Goal: Task Accomplishment & Management: Manage account settings

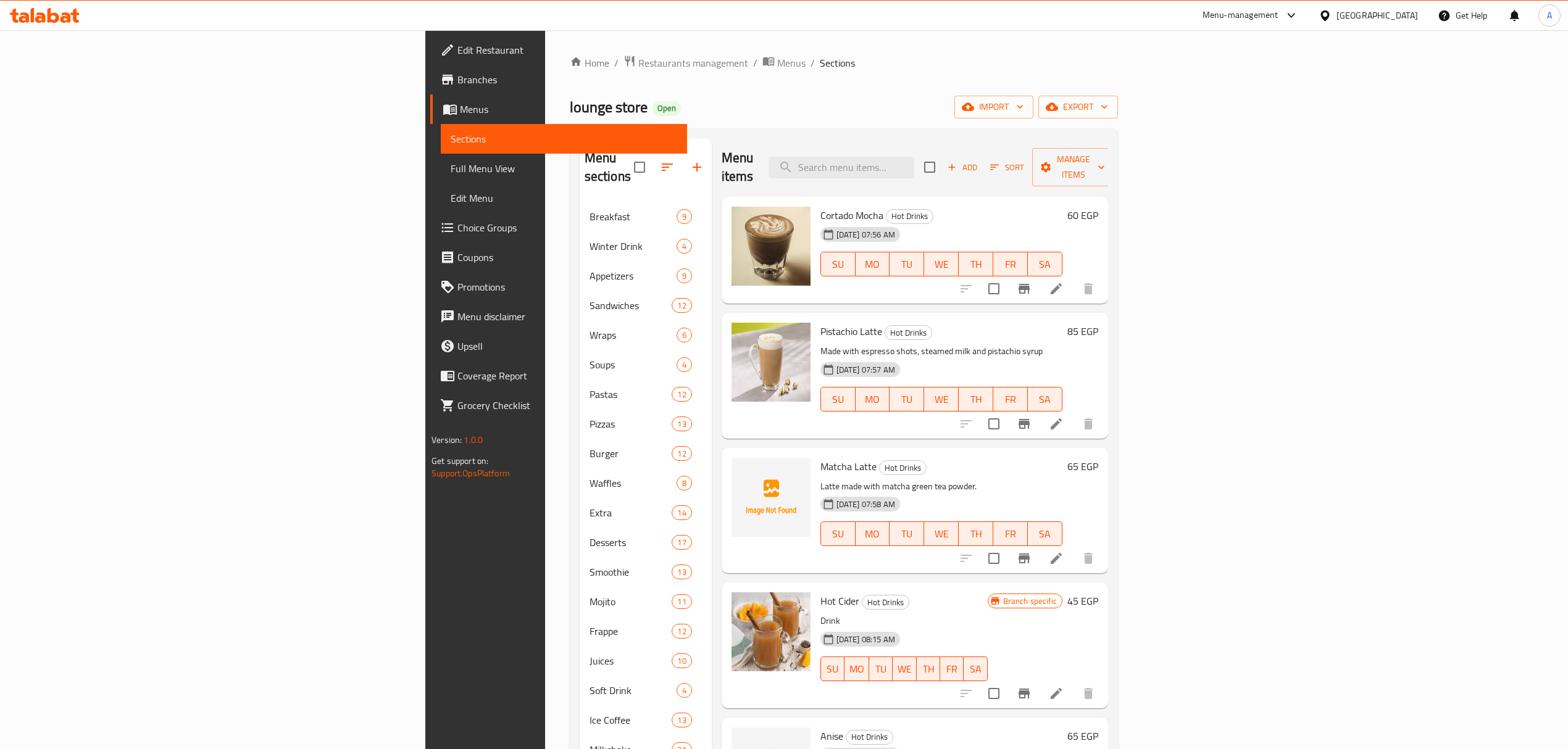
scroll to position [174, 0]
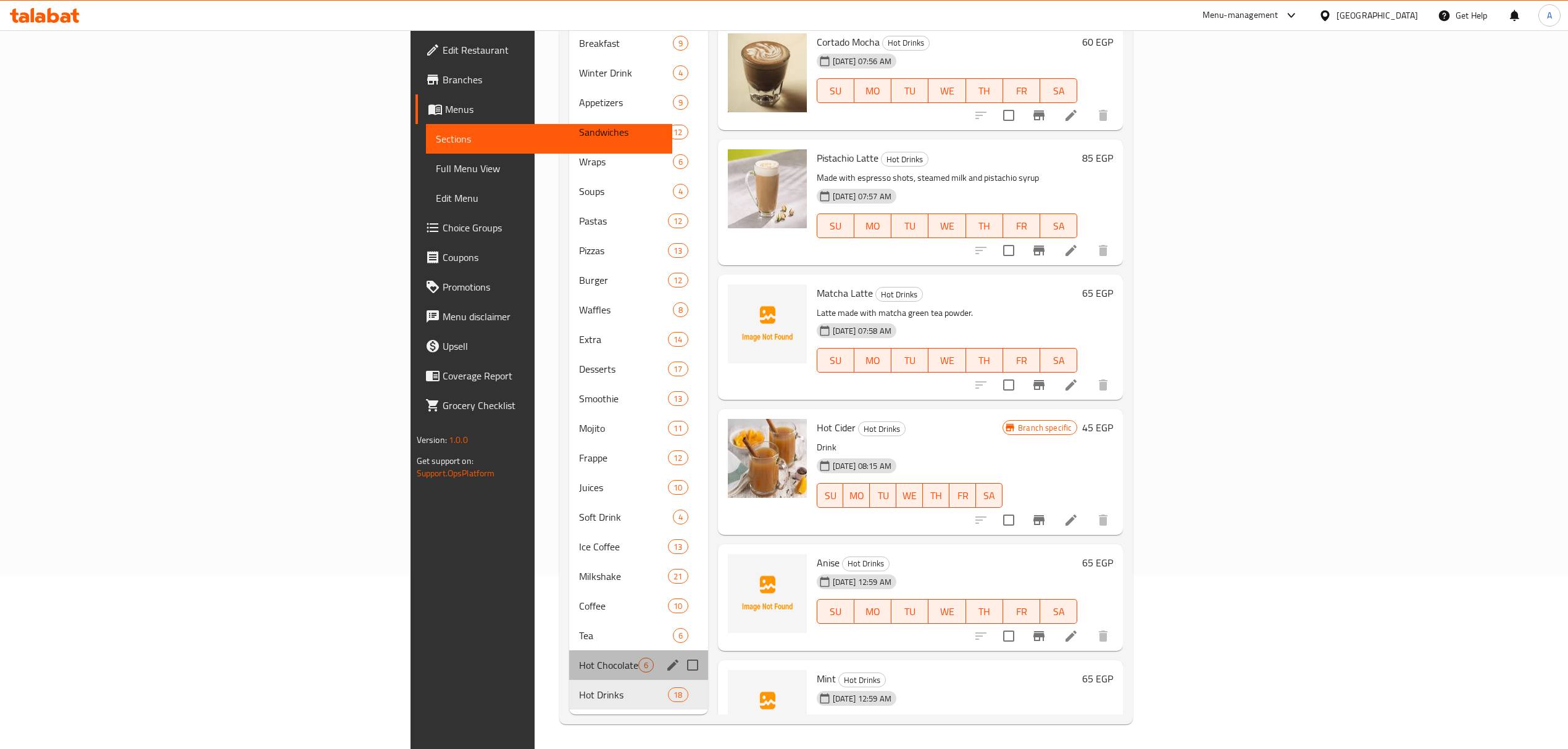
click at [570, 657] on div "Hot Chocolate 6" at bounding box center [639, 665] width 139 height 30
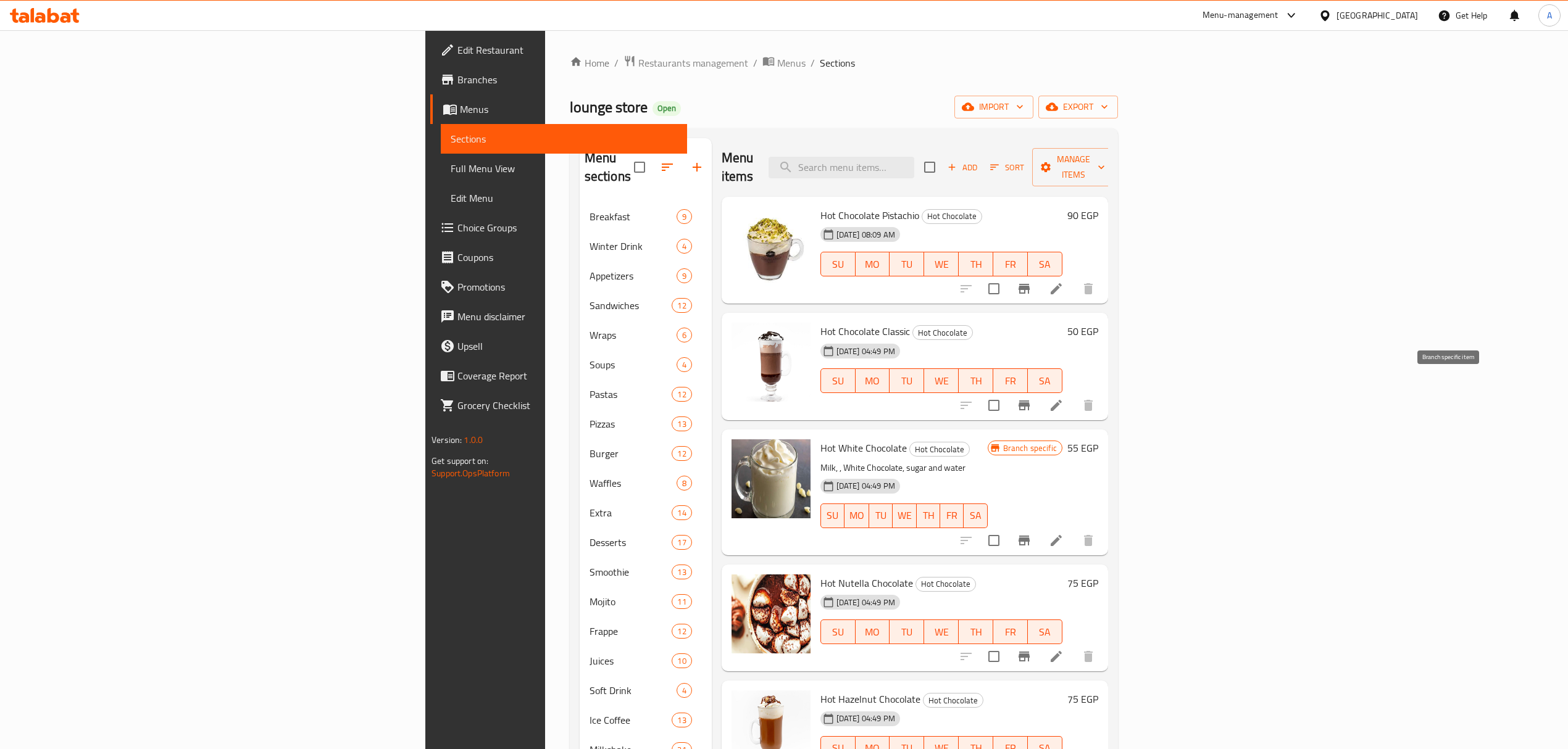
click at [1032, 398] on icon "Branch-specific-item" at bounding box center [1024, 405] width 14 height 14
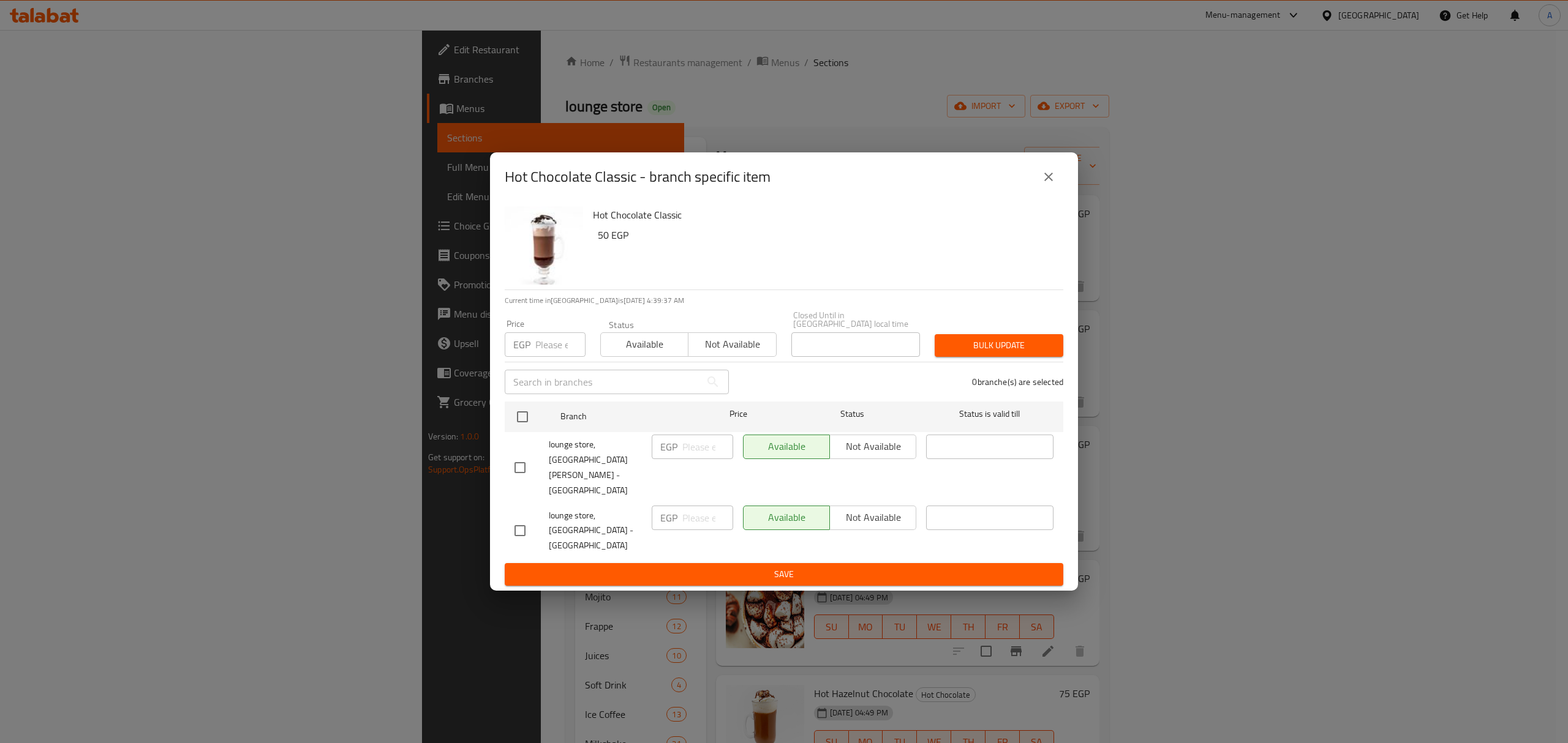
click at [517, 519] on input "checkbox" at bounding box center [520, 531] width 26 height 26
checkbox input "true"
click at [718, 507] on input "-1" at bounding box center [707, 518] width 51 height 24
drag, startPoint x: 706, startPoint y: 502, endPoint x: 665, endPoint y: 495, distance: 41.6
click at [665, 506] on div "EGP -1 ​" at bounding box center [693, 518] width 82 height 24
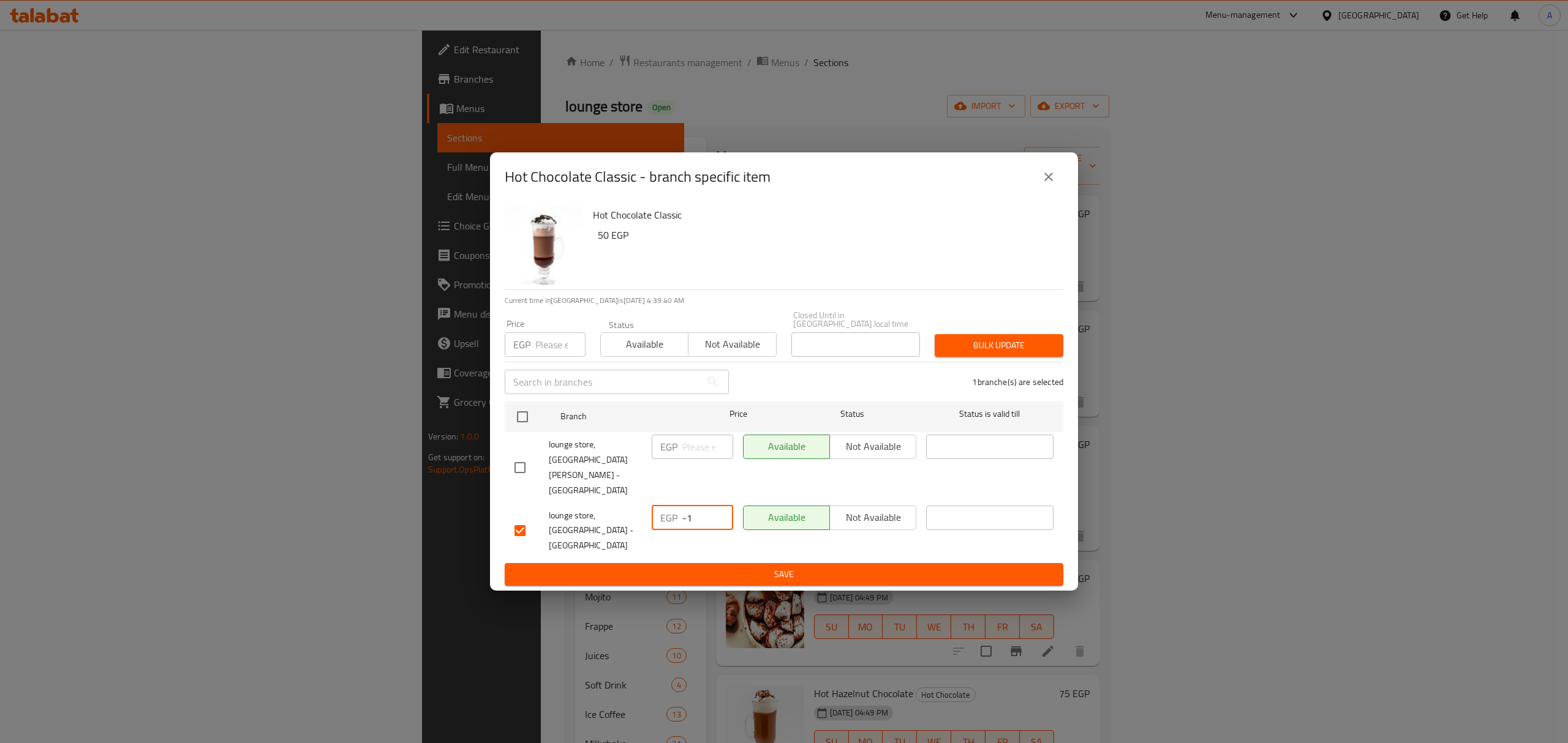
paste input "100"
type input "100"
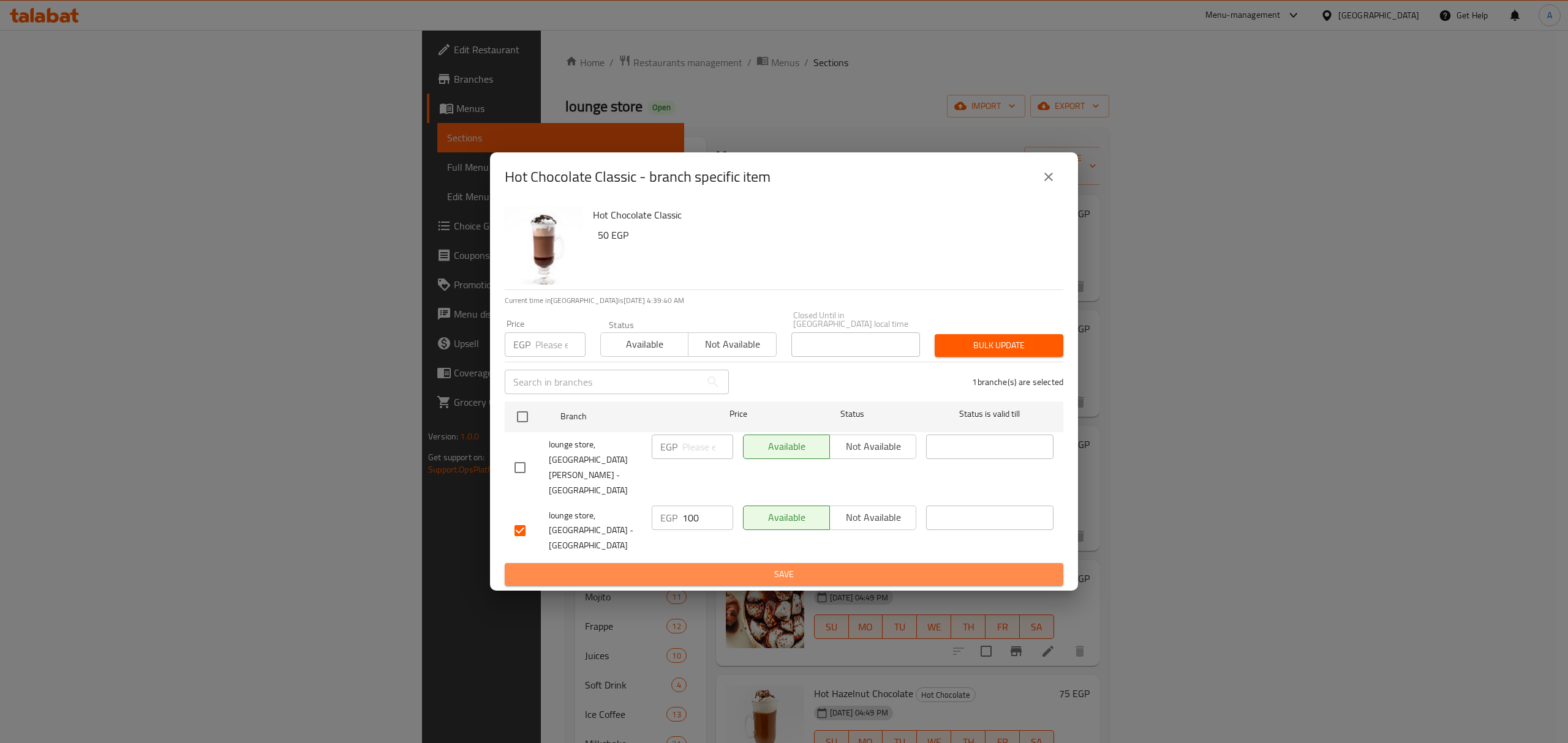
click at [725, 563] on button "Save" at bounding box center [783, 575] width 558 height 23
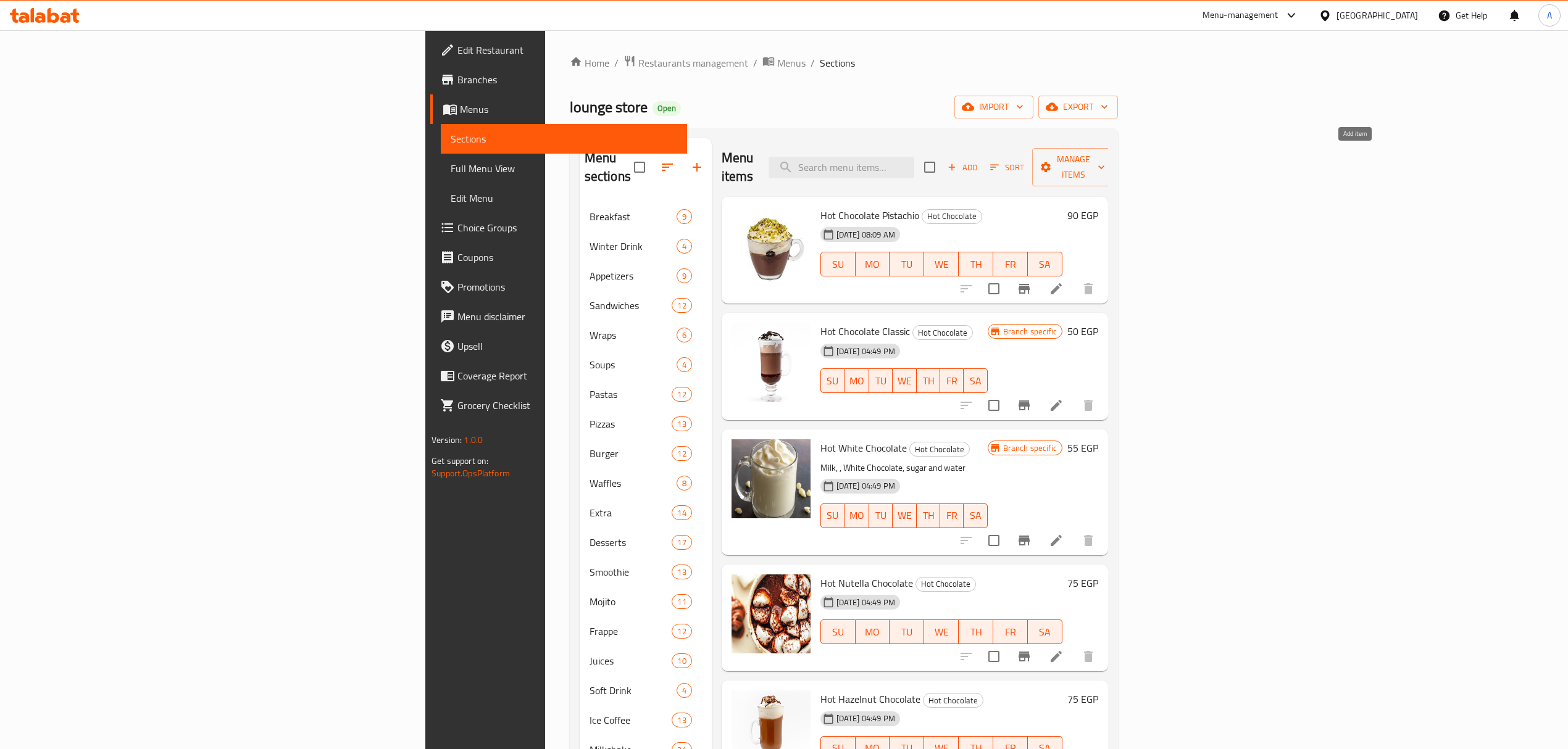
click at [979, 161] on span "Add" at bounding box center [963, 167] width 34 height 14
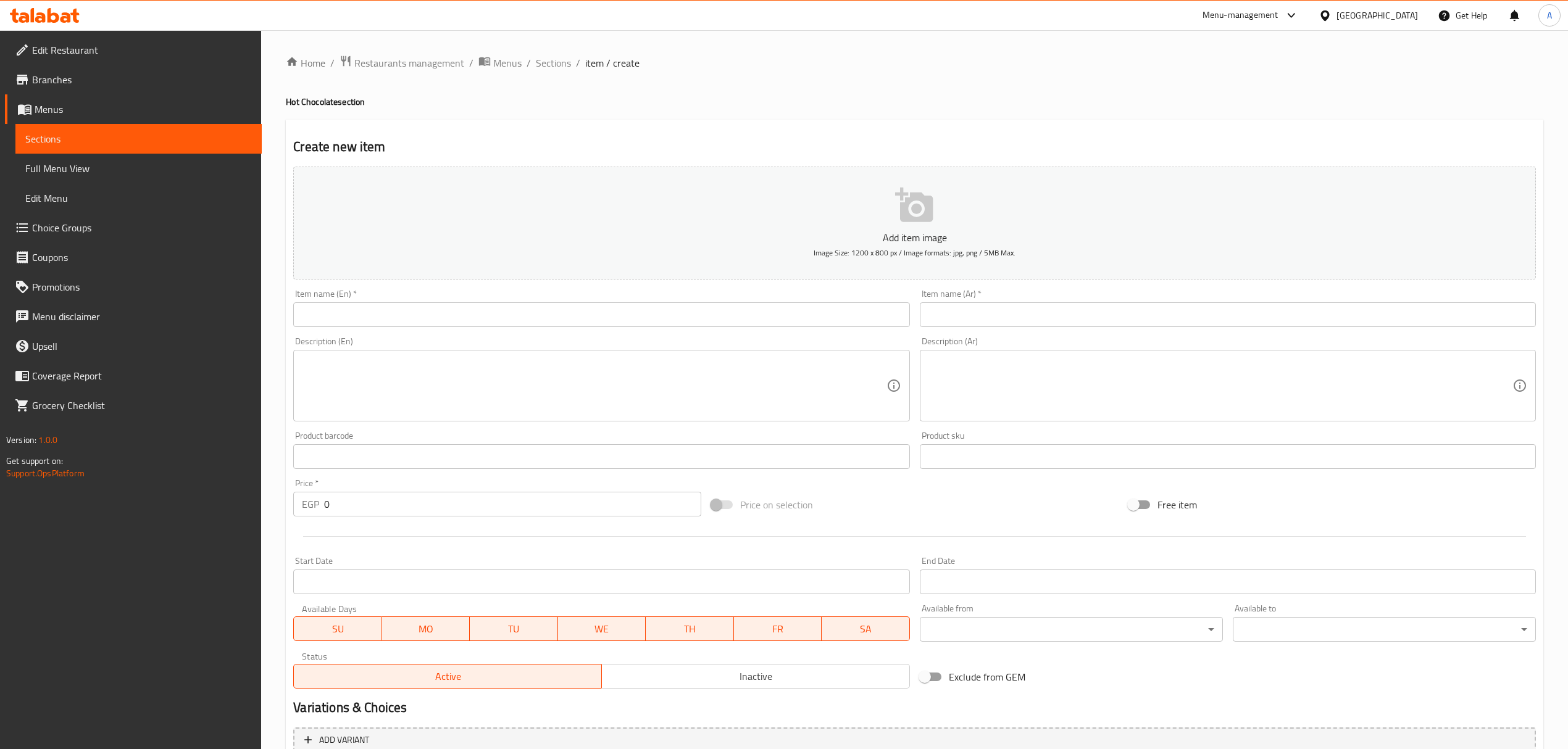
click at [749, 321] on input "text" at bounding box center [601, 314] width 616 height 24
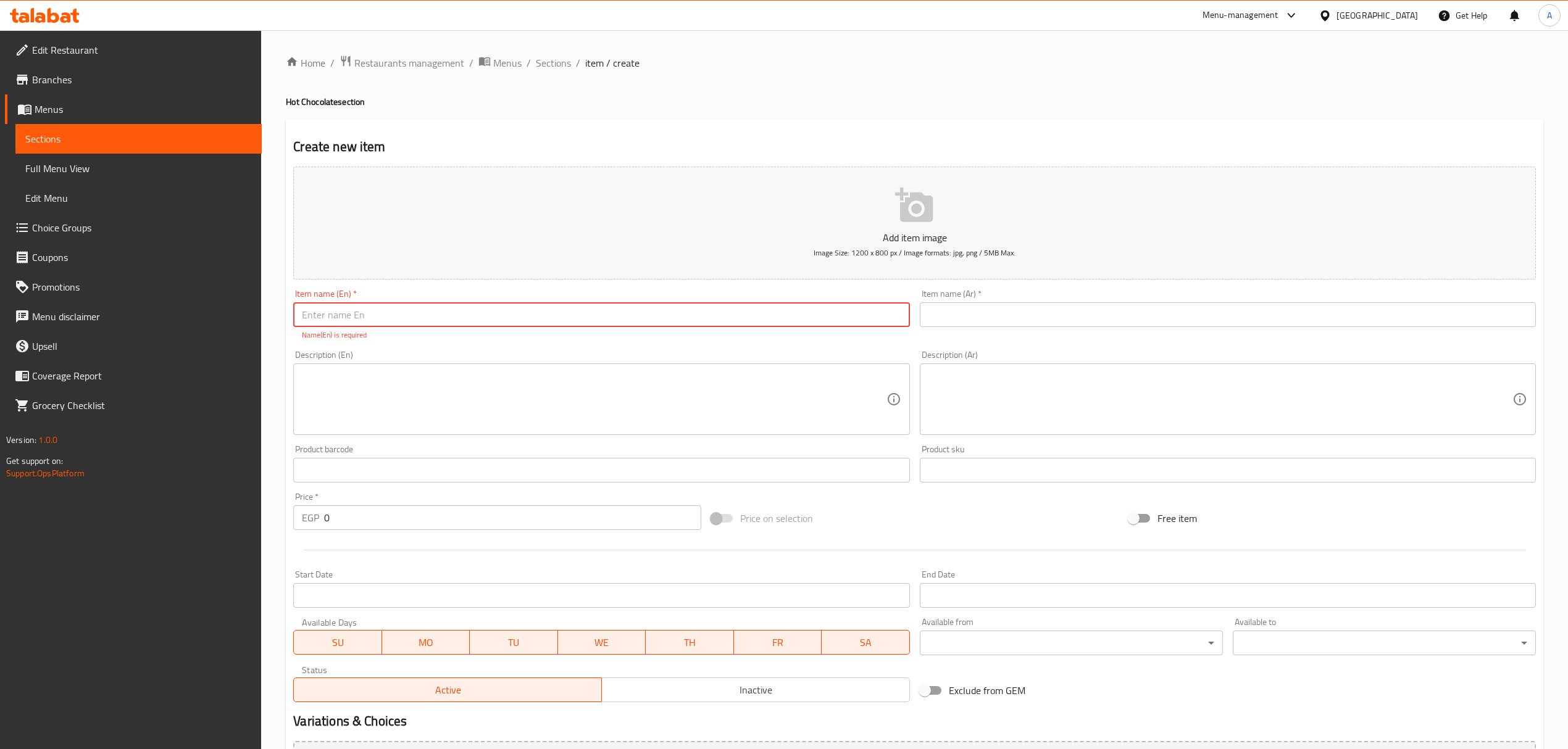
click at [532, 55] on ol "Home / Restaurants management / Menus / Sections / item / create" at bounding box center [915, 62] width 1258 height 16
click at [542, 57] on span "Sections" at bounding box center [554, 62] width 35 height 14
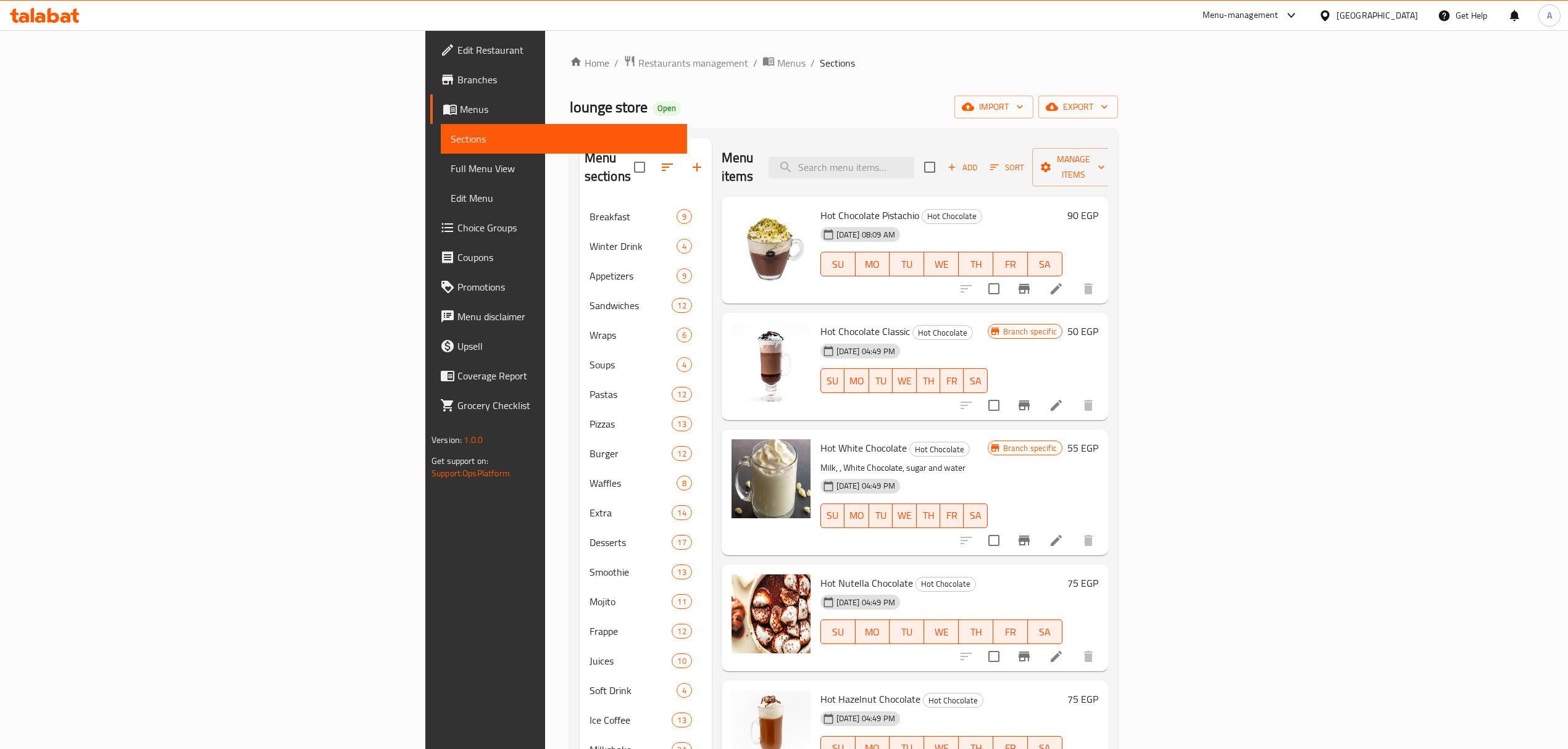
click at [988, 147] on div "Menu items Add Sort Manage items" at bounding box center [915, 167] width 387 height 59
click at [915, 161] on input "search" at bounding box center [841, 167] width 145 height 21
paste input "MARSHMELLO"
type input "MARSHMELLO"
click at [979, 166] on span "Add" at bounding box center [963, 167] width 34 height 14
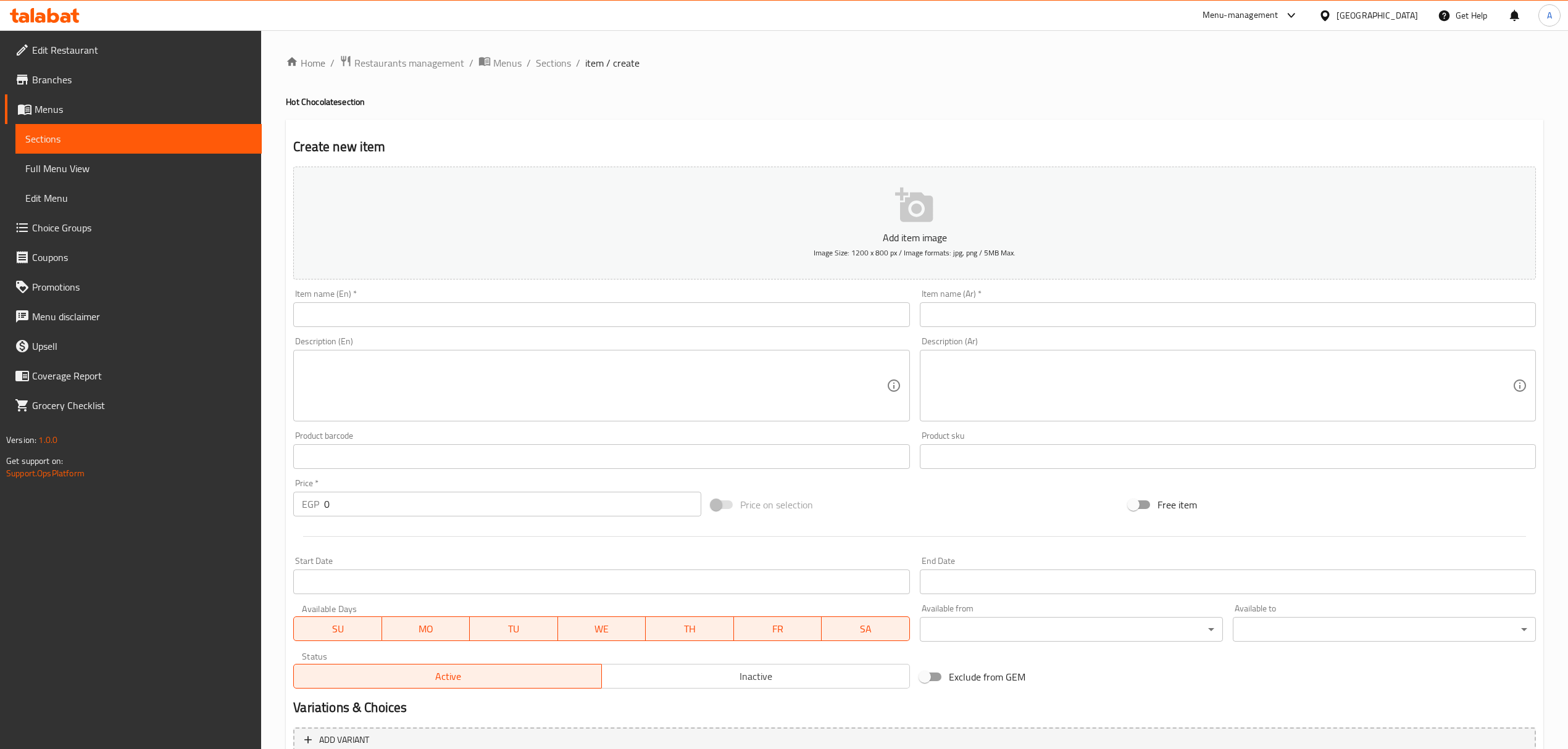
click at [487, 321] on input "text" at bounding box center [601, 314] width 616 height 24
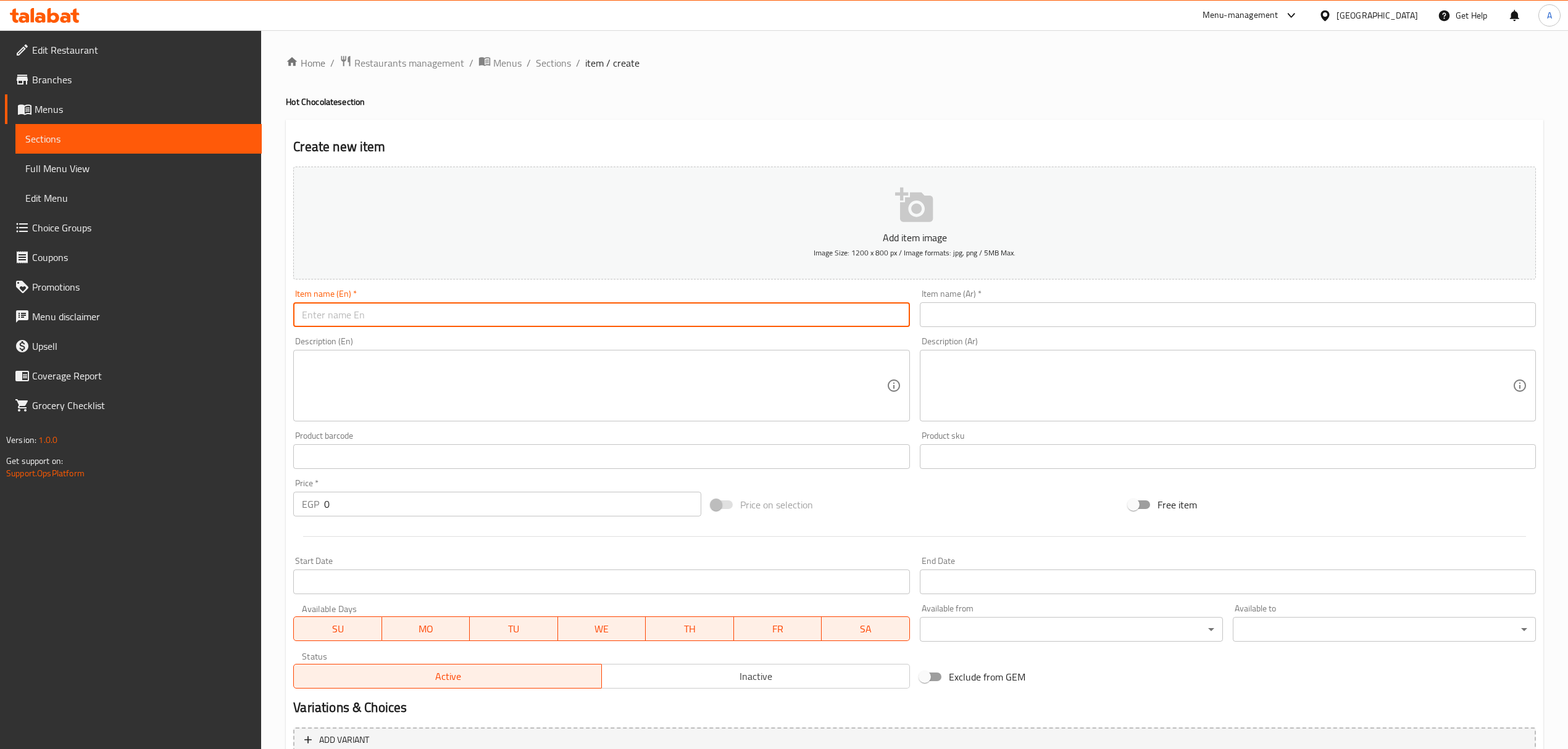
paste input "Marshmello"
type input "Marshmello"
click at [981, 311] on input "text" at bounding box center [1228, 314] width 616 height 24
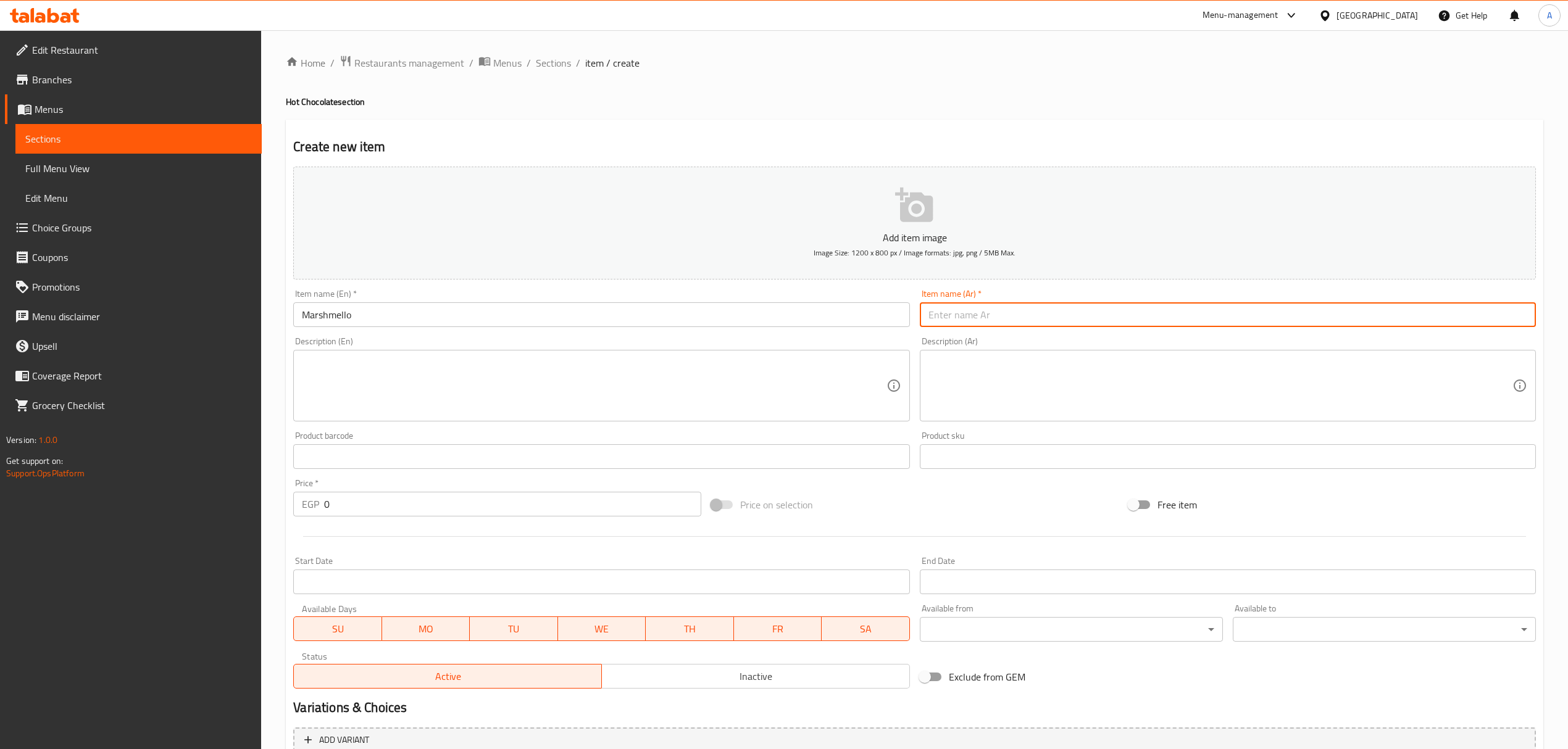
paste input "مارشميلو"
type input "مارشميلو"
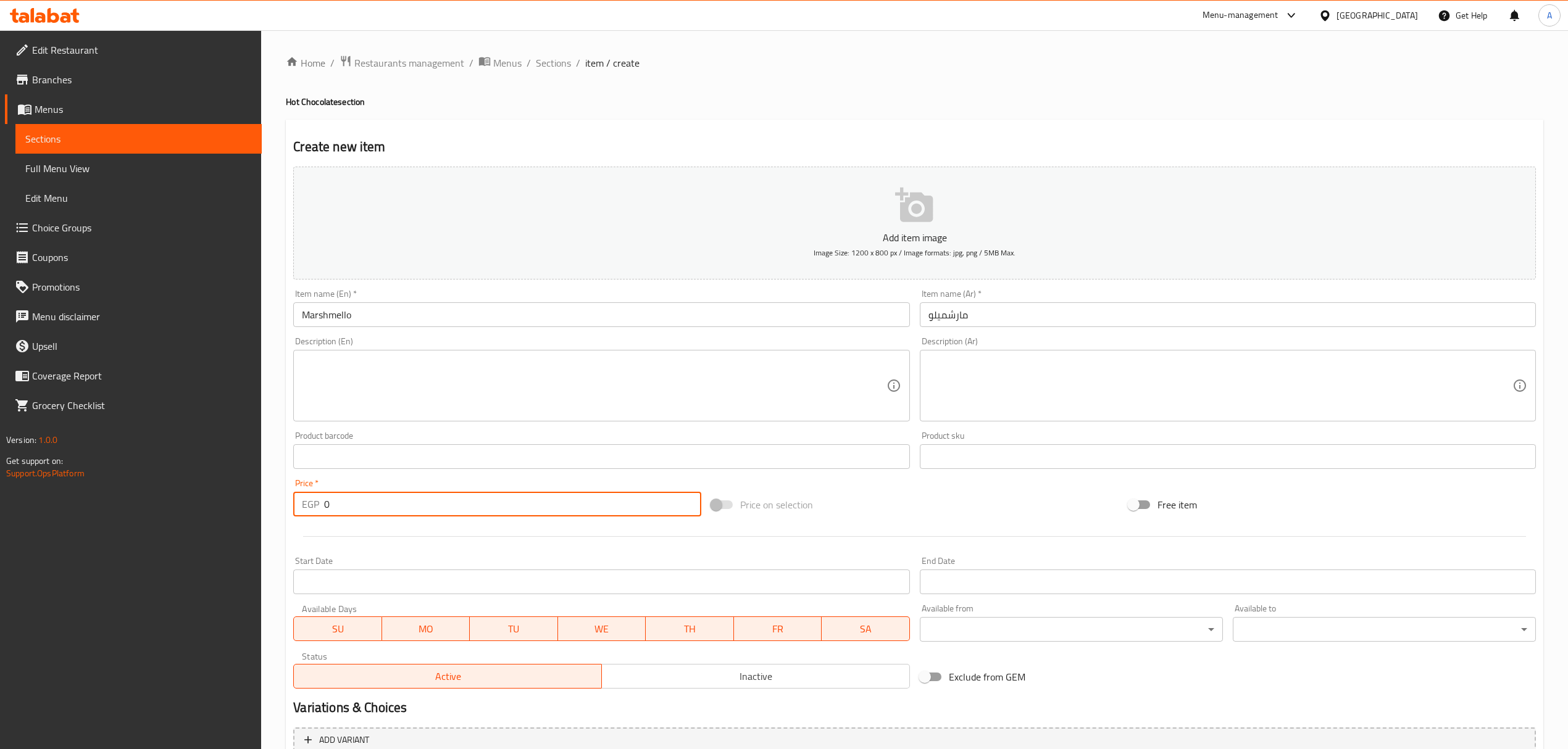
drag, startPoint x: 359, startPoint y: 507, endPoint x: 311, endPoint y: 510, distance: 48.1
click at [311, 510] on div "EGP 0 Price *" at bounding box center [497, 504] width 407 height 24
paste input "112"
type input "112"
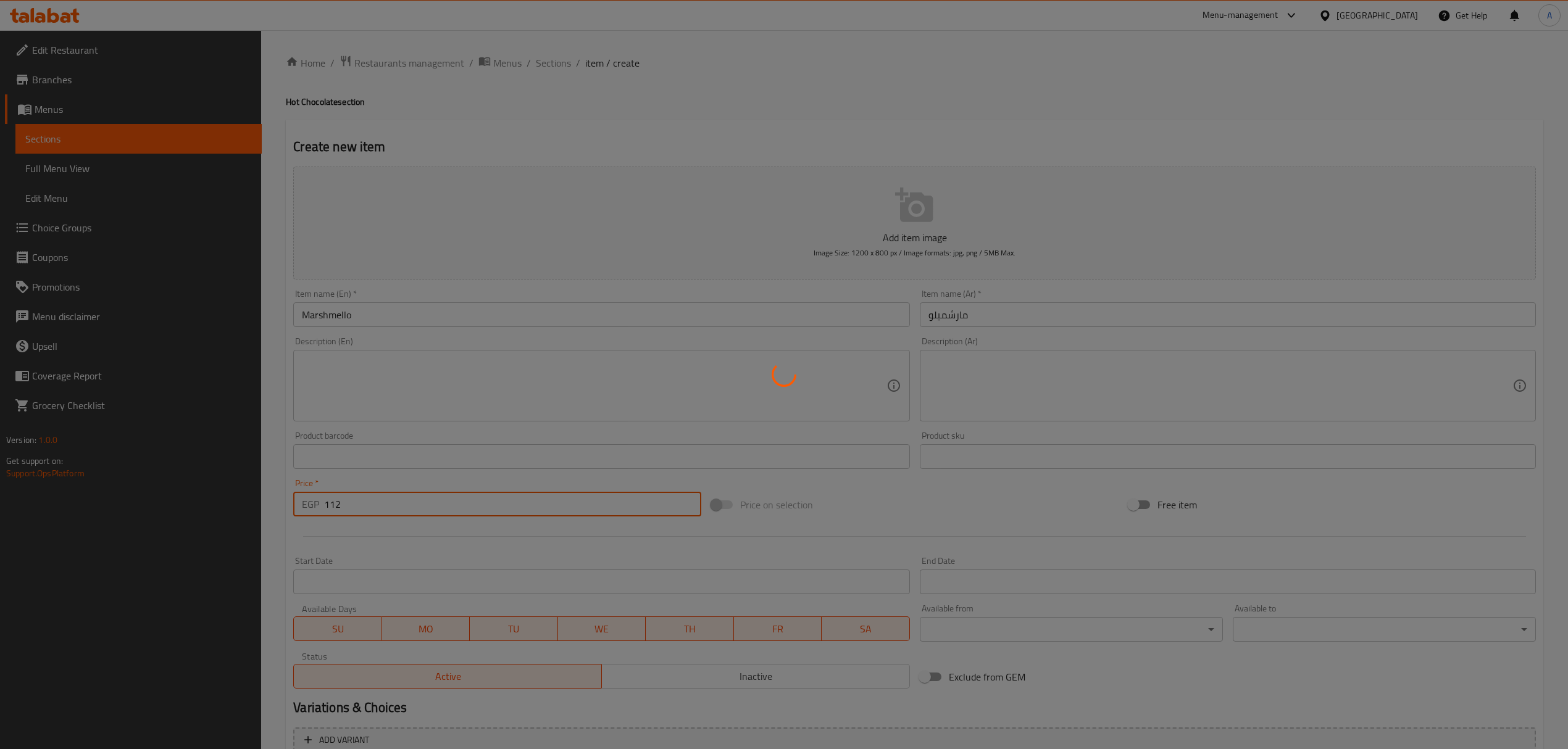
type input "0"
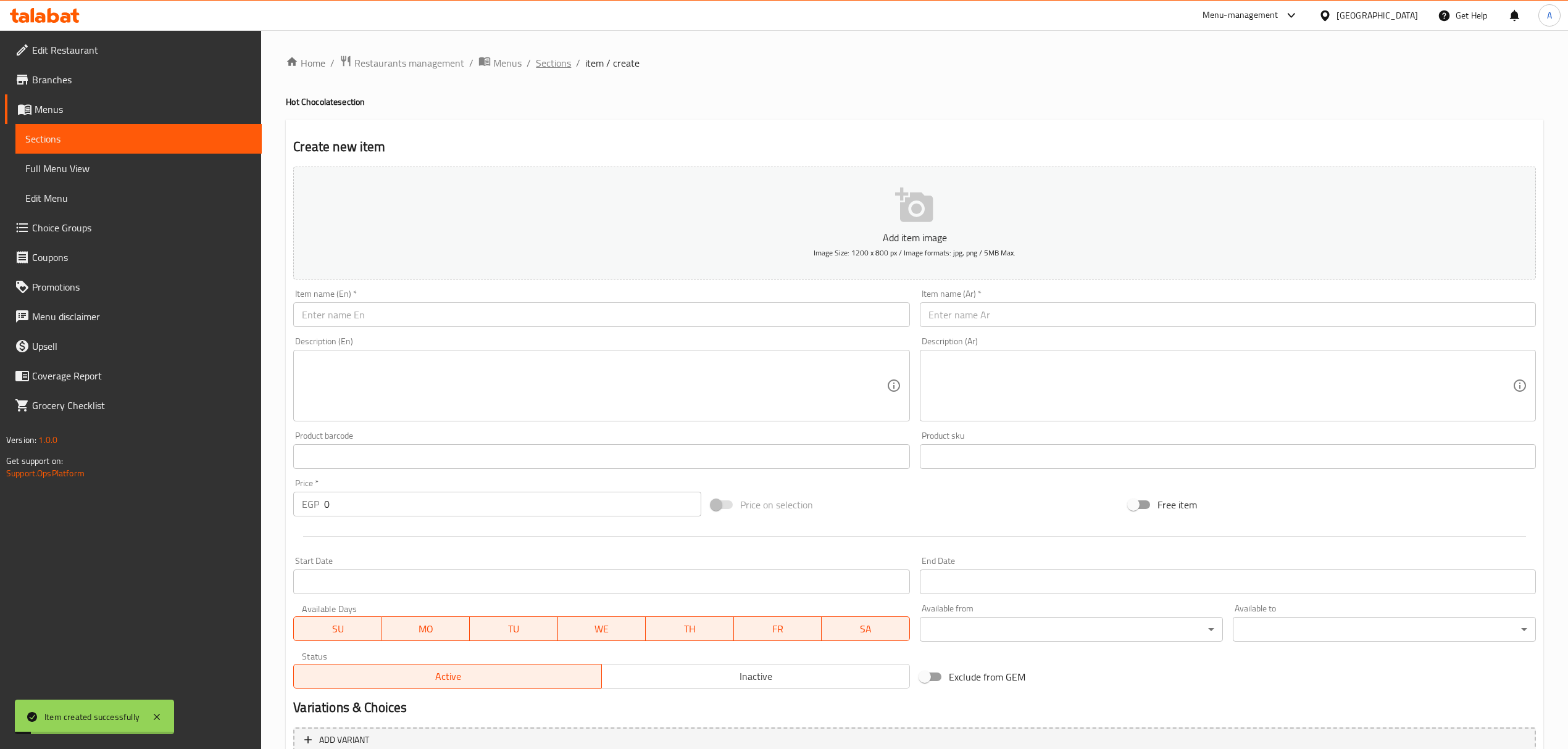
click at [563, 64] on span "Sections" at bounding box center [554, 62] width 35 height 14
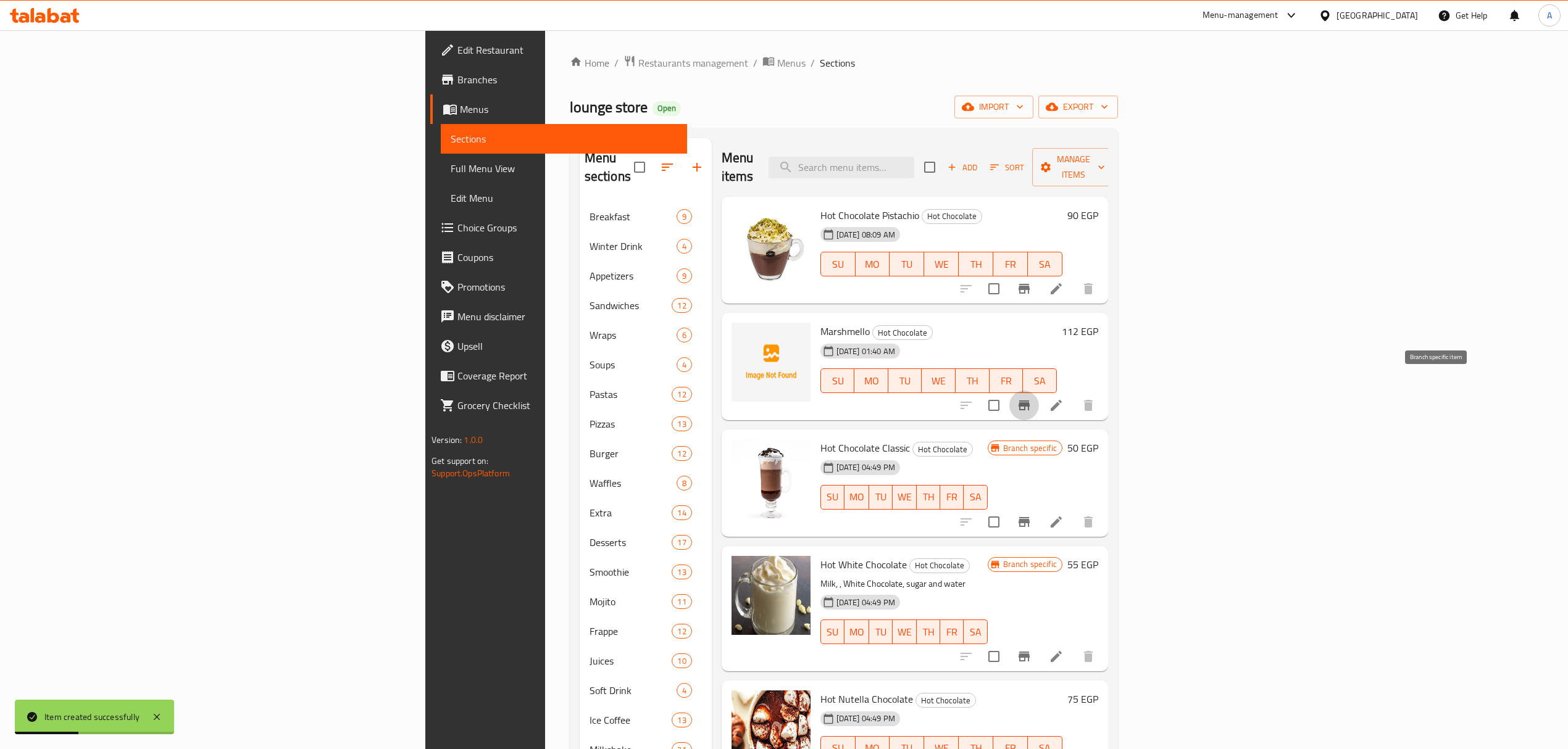
click at [1039, 398] on button "Branch-specific-item" at bounding box center [1024, 405] width 30 height 30
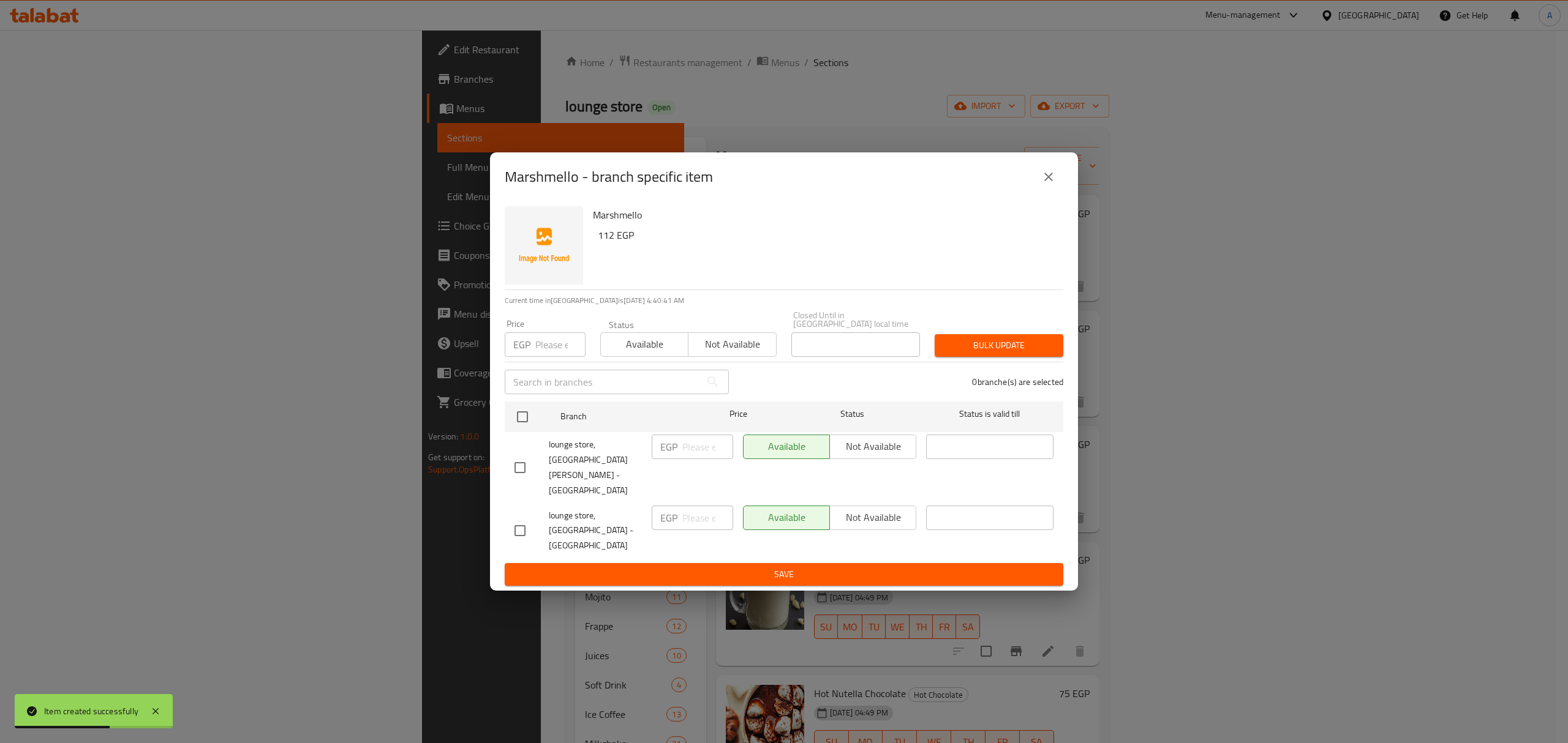
click at [520, 473] on input "checkbox" at bounding box center [520, 467] width 26 height 26
checkbox input "true"
click at [890, 455] on span "Not available" at bounding box center [872, 447] width 76 height 18
click at [869, 567] on span "Save" at bounding box center [784, 575] width 539 height 15
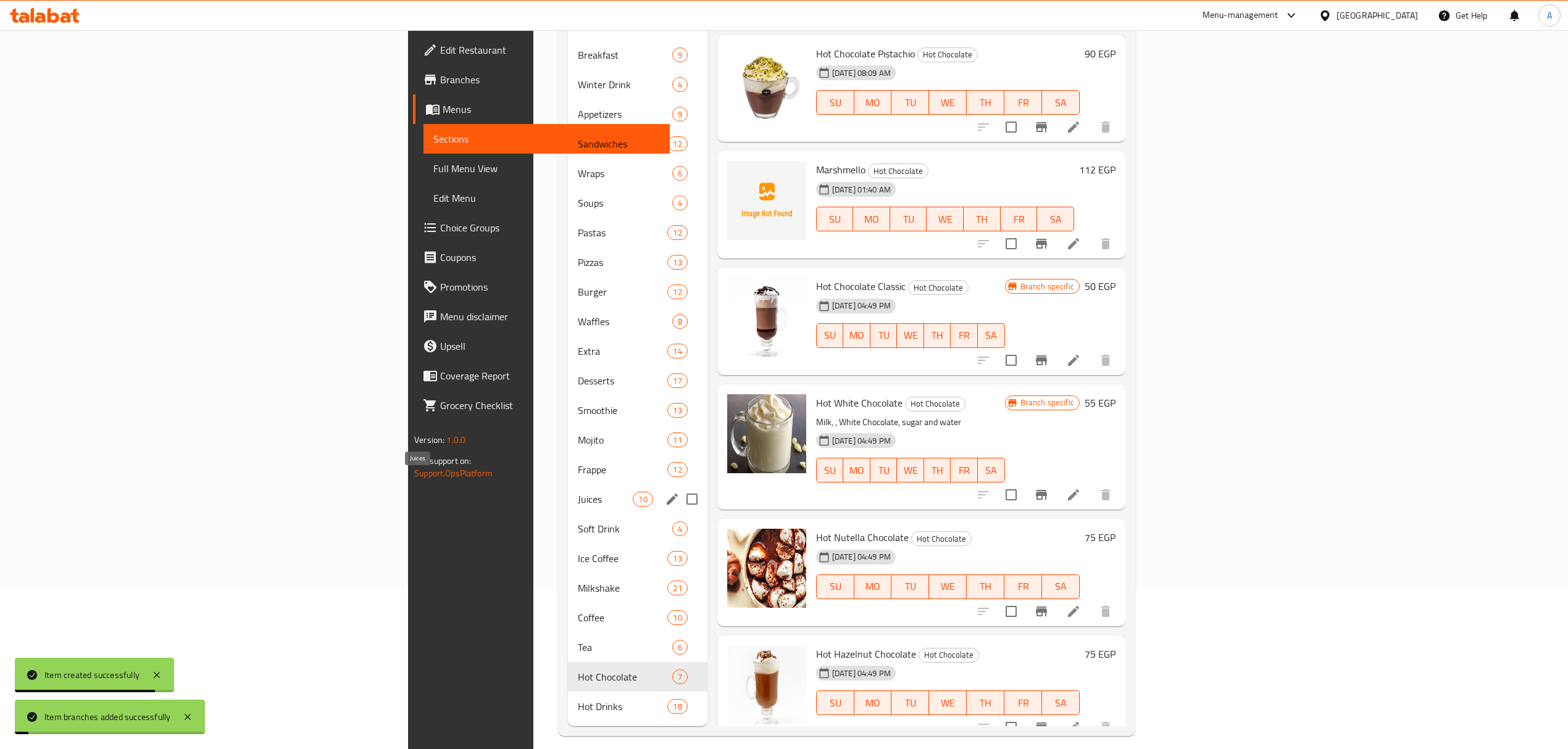
scroll to position [174, 0]
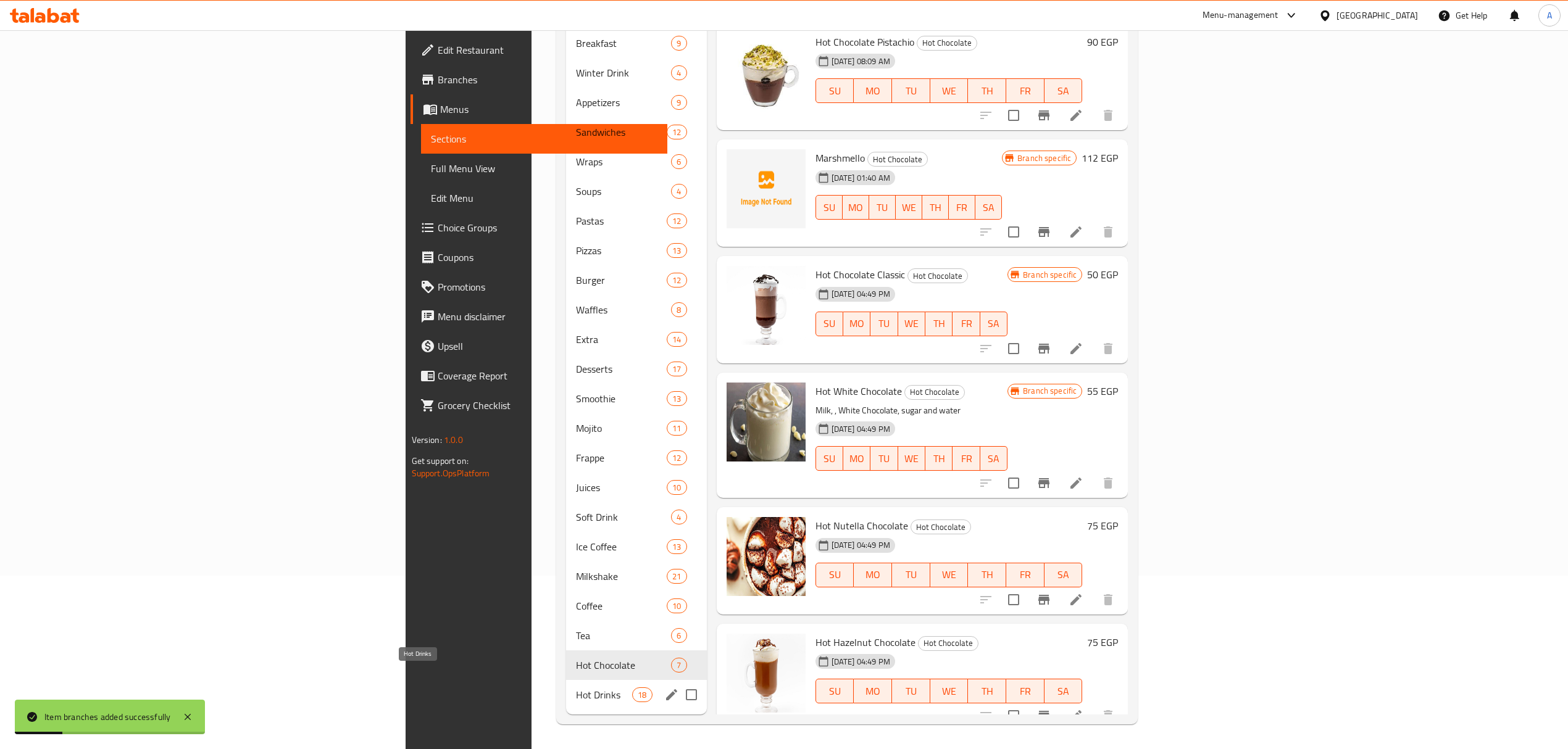
click at [576, 687] on span "Hot Drinks" at bounding box center [604, 694] width 56 height 14
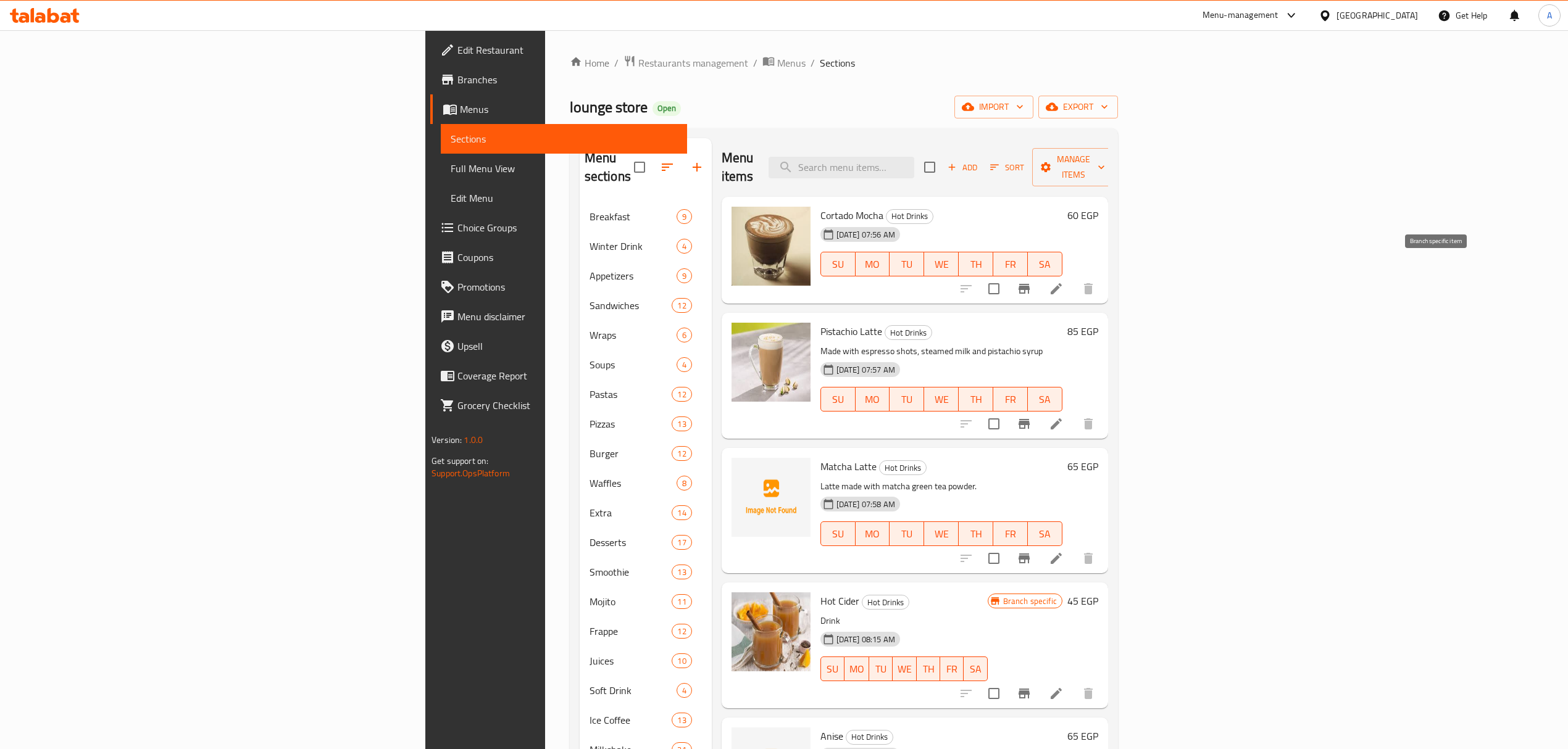
click at [1032, 282] on icon "Branch-specific-item" at bounding box center [1024, 288] width 14 height 14
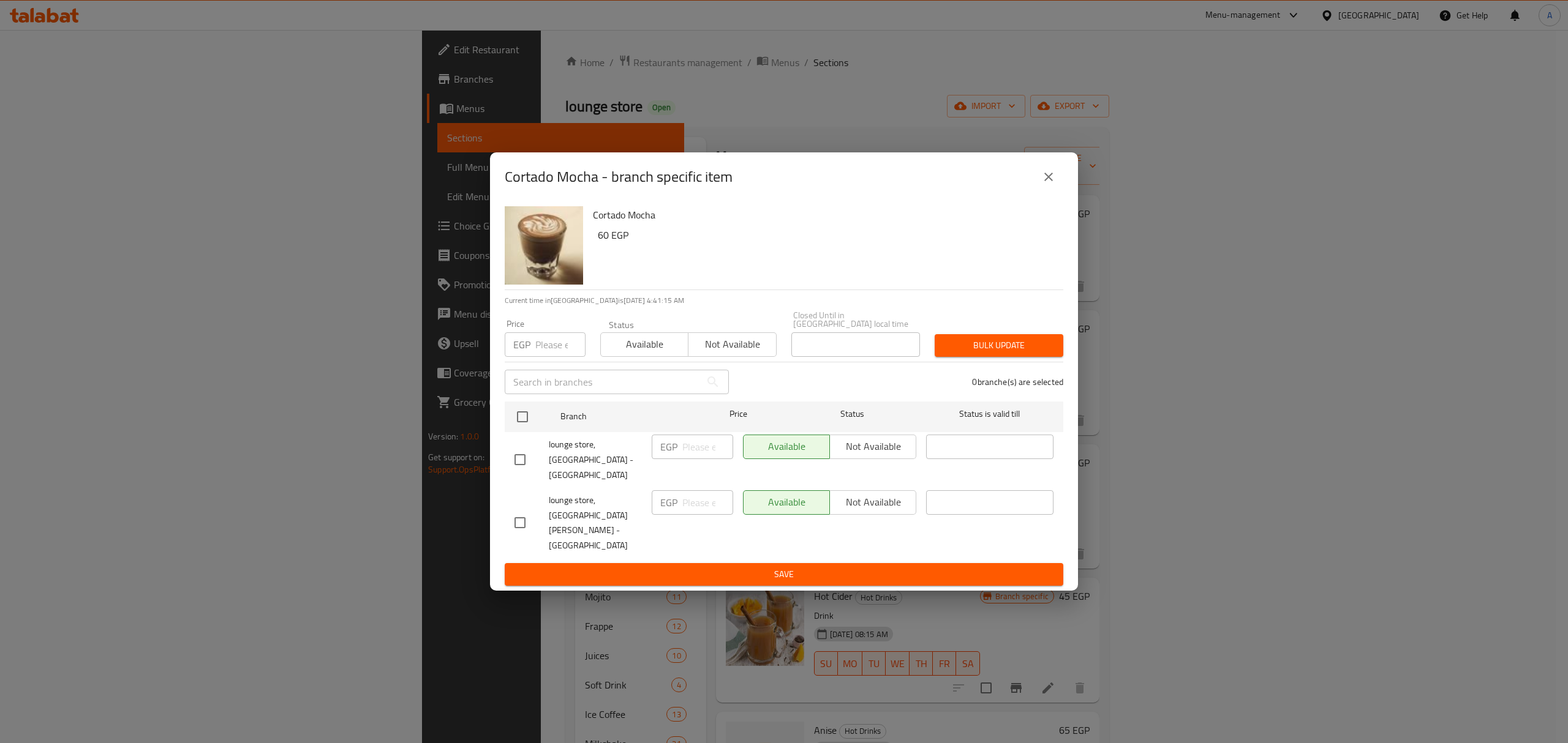
click at [512, 473] on input "checkbox" at bounding box center [520, 460] width 26 height 26
checkbox input "true"
click at [867, 455] on span "Not available" at bounding box center [872, 447] width 76 height 18
click at [871, 567] on span "Save" at bounding box center [784, 575] width 539 height 15
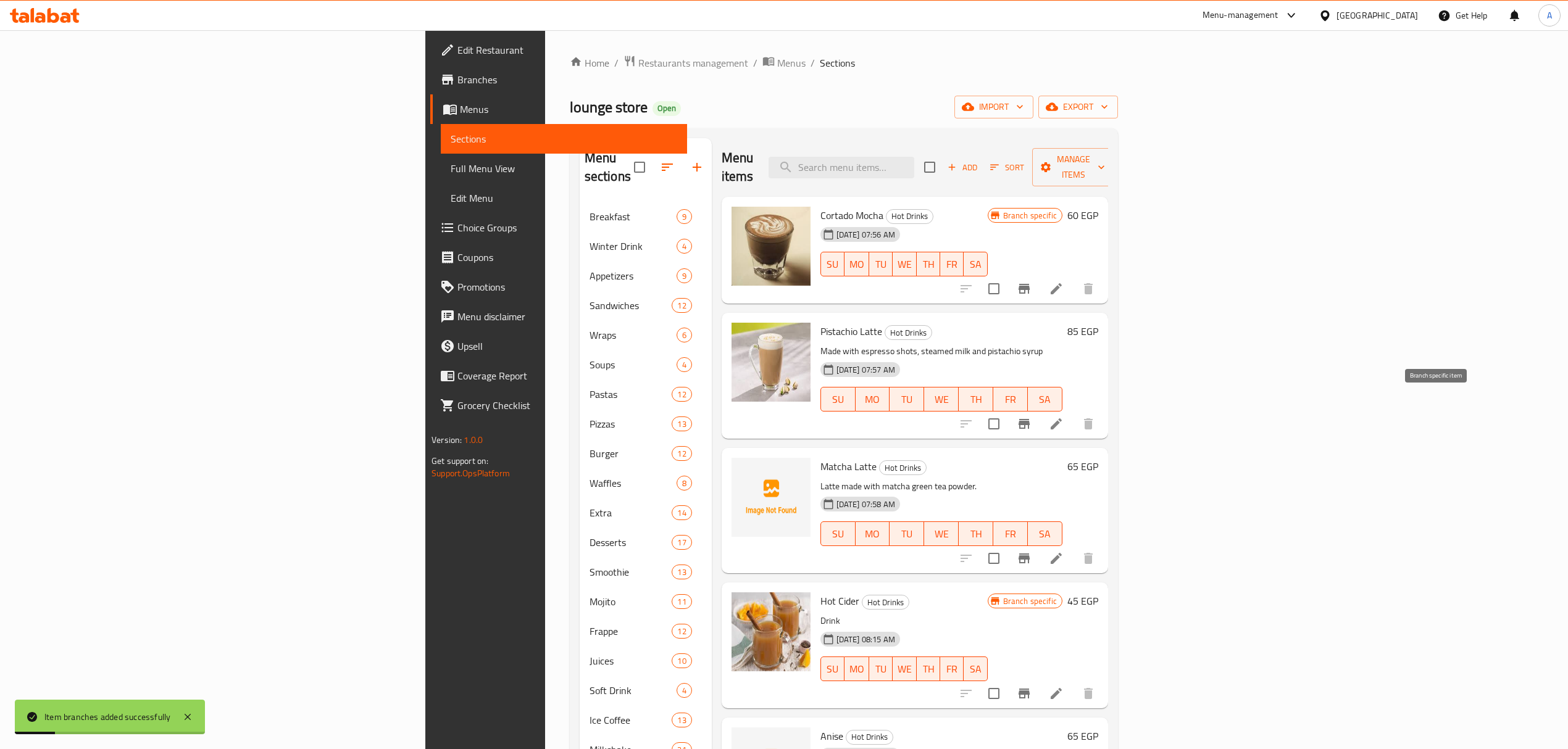
click at [1032, 416] on icon "Branch-specific-item" at bounding box center [1024, 423] width 14 height 14
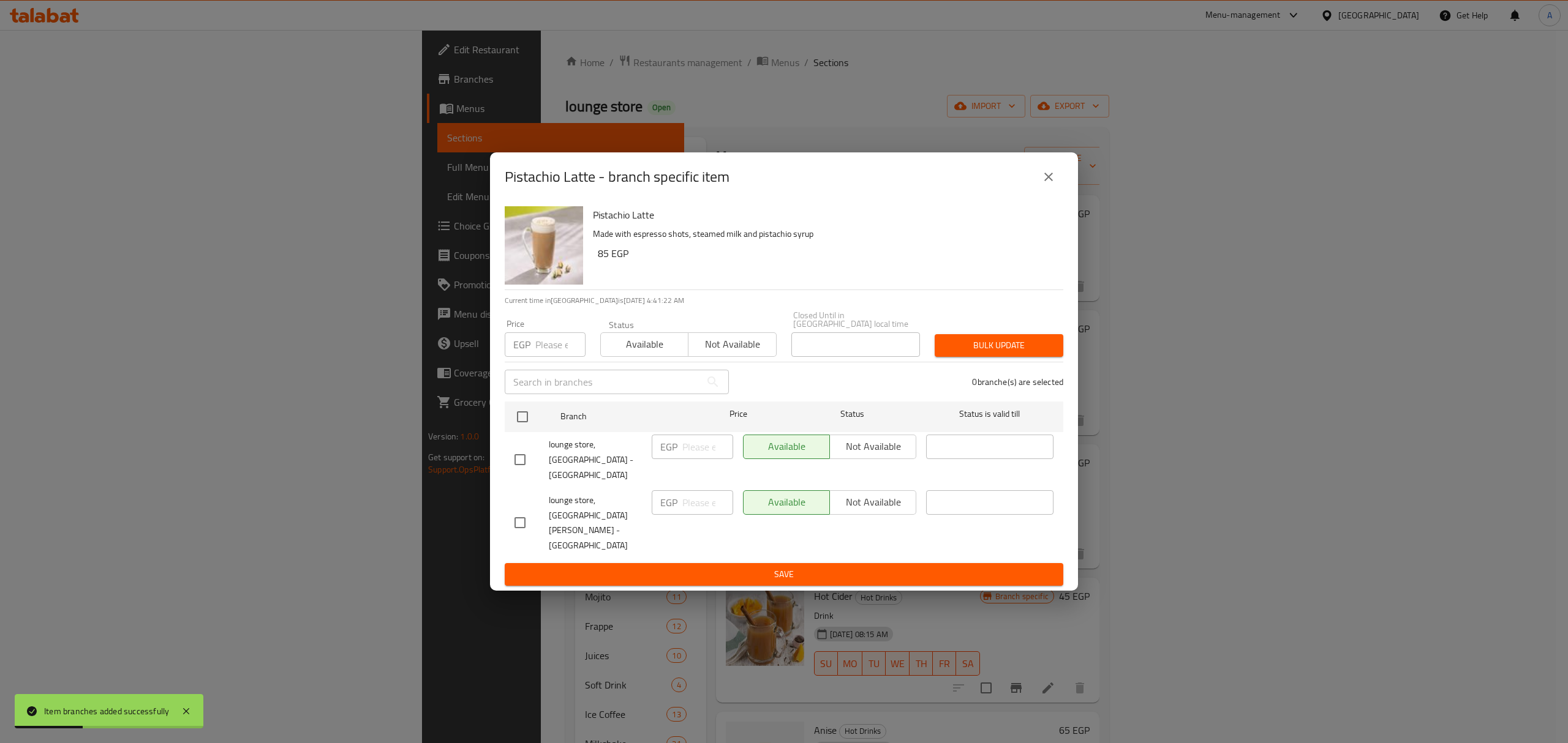
click at [518, 473] on input "checkbox" at bounding box center [520, 460] width 26 height 26
checkbox input "true"
click at [866, 455] on span "Not available" at bounding box center [872, 447] width 76 height 18
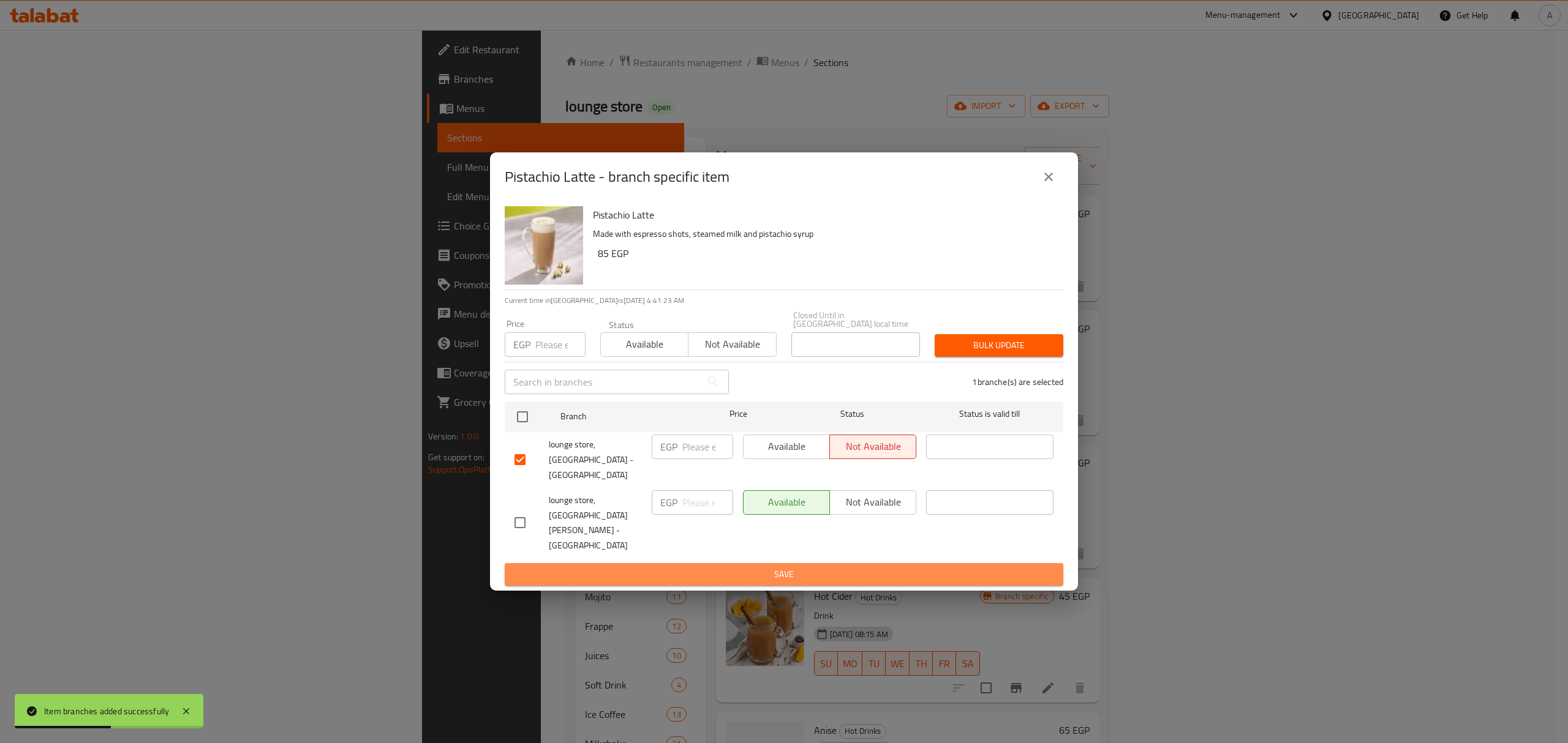
click at [865, 567] on span "Save" at bounding box center [784, 575] width 539 height 15
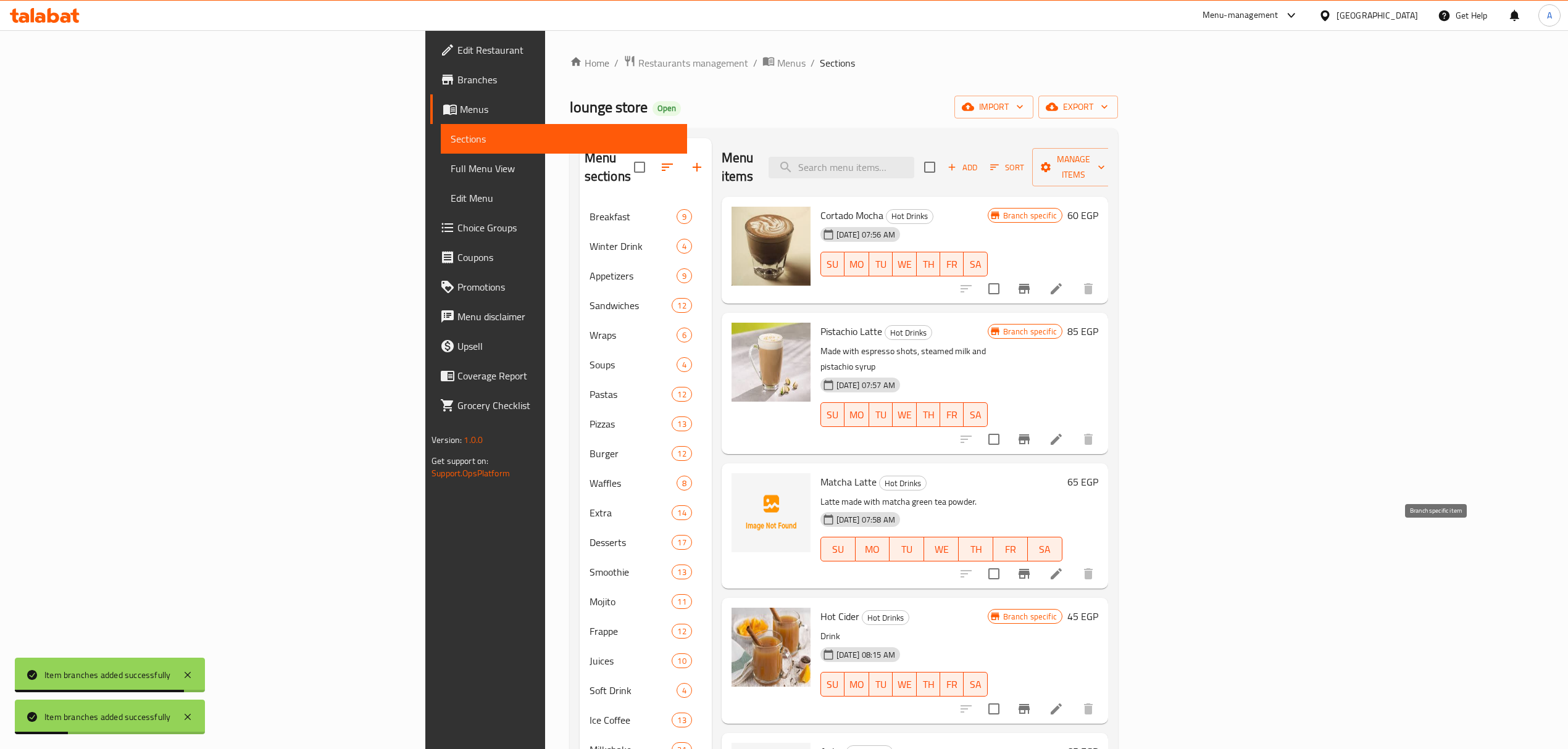
click at [1030, 569] on icon "Branch-specific-item" at bounding box center [1024, 574] width 11 height 10
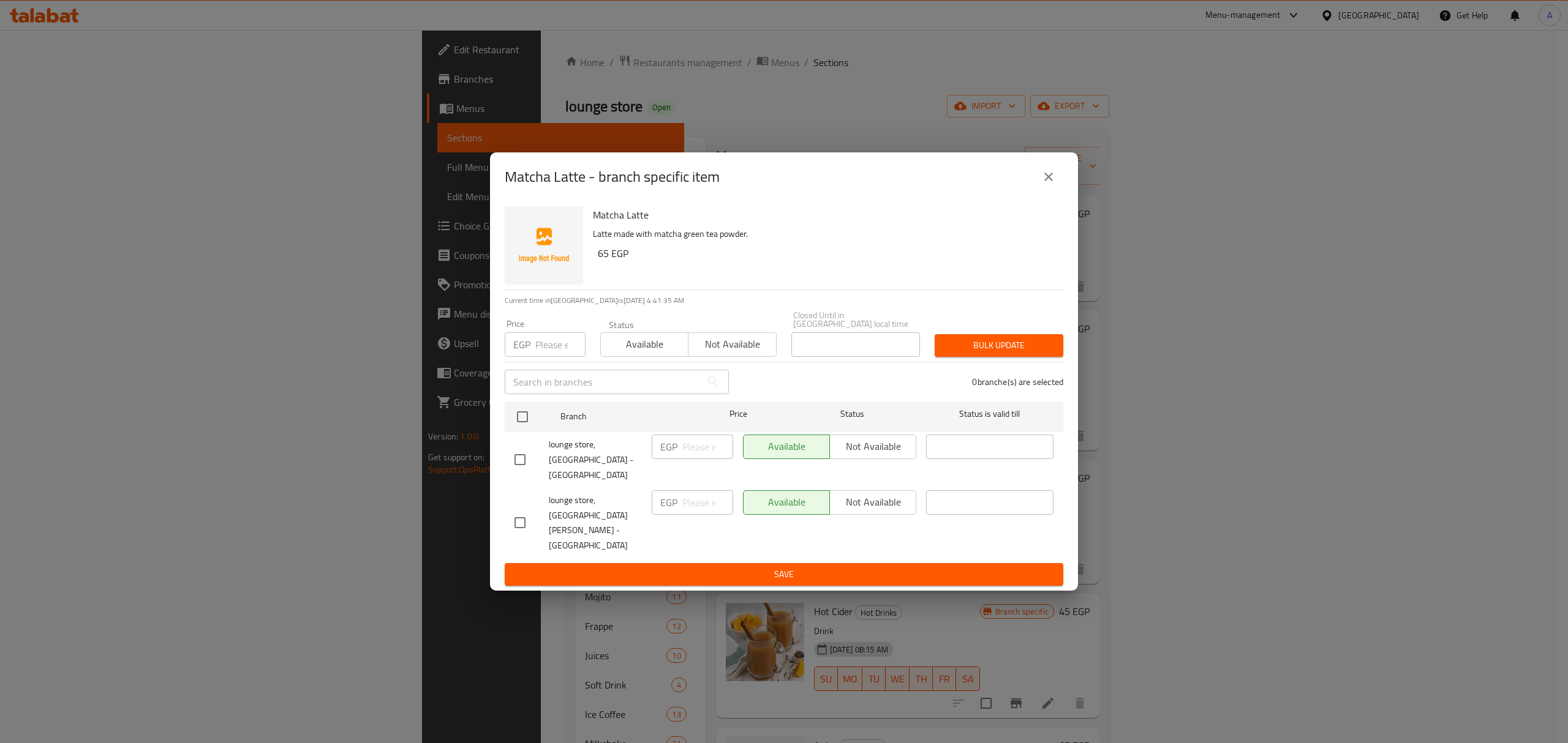
click at [512, 465] on input "checkbox" at bounding box center [520, 460] width 26 height 26
checkbox input "true"
click at [853, 455] on span "Not available" at bounding box center [872, 447] width 76 height 18
click at [817, 562] on div "Matcha Latte Latte made with matcha green tea powder. 65 EGP Current time in [G…" at bounding box center [784, 396] width 588 height 390
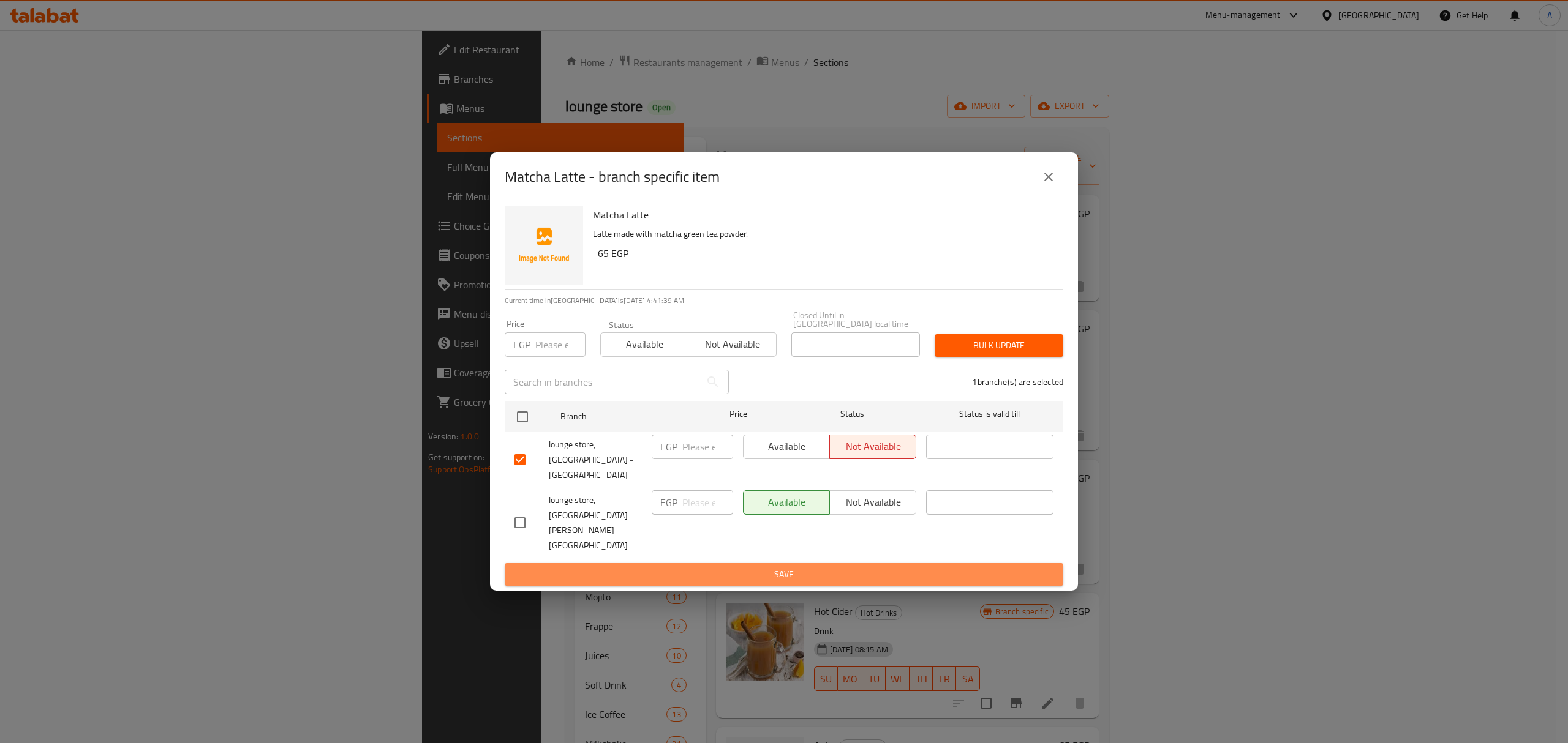
click at [817, 563] on button "Save" at bounding box center [783, 575] width 558 height 23
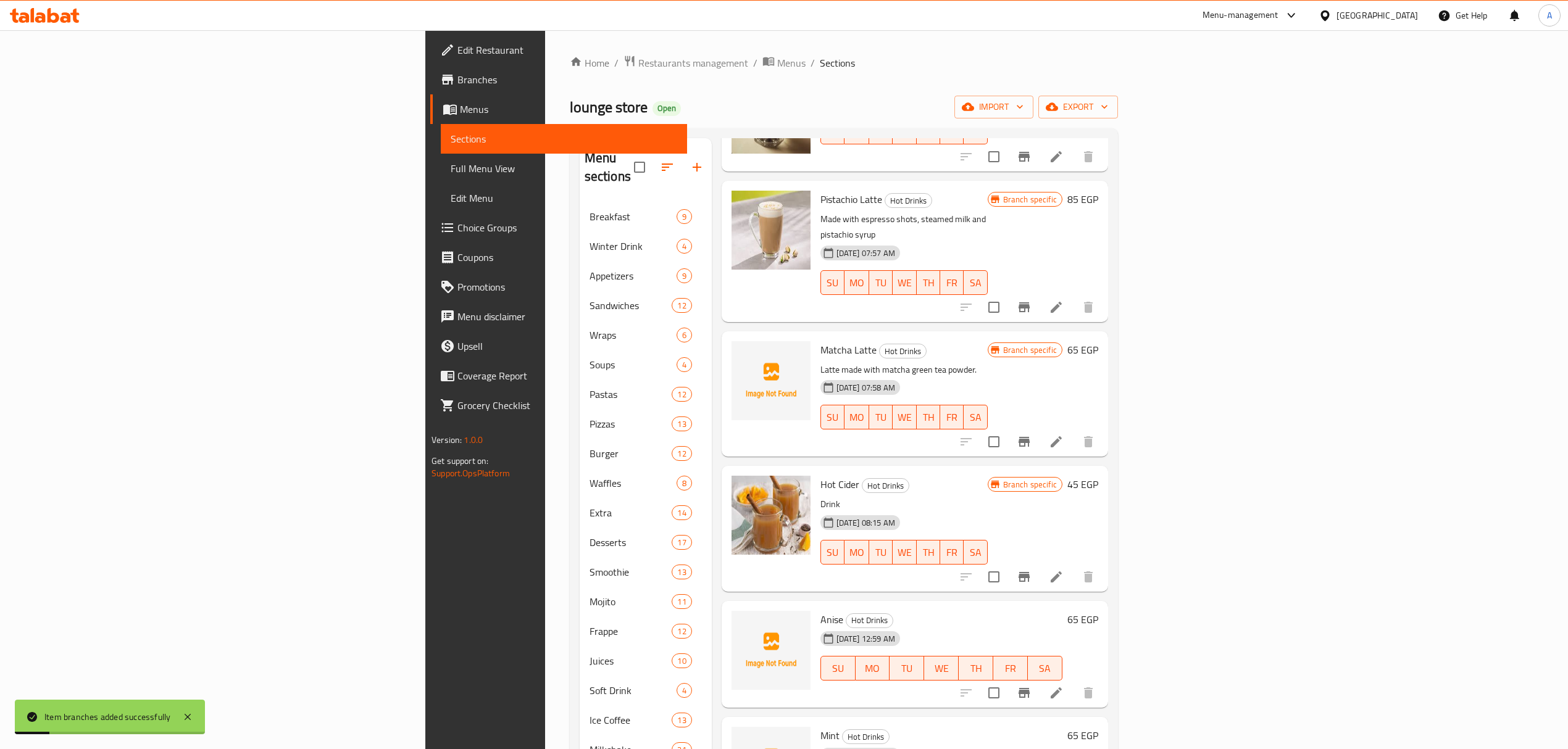
scroll to position [164, 0]
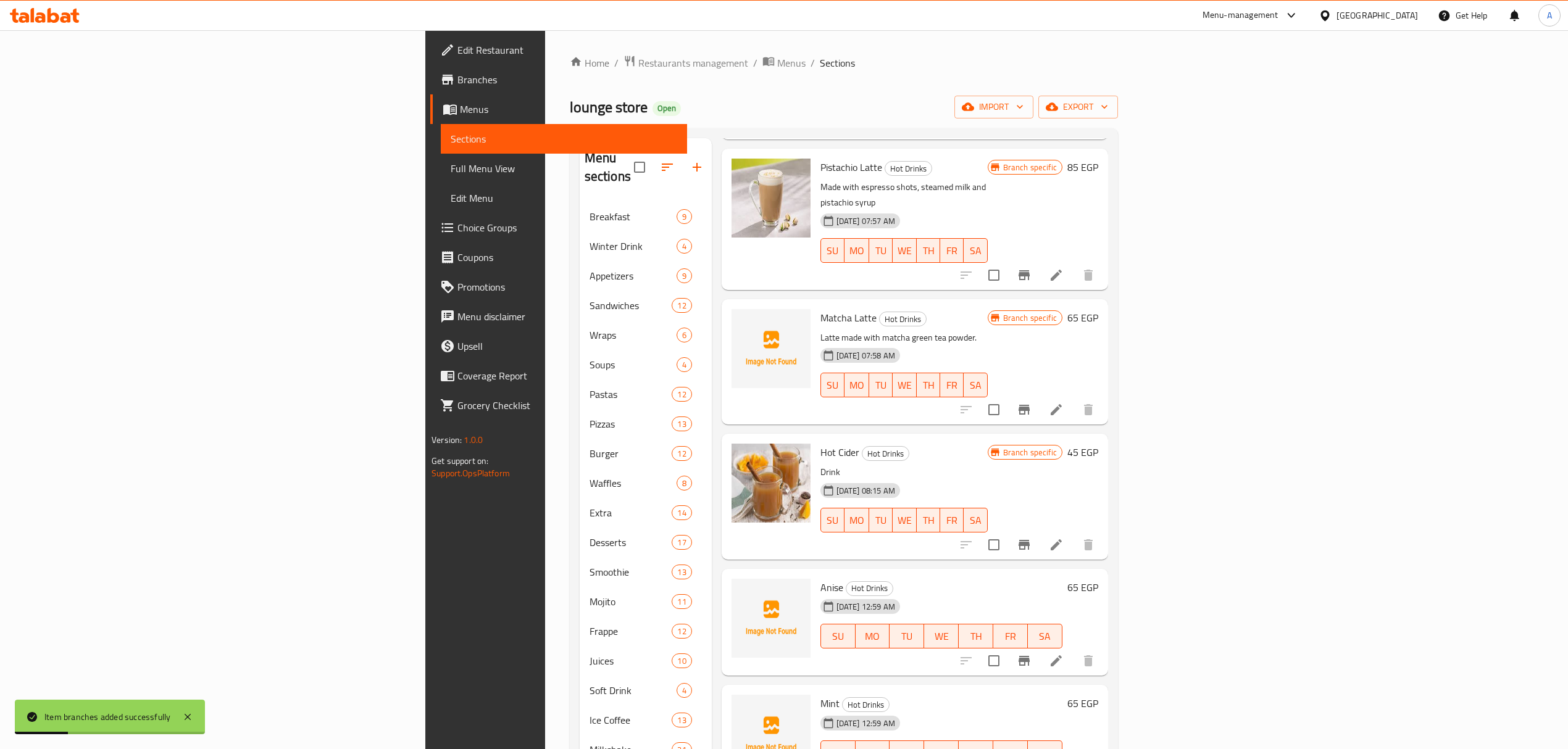
click at [1039, 530] on button "Branch-specific-item" at bounding box center [1024, 544] width 30 height 30
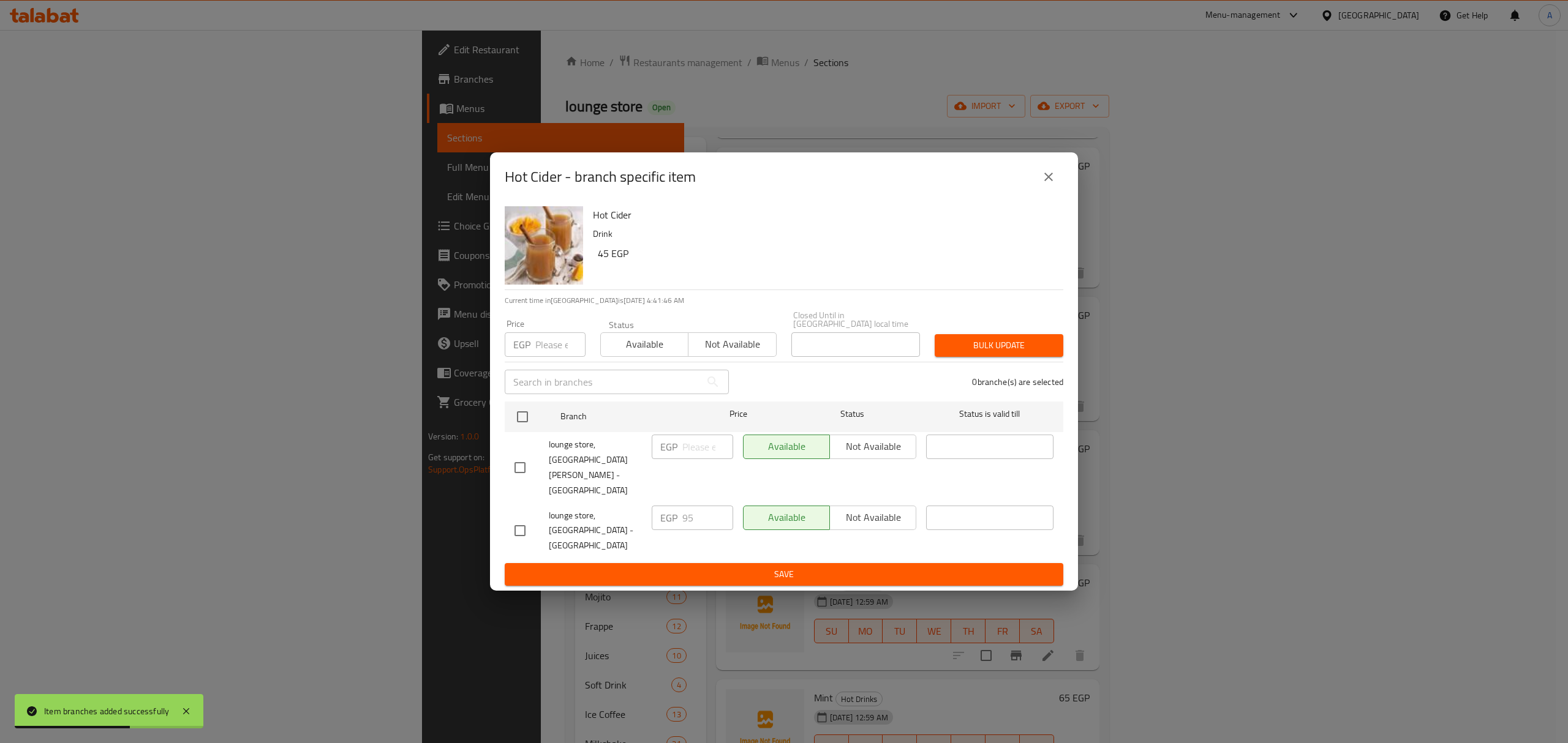
click at [1051, 184] on icon "close" at bounding box center [1048, 177] width 14 height 14
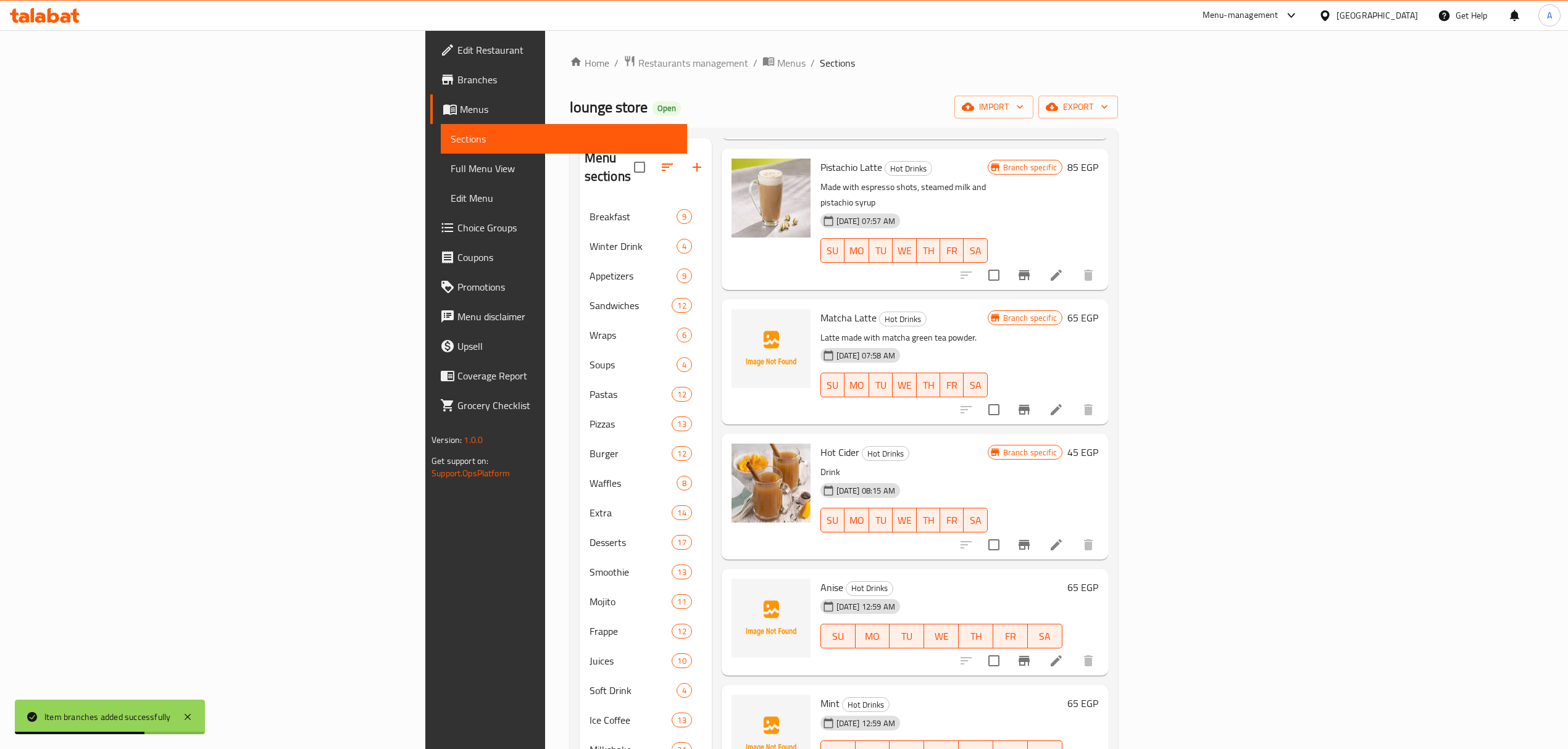
scroll to position [247, 0]
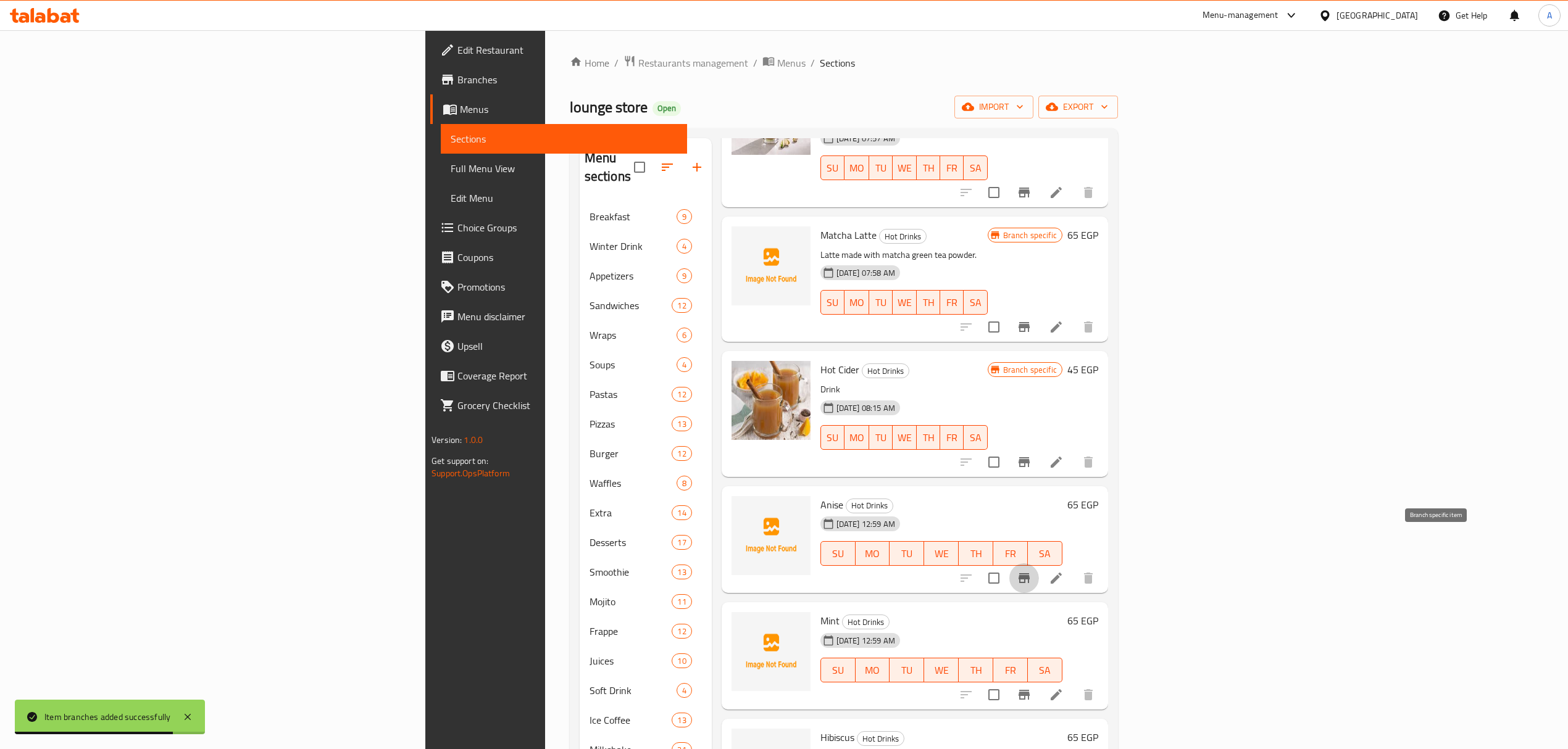
click at [1030, 573] on icon "Branch-specific-item" at bounding box center [1024, 578] width 11 height 10
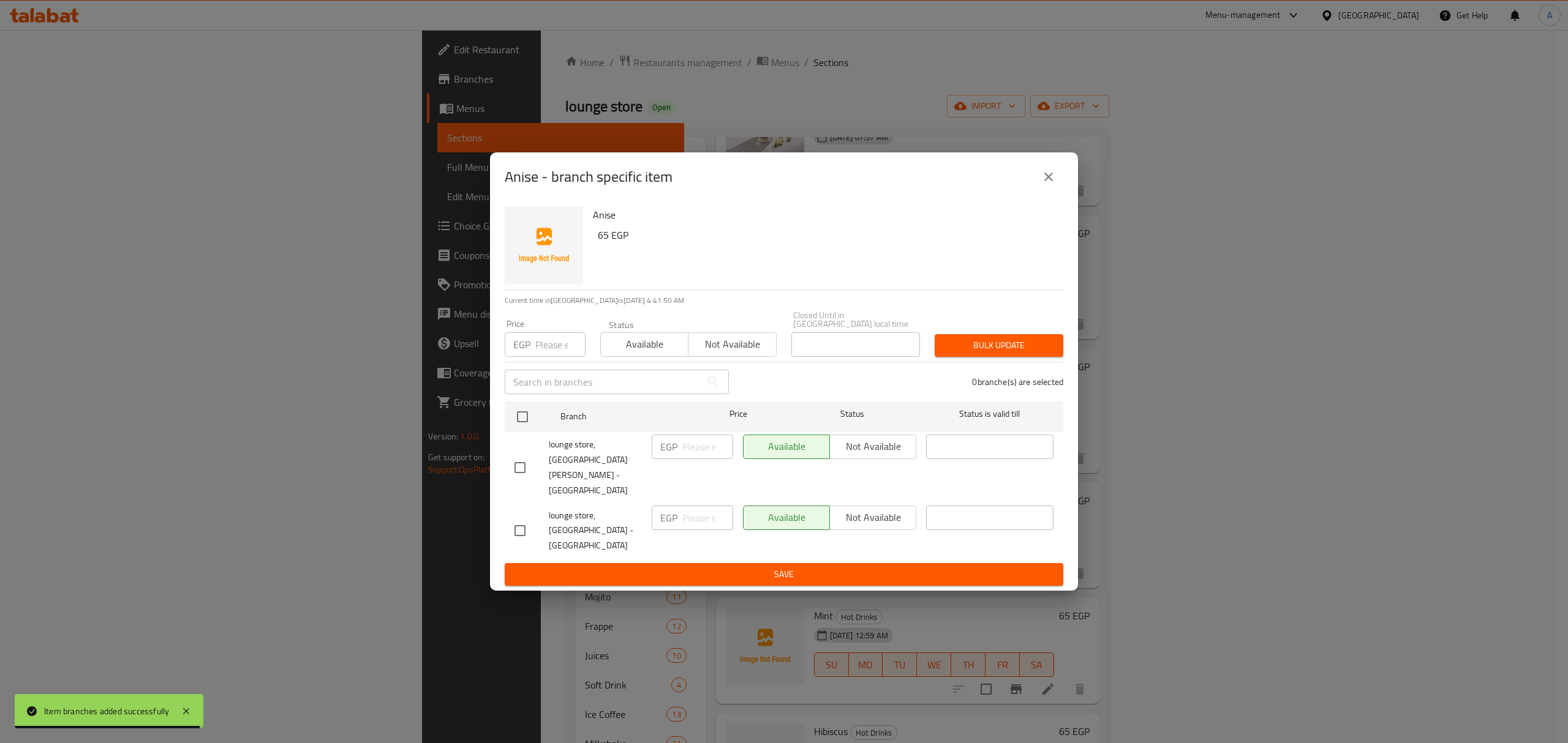
click at [520, 470] on input "checkbox" at bounding box center [520, 467] width 26 height 26
checkbox input "true"
click at [856, 455] on span "Not available" at bounding box center [872, 447] width 76 height 18
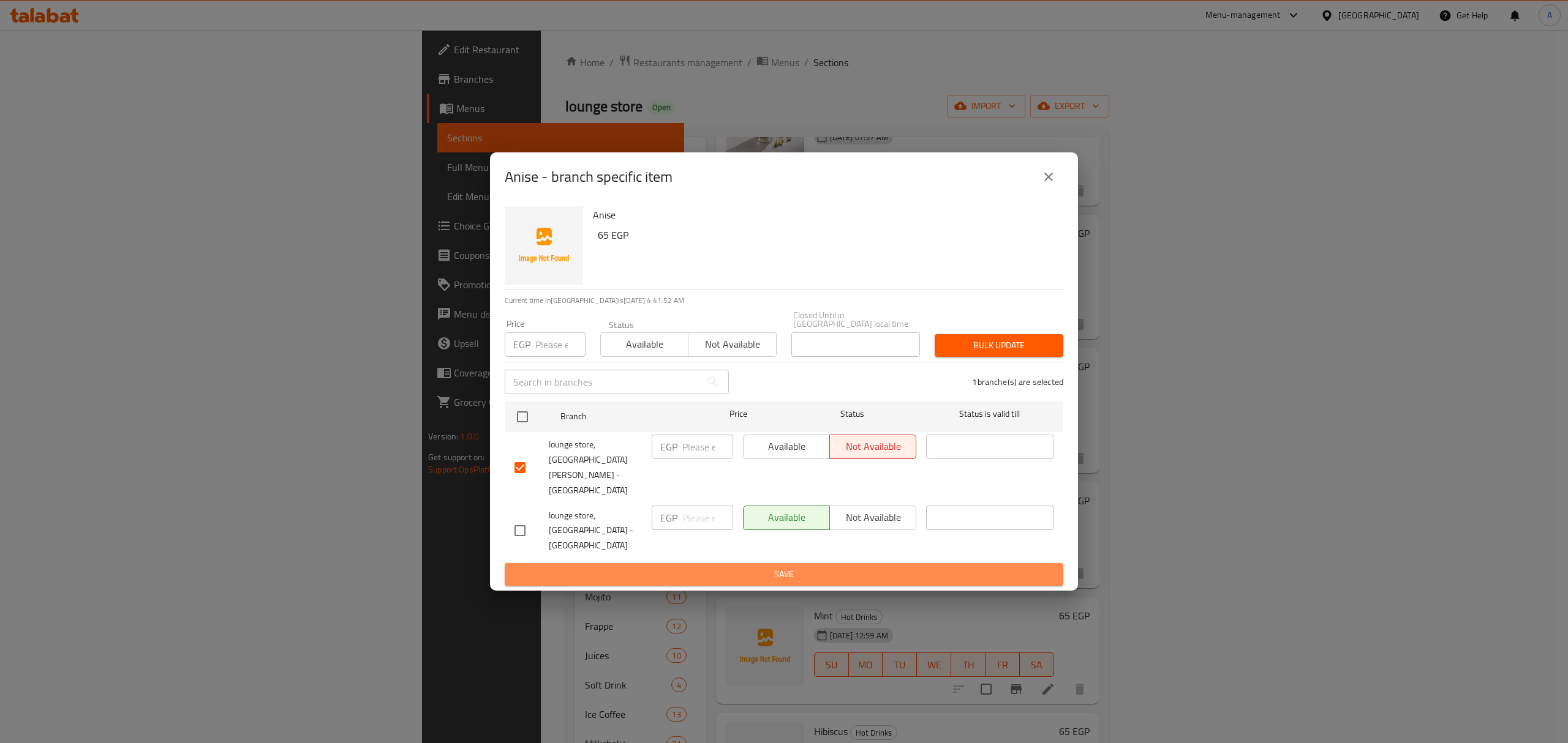
click at [872, 567] on span "Save" at bounding box center [784, 575] width 539 height 15
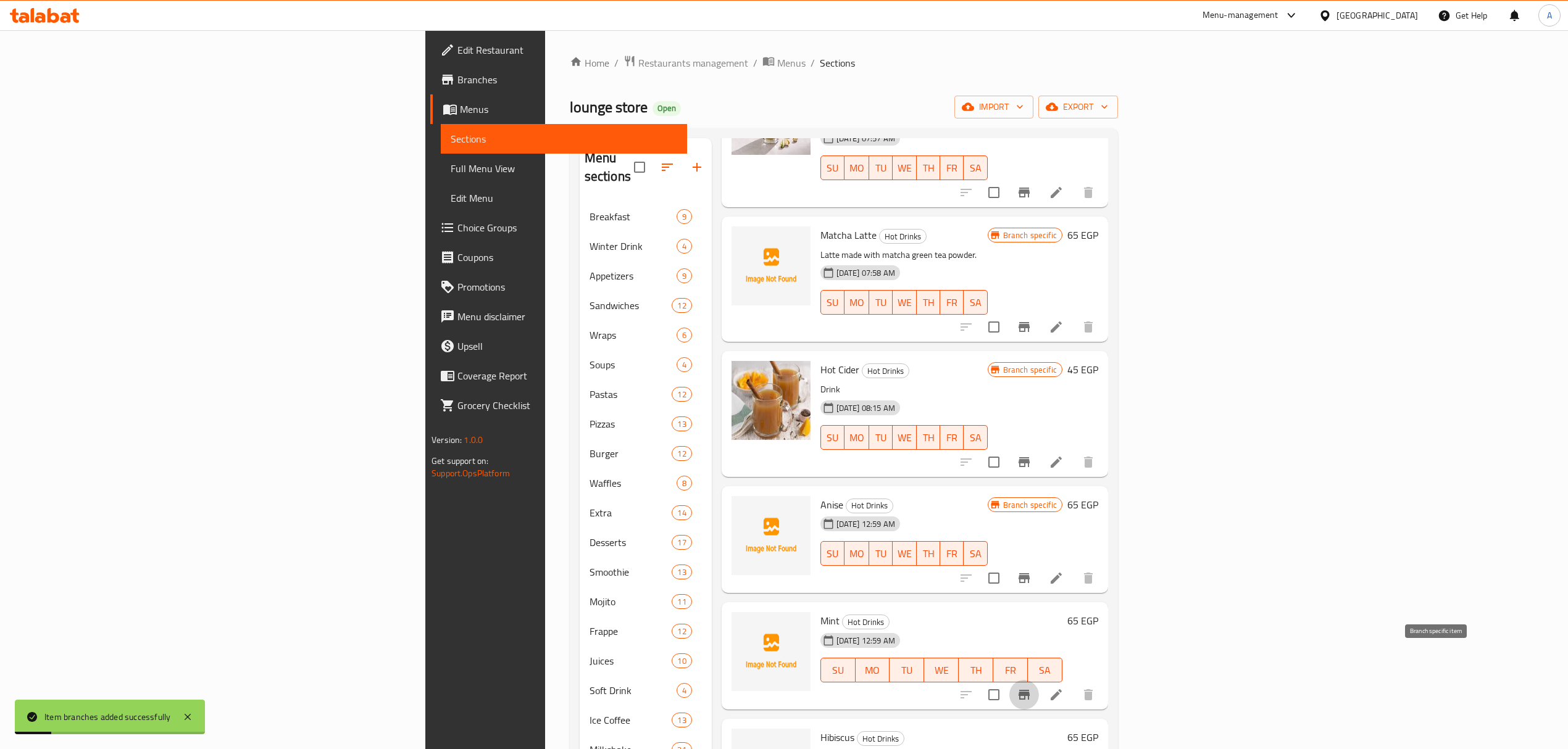
click at [1030, 690] on icon "Branch-specific-item" at bounding box center [1024, 694] width 11 height 10
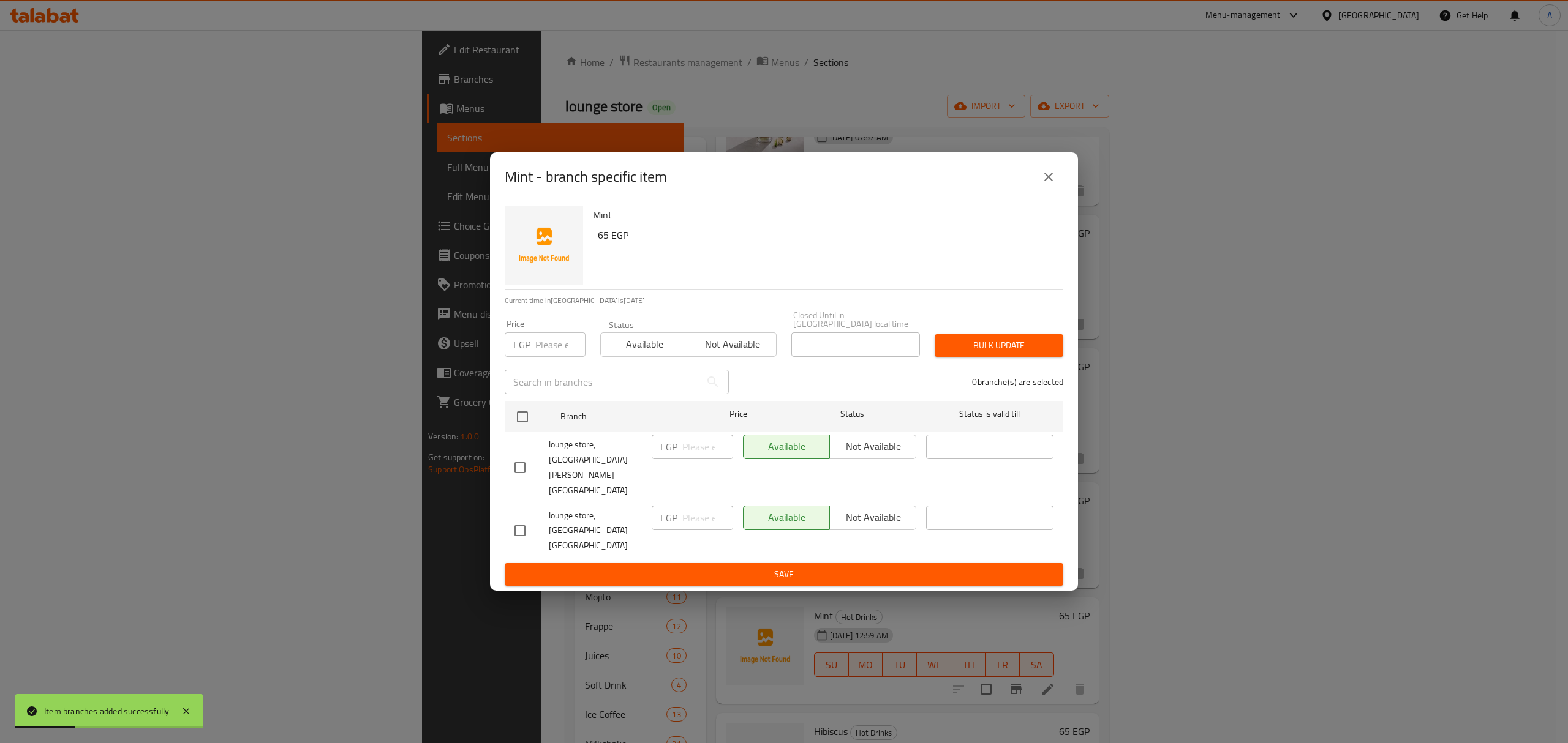
click at [523, 473] on input "checkbox" at bounding box center [520, 467] width 26 height 26
checkbox input "true"
click at [872, 455] on span "Not available" at bounding box center [872, 447] width 76 height 18
click at [878, 567] on span "Save" at bounding box center [784, 575] width 539 height 15
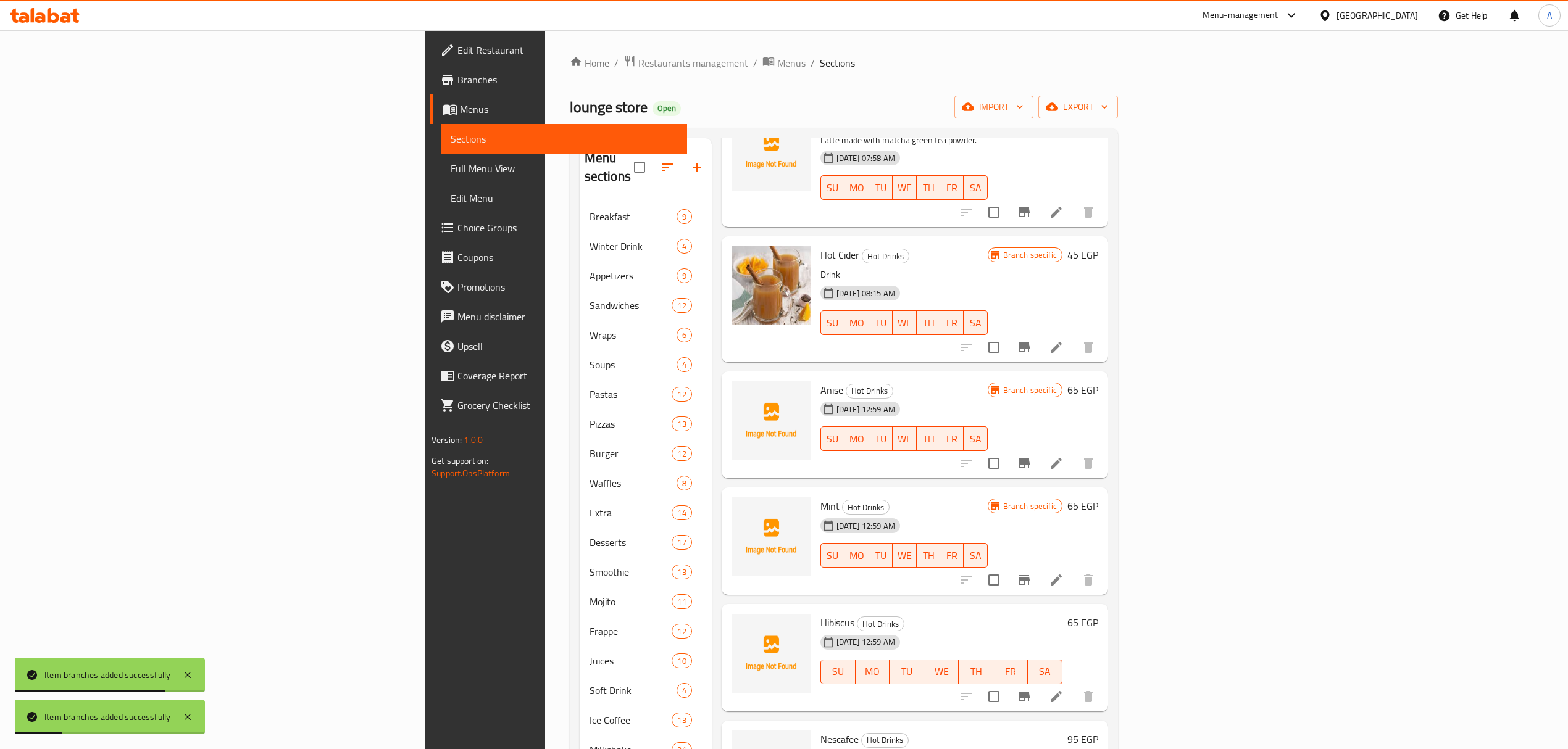
scroll to position [411, 0]
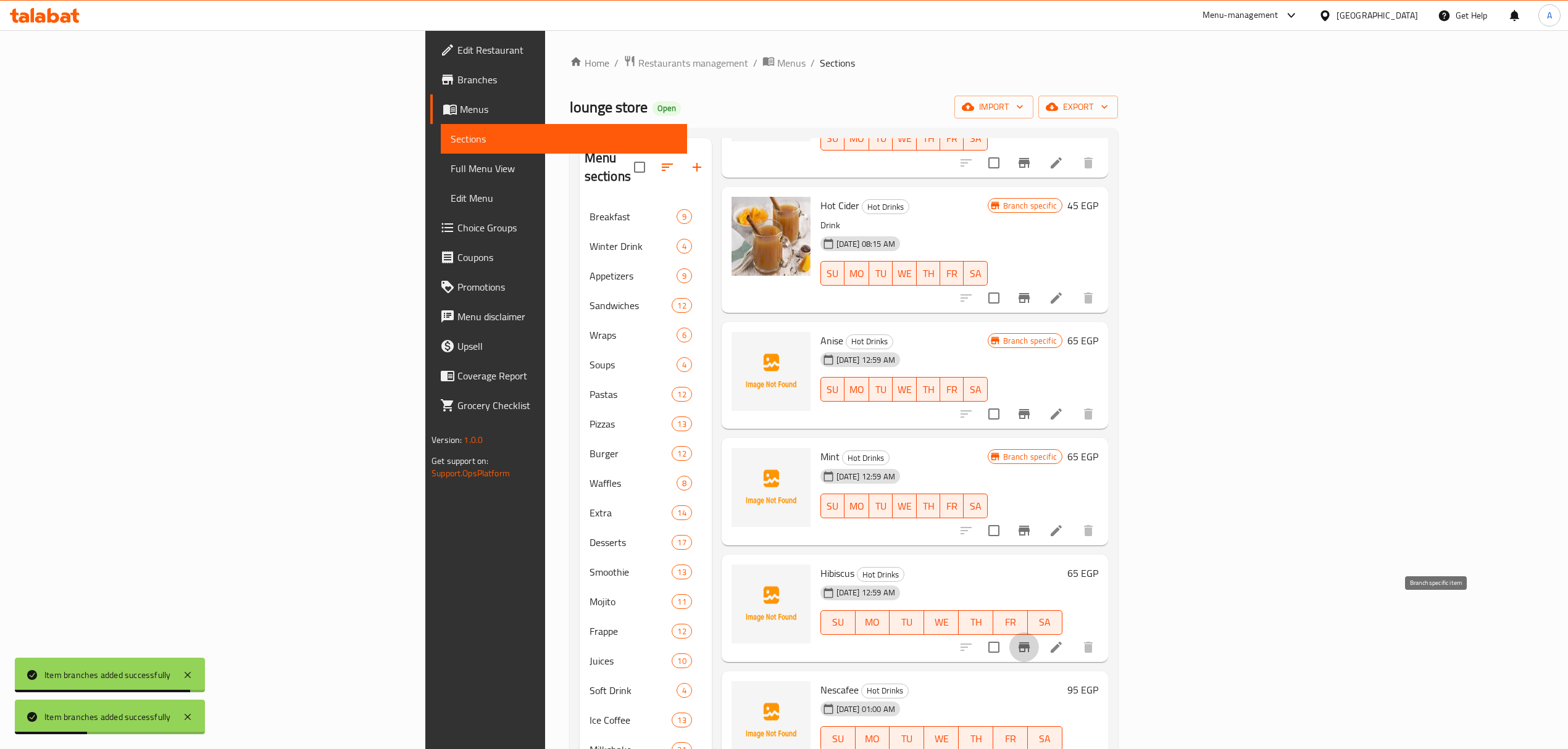
click at [1032, 640] on icon "Branch-specific-item" at bounding box center [1024, 647] width 14 height 14
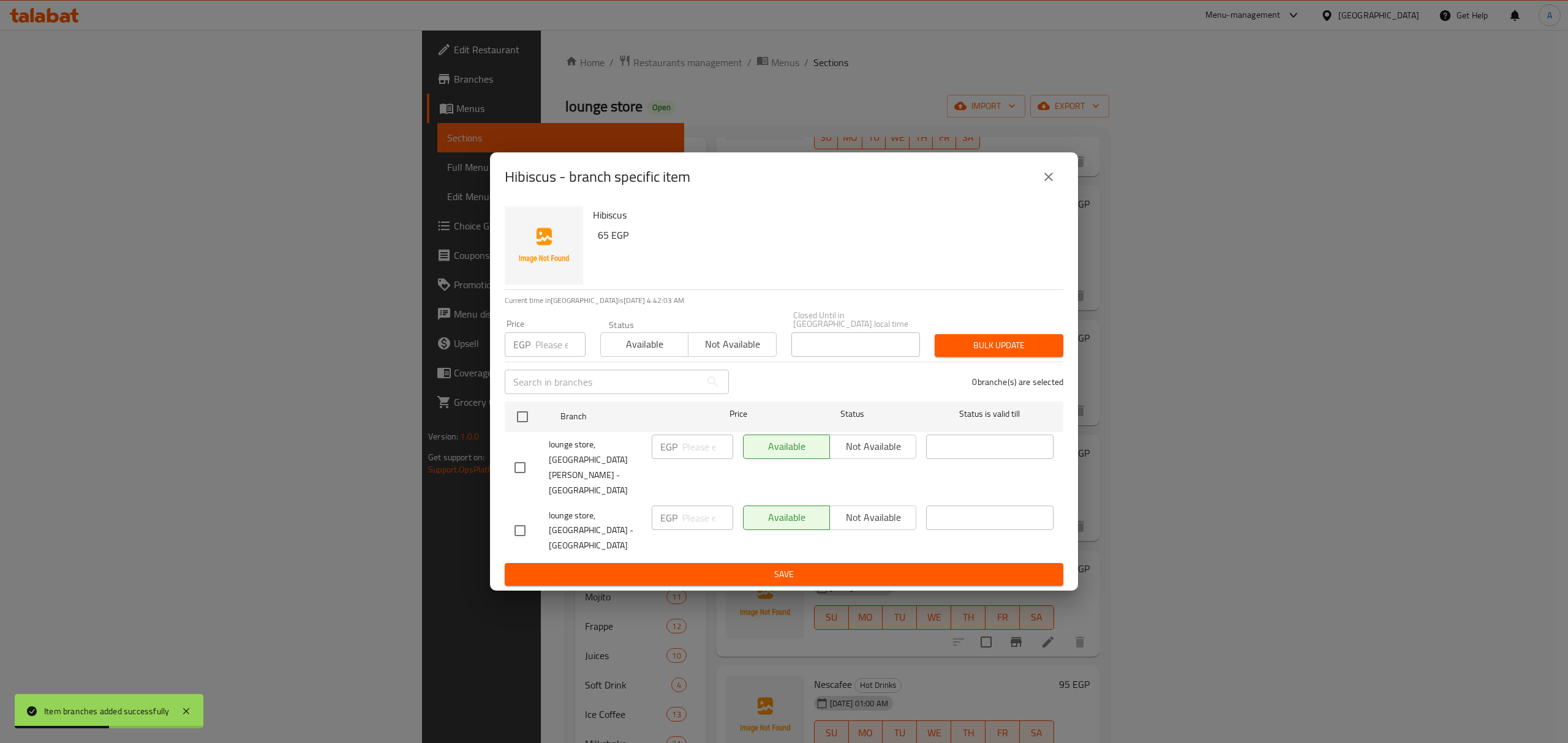
click at [526, 471] on input "checkbox" at bounding box center [520, 467] width 26 height 26
checkbox input "true"
click at [840, 455] on span "Not available" at bounding box center [872, 447] width 76 height 18
click at [847, 567] on span "Save" at bounding box center [784, 575] width 539 height 15
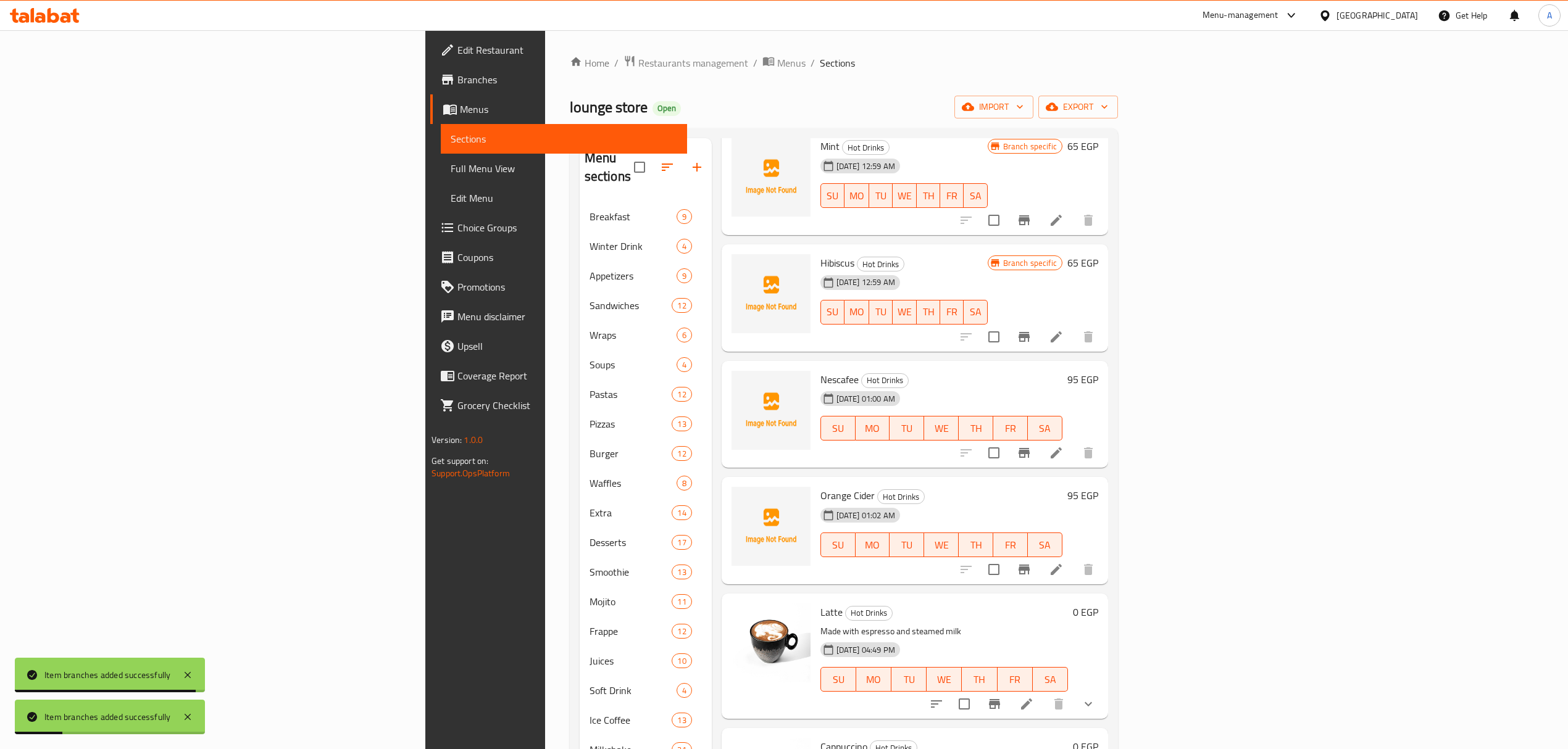
scroll to position [741, 0]
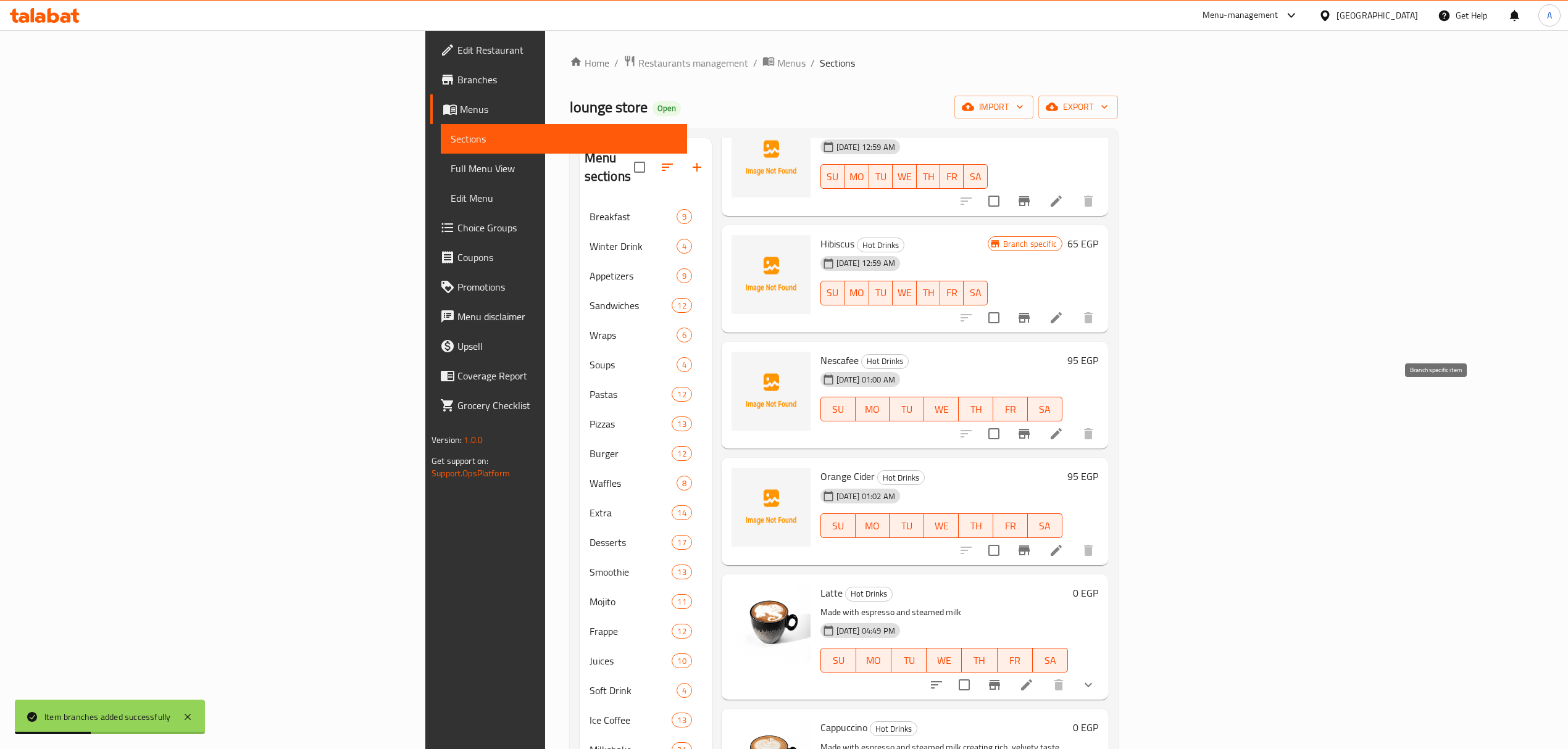
click at [1032, 426] on icon "Branch-specific-item" at bounding box center [1024, 433] width 14 height 14
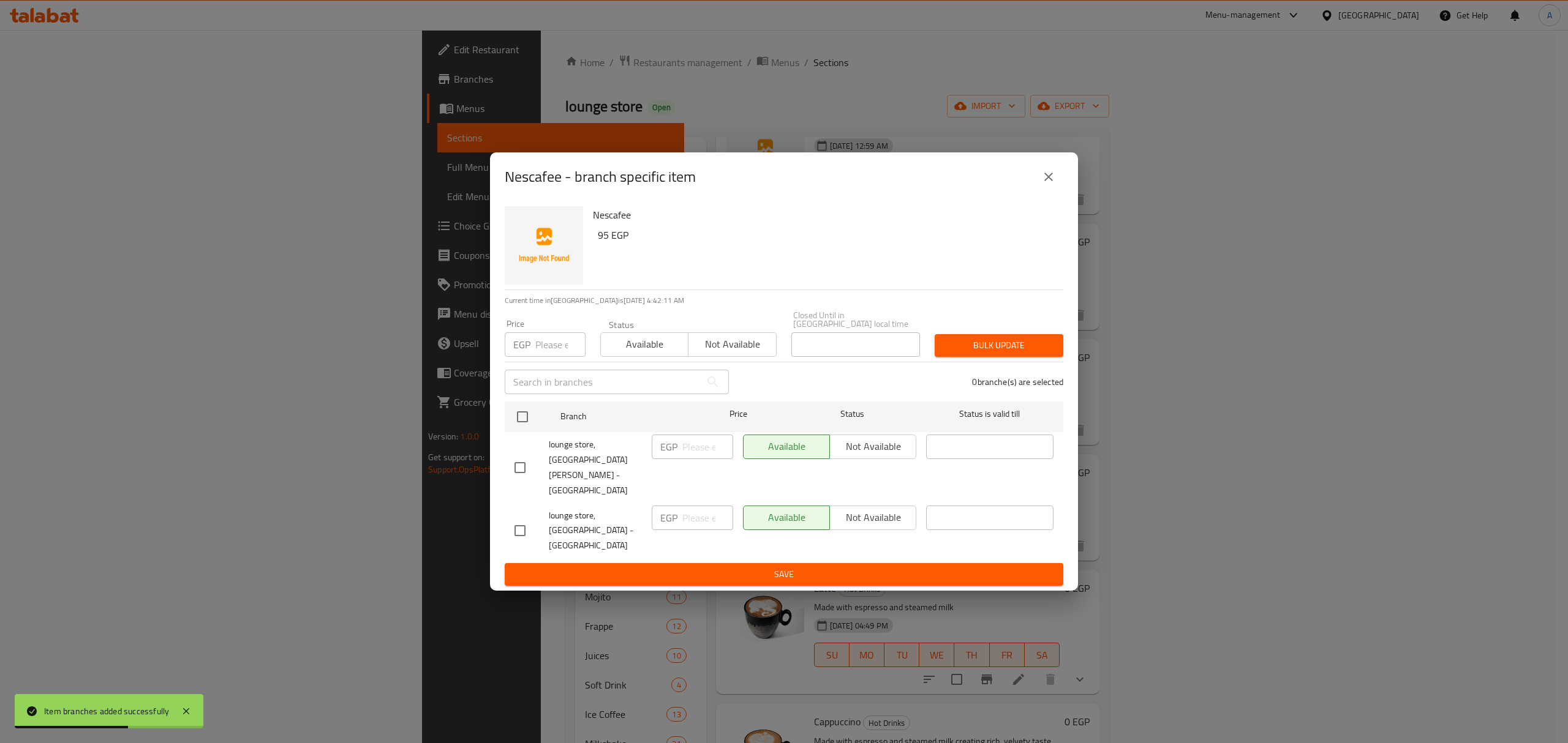
click at [528, 475] on input "checkbox" at bounding box center [520, 467] width 26 height 26
checkbox input "true"
click at [884, 455] on span "Not available" at bounding box center [872, 447] width 76 height 18
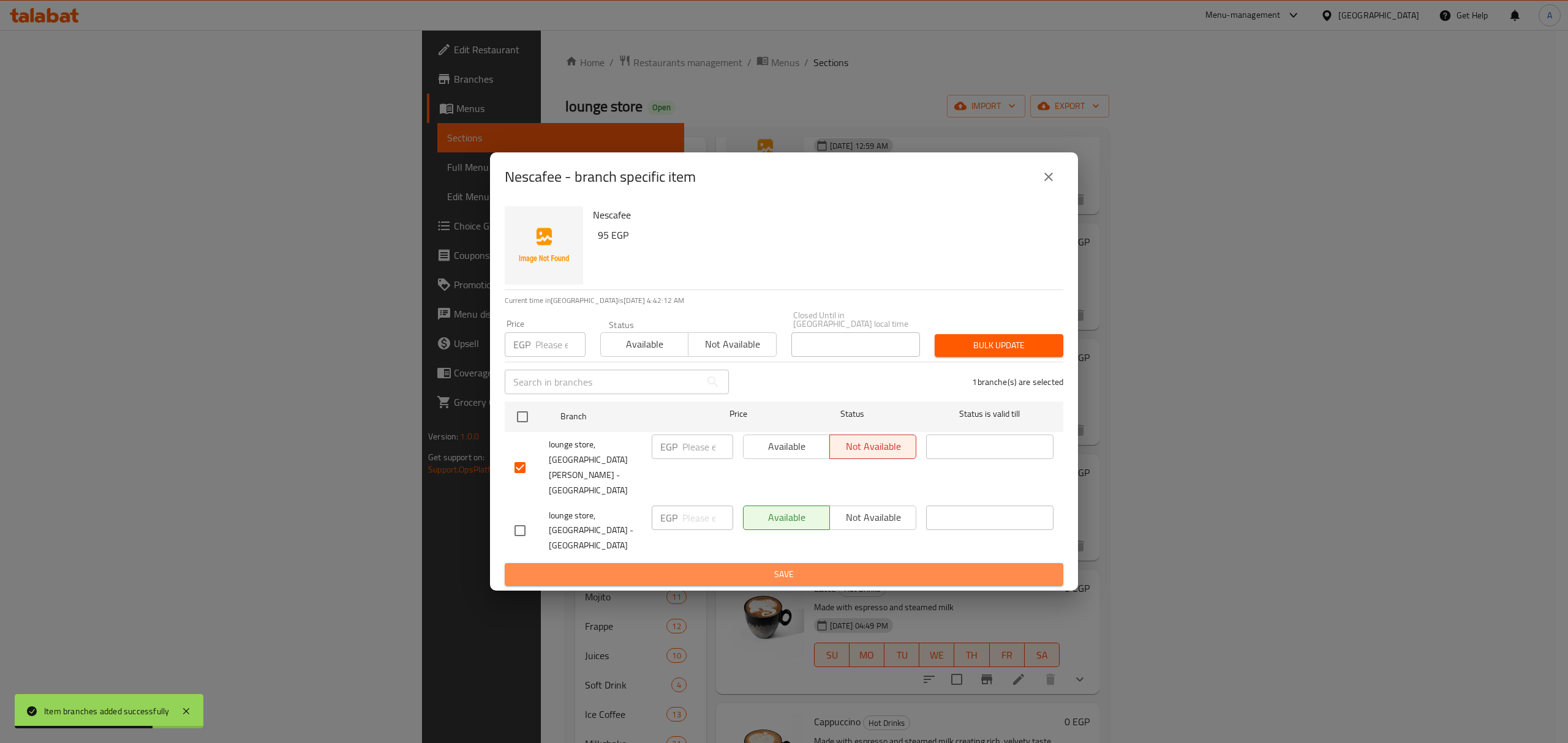
click at [857, 567] on span "Save" at bounding box center [784, 575] width 539 height 15
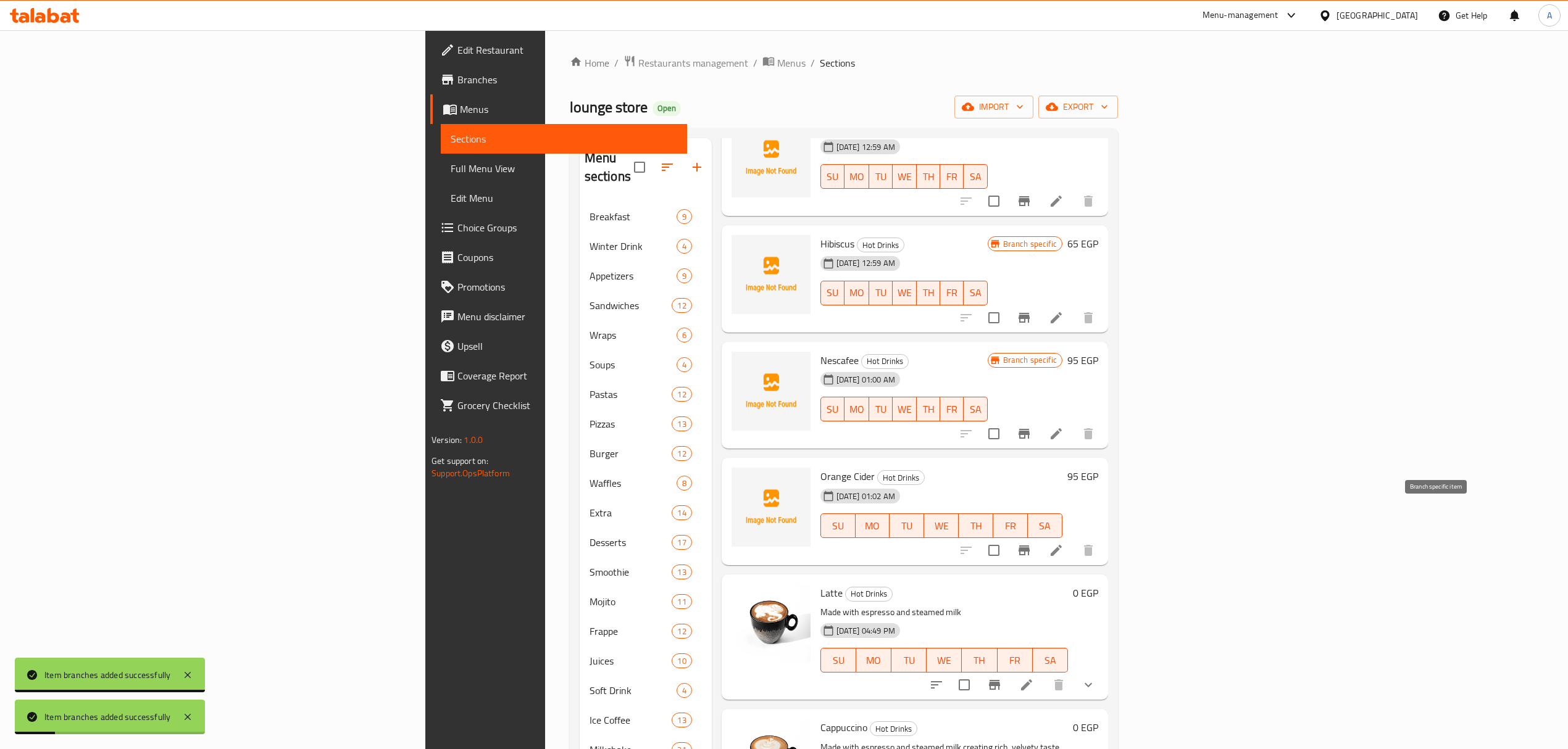
click at [1039, 536] on button "Branch-specific-item" at bounding box center [1024, 550] width 30 height 30
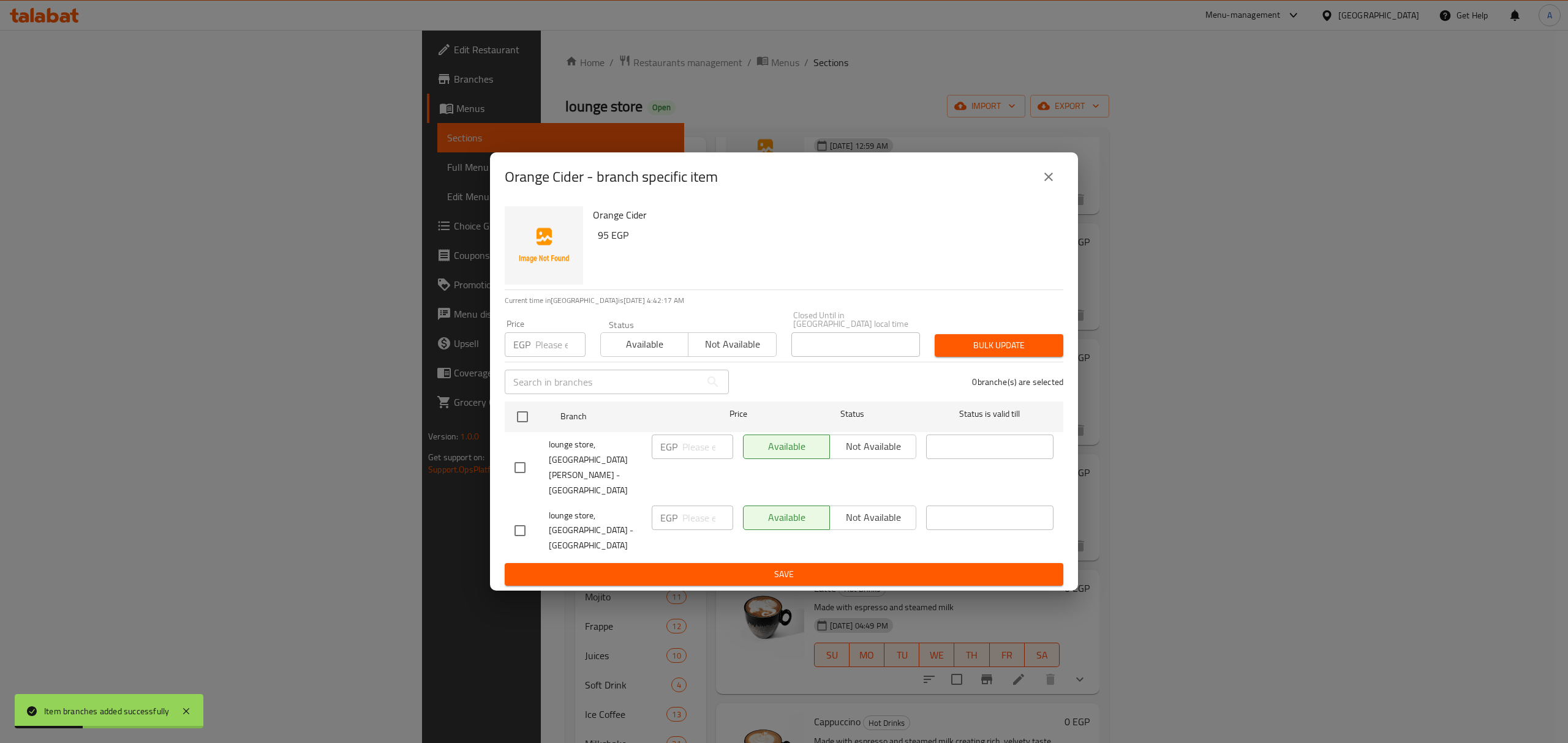
click at [510, 464] on input "checkbox" at bounding box center [520, 467] width 26 height 26
checkbox input "true"
click at [895, 455] on span "Not available" at bounding box center [872, 447] width 76 height 18
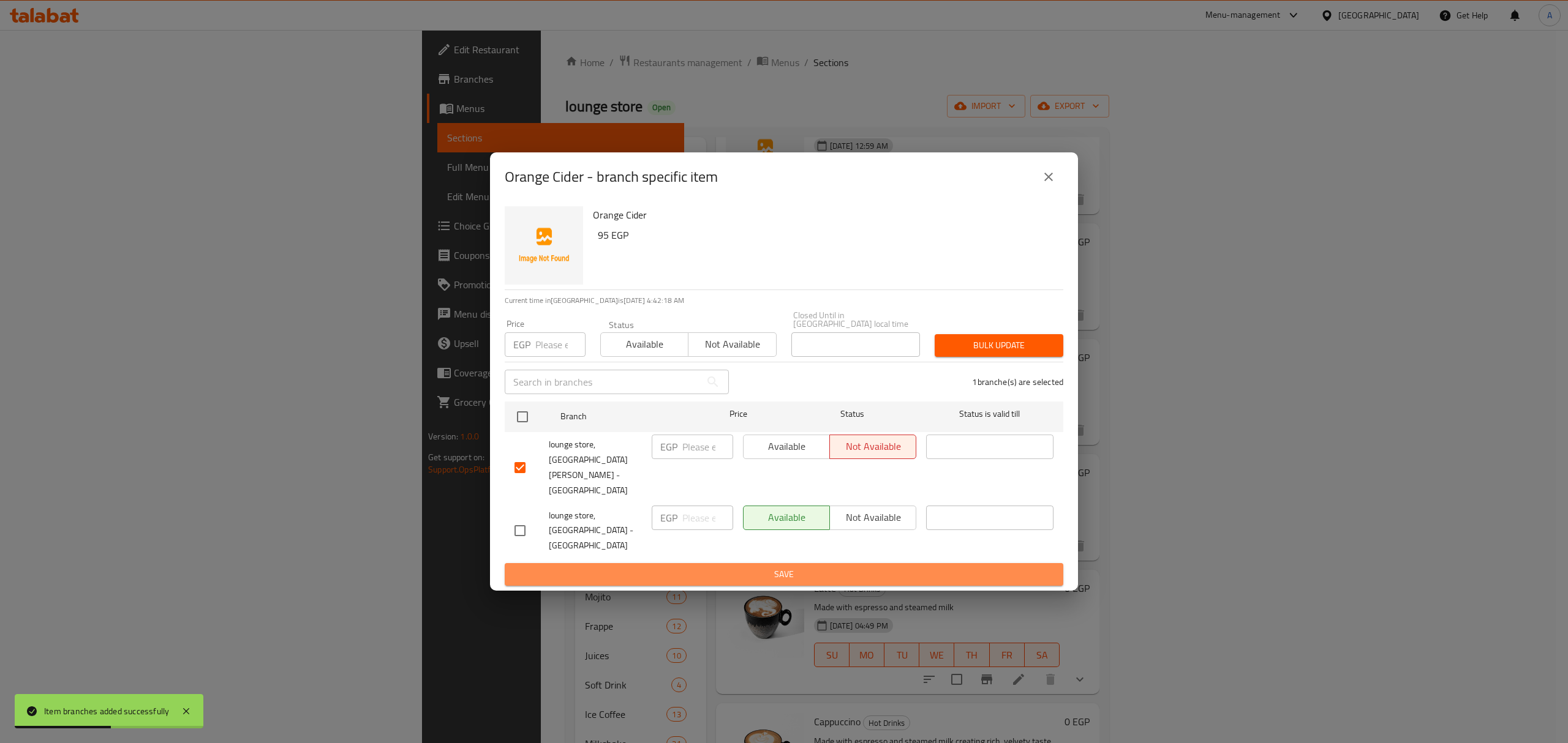
click at [863, 567] on span "Save" at bounding box center [784, 575] width 539 height 15
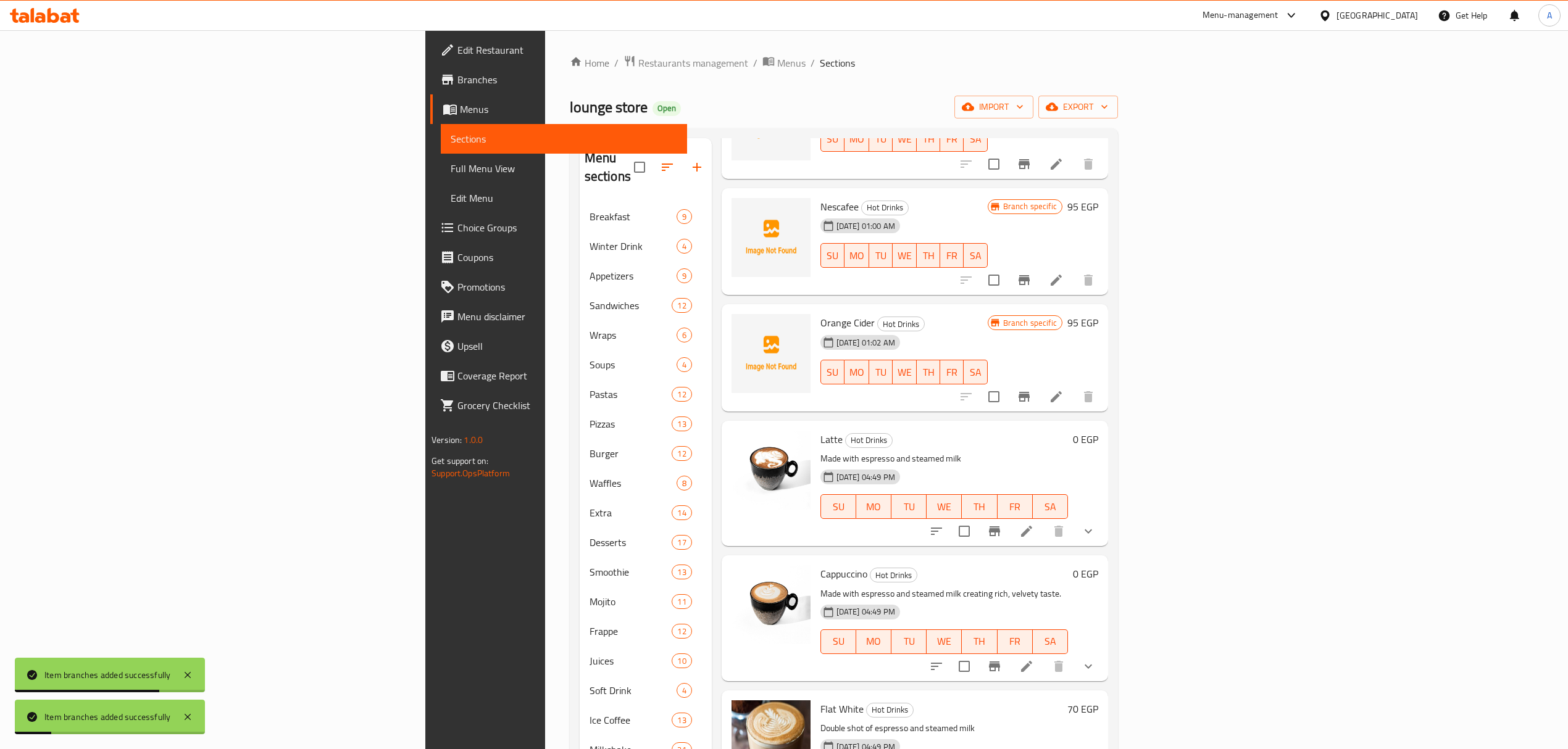
scroll to position [905, 0]
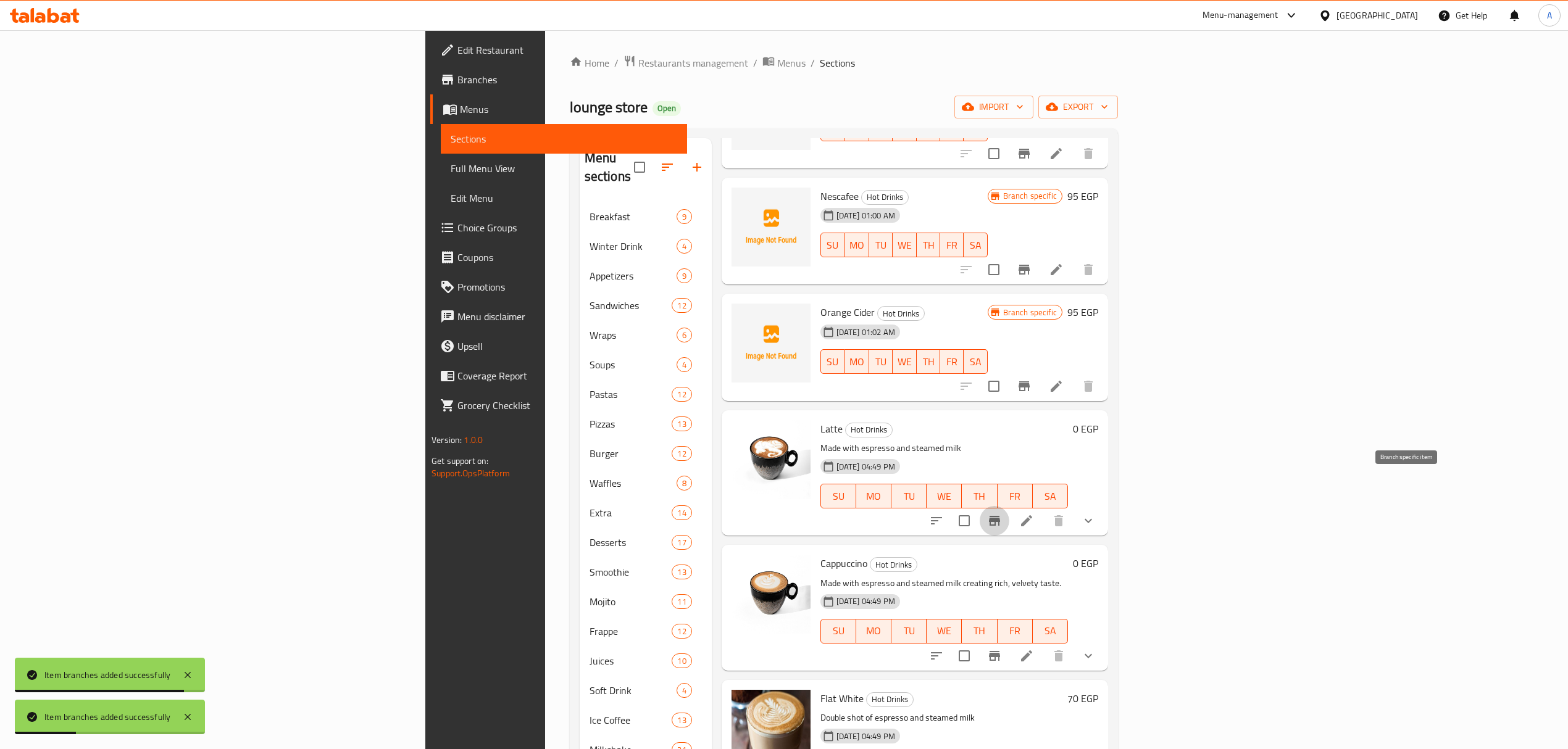
click at [1002, 514] on icon "Branch-specific-item" at bounding box center [994, 521] width 14 height 14
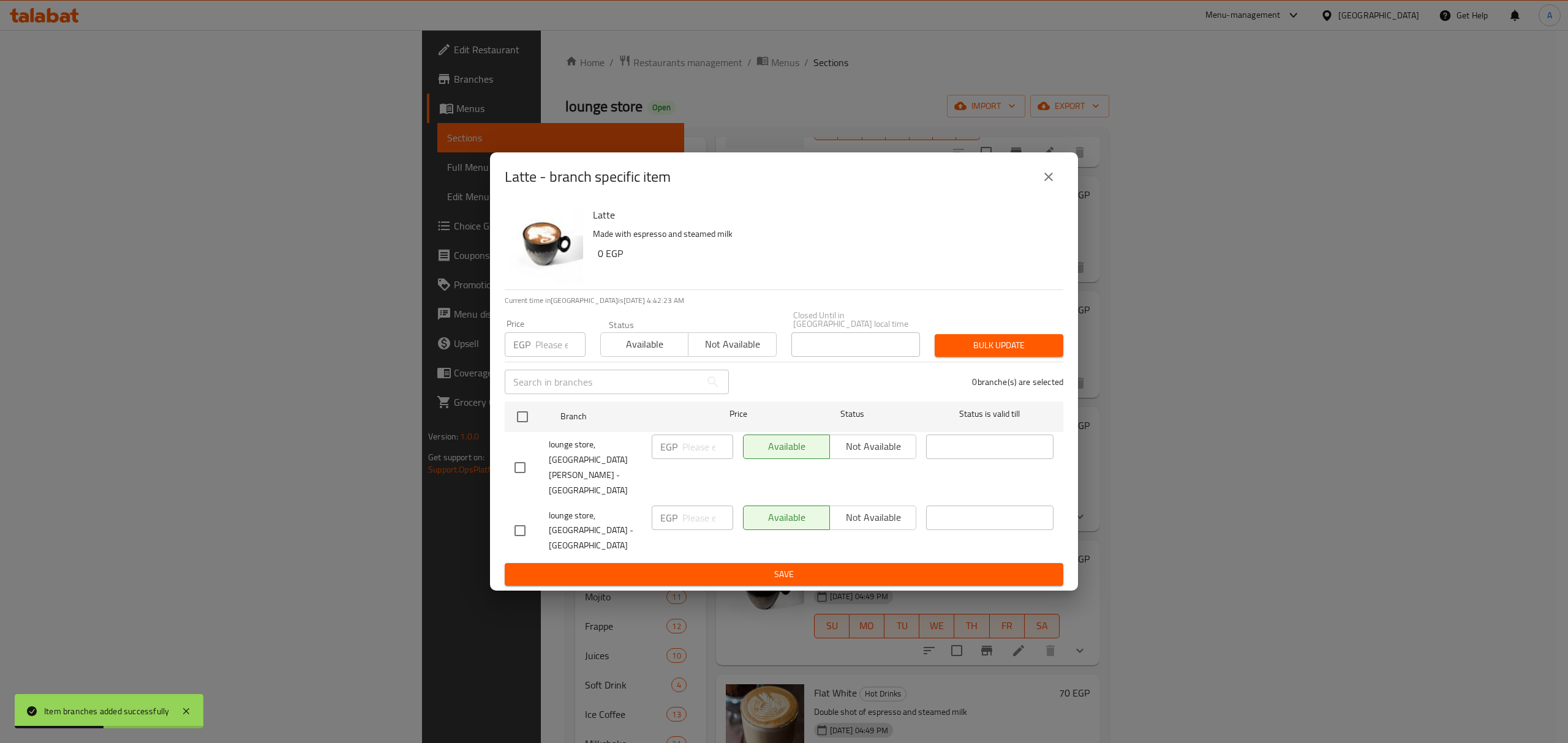
click at [535, 518] on div at bounding box center [531, 531] width 34 height 26
click at [508, 518] on input "checkbox" at bounding box center [520, 531] width 26 height 26
checkbox input "true"
click at [844, 509] on span "Not available" at bounding box center [872, 518] width 76 height 18
click at [834, 567] on span "Save" at bounding box center [784, 575] width 539 height 15
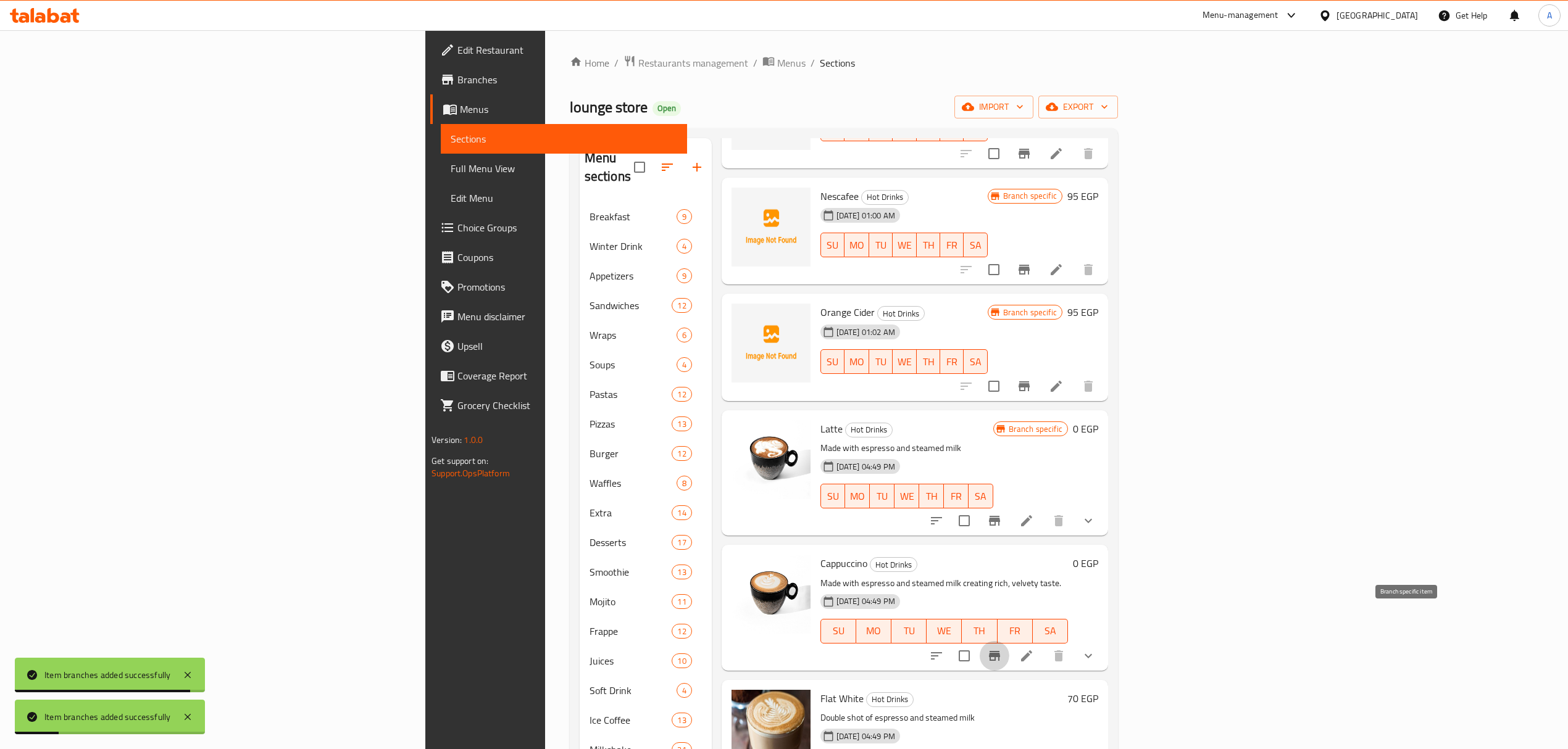
click at [1010, 641] on button "Branch-specific-item" at bounding box center [995, 655] width 30 height 30
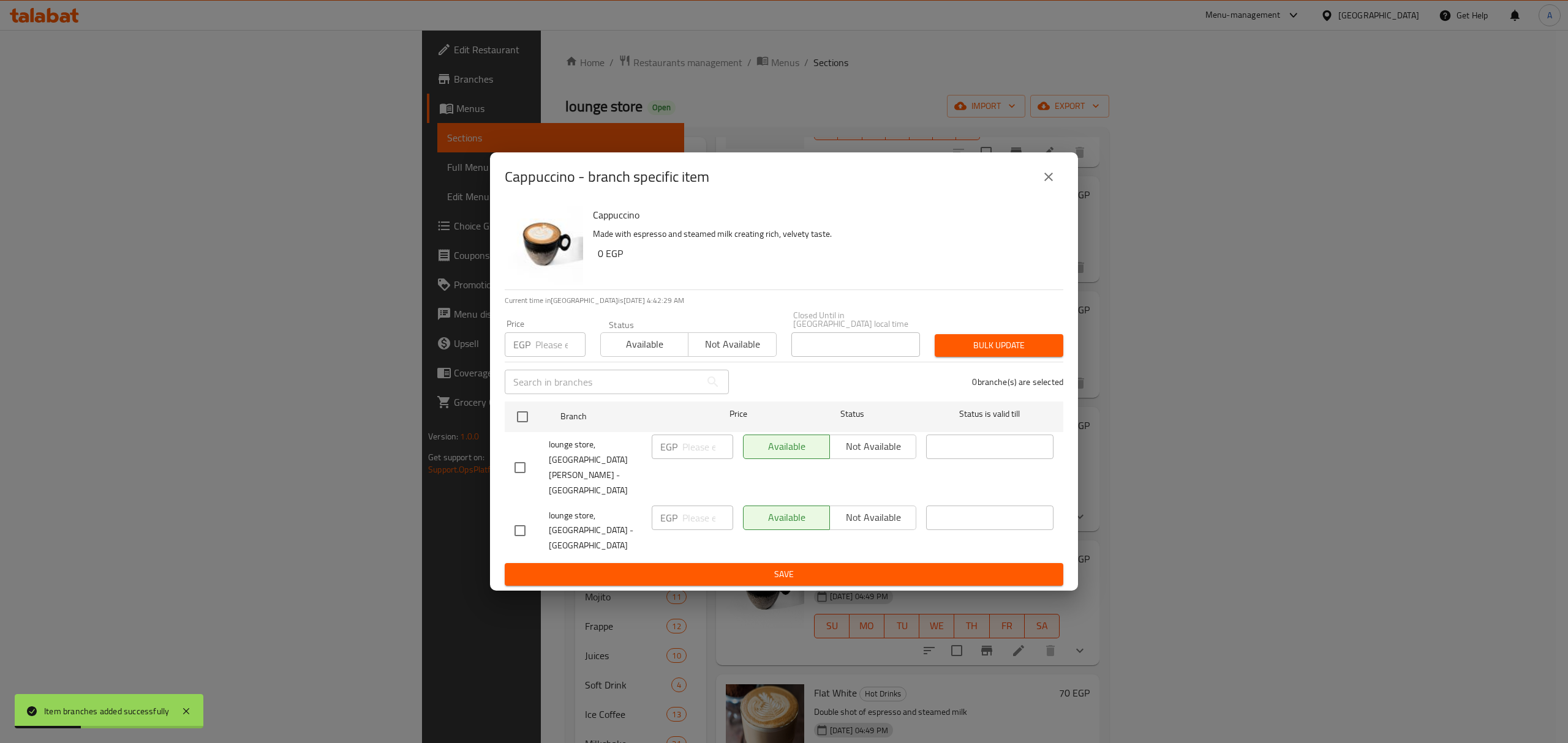
click at [523, 518] on input "checkbox" at bounding box center [520, 531] width 26 height 26
checkbox input "true"
click at [900, 509] on span "Not available" at bounding box center [872, 518] width 76 height 18
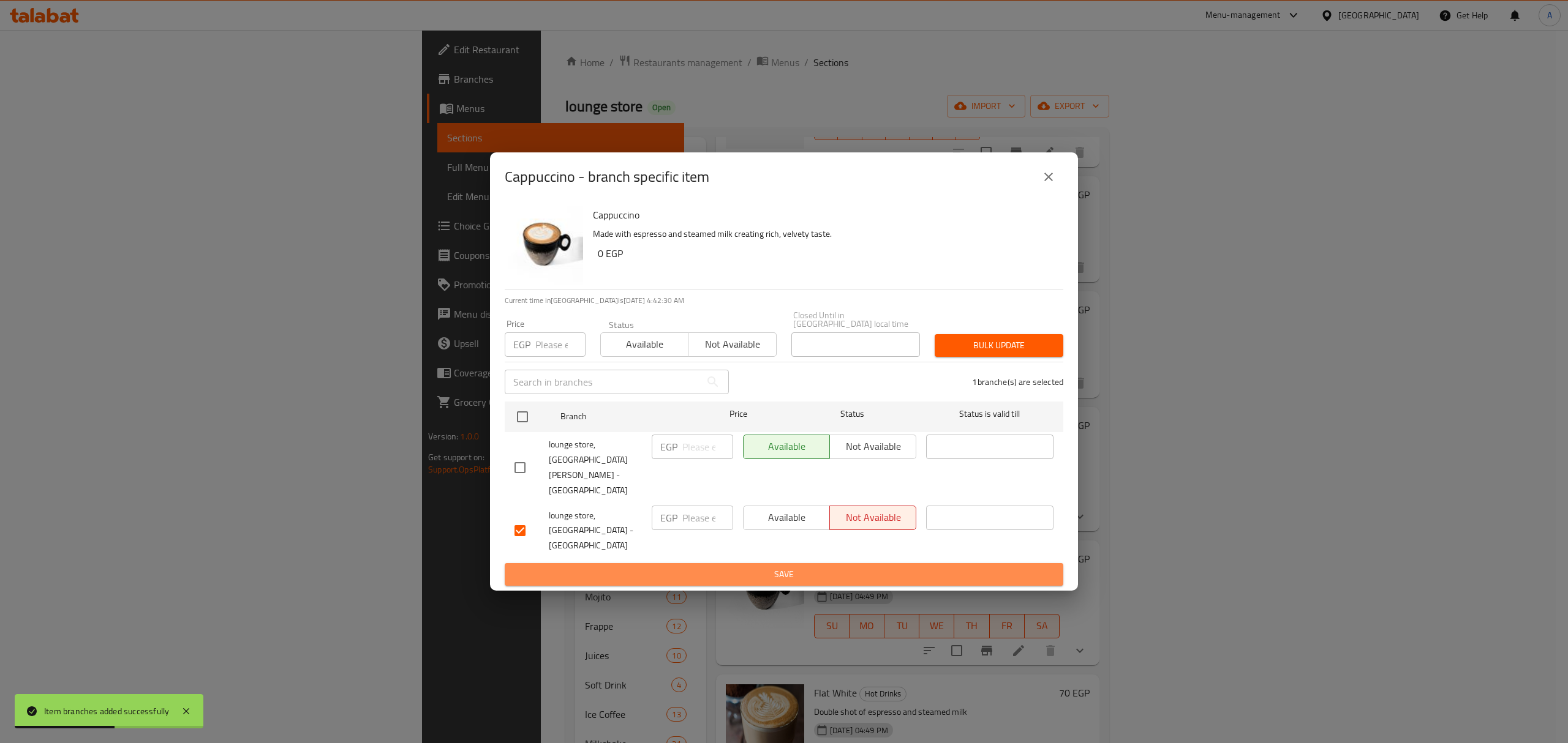
click at [866, 567] on span "Save" at bounding box center [784, 575] width 539 height 15
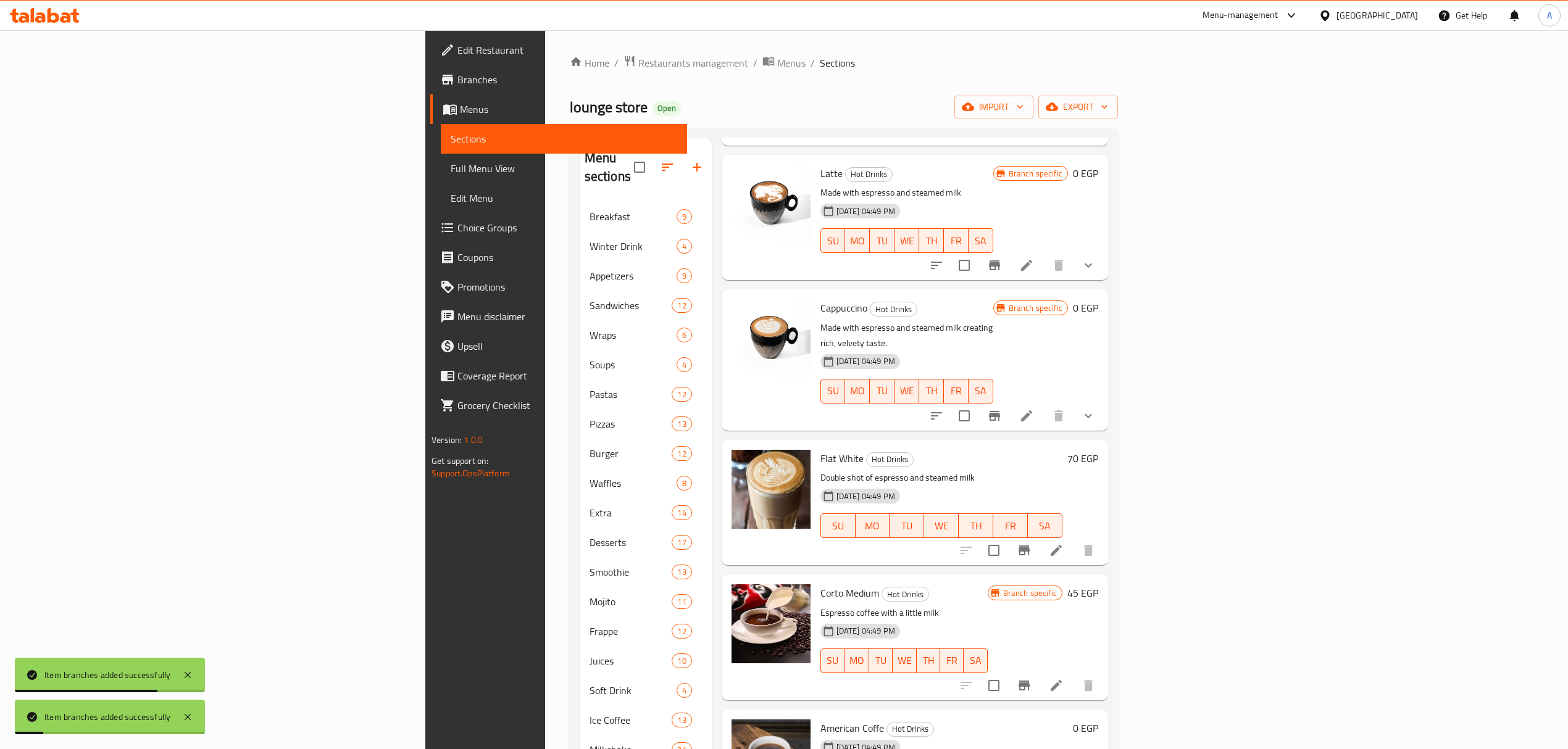
scroll to position [1235, 0]
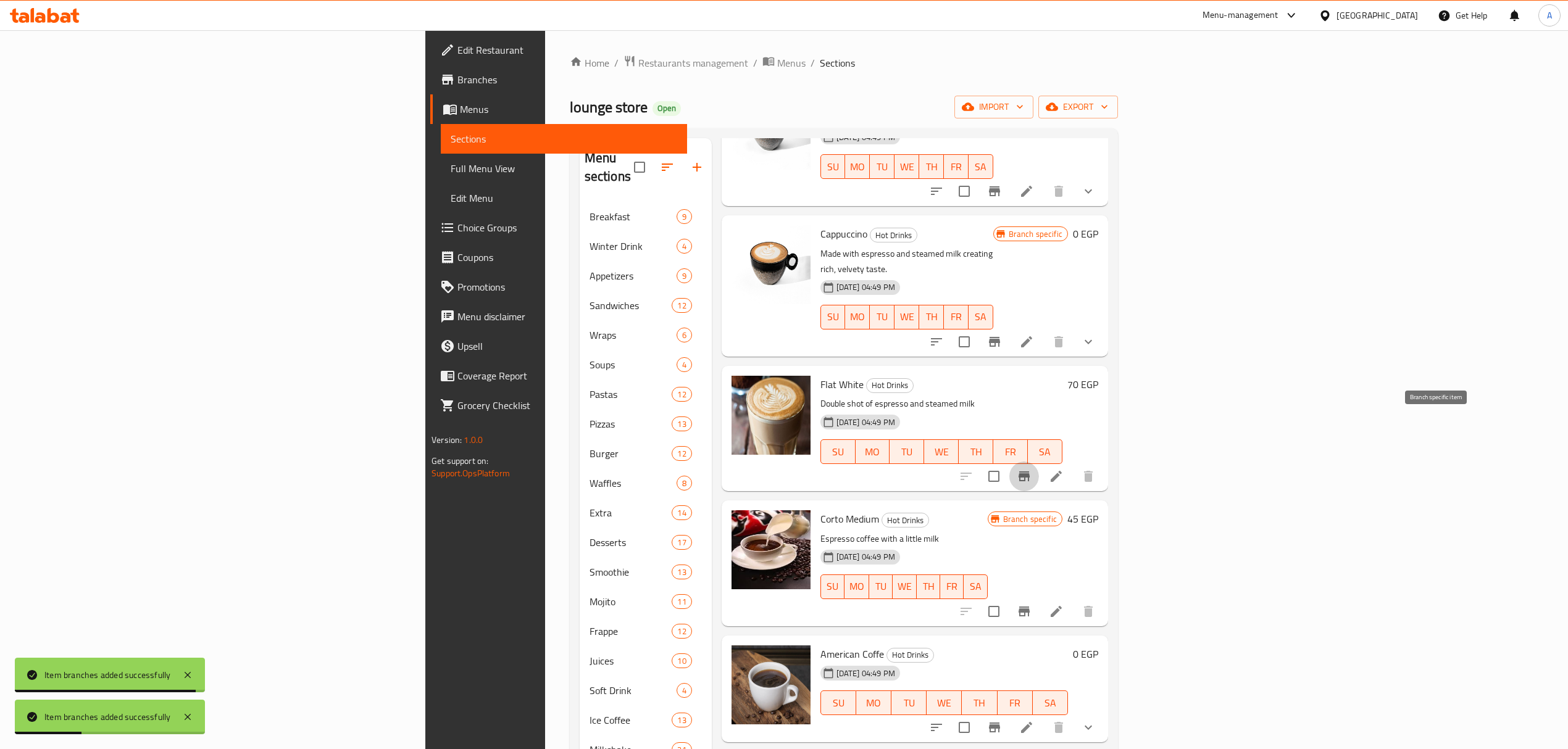
click at [1030, 471] on icon "Branch-specific-item" at bounding box center [1024, 476] width 11 height 10
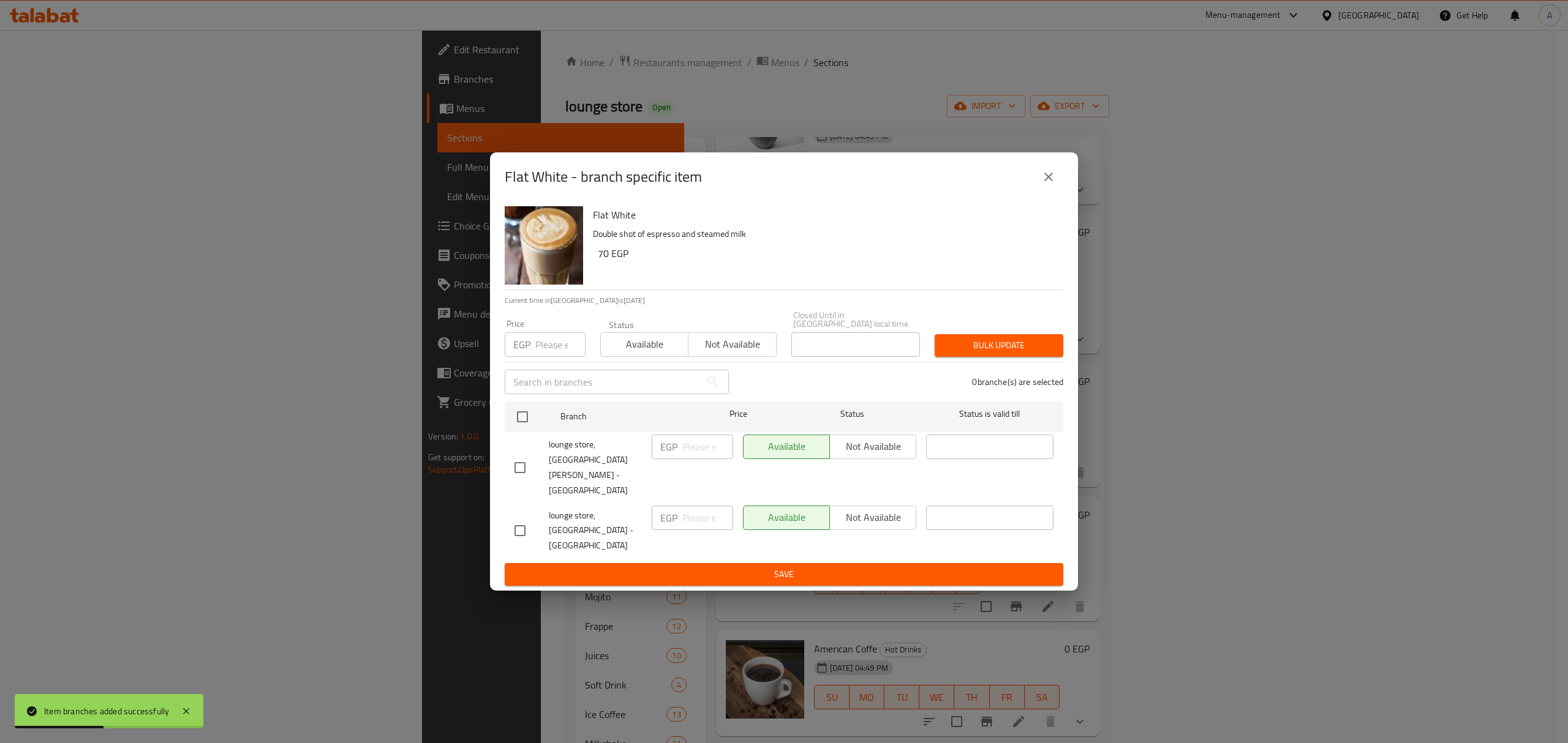
click at [513, 518] on input "checkbox" at bounding box center [520, 531] width 26 height 26
checkbox input "true"
click at [851, 510] on span "Not available" at bounding box center [872, 518] width 76 height 18
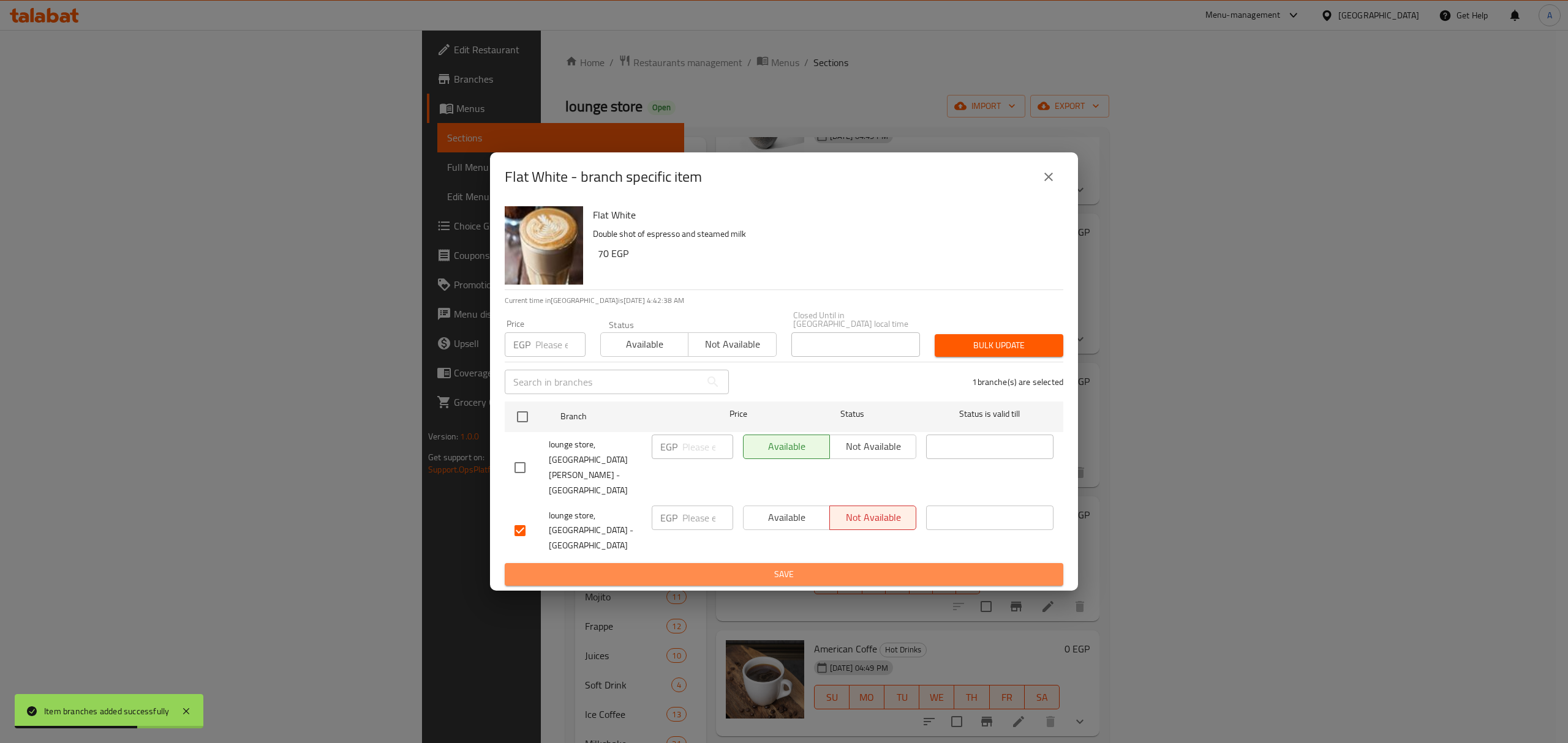
click at [857, 567] on span "Save" at bounding box center [784, 575] width 539 height 15
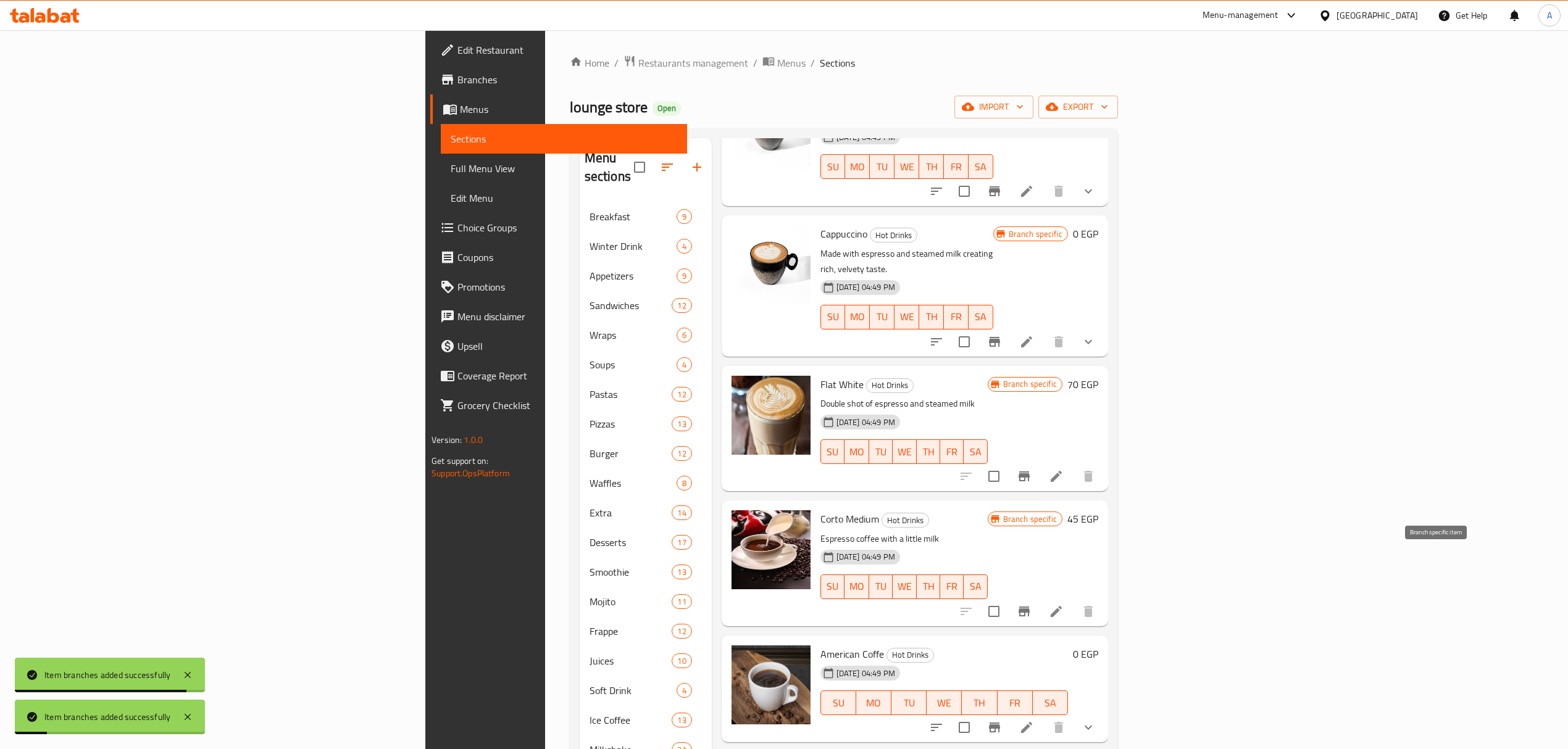
click at [1039, 597] on button "Branch-specific-item" at bounding box center [1024, 611] width 30 height 30
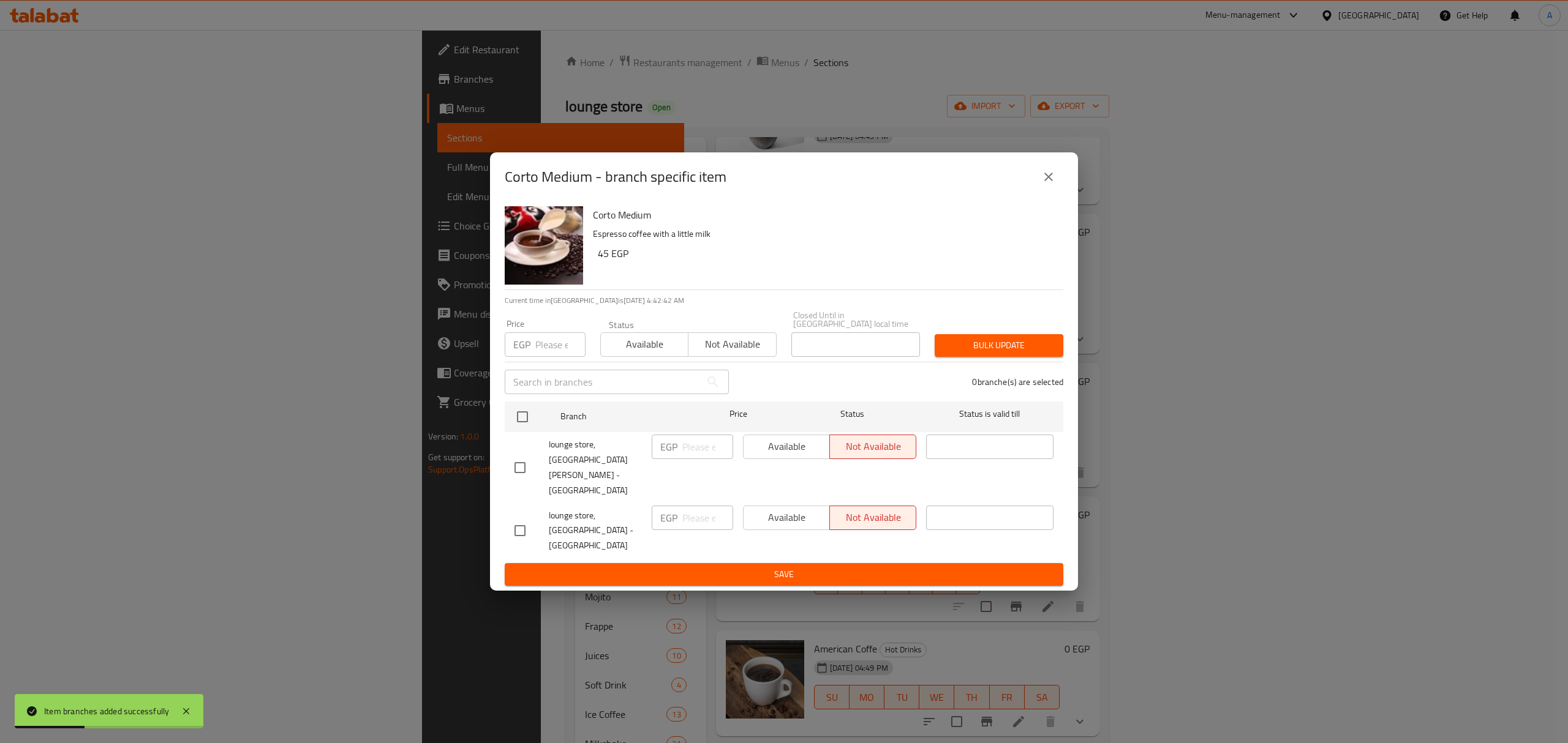
click at [1042, 184] on icon "close" at bounding box center [1048, 177] width 14 height 14
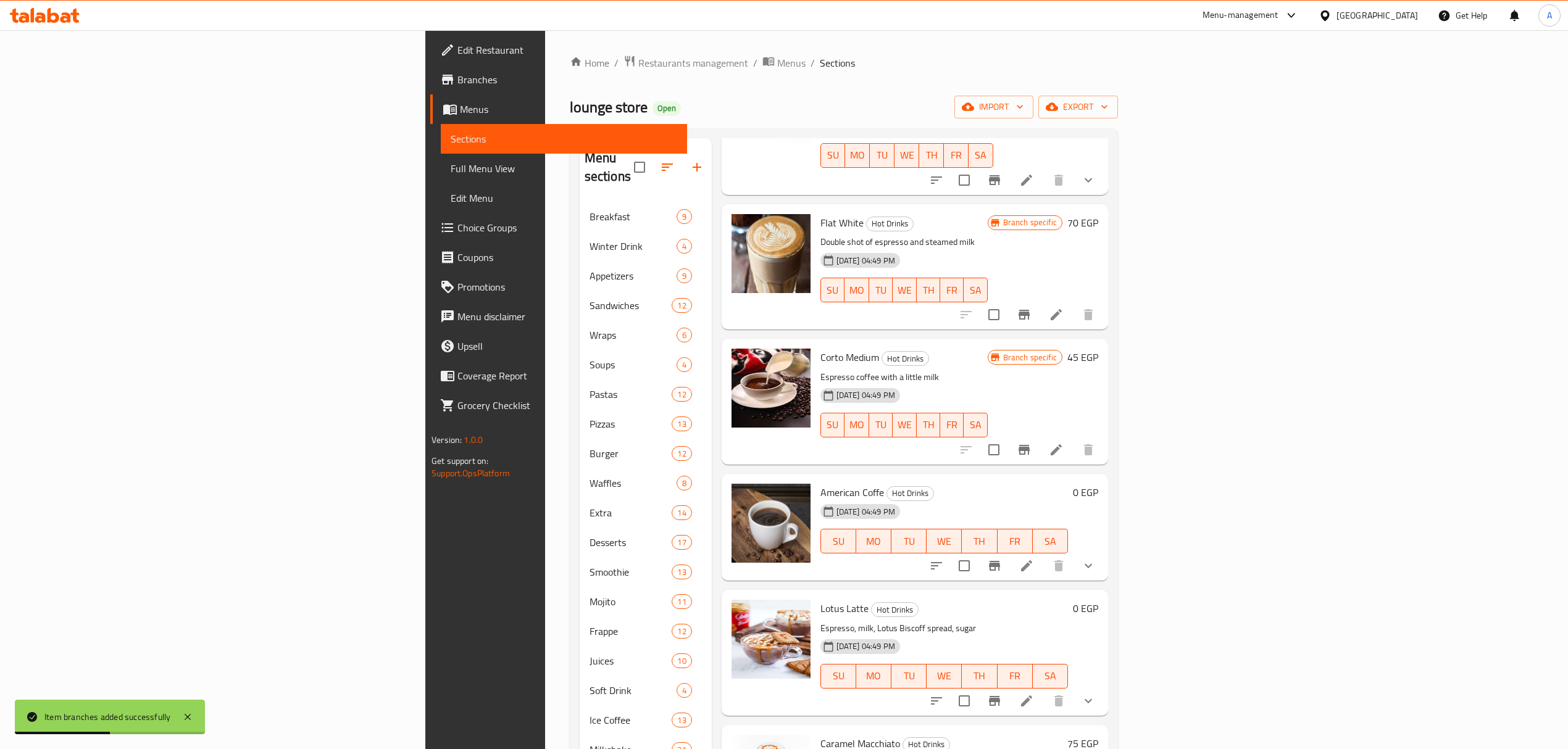
scroll to position [1398, 0]
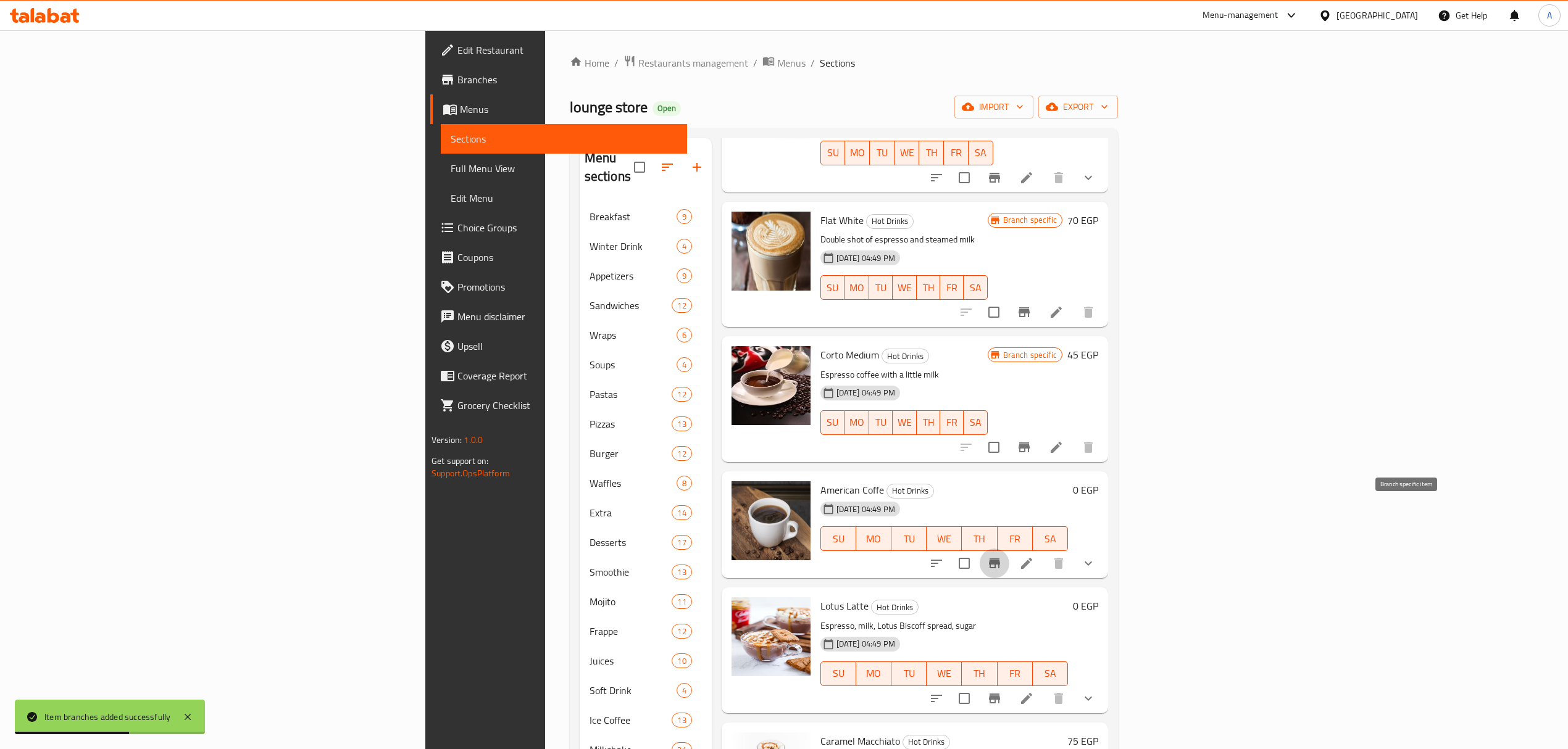
click at [1002, 556] on icon "Branch-specific-item" at bounding box center [994, 563] width 14 height 14
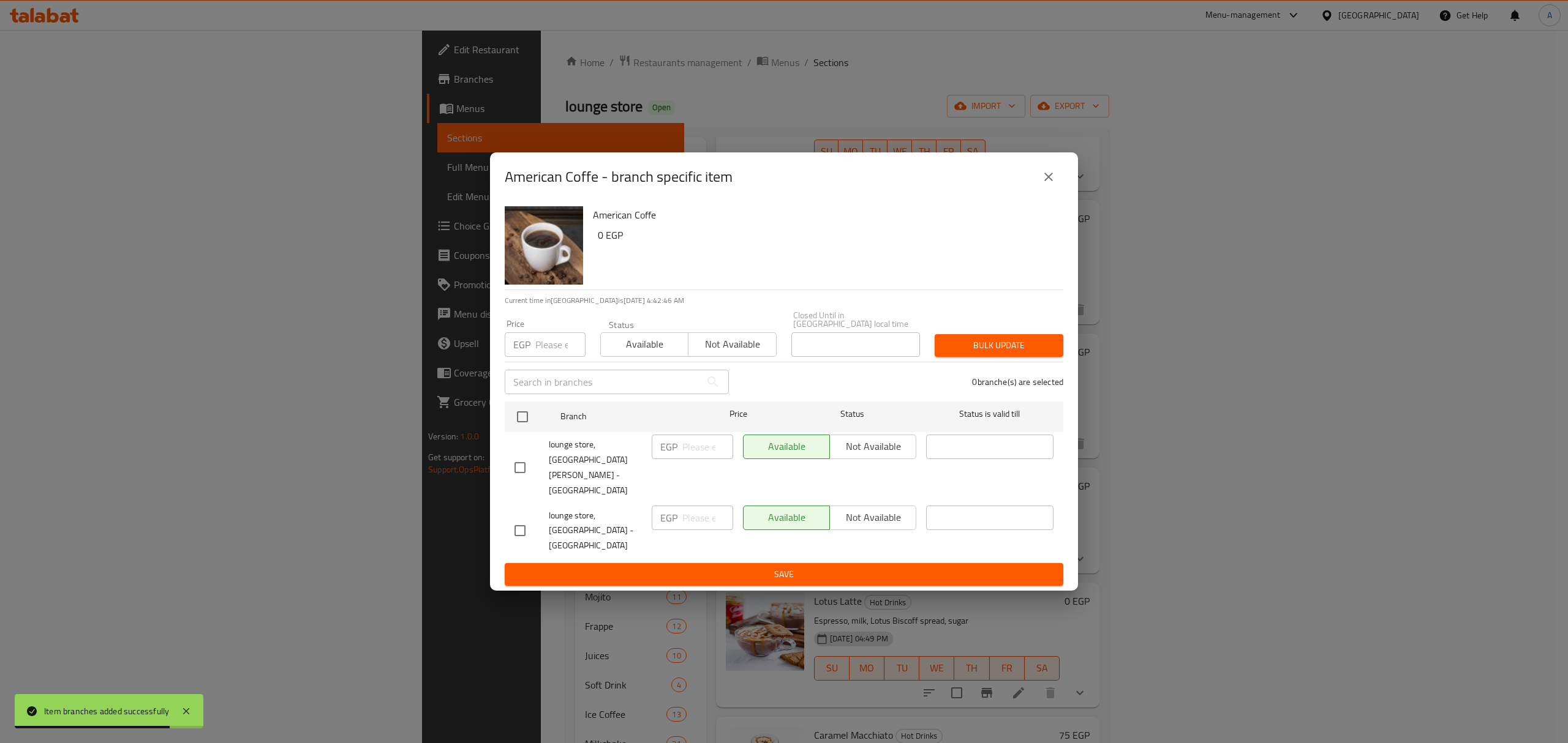
click at [515, 518] on input "checkbox" at bounding box center [520, 531] width 26 height 26
checkbox input "true"
click at [880, 509] on span "Not available" at bounding box center [872, 518] width 76 height 18
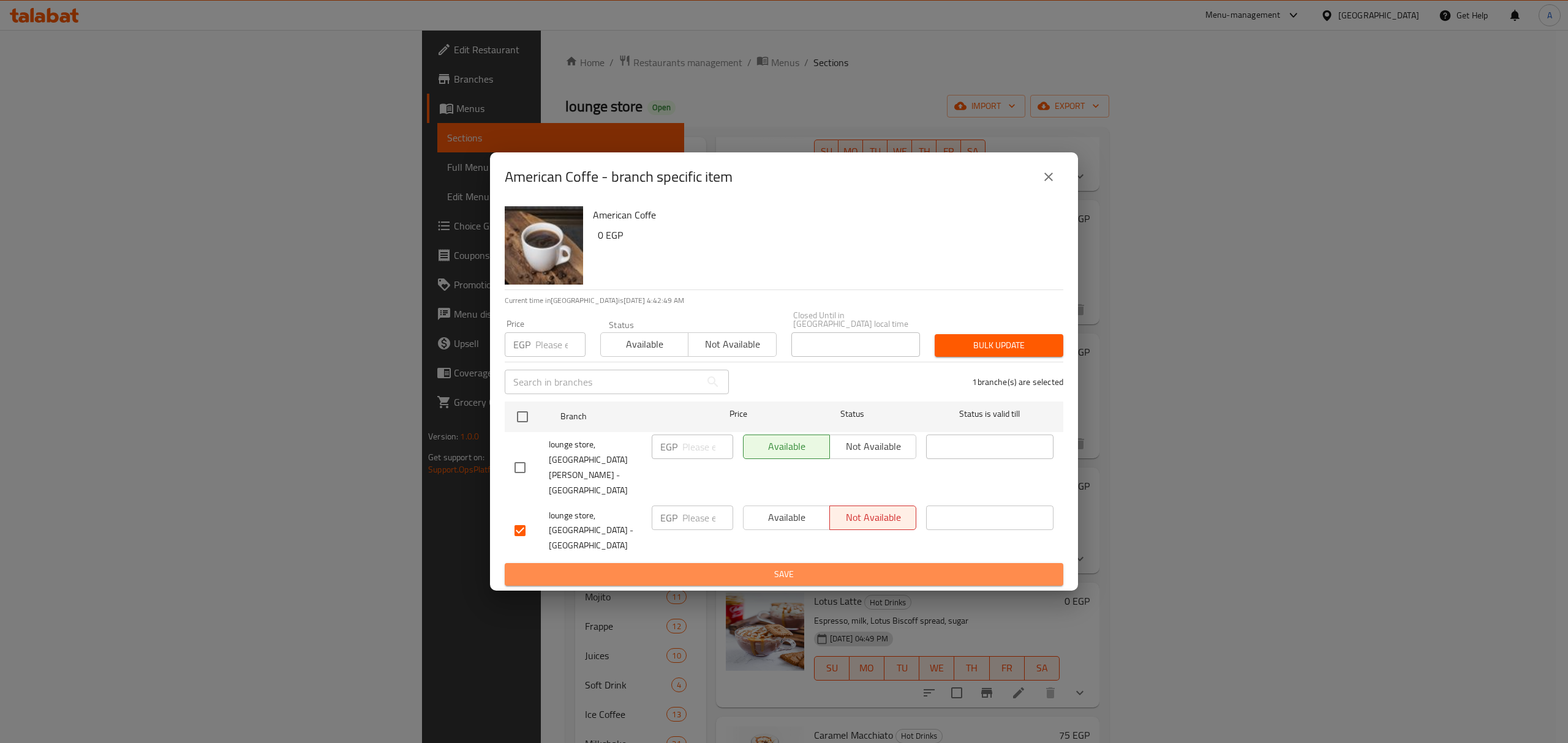
click at [860, 567] on span "Save" at bounding box center [784, 575] width 539 height 15
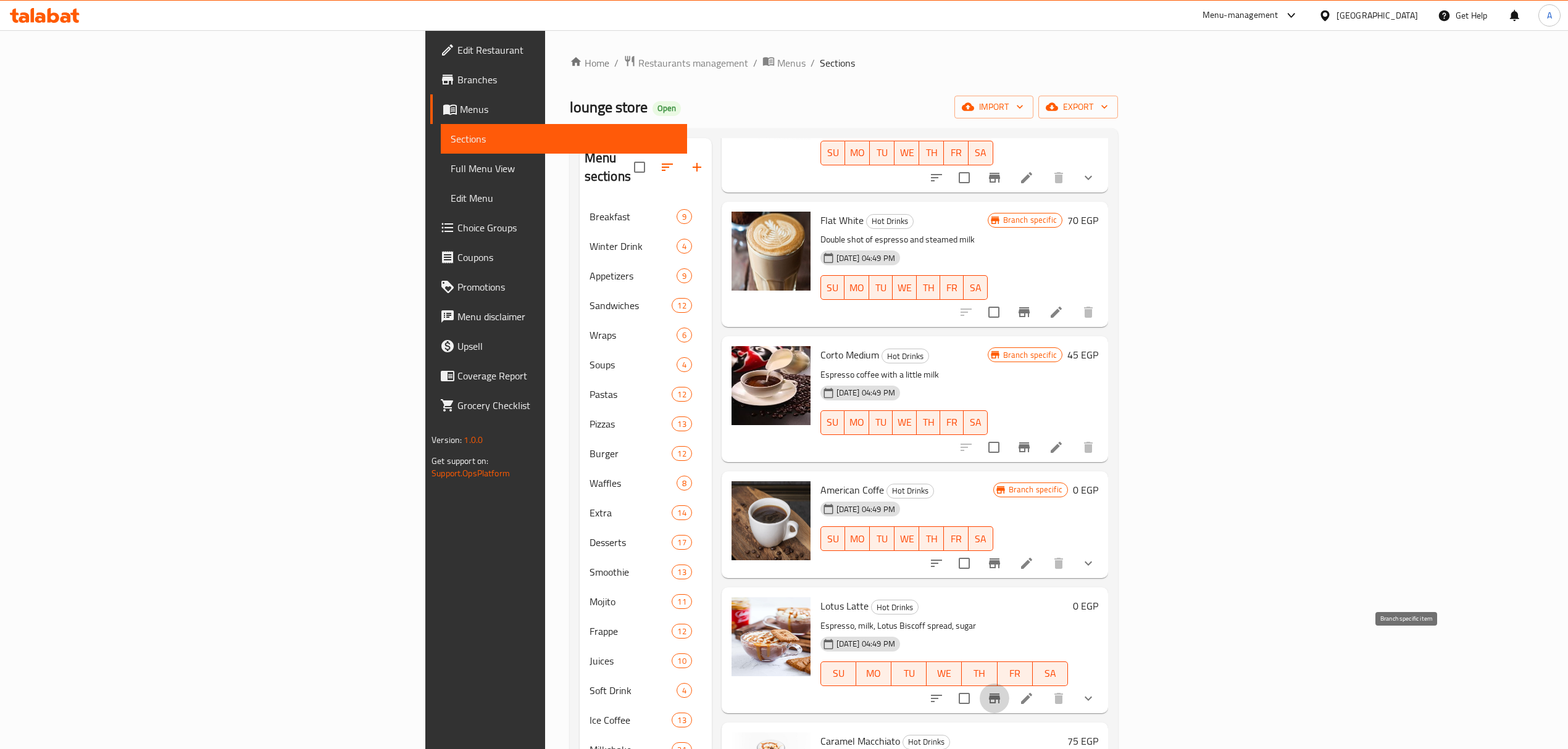
click at [1002, 691] on icon "Branch-specific-item" at bounding box center [994, 698] width 14 height 14
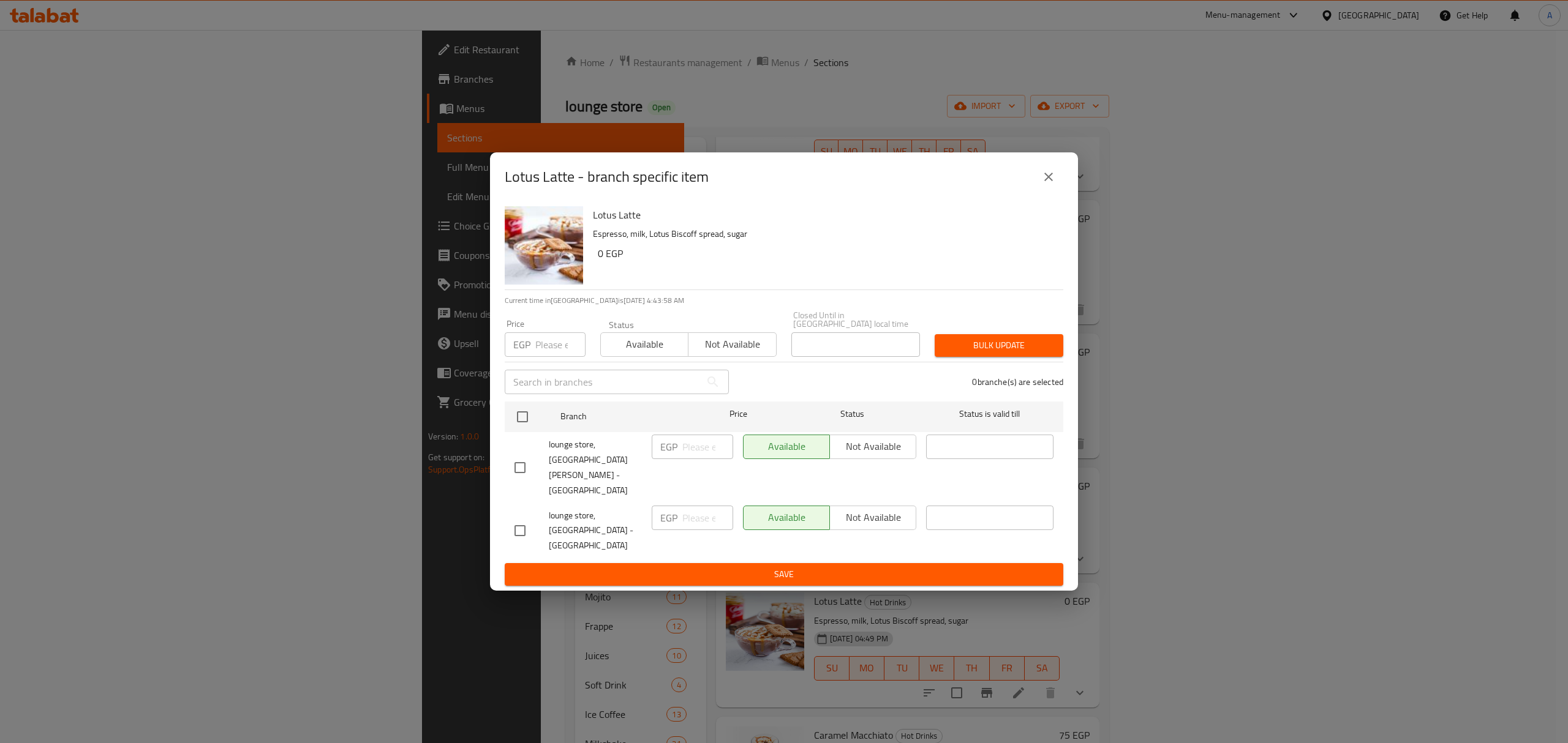
click at [529, 477] on input "checkbox" at bounding box center [520, 467] width 26 height 26
click at [523, 475] on input "checkbox" at bounding box center [520, 467] width 26 height 26
checkbox input "false"
click at [510, 518] on input "checkbox" at bounding box center [520, 531] width 26 height 26
checkbox input "true"
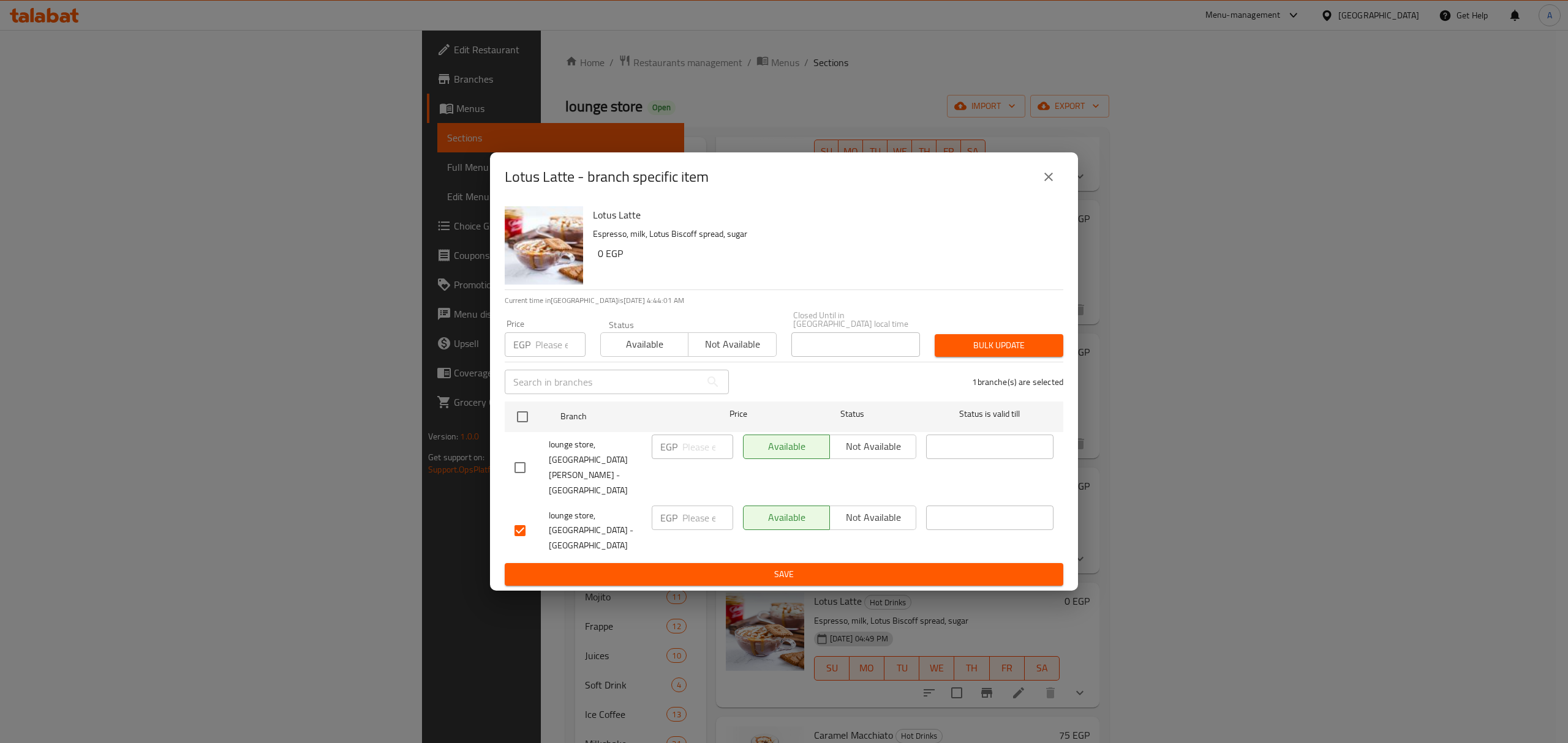
click at [848, 509] on span "Not available" at bounding box center [872, 518] width 76 height 18
click at [828, 567] on span "Save" at bounding box center [784, 575] width 539 height 15
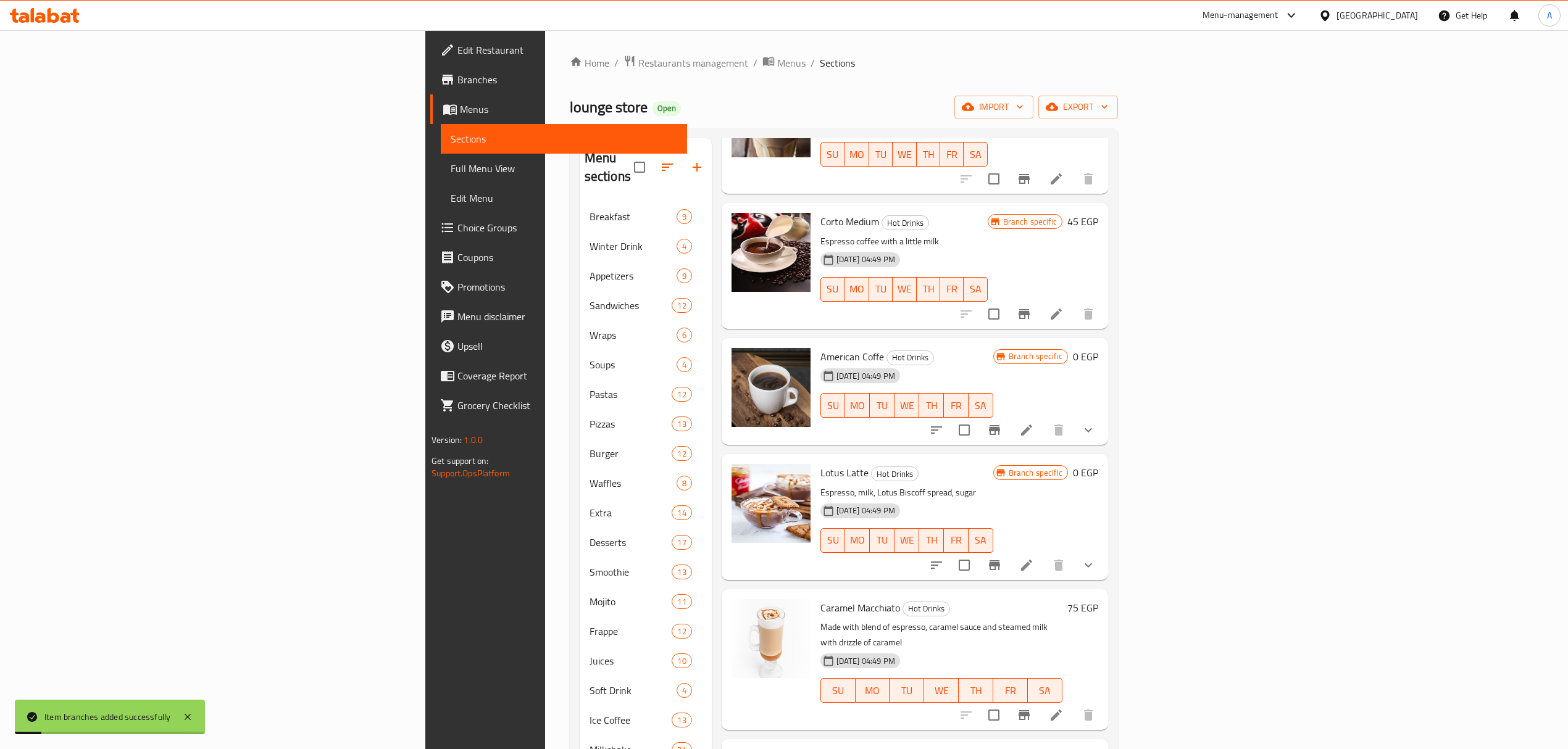
scroll to position [1579, 0]
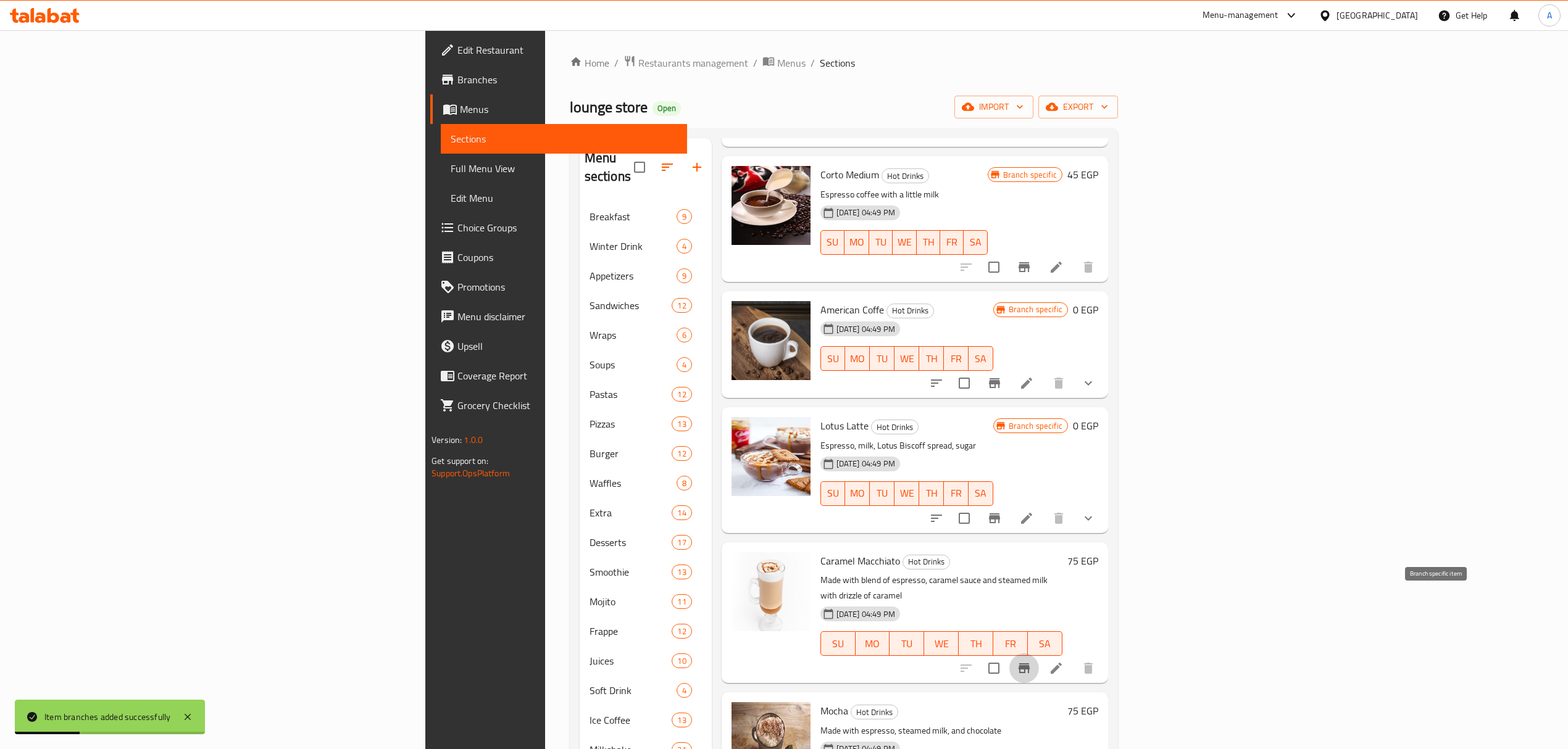
click at [1039, 654] on button "Branch-specific-item" at bounding box center [1024, 668] width 30 height 30
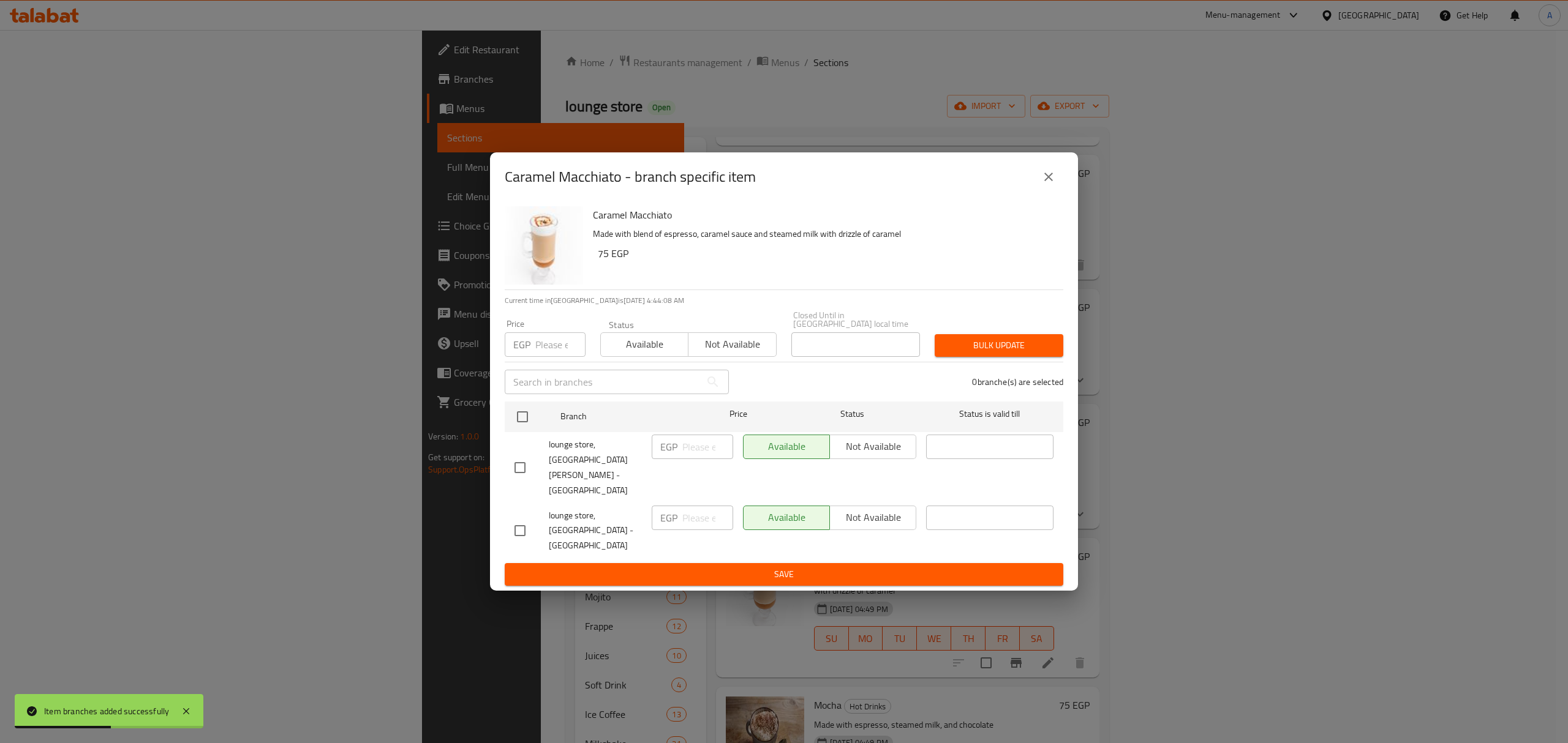
click at [527, 518] on input "checkbox" at bounding box center [520, 531] width 26 height 26
checkbox input "true"
click at [903, 509] on span "Not available" at bounding box center [872, 518] width 76 height 18
click at [888, 567] on span "Save" at bounding box center [784, 575] width 539 height 15
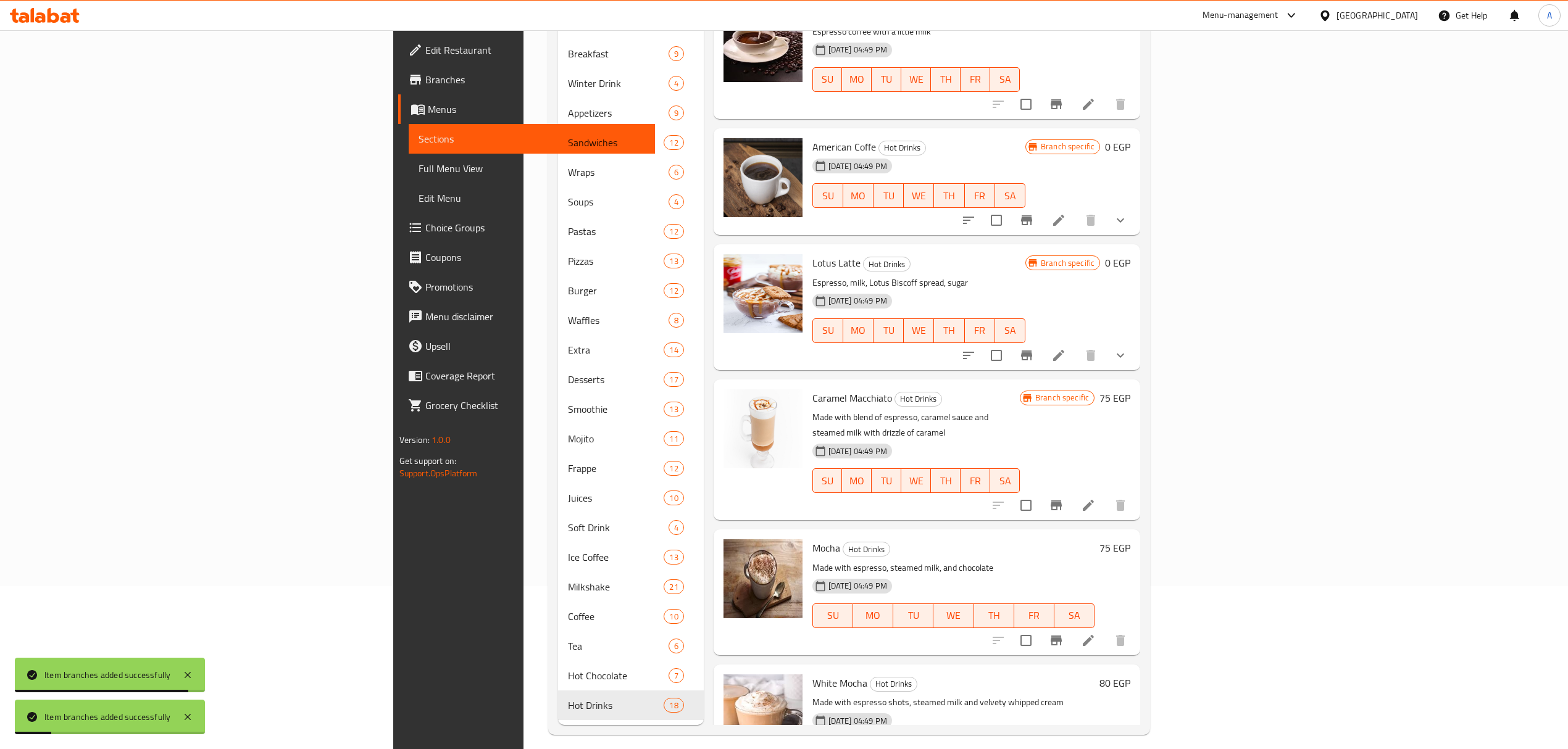
scroll to position [174, 0]
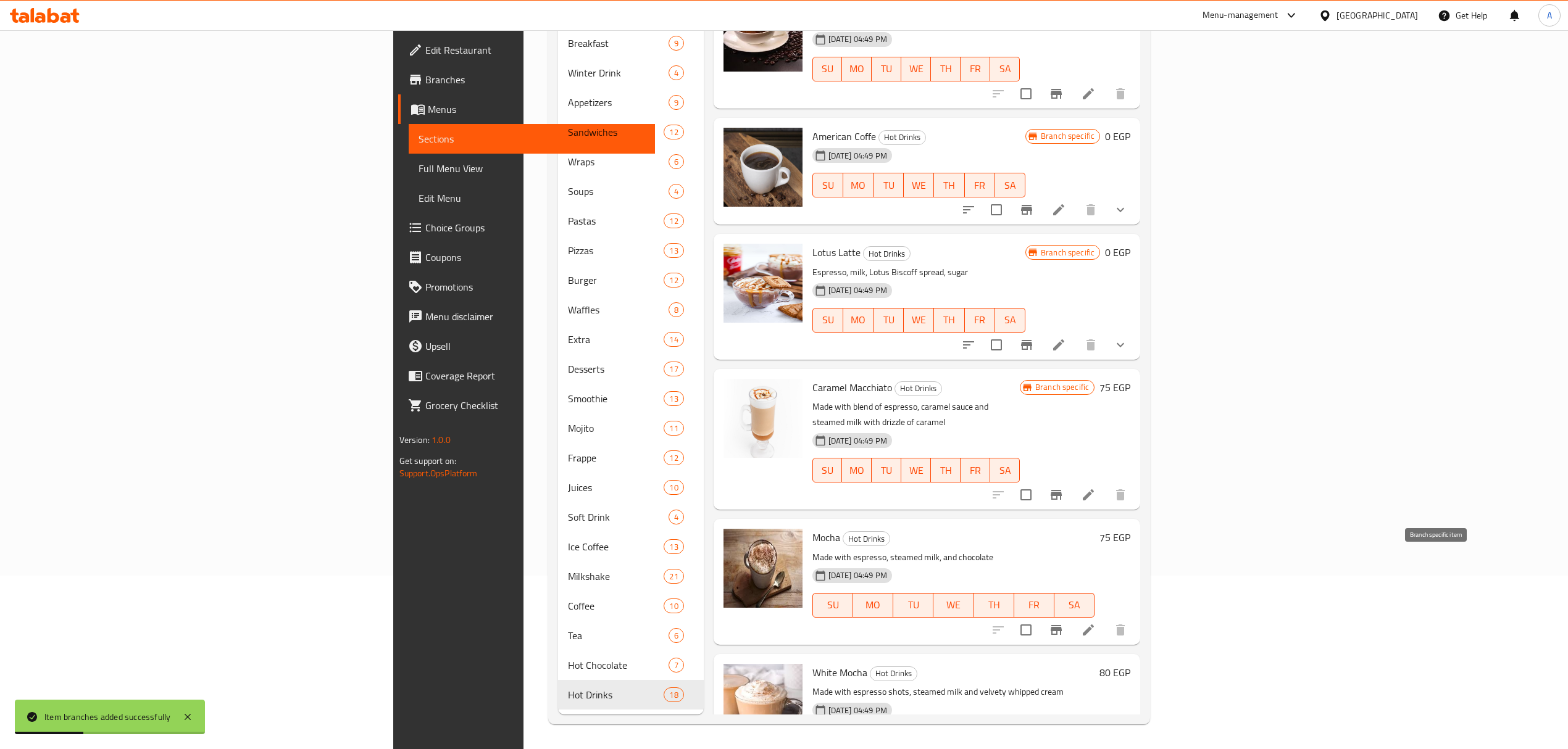
click at [1071, 615] on button "Branch-specific-item" at bounding box center [1056, 629] width 30 height 30
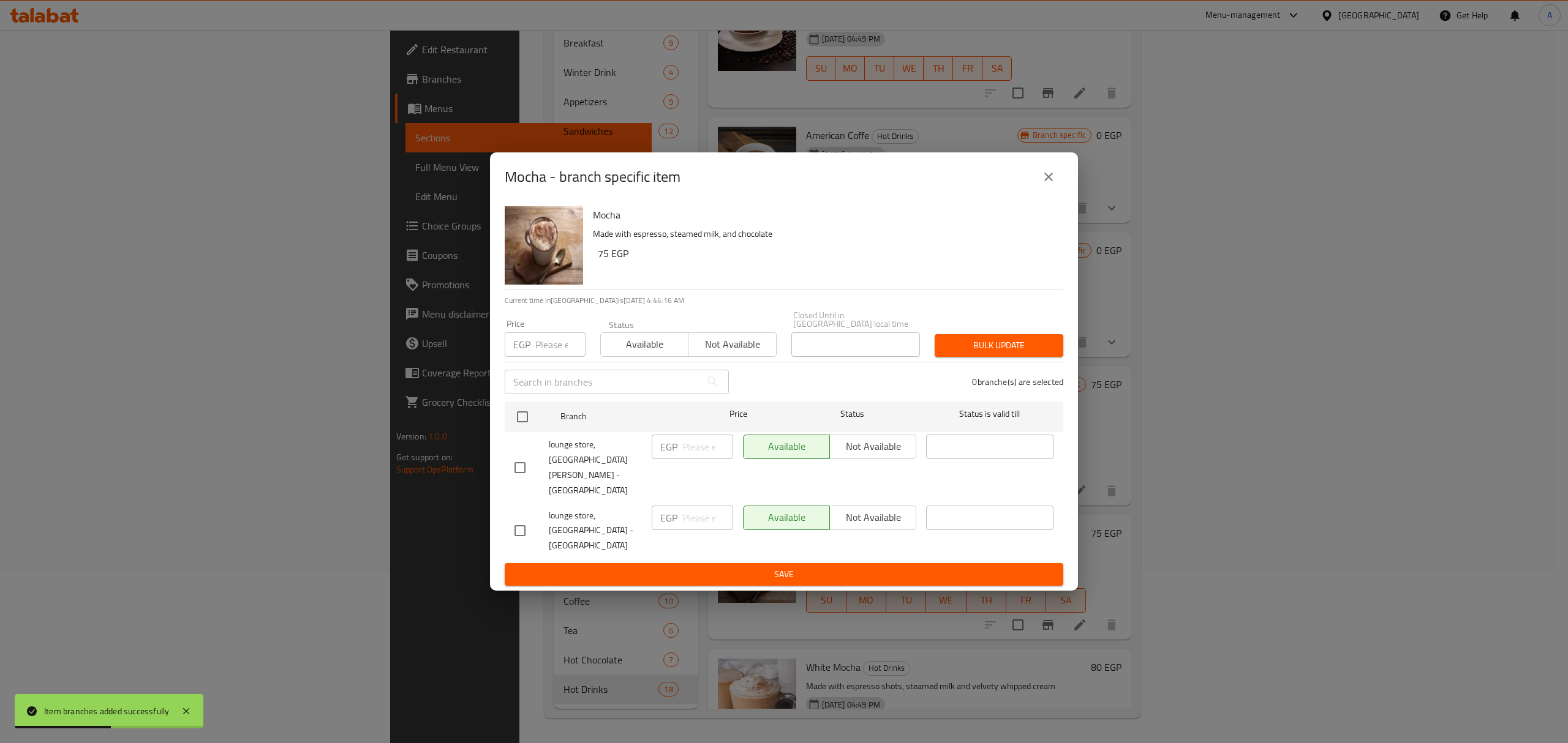
click at [527, 518] on input "checkbox" at bounding box center [520, 531] width 26 height 26
checkbox input "true"
click at [863, 518] on div "Available Not available" at bounding box center [829, 531] width 183 height 60
click at [868, 509] on span "Not available" at bounding box center [872, 518] width 76 height 18
click at [865, 532] on div "Available Not available" at bounding box center [829, 531] width 183 height 60
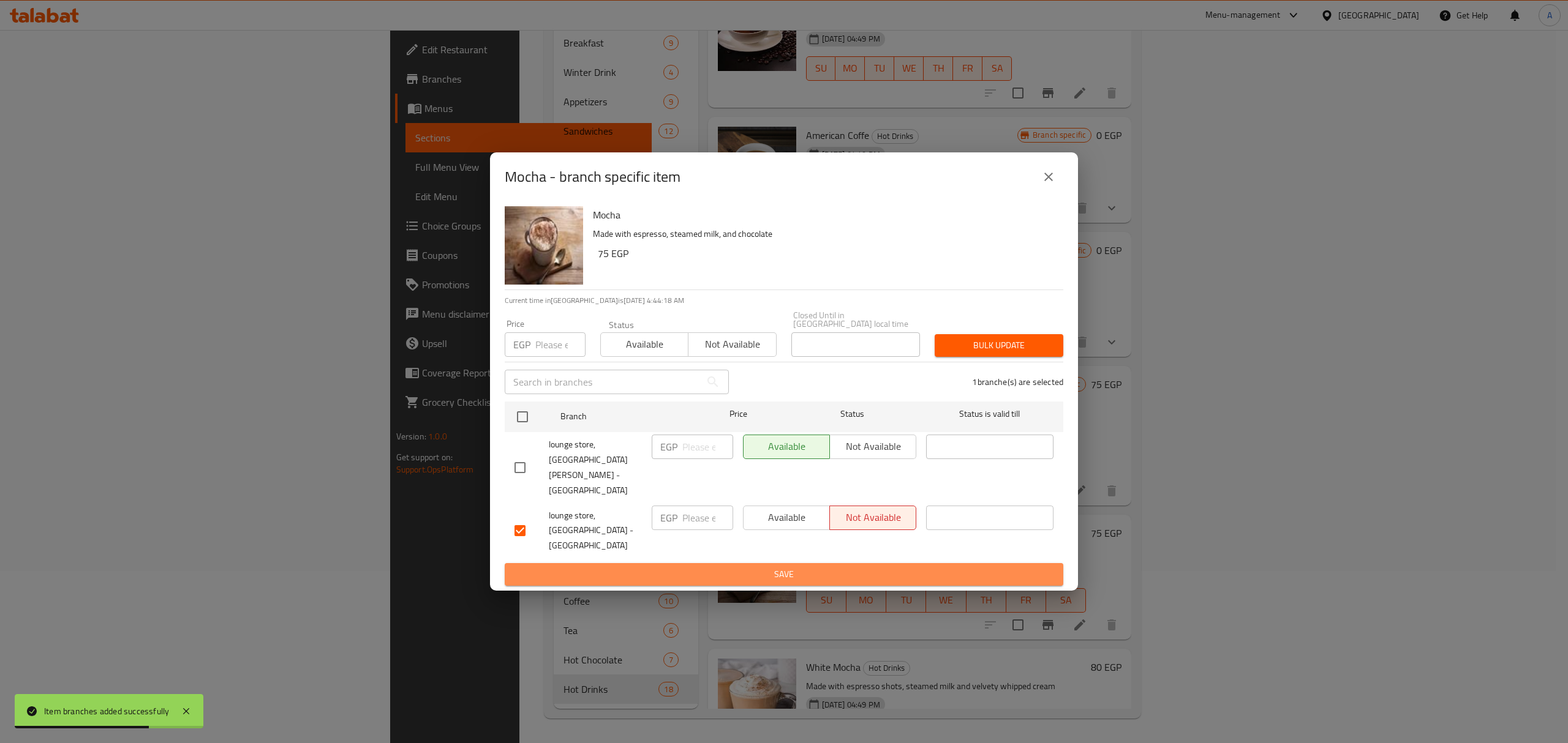
click at [863, 567] on span "Save" at bounding box center [784, 575] width 539 height 15
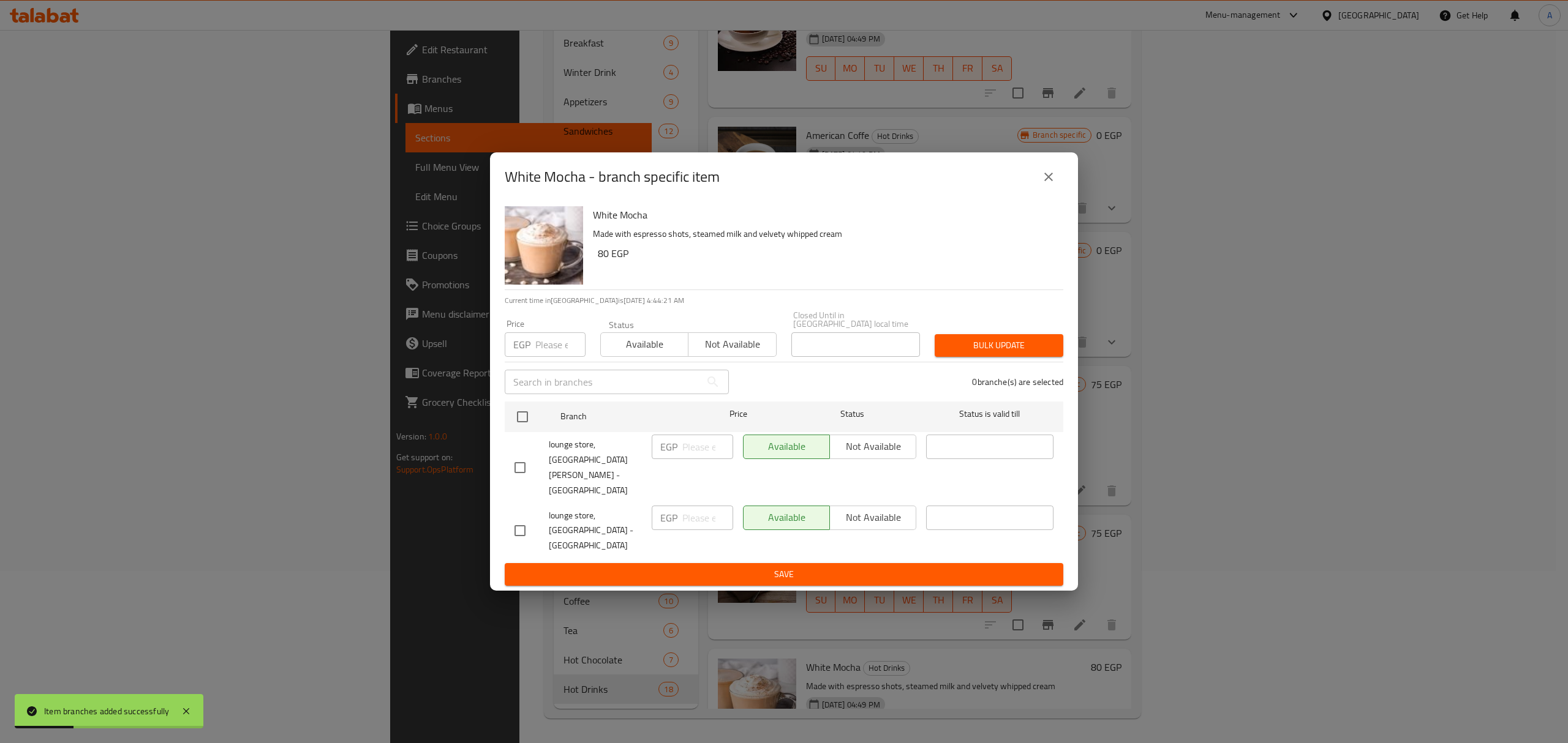
click at [532, 518] on input "checkbox" at bounding box center [520, 531] width 26 height 26
checkbox input "true"
click at [889, 514] on span "Not available" at bounding box center [872, 518] width 76 height 18
click at [863, 559] on div "White Mocha Made with espresso shots, steamed milk and velvety whipped cream 80…" at bounding box center [784, 396] width 588 height 390
click at [857, 532] on div "Available Not available" at bounding box center [829, 531] width 183 height 60
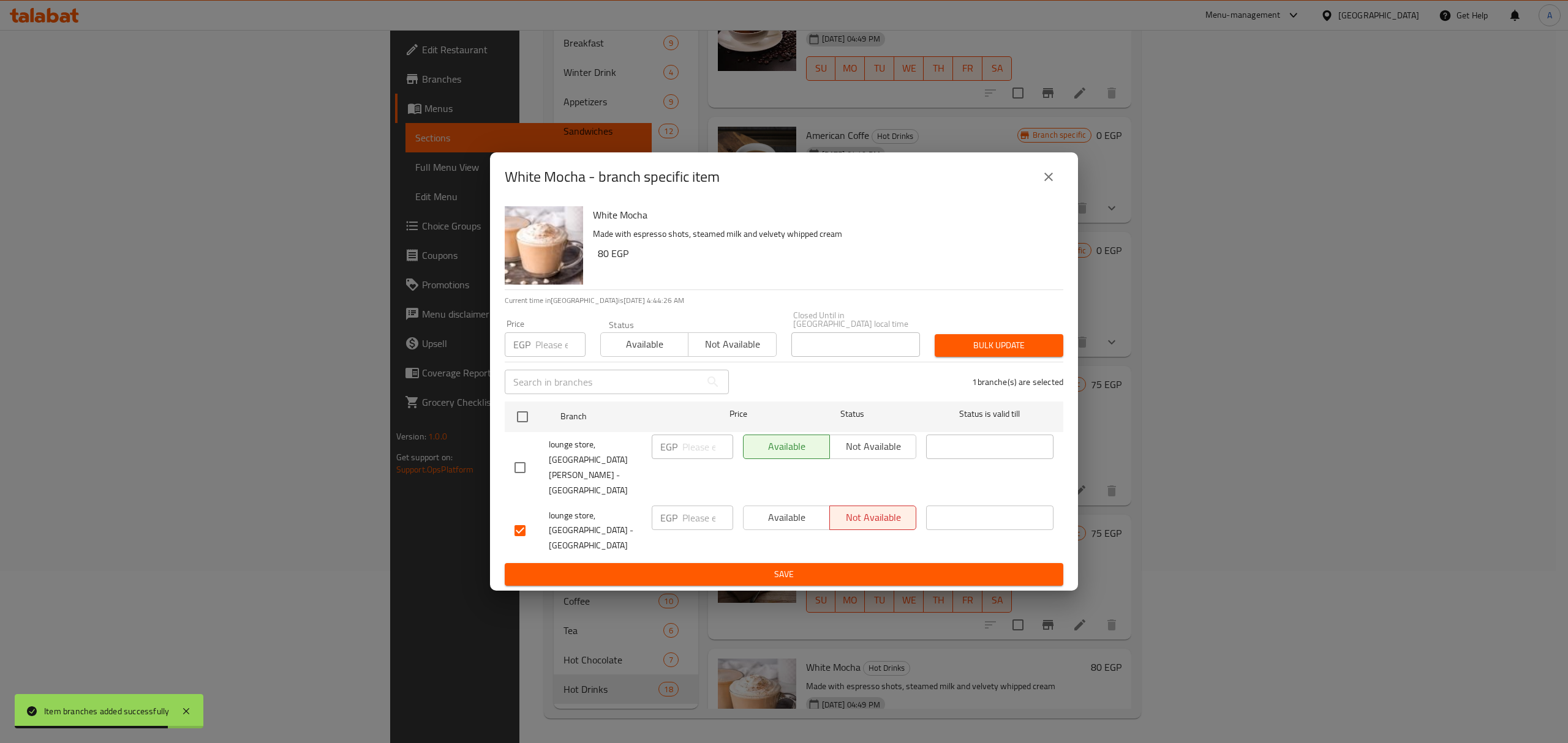
click at [853, 567] on span "Save" at bounding box center [784, 575] width 539 height 15
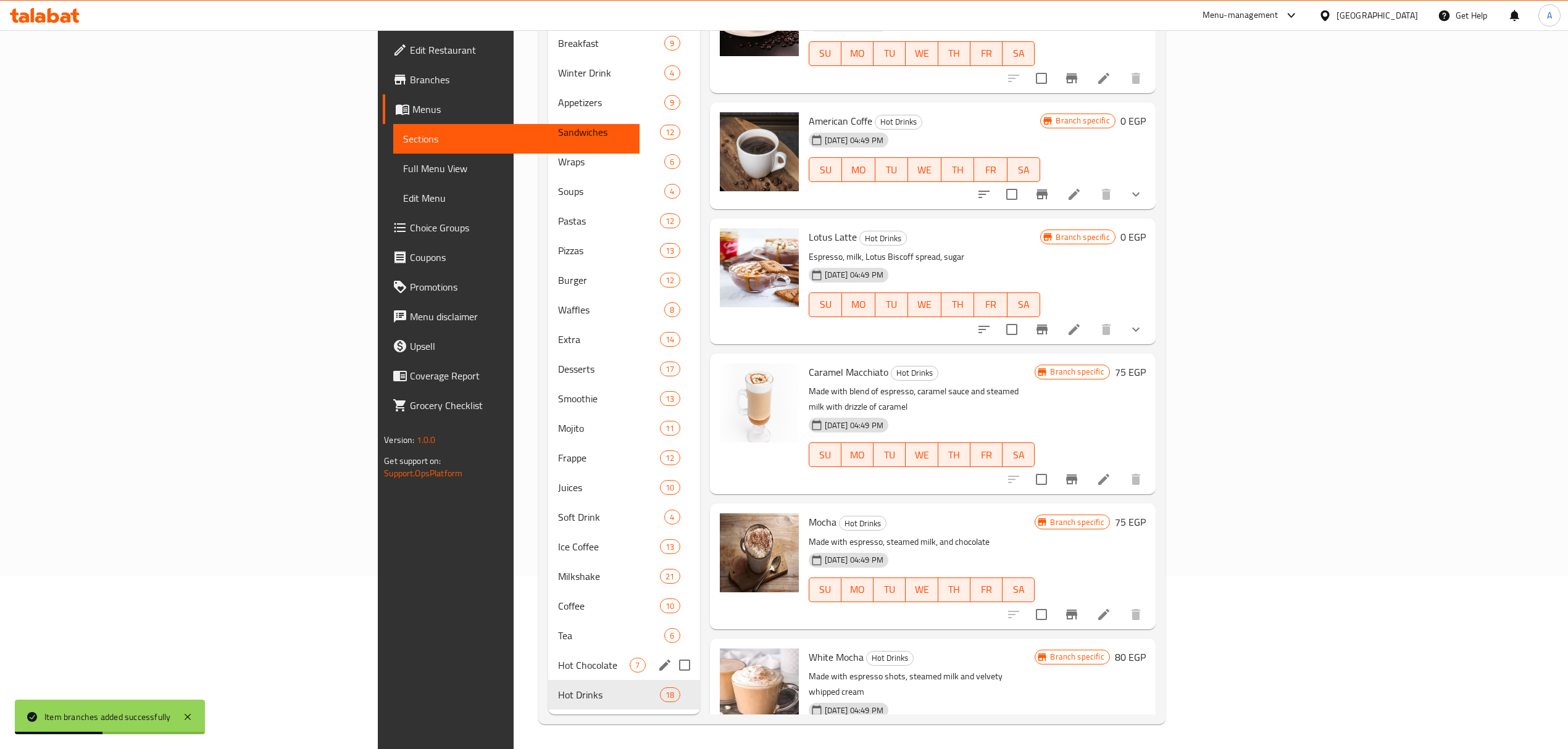
click at [548, 658] on div "Hot Chocolate 7" at bounding box center [624, 665] width 152 height 30
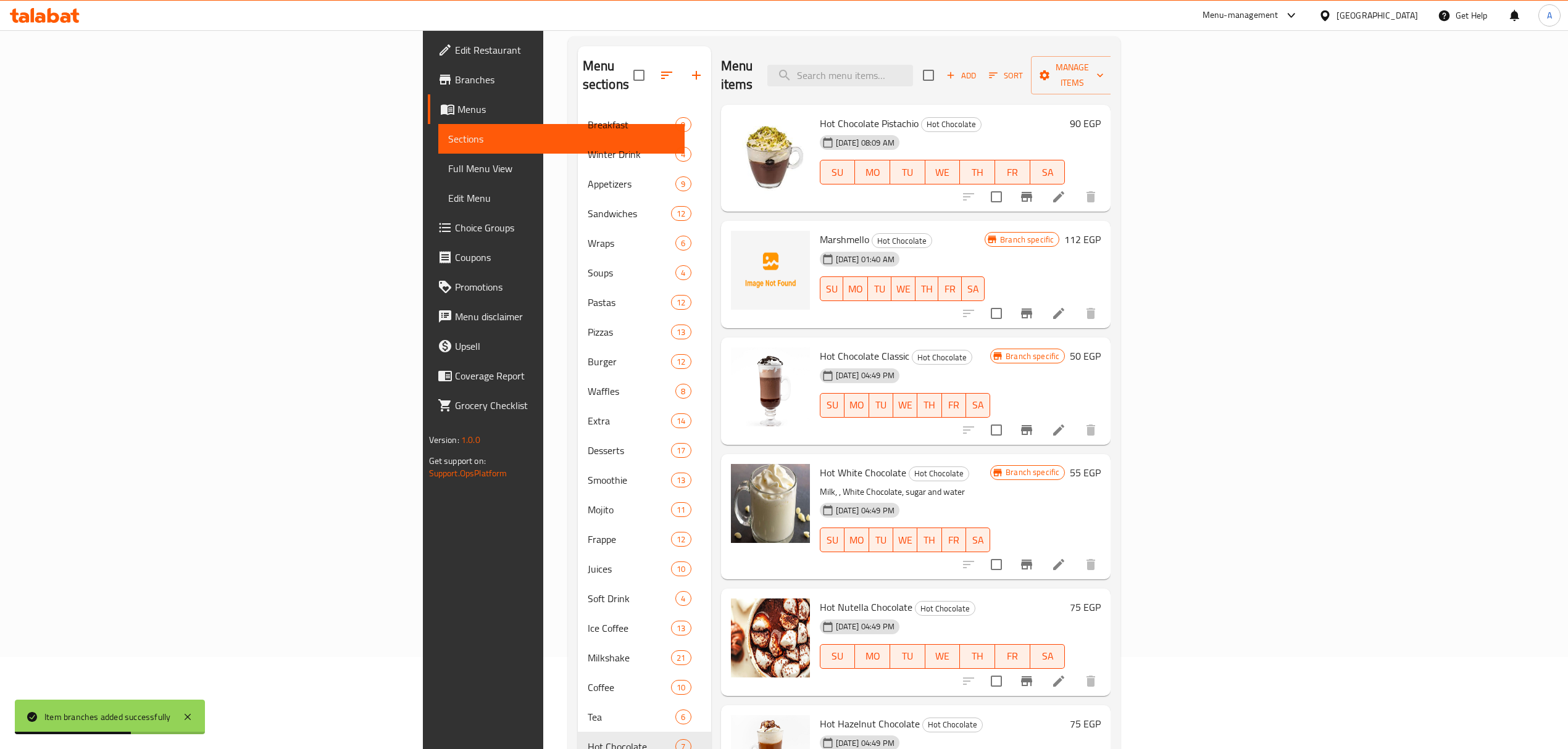
scroll to position [91, 0]
click at [1004, 307] on div "Marshmello Hot Chocolate [DATE] 01:40 AM SU MO TU WE TH FR [PERSON_NAME] specif…" at bounding box center [916, 275] width 390 height 107
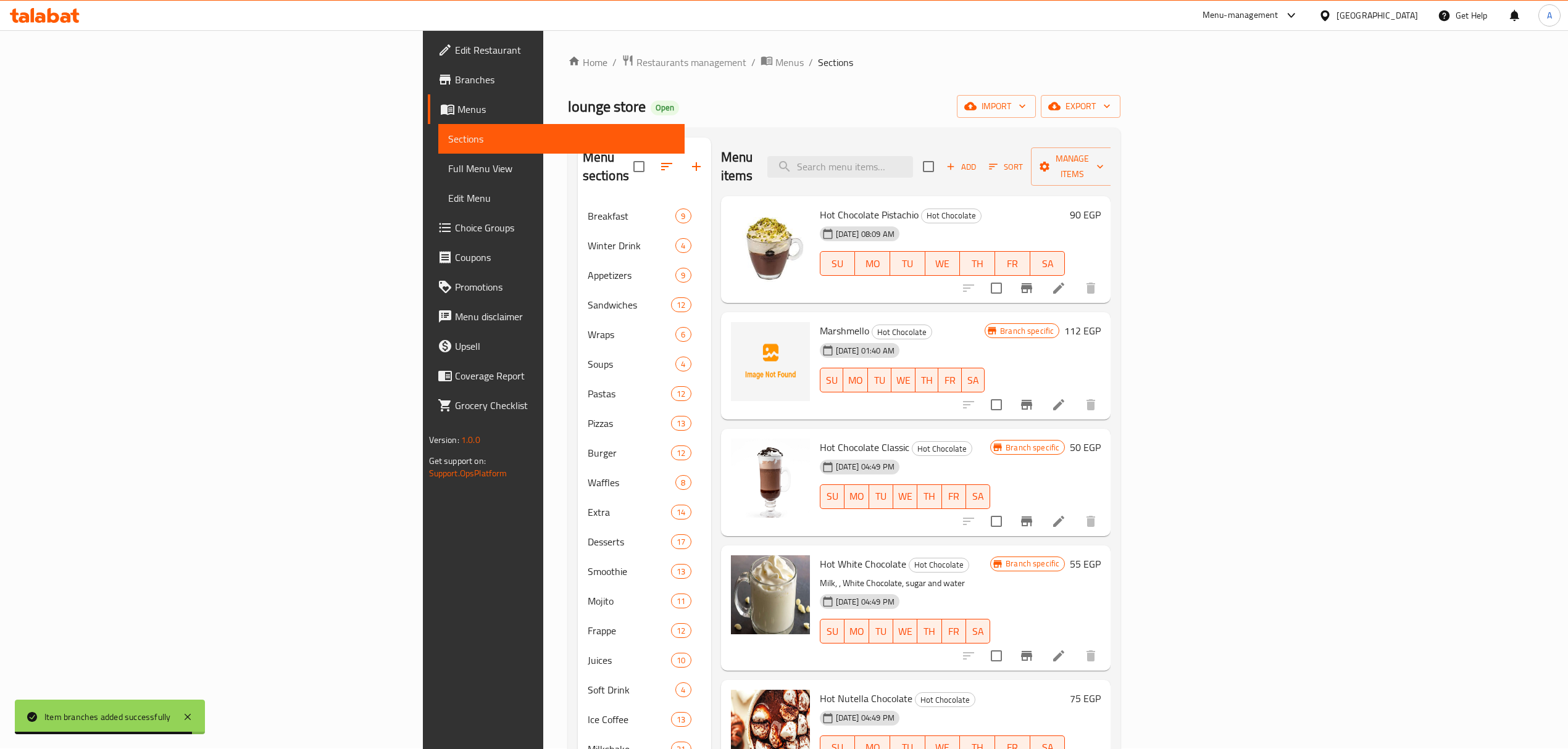
scroll to position [0, 0]
click at [913, 161] on input "search" at bounding box center [840, 167] width 145 height 21
paste input "SNIKERS"
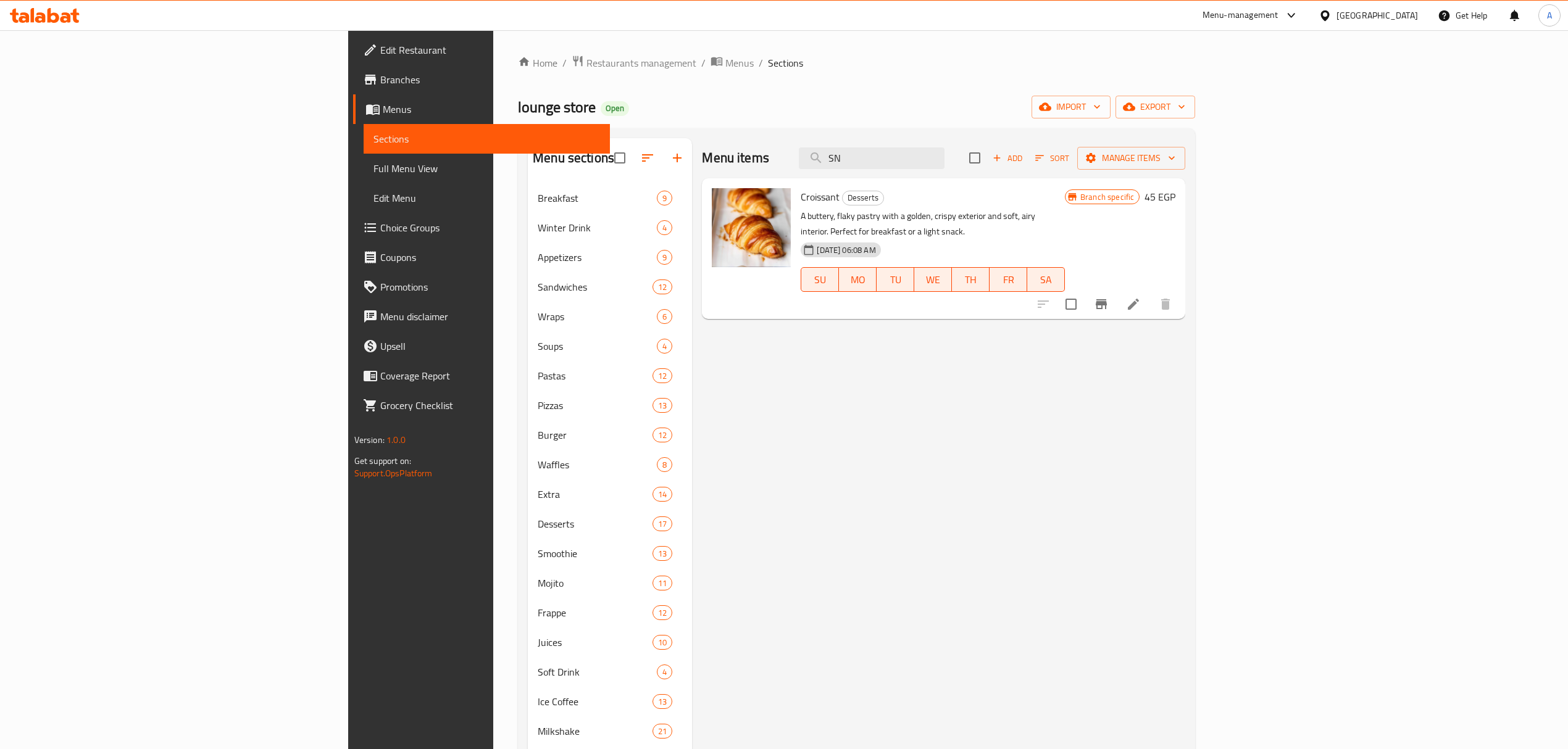
type input "S"
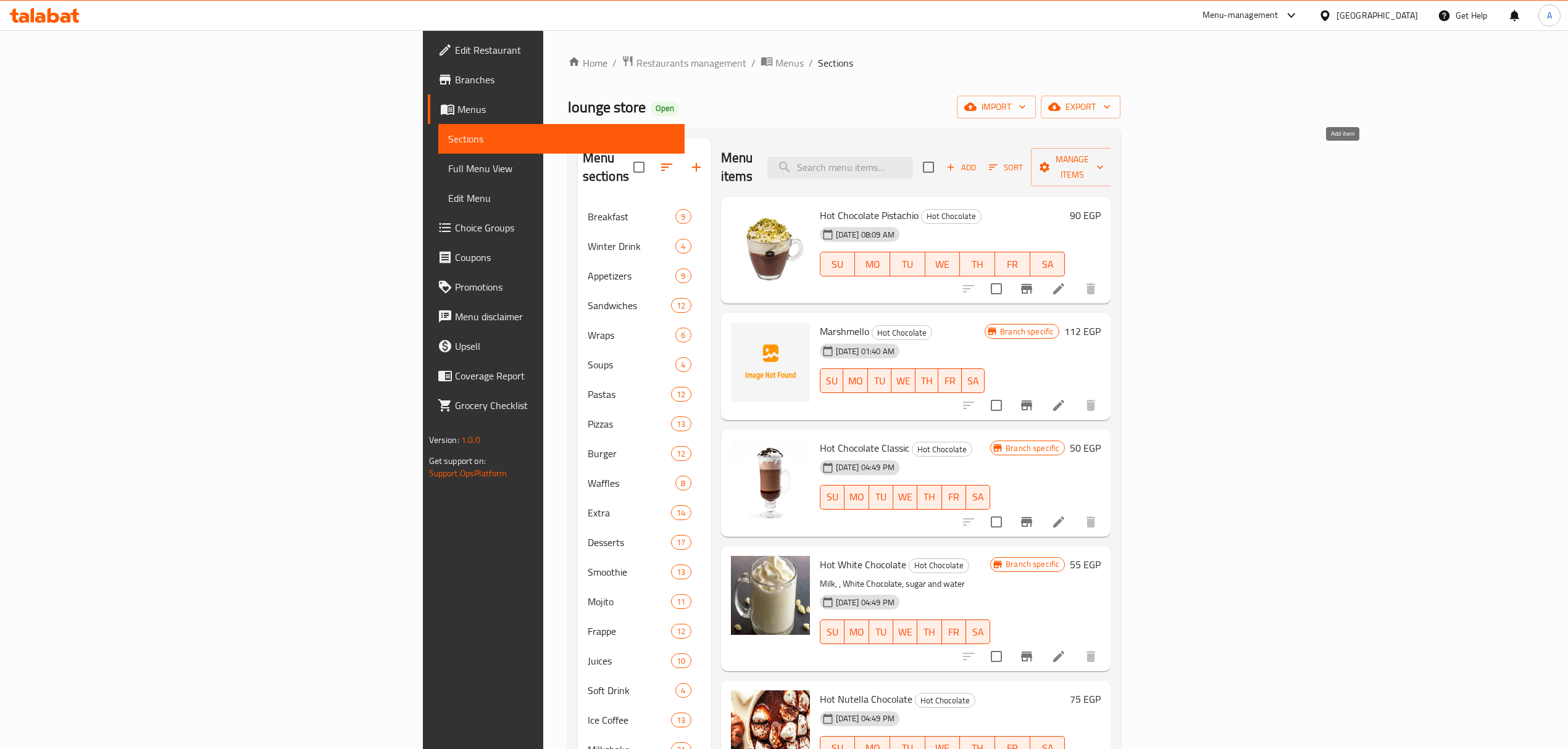
click at [978, 163] on span "Add" at bounding box center [962, 167] width 34 height 14
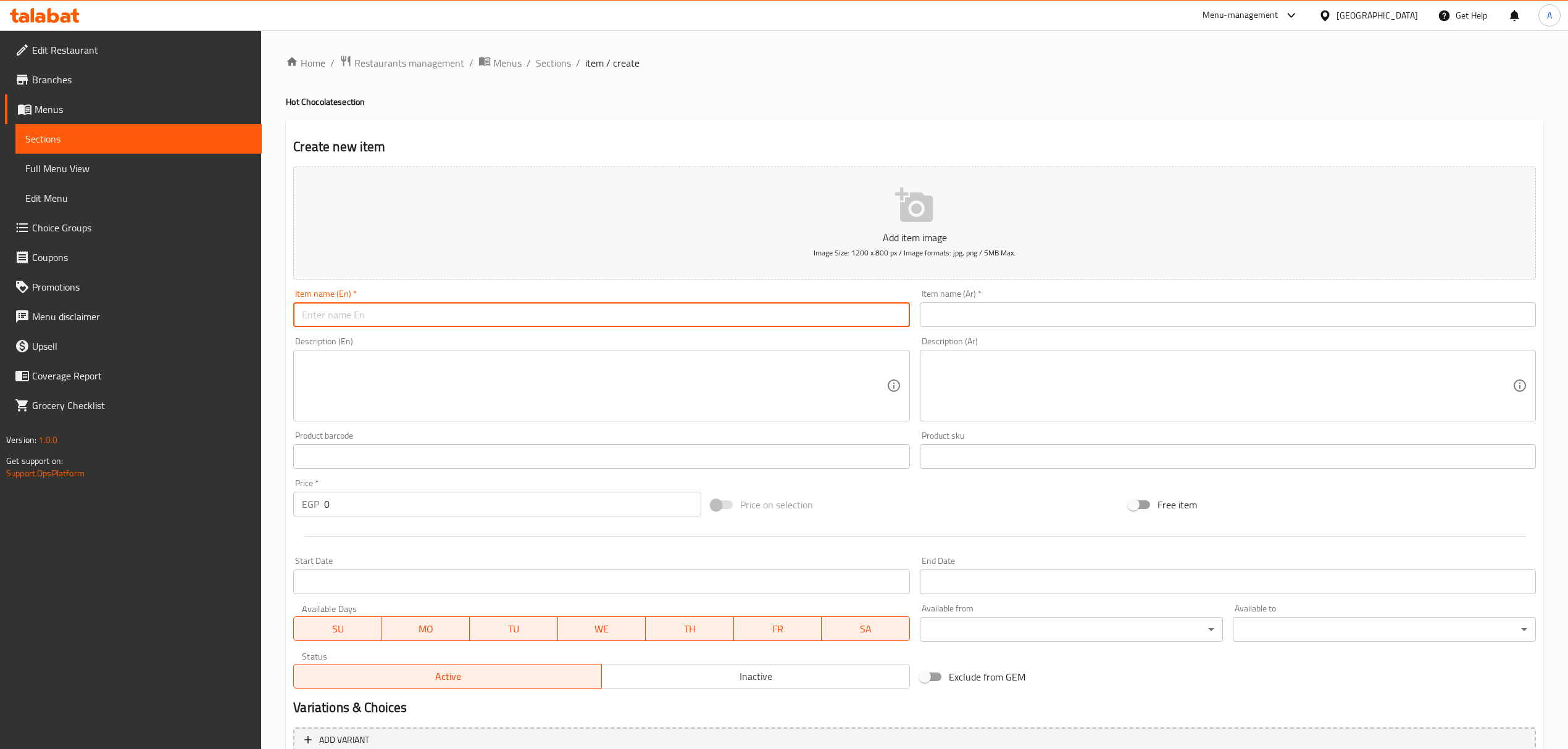
click at [584, 308] on input "text" at bounding box center [601, 314] width 616 height 24
paste input "Snikers"
type input "Snikers"
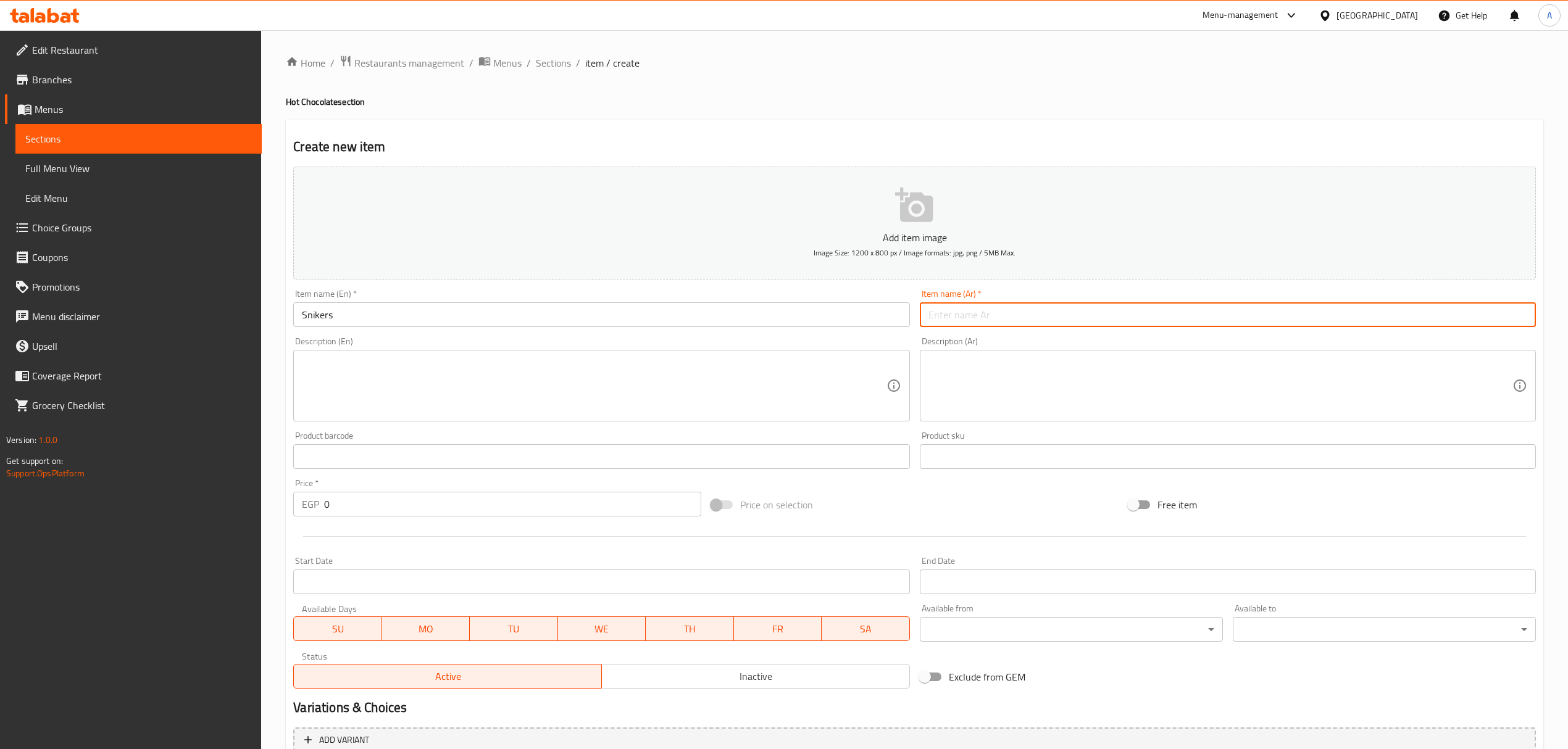
click at [1033, 327] on input "text" at bounding box center [1228, 314] width 616 height 24
paste input "سنيكرز"
type input "سنيكرز"
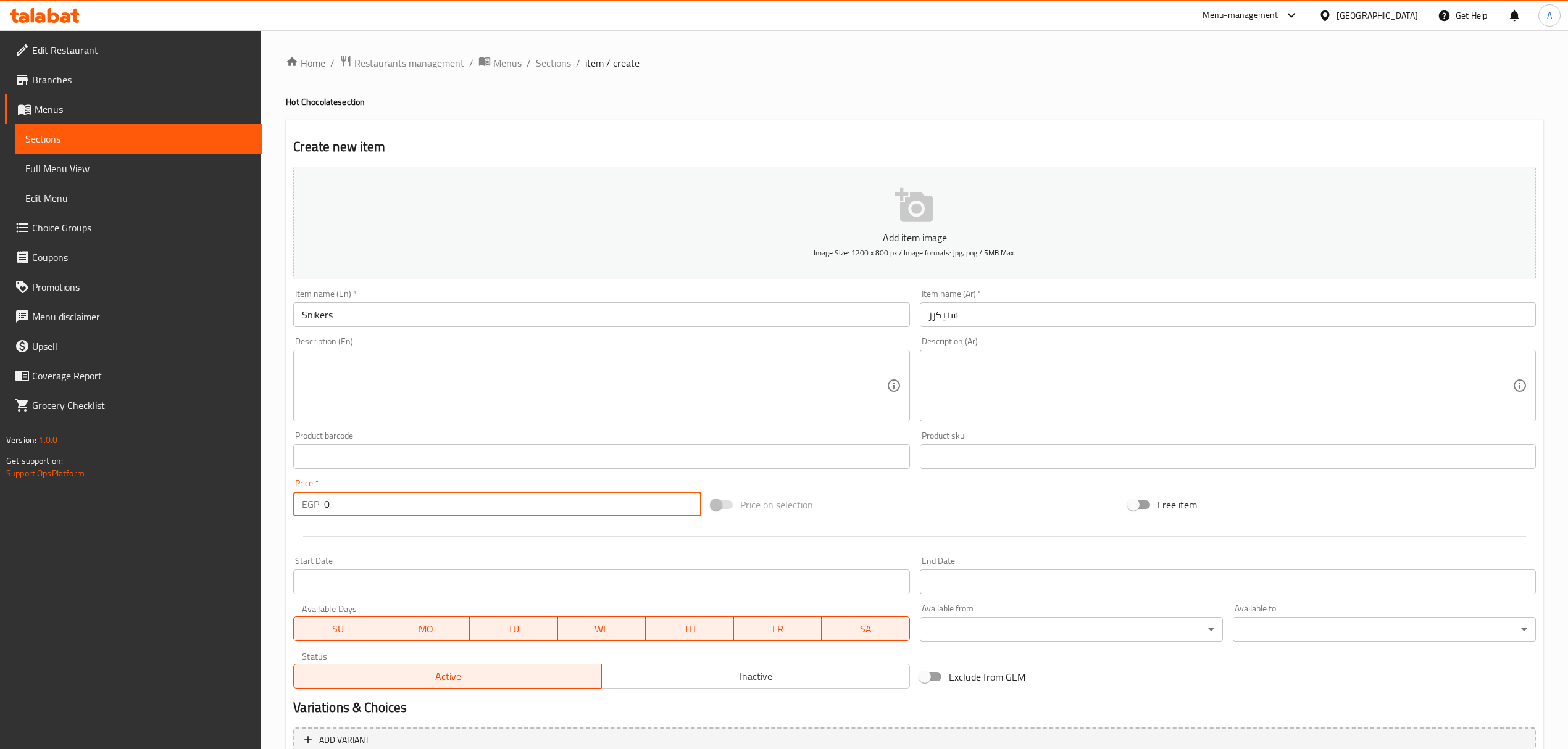
drag, startPoint x: 368, startPoint y: 504, endPoint x: 275, endPoint y: 502, distance: 93.0
click at [275, 502] on div "Home / Restaurants management / Menus / Sections / item / create Hot Chocolate …" at bounding box center [915, 451] width 1307 height 842
paste input "118"
type input "118"
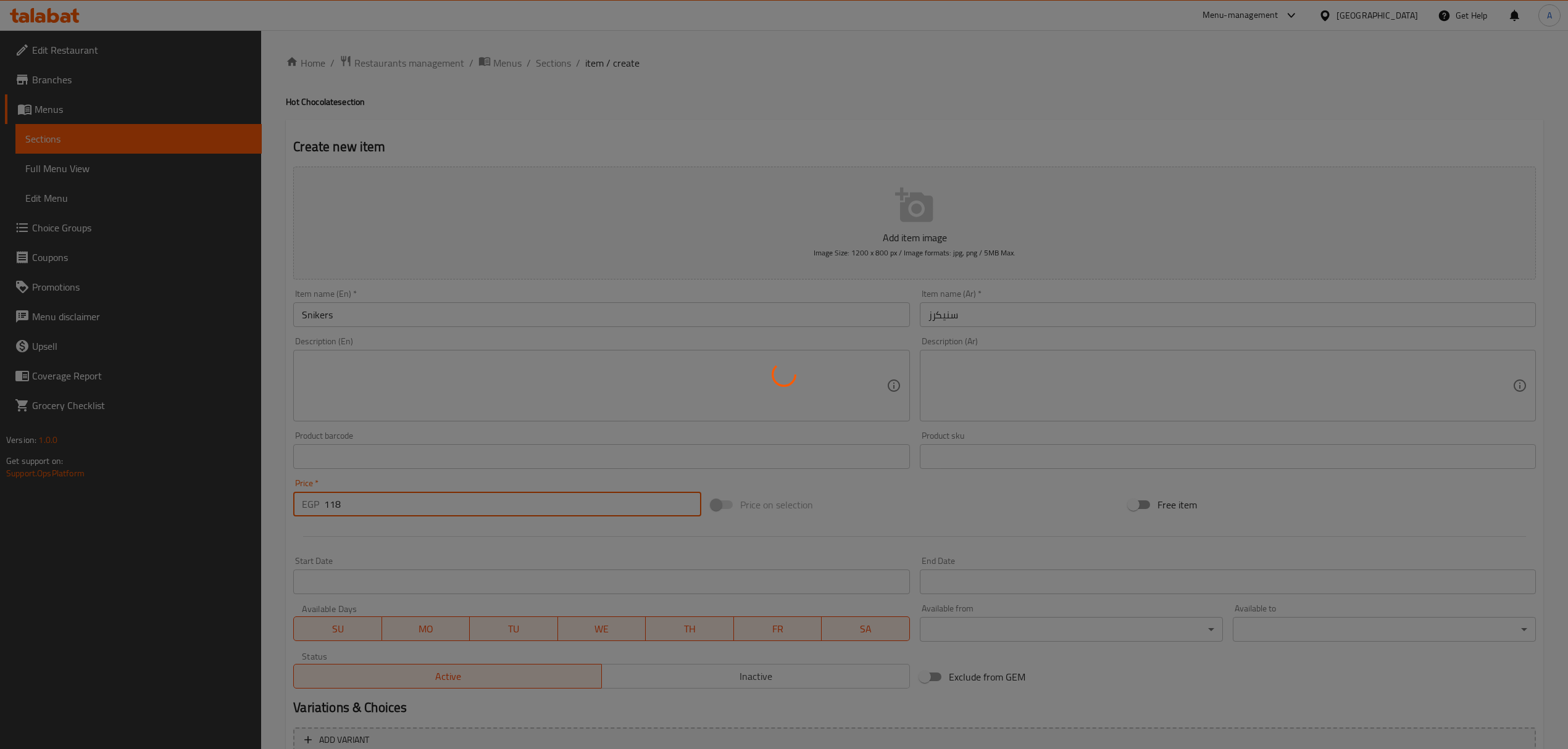
type input "0"
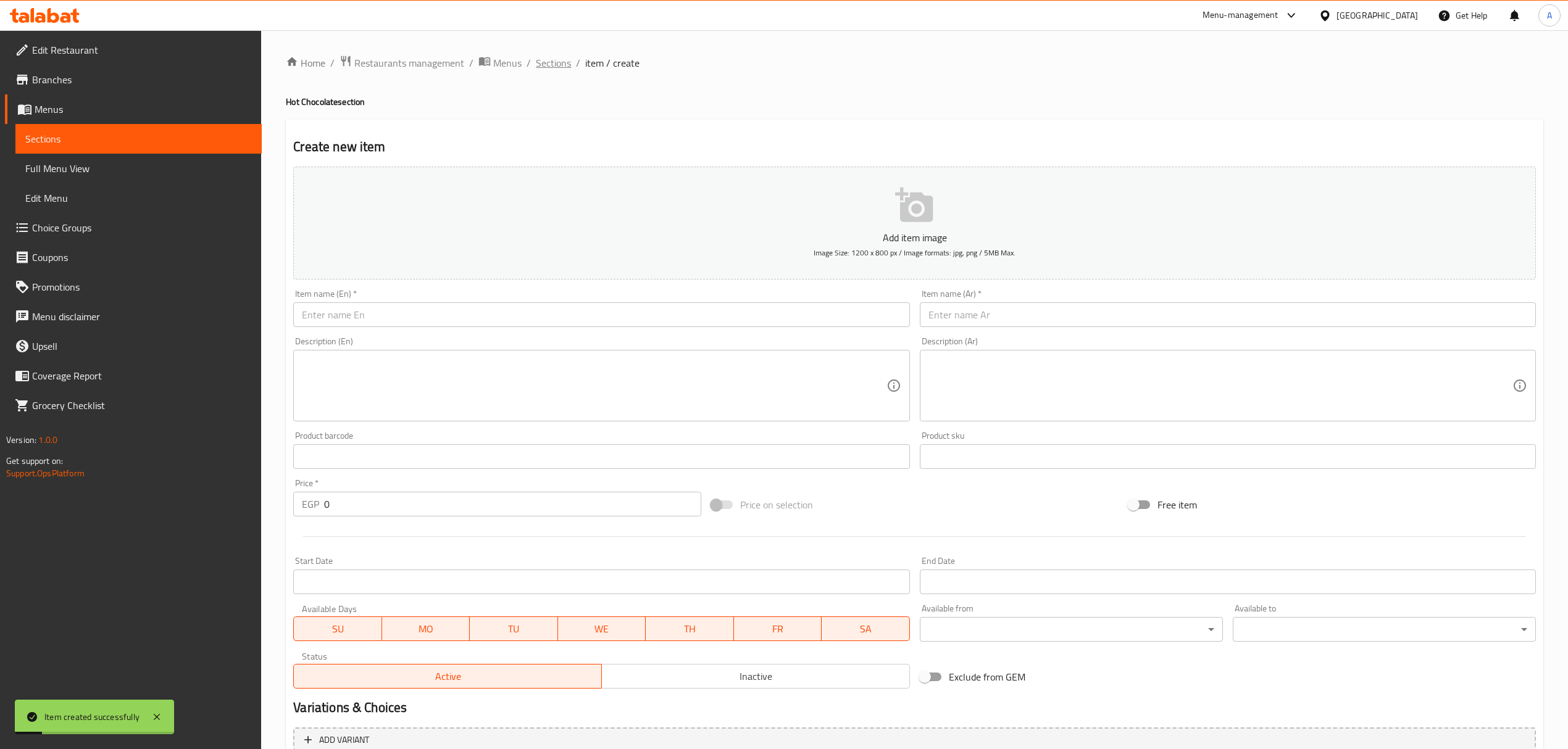
click at [564, 57] on span "Sections" at bounding box center [554, 62] width 35 height 14
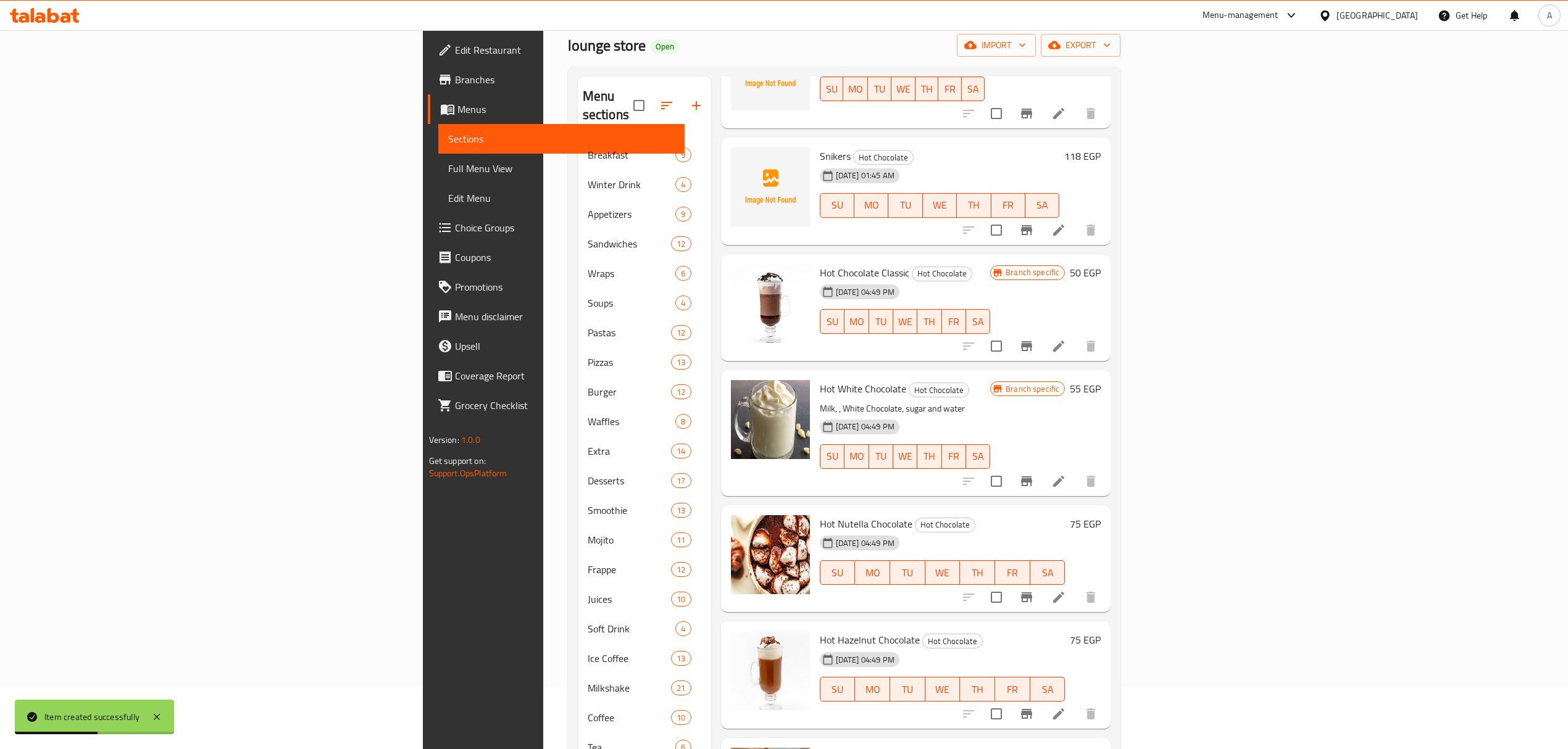
scroll to position [174, 0]
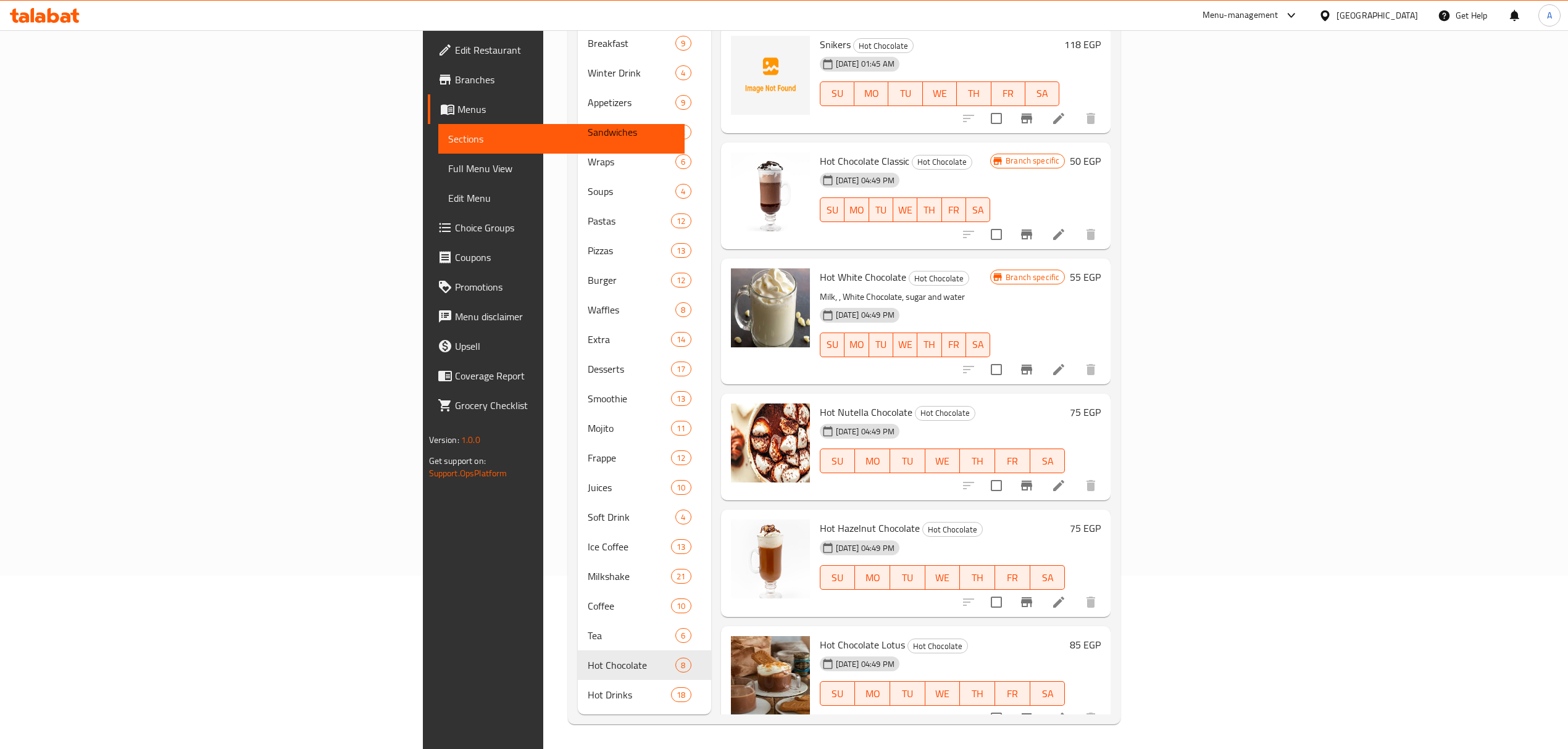
click at [991, 289] on p "Milk, , White Chocolate, sugar and water" at bounding box center [905, 297] width 171 height 15
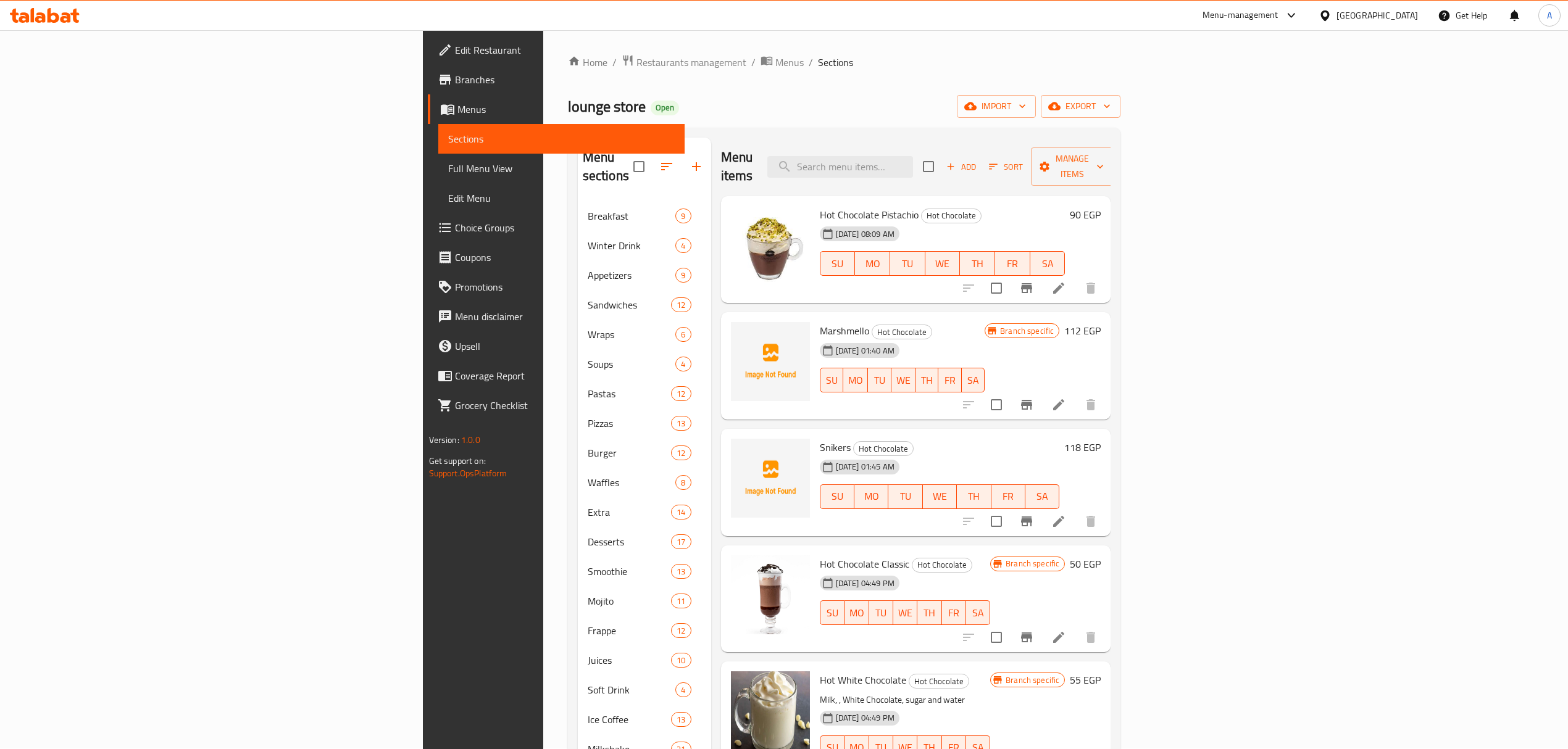
scroll to position [0, 0]
click at [913, 167] on input "search" at bounding box center [840, 167] width 145 height 21
paste input "MALTESERS"
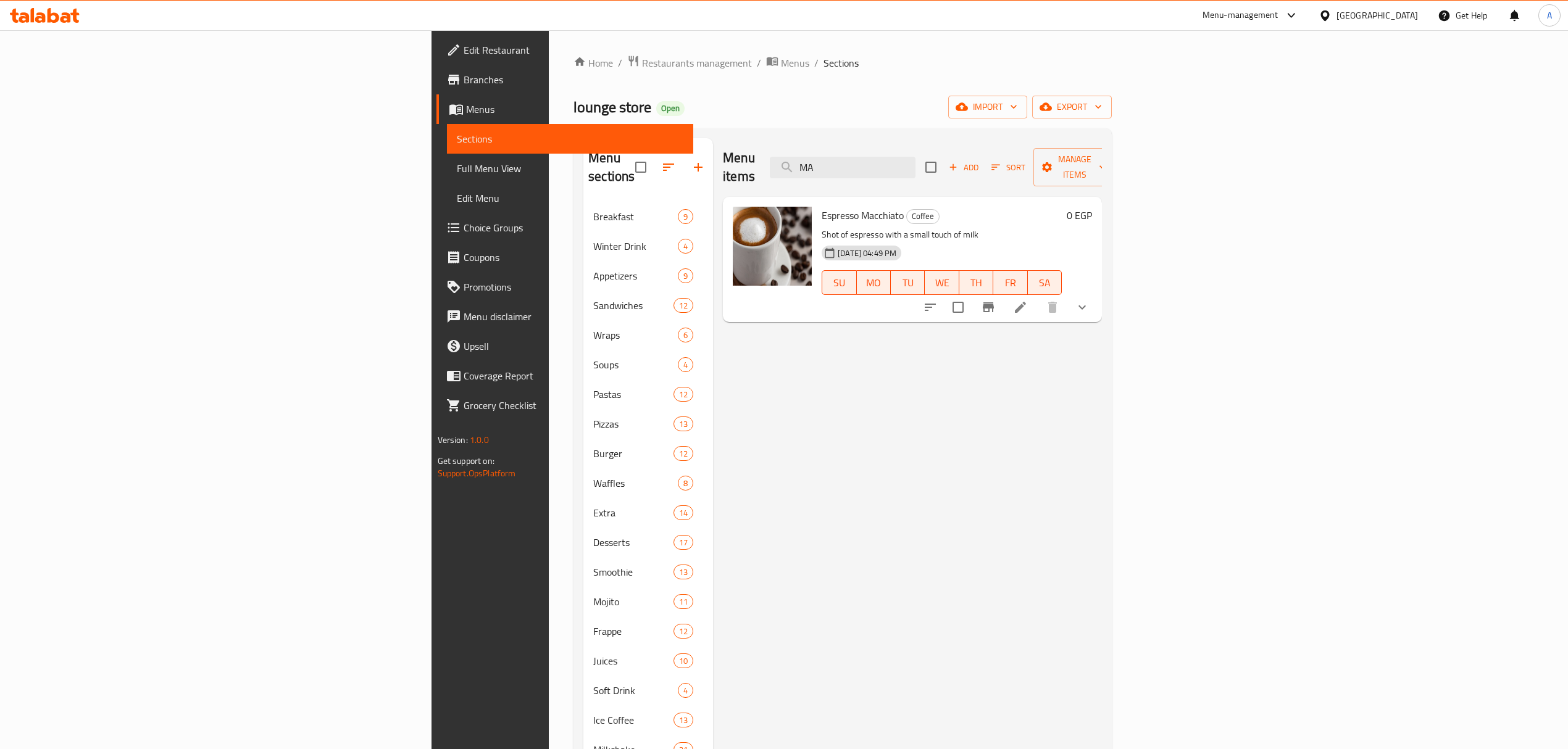
type input "M"
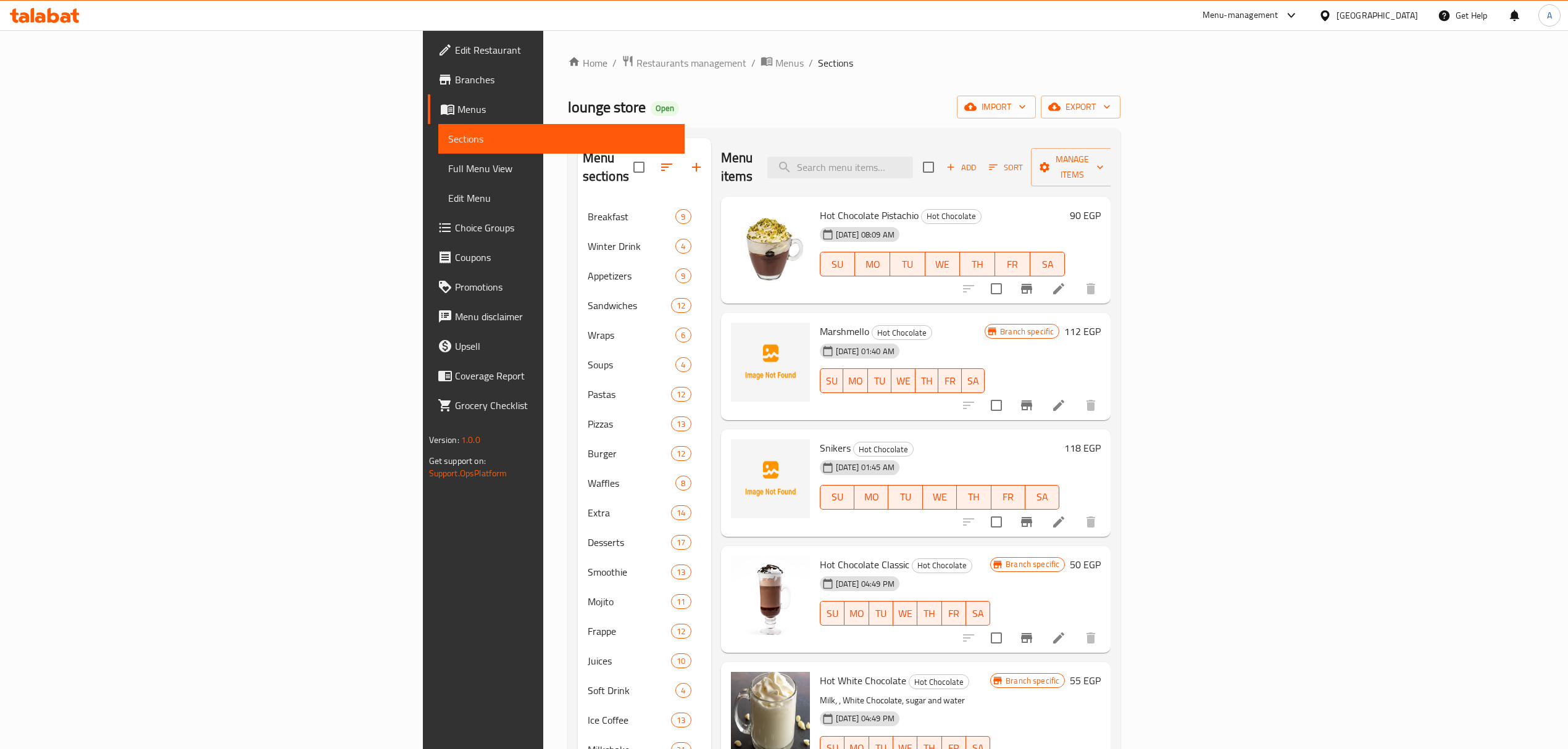
click at [1114, 168] on div "Add Sort Manage items" at bounding box center [1018, 167] width 191 height 38
click at [978, 161] on span "Add" at bounding box center [962, 167] width 34 height 14
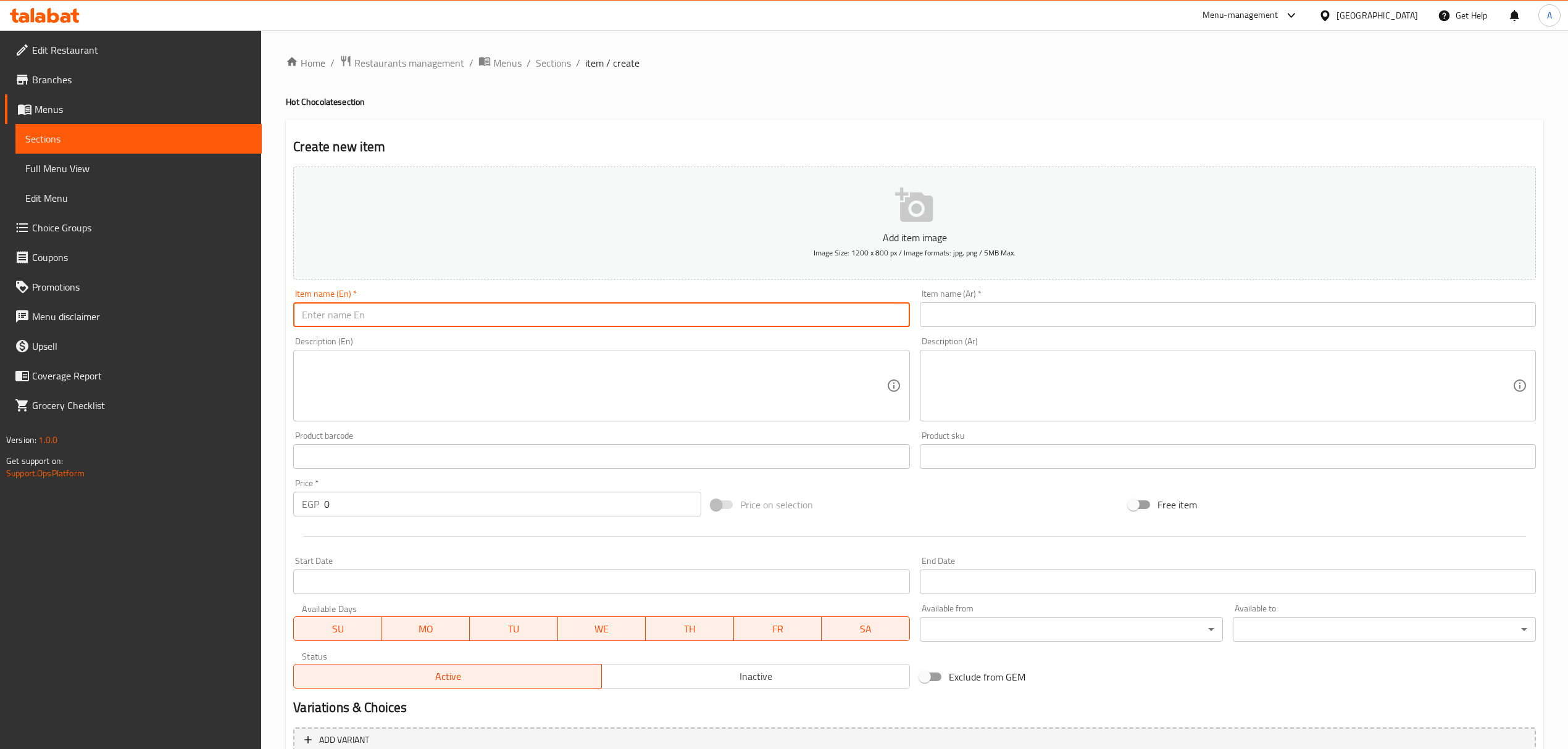
click at [506, 321] on input "text" at bounding box center [601, 314] width 616 height 24
paste input "Maltesers"
type input "Maltesers"
click at [979, 309] on input "text" at bounding box center [1228, 314] width 616 height 24
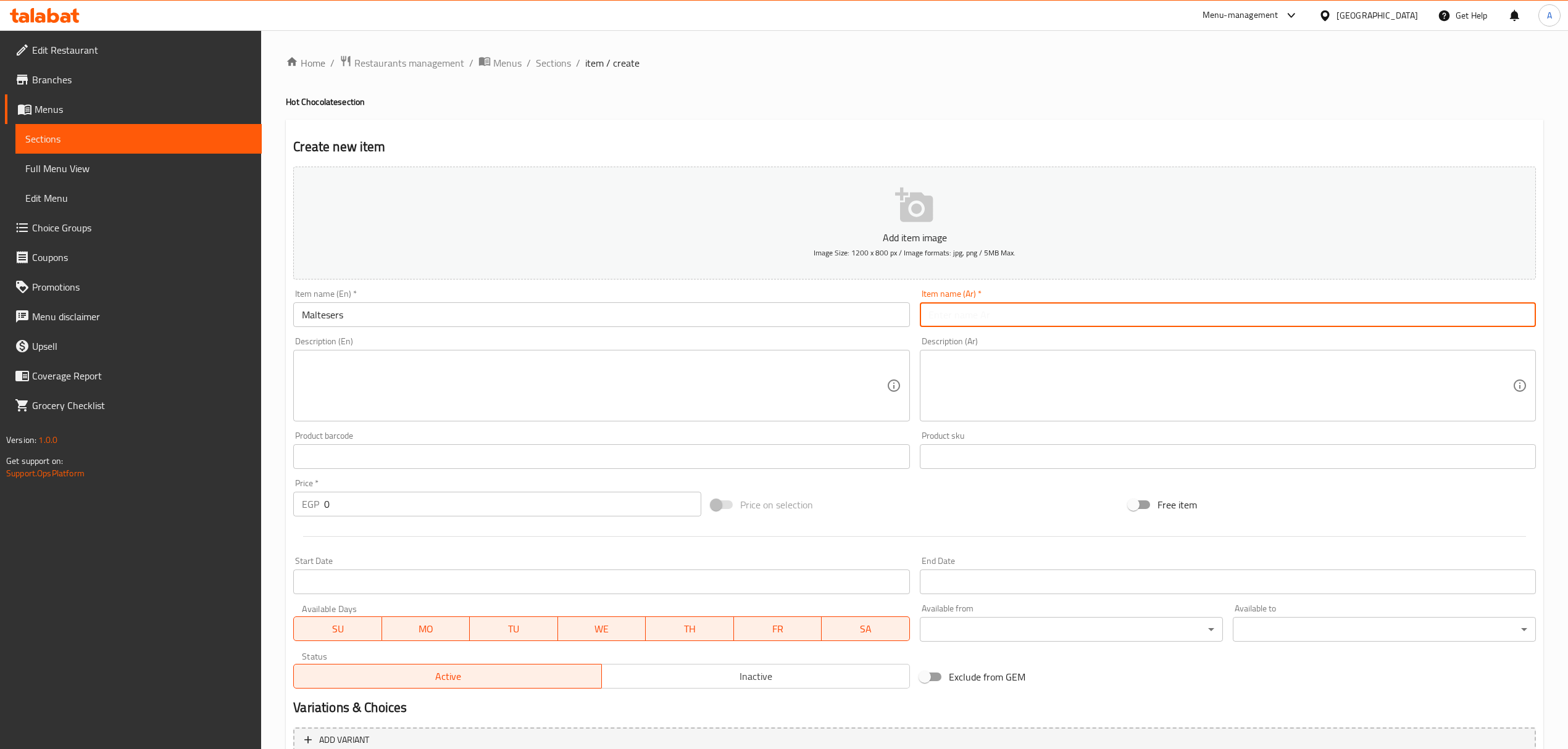
paste input "مالتيزرز"
type input "مالتيزرز"
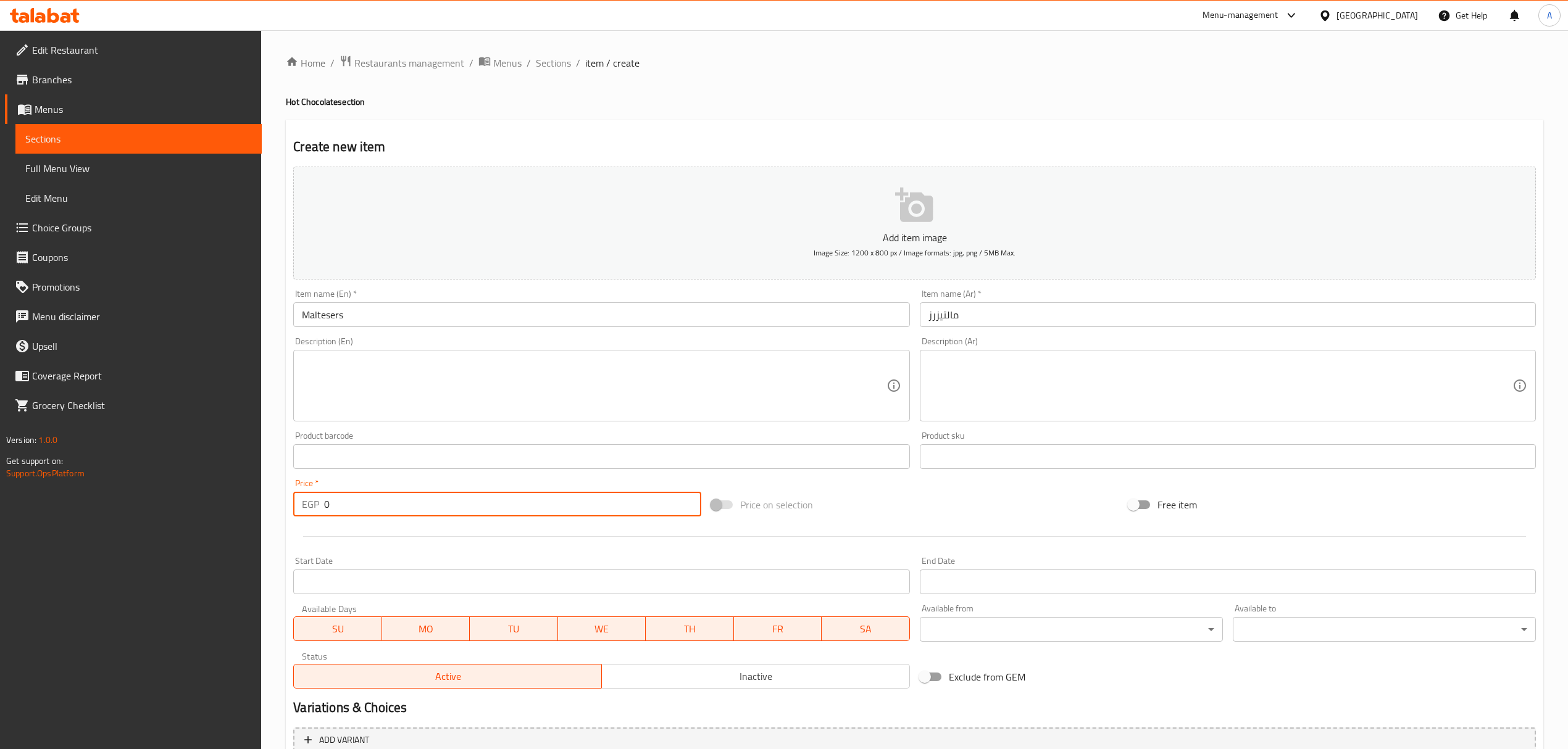
drag, startPoint x: 380, startPoint y: 504, endPoint x: 286, endPoint y: 491, distance: 94.9
click at [286, 491] on div "Create new item Add item image Image Size: 1200 x 800 px / Image formats: jpg, …" at bounding box center [915, 479] width 1258 height 719
paste input "118"
type input "118"
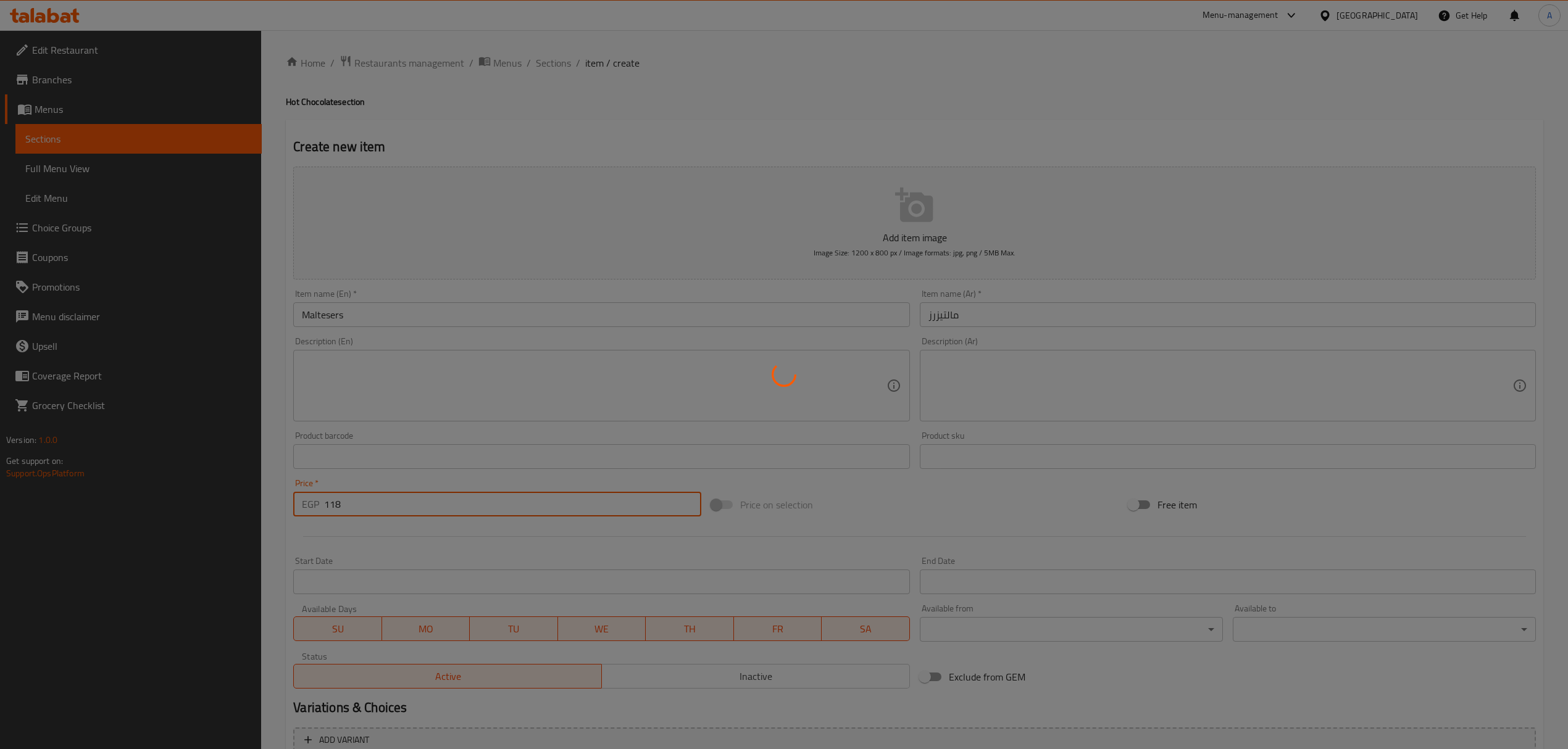
type input "0"
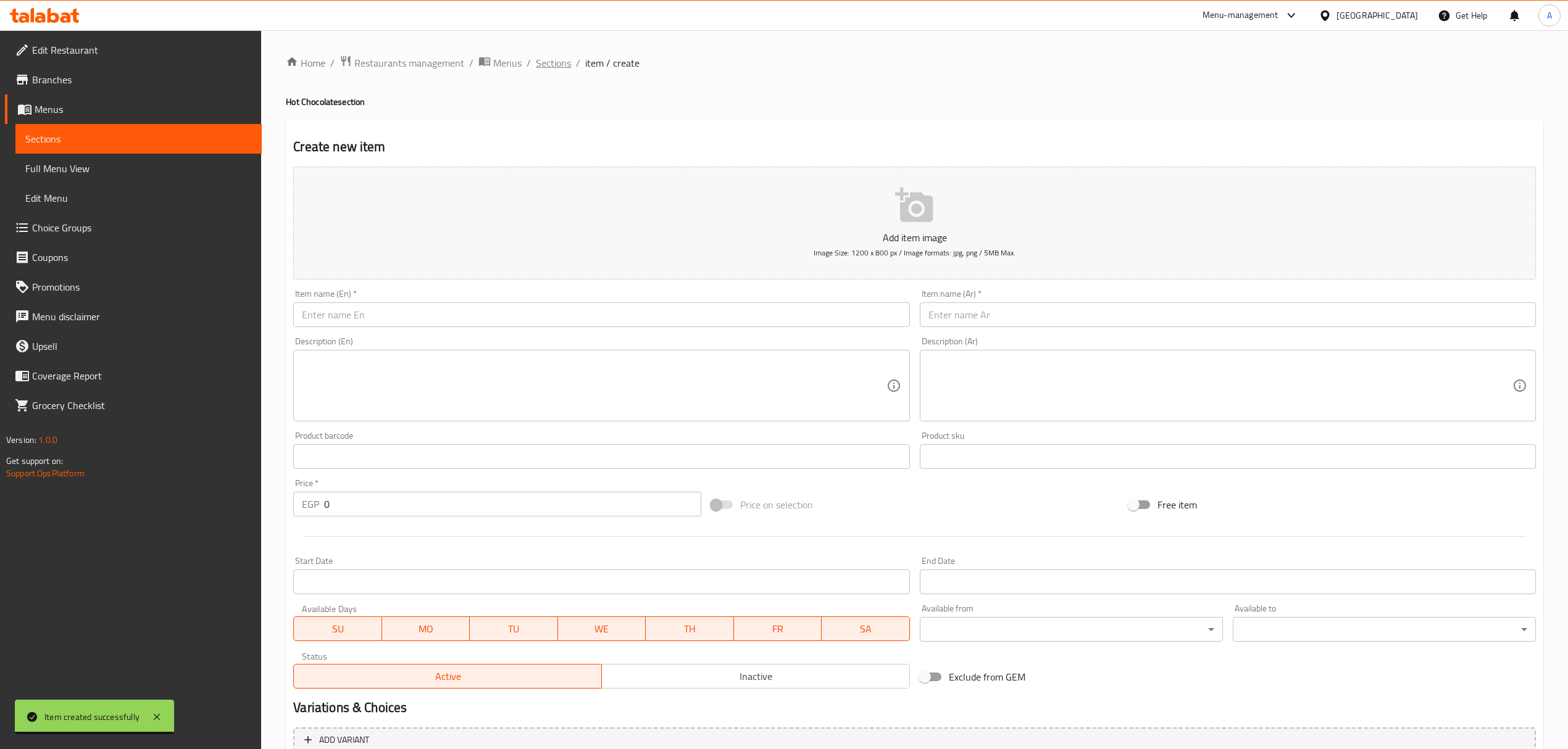
click at [566, 67] on span "Sections" at bounding box center [554, 62] width 35 height 14
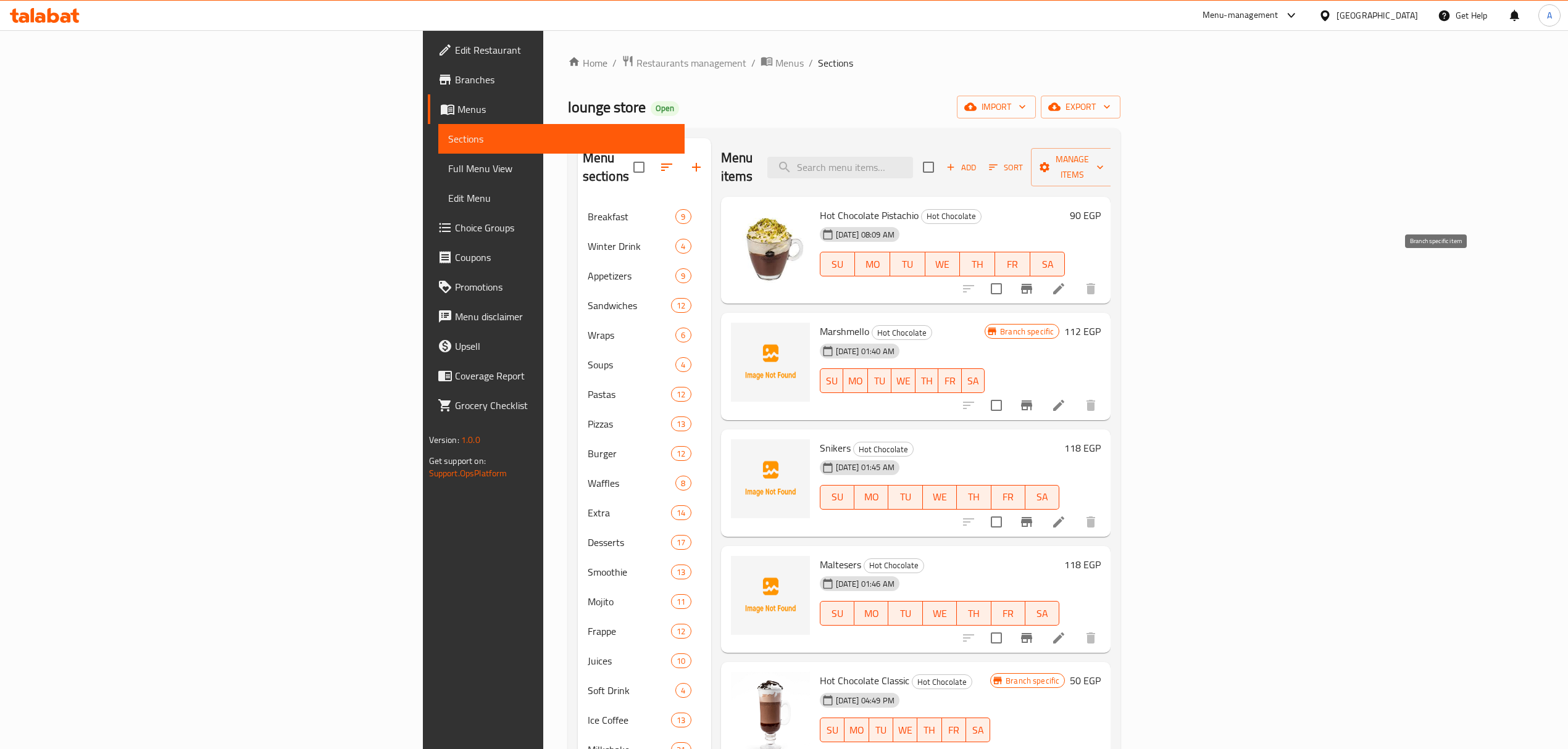
click at [1042, 274] on button "Branch-specific-item" at bounding box center [1027, 288] width 30 height 30
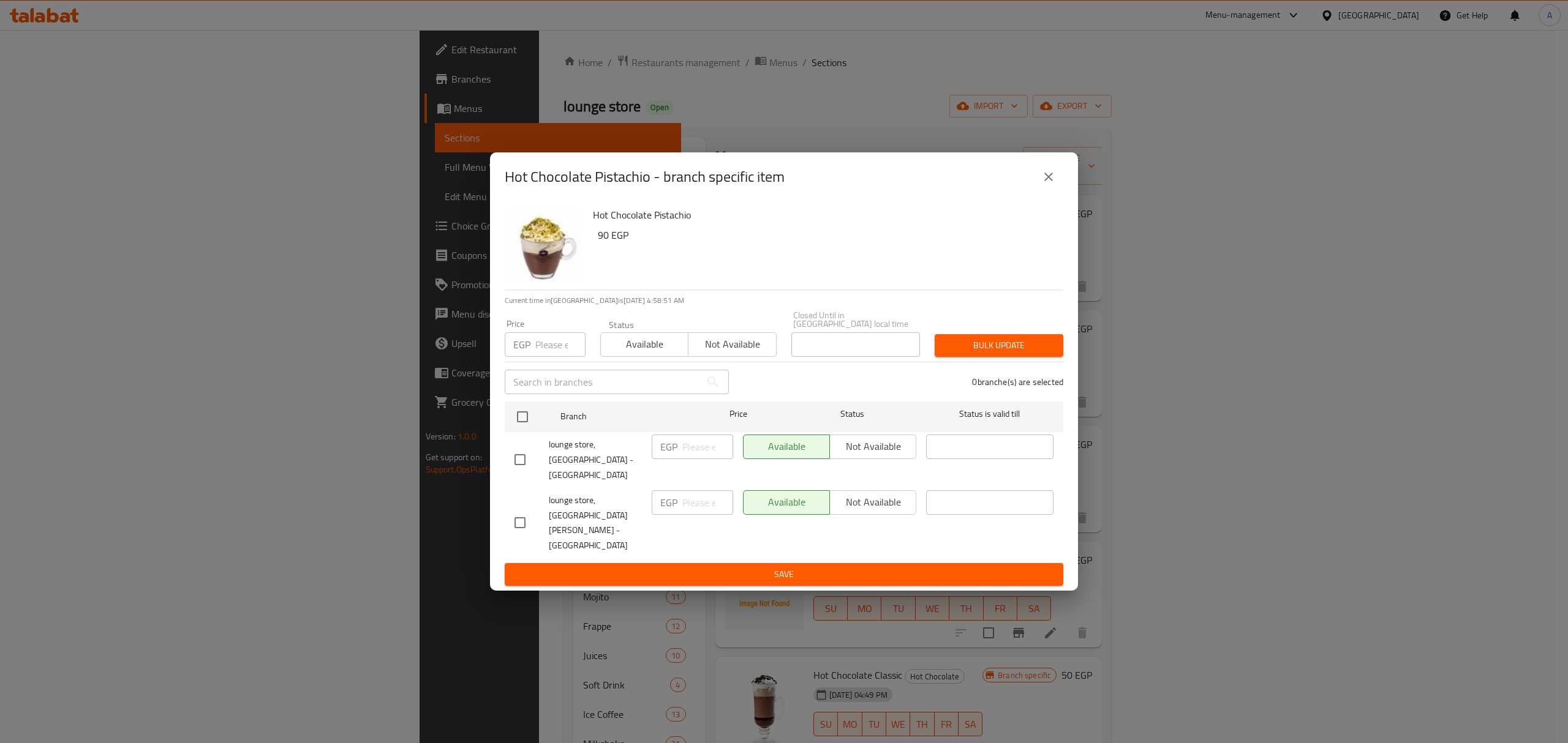
click at [520, 473] on input "checkbox" at bounding box center [520, 460] width 26 height 26
checkbox input "true"
click at [866, 455] on span "Not available" at bounding box center [872, 447] width 76 height 18
click at [845, 563] on button "Save" at bounding box center [783, 575] width 558 height 23
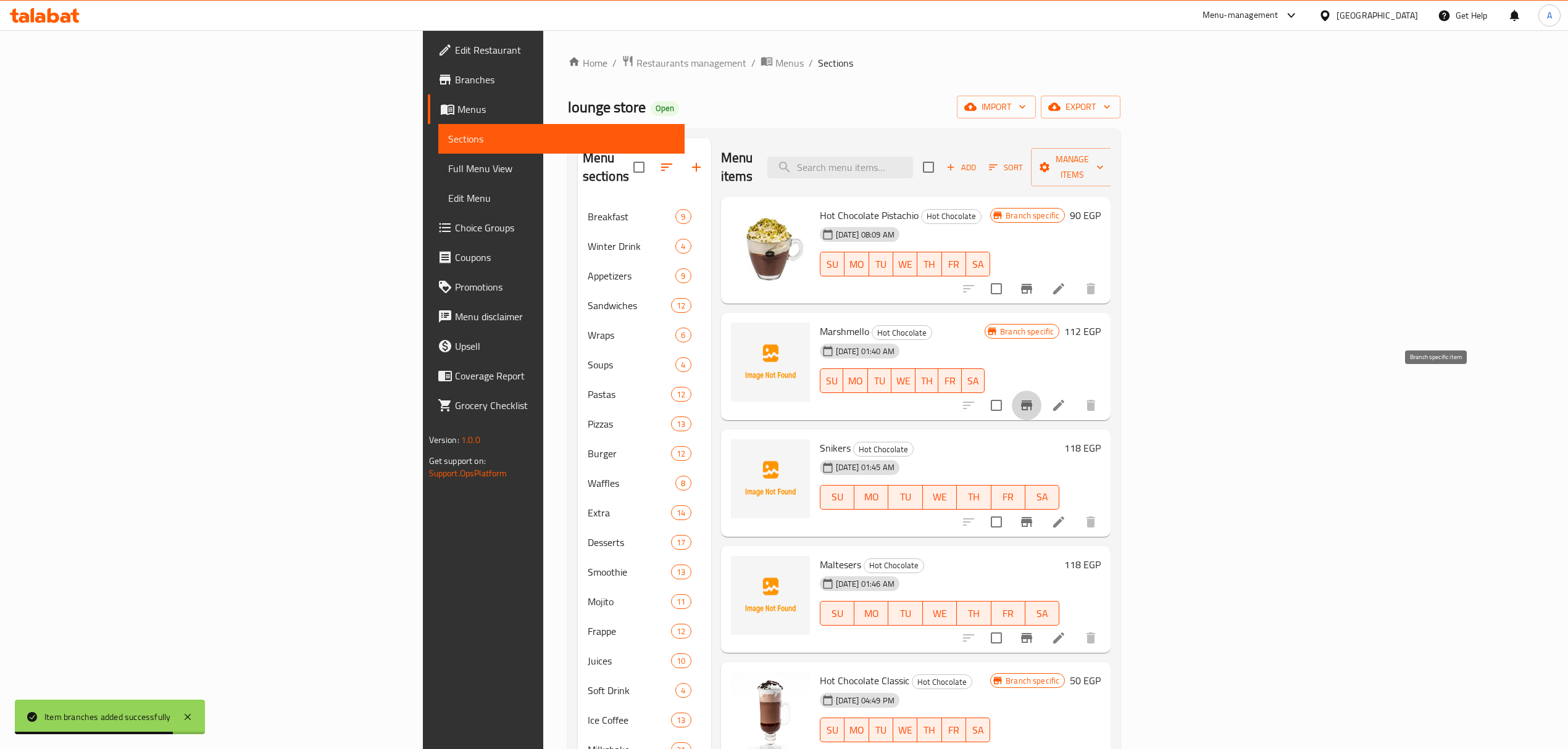
click at [1034, 398] on icon "Branch-specific-item" at bounding box center [1027, 405] width 14 height 14
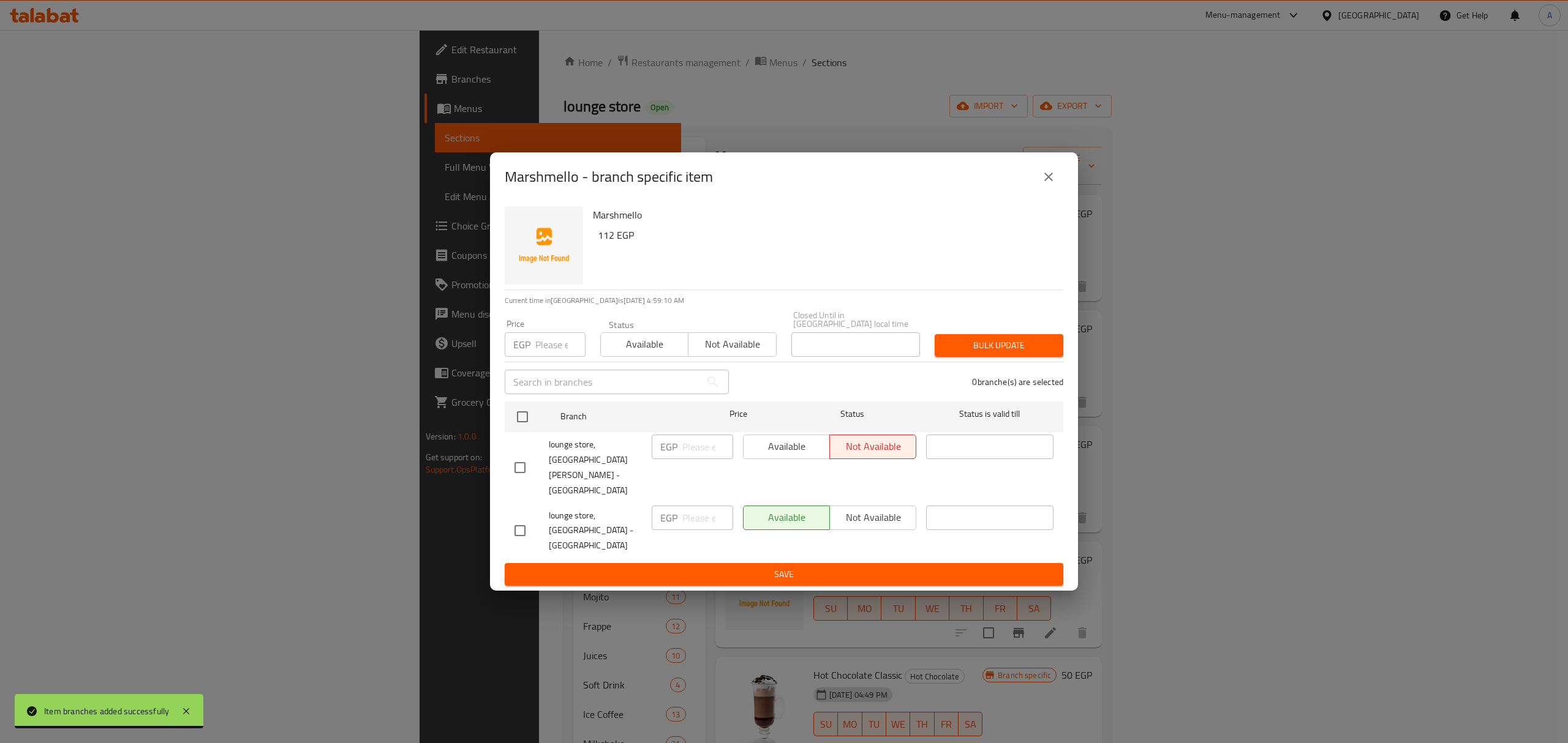
click at [1056, 192] on button "close" at bounding box center [1048, 177] width 29 height 29
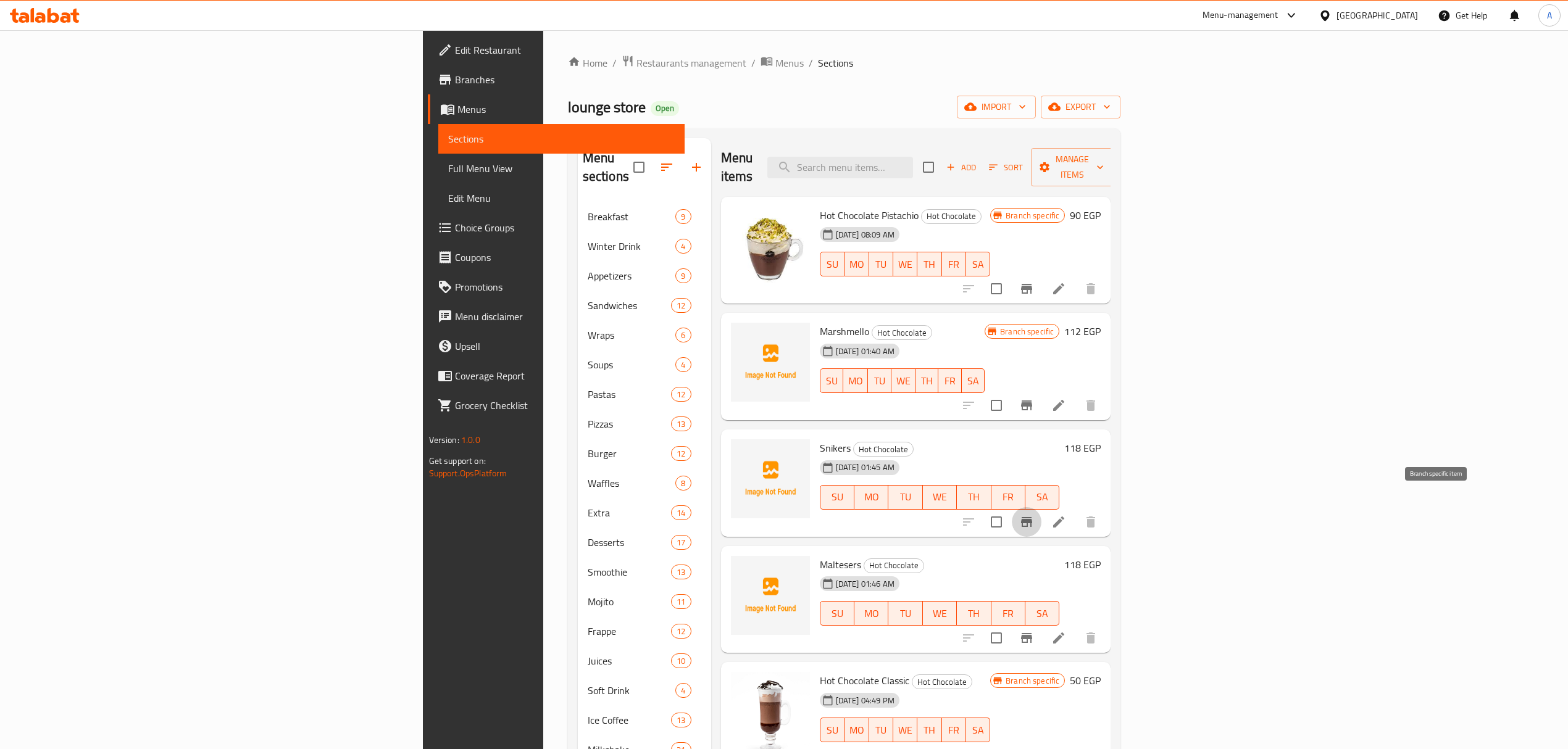
click at [1033, 517] on icon "Branch-specific-item" at bounding box center [1027, 521] width 11 height 10
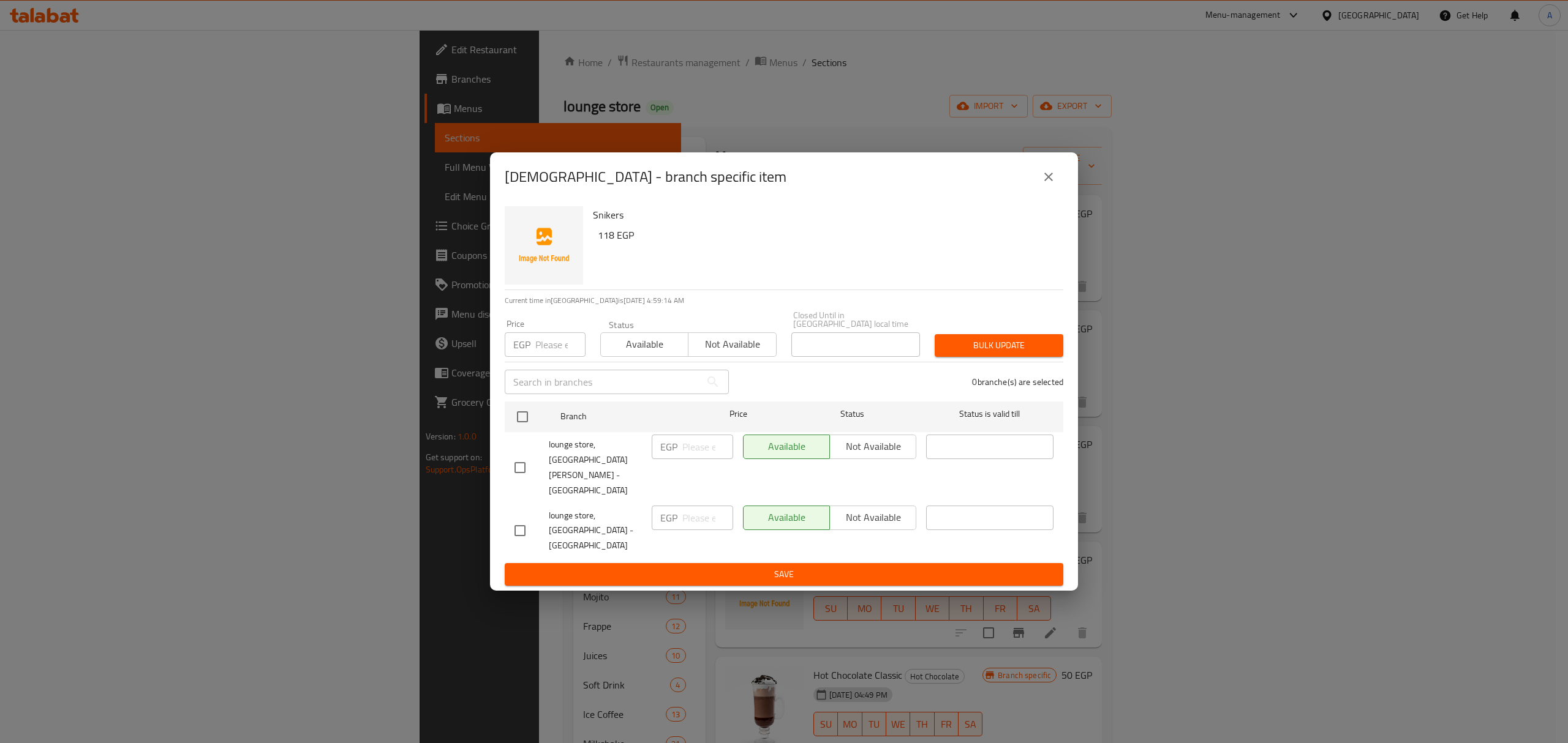
click at [524, 470] on input "checkbox" at bounding box center [520, 467] width 26 height 26
checkbox input "true"
click at [848, 455] on span "Not available" at bounding box center [872, 447] width 76 height 18
click at [847, 567] on span "Save" at bounding box center [784, 575] width 539 height 15
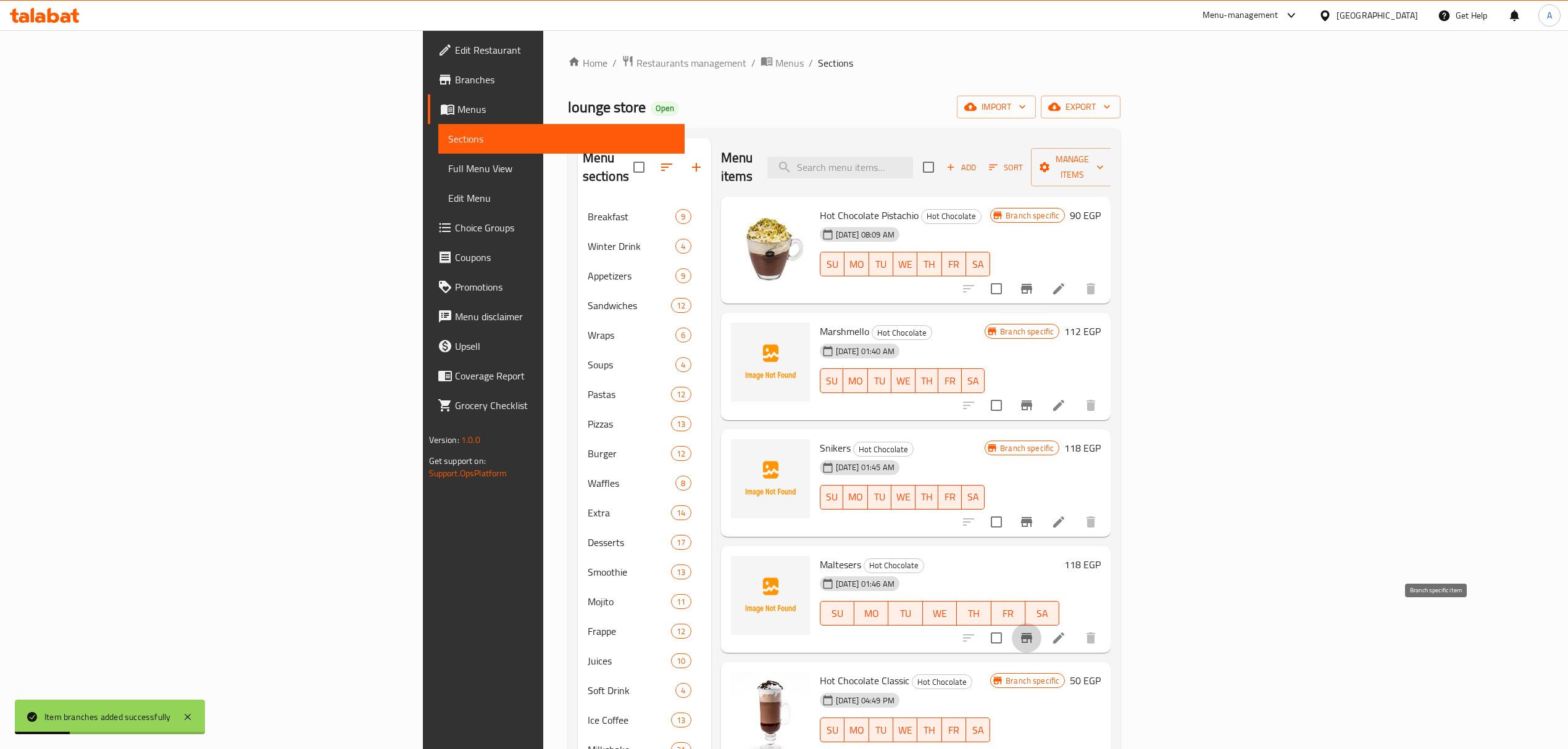
click at [1034, 631] on icon "Branch-specific-item" at bounding box center [1027, 638] width 14 height 14
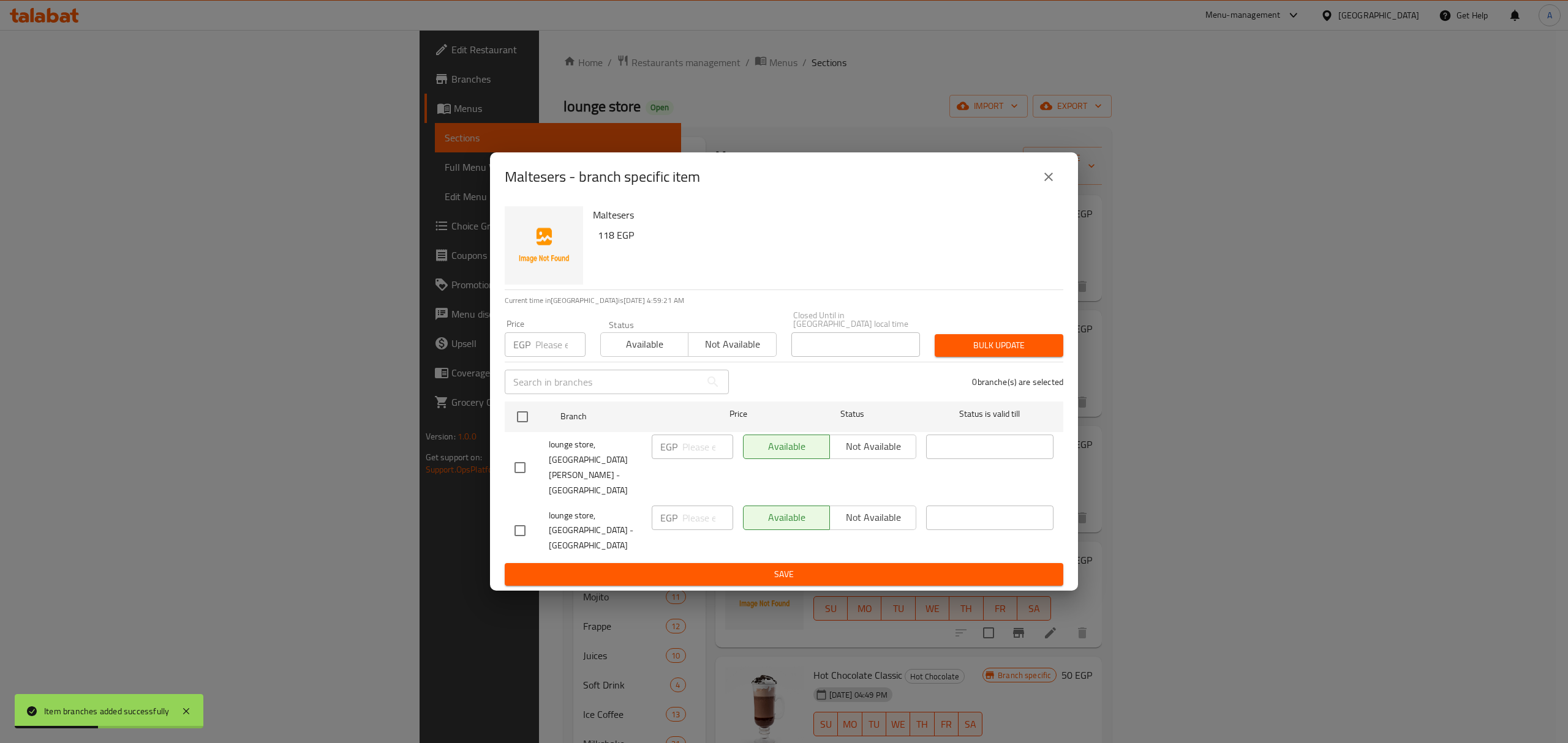
click at [525, 471] on input "checkbox" at bounding box center [520, 467] width 26 height 26
checkbox input "true"
click at [894, 455] on button "Not available" at bounding box center [872, 447] width 87 height 24
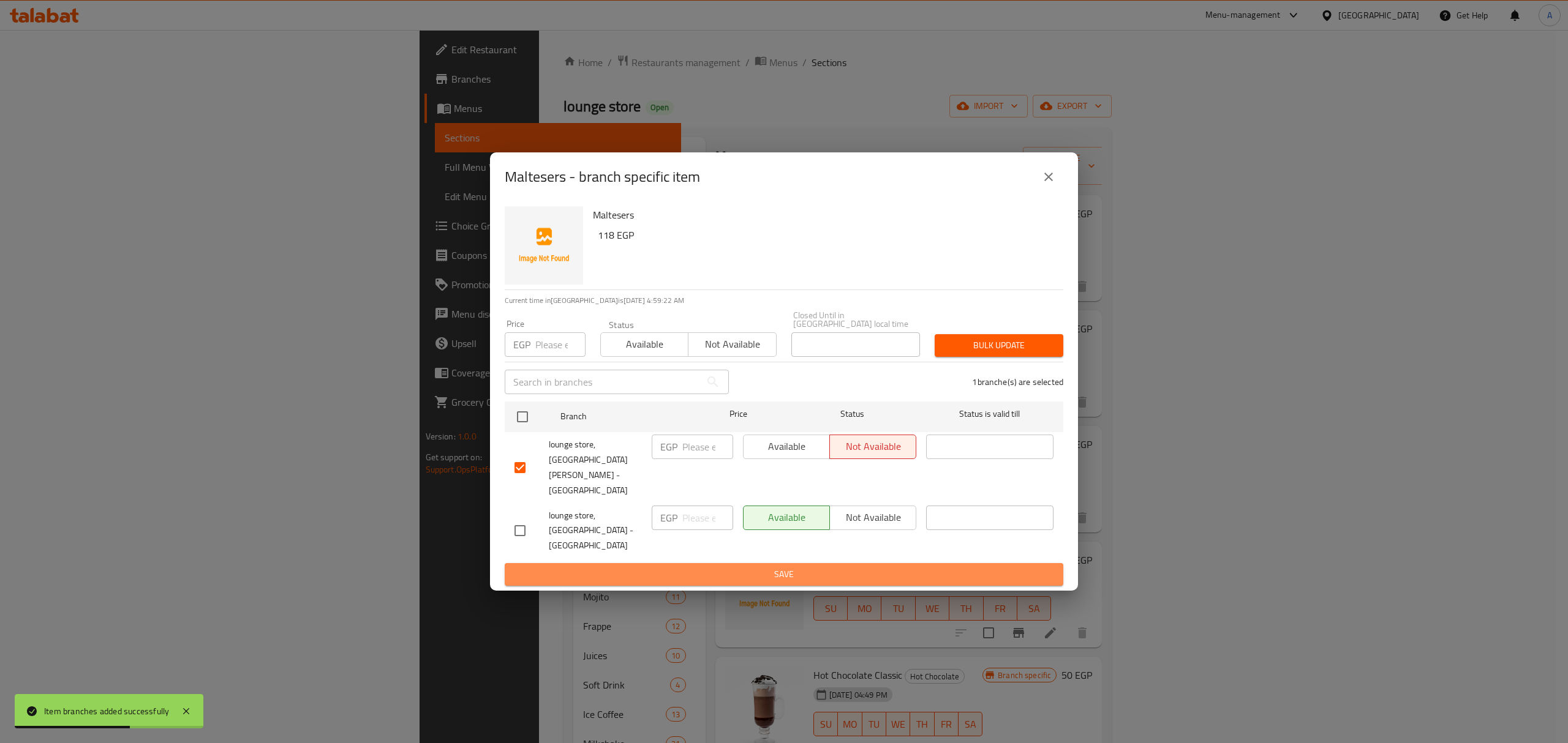
click at [850, 567] on span "Save" at bounding box center [784, 575] width 539 height 15
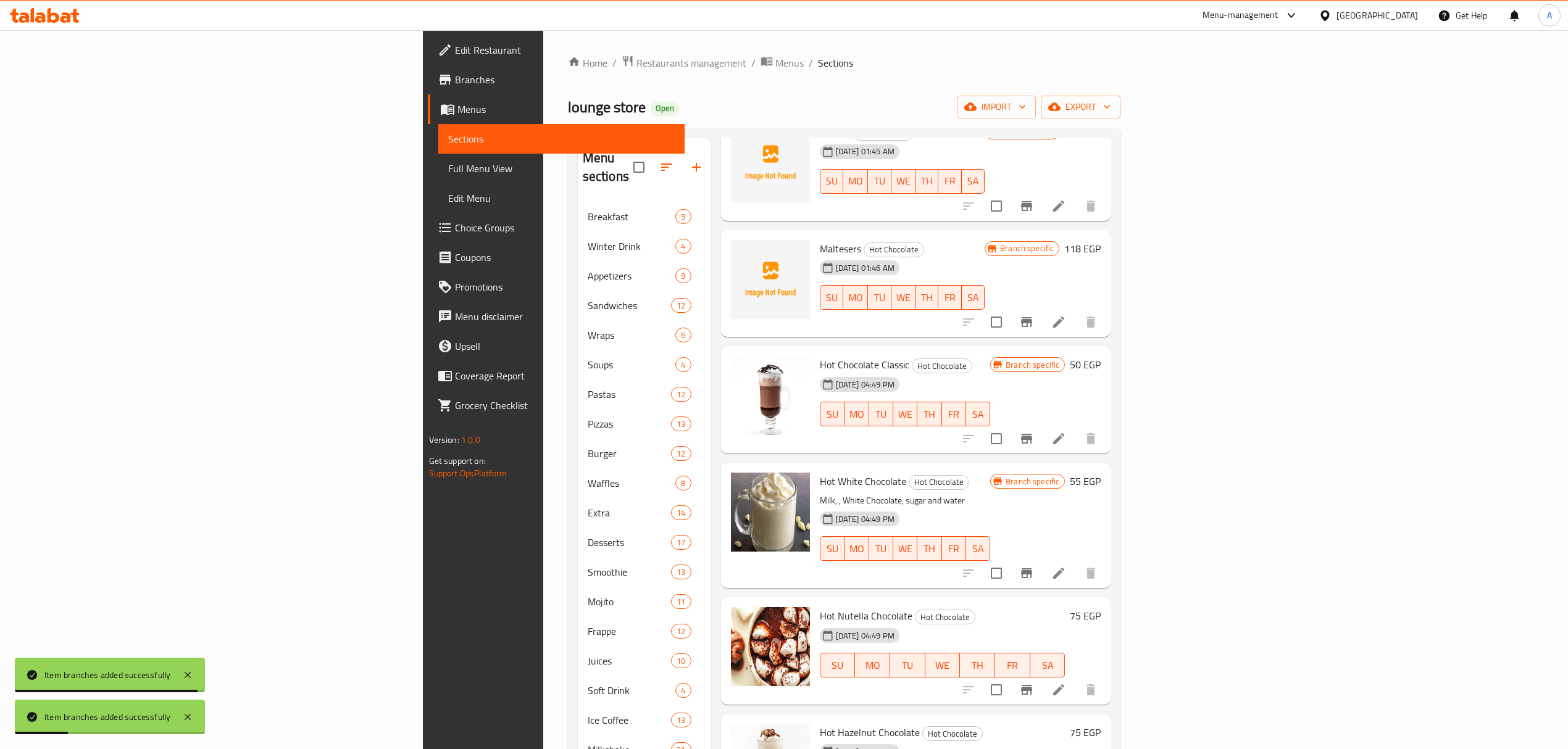
scroll to position [329, 0]
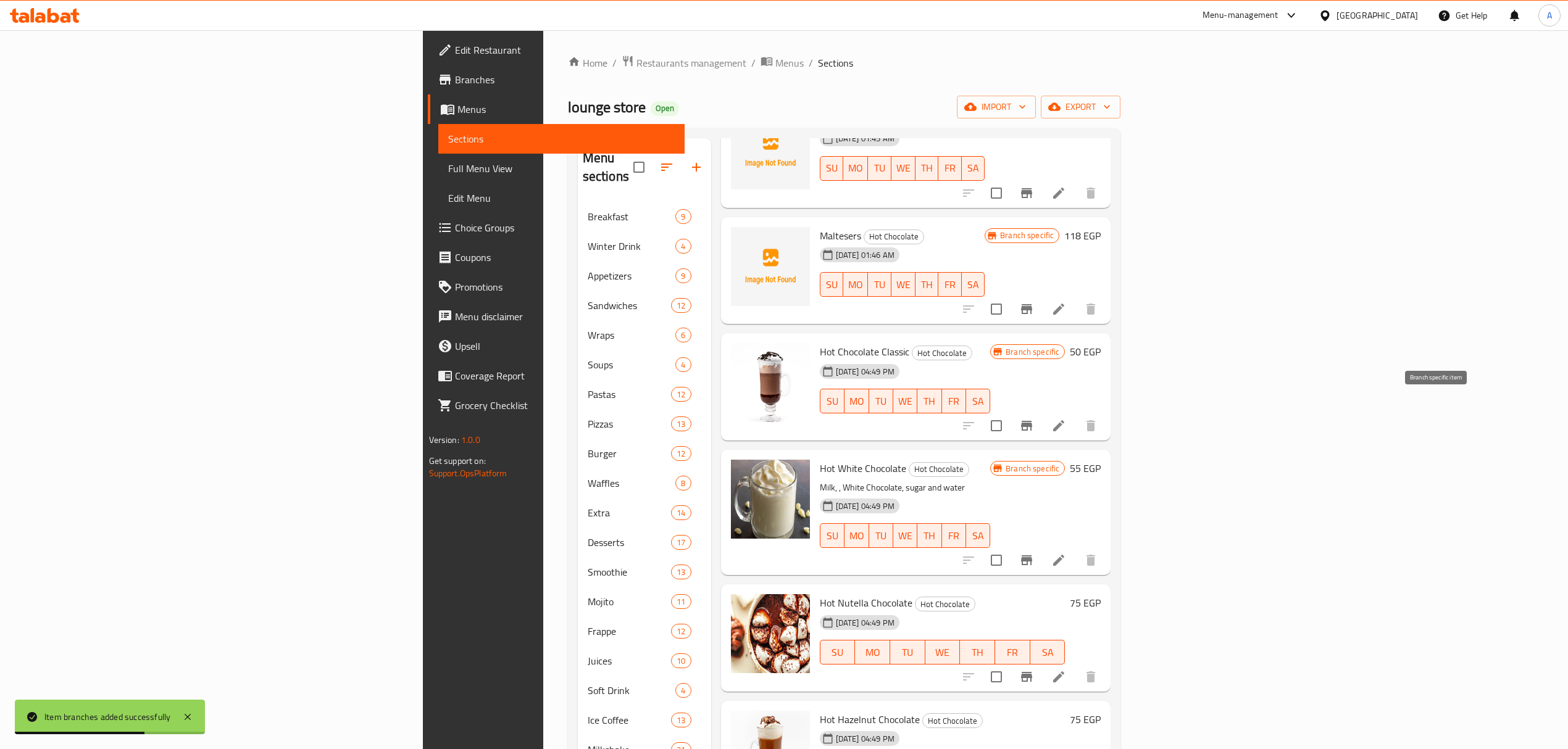
click at [1033, 421] on icon "Branch-specific-item" at bounding box center [1027, 425] width 11 height 10
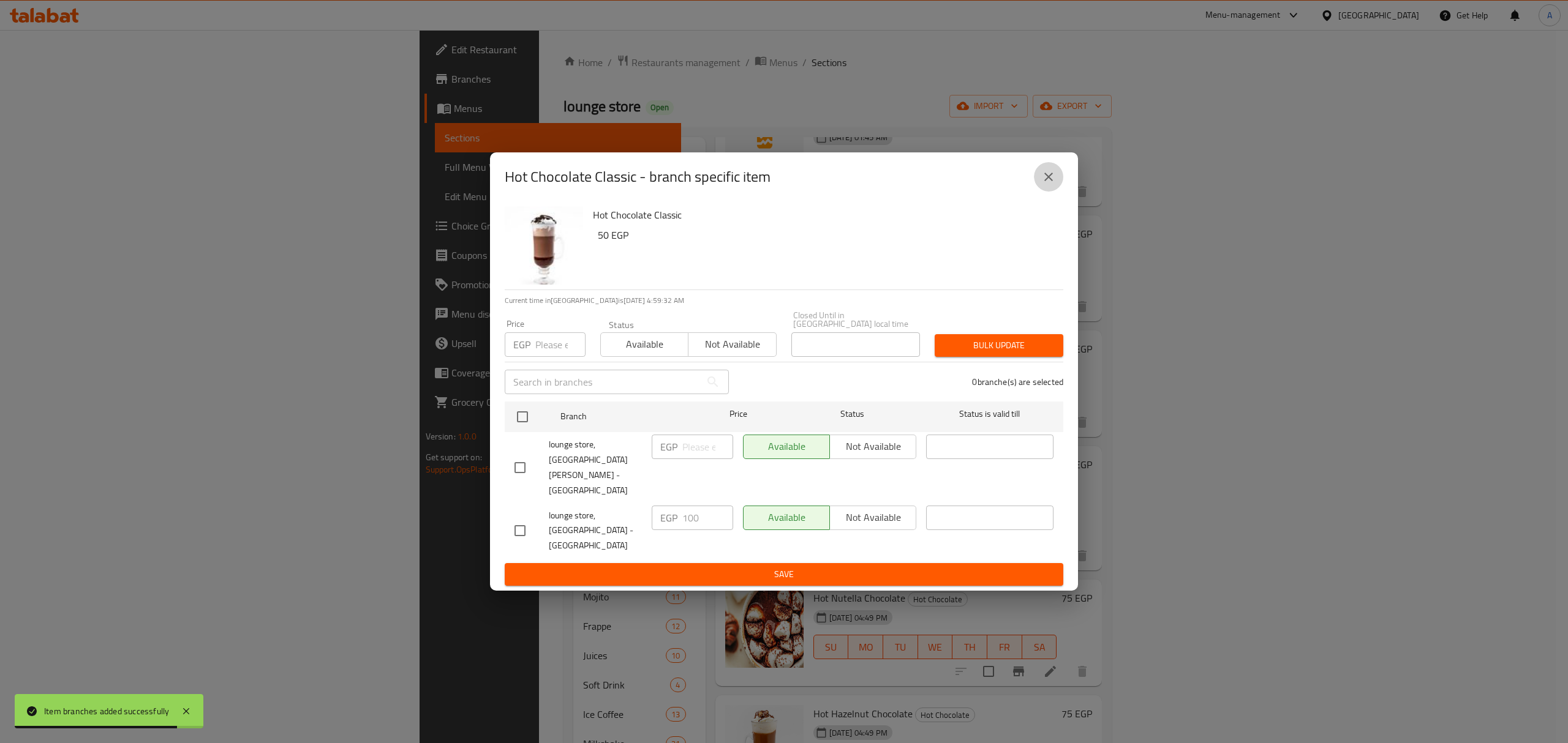
click at [1047, 184] on icon "close" at bounding box center [1048, 177] width 14 height 14
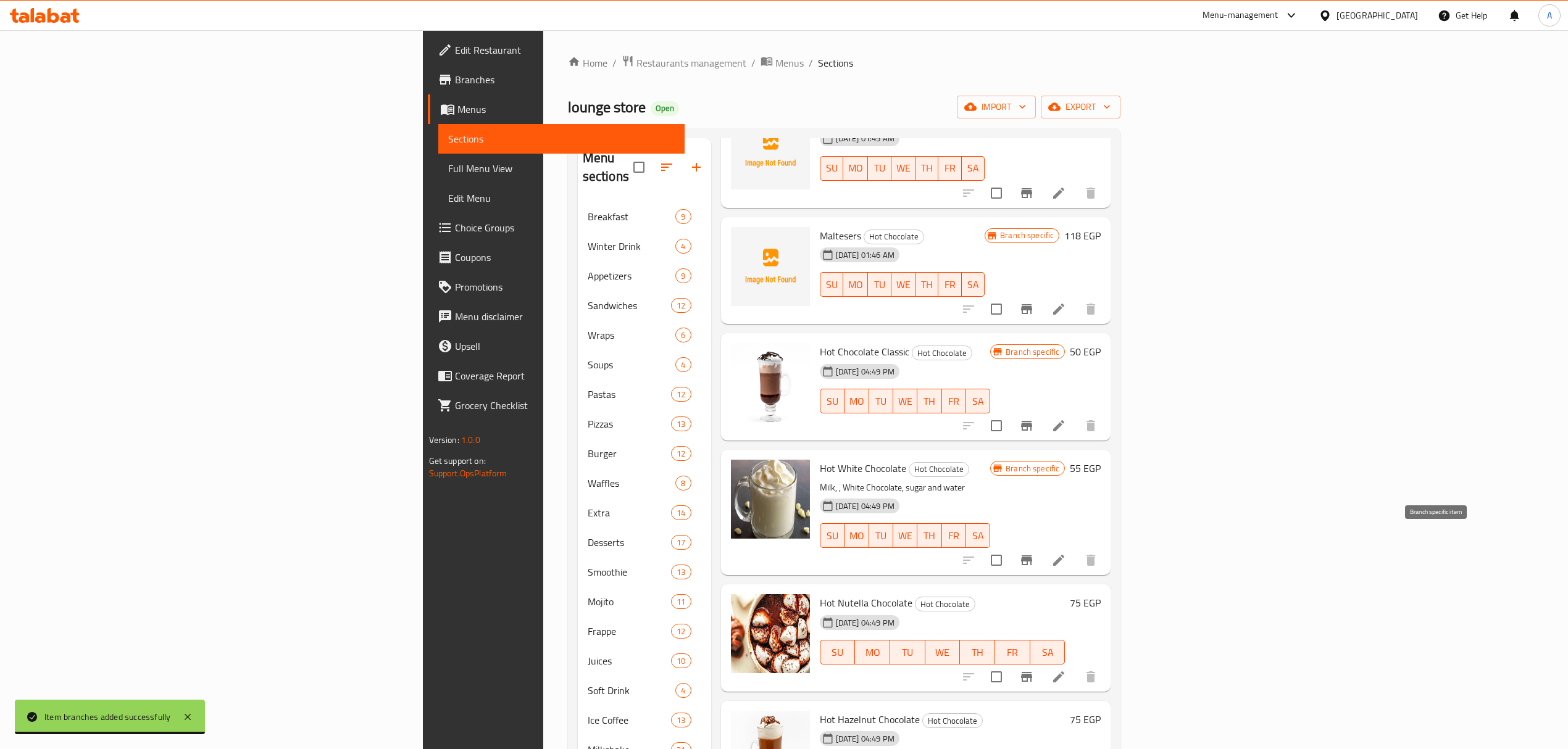
click at [1034, 553] on icon "Branch-specific-item" at bounding box center [1027, 559] width 14 height 14
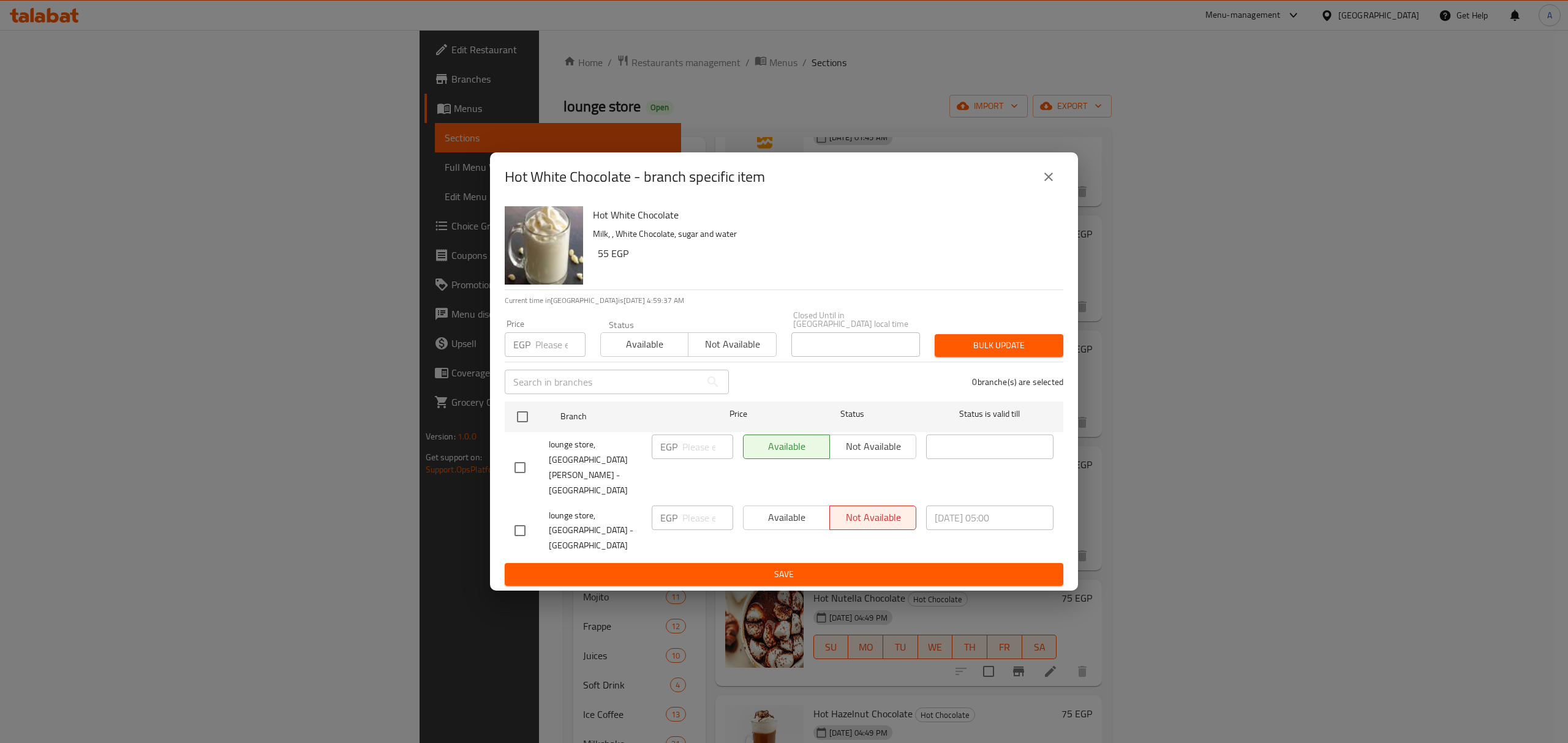
click at [1047, 184] on icon "close" at bounding box center [1048, 177] width 14 height 14
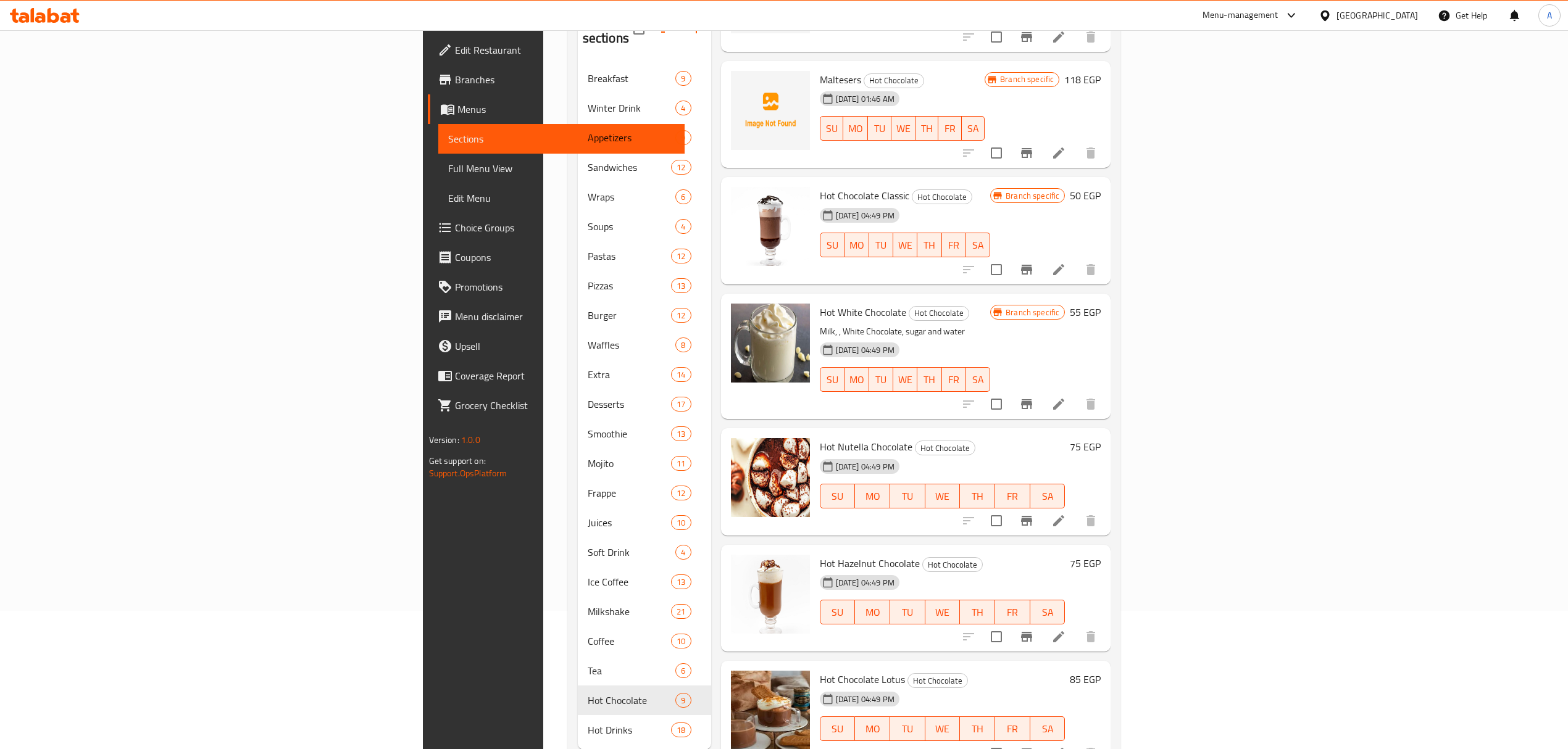
scroll to position [164, 0]
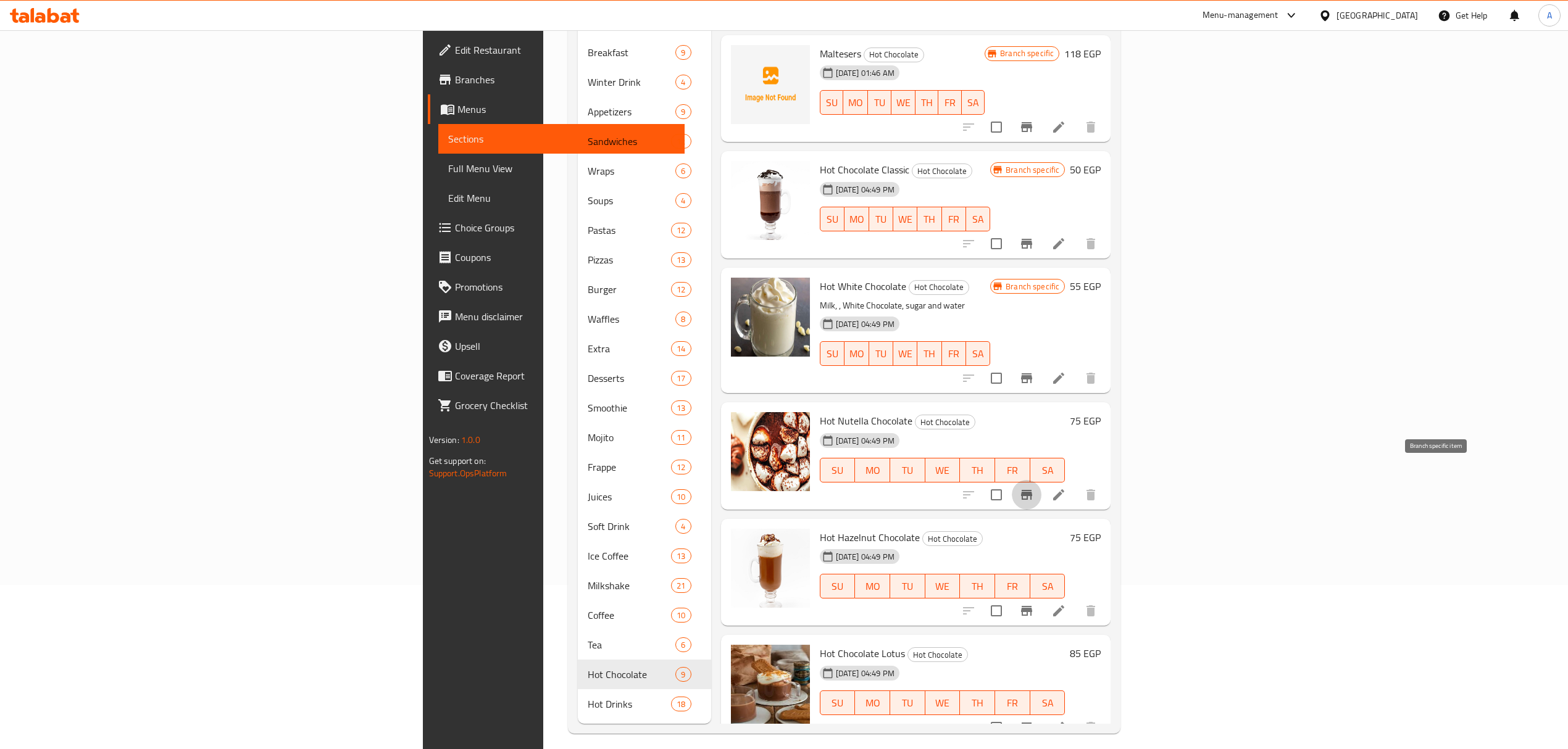
click at [1034, 488] on icon "Branch-specific-item" at bounding box center [1027, 495] width 14 height 14
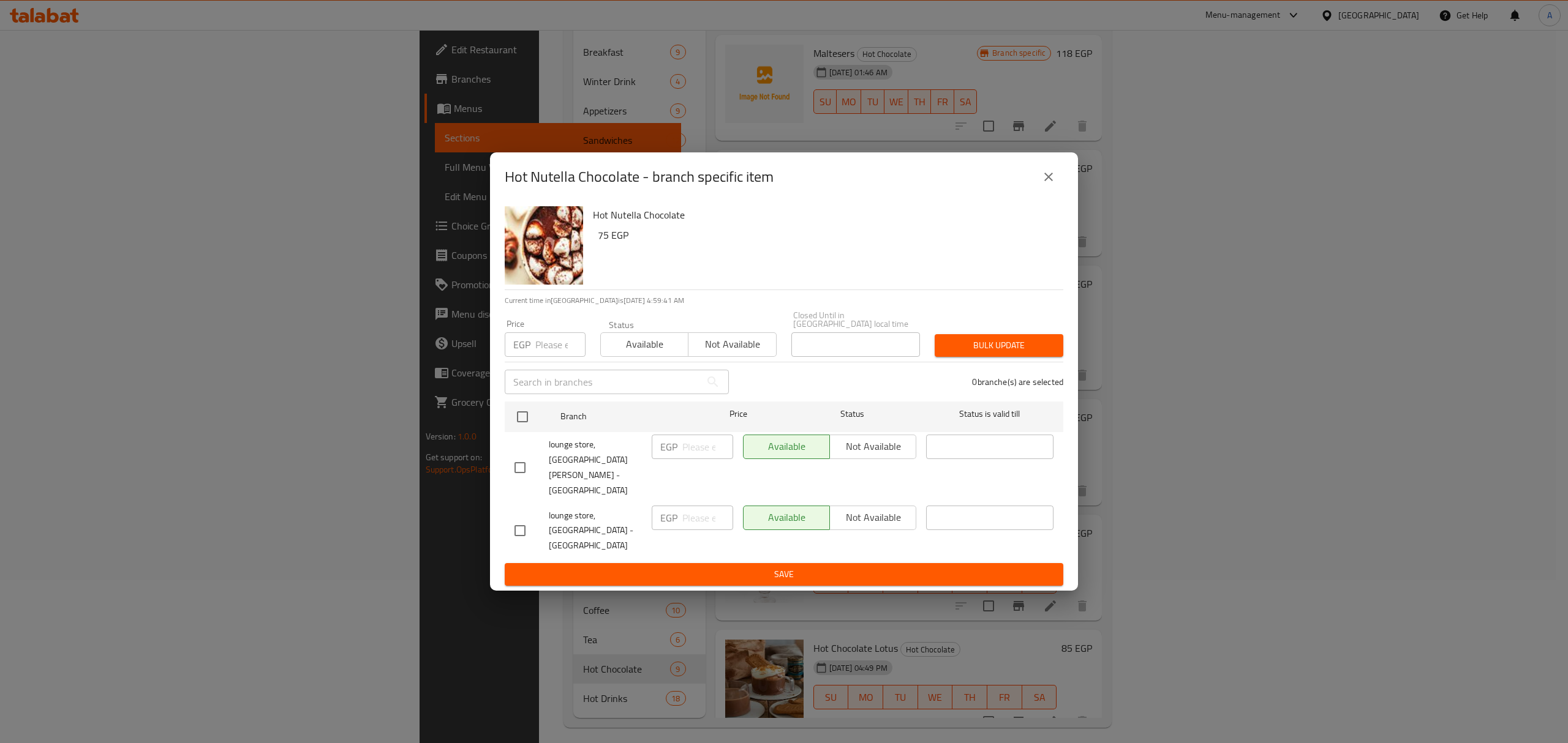
click at [529, 518] on input "checkbox" at bounding box center [520, 531] width 26 height 26
checkbox input "true"
click at [877, 509] on span "Not available" at bounding box center [872, 518] width 76 height 18
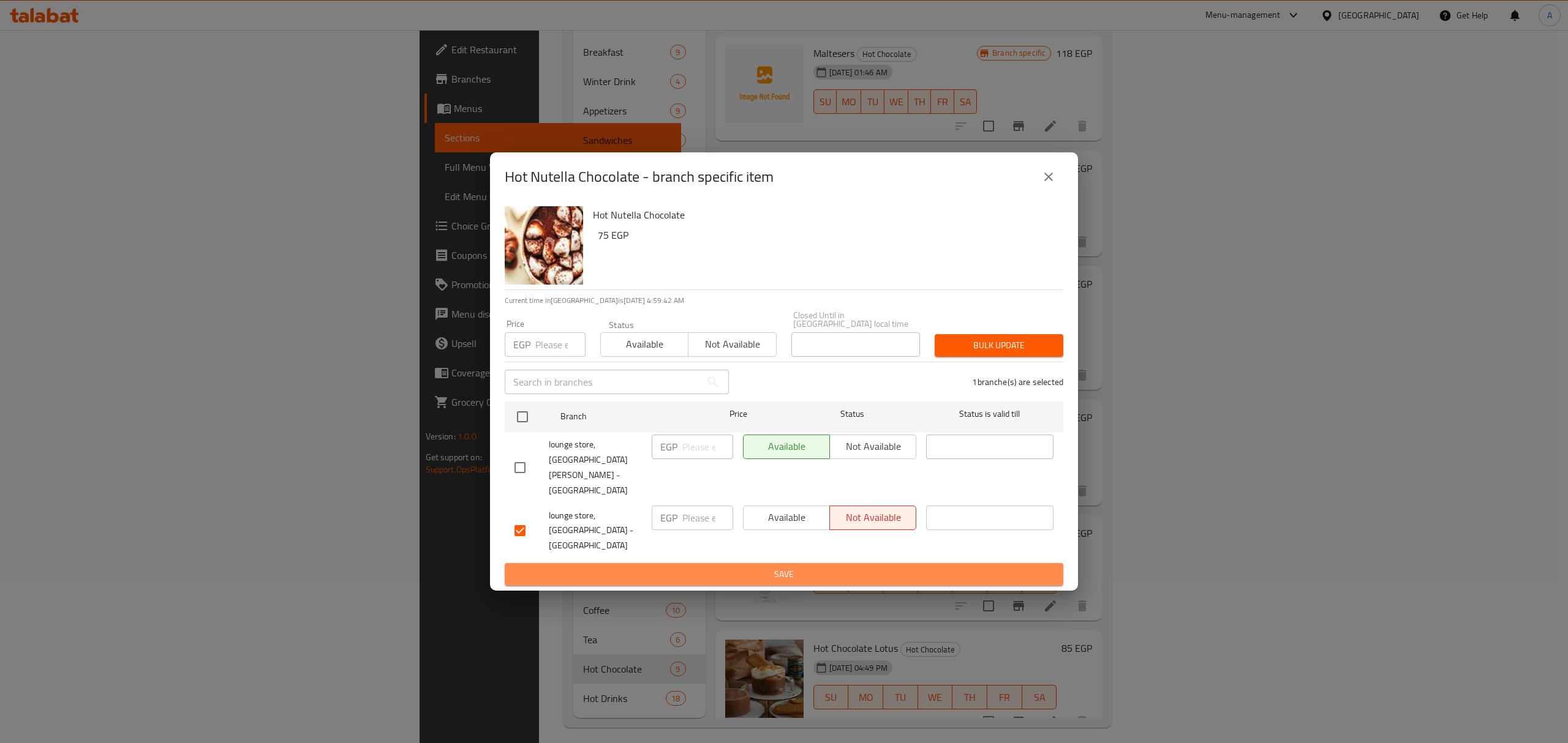
click at [894, 567] on span "Save" at bounding box center [784, 575] width 539 height 15
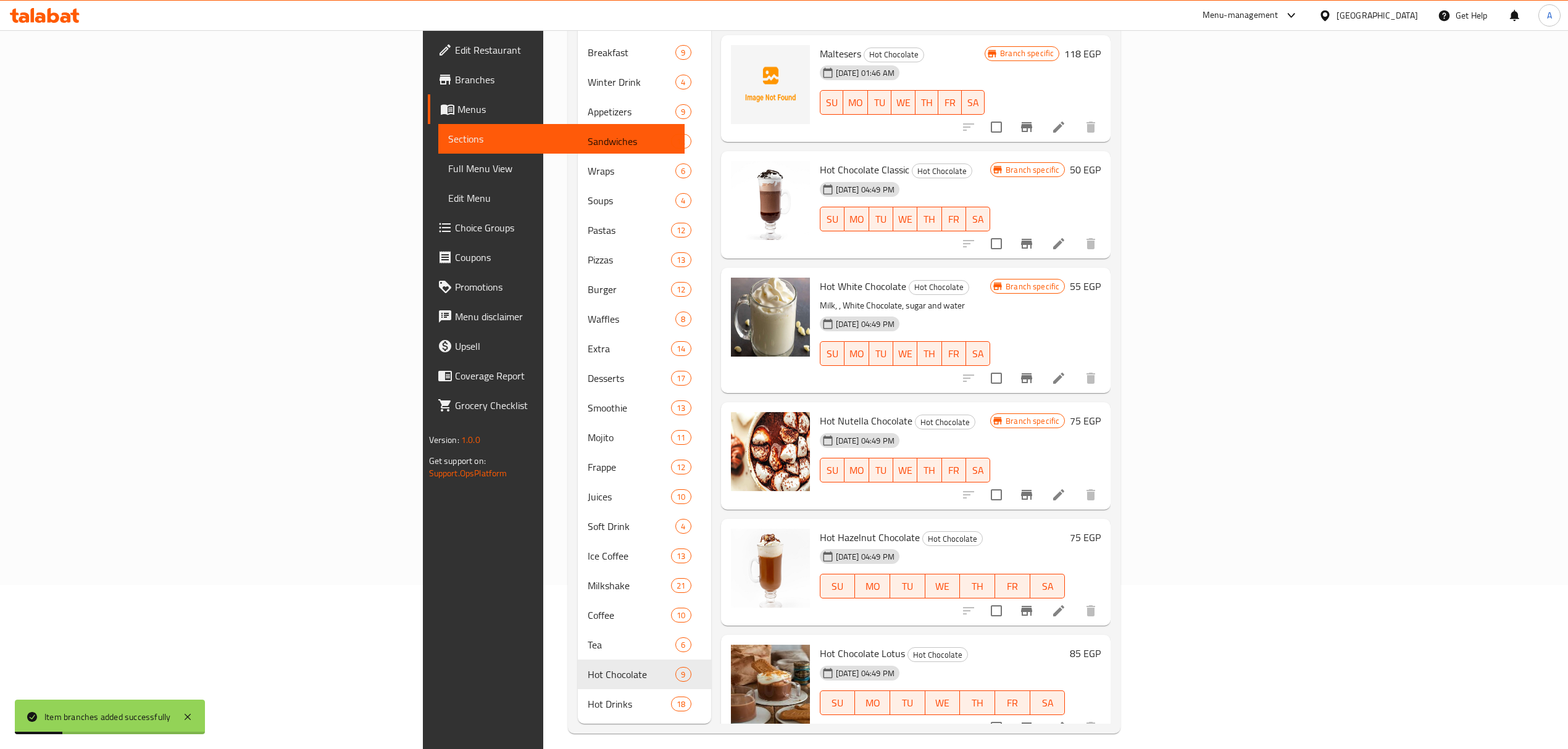
scroll to position [174, 0]
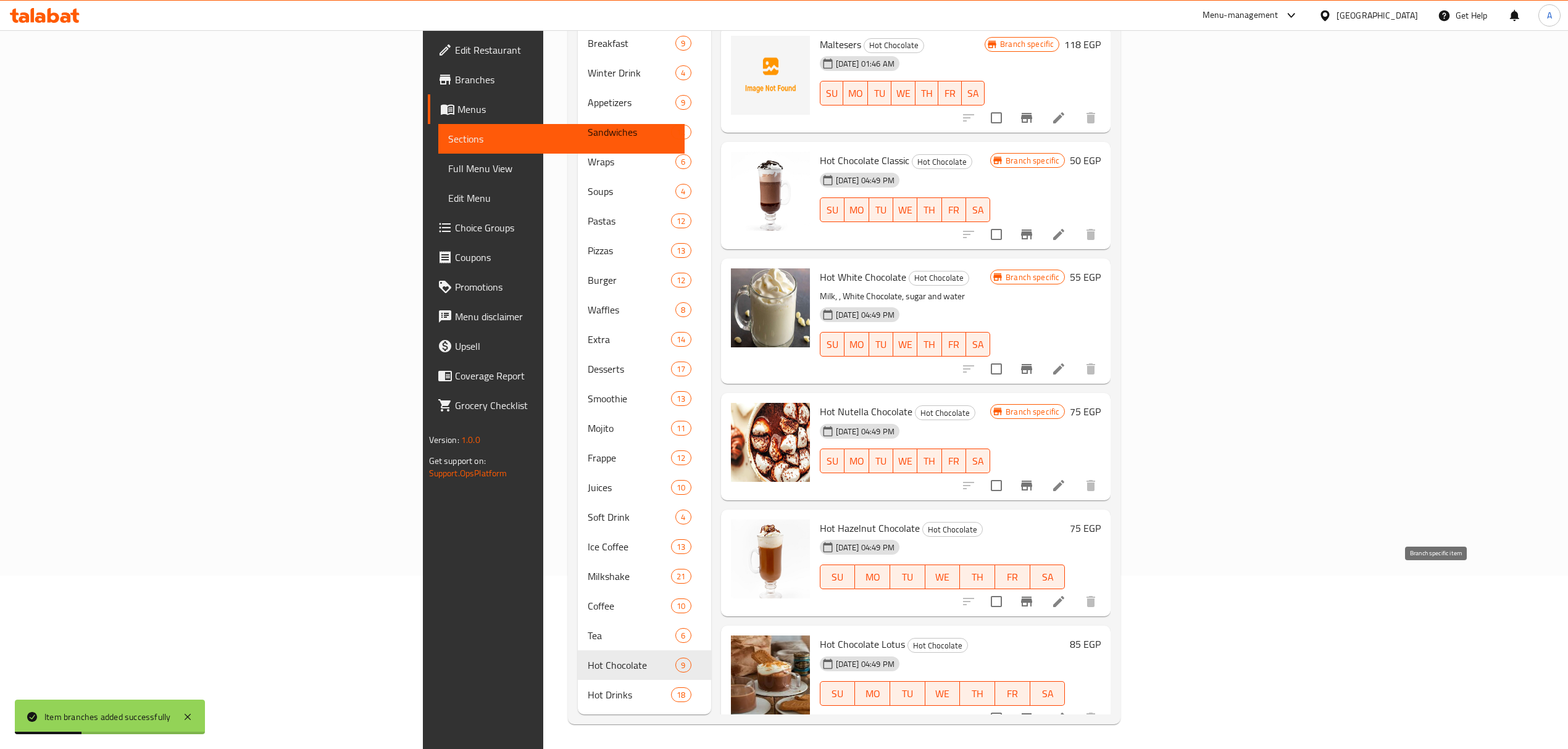
click at [1034, 594] on icon "Branch-specific-item" at bounding box center [1027, 601] width 14 height 14
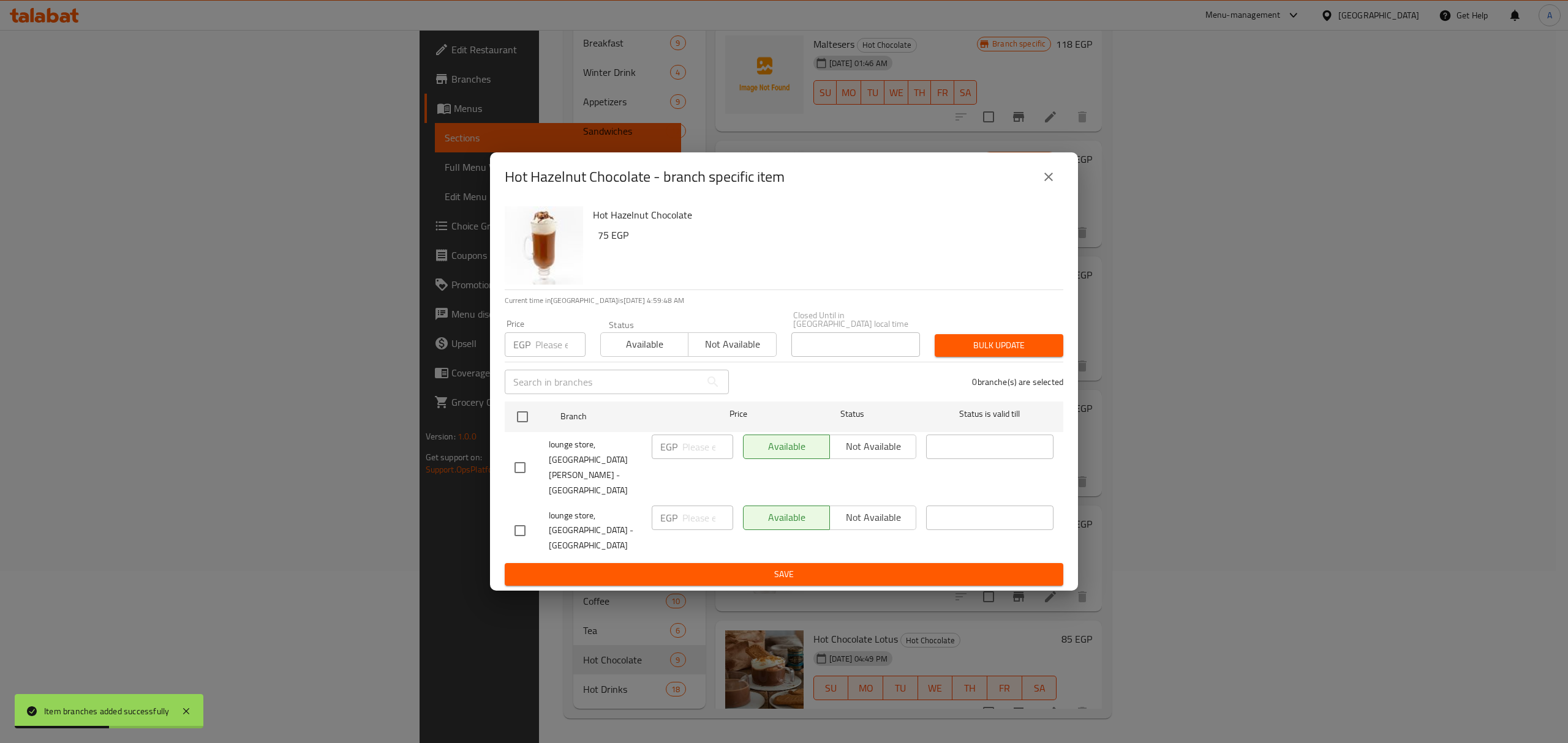
click at [520, 518] on input "checkbox" at bounding box center [520, 531] width 26 height 26
checkbox input "true"
click at [878, 509] on span "Not available" at bounding box center [872, 518] width 76 height 18
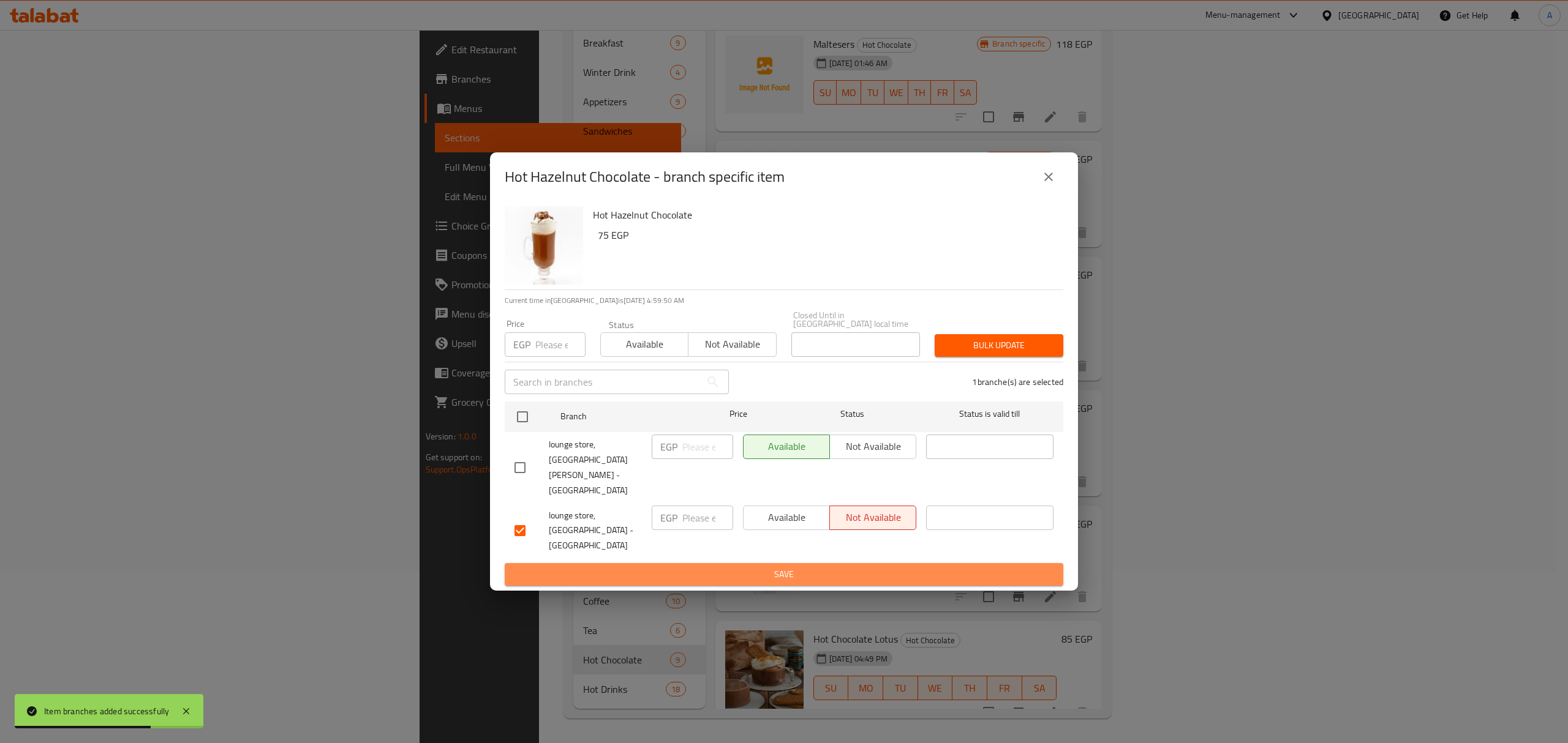
click at [890, 567] on span "Save" at bounding box center [784, 575] width 539 height 15
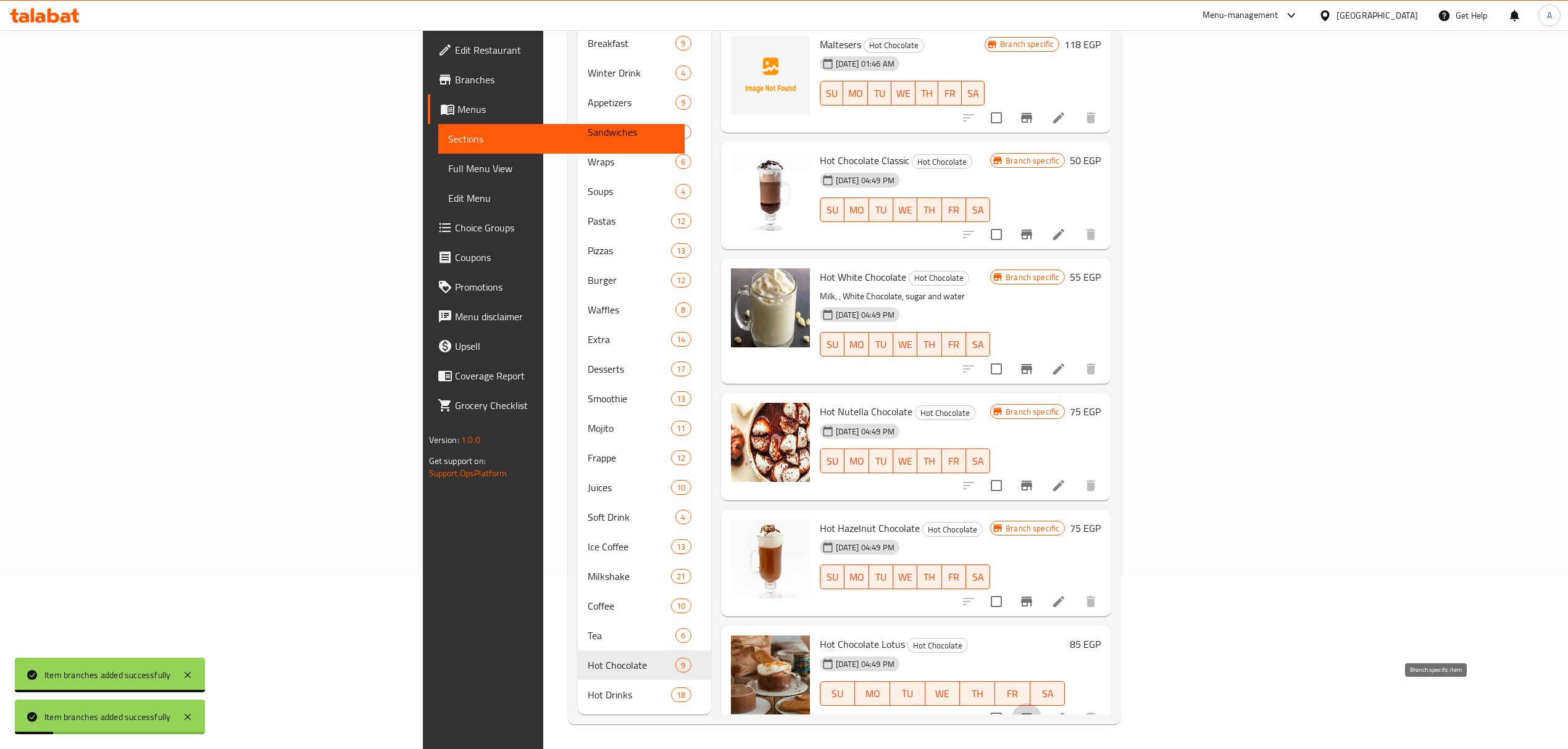
click at [1033, 713] on icon "Branch-specific-item" at bounding box center [1027, 718] width 11 height 10
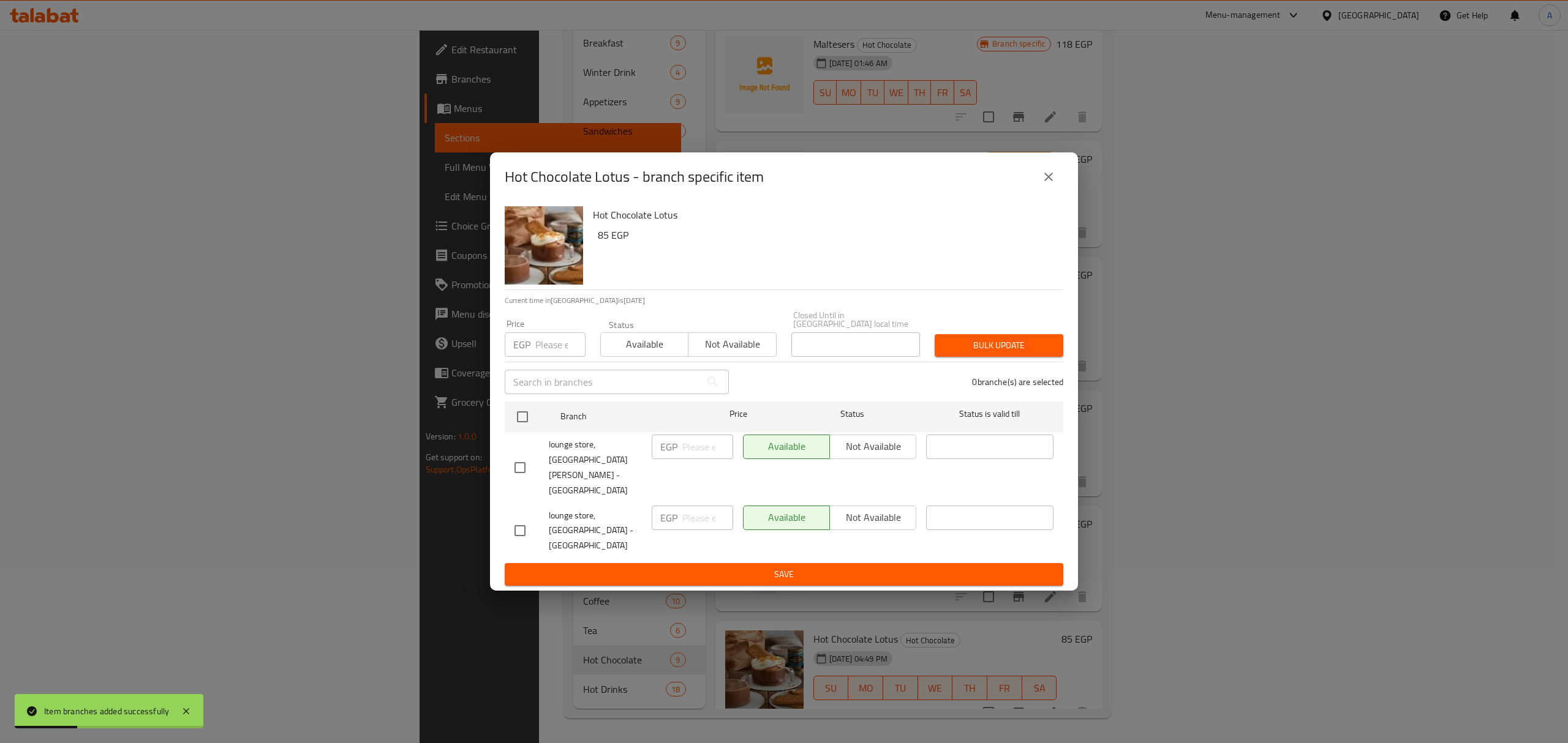
click at [512, 518] on input "checkbox" at bounding box center [520, 531] width 26 height 26
checkbox input "true"
click at [826, 510] on button "Available" at bounding box center [786, 518] width 87 height 24
click at [843, 509] on span "Not available" at bounding box center [872, 518] width 76 height 18
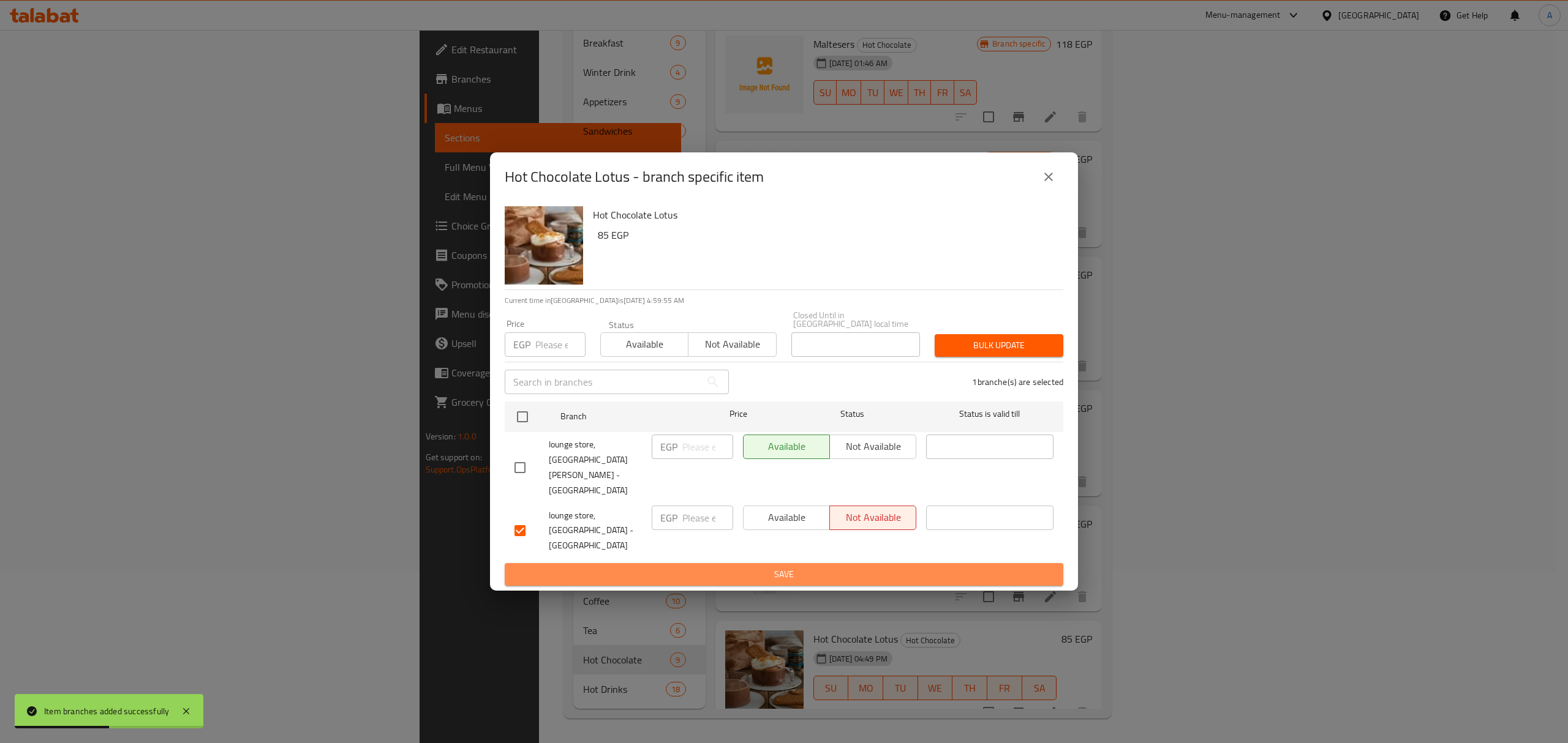
click at [831, 567] on span "Save" at bounding box center [784, 575] width 539 height 15
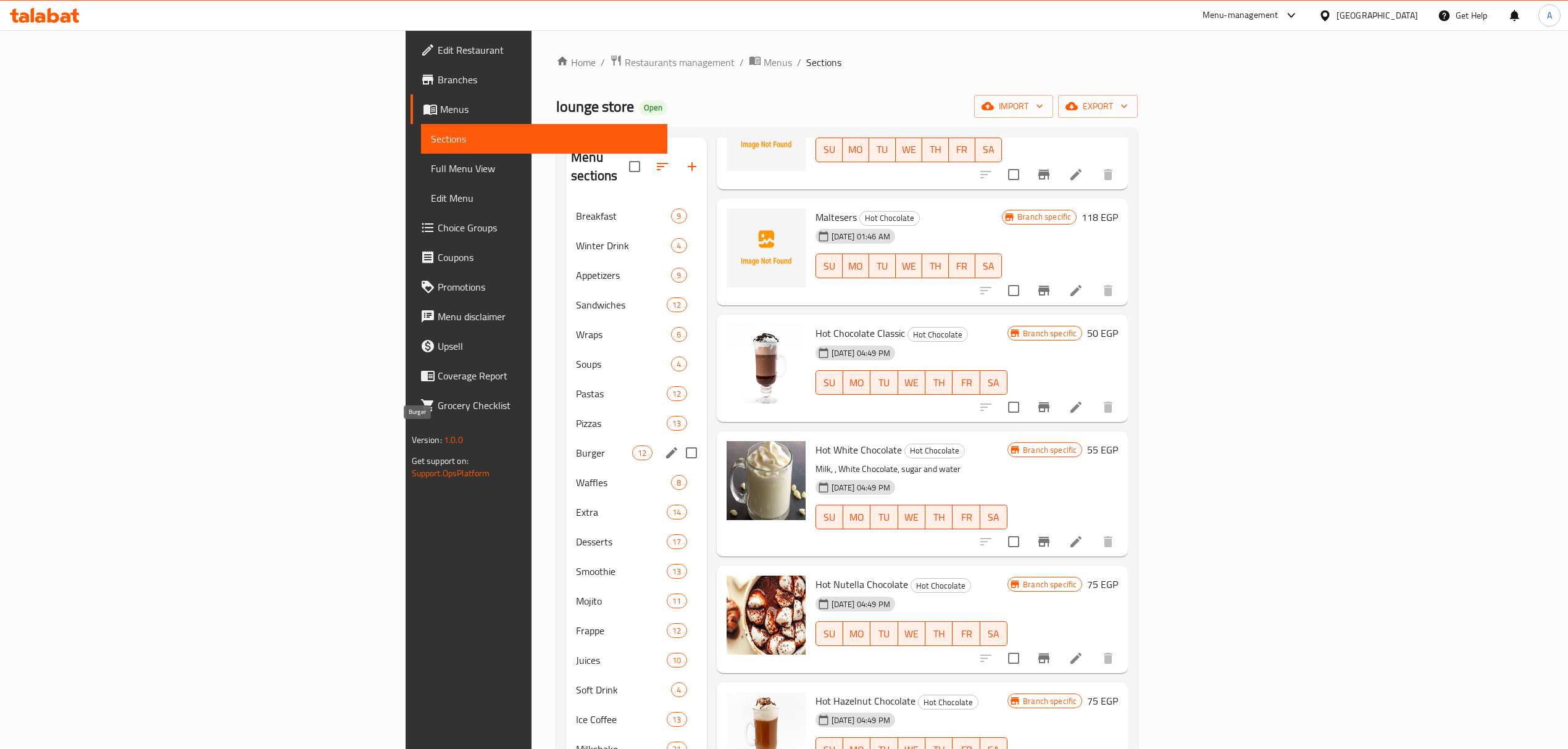
scroll to position [0, 0]
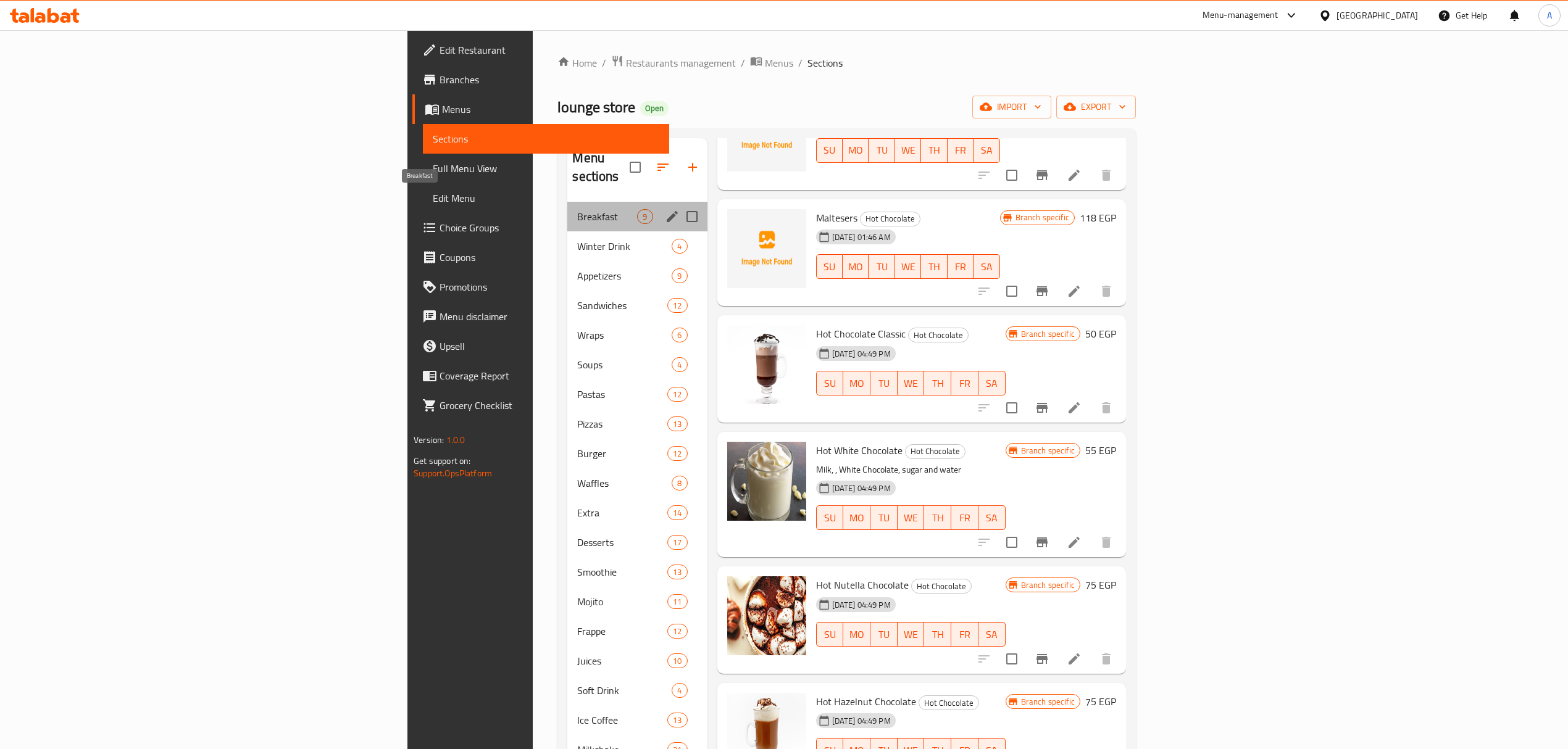
click at [577, 209] on span "Breakfast" at bounding box center [607, 216] width 60 height 14
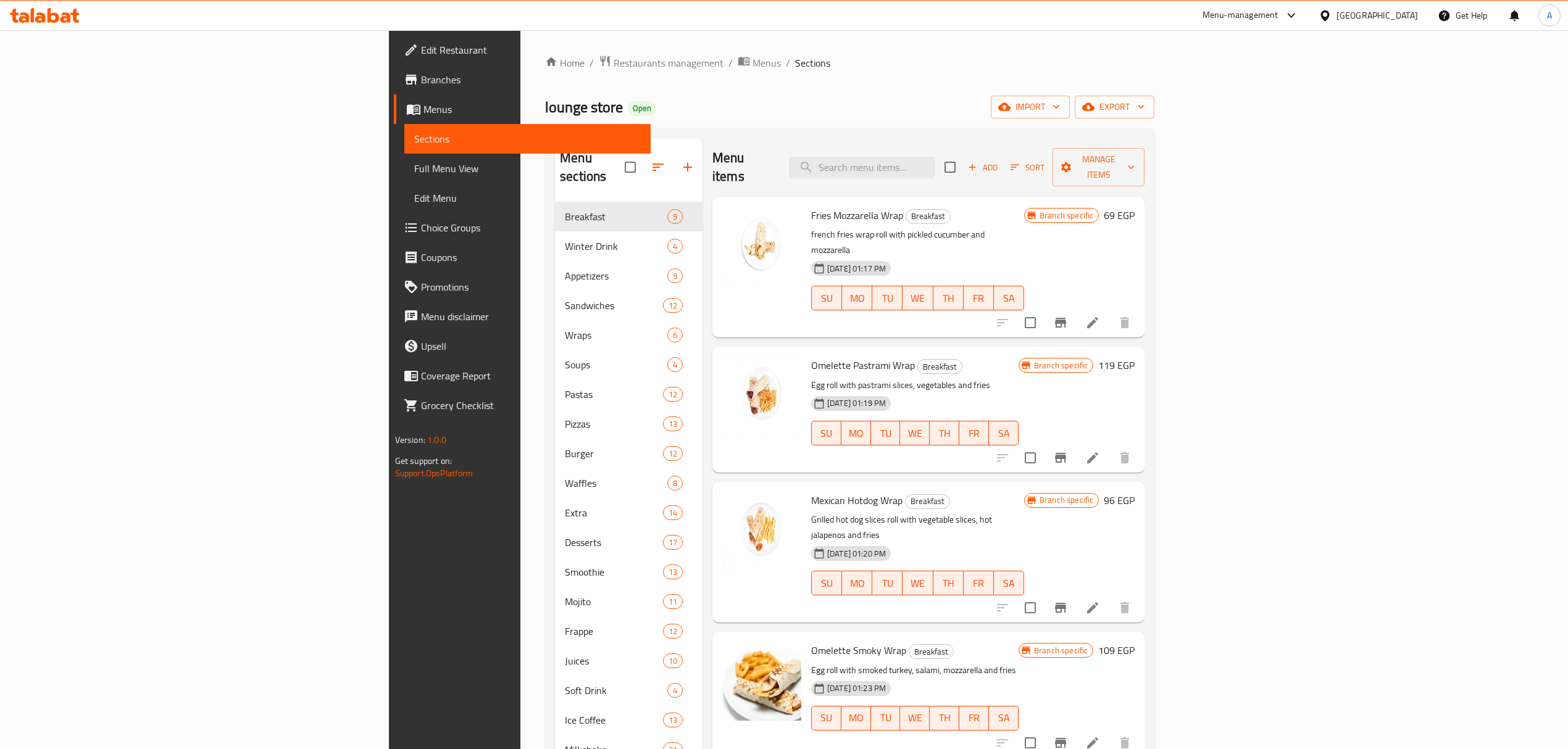
click at [1006, 357] on h6 "Omelette Pastrami Wrap Breakfast" at bounding box center [915, 365] width 207 height 18
click at [935, 157] on input "search" at bounding box center [861, 167] width 145 height 21
paste input "CROISSANT SMOKED TURKY"
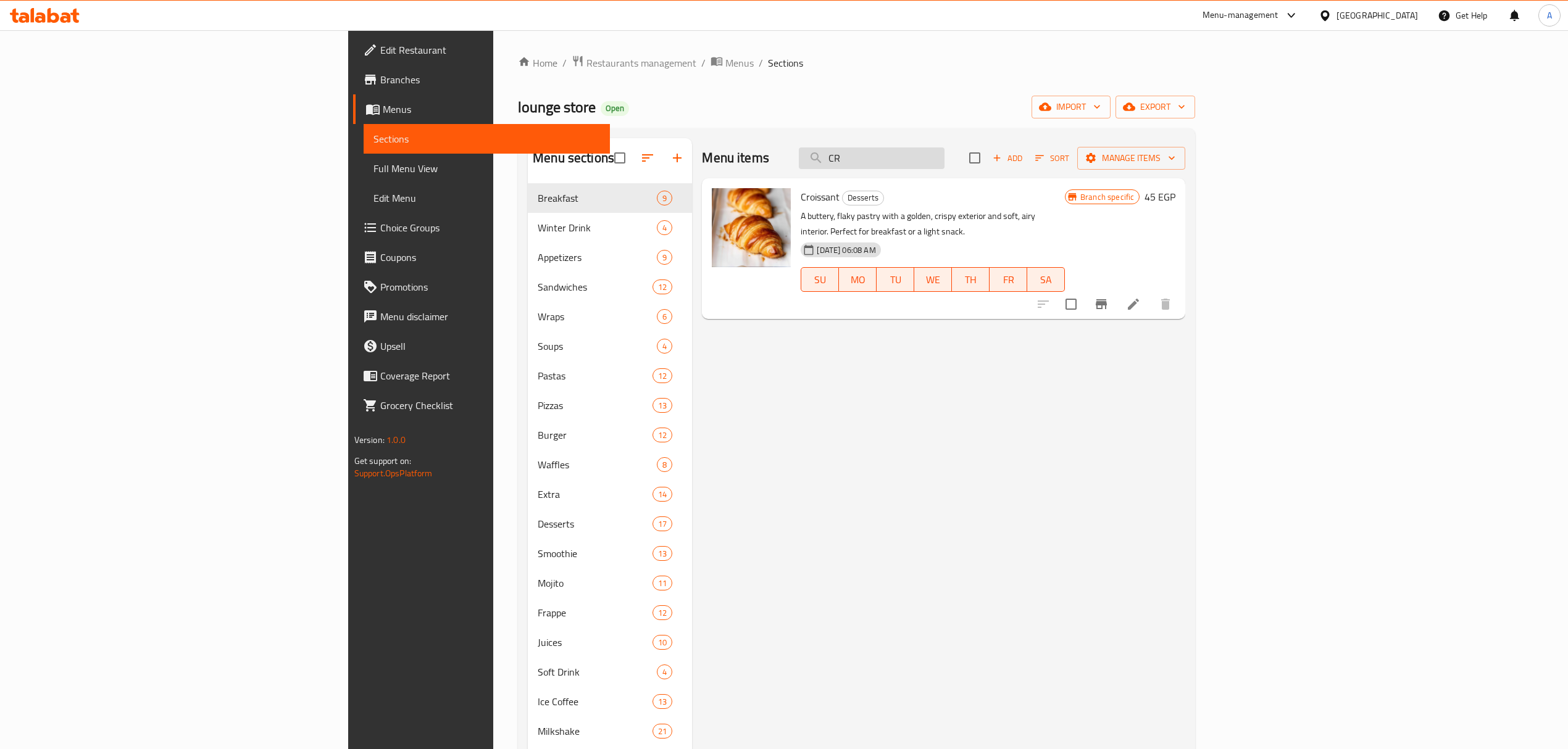
type input "C"
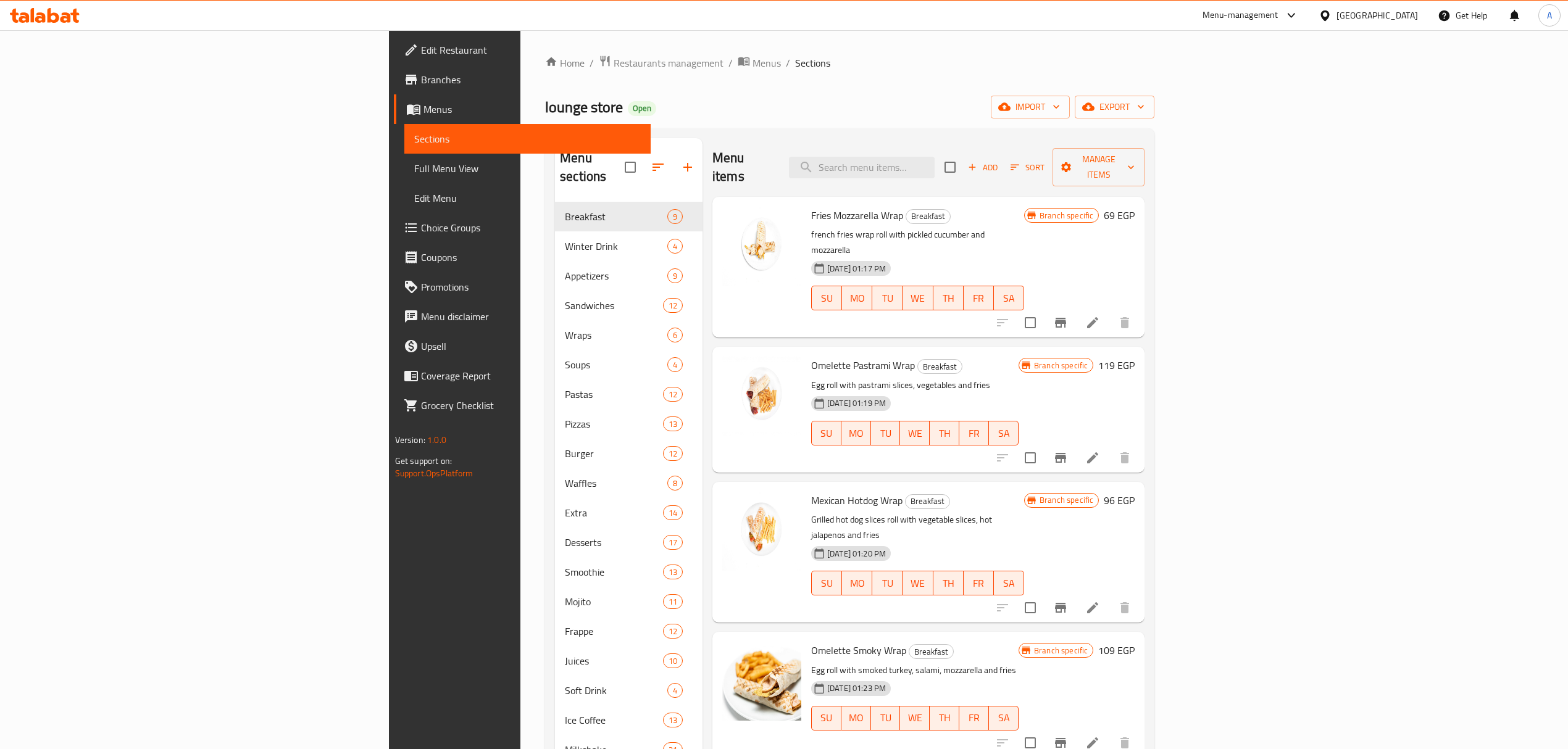
click at [1145, 173] on div "Menu items Add Sort Manage items" at bounding box center [929, 167] width 433 height 59
click at [1000, 164] on span "Add" at bounding box center [983, 167] width 34 height 14
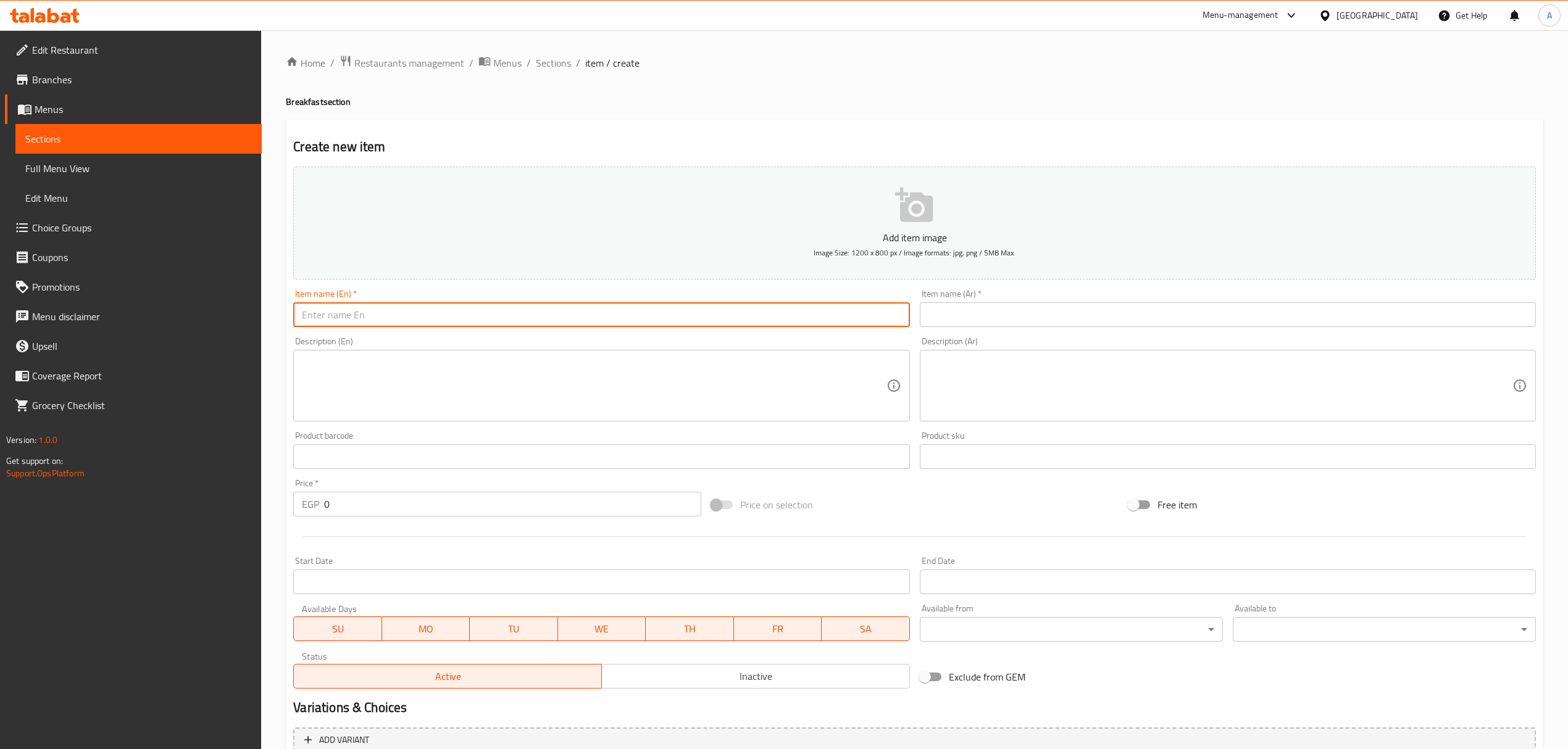
click at [596, 318] on input "text" at bounding box center [601, 314] width 616 height 24
paste input "Croissant Smoked Turky"
type input "Croissant Smoked Turky"
click at [1070, 305] on input "text" at bounding box center [1228, 314] width 616 height 24
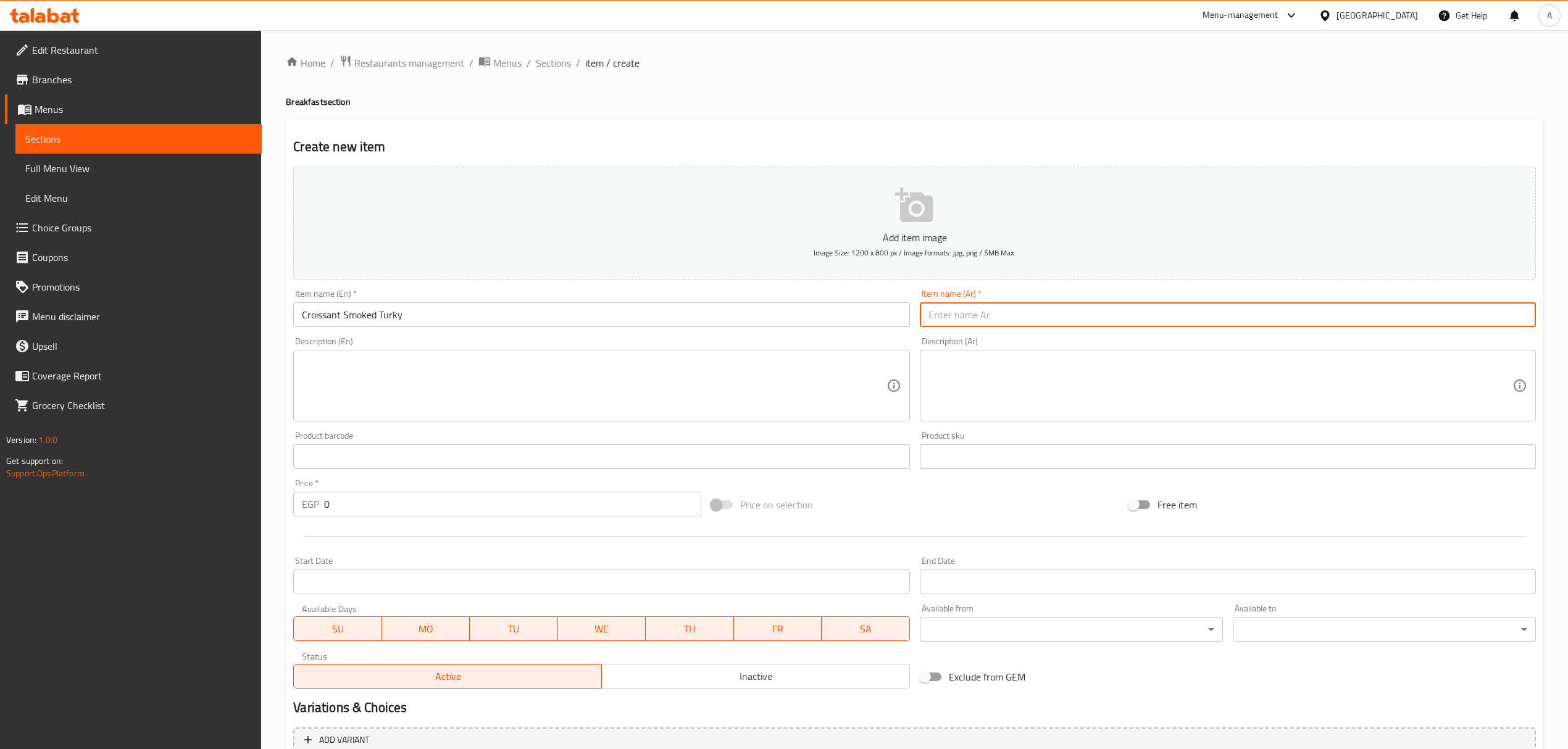
paste input "كرواسون ديك رومي مدخن"
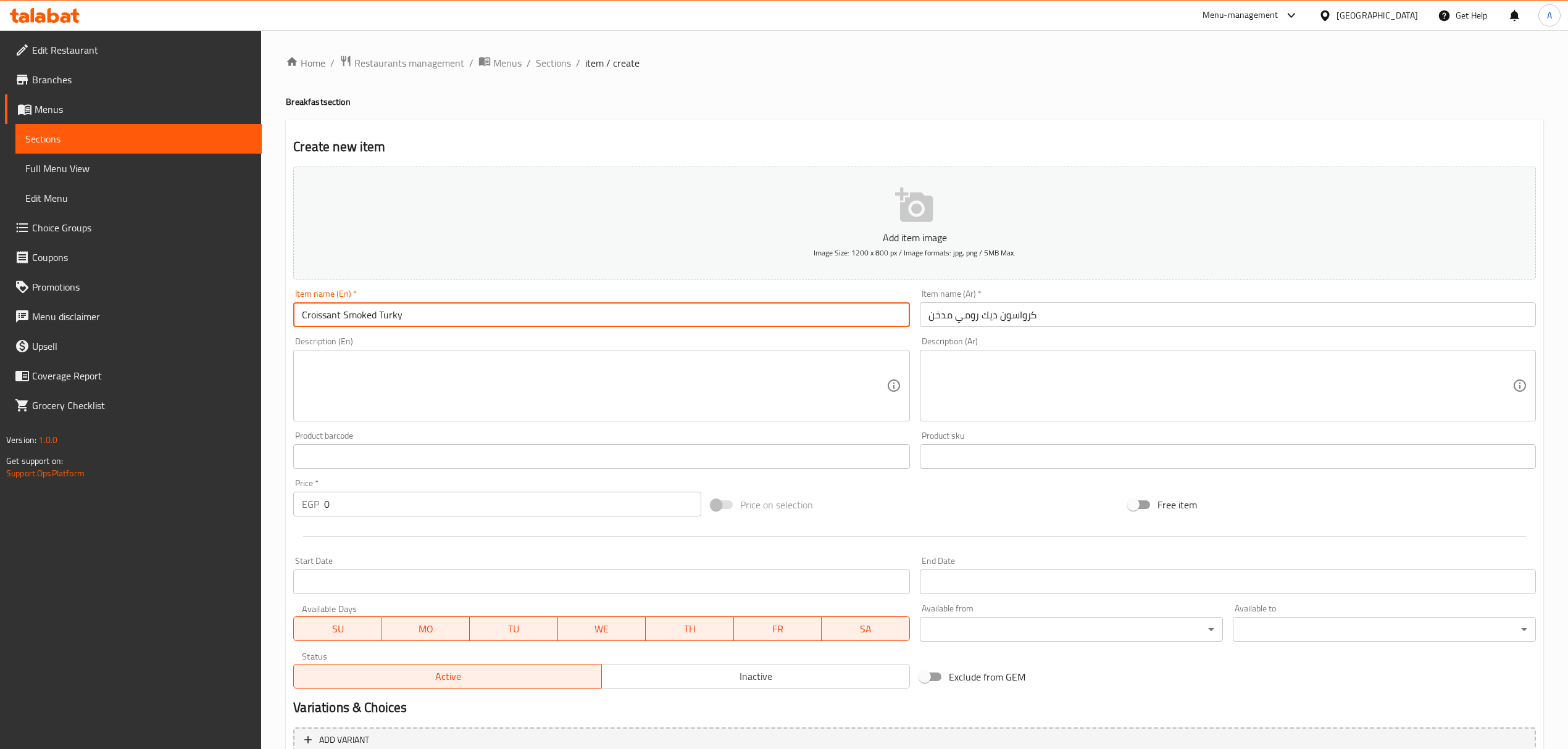
click at [393, 317] on input "Croissant Smoked Turky" at bounding box center [601, 314] width 616 height 24
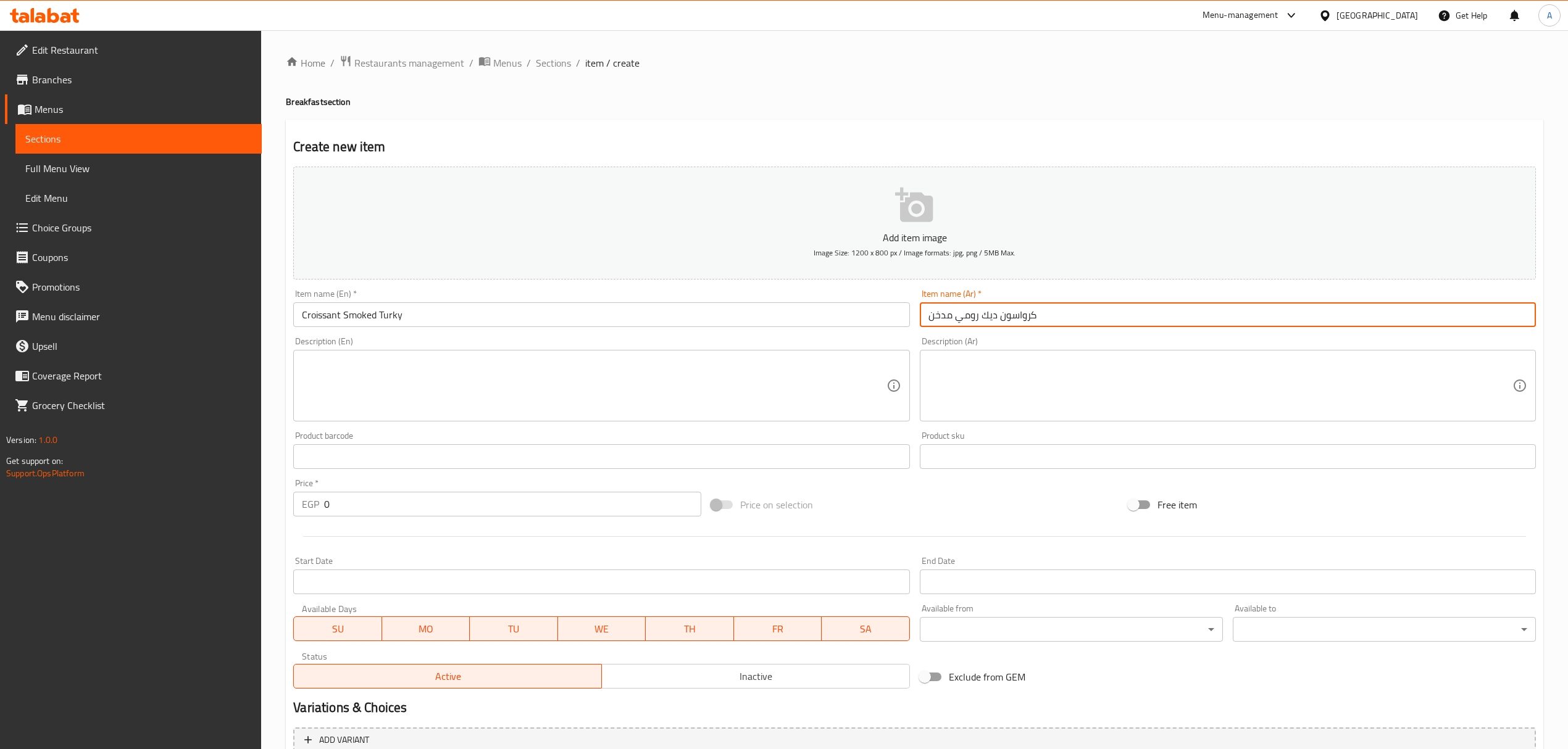
drag, startPoint x: 925, startPoint y: 321, endPoint x: 997, endPoint y: 324, distance: 72.1
click at [997, 324] on input "كرواسون ديك رومي مدخن" at bounding box center [1228, 314] width 616 height 24
paste input "لحم"
type input "كرواسون لحم رومي مدخن"
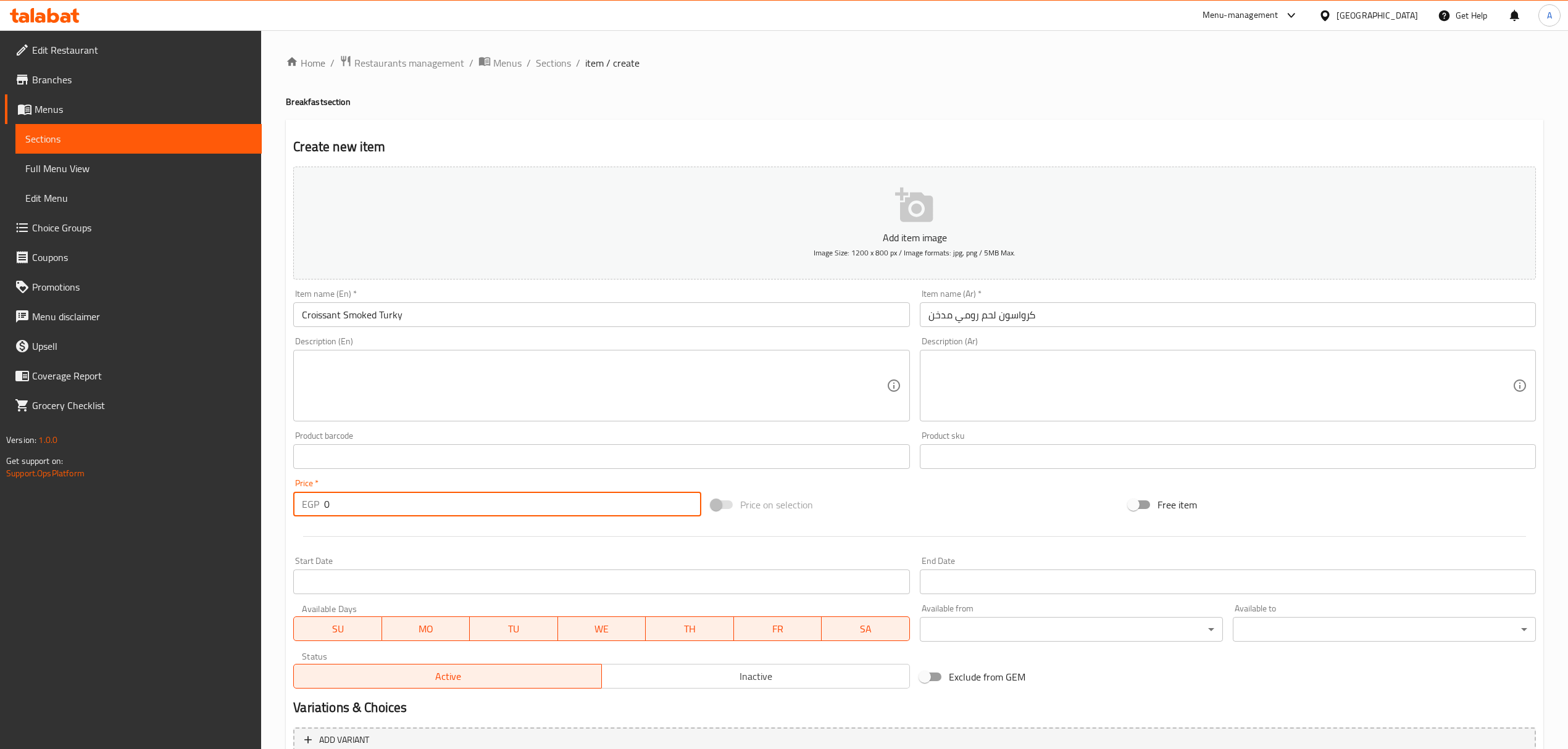
drag, startPoint x: 366, startPoint y: 508, endPoint x: 257, endPoint y: 507, distance: 109.0
click at [257, 507] on div "Edit Restaurant Branches Menus Sections Full Menu View Edit Menu Choice Groups …" at bounding box center [784, 451] width 1568 height 842
paste input "159"
type input "159"
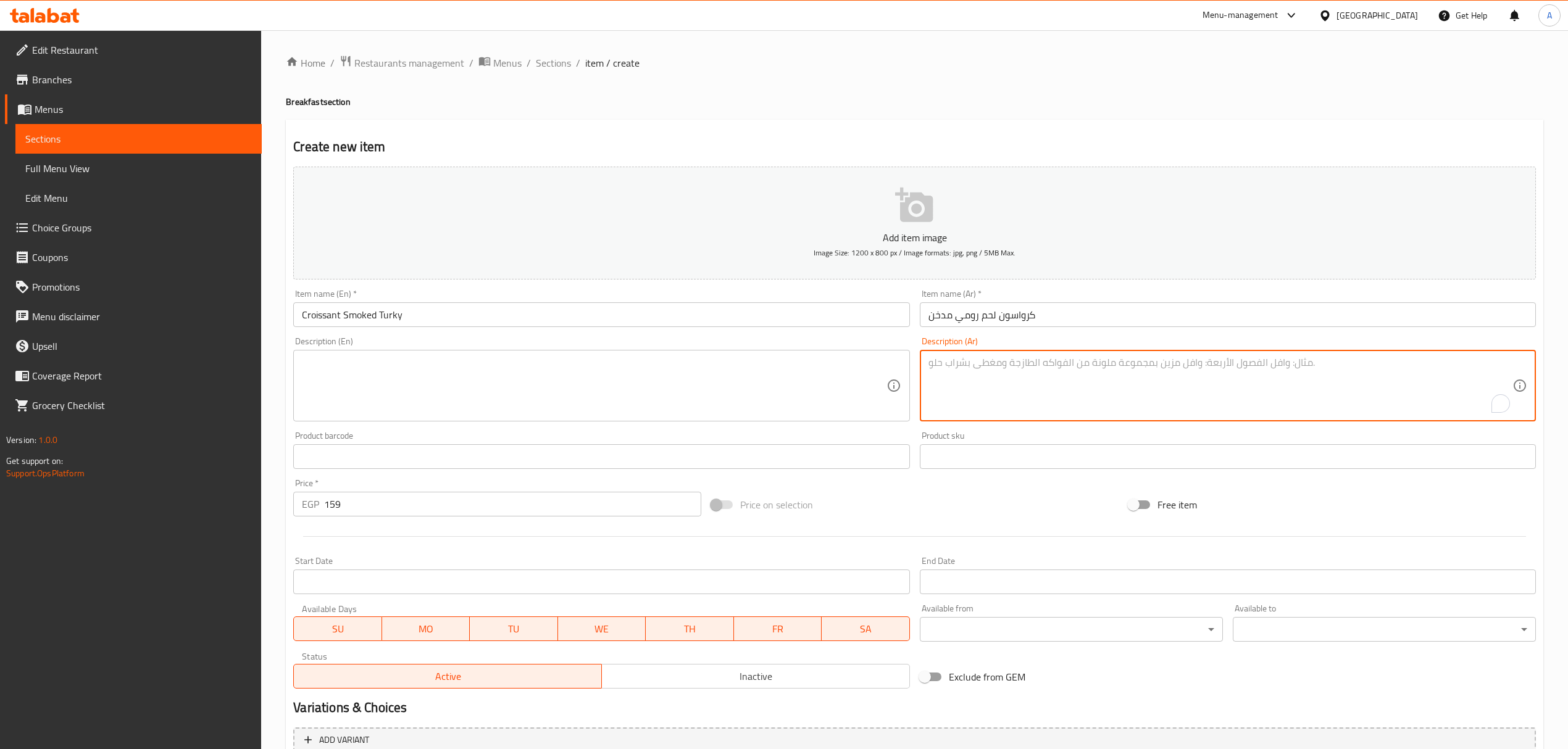
click at [1129, 384] on textarea "To enrich screen reader interactions, please activate Accessibility in Grammarl…" at bounding box center [1220, 386] width 584 height 59
paste textarea "کرواسون شهی محشى بقطع الرومي المدخن"
type textarea "کرواسون شهی محشى بقطع الرومي المدخن"
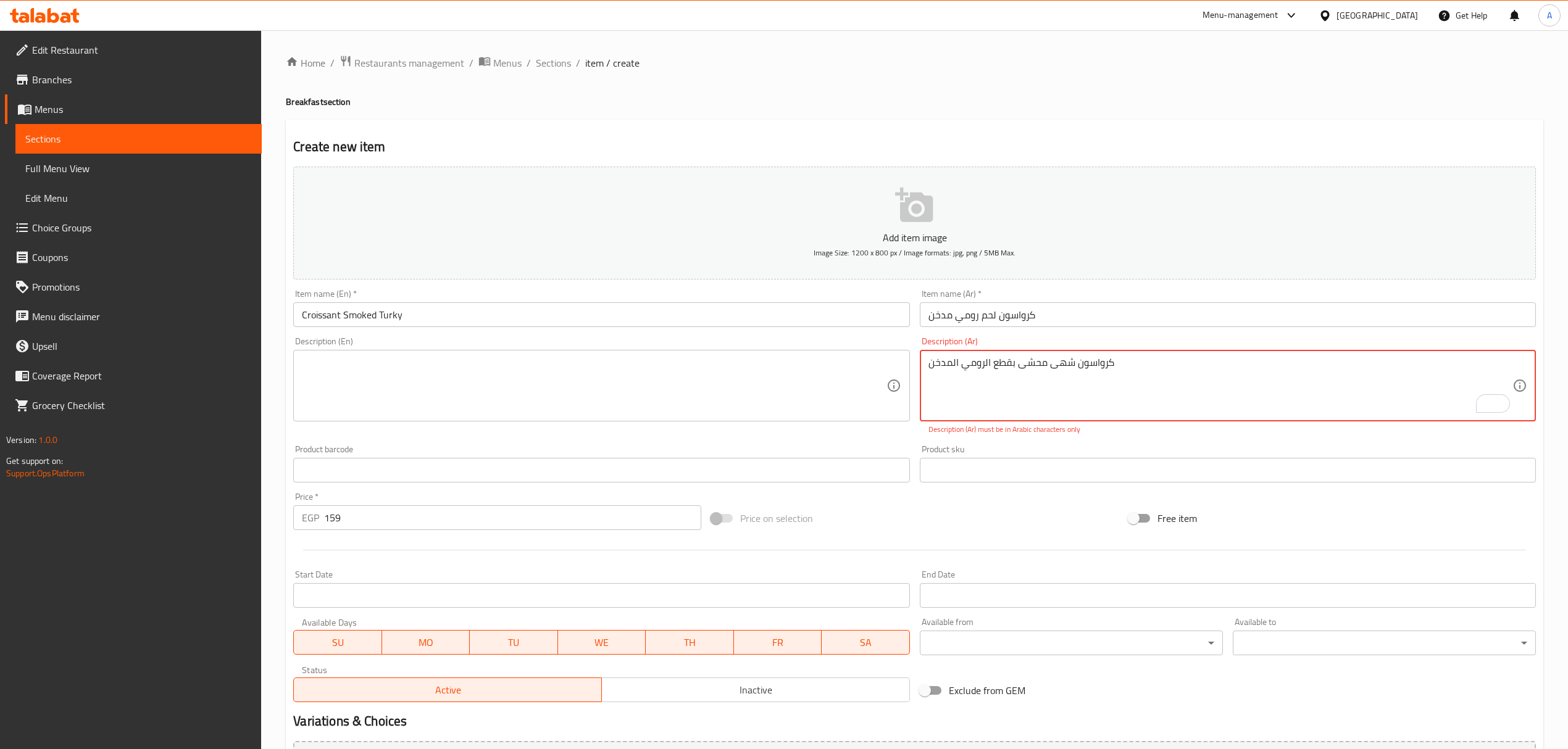
click at [570, 422] on div "Description (En) Description (En)" at bounding box center [602, 386] width 626 height 108
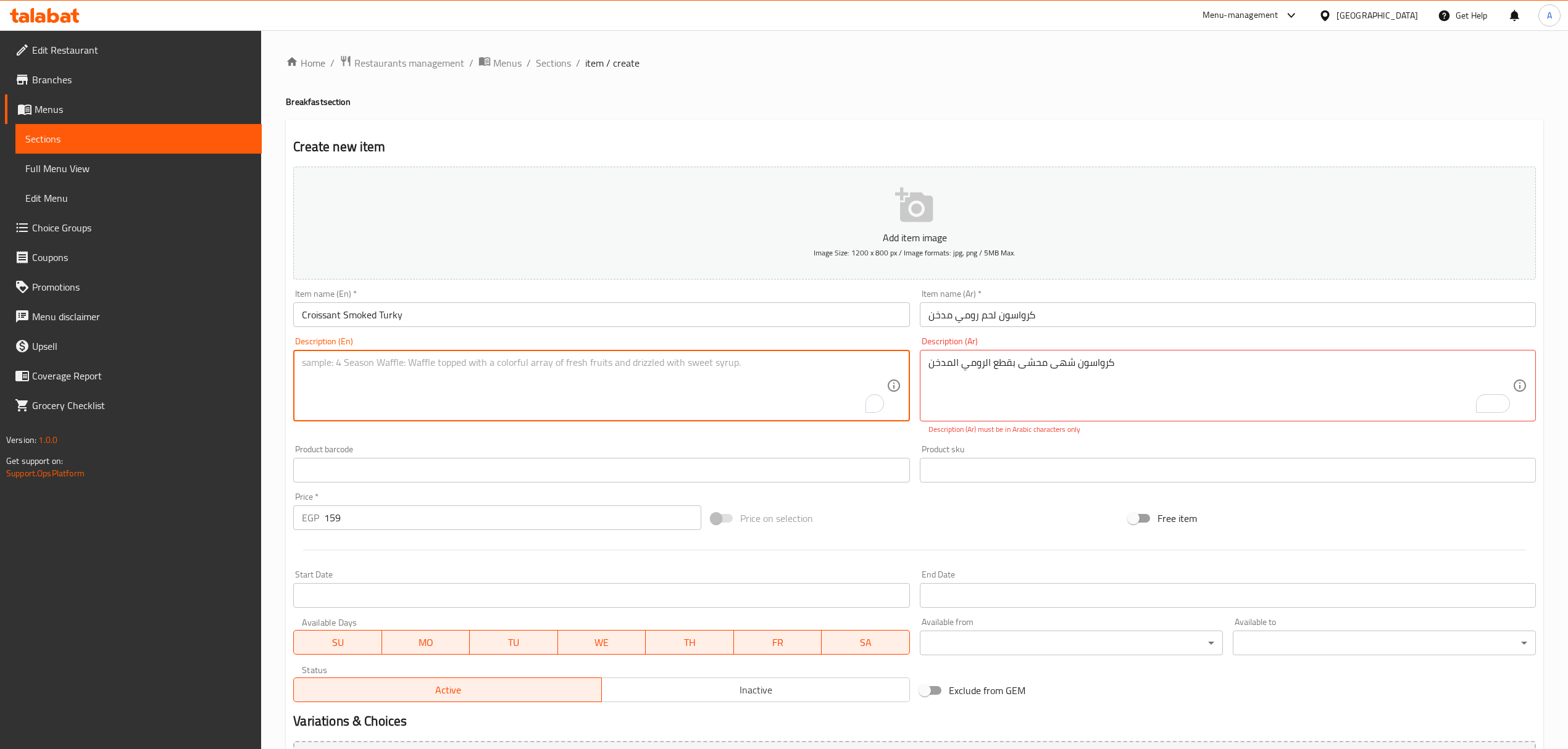
click at [560, 386] on textarea "To enrich screen reader interactions, please activate Accessibility in Grammarl…" at bounding box center [593, 386] width 584 height 59
paste textarea "Delicious stuffed croissants with smoked turkey pieces"
type textarea "Delicious stuffed croissants with smoked turkey pieces"
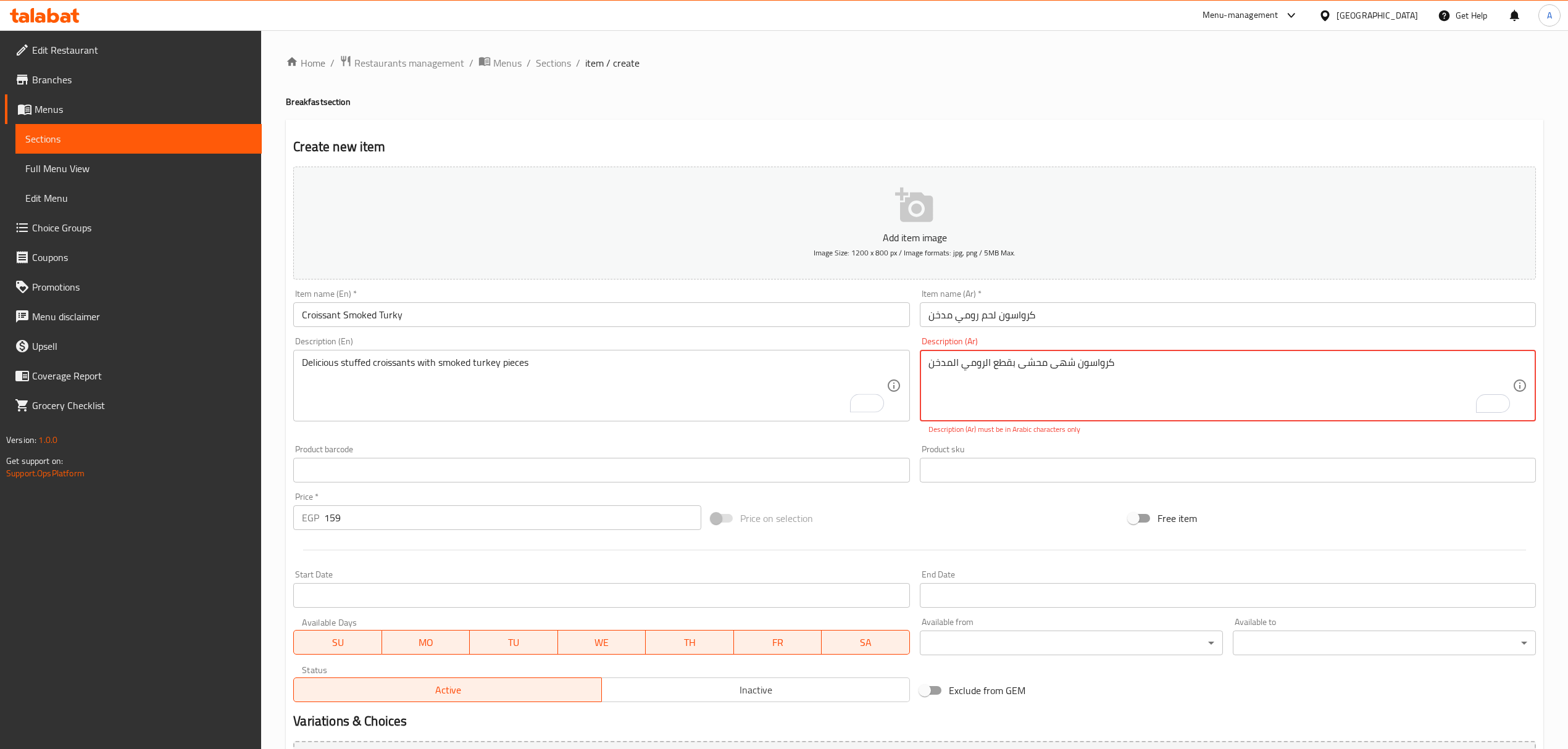
click at [1055, 364] on textarea "کرواسون شهی محشى بقطع الرومي المدخن" at bounding box center [1220, 386] width 584 height 59
drag, startPoint x: 1020, startPoint y: 367, endPoint x: 1028, endPoint y: 367, distance: 8.0
click at [1028, 367] on textarea "کرواسون شهي محشى بقطع الرومي المدخن" at bounding box center [1220, 386] width 584 height 59
drag, startPoint x: 1020, startPoint y: 371, endPoint x: 1028, endPoint y: 373, distance: 8.2
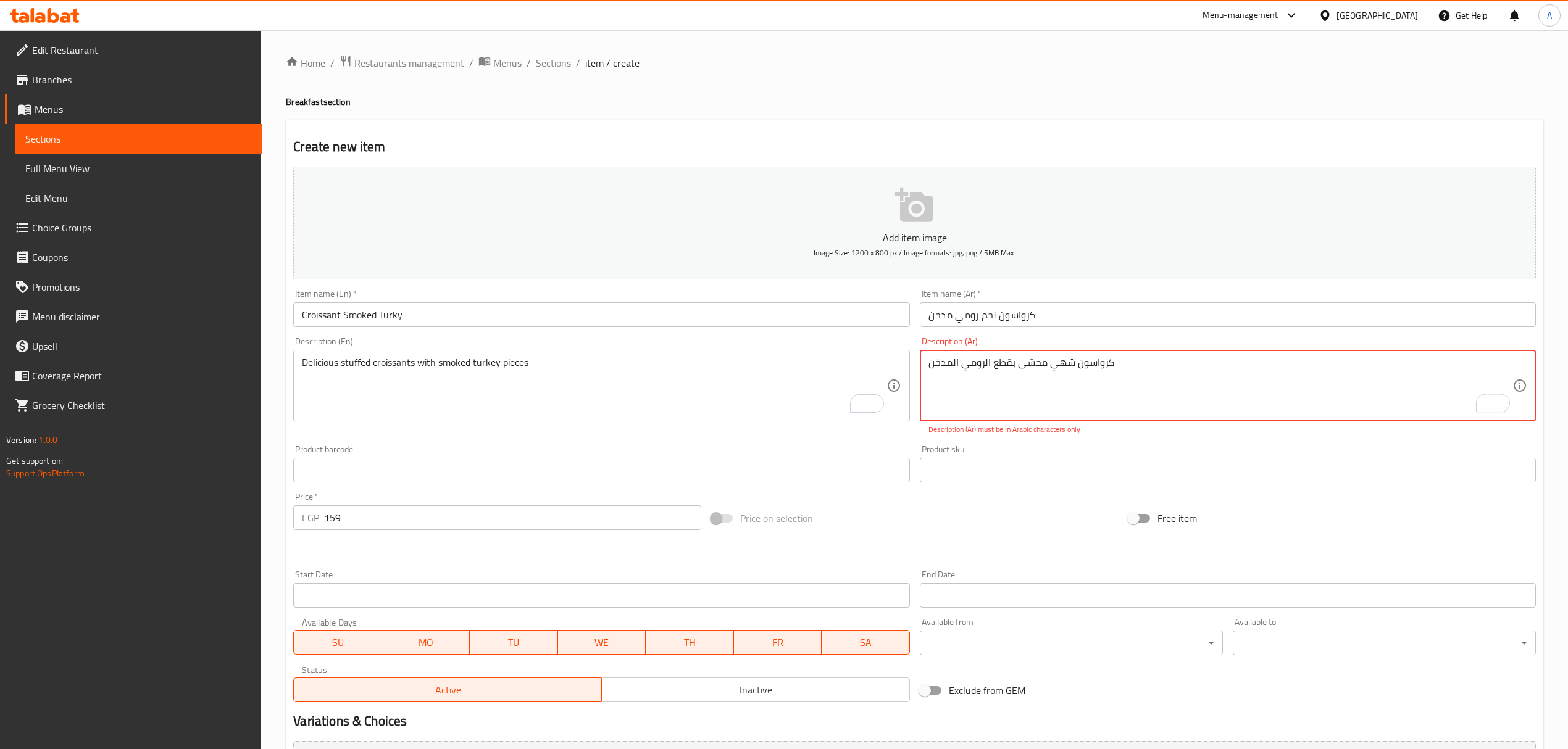
click at [1028, 373] on textarea "کرواسون شهي محشى بقطع الرومي المدخن" at bounding box center [1220, 386] width 584 height 59
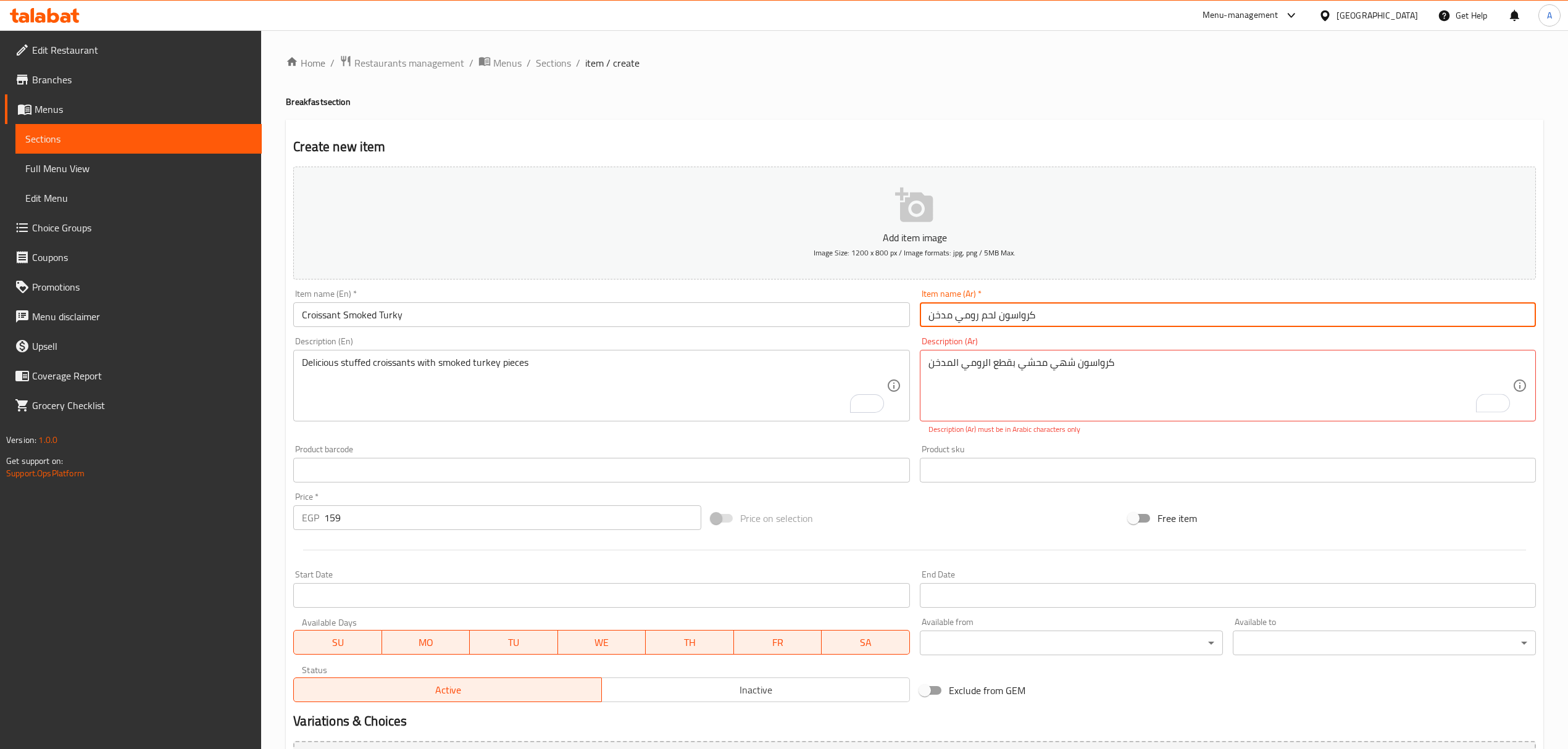
click at [1102, 317] on input "كرواسون لحم رومي مدخن" at bounding box center [1228, 314] width 616 height 24
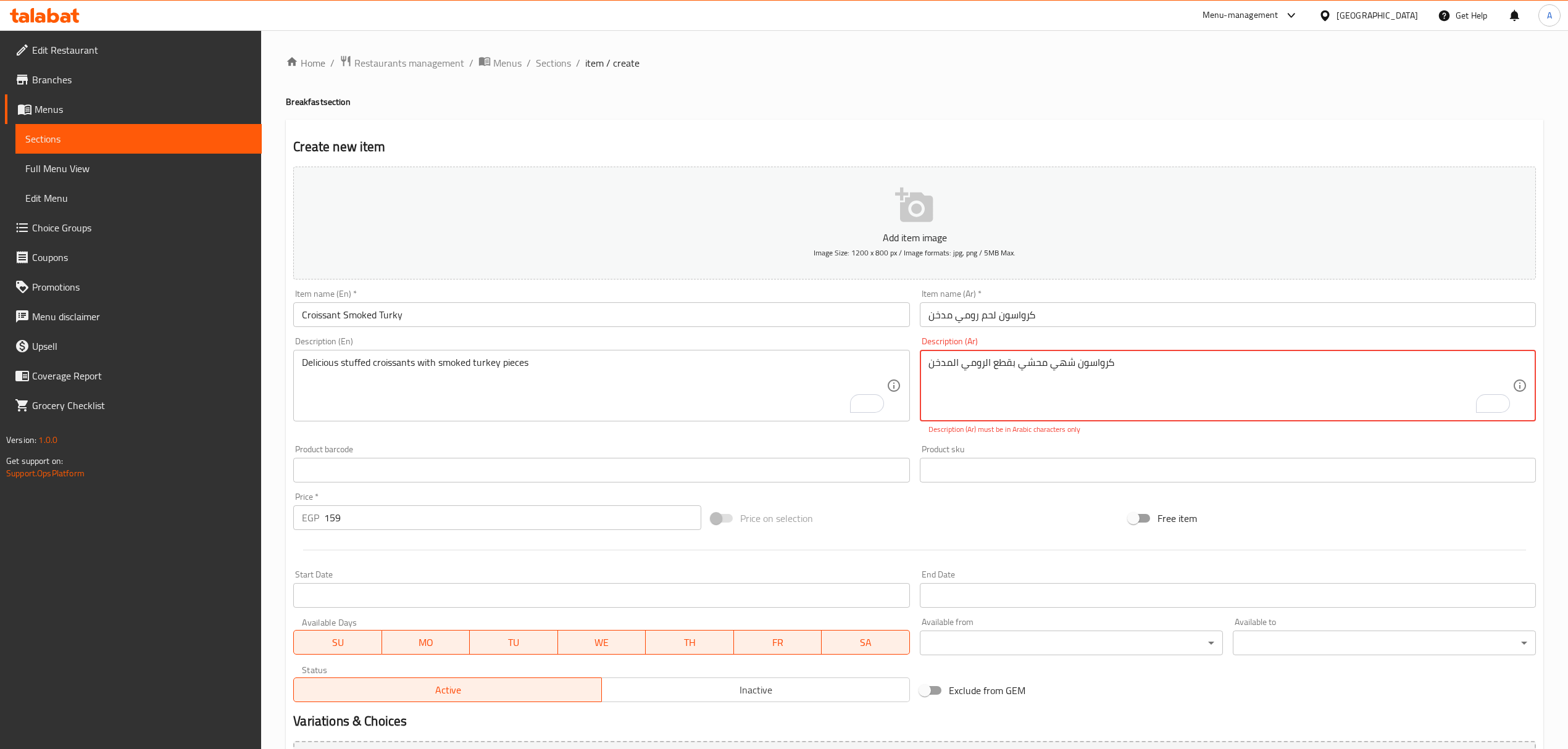
drag, startPoint x: 1107, startPoint y: 364, endPoint x: 1116, endPoint y: 363, distance: 9.1
click at [1116, 363] on textarea "کرواسون شهي محشي بقطع الرومي المدخن" at bounding box center [1220, 386] width 584 height 59
click at [1062, 400] on textarea "كرواسون شهي محشي بقطع الرومي المدخن" at bounding box center [1220, 386] width 584 height 59
type textarea "كرواسون شهي محشي بقطع الرومي المدخن"
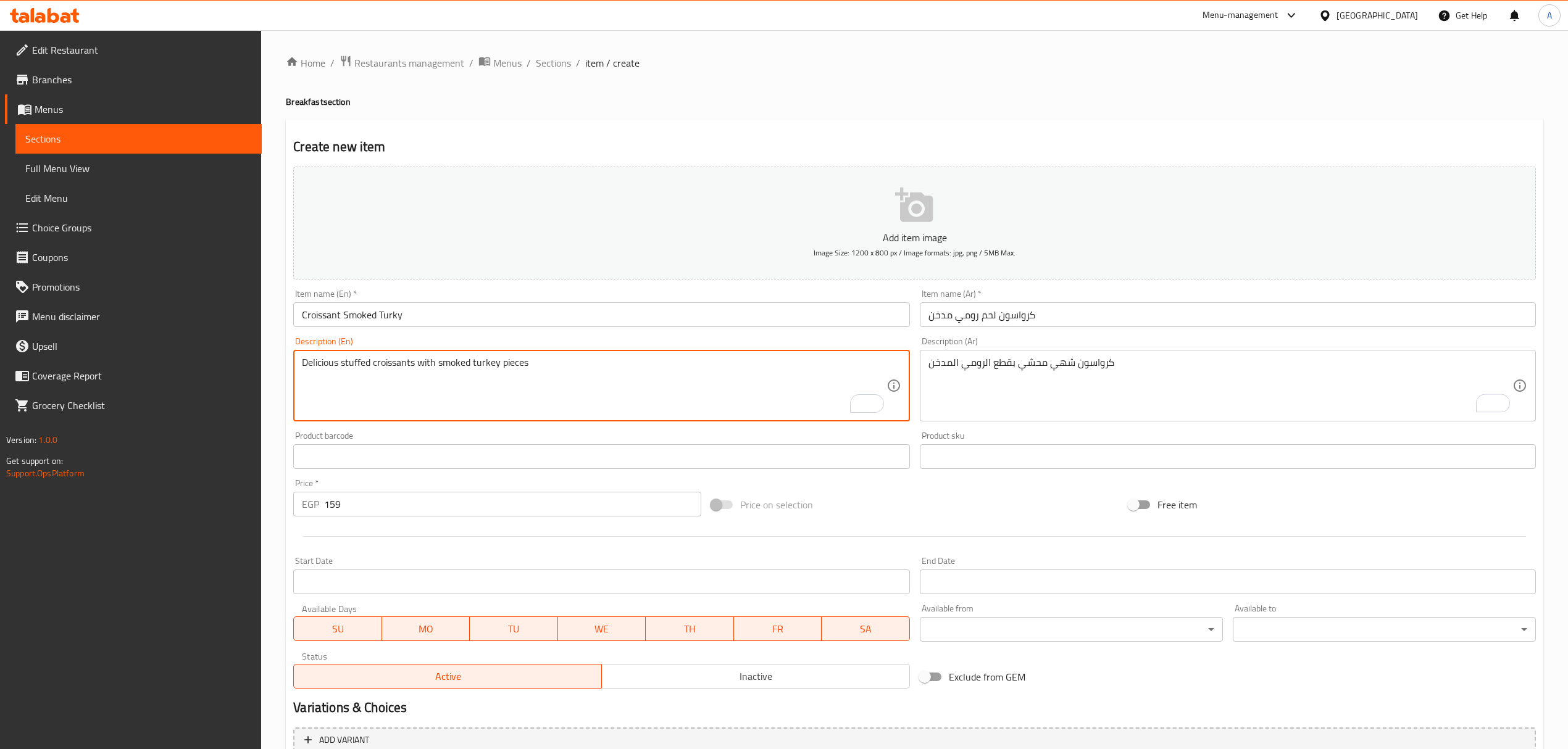
click at [741, 395] on textarea "Delicious stuffed croissants with smoked turkey pieces" at bounding box center [593, 386] width 584 height 59
click at [683, 336] on div "Description (En) Delicious stuffed croissants with smoked turkey pieces Descrip…" at bounding box center [602, 379] width 626 height 94
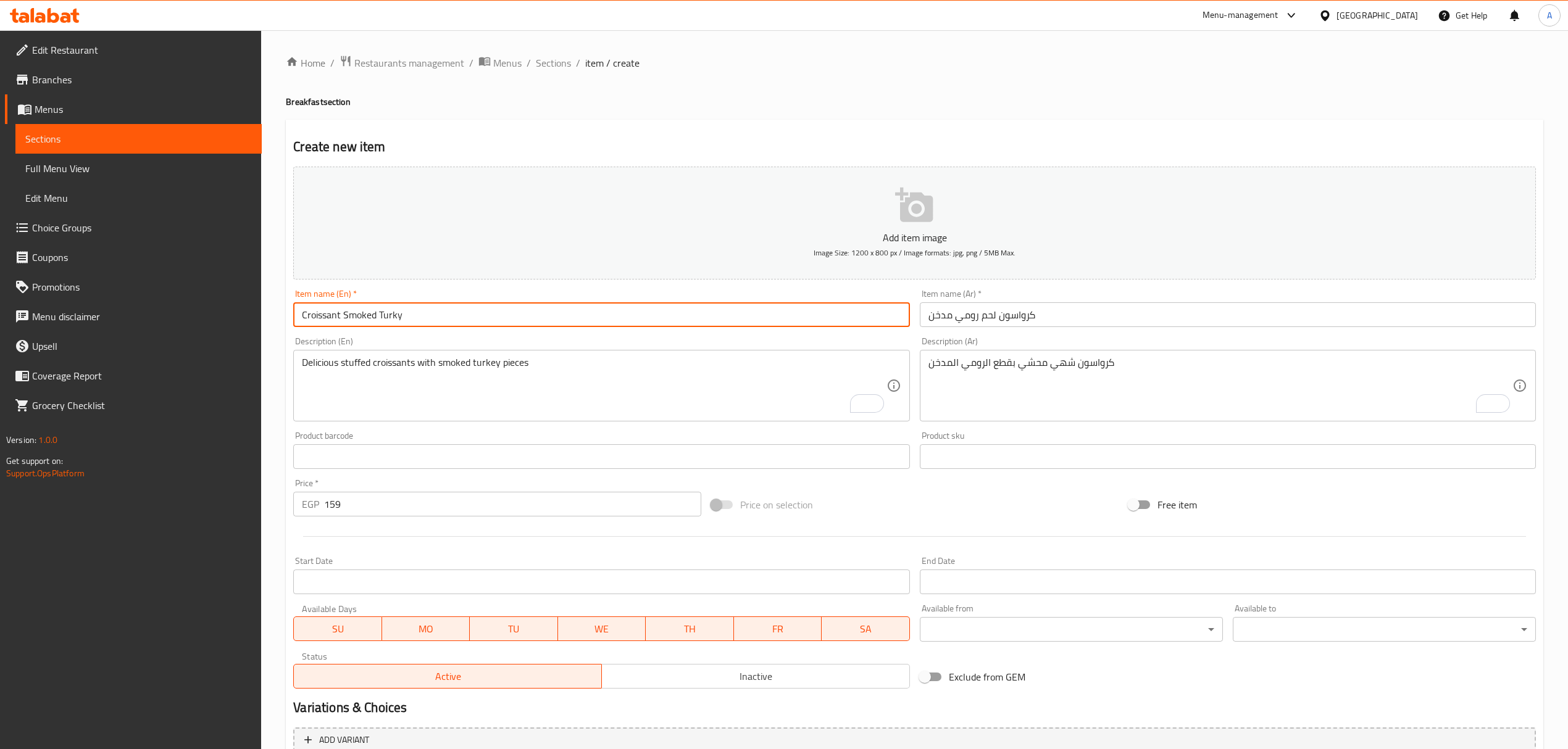
click at [673, 316] on input "Croissant Smoked Turky" at bounding box center [601, 314] width 616 height 24
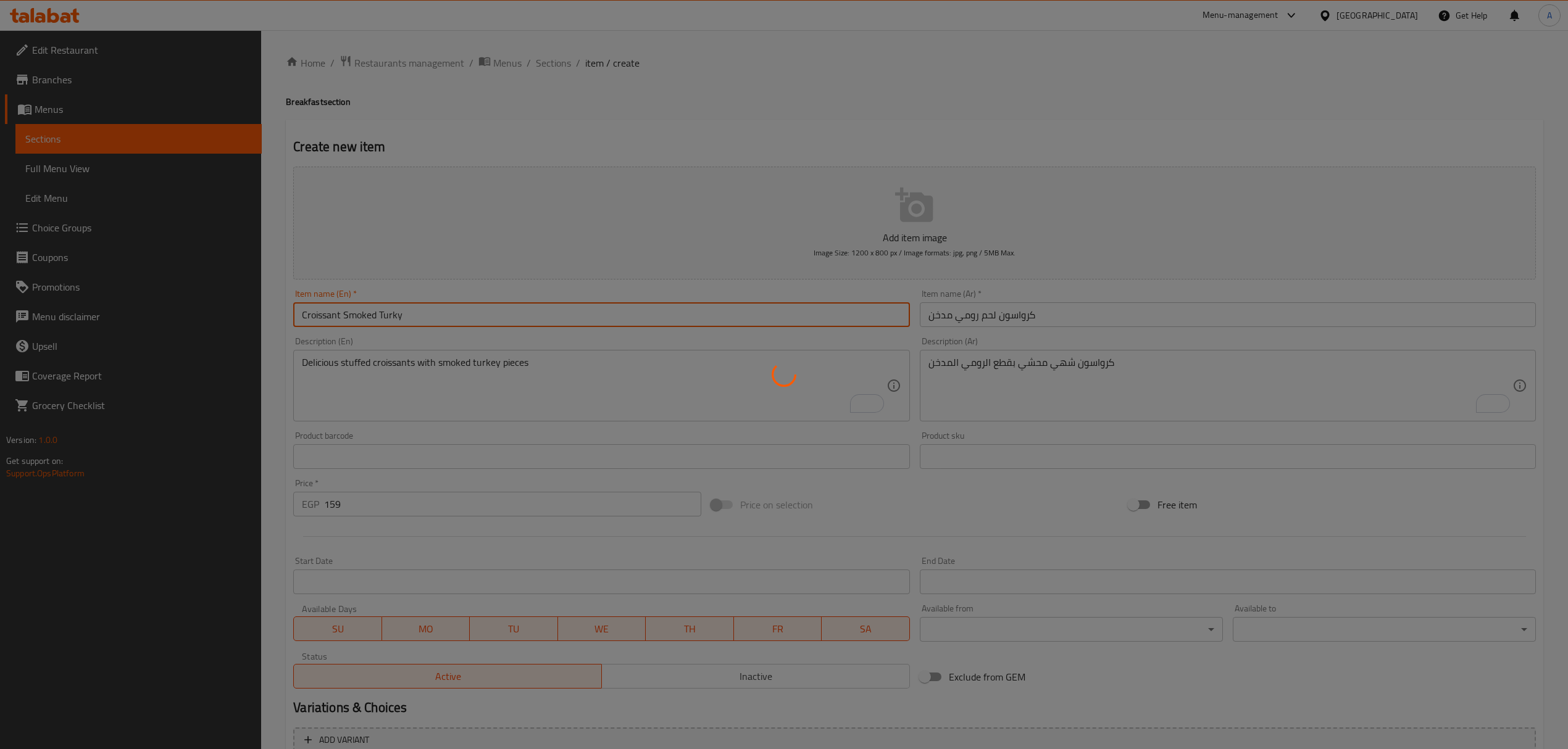
type input "0"
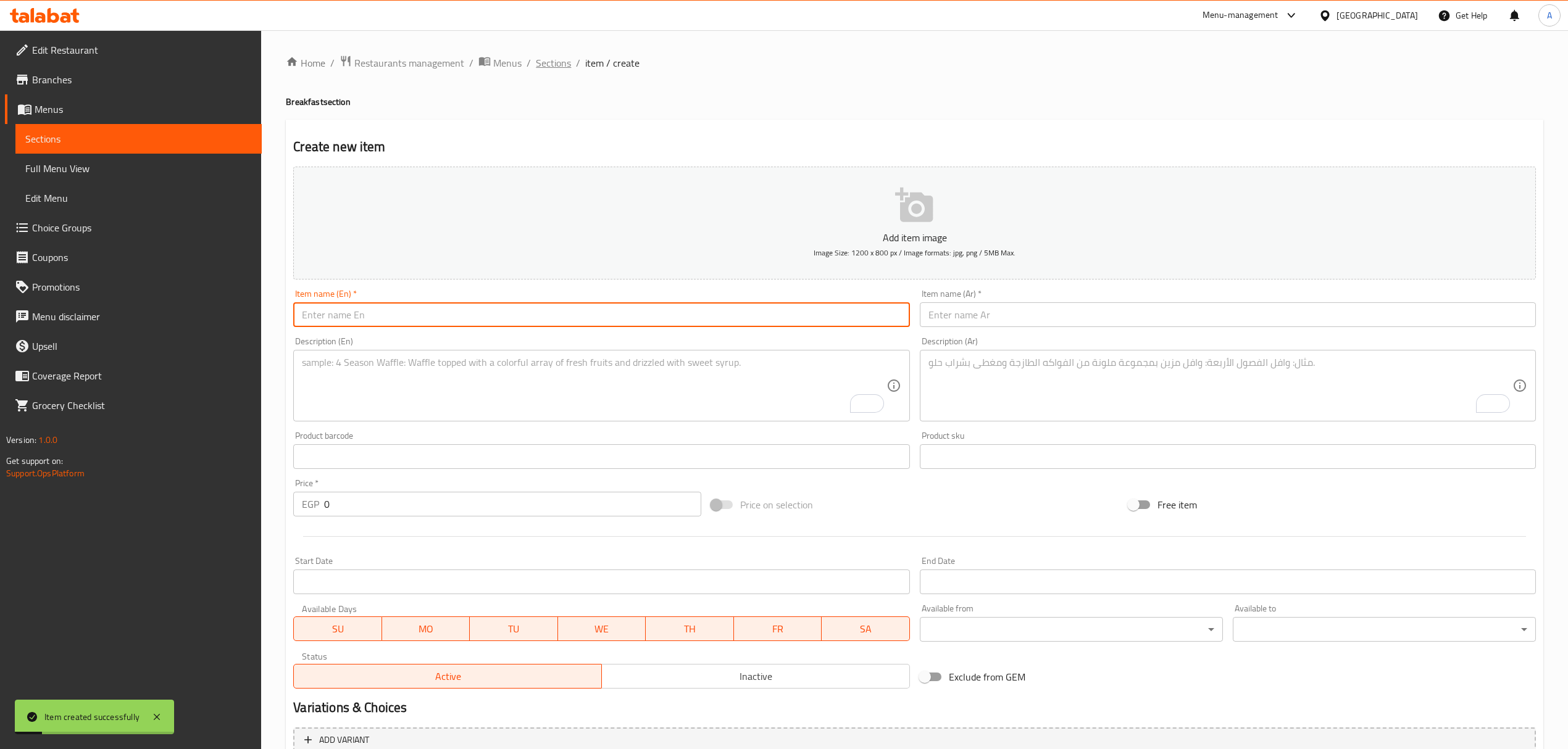
click at [566, 68] on span "Sections" at bounding box center [554, 62] width 35 height 14
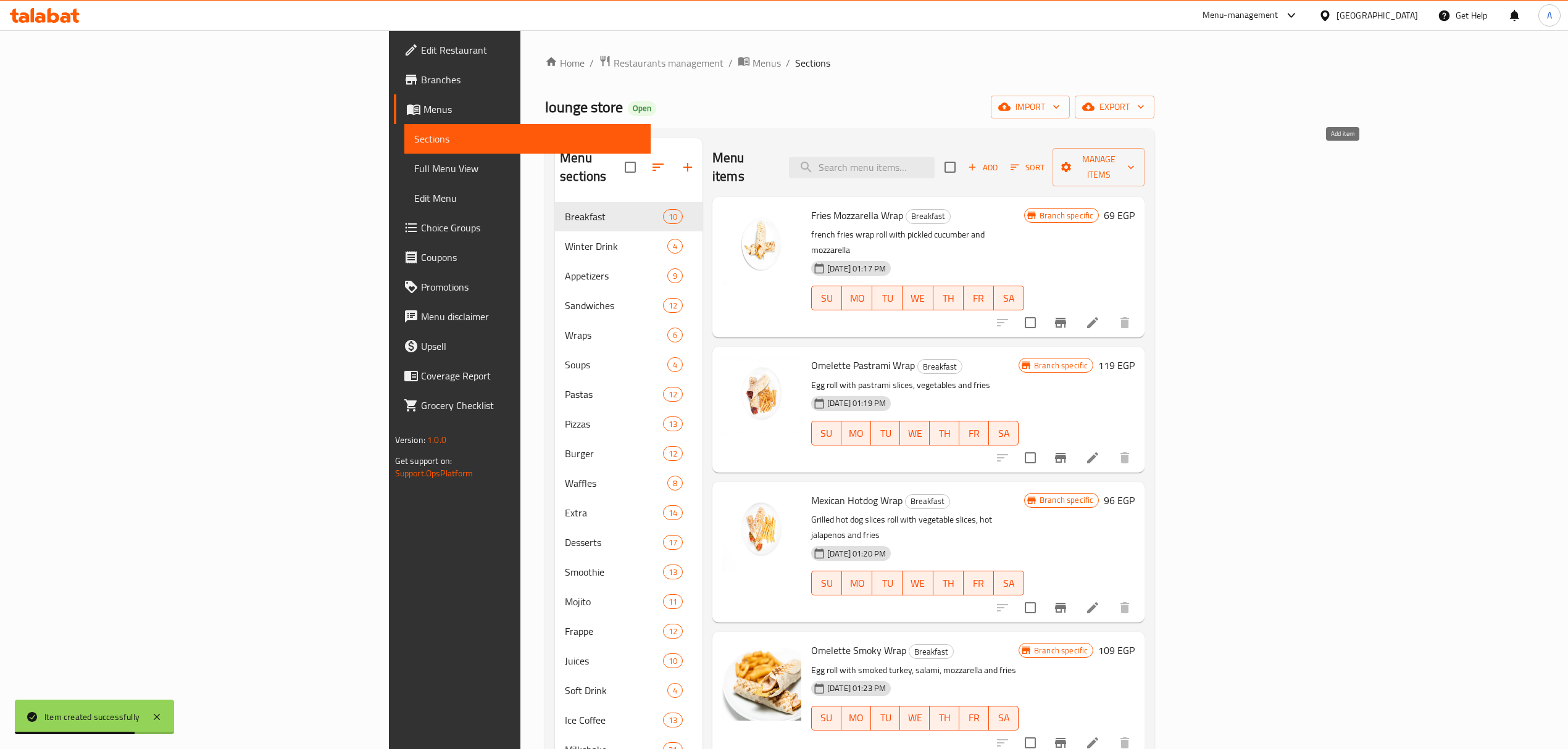
click at [1003, 158] on button "Add" at bounding box center [983, 167] width 40 height 19
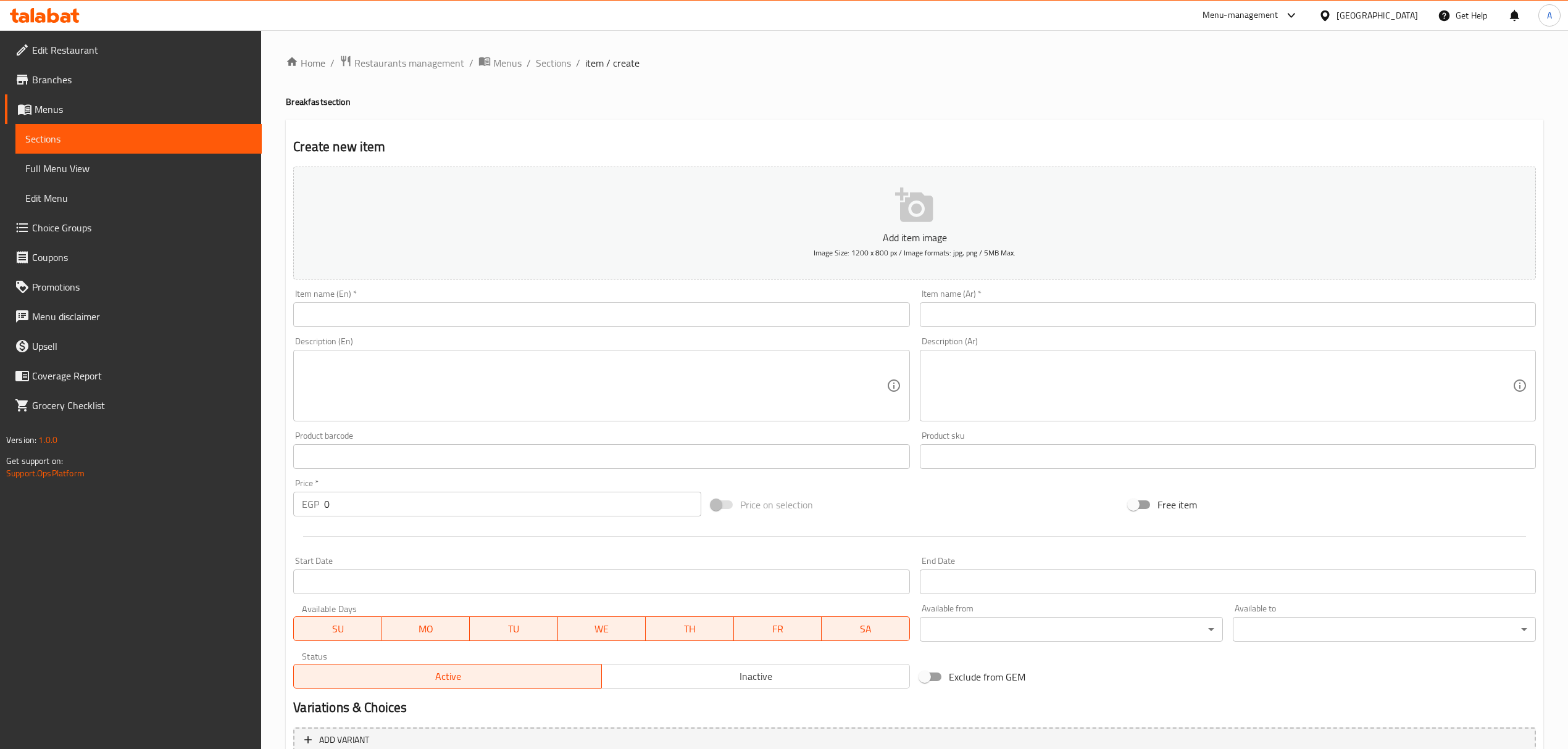
click at [605, 333] on div "Description (En) Description (En)" at bounding box center [602, 379] width 626 height 94
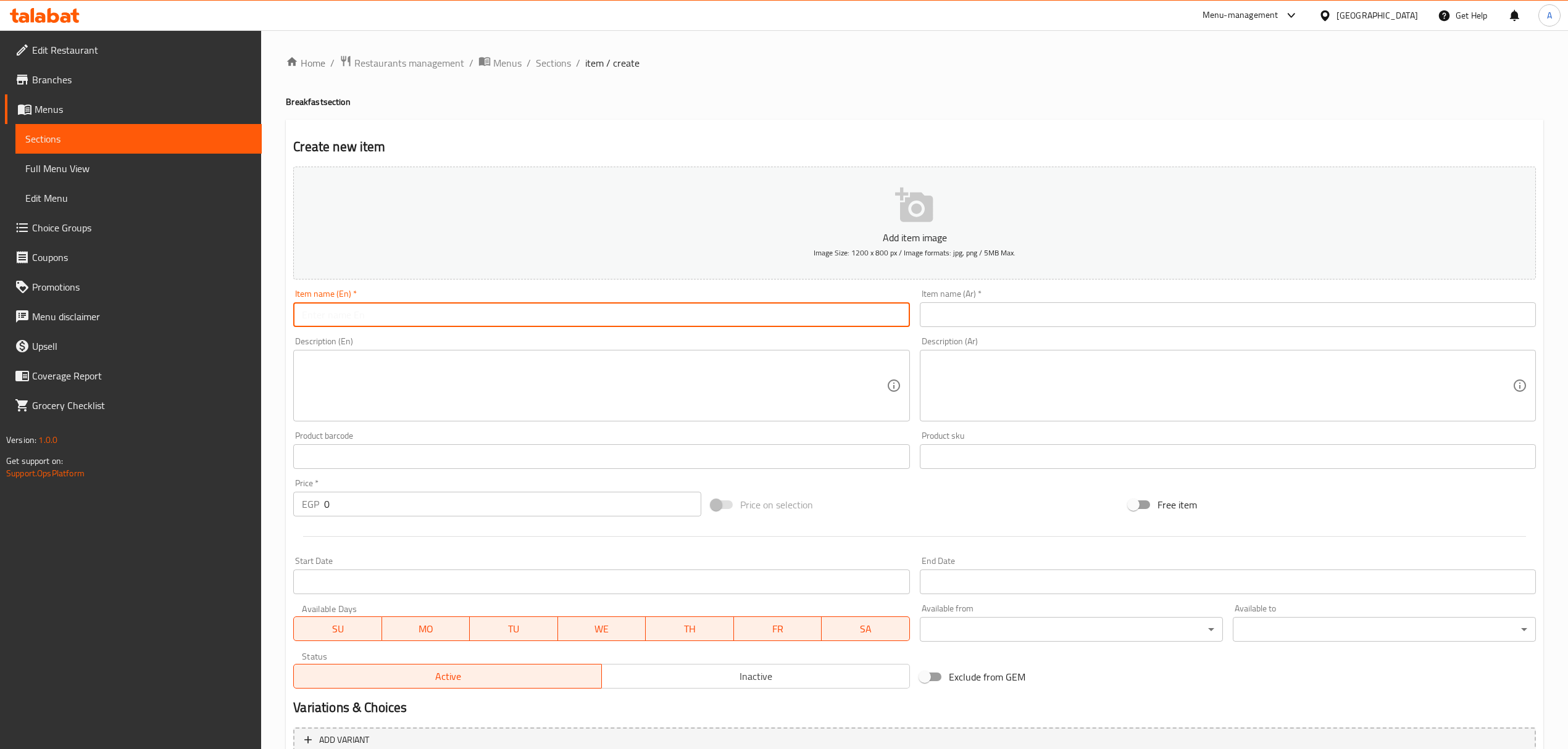
click at [592, 317] on input "text" at bounding box center [601, 314] width 616 height 24
paste input "Croissant Smoked Beef"
type input "Croissant Smoked Beef"
click at [1020, 321] on input "text" at bounding box center [1228, 314] width 616 height 24
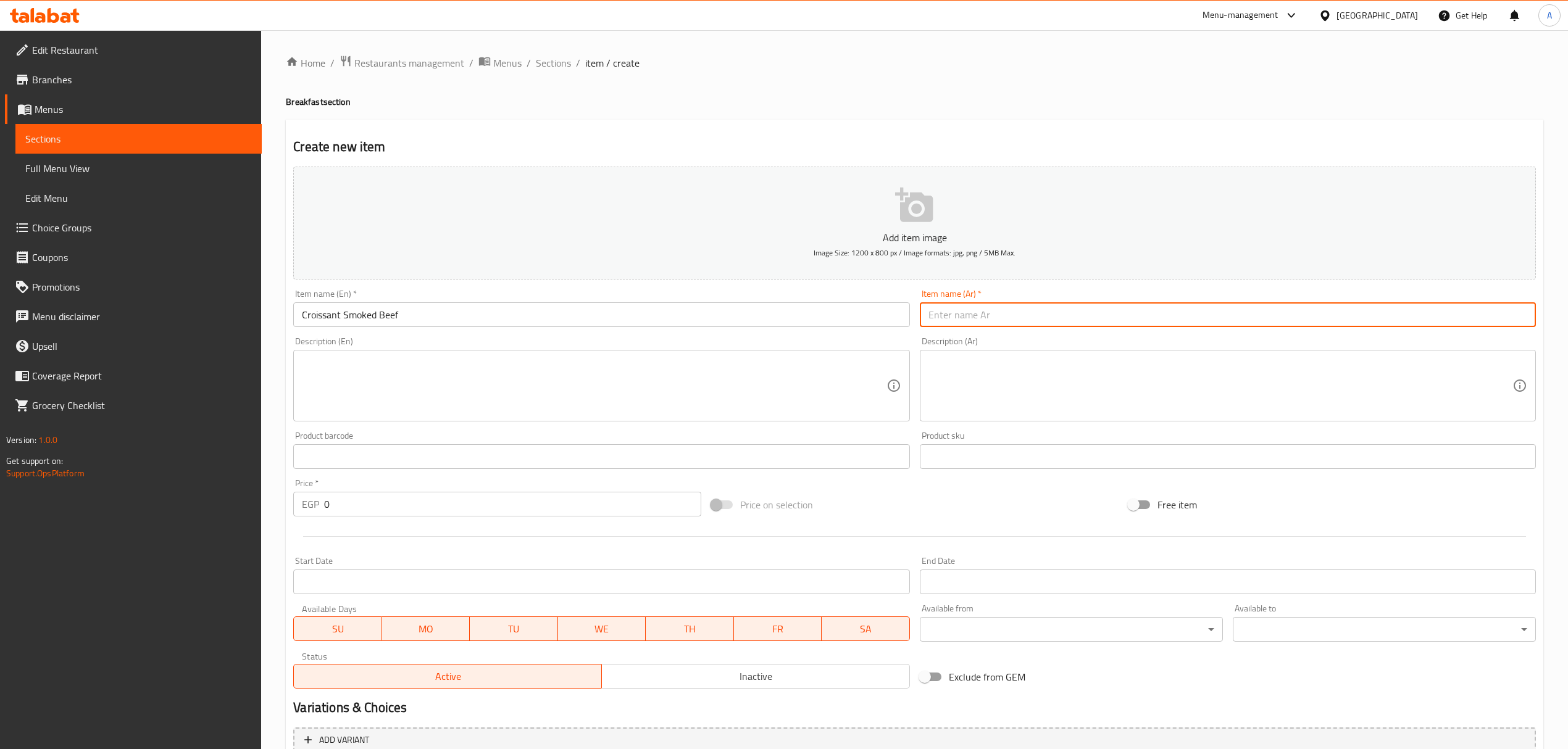
paste input "كرواسون لحم بقري مدخن"
type input "كرواسون لحم بقري مدخن"
click at [1060, 364] on textarea at bounding box center [1220, 386] width 584 height 59
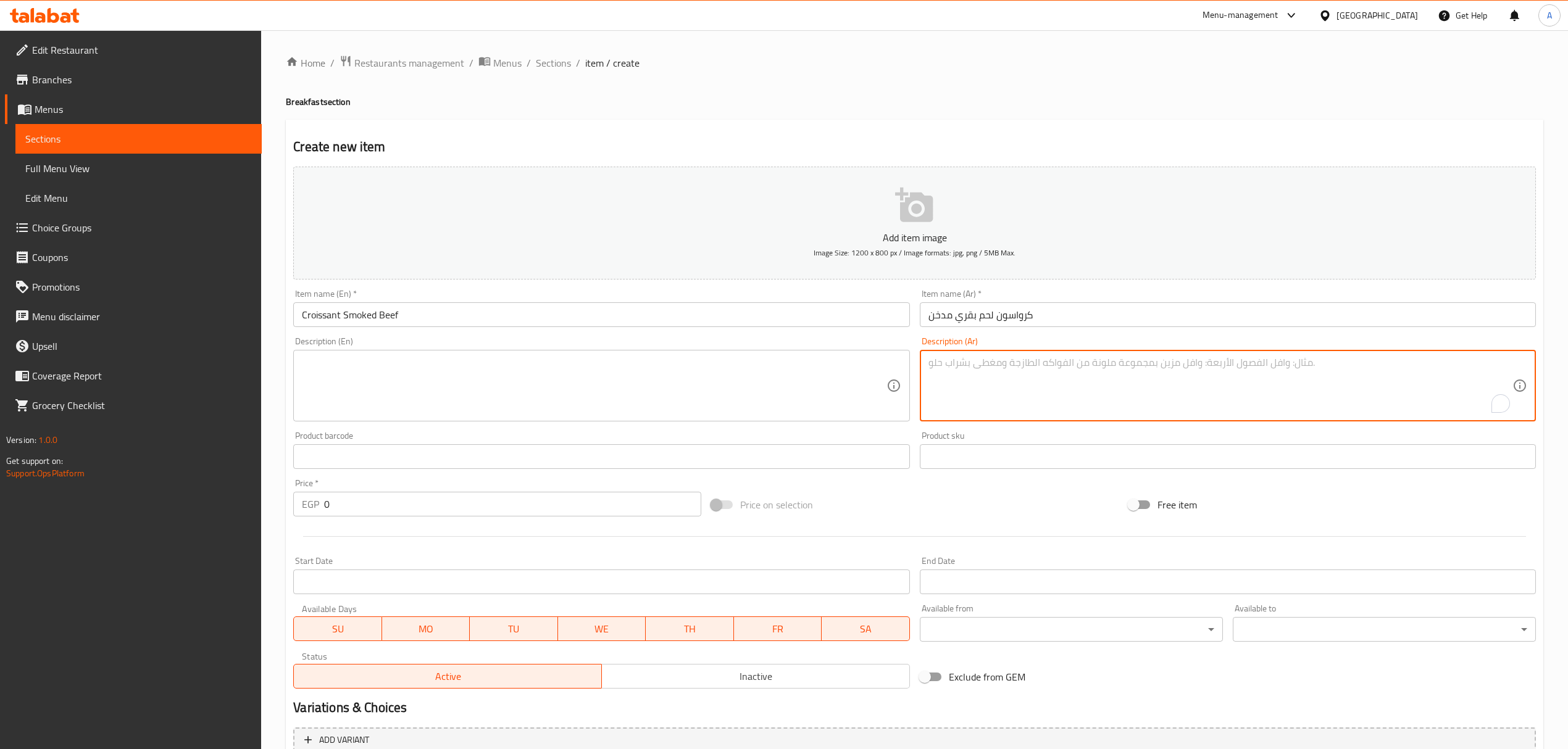
paste textarea "کرواسون شهی محشى باللحم المدخن"
type textarea "کرواسون شهی محشى باللحم المدخن"
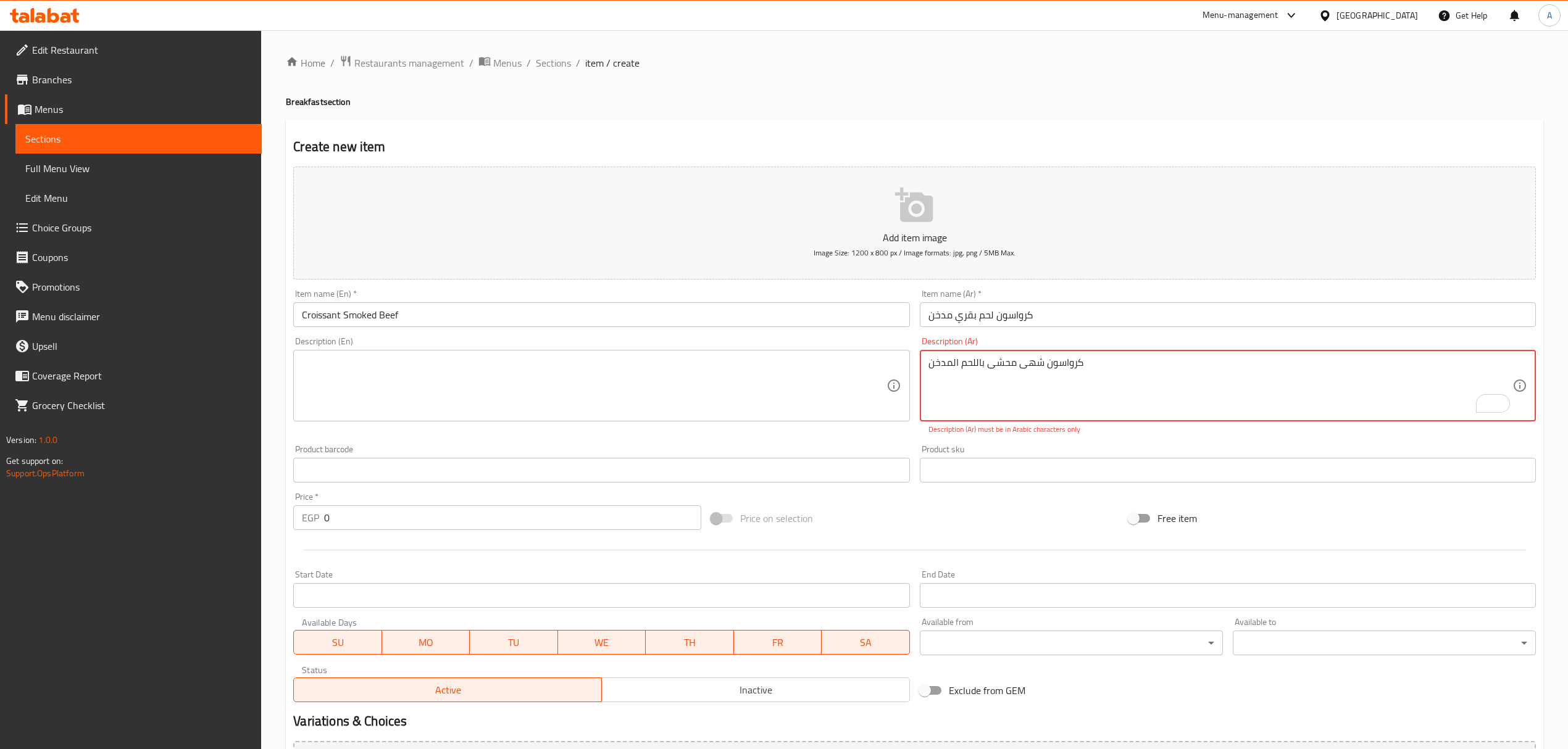
click at [539, 374] on textarea at bounding box center [593, 386] width 584 height 59
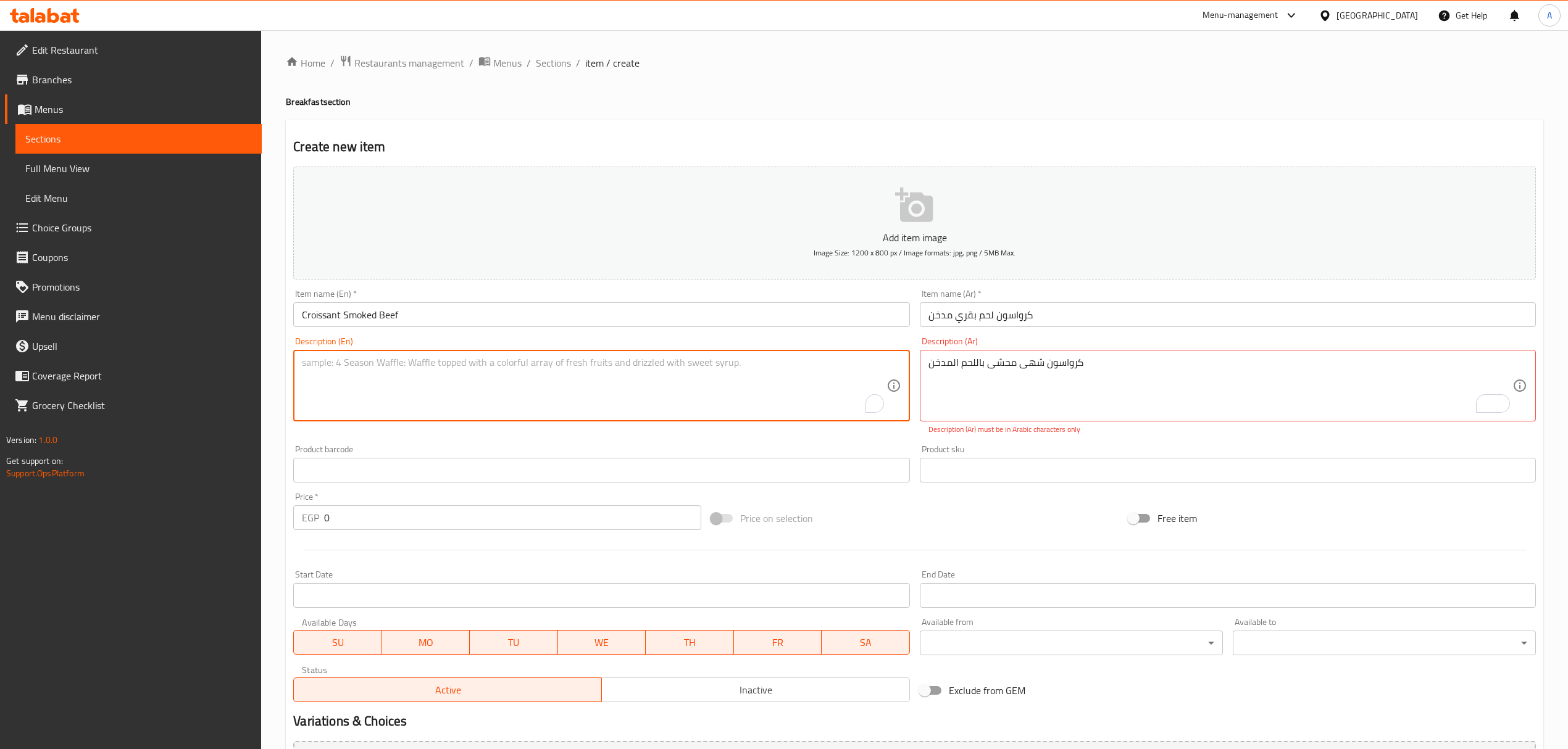
paste textarea "Delicious stuffed croissant"
paste textarea "with Smoked Meat"
click at [482, 365] on textarea "Delicious stuffed croissant with Smoked Meat" at bounding box center [593, 386] width 584 height 59
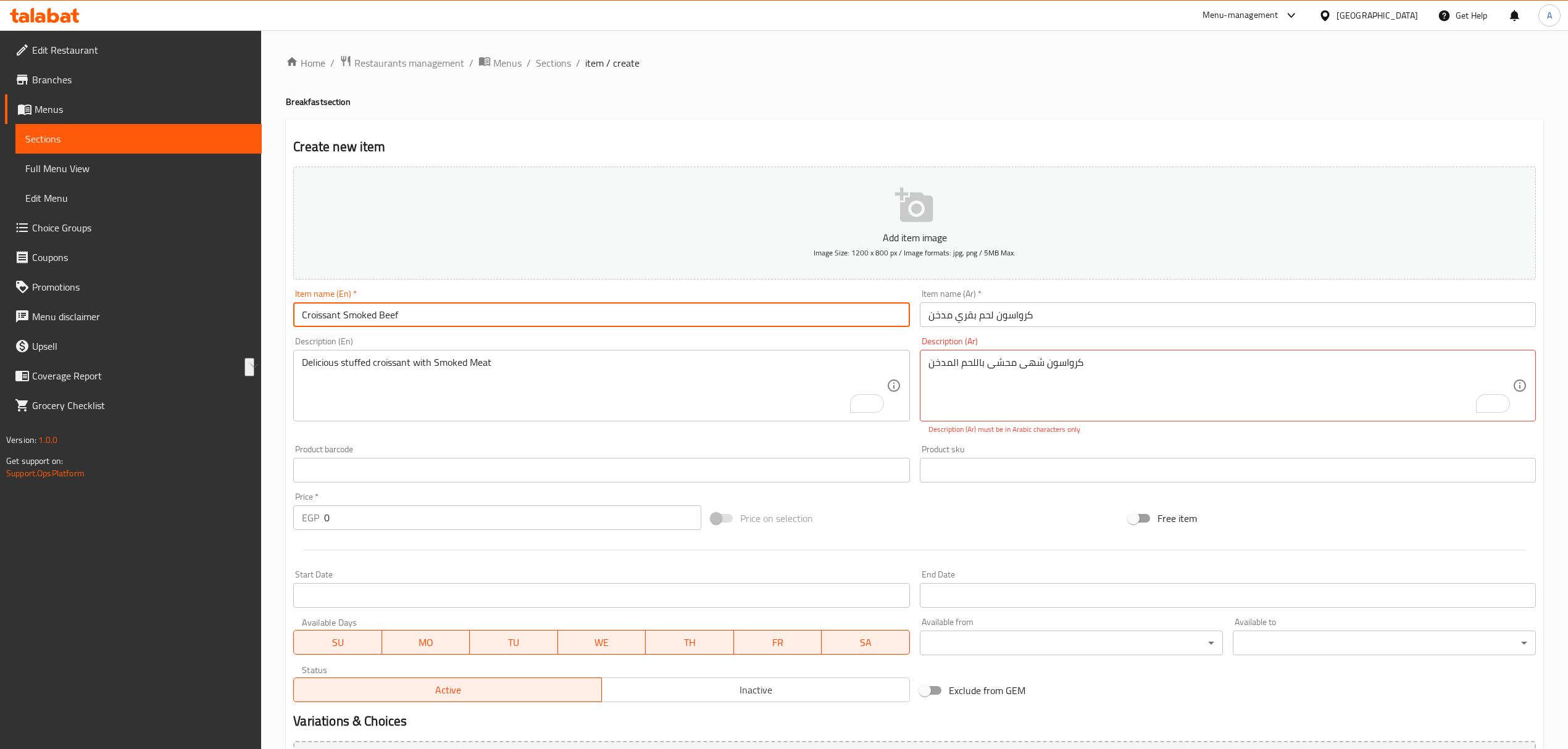
drag, startPoint x: 348, startPoint y: 320, endPoint x: 356, endPoint y: 320, distance: 8.0
click at [356, 320] on input "Croissant Smoked Beef" at bounding box center [601, 314] width 616 height 24
drag, startPoint x: 356, startPoint y: 320, endPoint x: 384, endPoint y: 327, distance: 28.9
click at [384, 327] on input "Croissant Smoked Beef" at bounding box center [601, 314] width 616 height 24
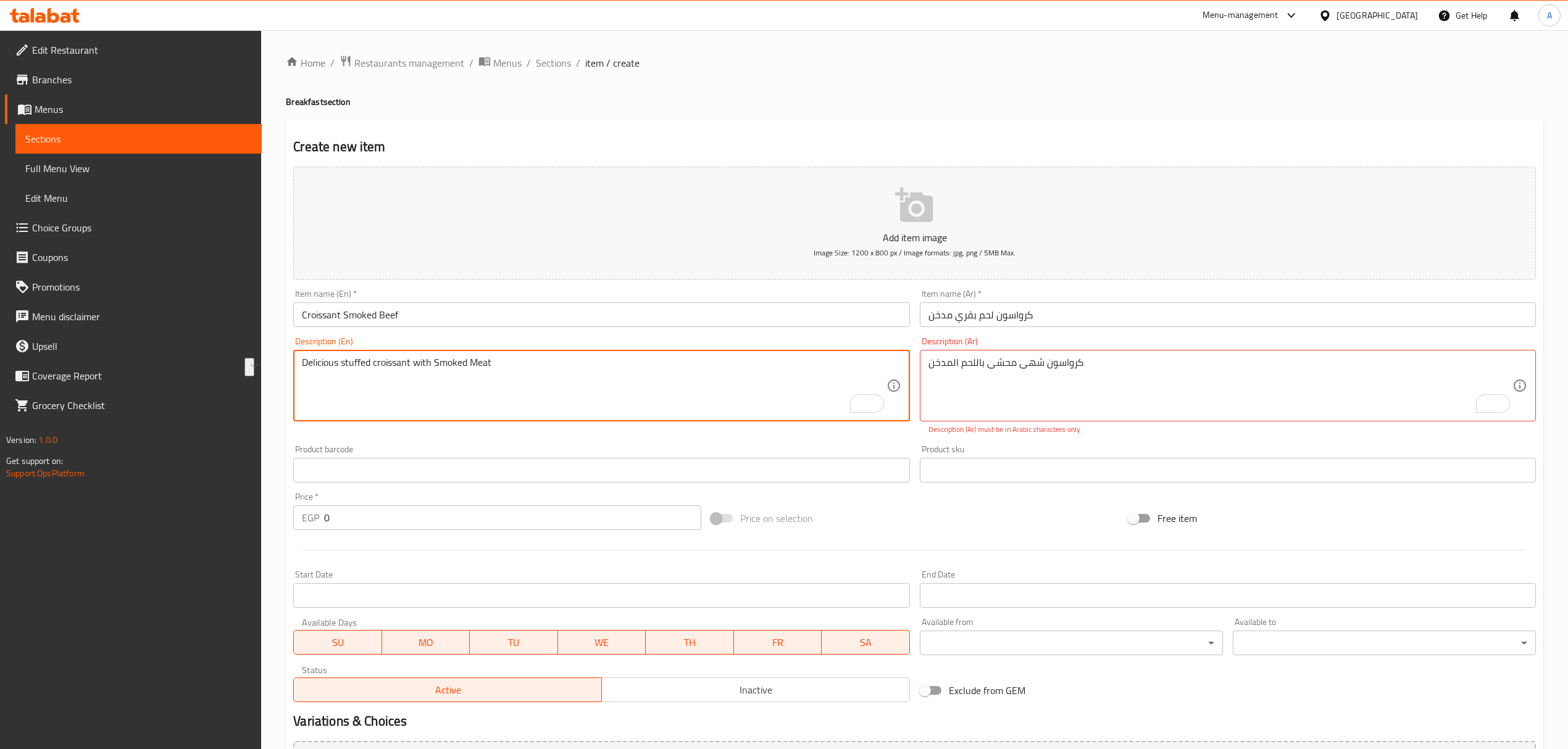
drag, startPoint x: 449, startPoint y: 361, endPoint x: 474, endPoint y: 369, distance: 26.2
click at [474, 369] on textarea "Delicious stuffed croissant with Smoked Meat" at bounding box center [593, 386] width 584 height 59
paste textarea "Beef"
click at [478, 366] on textarea "Delicious stuffed croissant with Smoked Beef" at bounding box center [593, 386] width 584 height 59
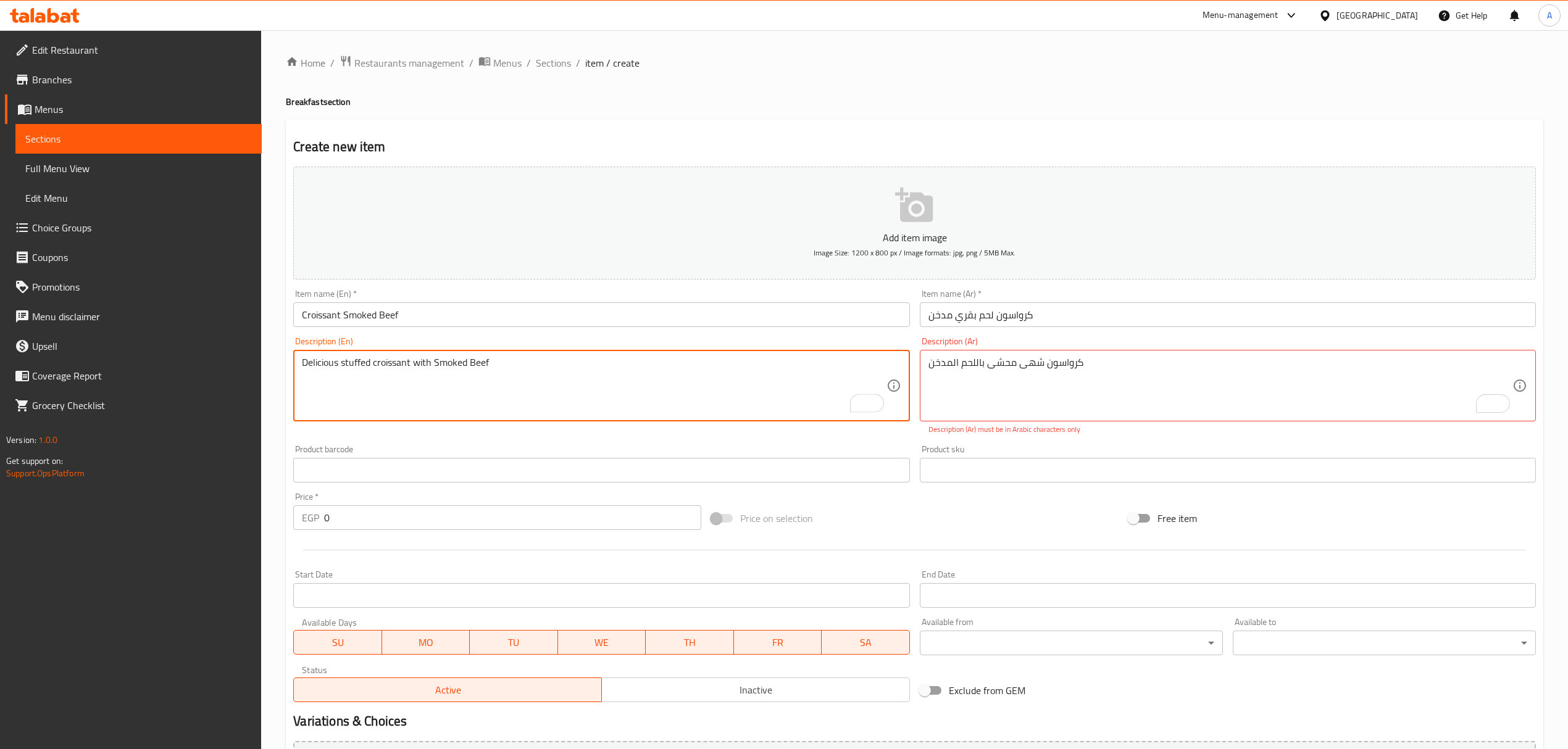
click at [477, 366] on textarea "Delicious stuffed croissant with Smoked Beef" at bounding box center [593, 386] width 584 height 59
type textarea "Delicious stuffed croissant with Smoked Beef"
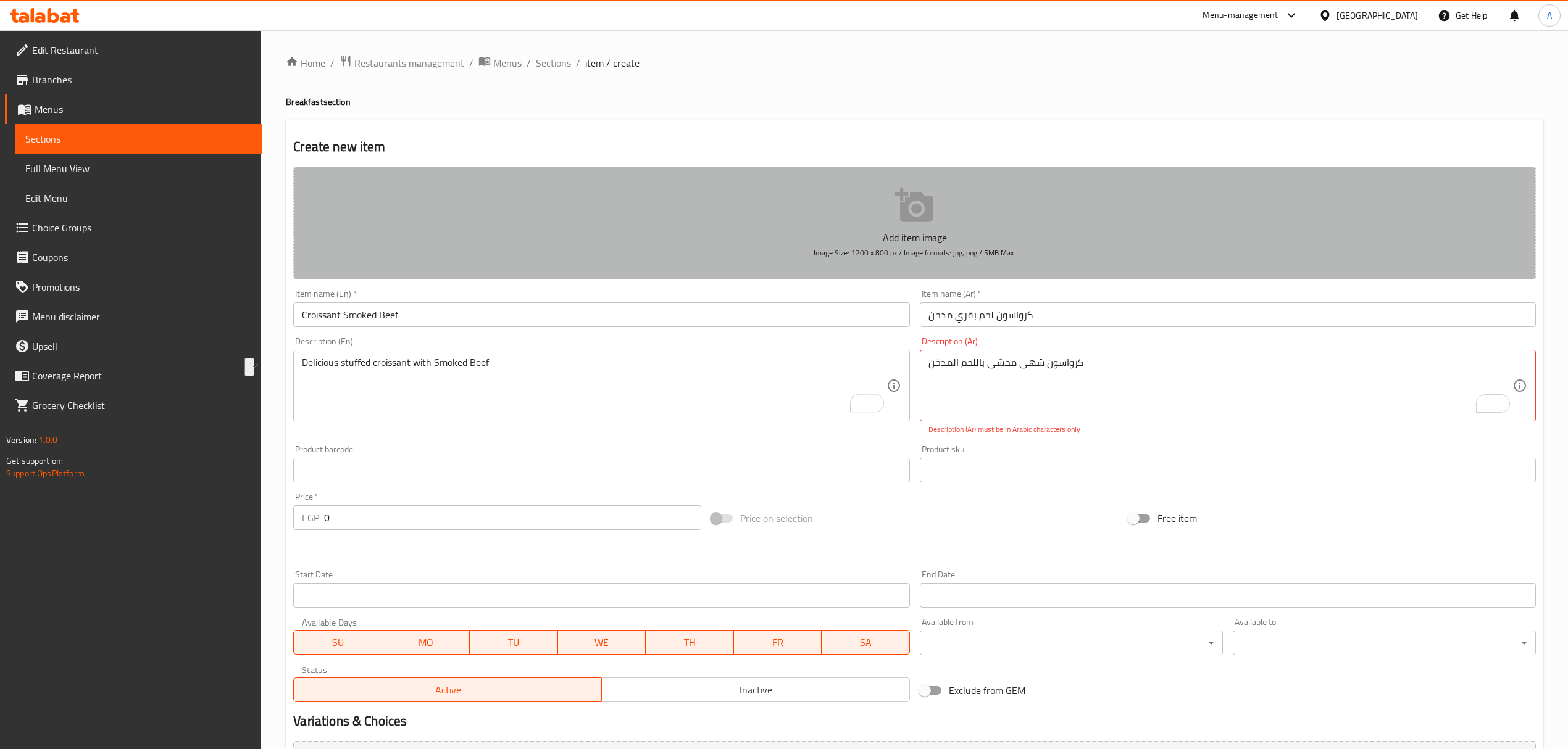
click at [971, 247] on span "Image Size: 1200 x 800 px / Image formats: jpg, png / 5MB Max." at bounding box center [915, 253] width 202 height 14
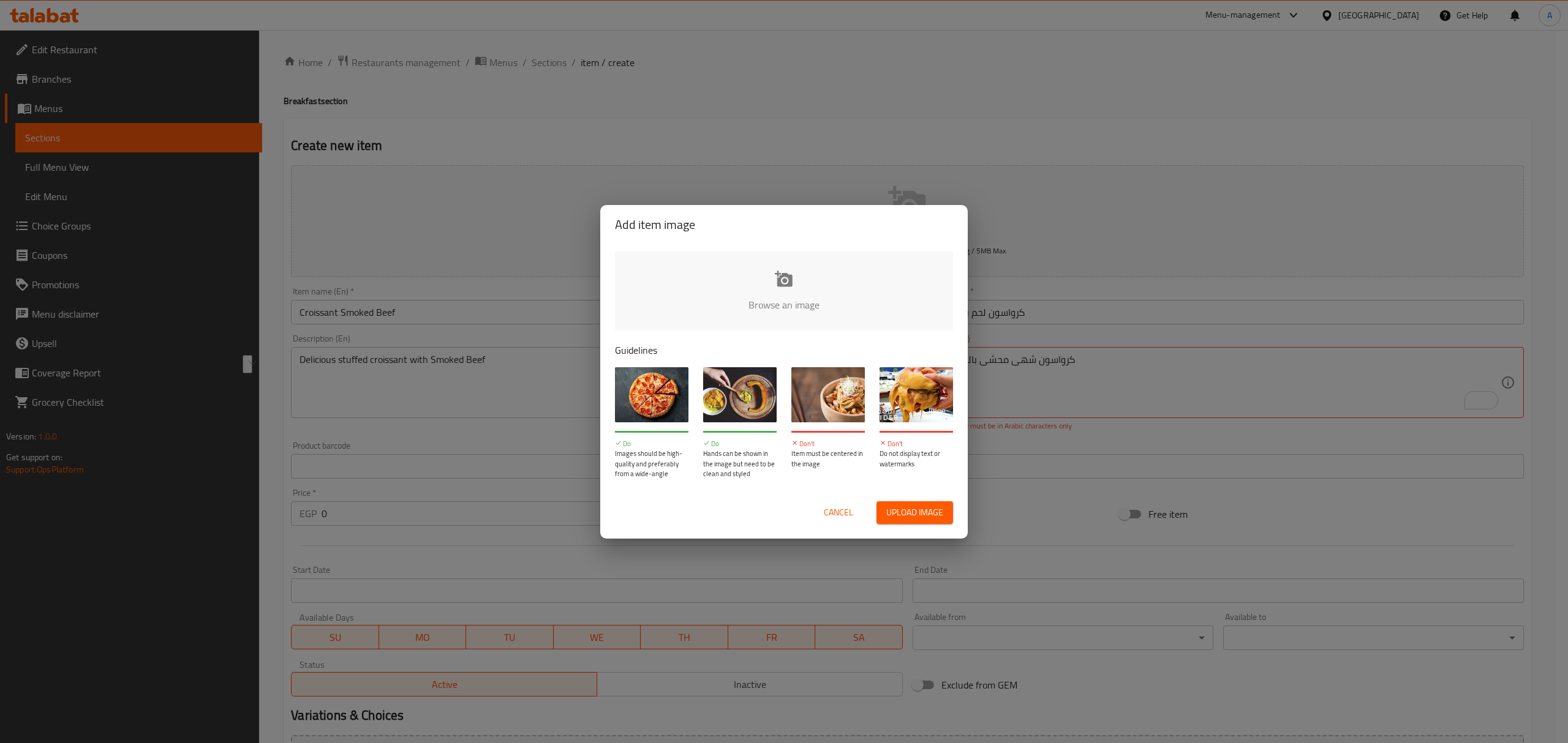
click at [834, 500] on div "Cancel Upload image" at bounding box center [784, 513] width 358 height 42
click at [840, 502] on button "Cancel" at bounding box center [838, 513] width 39 height 23
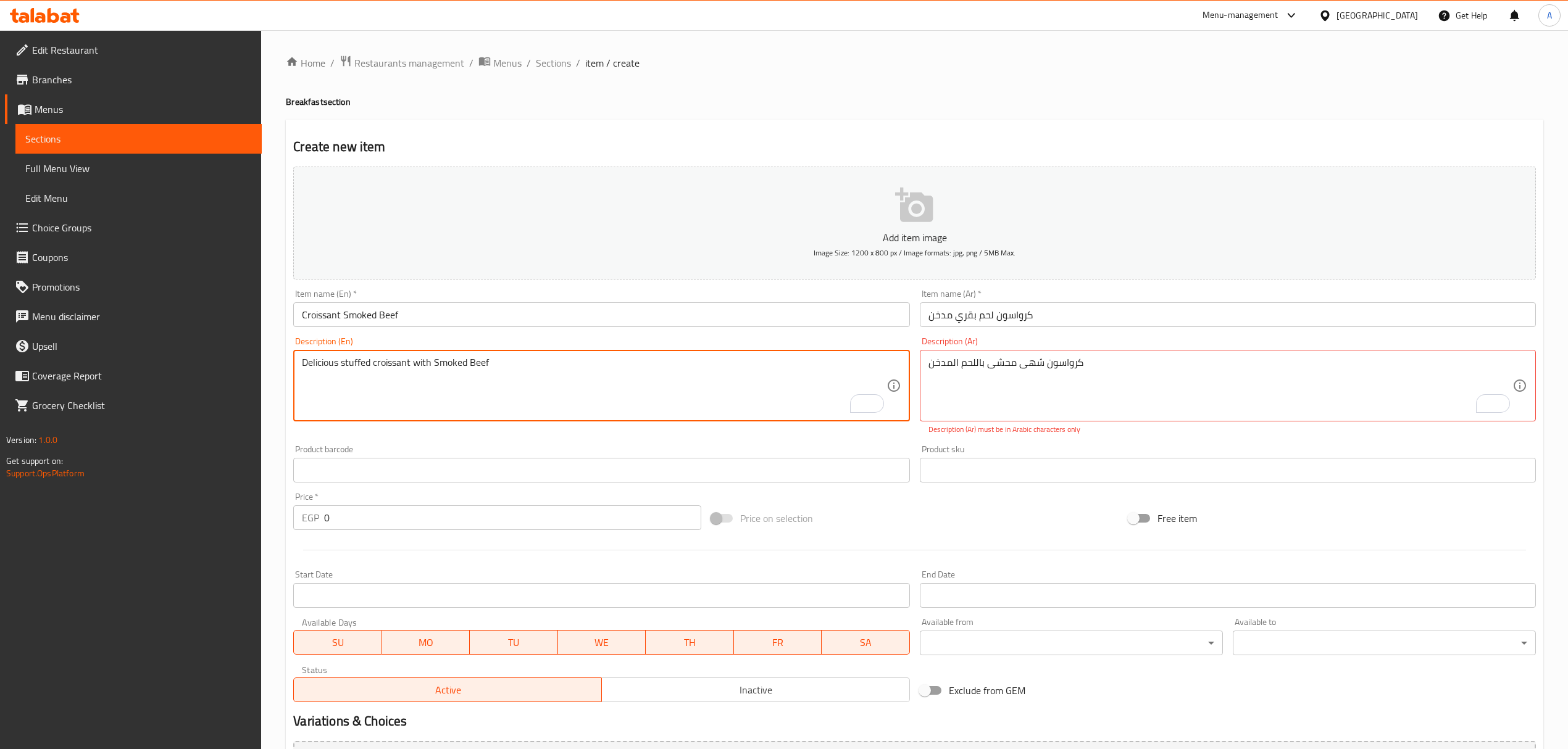
click at [554, 378] on textarea "Delicious stuffed croissant with Smoked Beef" at bounding box center [593, 386] width 584 height 59
click at [554, 378] on textarea "Delicious stuffed croissant with Smoked Beef" at bounding box center [593, 386] width 584 height 59
paste textarea "Delicious stuffed croissant with smoked b"
click at [554, 378] on textarea "Delicious stuffed croissant with Smoked Delicious stuffed croissant with smoked…" at bounding box center [593, 386] width 584 height 59
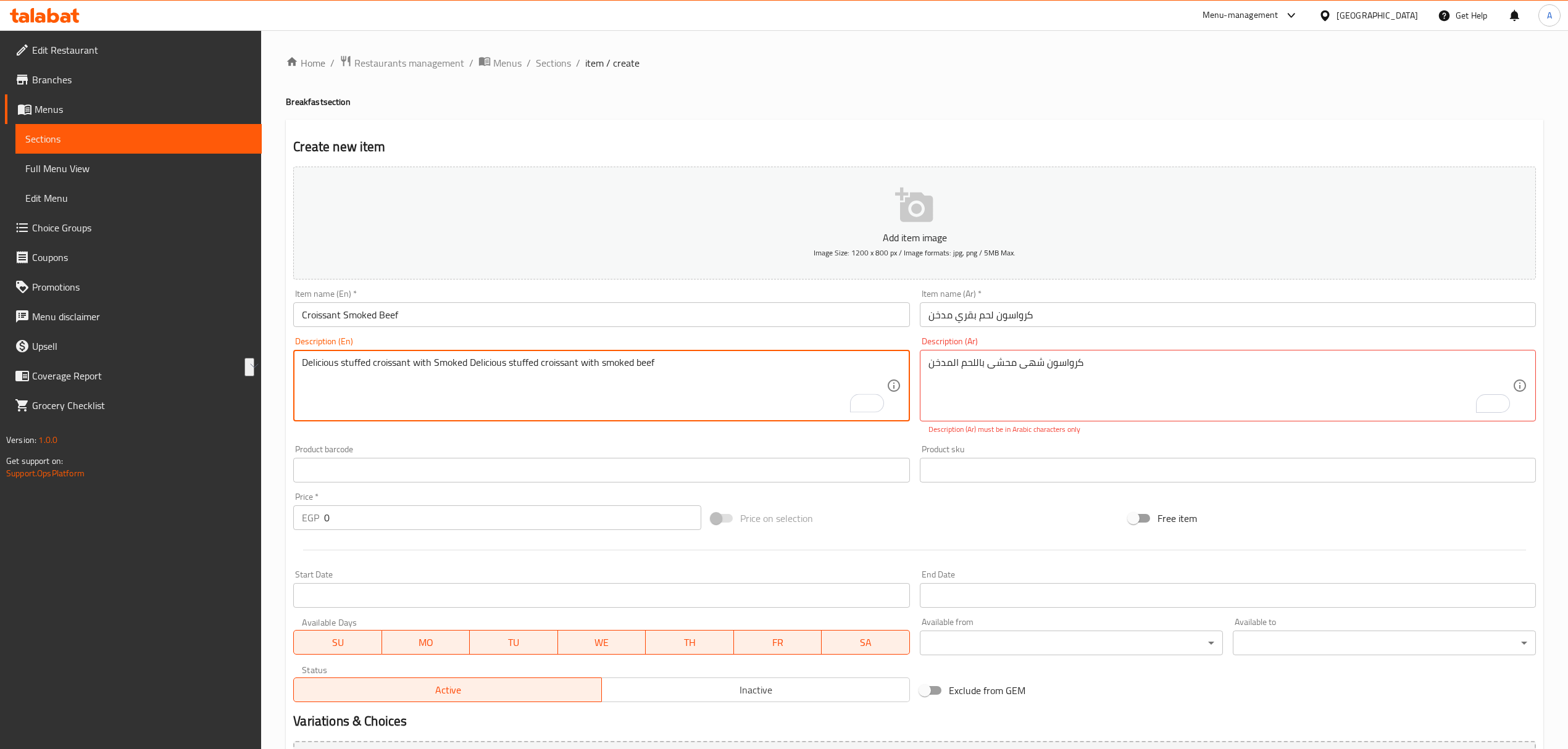
paste textarea "To enrich screen reader interactions, please activate Accessibility in Grammarl…"
type textarea "Delicious stuffed croissant with smoked beef"
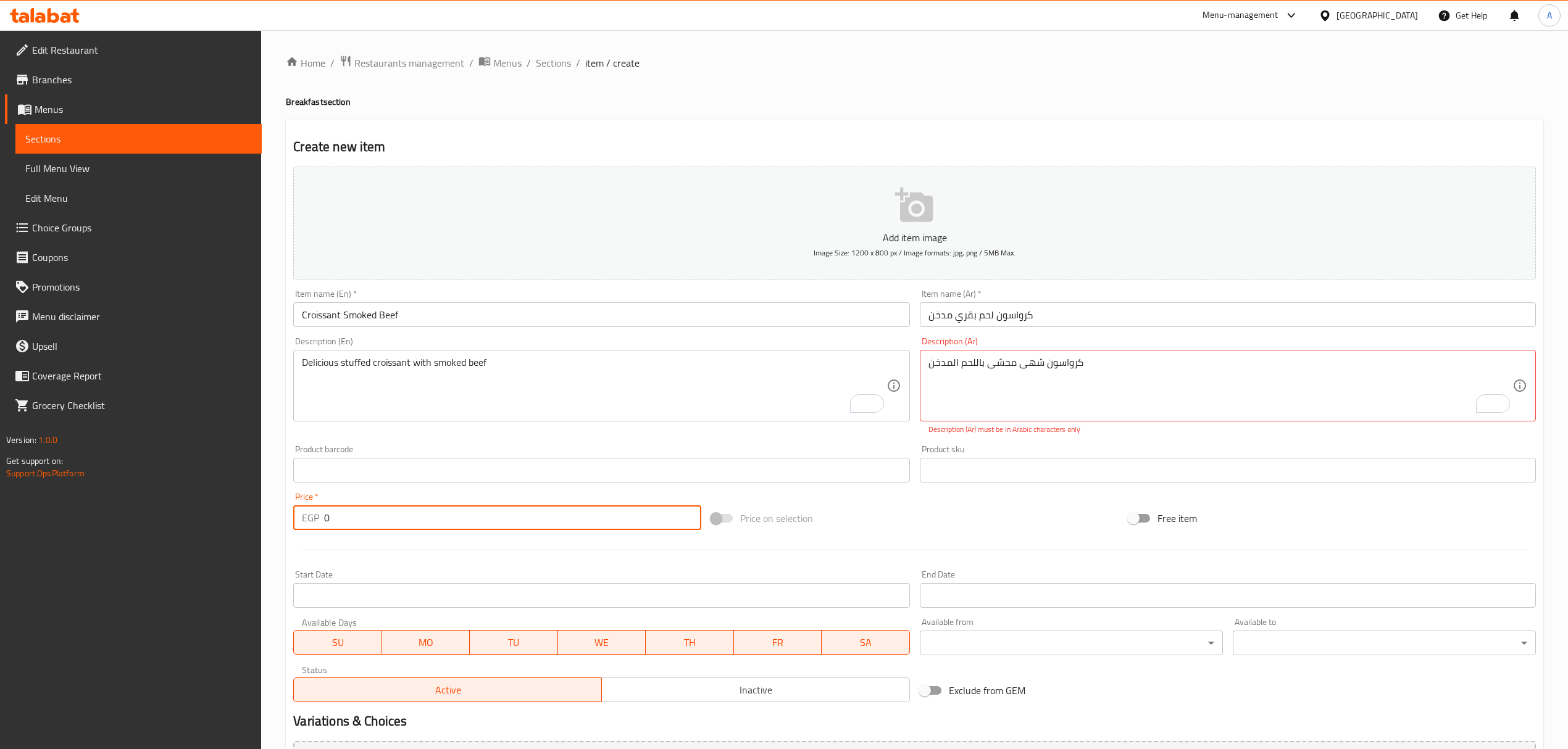
drag, startPoint x: 358, startPoint y: 518, endPoint x: 311, endPoint y: 518, distance: 47.0
click at [311, 518] on div "EGP 0 Price *" at bounding box center [497, 518] width 407 height 24
paste input "165"
type input "165"
type textarea "کرواسون شهی محشى باللحم المدخن"
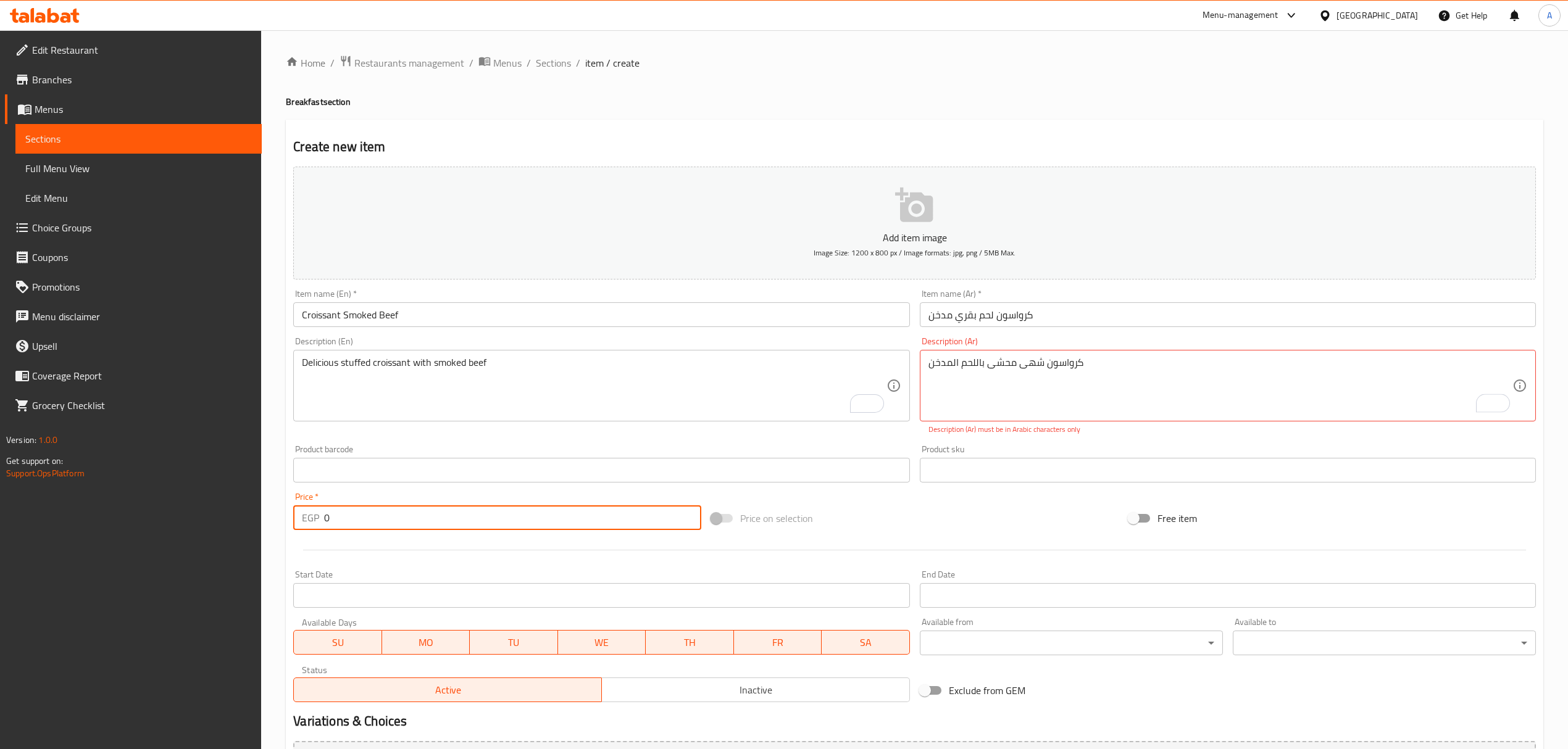
paste input "165"
type input "165"
drag, startPoint x: 1075, startPoint y: 369, endPoint x: 1090, endPoint y: 371, distance: 15.1
click at [1090, 371] on textarea "کرواسون شهی محشى باللحم المدخن" at bounding box center [1220, 386] width 584 height 59
type textarea "كرواسون شهي محشى باللحم المدخن"
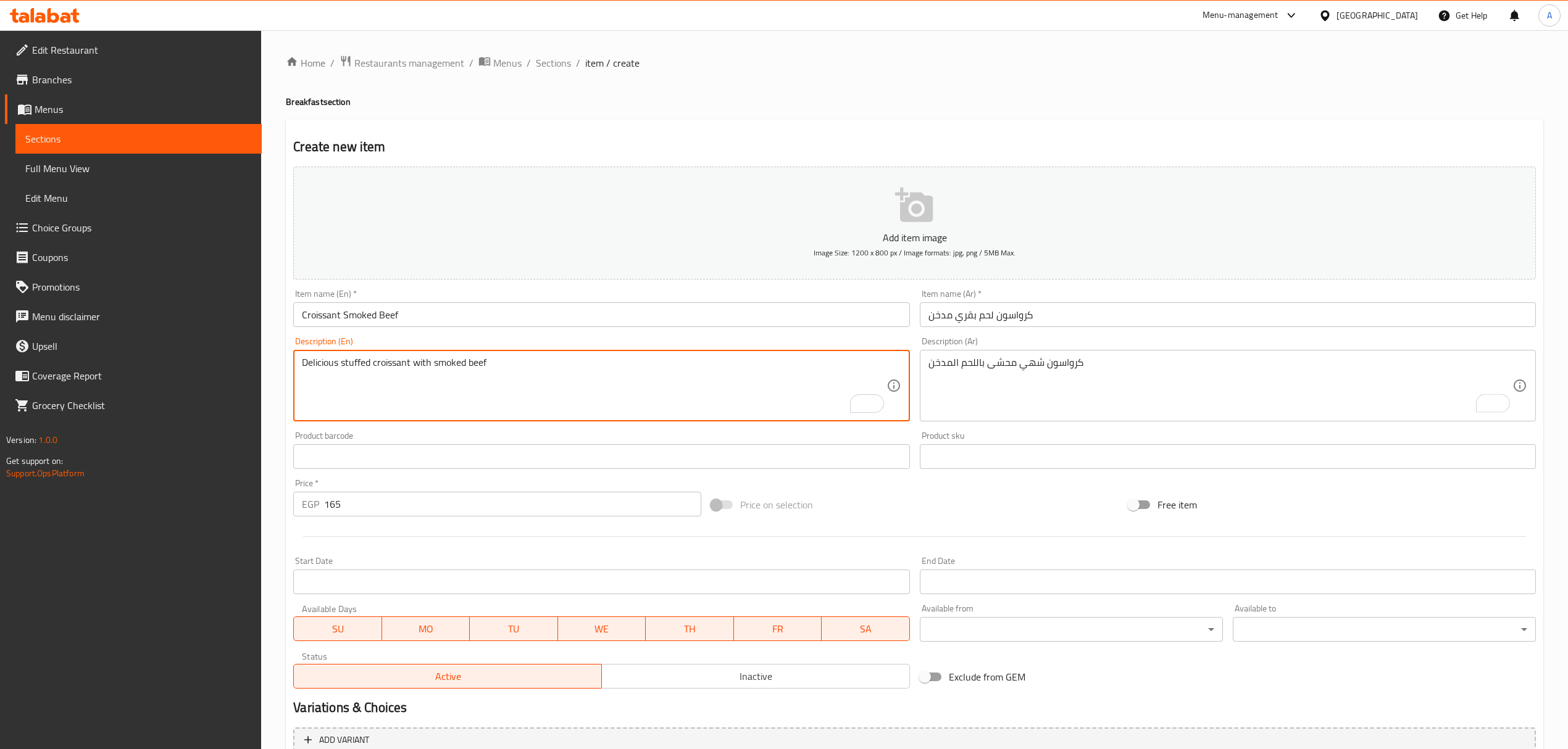
click at [664, 312] on input "Croissant Smoked Beef" at bounding box center [601, 314] width 616 height 24
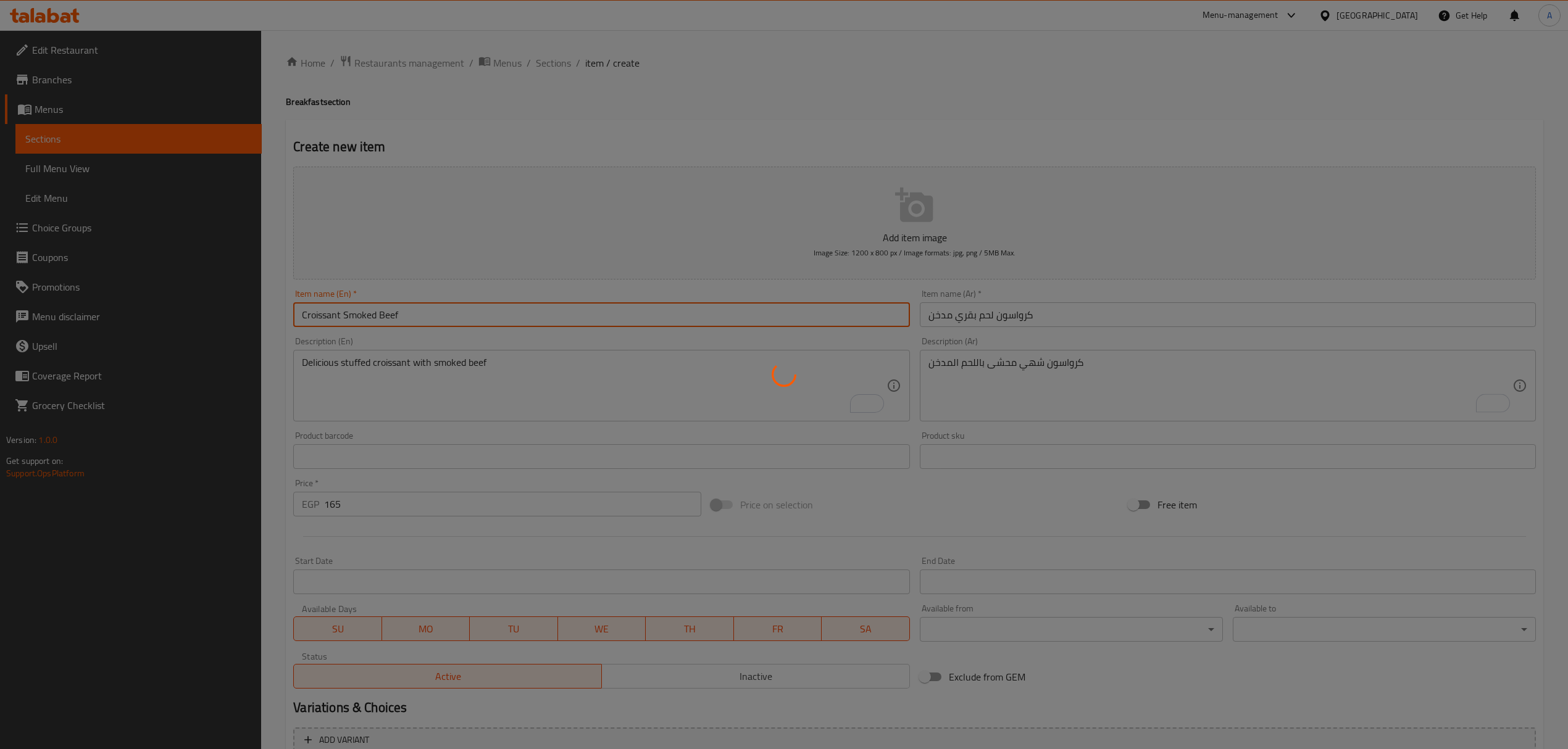
type input "0"
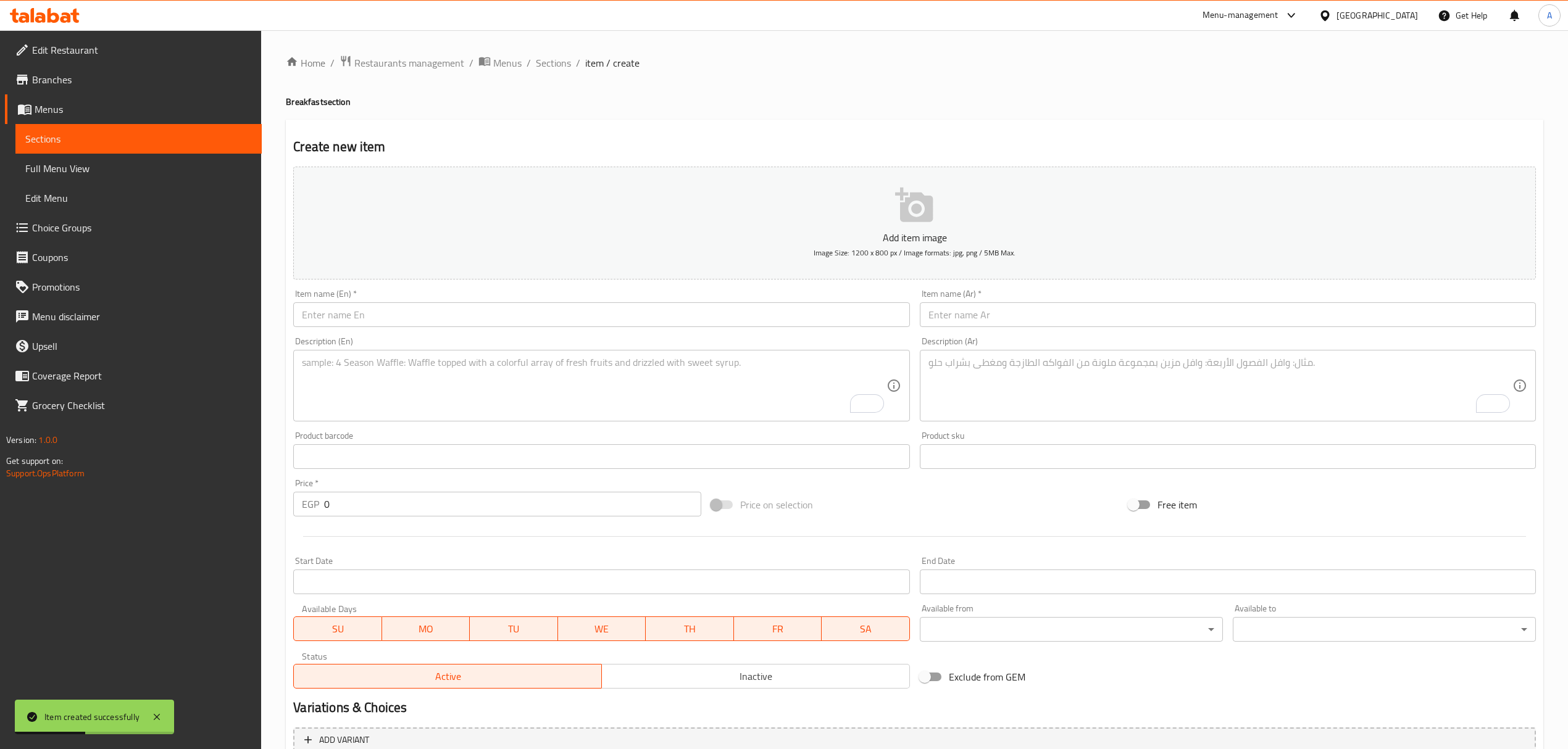
click at [475, 311] on input "text" at bounding box center [601, 314] width 616 height 24
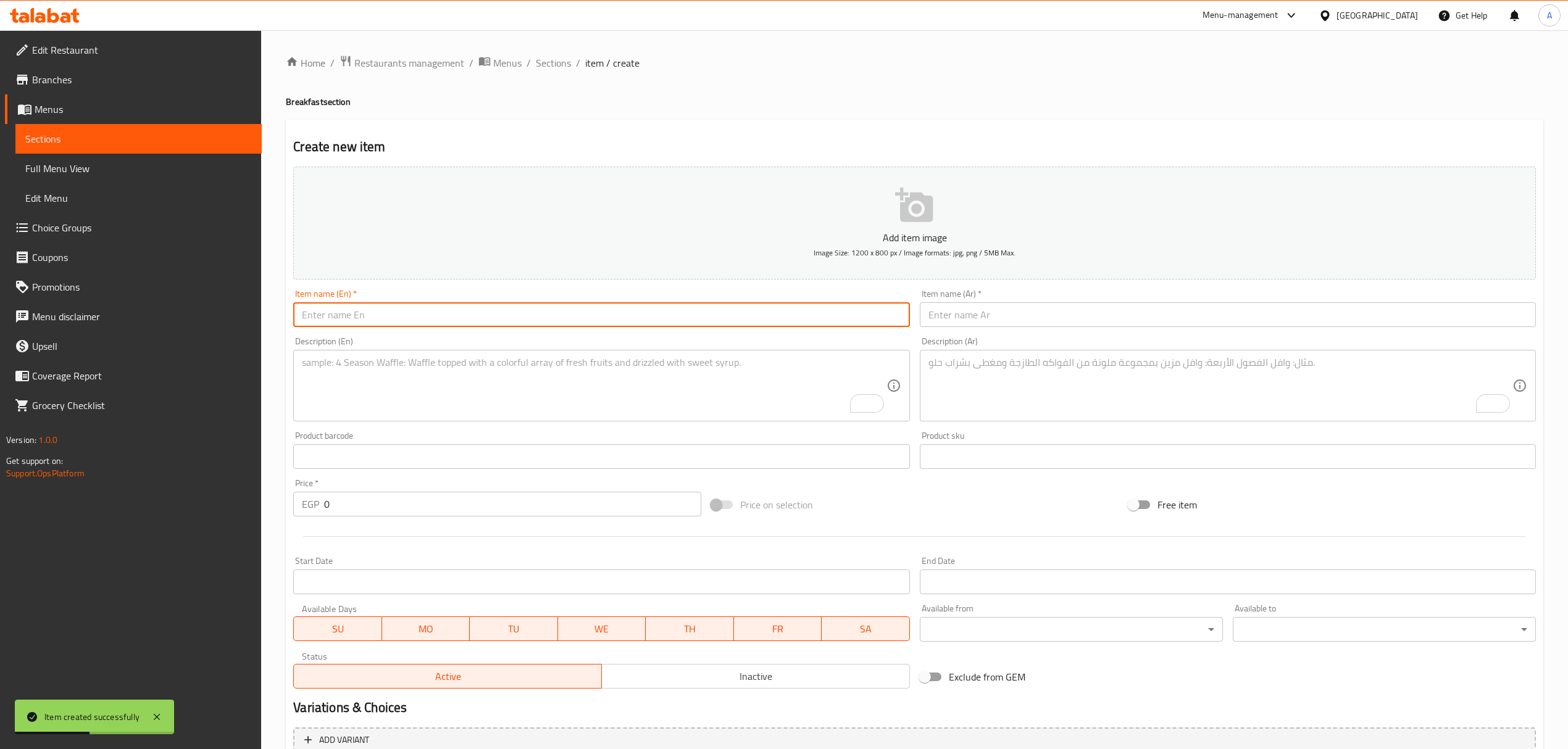
paste input "Croissant Smoked Mix Cheese"
type input "Croissant Smoked Mix Cheese"
click at [1050, 311] on input "text" at bounding box center [1228, 314] width 616 height 24
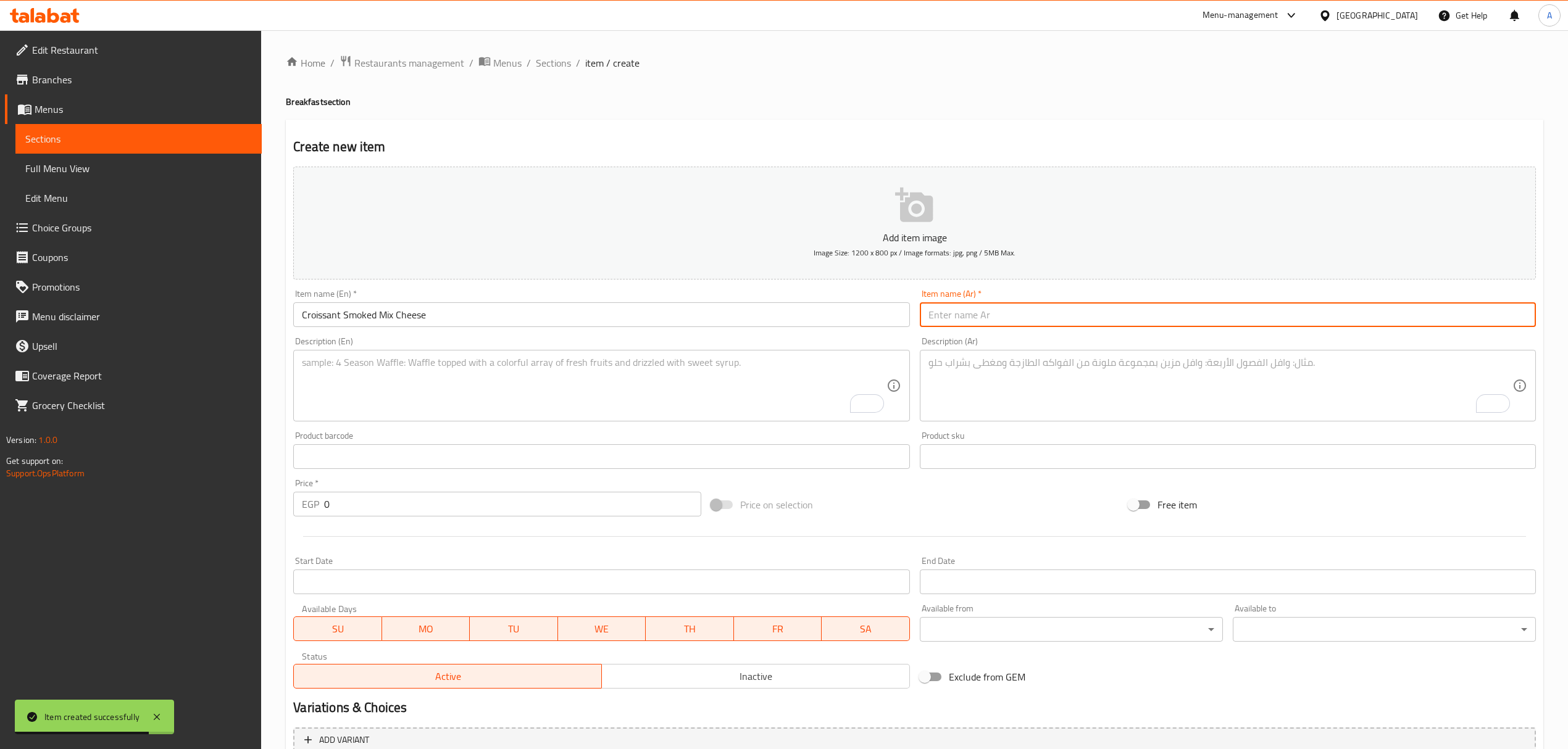
paste input "كرواسون بالجبن المدخن المختلط"
drag, startPoint x: 927, startPoint y: 315, endPoint x: 937, endPoint y: 317, distance: 10.2
click at [937, 317] on input "كرواسون بالجبن المدخن المختلط" at bounding box center [1228, 314] width 616 height 24
click at [936, 322] on input "كرواسون بالجبن المدخن المختلط" at bounding box center [1228, 314] width 616 height 24
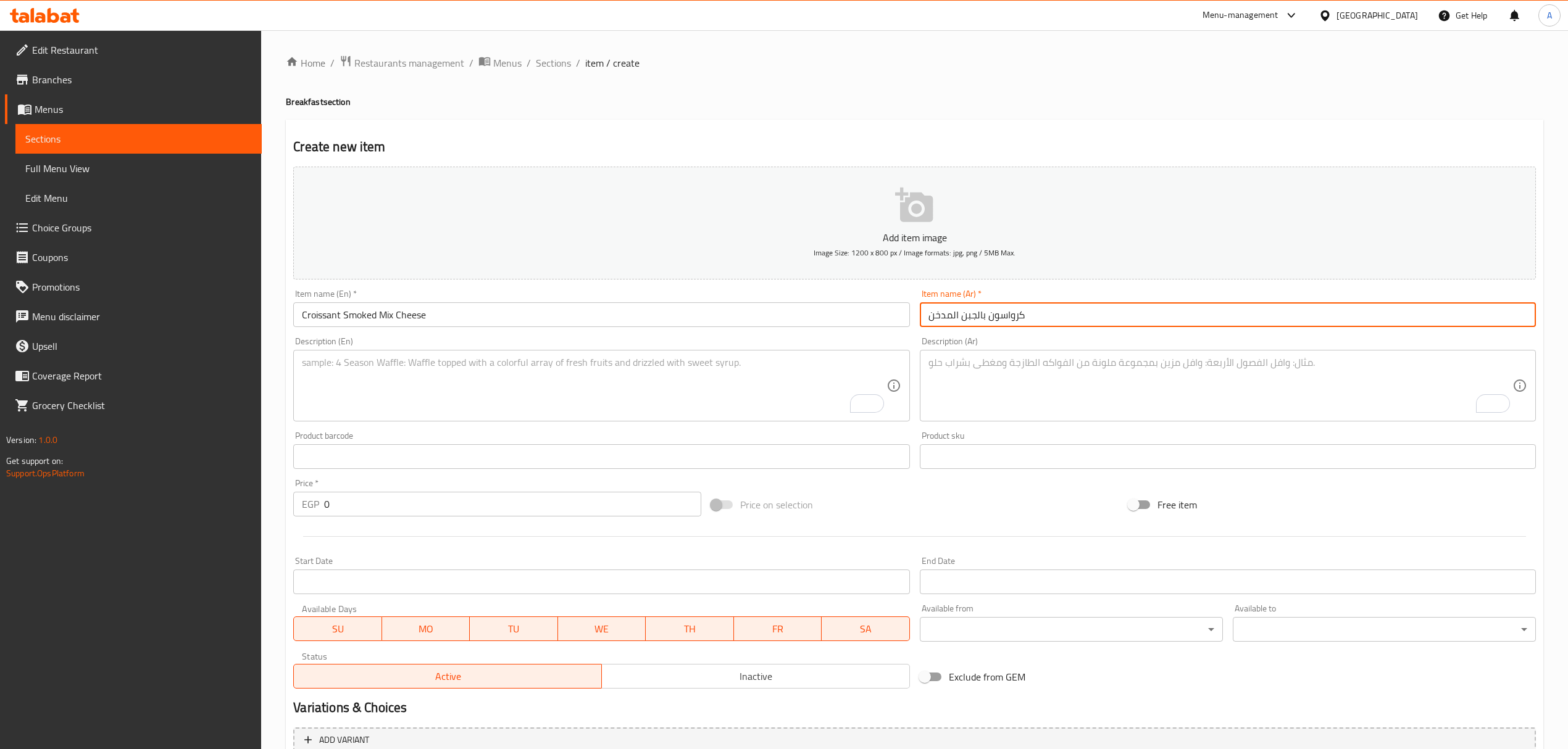
click at [993, 311] on input "كرواسون بالجبن المدخن" at bounding box center [1228, 314] width 616 height 24
click at [991, 314] on input "كرواسون بالجبن المدخن" at bounding box center [1228, 314] width 616 height 24
click at [985, 314] on input "كرواسون بالجبن المدخن" at bounding box center [1228, 314] width 616 height 24
click at [981, 315] on input "كرواسون بالجبن المدخن" at bounding box center [1228, 314] width 616 height 24
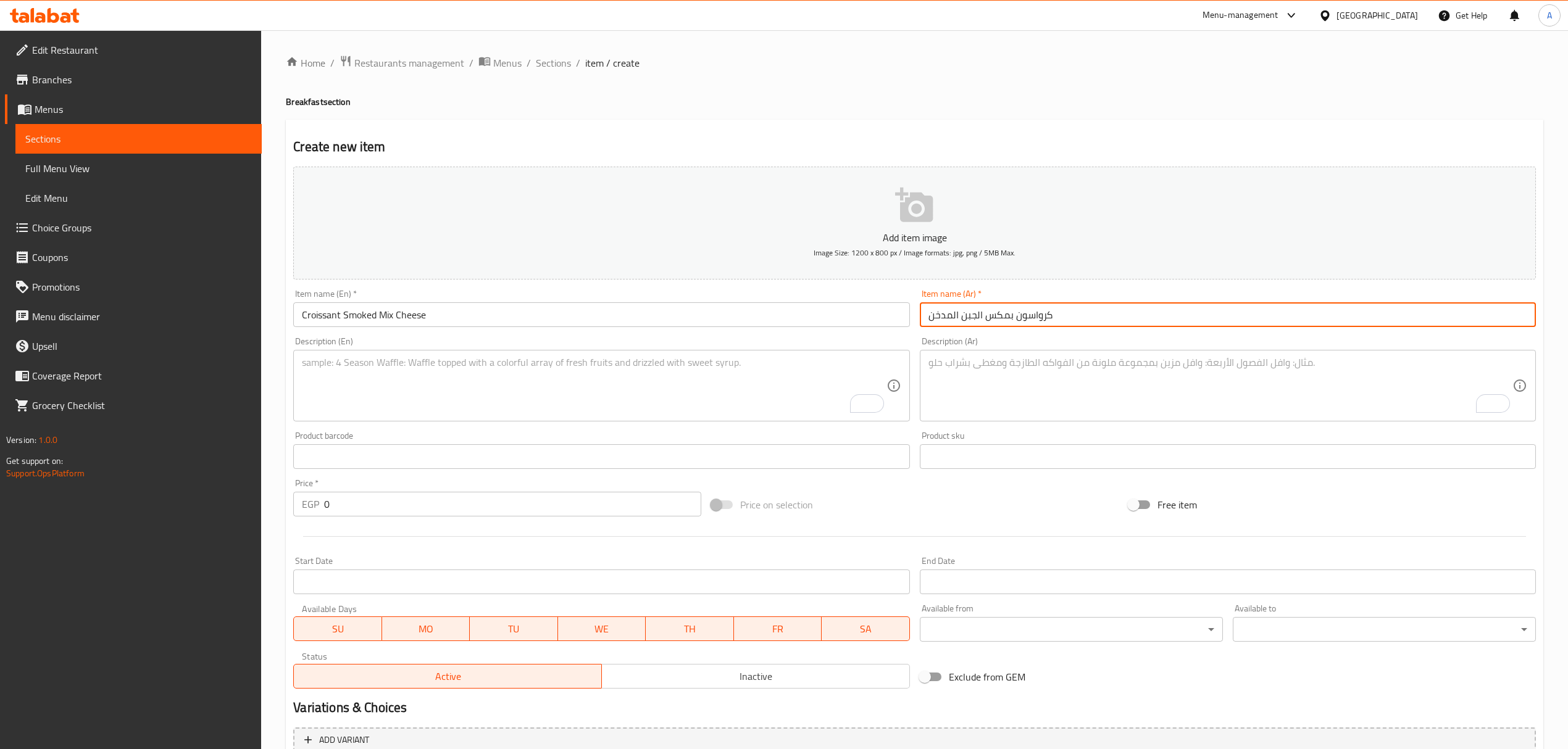
type input "كرواسون بمكس الجبن المدخن"
click at [981, 393] on textarea "To enrich screen reader interactions, please activate Accessibility in Grammarl…" at bounding box center [1220, 386] width 584 height 59
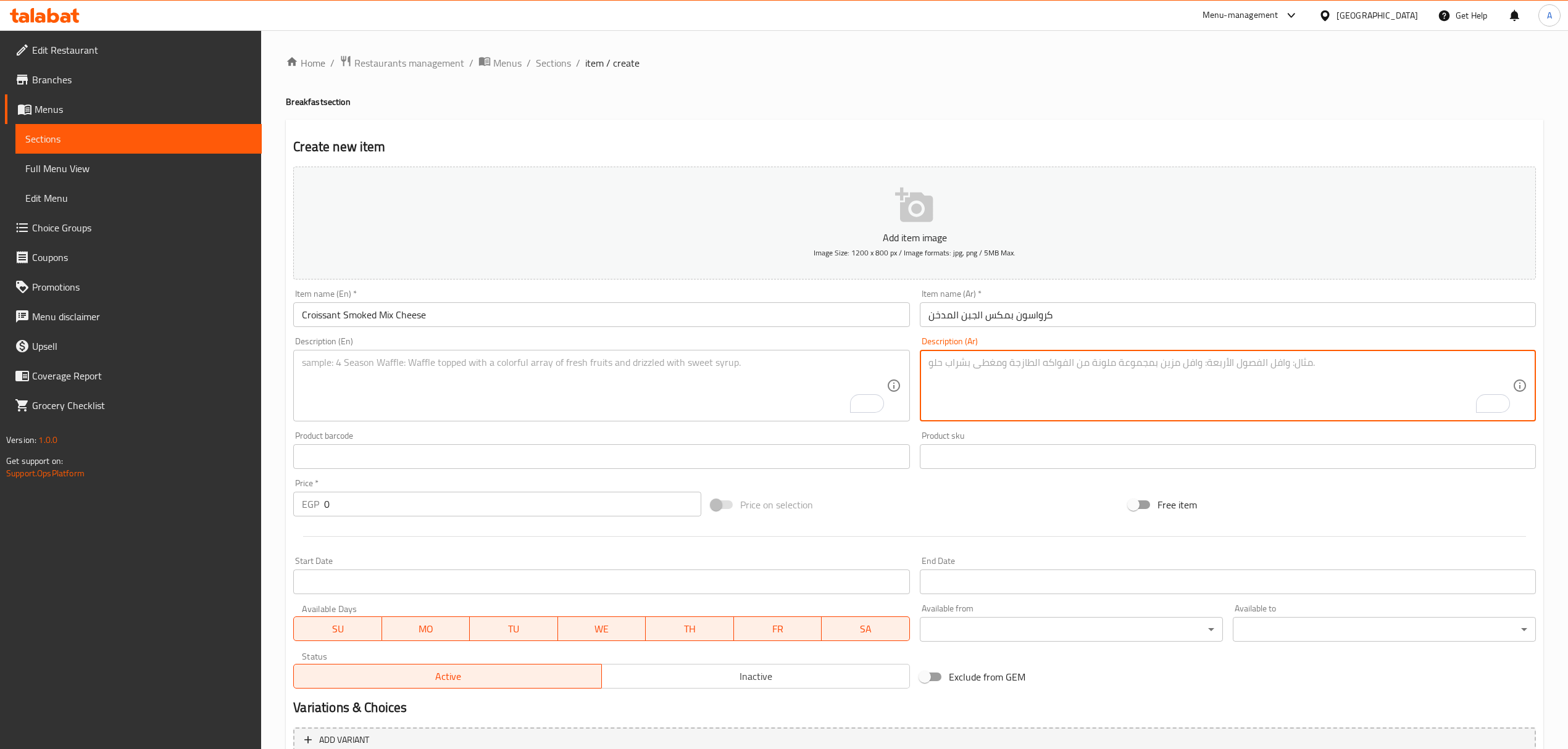
paste textarea "کرواسون هش ولذيذ محشى بخلطة من الجبن المدخن"
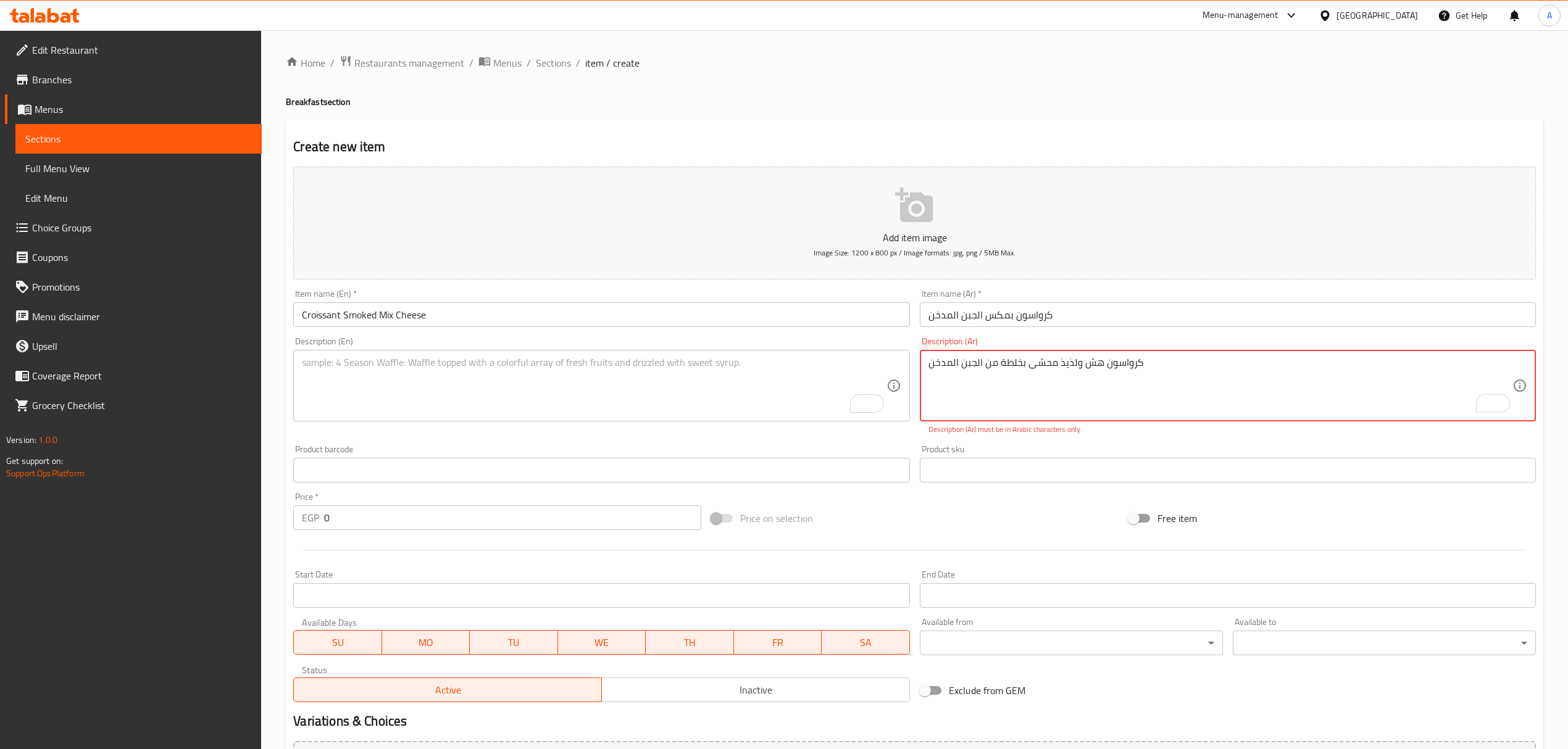
drag, startPoint x: 1147, startPoint y: 362, endPoint x: 1136, endPoint y: 361, distance: 11.0
click at [1136, 361] on textarea "کرواسون هش ولذيذ محشى بخلطة من الجبن المدخن" at bounding box center [1220, 386] width 584 height 59
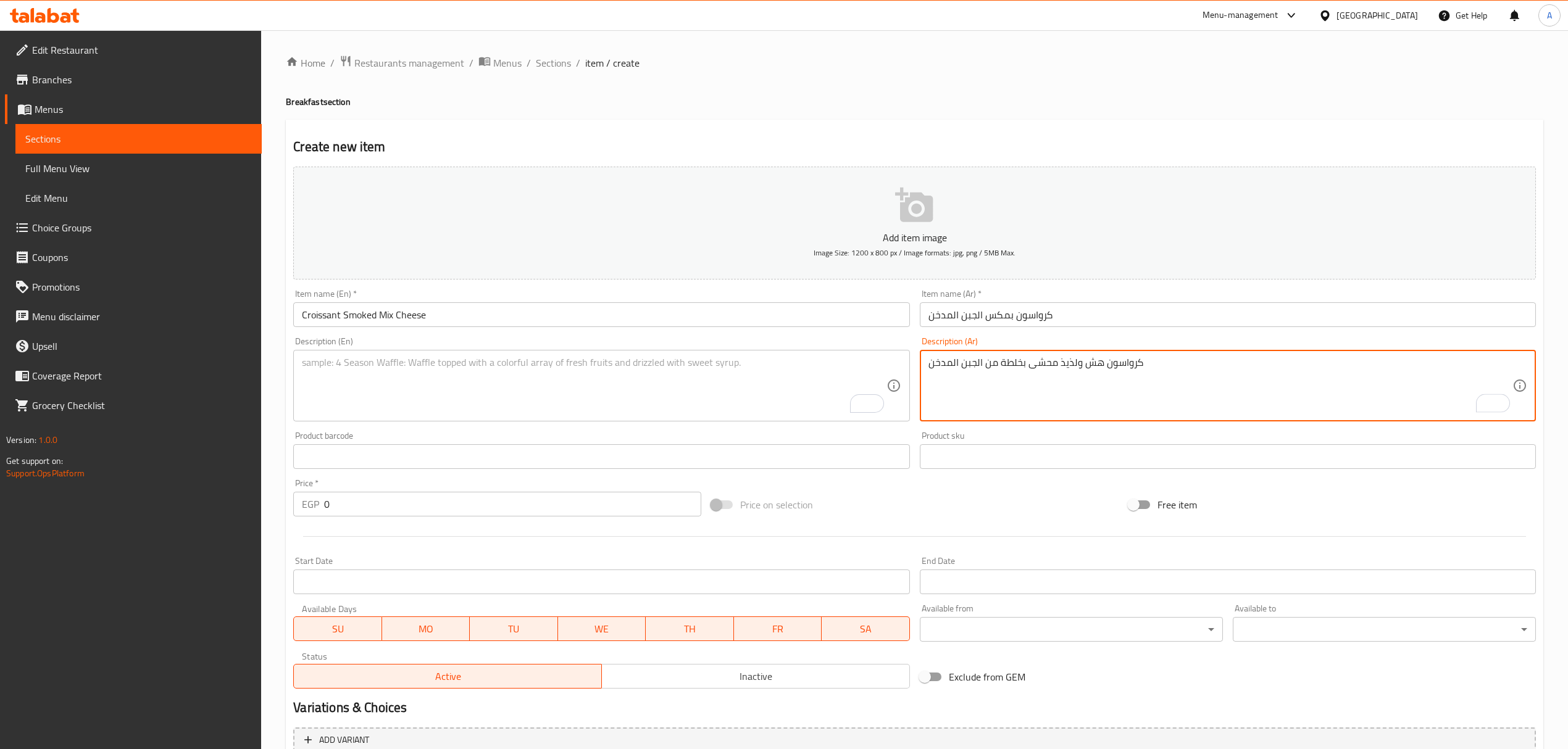
type textarea "كرواسون هش ولذيذ محشى بخلطة من الجبن المدخن"
click at [500, 374] on textarea "To enrich screen reader interactions, please activate Accessibility in Grammarl…" at bounding box center [593, 386] width 584 height 59
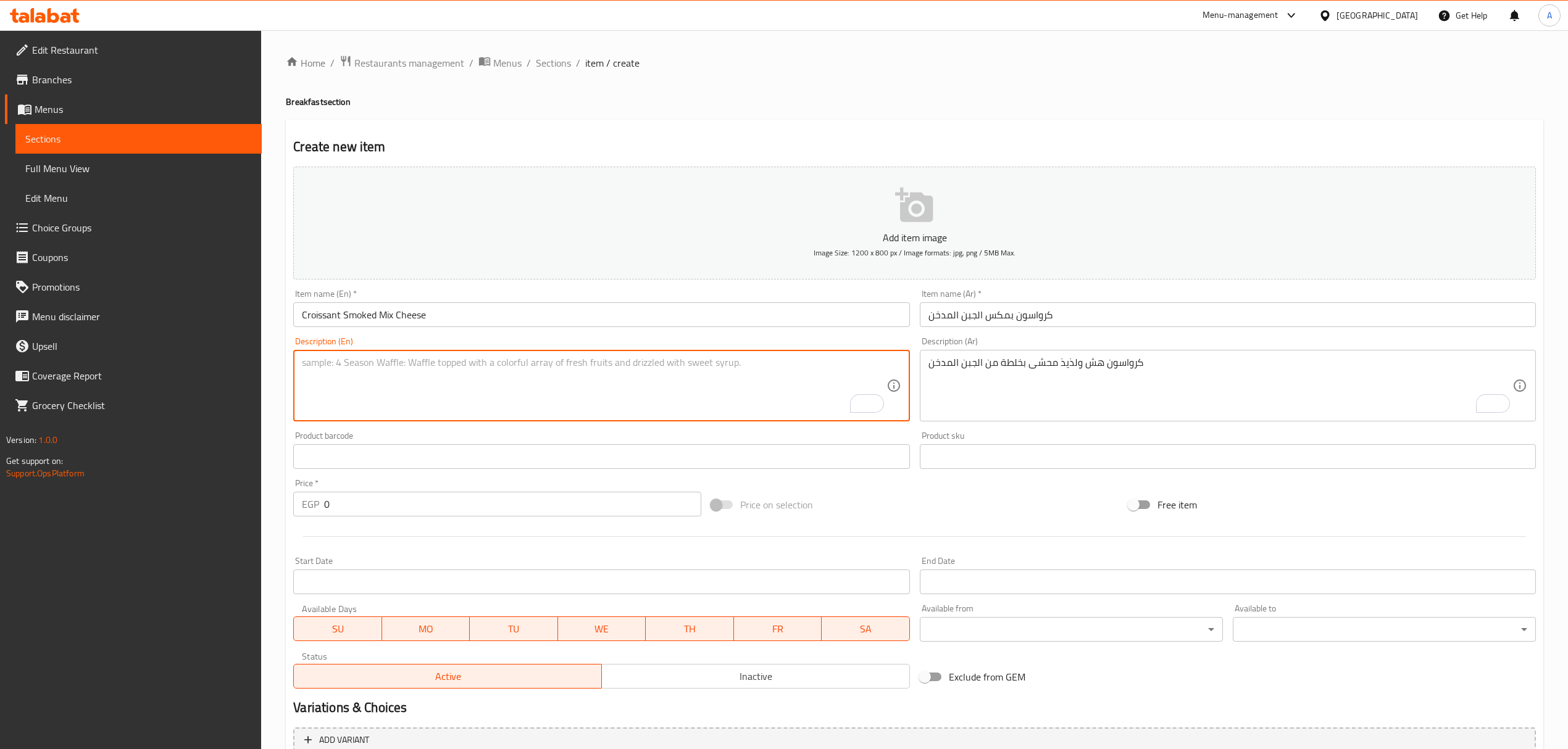
paste textarea "Delicious and fluffy croissants filled with a smoked cheese mixture"
type textarea "Delicious and fluffy croissants filled with a smoked cheese mixture"
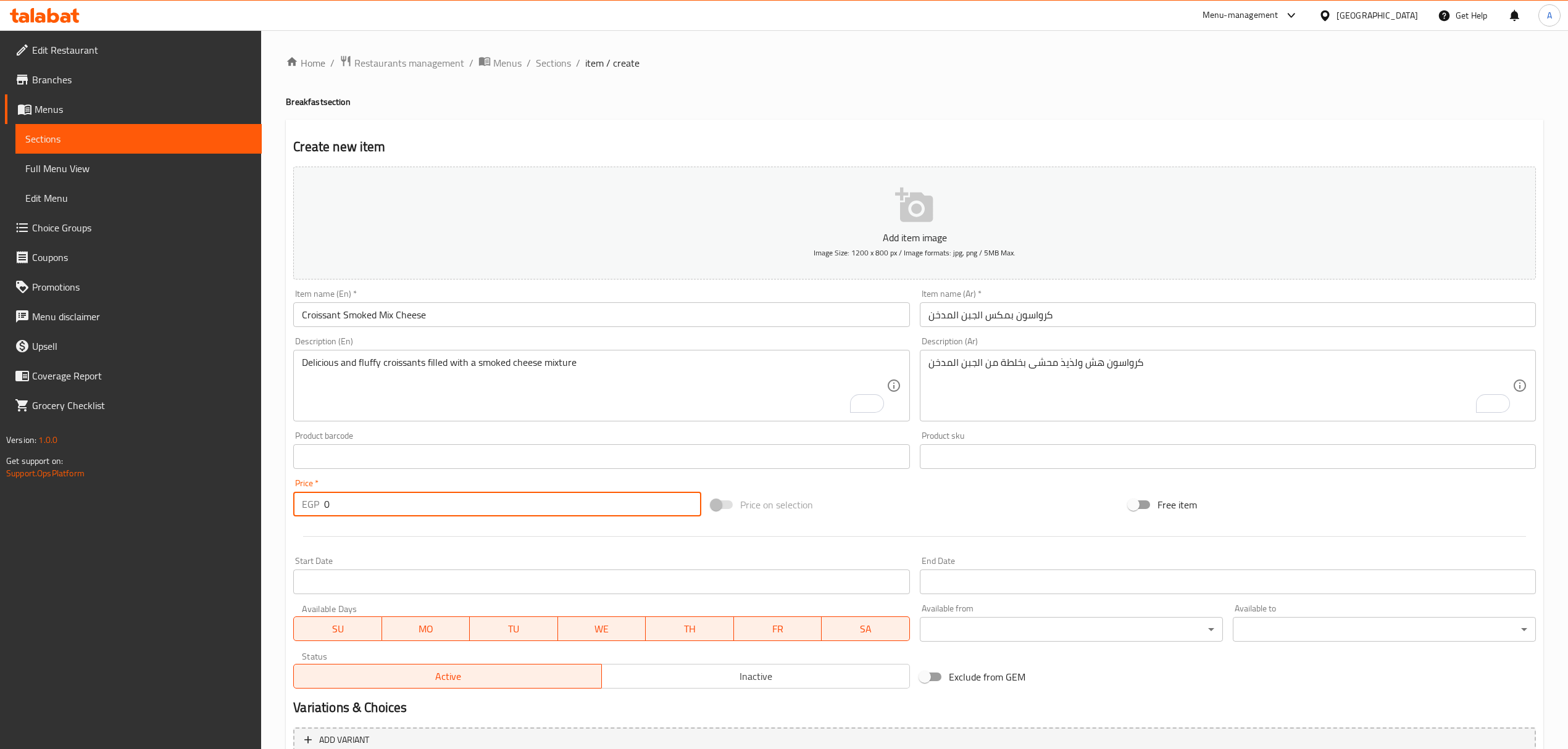
drag, startPoint x: 351, startPoint y: 502, endPoint x: 287, endPoint y: 510, distance: 64.5
click at [287, 510] on div "Create new item Add item image Image Size: 1200 x 800 px / Image formats: jpg, …" at bounding box center [915, 479] width 1258 height 719
paste input "172"
type input "172"
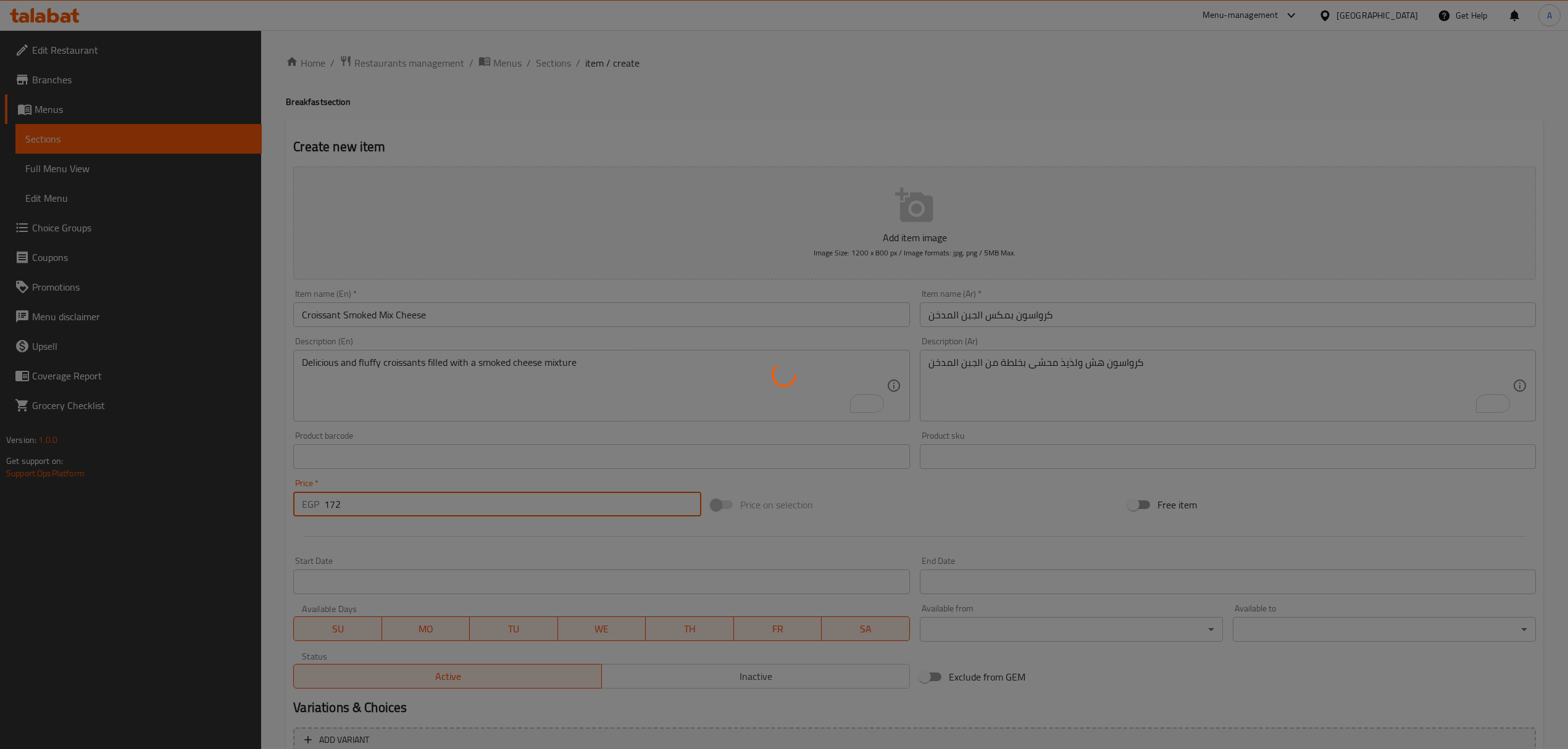
type input "0"
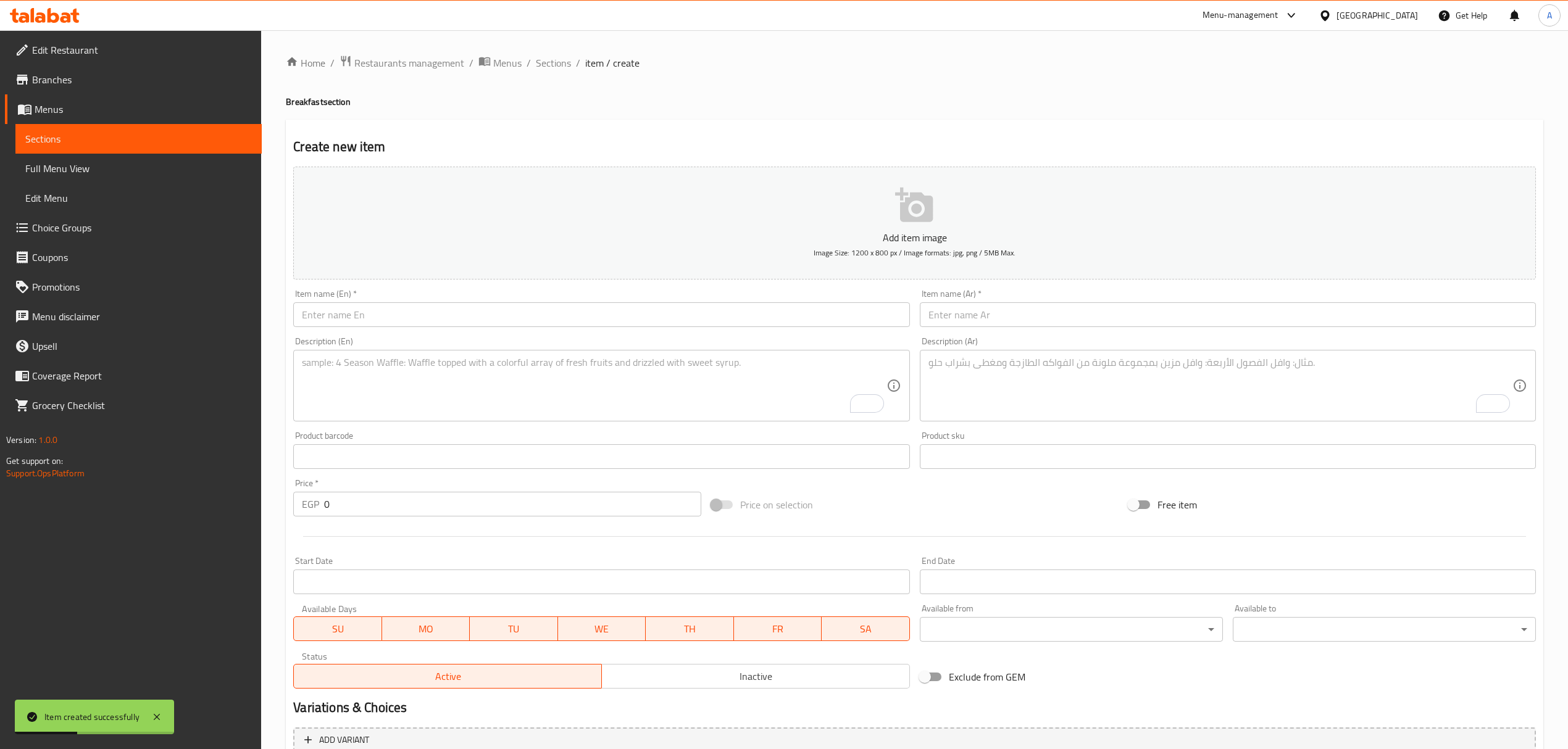
click at [562, 72] on div "Home / Restaurants management / Menus / Sections / item / create Breakfast sect…" at bounding box center [915, 451] width 1258 height 792
click at [562, 62] on span "Sections" at bounding box center [554, 62] width 35 height 14
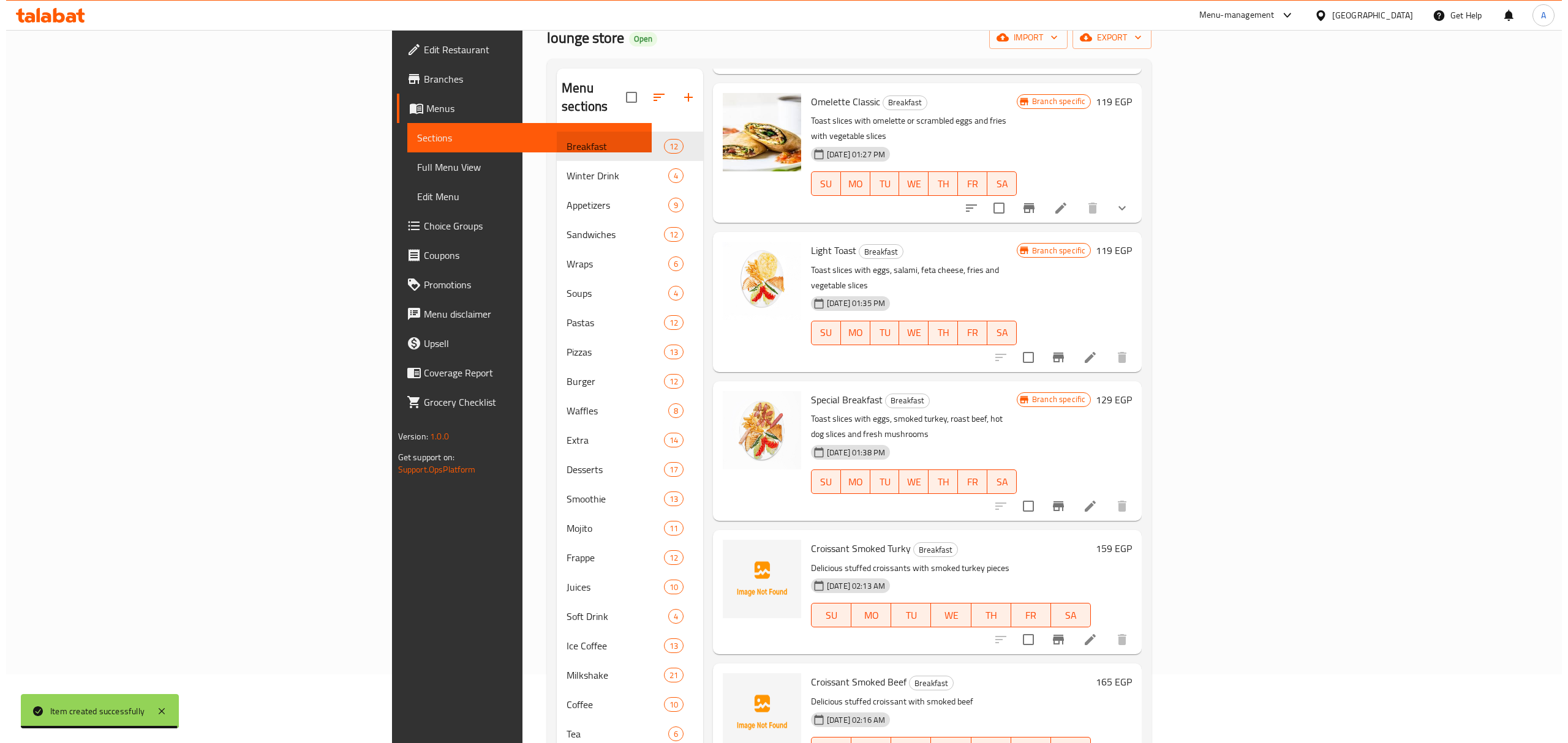
scroll to position [172, 0]
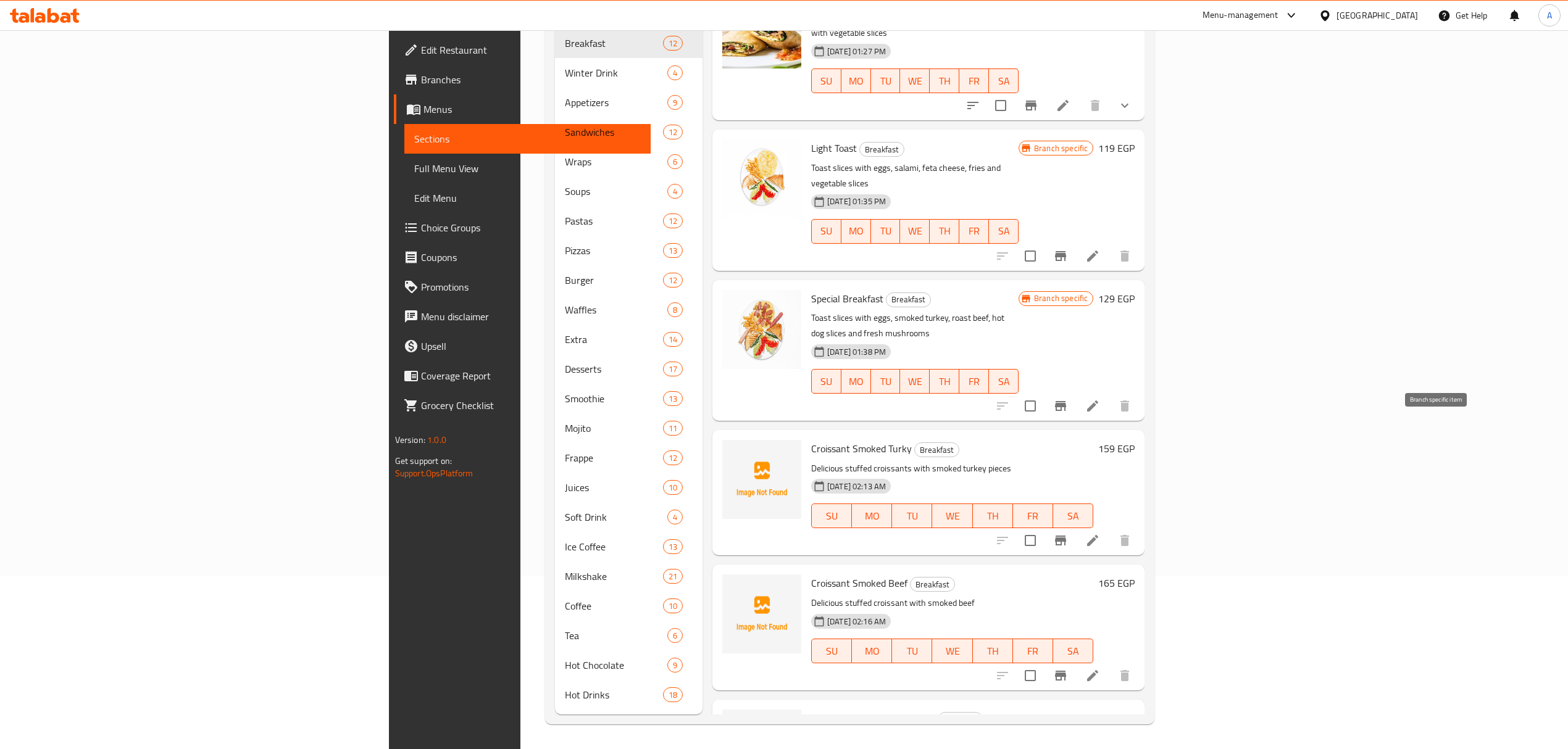
click at [1066, 536] on icon "Branch-specific-item" at bounding box center [1061, 540] width 11 height 10
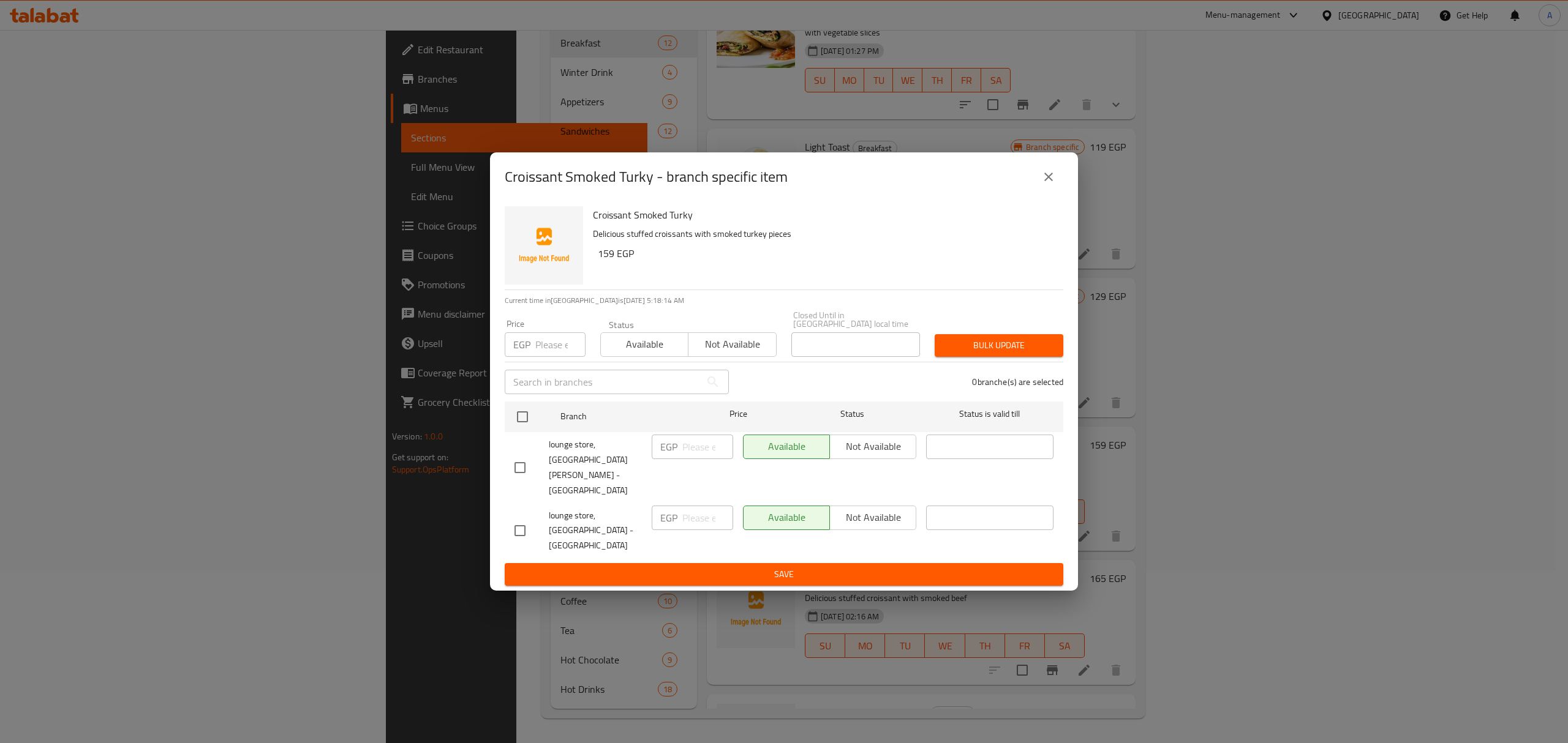
click at [528, 471] on input "checkbox" at bounding box center [520, 467] width 26 height 26
checkbox input "true"
click at [873, 455] on span "Not available" at bounding box center [872, 447] width 76 height 18
click at [850, 563] on button "Save" at bounding box center [783, 575] width 558 height 23
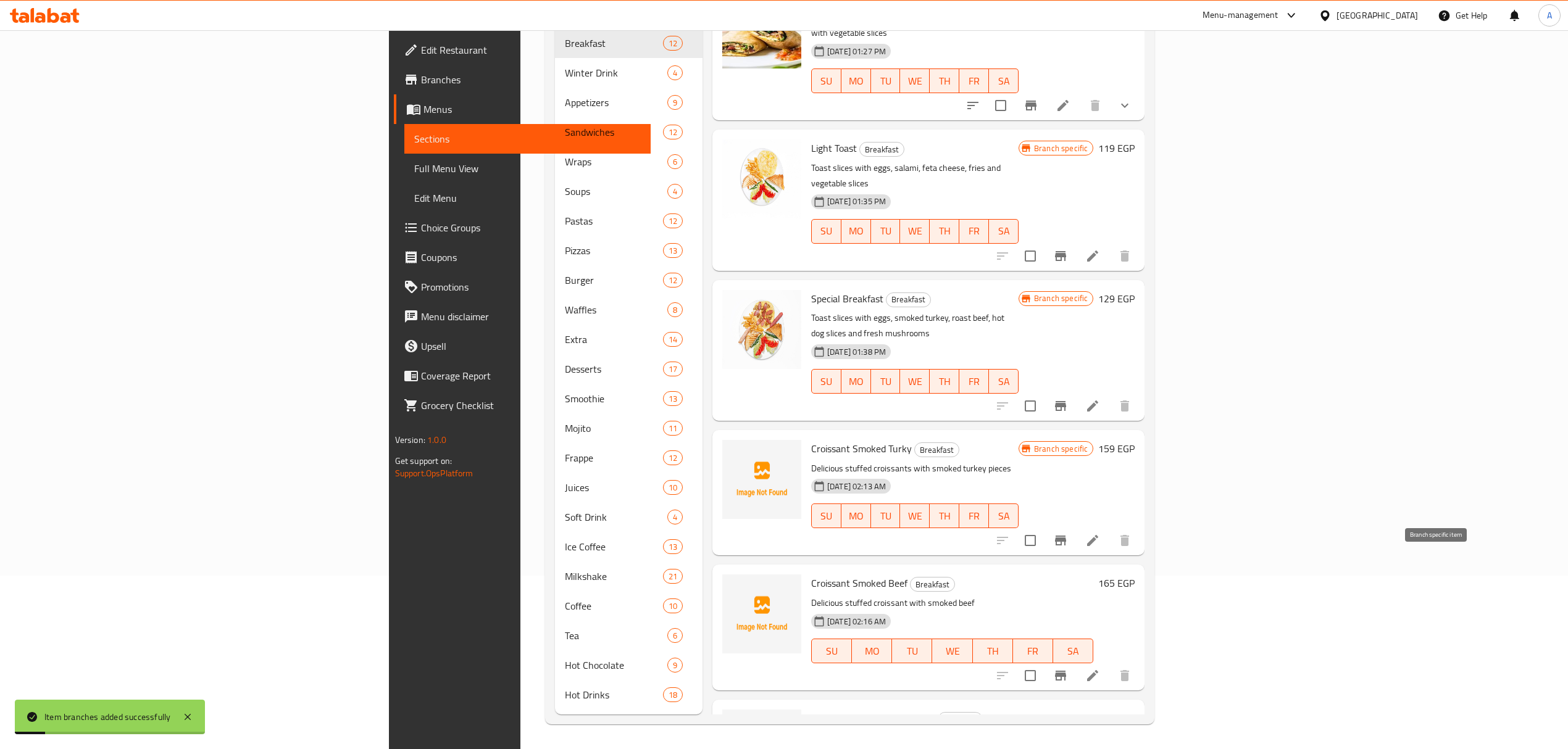
click at [1066, 671] on icon "Branch-specific-item" at bounding box center [1061, 675] width 11 height 10
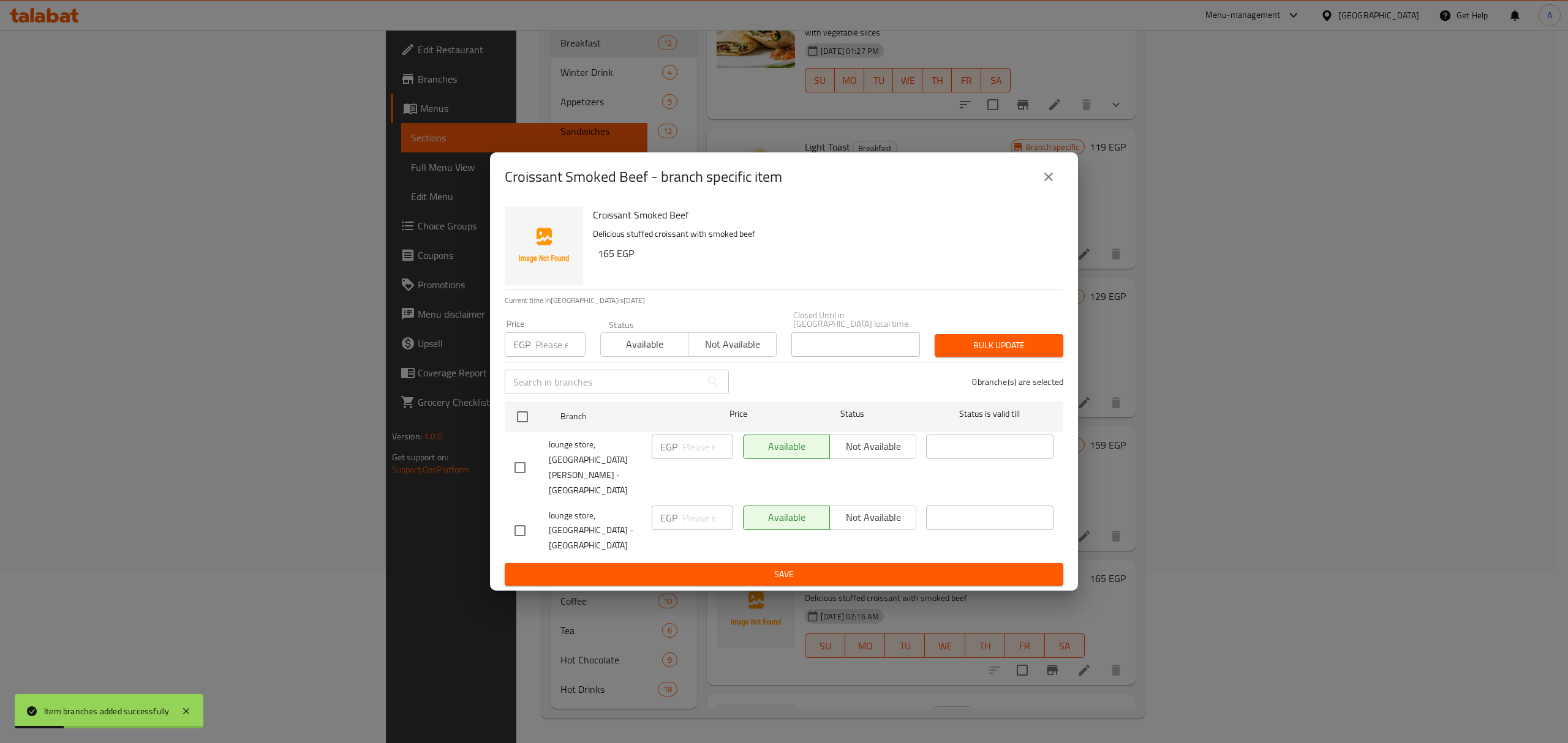
click at [523, 467] on input "checkbox" at bounding box center [520, 467] width 26 height 26
checkbox input "true"
click at [872, 459] on button "Not available" at bounding box center [872, 447] width 87 height 24
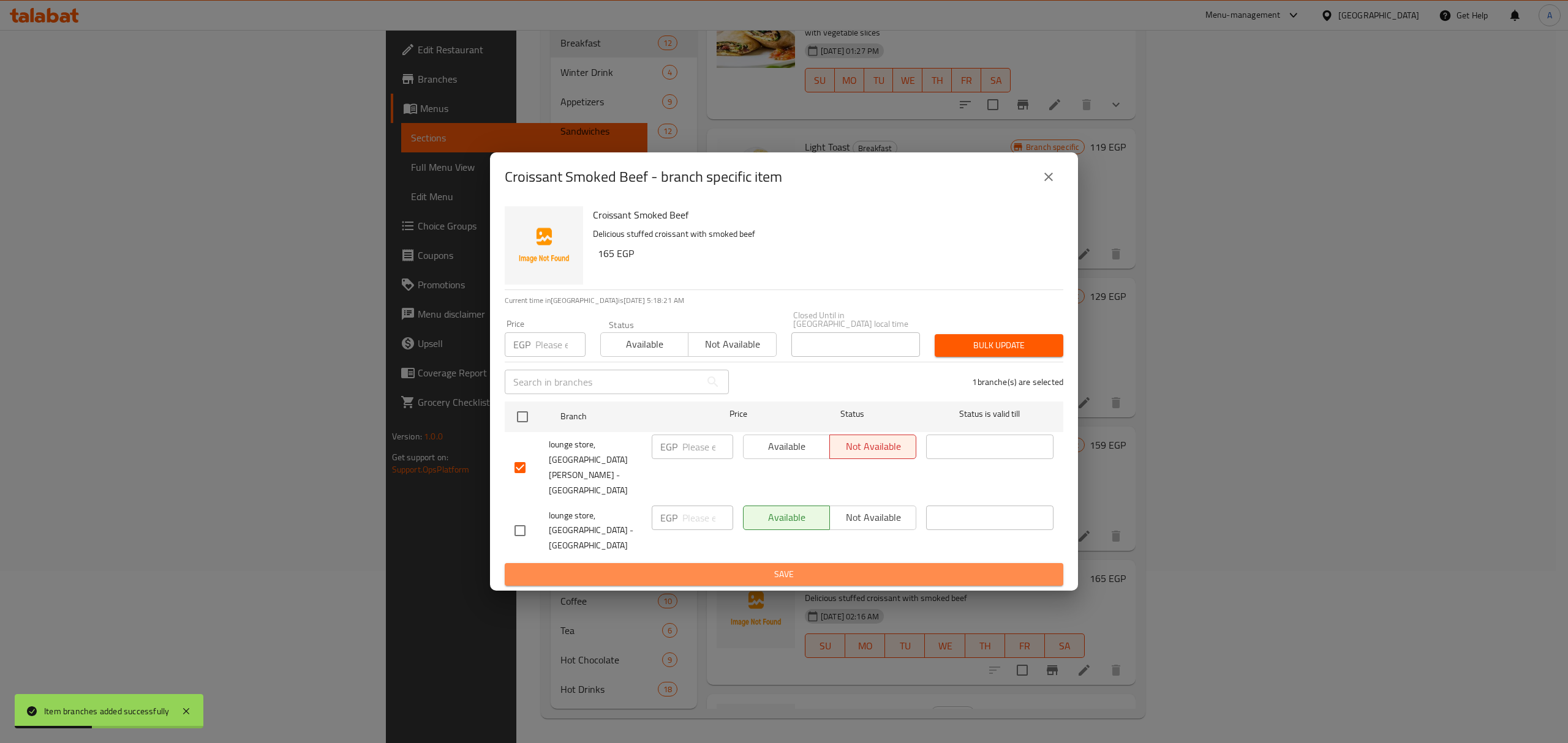
click at [855, 567] on span "Save" at bounding box center [784, 575] width 539 height 15
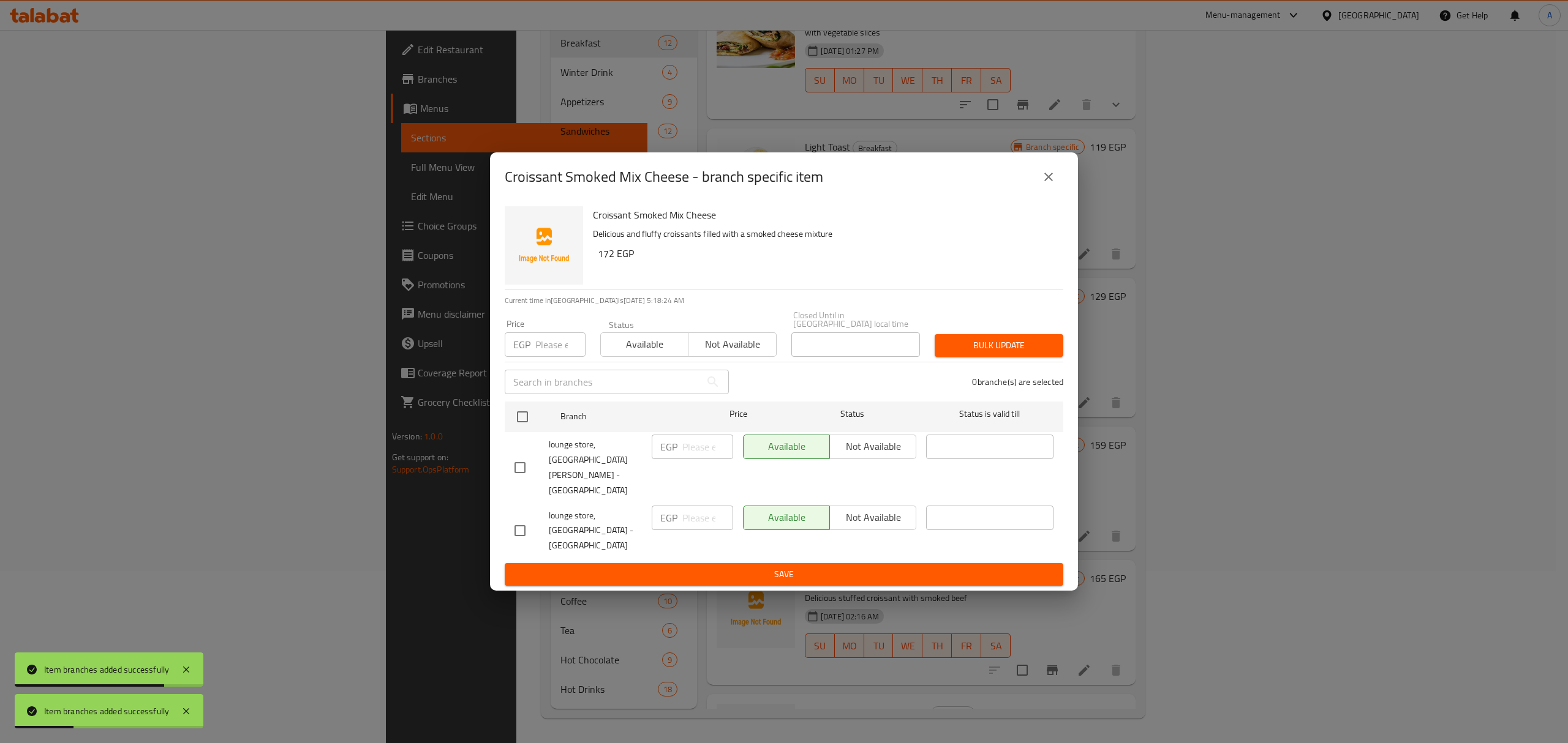
click at [520, 466] on input "checkbox" at bounding box center [520, 467] width 26 height 26
checkbox input "true"
click at [860, 457] on button "Not available" at bounding box center [872, 447] width 87 height 24
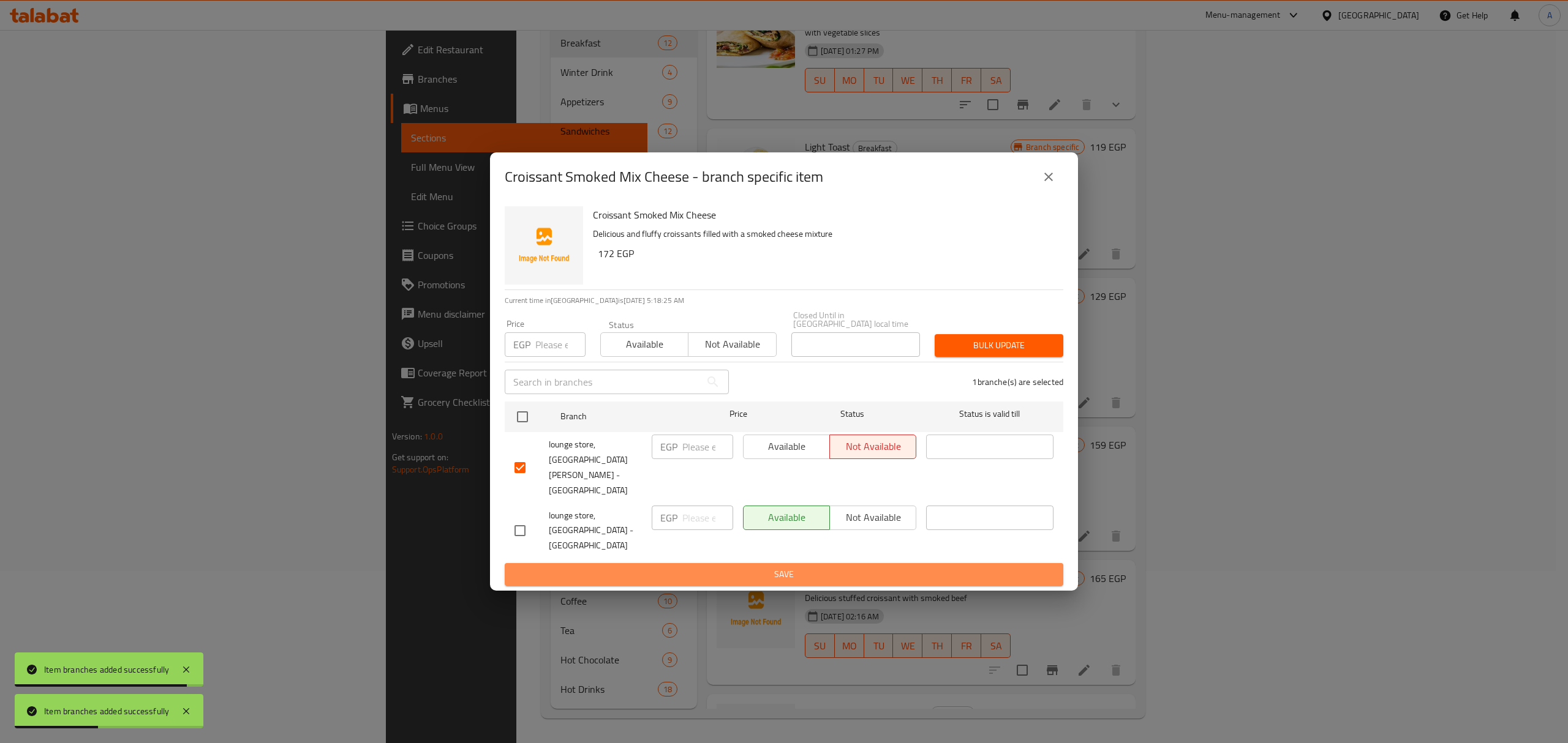
click at [863, 563] on button "Save" at bounding box center [783, 575] width 558 height 23
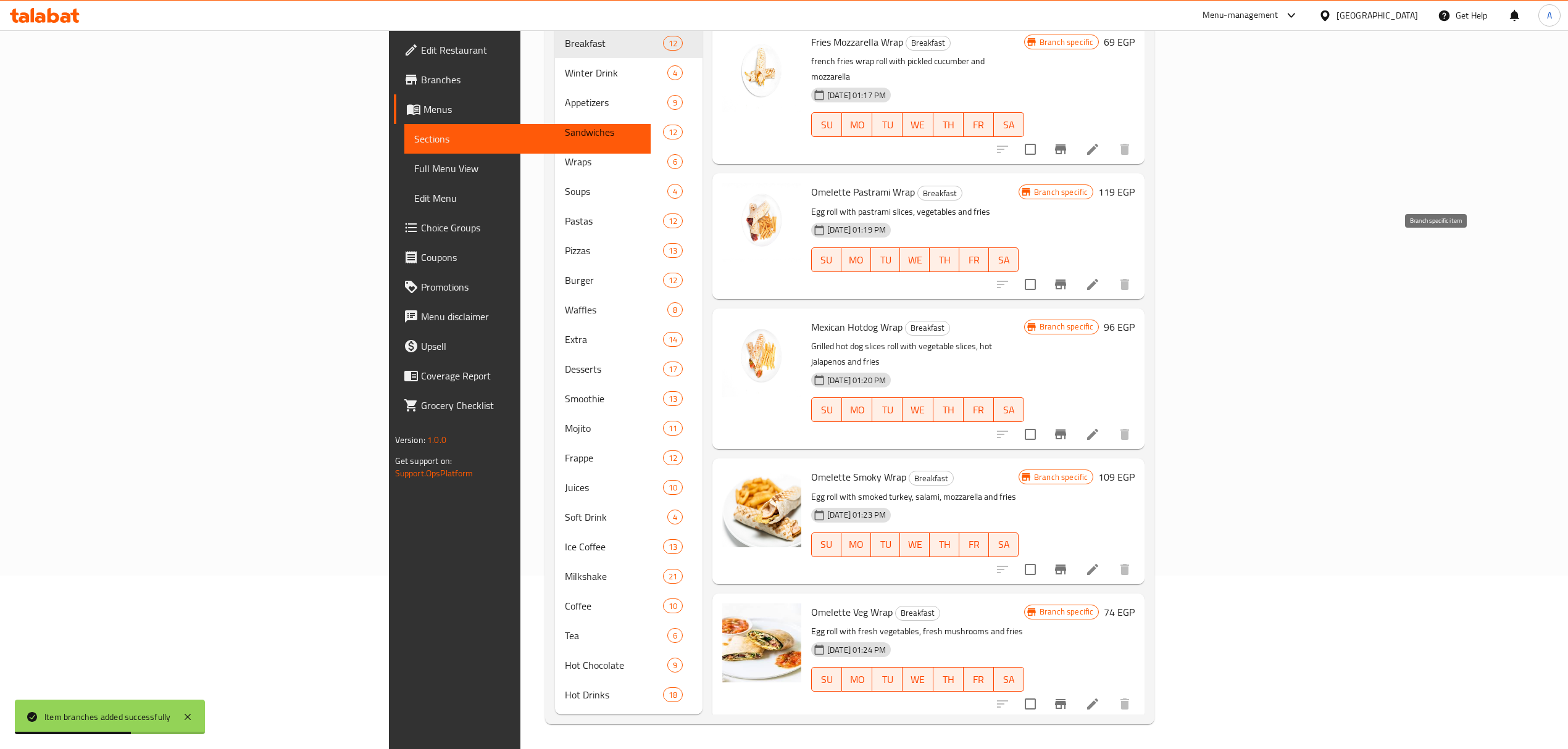
click at [1066, 279] on icon "Branch-specific-item" at bounding box center [1061, 284] width 11 height 10
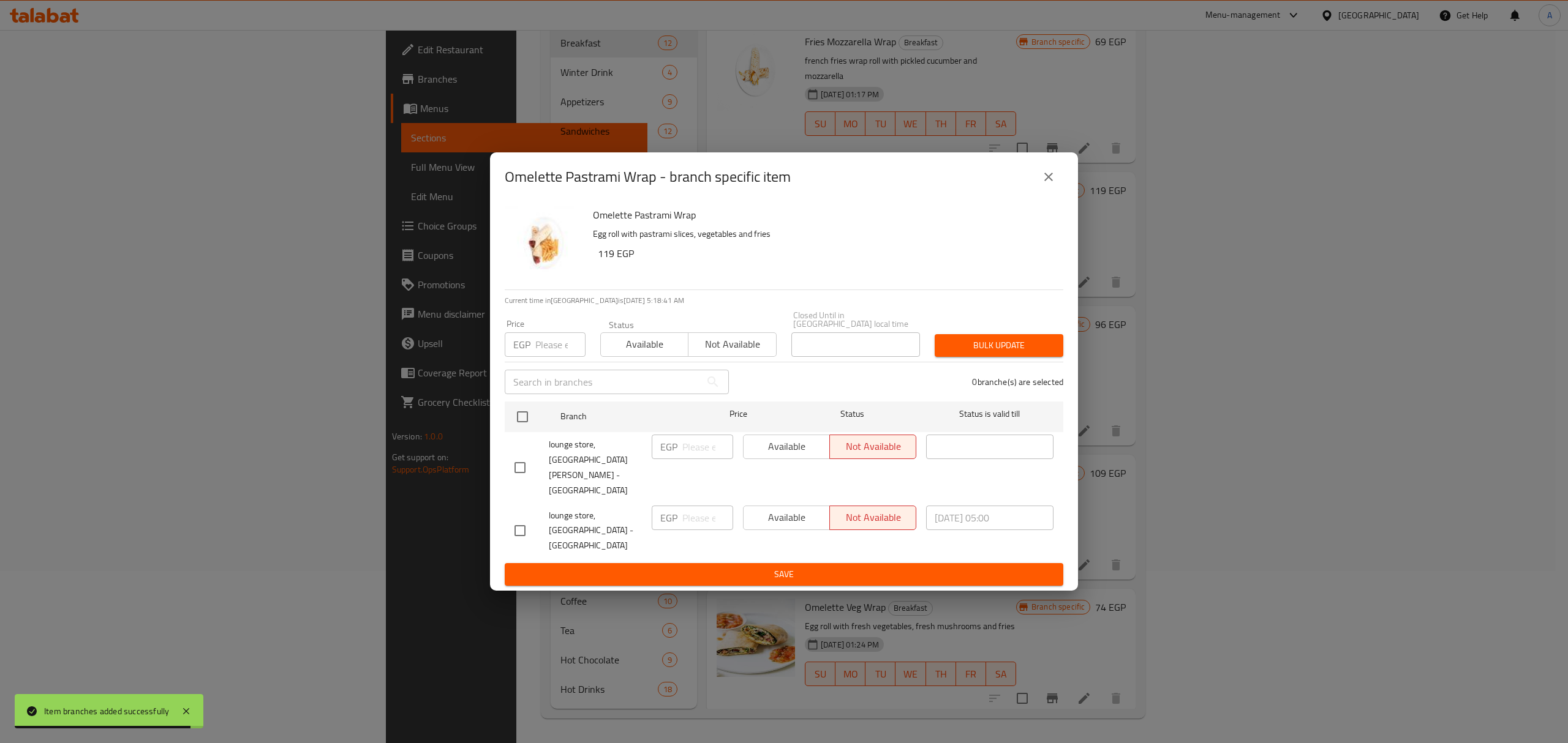
click at [517, 518] on input "checkbox" at bounding box center [520, 531] width 26 height 26
checkbox input "true"
click at [694, 510] on input "number" at bounding box center [707, 518] width 51 height 24
paste input "165"
type input "165"
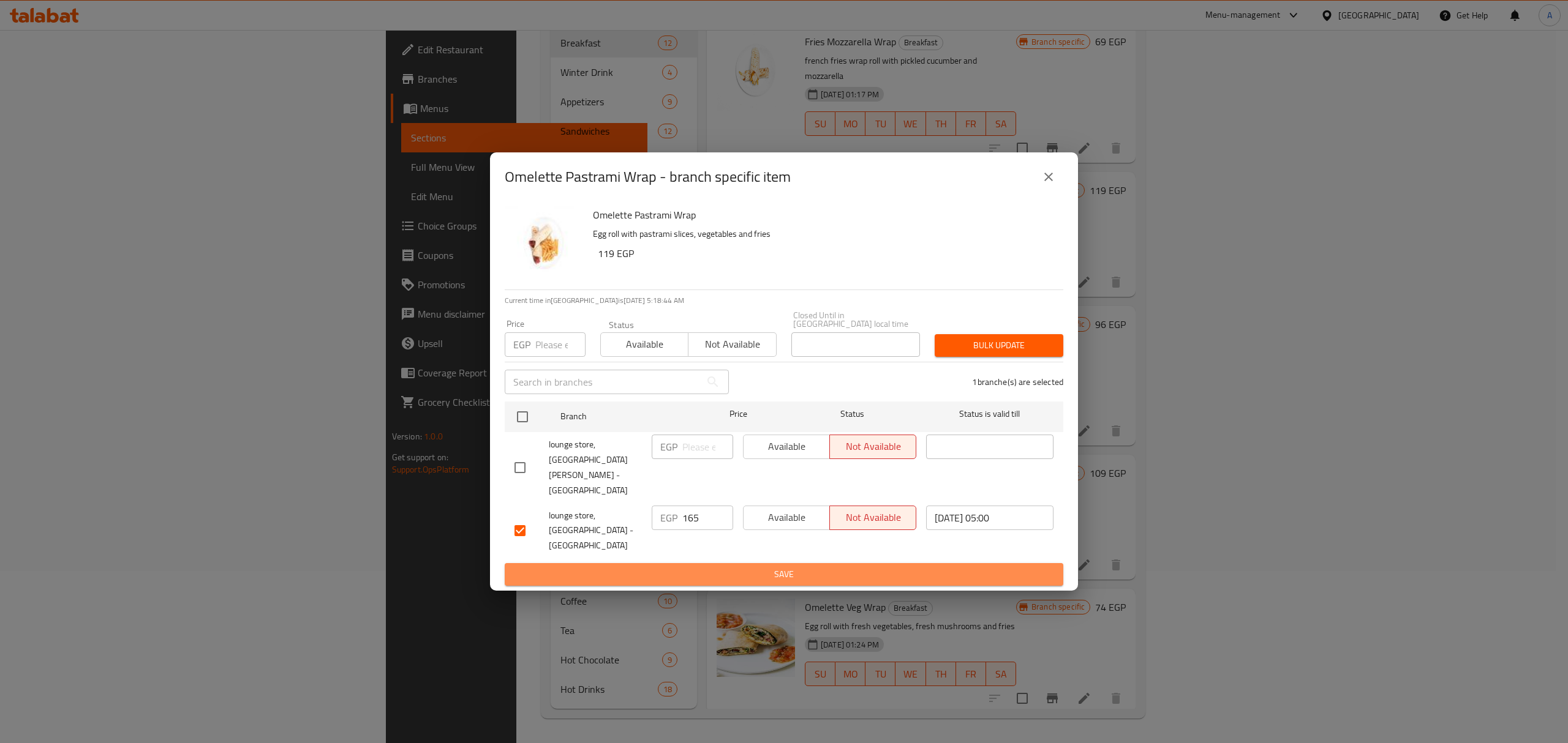
click at [718, 567] on span "Save" at bounding box center [784, 575] width 539 height 15
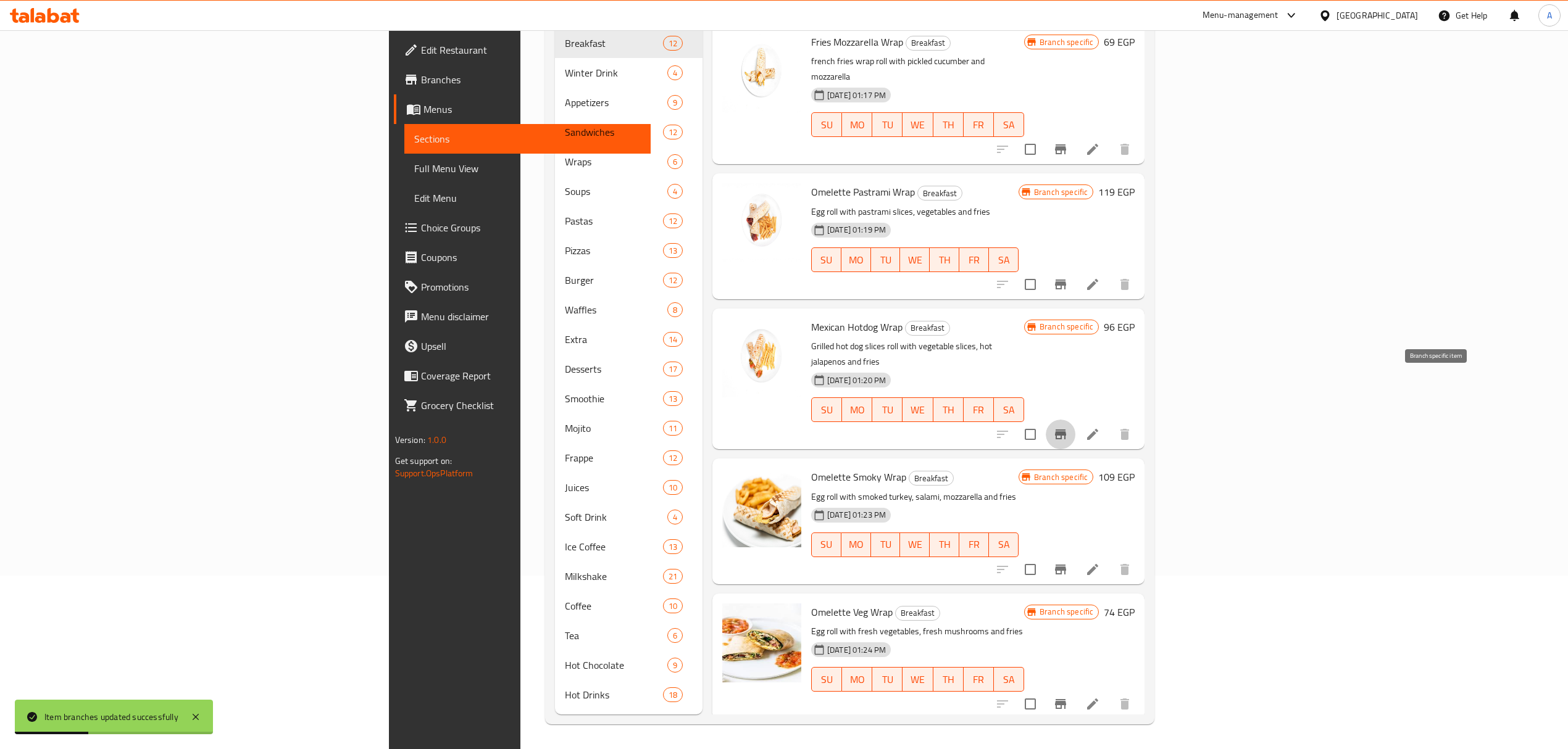
click at [1075, 419] on button "Branch-specific-item" at bounding box center [1061, 434] width 30 height 30
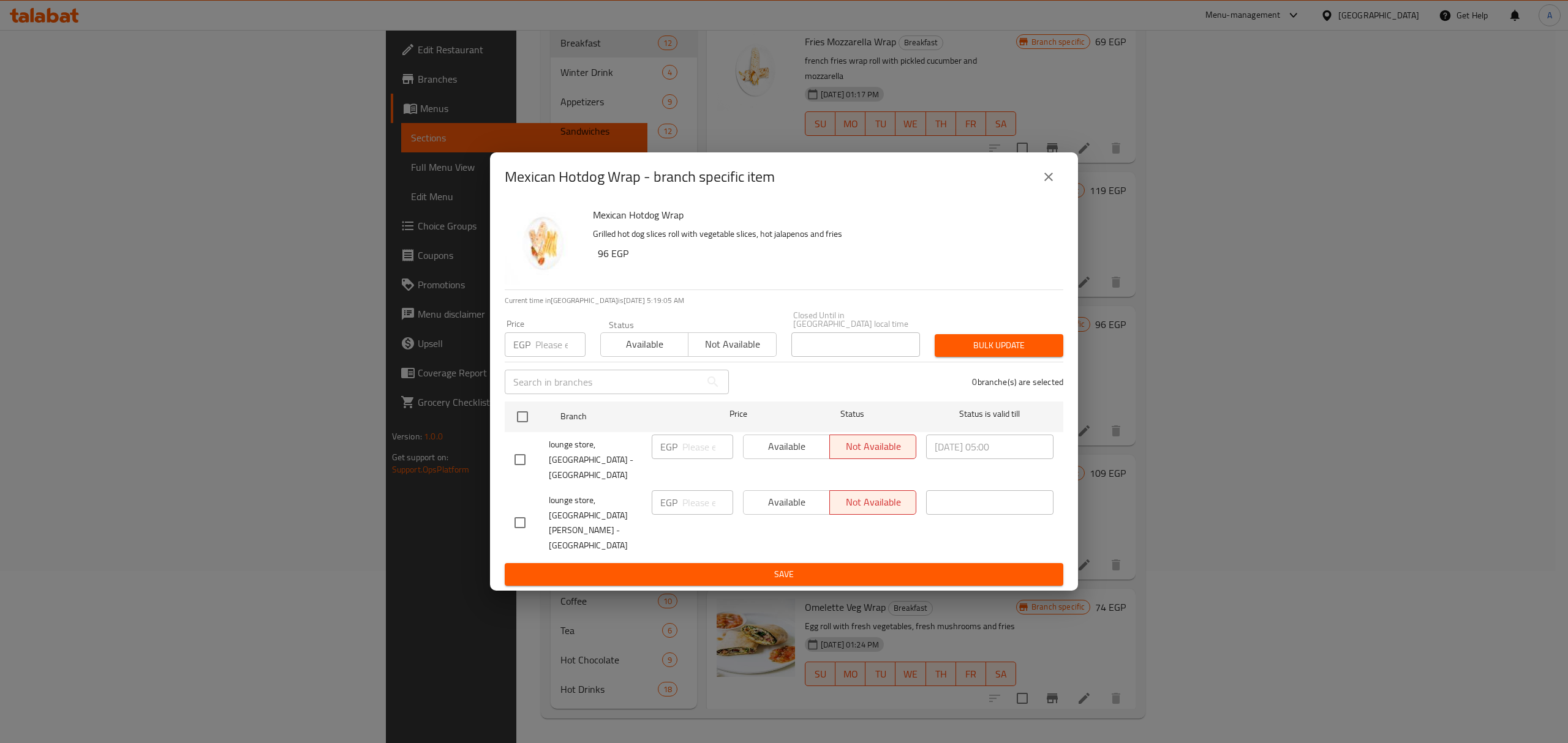
click at [510, 473] on input "checkbox" at bounding box center [520, 460] width 26 height 26
checkbox input "true"
click at [684, 459] on input "number" at bounding box center [707, 447] width 51 height 24
paste input "155"
type input "155"
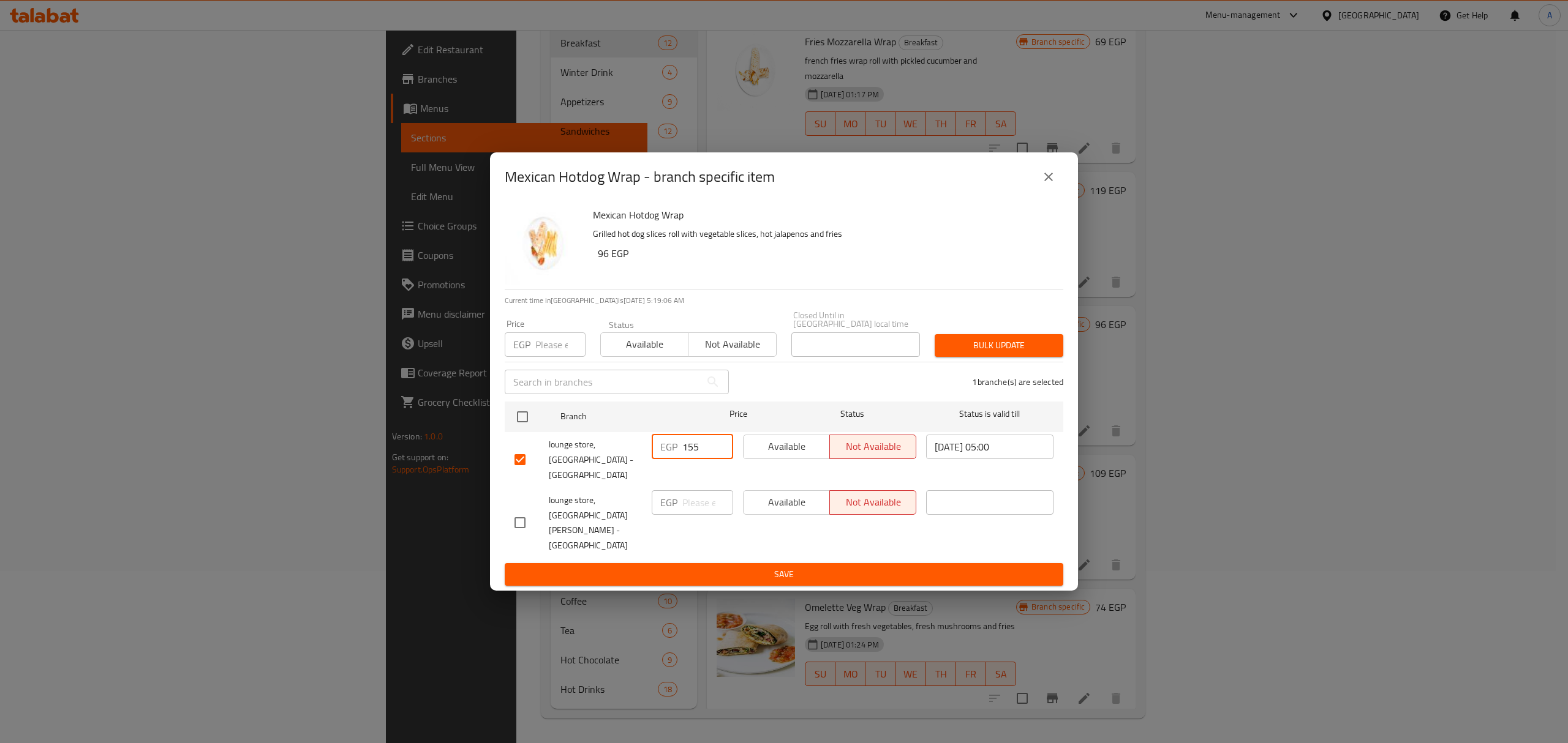
click at [721, 567] on span "Save" at bounding box center [784, 575] width 539 height 15
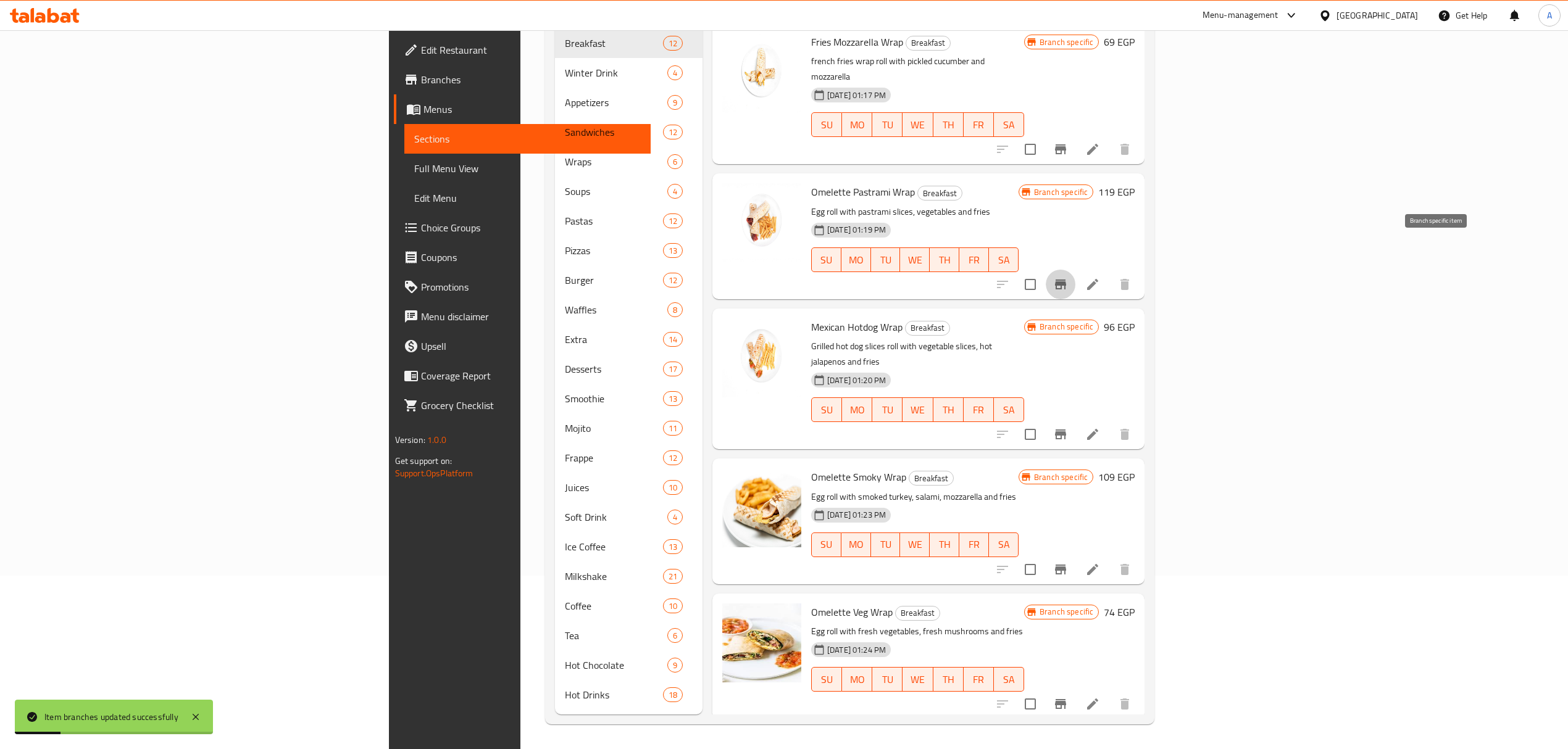
click at [1075, 269] on button "Branch-specific-item" at bounding box center [1061, 284] width 30 height 30
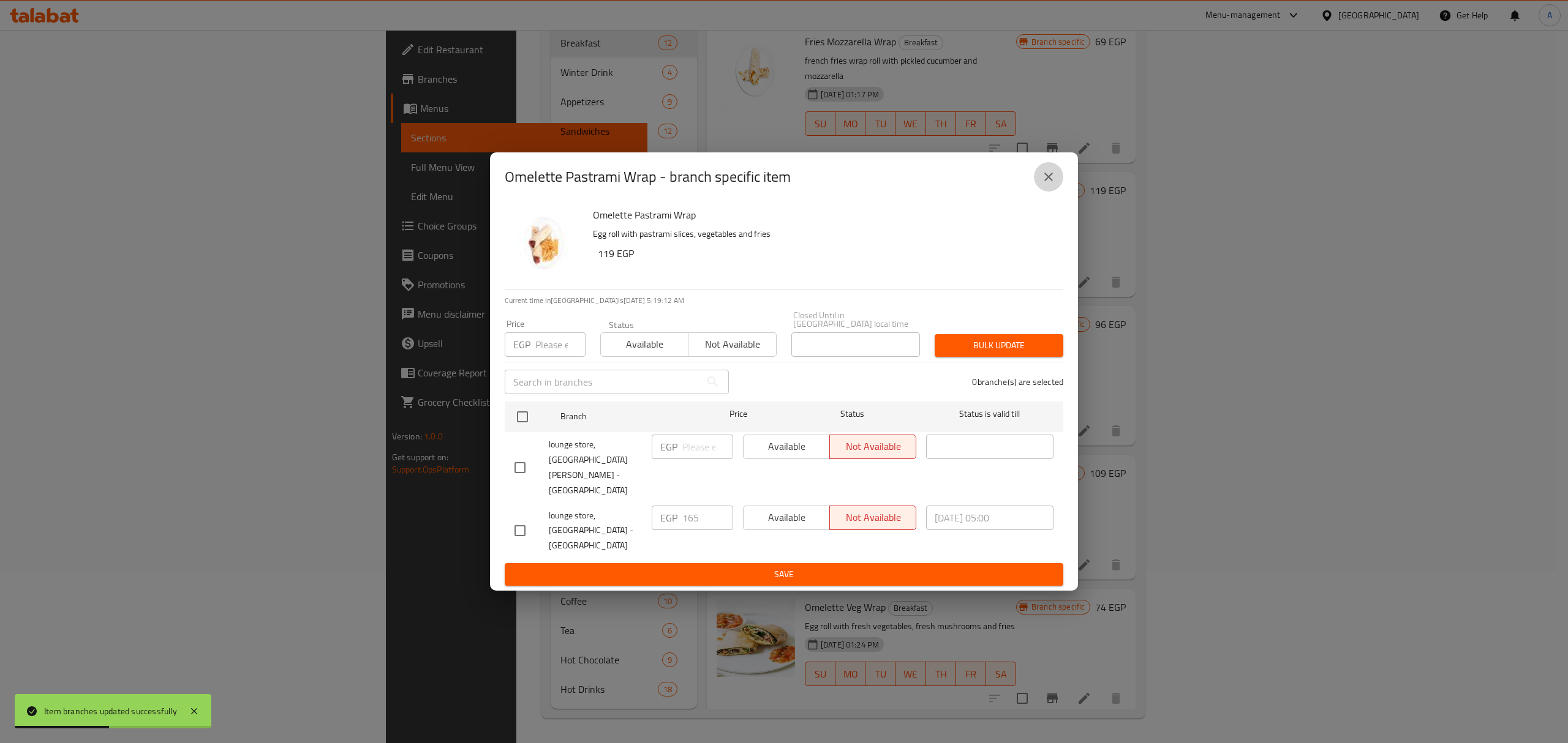
click at [1057, 192] on button "close" at bounding box center [1048, 177] width 29 height 29
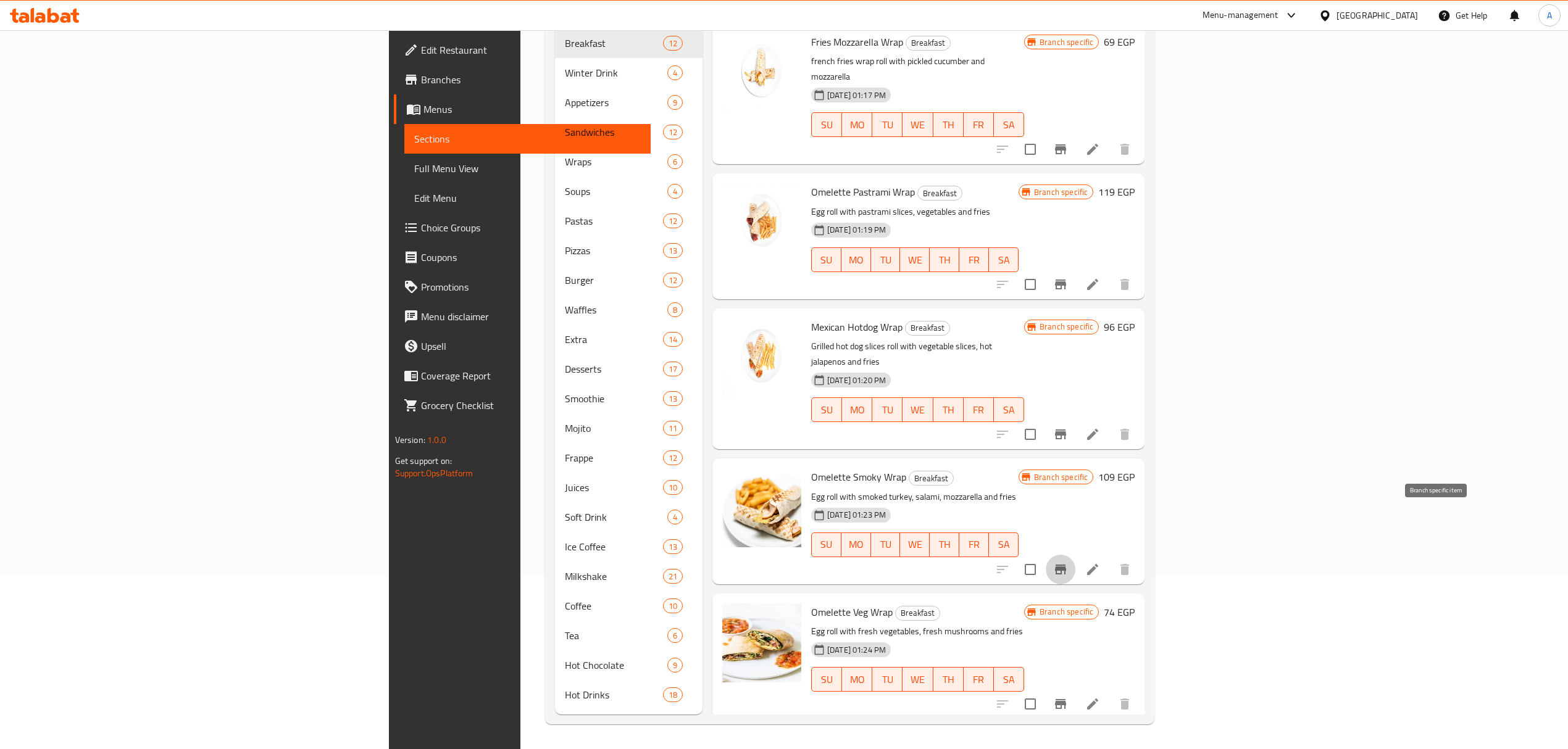
click at [1068, 563] on icon "Branch-specific-item" at bounding box center [1060, 569] width 14 height 14
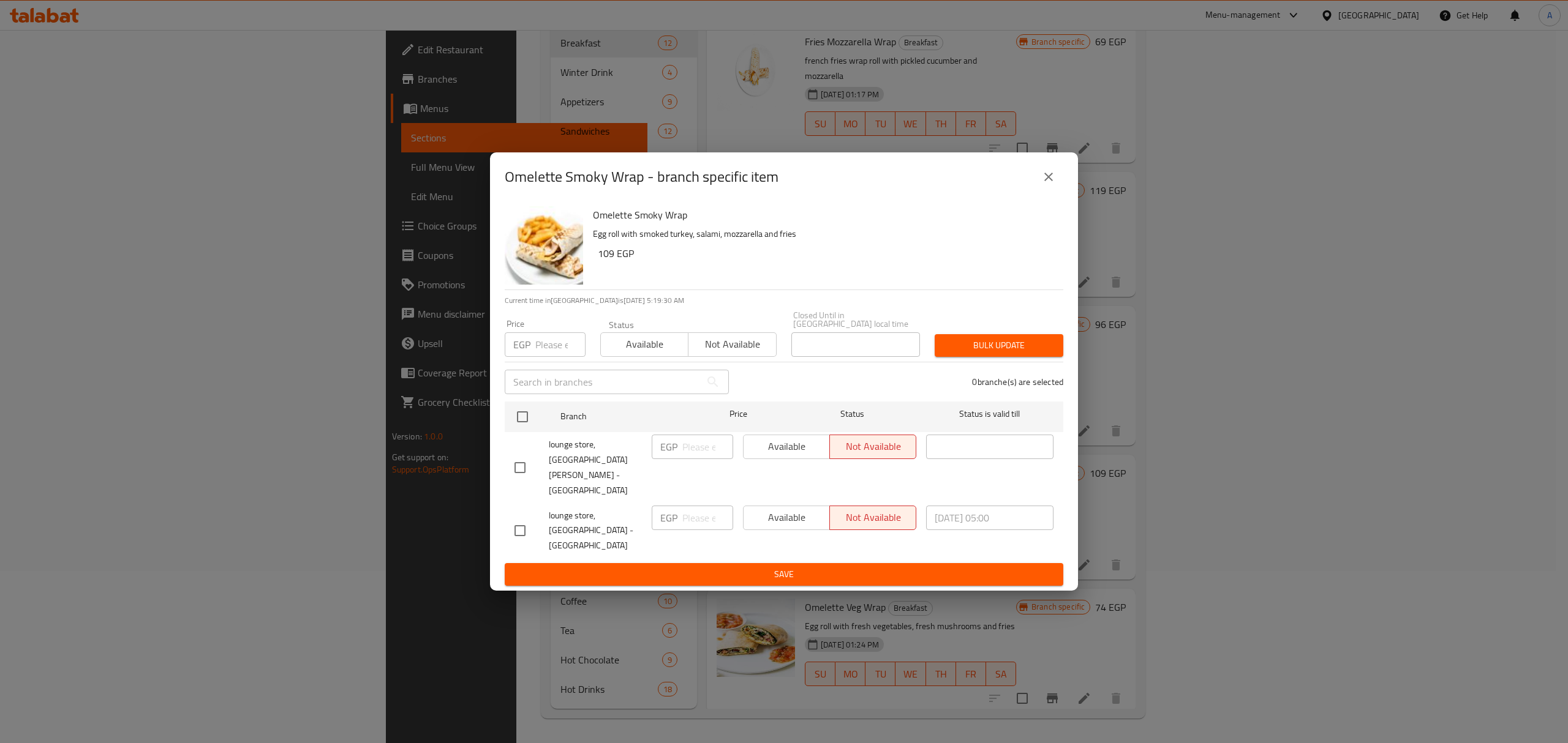
click at [520, 518] on input "checkbox" at bounding box center [520, 531] width 26 height 26
checkbox input "true"
click at [693, 506] on input "number" at bounding box center [707, 518] width 51 height 24
paste input "165"
type input "165"
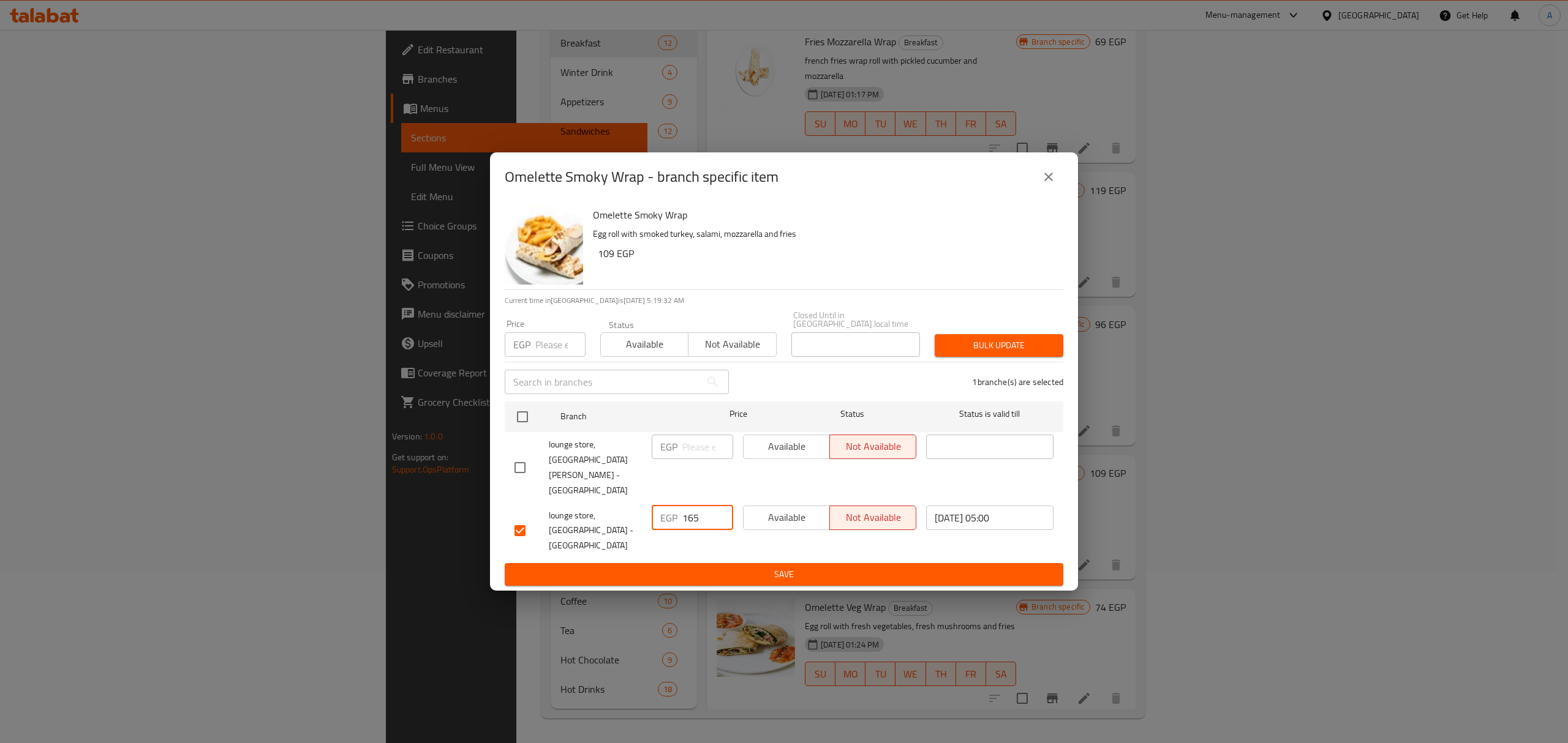
click at [705, 561] on div "Omelette Smoky Wrap Egg roll with smoked turkey, salami, mozzarella and fries 1…" at bounding box center [784, 396] width 588 height 390
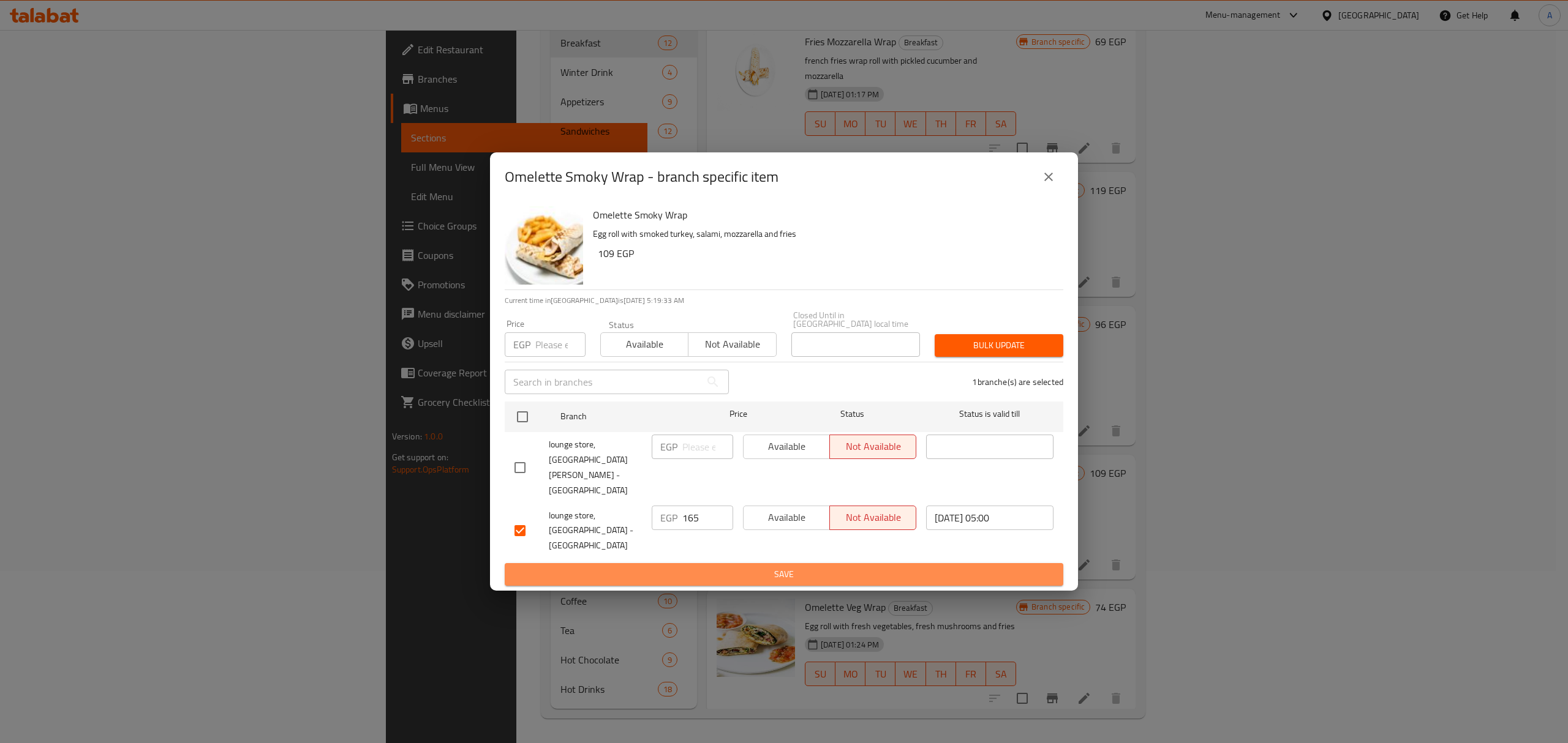
click at [701, 567] on span "Save" at bounding box center [784, 575] width 539 height 15
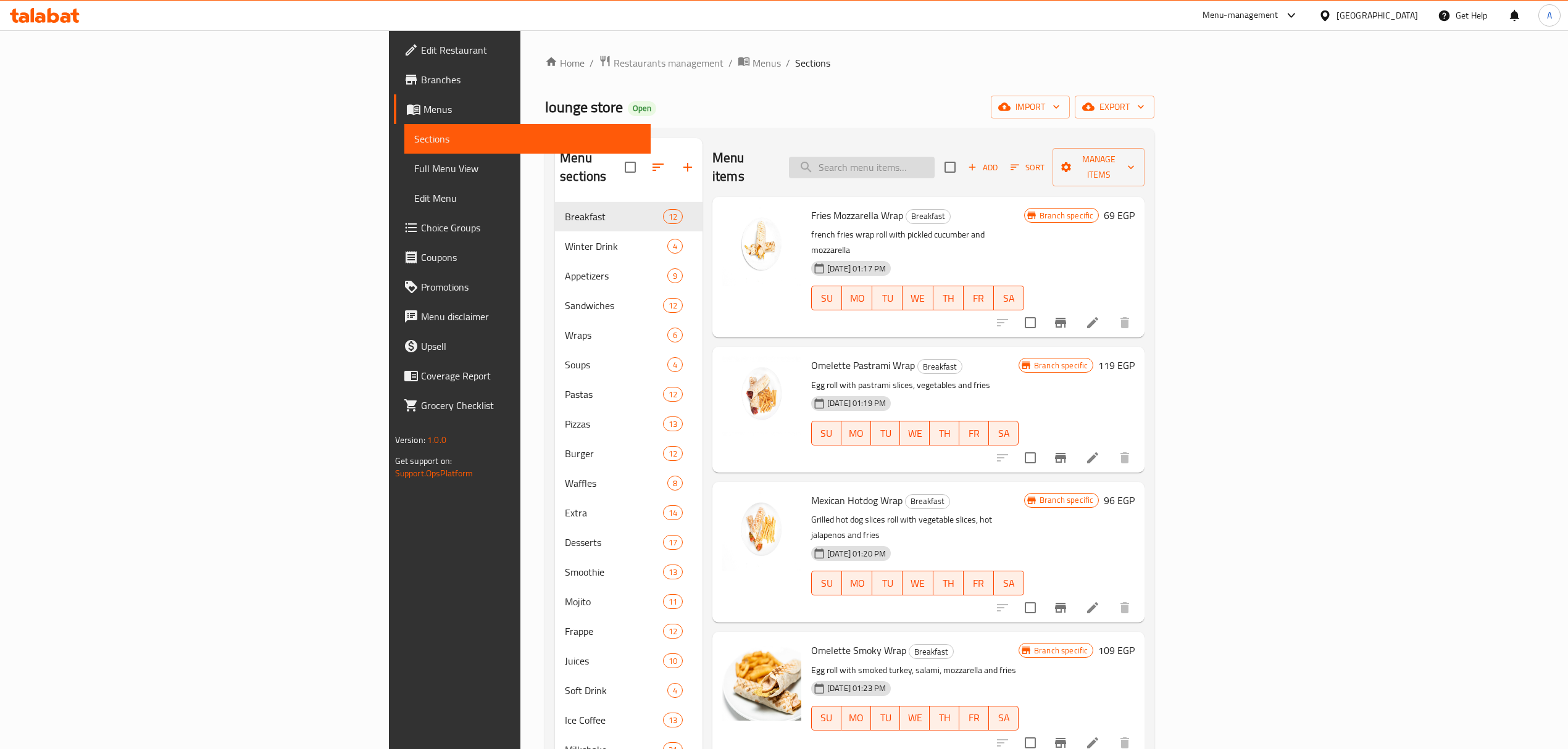
drag, startPoint x: 986, startPoint y: 151, endPoint x: 982, endPoint y: 168, distance: 17.5
click at [982, 168] on div "Menu items Add Sort Manage items" at bounding box center [929, 167] width 433 height 59
click at [935, 157] on input "search" at bounding box center [861, 167] width 145 height 21
paste input "CLUB TOAST"
type input "CLUB TOAST"
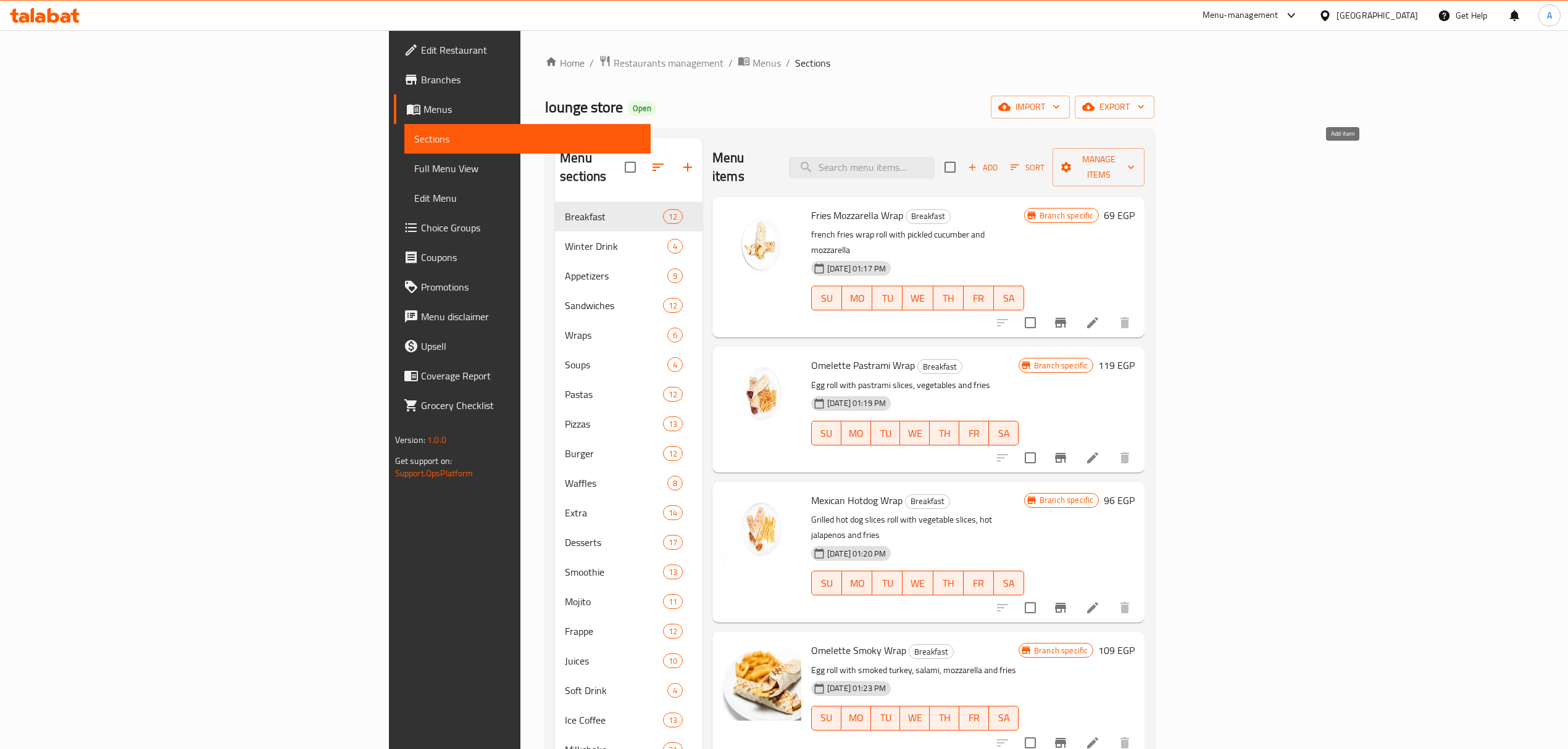
click at [1000, 161] on span "Add" at bounding box center [983, 167] width 34 height 14
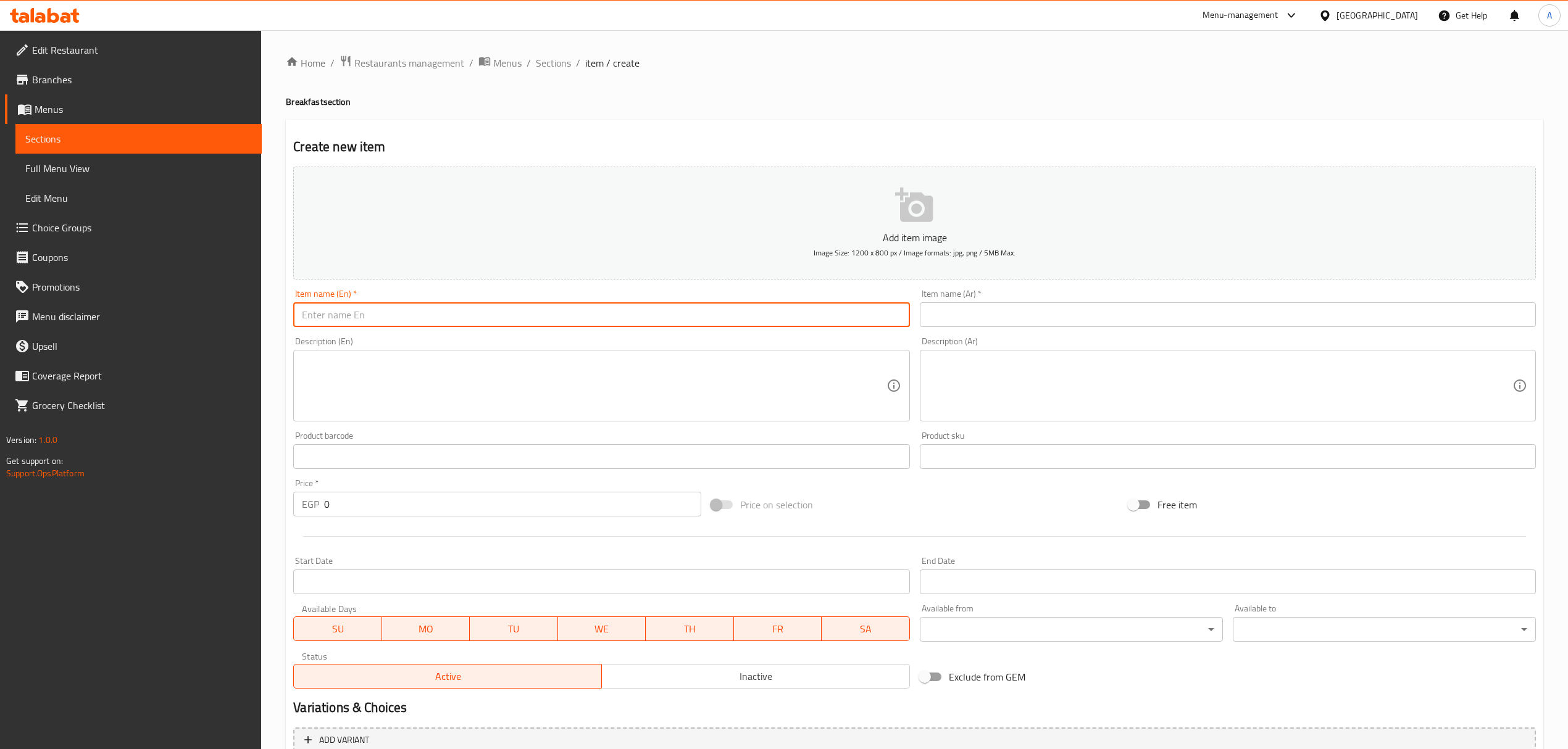
click at [608, 320] on input "text" at bounding box center [601, 314] width 616 height 24
paste input "Club Toast"
type input "Club Toast"
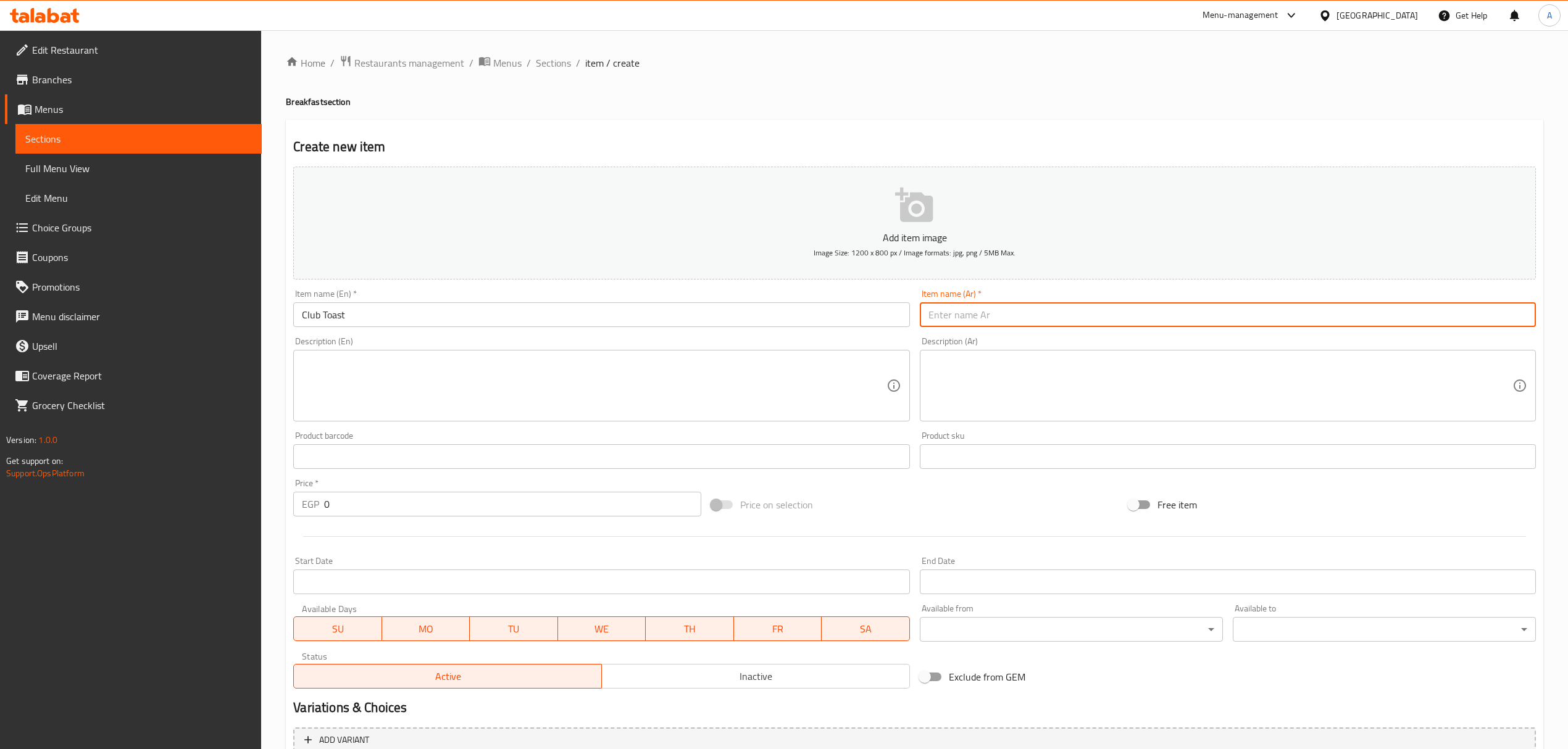
click at [964, 322] on input "text" at bounding box center [1228, 314] width 616 height 24
type input "توست كلوب"
click at [1011, 380] on textarea at bounding box center [1220, 386] width 584 height 59
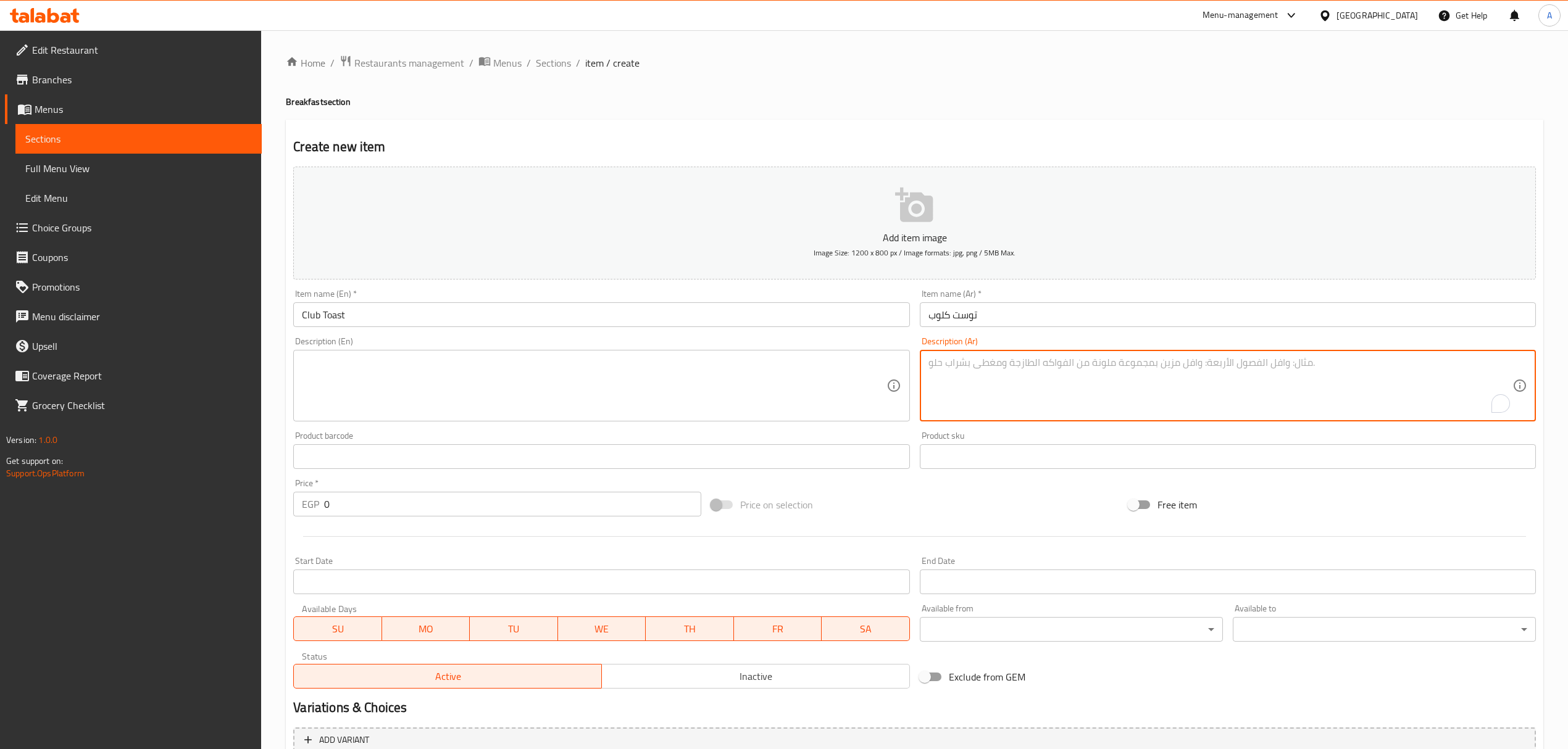
paste textarea "شرائح التوست مع السموك تركى والسموك بيف"
type textarea "شرائح التوست مع السموك تركى والسموك بيف"
click at [548, 381] on textarea at bounding box center [593, 386] width 584 height 59
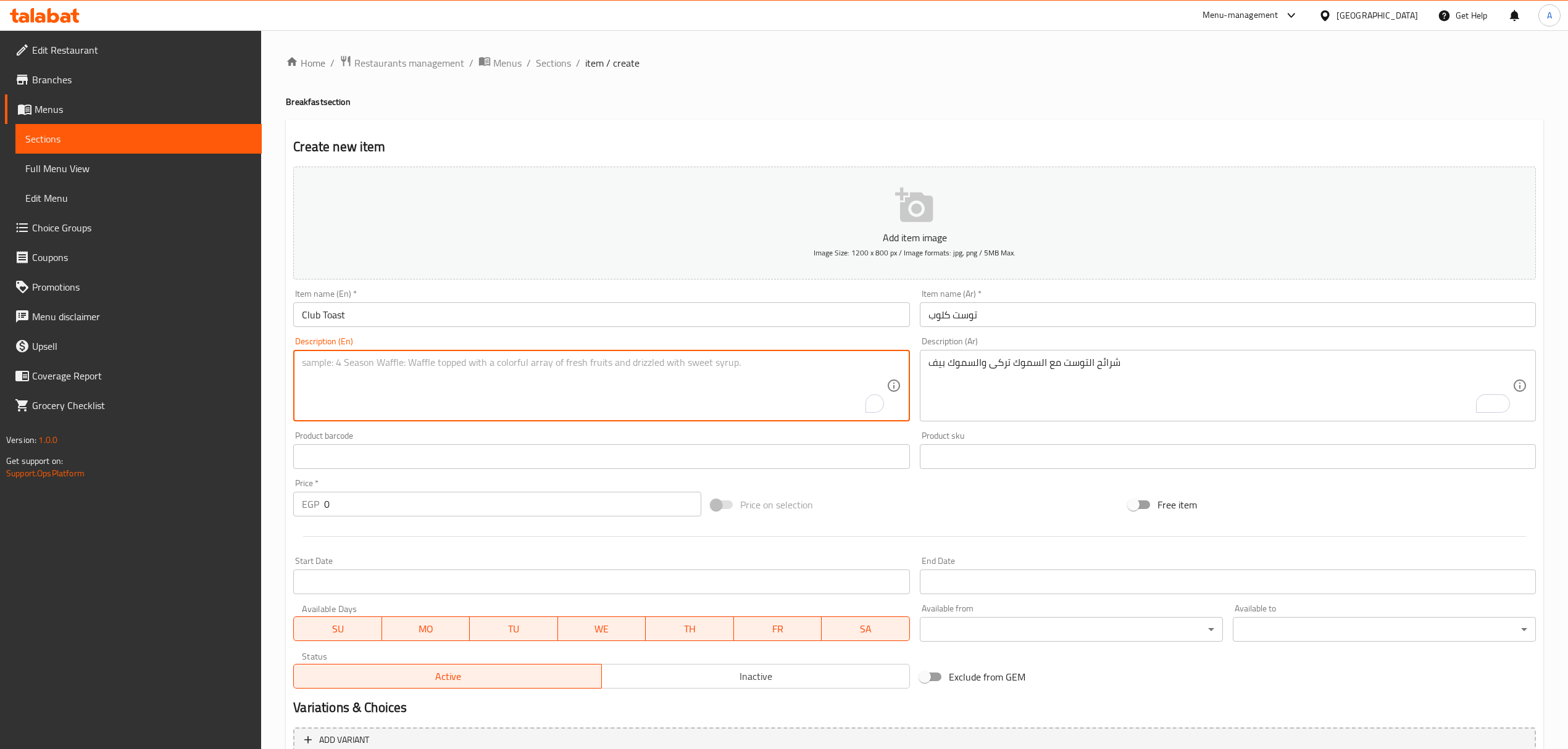
paste textarea "Toast slices with smoked turkey and smoked beef"
type textarea "Toast slices with smoked turkey and smoked beef"
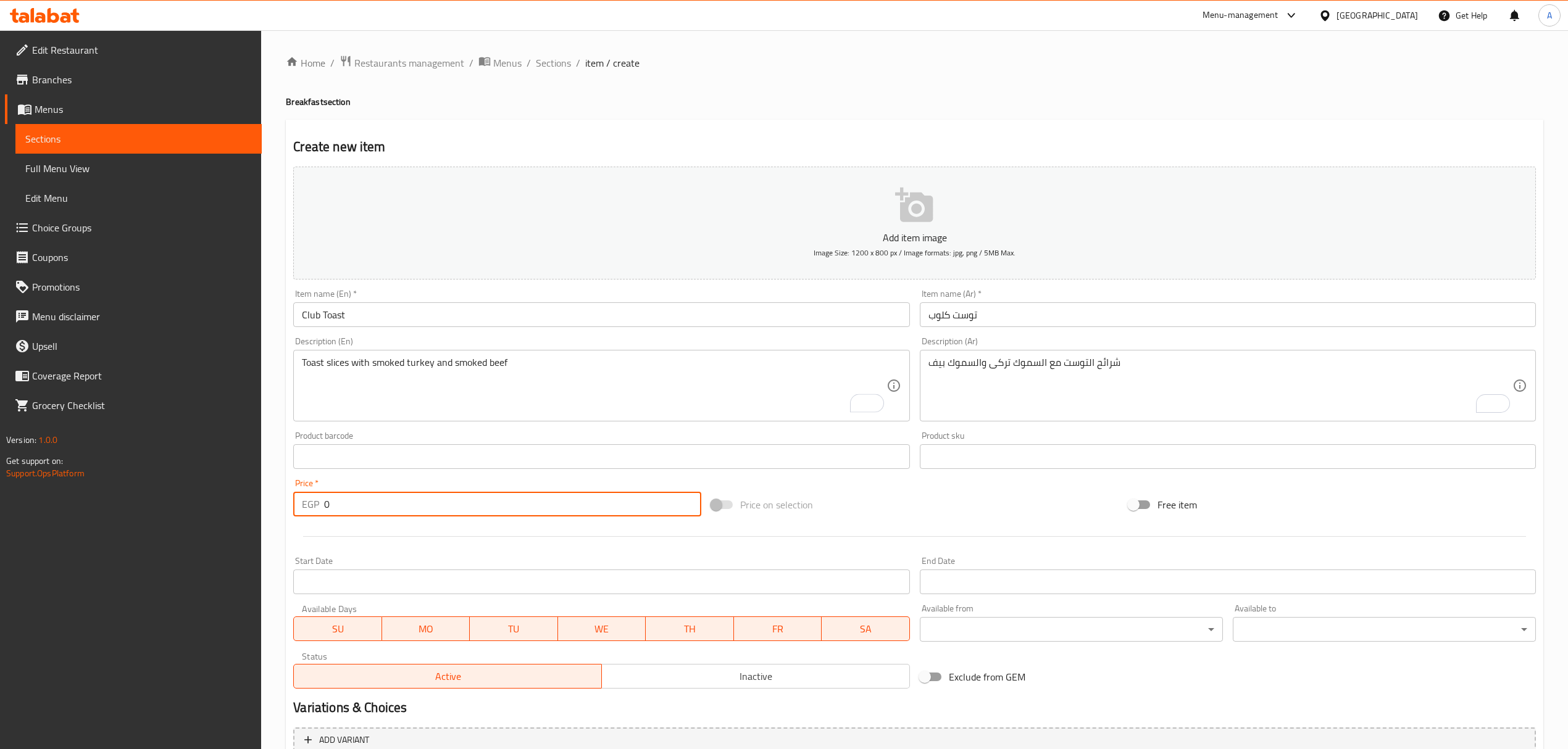
drag, startPoint x: 362, startPoint y: 507, endPoint x: 302, endPoint y: 507, distance: 60.0
click at [302, 507] on div "EGP 0 Price *" at bounding box center [497, 504] width 407 height 24
paste input "204"
type input "204"
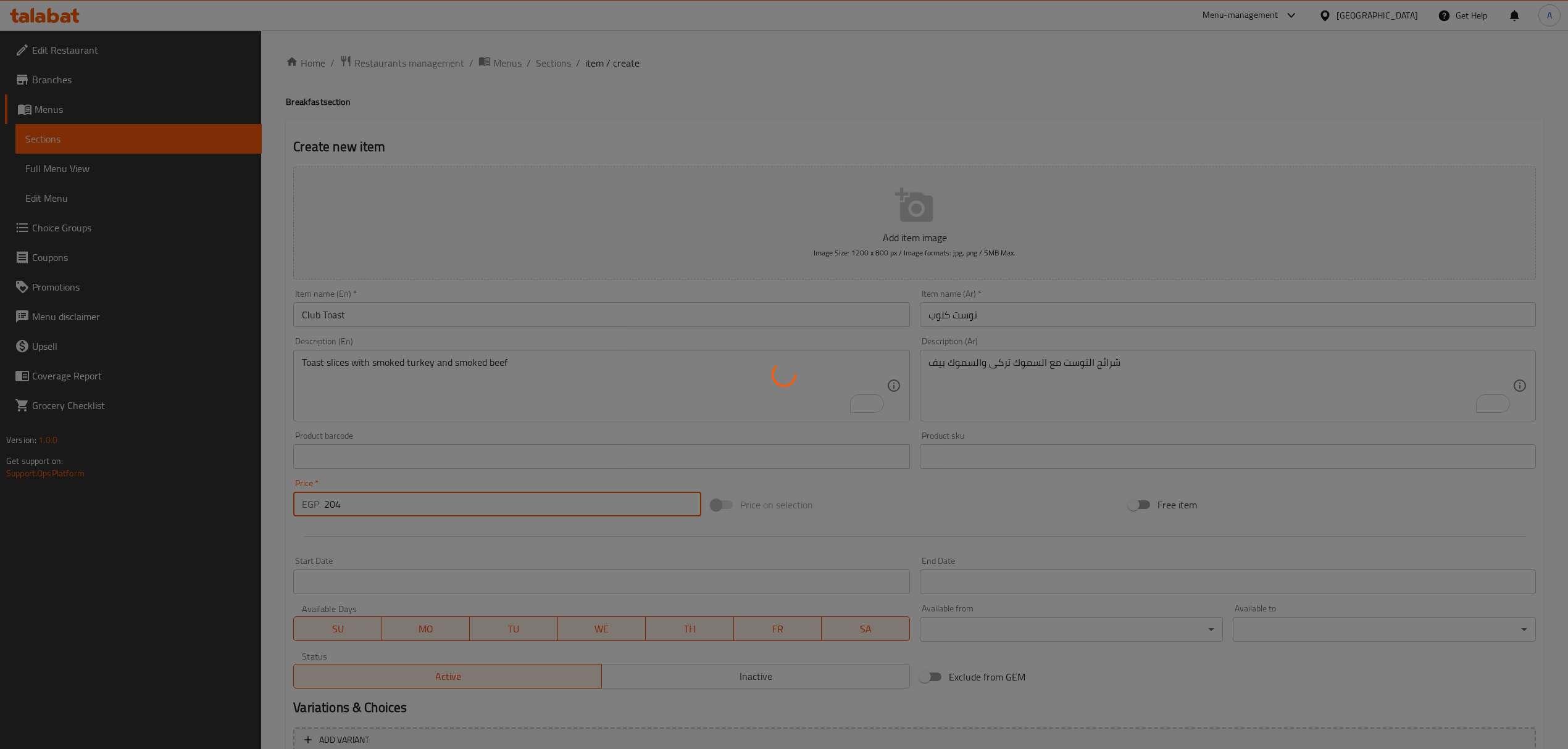
type input "0"
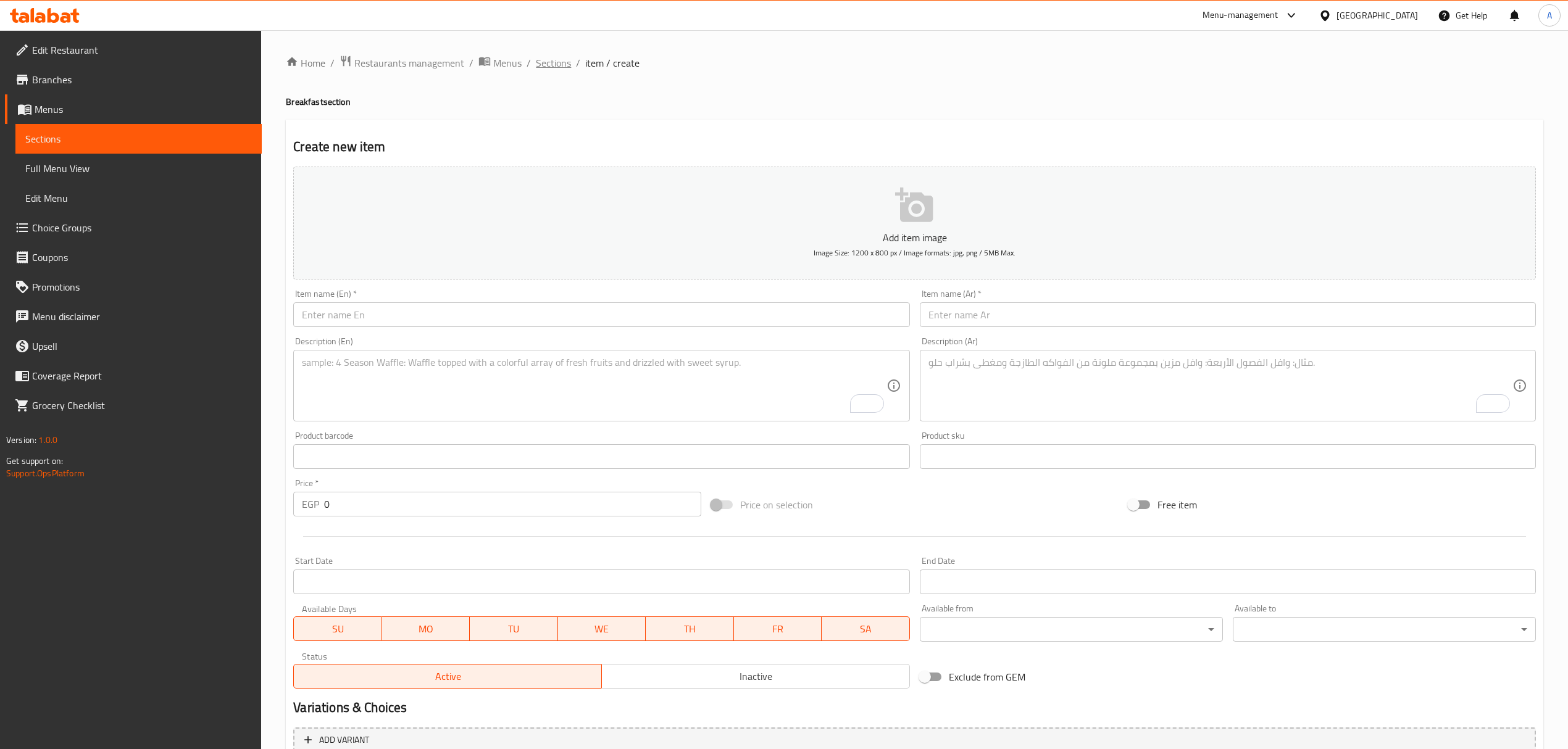
click at [542, 67] on span "Sections" at bounding box center [554, 62] width 35 height 14
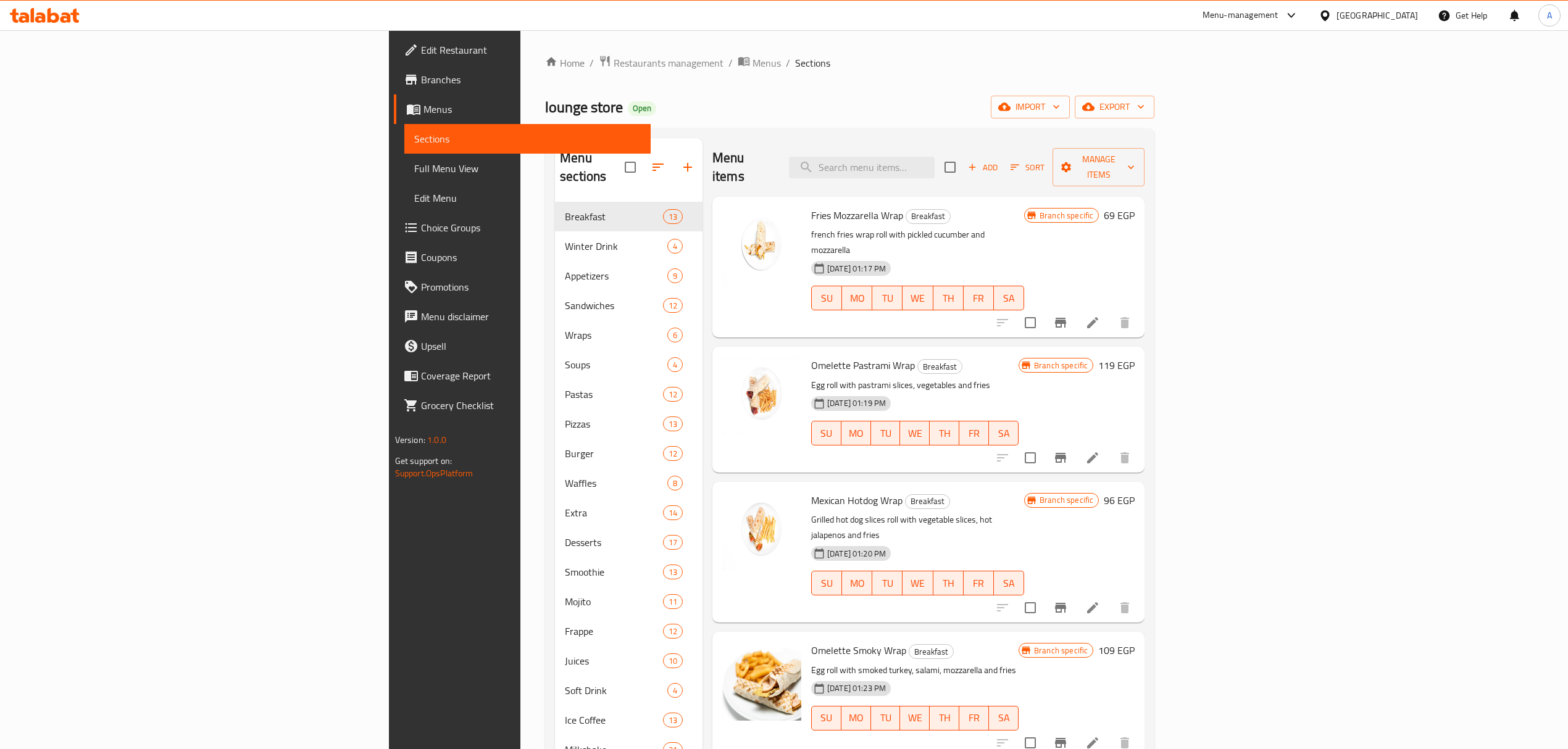
click at [937, 492] on h6 "Mexican Hotdog Wrap Breakfast" at bounding box center [918, 500] width 213 height 18
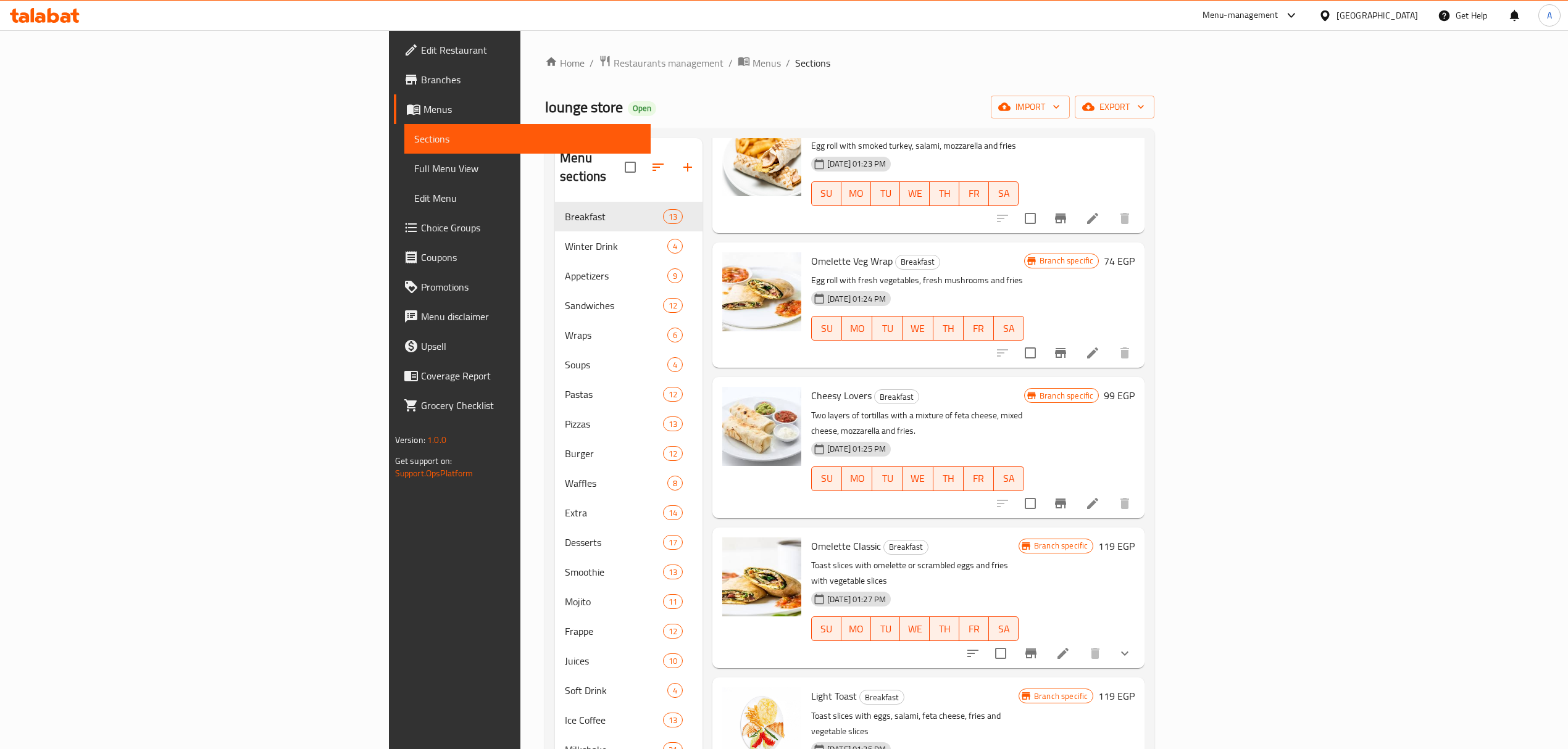
scroll to position [575, 0]
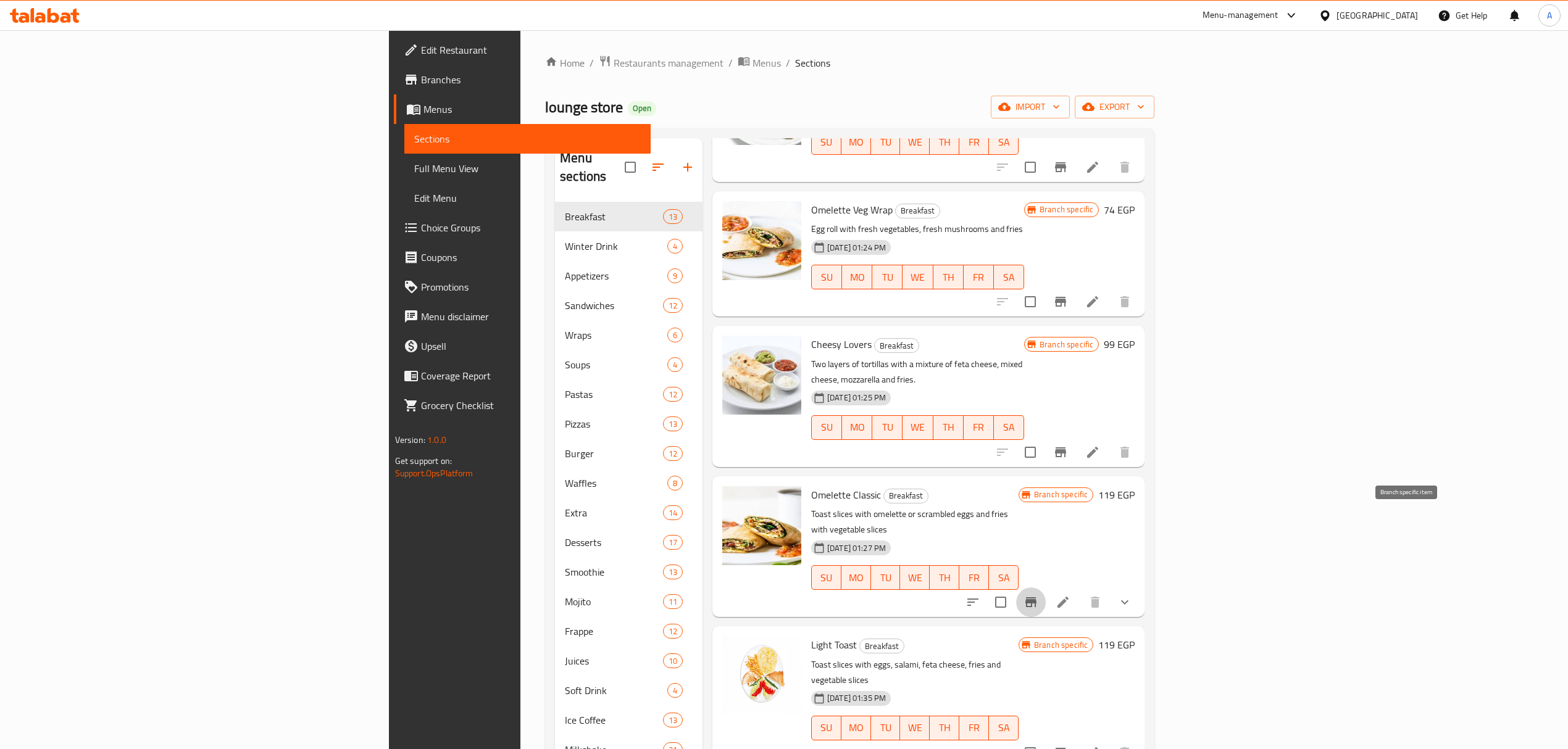
click at [1046, 588] on button "Branch-specific-item" at bounding box center [1031, 602] width 30 height 30
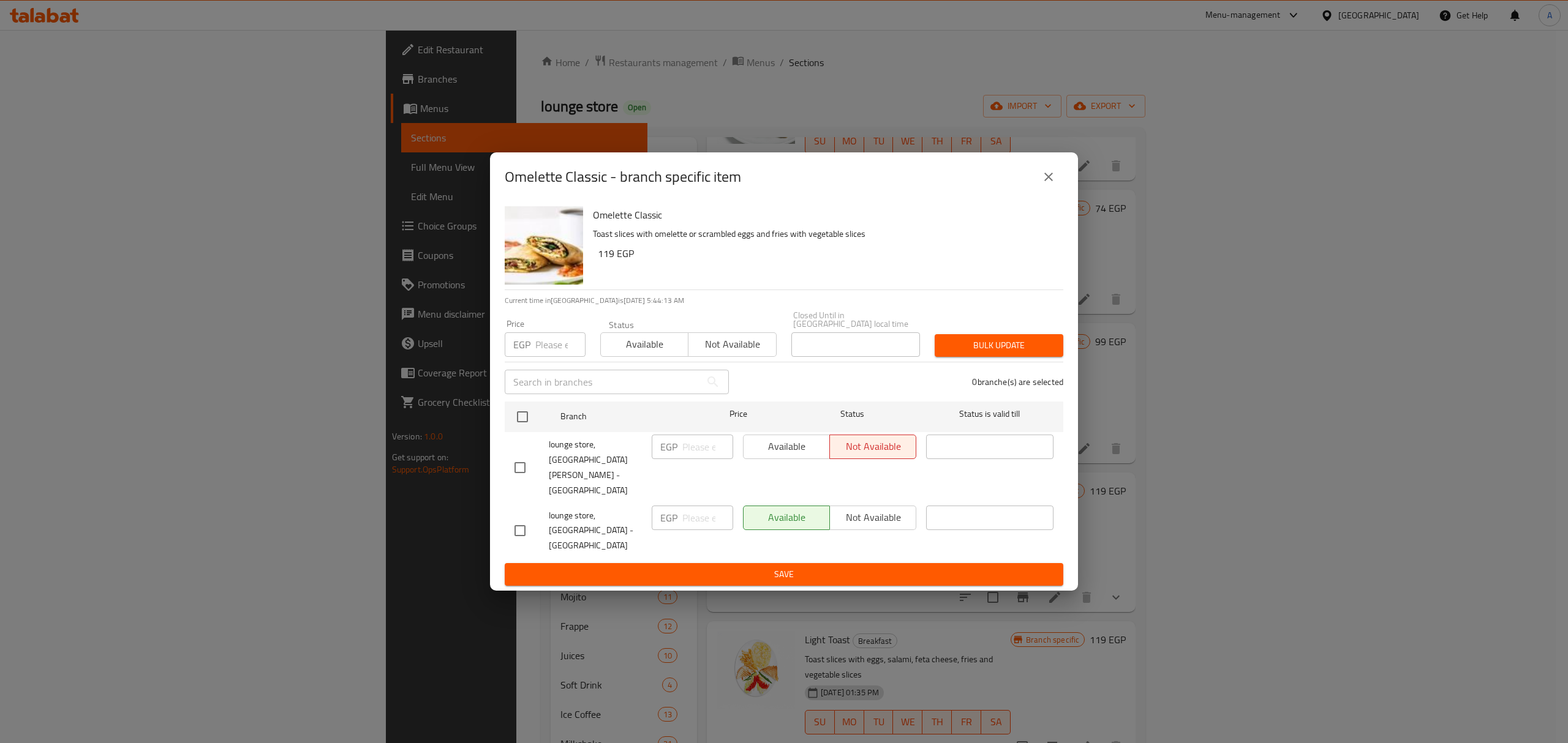
click at [513, 518] on input "checkbox" at bounding box center [520, 531] width 26 height 26
checkbox input "true"
click at [684, 507] on input "number" at bounding box center [707, 518] width 51 height 24
paste input "155"
type input "155"
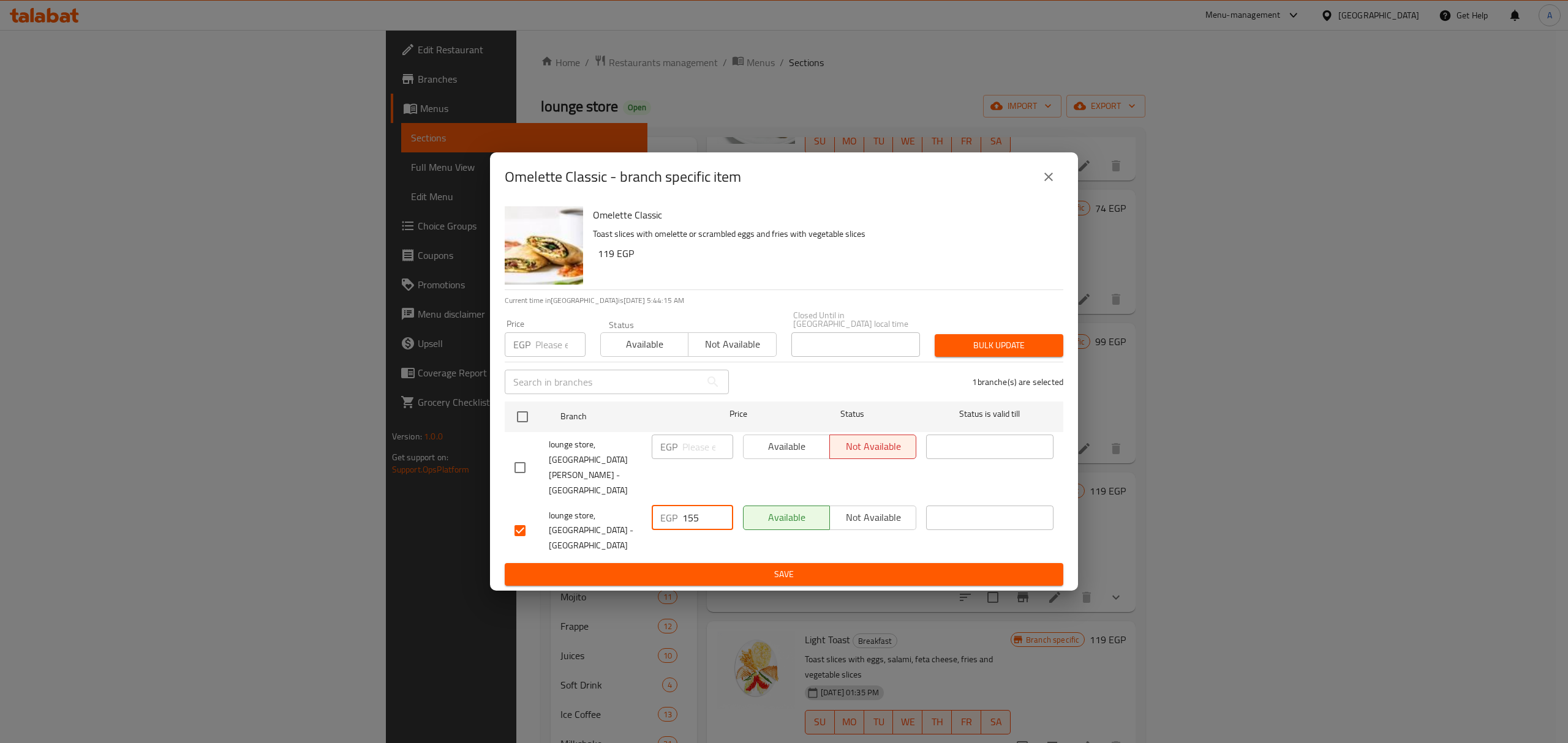
drag, startPoint x: 728, startPoint y: 550, endPoint x: 733, endPoint y: 544, distance: 7.8
click at [730, 567] on span "Save" at bounding box center [784, 575] width 539 height 15
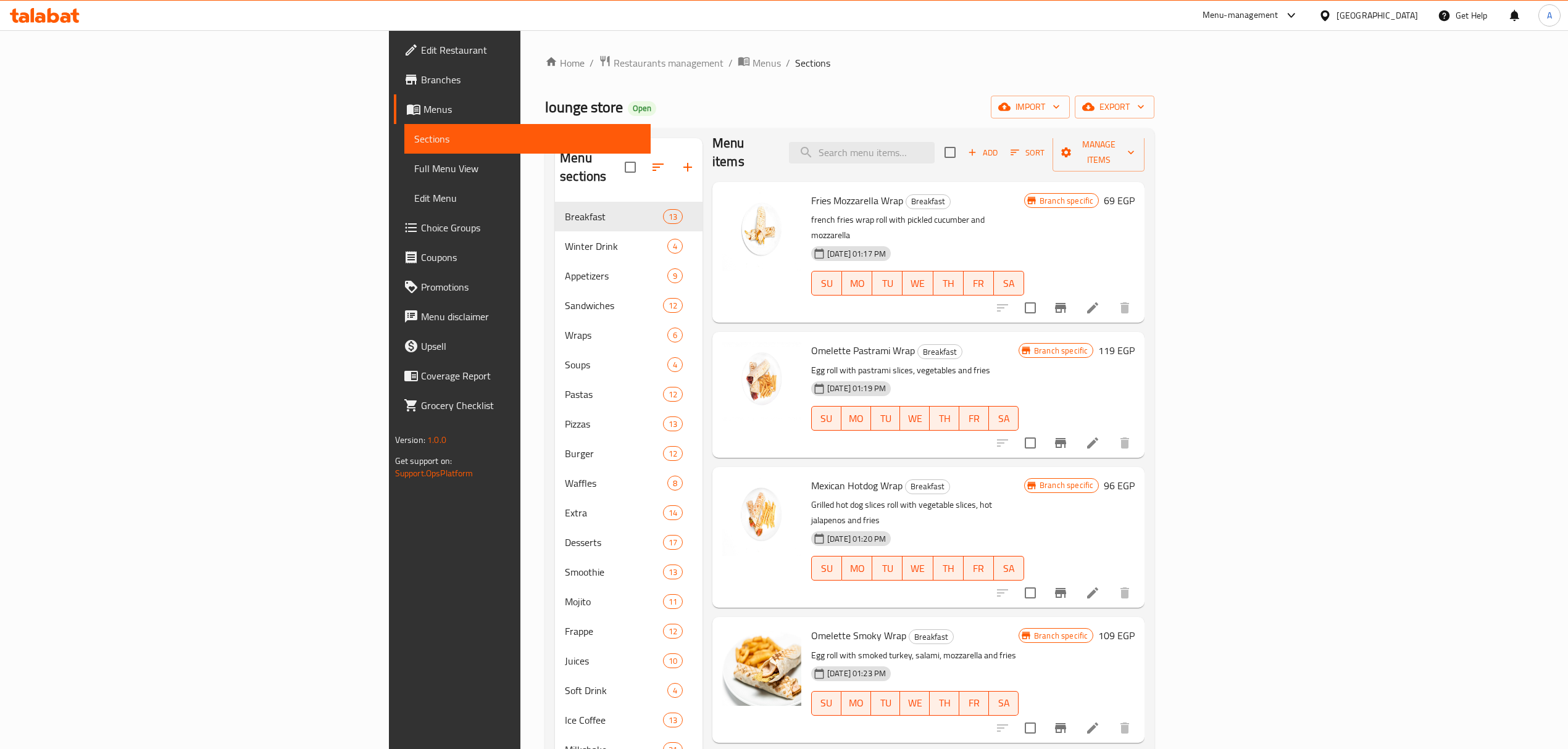
scroll to position [0, 0]
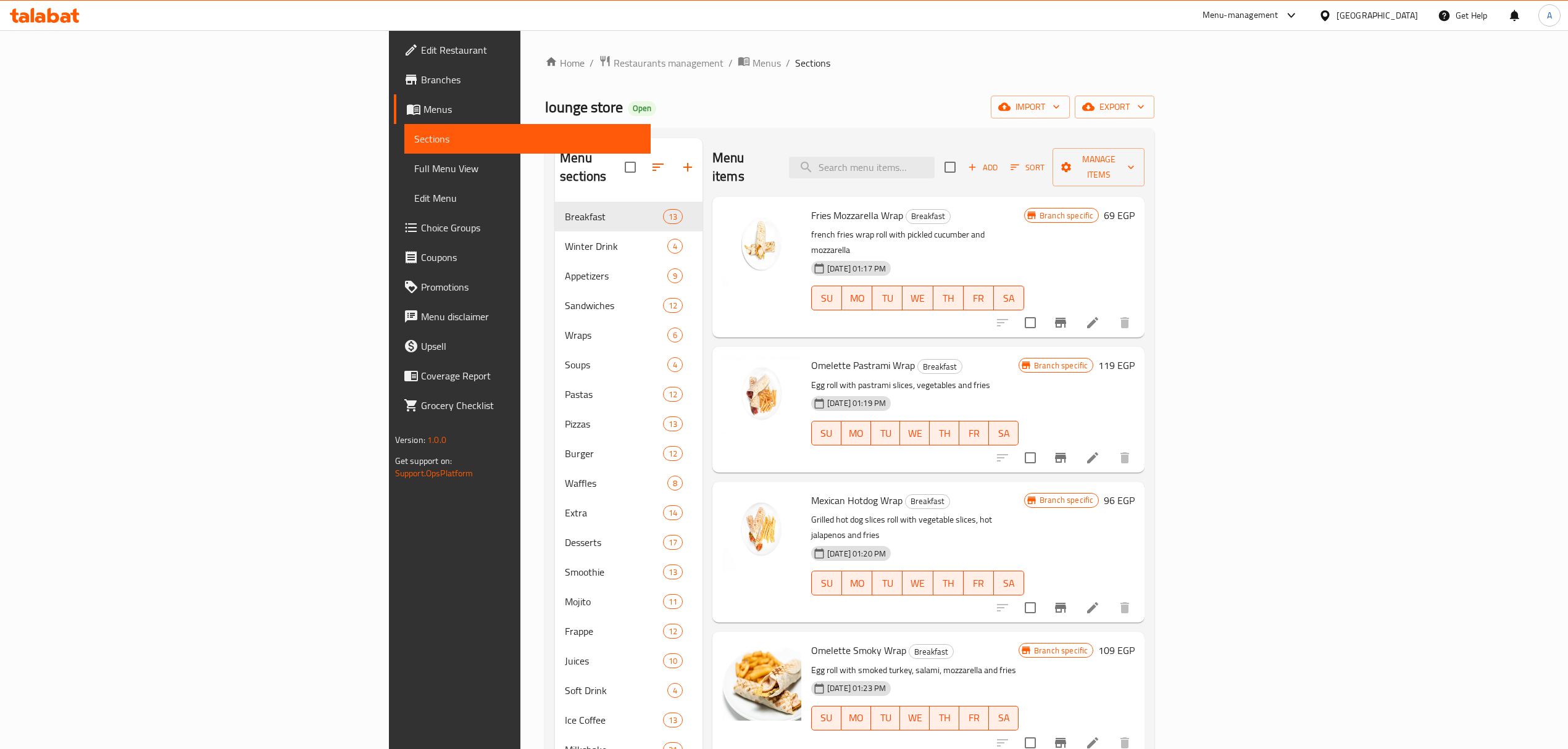
click at [1075, 308] on button "Branch-specific-item" at bounding box center [1061, 323] width 30 height 30
click at [1075, 443] on button "Branch-specific-item" at bounding box center [1061, 457] width 30 height 30
click at [1068, 601] on icon "Branch-specific-item" at bounding box center [1060, 607] width 14 height 14
click at [1066, 738] on icon "Branch-specific-item" at bounding box center [1061, 743] width 11 height 10
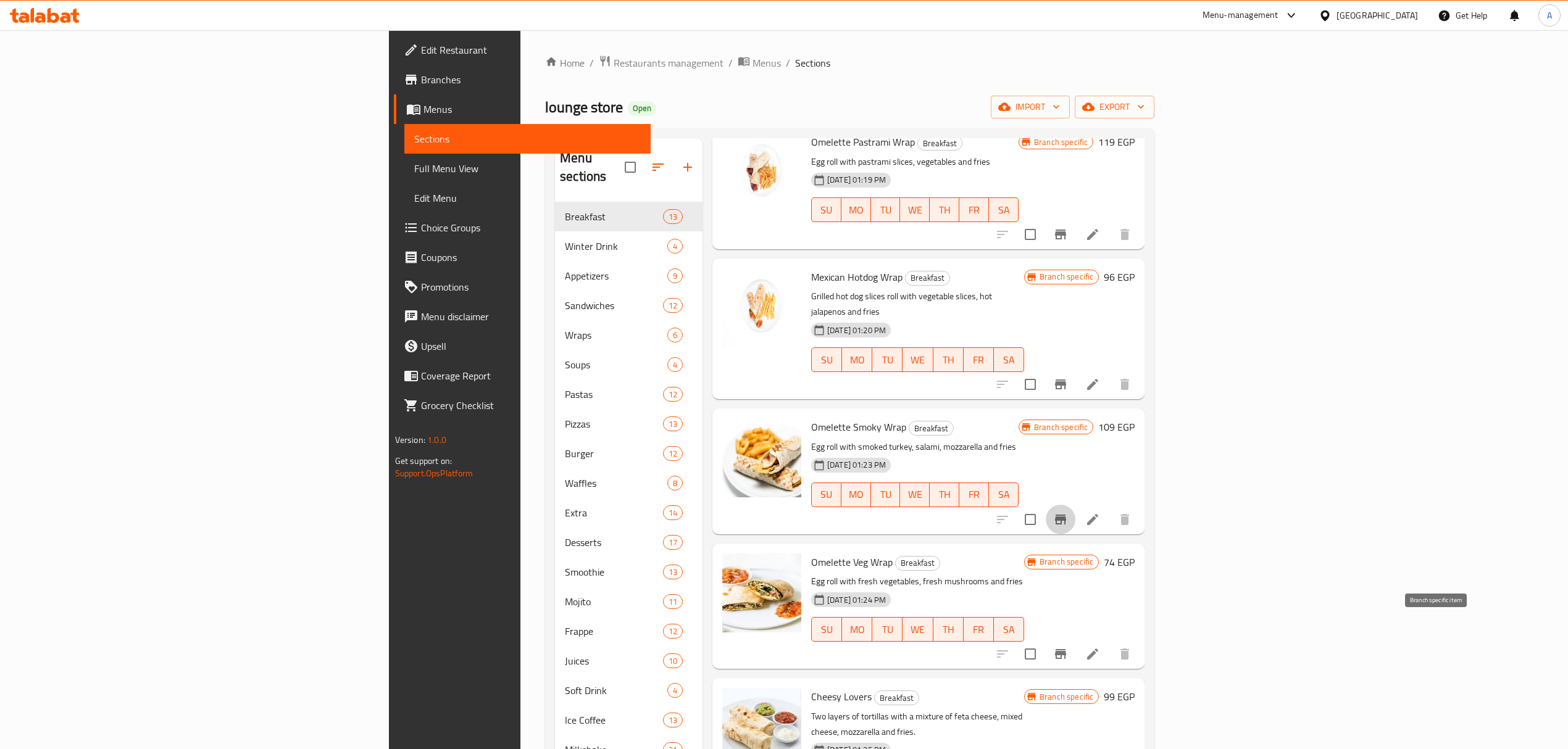
scroll to position [247, 0]
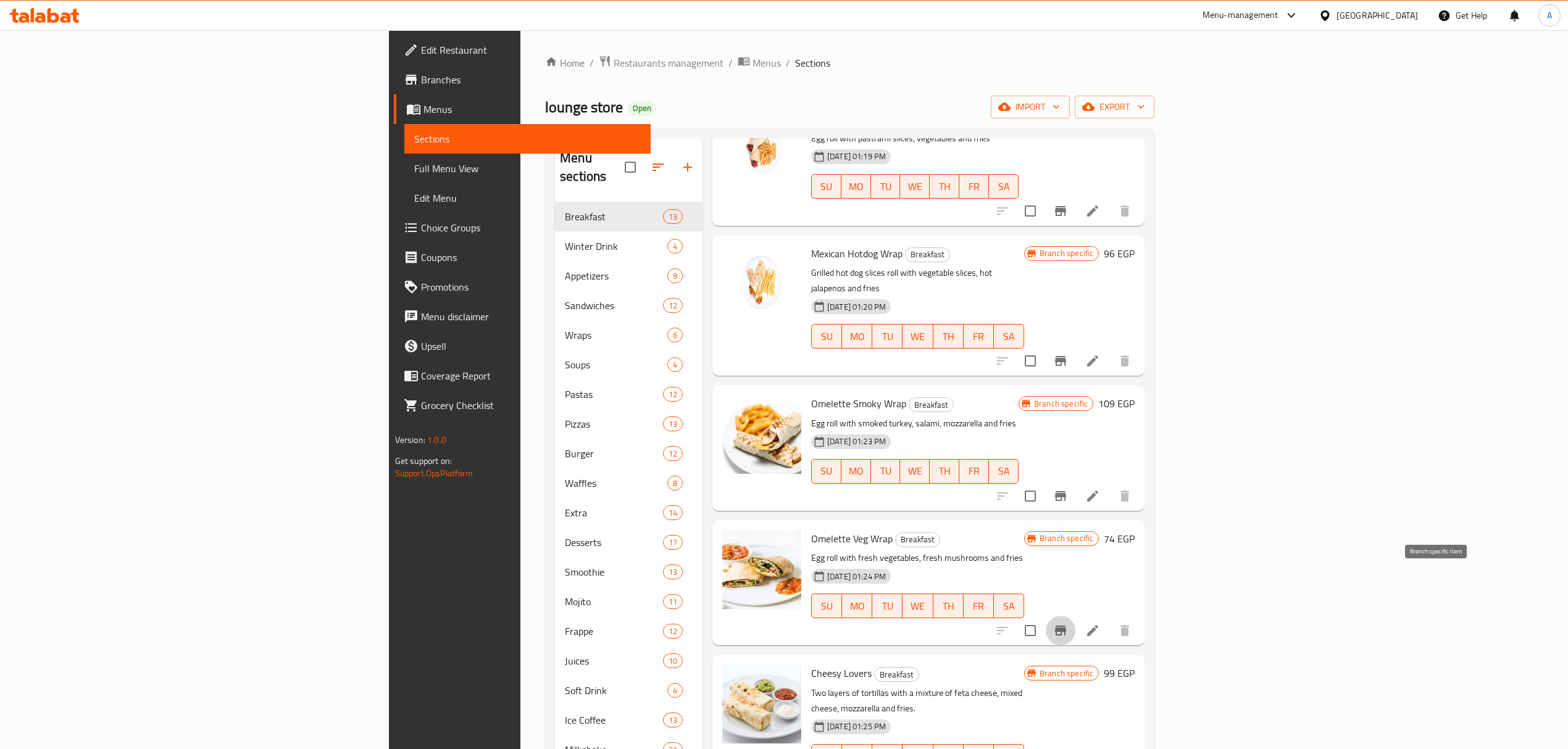
click at [1066, 626] on icon "Branch-specific-item" at bounding box center [1061, 630] width 11 height 10
click at [1075, 616] on button "Branch-specific-item" at bounding box center [1061, 630] width 30 height 30
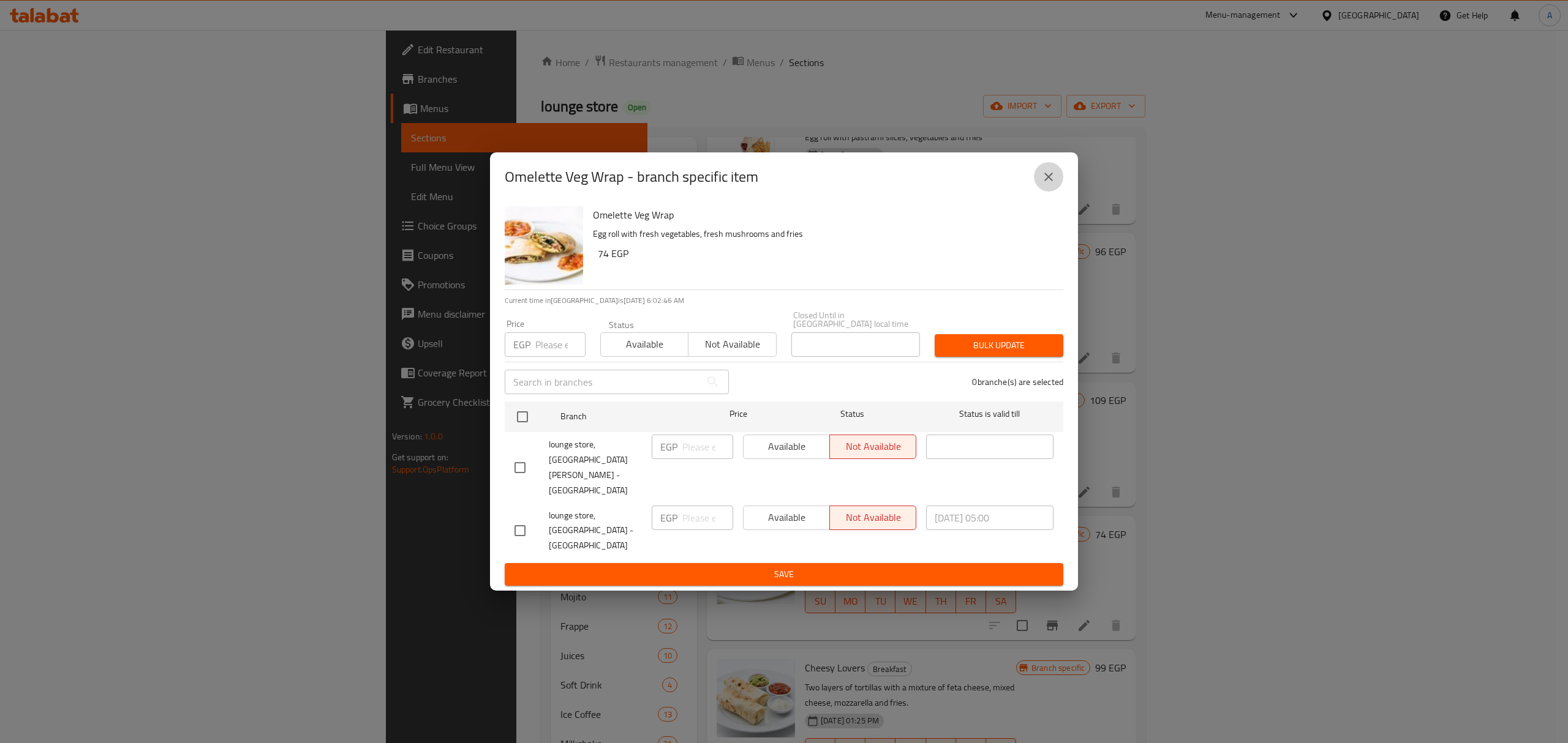
click at [1054, 184] on icon "close" at bounding box center [1048, 177] width 14 height 14
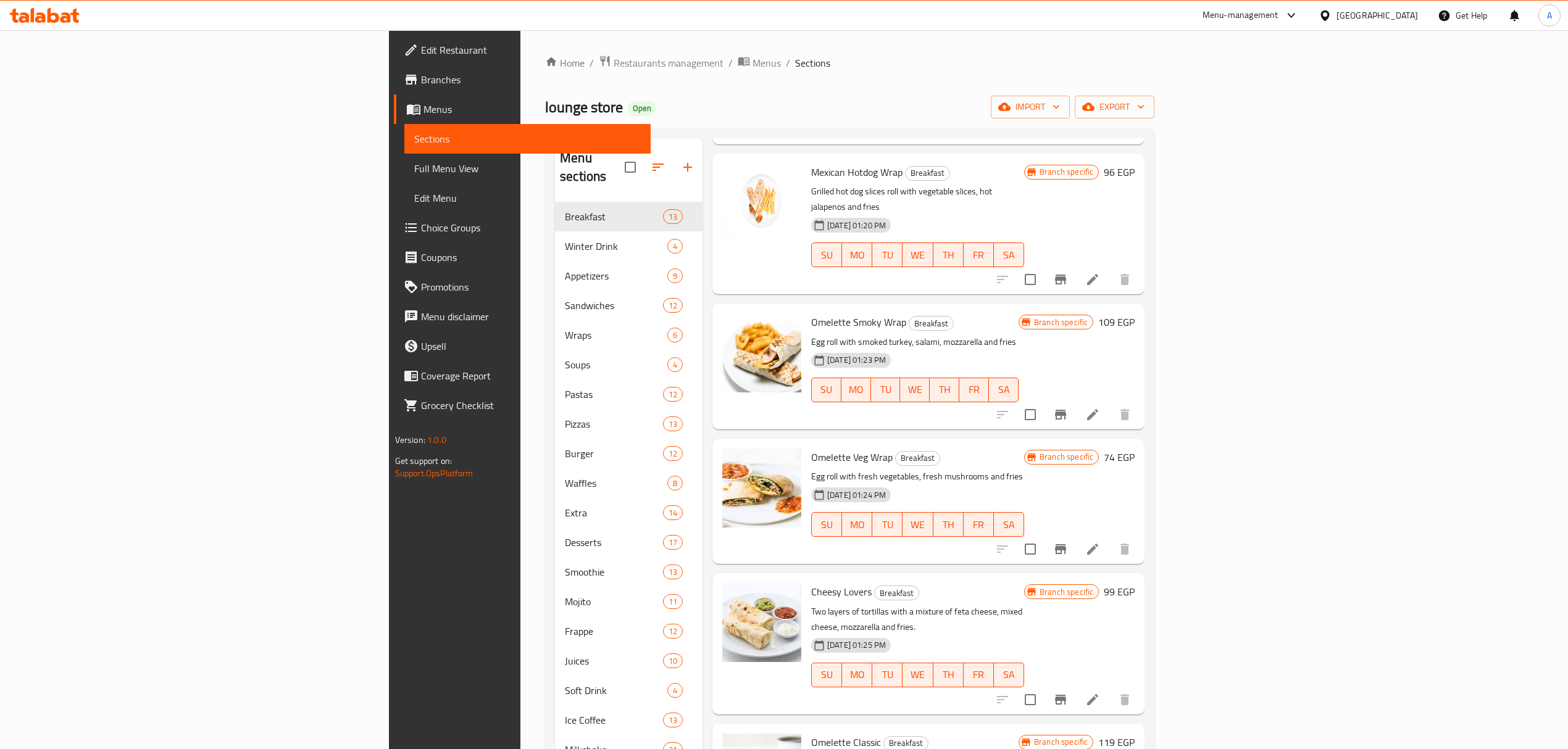
scroll to position [329, 0]
click at [1066, 694] on icon "Branch-specific-item" at bounding box center [1061, 699] width 11 height 10
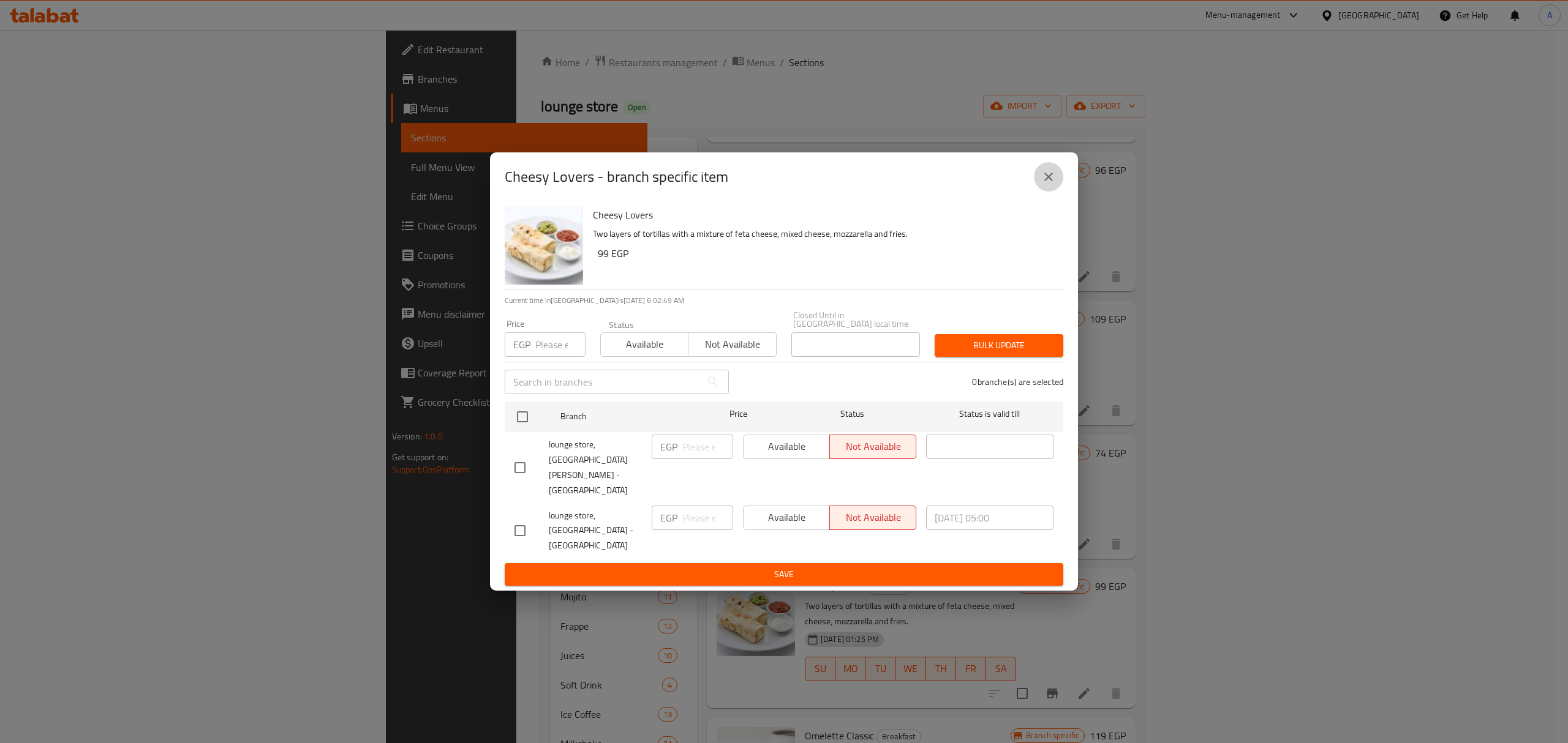
click at [1035, 192] on button "close" at bounding box center [1048, 177] width 29 height 29
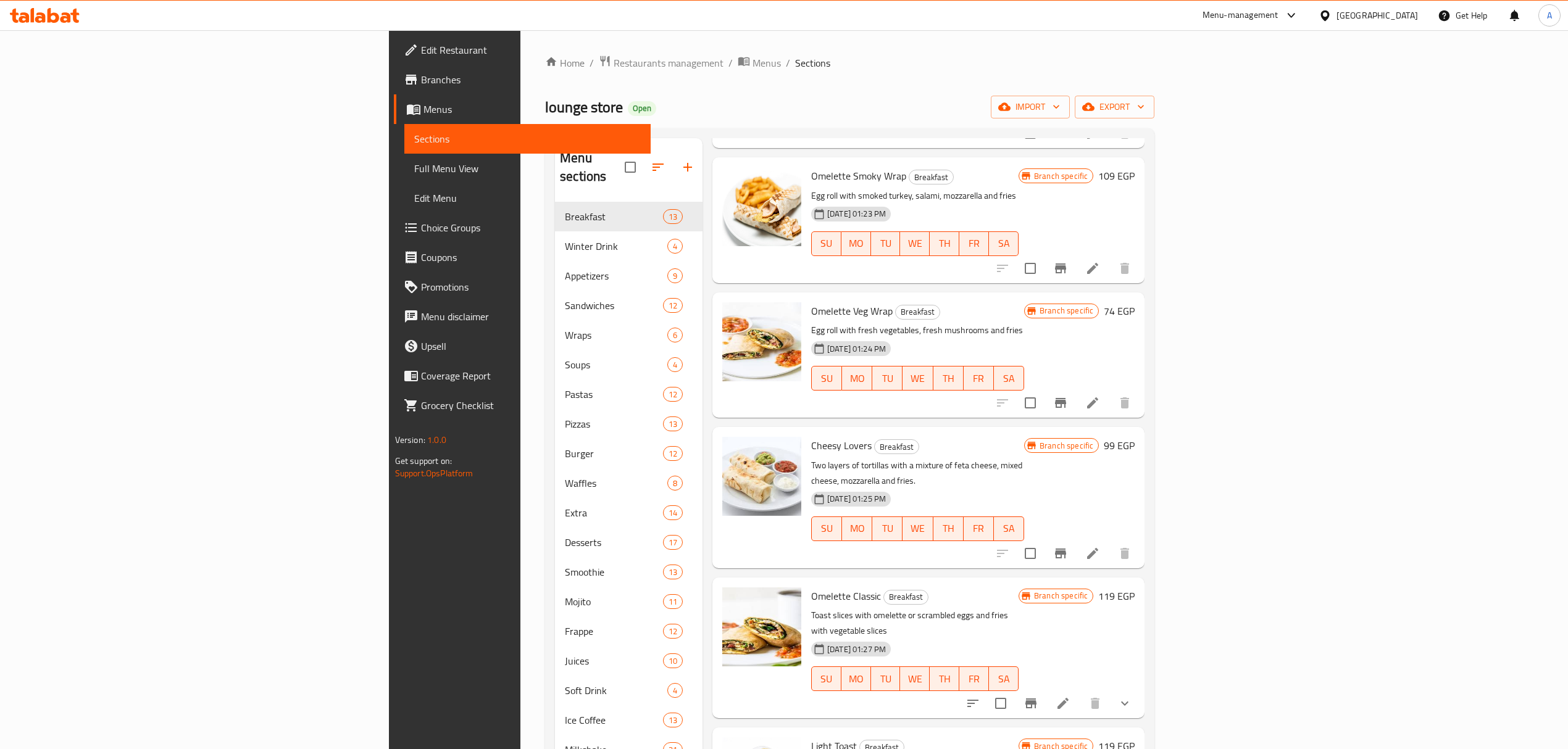
scroll to position [494, 0]
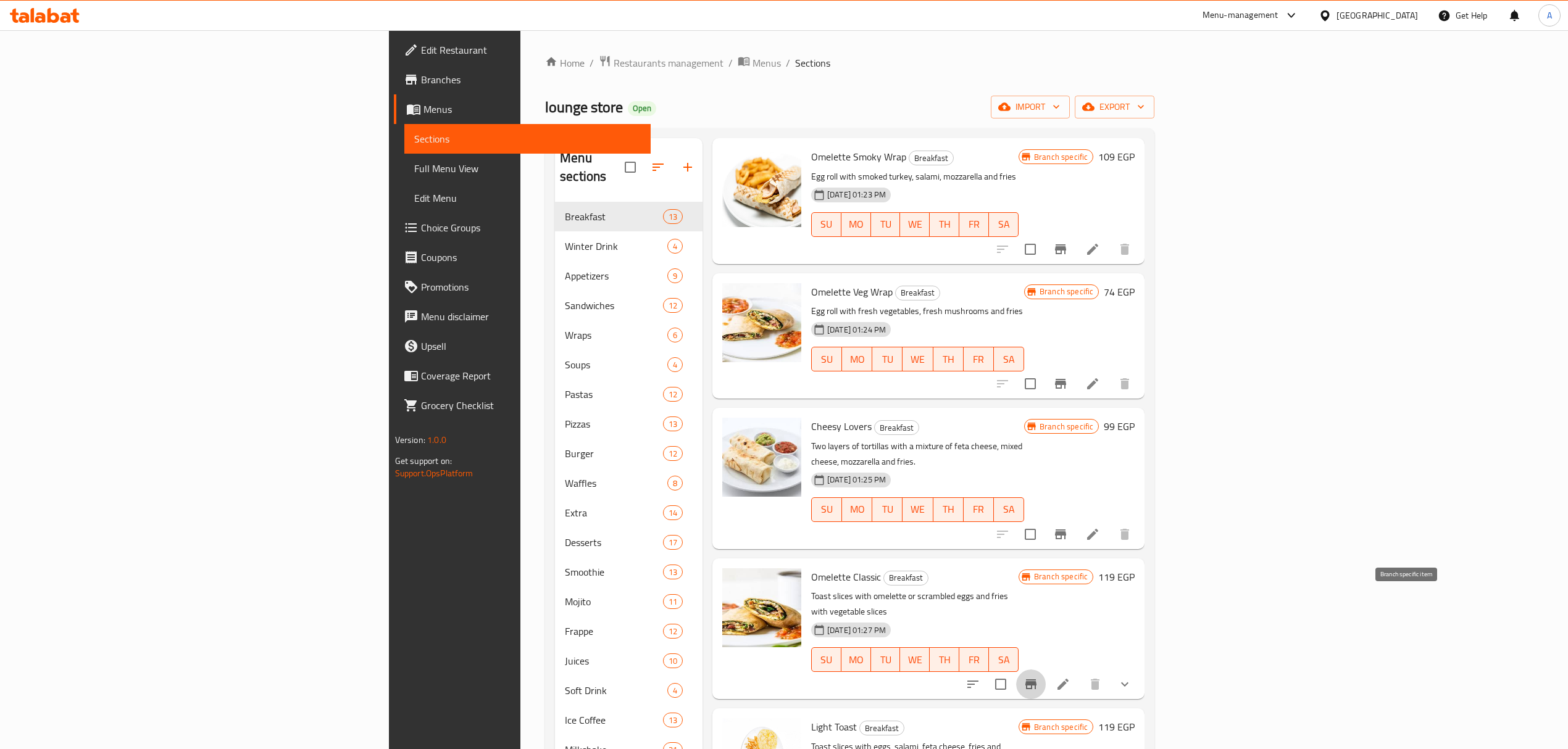
click at [1046, 670] on button "Branch-specific-item" at bounding box center [1031, 684] width 30 height 30
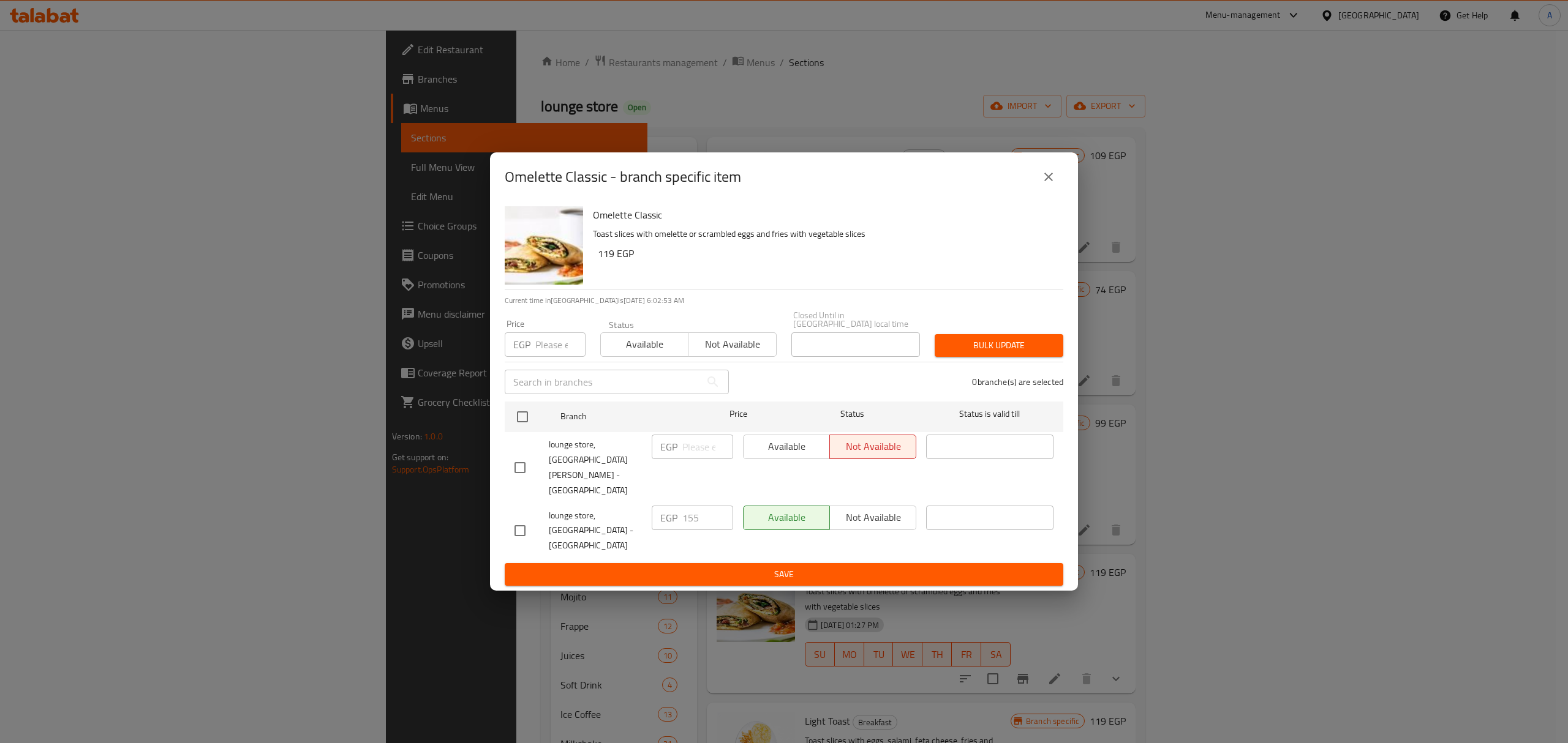
click at [1066, 191] on div "Omelette Classic - branch specific item" at bounding box center [784, 177] width 588 height 49
click at [1045, 184] on icon "close" at bounding box center [1048, 177] width 14 height 14
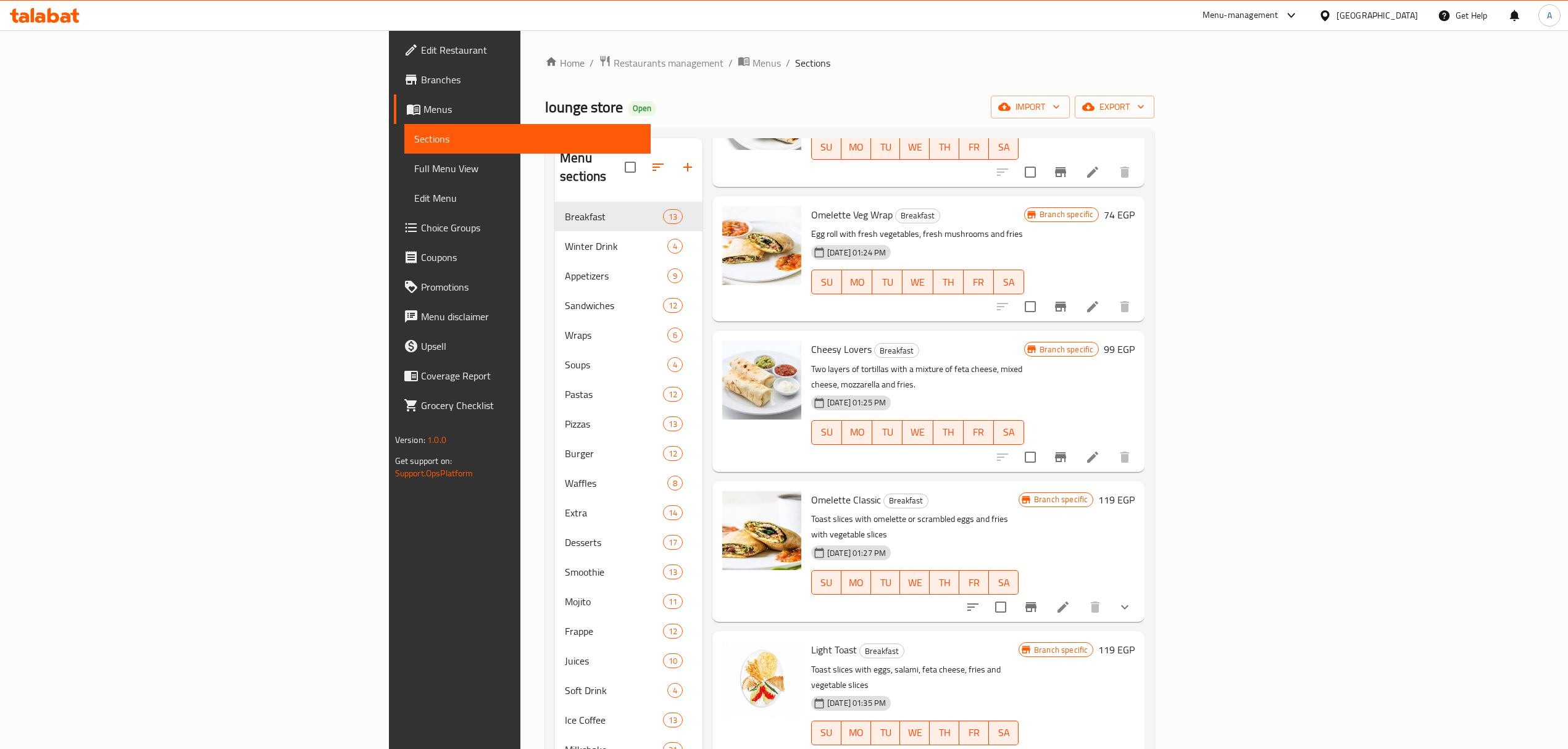
scroll to position [741, 0]
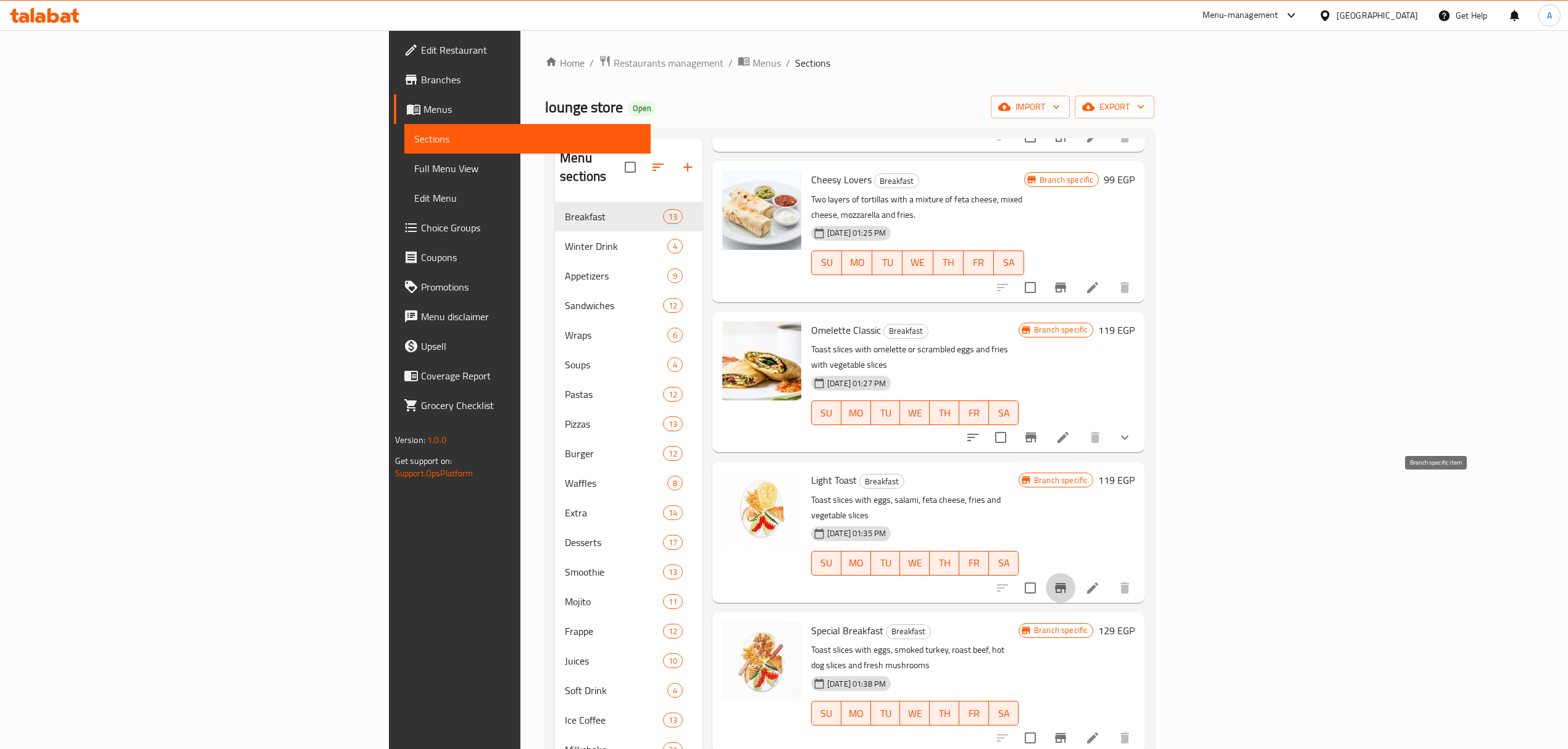
click at [1068, 581] on icon "Branch-specific-item" at bounding box center [1060, 588] width 14 height 14
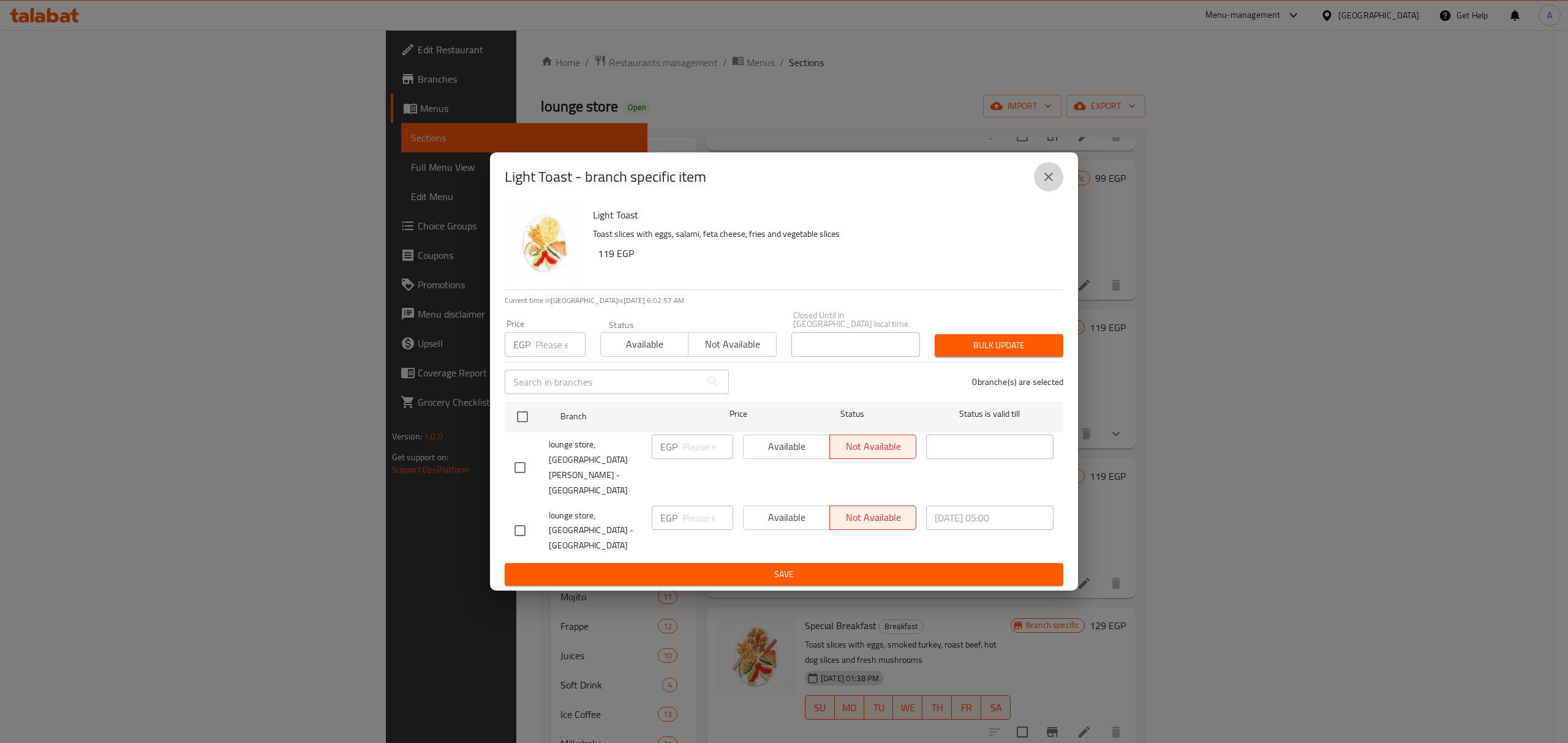
click at [1056, 192] on button "close" at bounding box center [1048, 177] width 29 height 29
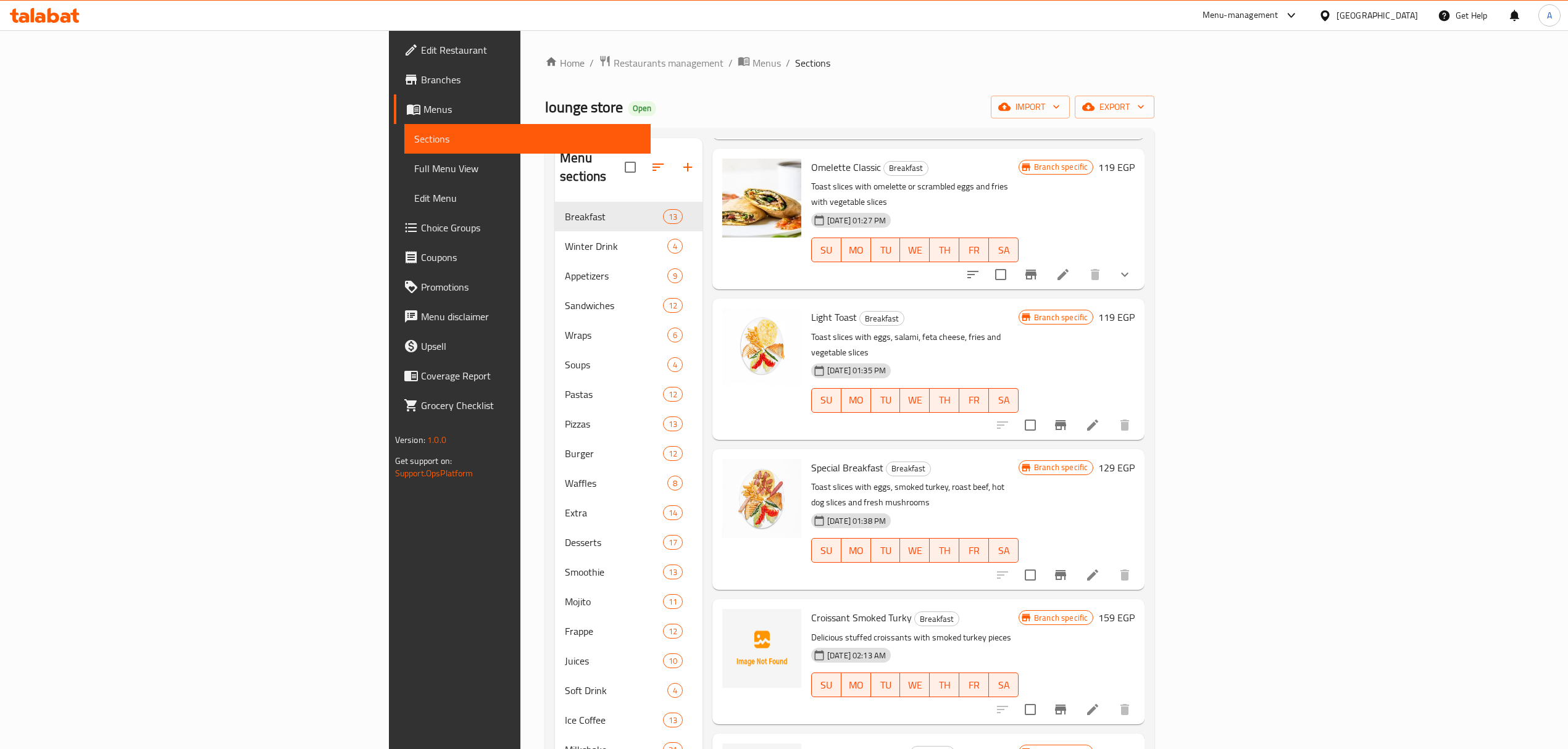
scroll to position [905, 0]
click at [1075, 559] on button "Branch-specific-item" at bounding box center [1061, 574] width 30 height 30
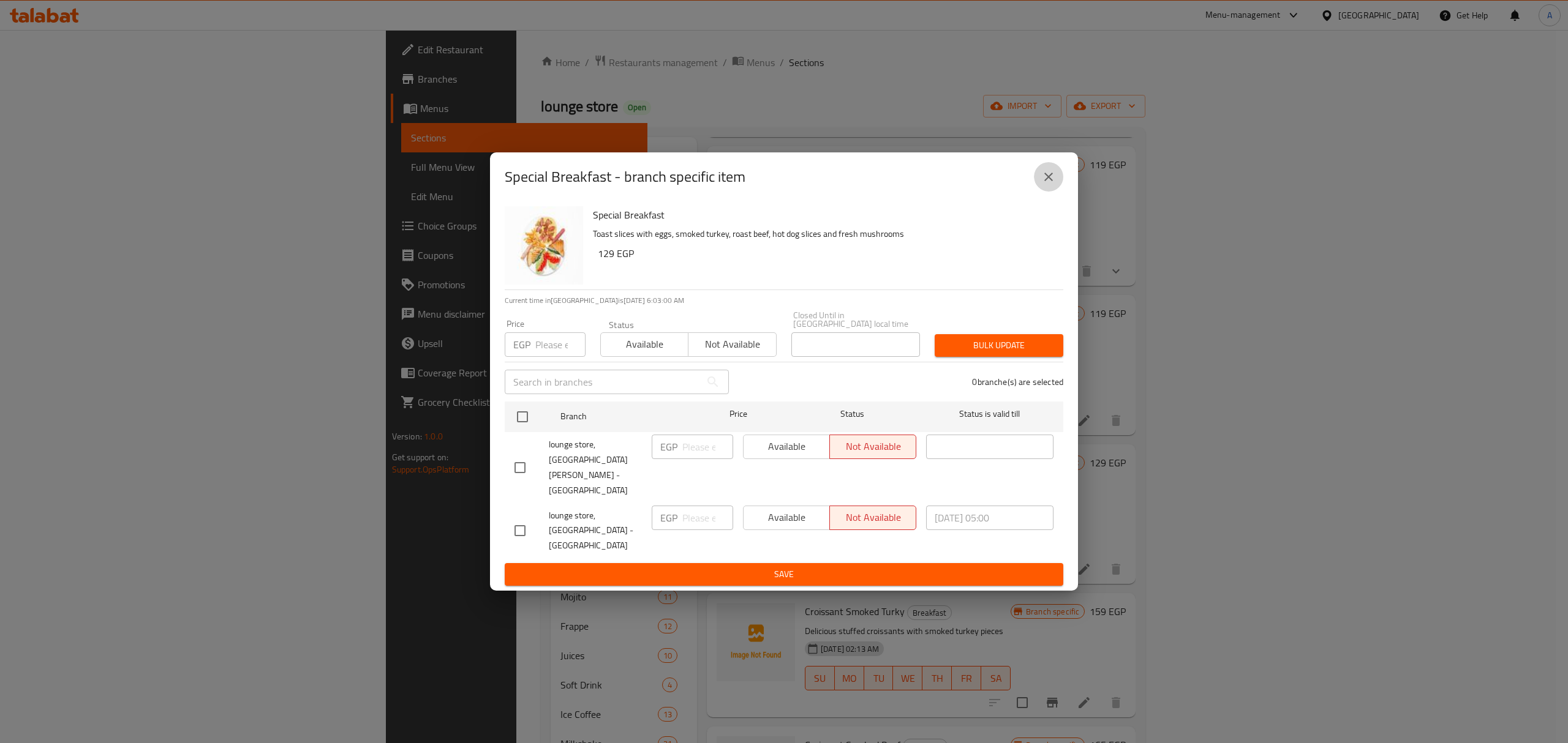
click at [1036, 192] on button "close" at bounding box center [1048, 177] width 29 height 29
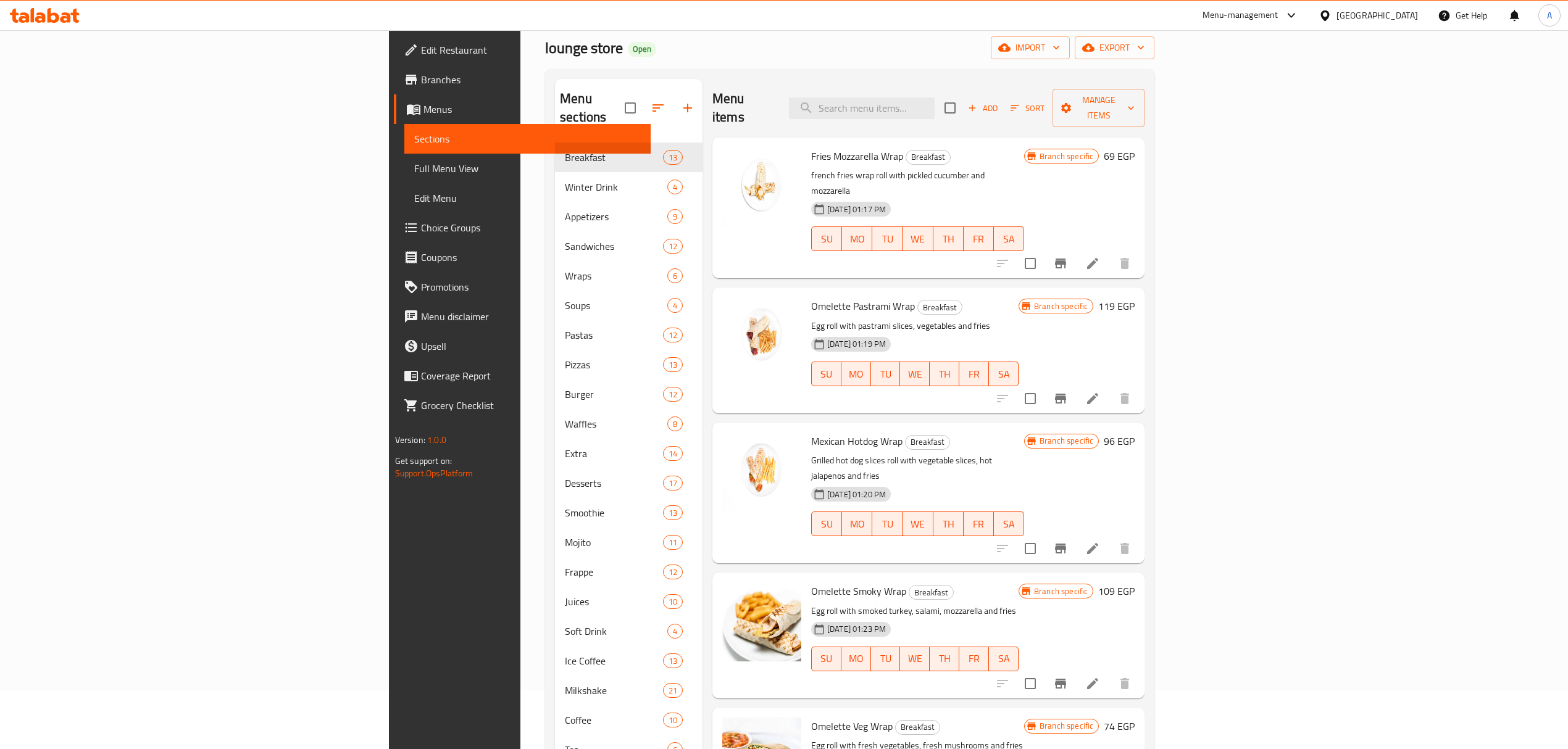
scroll to position [0, 0]
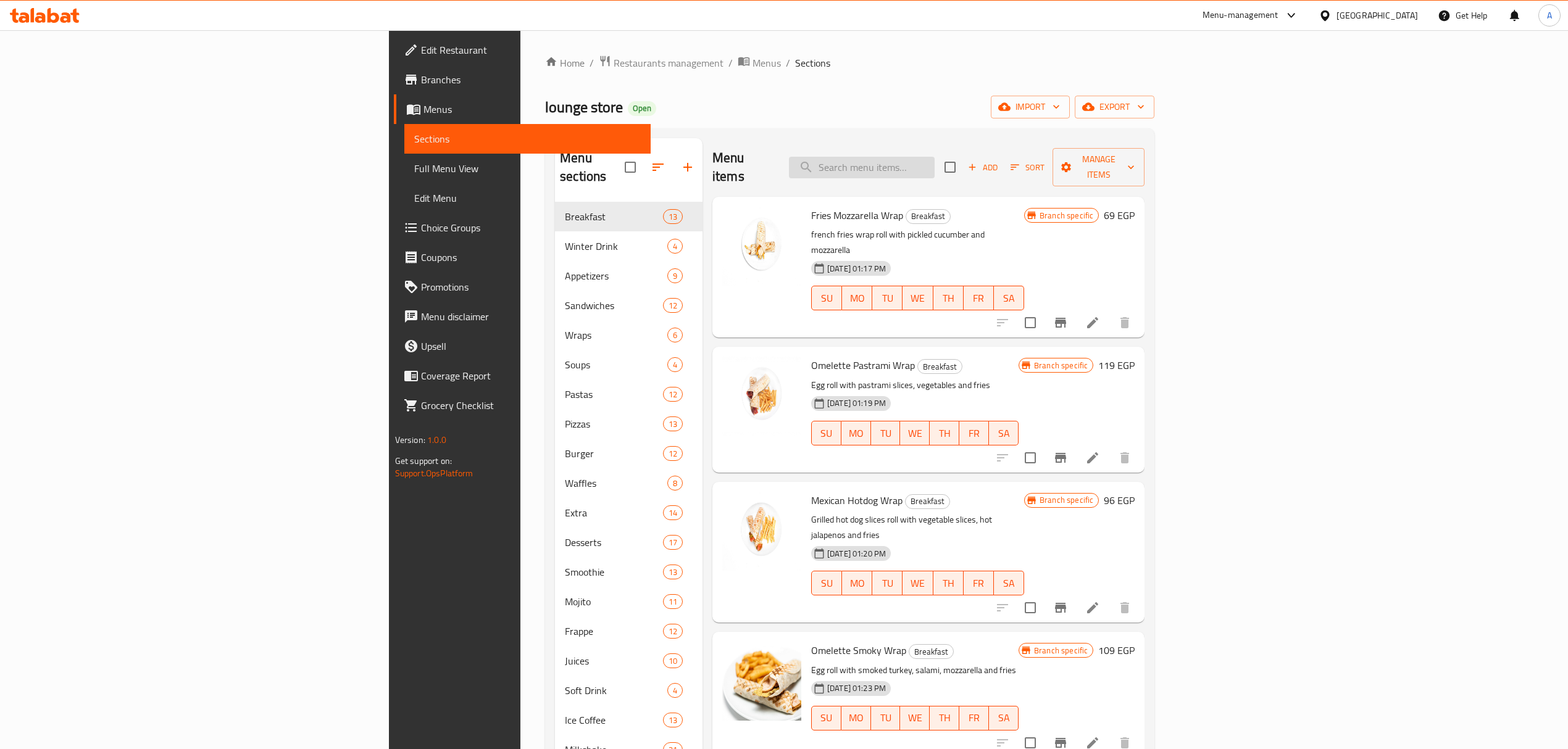
click at [935, 157] on input "search" at bounding box center [861, 167] width 145 height 21
paste input "ROLL"
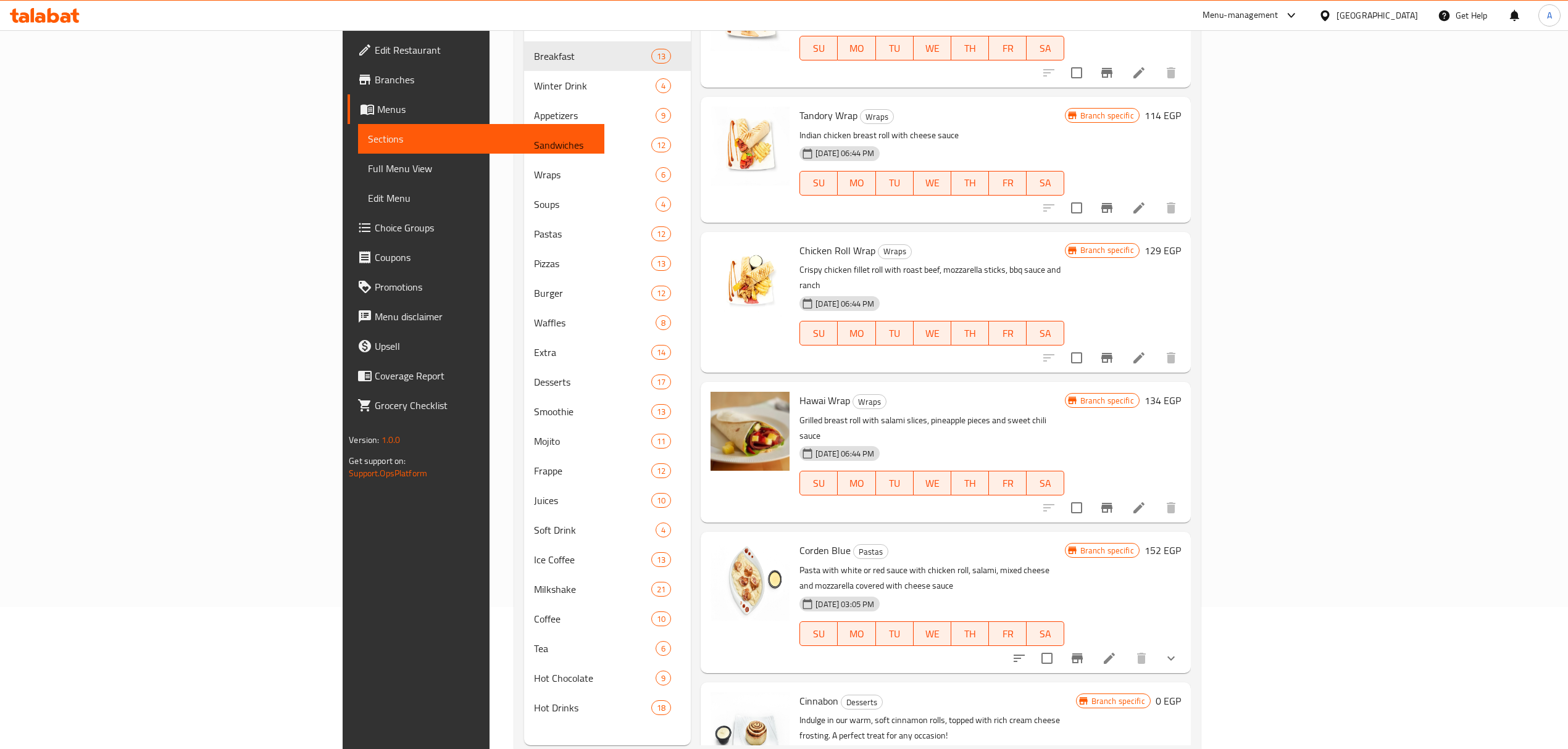
scroll to position [174, 0]
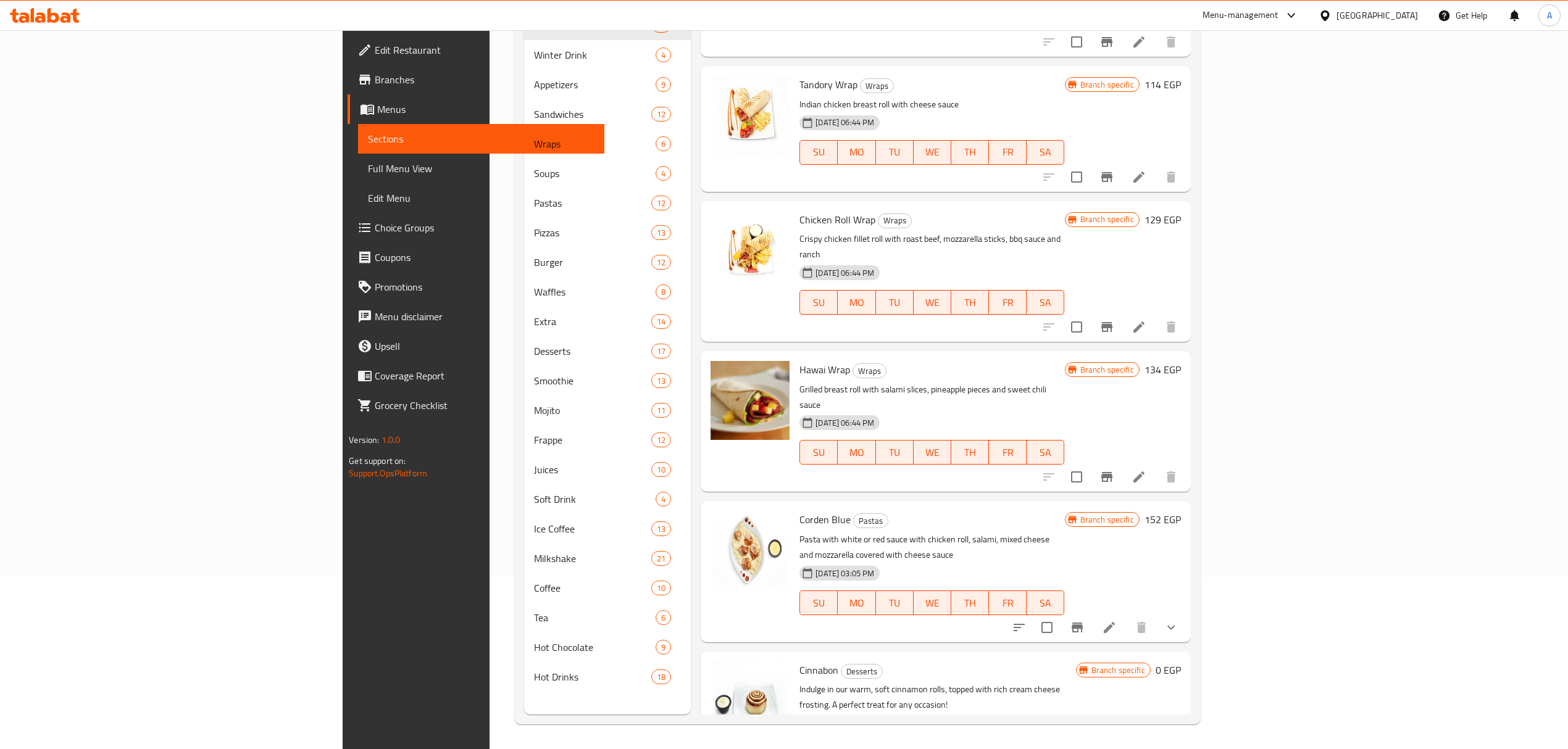
click at [914, 744] on span "TU" at bounding box center [899, 754] width 30 height 18
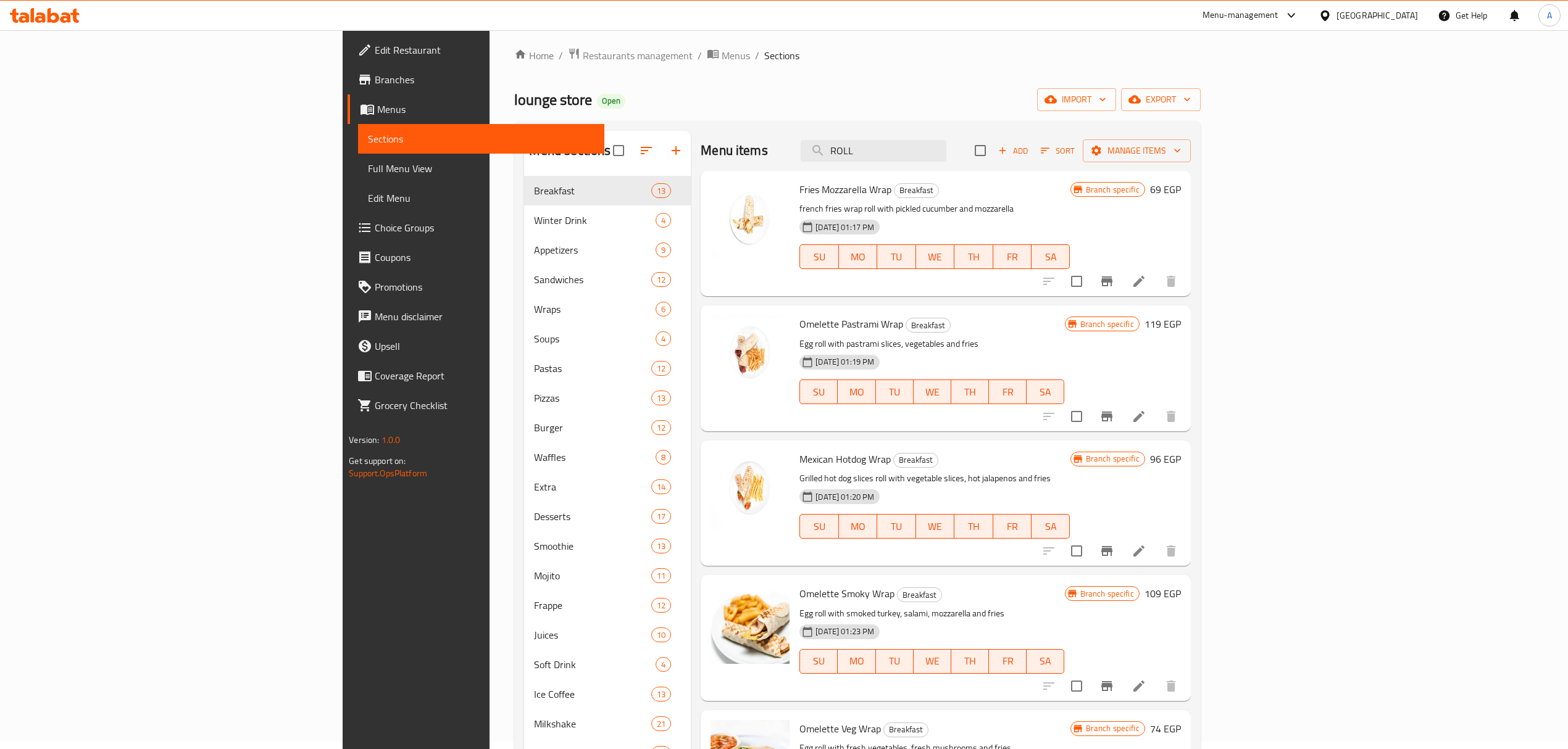
scroll to position [0, 0]
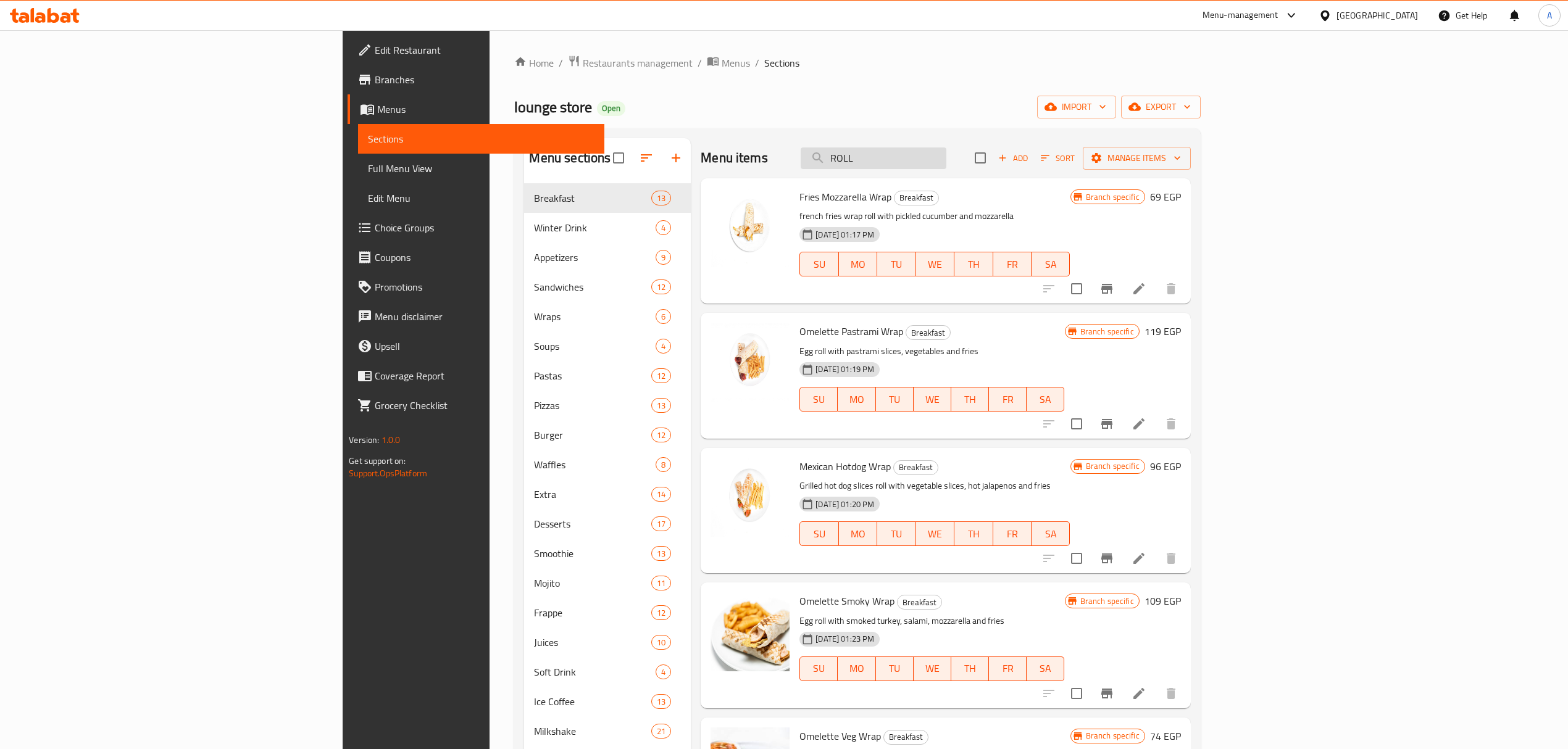
click at [947, 156] on input "ROLL" at bounding box center [873, 158] width 145 height 21
paste input "SUSHI"
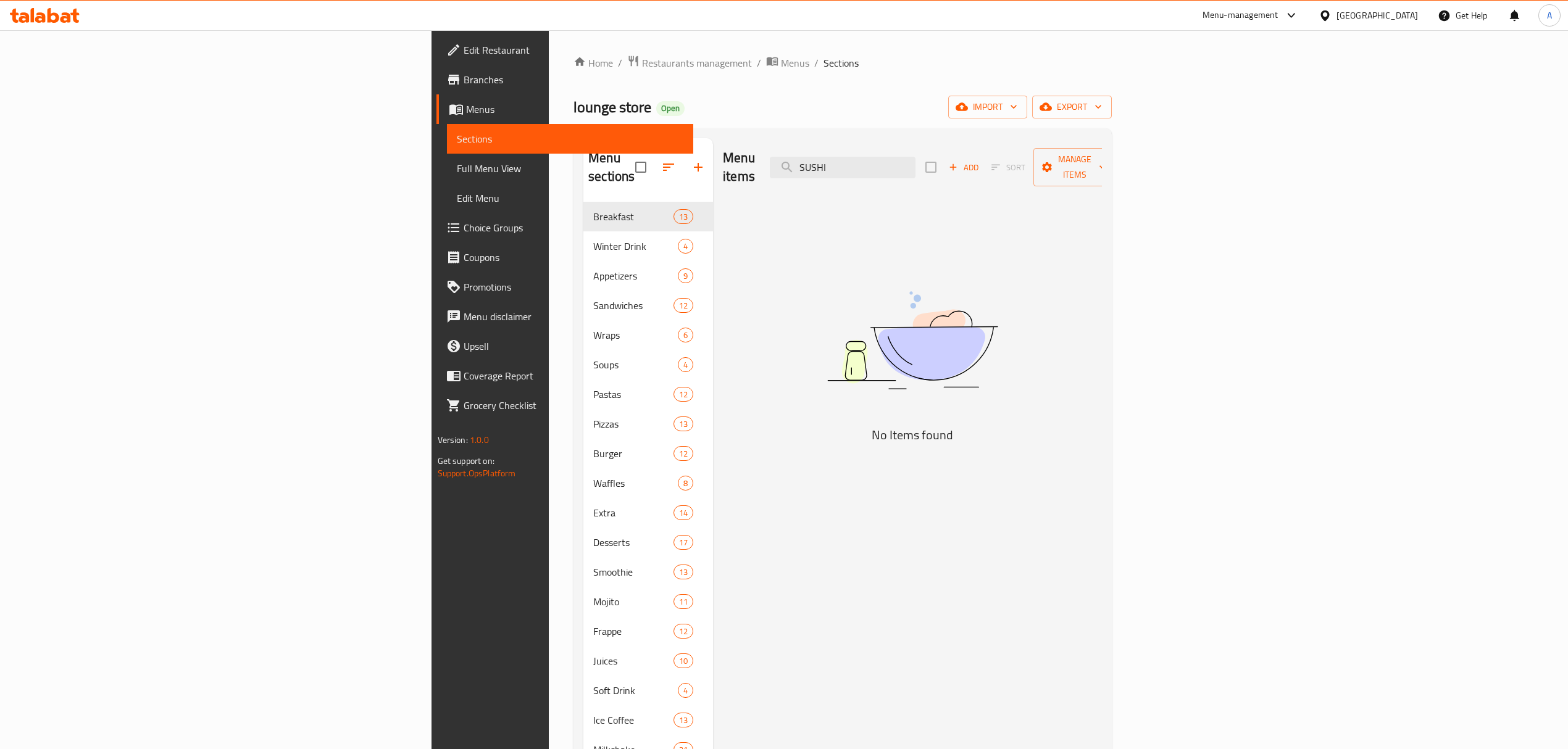
click at [1004, 173] on div "Menu items SUSHI Add Sort Manage items" at bounding box center [912, 167] width 379 height 59
click at [915, 157] on input "SUSHI" at bounding box center [842, 167] width 145 height 21
click at [1014, 146] on div "Menu items SUSHI Add Sort Manage items" at bounding box center [912, 167] width 379 height 59
click at [915, 161] on input "SUSHI" at bounding box center [842, 167] width 145 height 21
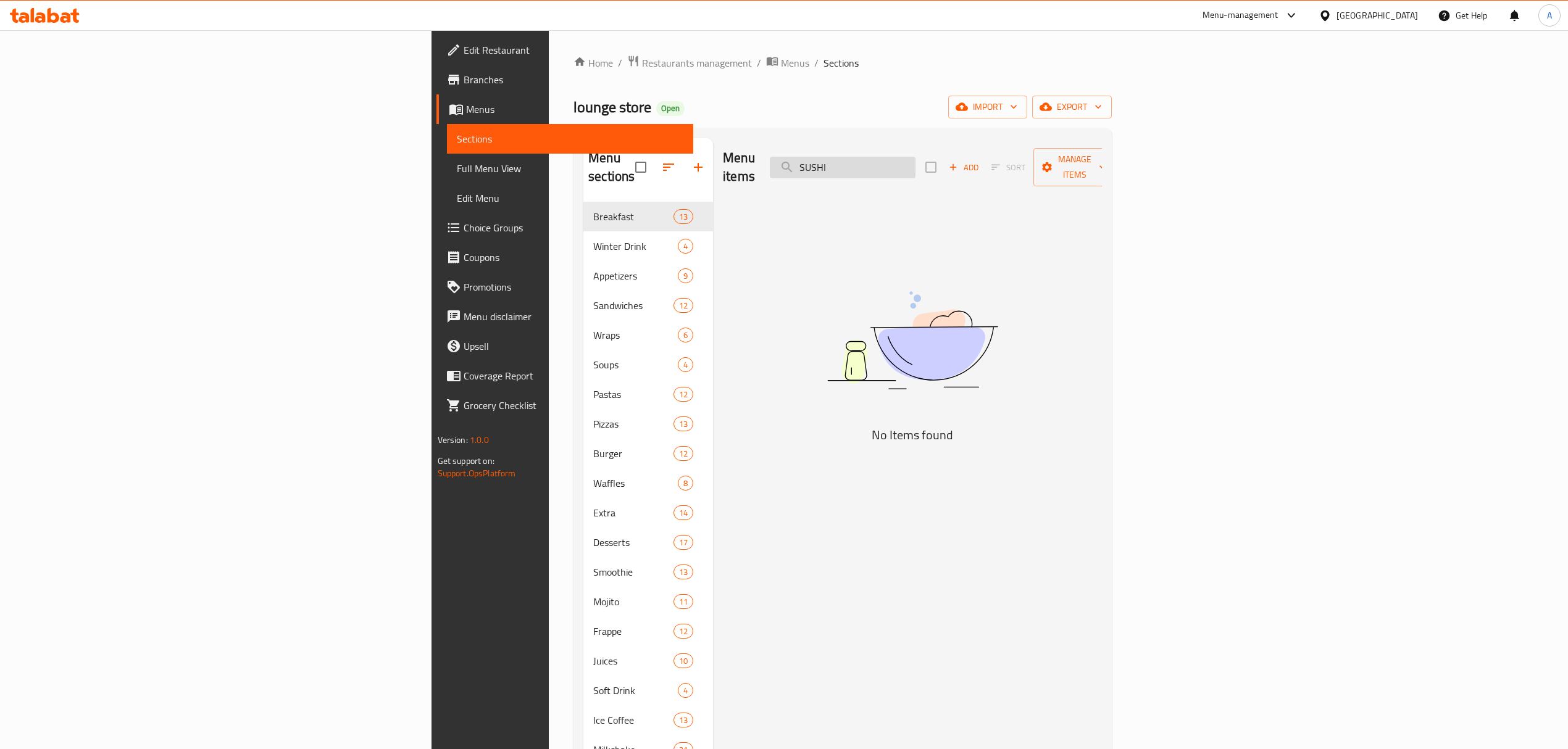
click at [915, 161] on input "SUSHI" at bounding box center [842, 167] width 145 height 21
click at [915, 164] on input "creap" at bounding box center [842, 167] width 145 height 21
click at [915, 165] on input "crepe" at bounding box center [842, 167] width 145 height 21
type input "crepe"
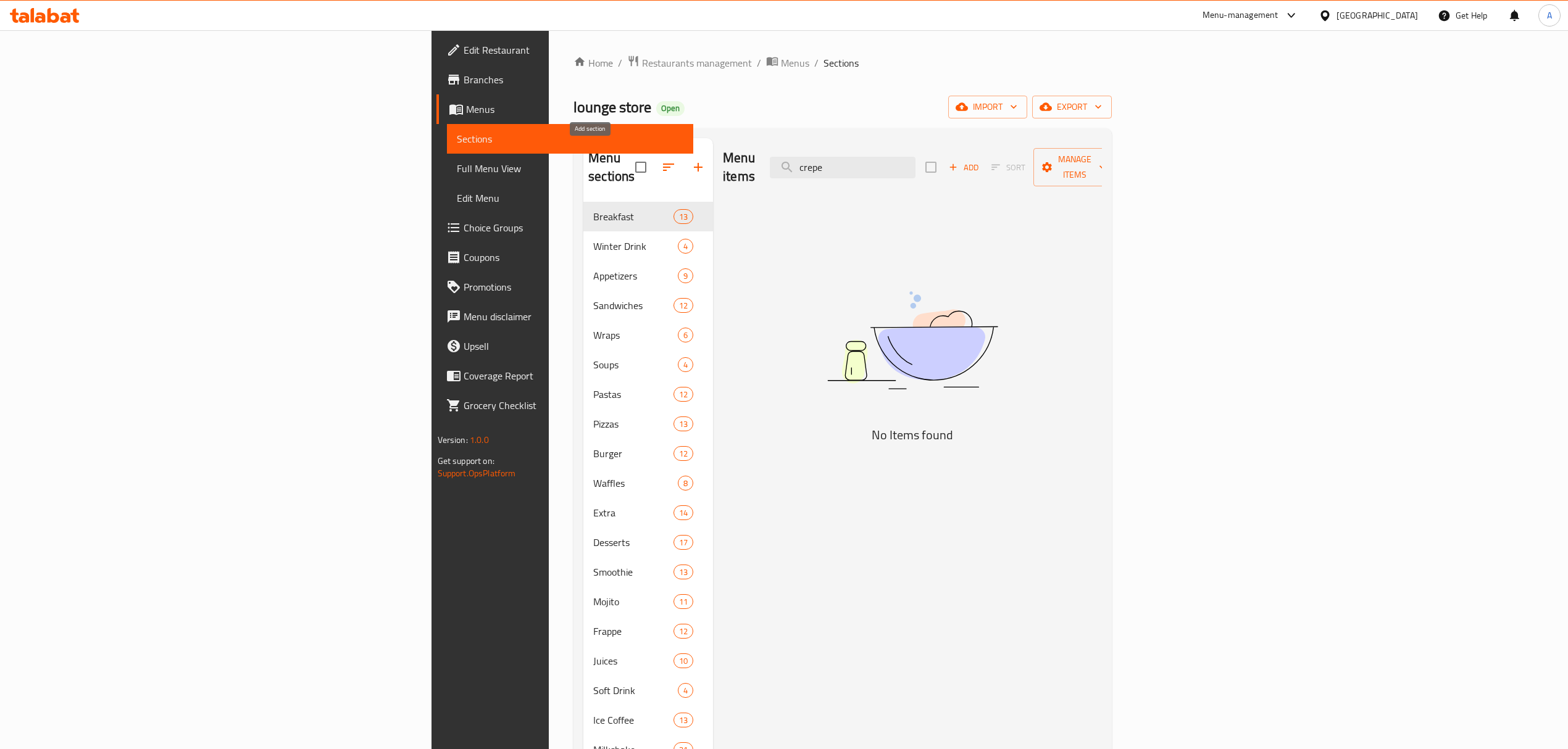
click at [691, 160] on icon "button" at bounding box center [698, 167] width 14 height 14
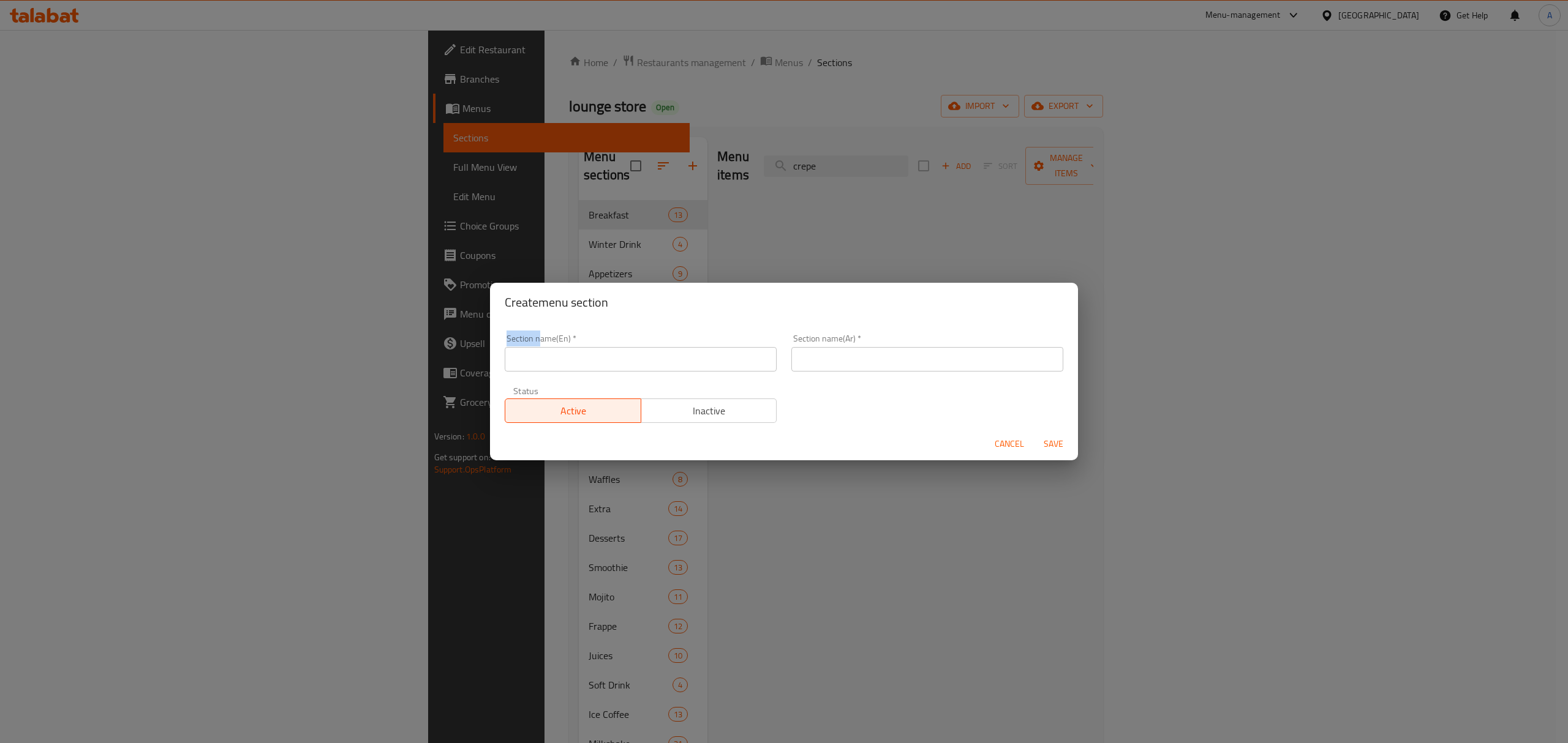
drag, startPoint x: 581, startPoint y: 155, endPoint x: 539, endPoint y: 335, distance: 184.8
click at [539, 335] on div "Section name(En)   * Section name(En) *" at bounding box center [640, 353] width 286 height 52
click at [659, 353] on input "text" at bounding box center [640, 359] width 272 height 24
paste input "Crepe"
type input "Crepe"
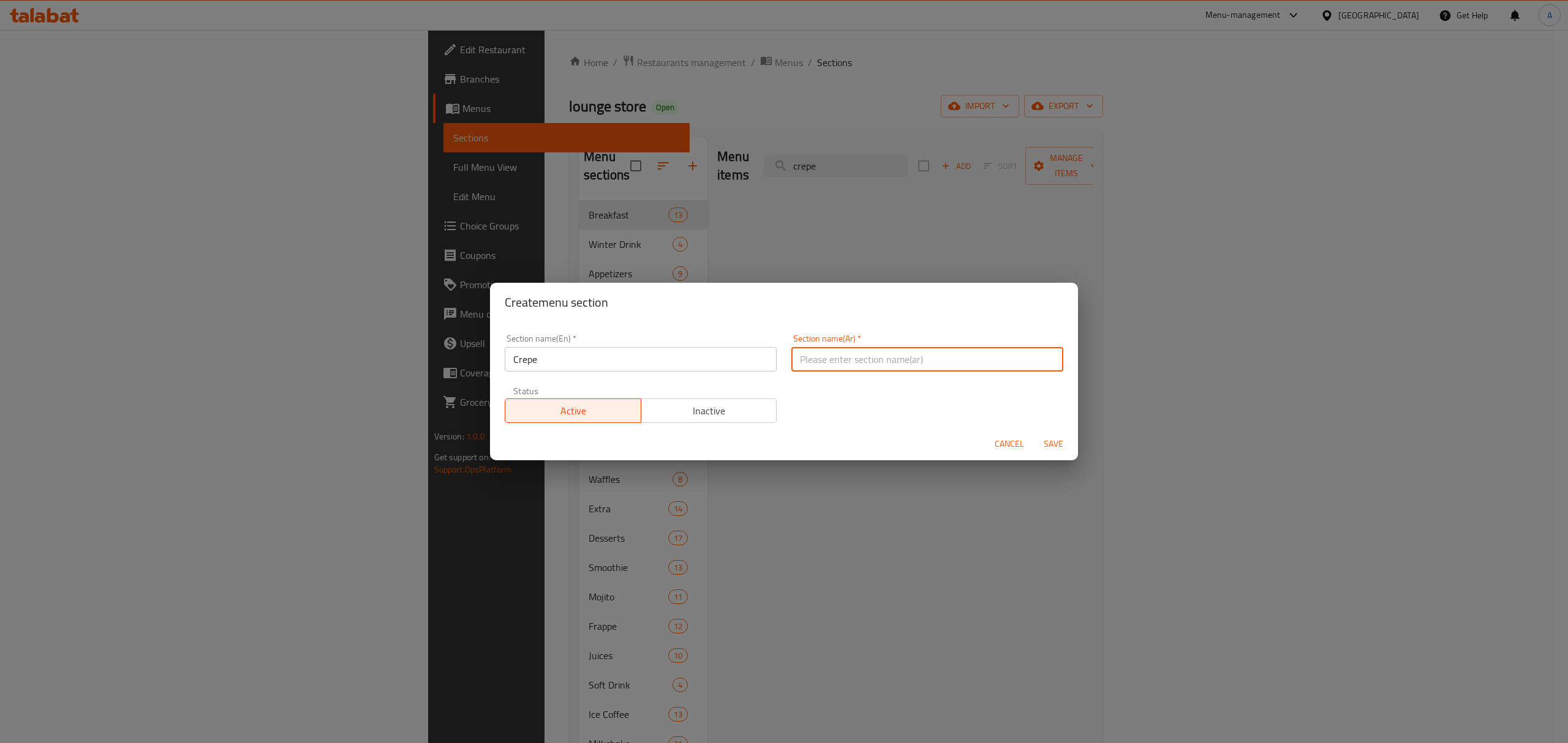
click at [872, 358] on input "text" at bounding box center [928, 359] width 272 height 24
paste input "كريب"
type input "كريب"
click at [1059, 442] on span "Save" at bounding box center [1053, 444] width 29 height 15
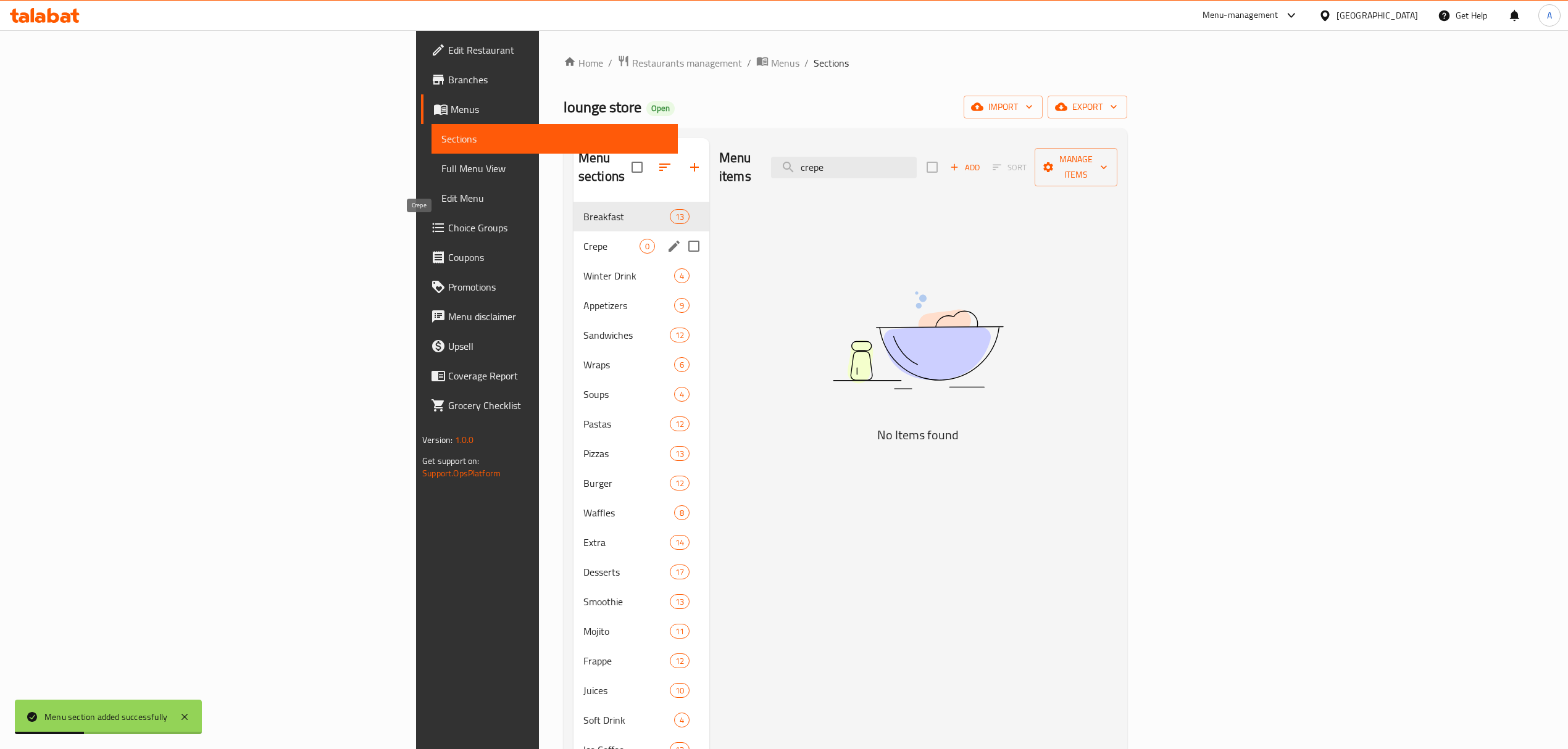
click at [583, 239] on span "Crepe" at bounding box center [612, 246] width 56 height 14
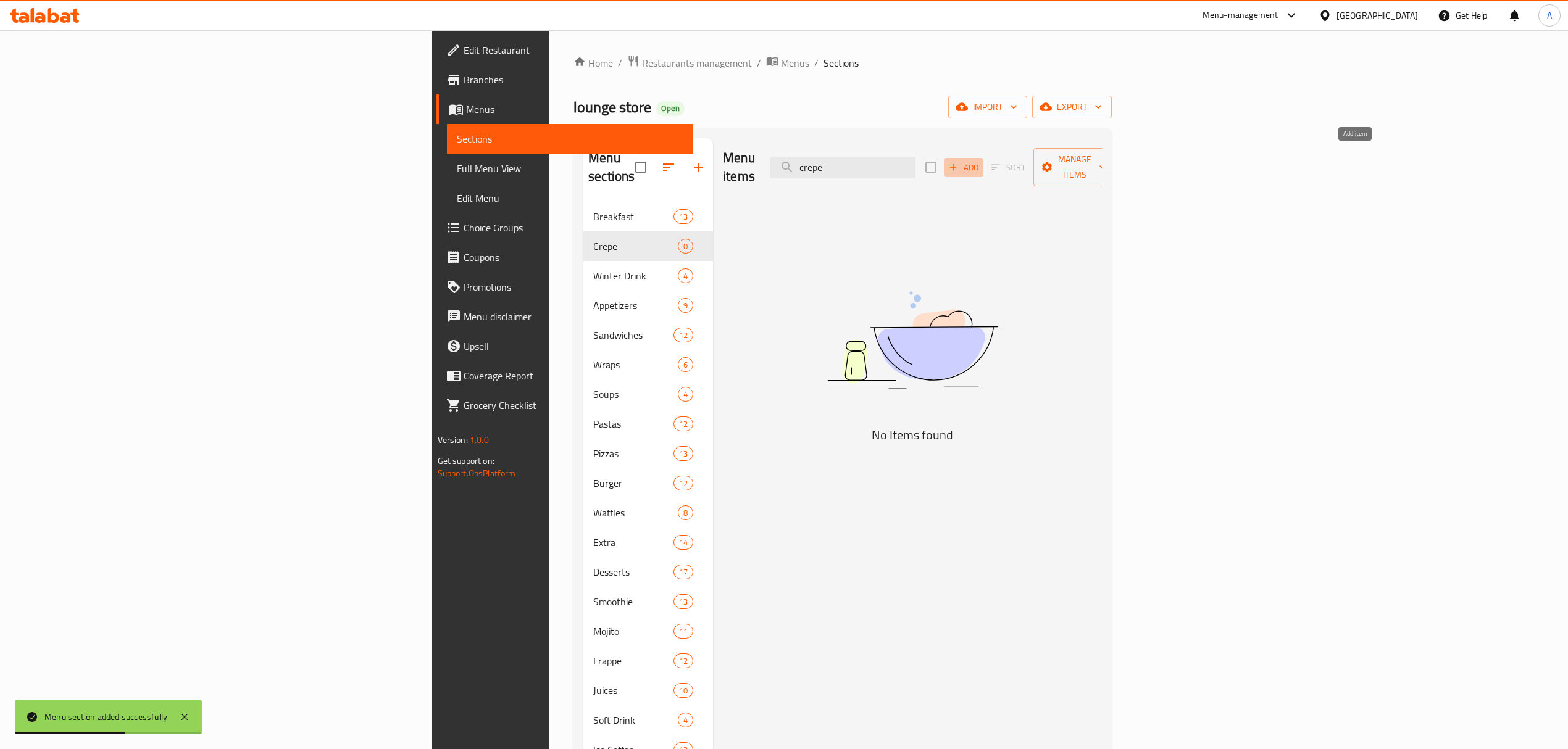
click at [959, 161] on icon "button" at bounding box center [953, 167] width 11 height 11
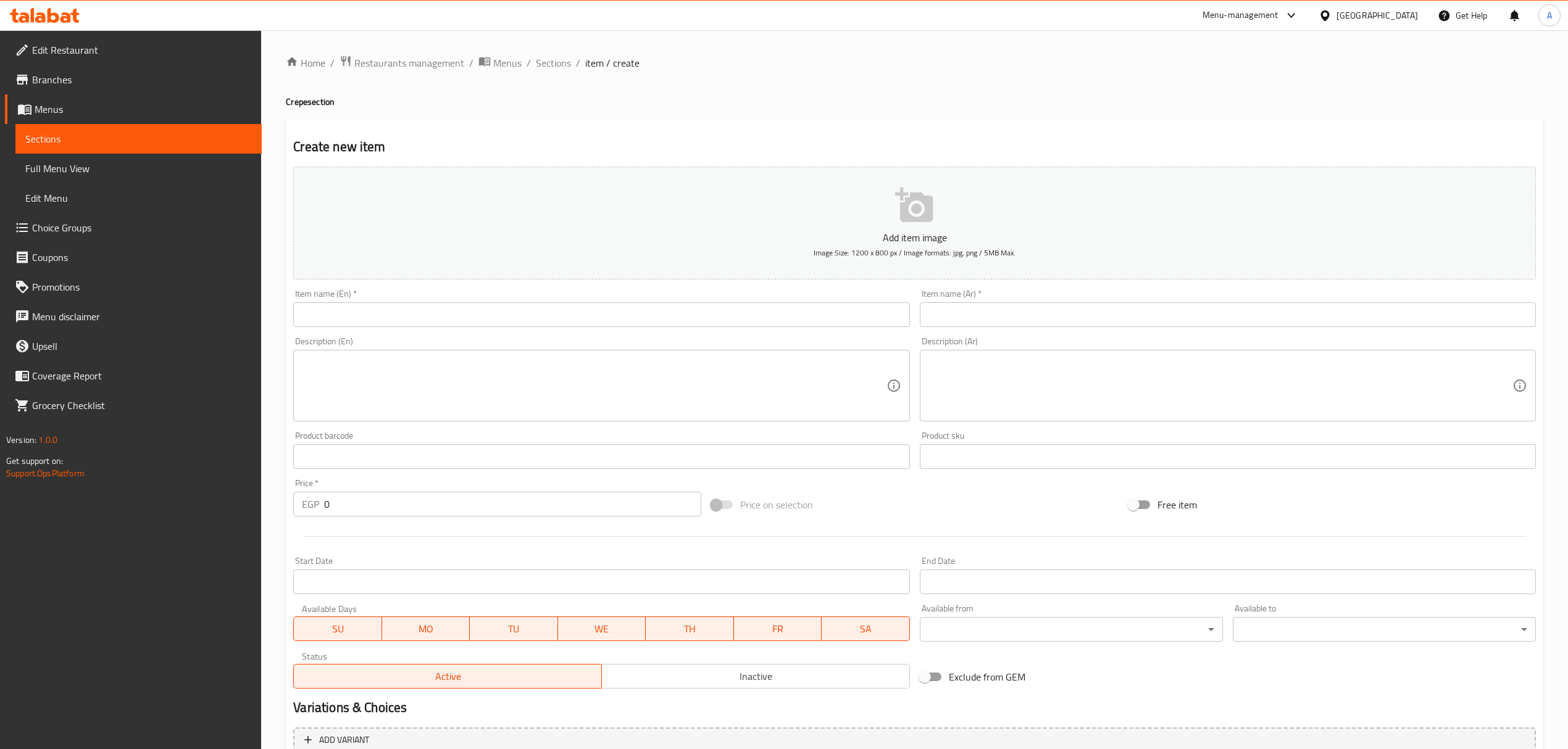
click at [502, 304] on div "Item name (En)   * Item name (En) *" at bounding box center [601, 308] width 616 height 37
click at [504, 308] on input "text" at bounding box center [601, 314] width 616 height 24
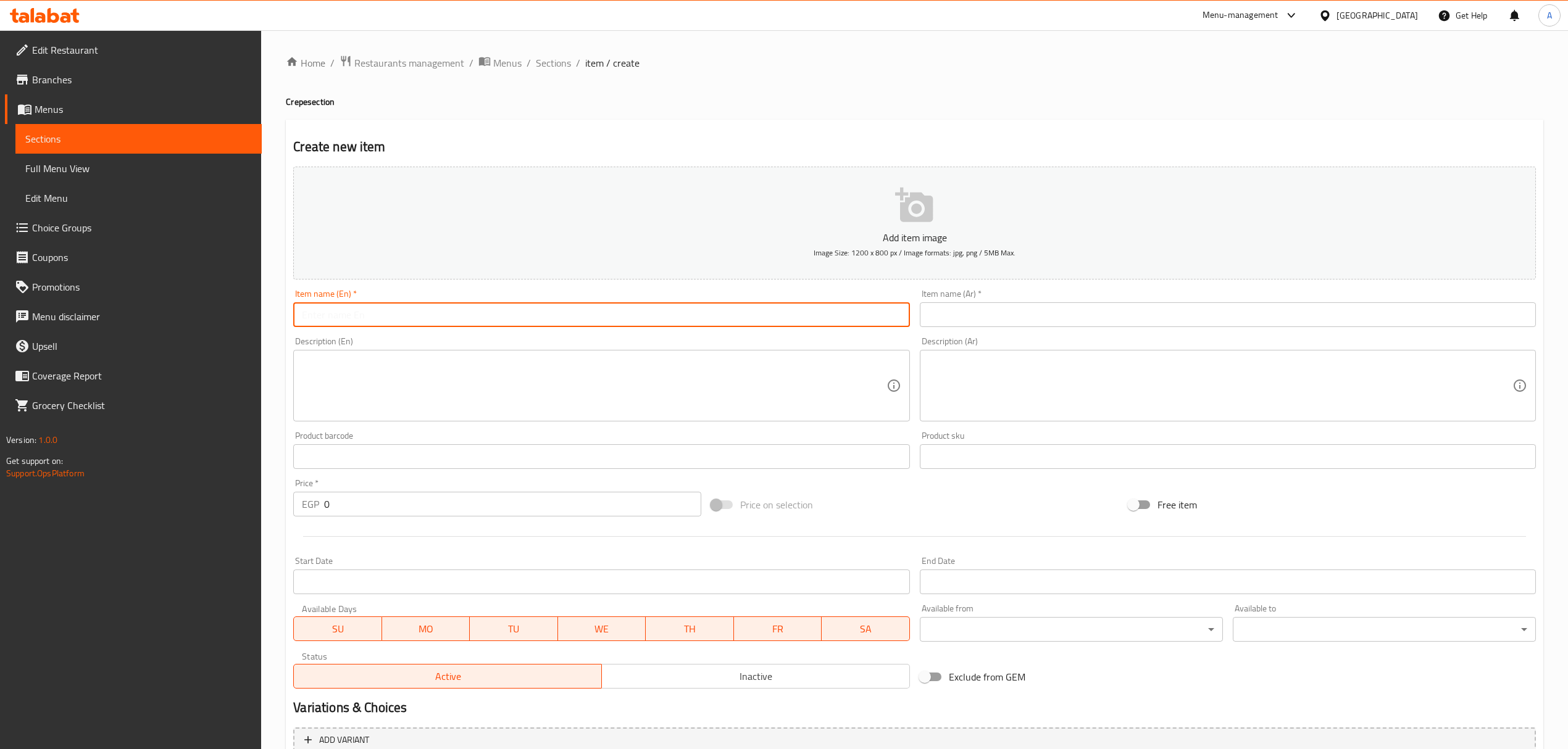
paste input "Roll Nutella"
type input "Roll Nutella"
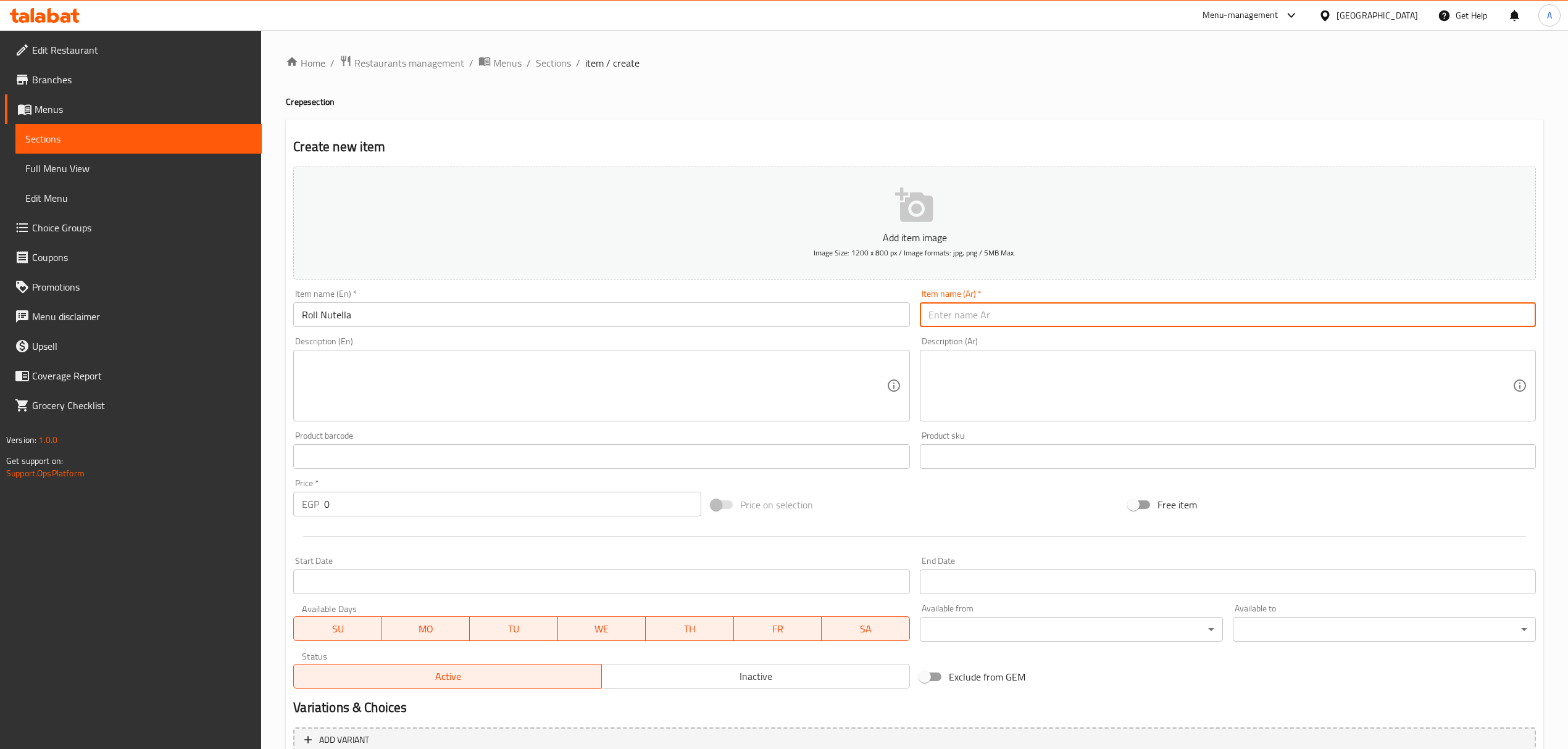
click at [998, 314] on input "text" at bounding box center [1228, 314] width 616 height 24
paste input "رول نوتيلا"
type input "رول نوتيلا"
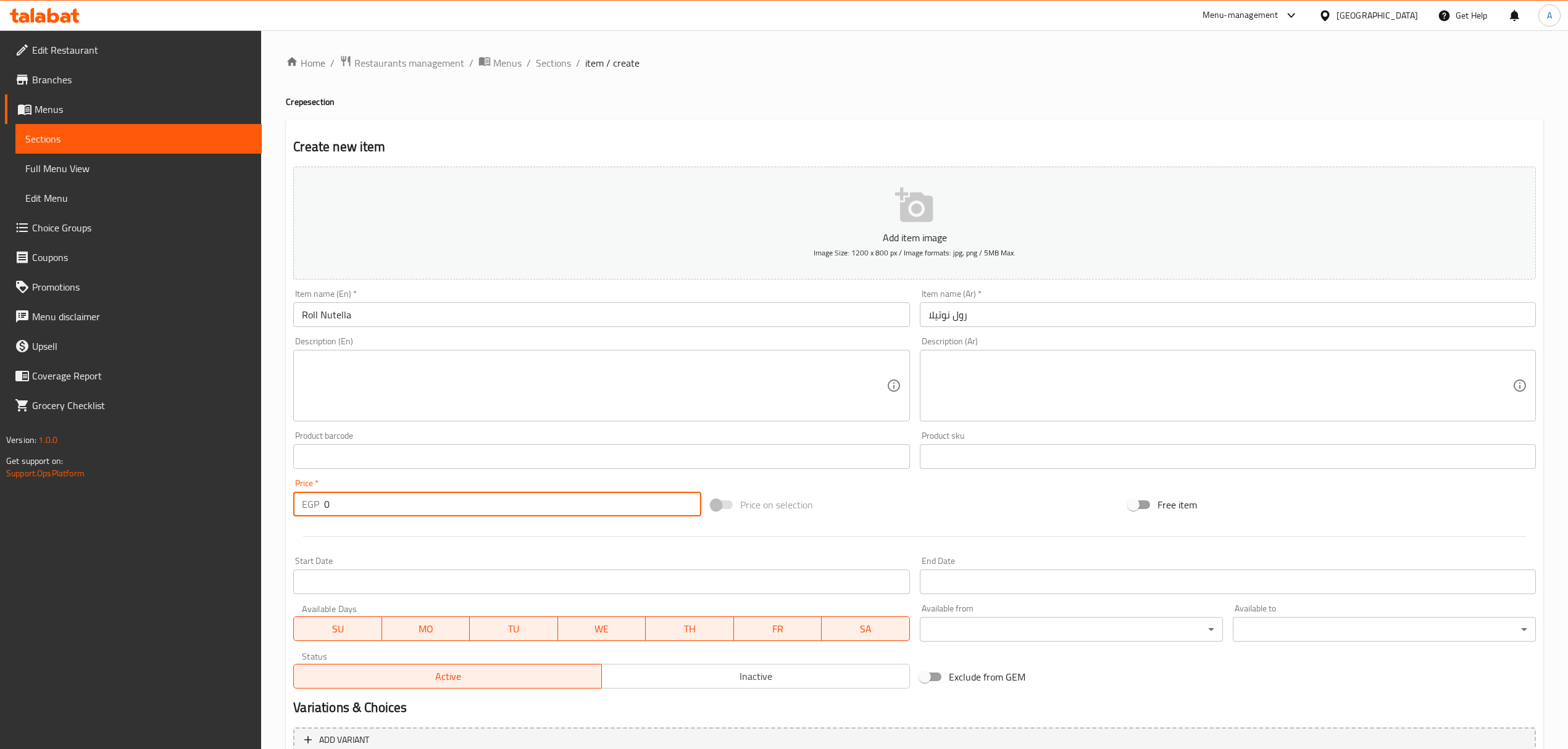
drag, startPoint x: 369, startPoint y: 512, endPoint x: 295, endPoint y: 524, distance: 75.0
click at [295, 524] on div "Add item image Image Size: 1200 x 800 px / Image formats: jpg, png / 5MB Max. I…" at bounding box center [915, 427] width 1253 height 532
paste input "125"
type input "125"
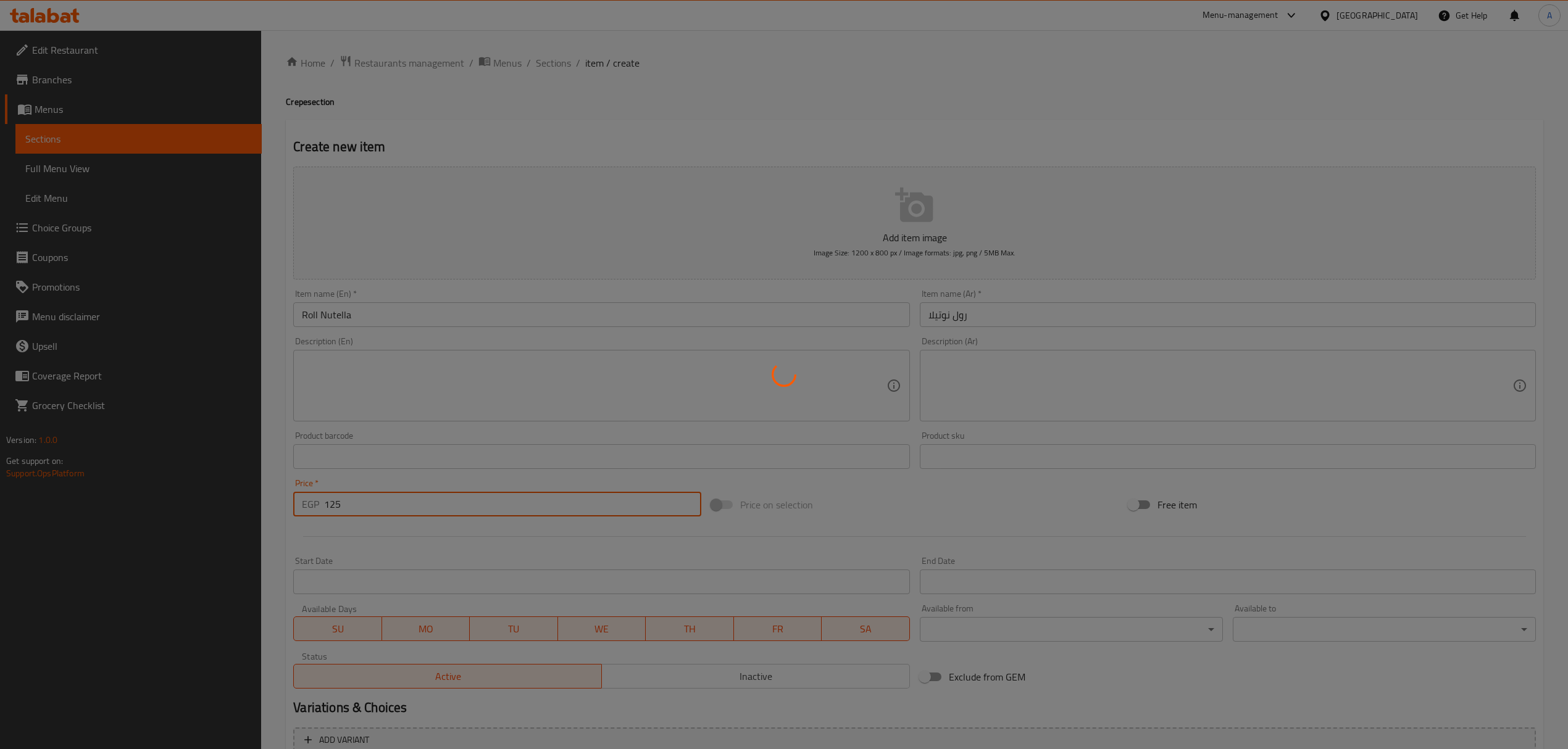
type input "0"
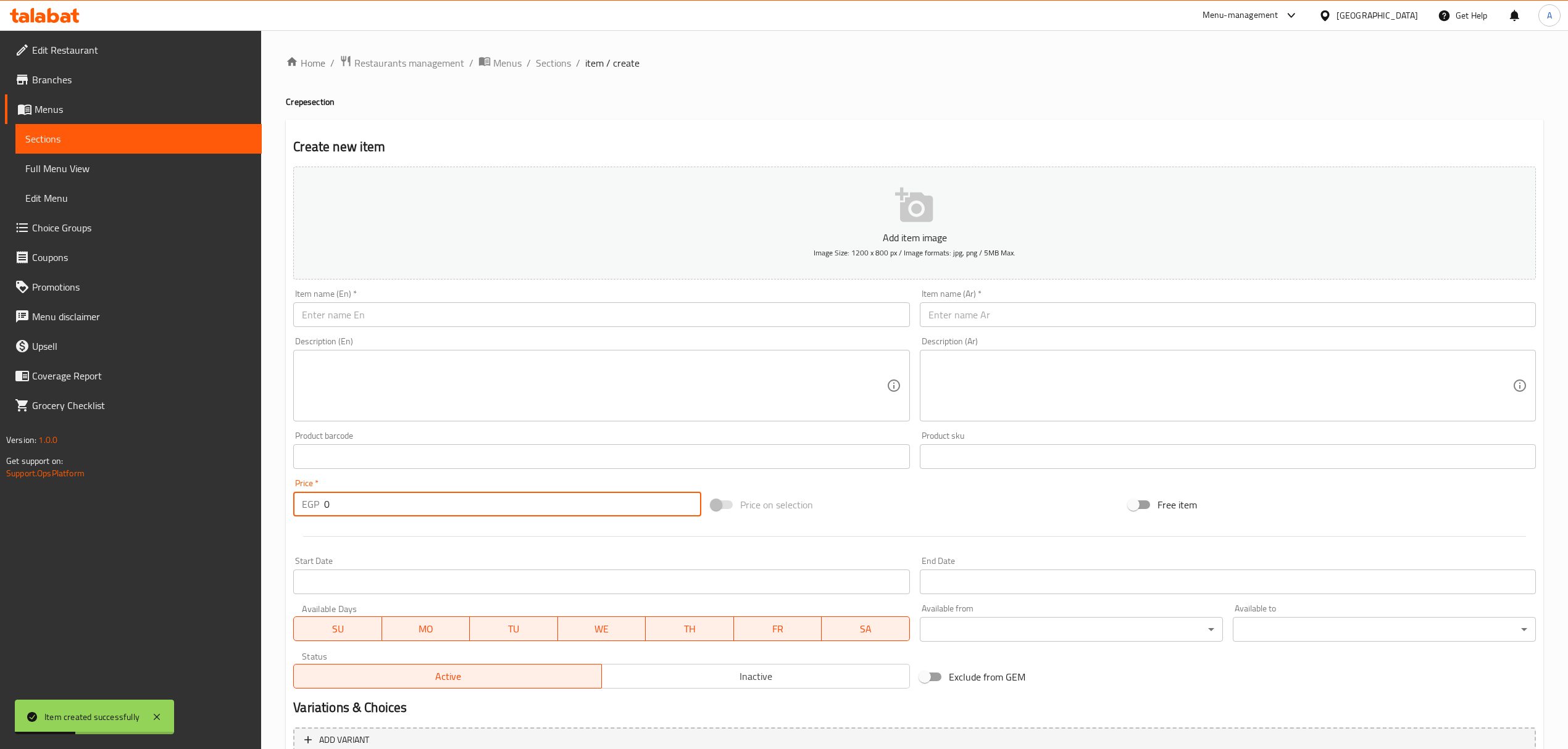
click at [445, 319] on input "text" at bounding box center [601, 314] width 616 height 24
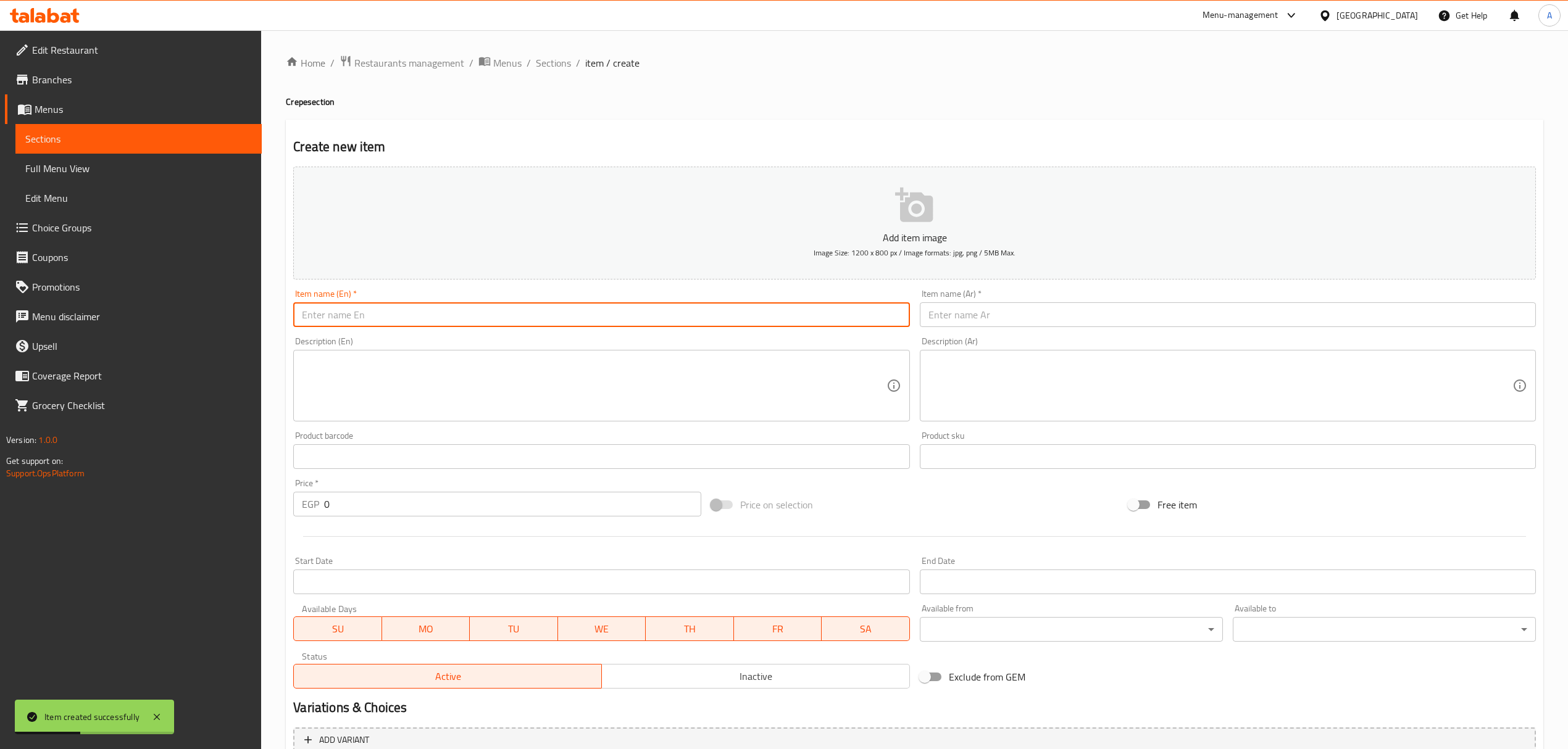
paste input "Roll Lotus"
type input "Roll Lotus"
click at [1001, 311] on input "text" at bounding box center [1228, 314] width 616 height 24
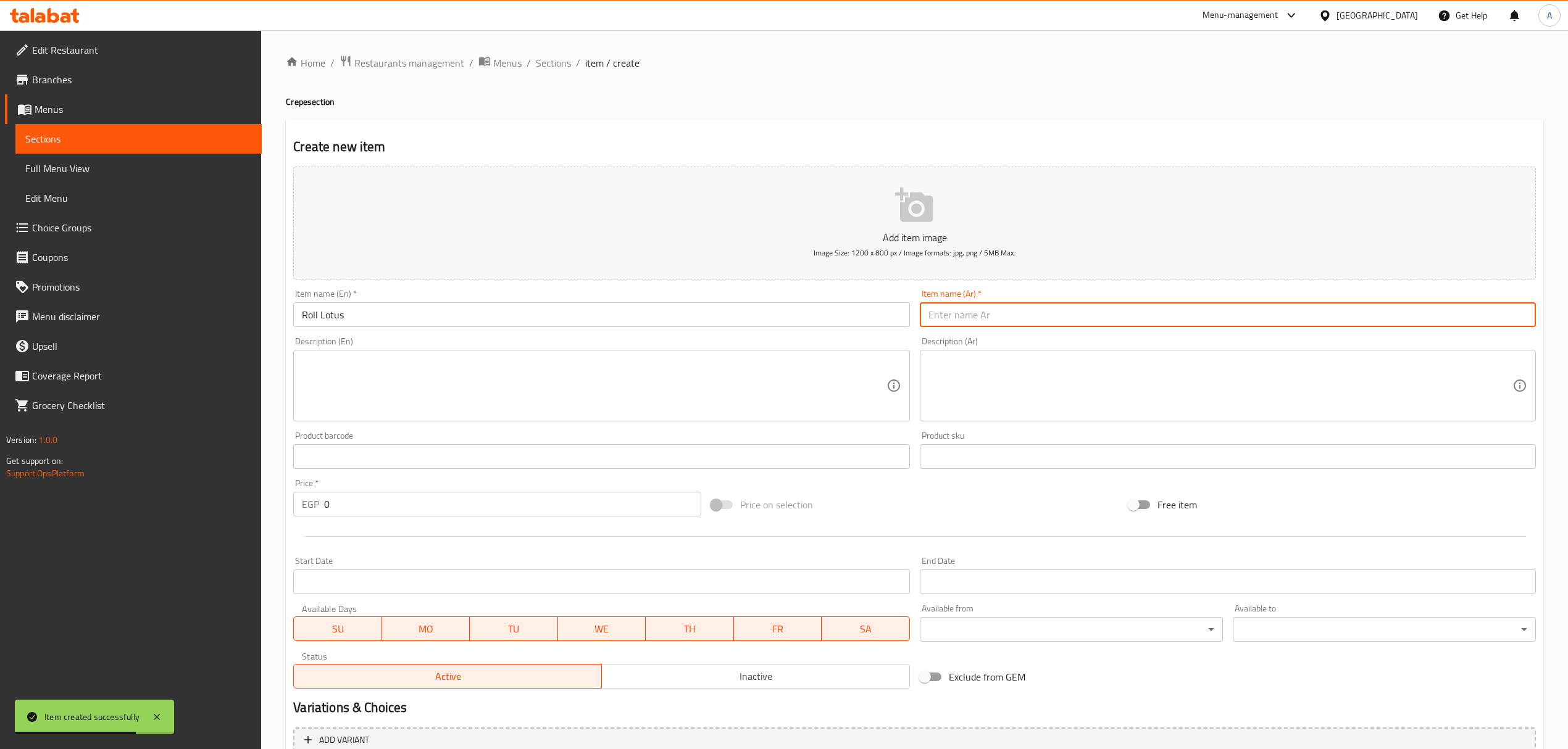
paste input "رول لوتس"
type input "رول لوتس"
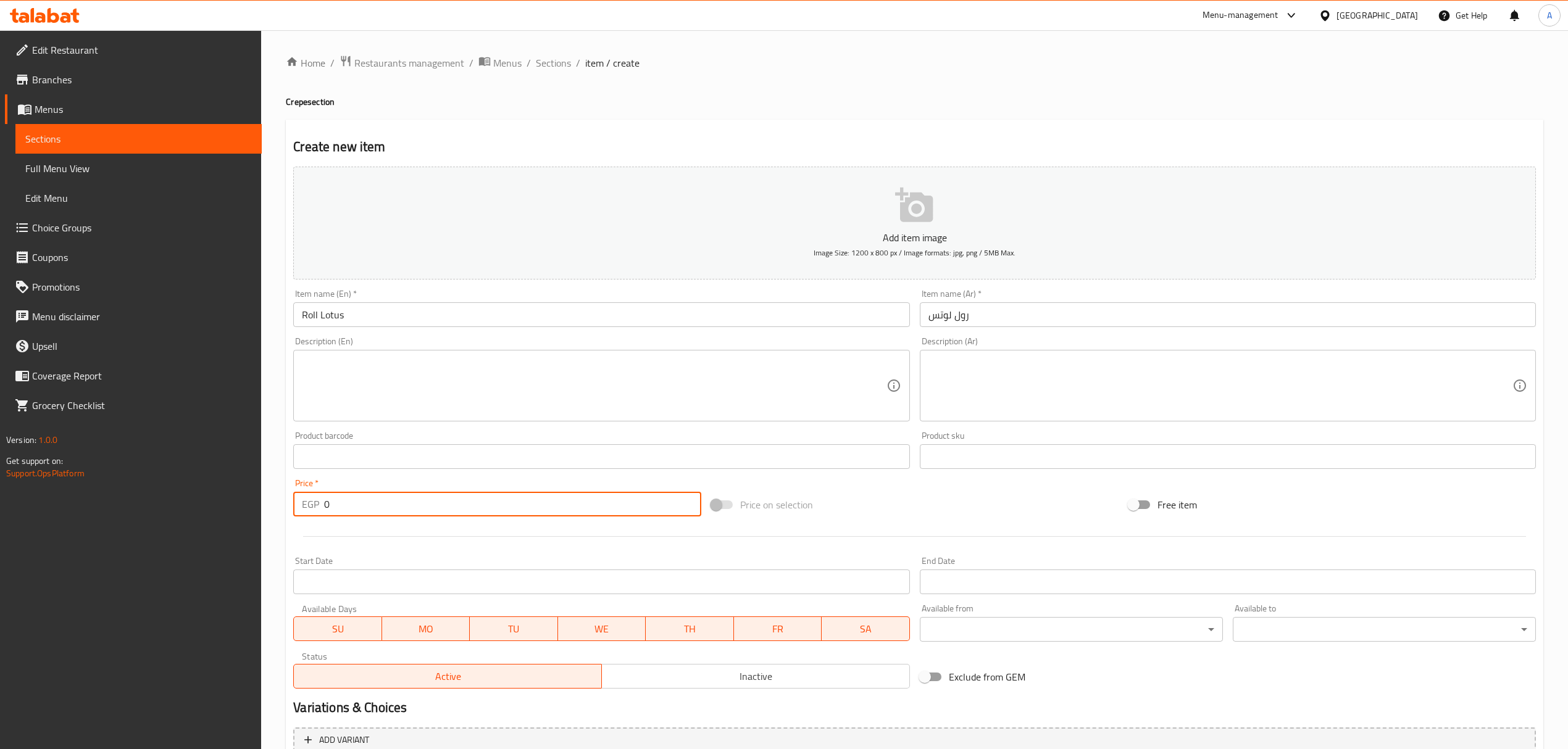
drag, startPoint x: 375, startPoint y: 498, endPoint x: 309, endPoint y: 502, distance: 66.1
click at [309, 502] on div "EGP 0 Price *" at bounding box center [497, 504] width 407 height 24
paste input "125"
type input "125"
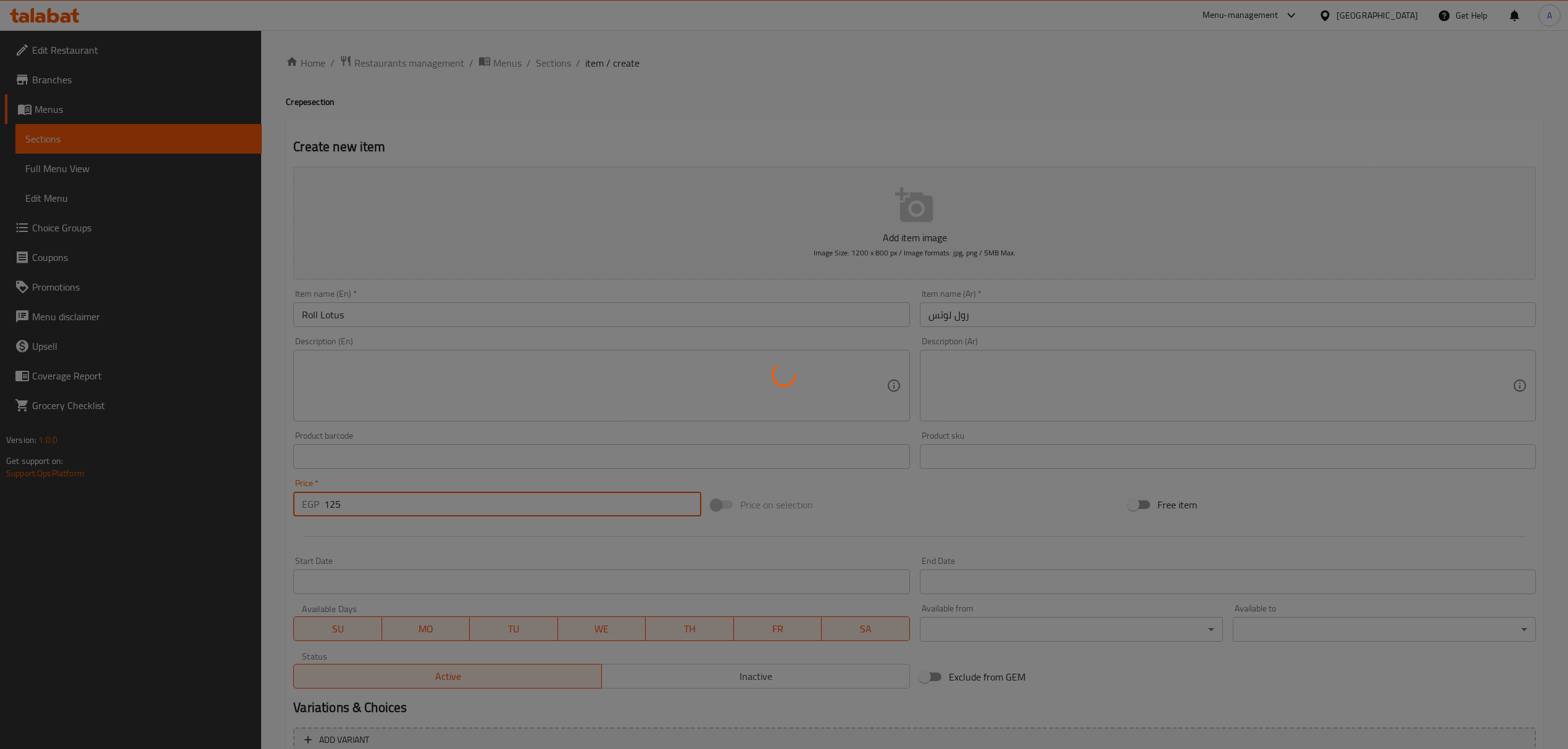
type input "0"
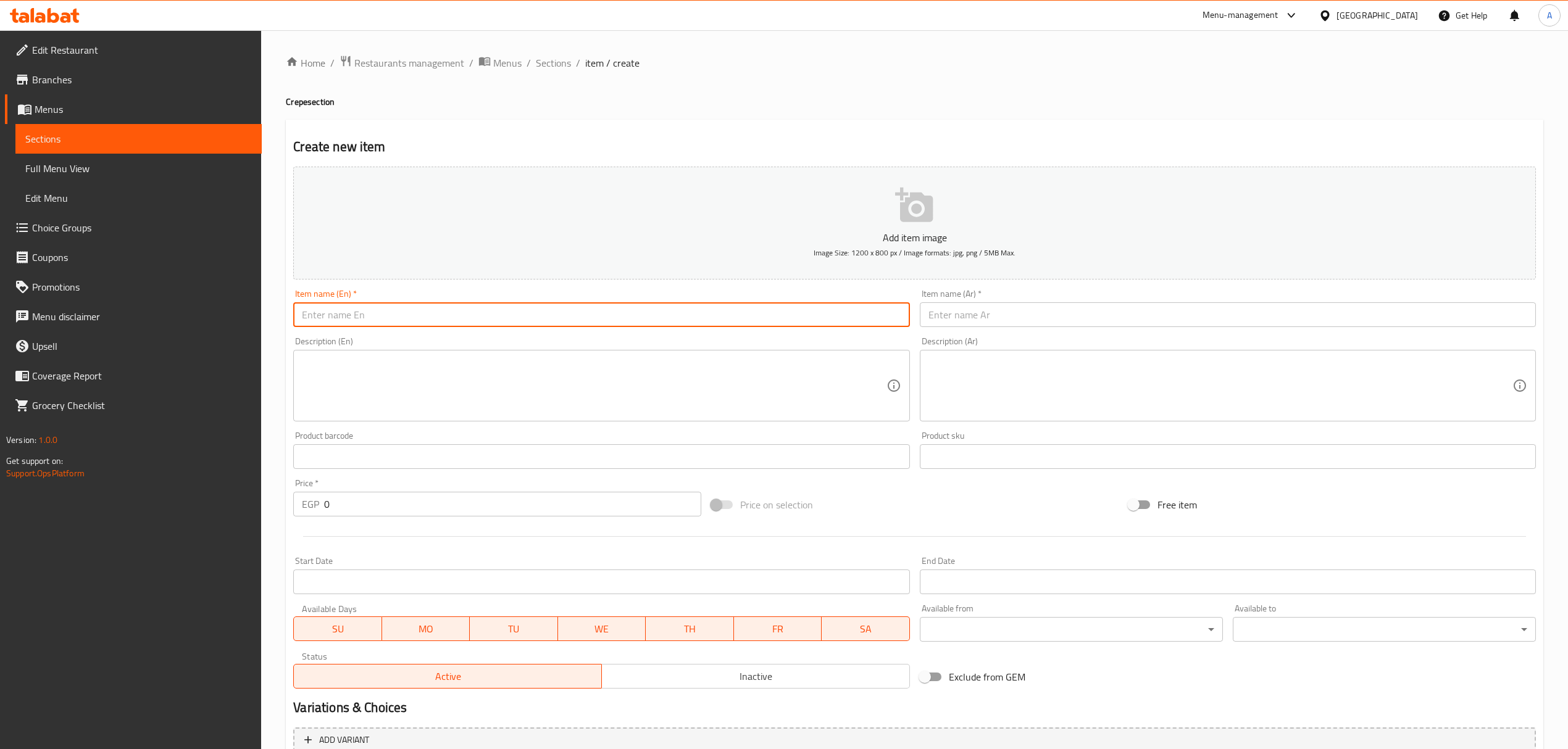
click at [353, 311] on input "text" at bounding box center [601, 314] width 616 height 24
paste input "Roll Kinder"
type input "Roll Kinder"
click at [997, 332] on div "Item name (Ar)   * Item name (Ar) *" at bounding box center [1228, 308] width 626 height 47
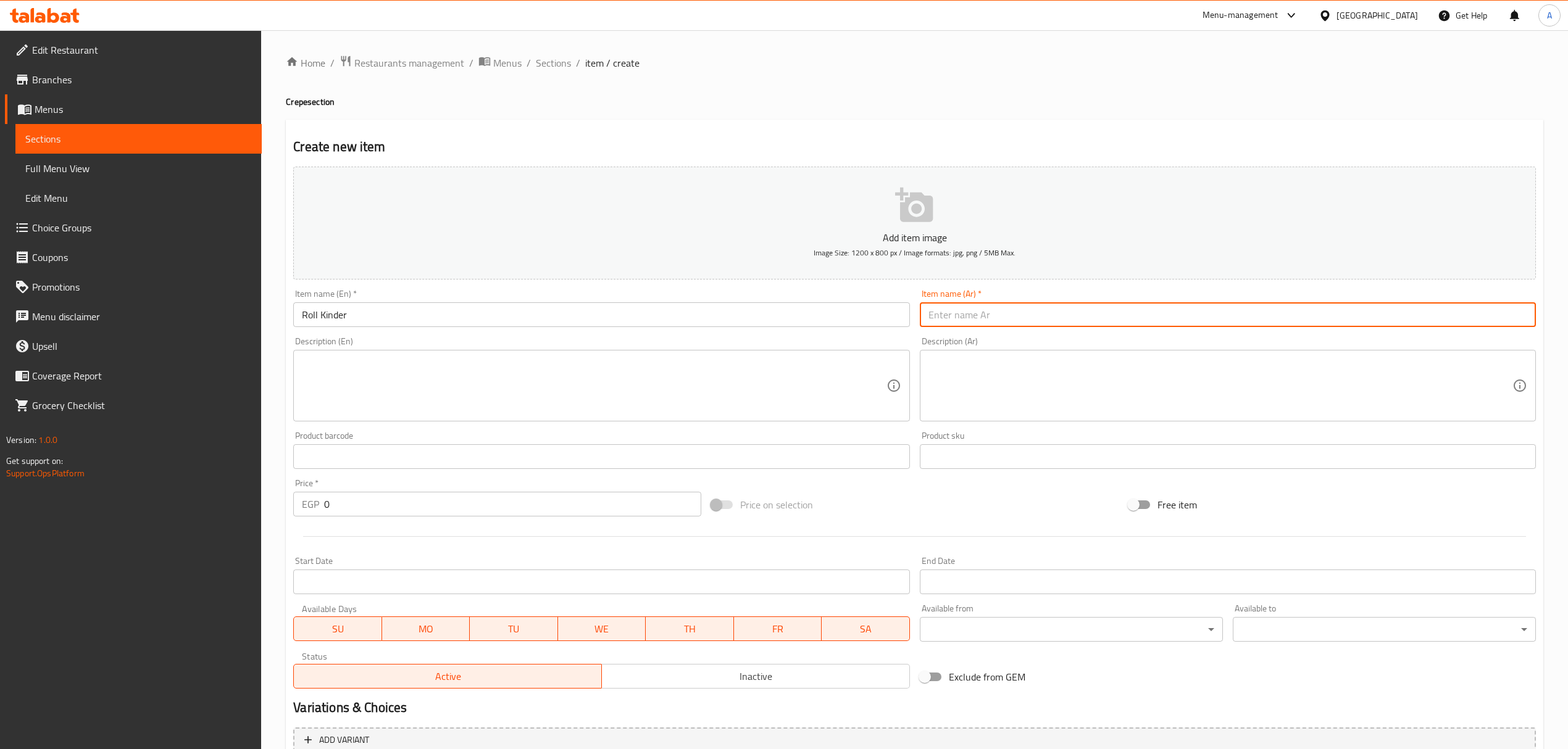
click at [993, 311] on input "text" at bounding box center [1228, 314] width 616 height 24
paste input "رول كيندر"
type input "رول كيندر"
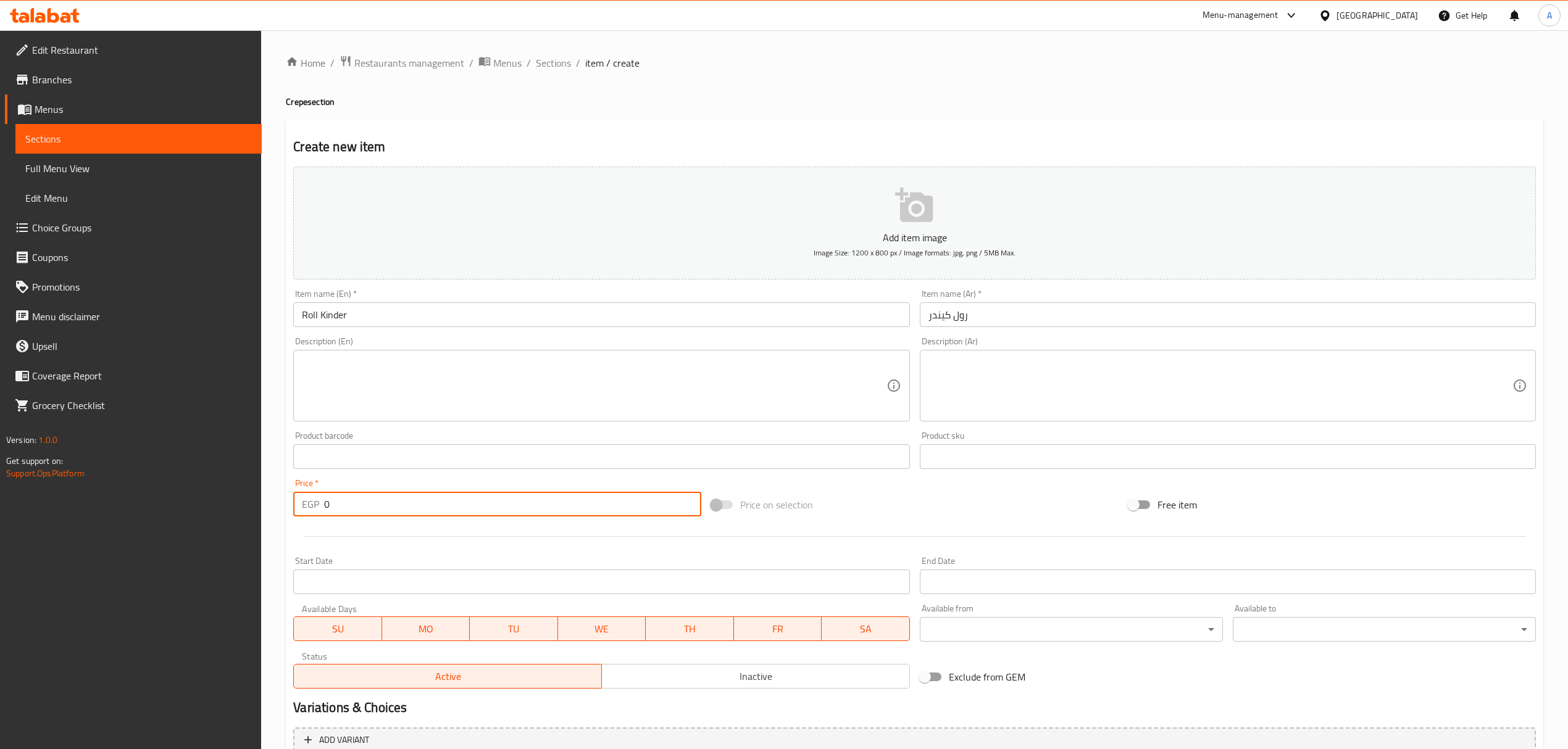
drag, startPoint x: 353, startPoint y: 501, endPoint x: 324, endPoint y: 492, distance: 30.4
click at [324, 492] on div "Price   * EGP 0 Price *" at bounding box center [497, 497] width 407 height 37
paste input "156"
type input "156"
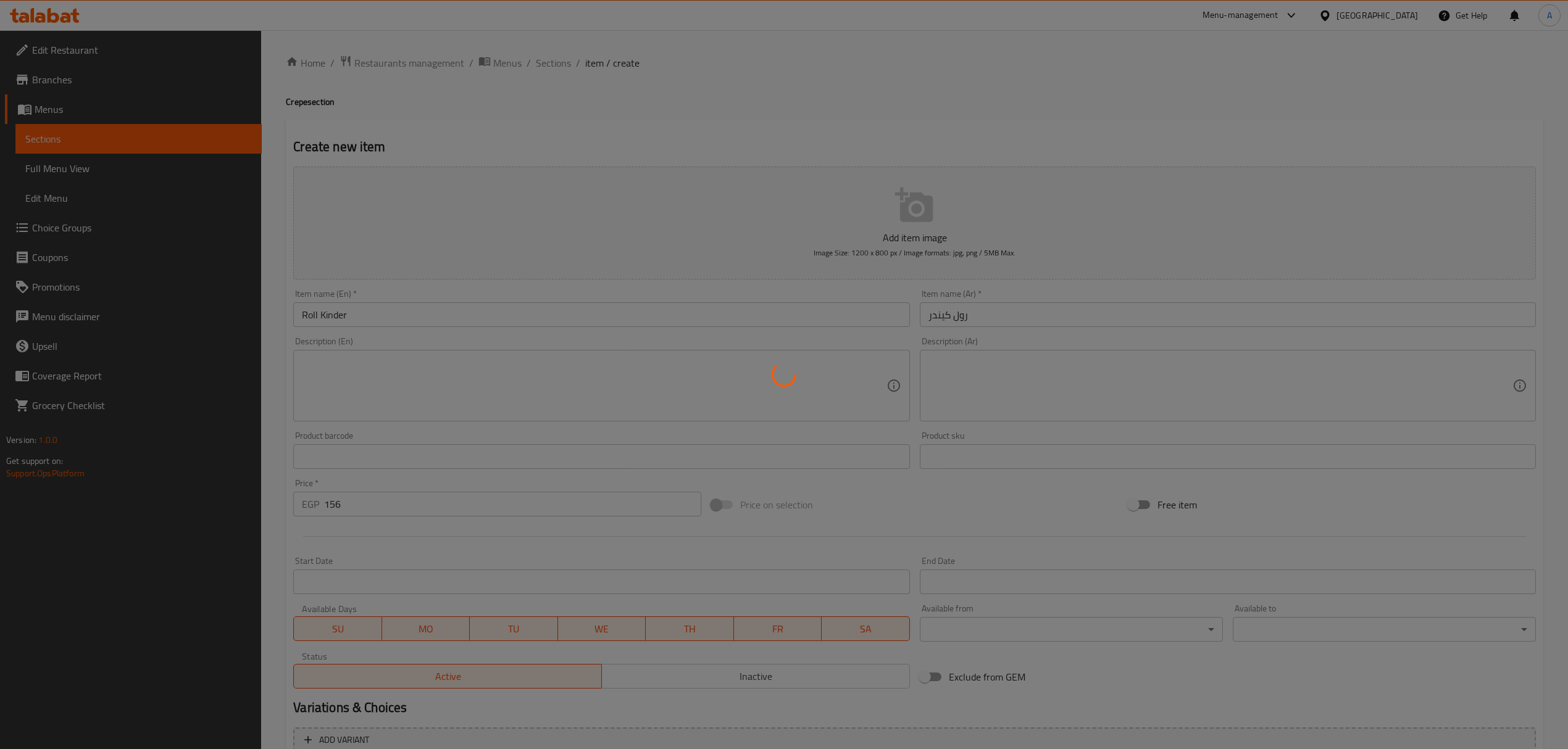
type input "0"
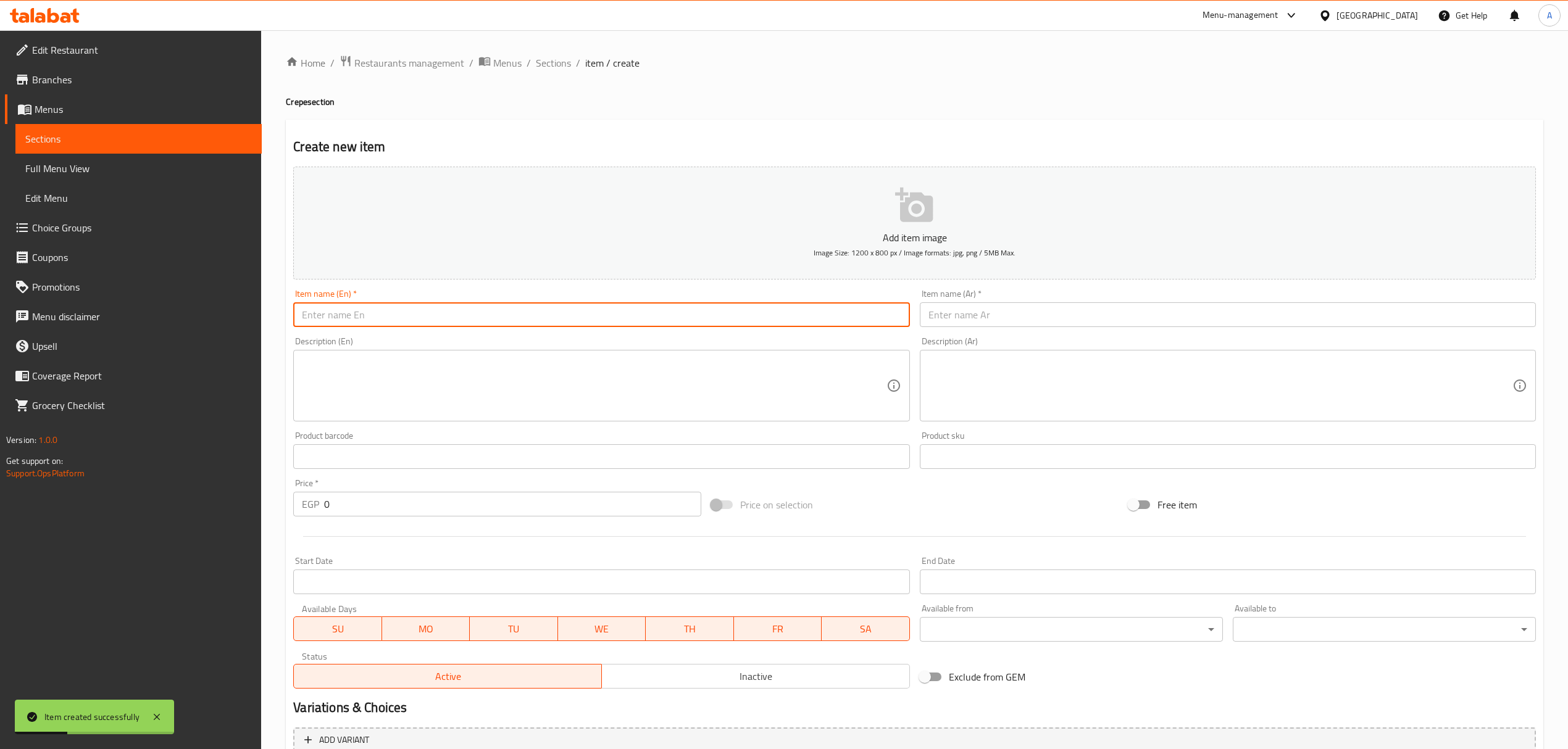
click at [442, 308] on input "text" at bounding box center [601, 314] width 616 height 24
paste input "Roll Chocolate"
type input "Roll Chocolate"
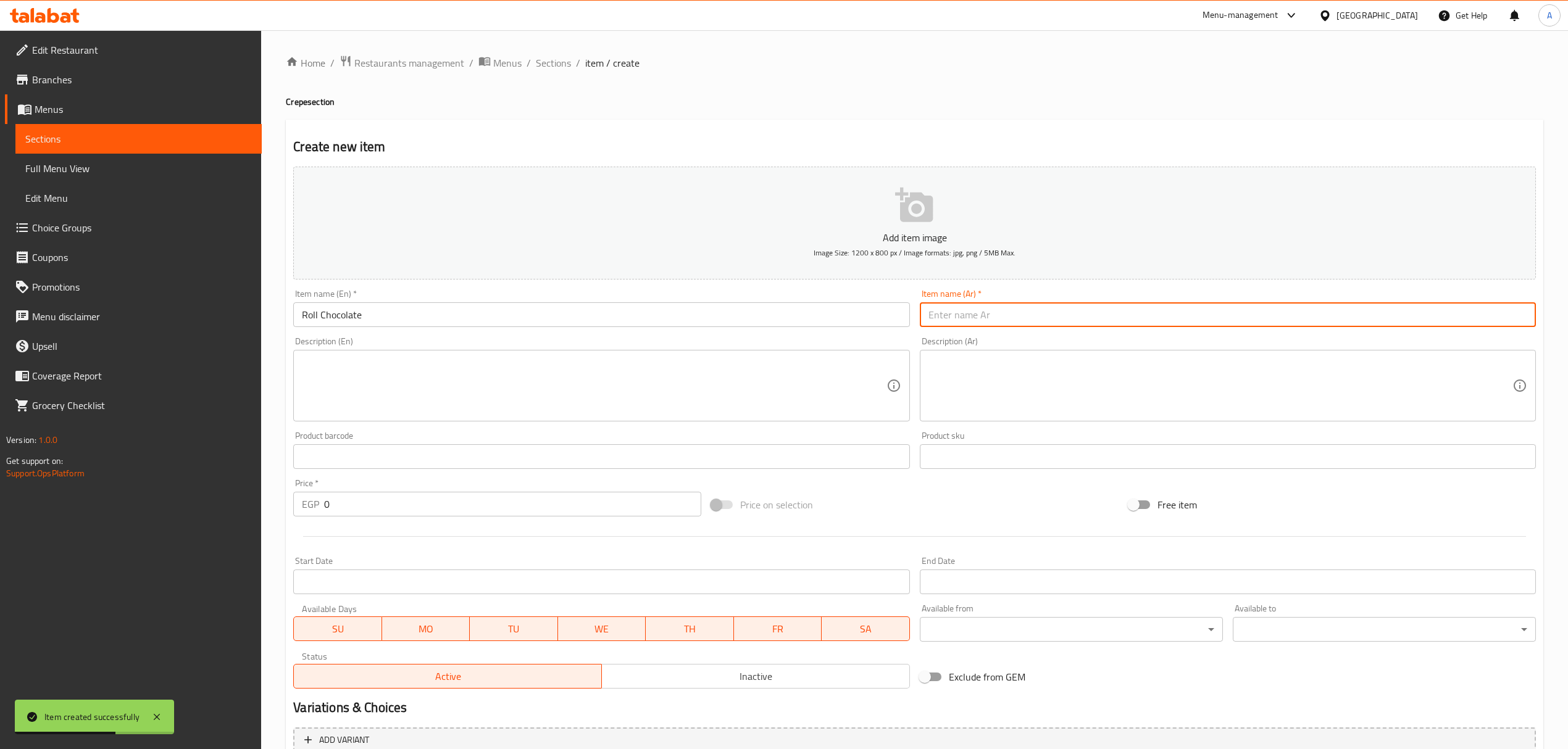
click at [974, 308] on input "text" at bounding box center [1228, 314] width 616 height 24
paste input "رول شوكولاتة"
type input "رول شوكولاتة"
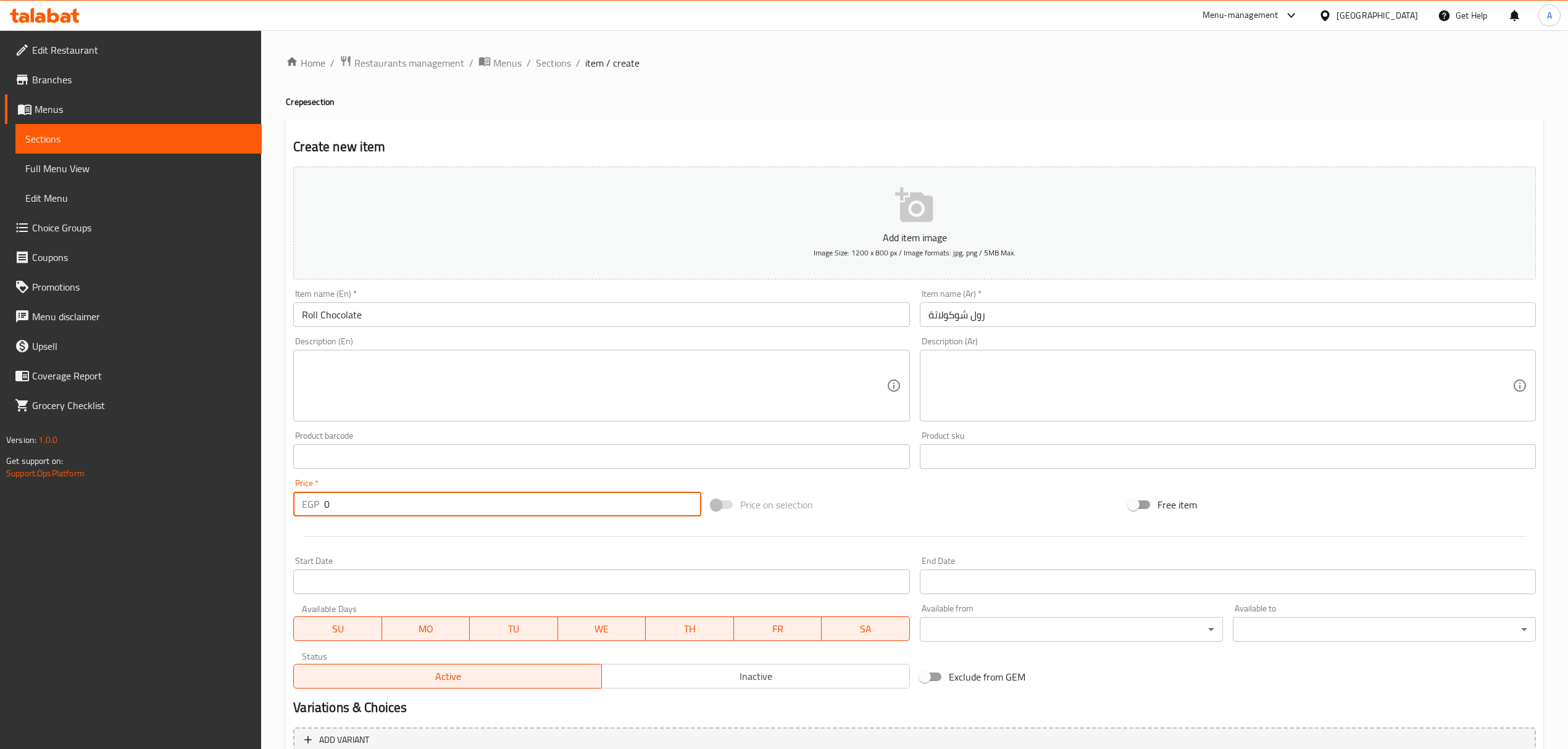
drag, startPoint x: 339, startPoint y: 515, endPoint x: 321, endPoint y: 510, distance: 18.7
click at [321, 510] on div "EGP 0 Price *" at bounding box center [497, 504] width 407 height 24
paste input "112"
type input "112"
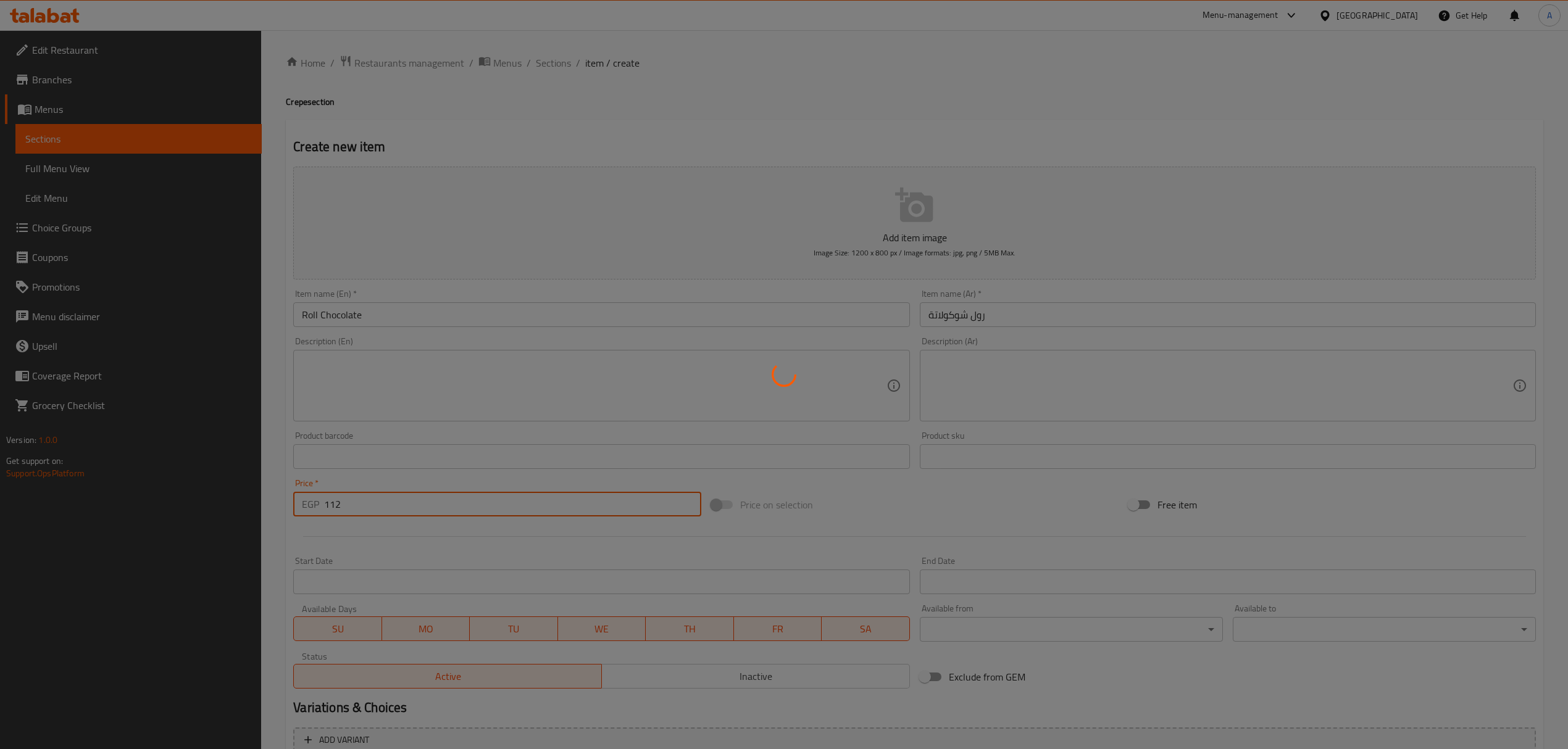
type input "0"
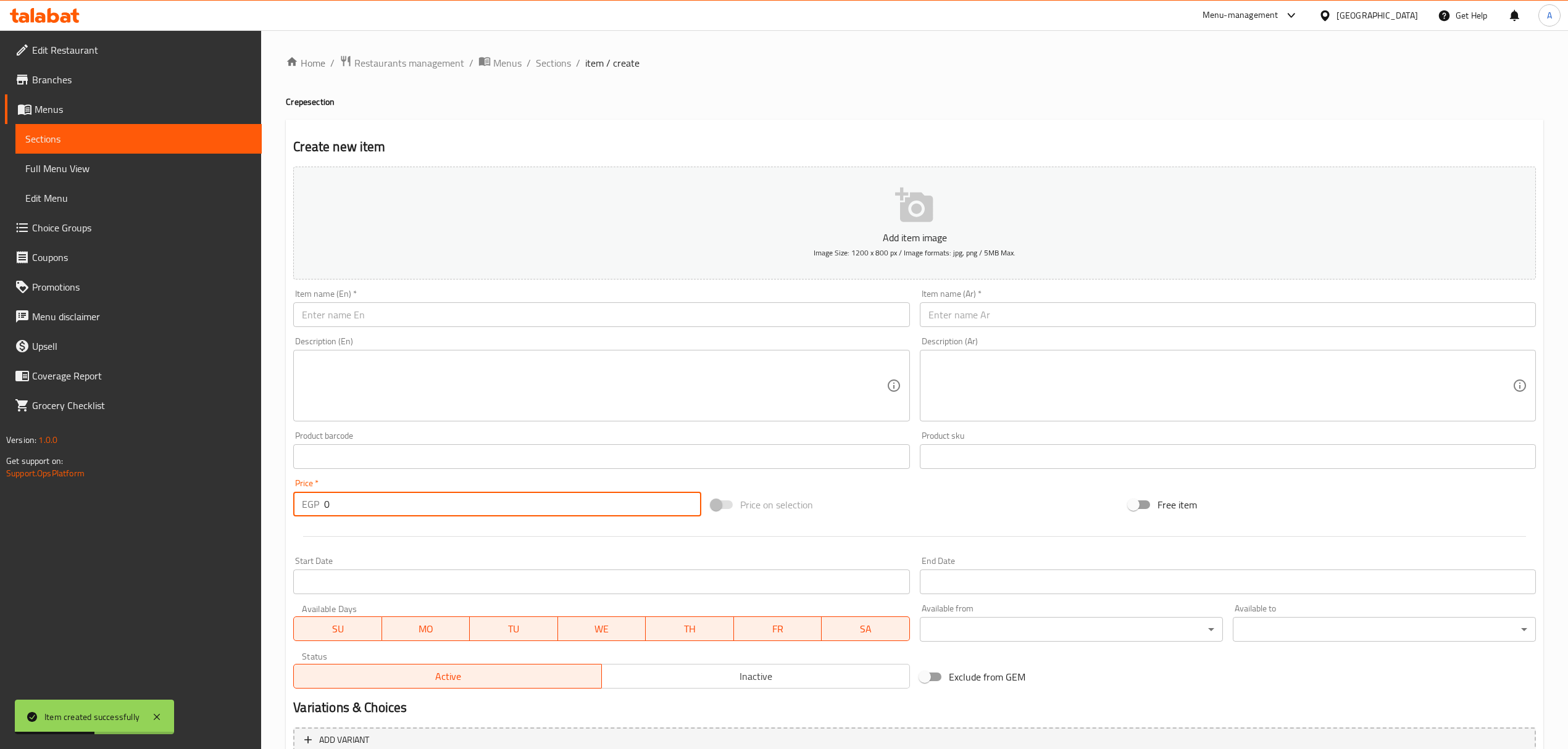
click at [439, 314] on input "text" at bounding box center [601, 314] width 616 height 24
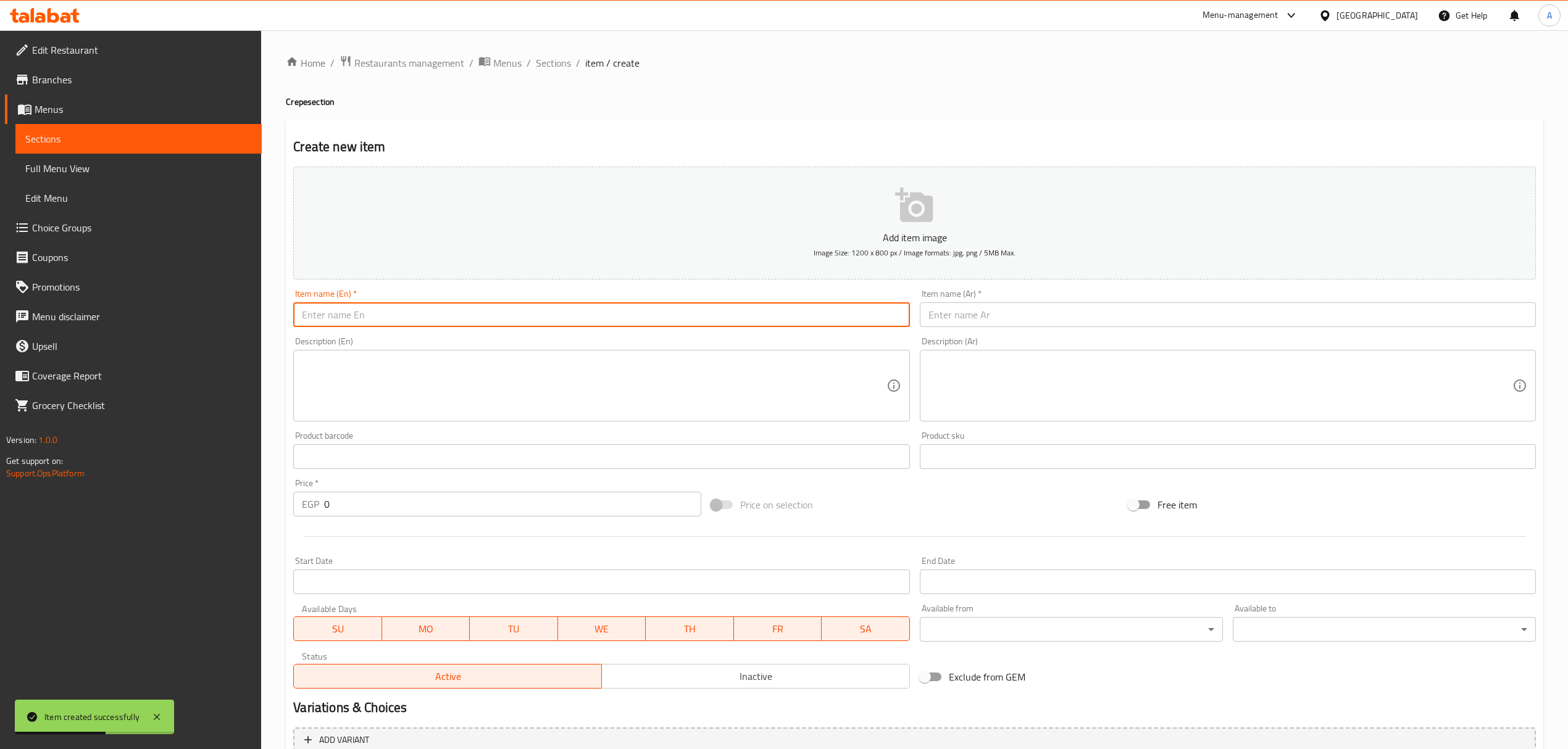
paste input "Roll Pistachio"
type input "Roll Pistachio"
click at [974, 317] on input "text" at bounding box center [1228, 314] width 616 height 24
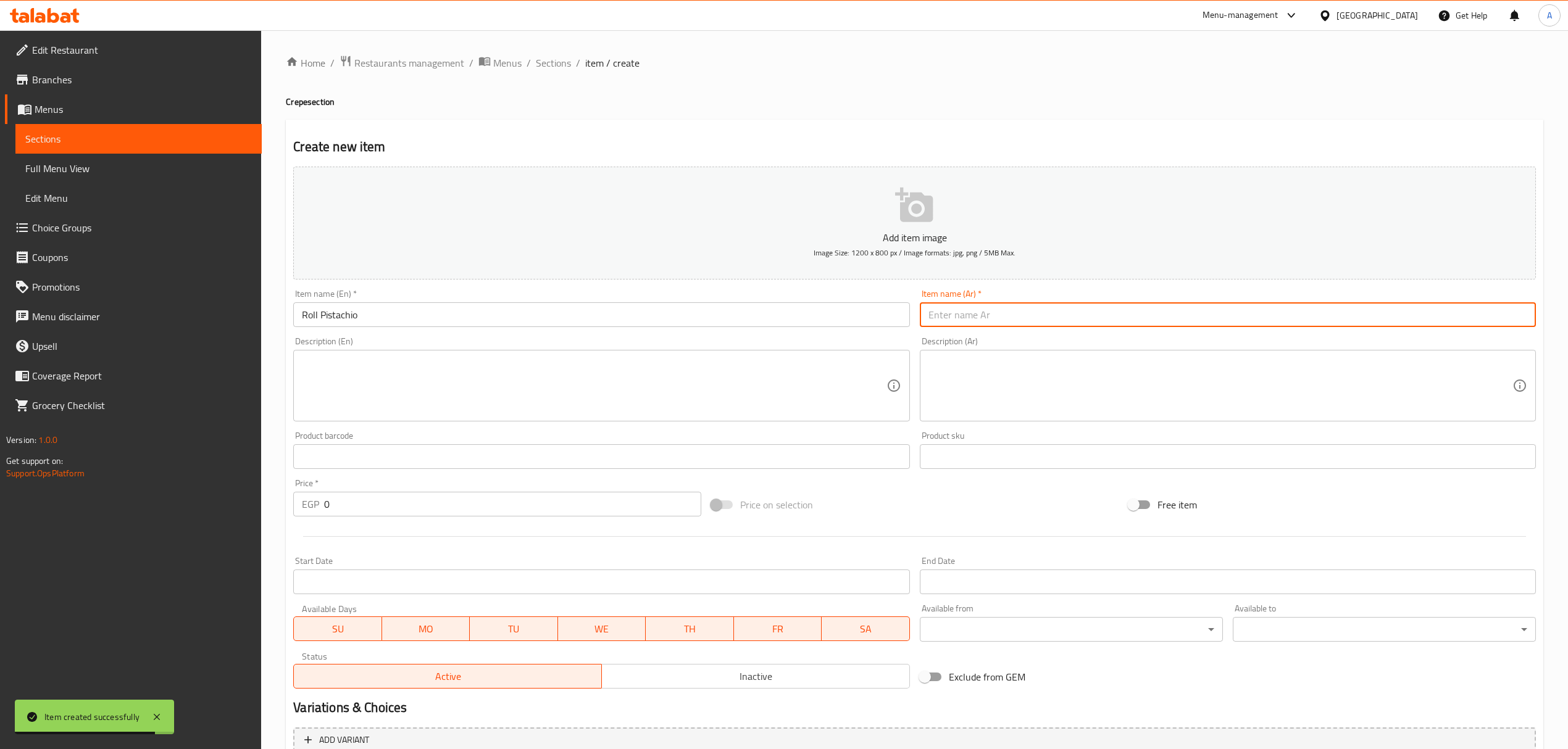
paste input "رول فستق"
type input "رول فستق"
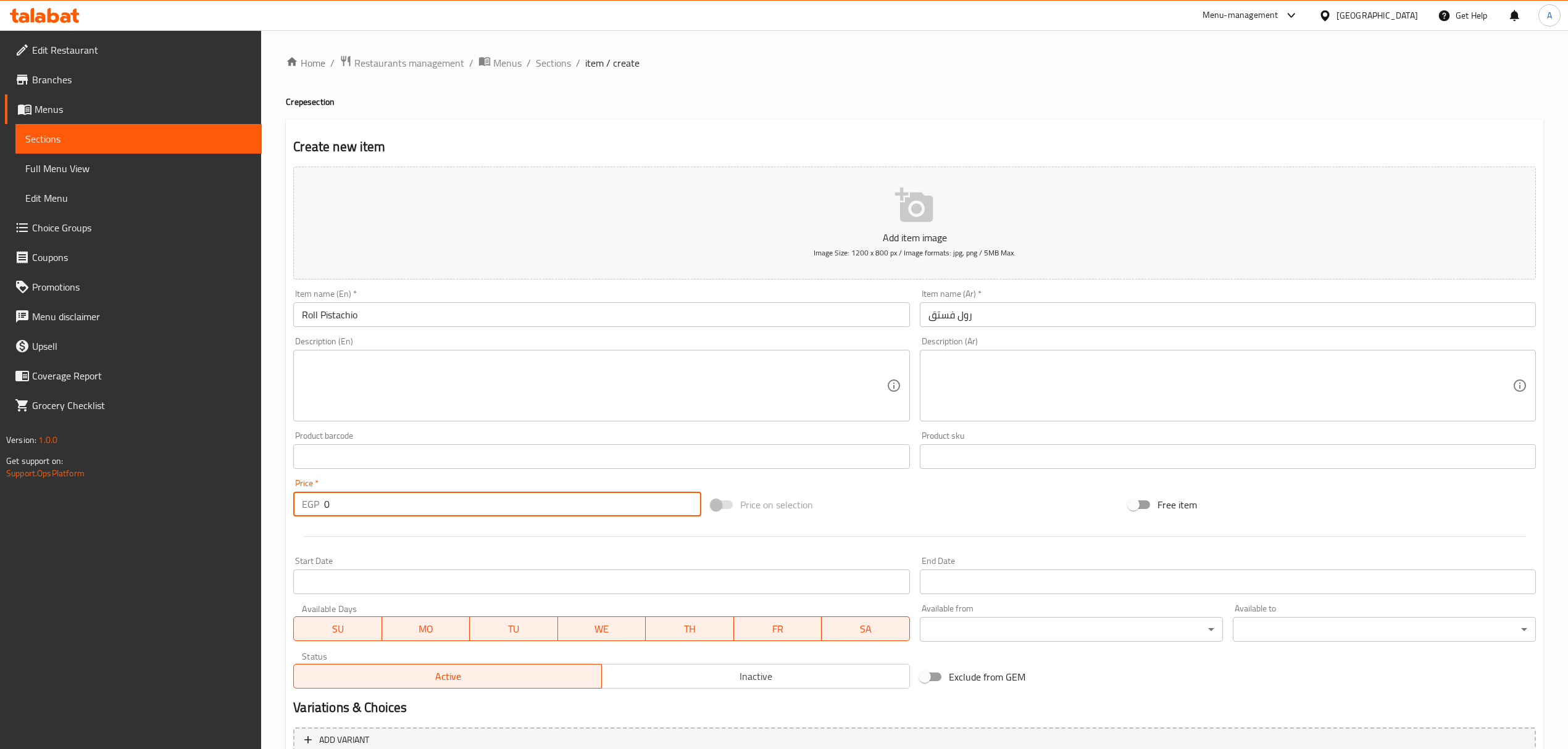
drag, startPoint x: 347, startPoint y: 514, endPoint x: 306, endPoint y: 502, distance: 42.7
click at [306, 502] on div "EGP 0 Price *" at bounding box center [497, 504] width 407 height 24
paste input "185"
type input "185"
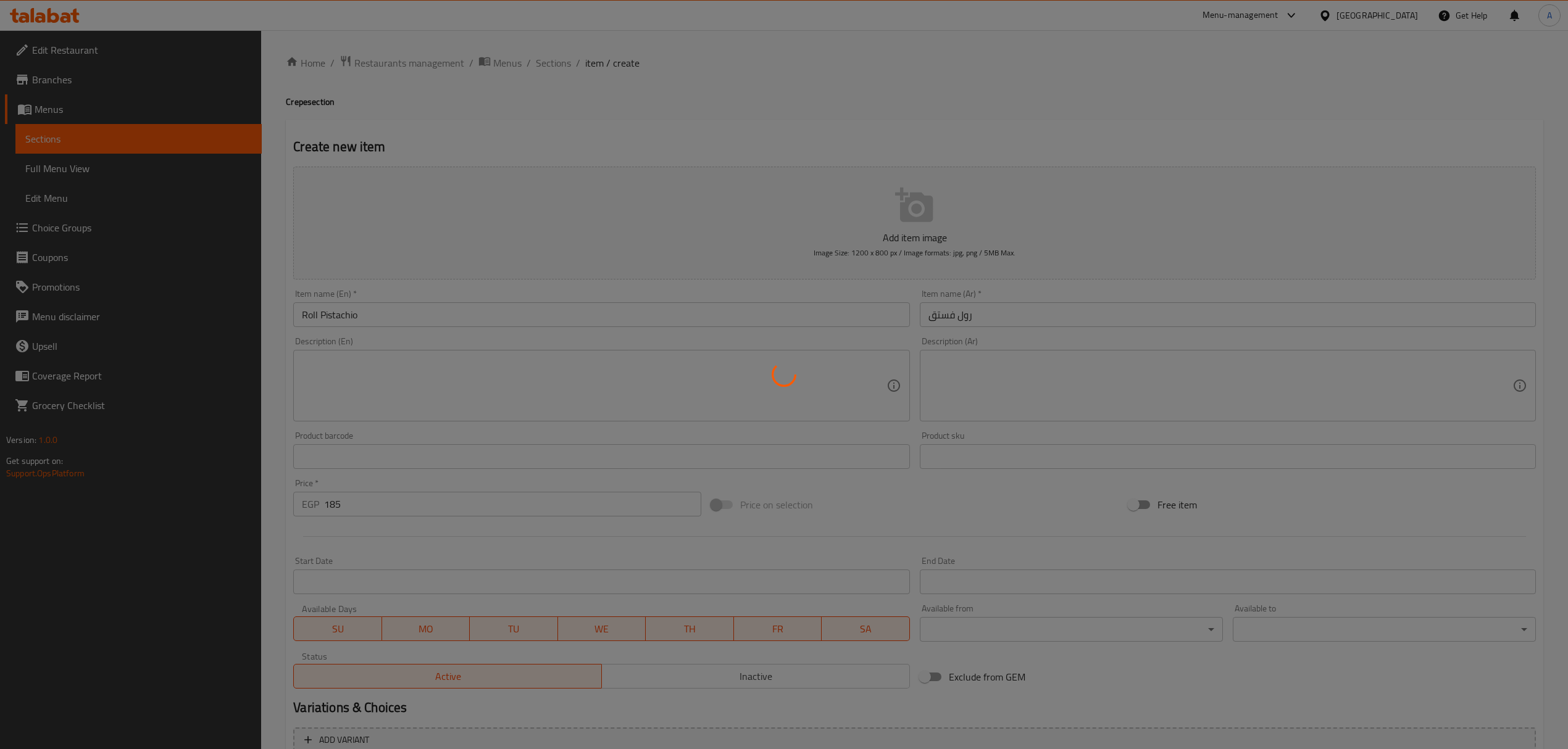
type input "0"
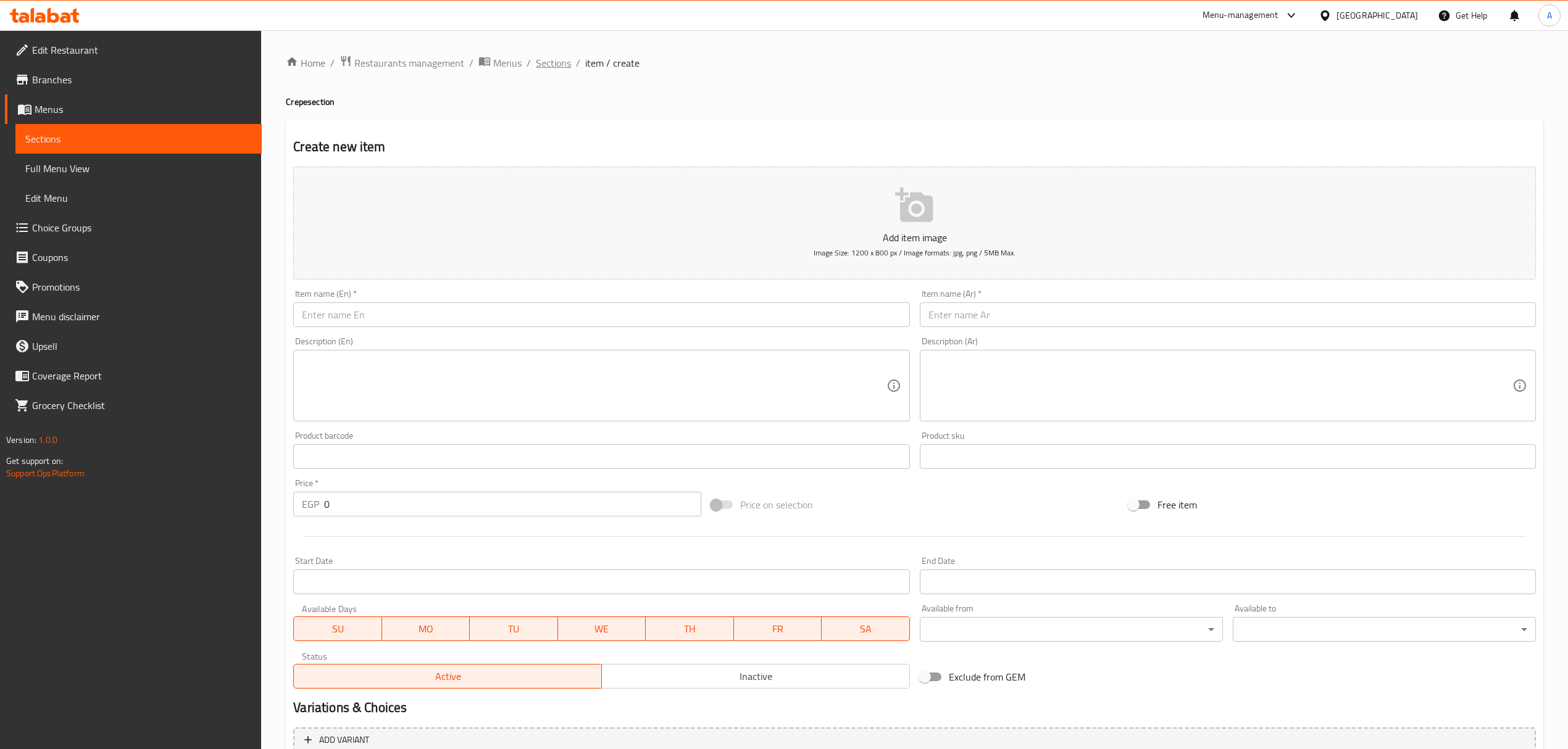
click at [567, 60] on span "Sections" at bounding box center [554, 62] width 35 height 14
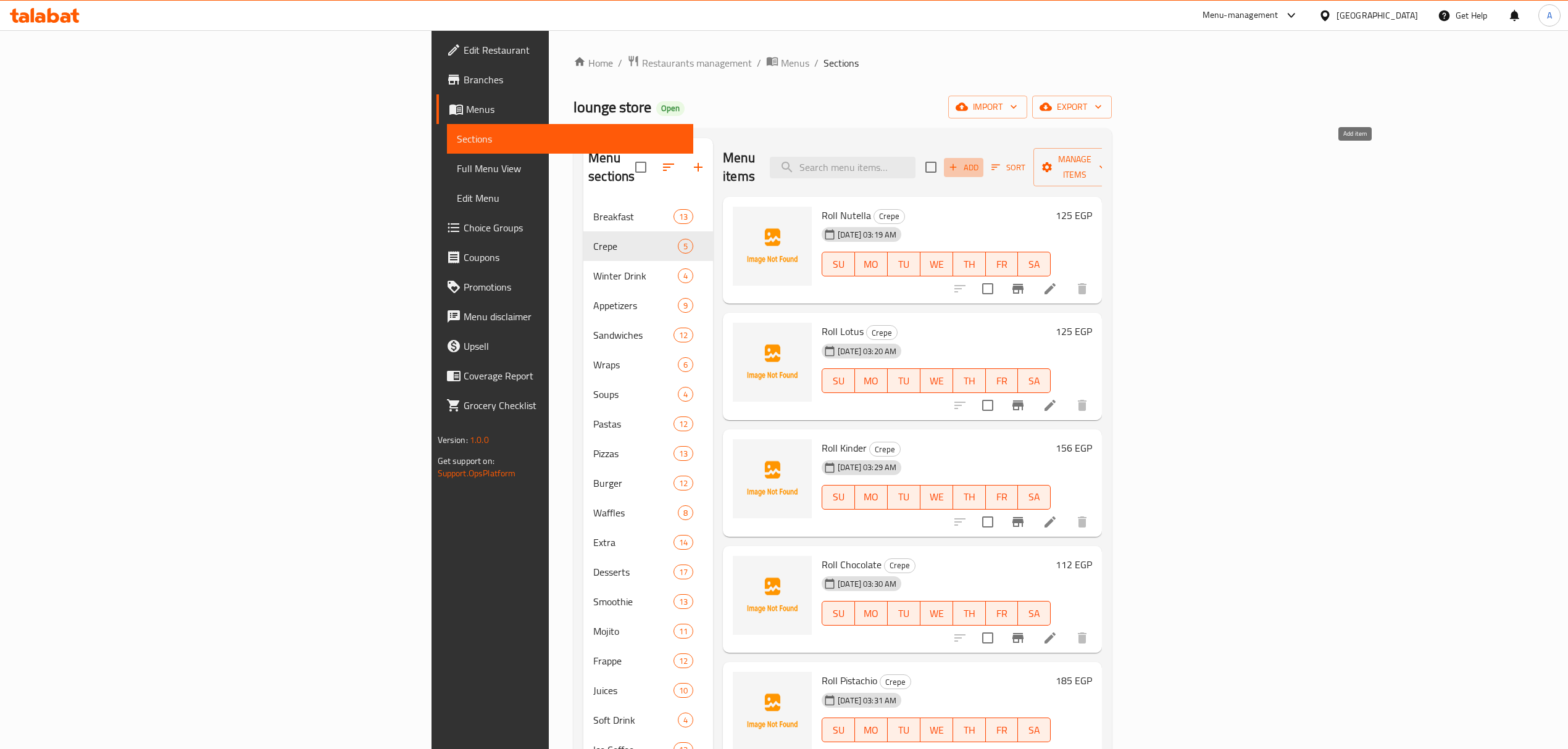
click at [981, 161] on span "Add" at bounding box center [964, 167] width 34 height 14
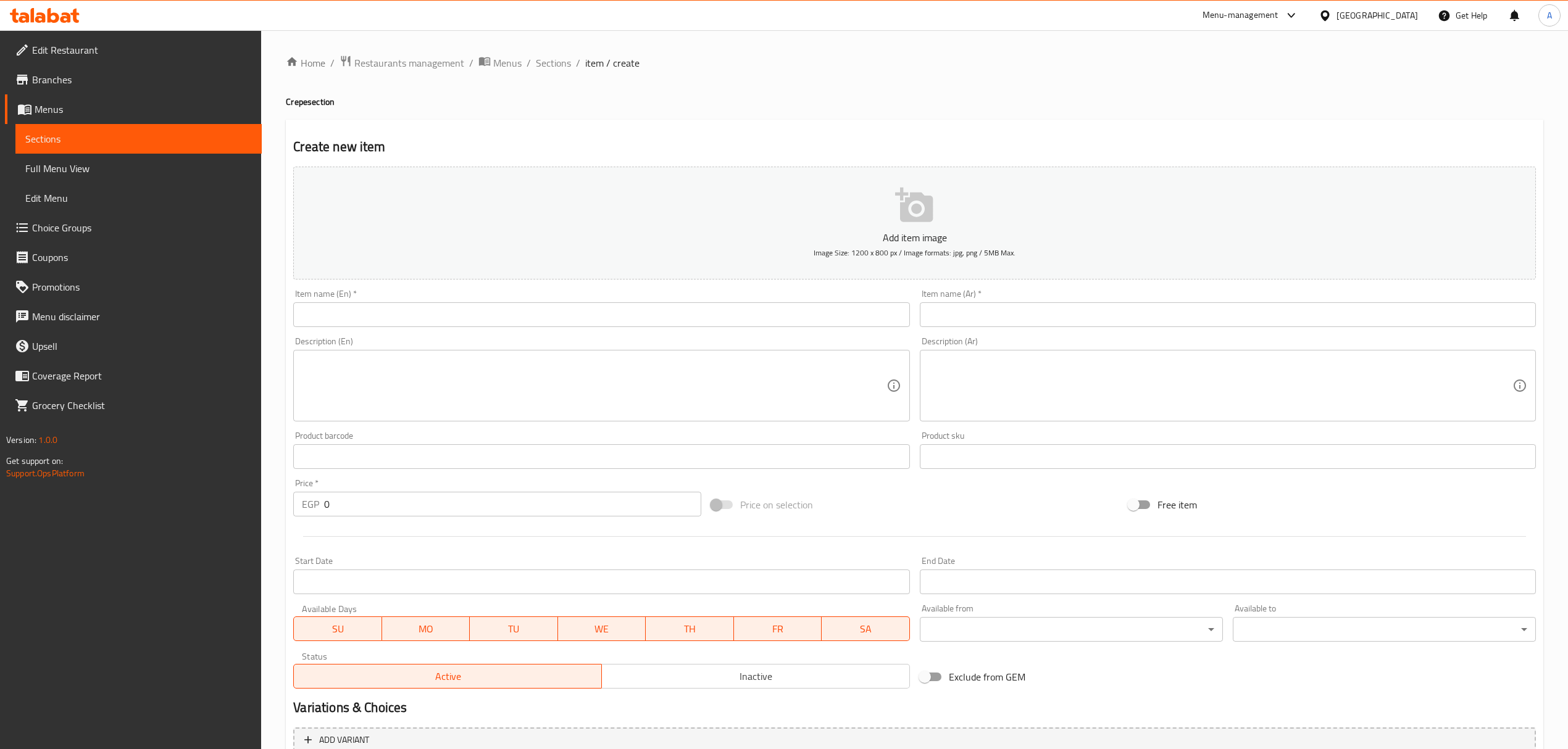
click at [447, 321] on input "text" at bounding box center [601, 314] width 616 height 24
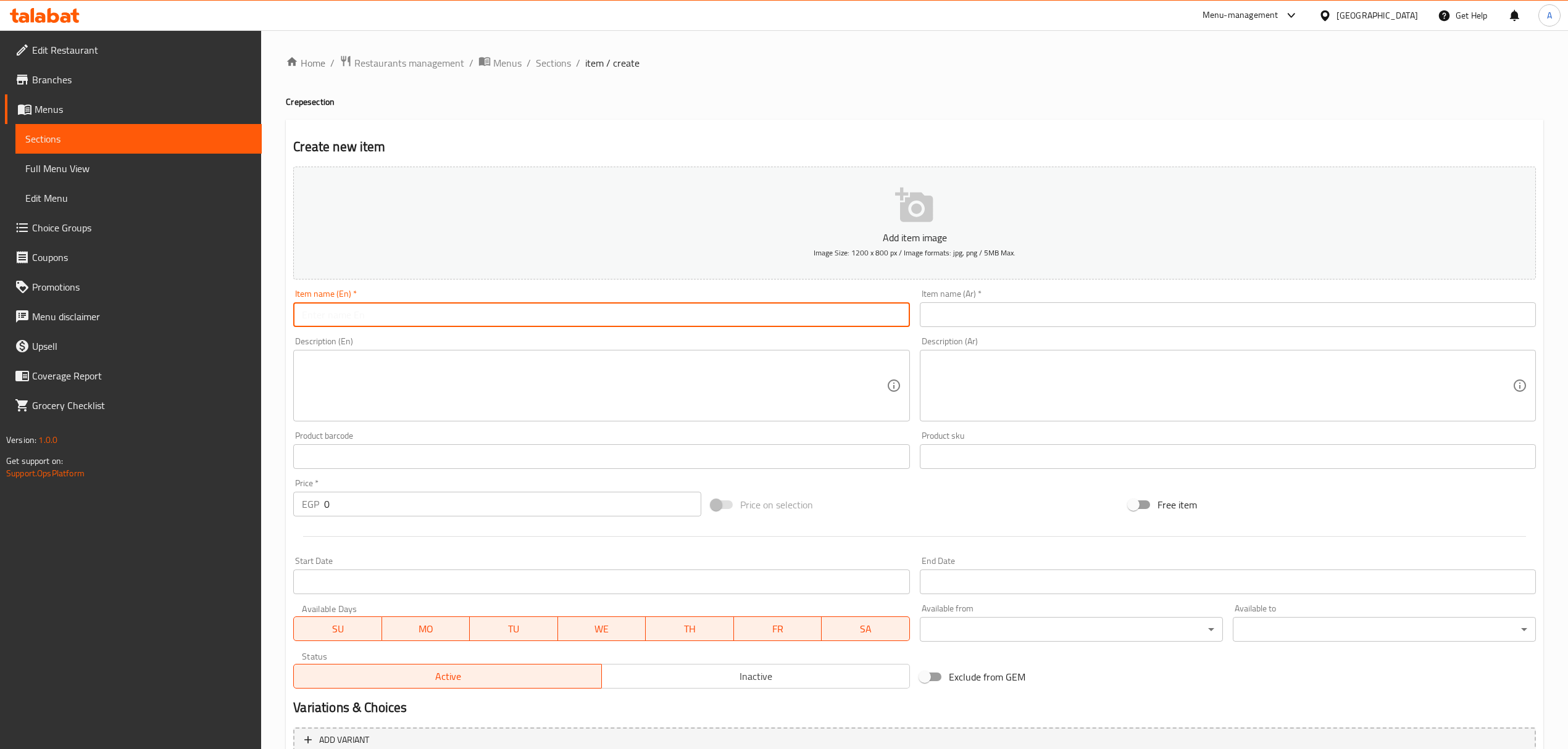
paste input "Sushi Nutella"
type input "Sushi Nutella"
click at [1077, 315] on input "text" at bounding box center [1228, 314] width 616 height 24
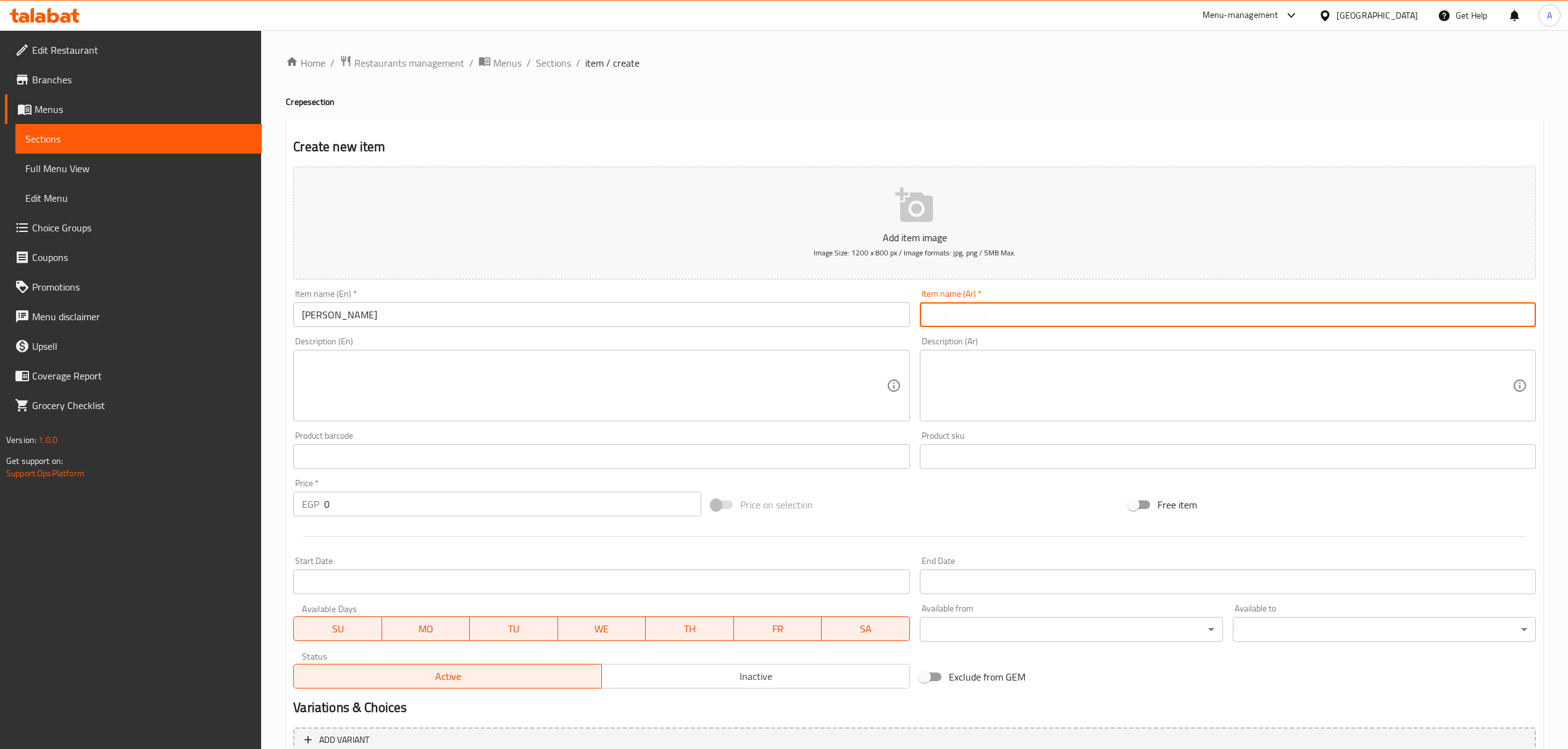
paste input "سوشي نوتيلا"
type input "سوشي نوتيلا"
drag, startPoint x: 312, startPoint y: 515, endPoint x: 320, endPoint y: 517, distance: 8.2
click at [320, 517] on div "EGP 0 Price *" at bounding box center [497, 504] width 407 height 24
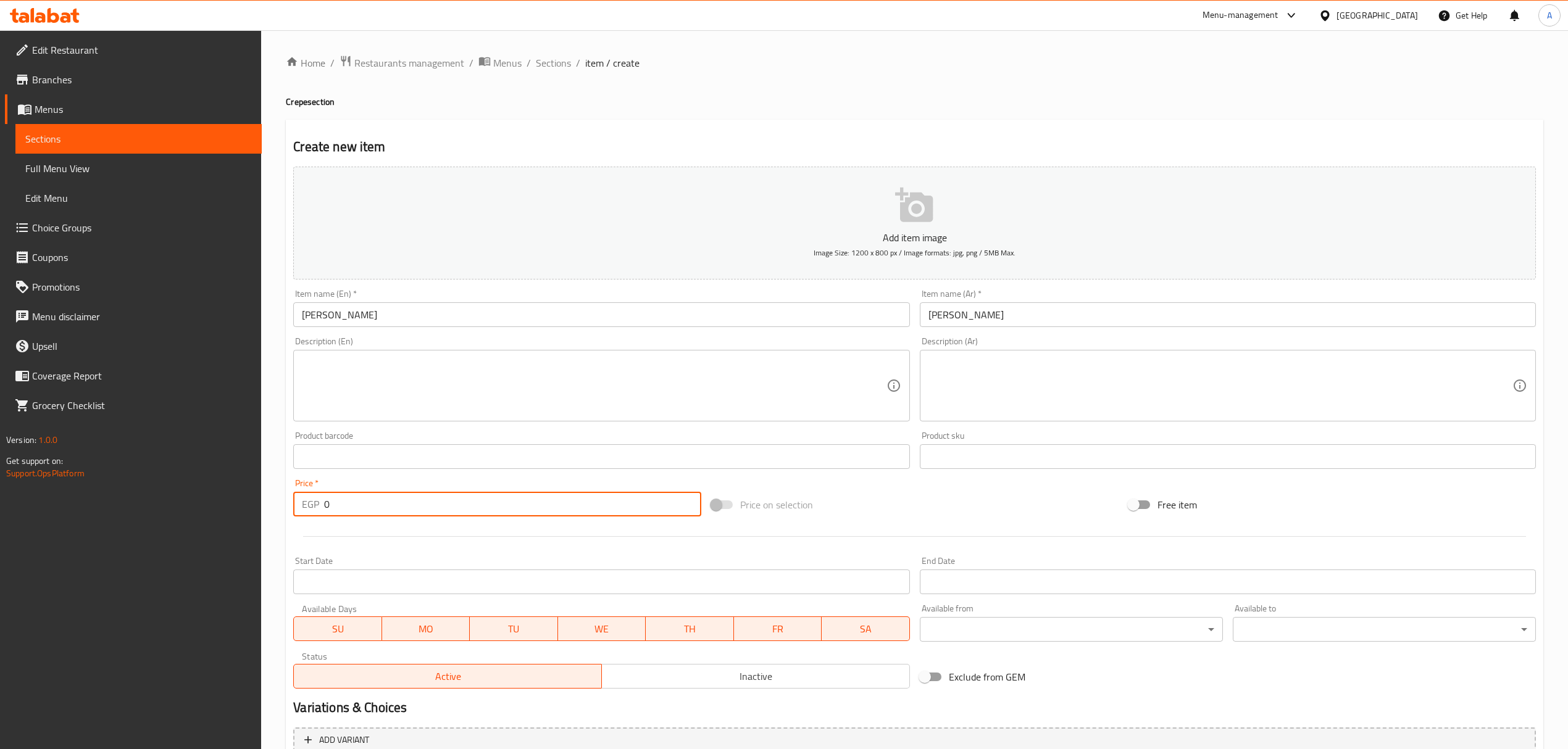
drag, startPoint x: 344, startPoint y: 502, endPoint x: 315, endPoint y: 504, distance: 29.1
click at [315, 504] on div "EGP 0 Price *" at bounding box center [497, 504] width 407 height 24
paste input "145"
type input "145"
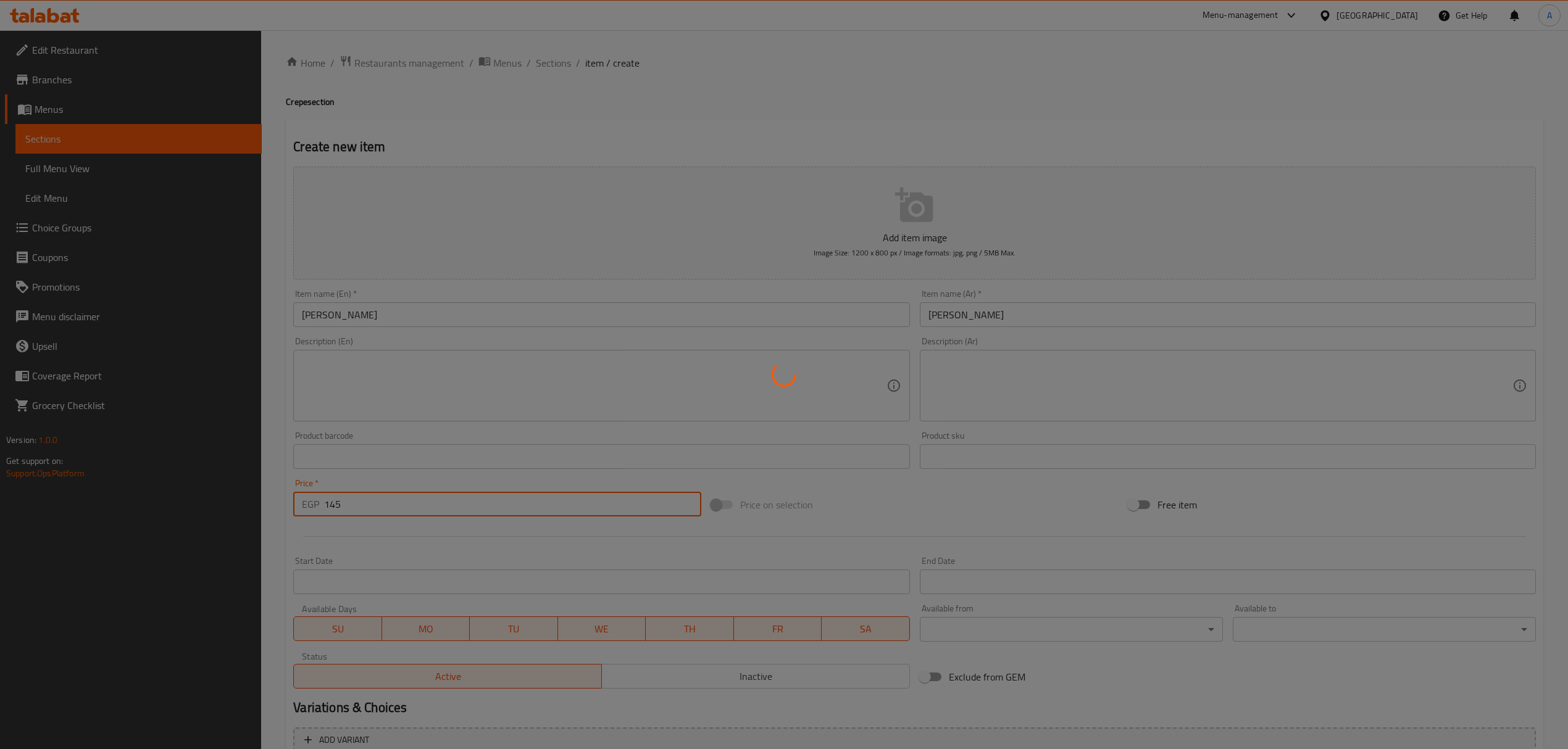
type input "0"
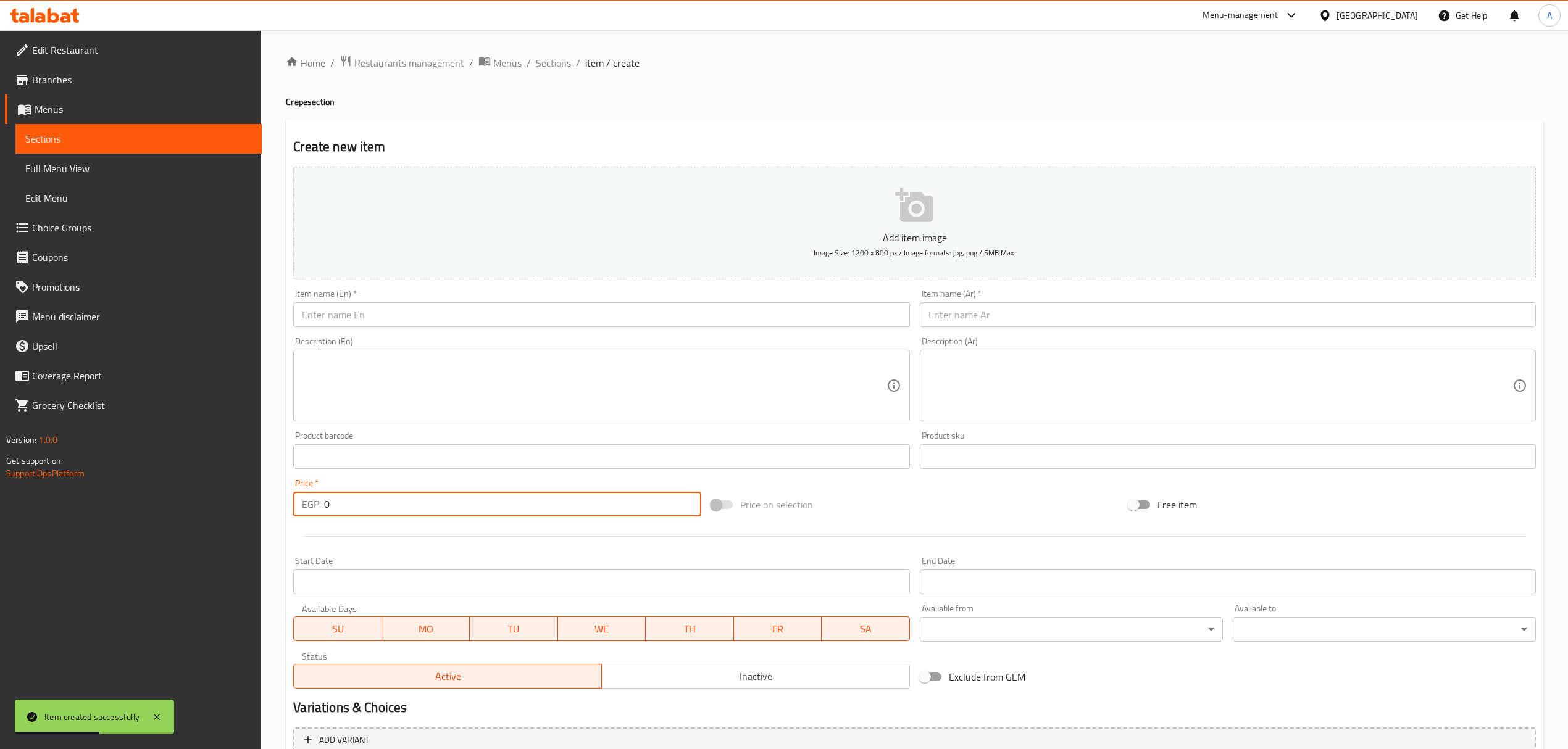
click at [404, 308] on input "text" at bounding box center [601, 314] width 616 height 24
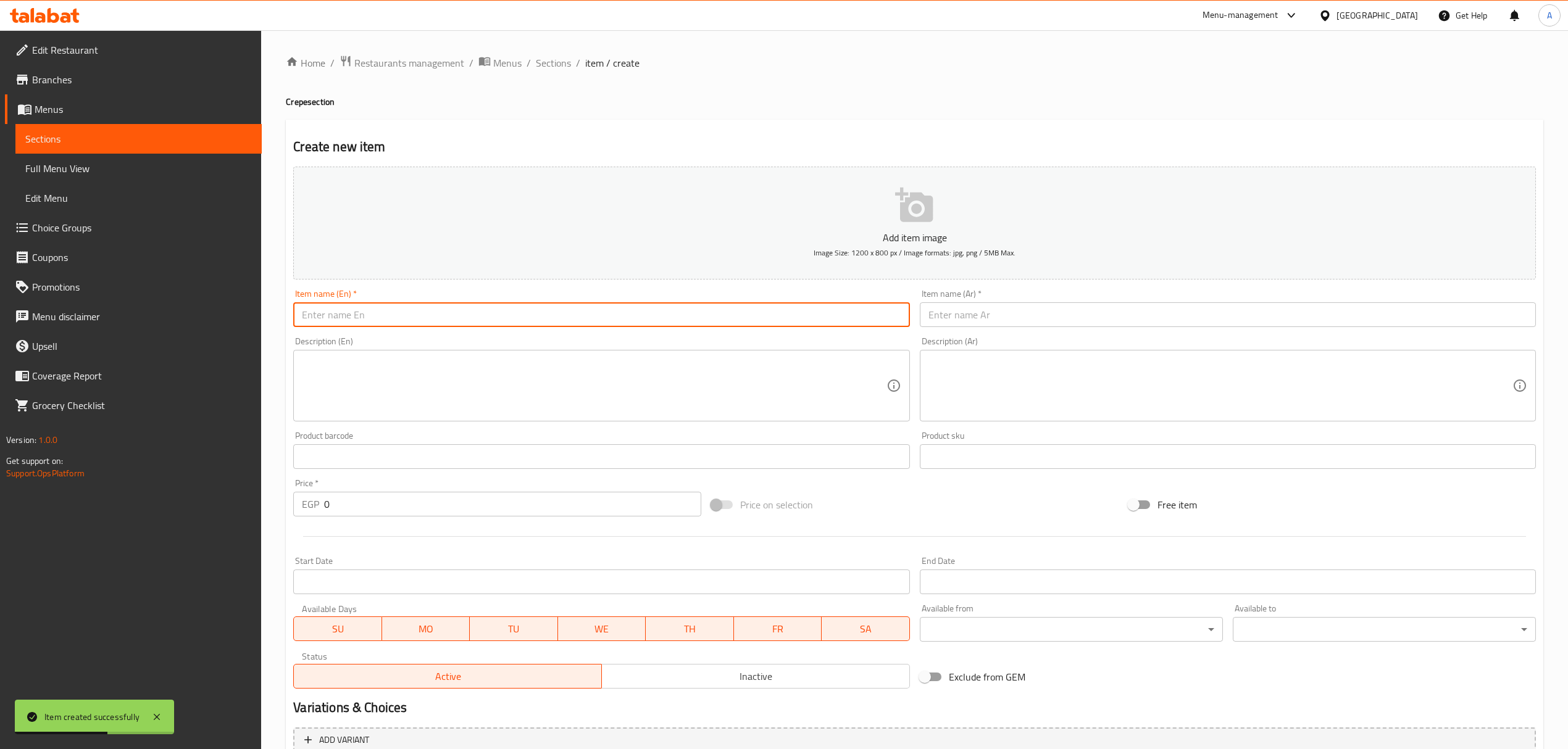
paste input "Sushi Lotus"
type input "Sushi Lotus"
click at [1011, 315] on input "text" at bounding box center [1228, 314] width 616 height 24
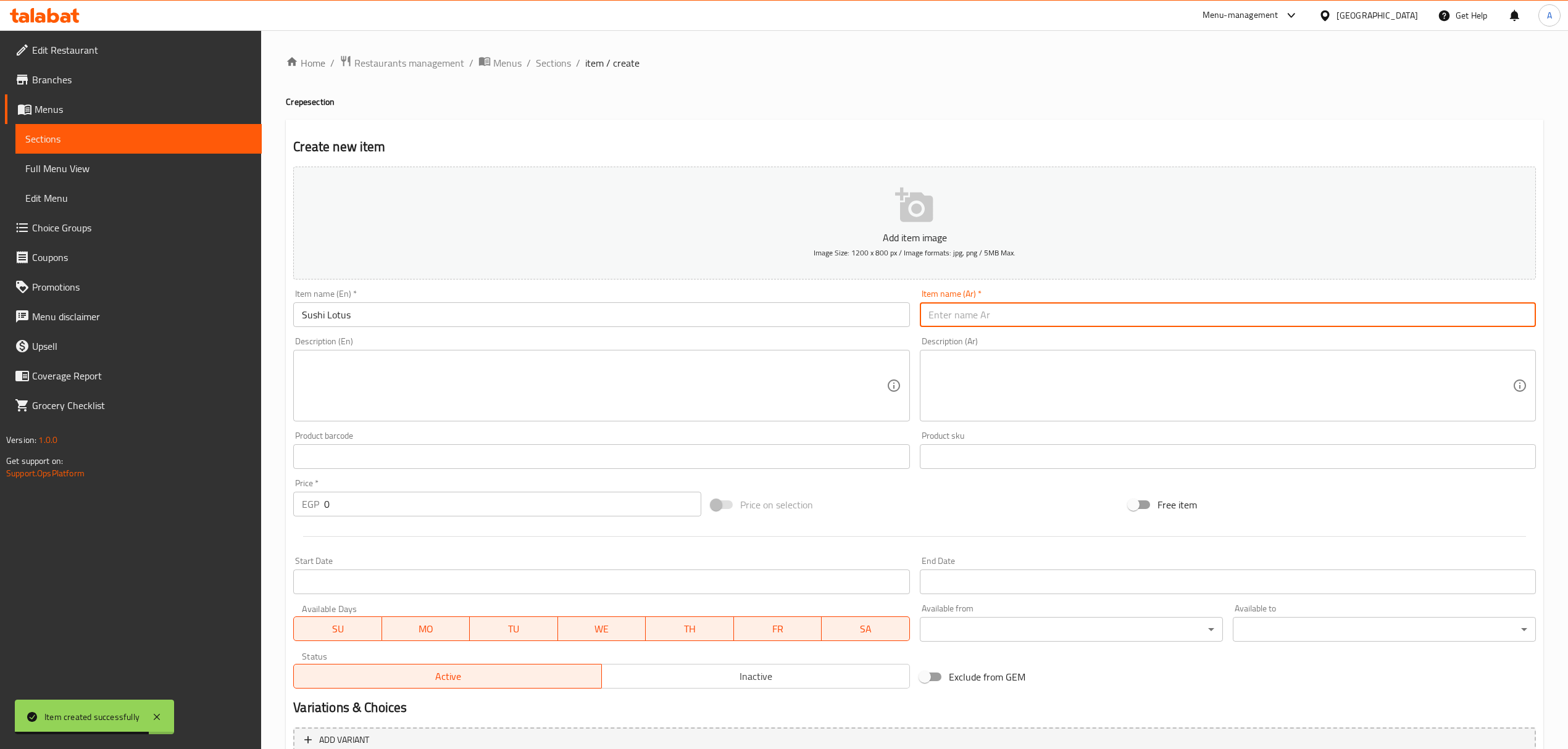
paste input "سوشي لوتس"
type input "سوشي لوتس"
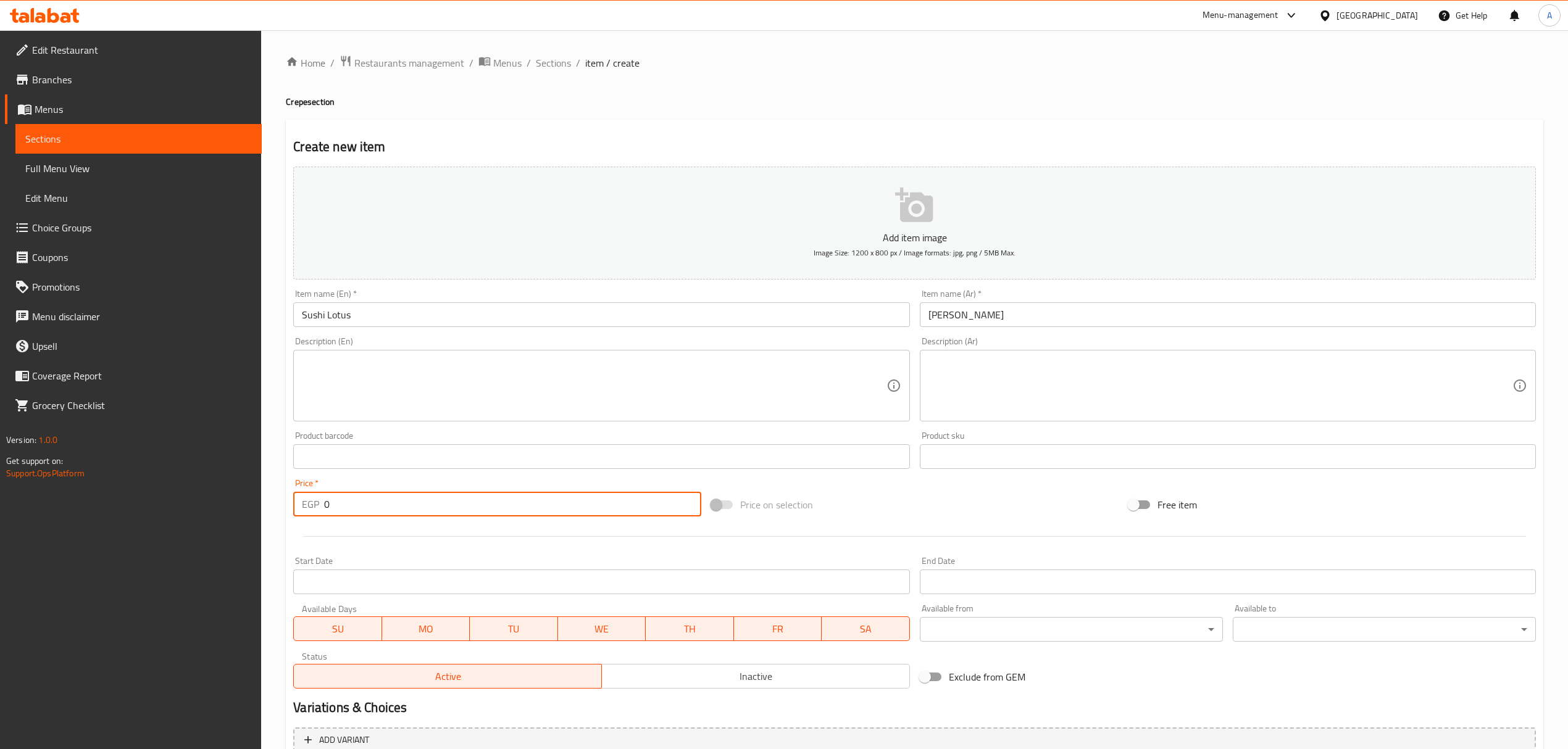
drag, startPoint x: 344, startPoint y: 509, endPoint x: 309, endPoint y: 507, distance: 35.1
click at [309, 507] on div "EGP 0 Price *" at bounding box center [497, 504] width 407 height 24
paste input "145"
type input "145"
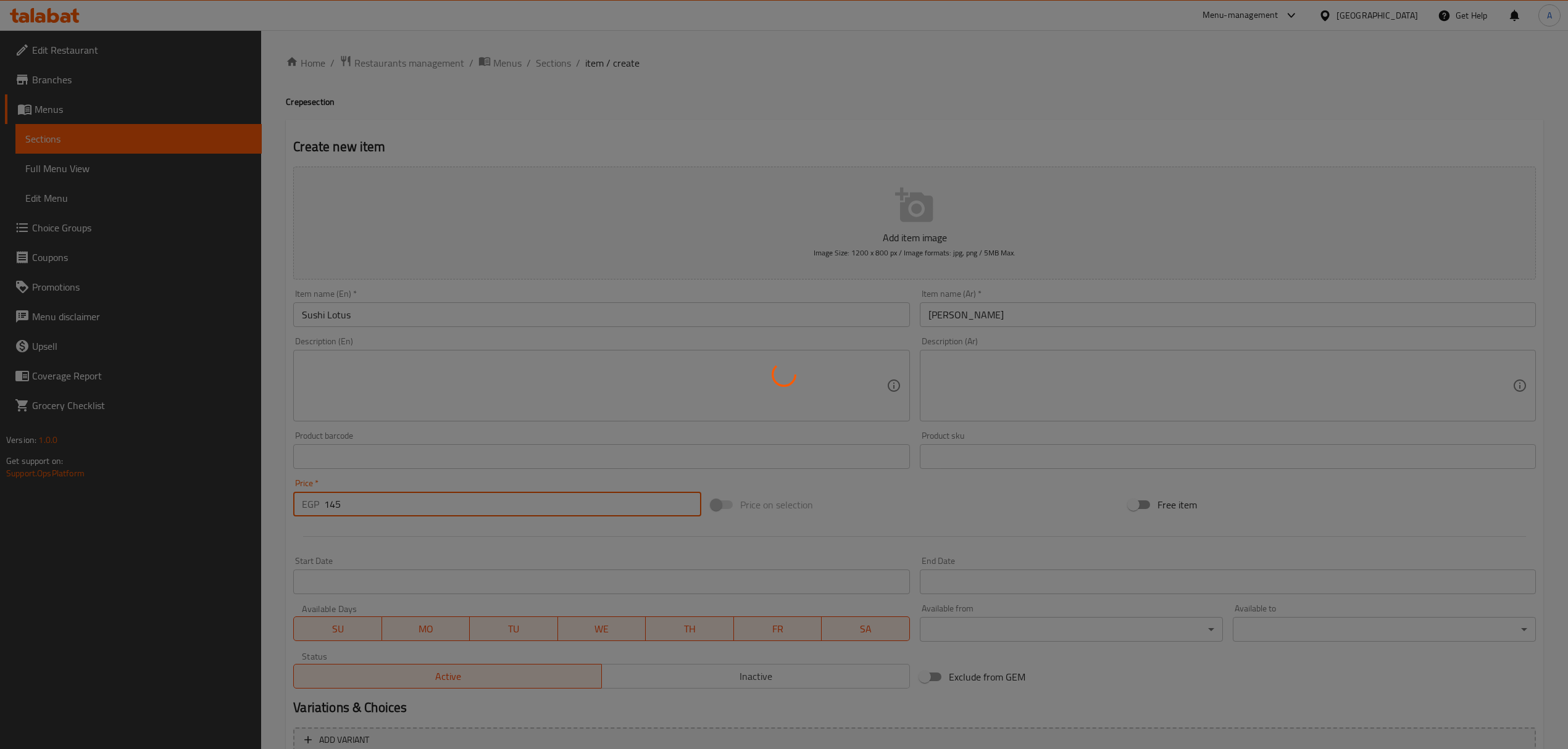
type input "0"
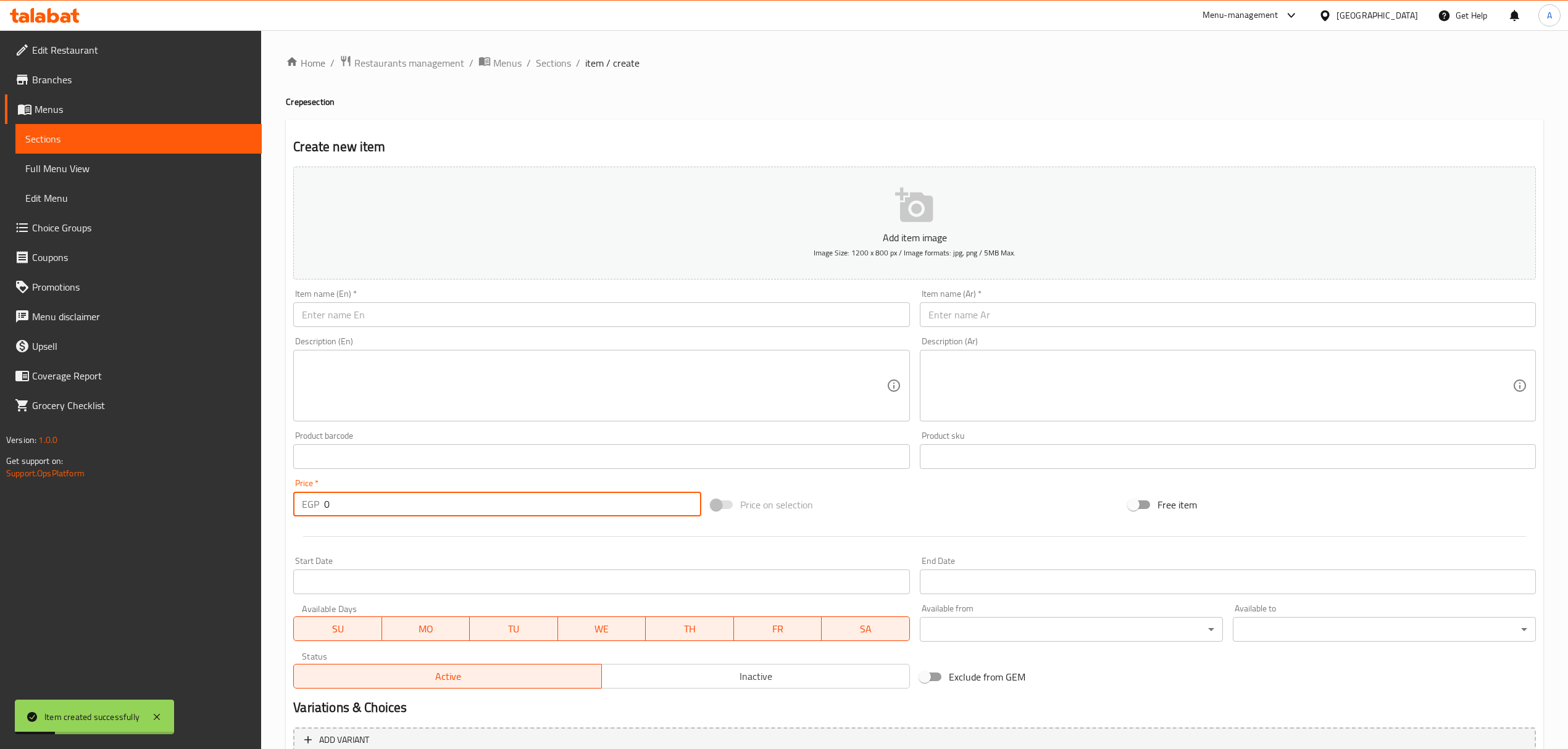
click at [397, 317] on input "text" at bounding box center [601, 314] width 616 height 24
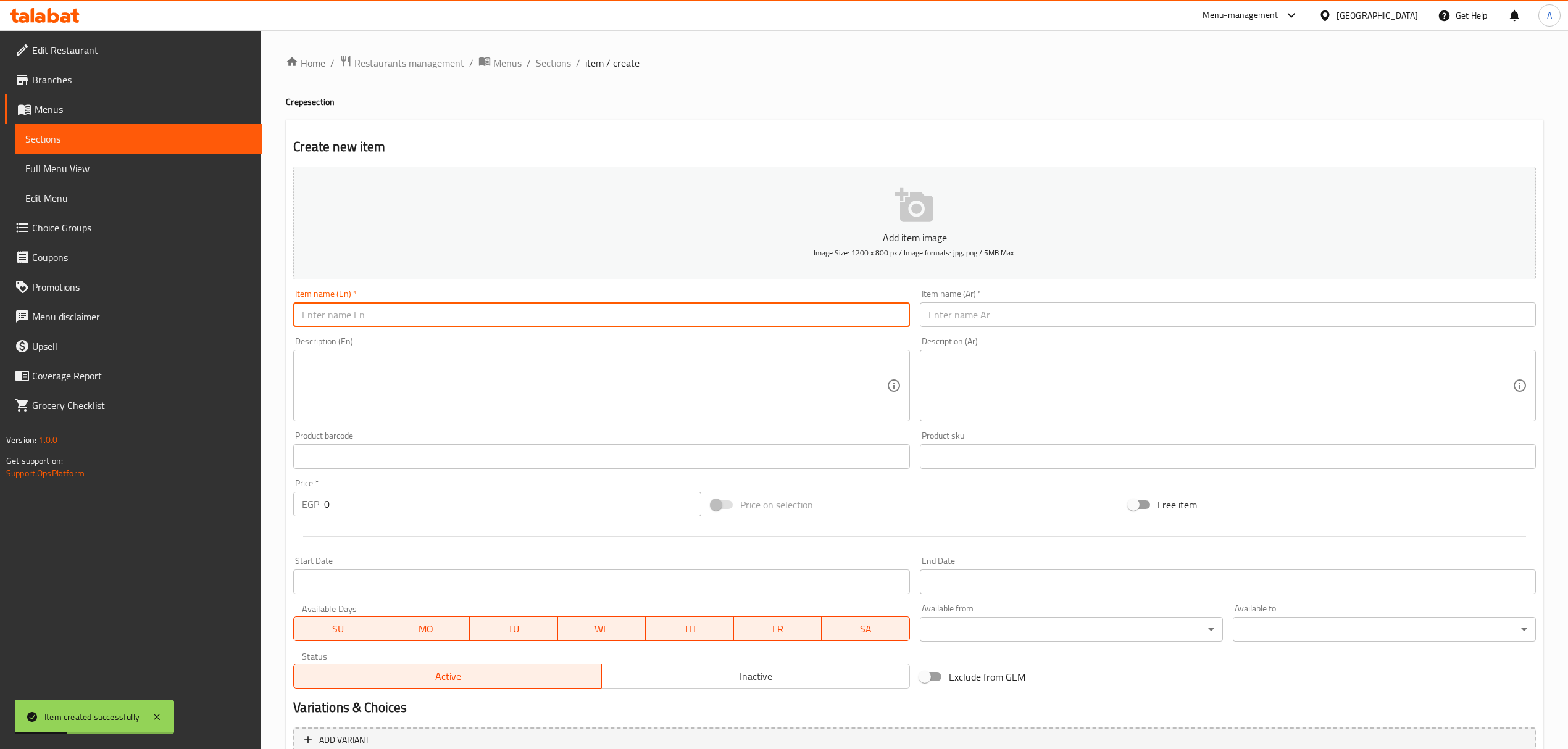
paste input "Sushi Kinder"
type input "Sushi Kinder"
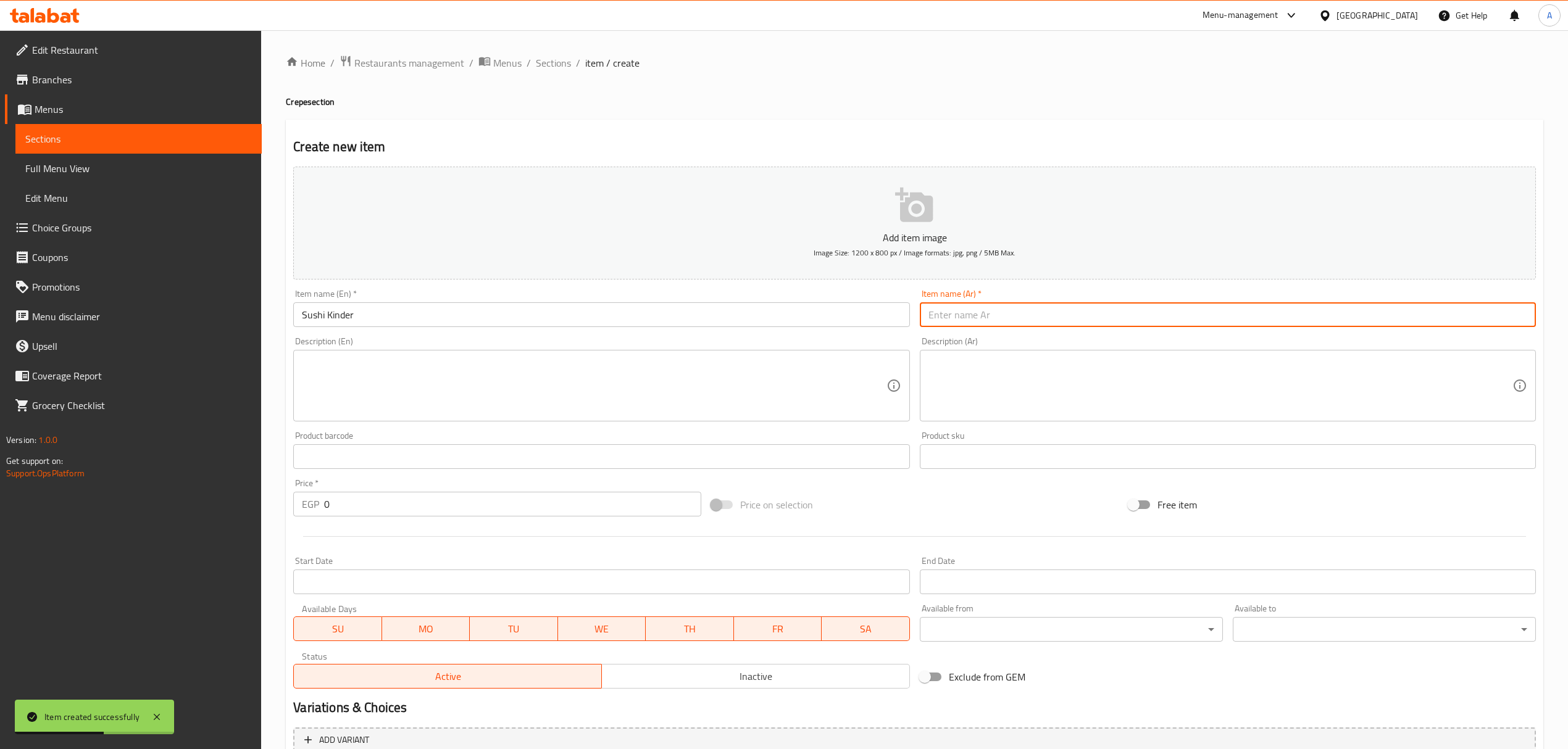
click at [994, 311] on input "text" at bounding box center [1228, 314] width 616 height 24
paste input "سوشي كيندر"
type input "سوشي كيندر"
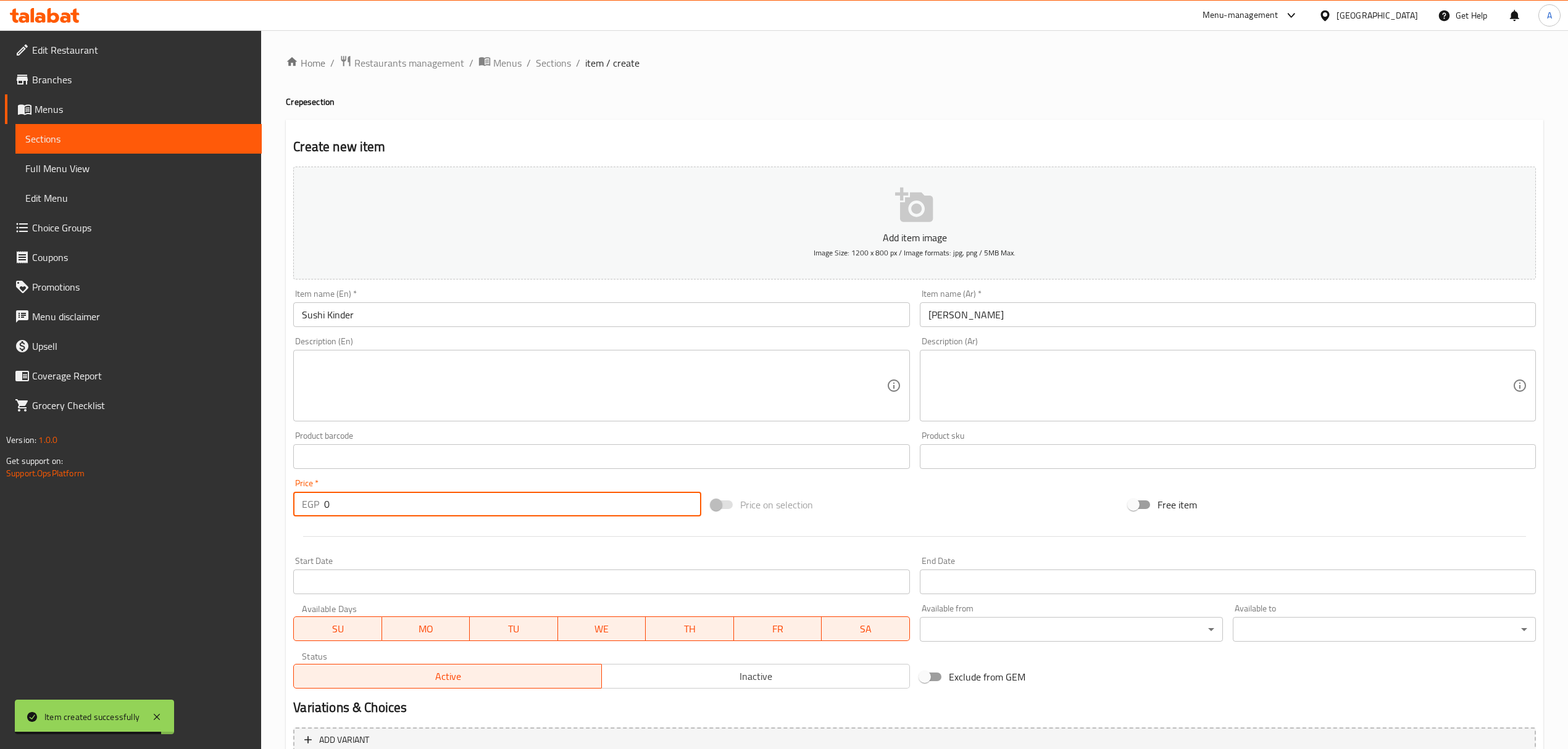
drag, startPoint x: 374, startPoint y: 507, endPoint x: 292, endPoint y: 514, distance: 82.3
click at [293, 514] on div "EGP 0 Price *" at bounding box center [497, 504] width 407 height 24
paste input "169"
type input "169"
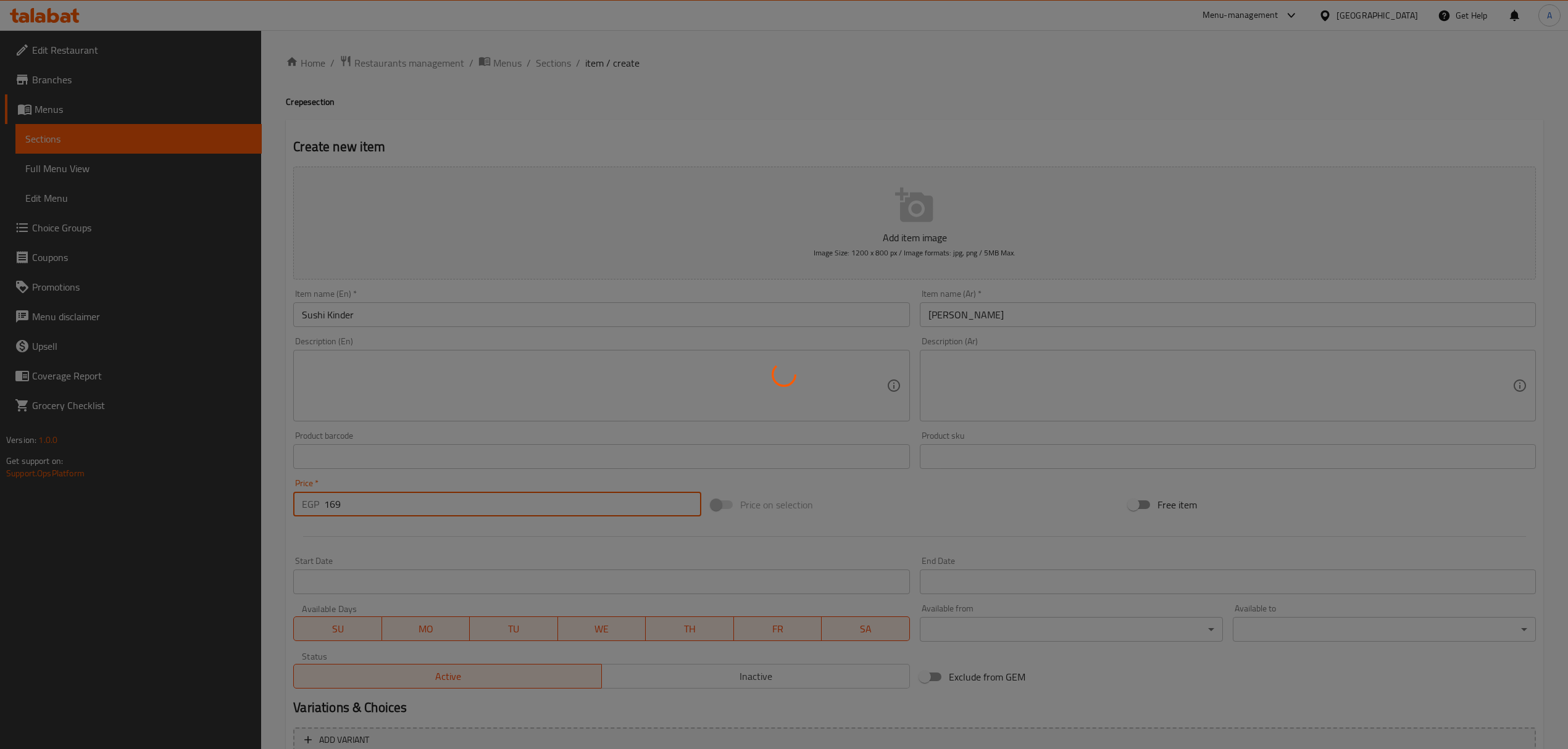
type input "0"
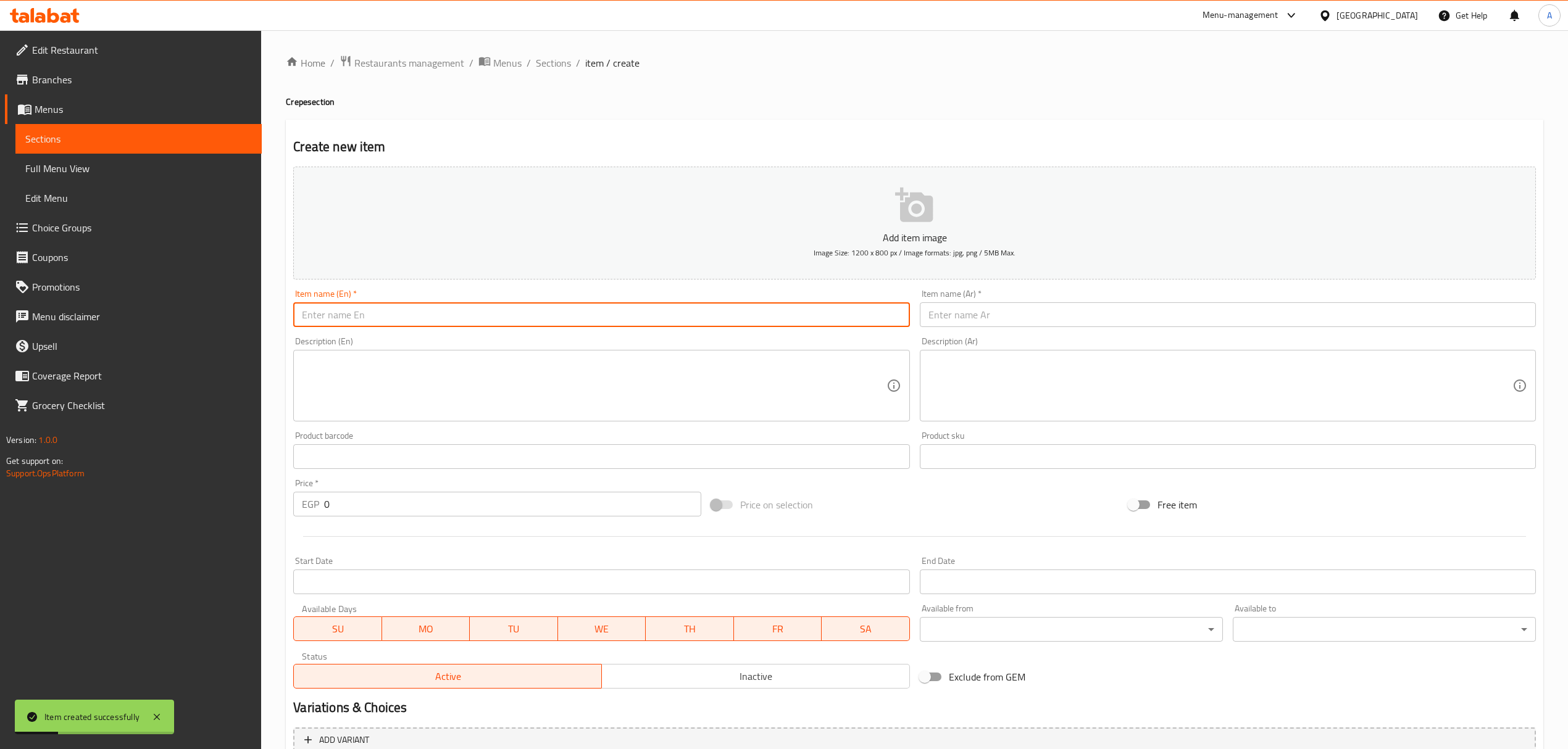
click at [421, 318] on input "text" at bounding box center [601, 314] width 616 height 24
paste input "Sushi Chocolate"
type input "Sushi Chocolate"
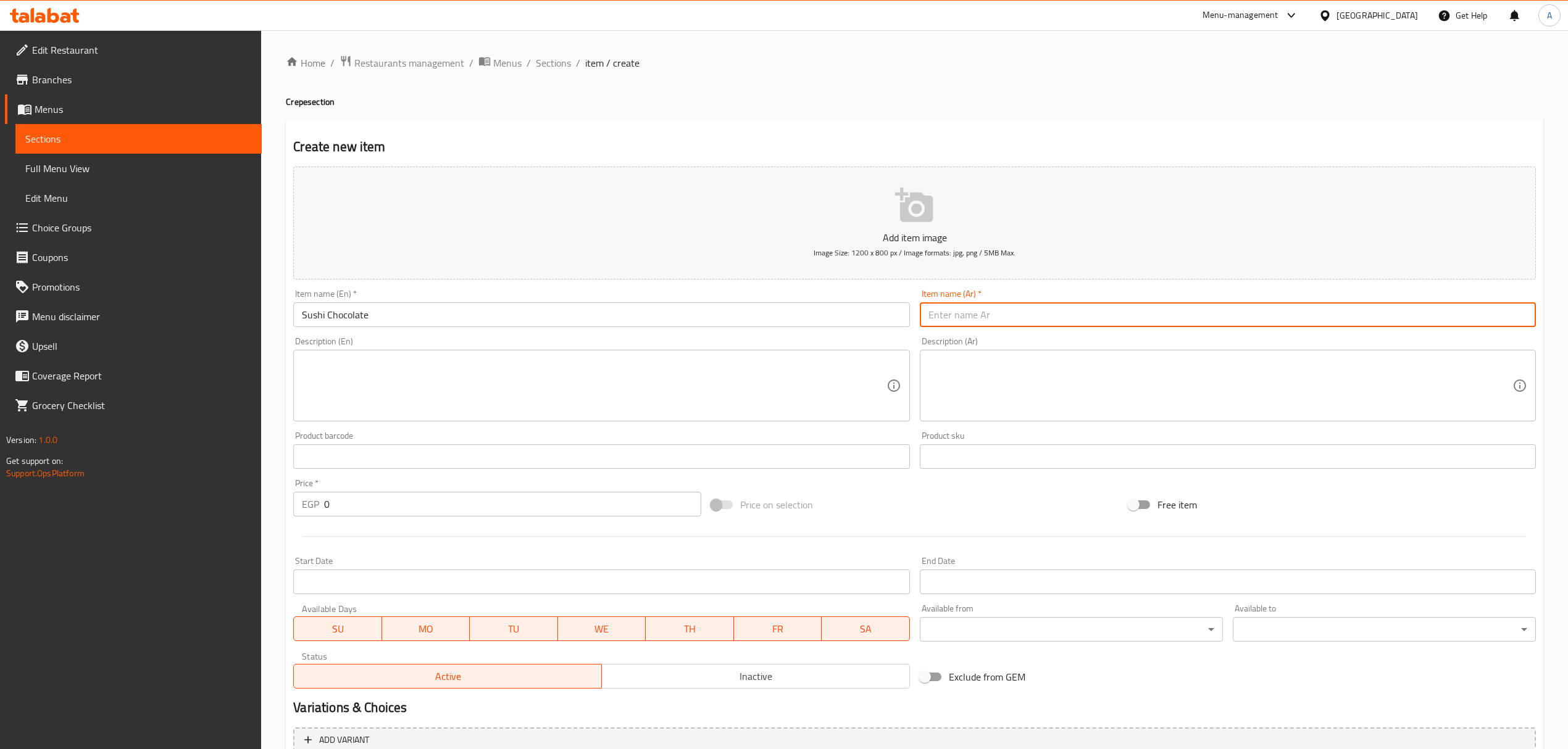
click at [1072, 306] on input "text" at bounding box center [1228, 314] width 616 height 24
paste input "سوشي شوكولاتة"
type input "سوشي شوكولاتة"
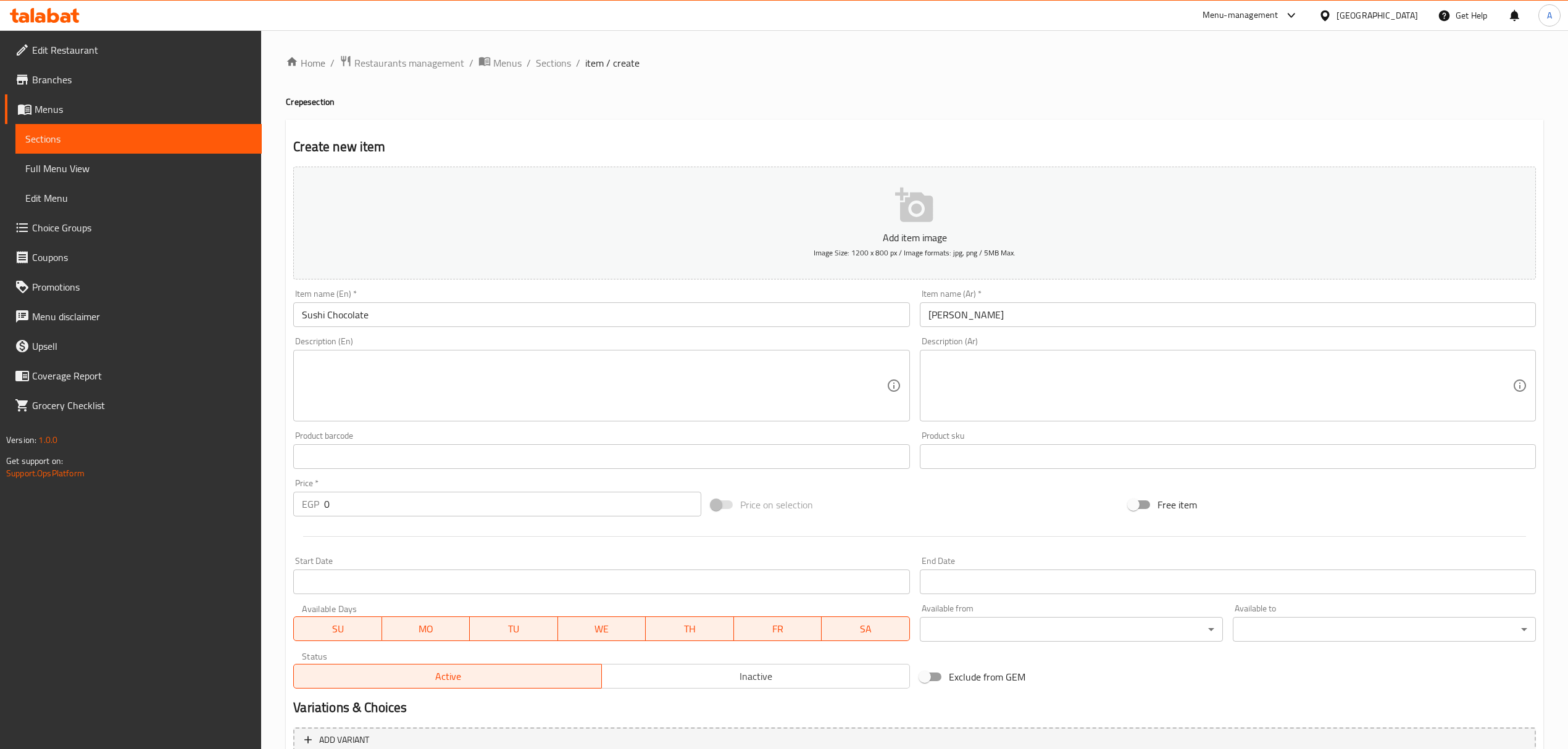
drag, startPoint x: 334, startPoint y: 521, endPoint x: 341, endPoint y: 507, distance: 15.7
click at [332, 517] on div "Price   * EGP 0 Price *" at bounding box center [497, 498] width 417 height 47
drag, startPoint x: 349, startPoint y: 498, endPoint x: 317, endPoint y: 497, distance: 32.0
click at [317, 497] on div "EGP 0 Price *" at bounding box center [497, 504] width 407 height 24
paste input "135"
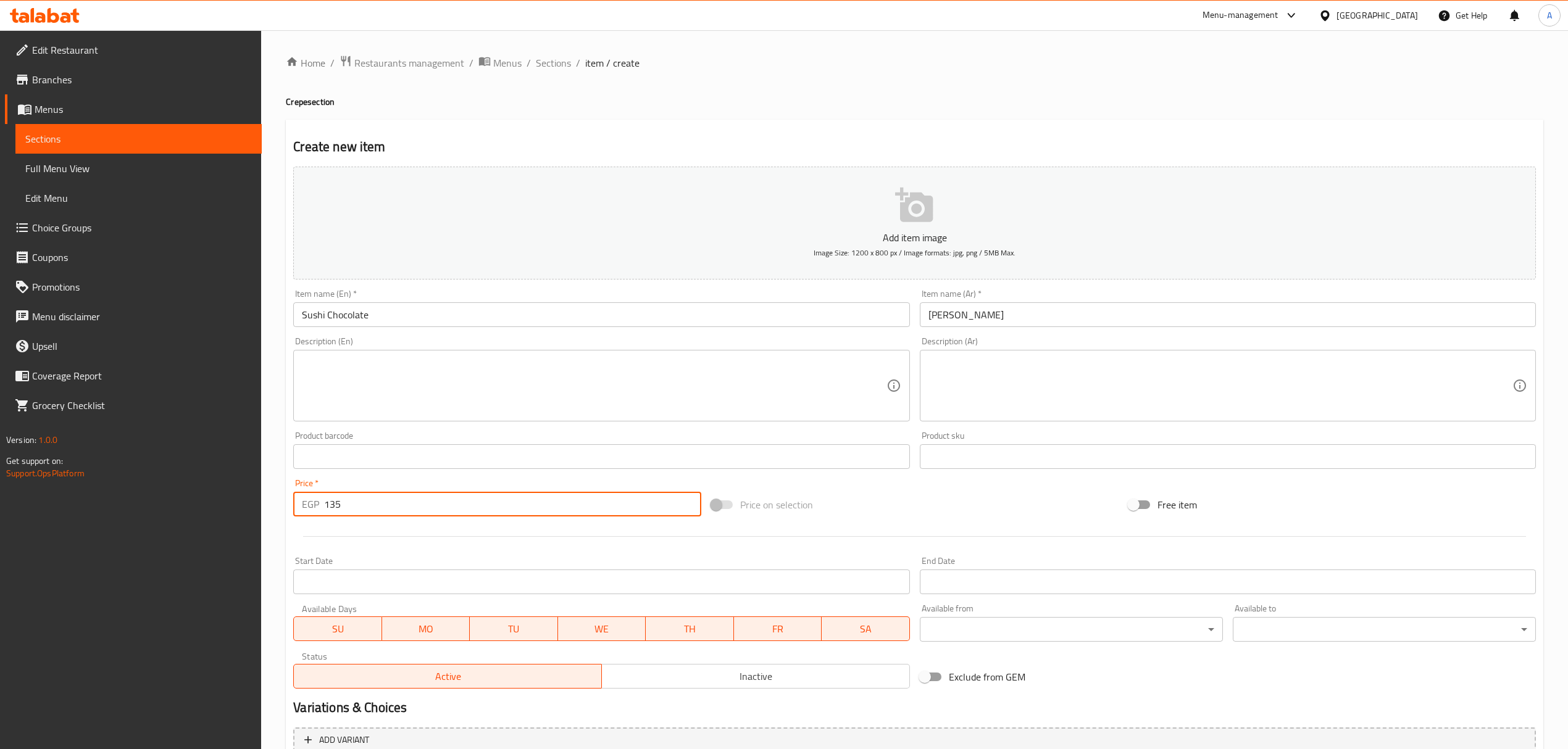
type input "135"
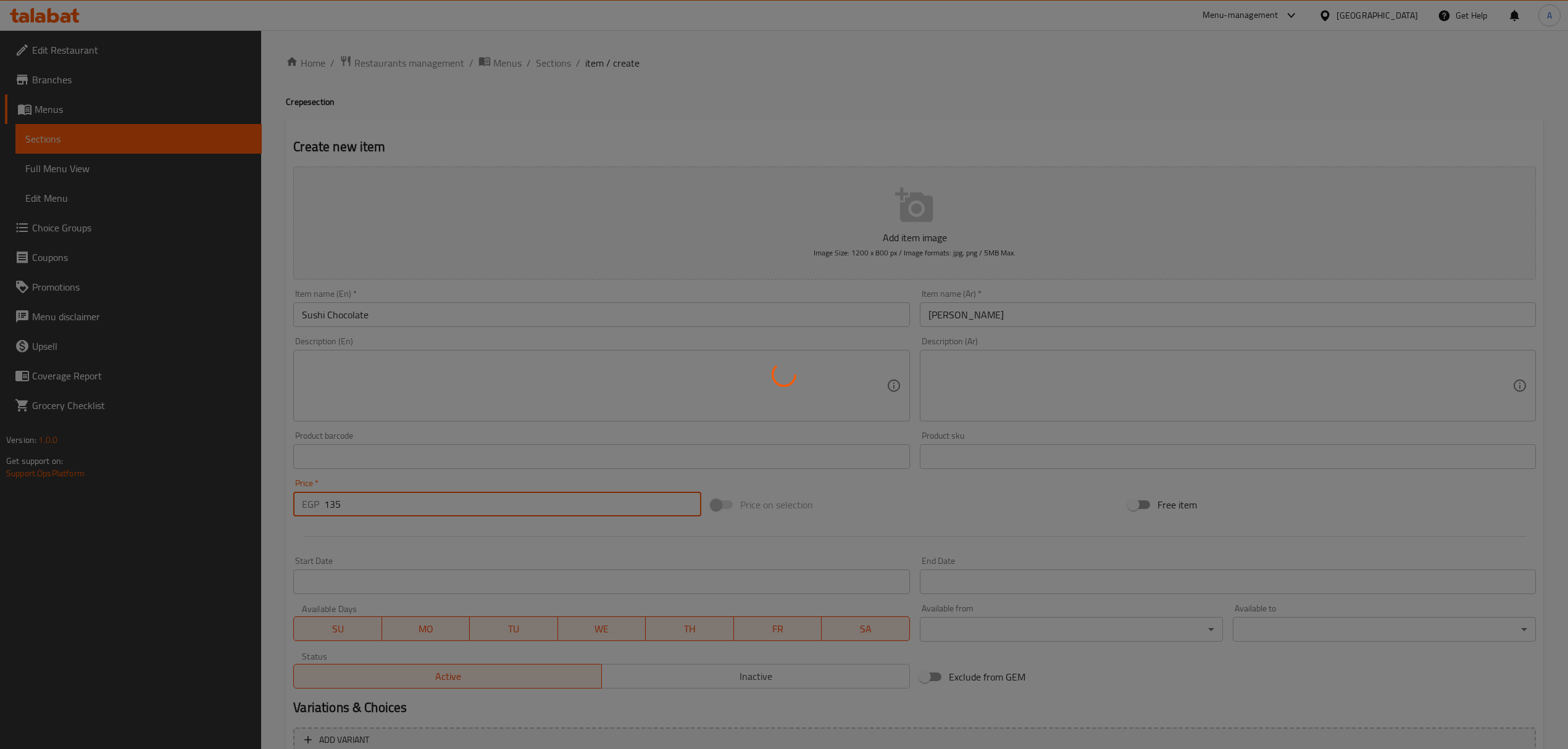
type input "0"
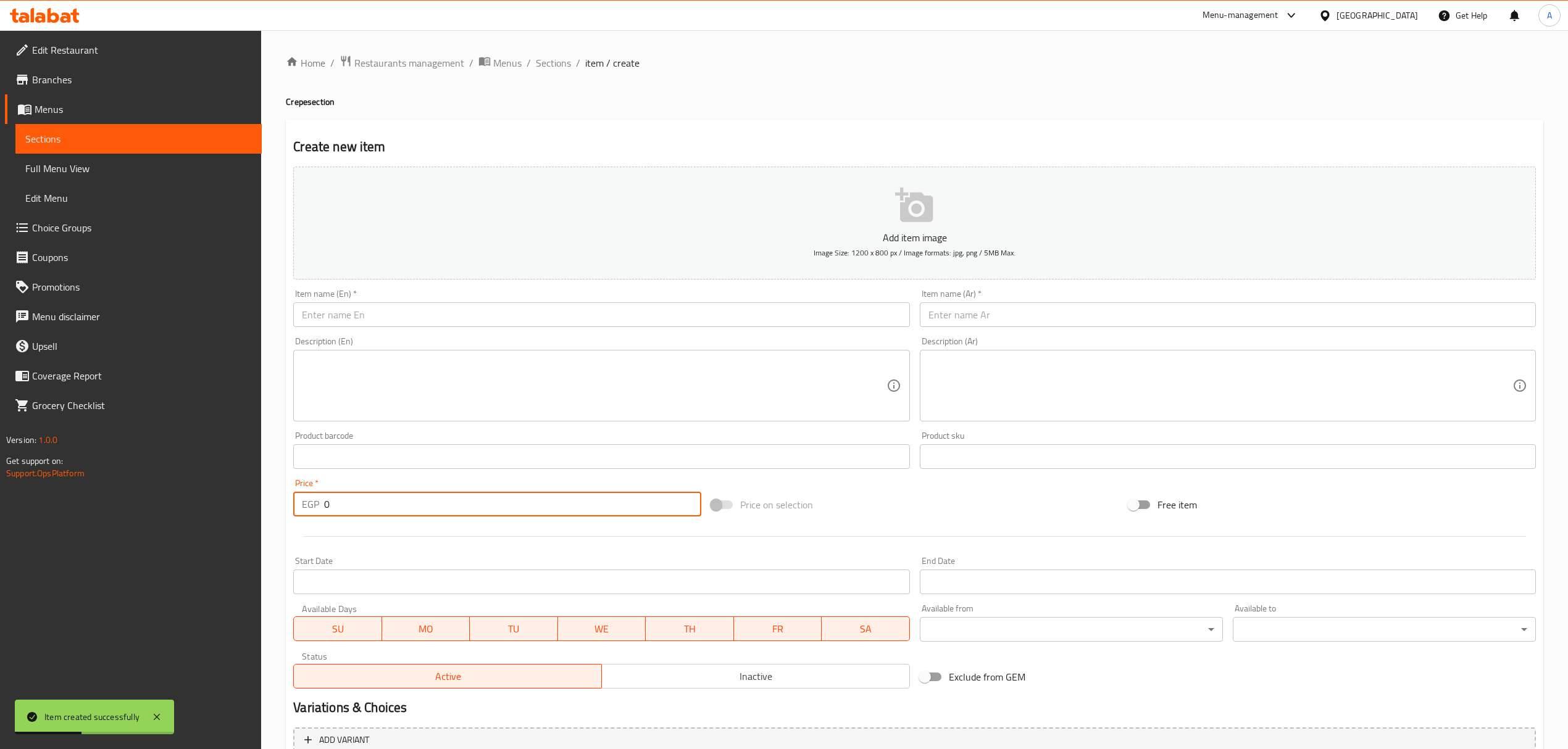
click at [404, 332] on div "Item name (En)   * Item name (En) *" at bounding box center [602, 308] width 626 height 47
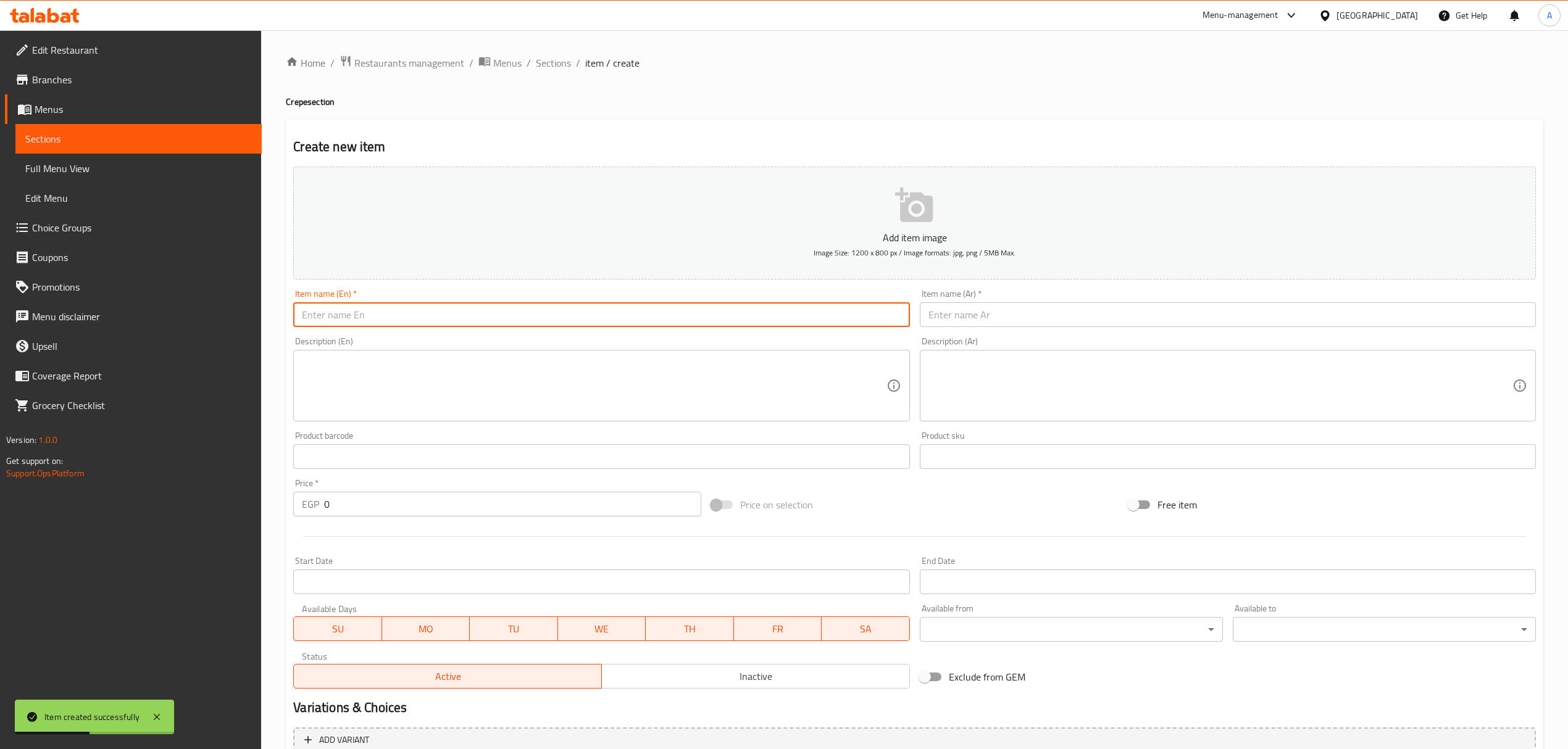
click at [408, 324] on input "text" at bounding box center [601, 314] width 616 height 24
paste input "Sushi Pistachio"
type input "Sushi Pistachio"
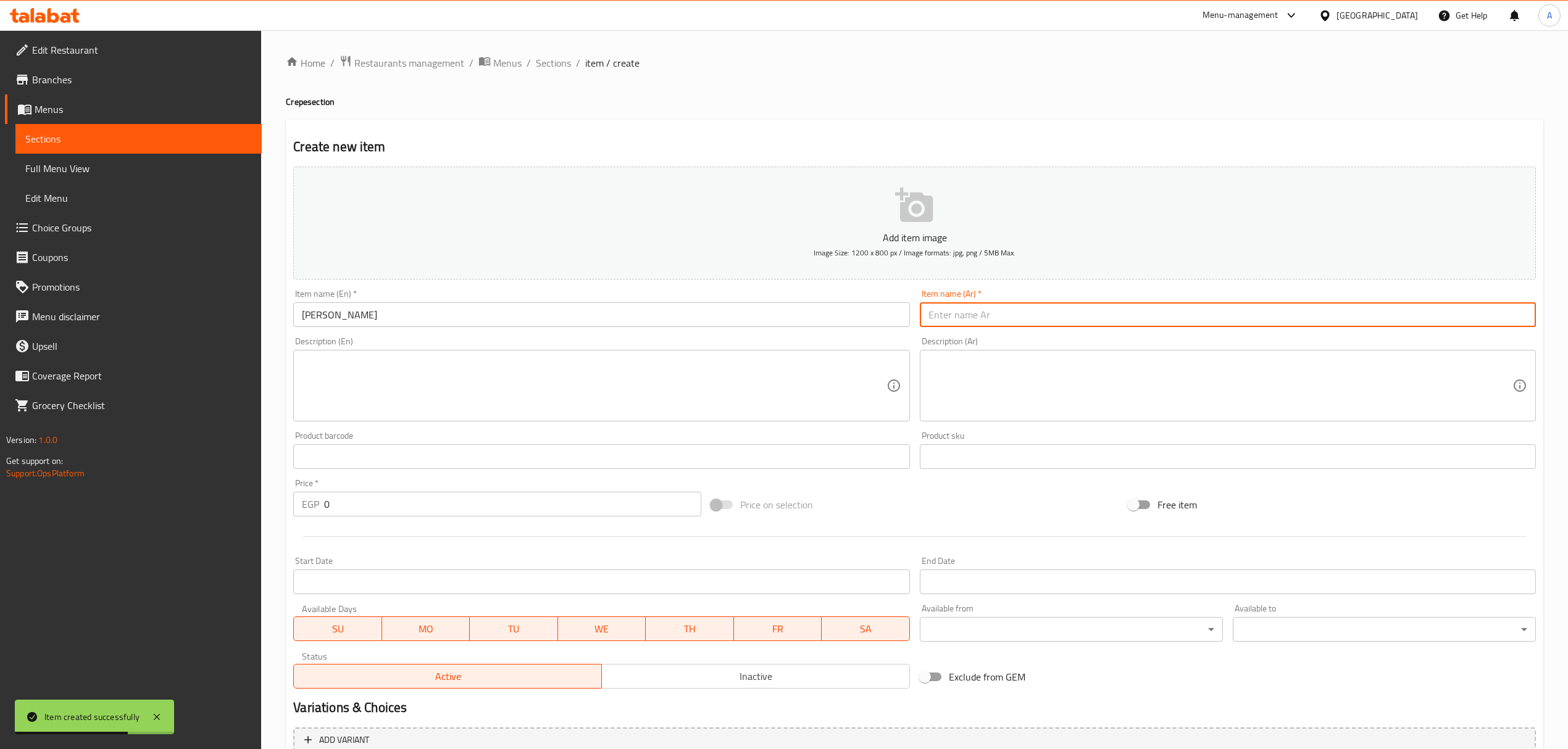
click at [1068, 324] on input "text" at bounding box center [1228, 314] width 616 height 24
paste input "سوشي فستق"
type input "سوشي فستق"
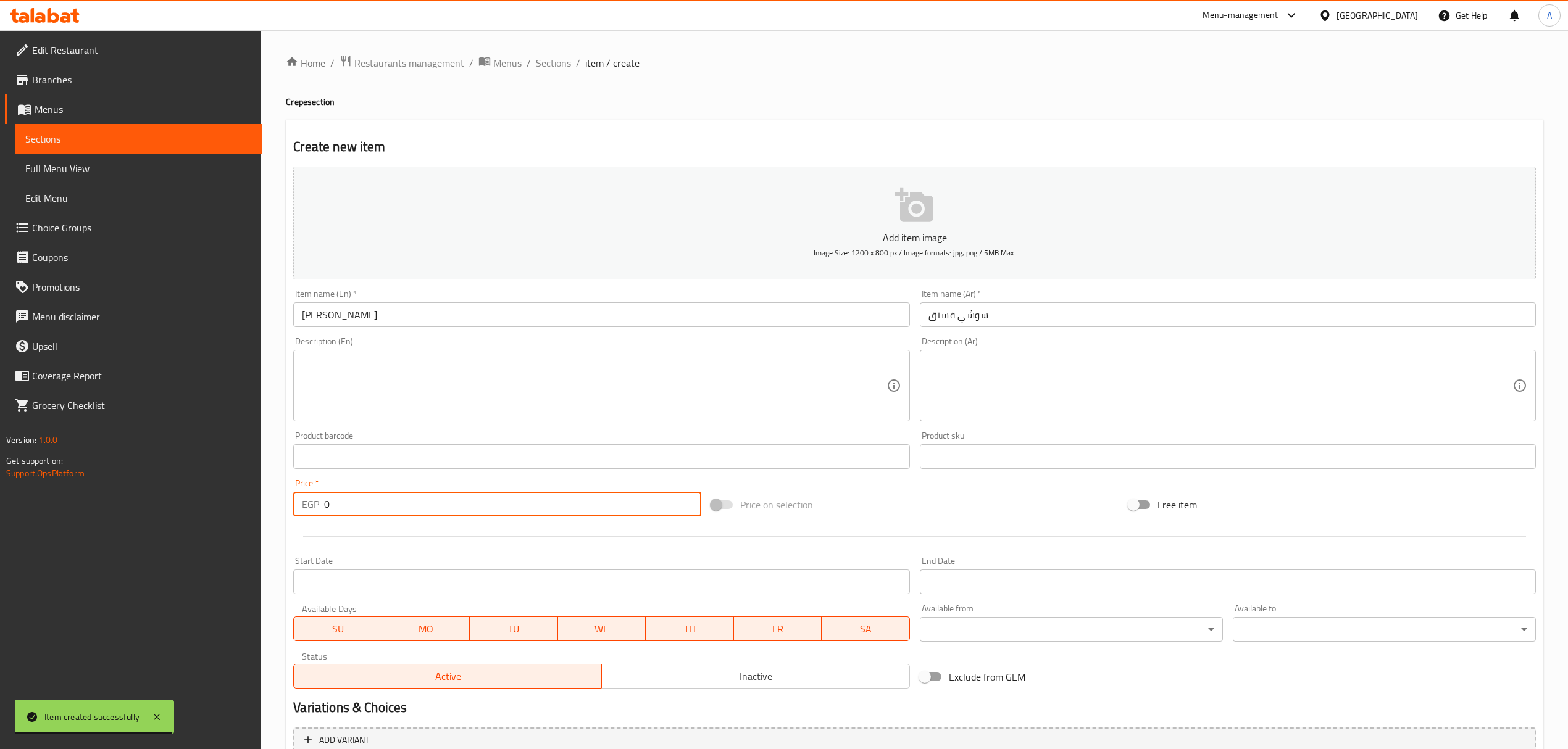
drag, startPoint x: 351, startPoint y: 497, endPoint x: 315, endPoint y: 512, distance: 39.0
click at [315, 512] on div "EGP 0 Price *" at bounding box center [497, 504] width 407 height 24
paste input "189"
type input "189"
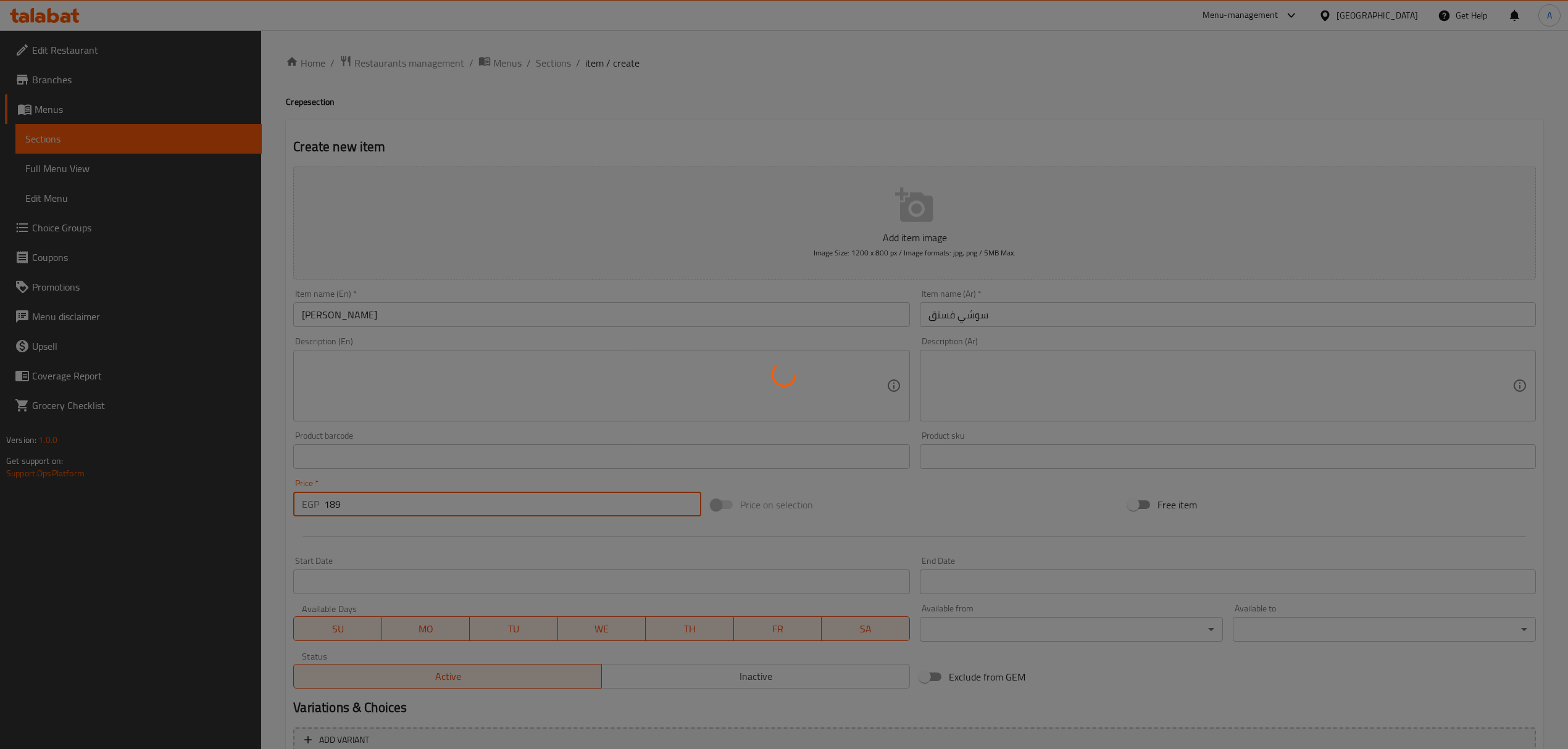
type input "0"
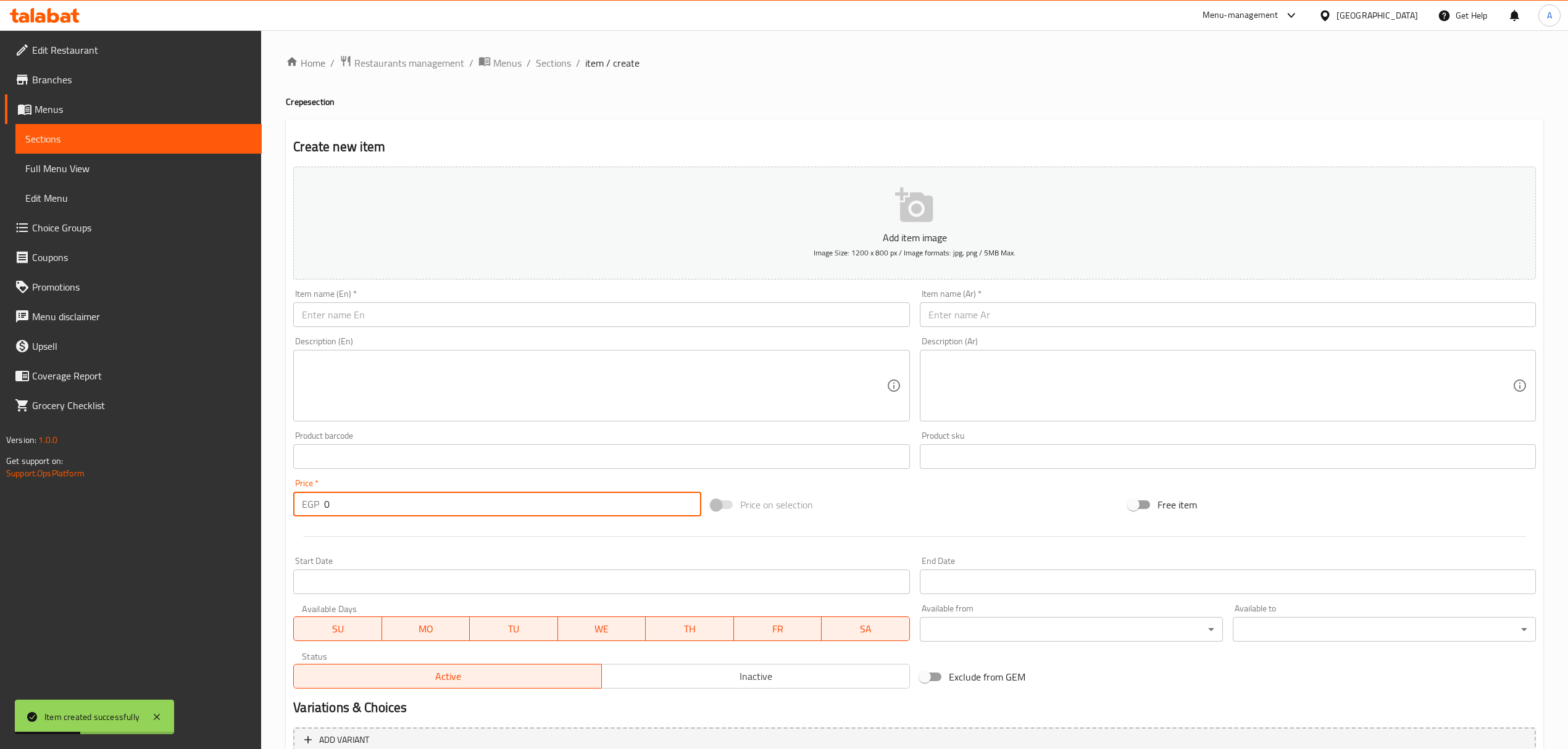
click at [544, 73] on div "Home / Restaurants management / Menus / Sections / item / create Crepe section …" at bounding box center [915, 451] width 1258 height 792
click at [554, 70] on span "Sections" at bounding box center [554, 62] width 35 height 14
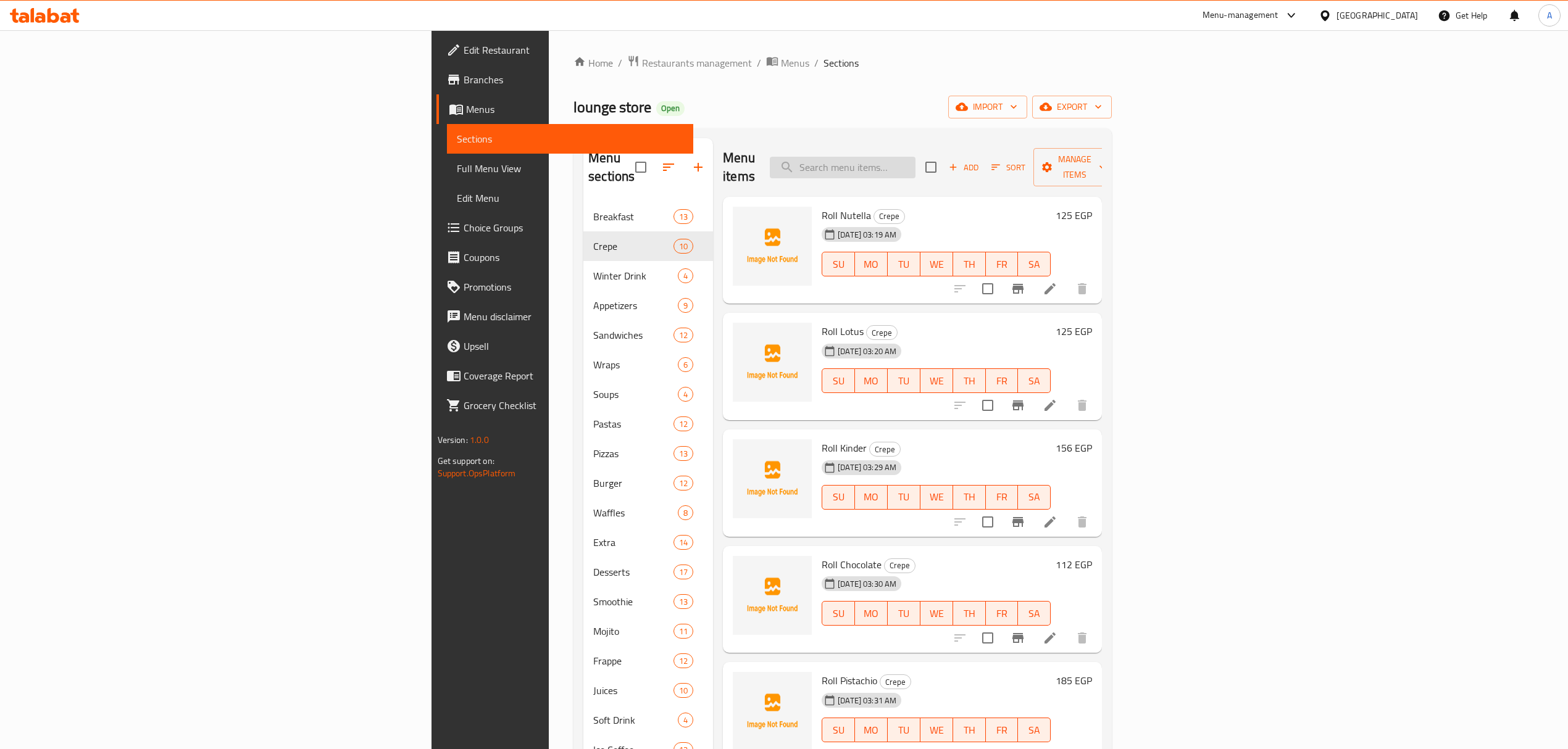
click at [915, 157] on input "search" at bounding box center [842, 167] width 145 height 21
paste input "SCOOP"
type input "SCOOP"
click at [684, 168] on button "button" at bounding box center [698, 167] width 30 height 30
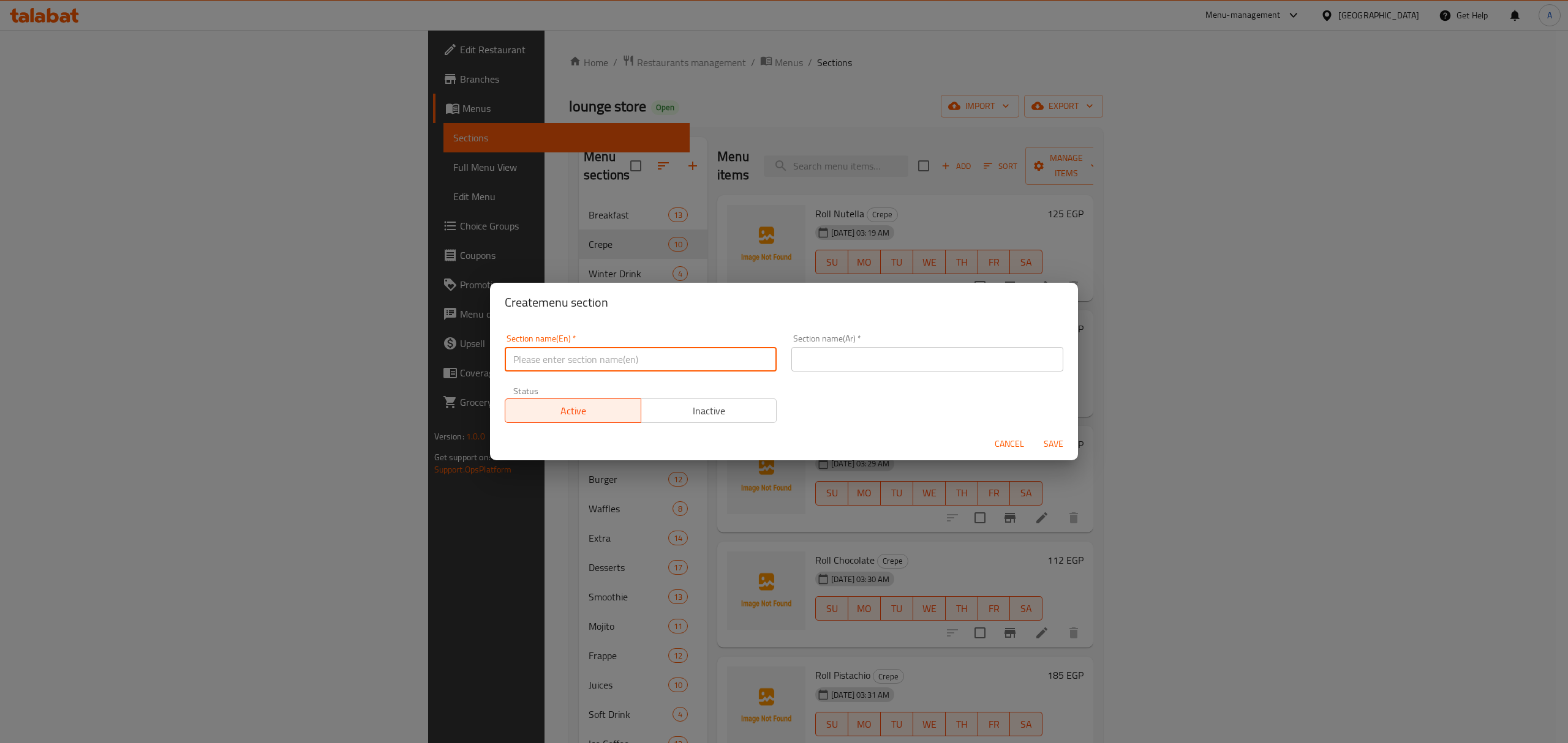
click at [608, 351] on input "text" at bounding box center [640, 359] width 272 height 24
paste input "Ice Cream"
type input "Ice Cream"
click at [879, 353] on input "text" at bounding box center [928, 359] width 272 height 24
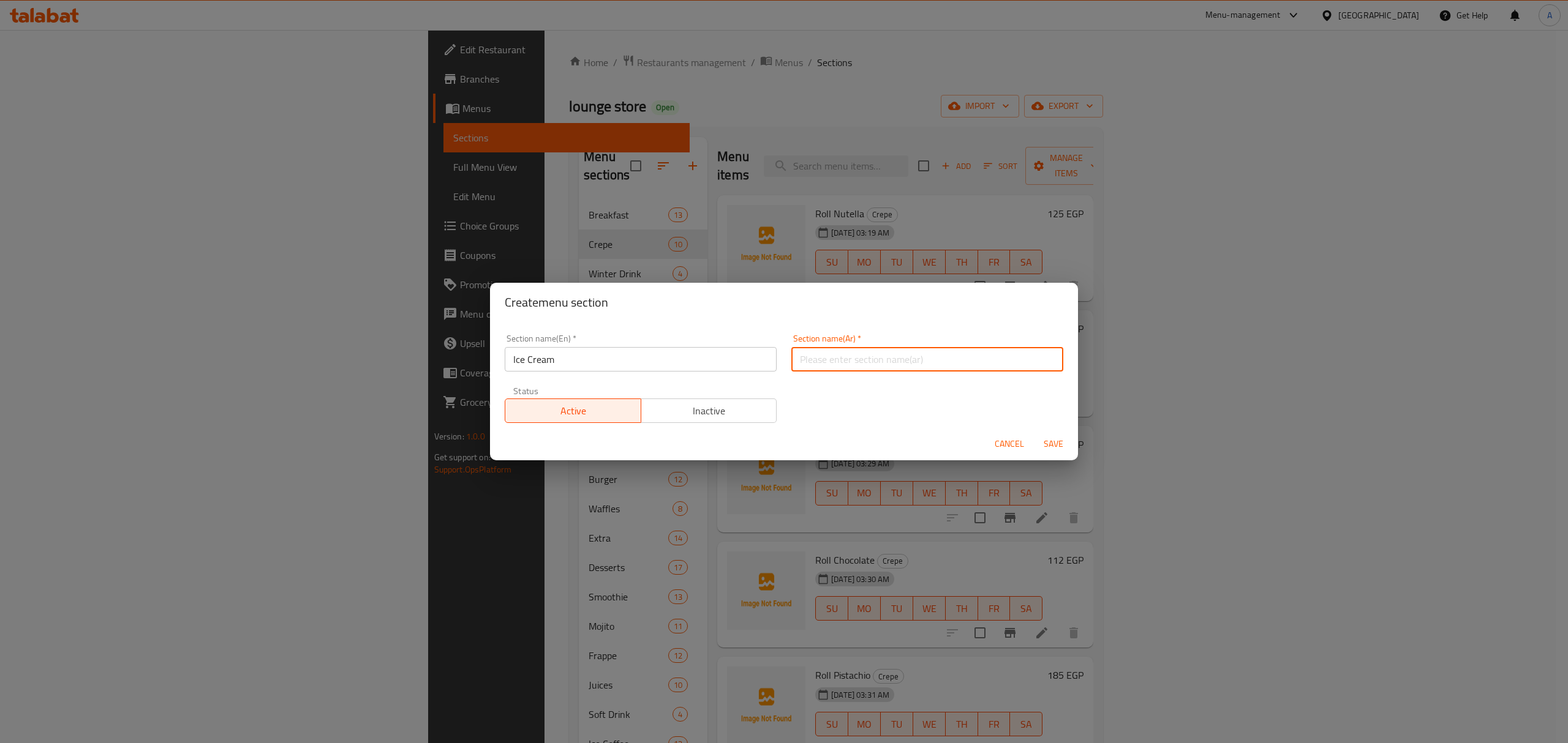
paste input "آيس كريم"
type input "آيس كريم"
click at [1044, 444] on span "Save" at bounding box center [1053, 444] width 29 height 15
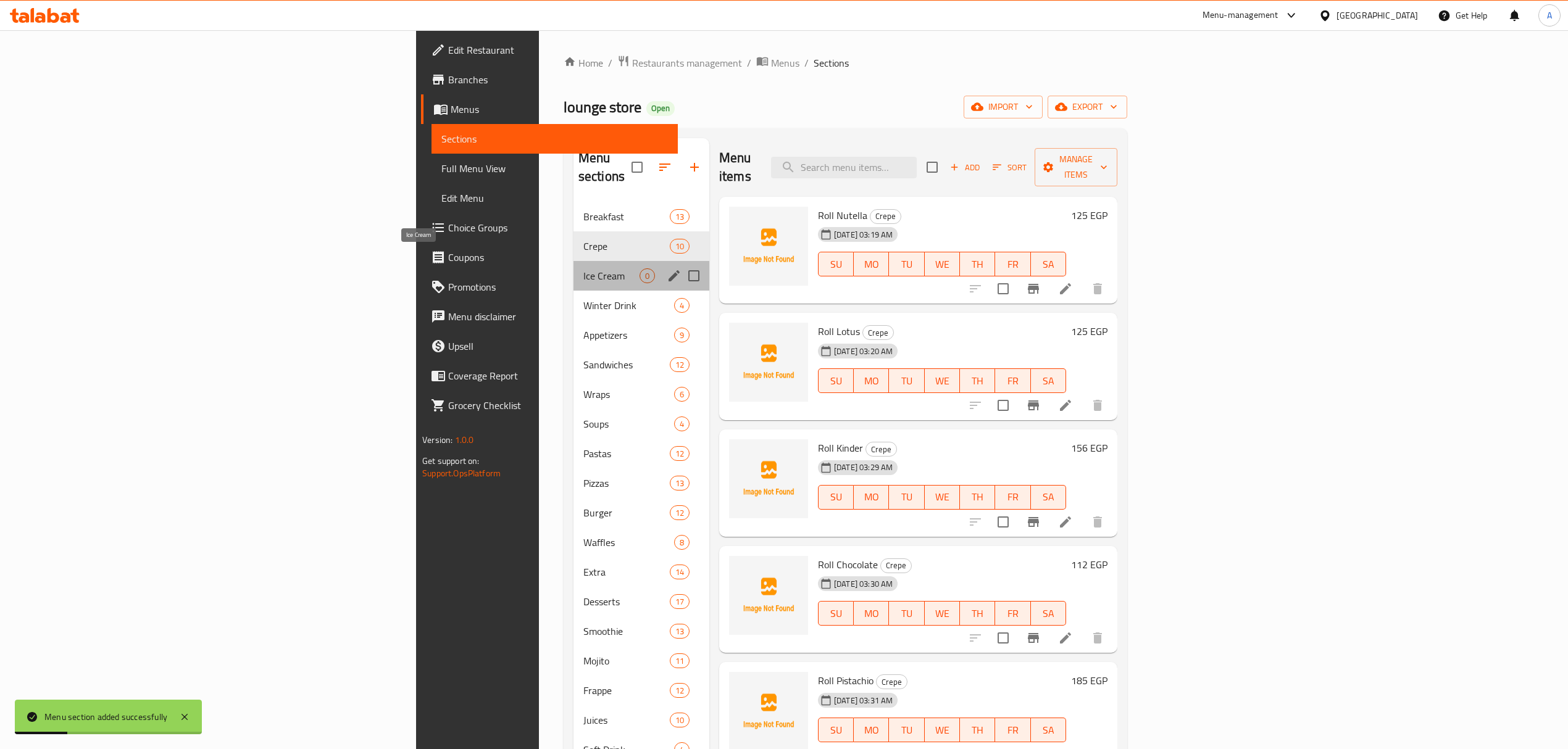
click at [583, 269] on span "Ice Cream" at bounding box center [612, 276] width 56 height 14
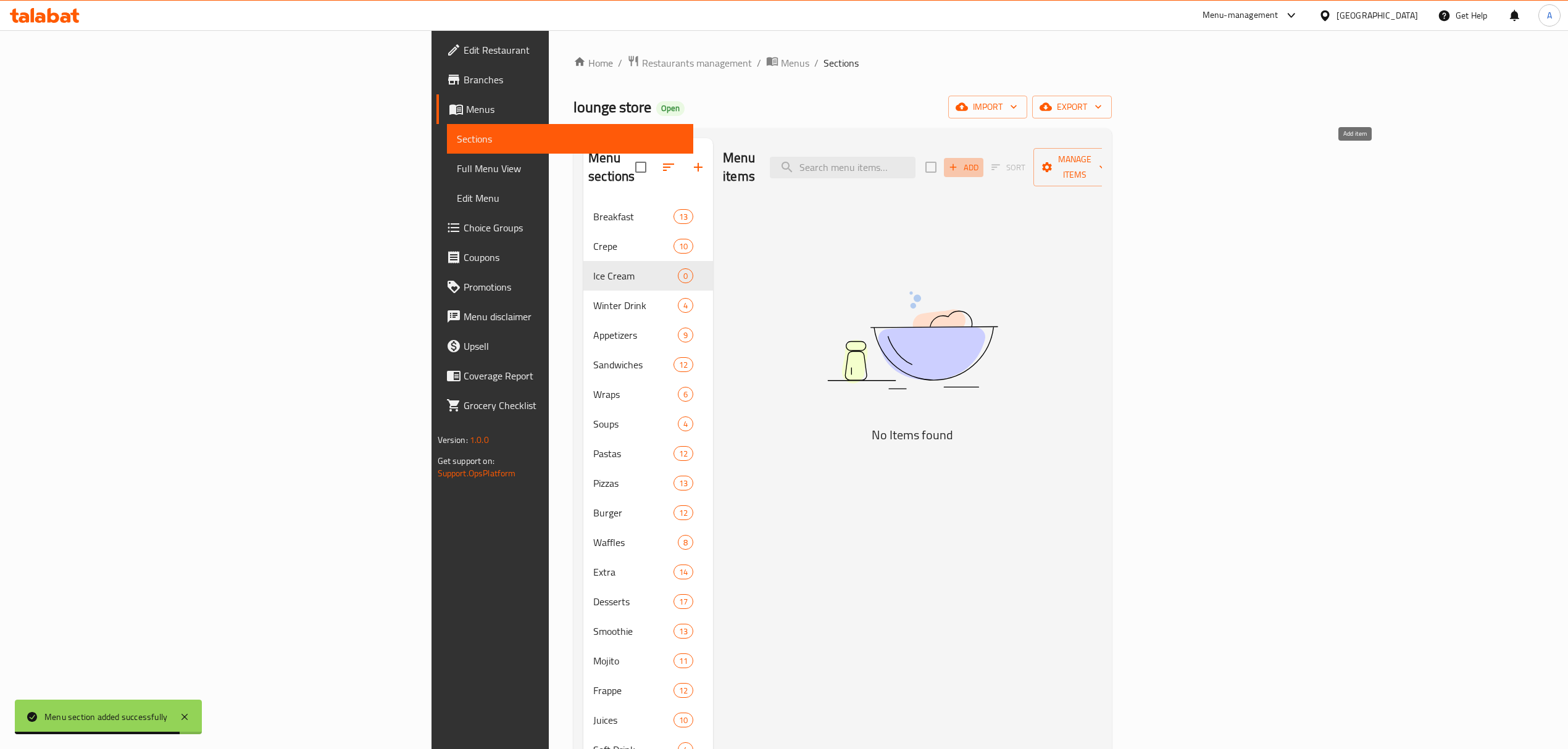
click at [984, 165] on button "Add" at bounding box center [964, 167] width 40 height 19
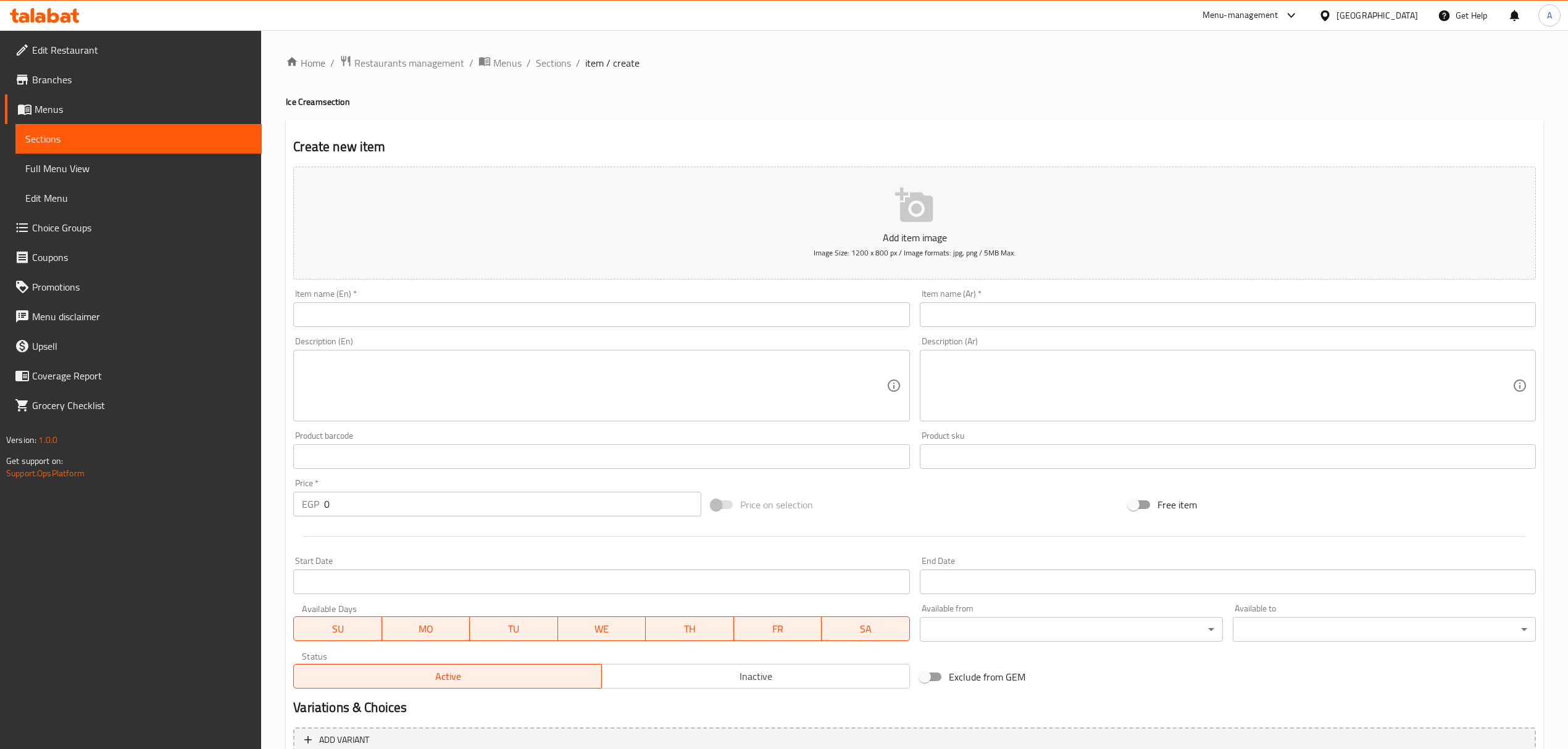
click at [484, 333] on div "Description (En) Description (En)" at bounding box center [602, 379] width 626 height 94
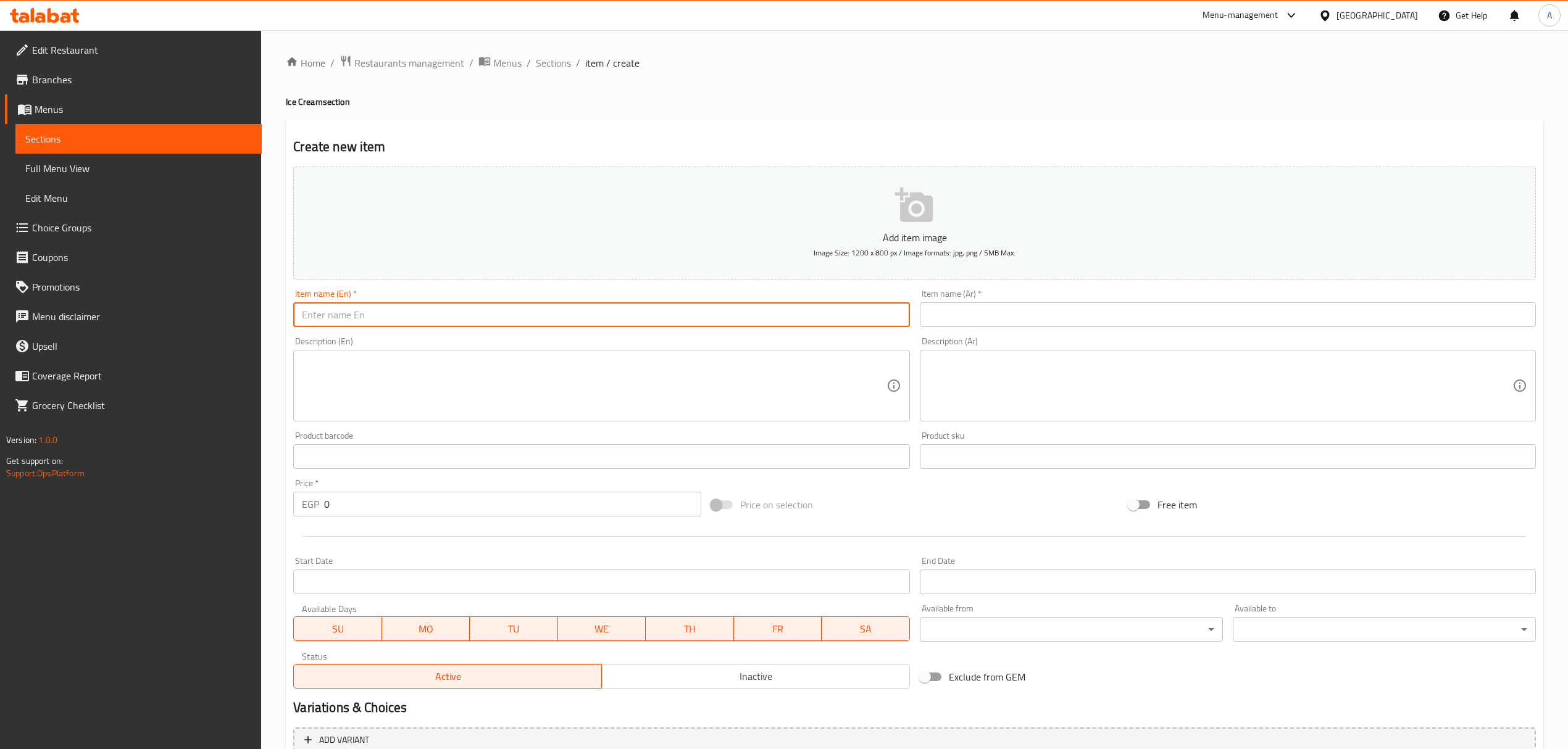
click at [484, 314] on input "text" at bounding box center [601, 314] width 616 height 24
paste input "Scoop Vanilla"
click at [318, 306] on input "Scoop Vanilla" at bounding box center [601, 314] width 616 height 24
type input "Scoop Vanilla"
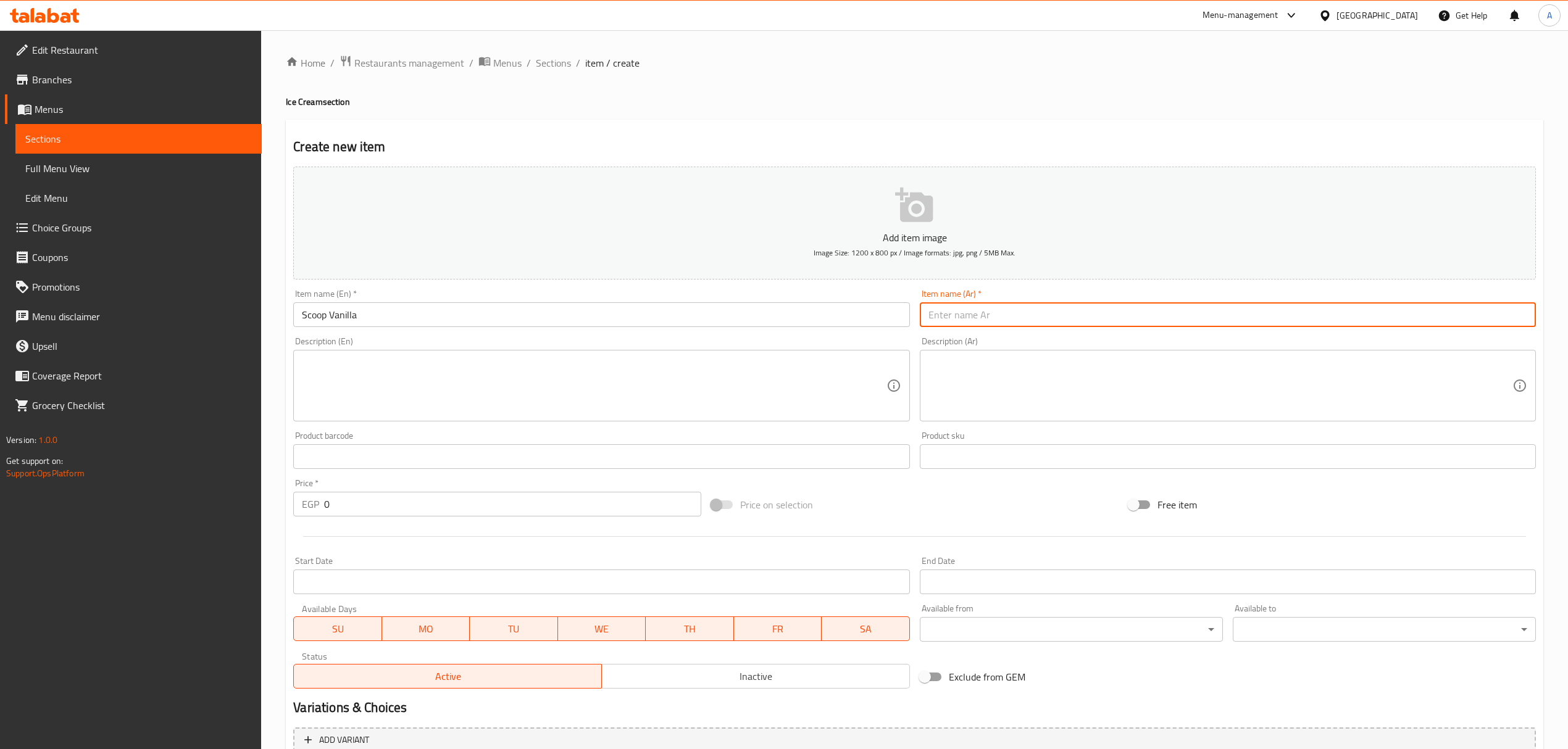
click at [1025, 317] on input "text" at bounding box center [1228, 314] width 616 height 24
paste input "مغرفة فانيليا"
click at [969, 321] on input "مغرفة فانيليا" at bounding box center [1228, 314] width 616 height 24
paste input "بولة"
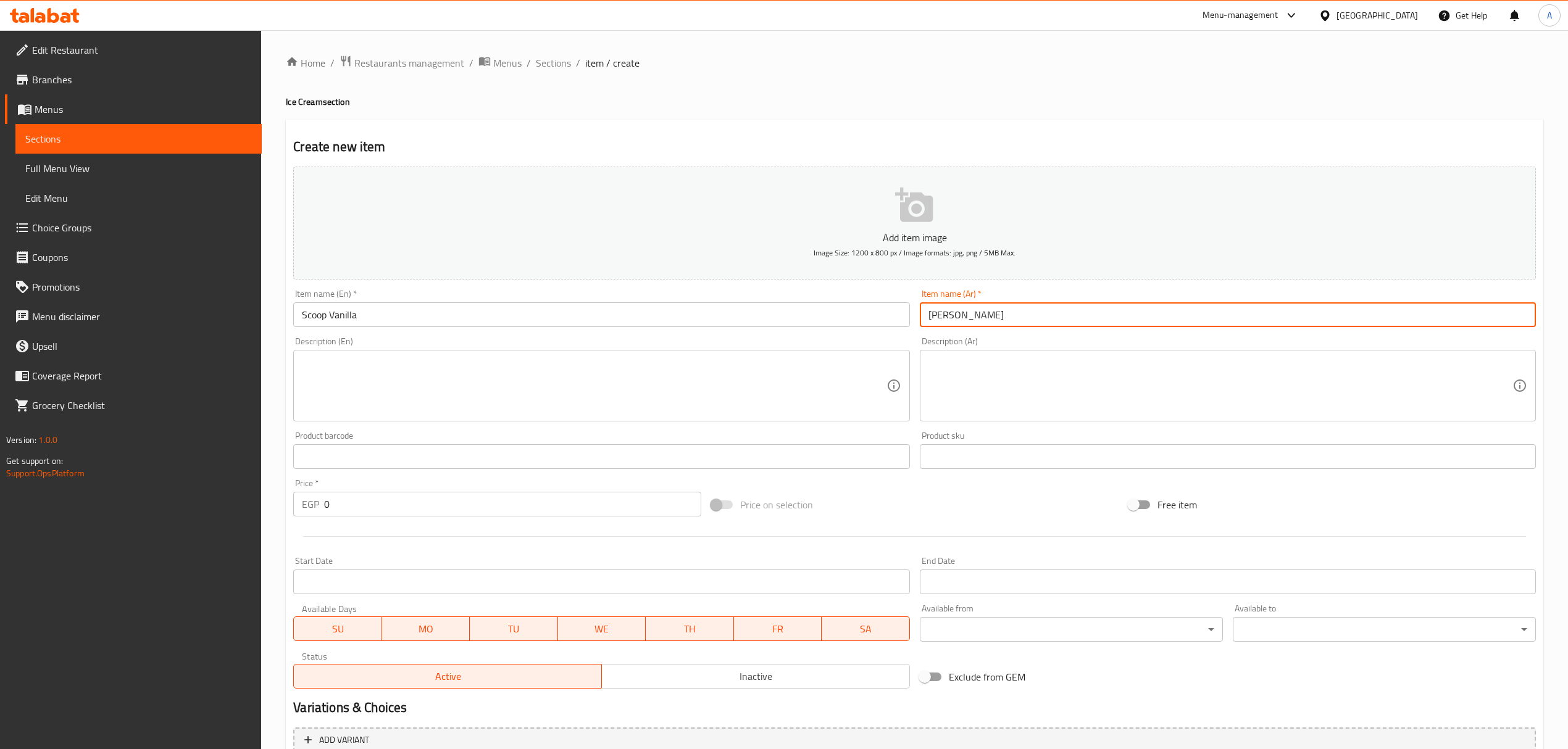
type input "بولة فانيليا"
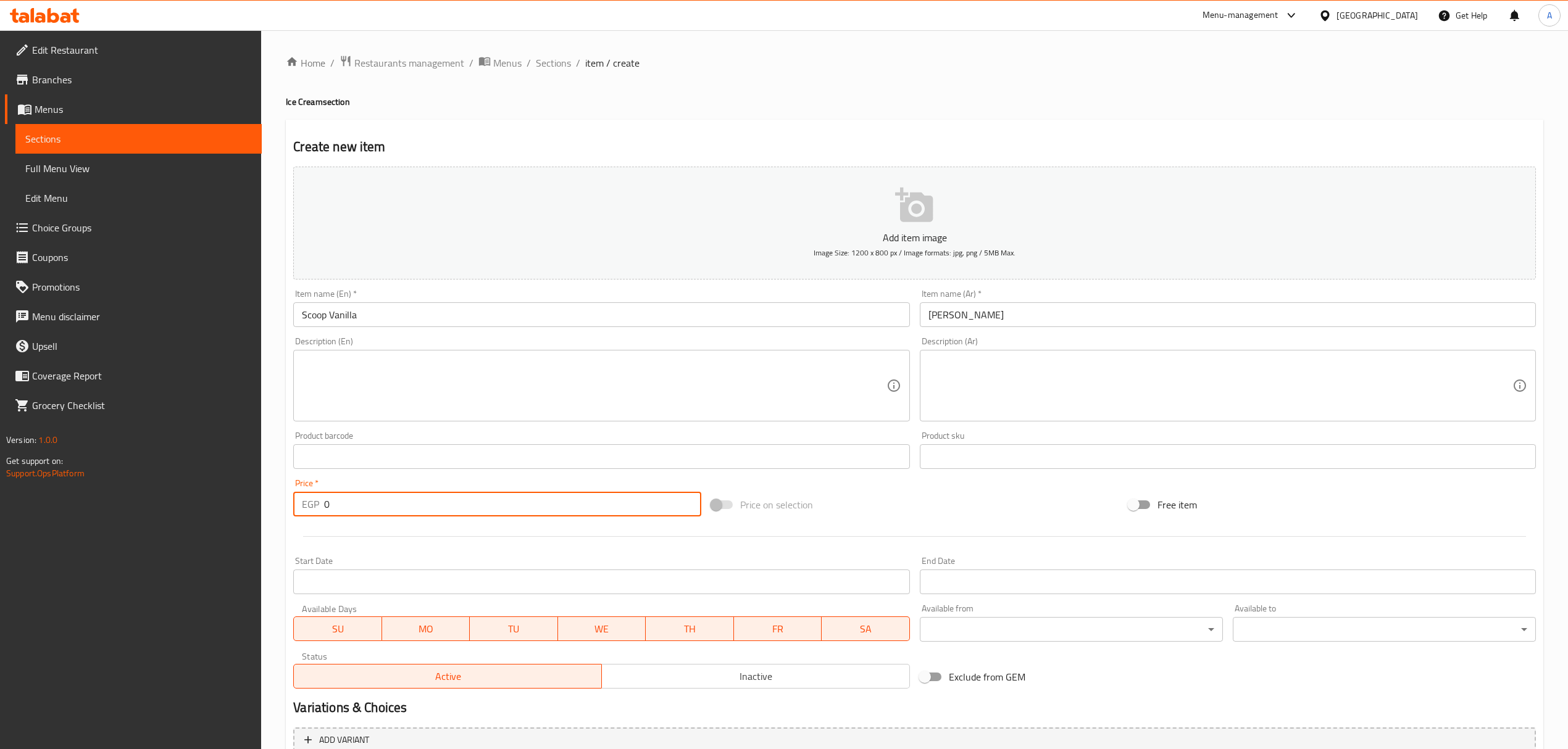
drag, startPoint x: 381, startPoint y: 501, endPoint x: 305, endPoint y: 506, distance: 76.2
click at [305, 506] on div "EGP 0 Price *" at bounding box center [497, 504] width 407 height 24
paste input "39"
type input "39"
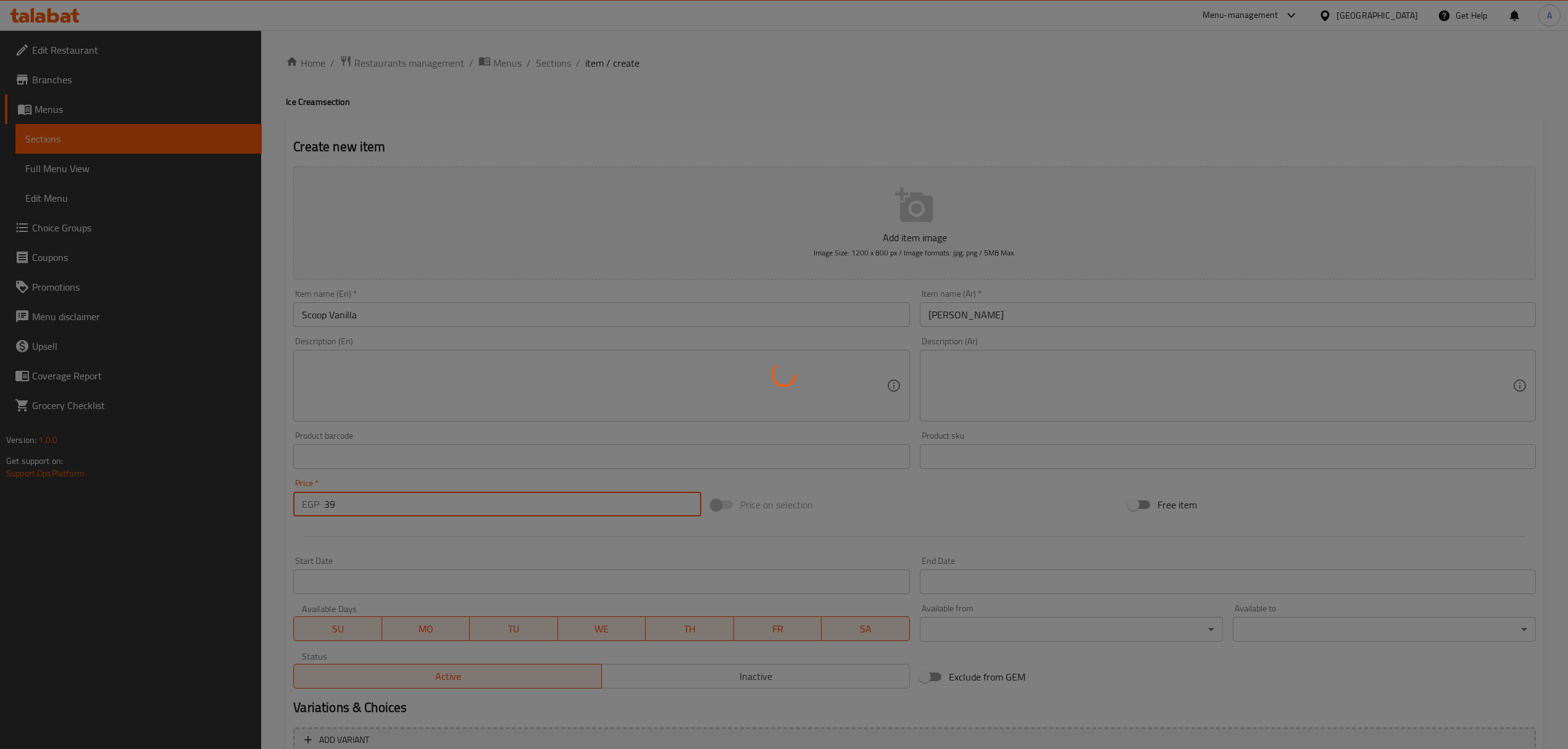
type input "0"
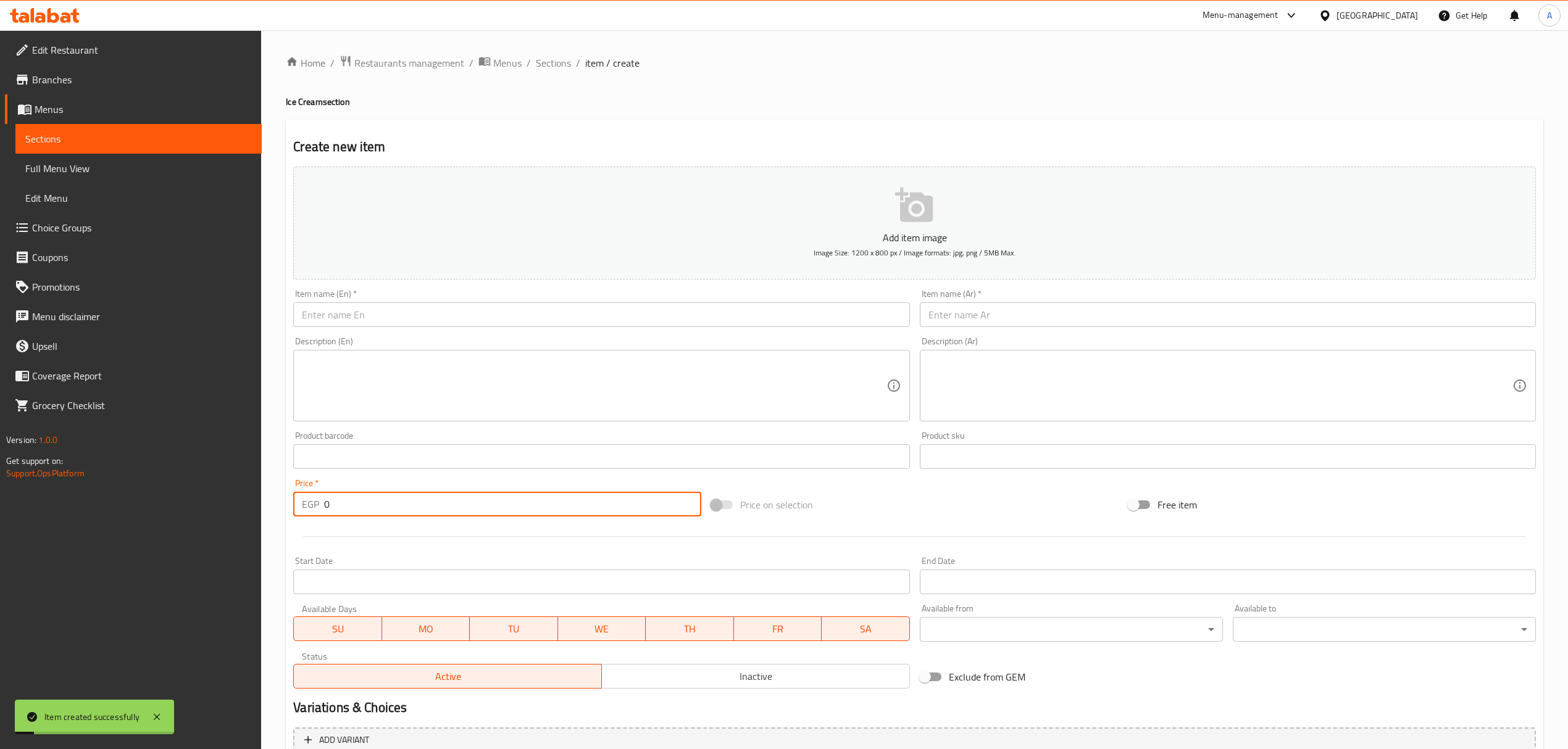
click at [441, 329] on div "Item name (En)   * Item name (En) *" at bounding box center [602, 308] width 626 height 47
click at [442, 317] on input "text" at bounding box center [601, 314] width 616 height 24
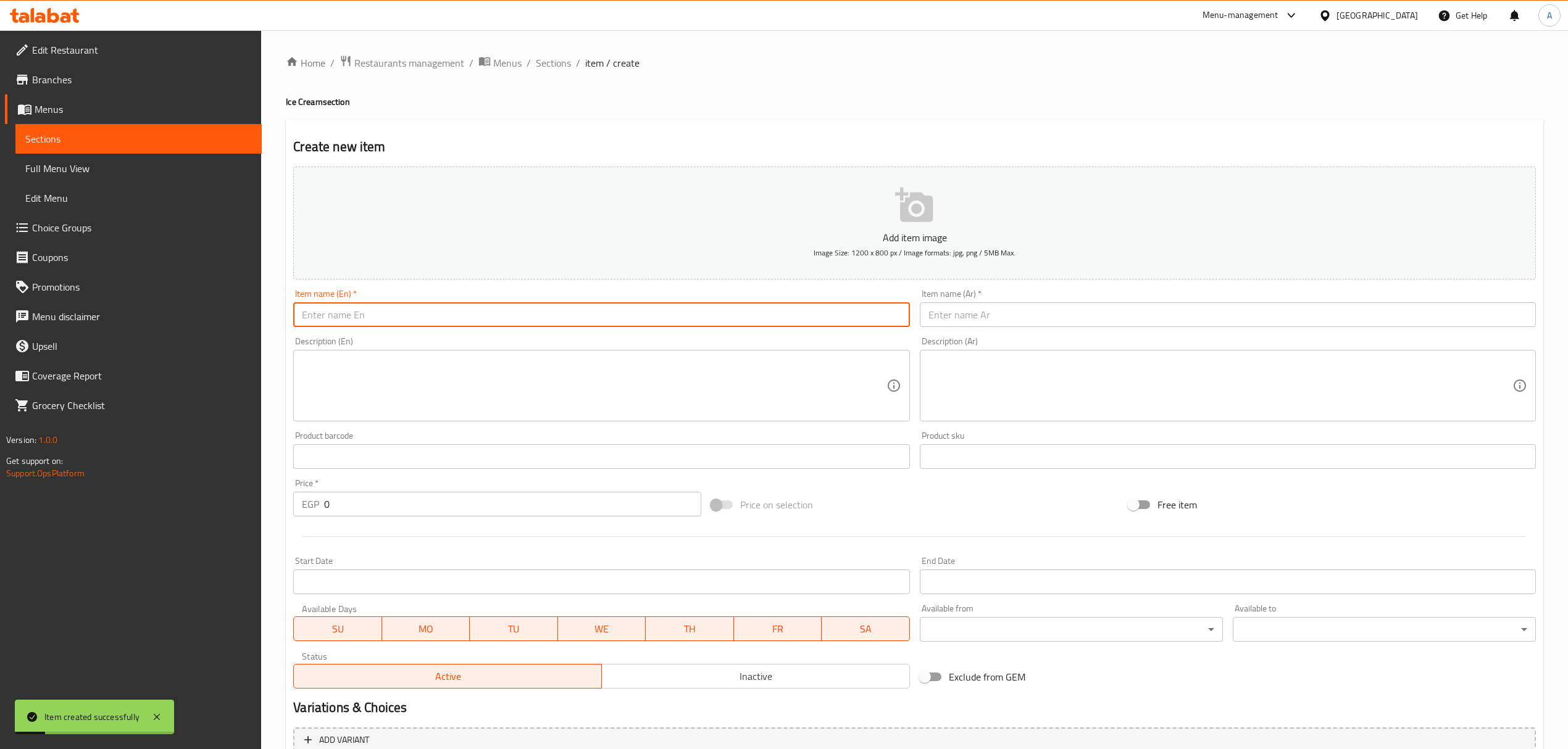
paste input "Scoop Chocolate"
type input "Scoop Chocolate"
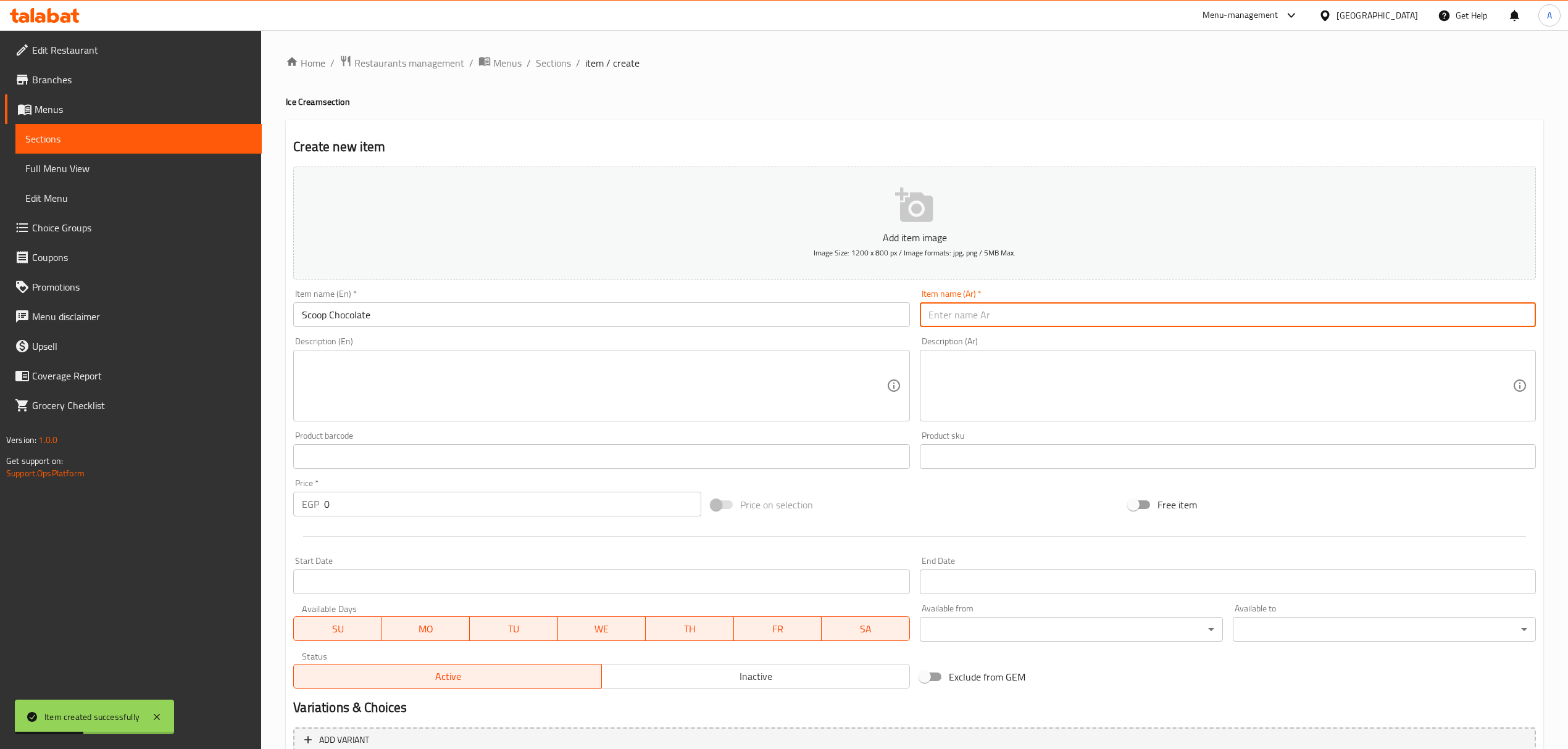
click at [1020, 312] on input "text" at bounding box center [1228, 314] width 616 height 24
paste input "مغرفة شوكولاتة"
click at [987, 324] on input "مغرفة شوكولاتة" at bounding box center [1228, 314] width 616 height 24
paste input "بولة"
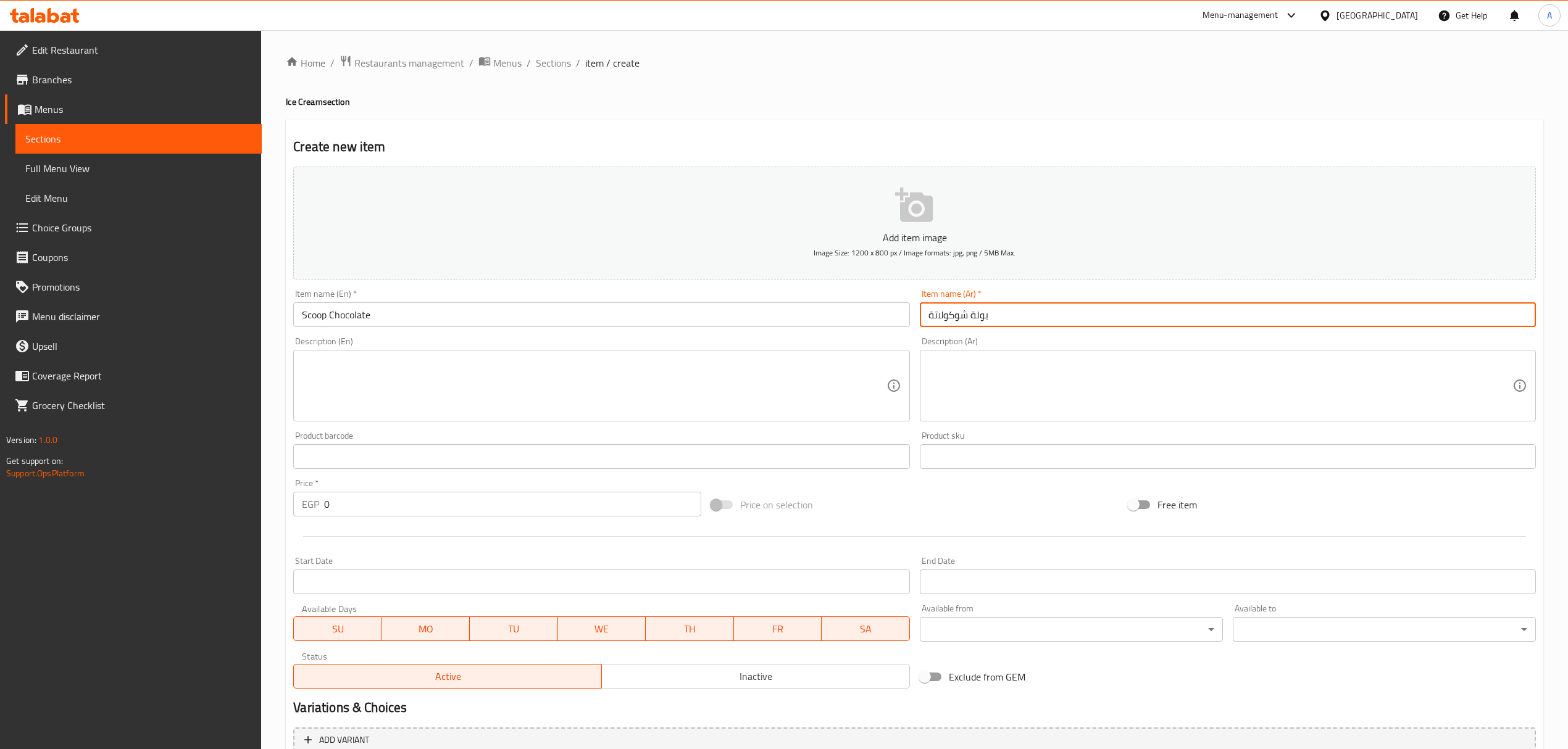
type input "بولة شوكولاتة"
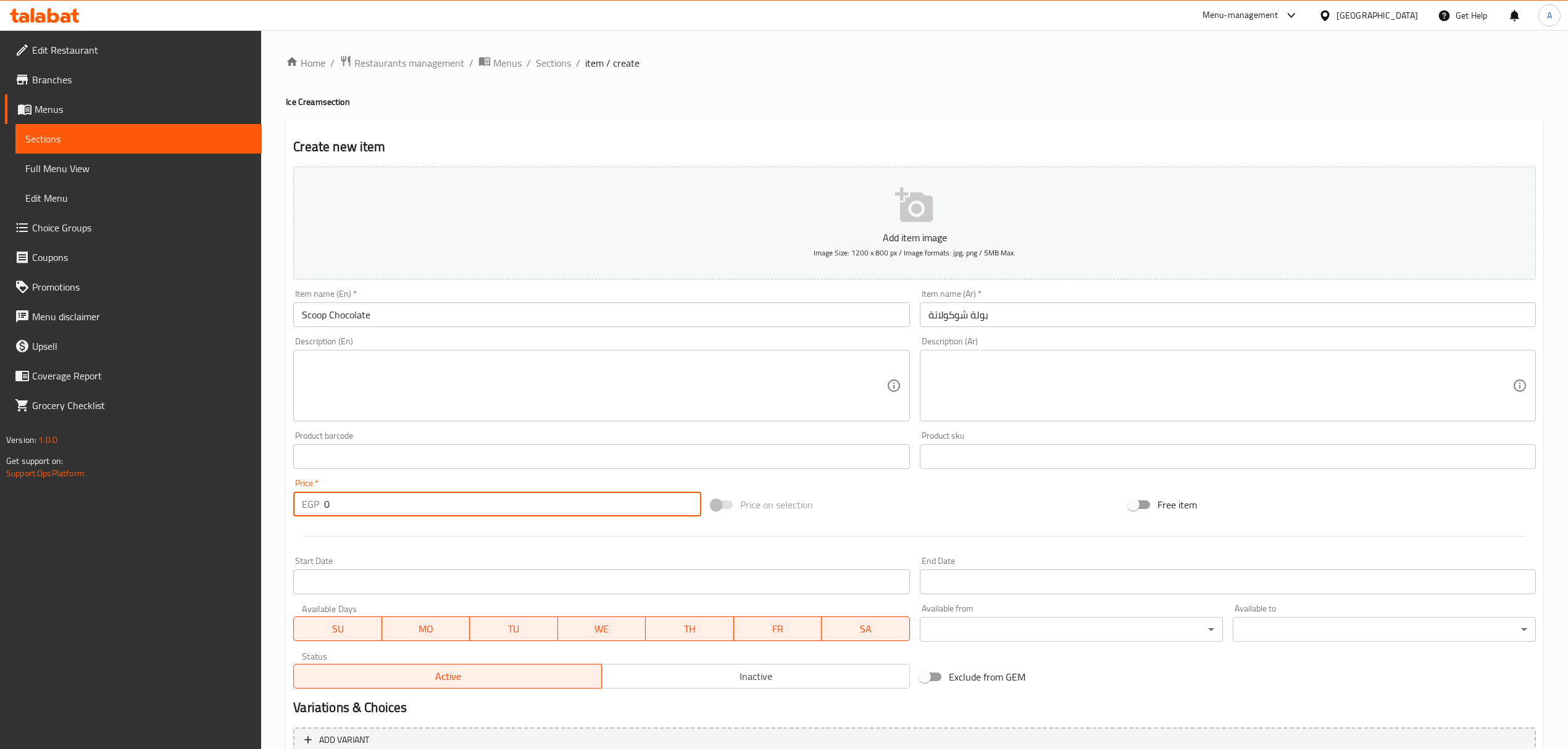
drag, startPoint x: 373, startPoint y: 499, endPoint x: 302, endPoint y: 507, distance: 71.4
click at [302, 507] on div "EGP 0 Price *" at bounding box center [497, 504] width 407 height 24
paste input "39"
type input "39"
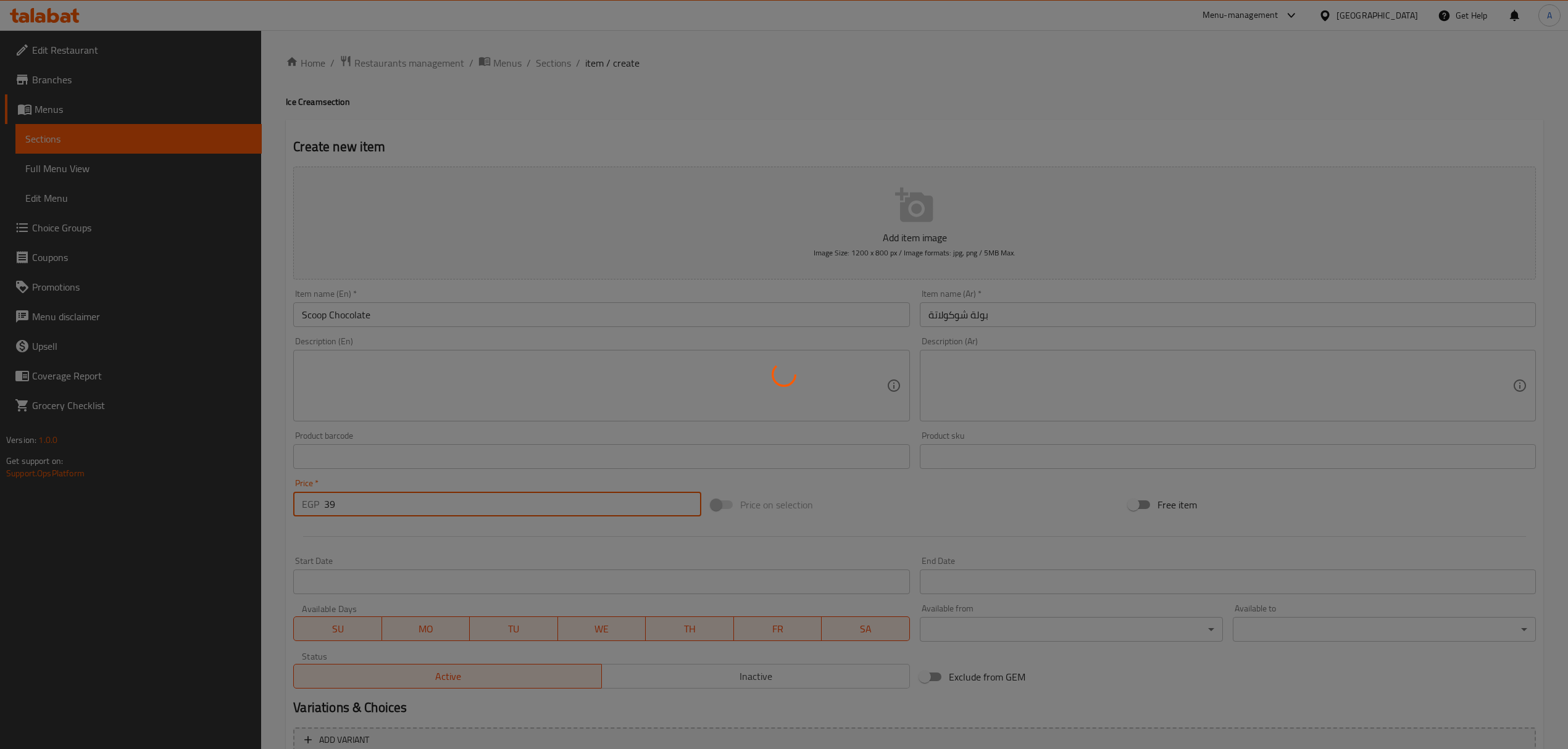
type input "0"
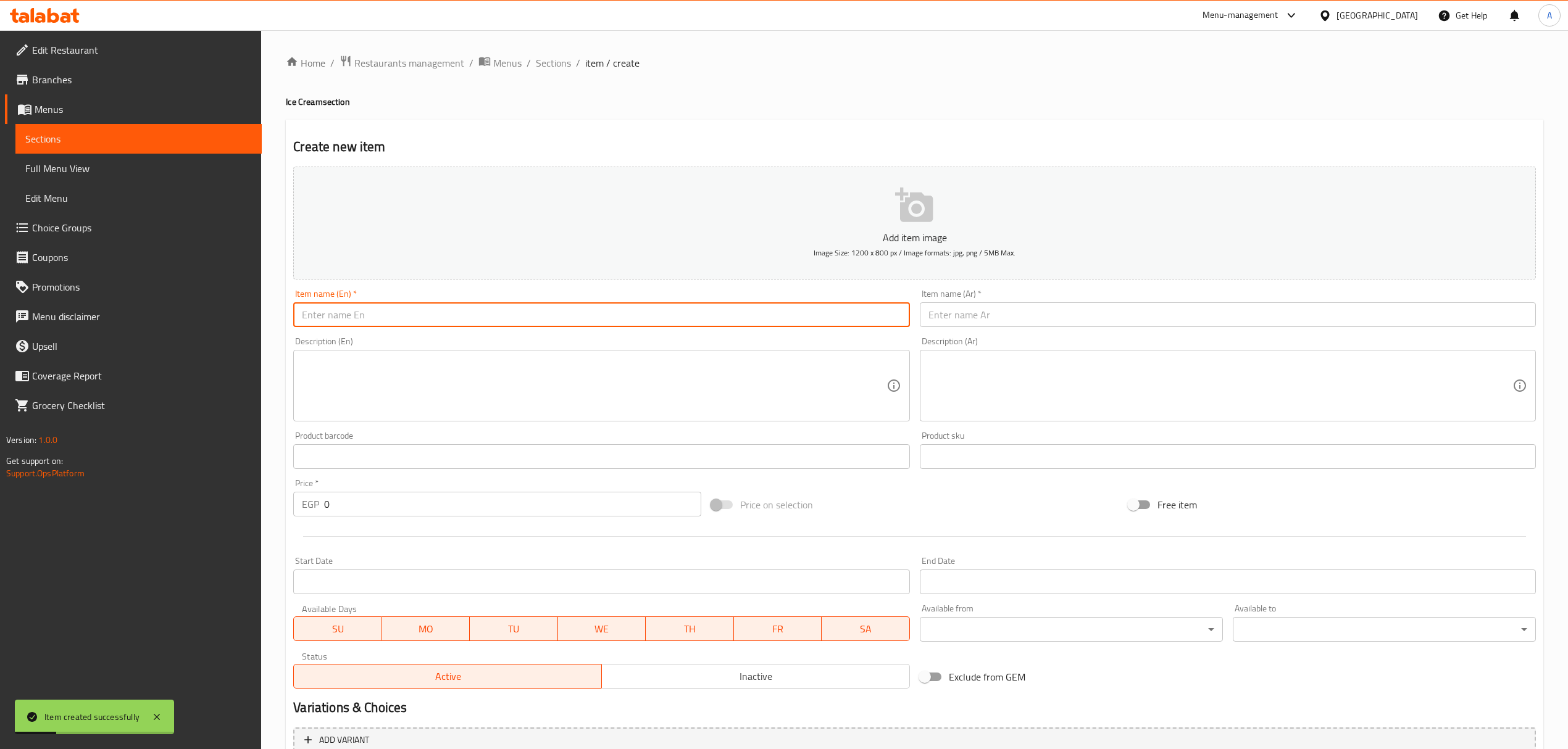
click at [547, 324] on input "text" at bounding box center [601, 314] width 616 height 24
paste input "Scoop Mango"
type input "Scoop Mango"
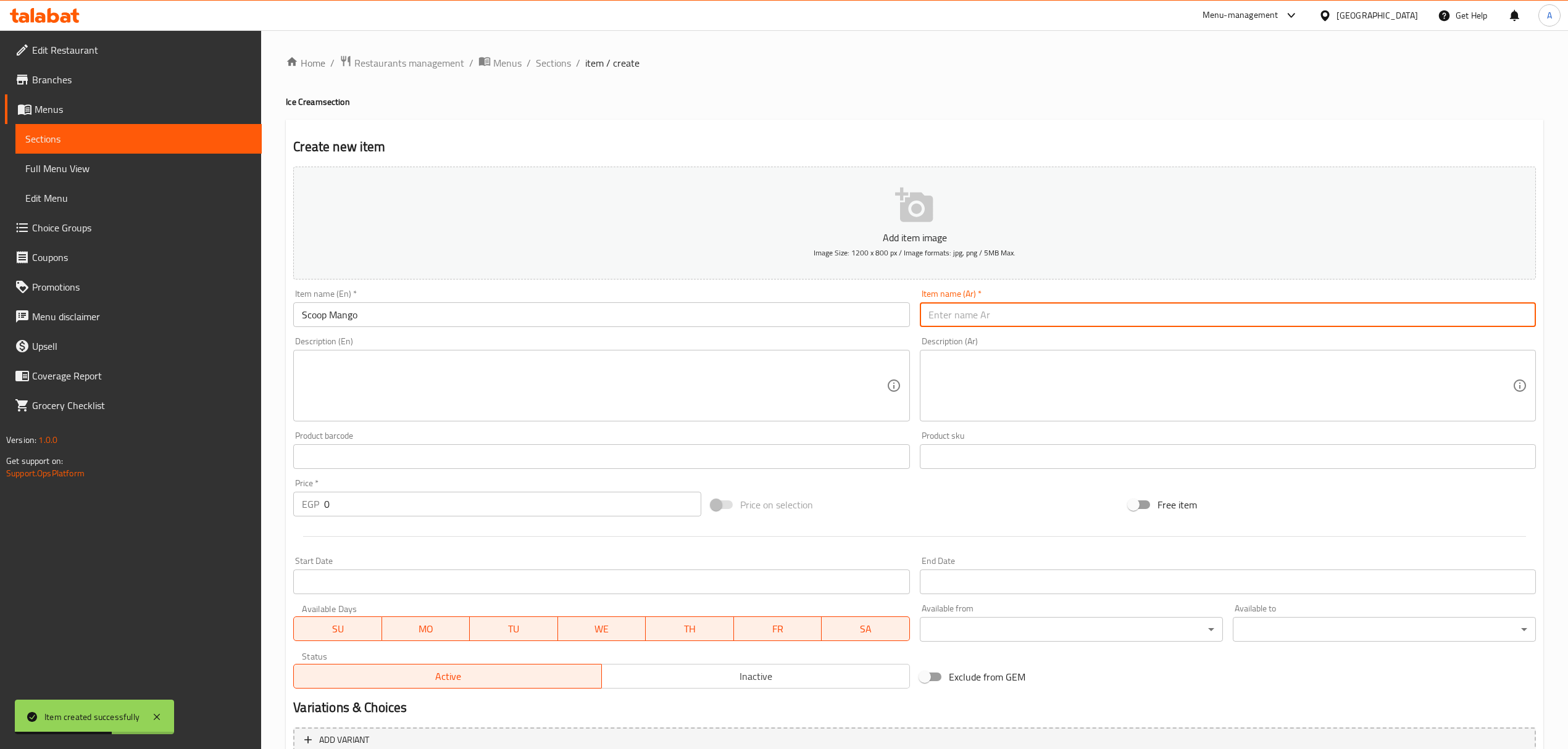
click at [1004, 324] on input "text" at bounding box center [1228, 314] width 616 height 24
paste input "مغرفة مانجو"
drag, startPoint x: 955, startPoint y: 314, endPoint x: 988, endPoint y: 319, distance: 33.4
click at [988, 319] on input "مغرفة مانجو" at bounding box center [1228, 314] width 616 height 24
paste input "بول"
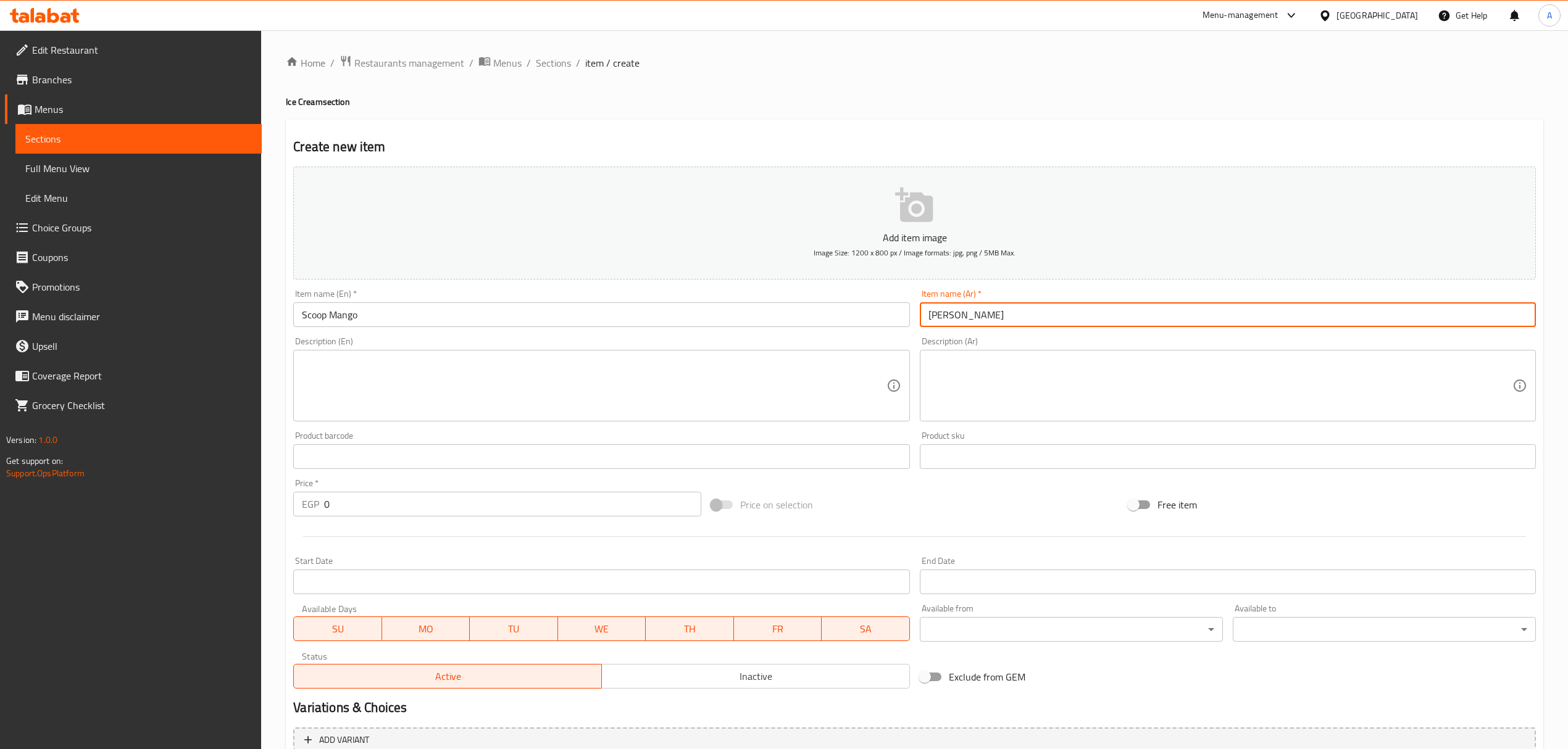
type input "بولة مانجو"
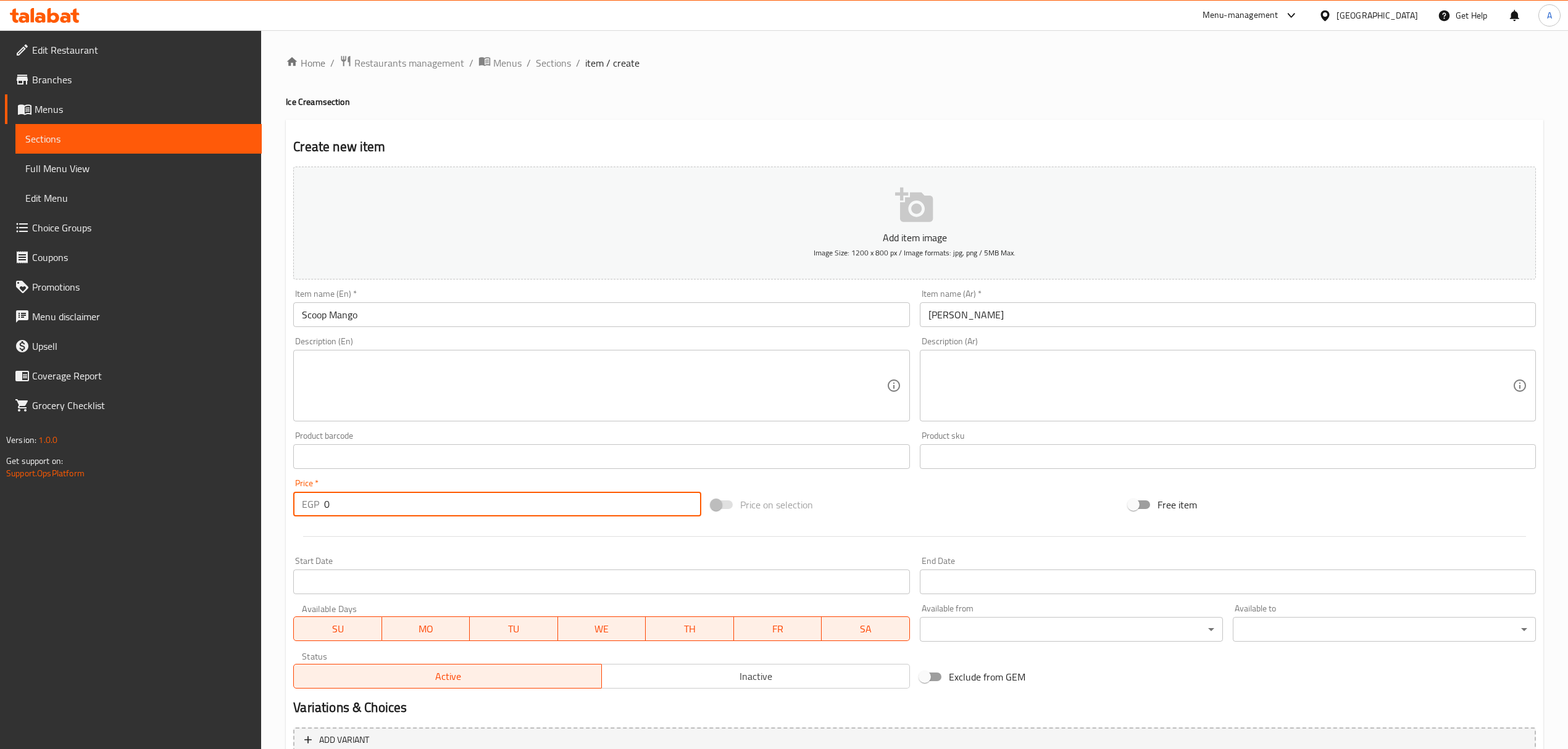
drag, startPoint x: 369, startPoint y: 516, endPoint x: 321, endPoint y: 515, distance: 48.0
click at [321, 515] on div "EGP 0 Price *" at bounding box center [497, 504] width 407 height 24
paste input "39"
type input "39"
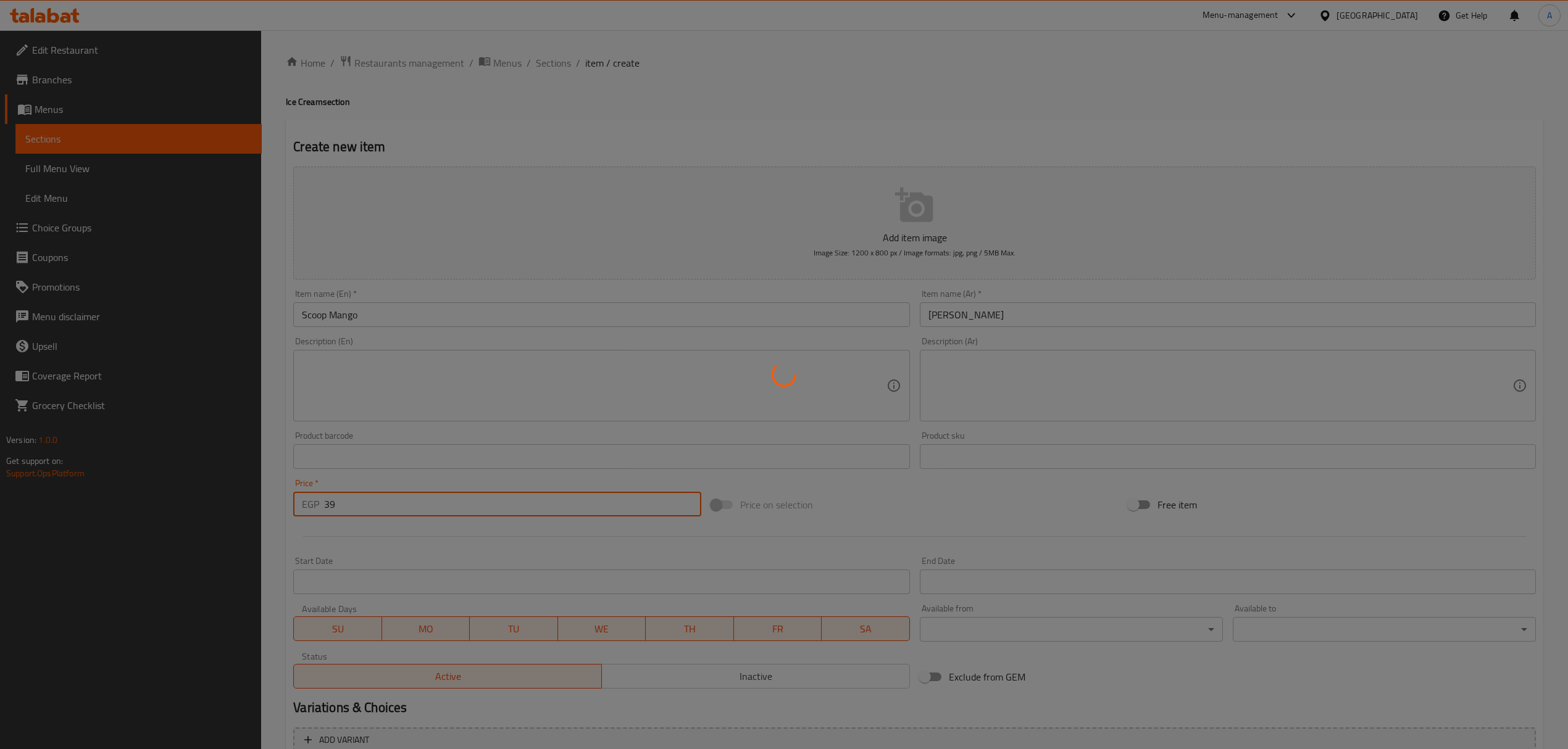
type input "0"
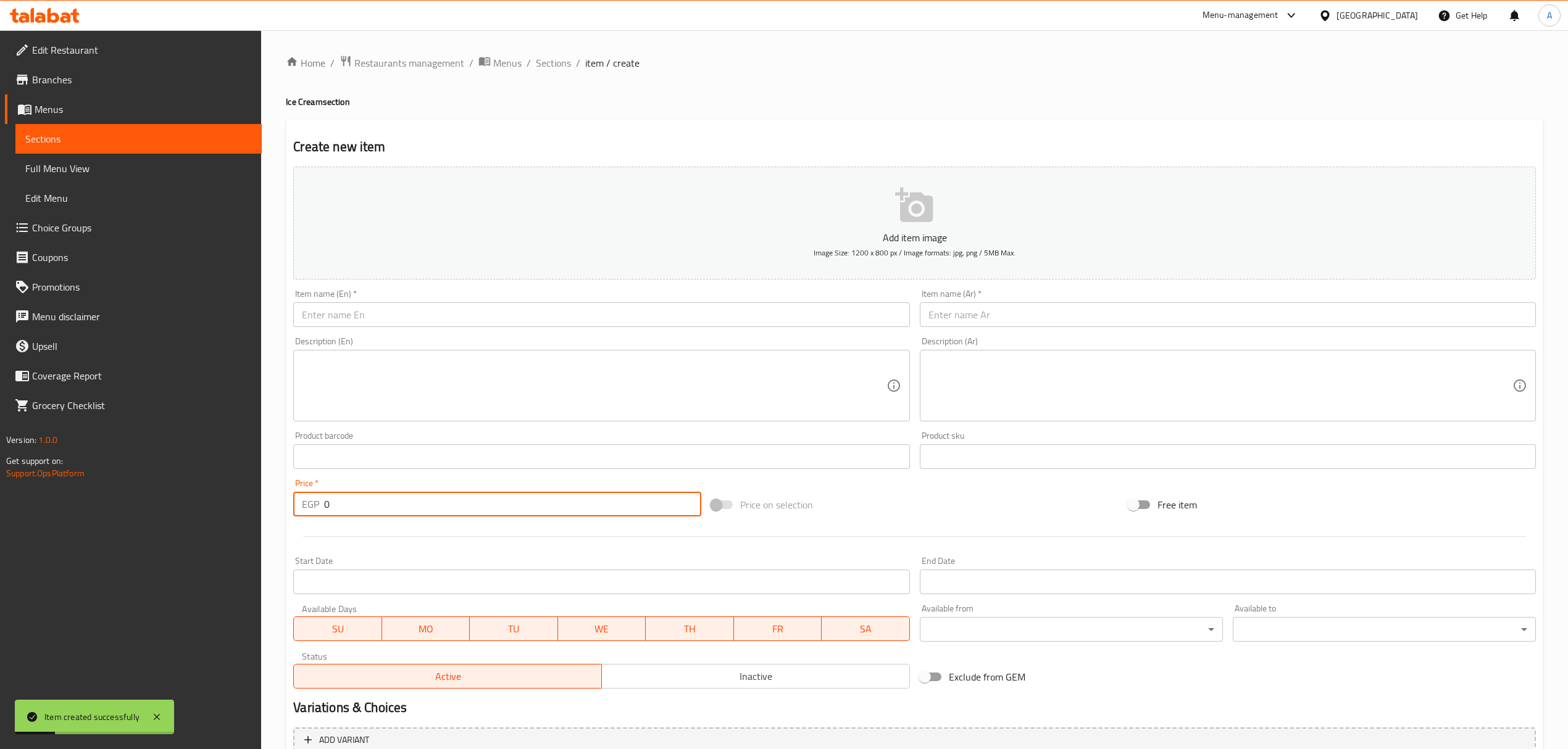
click at [430, 311] on input "text" at bounding box center [601, 314] width 616 height 24
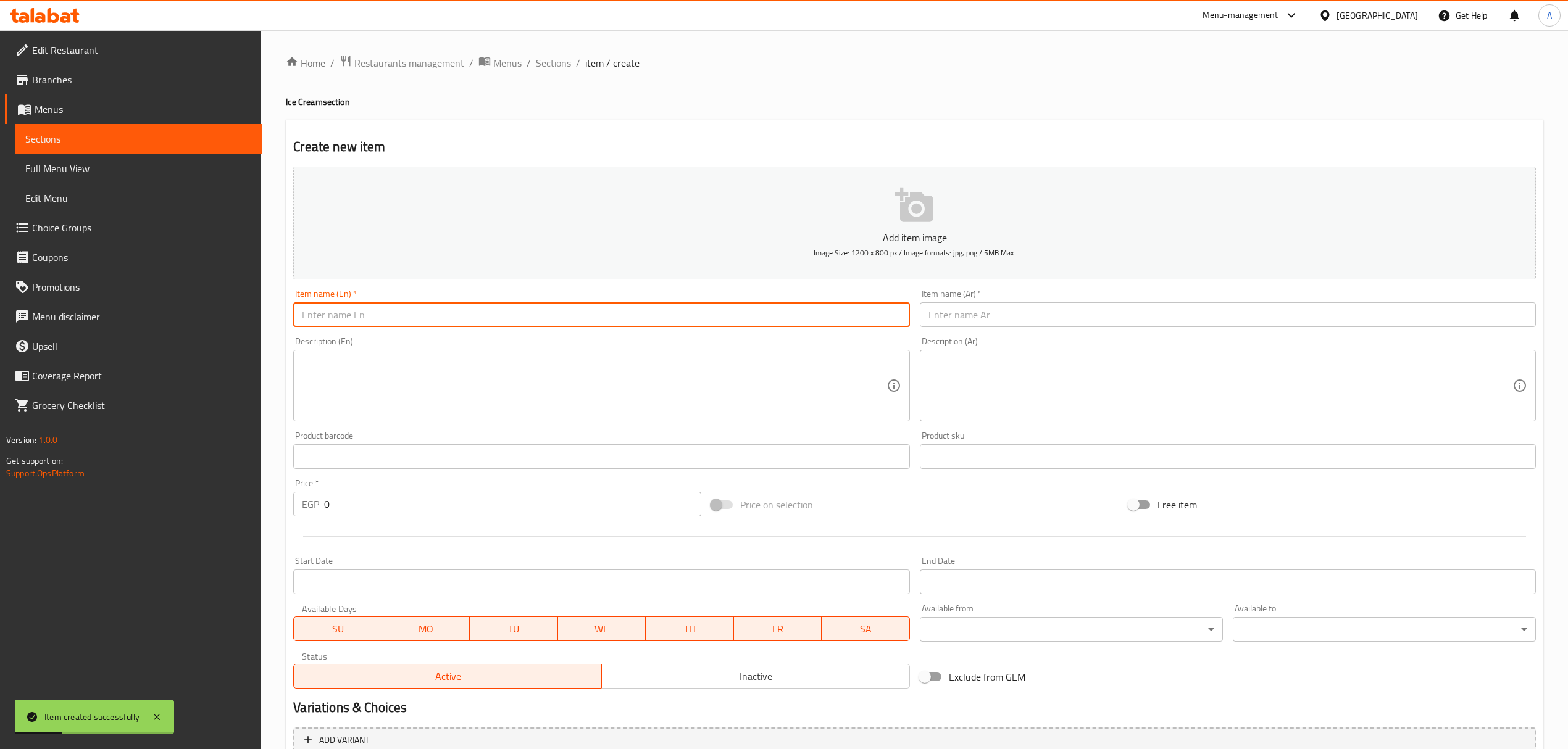
paste input "Scoop Strawberry"
type input "Scoop Strawberry"
click at [1027, 344] on div "Description (Ar) Description (Ar)" at bounding box center [1228, 379] width 616 height 84
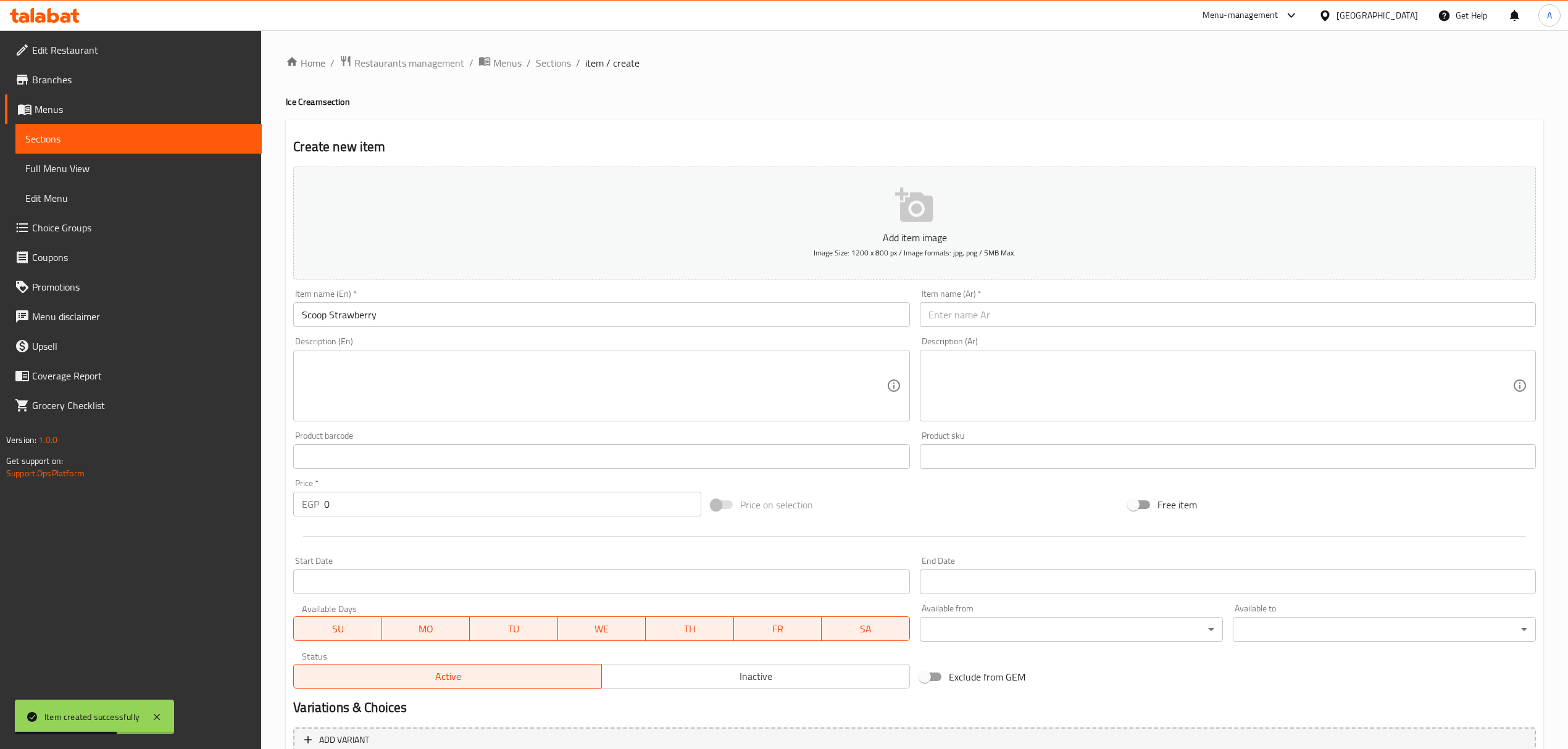
click at [1018, 330] on div "Item name (Ar)   * Item name (Ar) *" at bounding box center [1228, 308] width 626 height 47
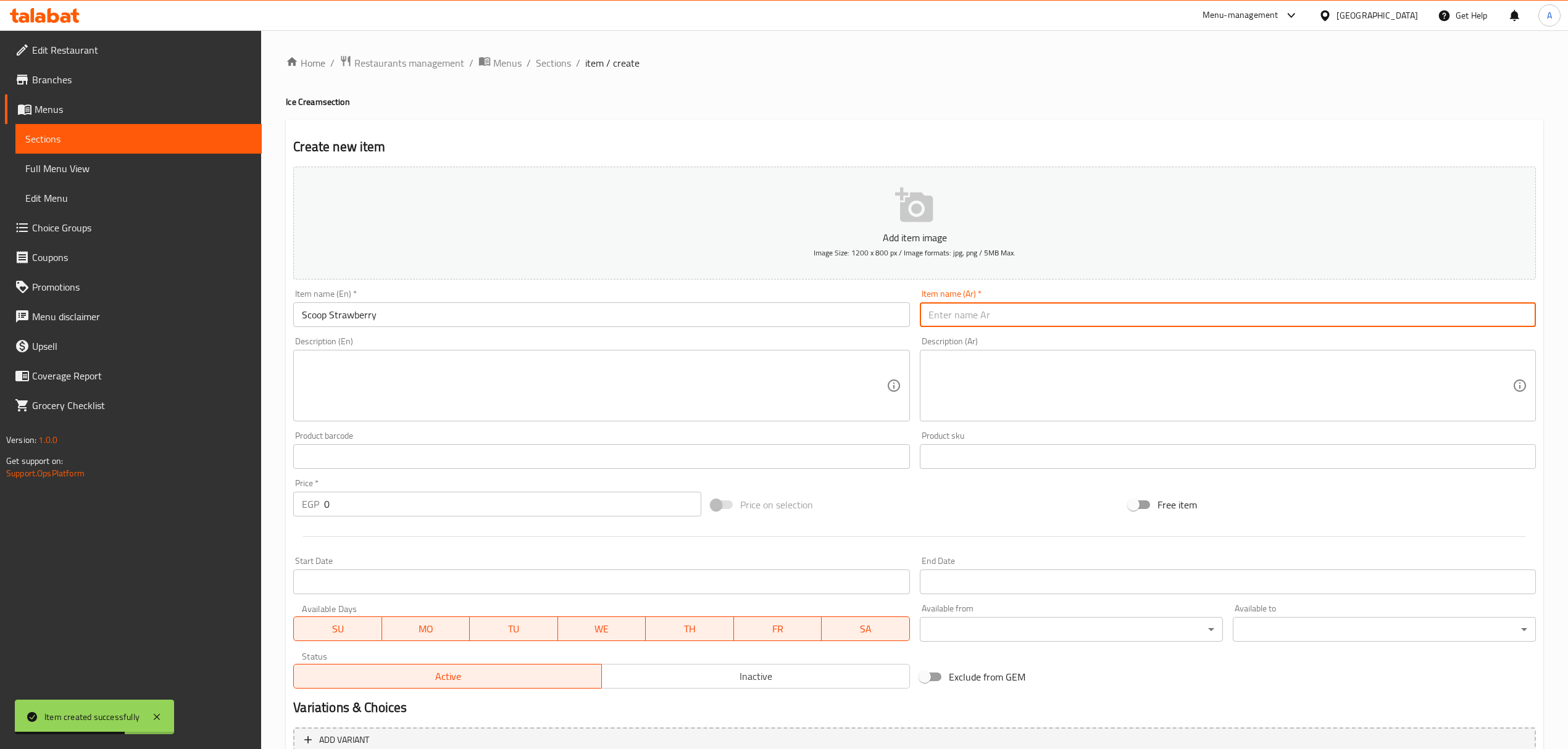
click at [1018, 312] on input "text" at bounding box center [1228, 314] width 616 height 24
paste input "بولة"
paste input "فراولة"
type input "بولة فراولة"
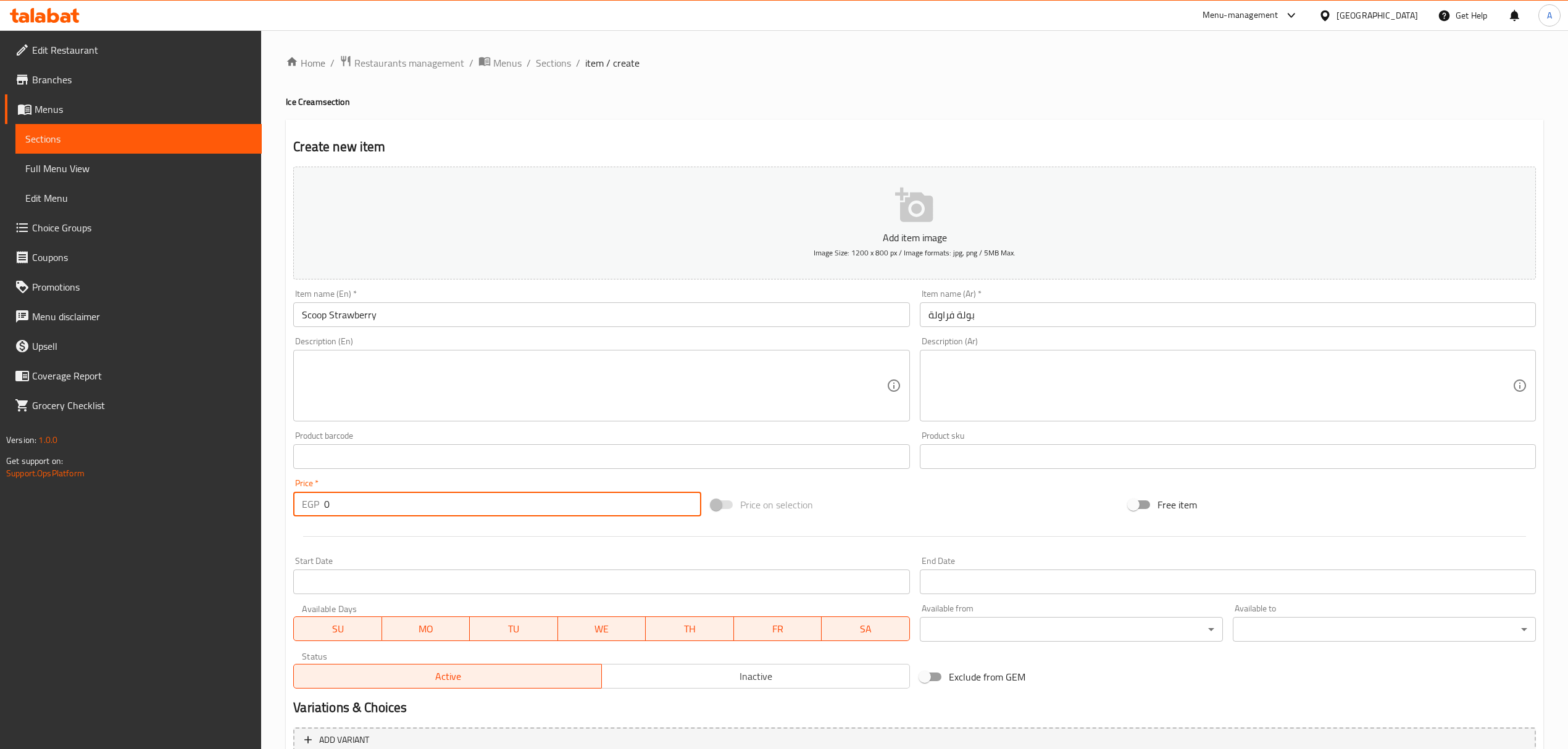
drag, startPoint x: 363, startPoint y: 507, endPoint x: 318, endPoint y: 516, distance: 45.9
click at [318, 516] on div "EGP 0 Price *" at bounding box center [497, 504] width 407 height 24
paste input "39"
type input "39"
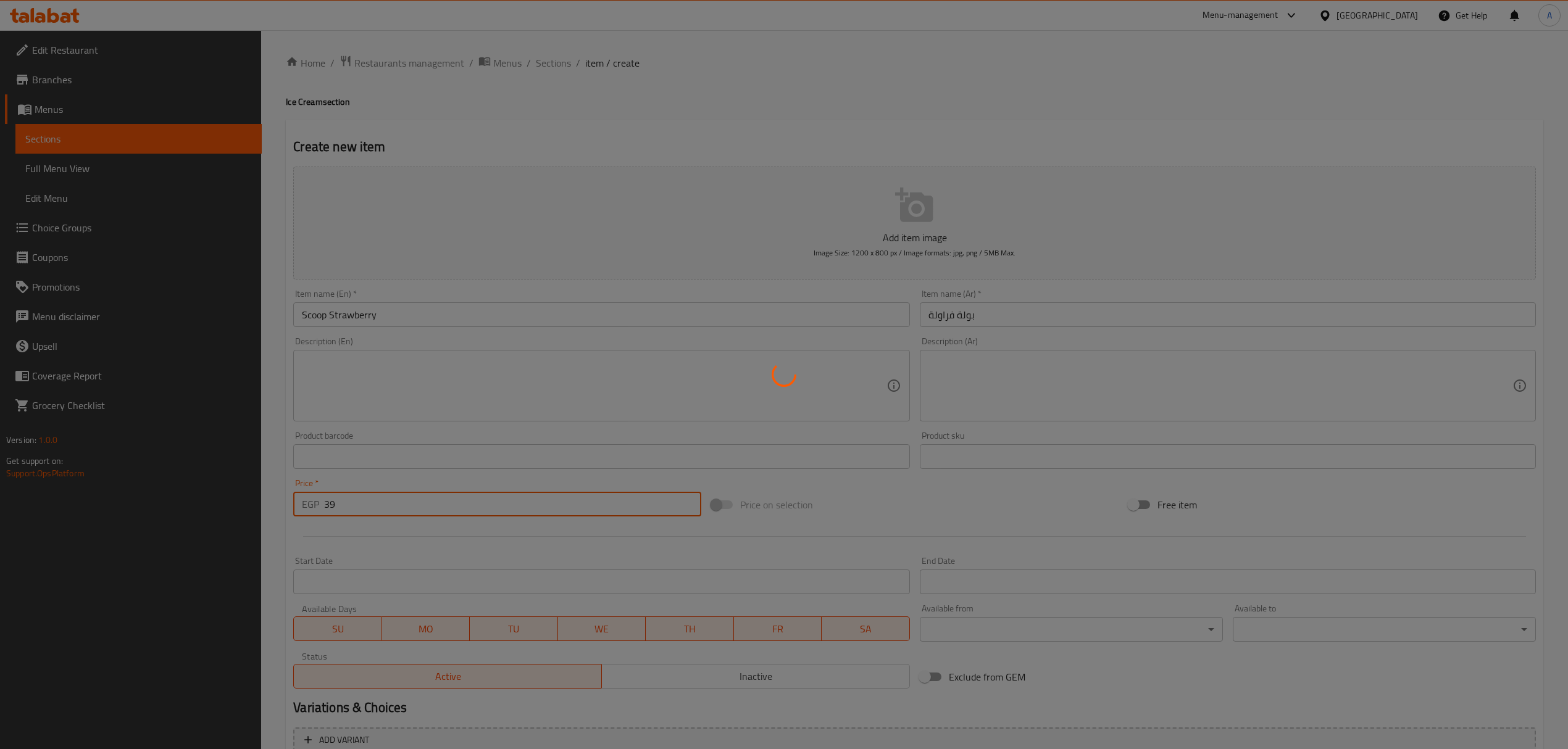
type input "0"
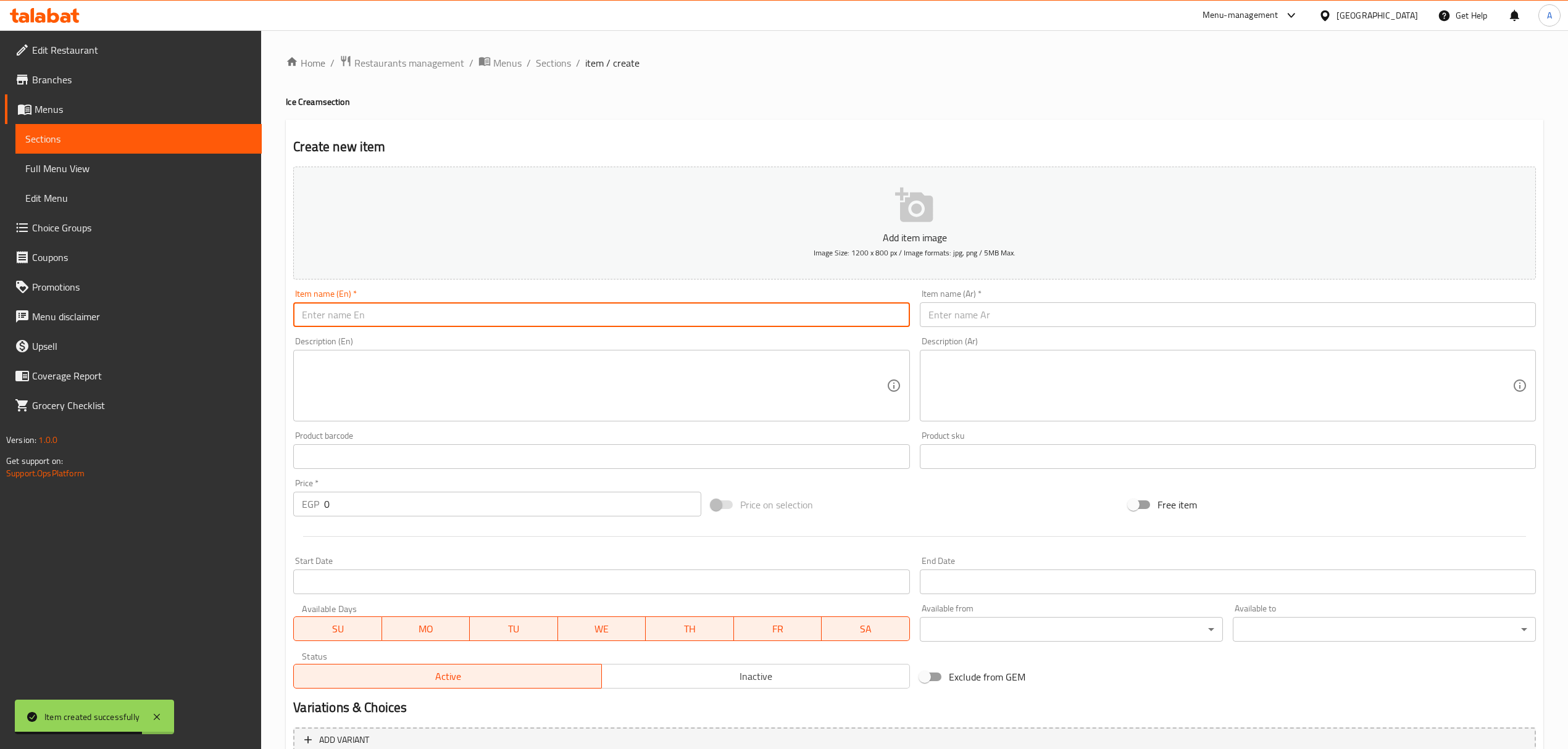
click at [551, 322] on input "text" at bounding box center [601, 314] width 616 height 24
paste input "Sunday Strawberry"
type input "Sunday Strawberry"
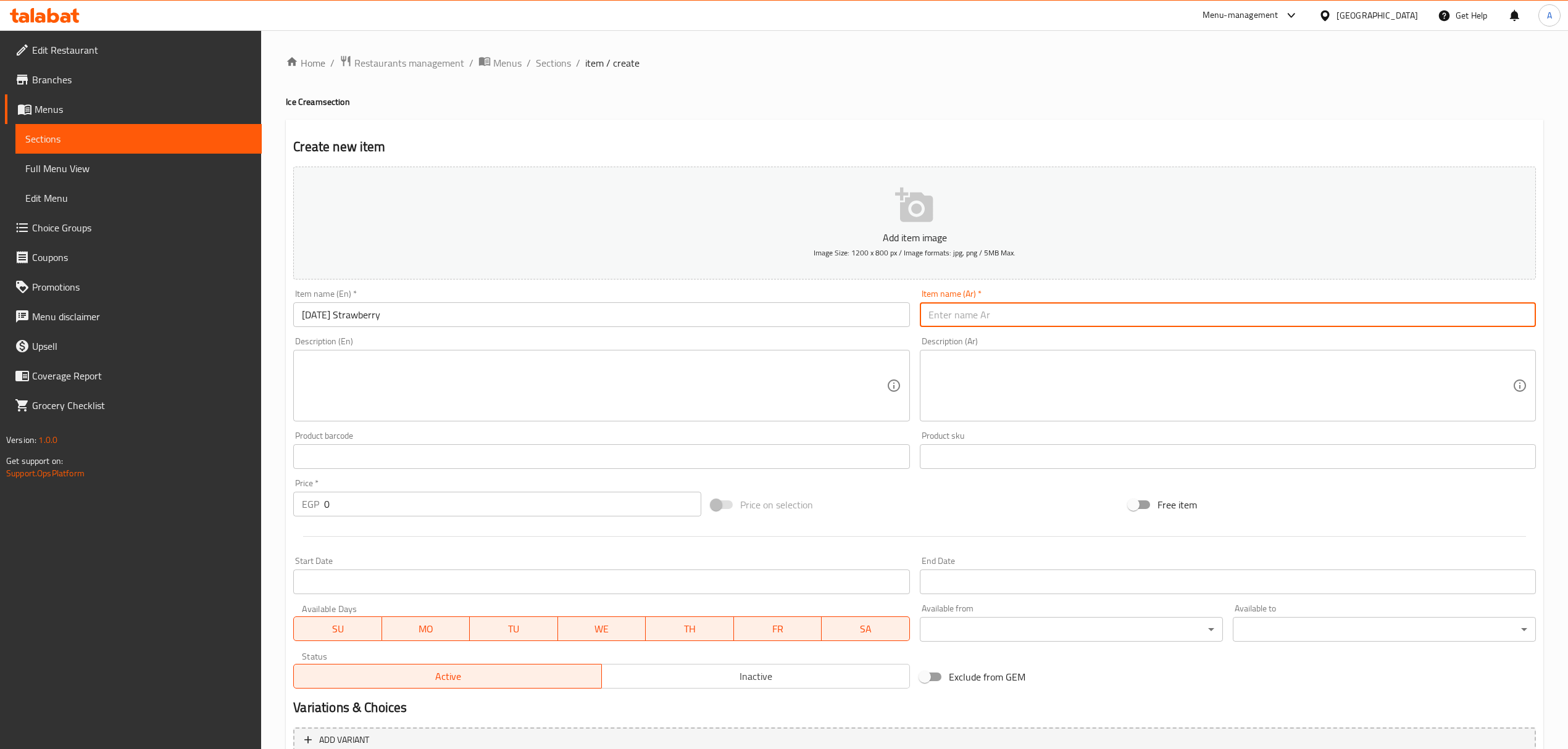
click at [1018, 314] on input "text" at bounding box center [1228, 314] width 616 height 24
paste input "صاندي"
paste input "فراولة"
type input "صاندي فراولة"
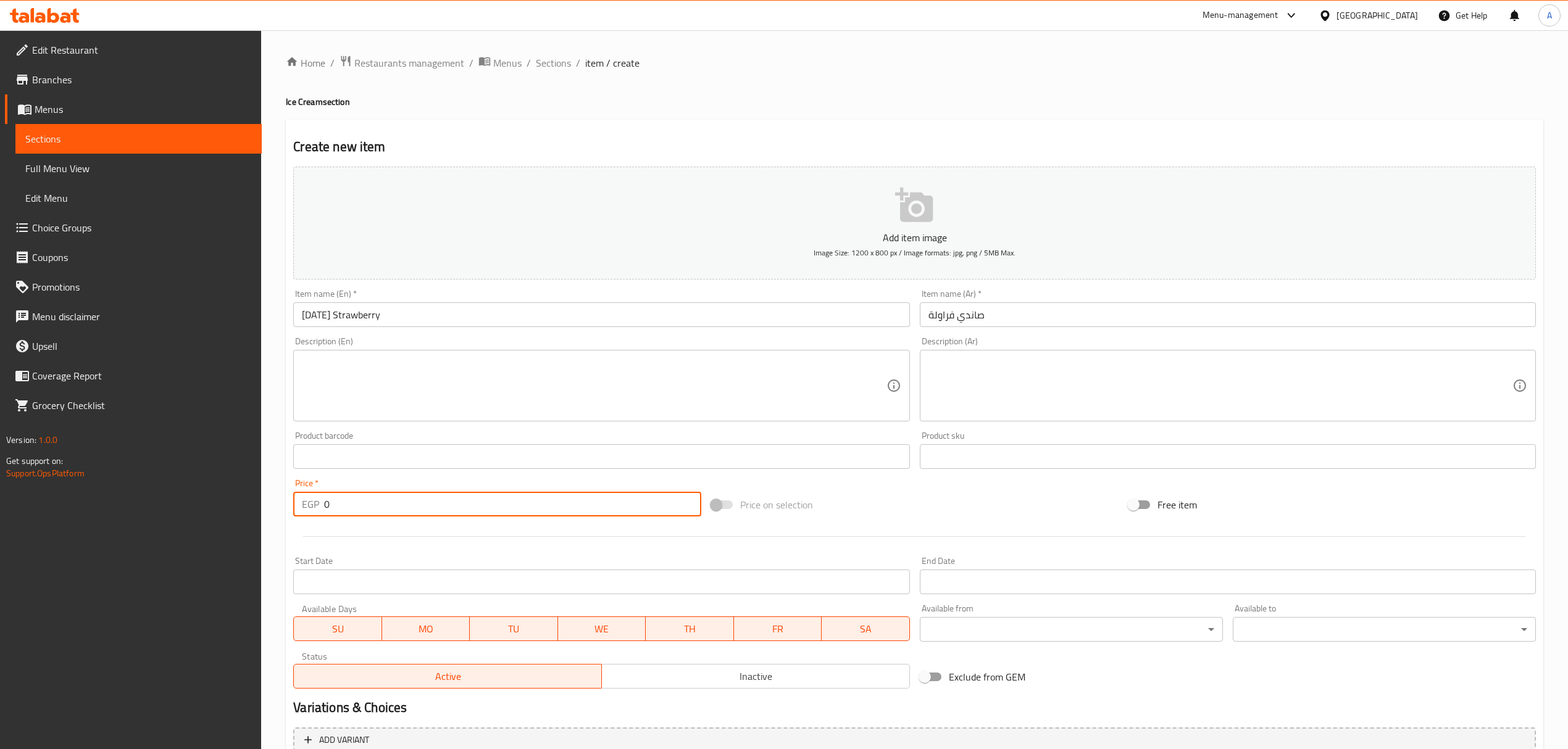
drag, startPoint x: 393, startPoint y: 509, endPoint x: 284, endPoint y: 498, distance: 109.6
click at [284, 498] on div "Home / Restaurants management / Menus / Sections / item / create Ice Cream sect…" at bounding box center [915, 451] width 1307 height 842
paste input "109"
type input "109"
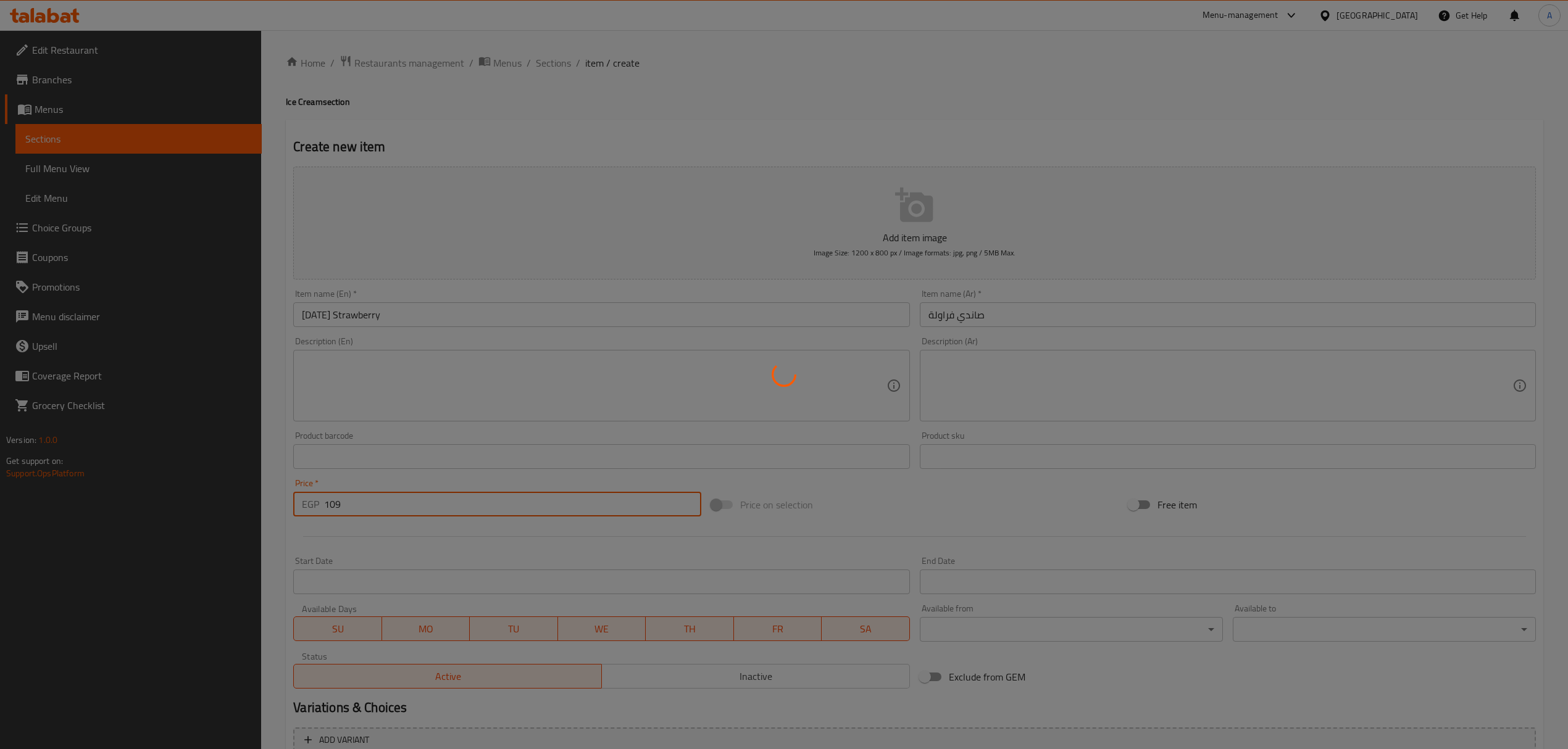
type input "0"
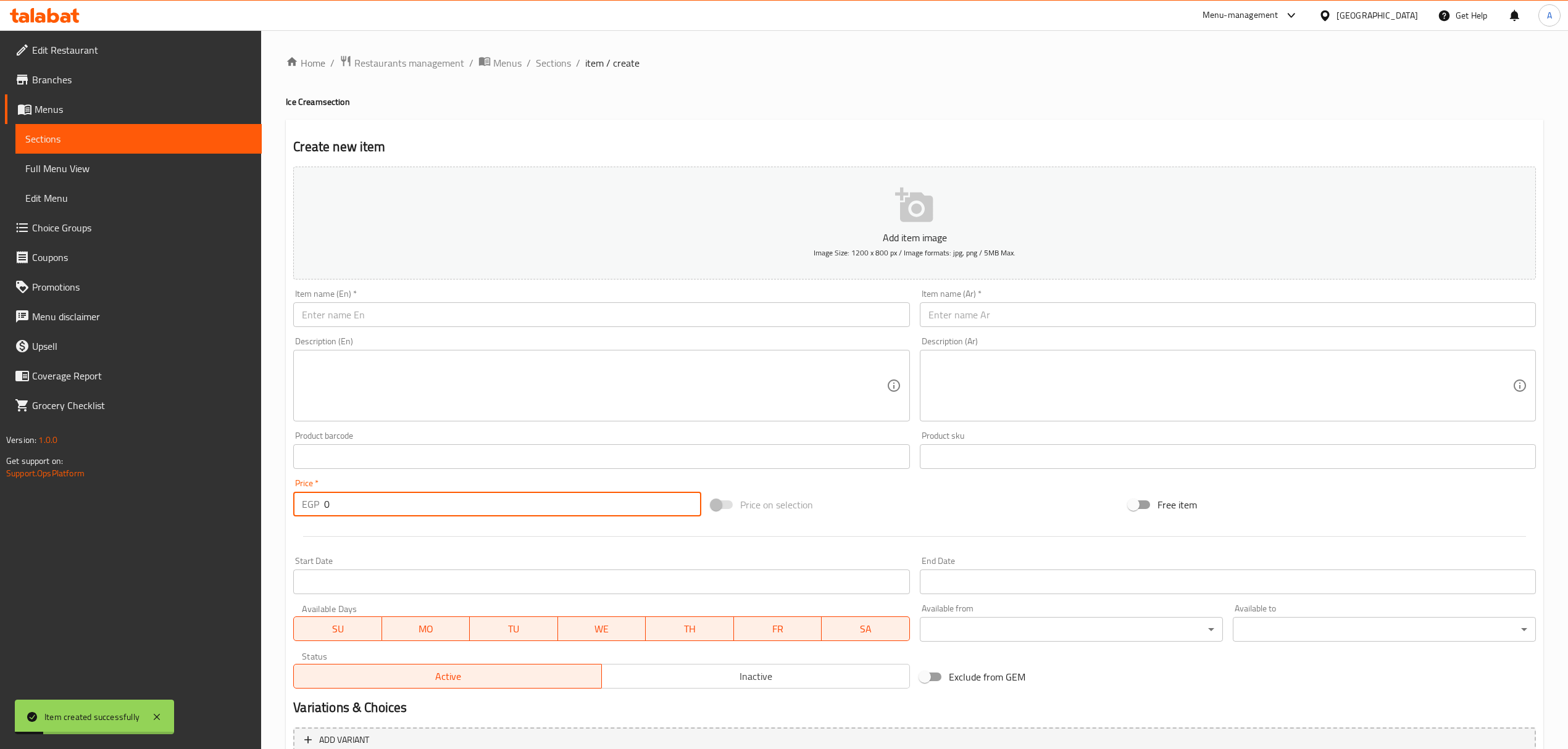
click at [1115, 321] on input "text" at bounding box center [1228, 314] width 616 height 24
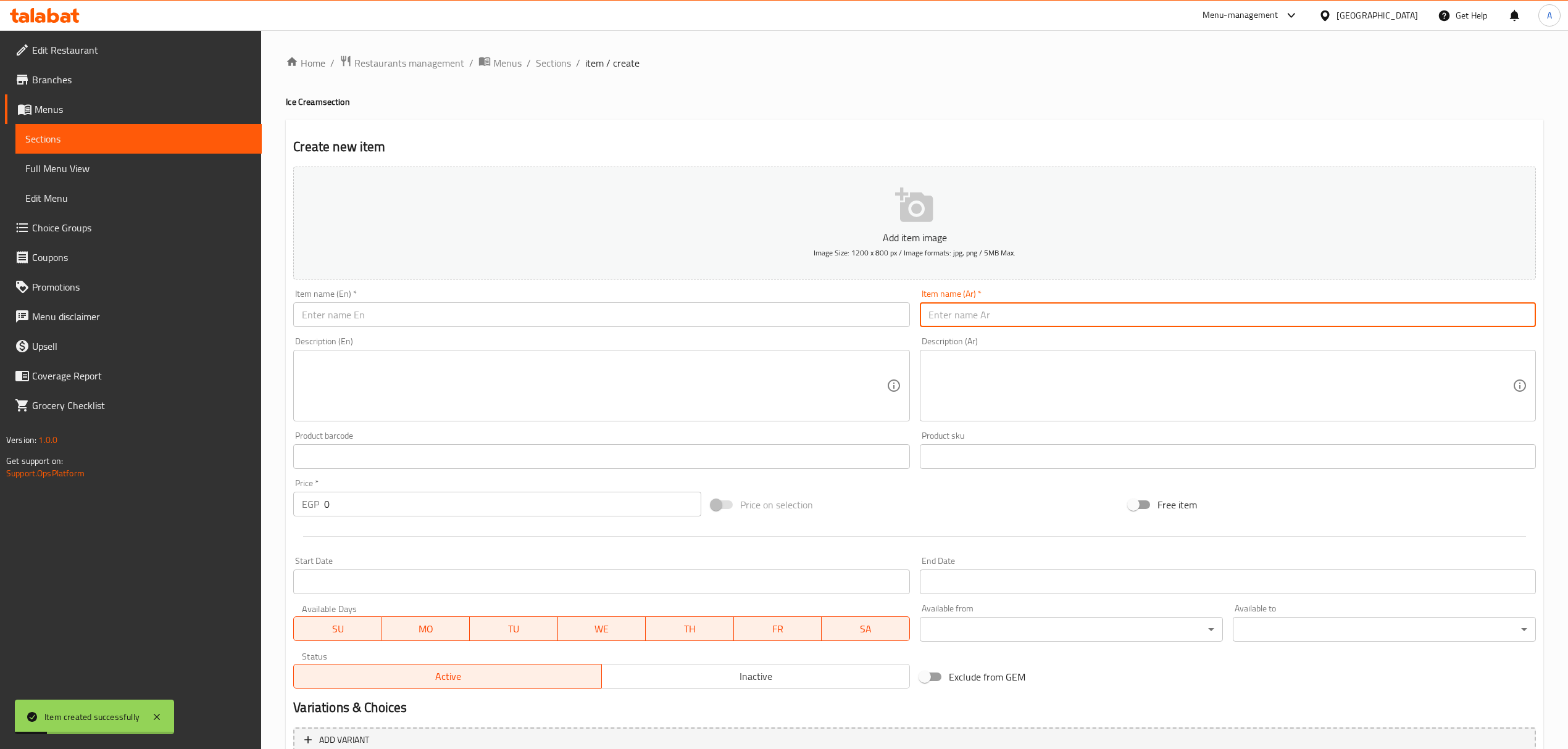
paste input "صاندي"
click at [1043, 319] on input "صاندي" at bounding box center [1228, 314] width 616 height 24
type input "صاندي اوريو"
click at [477, 324] on input "text" at bounding box center [601, 314] width 616 height 24
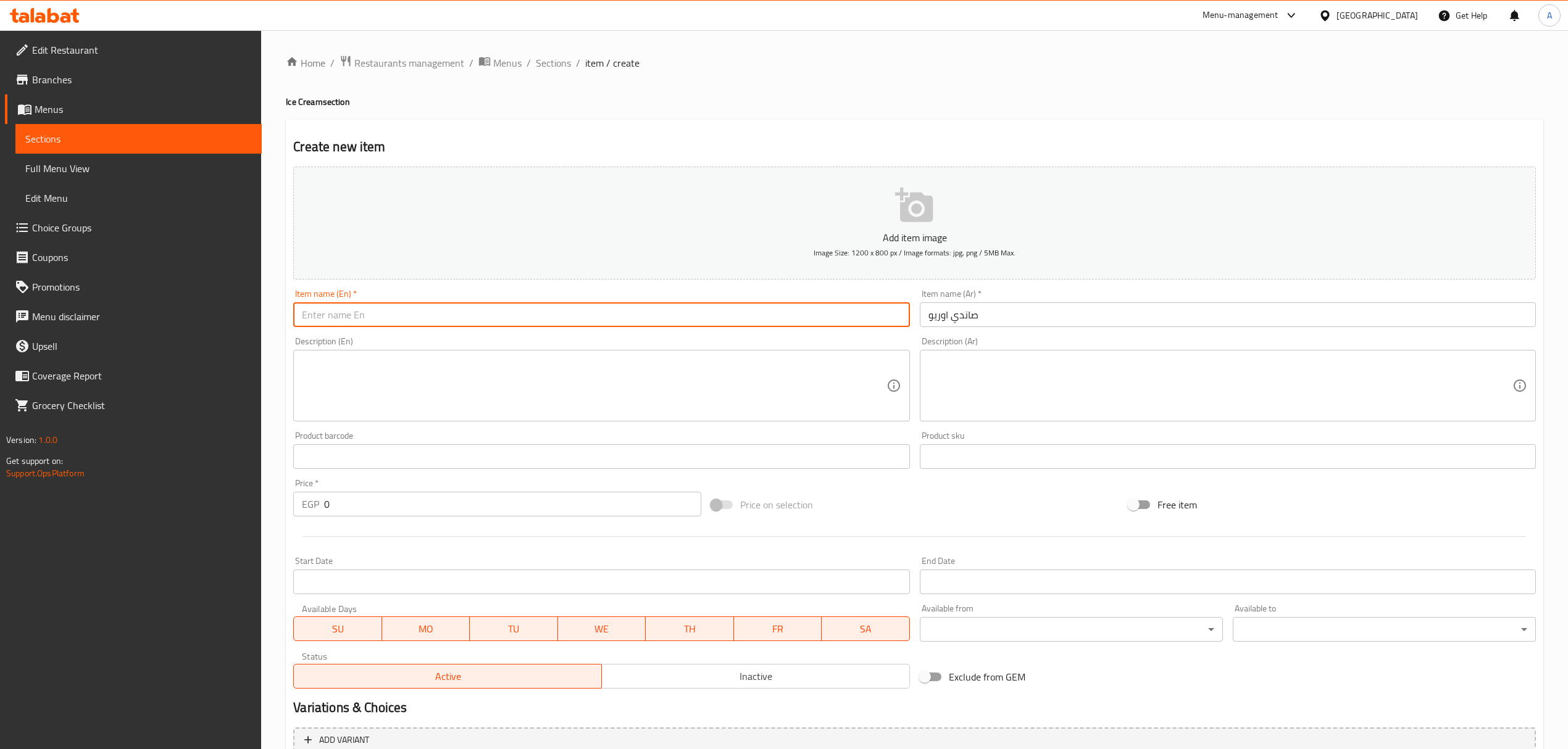
paste input "Sunday Oreo"
type input "Sunday Oreo"
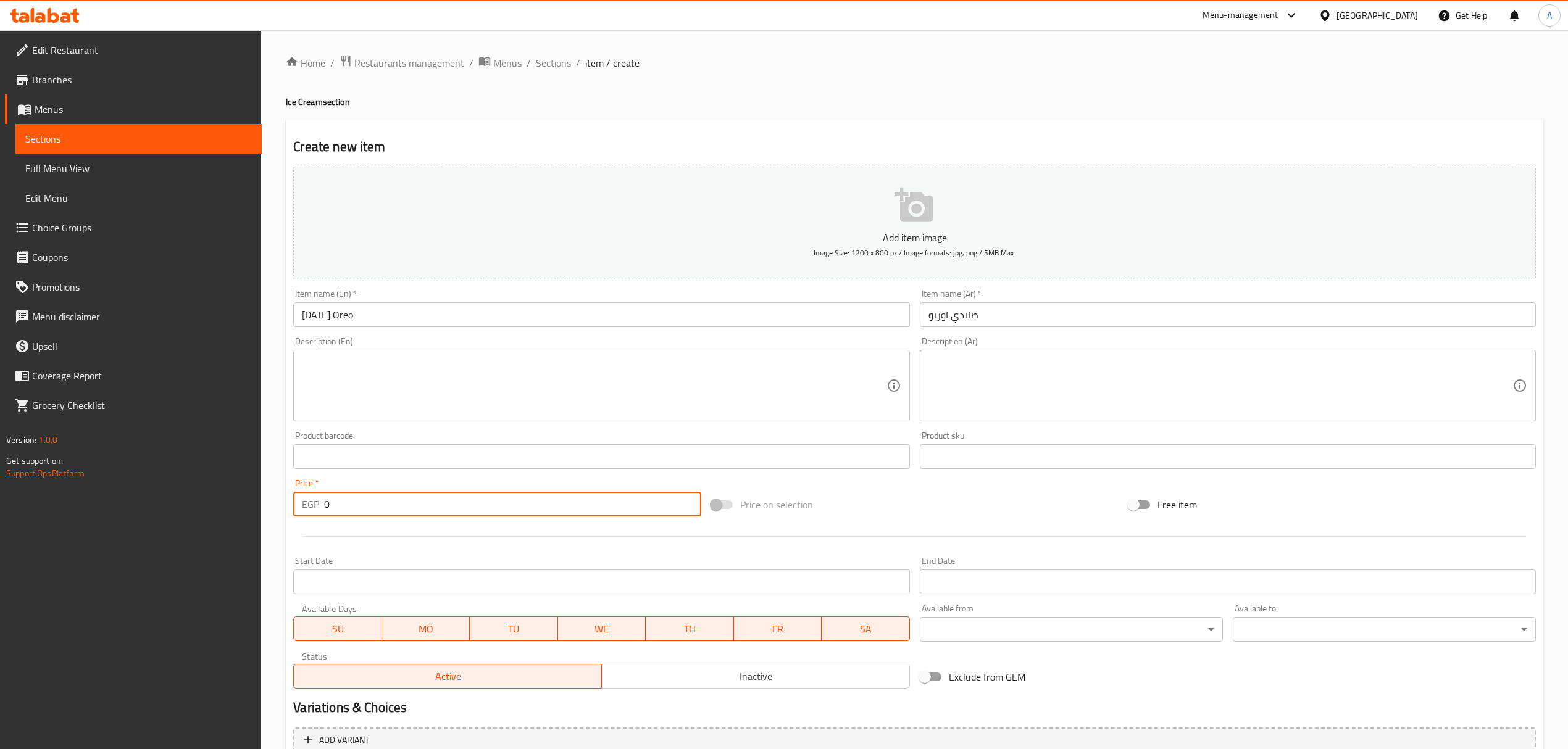
drag, startPoint x: 362, startPoint y: 500, endPoint x: 298, endPoint y: 517, distance: 66.2
click at [298, 517] on div "EGP 0 Price *" at bounding box center [497, 504] width 407 height 24
paste input "118"
type input "118"
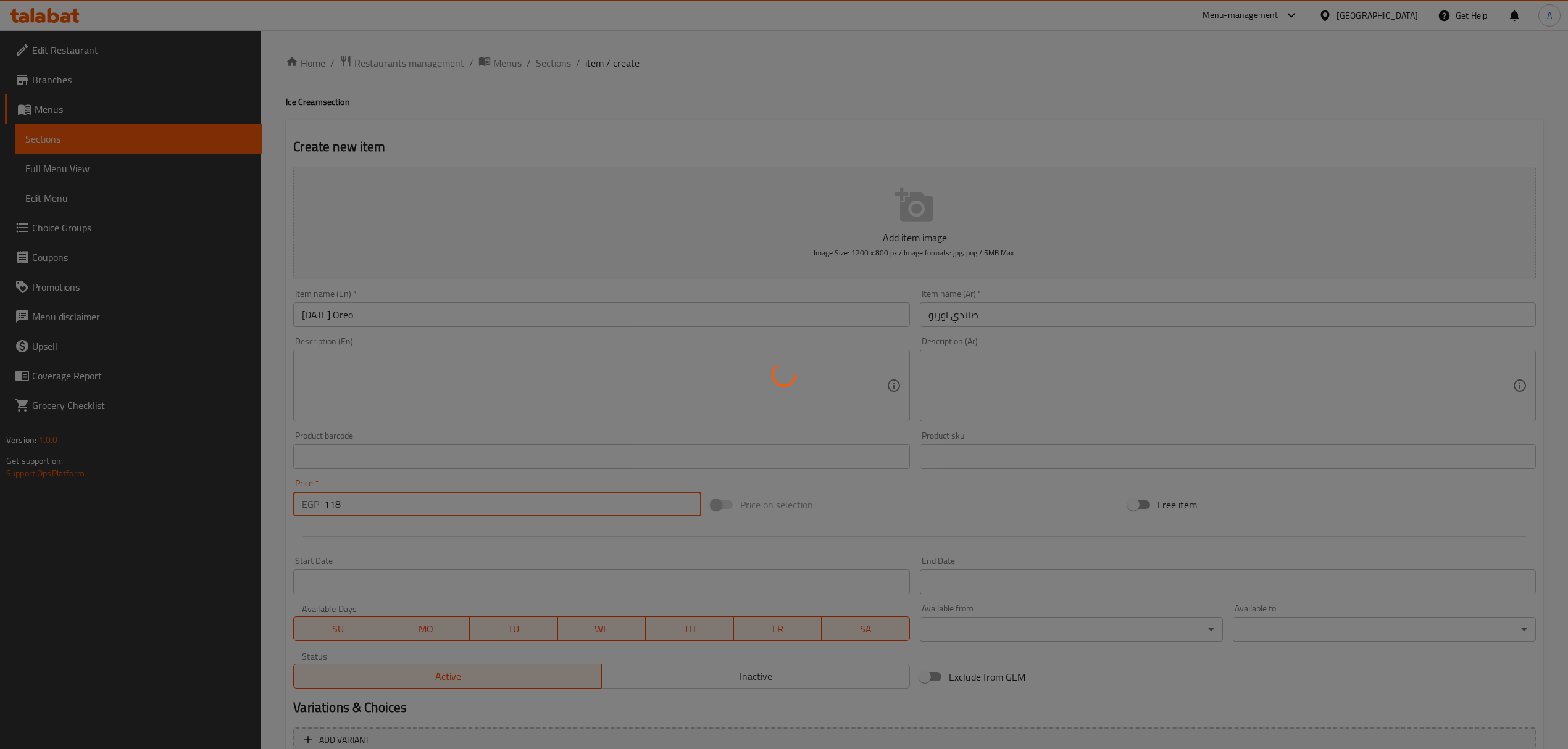
type input "0"
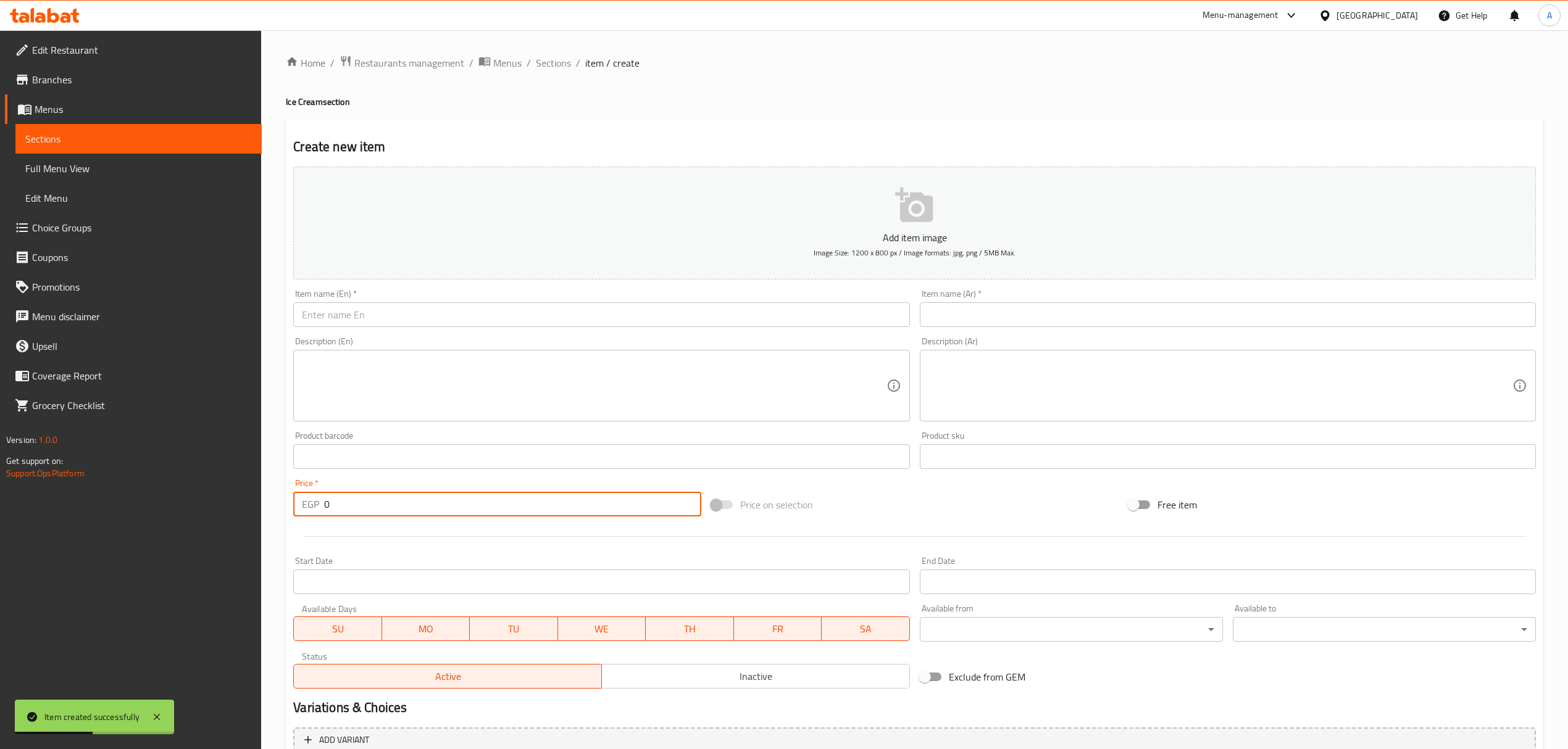
click at [981, 307] on input "text" at bounding box center [1228, 314] width 616 height 24
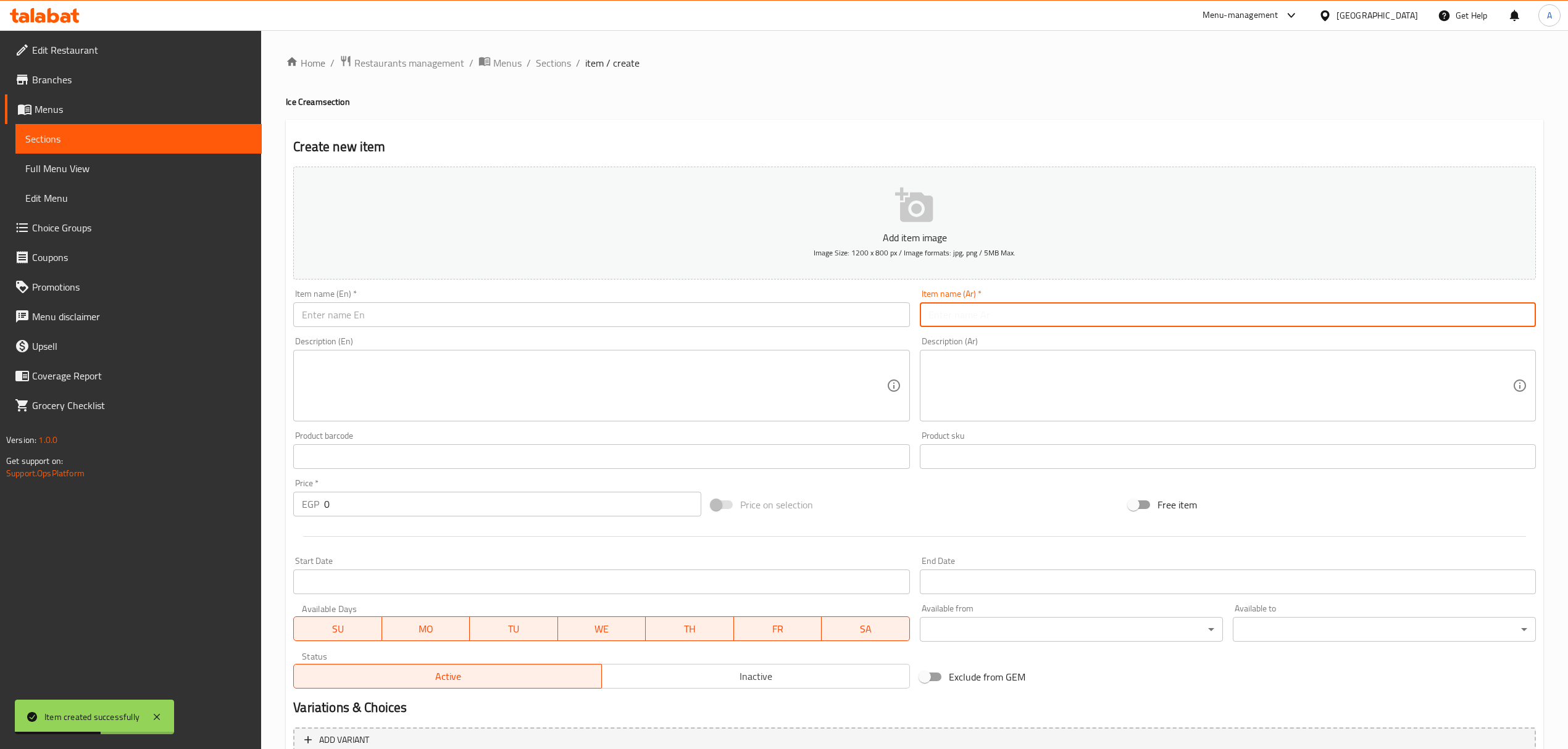
paste input "صاندي"
paste input "نوتيلا"
type input "صاندي نوتيلا"
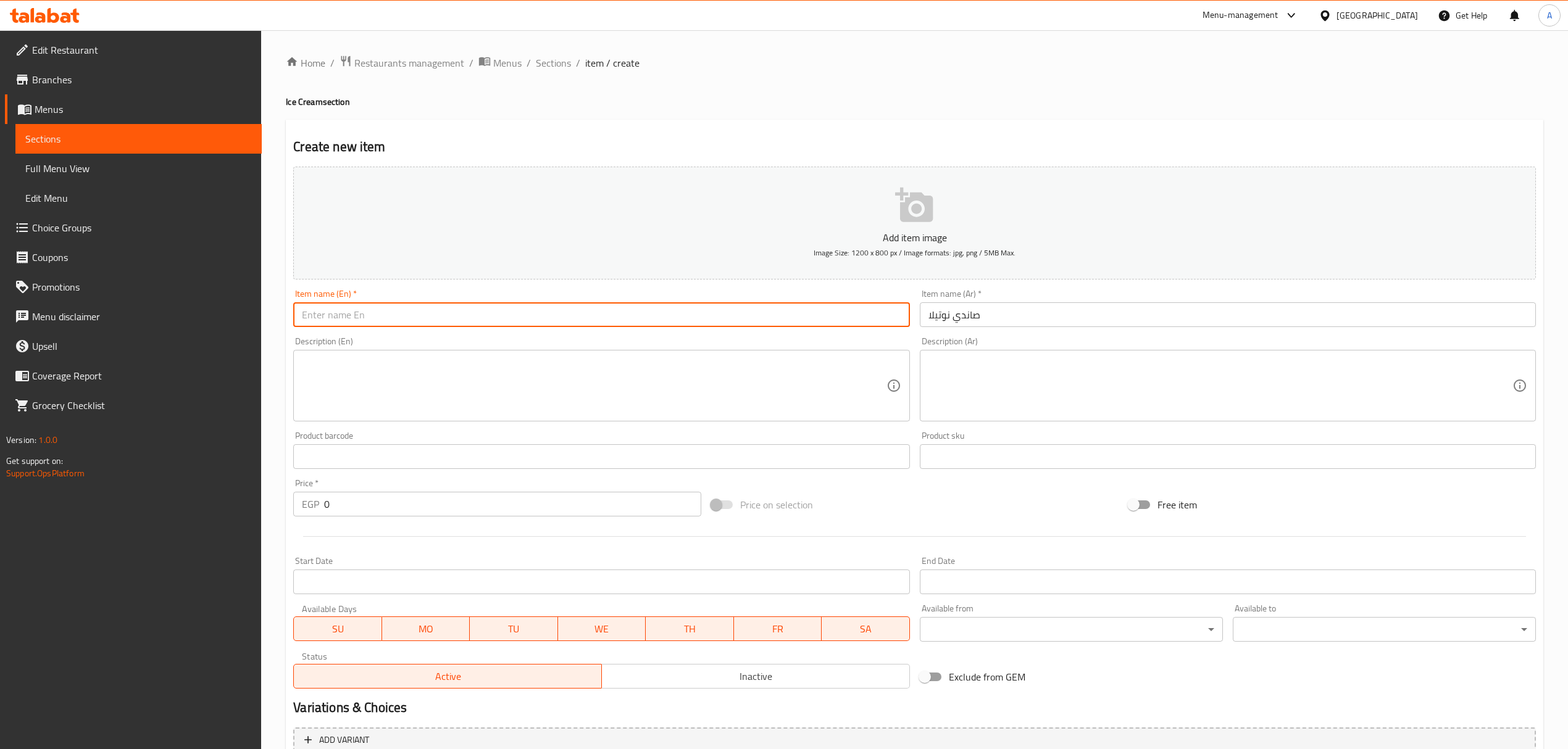
click at [407, 321] on input "text" at bounding box center [601, 314] width 616 height 24
paste input "Sunday Nutella"
type input "Sunday Nutella"
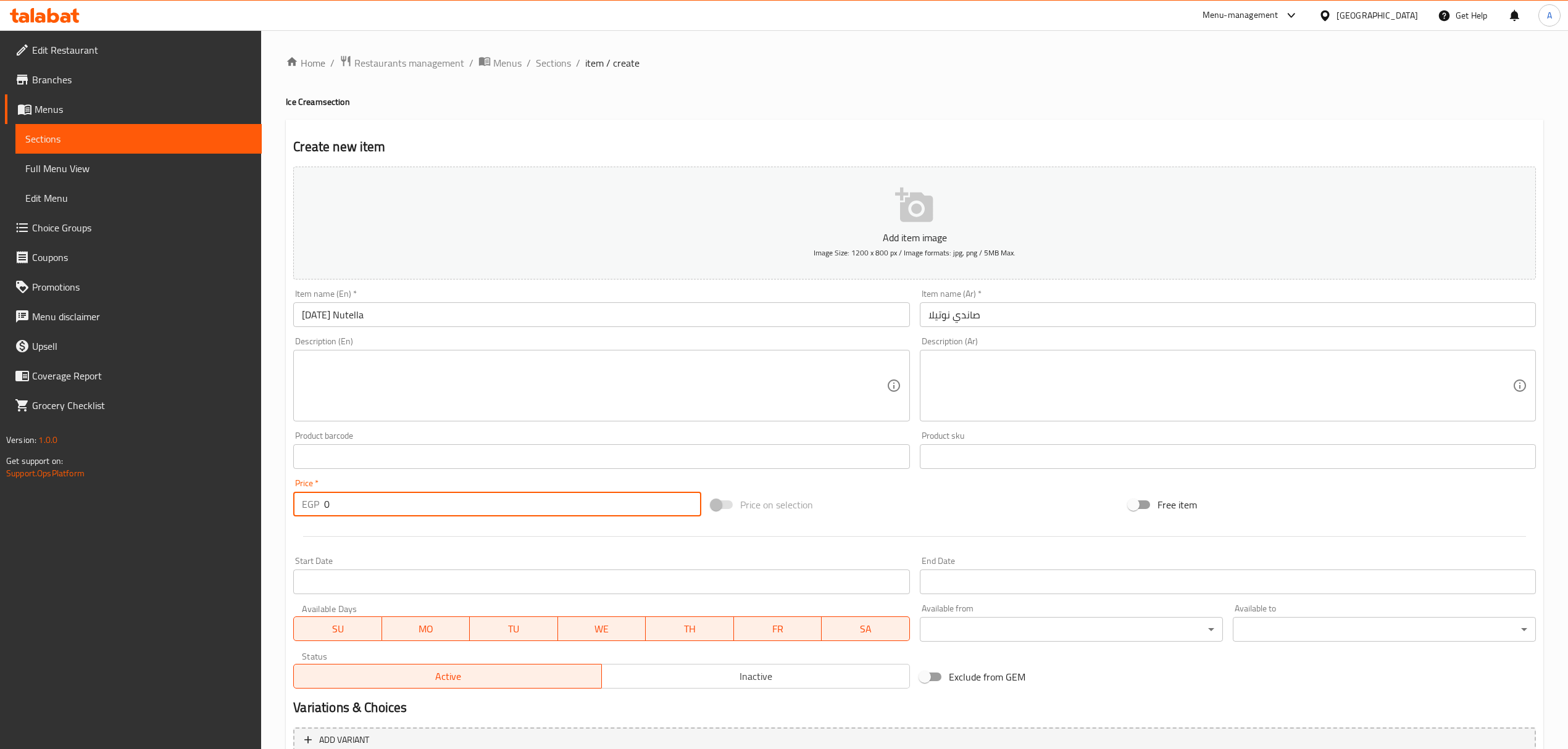
drag, startPoint x: 366, startPoint y: 502, endPoint x: 299, endPoint y: 515, distance: 68.2
click at [299, 515] on div "EGP 0 Price *" at bounding box center [497, 504] width 407 height 24
paste input "118"
type input "118"
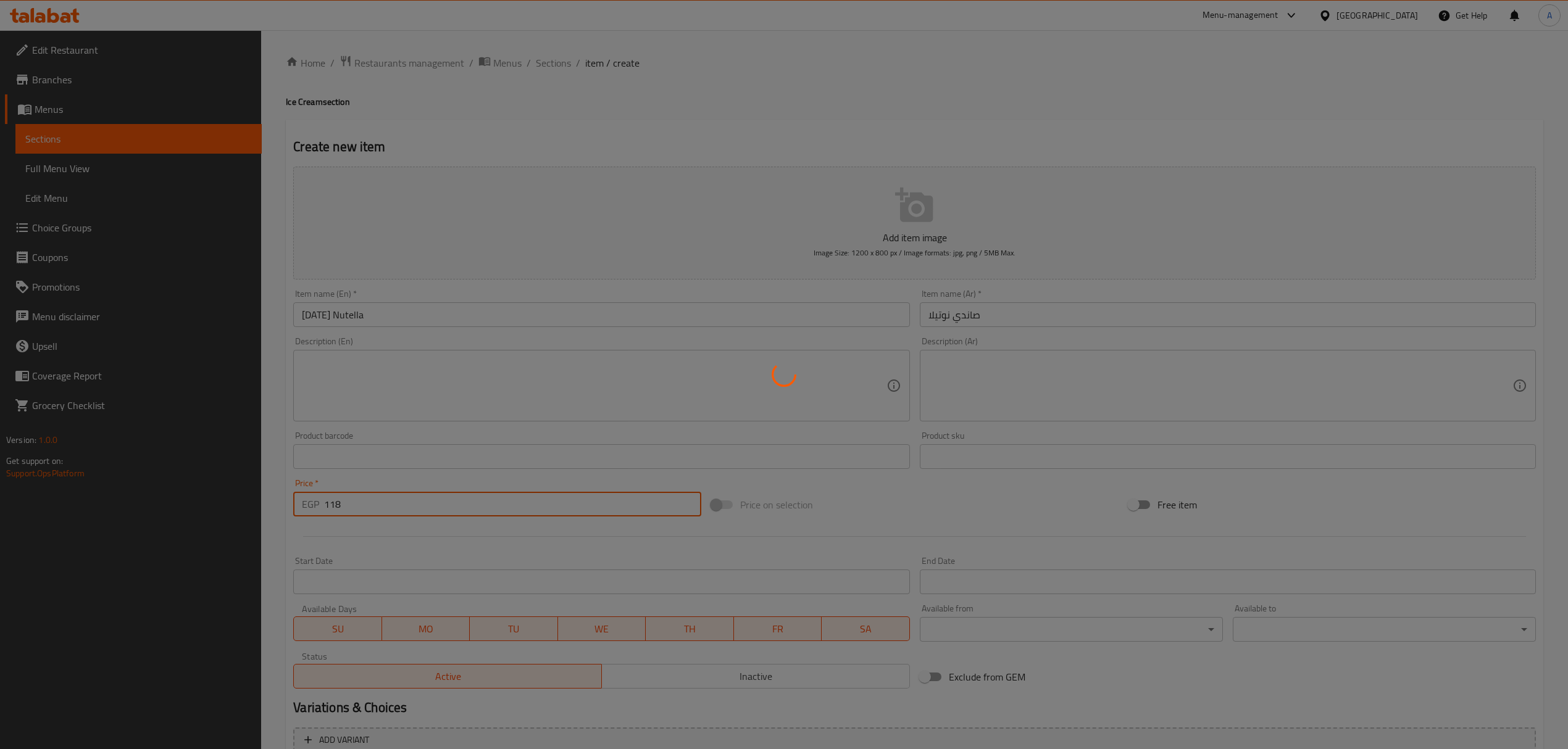
type input "0"
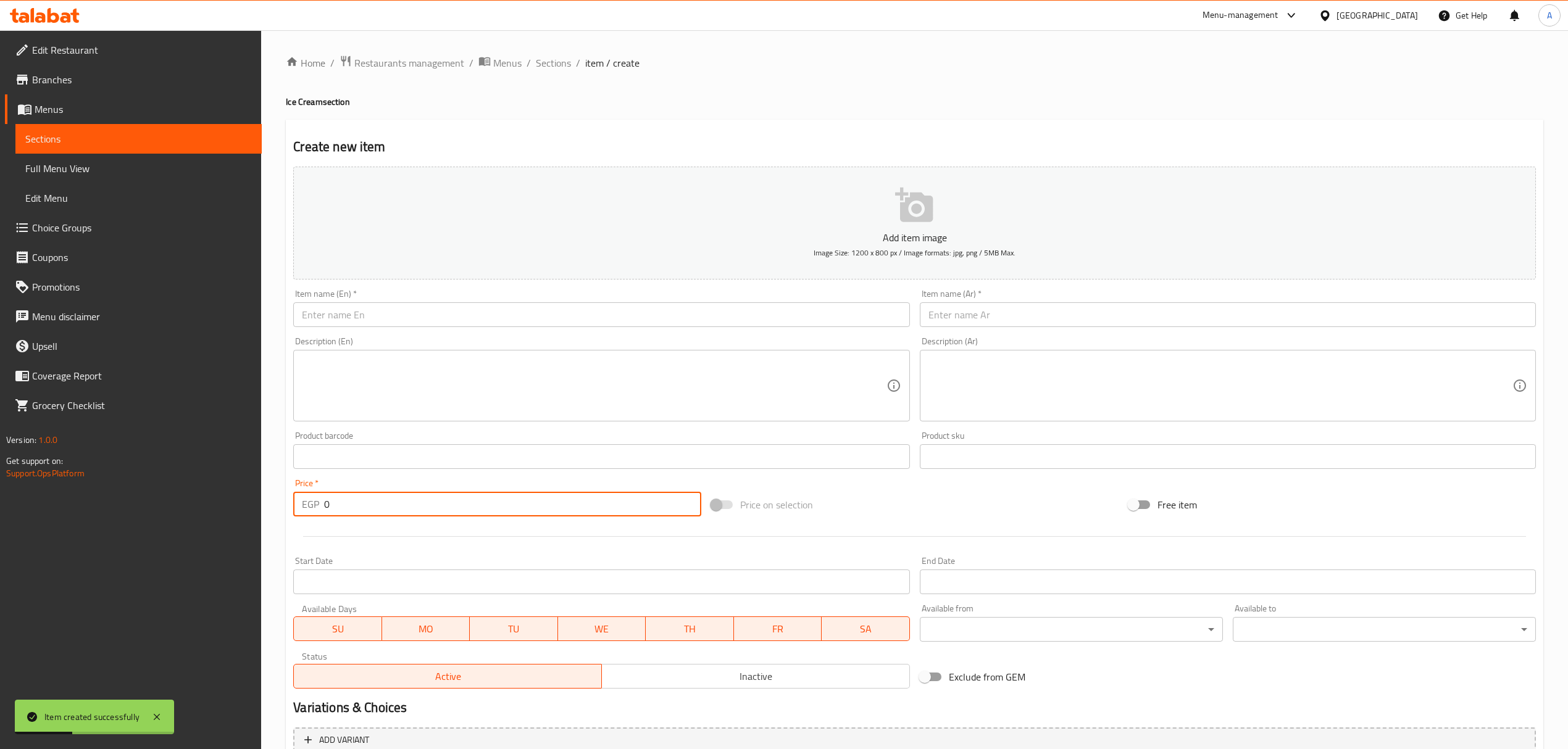
click at [534, 314] on input "text" at bounding box center [601, 314] width 616 height 24
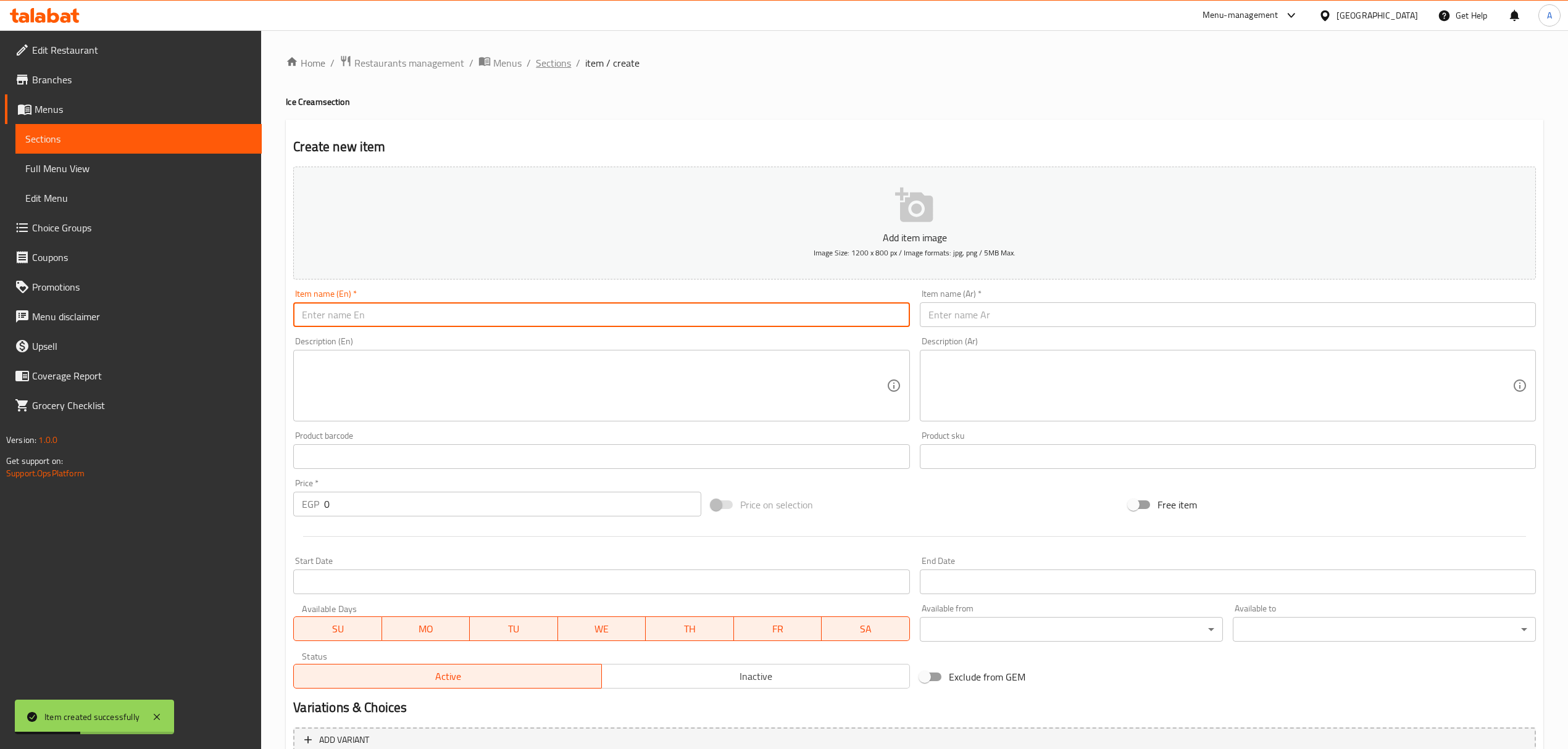
paste input "Fruit Salad Ice Cream"
type input "Fruit Salad Ice Cream"
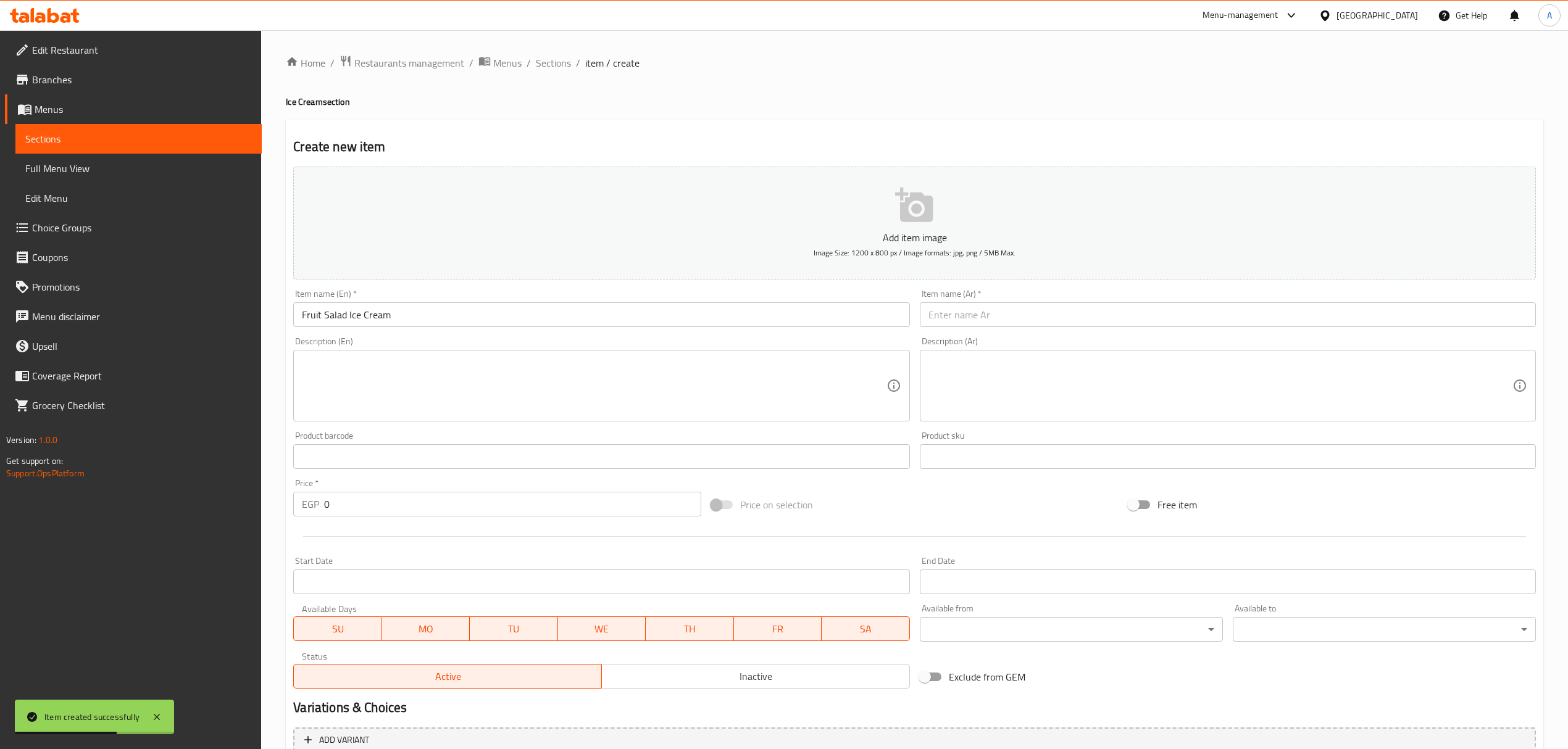
click at [1013, 332] on div "Item name (Ar)   * Item name (Ar) *" at bounding box center [1228, 308] width 626 height 47
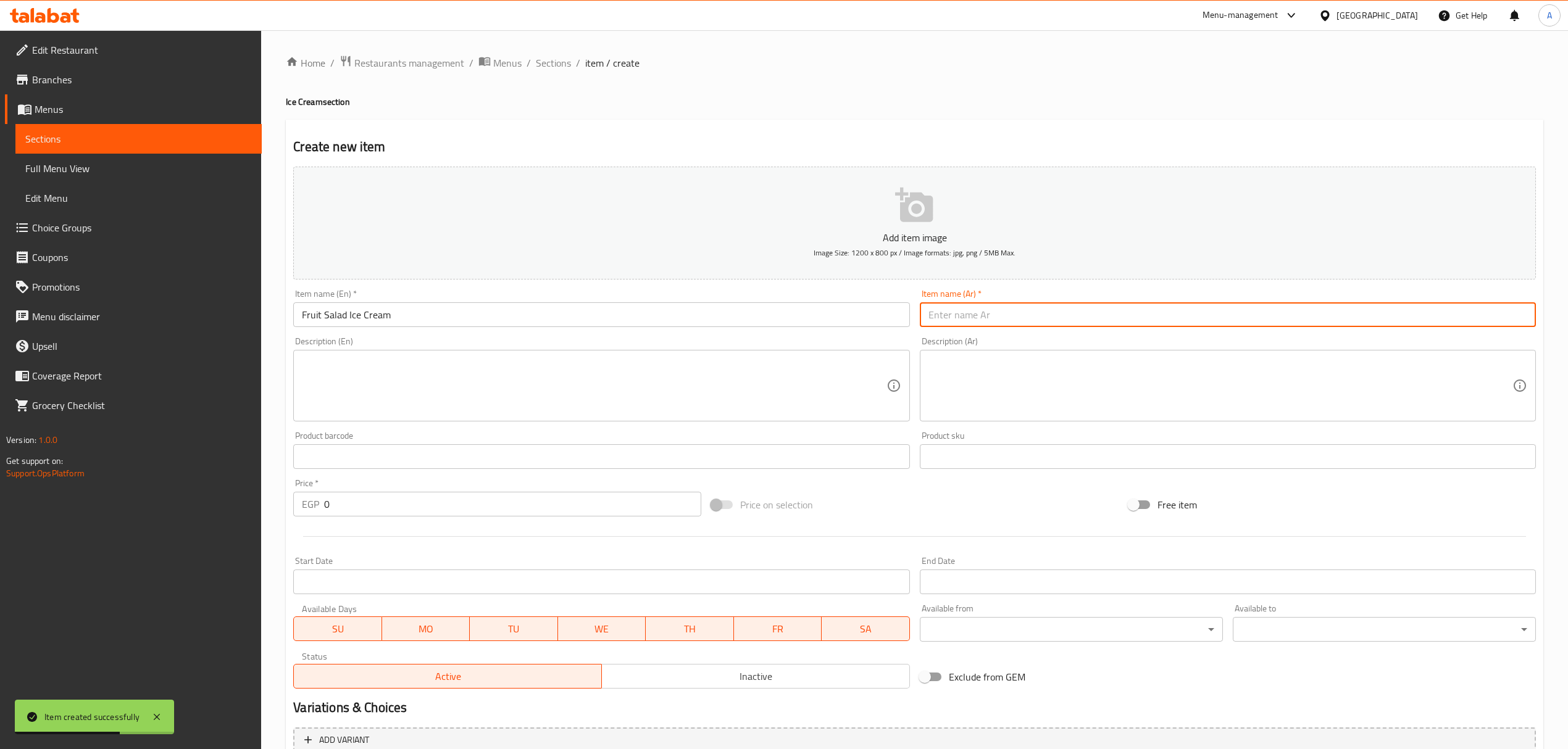
click at [1008, 308] on input "text" at bounding box center [1228, 314] width 616 height 24
paste input "آيس كريم سلطة فواكه"
type input "آيس كريم سلطة فواكه"
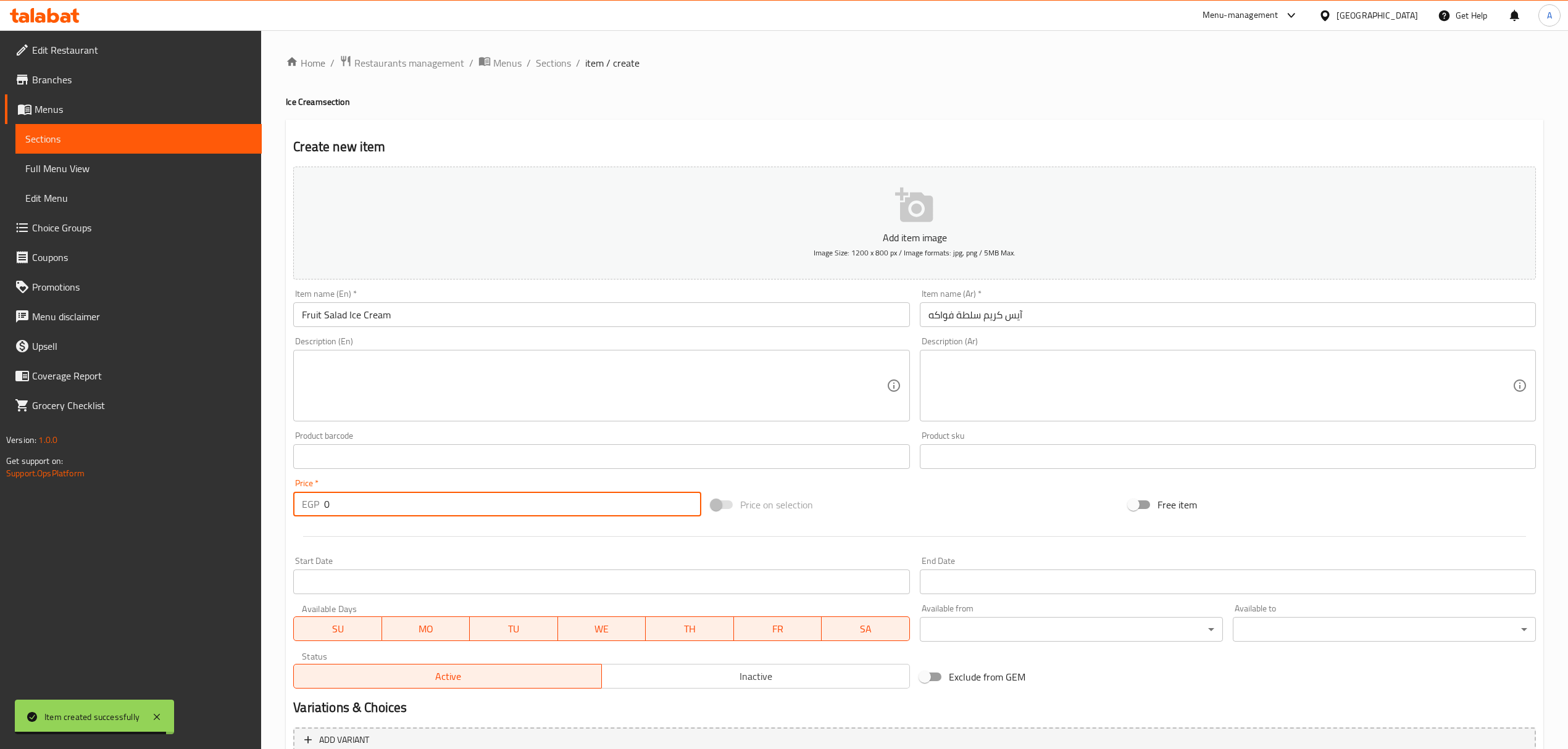
drag, startPoint x: 354, startPoint y: 516, endPoint x: 292, endPoint y: 510, distance: 62.3
click at [293, 510] on div "EGP 0 Price *" at bounding box center [497, 504] width 407 height 24
paste input "118"
type input "118"
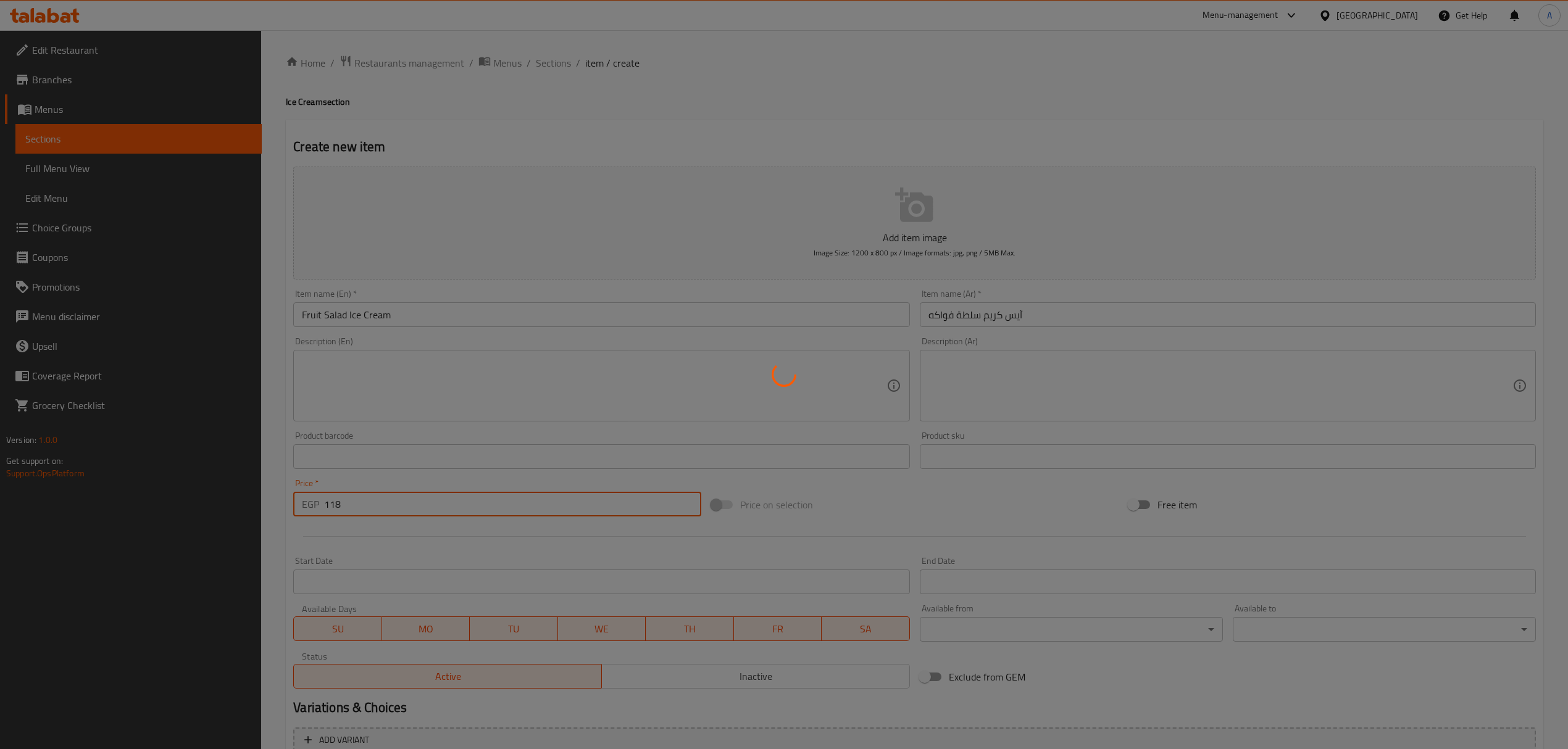
type input "0"
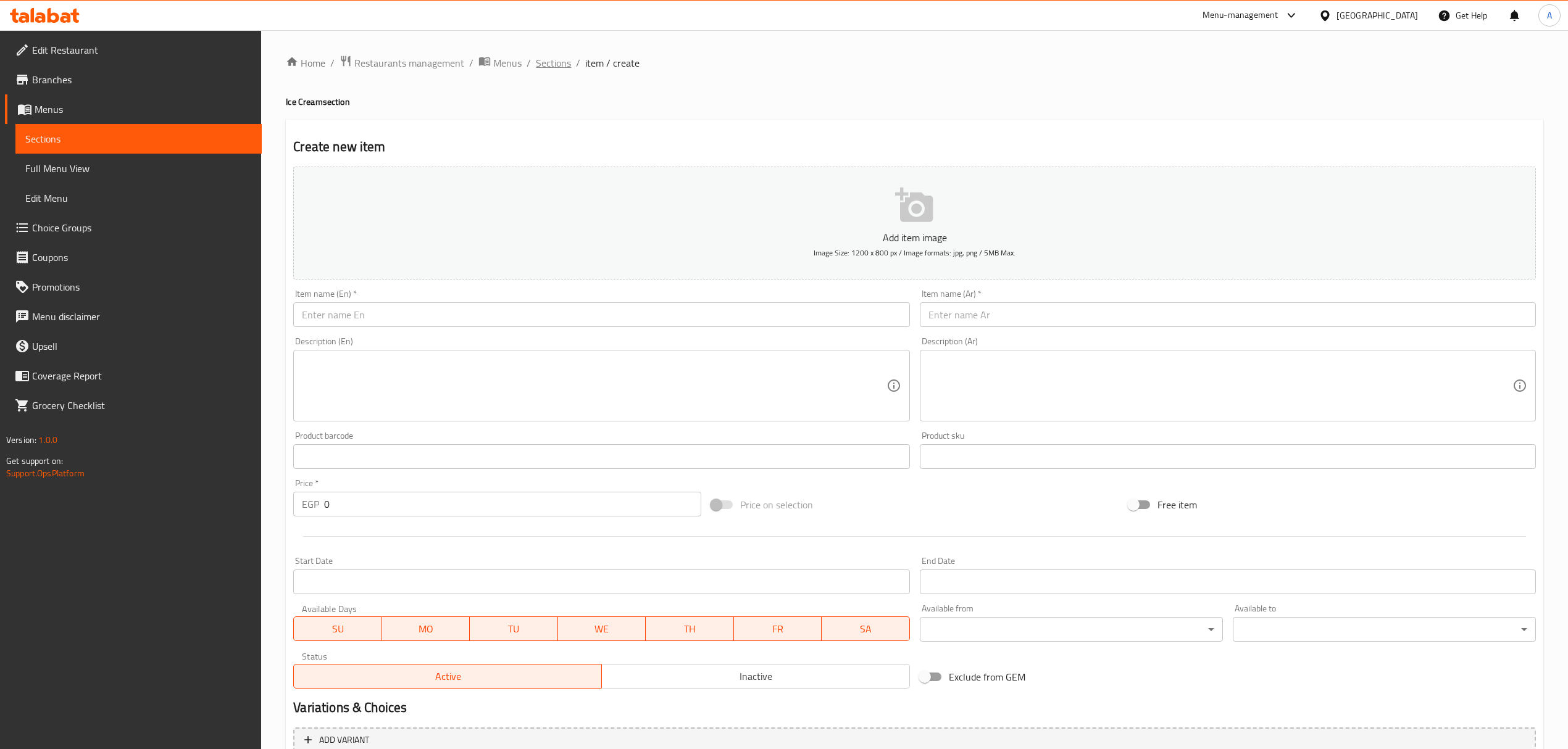
click at [563, 59] on span "Sections" at bounding box center [554, 62] width 35 height 14
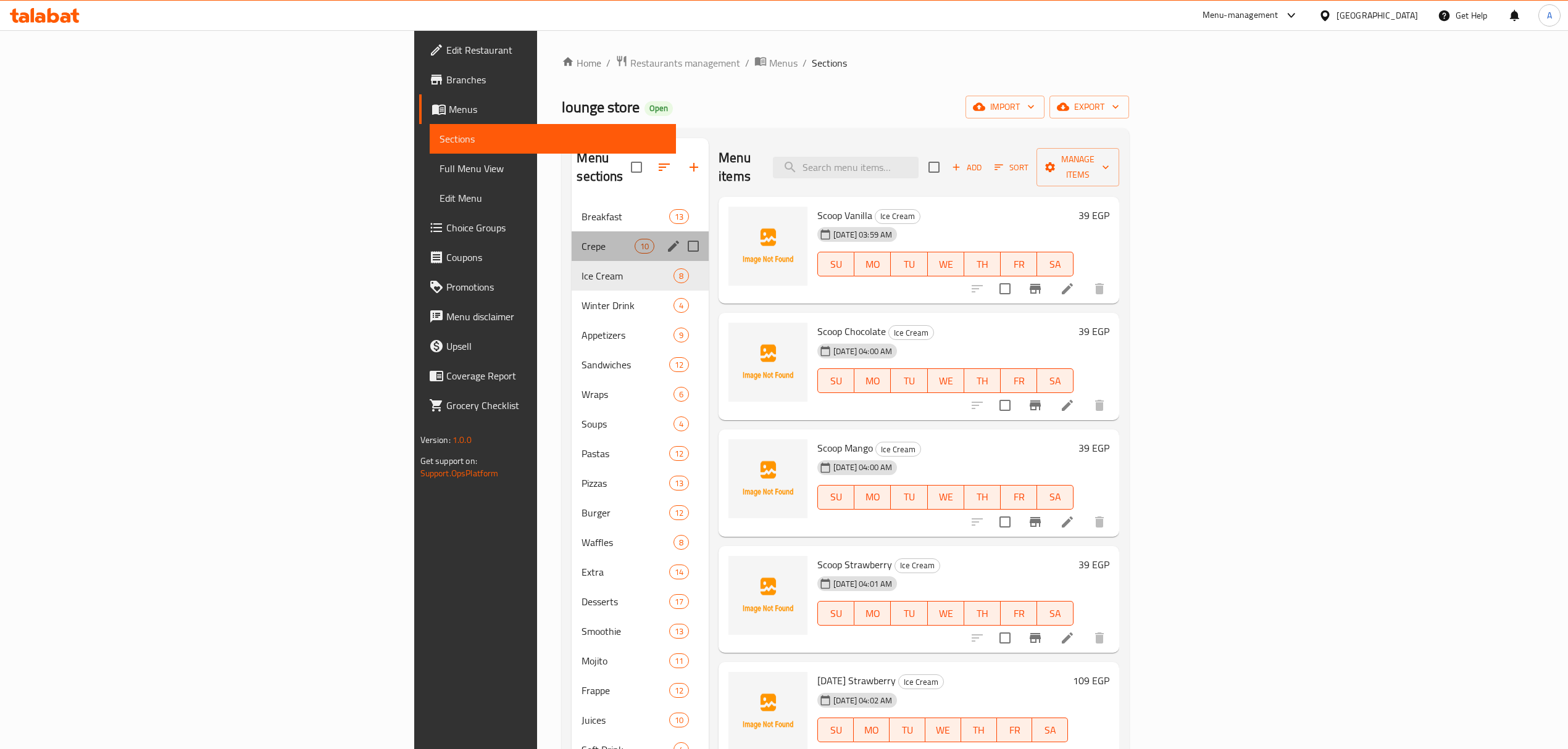
click at [572, 231] on div "Crepe 10" at bounding box center [640, 246] width 137 height 30
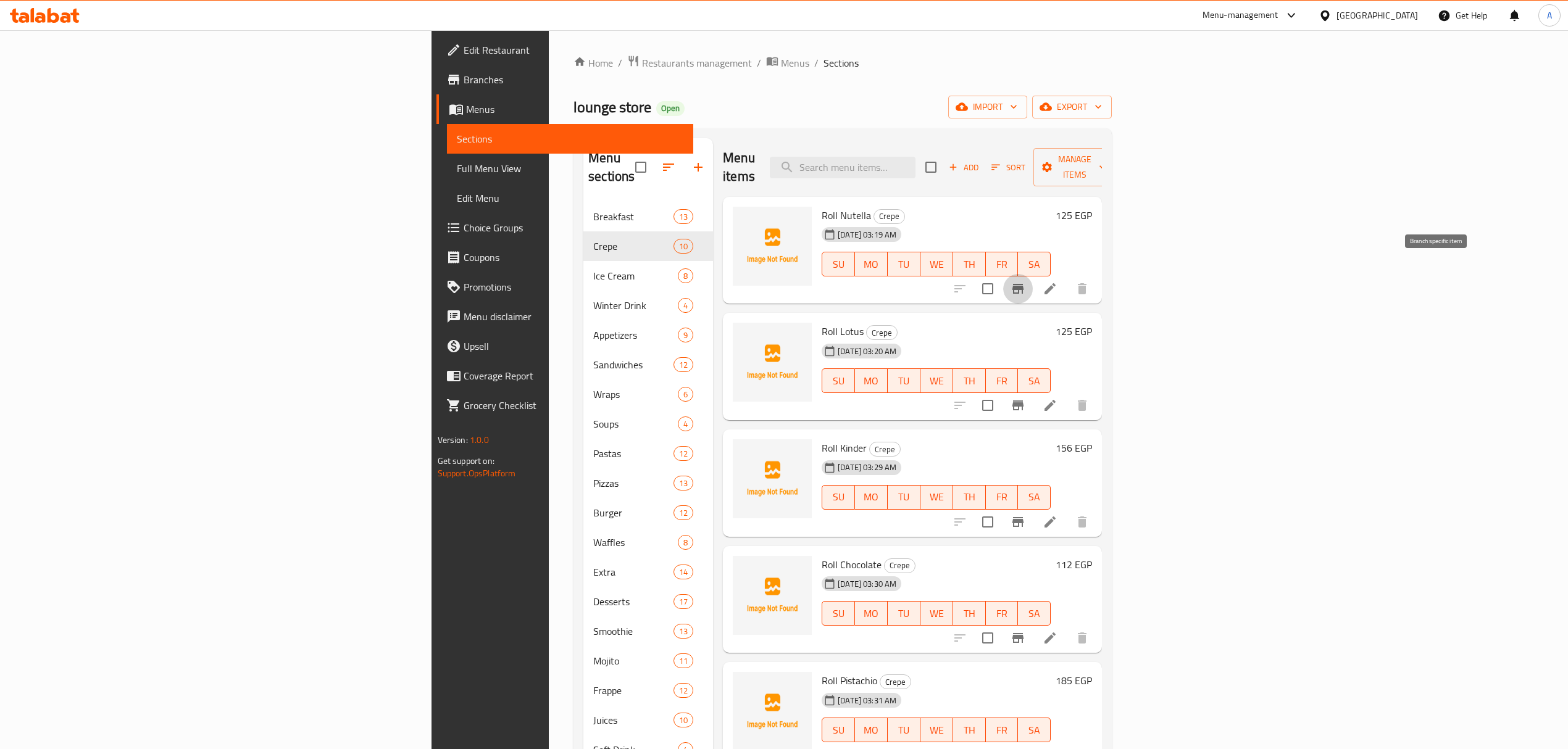
click at [1026, 282] on icon "Branch-specific-item" at bounding box center [1017, 288] width 14 height 14
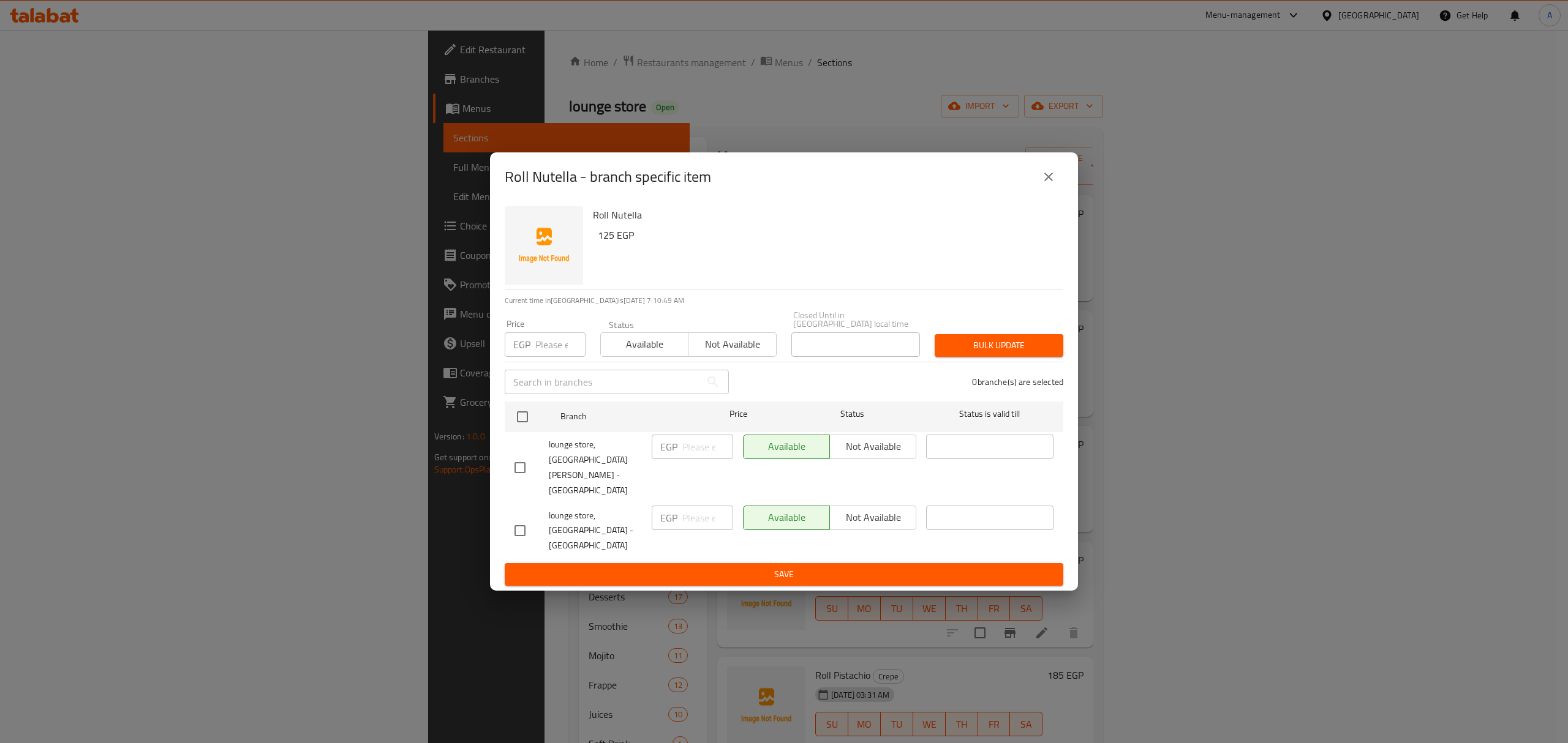
click at [523, 466] on input "checkbox" at bounding box center [520, 467] width 26 height 26
checkbox input "true"
click at [867, 455] on span "Not available" at bounding box center [872, 447] width 76 height 18
click at [848, 563] on button "Save" at bounding box center [783, 575] width 558 height 23
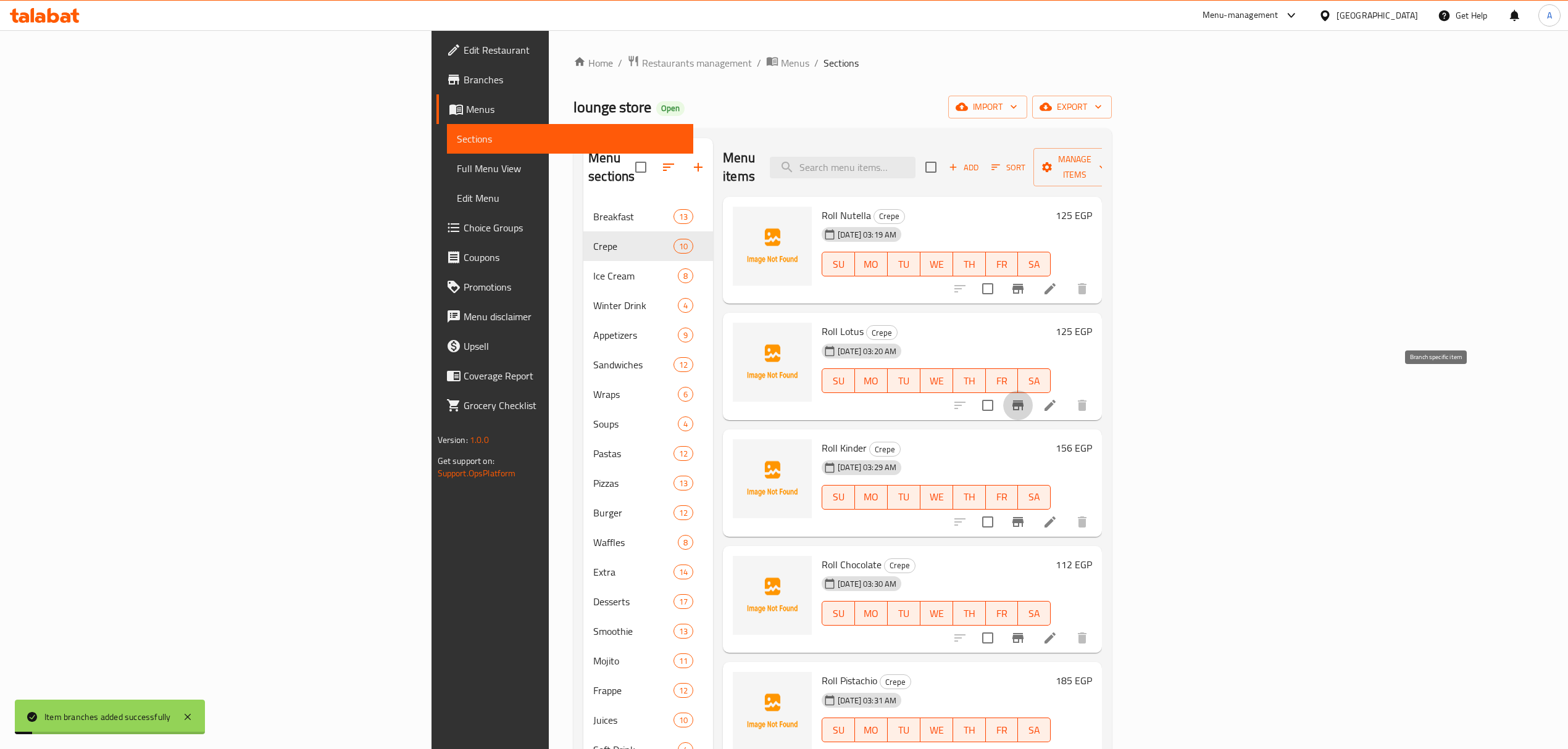
click at [1033, 390] on button "Branch-specific-item" at bounding box center [1018, 405] width 30 height 30
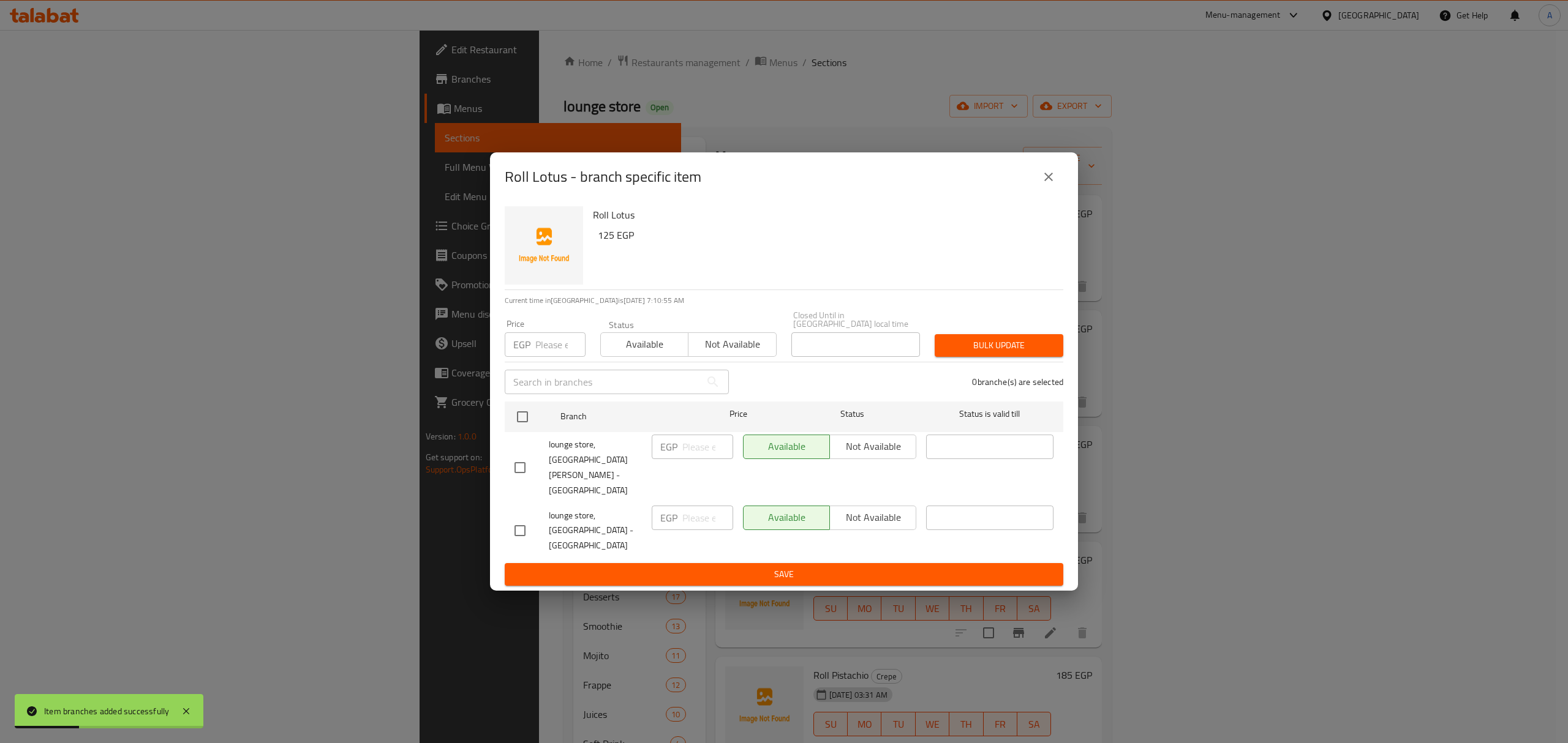
click at [526, 471] on input "checkbox" at bounding box center [520, 467] width 26 height 26
checkbox input "true"
click at [884, 455] on span "Not available" at bounding box center [872, 447] width 76 height 18
click at [857, 567] on span "Save" at bounding box center [784, 575] width 539 height 15
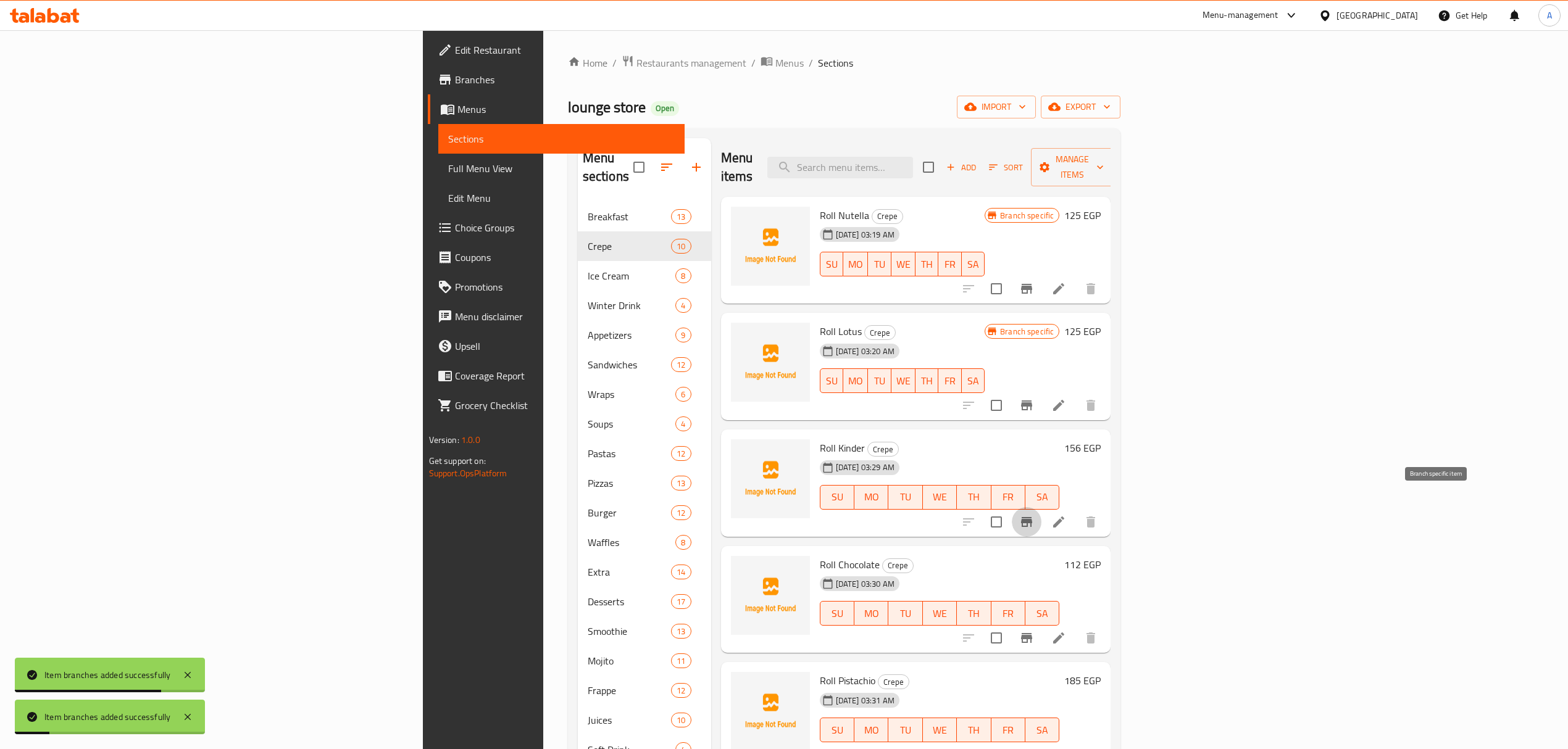
click at [1033, 517] on icon "Branch-specific-item" at bounding box center [1027, 521] width 11 height 10
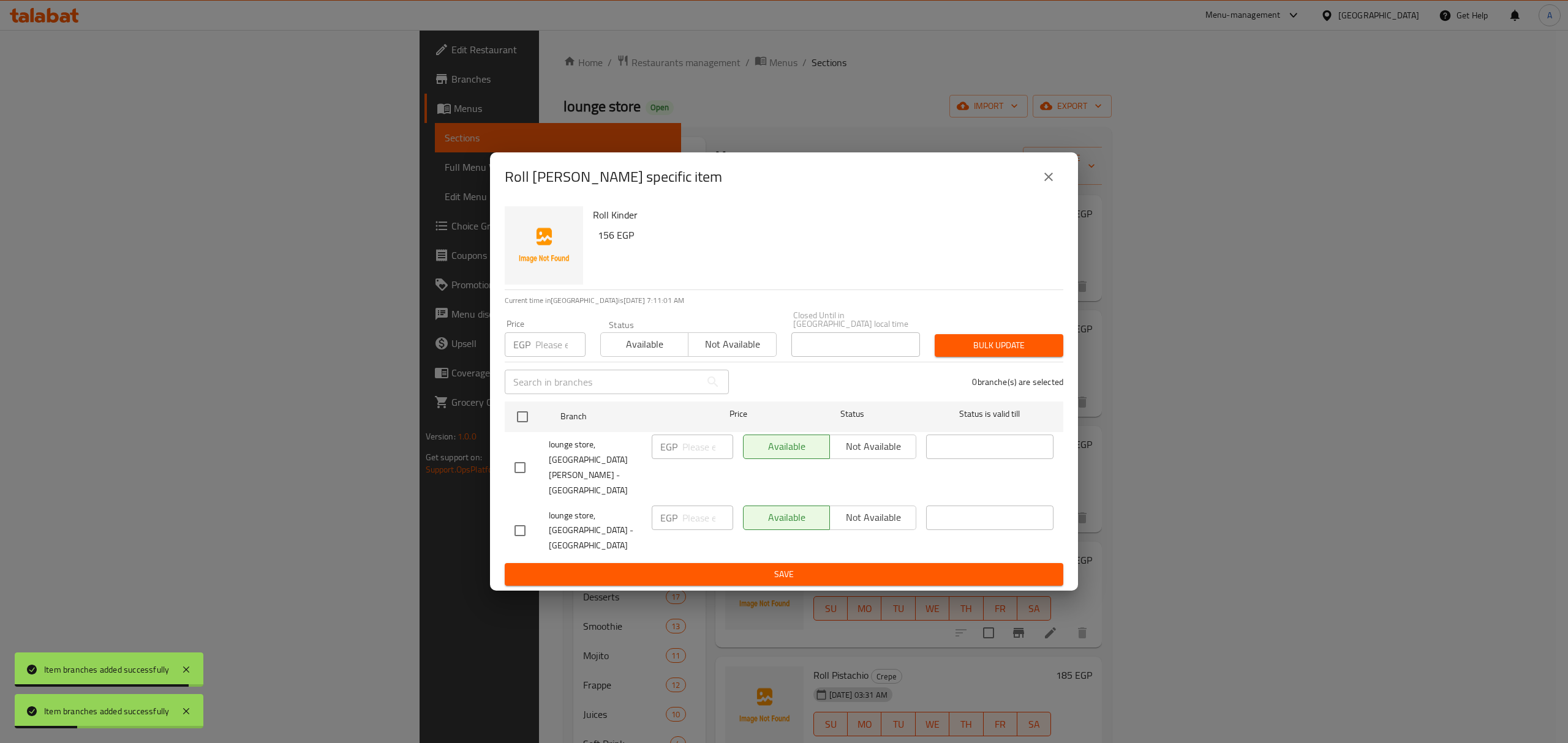
click at [520, 463] on input "checkbox" at bounding box center [520, 467] width 26 height 26
checkbox input "true"
click at [860, 455] on span "Not available" at bounding box center [872, 447] width 76 height 18
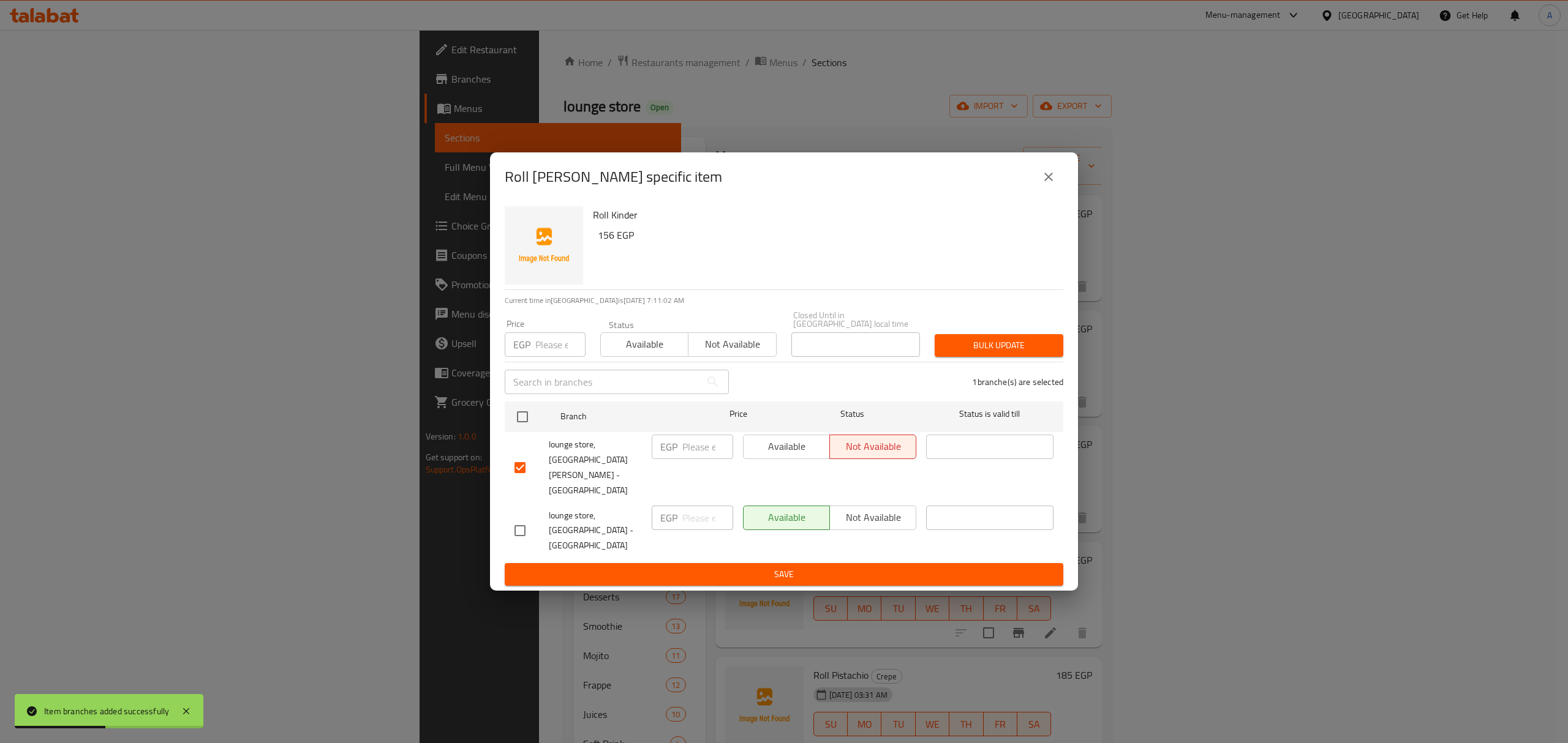
click at [857, 532] on div "Available Not available" at bounding box center [829, 531] width 183 height 60
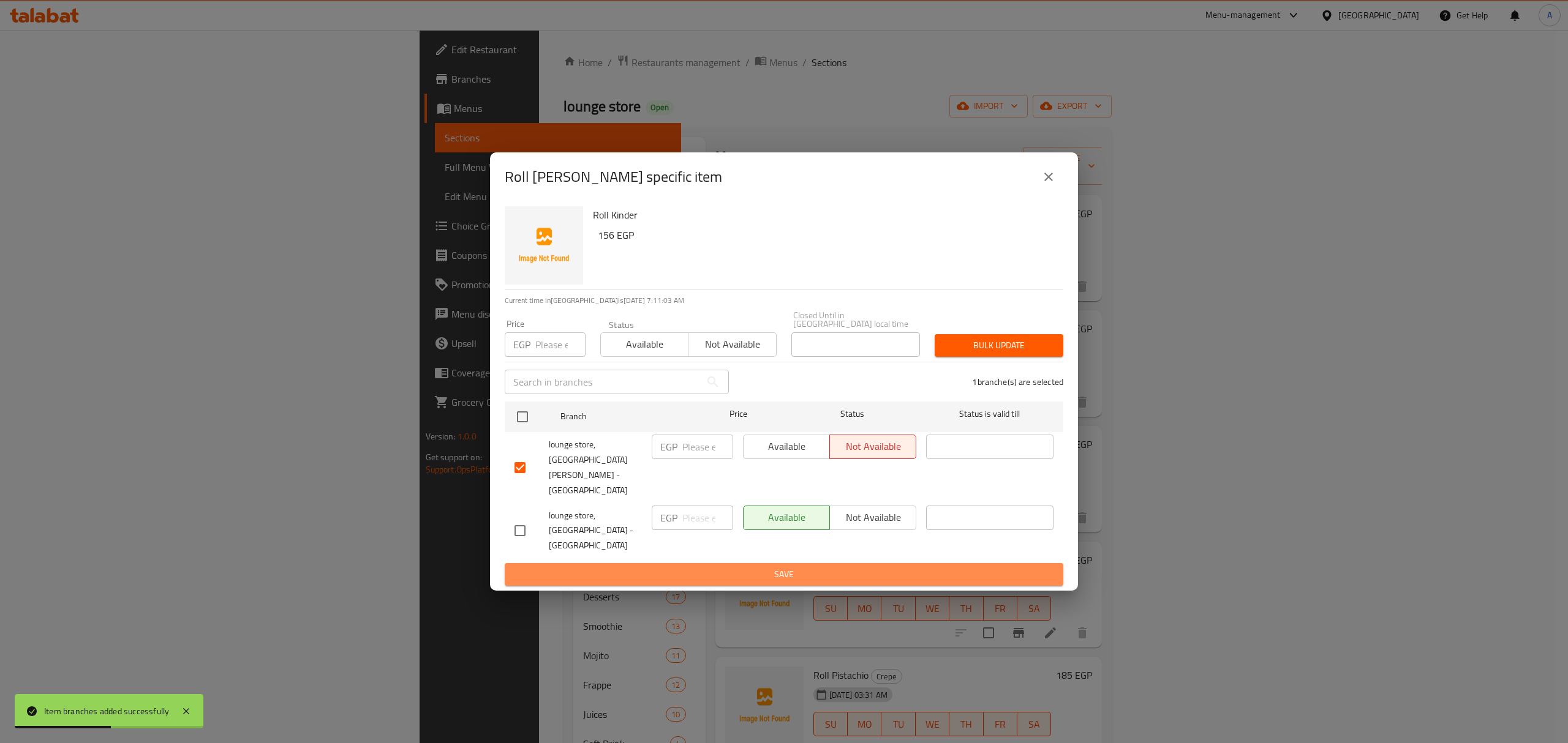
click at [858, 567] on span "Save" at bounding box center [784, 575] width 539 height 15
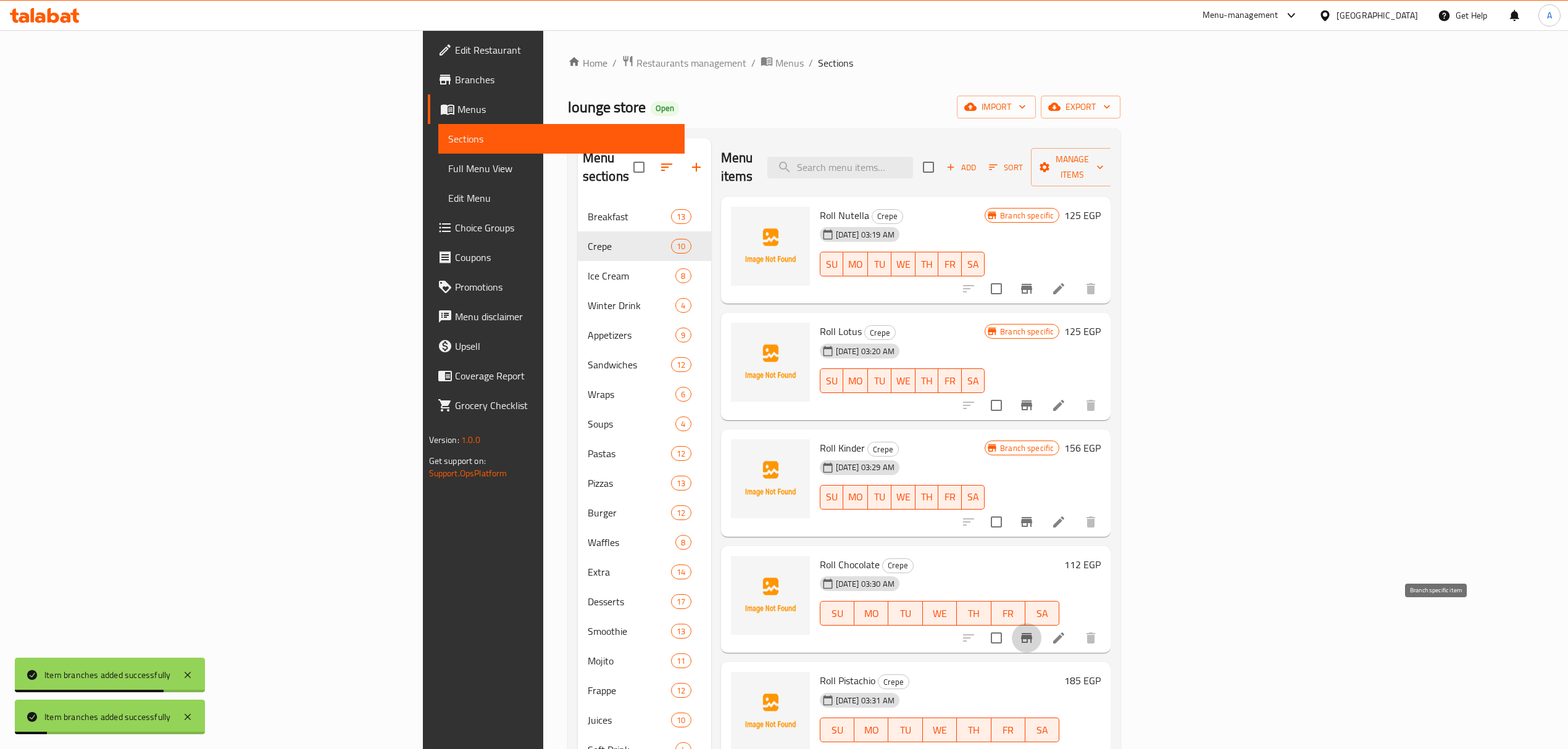
click at [1042, 623] on button "Branch-specific-item" at bounding box center [1027, 638] width 30 height 30
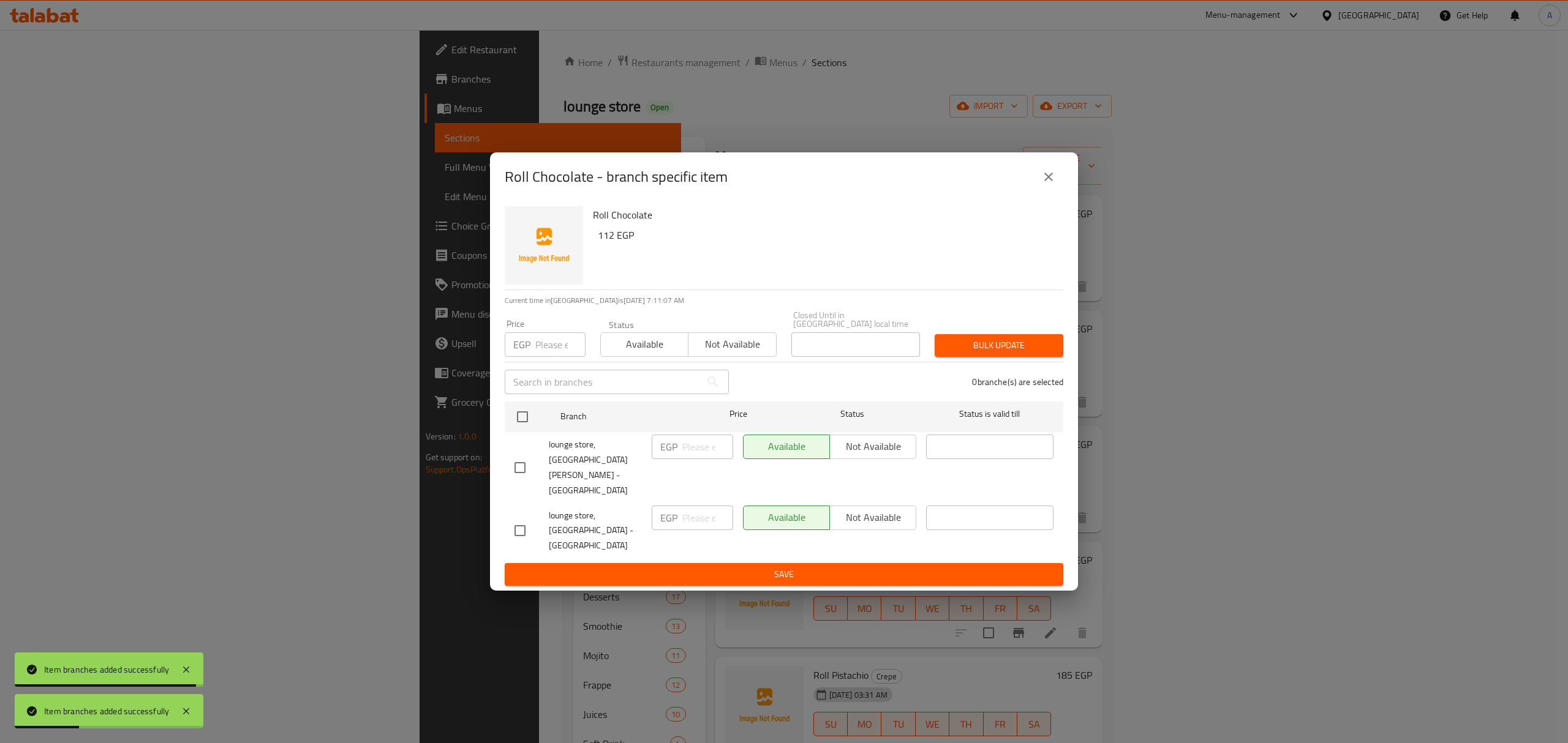
click at [517, 469] on input "checkbox" at bounding box center [520, 467] width 26 height 26
checkbox input "true"
click at [857, 459] on button "Not available" at bounding box center [872, 447] width 87 height 24
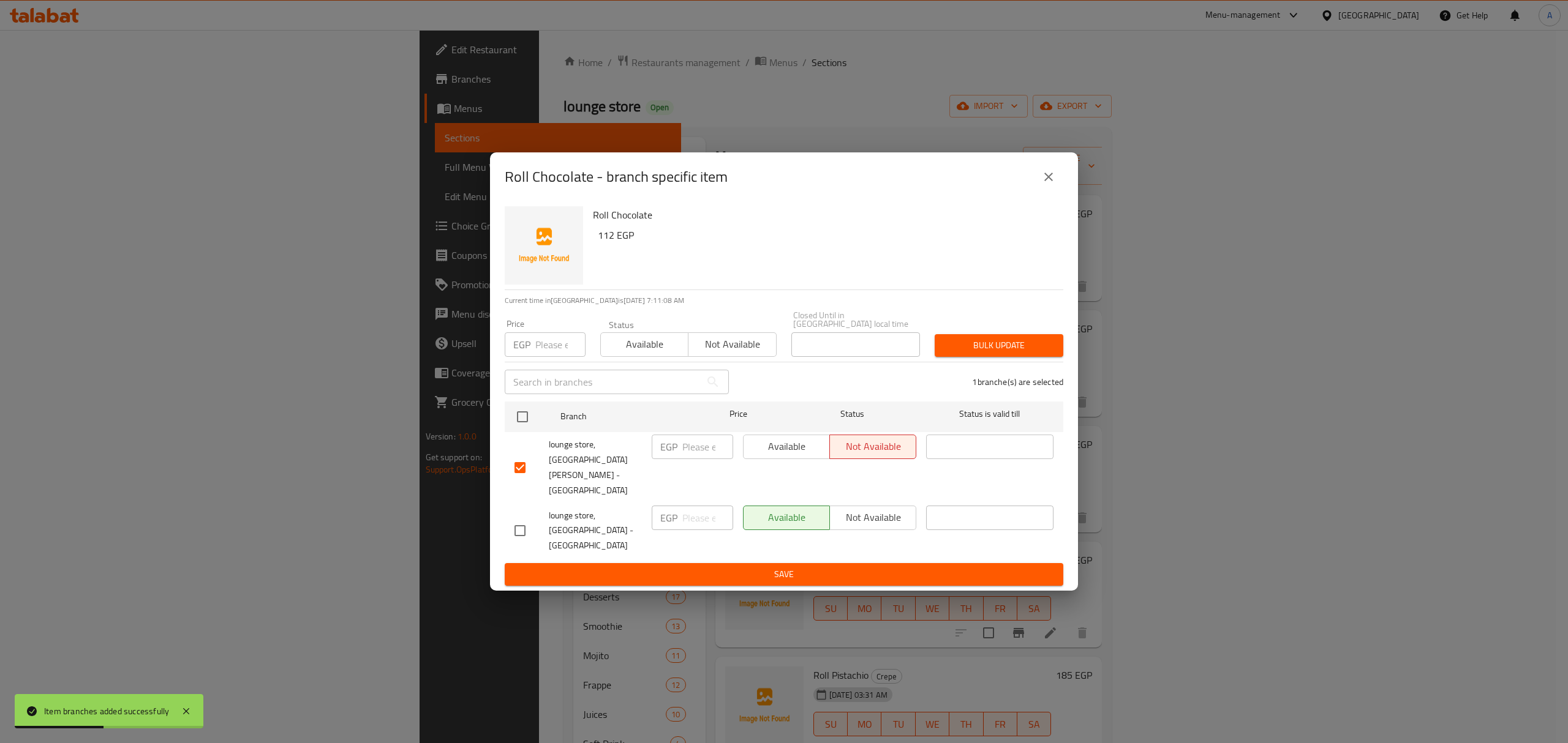
click at [882, 567] on span "Save" at bounding box center [784, 575] width 539 height 15
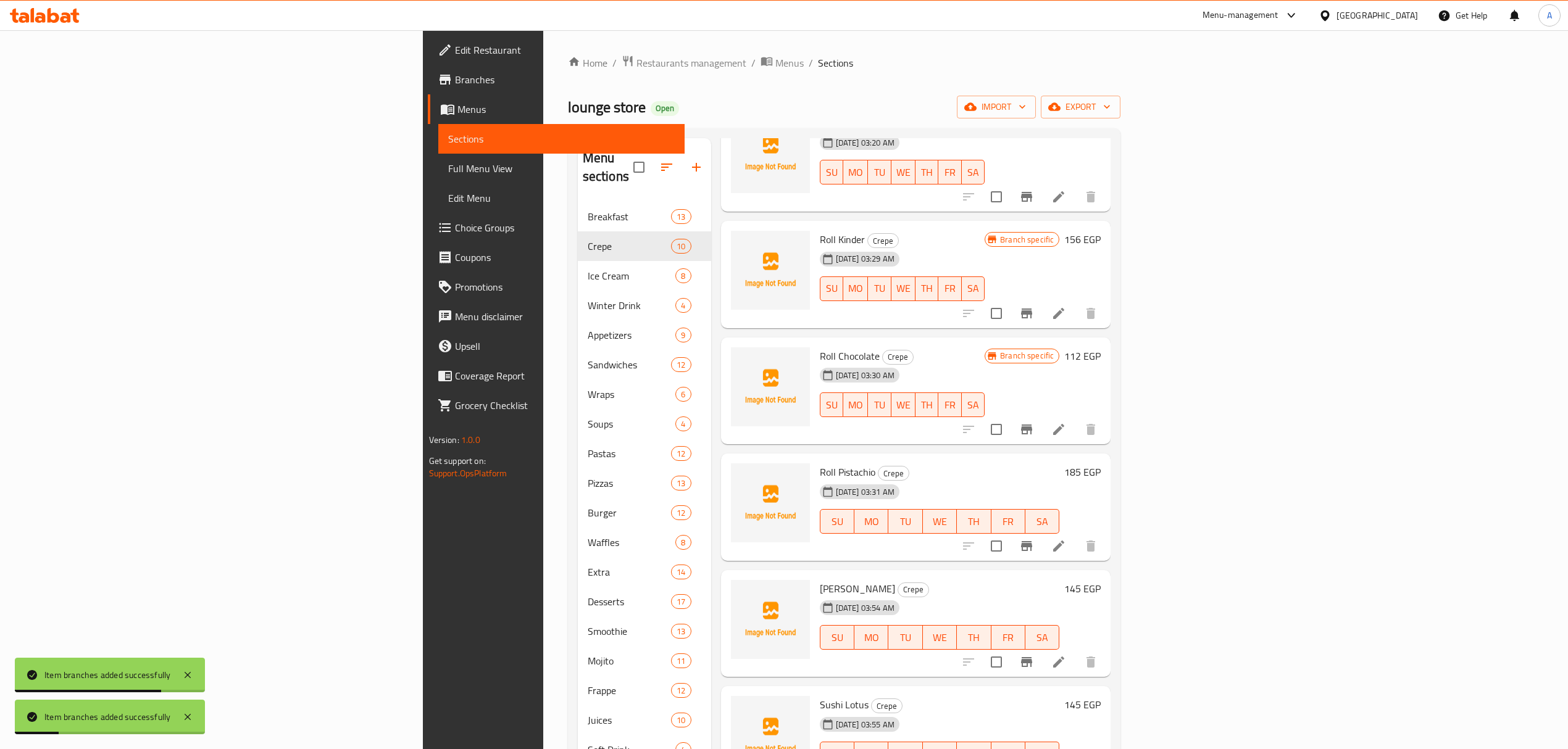
scroll to position [247, 0]
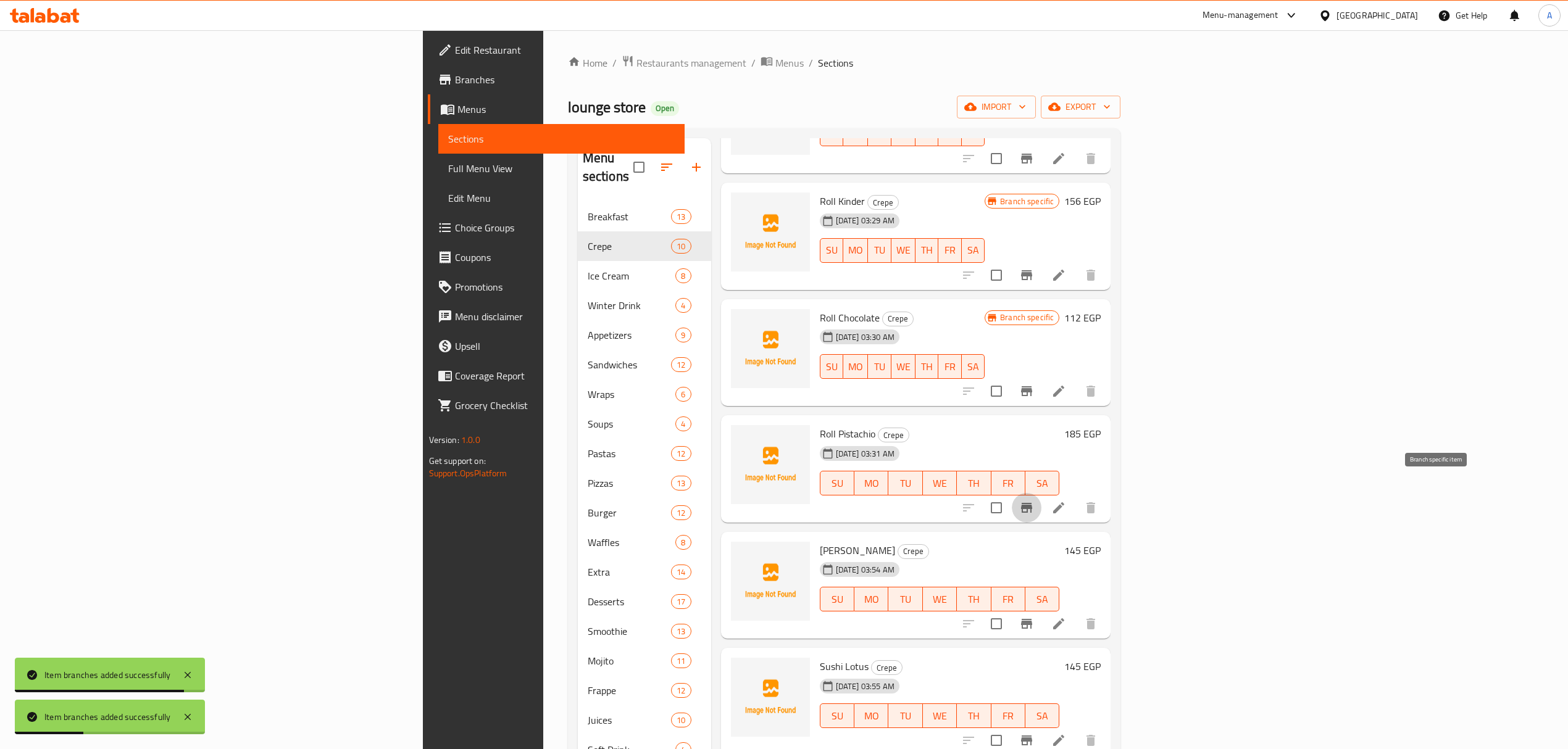
click at [1033, 503] on icon "Branch-specific-item" at bounding box center [1027, 508] width 11 height 10
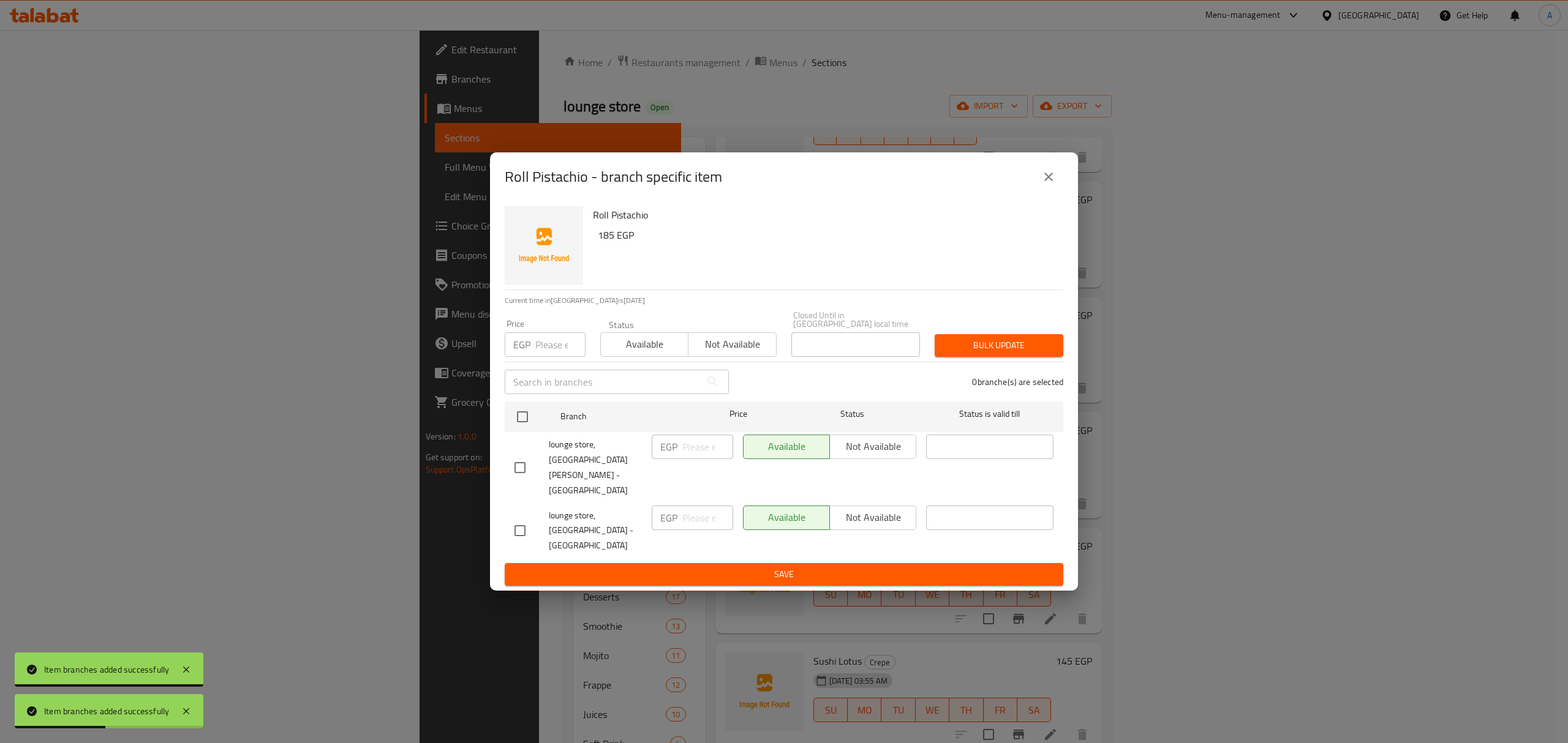
click at [508, 466] on input "checkbox" at bounding box center [520, 467] width 26 height 26
checkbox input "true"
click at [905, 455] on span "Not available" at bounding box center [872, 447] width 76 height 18
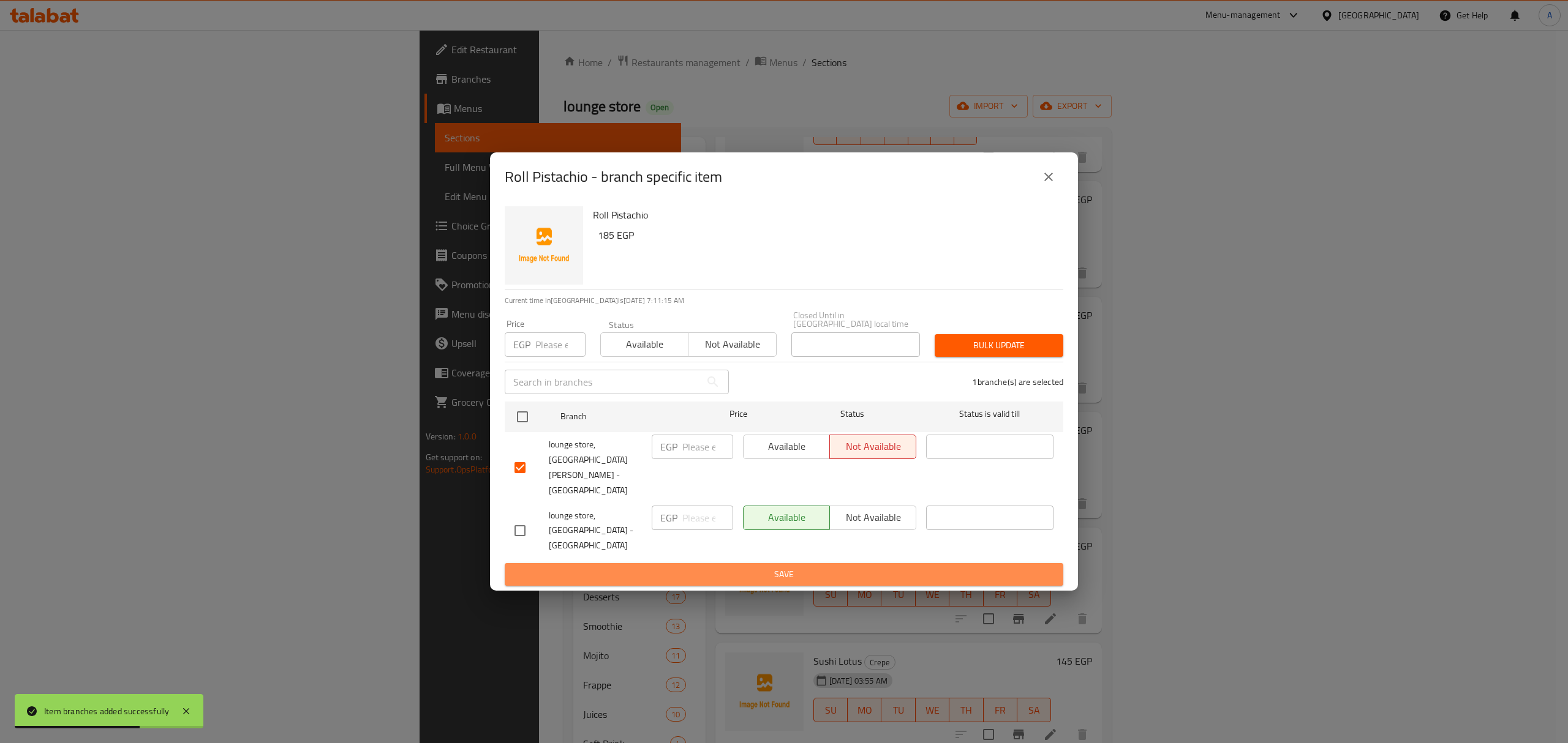
click at [883, 567] on span "Save" at bounding box center [784, 575] width 539 height 15
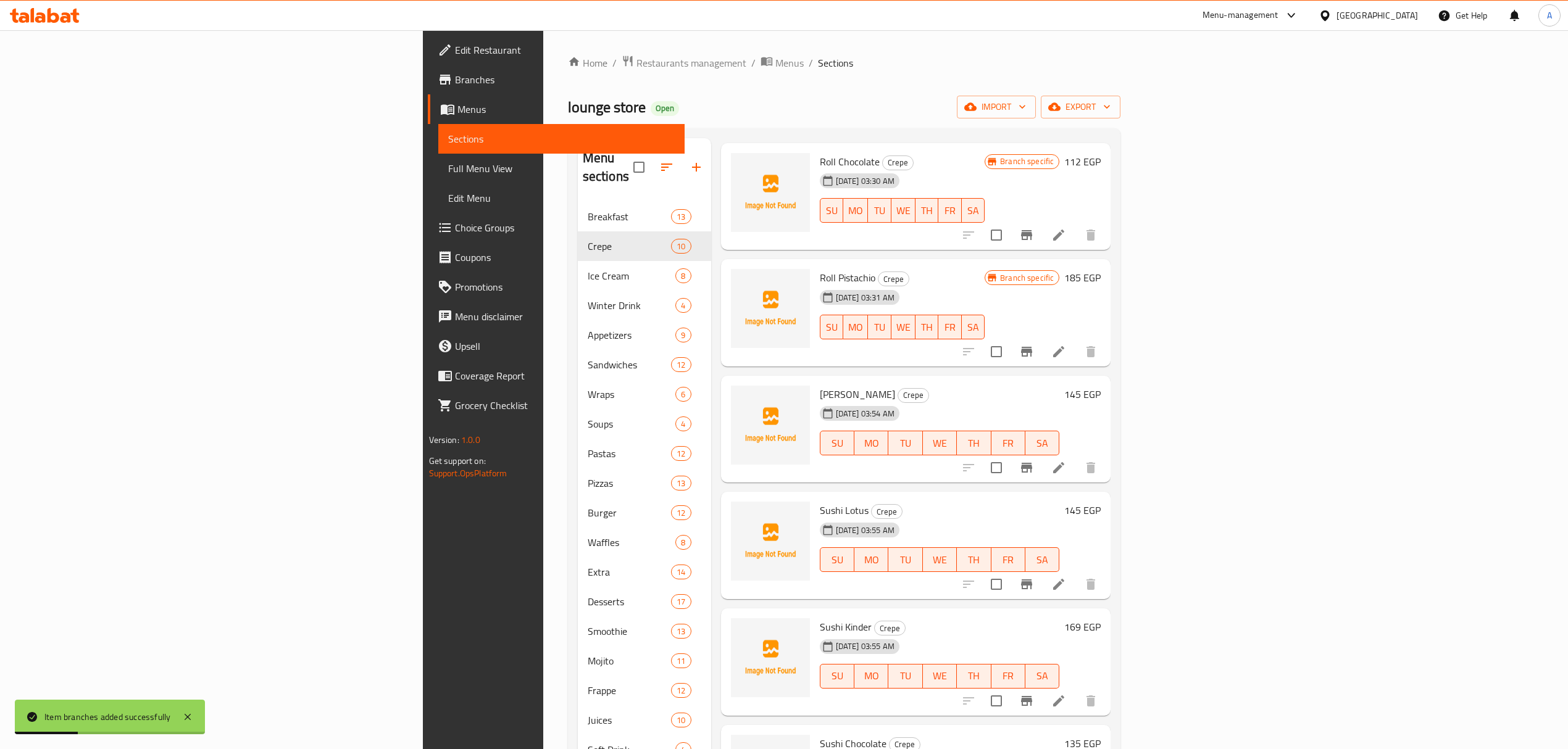
scroll to position [403, 0]
click at [1034, 460] on icon "Branch-specific-item" at bounding box center [1027, 467] width 14 height 14
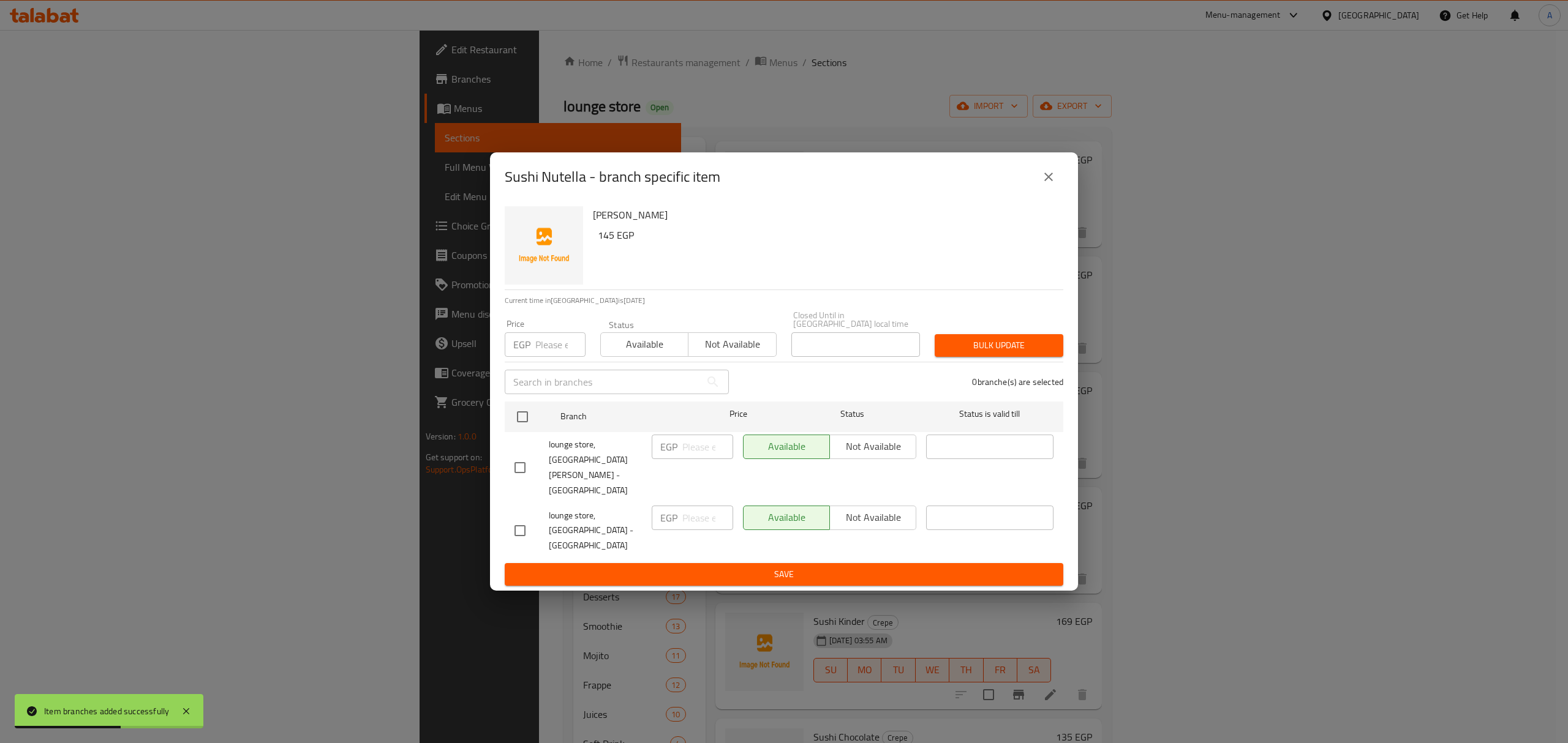
click at [505, 474] on li "lounge store, El Bahr Street - Qesm Thany EGP ​ Available Not available ​" at bounding box center [783, 467] width 558 height 71
drag, startPoint x: 517, startPoint y: 477, endPoint x: 524, endPoint y: 478, distance: 7.1
click at [520, 477] on input "checkbox" at bounding box center [520, 467] width 26 height 26
checkbox input "true"
click at [882, 455] on span "Not available" at bounding box center [872, 447] width 76 height 18
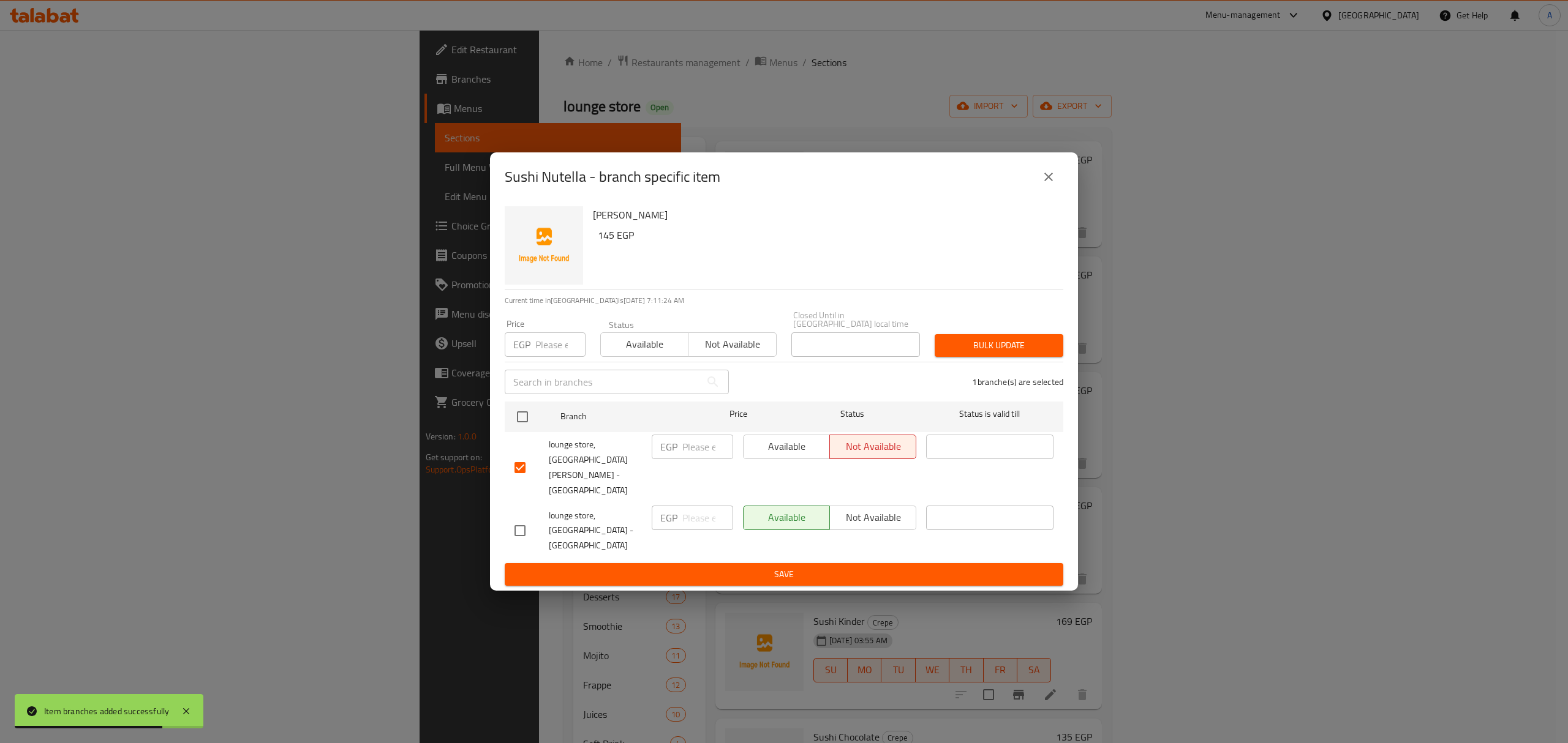
click at [868, 563] on button "Save" at bounding box center [783, 575] width 558 height 23
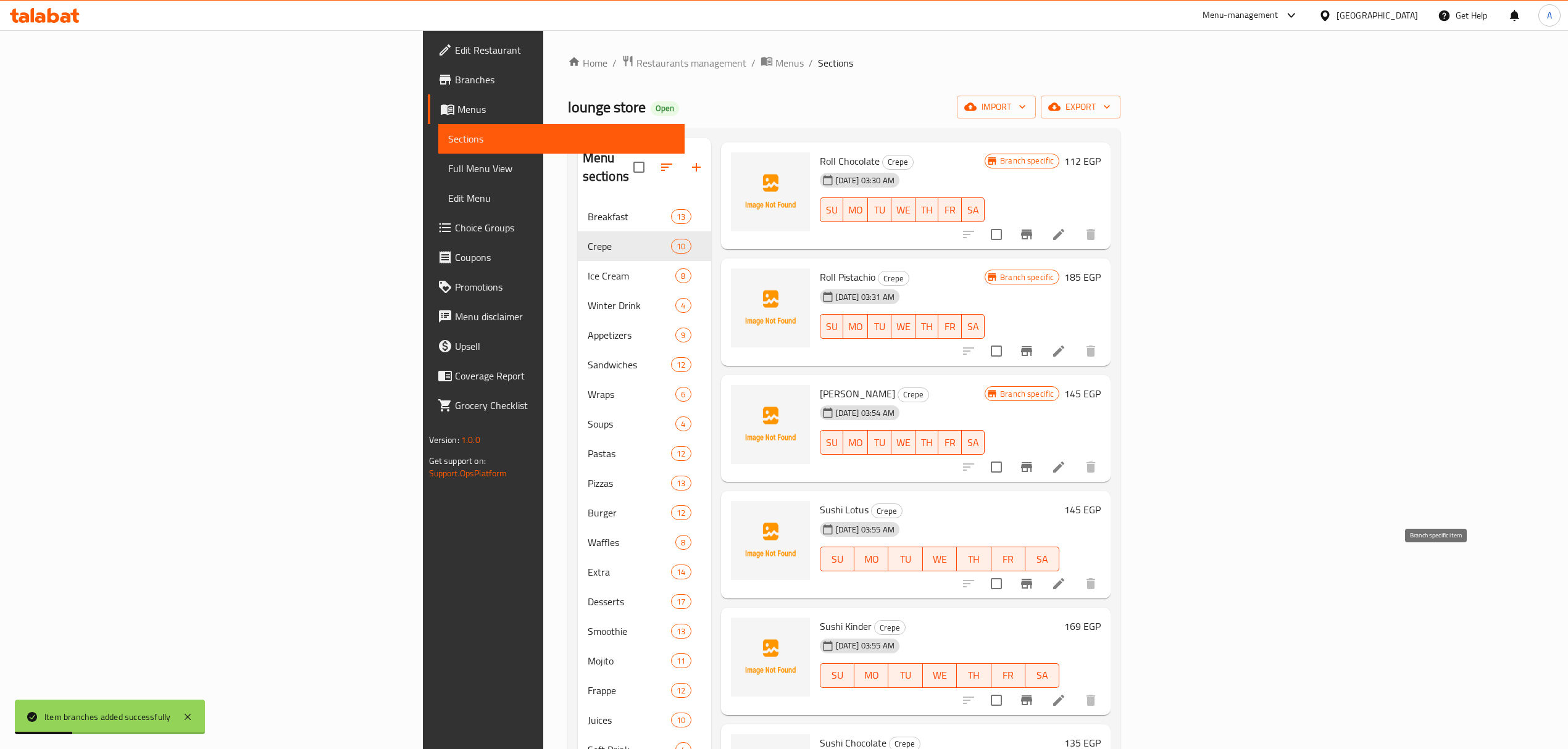
click at [1034, 576] on icon "Branch-specific-item" at bounding box center [1027, 583] width 14 height 14
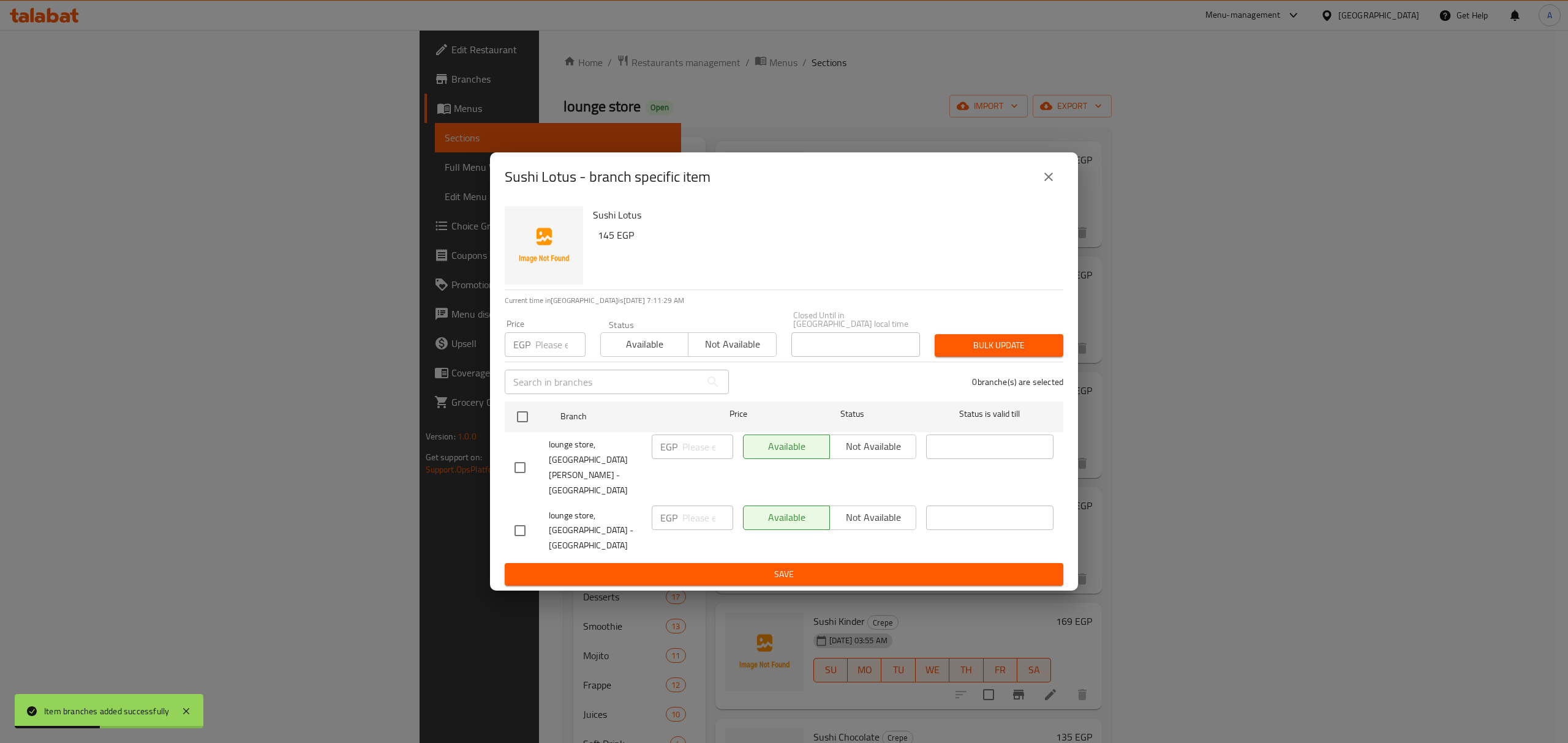
click at [538, 470] on div at bounding box center [531, 467] width 34 height 26
click at [524, 471] on input "checkbox" at bounding box center [520, 467] width 26 height 26
checkbox input "true"
click at [859, 455] on span "Not available" at bounding box center [872, 447] width 76 height 18
click at [860, 567] on span "Save" at bounding box center [784, 575] width 539 height 15
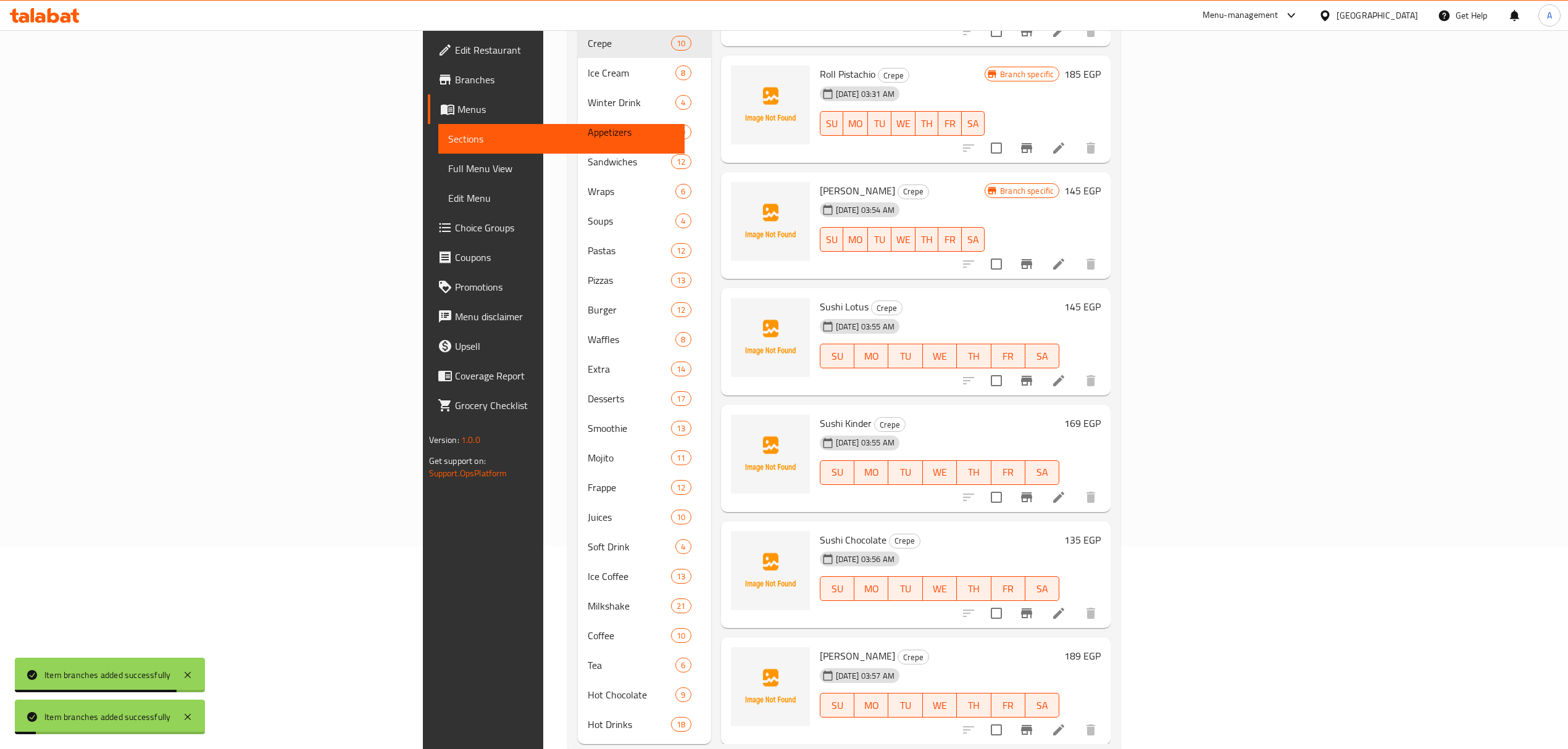
scroll to position [215, 0]
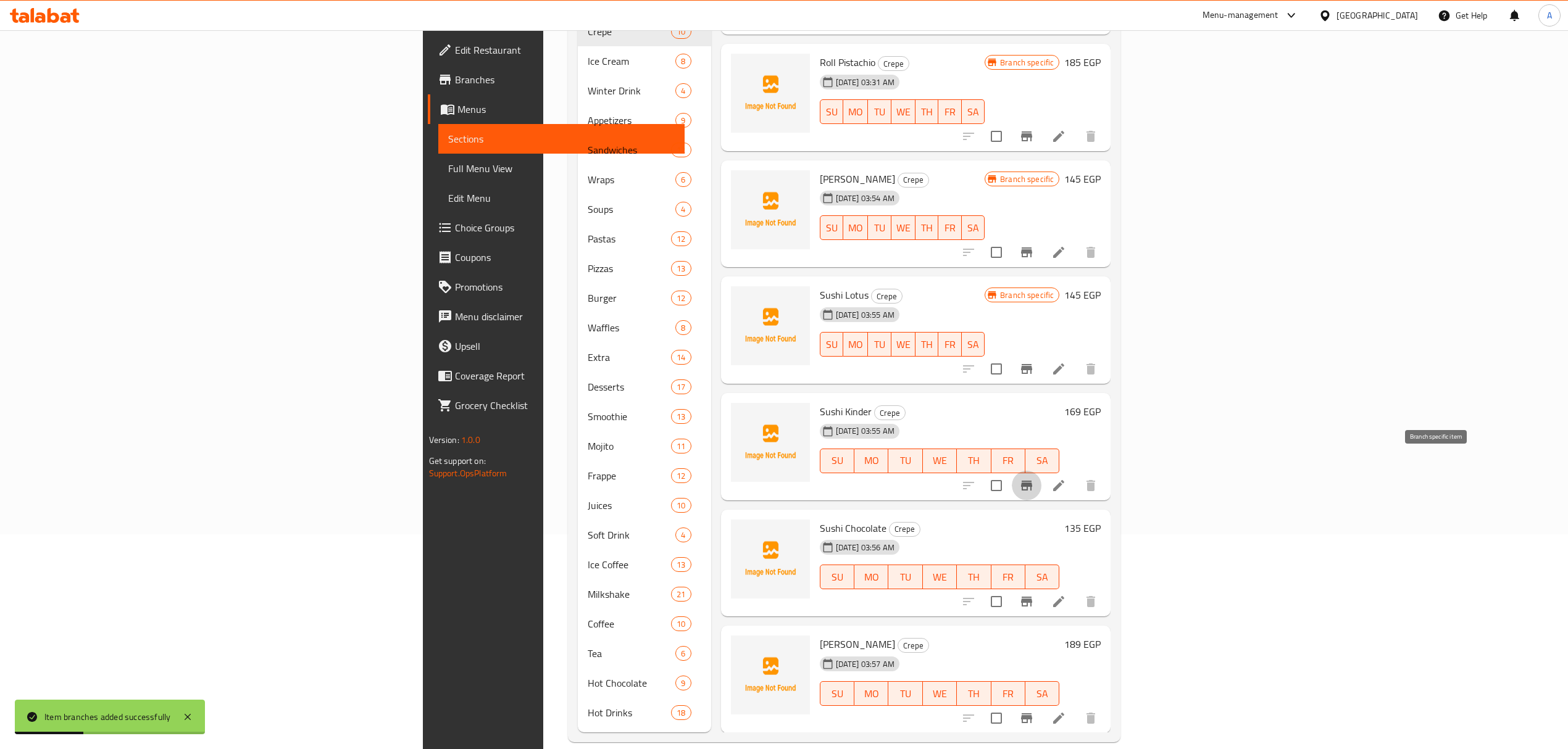
click at [1034, 478] on icon "Branch-specific-item" at bounding box center [1027, 485] width 14 height 14
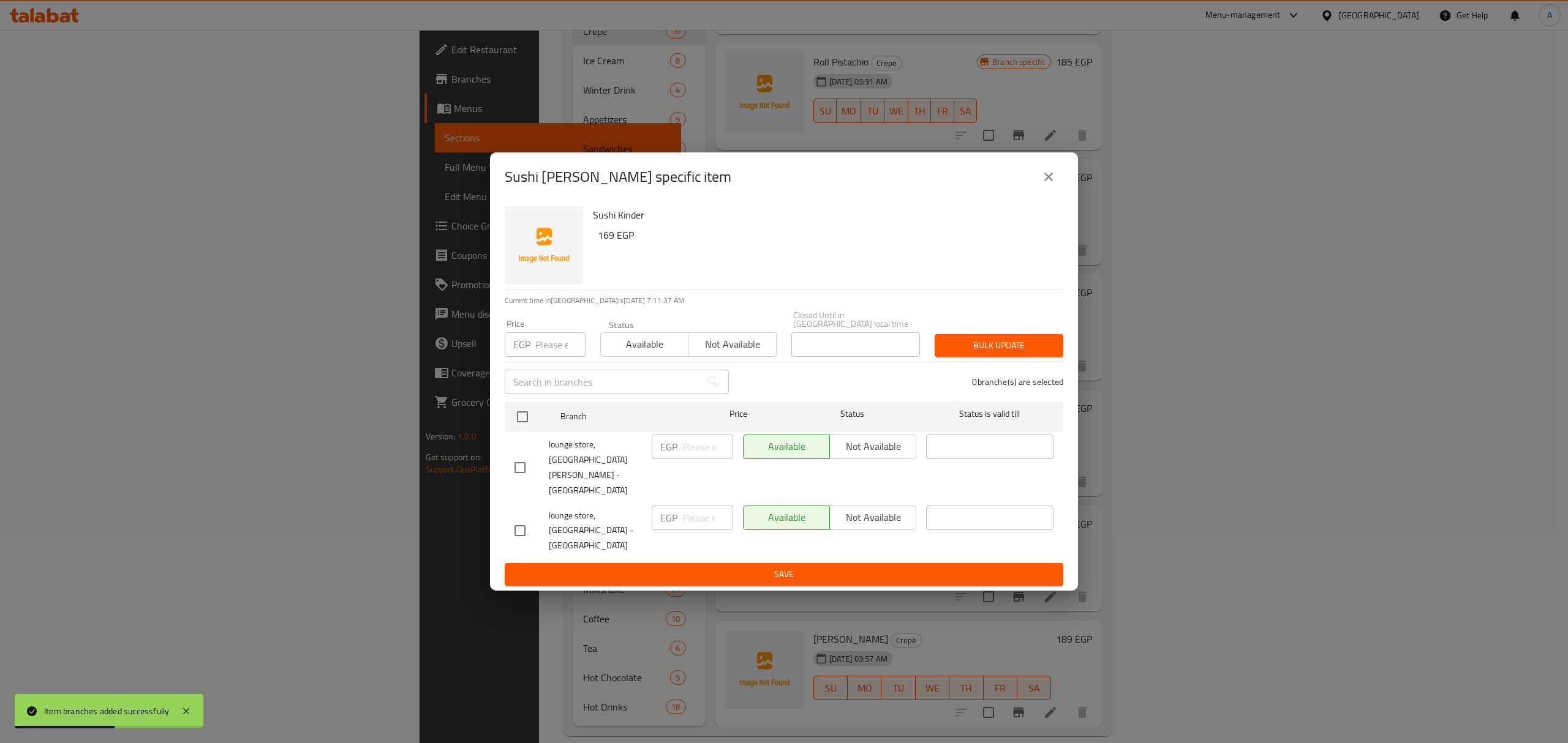
click at [517, 474] on input "checkbox" at bounding box center [520, 467] width 26 height 26
checkbox input "true"
click at [900, 455] on span "Not available" at bounding box center [872, 447] width 76 height 18
click at [892, 567] on span "Save" at bounding box center [784, 575] width 539 height 15
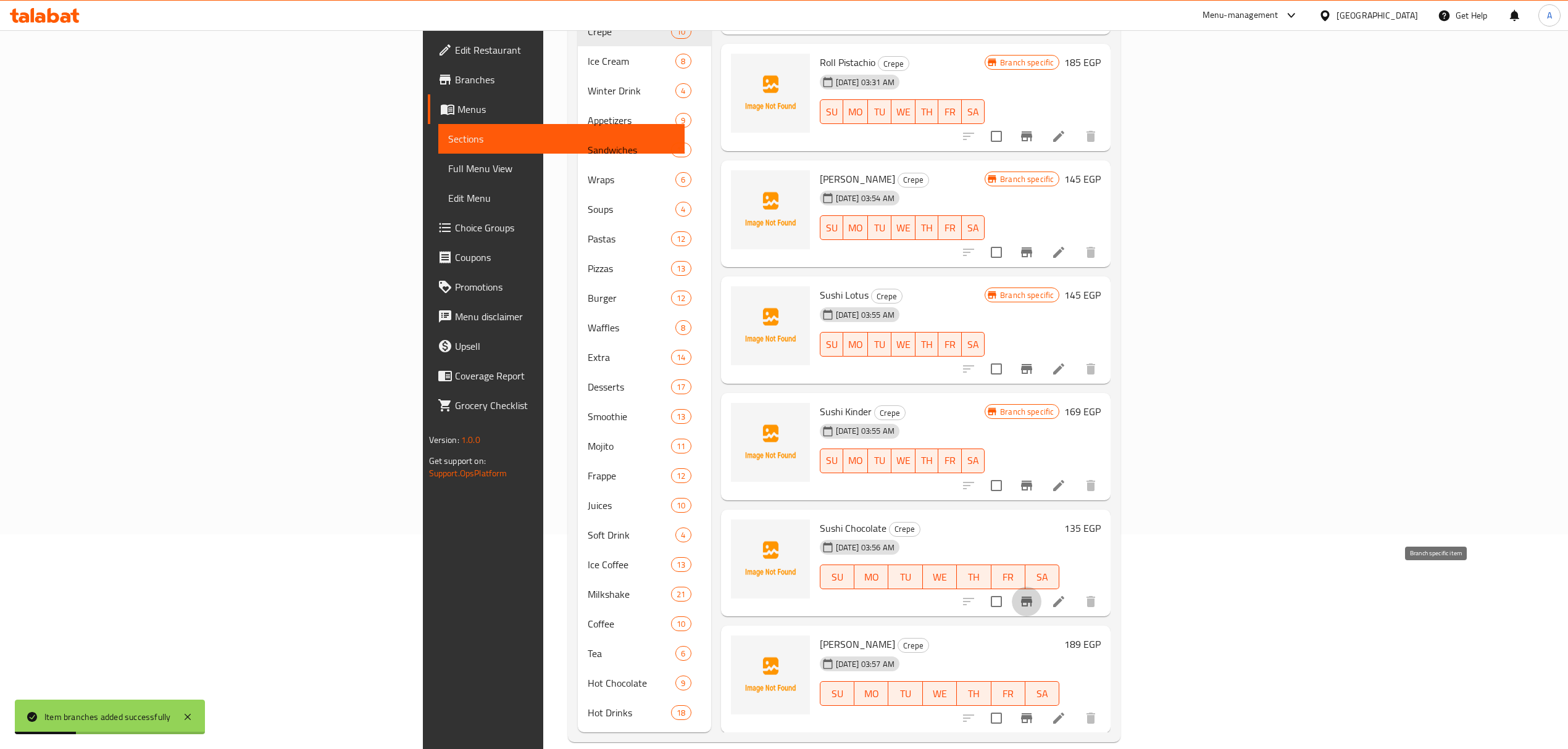
click at [1042, 588] on button "Branch-specific-item" at bounding box center [1027, 601] width 30 height 30
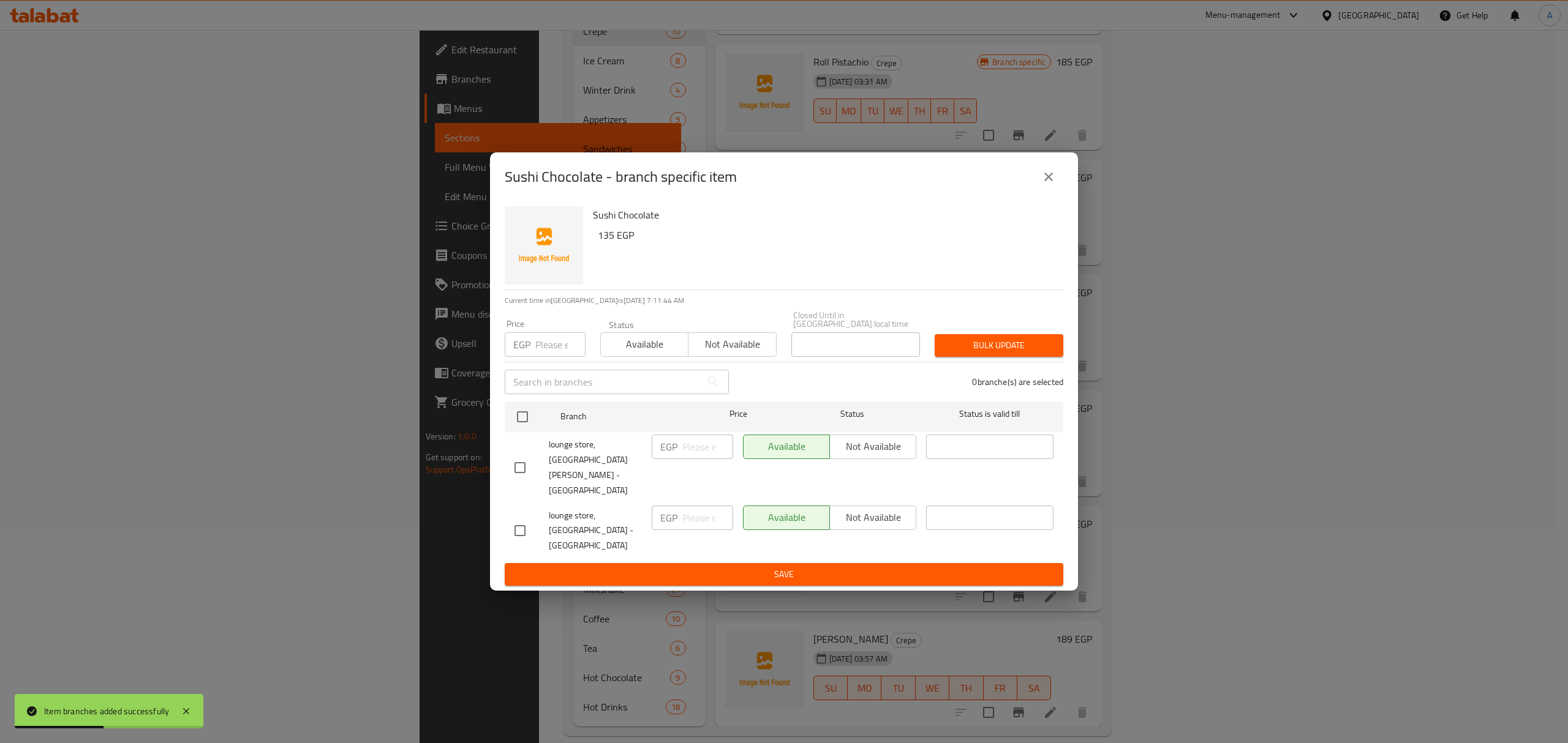
click at [523, 461] on input "checkbox" at bounding box center [520, 467] width 26 height 26
checkbox input "true"
click at [887, 455] on span "Not available" at bounding box center [872, 447] width 76 height 18
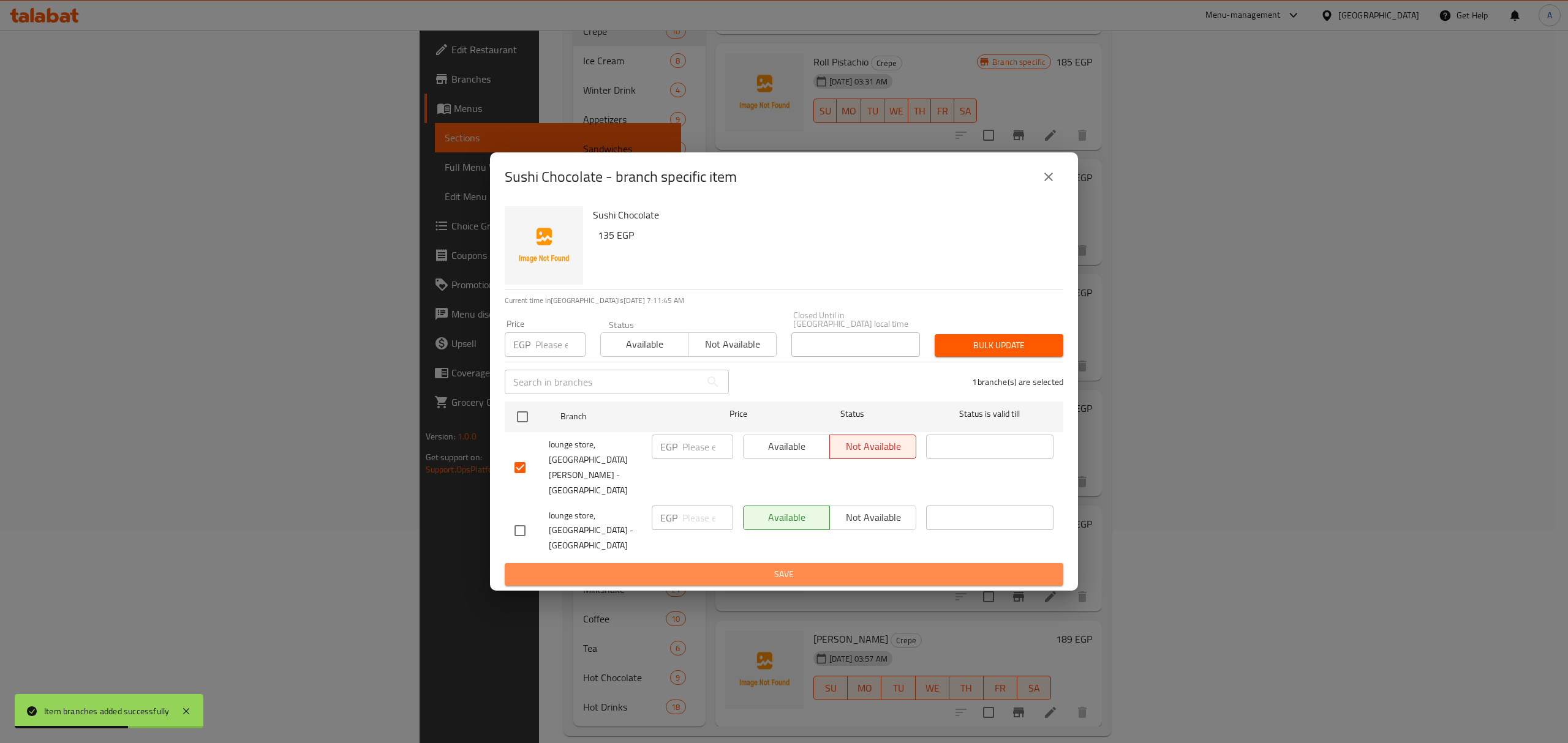
click at [887, 567] on span "Save" at bounding box center [784, 575] width 539 height 15
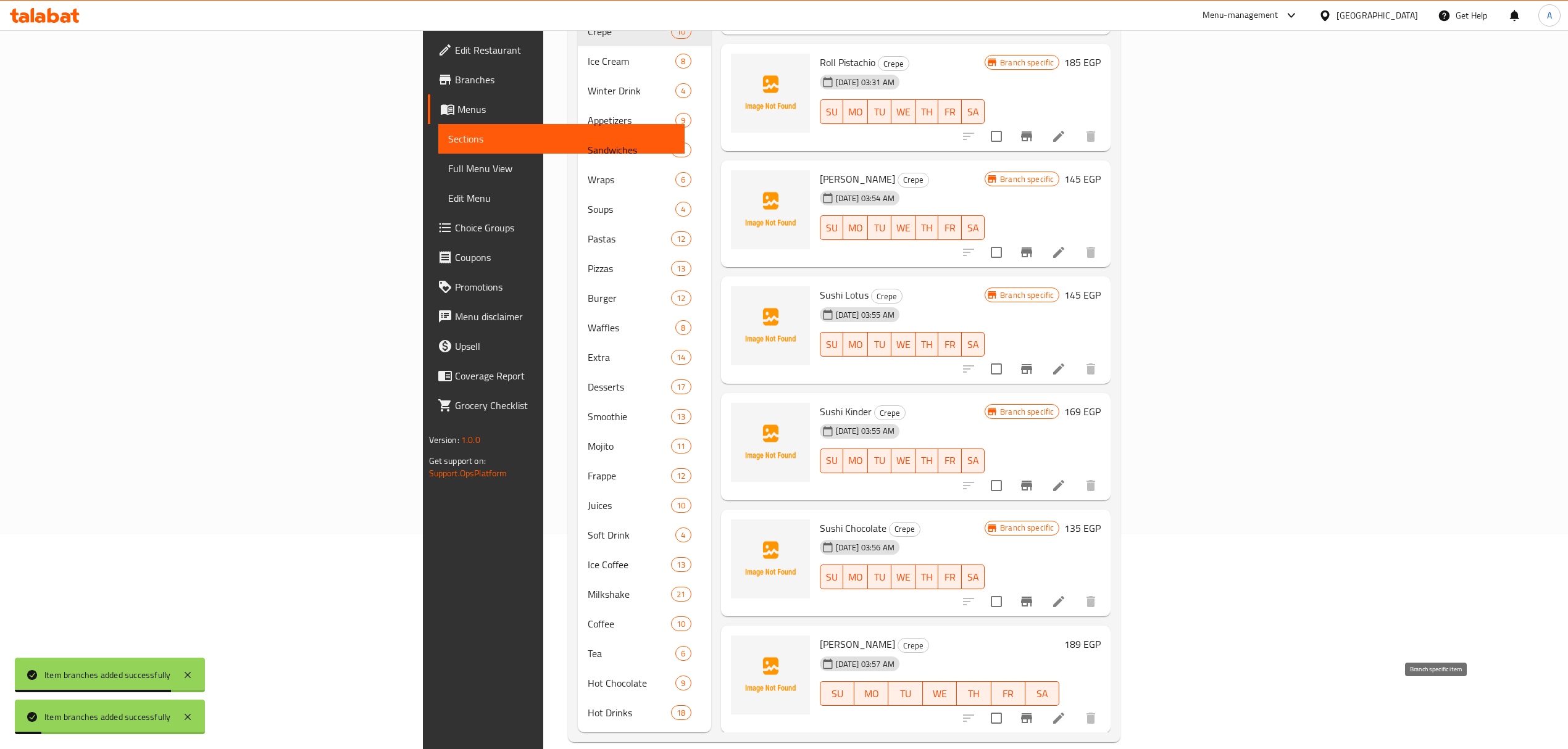
click at [1042, 706] on button "Branch-specific-item" at bounding box center [1027, 718] width 30 height 30
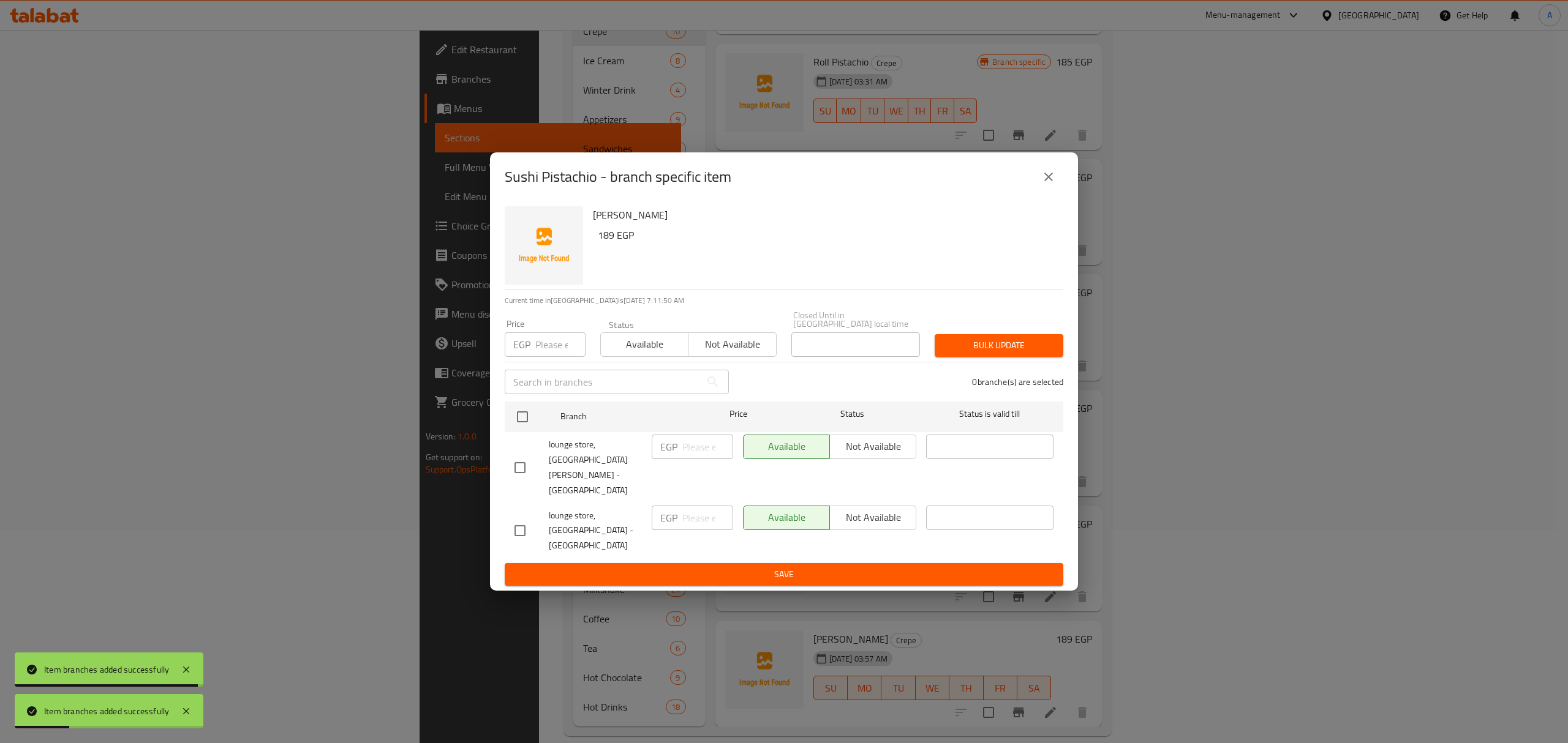
click at [515, 473] on input "checkbox" at bounding box center [520, 467] width 26 height 26
checkbox input "true"
click at [835, 455] on span "Not available" at bounding box center [872, 447] width 76 height 18
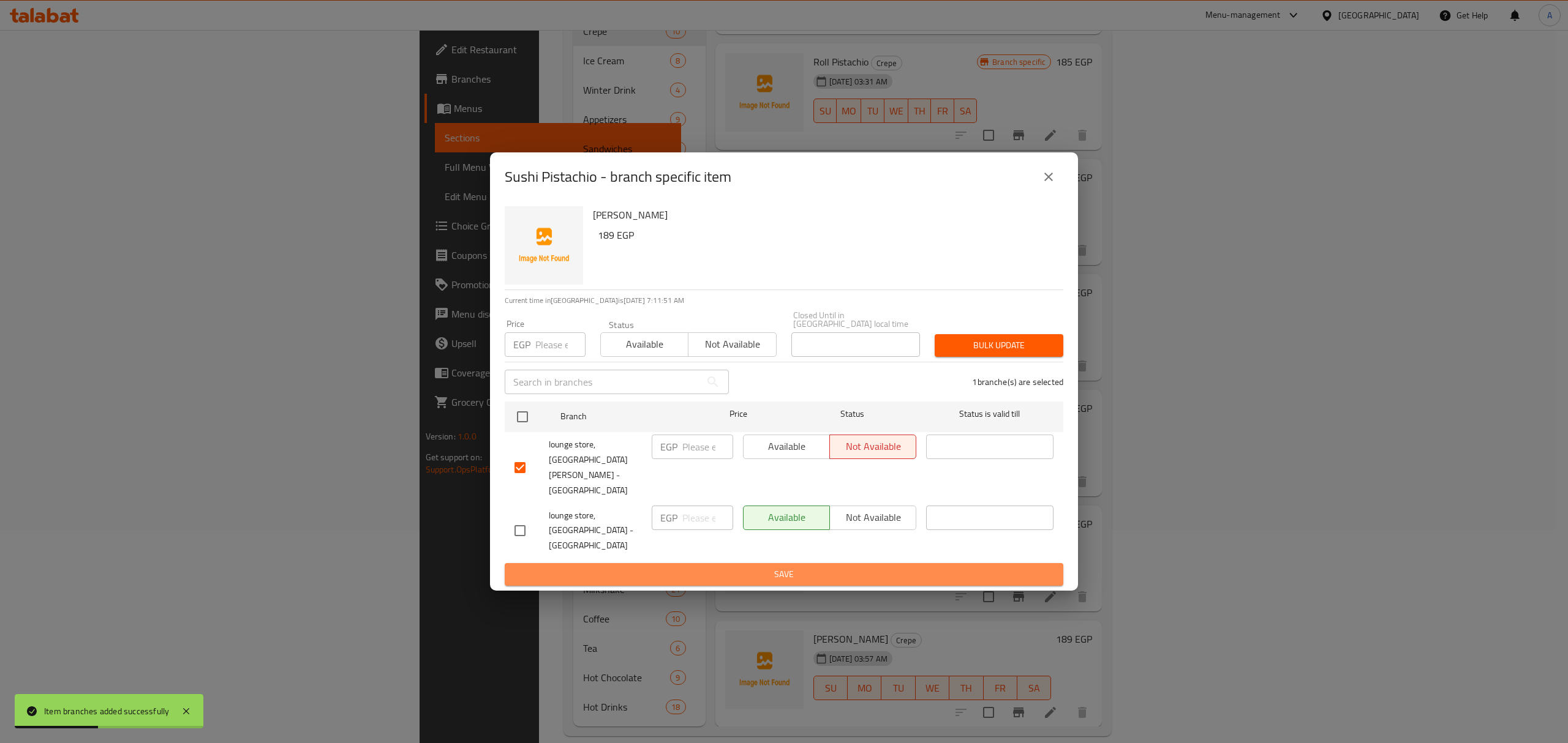
click at [831, 567] on span "Save" at bounding box center [784, 575] width 539 height 15
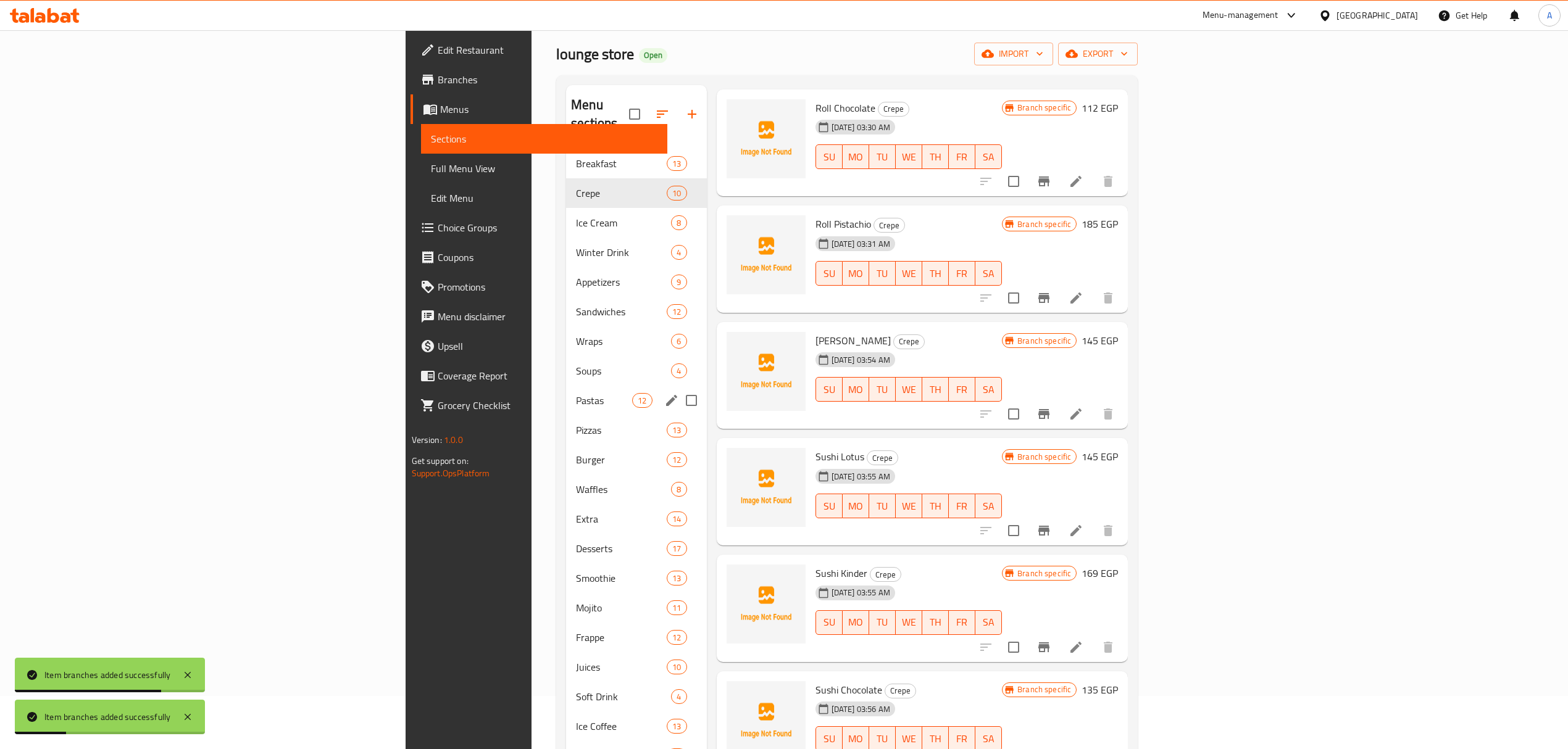
scroll to position [50, 0]
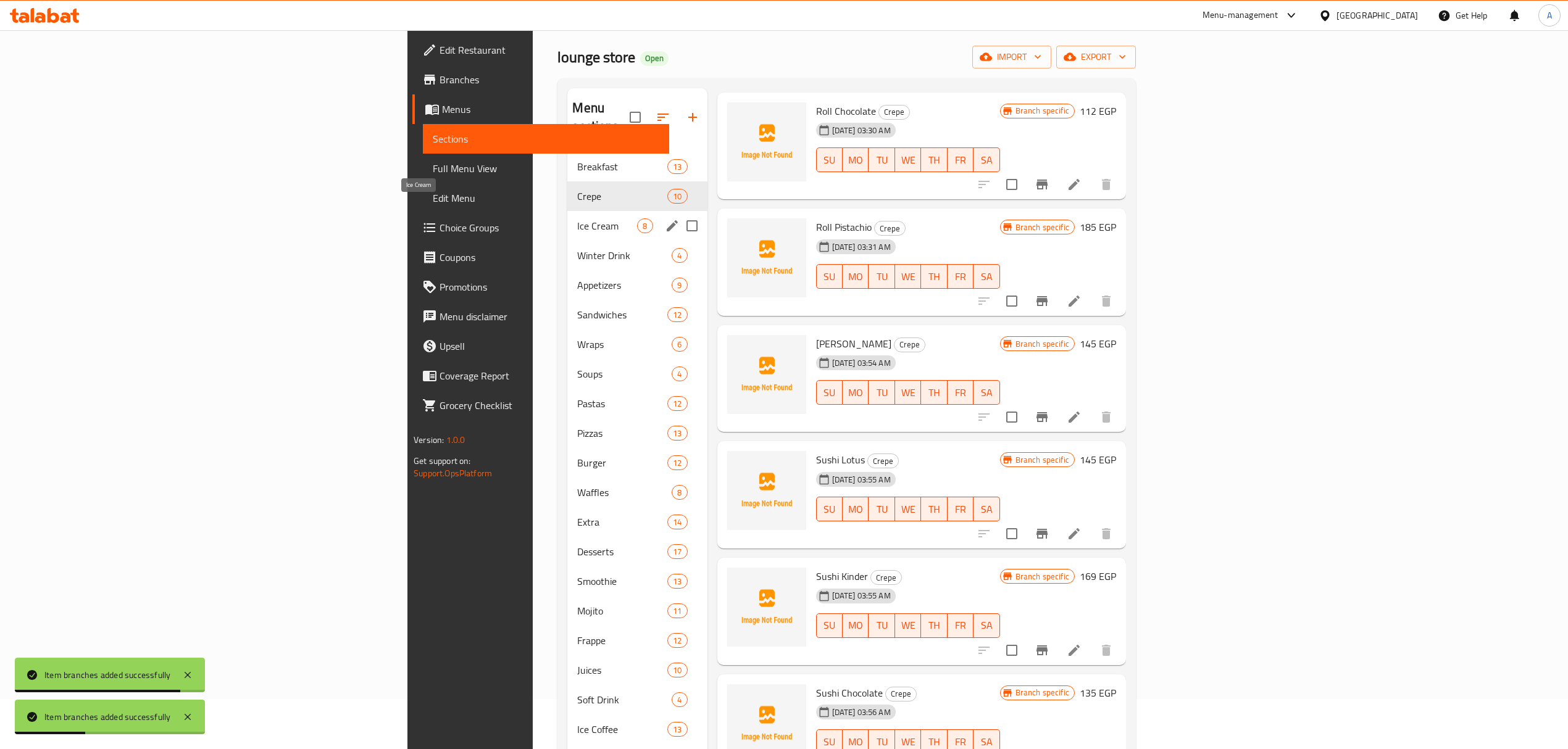
click at [577, 218] on span "Ice Cream" at bounding box center [607, 225] width 60 height 14
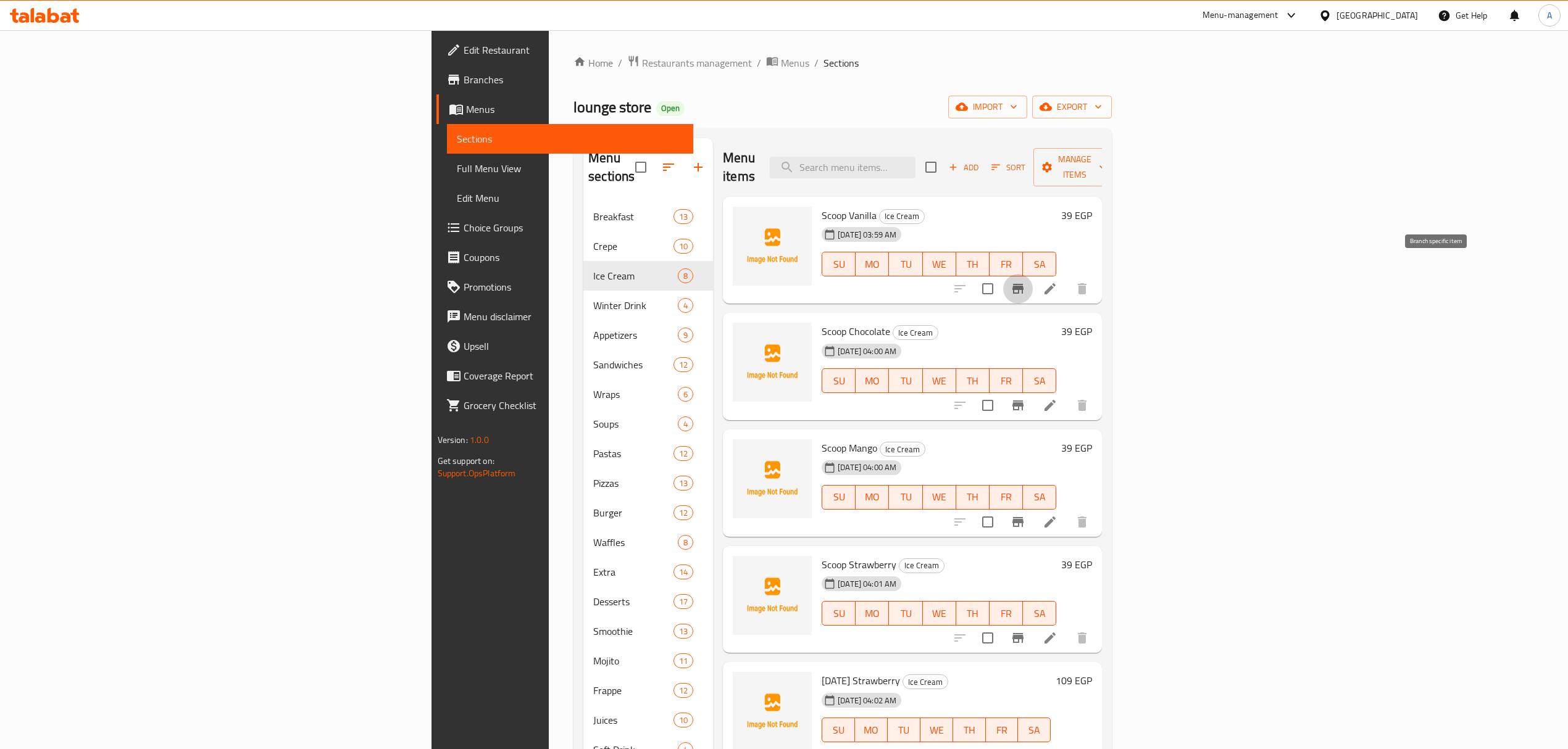
click at [1024, 284] on icon "Branch-specific-item" at bounding box center [1018, 288] width 11 height 10
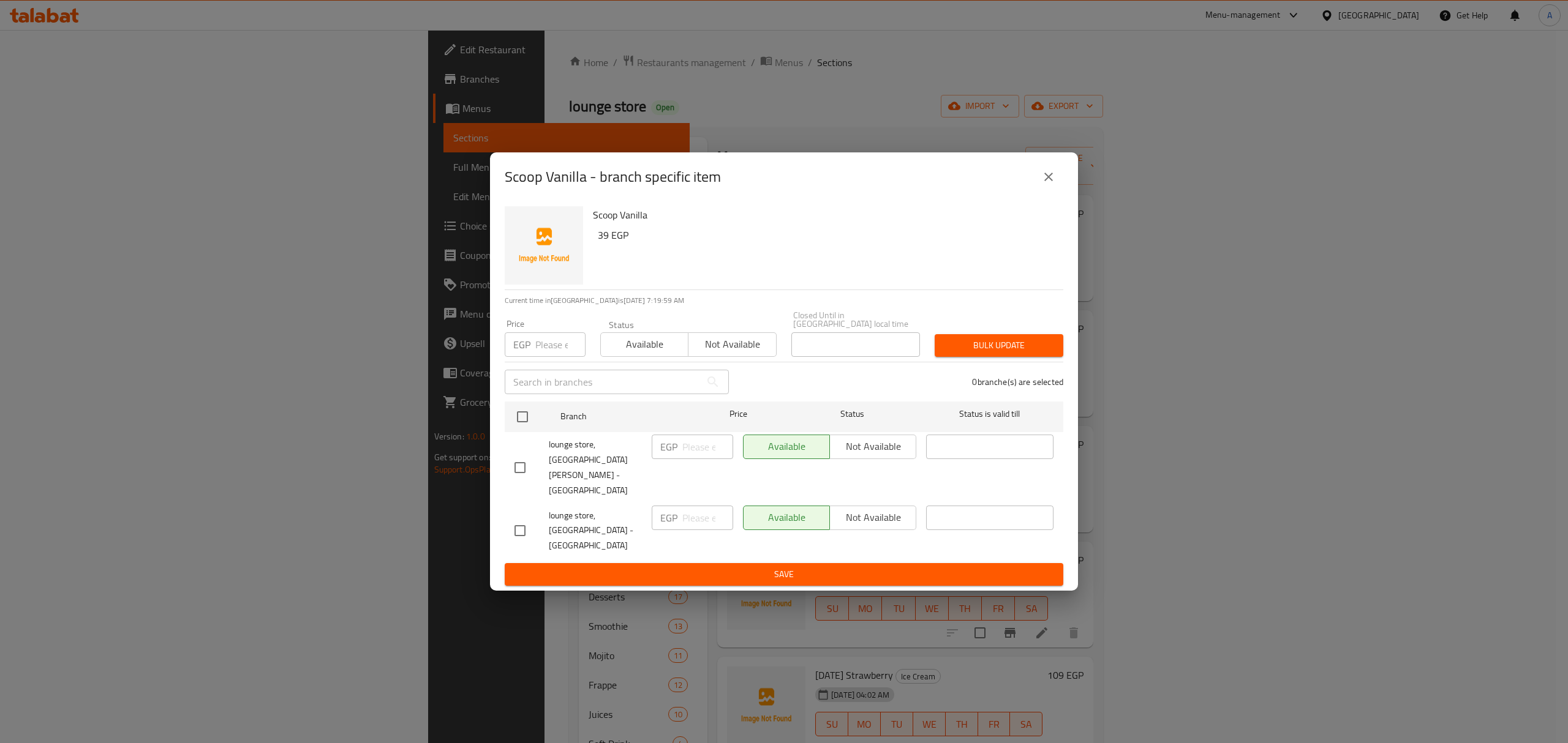
click at [520, 476] on input "checkbox" at bounding box center [520, 467] width 26 height 26
checkbox input "true"
click at [846, 455] on span "Not available" at bounding box center [872, 447] width 76 height 18
click at [837, 567] on div "Scoop Vanilla - branch specific item Scoop Vanilla 39 EGP Current time in Egypt…" at bounding box center [784, 372] width 1568 height 743
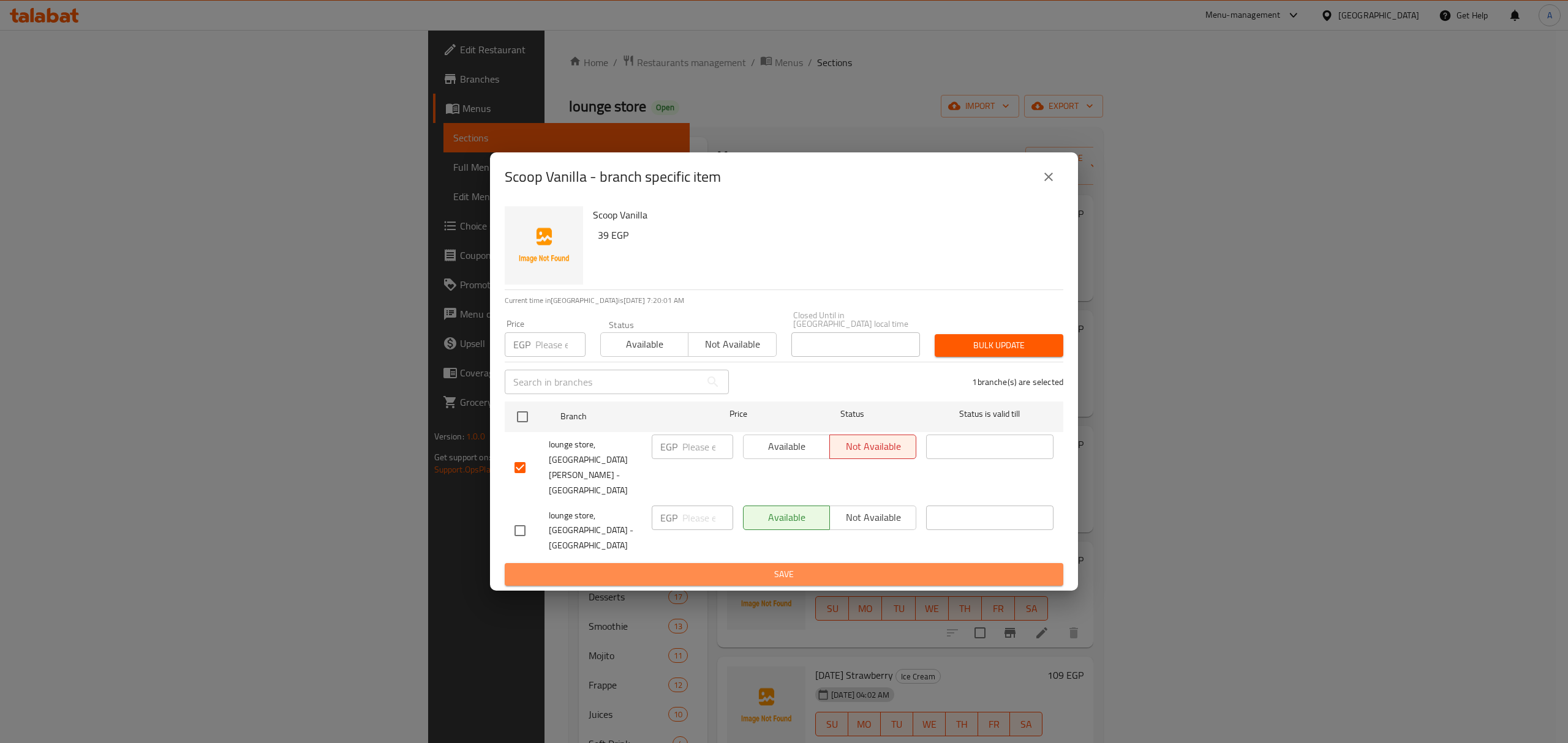
click at [816, 567] on span "Save" at bounding box center [784, 575] width 539 height 15
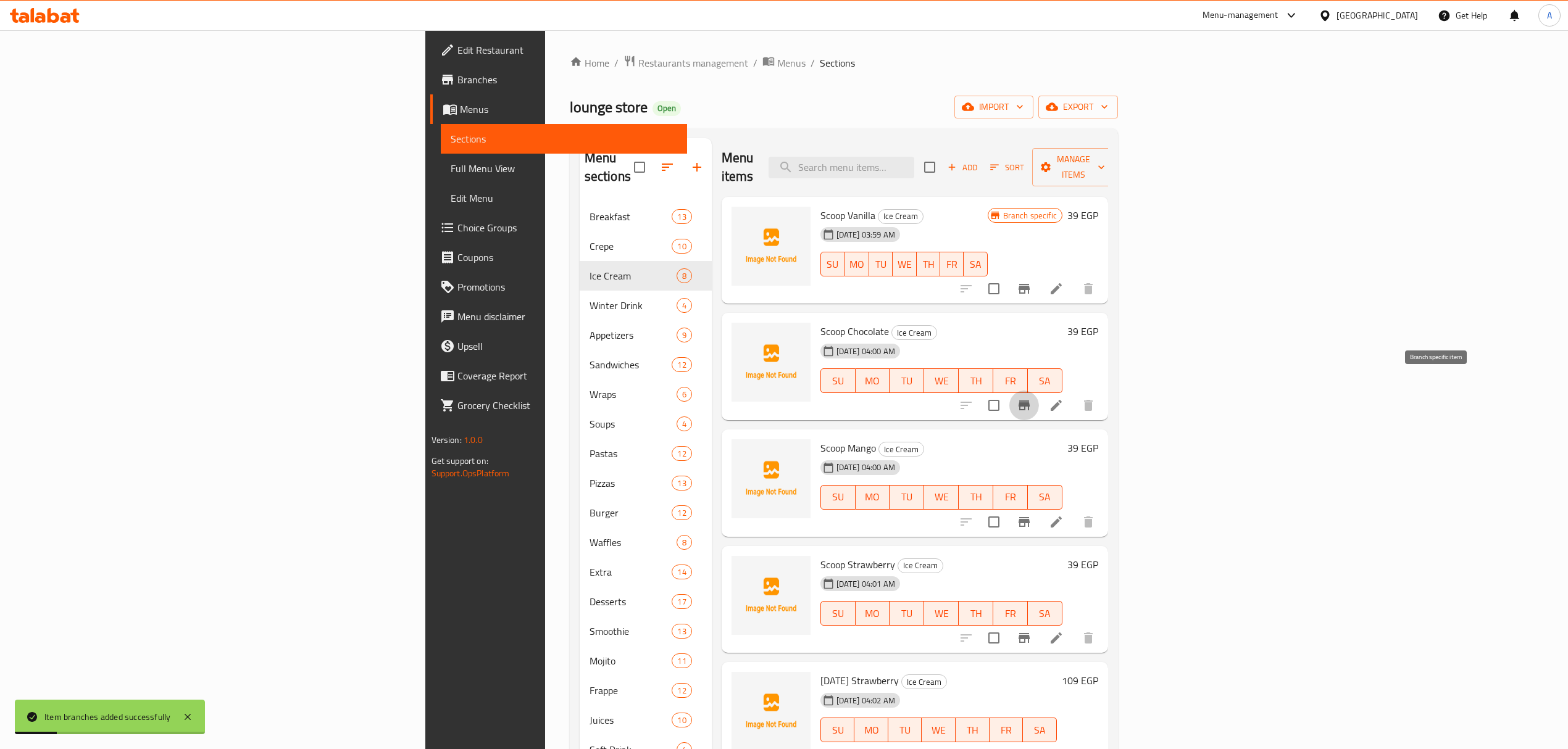
click at [1039, 396] on button "Branch-specific-item" at bounding box center [1024, 405] width 30 height 30
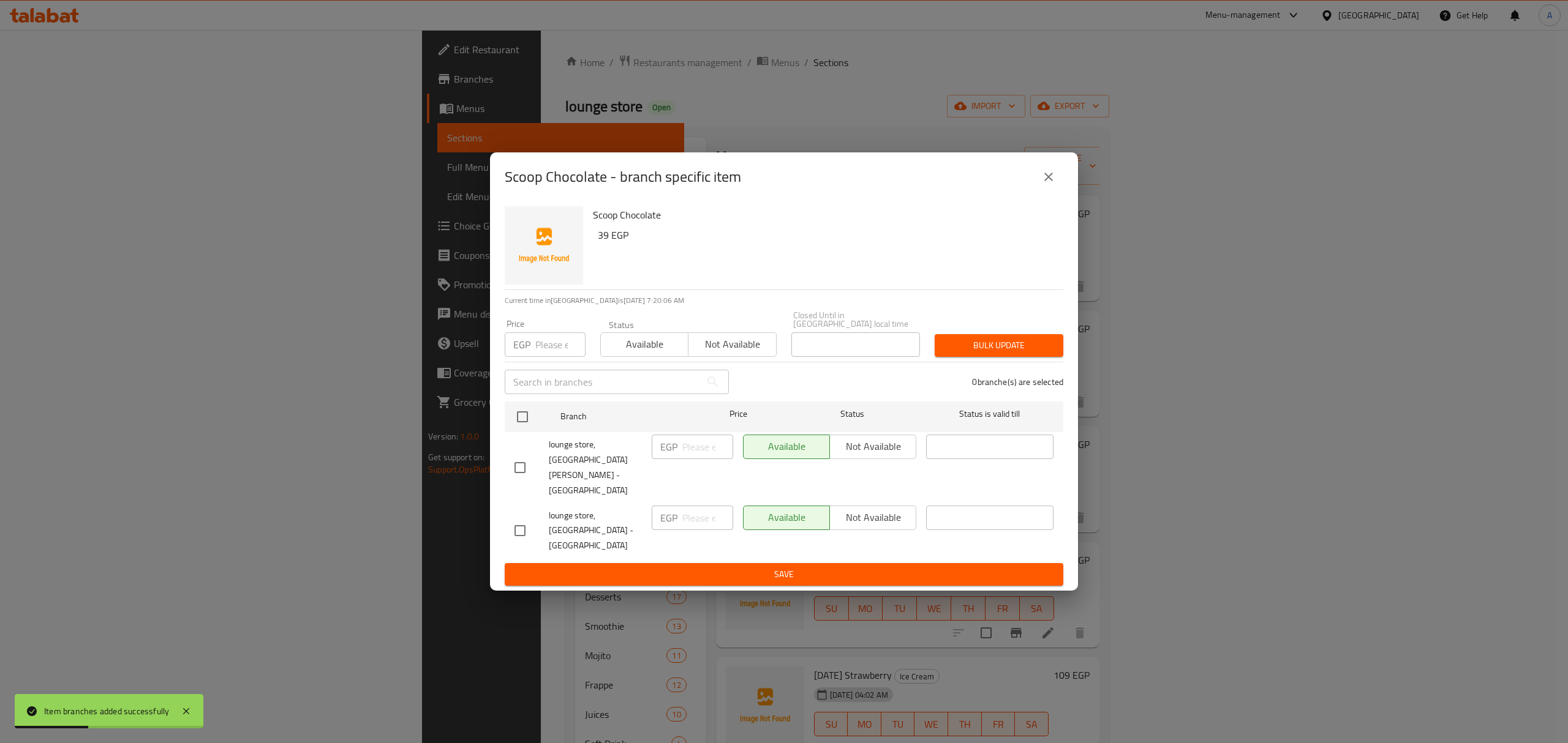
click at [515, 470] on input "checkbox" at bounding box center [520, 467] width 26 height 26
checkbox input "true"
click at [881, 455] on span "Not available" at bounding box center [872, 447] width 76 height 18
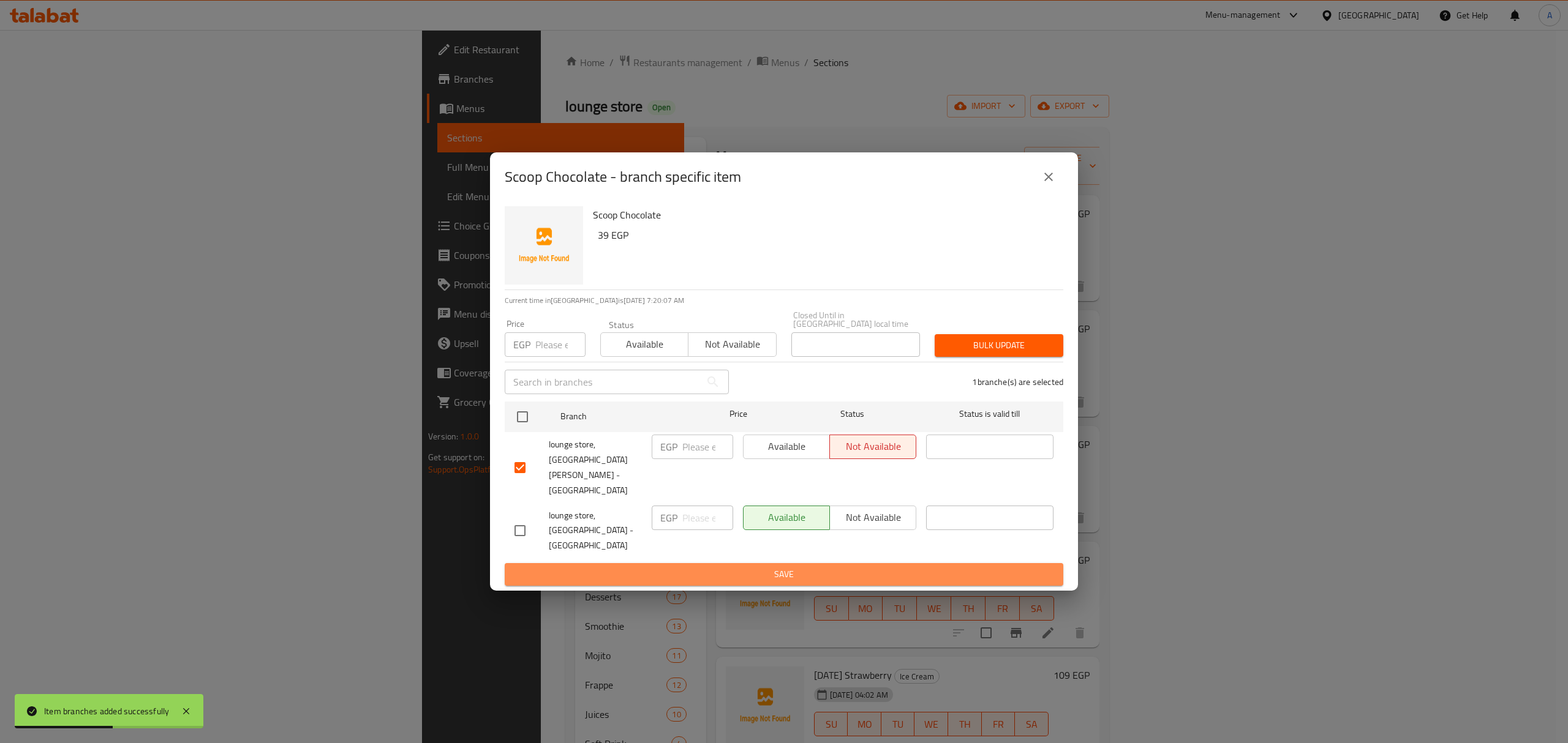
click at [860, 567] on span "Save" at bounding box center [784, 575] width 539 height 15
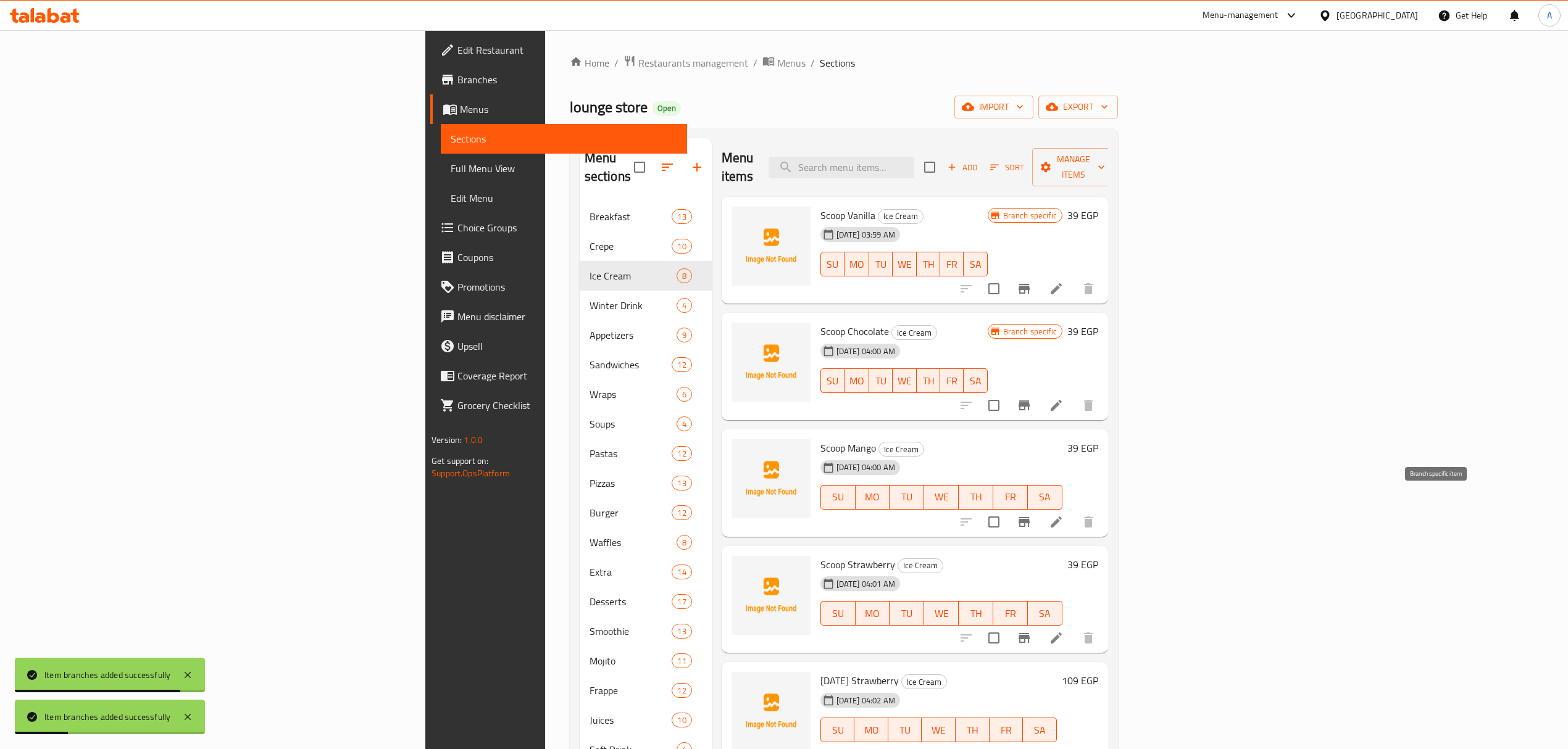
click at [1032, 515] on icon "Branch-specific-item" at bounding box center [1024, 521] width 14 height 14
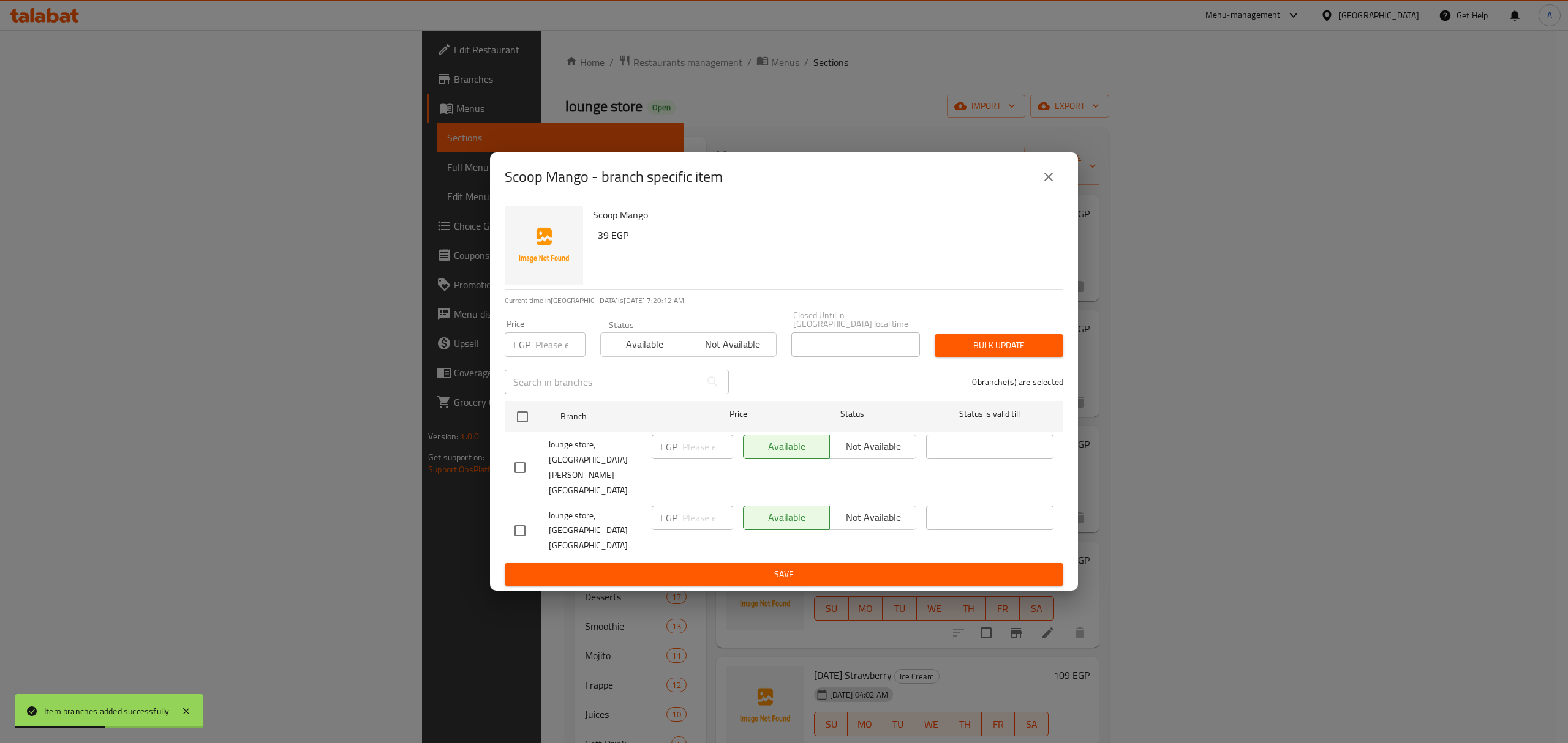
click at [516, 474] on input "checkbox" at bounding box center [520, 467] width 26 height 26
checkbox input "true"
click at [881, 455] on span "Not available" at bounding box center [872, 447] width 76 height 18
click at [835, 559] on div "Scoop Mango 39 EGP Current time in Egypt is 07 Oct 2025 7:20:14 AM Price EGP Pr…" at bounding box center [784, 396] width 588 height 390
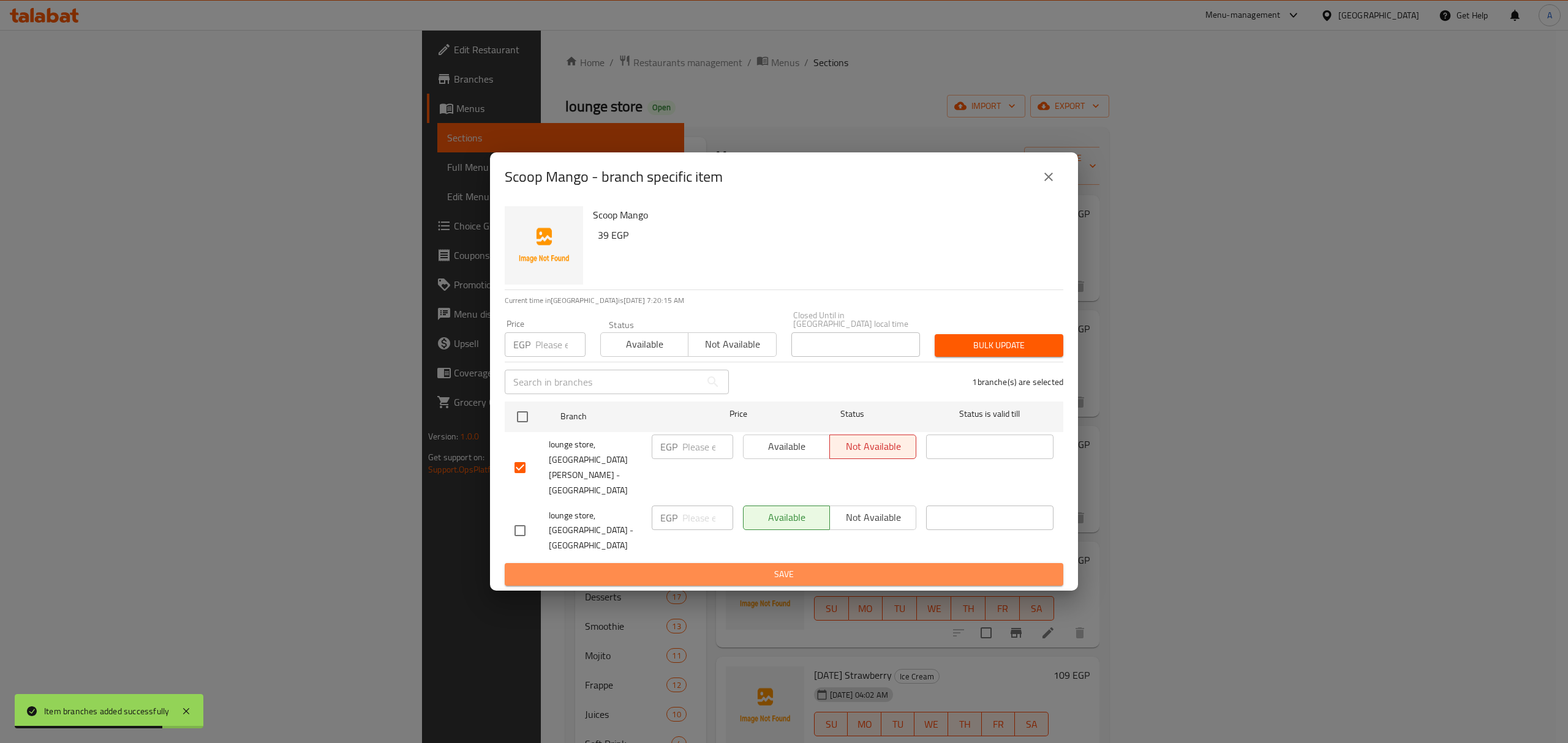
click at [834, 567] on span "Save" at bounding box center [784, 575] width 539 height 15
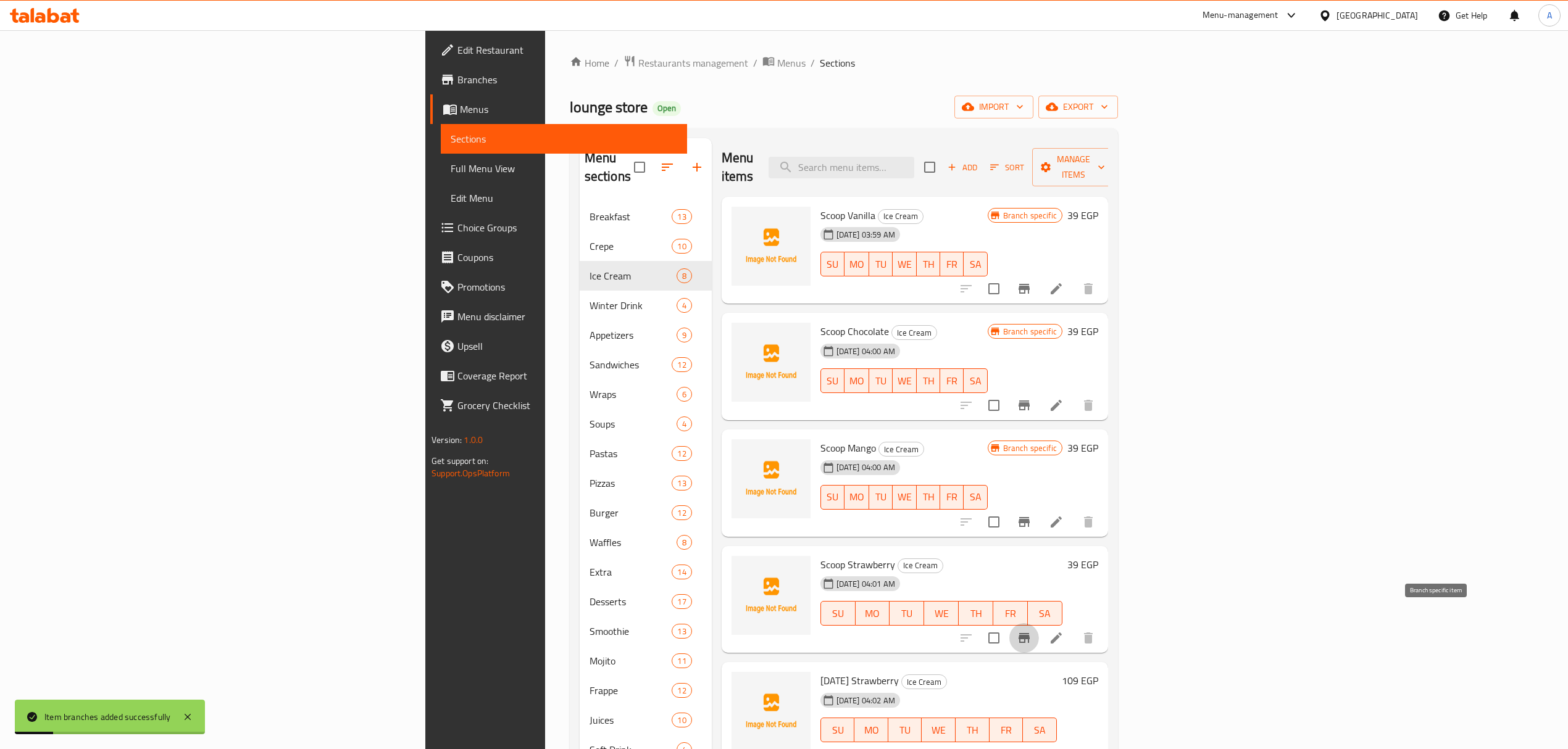
click at [1030, 633] on icon "Branch-specific-item" at bounding box center [1024, 638] width 11 height 10
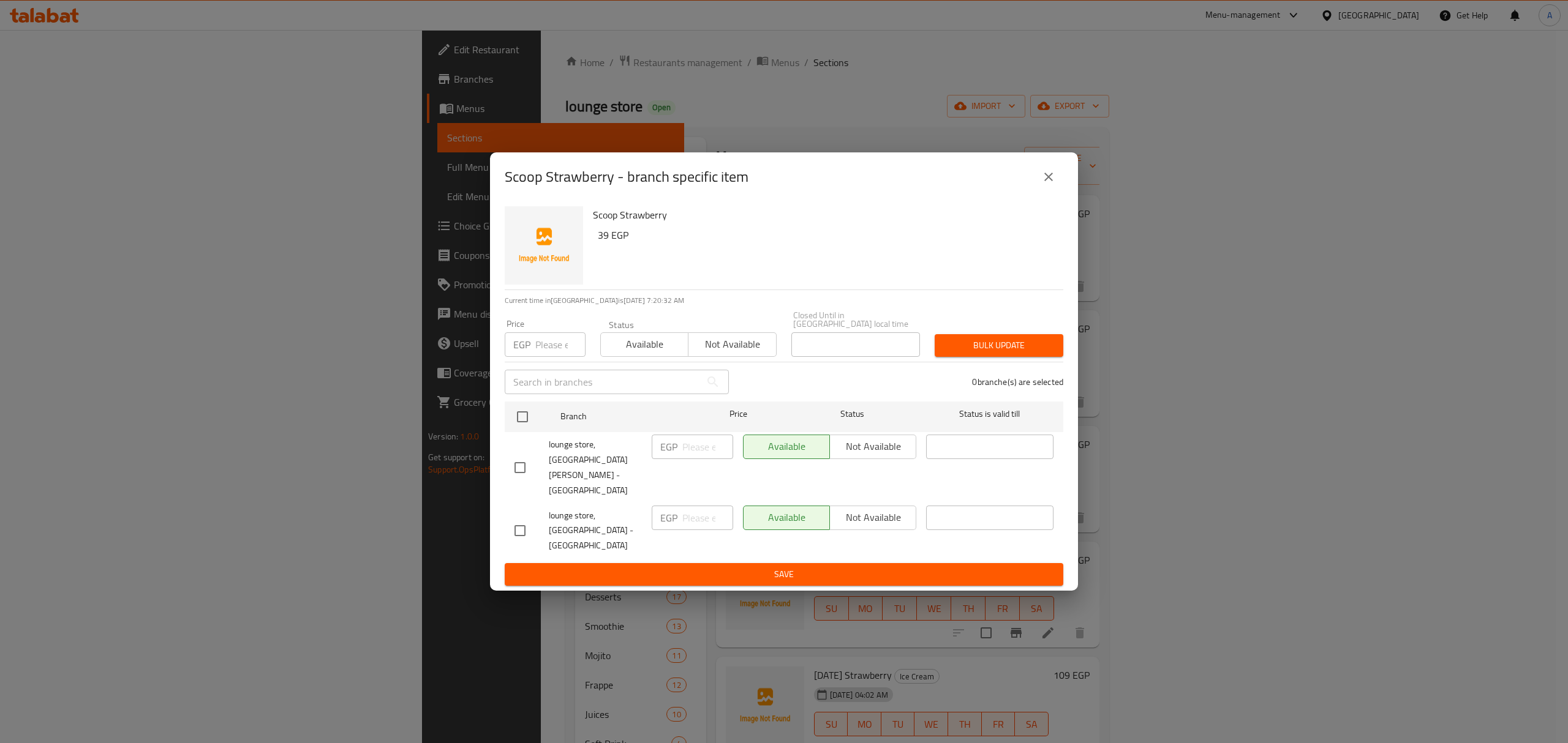
click at [515, 473] on input "checkbox" at bounding box center [520, 467] width 26 height 26
checkbox input "true"
click at [857, 455] on span "Not available" at bounding box center [872, 447] width 76 height 18
click at [826, 567] on span "Save" at bounding box center [784, 575] width 539 height 15
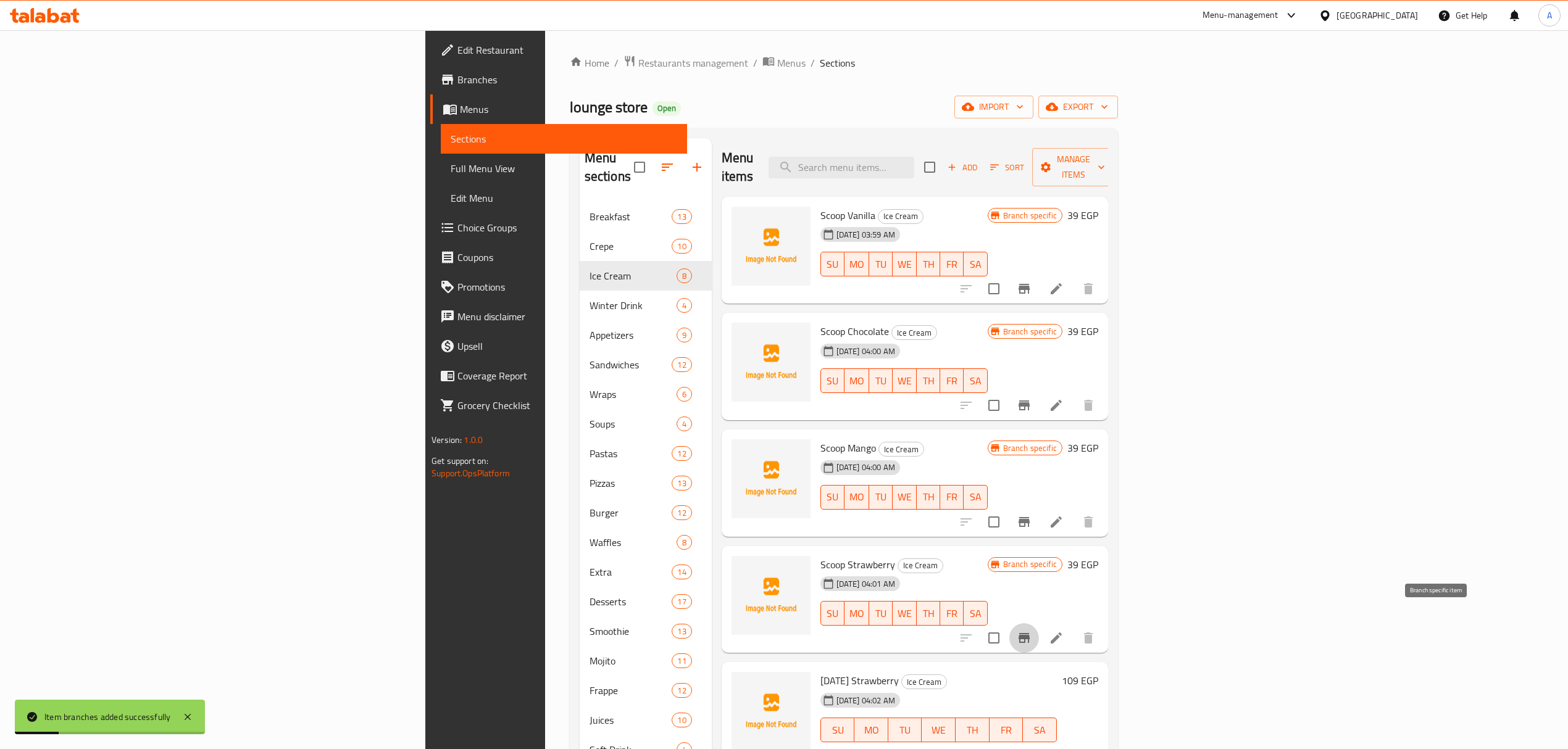
click at [1030, 633] on icon "Branch-specific-item" at bounding box center [1024, 638] width 11 height 10
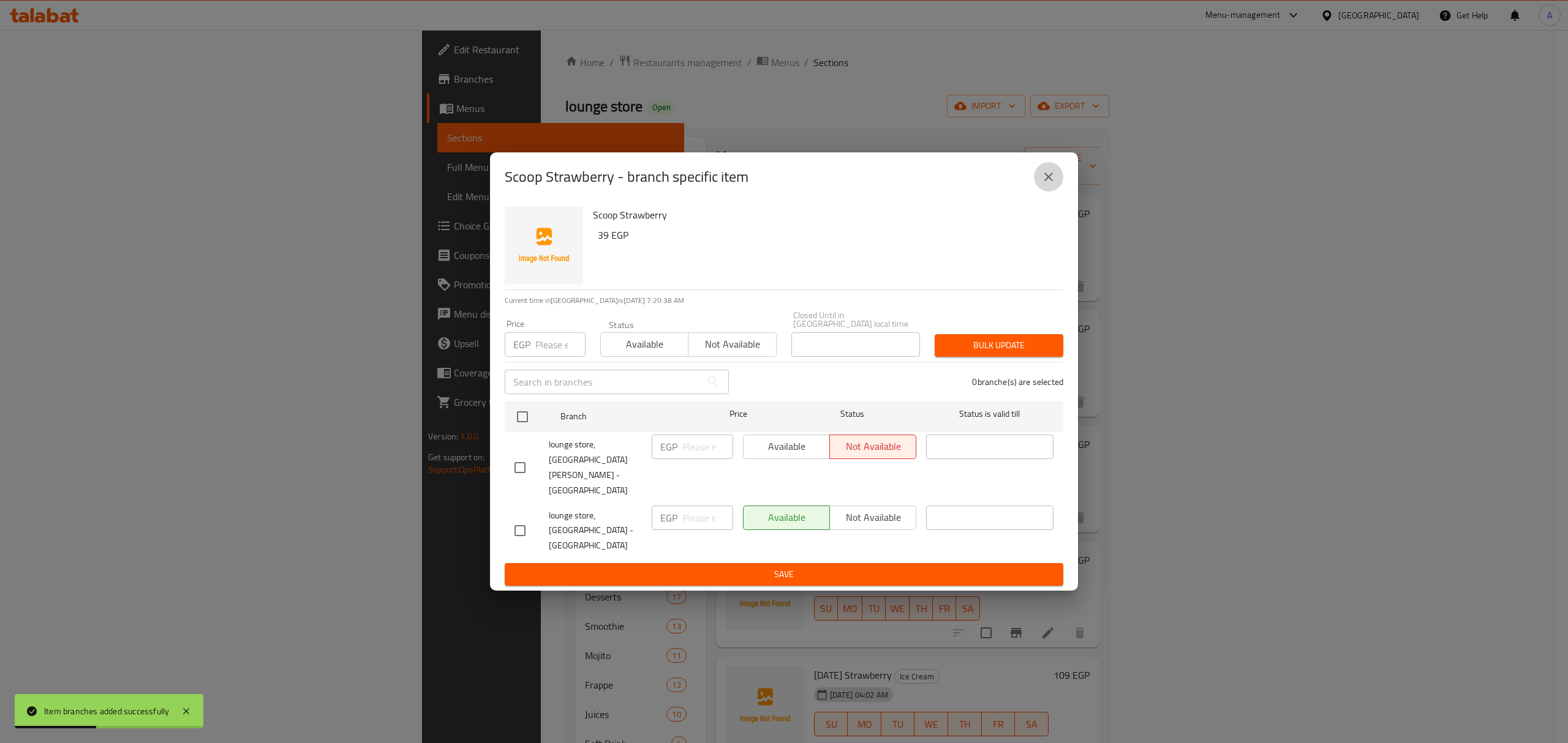
click at [1045, 184] on icon "close" at bounding box center [1048, 177] width 14 height 14
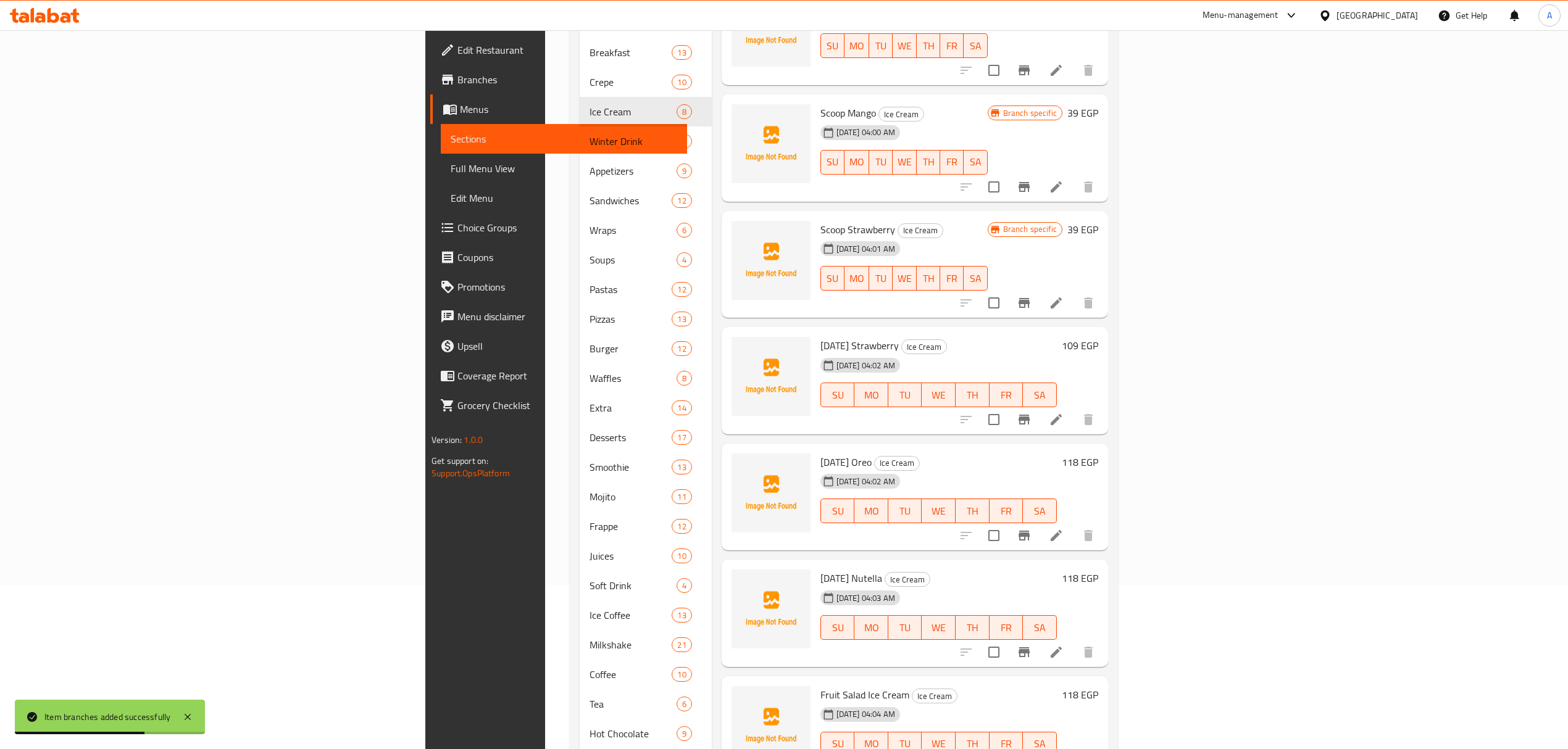
scroll to position [215, 0]
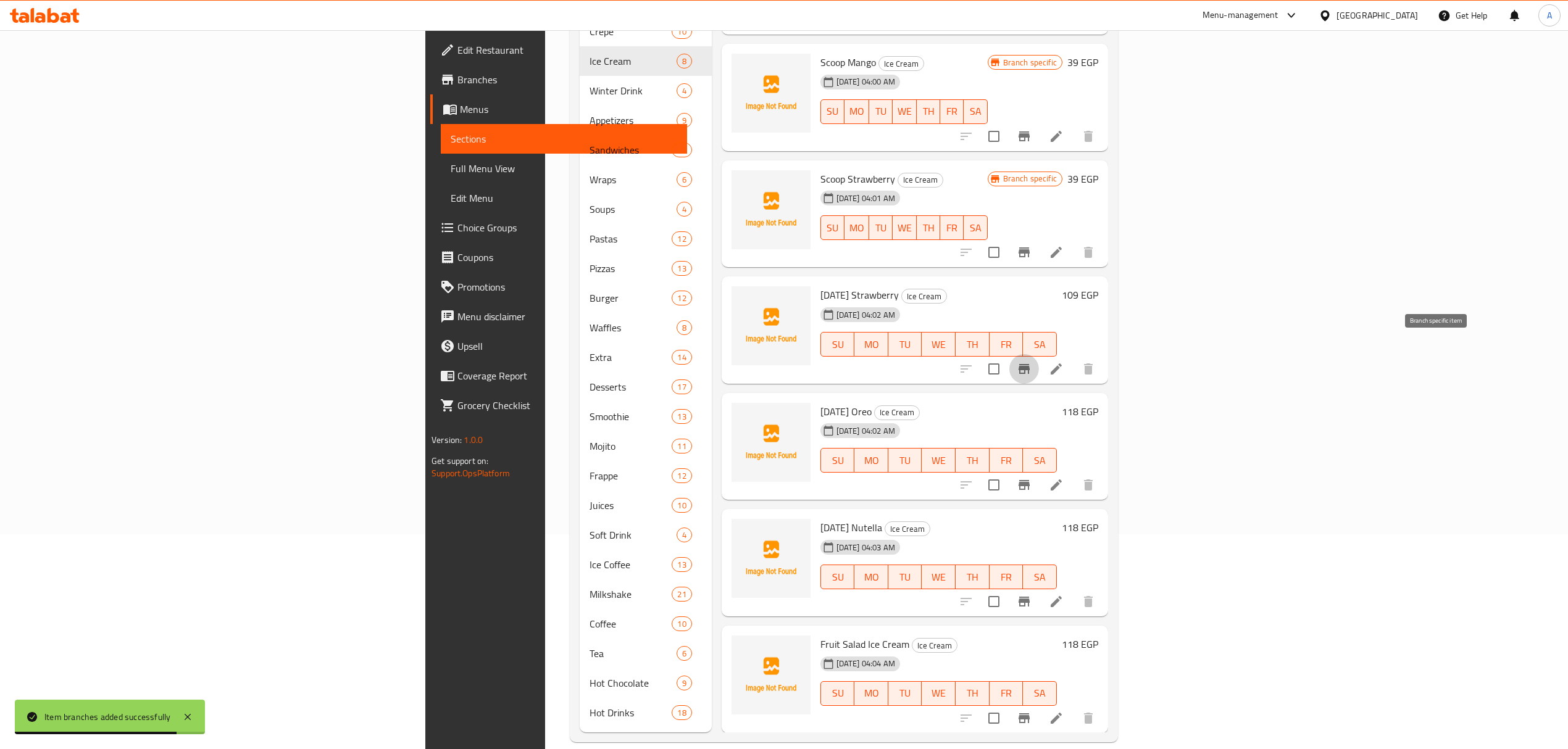
click at [1032, 362] on icon "Branch-specific-item" at bounding box center [1024, 368] width 14 height 14
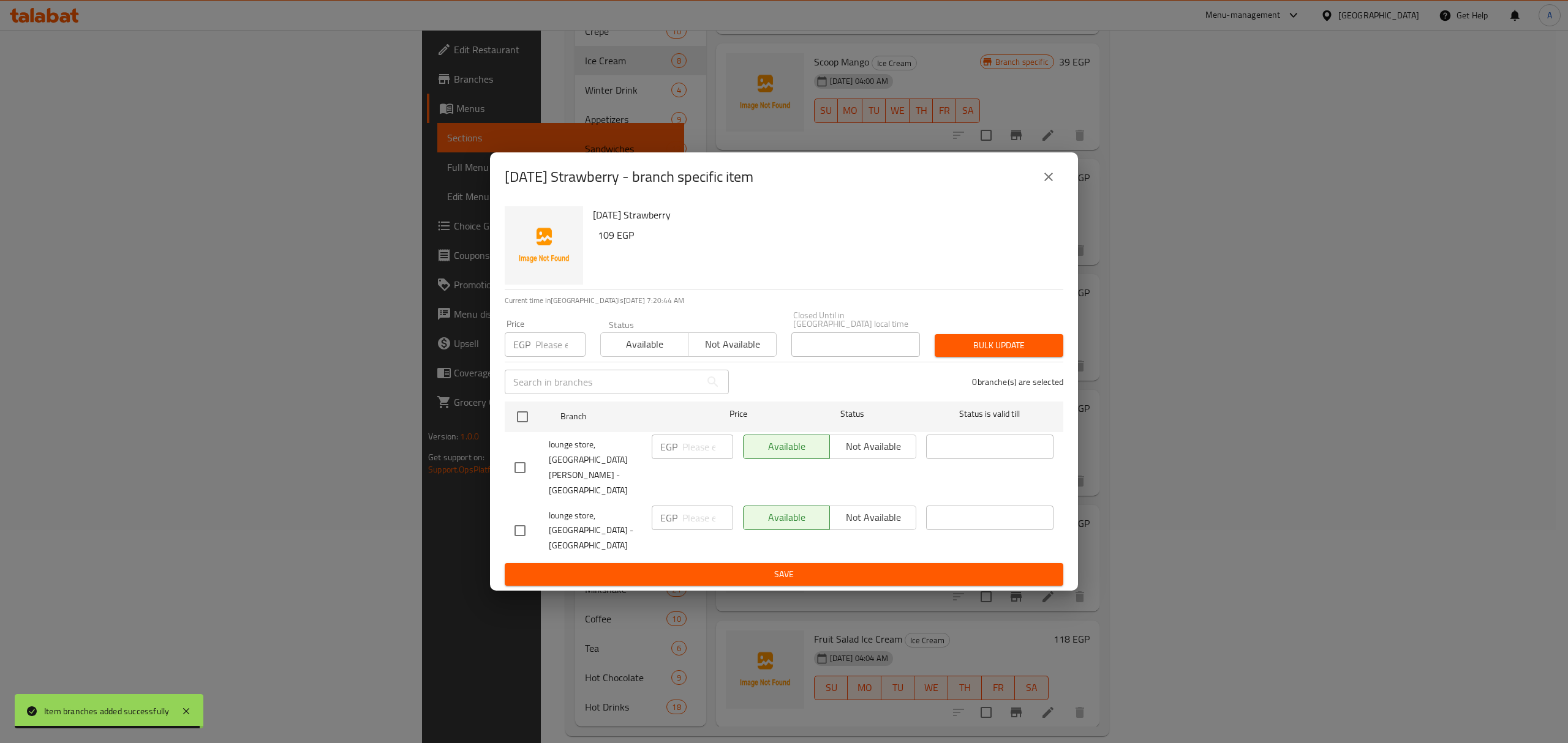
click at [532, 471] on div at bounding box center [531, 467] width 34 height 26
click at [523, 473] on input "checkbox" at bounding box center [520, 467] width 26 height 26
checkbox input "true"
click at [877, 455] on span "Not available" at bounding box center [872, 447] width 76 height 18
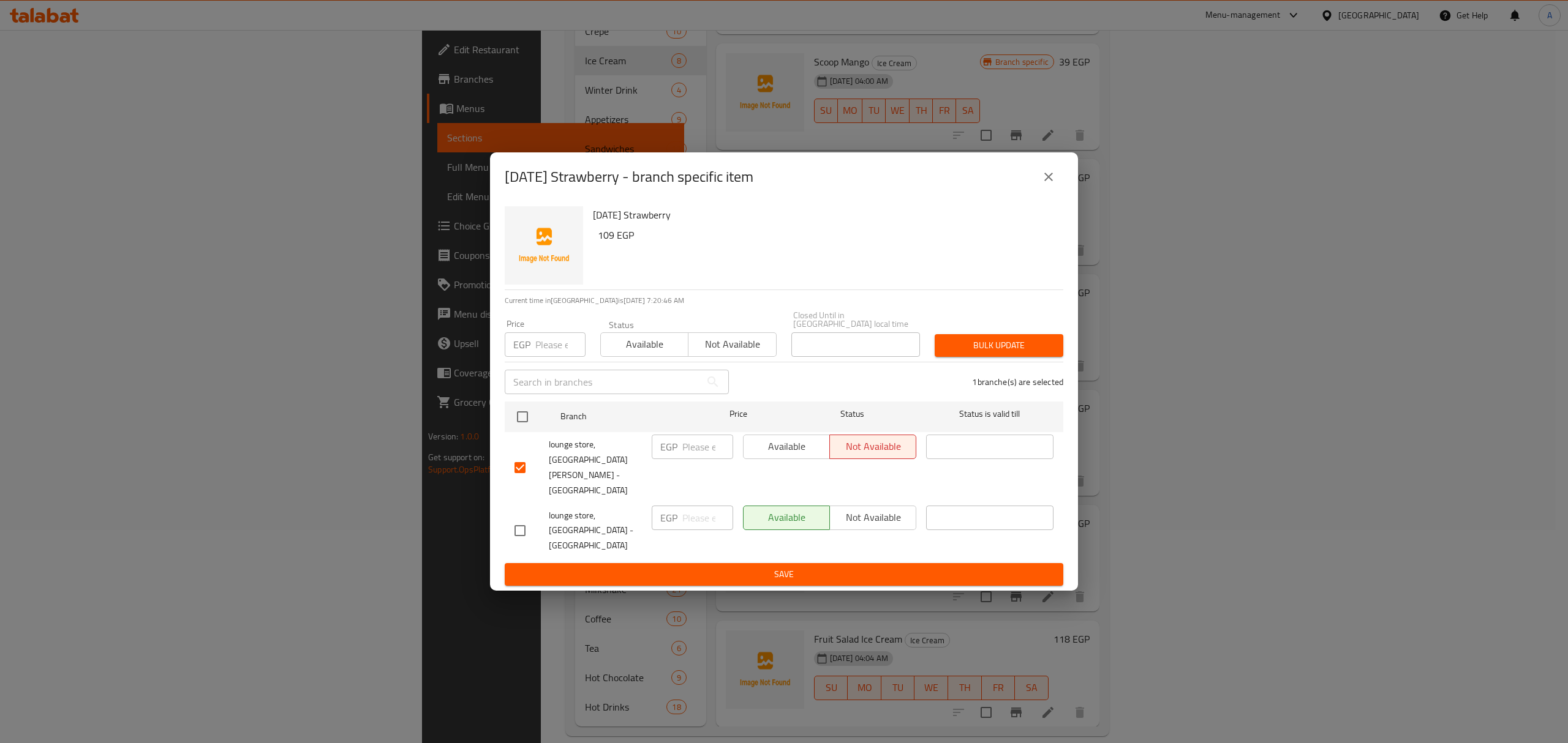
click at [859, 563] on button "Save" at bounding box center [783, 575] width 558 height 23
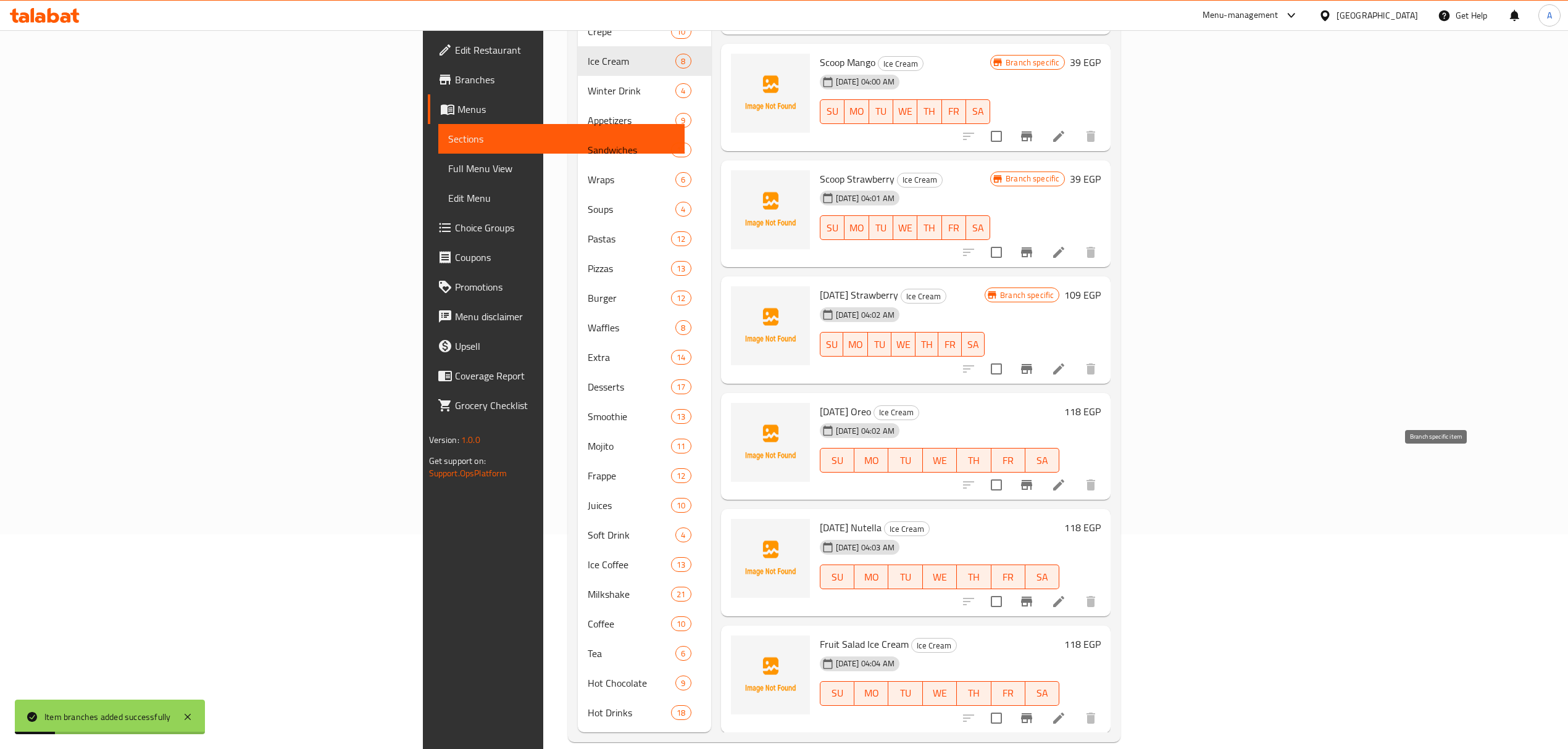
click at [1034, 478] on icon "Branch-specific-item" at bounding box center [1027, 485] width 14 height 14
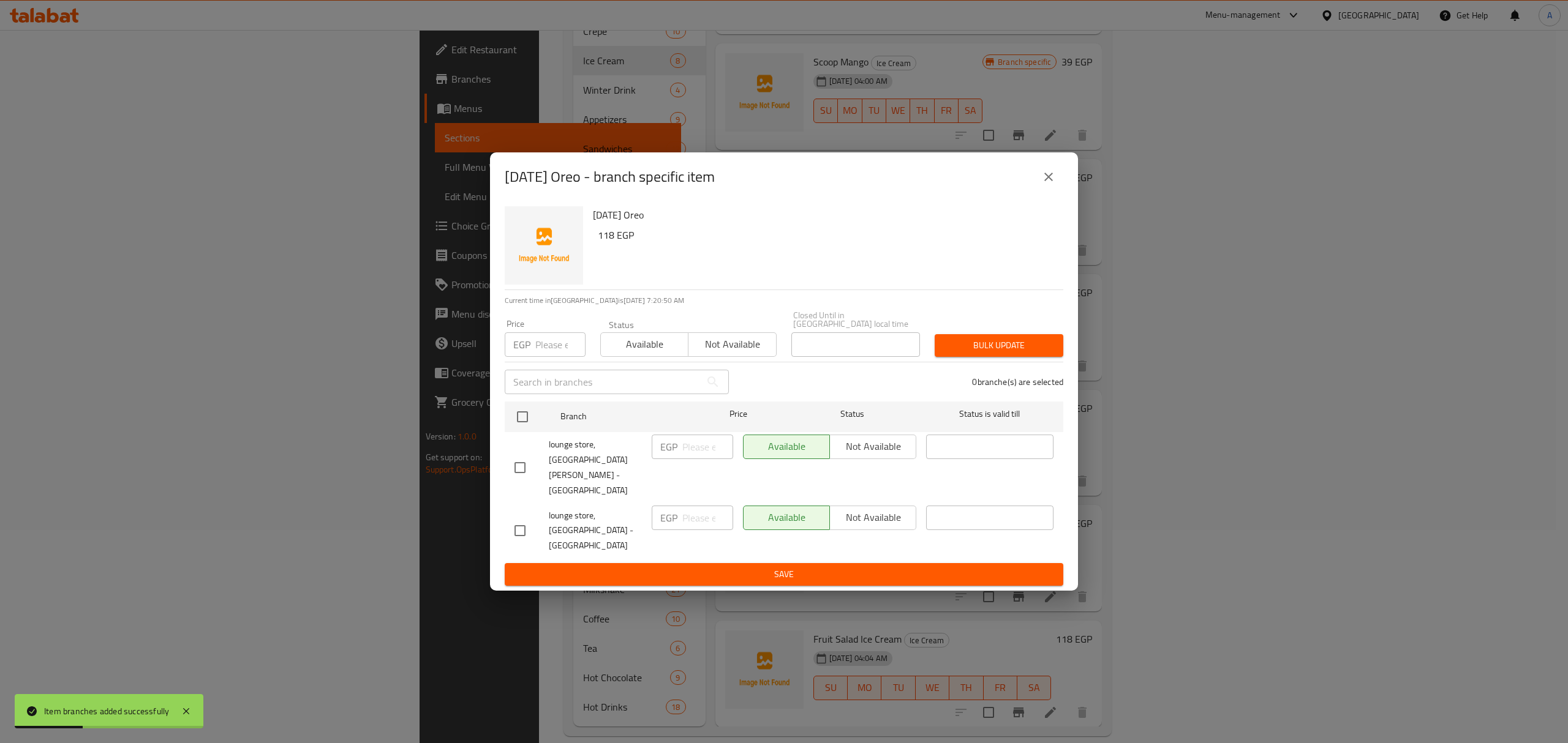
click at [514, 467] on input "checkbox" at bounding box center [520, 467] width 26 height 26
checkbox input "true"
click at [859, 455] on span "Not available" at bounding box center [872, 447] width 76 height 18
click at [831, 567] on span "Save" at bounding box center [784, 575] width 539 height 15
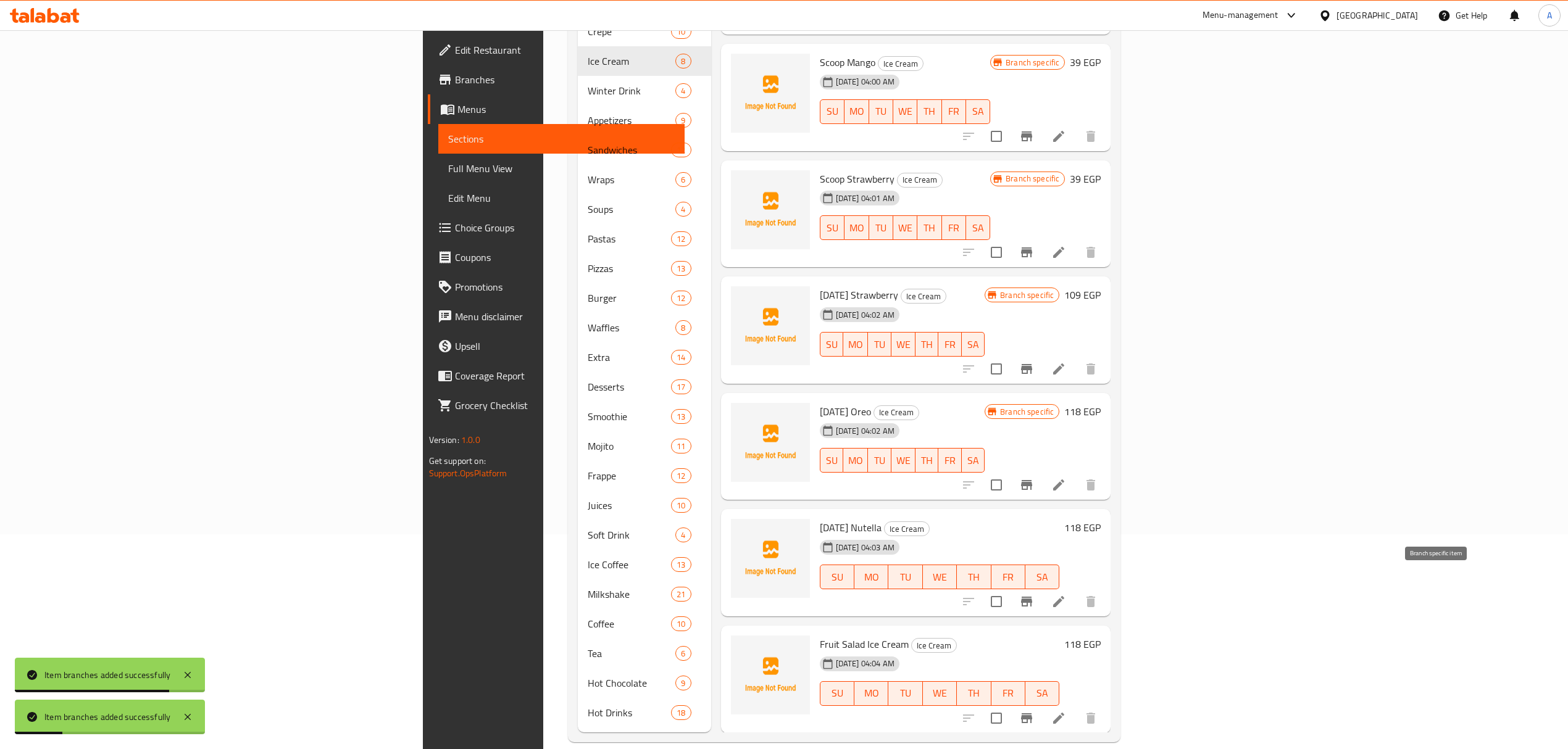
click at [1042, 587] on button "Branch-specific-item" at bounding box center [1027, 601] width 30 height 30
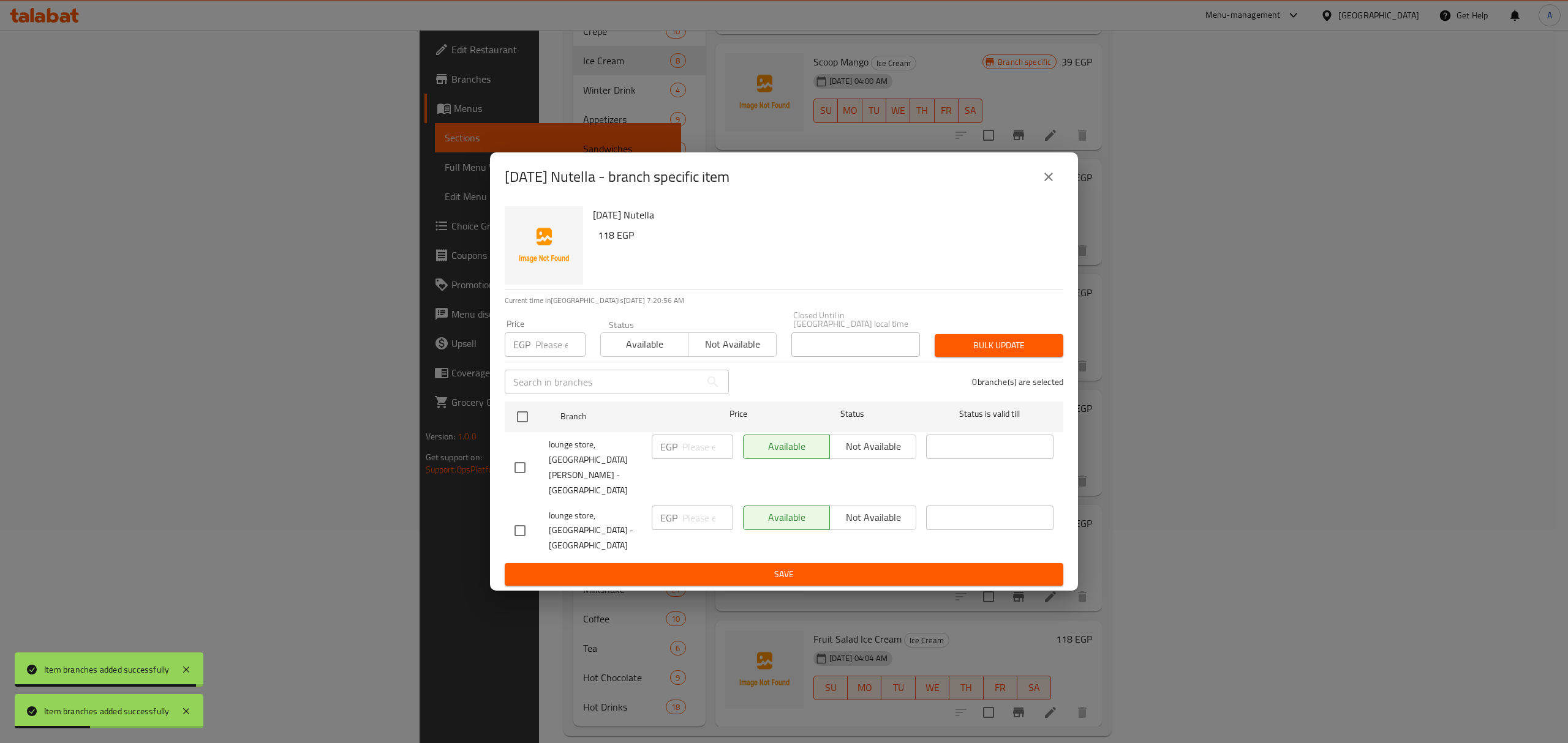
click at [518, 464] on input "checkbox" at bounding box center [520, 467] width 26 height 26
checkbox input "true"
click at [855, 455] on span "Not available" at bounding box center [872, 447] width 76 height 18
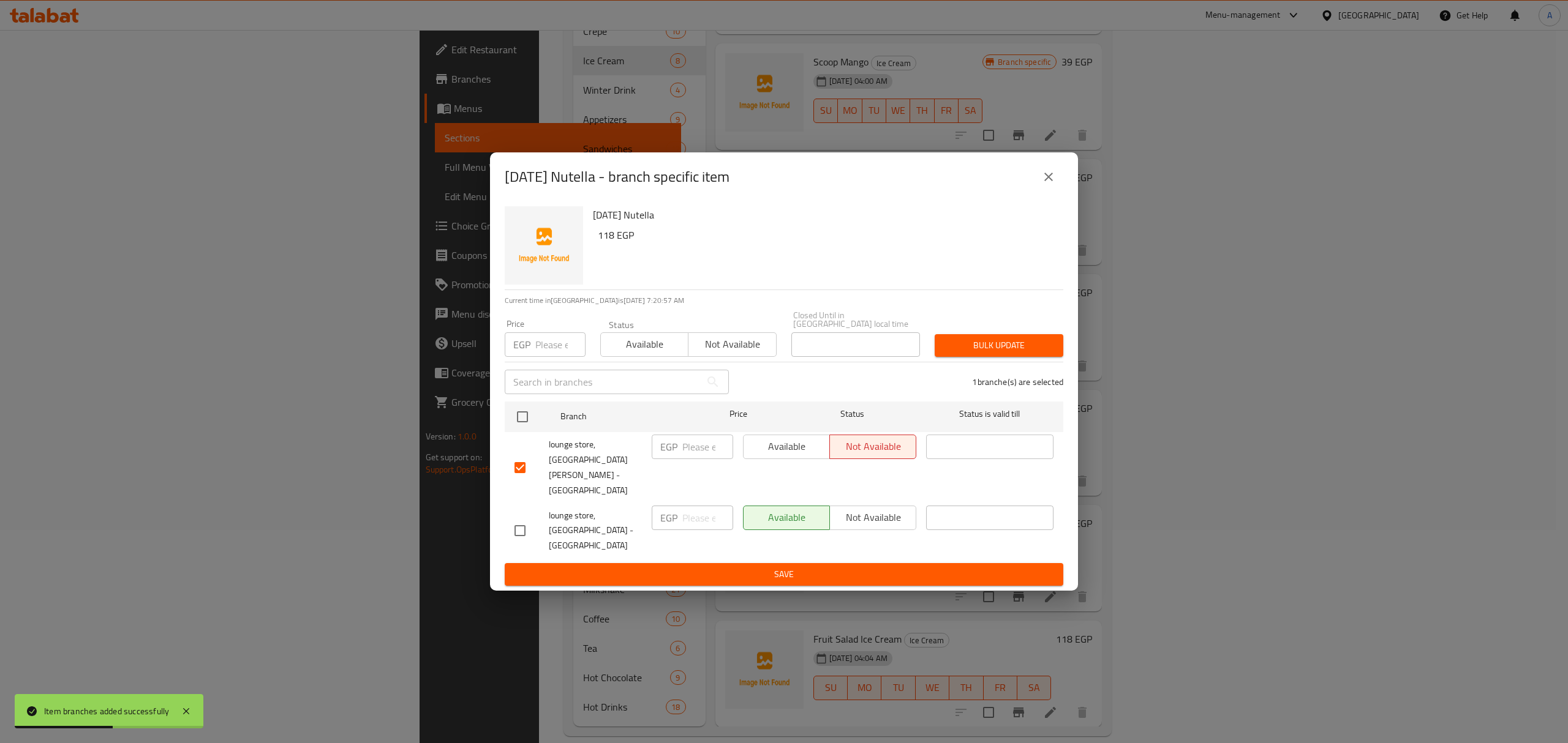
click at [843, 567] on span "Save" at bounding box center [784, 575] width 539 height 15
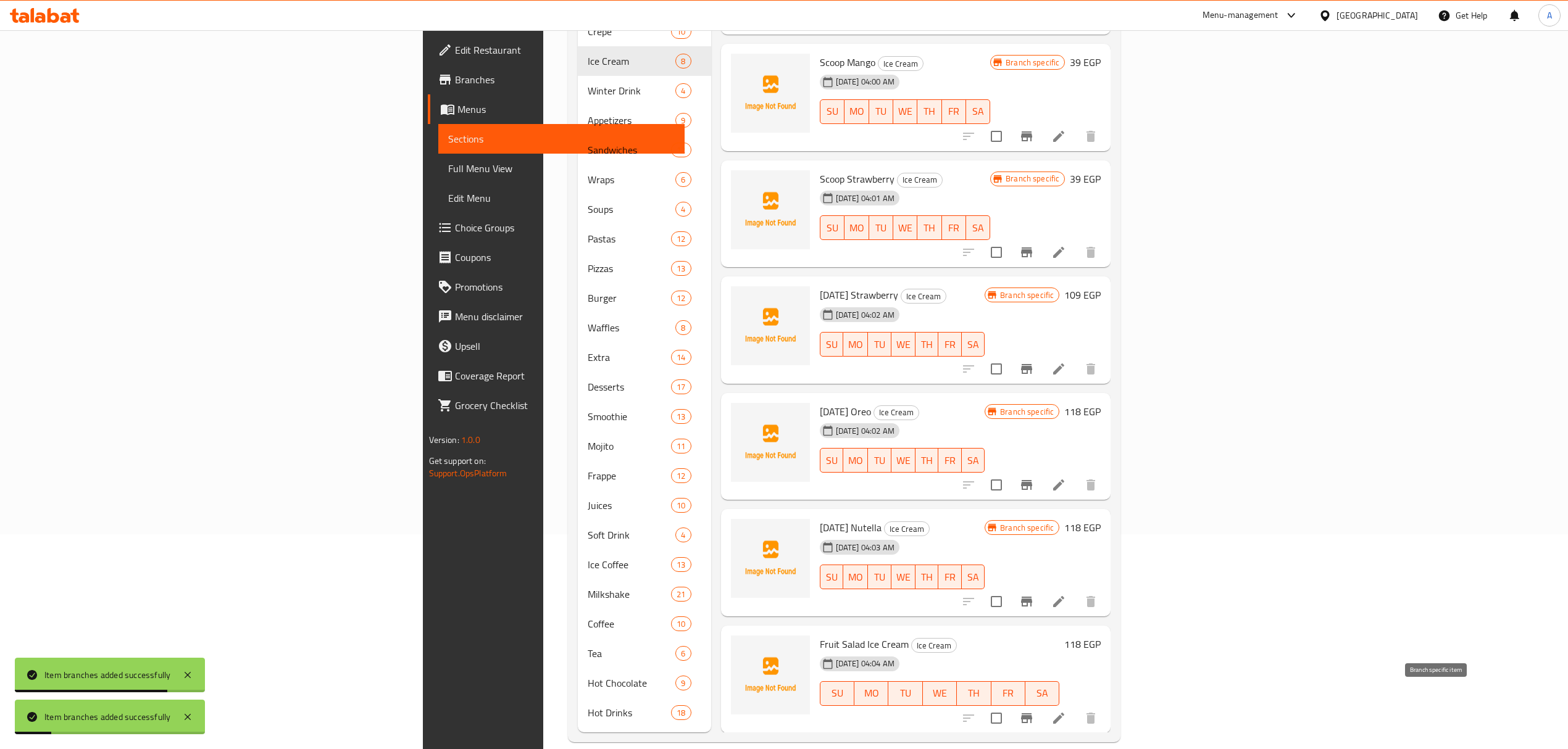
click at [1033, 713] on icon "Branch-specific-item" at bounding box center [1027, 718] width 11 height 10
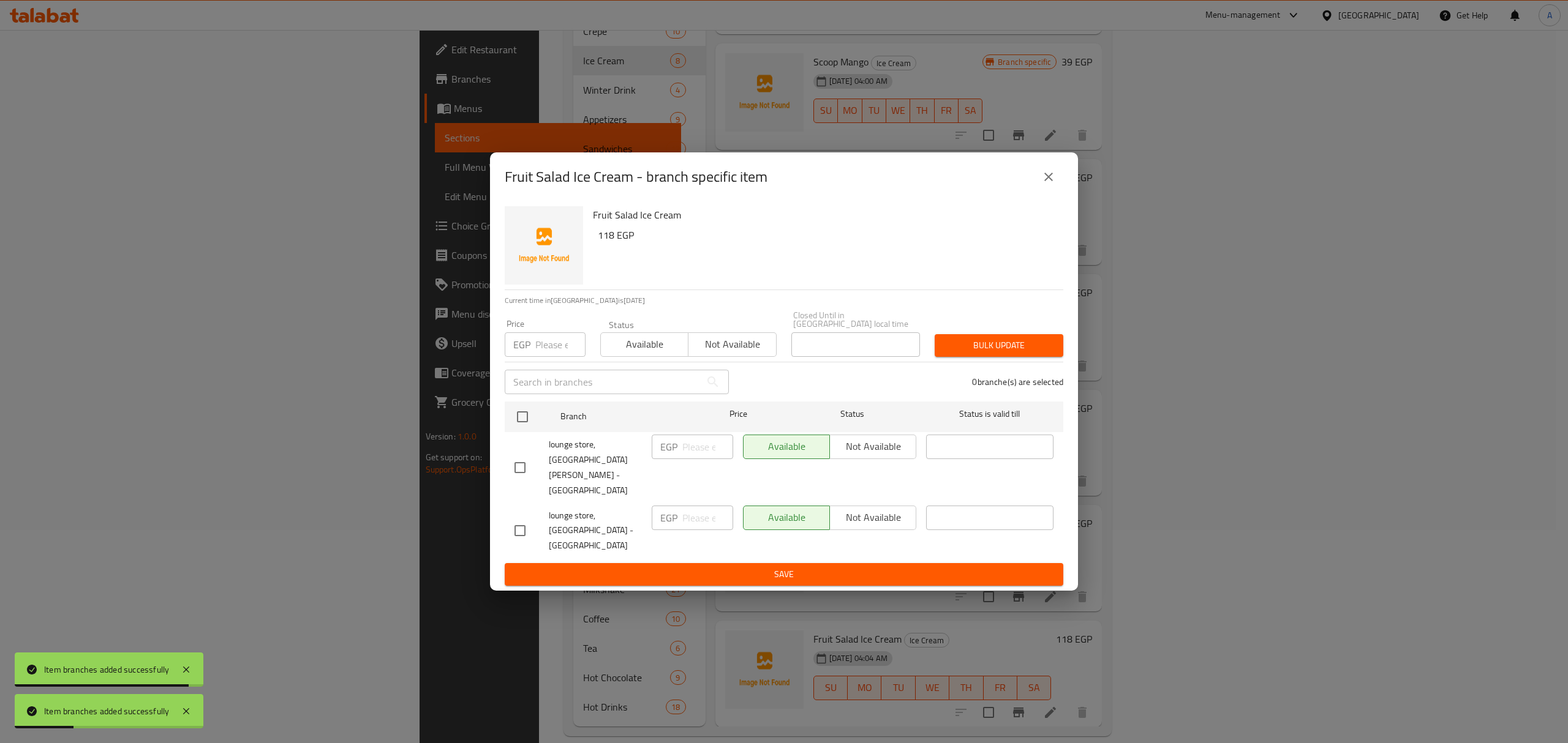
click at [528, 465] on input "checkbox" at bounding box center [520, 467] width 26 height 26
checkbox input "true"
click at [867, 455] on span "Not available" at bounding box center [872, 447] width 76 height 18
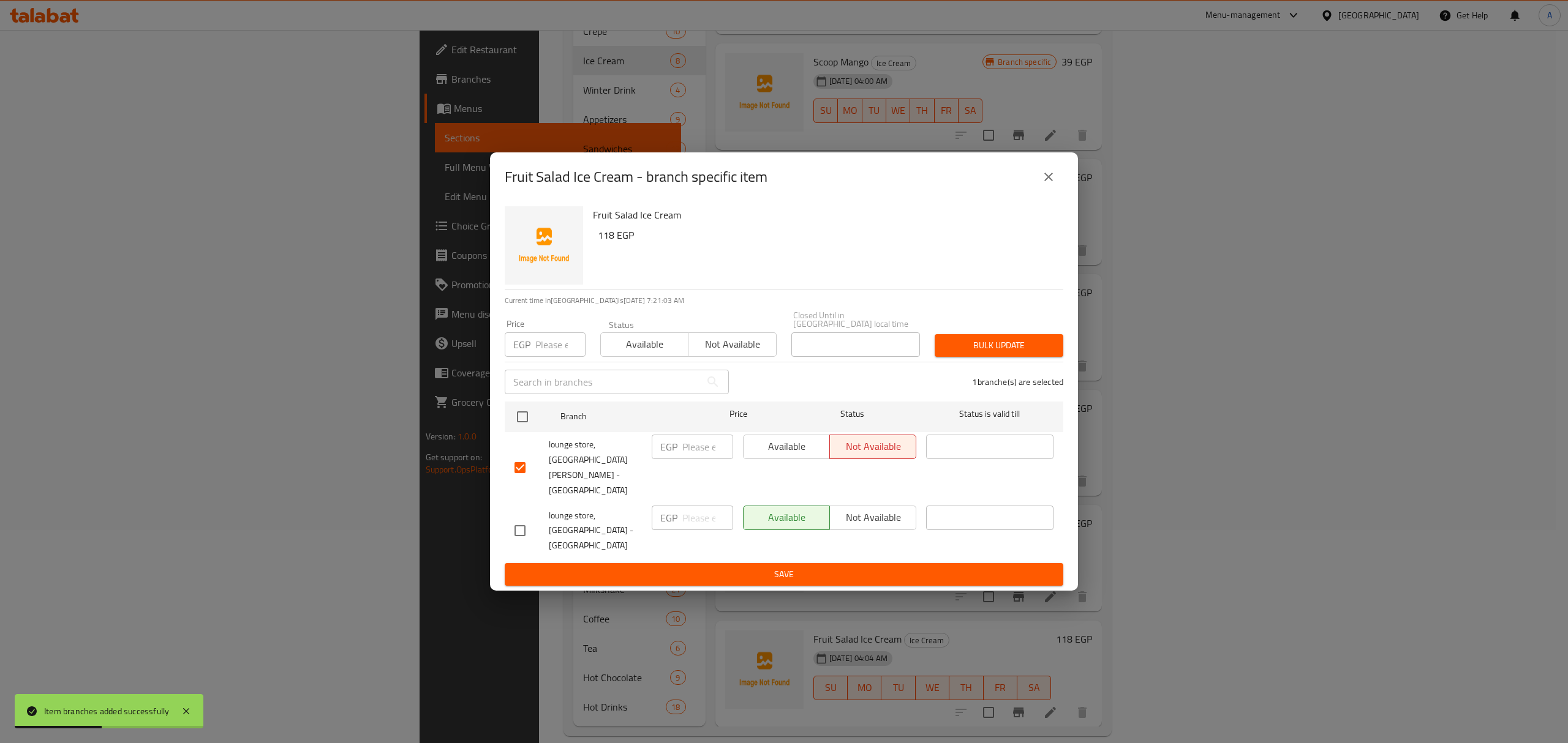
click at [853, 567] on span "Save" at bounding box center [784, 575] width 539 height 15
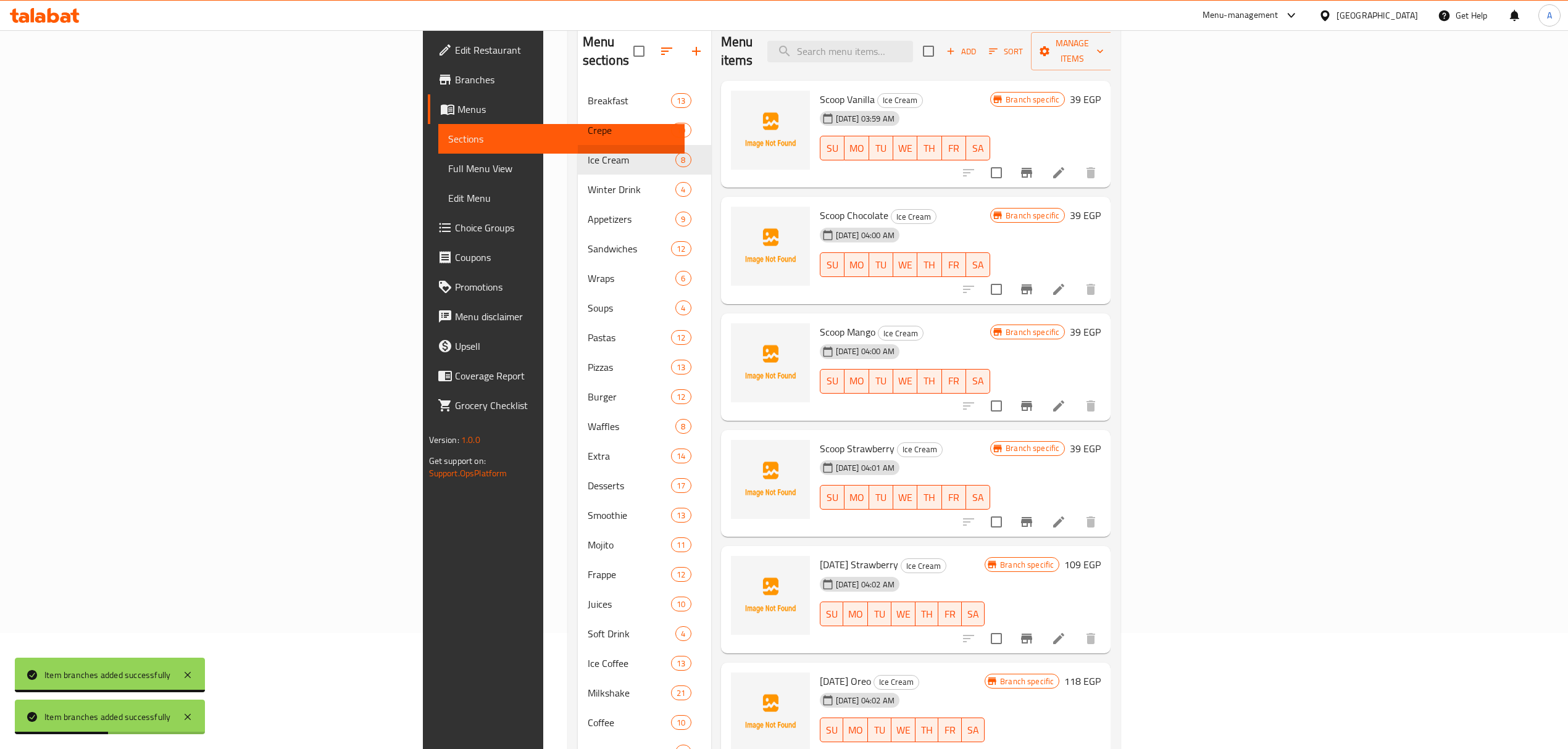
scroll to position [0, 0]
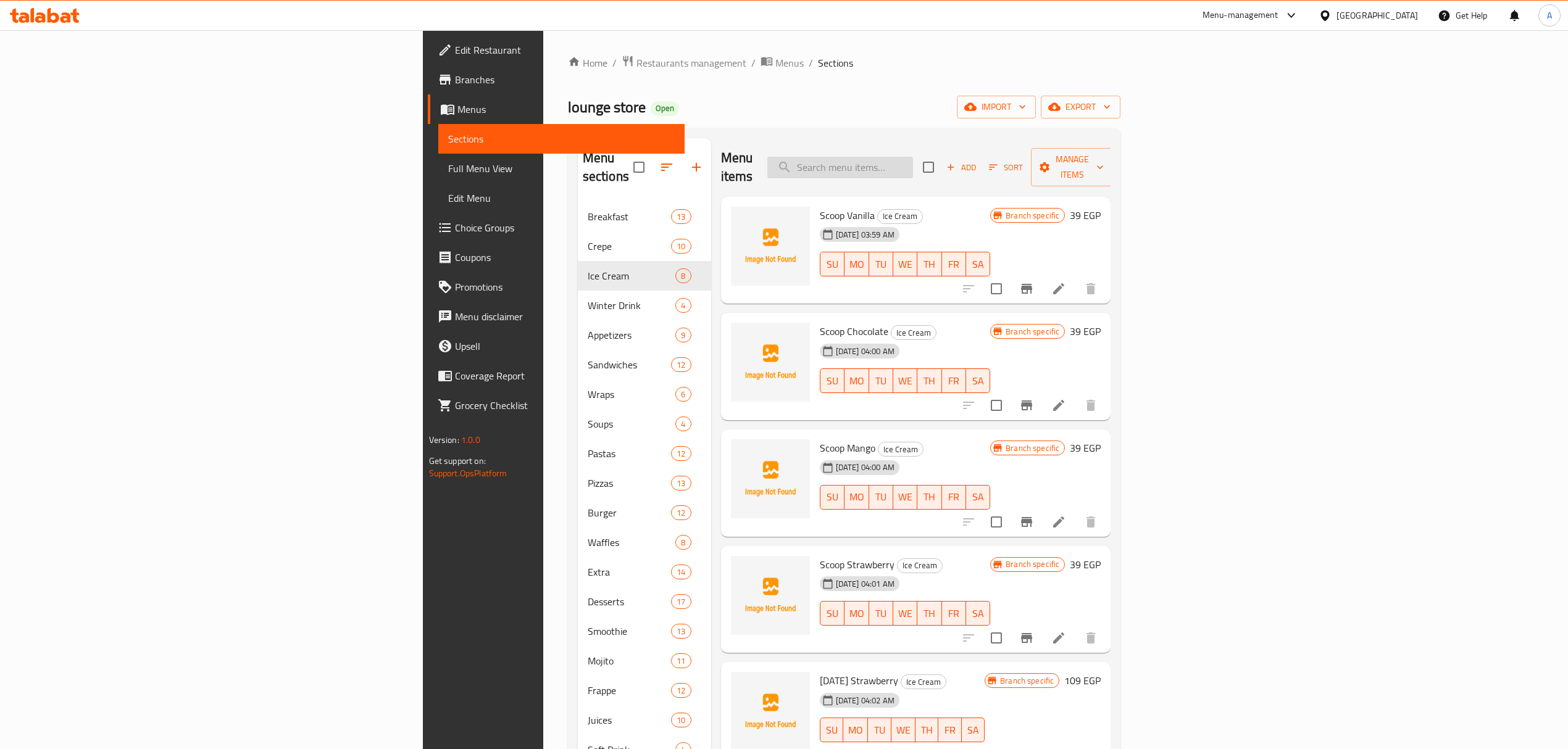
click at [913, 157] on input "search" at bounding box center [840, 167] width 145 height 21
paste input "NUTELLA"
type input "NUTELLA"
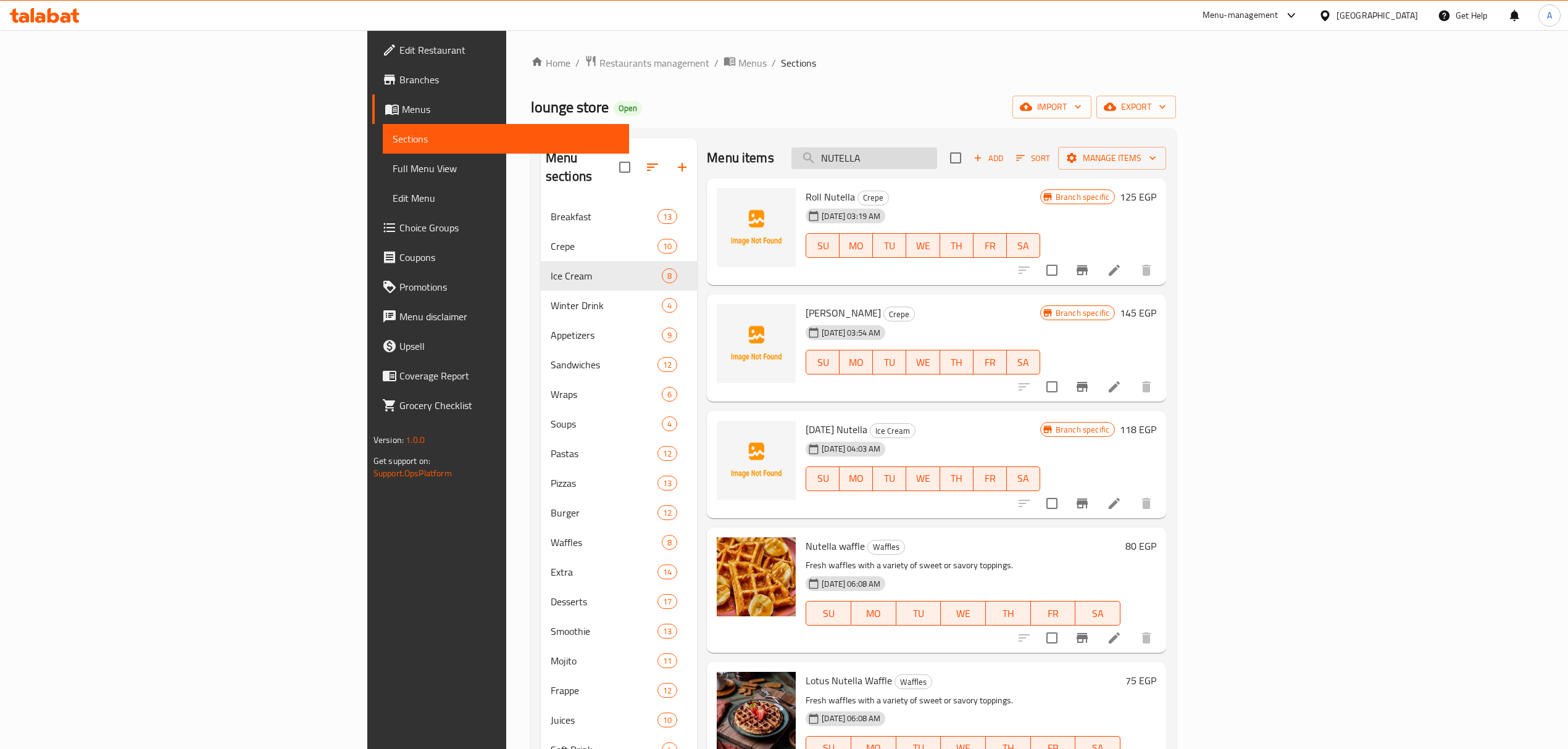
click at [937, 161] on input "NUTELLA" at bounding box center [864, 158] width 145 height 21
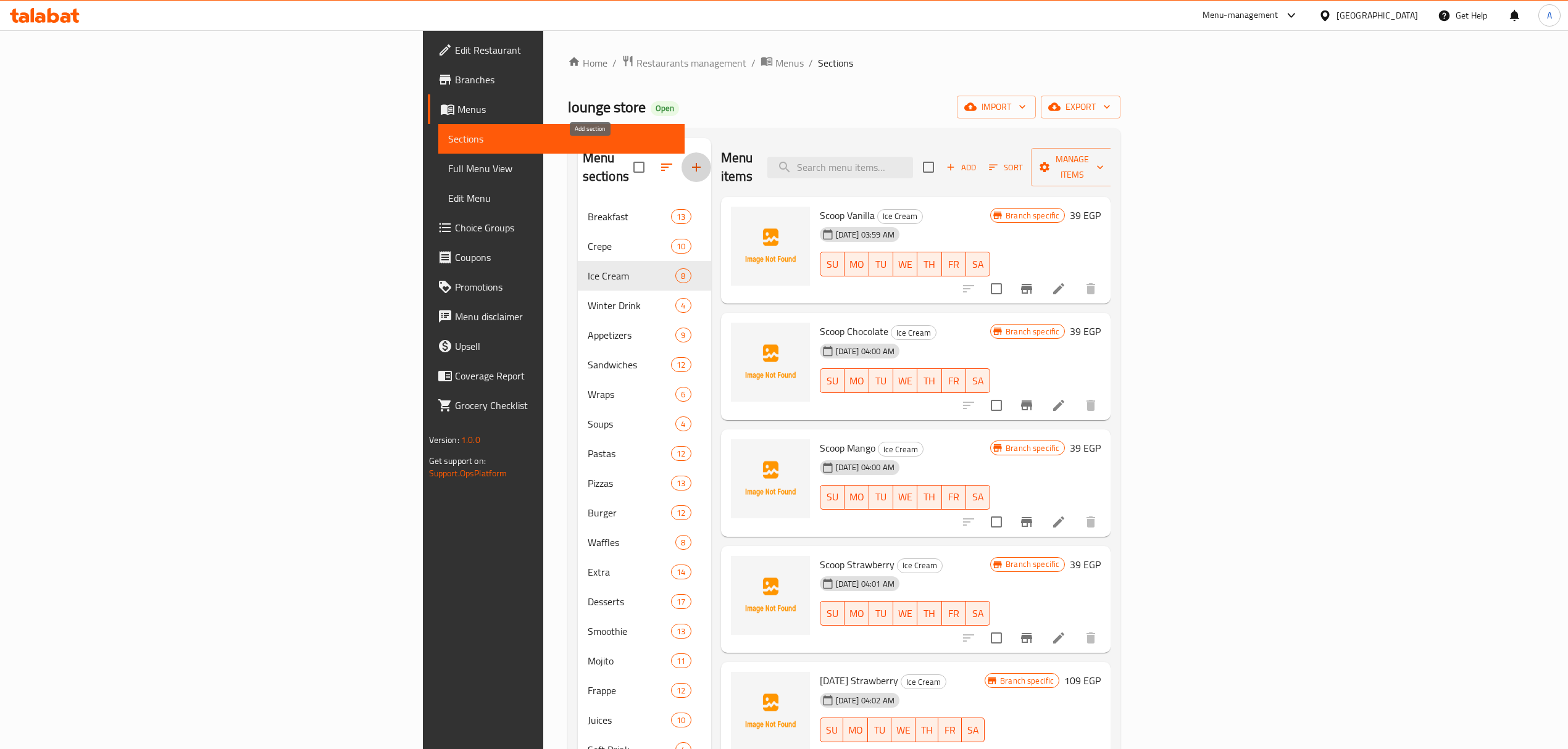
click at [682, 152] on button "button" at bounding box center [696, 167] width 30 height 30
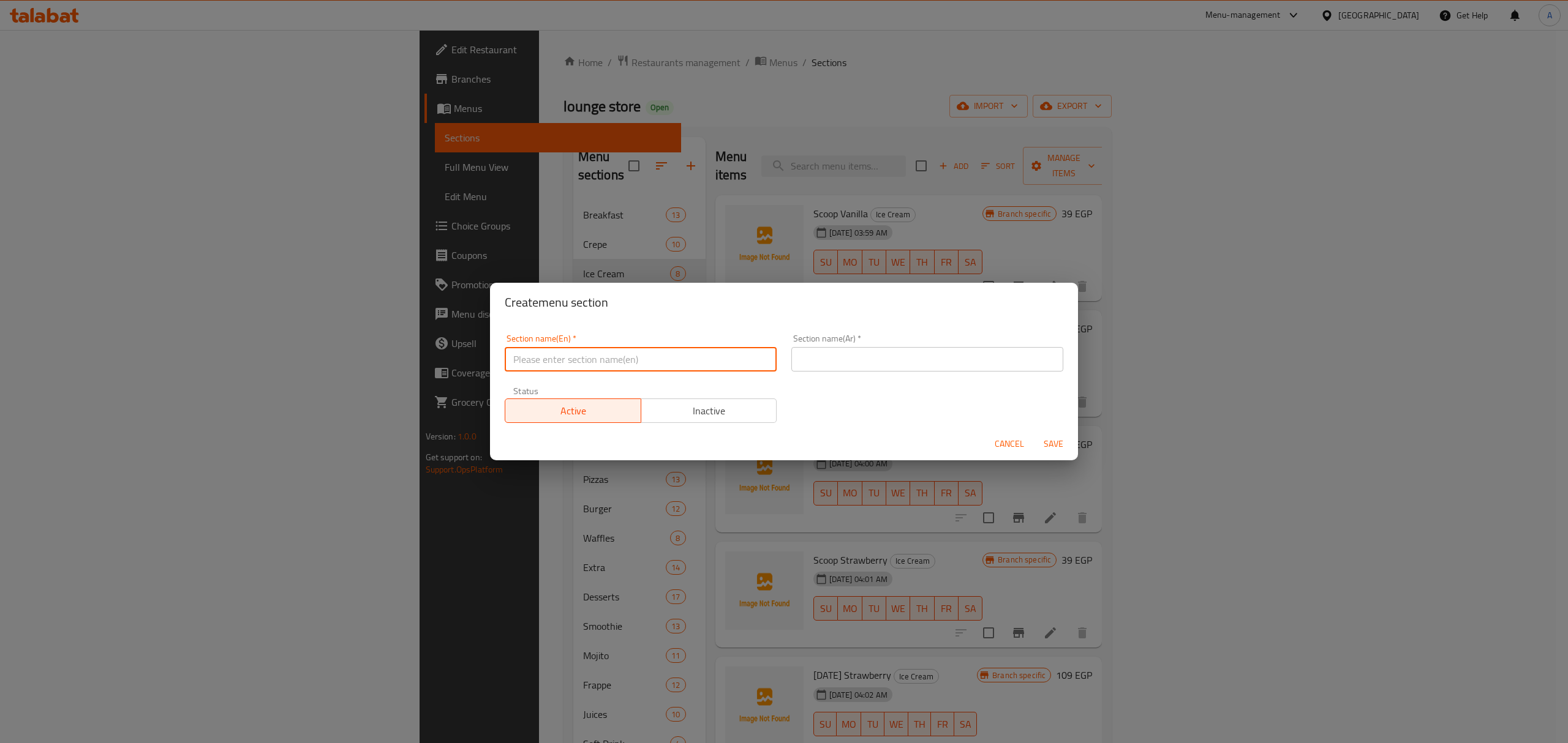
click at [594, 351] on input "text" at bounding box center [640, 359] width 272 height 24
paste input "Tacos"
type input "Tacos"
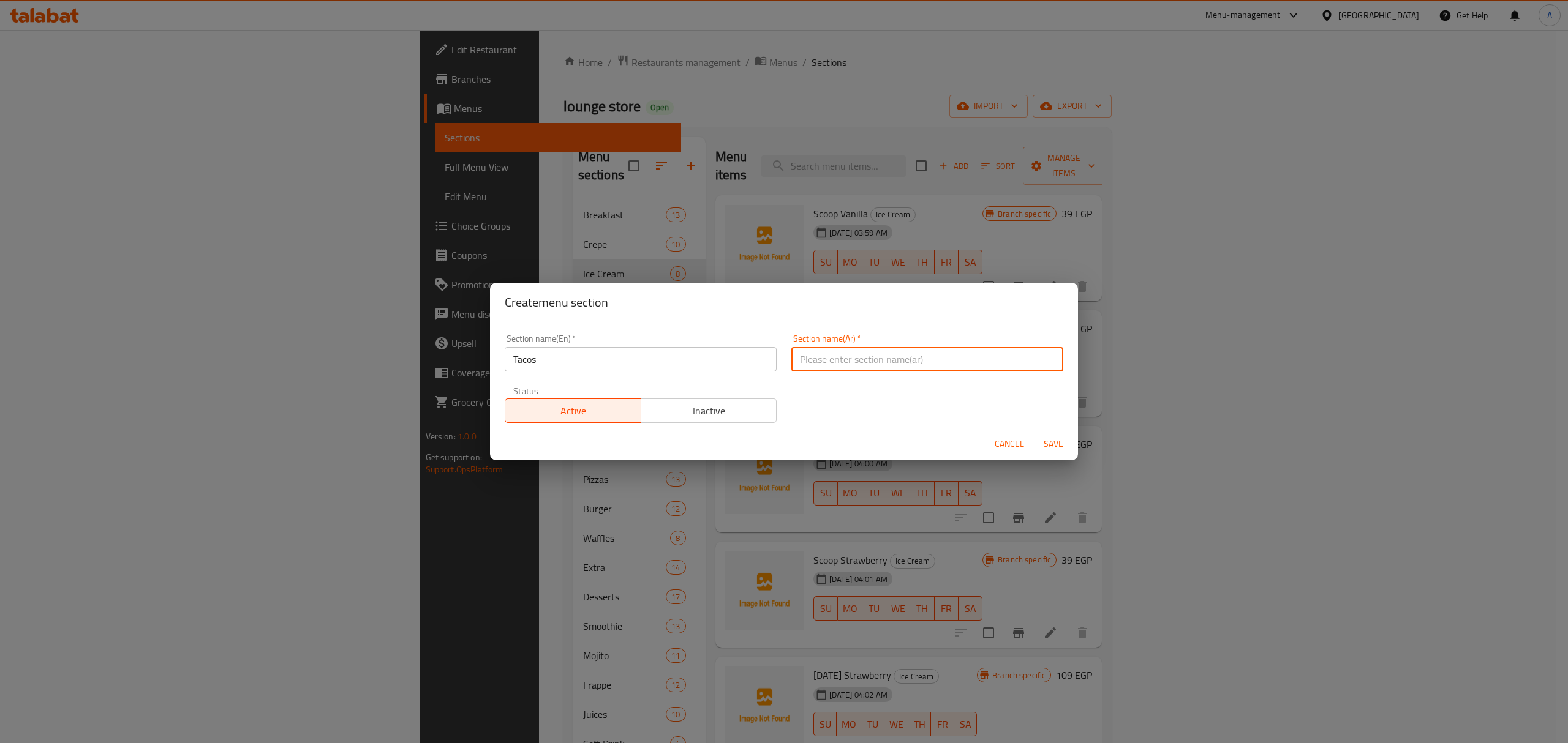
click at [915, 360] on input "text" at bounding box center [928, 359] width 272 height 24
paste input "التاكو"
type input "التاكو"
click at [1047, 439] on span "Save" at bounding box center [1053, 444] width 29 height 15
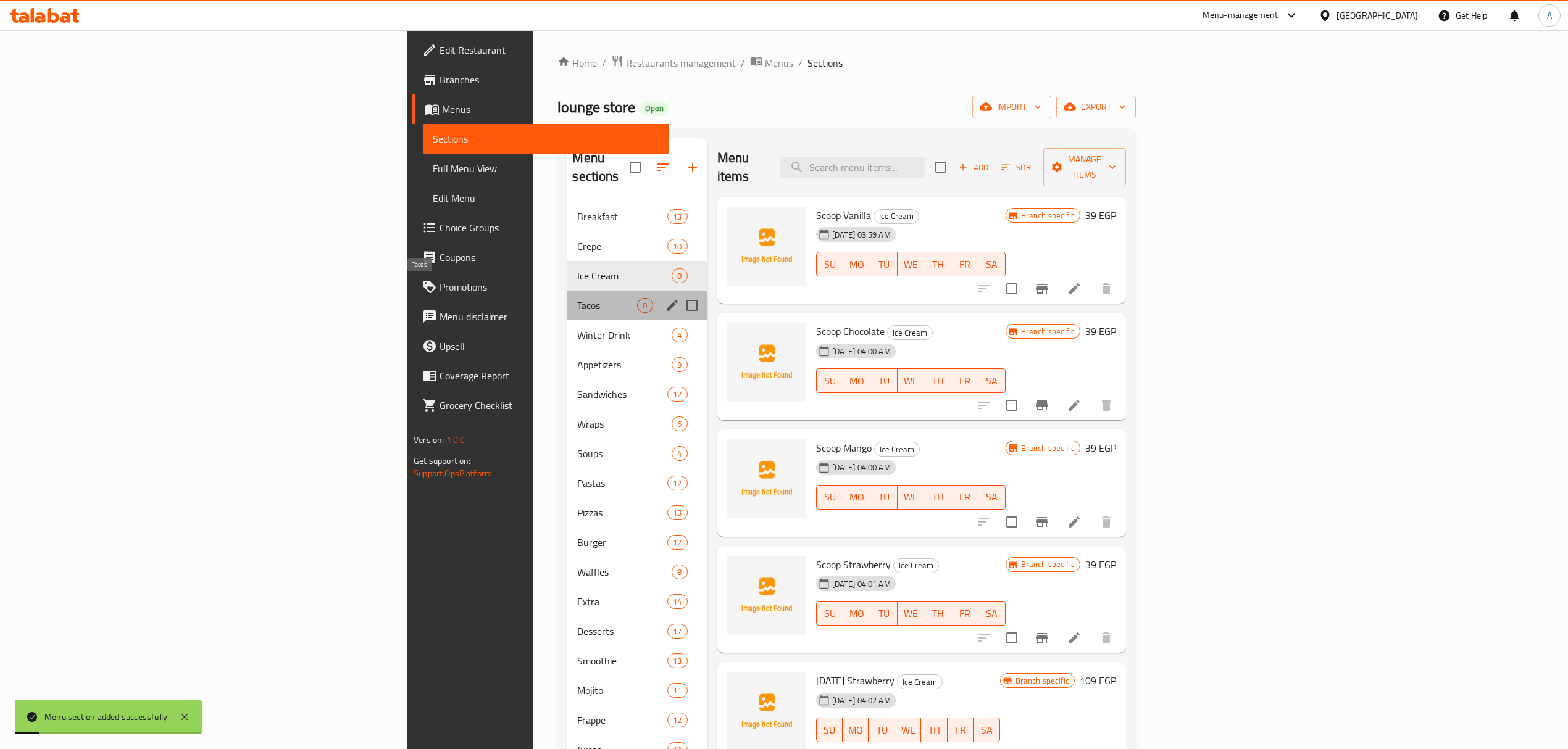
click at [577, 298] on span "Tacos" at bounding box center [607, 305] width 60 height 14
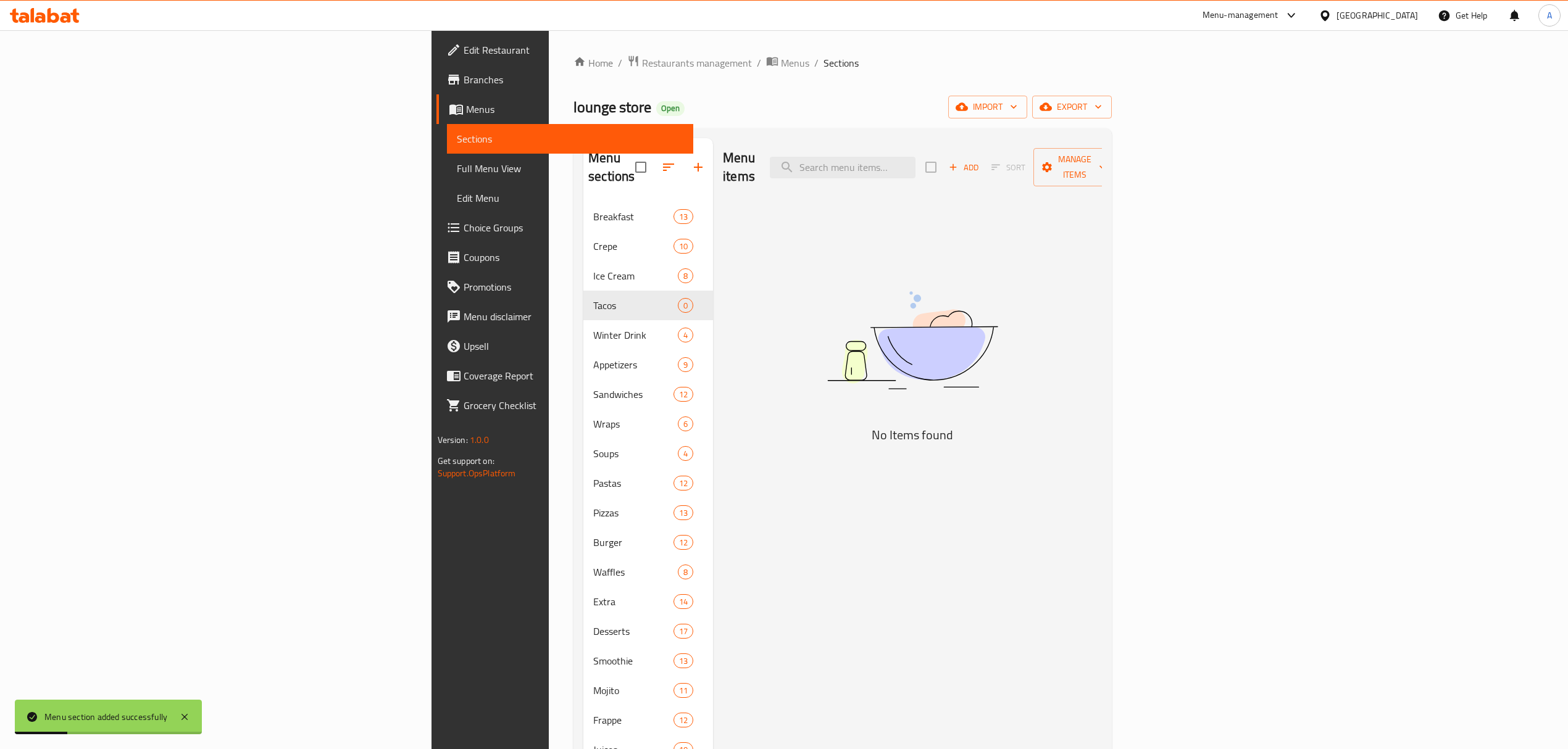
click at [1116, 171] on div "Add Sort Manage items" at bounding box center [1020, 167] width 191 height 38
click at [959, 161] on icon "button" at bounding box center [953, 167] width 11 height 11
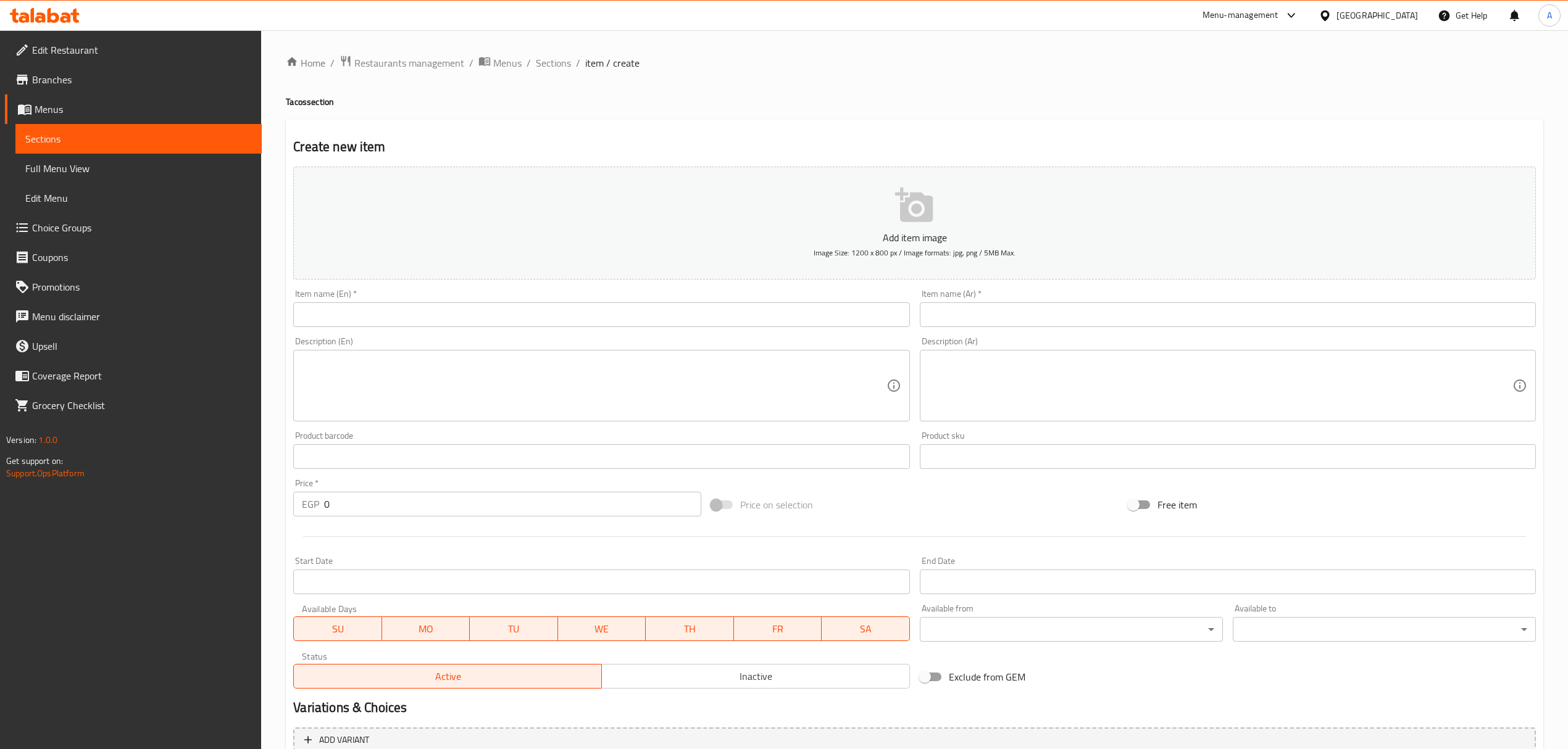
click at [490, 300] on div "Item name (En)   * Item name (En) *" at bounding box center [601, 308] width 616 height 37
click at [484, 316] on input "text" at bounding box center [601, 314] width 616 height 24
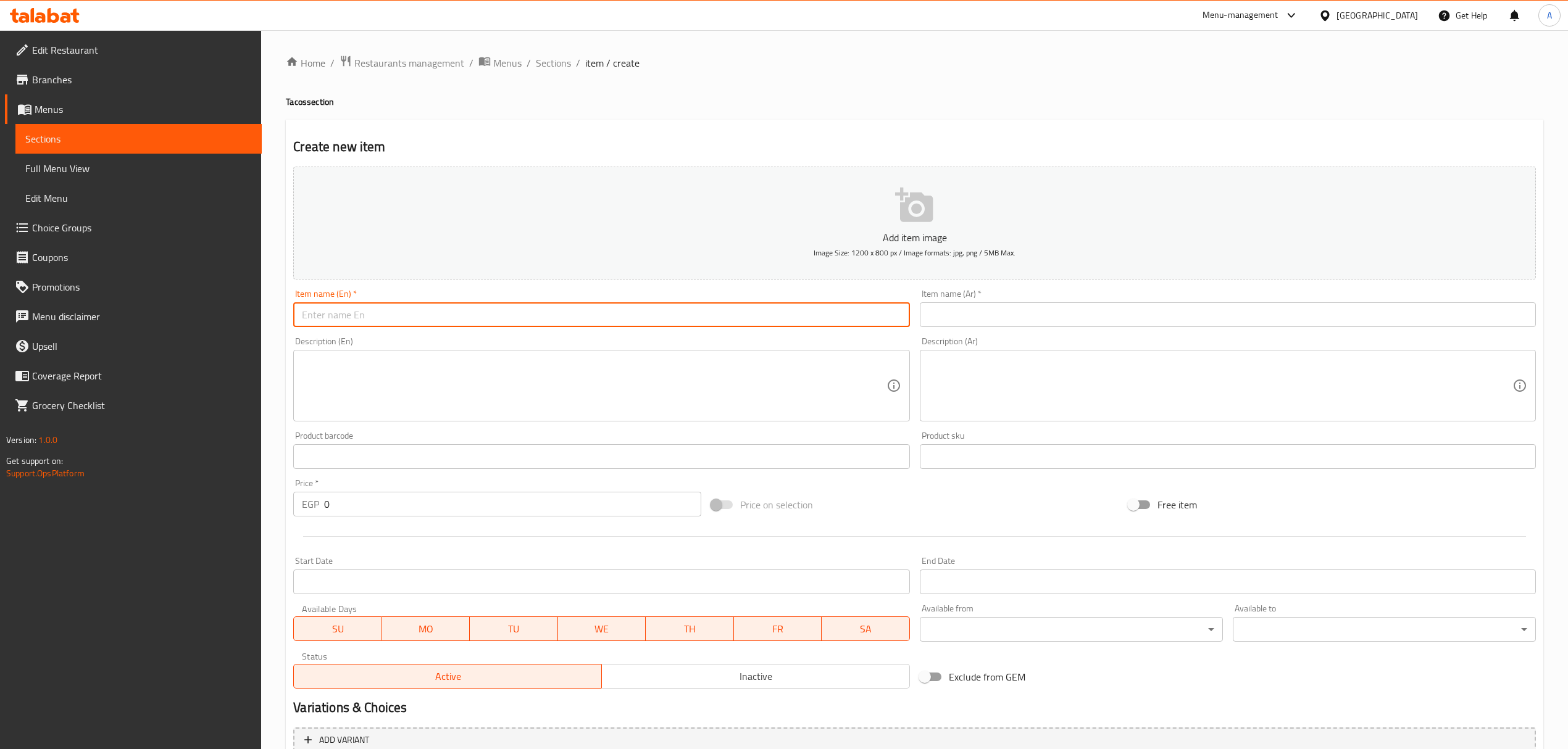
paste input "Nutella Tacos"
type input "Nutella Tacos"
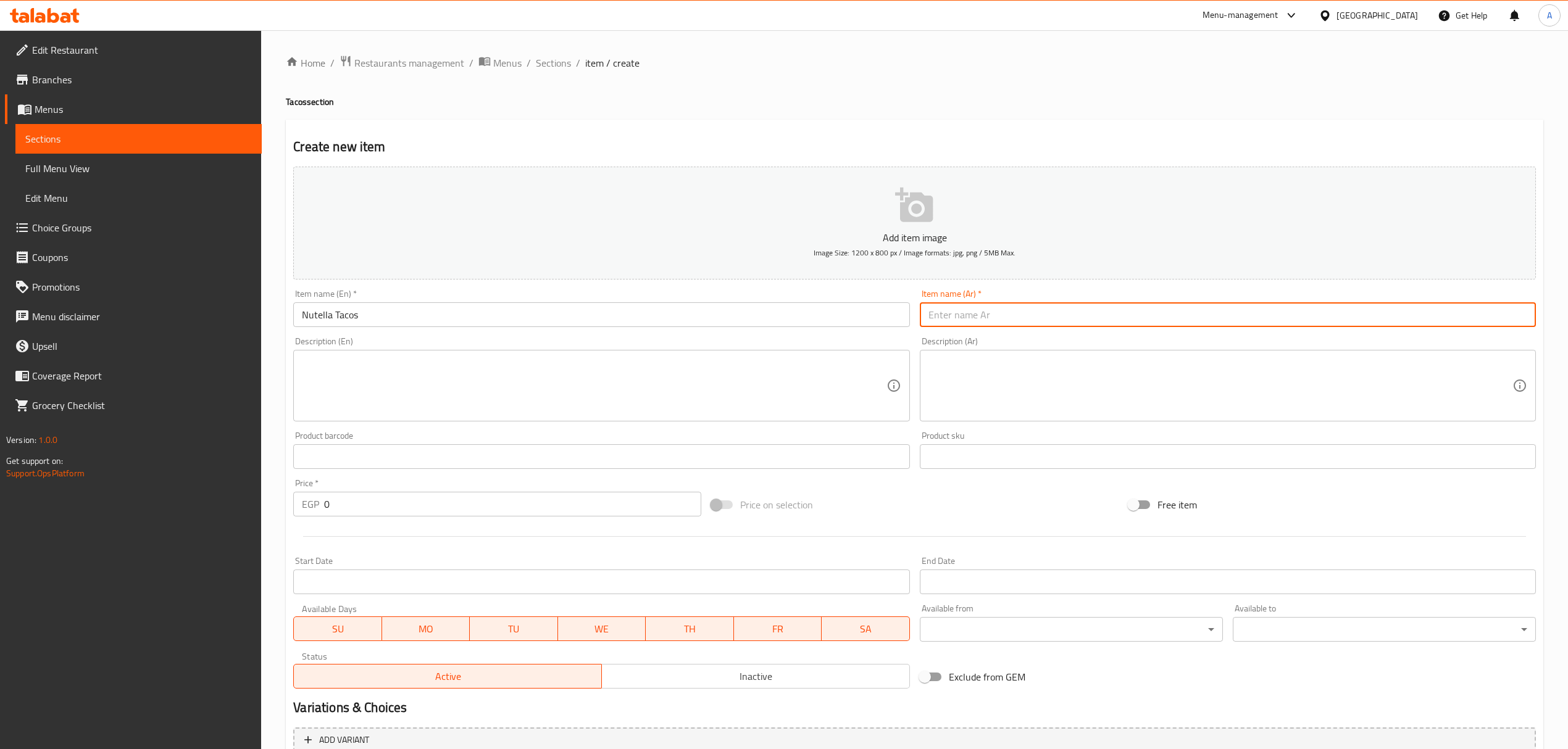
click at [994, 317] on input "text" at bounding box center [1228, 314] width 616 height 24
paste input "تاكو نوتيلا"
type input "تاكو نوتيلا"
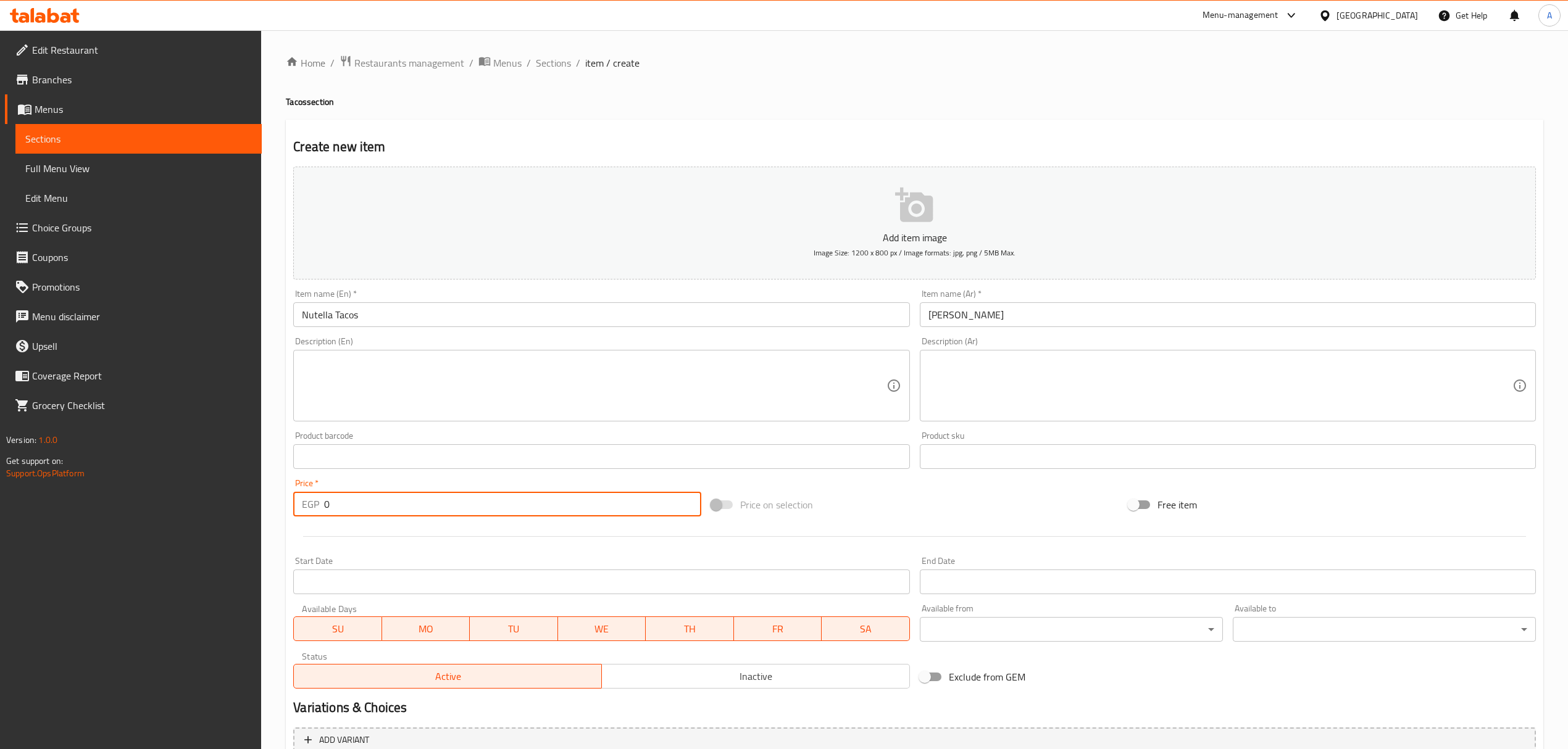
drag, startPoint x: 344, startPoint y: 512, endPoint x: 277, endPoint y: 507, distance: 67.2
click at [277, 507] on div "Home / Restaurants management / Menus / Sections / item / create Tacos section …" at bounding box center [915, 451] width 1307 height 842
paste input "10"
type input "100"
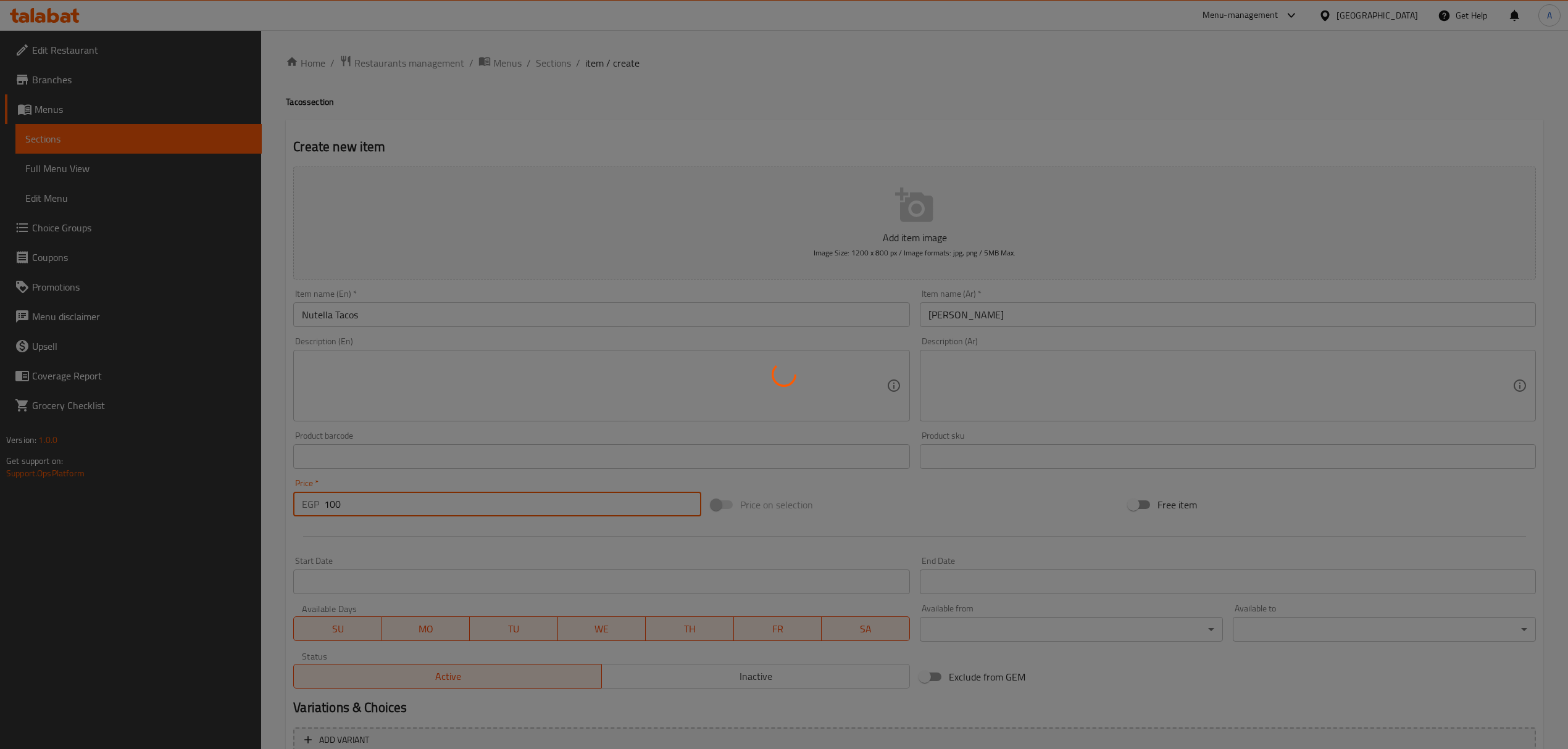
type input "0"
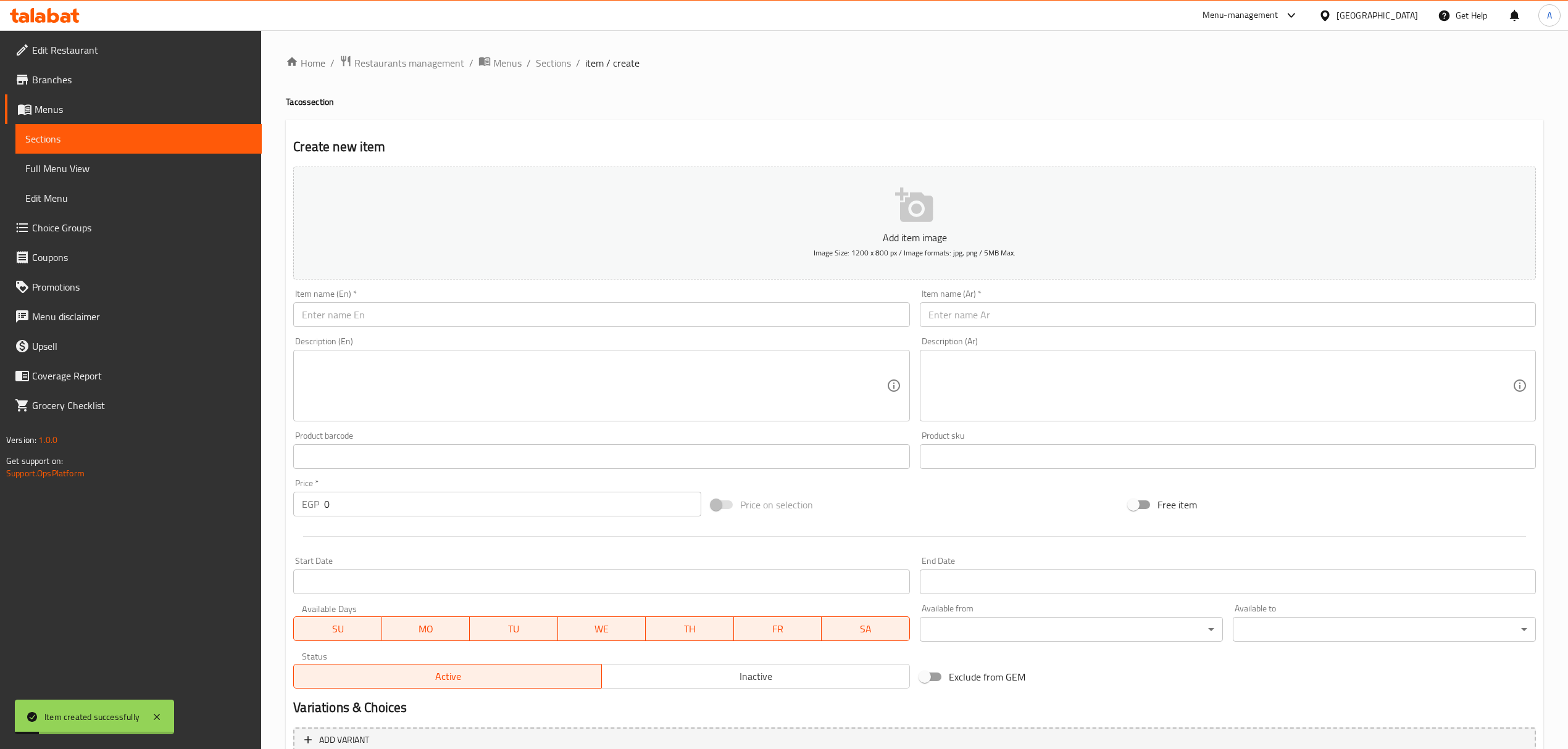
drag, startPoint x: 527, startPoint y: 331, endPoint x: 532, endPoint y: 314, distance: 17.7
click at [527, 331] on div "Item name (En)   * Item name (En) *" at bounding box center [602, 308] width 626 height 47
click at [532, 314] on input "text" at bounding box center [601, 314] width 616 height 24
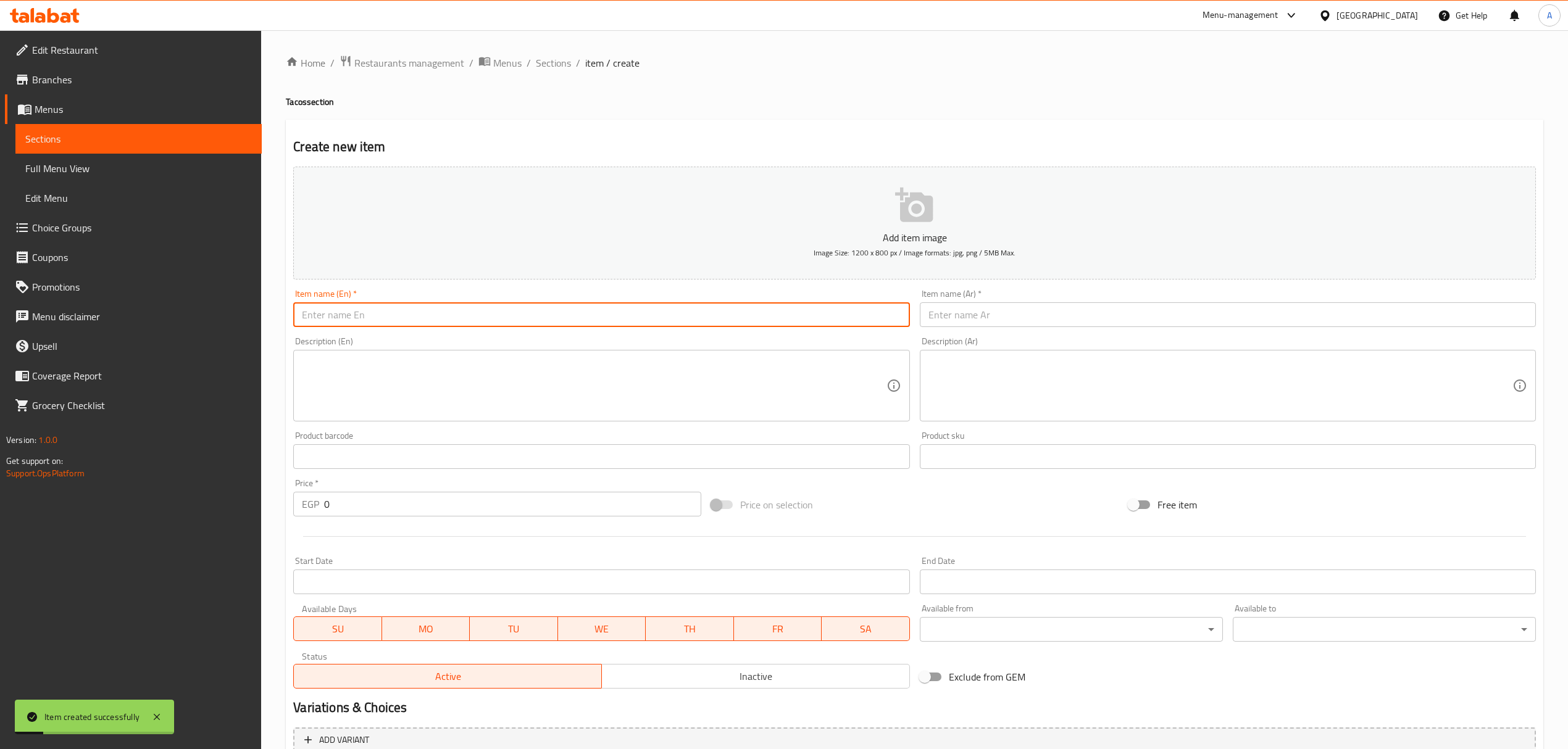
paste input "Pistachio Tacos"
type input "Pistachio Tacos"
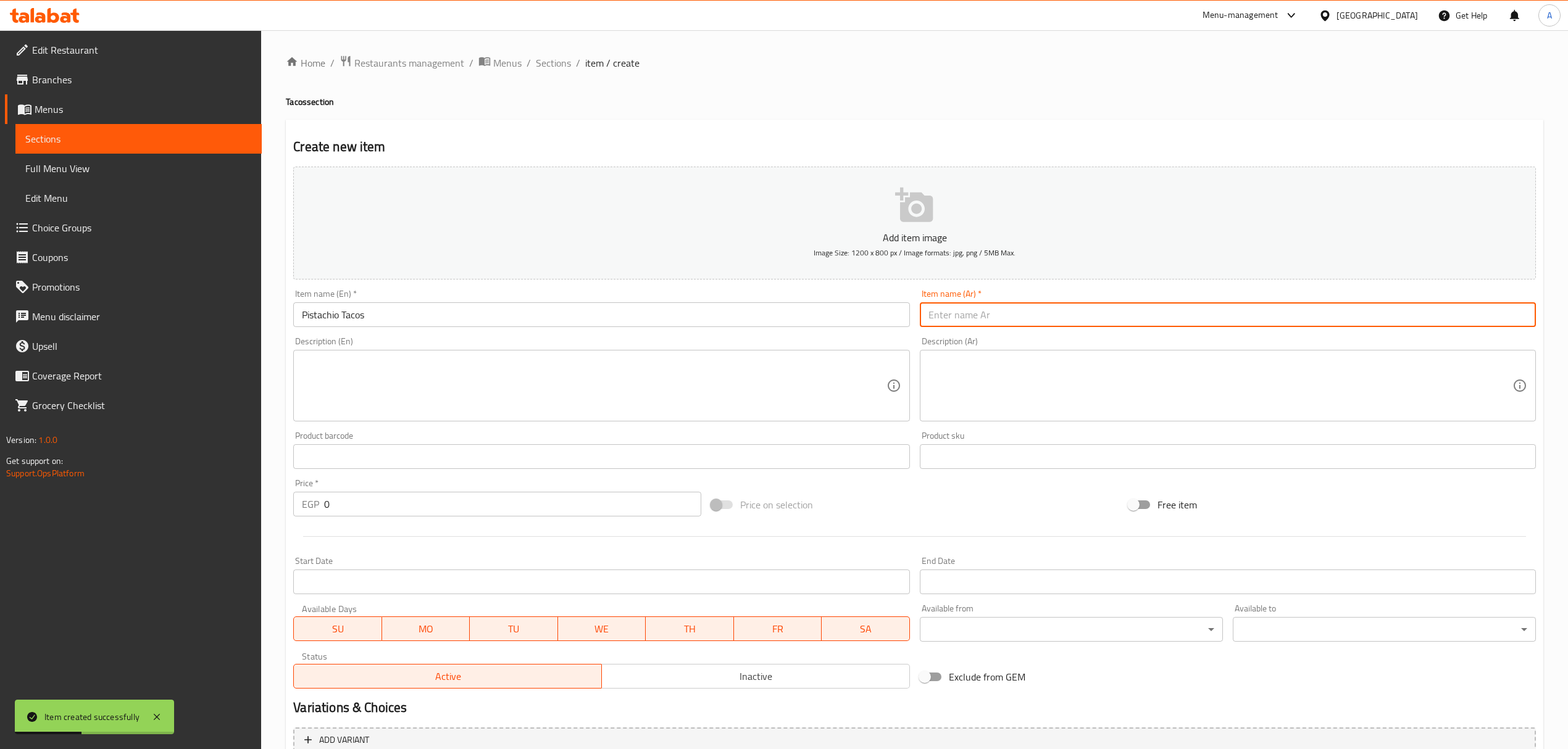
click at [1016, 305] on input "text" at bounding box center [1228, 314] width 616 height 24
paste input "تاكو فستق"
type input "تاكو فستق"
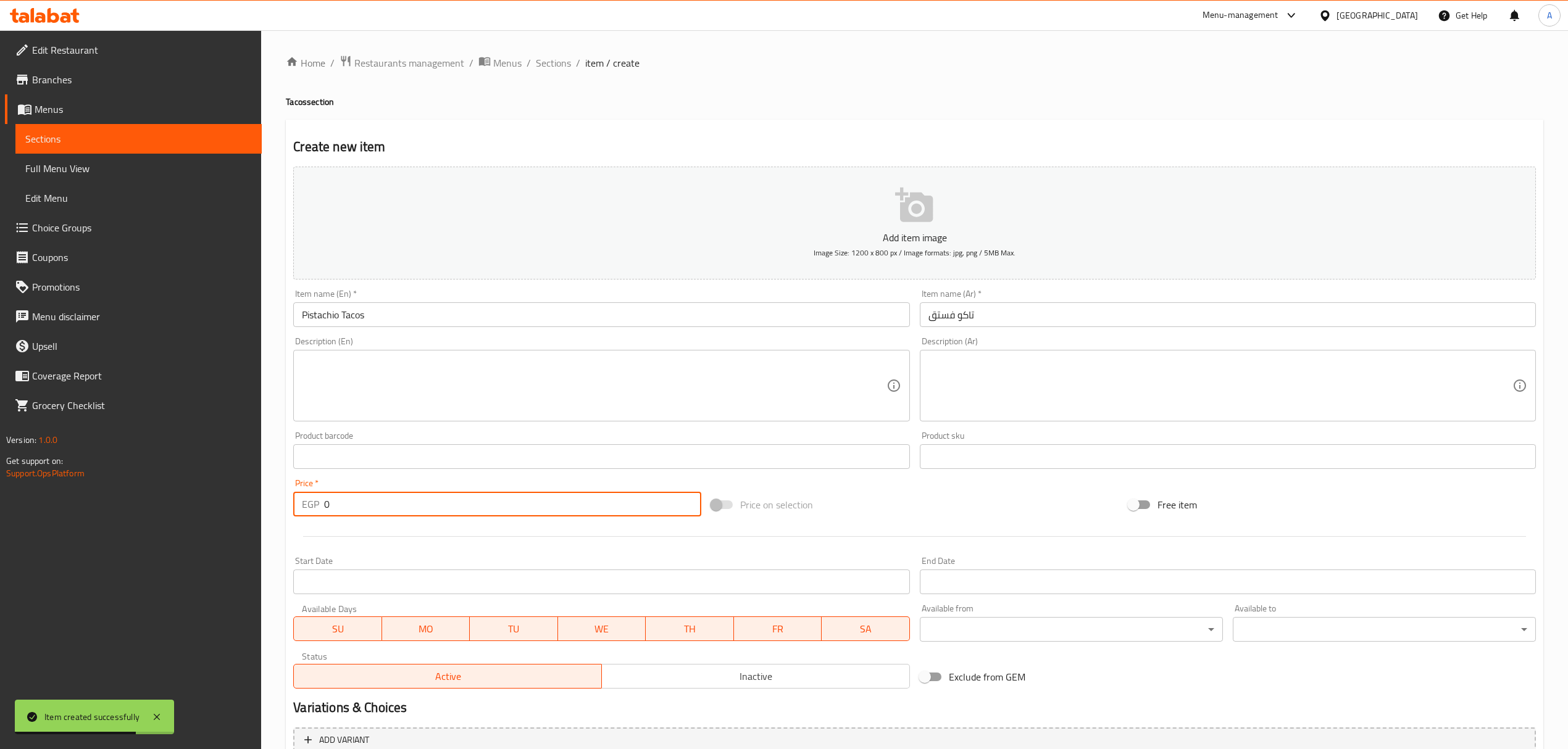
drag, startPoint x: 351, startPoint y: 502, endPoint x: 306, endPoint y: 509, distance: 45.5
click at [306, 509] on div "EGP 0 Price *" at bounding box center [497, 504] width 407 height 24
paste input "118"
type input "118"
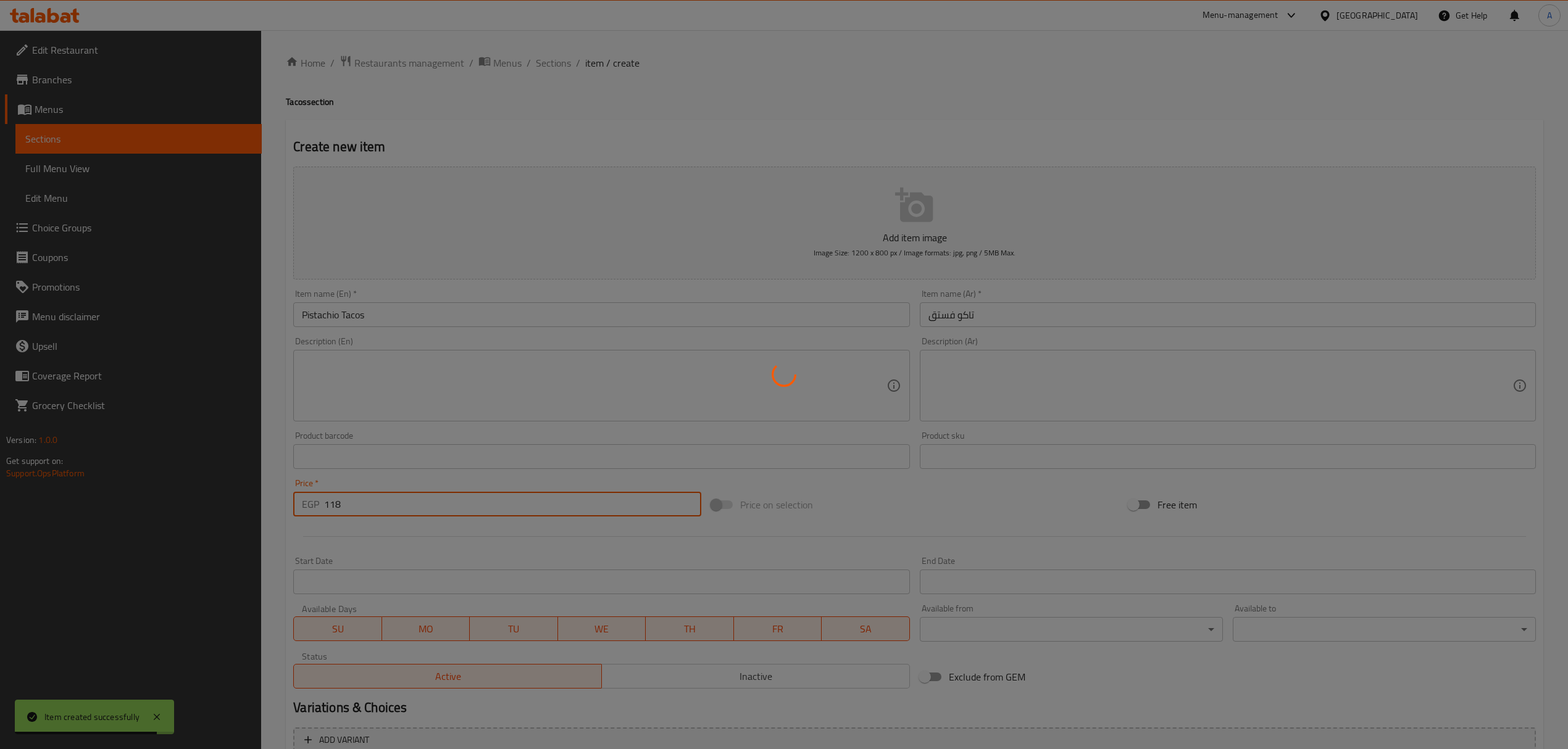
type input "0"
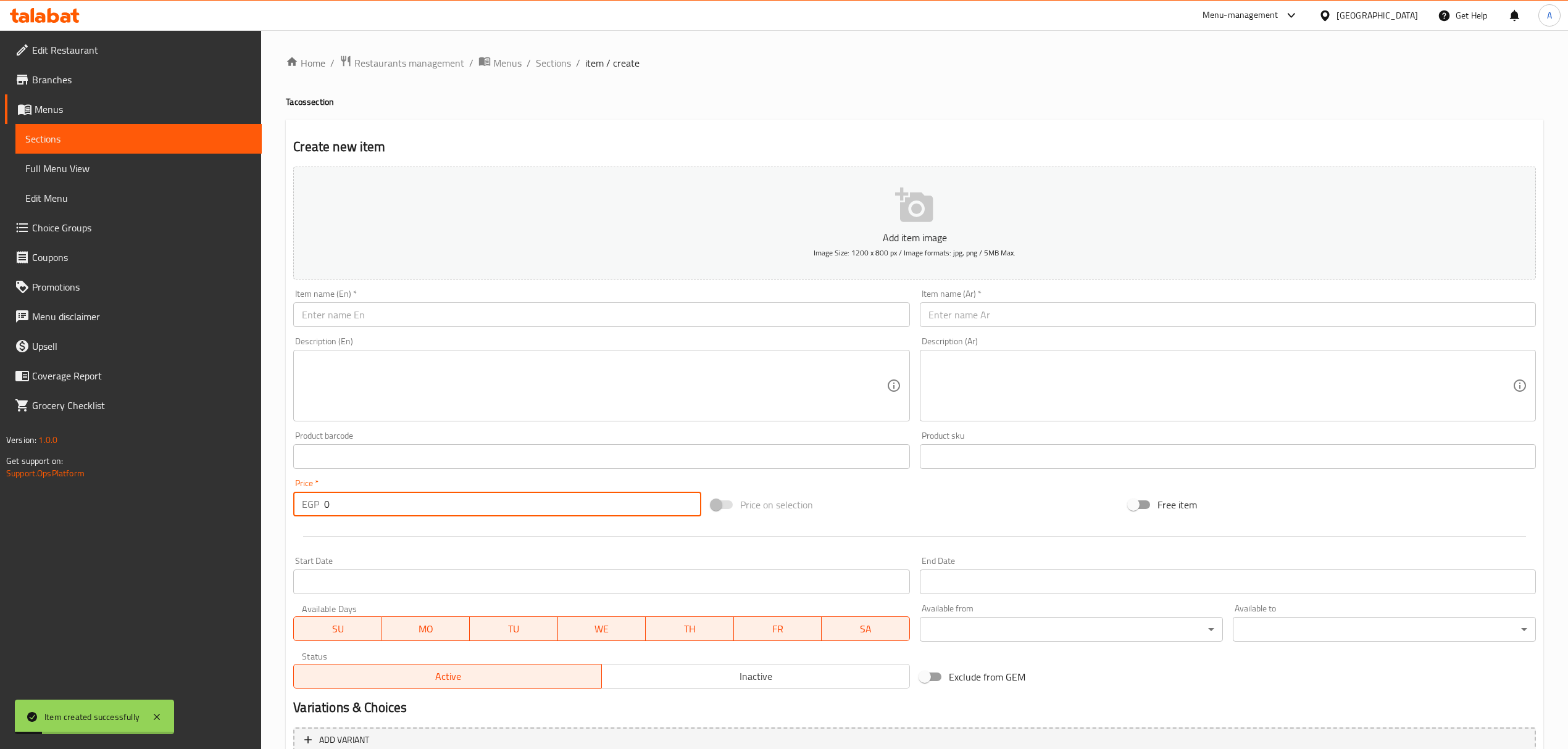
click at [539, 306] on input "text" at bounding box center [601, 314] width 616 height 24
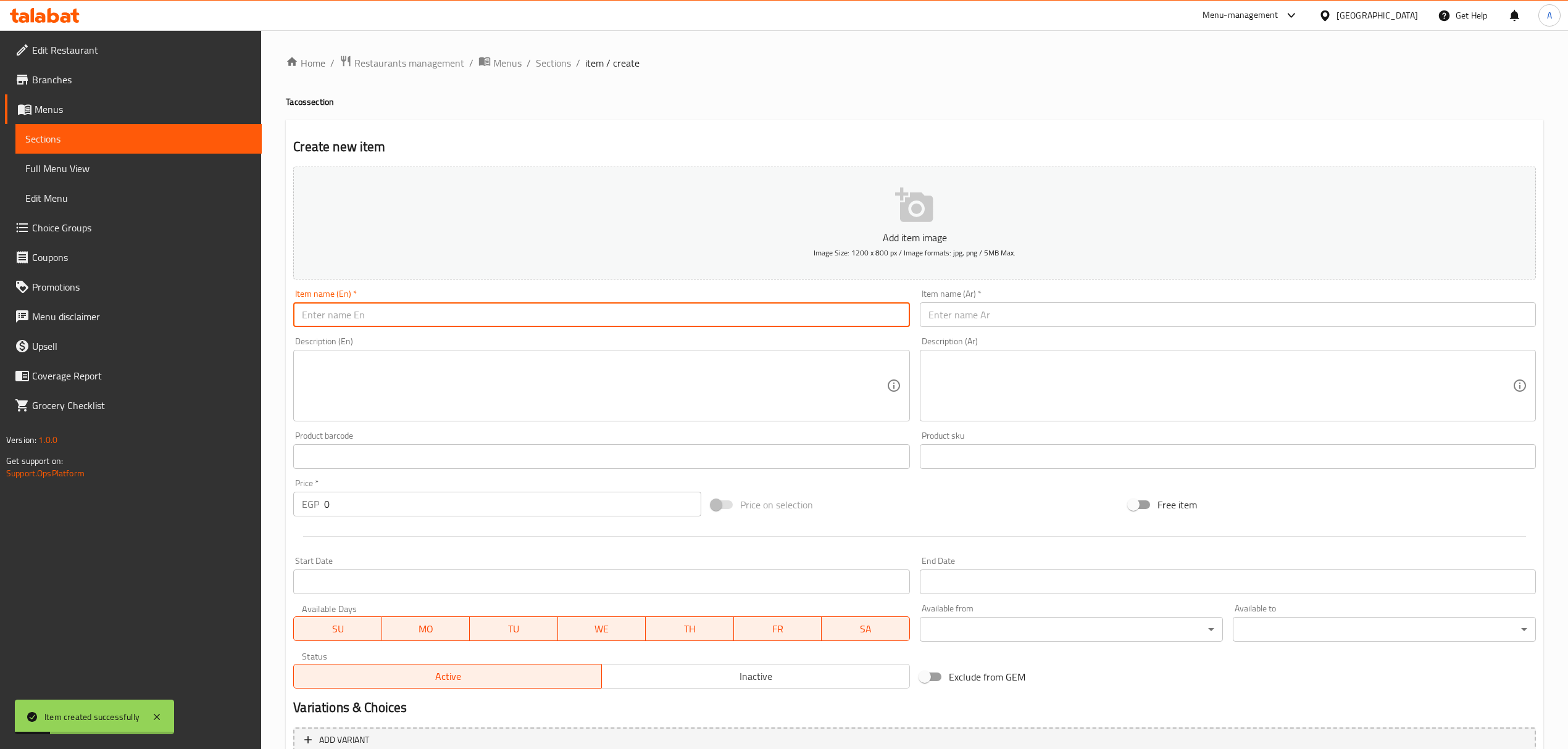
paste input "Caramel Tacos"
type input "Caramel Tacos"
click at [1049, 311] on input "text" at bounding box center [1228, 314] width 616 height 24
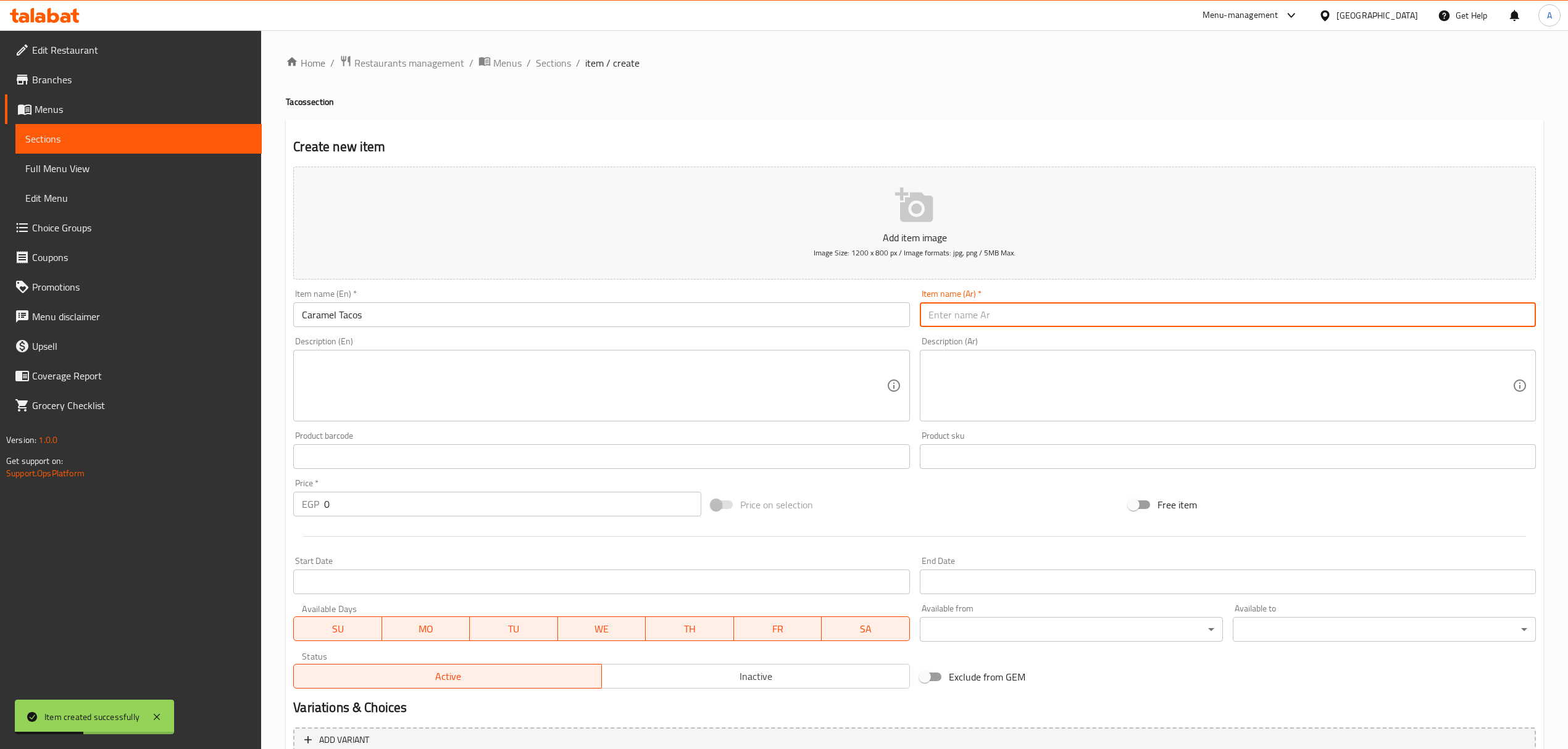
paste input "تاكو كراميل"
type input "تاكو كراميل"
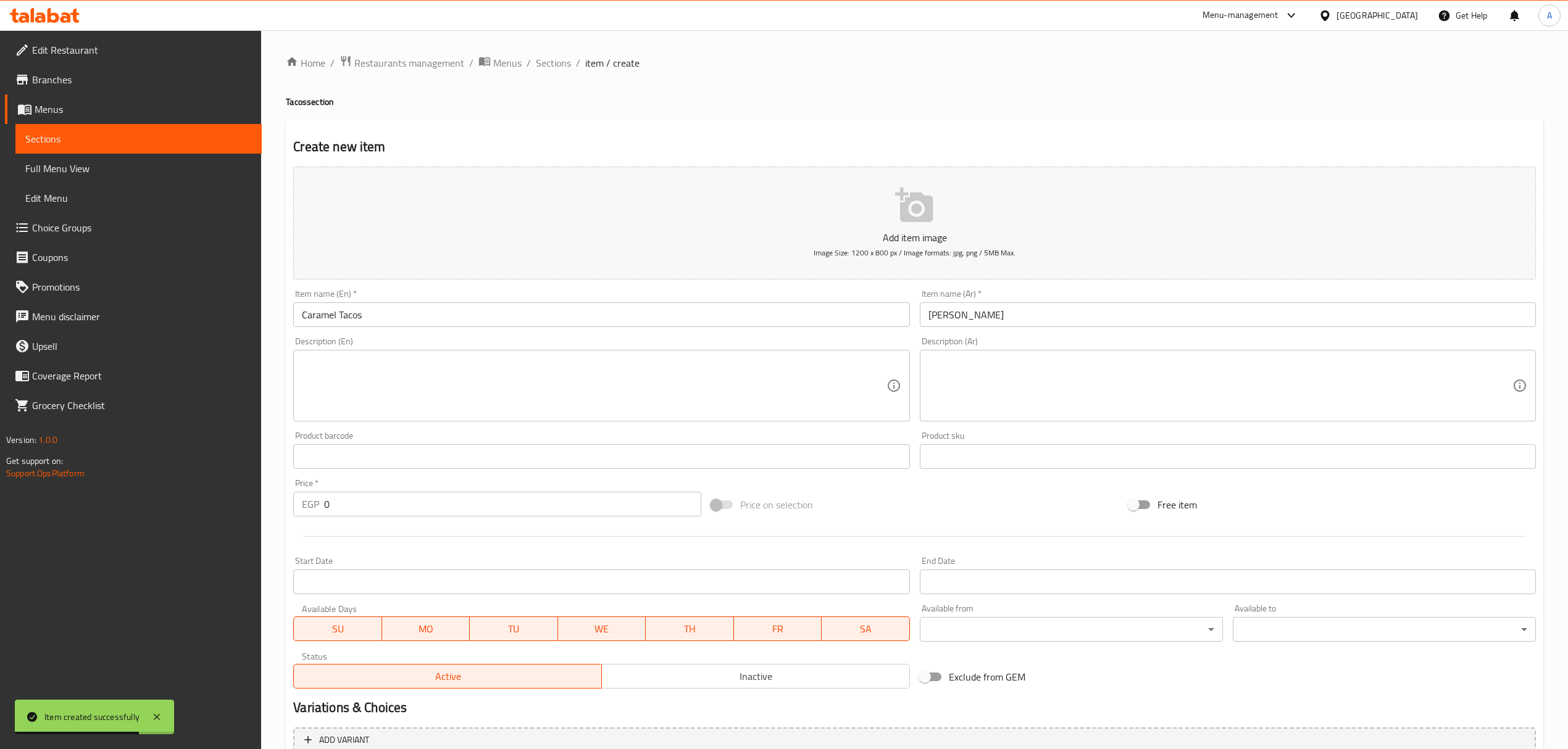
drag, startPoint x: 366, startPoint y: 489, endPoint x: 334, endPoint y: 517, distance: 42.5
click at [334, 517] on div "Price   * EGP 0 Price *" at bounding box center [497, 497] width 407 height 37
drag, startPoint x: 351, startPoint y: 516, endPoint x: 283, endPoint y: 516, distance: 68.0
click at [283, 516] on div "Home / Restaurants management / Menus / Sections / item / create Tacos section …" at bounding box center [915, 451] width 1307 height 842
paste input "89"
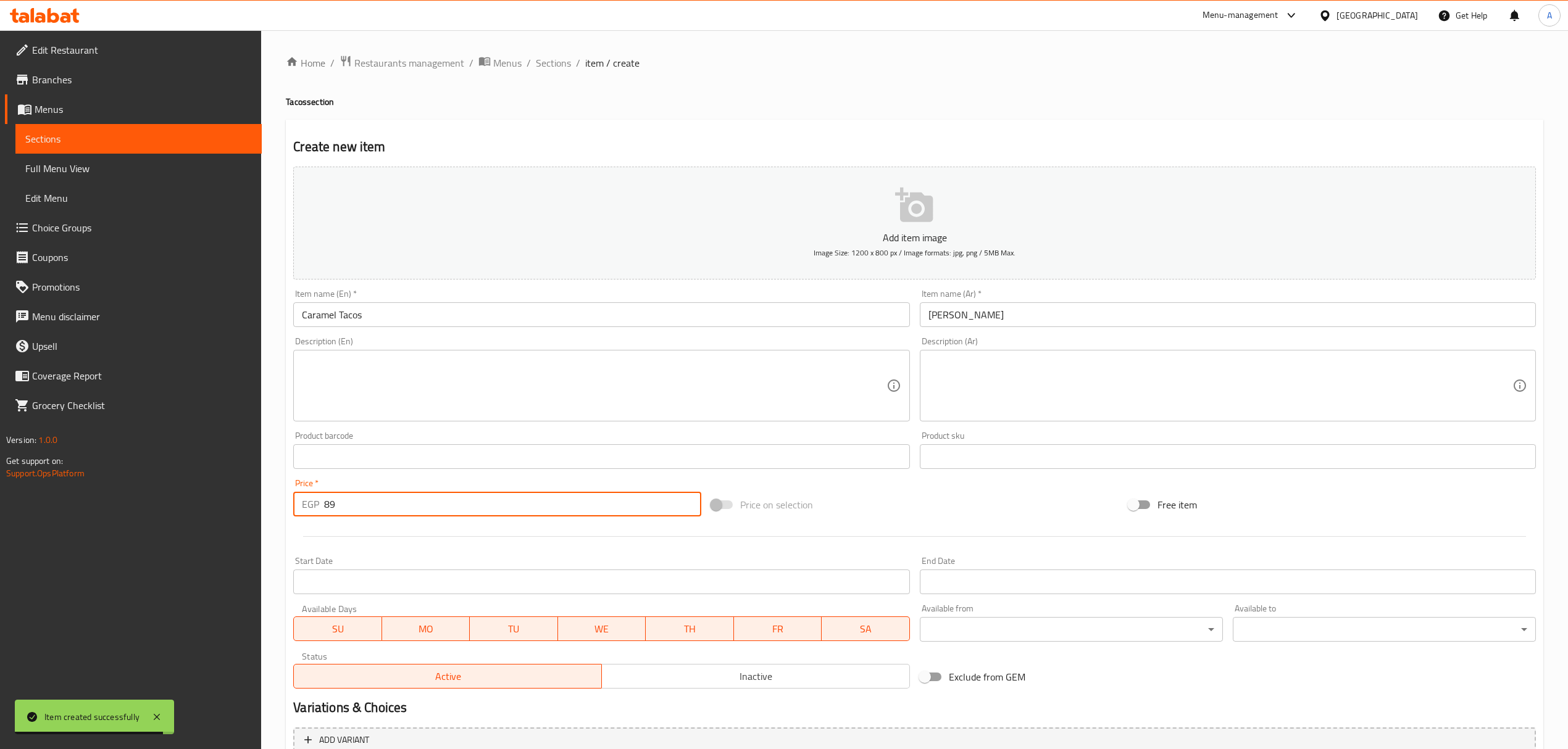
type input "89"
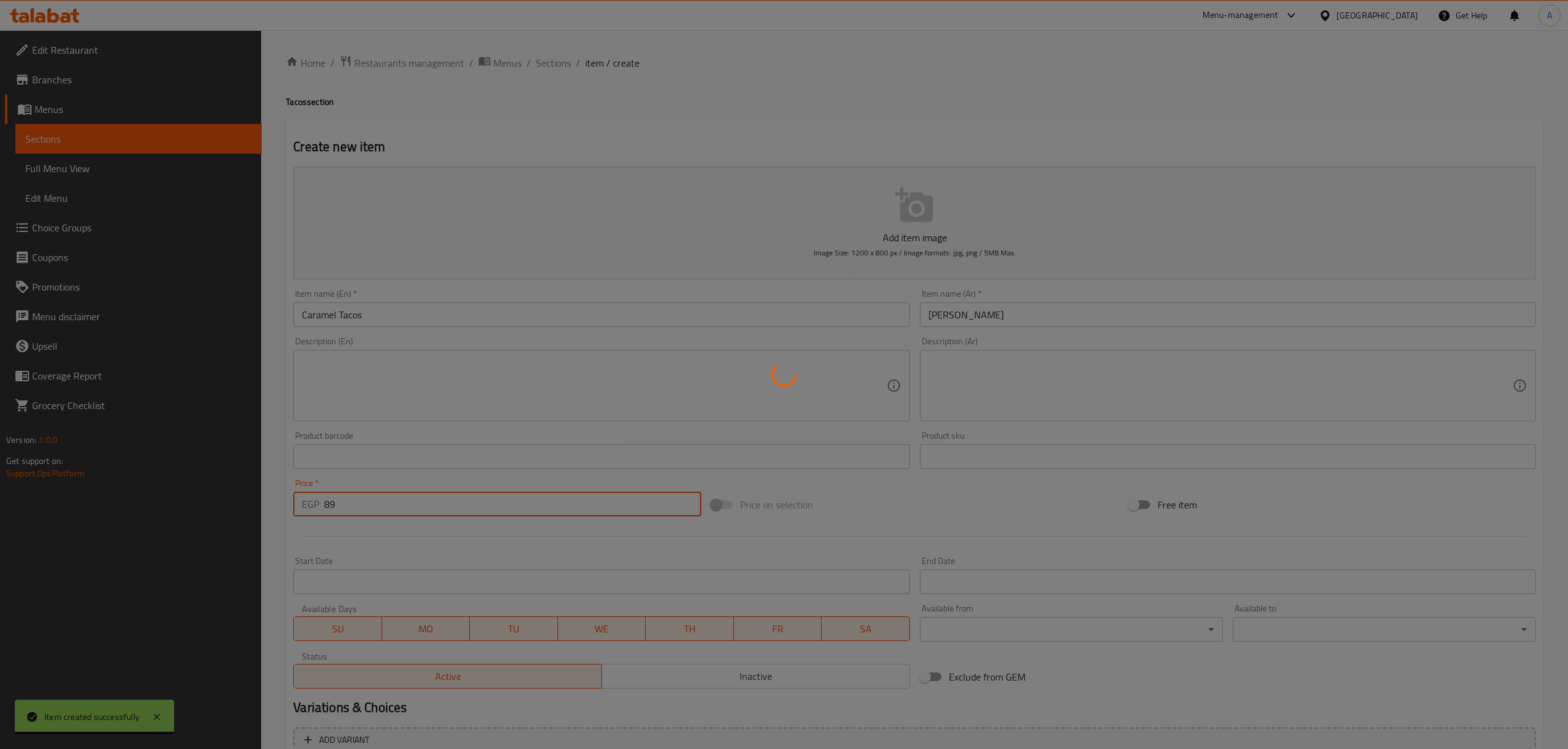
type input "0"
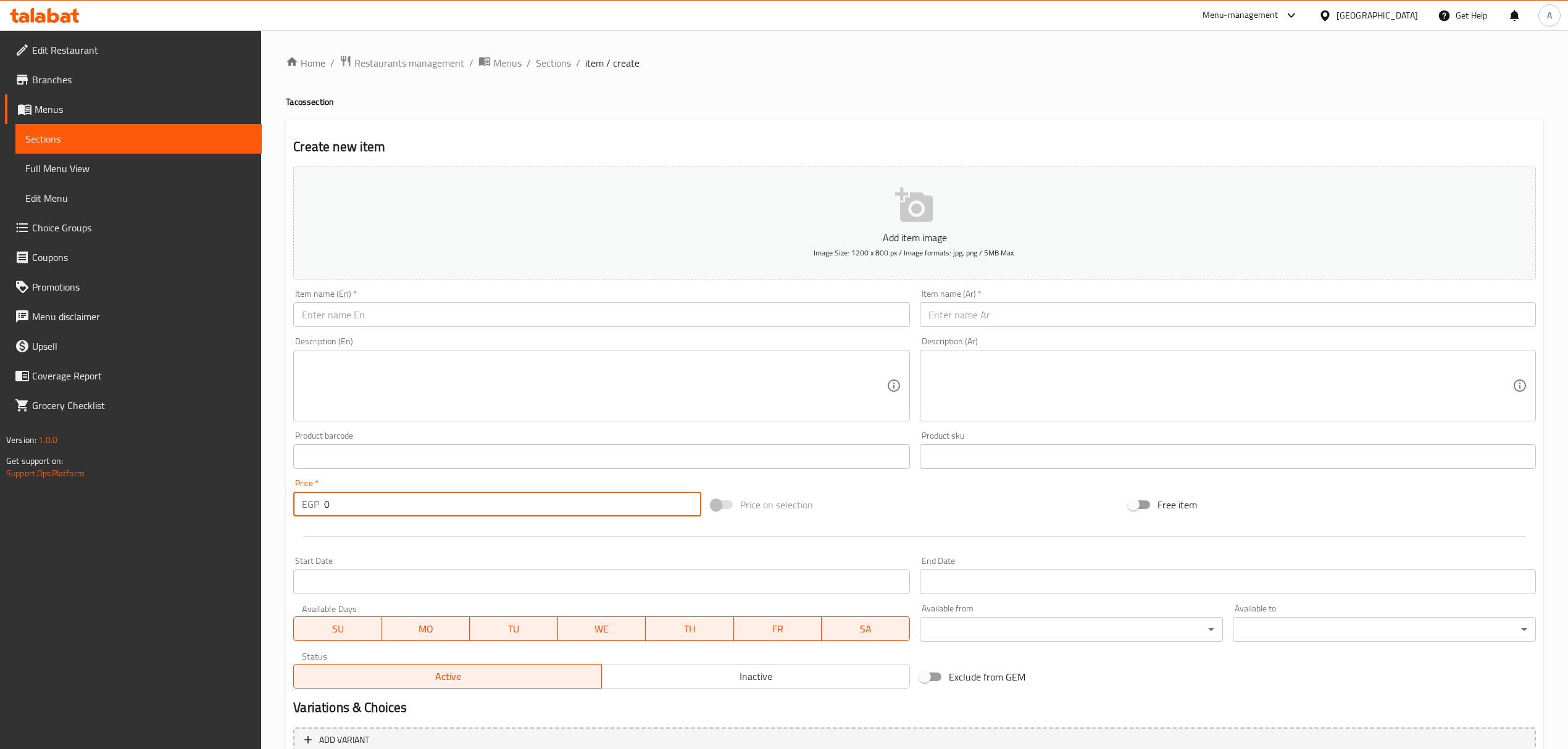
click at [490, 316] on input "text" at bounding box center [601, 314] width 616 height 24
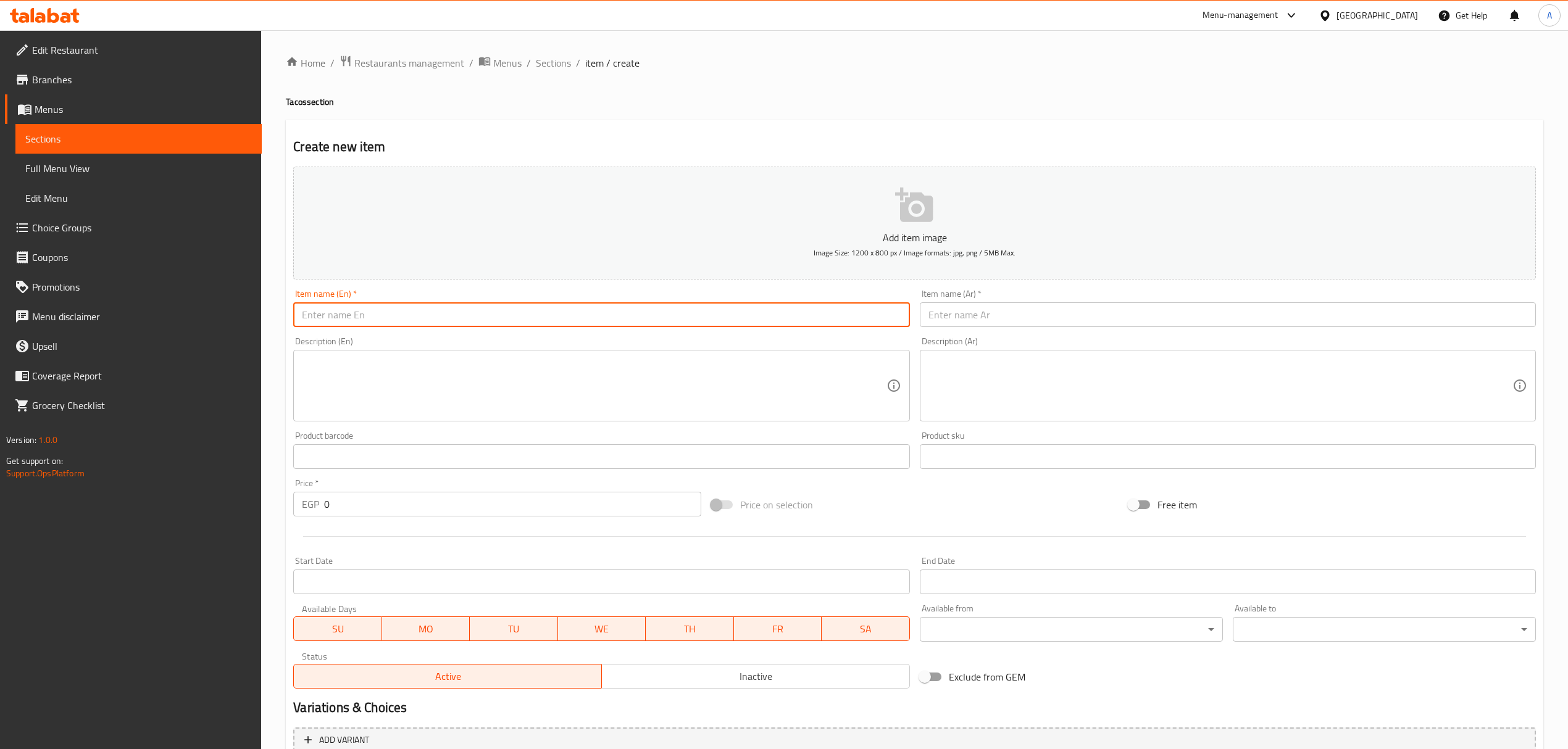
paste input "Lotus Tacos"
type input "Lotus Tacos"
click at [956, 314] on input "text" at bounding box center [1228, 314] width 616 height 24
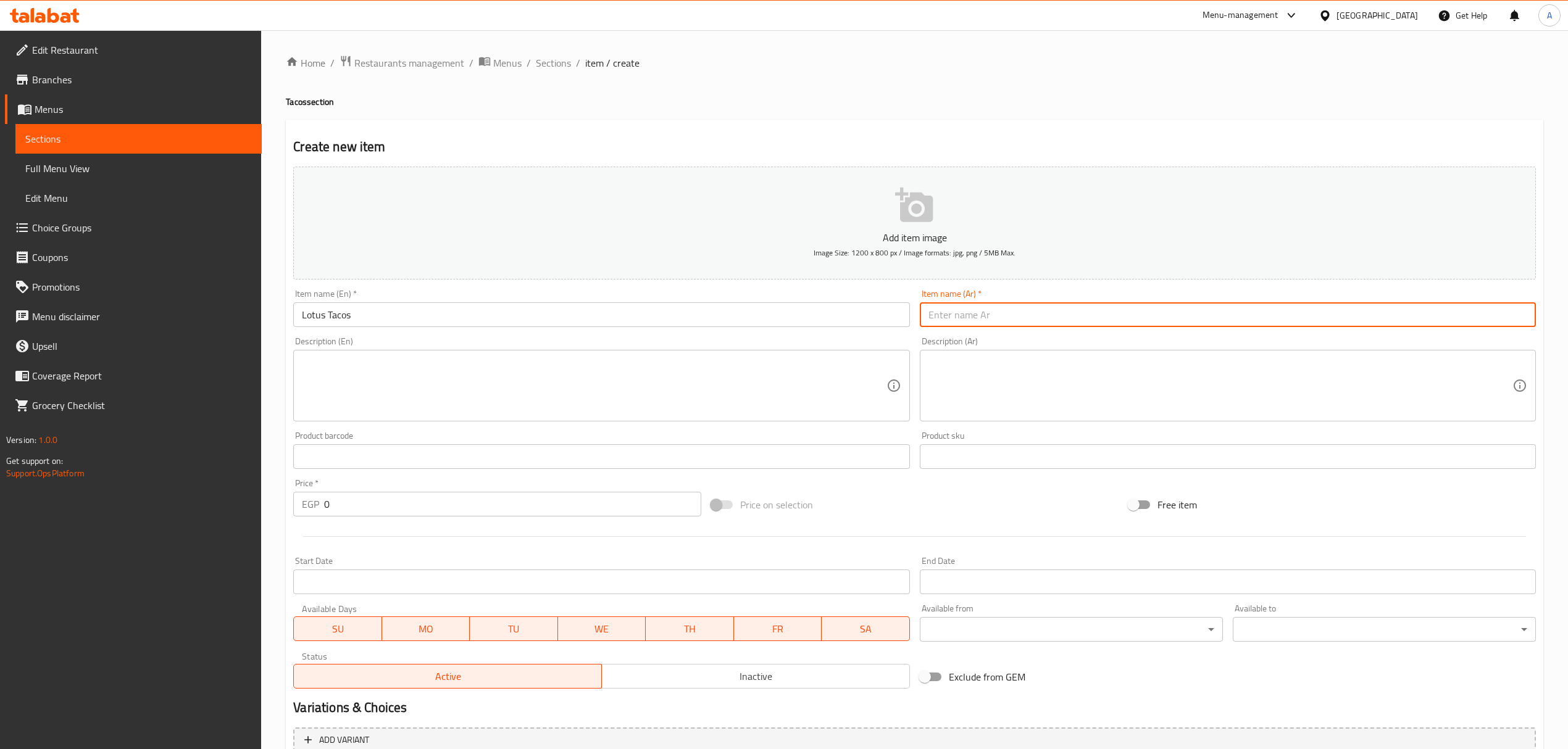
paste input "تاكو لوتس"
type input "تاكو لوتس"
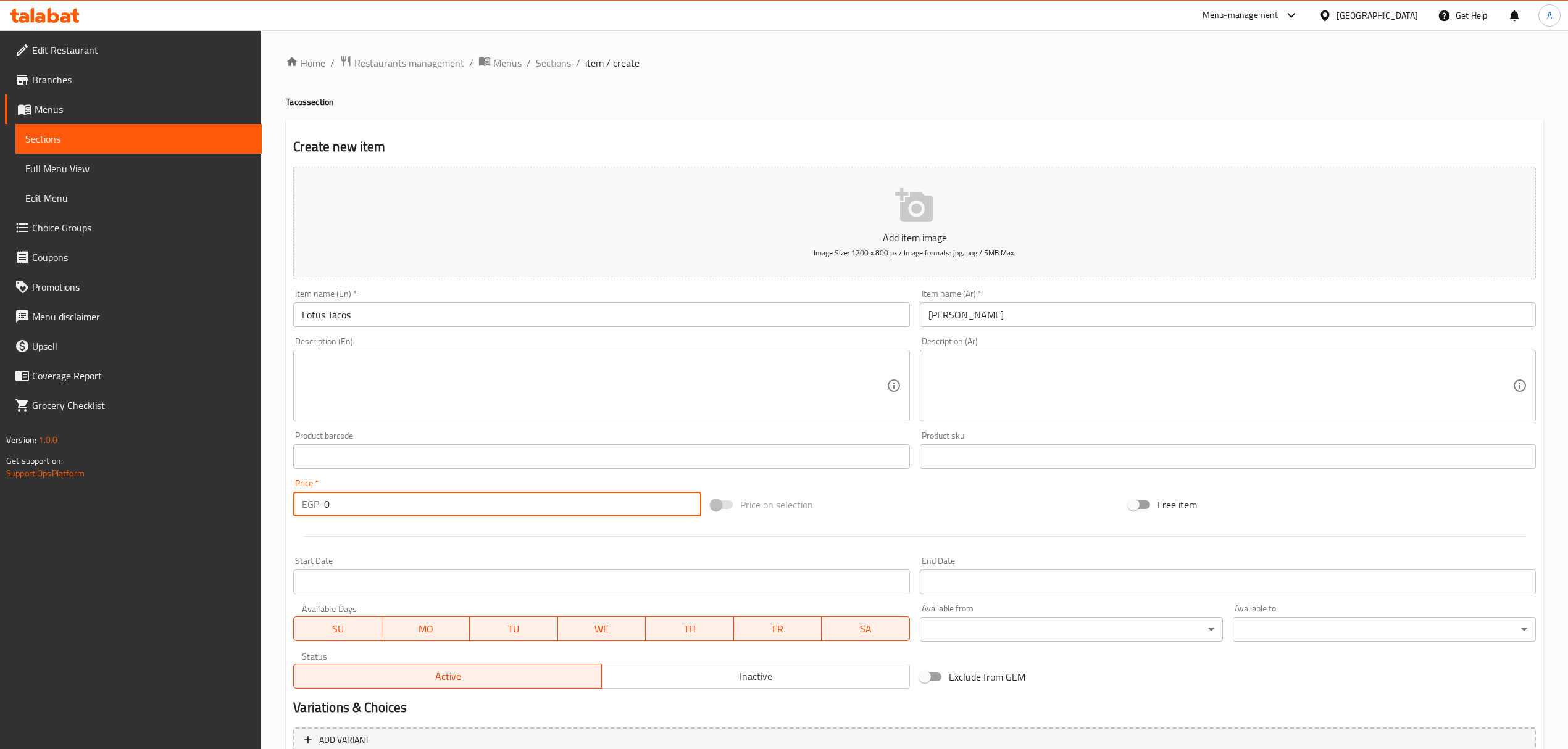
drag, startPoint x: 332, startPoint y: 514, endPoint x: 305, endPoint y: 507, distance: 27.9
click at [305, 507] on div "EGP 0 Price *" at bounding box center [497, 504] width 407 height 24
paste input "10"
type input "100"
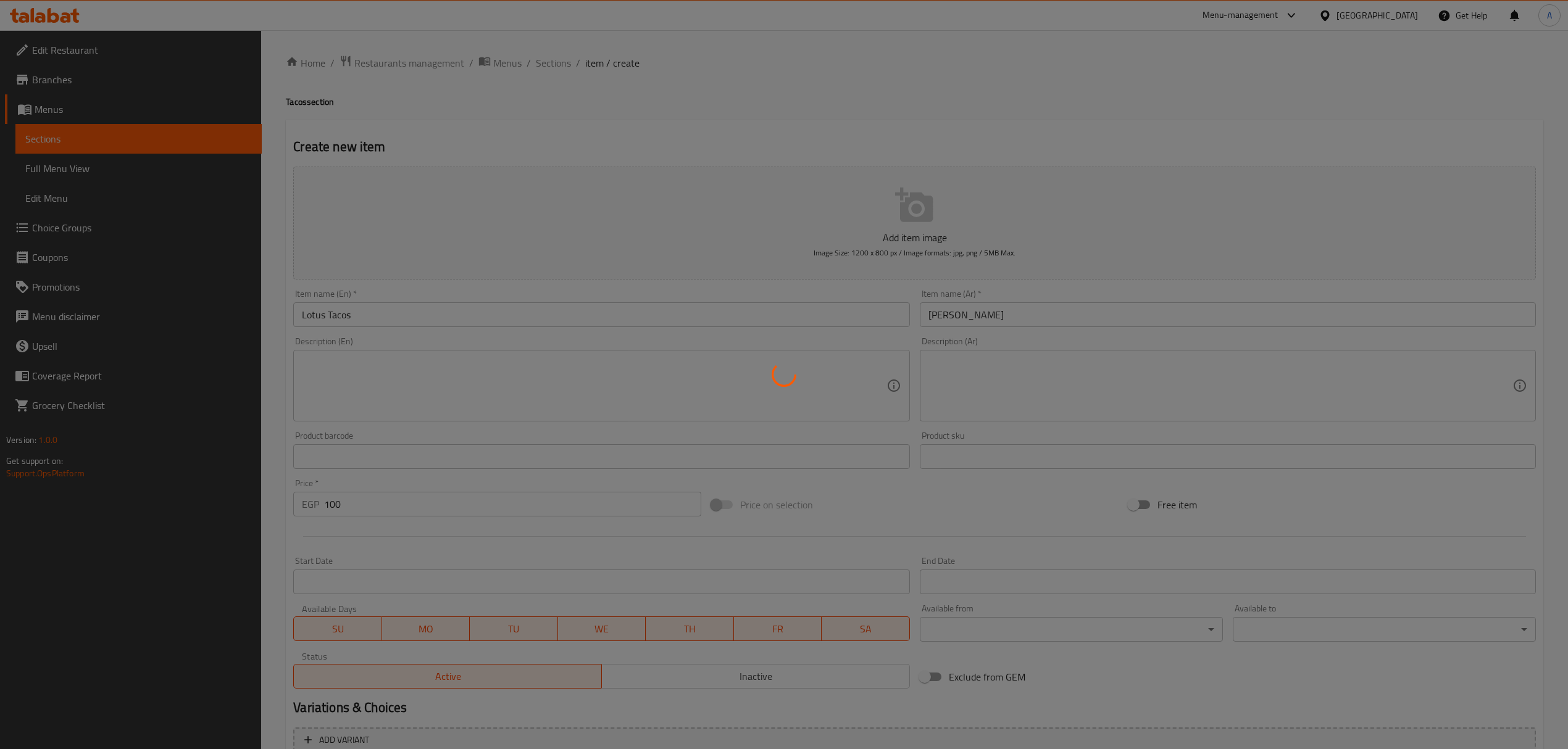
type input "0"
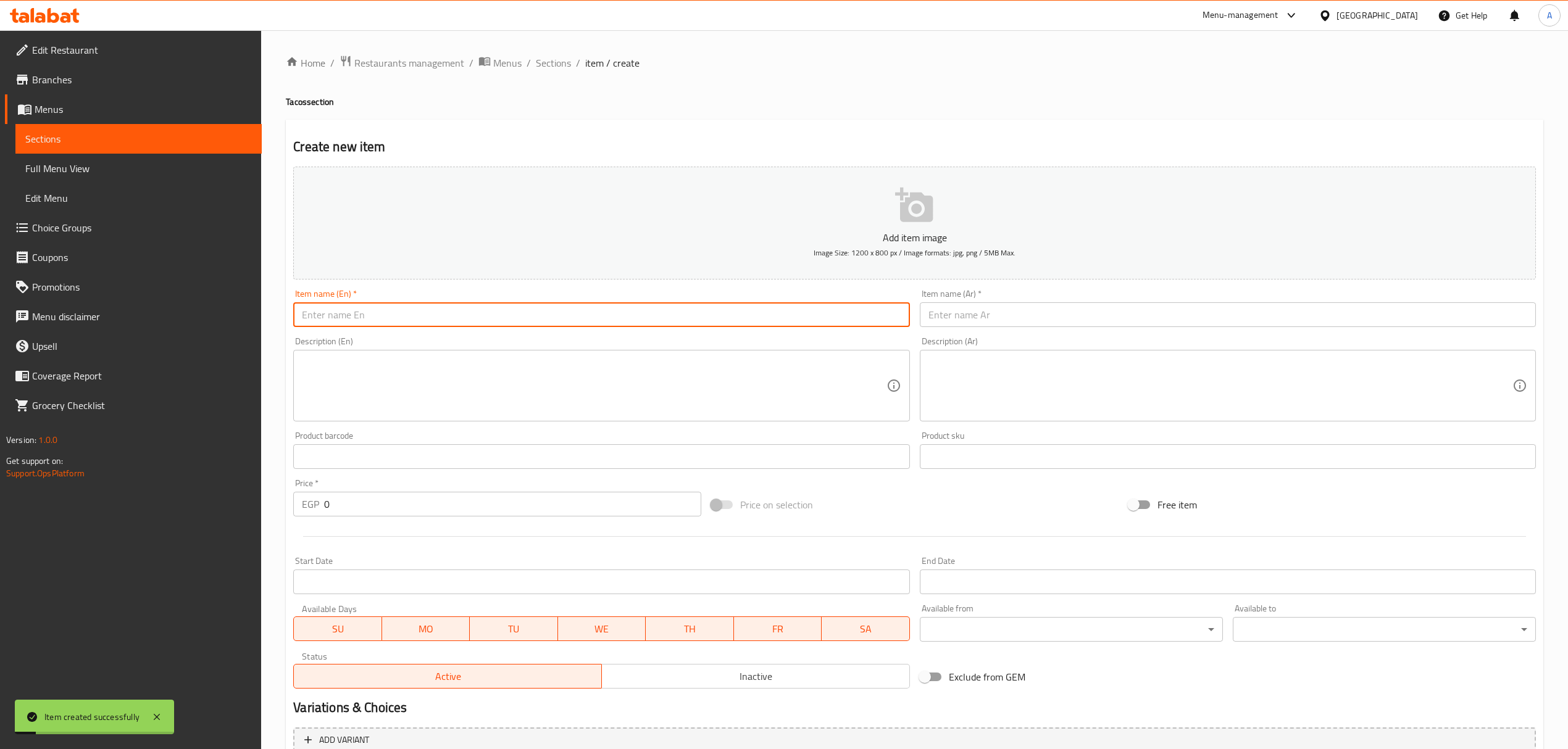
click at [391, 315] on input "text" at bounding box center [601, 314] width 616 height 24
paste input "Kinder Tacos"
type input "Kinder Tacos"
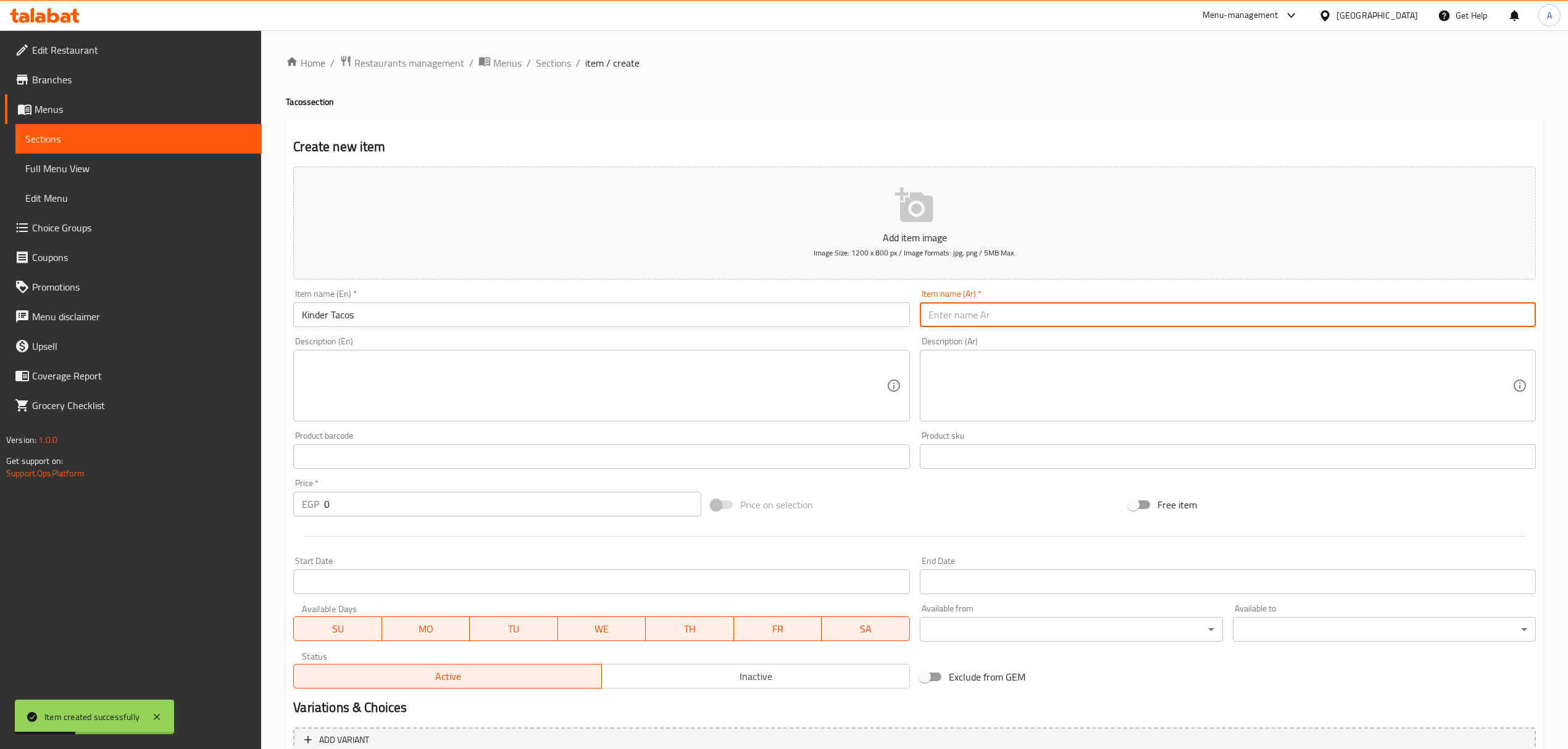
click at [954, 308] on input "text" at bounding box center [1228, 314] width 616 height 24
paste input "تاكو كيندر"
type input "تاكو كيندر"
drag, startPoint x: 426, startPoint y: 487, endPoint x: 421, endPoint y: 497, distance: 11.2
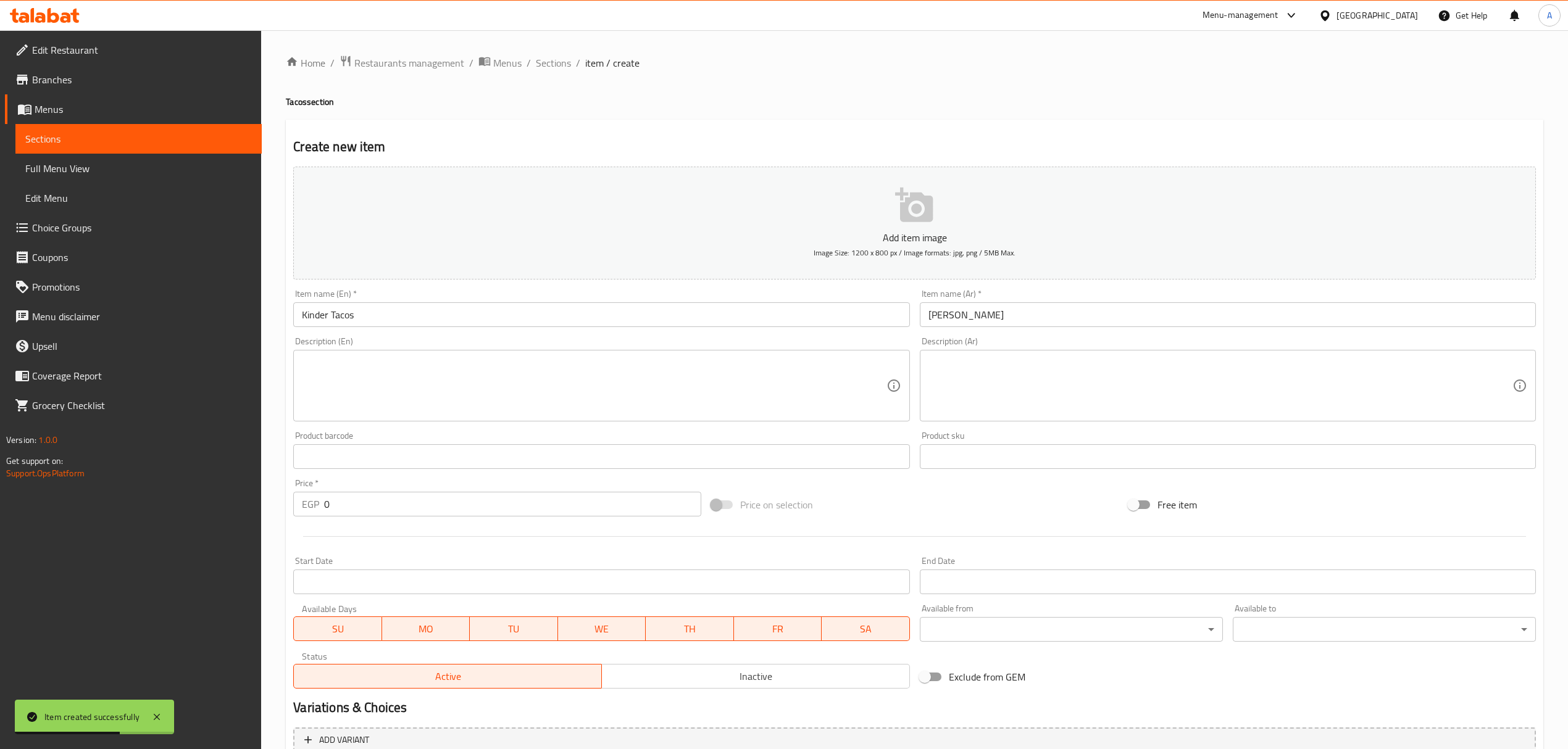
click at [421, 497] on div "Price   * EGP 0 Price *" at bounding box center [497, 497] width 407 height 37
drag, startPoint x: 393, startPoint y: 504, endPoint x: 265, endPoint y: 507, distance: 128.0
click at [265, 507] on div "Home / Restaurants management / Menus / Sections / item / create Tacos section …" at bounding box center [915, 451] width 1307 height 842
paste input "112"
type input "112"
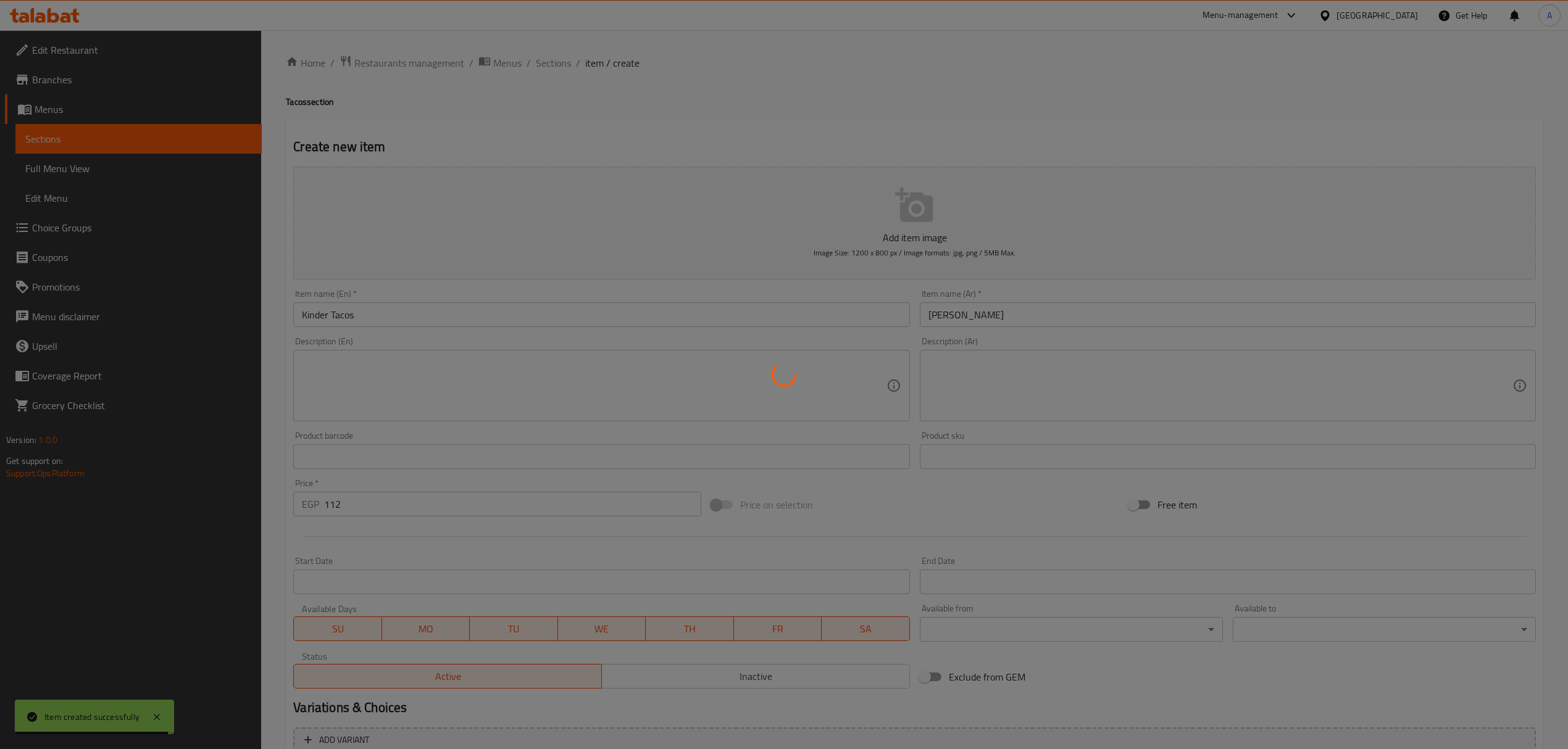
type input "0"
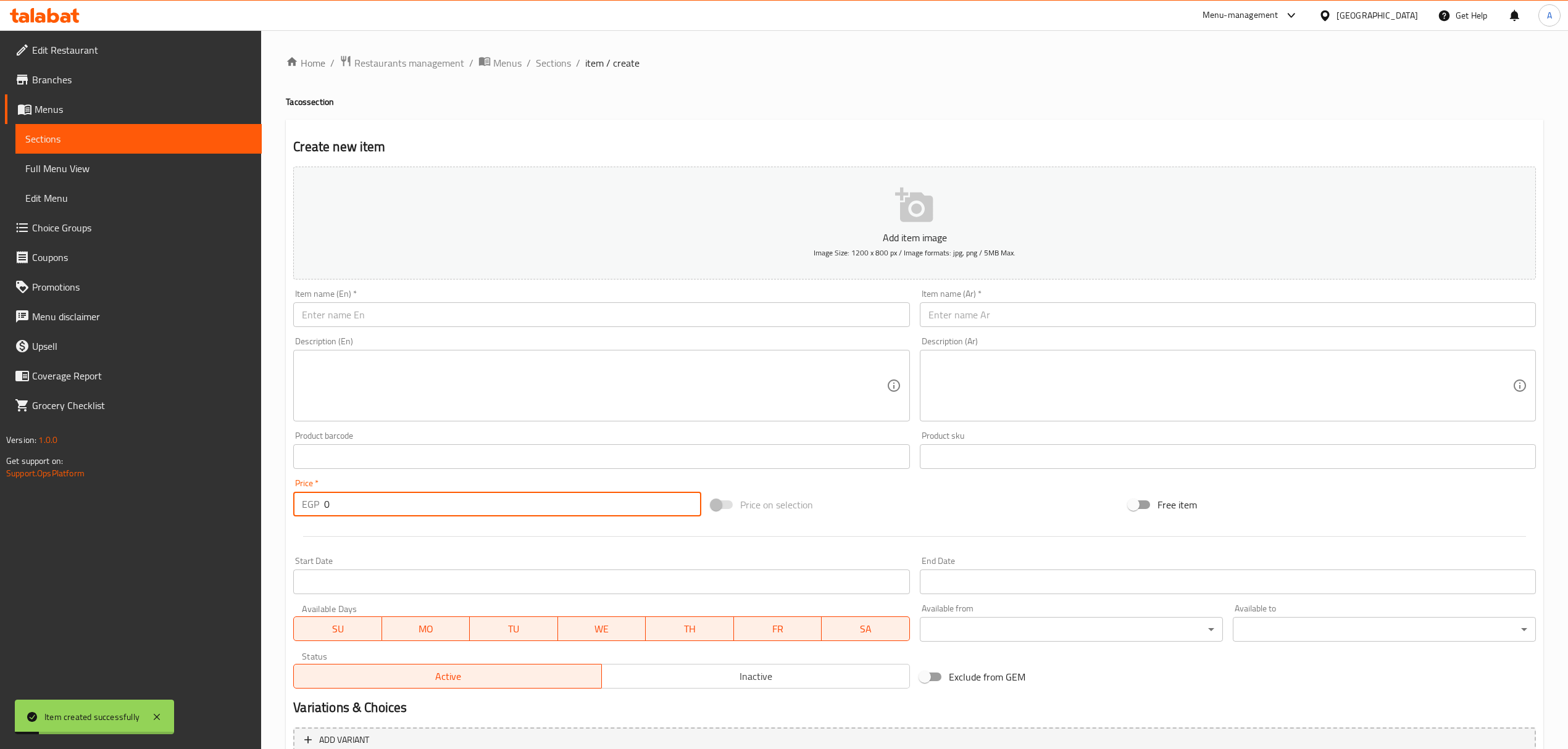
click at [326, 314] on input "text" at bounding box center [601, 314] width 616 height 24
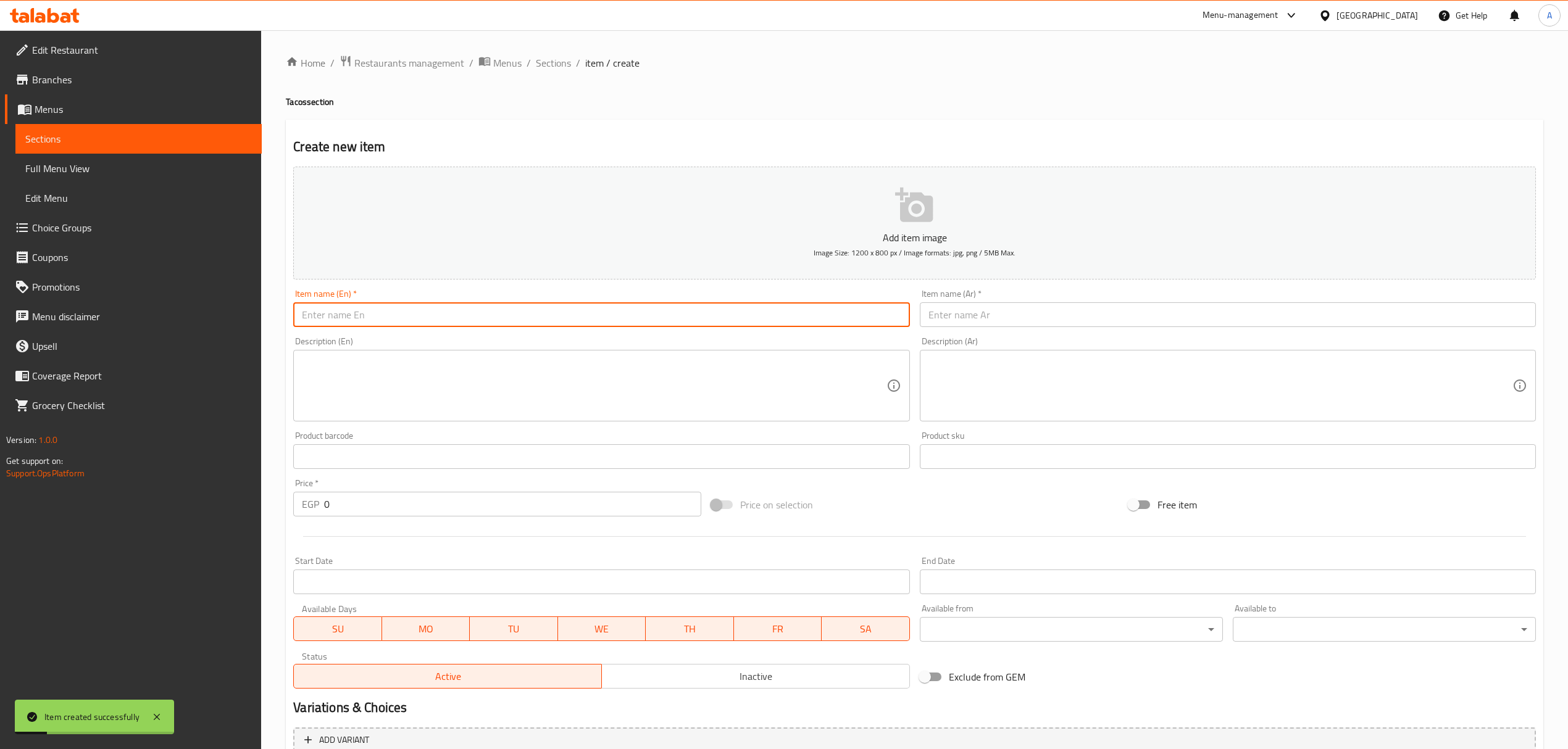
paste input "Chocolate Tacos"
type input "Chocolate Tacos"
click at [986, 333] on div "Description (Ar) Description (Ar)" at bounding box center [1228, 379] width 626 height 94
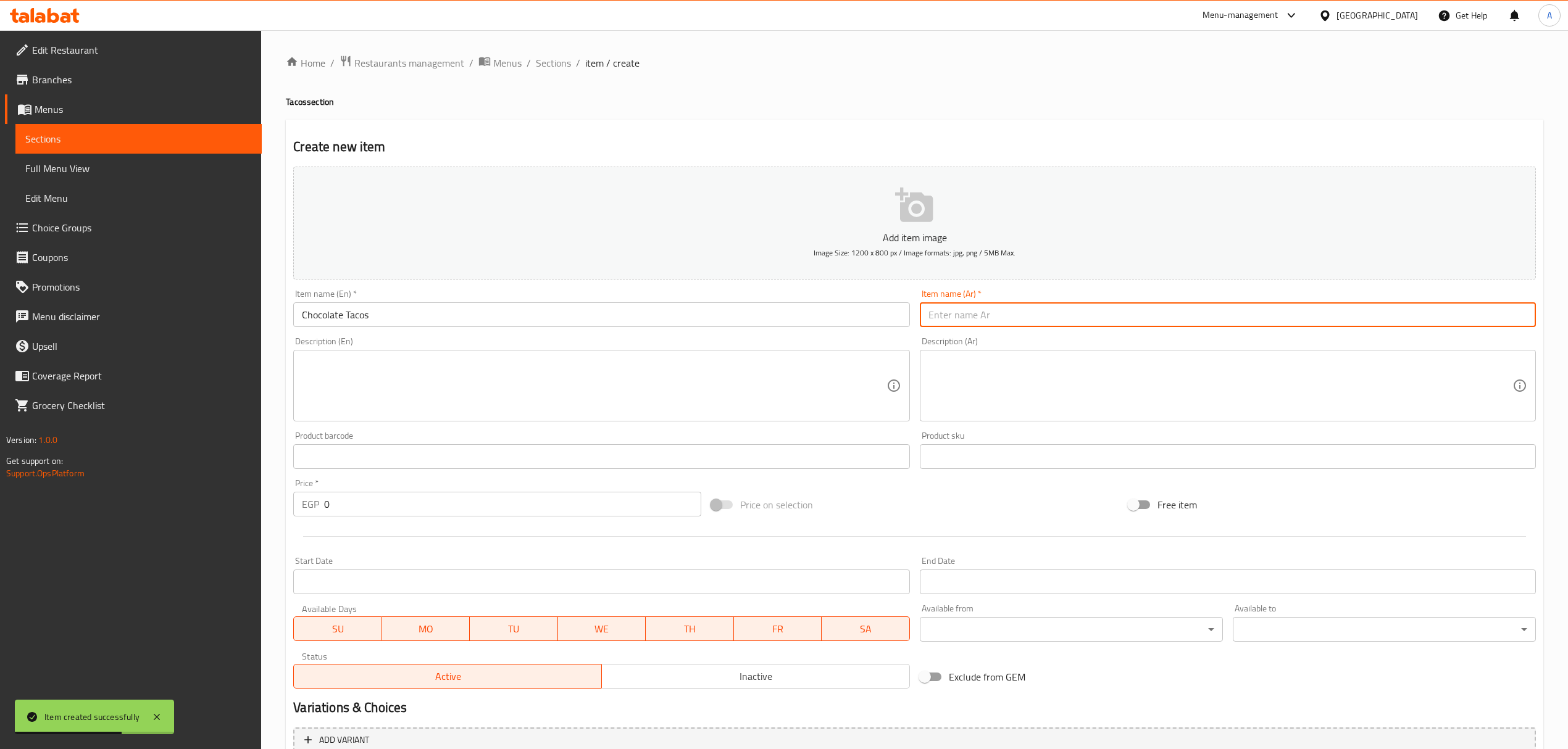
click at [983, 321] on input "text" at bounding box center [1228, 314] width 616 height 24
paste input "تاكو شوكولاتة"
type input "تاكو شوكولاتة"
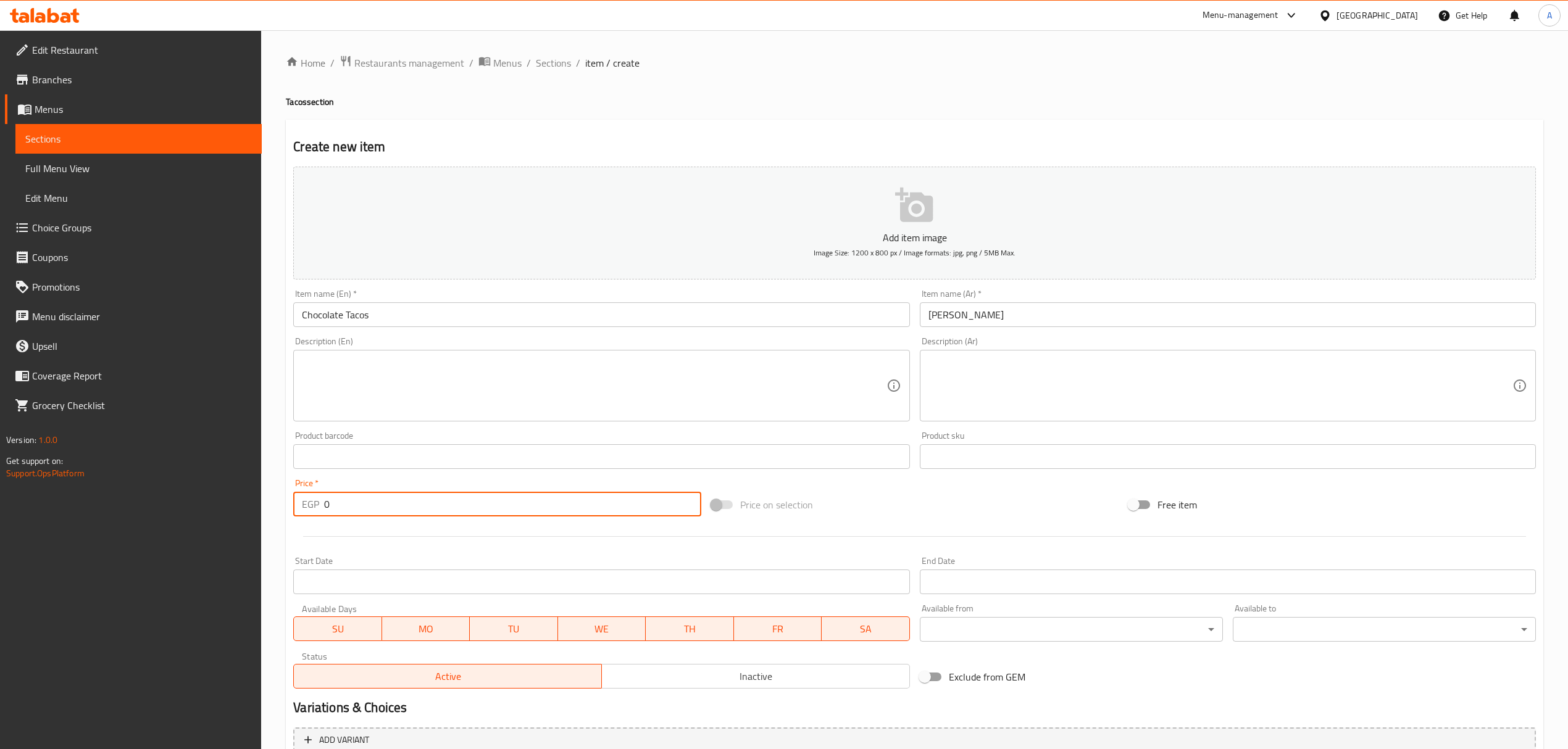
drag, startPoint x: 364, startPoint y: 500, endPoint x: 264, endPoint y: 494, distance: 100.2
click at [264, 494] on div "Home / Restaurants management / Menus / Sections / item / create Tacos section …" at bounding box center [915, 451] width 1307 height 842
paste input "89"
type input "89"
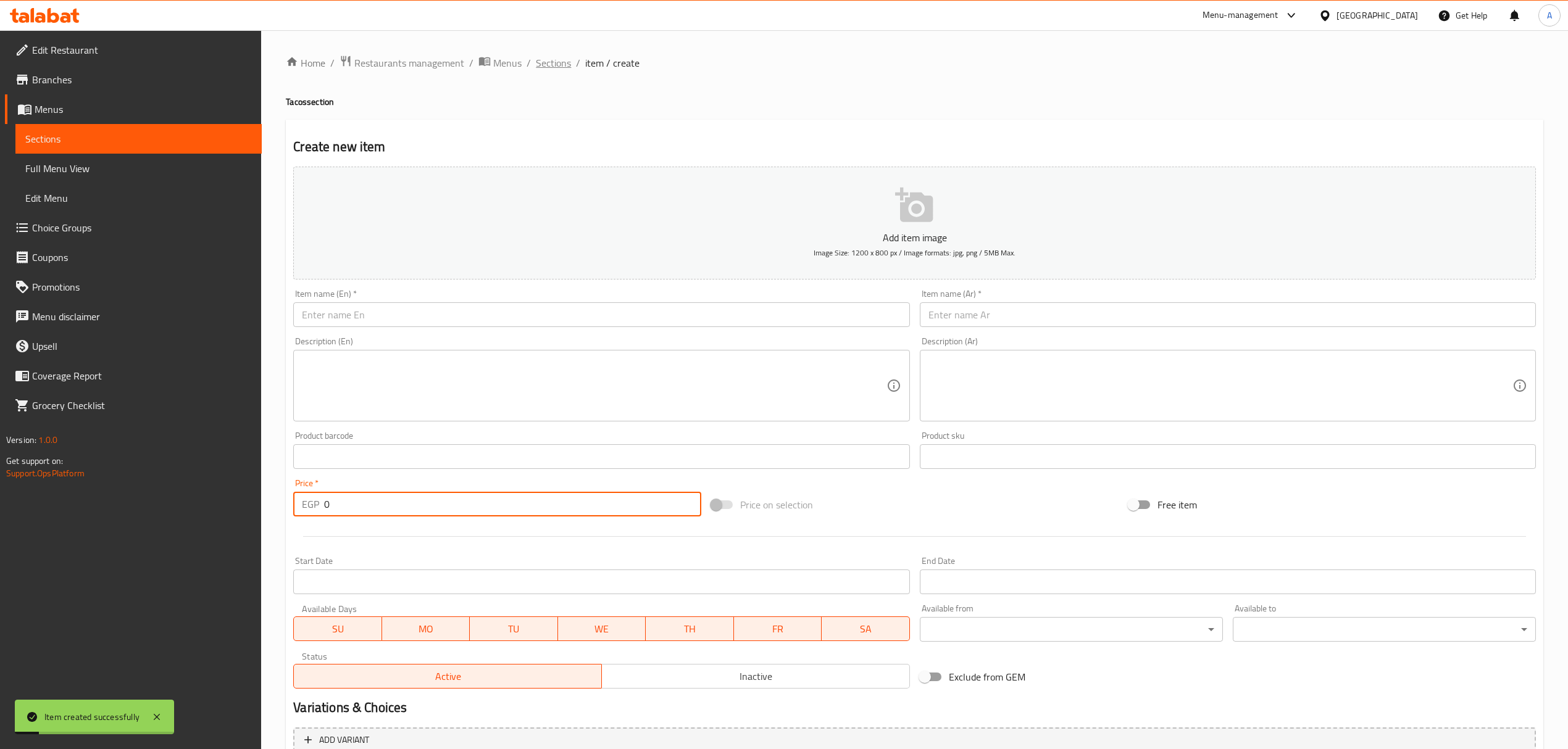
click at [542, 67] on span "Sections" at bounding box center [554, 62] width 35 height 14
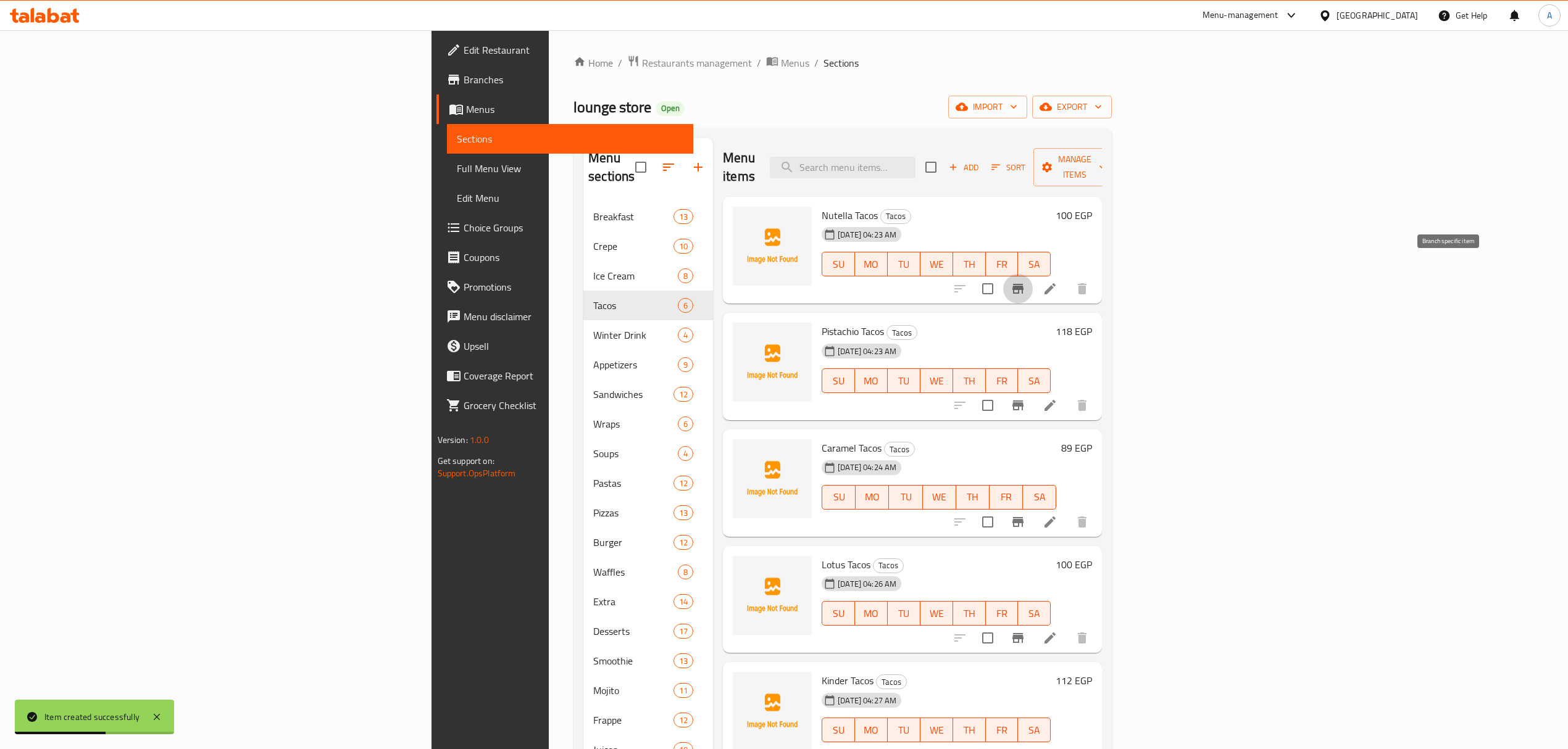
click at [1033, 280] on button "Branch-specific-item" at bounding box center [1018, 288] width 30 height 30
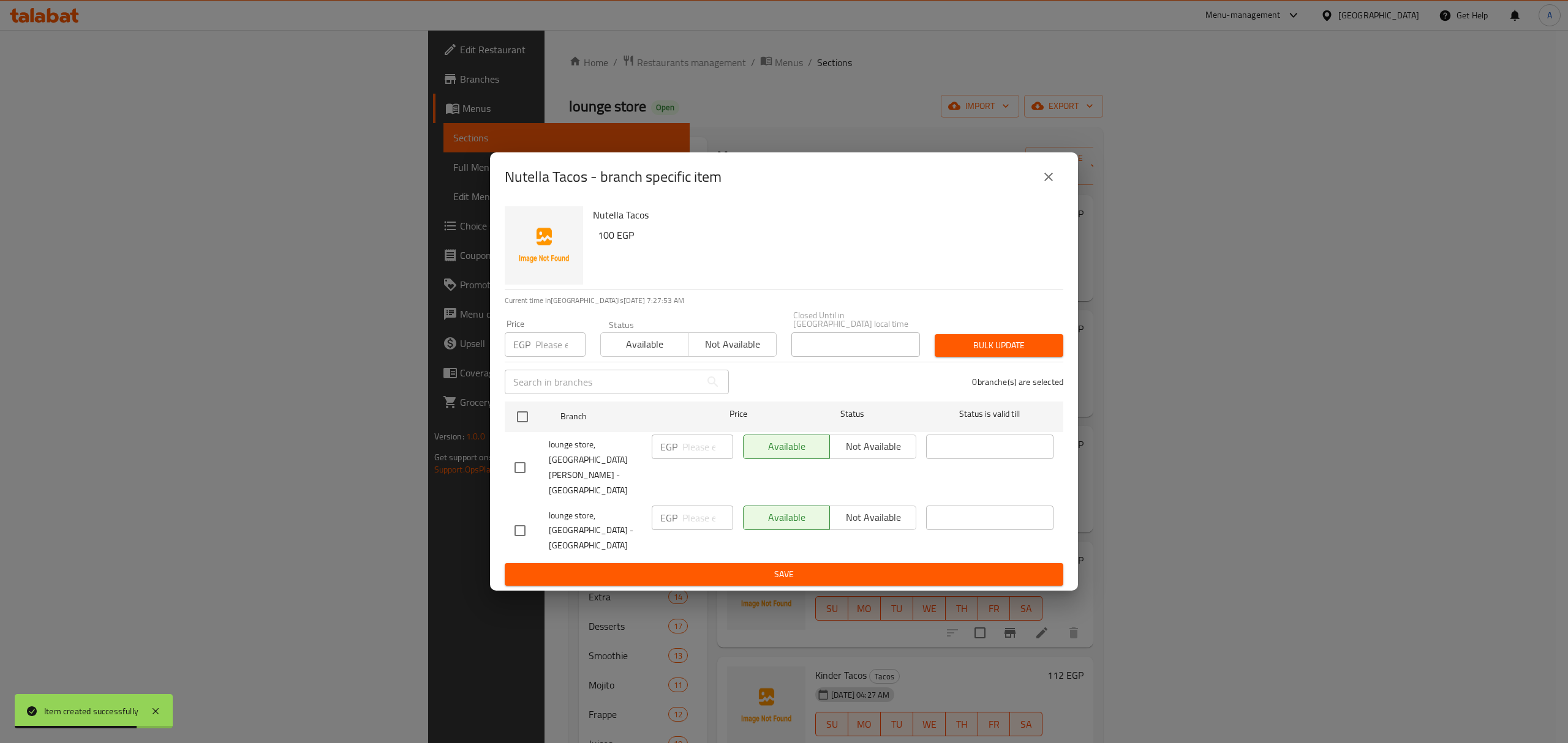
click at [520, 469] on input "checkbox" at bounding box center [520, 467] width 26 height 26
click at [863, 455] on span "Not available" at bounding box center [872, 447] width 76 height 18
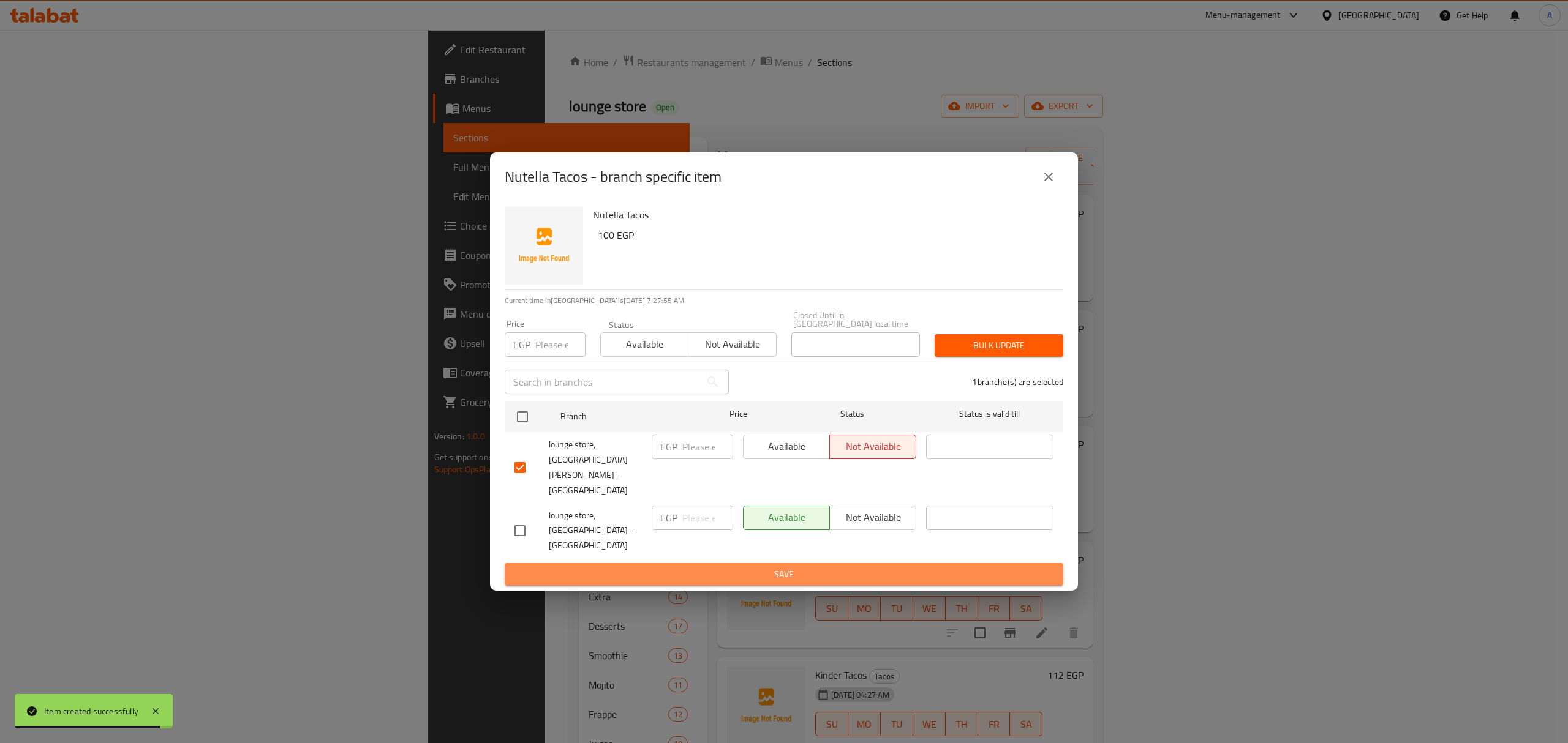
click at [847, 567] on span "Save" at bounding box center [784, 575] width 539 height 15
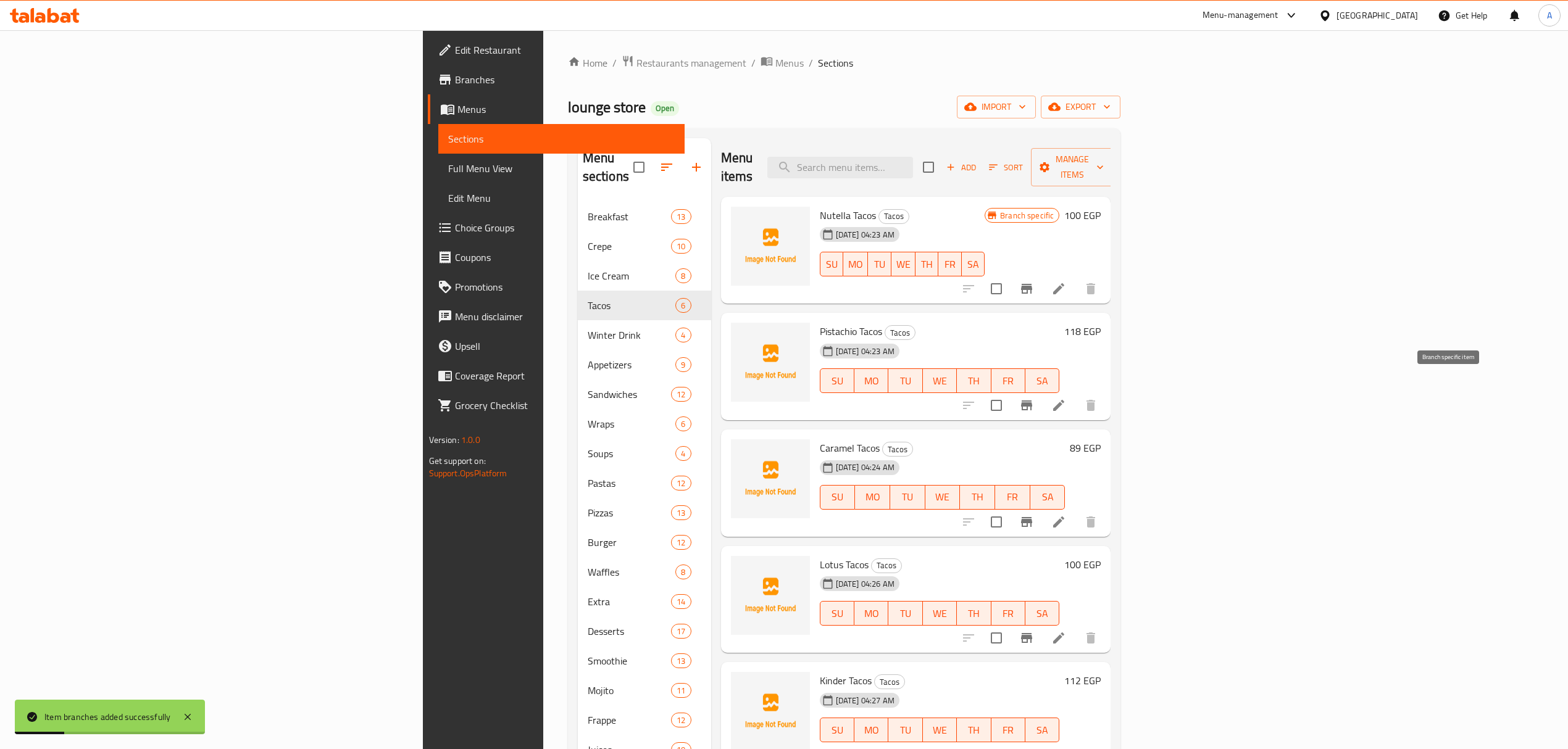
click at [1034, 398] on icon "Branch-specific-item" at bounding box center [1027, 405] width 14 height 14
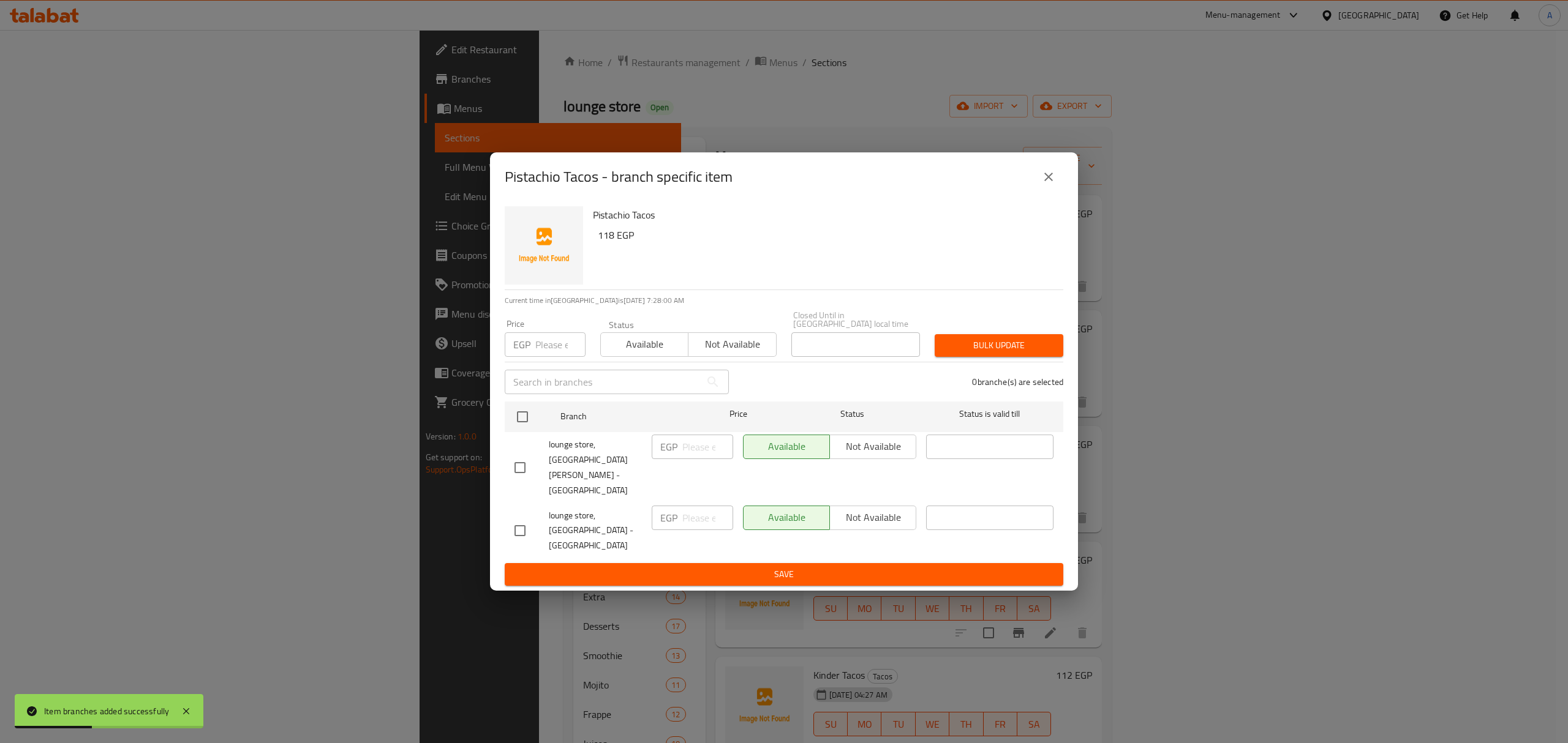
click at [516, 473] on input "checkbox" at bounding box center [520, 467] width 26 height 26
click at [878, 455] on span "Not available" at bounding box center [872, 447] width 76 height 18
click at [857, 567] on span "Save" at bounding box center [784, 575] width 539 height 15
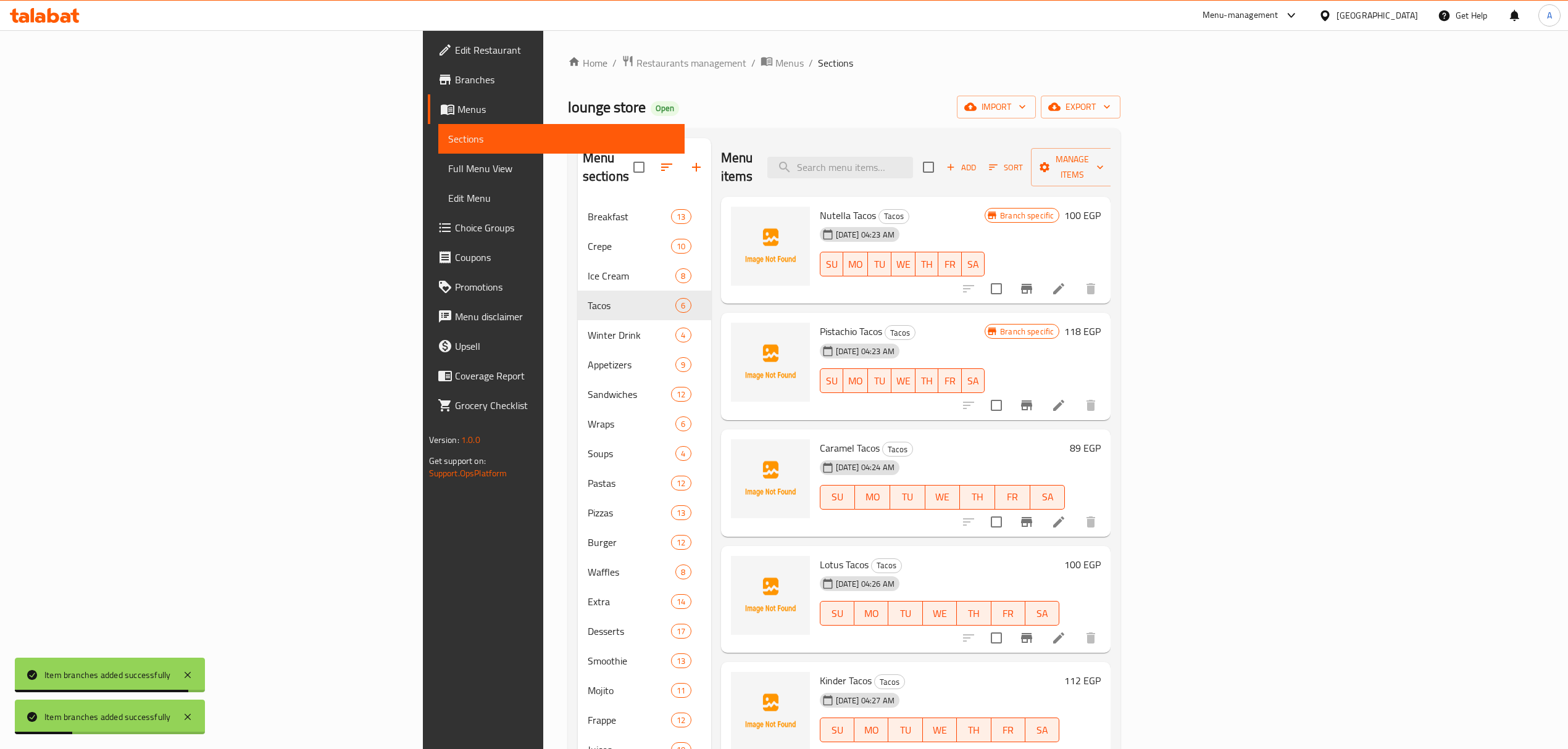
click at [1034, 515] on icon "Branch-specific-item" at bounding box center [1027, 521] width 14 height 14
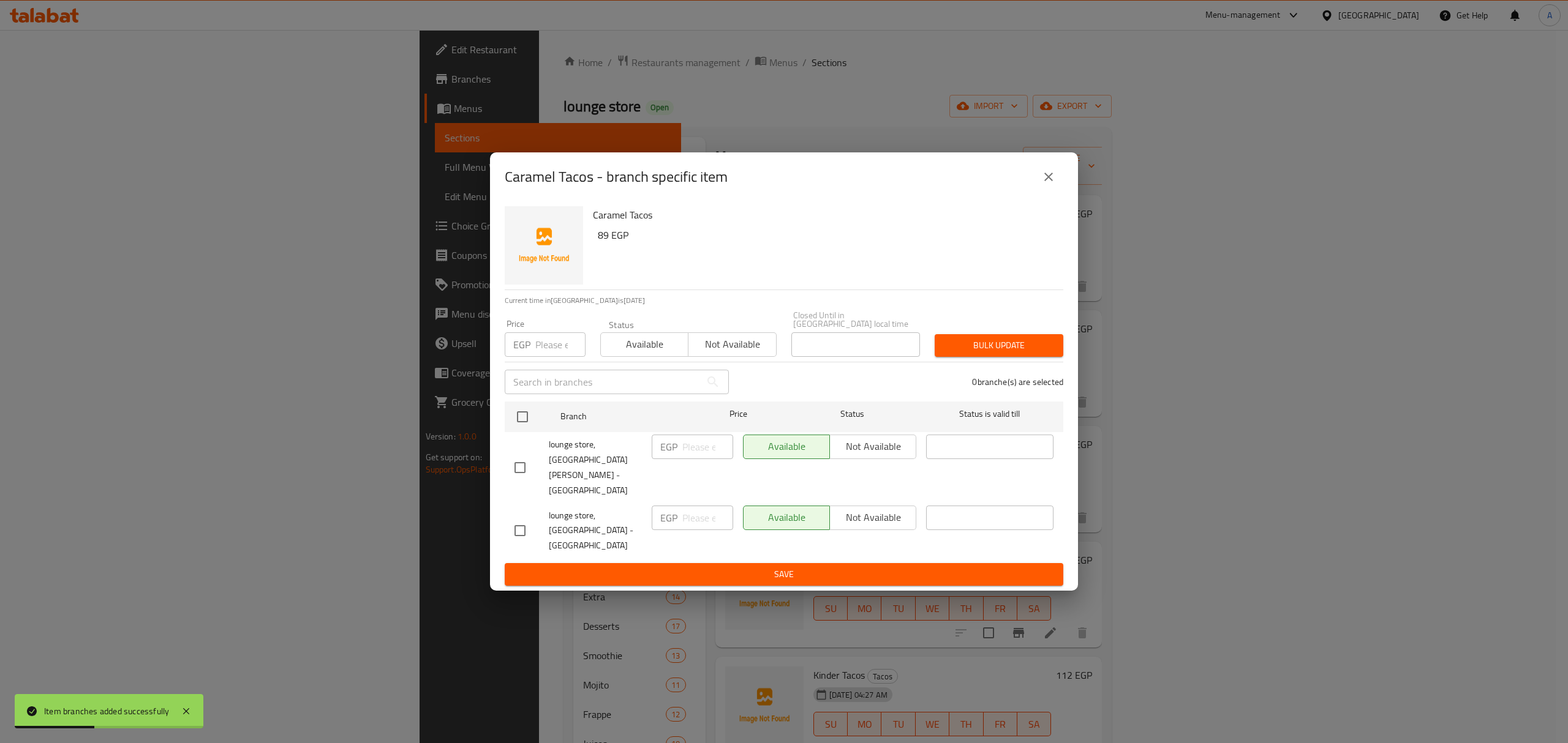
click at [535, 471] on div at bounding box center [531, 467] width 34 height 26
click at [520, 470] on input "checkbox" at bounding box center [520, 467] width 26 height 26
click at [902, 455] on span "Not available" at bounding box center [872, 447] width 76 height 18
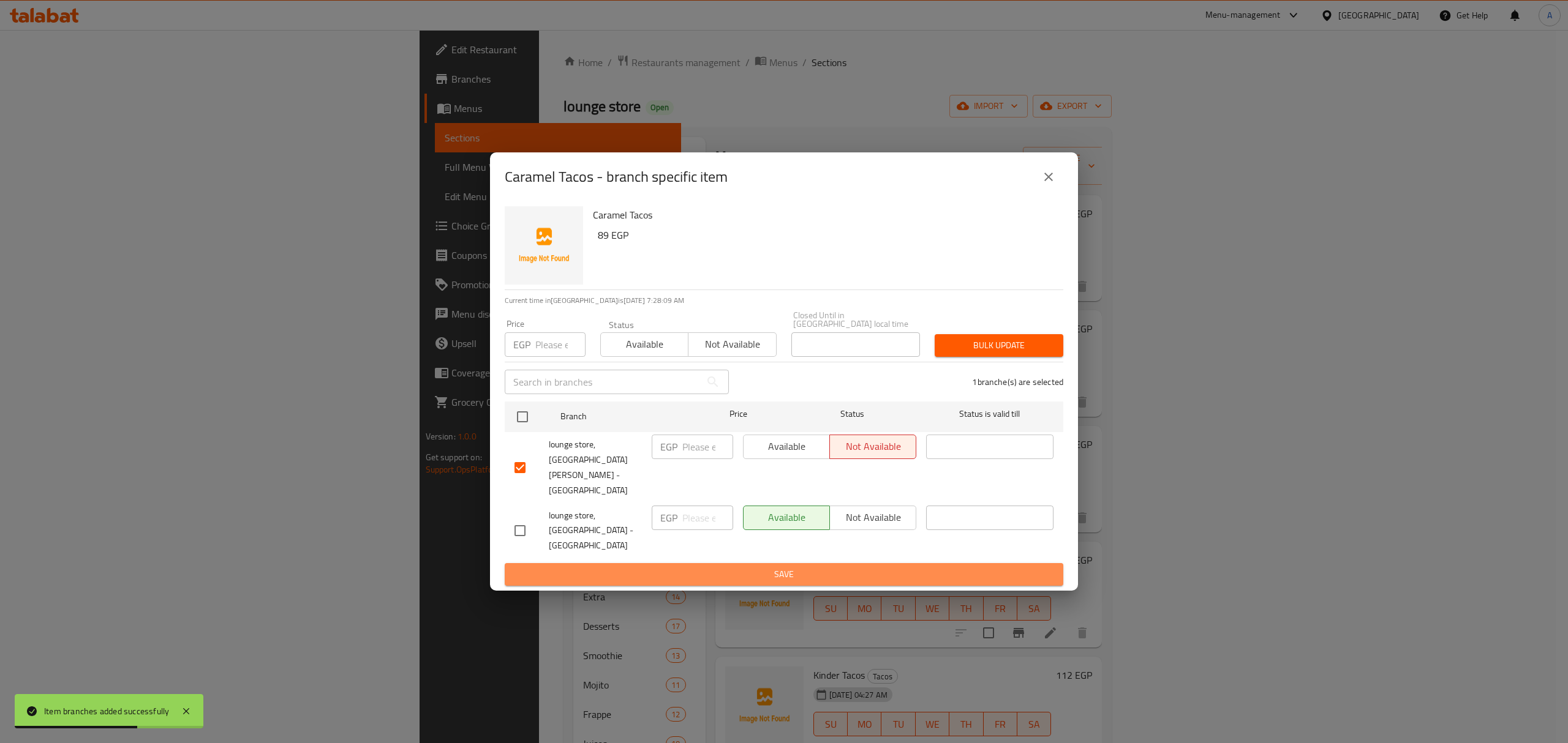
click at [853, 567] on span "Save" at bounding box center [784, 575] width 539 height 15
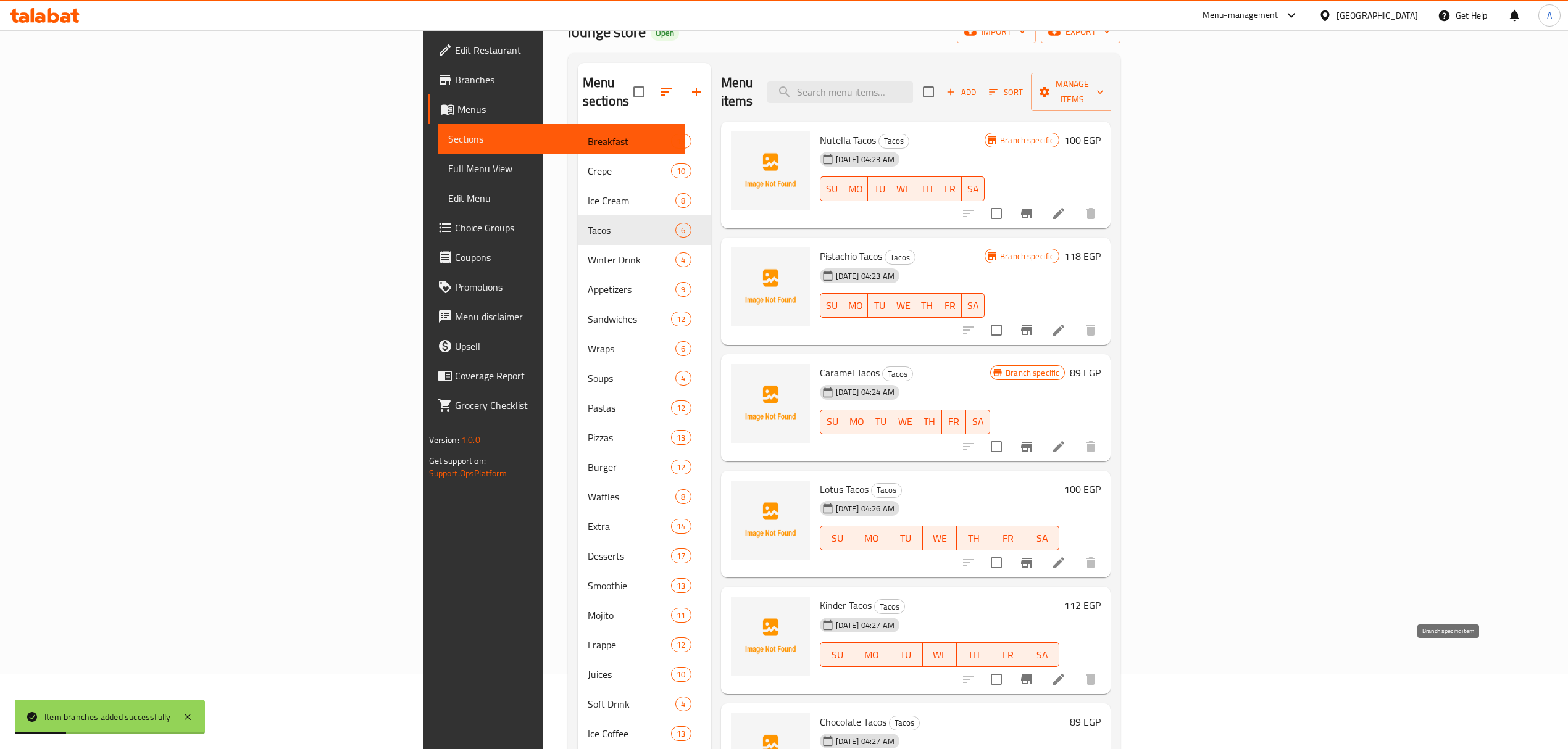
scroll to position [244, 0]
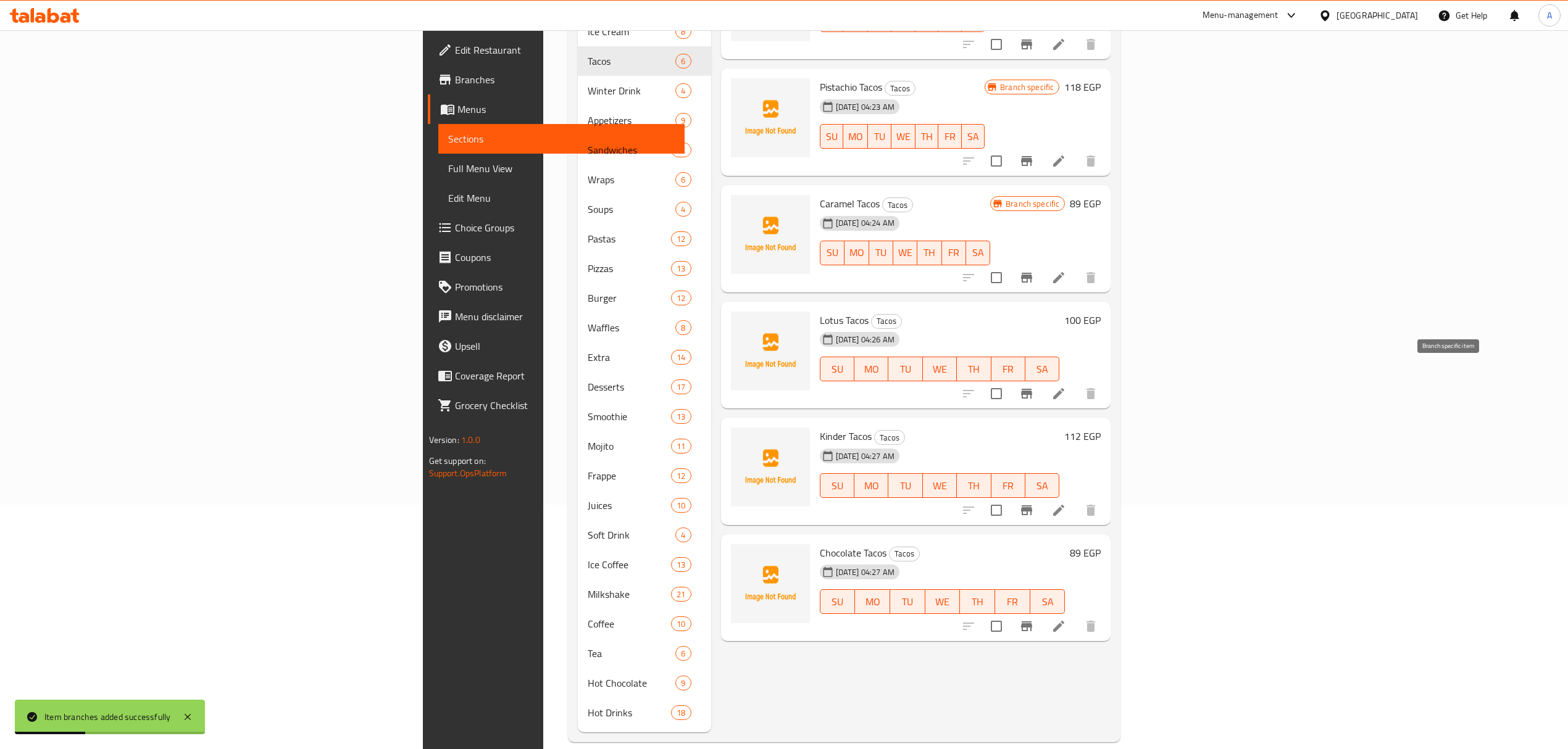
click at [1034, 387] on icon "Branch-specific-item" at bounding box center [1027, 394] width 14 height 14
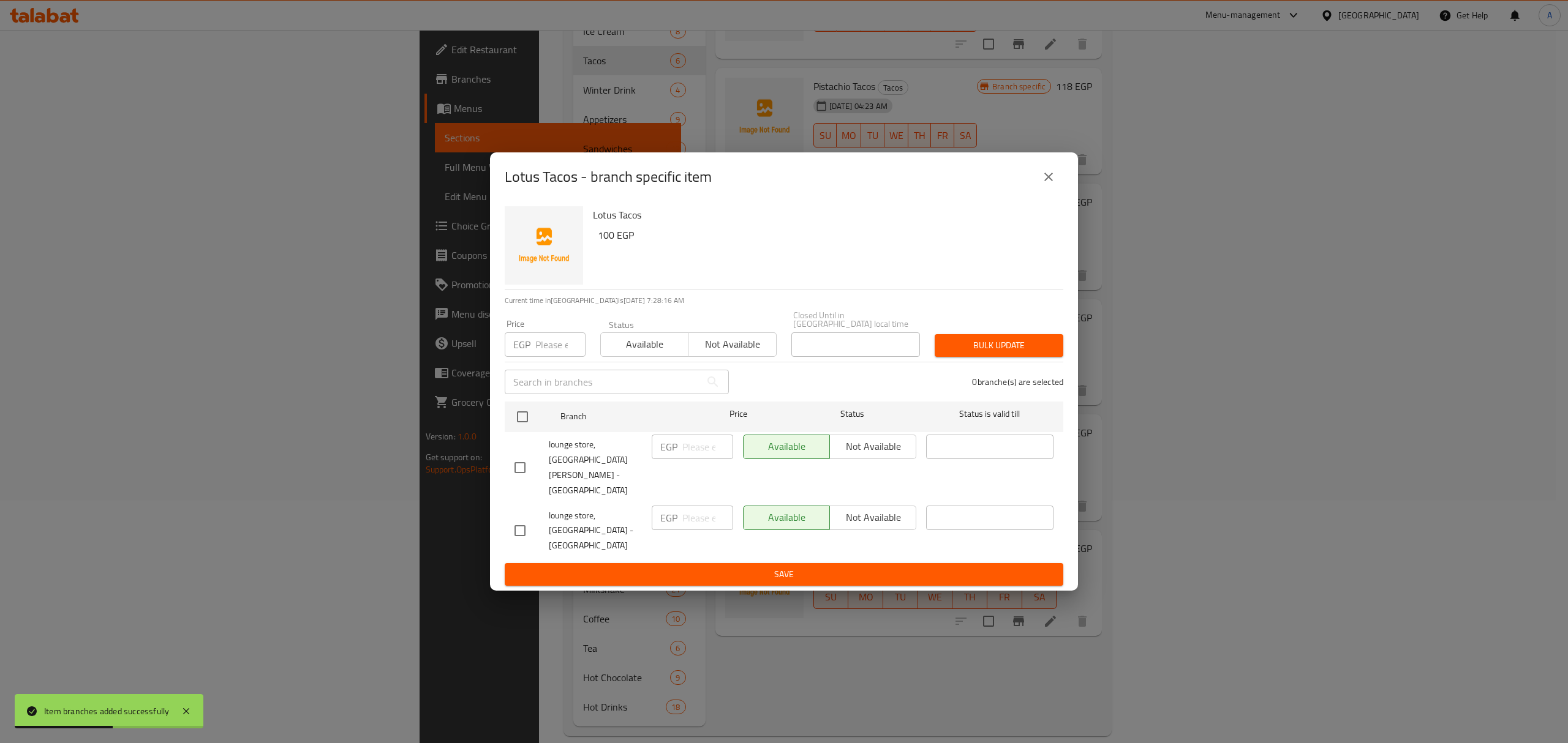
click at [517, 461] on input "checkbox" at bounding box center [520, 467] width 26 height 26
click at [875, 455] on span "Not available" at bounding box center [872, 447] width 76 height 18
click at [848, 561] on div "Lotus Tacos 100 EGP Current time in Egypt is 07 Oct 2025 7:28:17 AM Price EGP P…" at bounding box center [784, 396] width 588 height 390
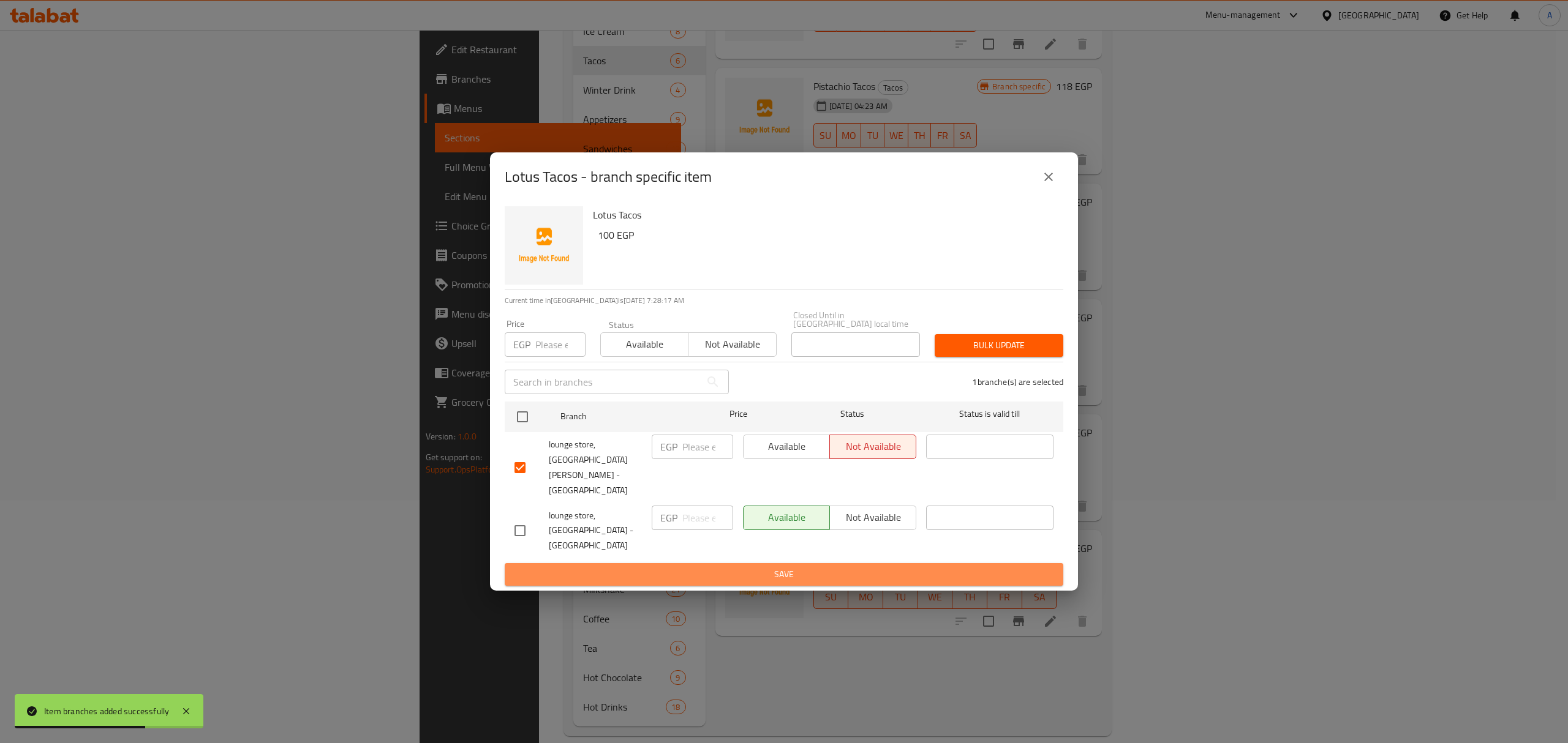
click at [848, 567] on span "Save" at bounding box center [784, 575] width 539 height 15
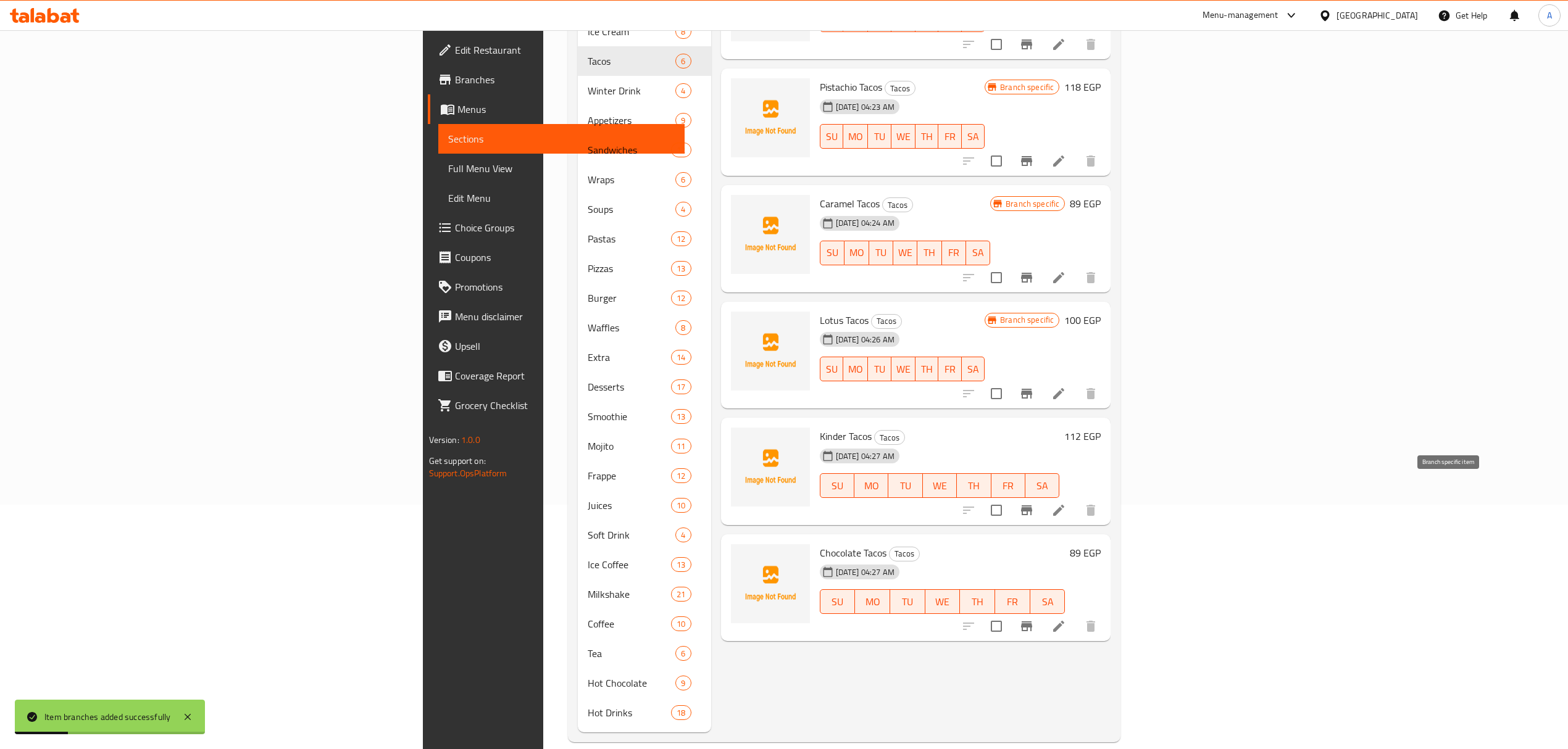
click at [1034, 503] on icon "Branch-specific-item" at bounding box center [1027, 510] width 14 height 14
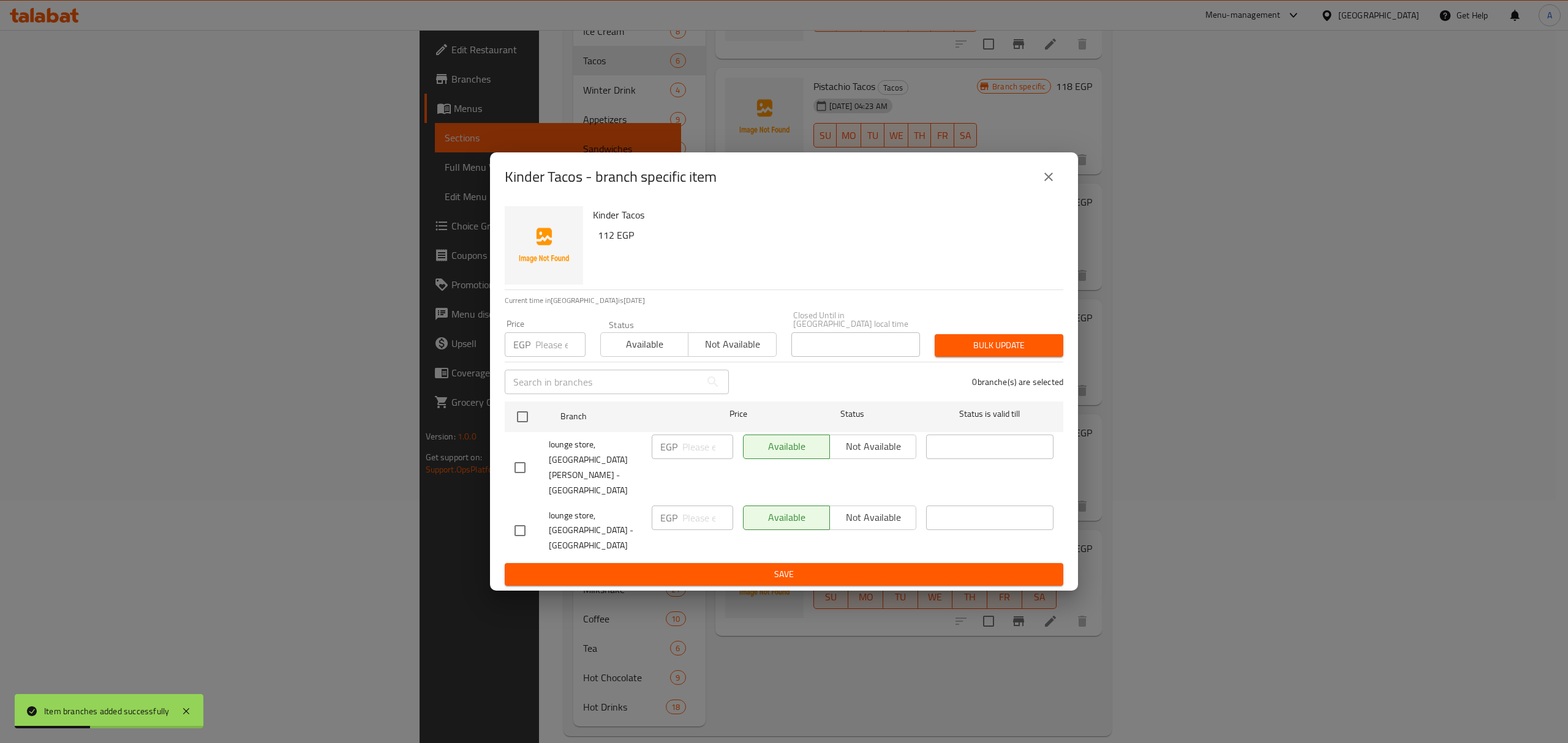
click at [526, 471] on input "checkbox" at bounding box center [520, 467] width 26 height 26
click at [902, 455] on span "Not available" at bounding box center [872, 447] width 76 height 18
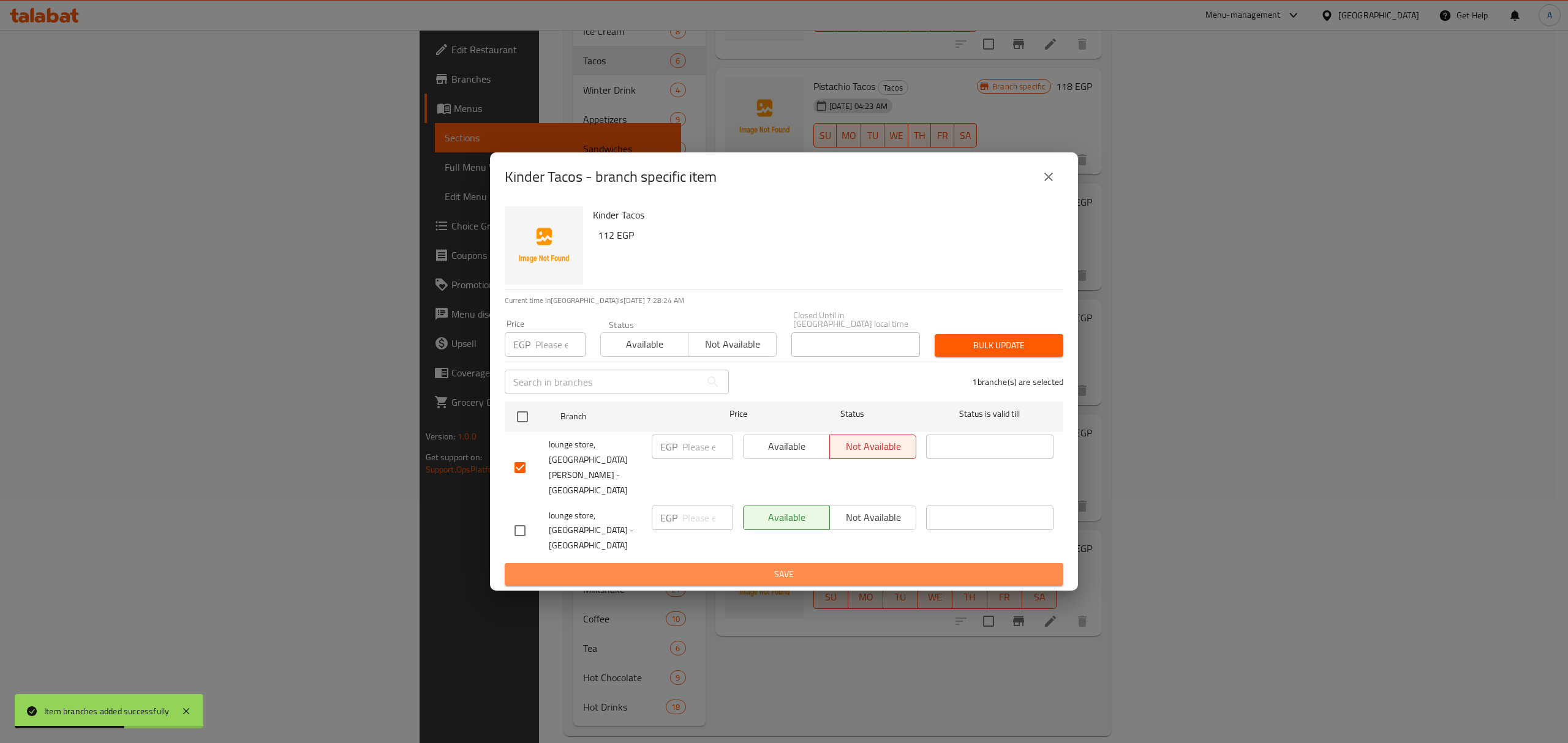
click at [895, 563] on button "Save" at bounding box center [783, 575] width 558 height 23
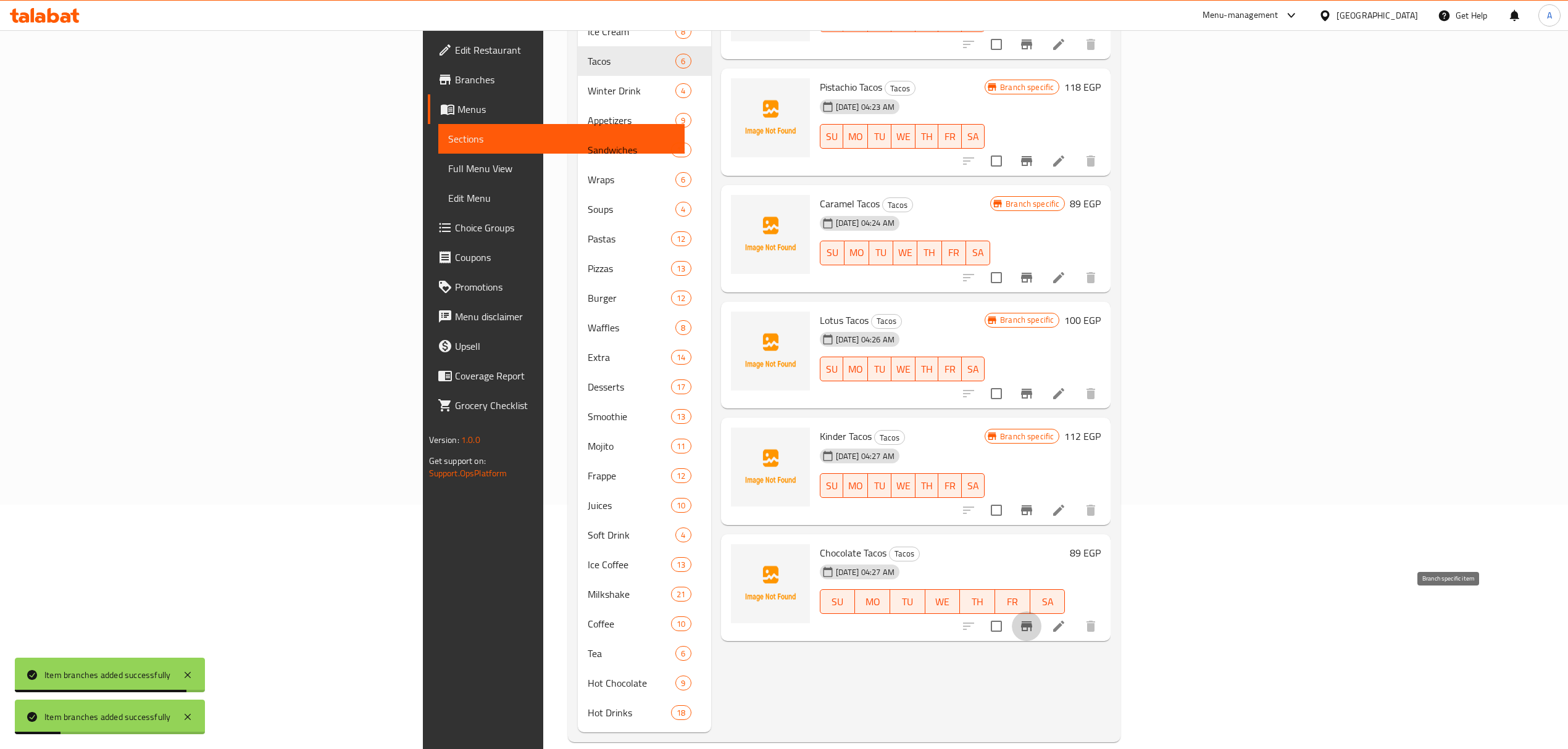
click at [1034, 619] on icon "Branch-specific-item" at bounding box center [1027, 626] width 14 height 14
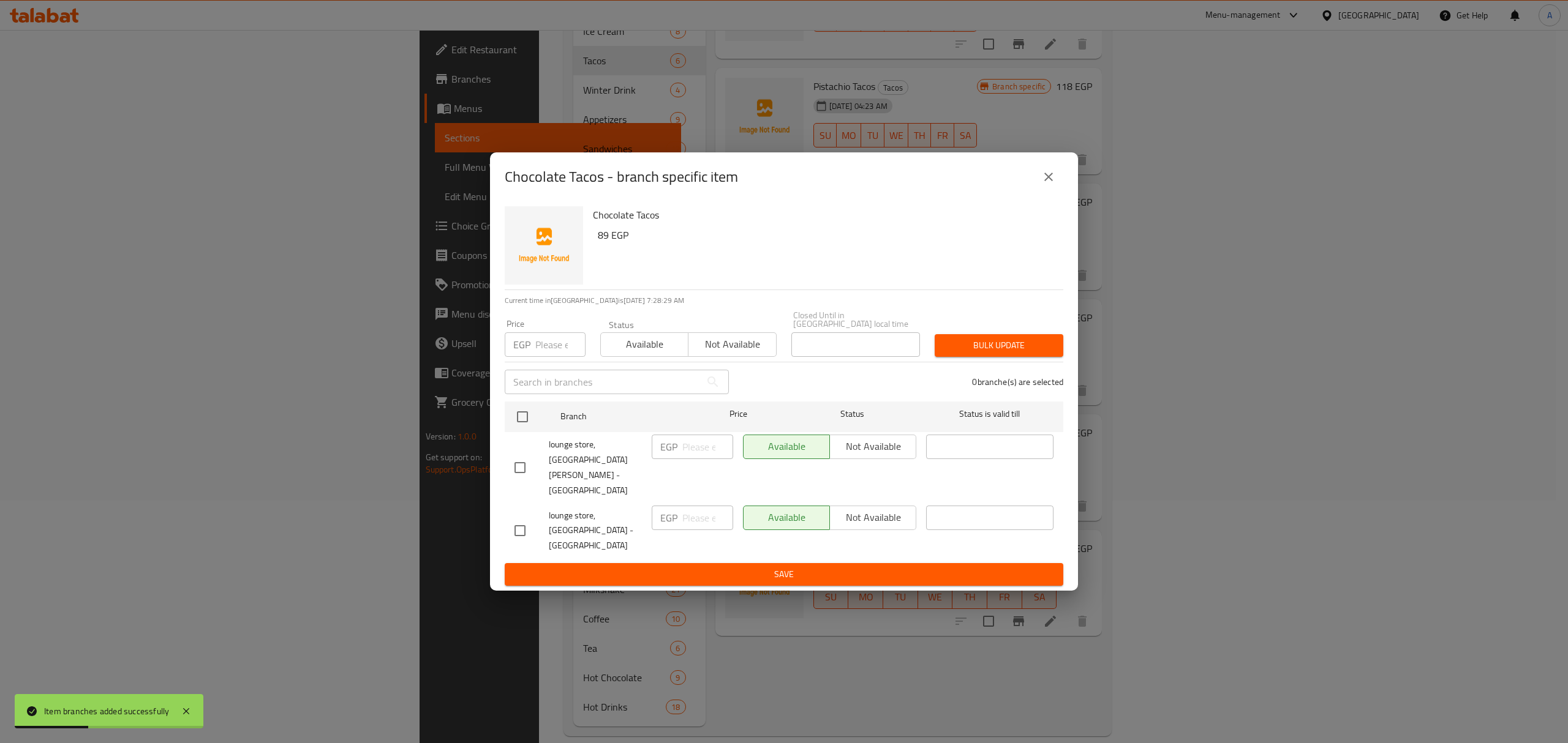
click at [520, 477] on input "checkbox" at bounding box center [520, 467] width 26 height 26
click at [872, 455] on span "Not available" at bounding box center [872, 447] width 76 height 18
click at [855, 563] on button "Save" at bounding box center [783, 575] width 558 height 23
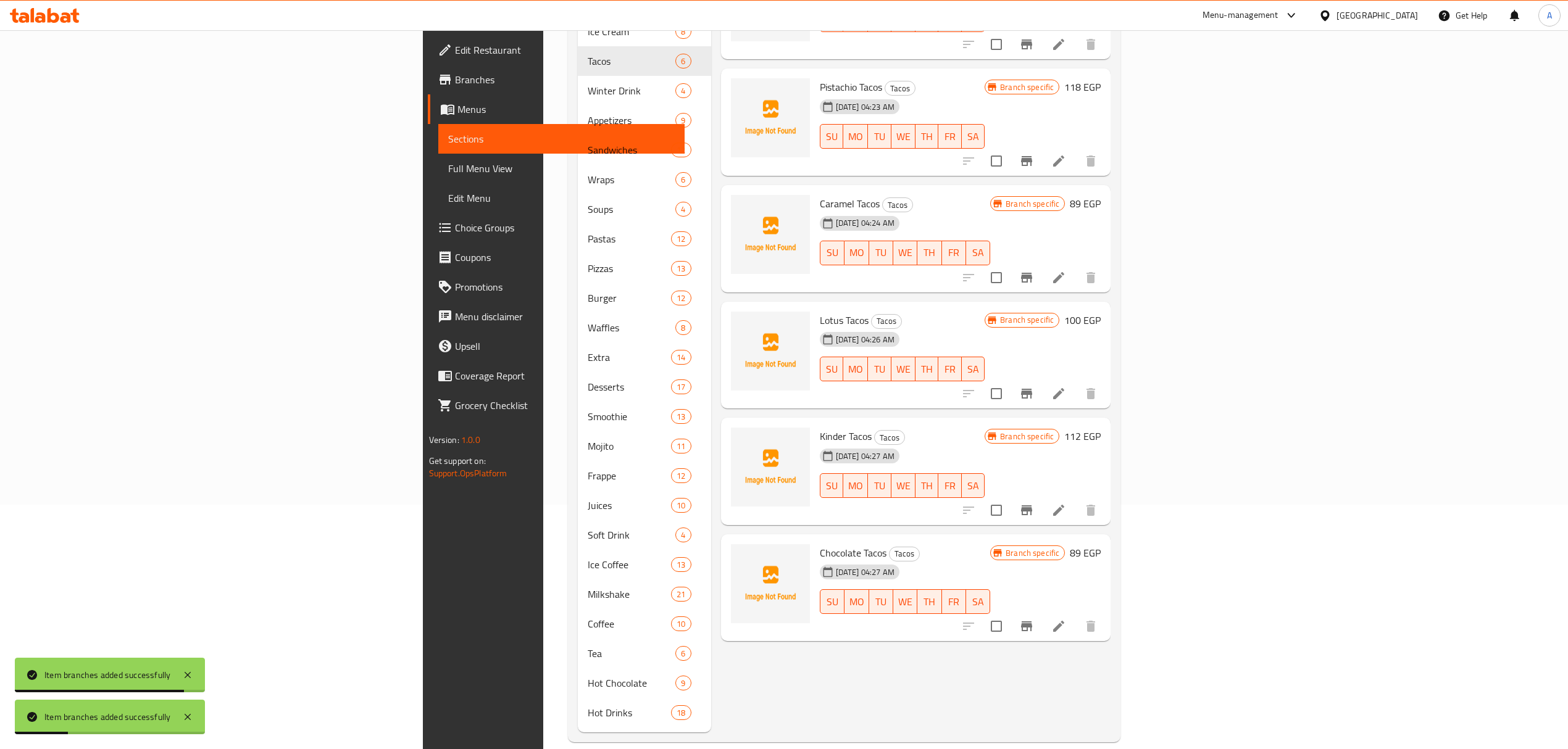
click at [894, 534] on div "Chocolate Tacos Tacos 07-10-2025 04:27 AM SU MO TU WE TH FR SA Branch specific …" at bounding box center [916, 588] width 390 height 107
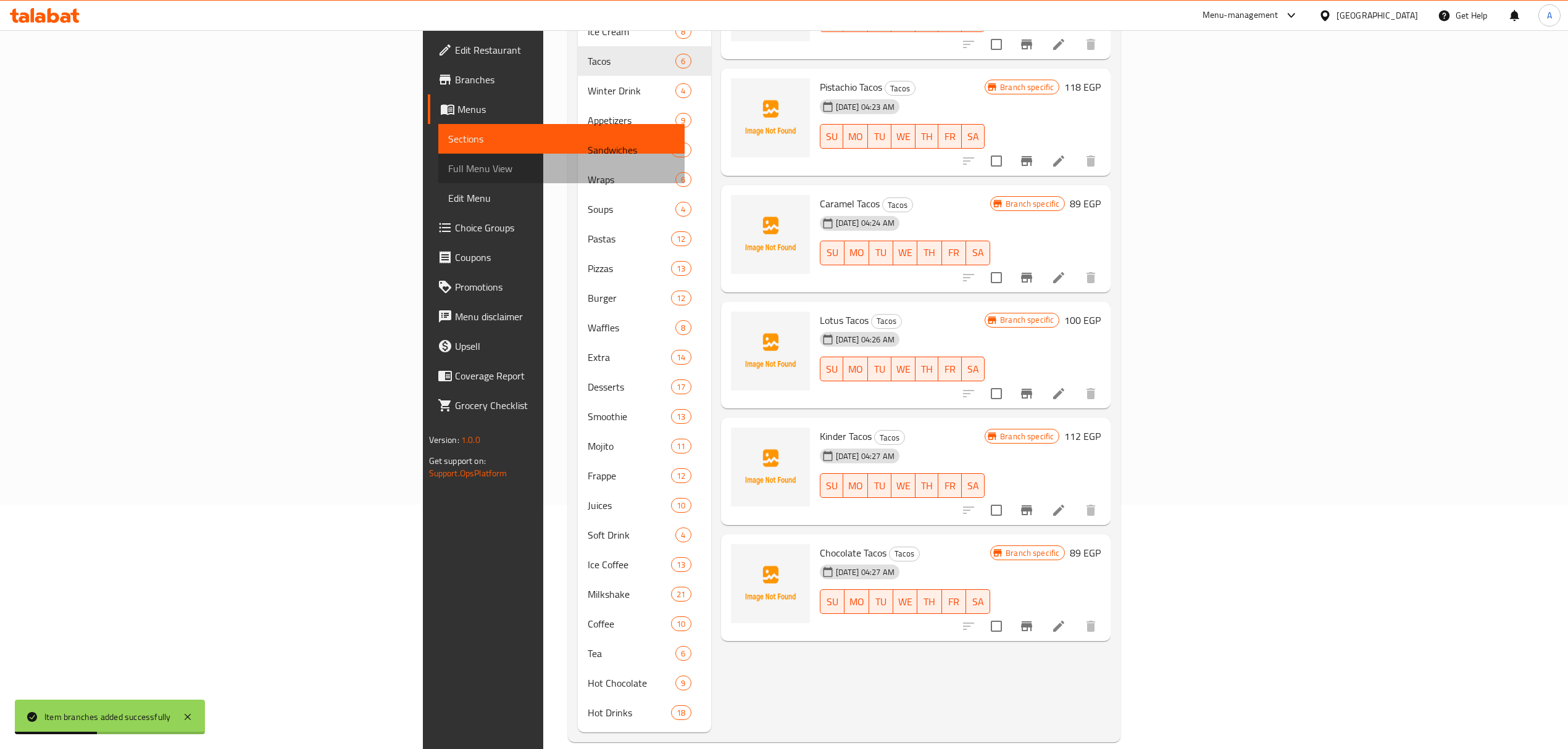
click at [439, 155] on link "Full Menu View" at bounding box center [562, 168] width 247 height 30
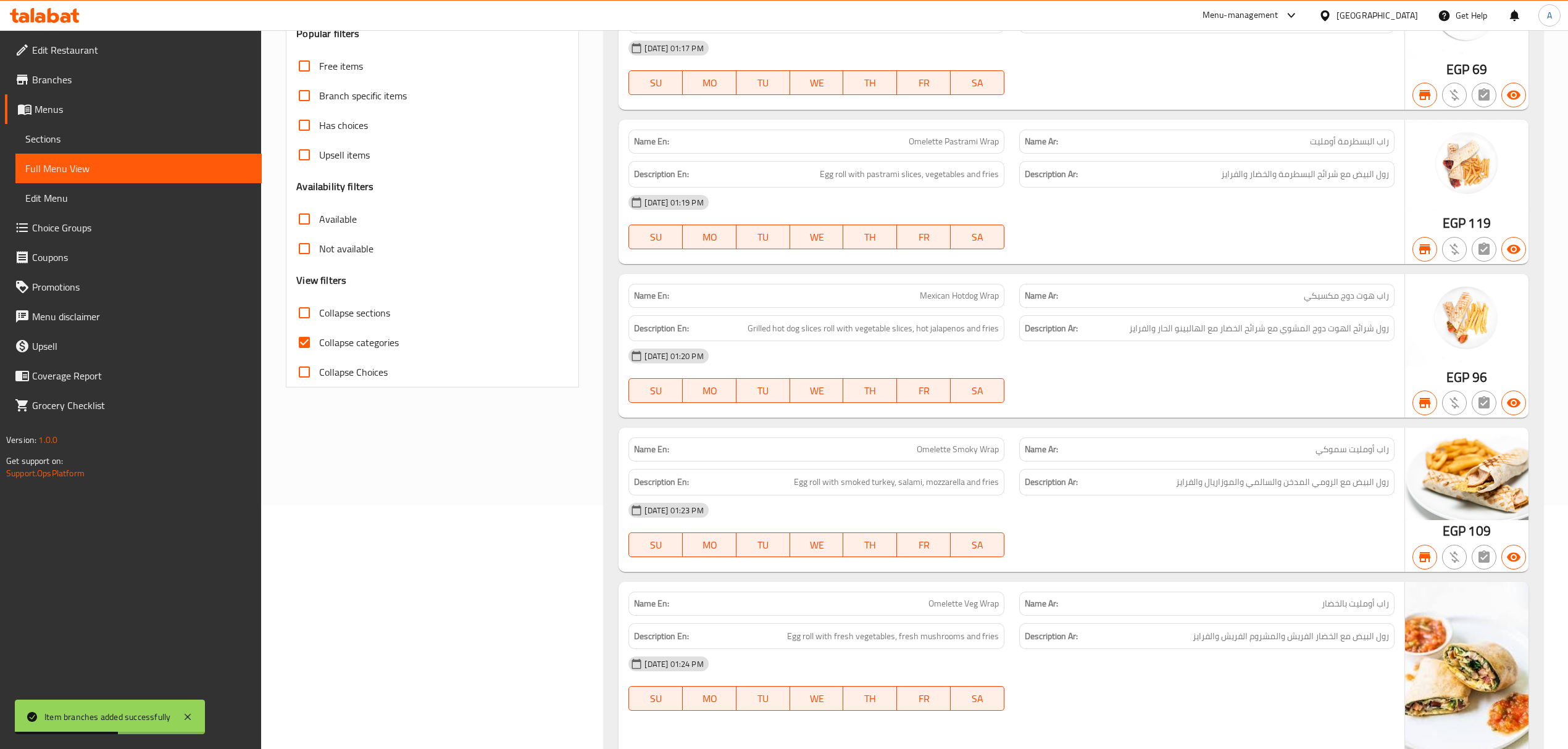
click at [311, 338] on input "Collapse categories" at bounding box center [304, 343] width 30 height 30
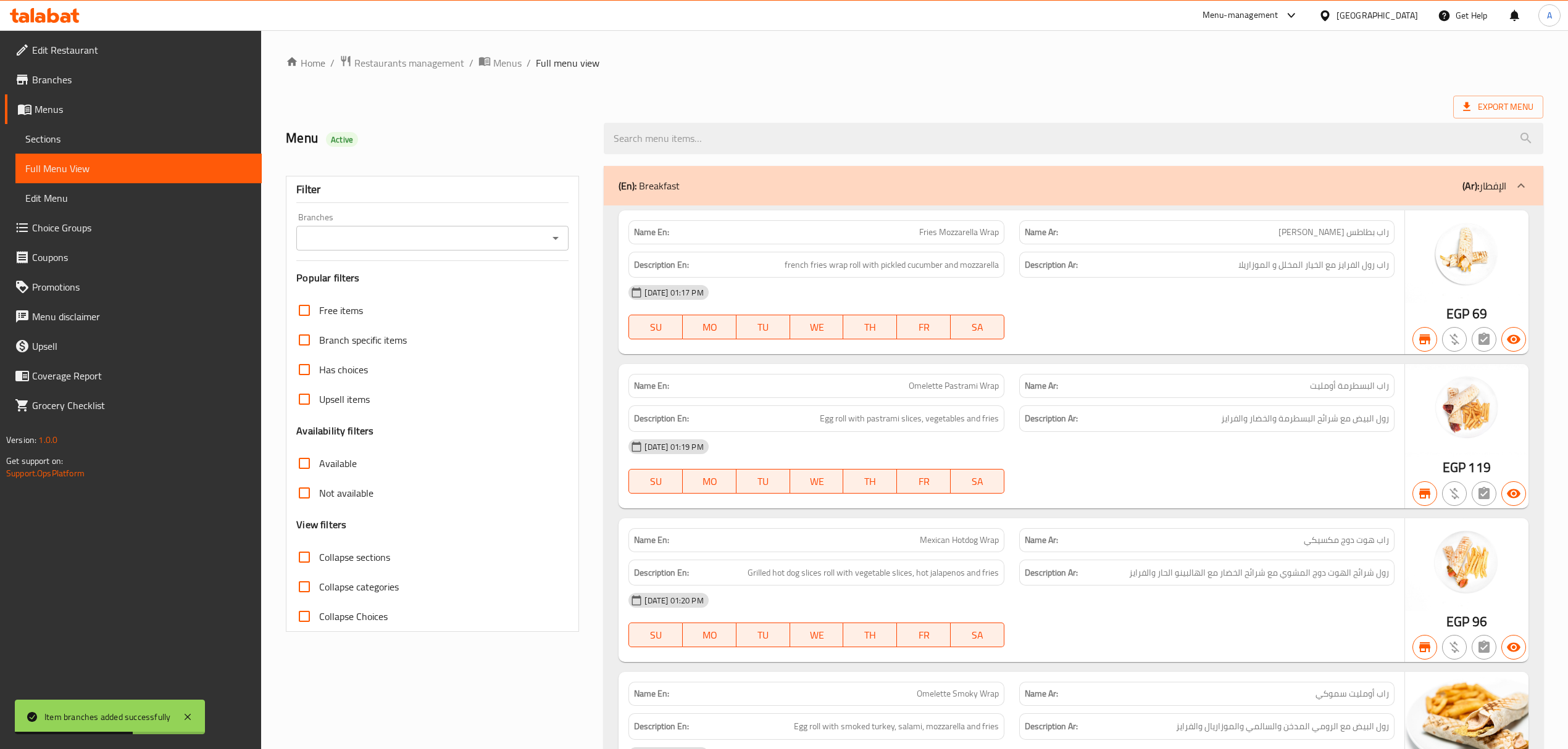
drag, startPoint x: 380, startPoint y: 218, endPoint x: 366, endPoint y: 210, distance: 16.1
click at [367, 210] on div "Filter Branches Branches Popular filters Free items Branch specific items Has c…" at bounding box center [432, 403] width 293 height 456
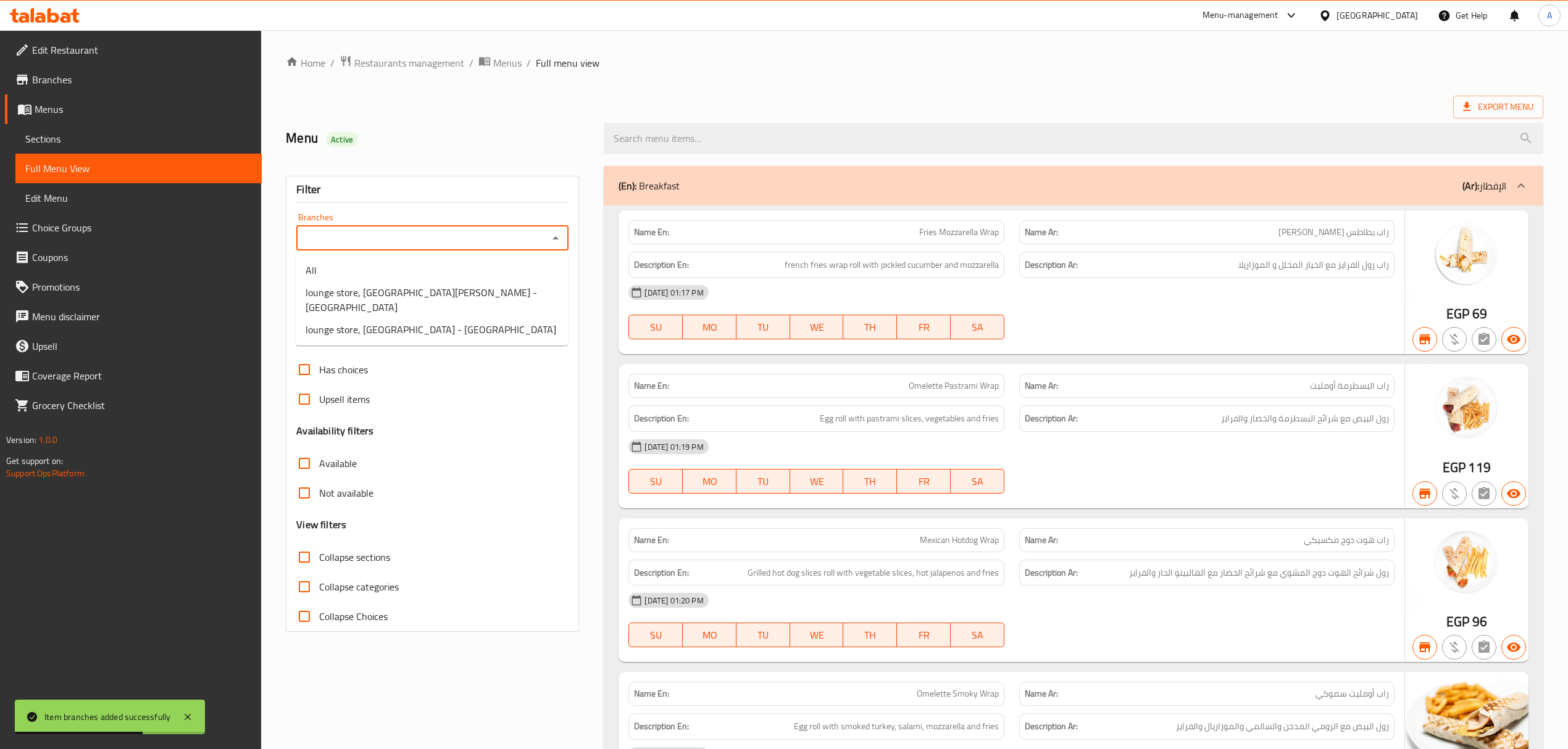
click at [384, 241] on input "Branches" at bounding box center [422, 238] width 244 height 18
click at [395, 322] on span "lounge store, [GEOGRAPHIC_DATA] - [GEOGRAPHIC_DATA]" at bounding box center [430, 329] width 251 height 14
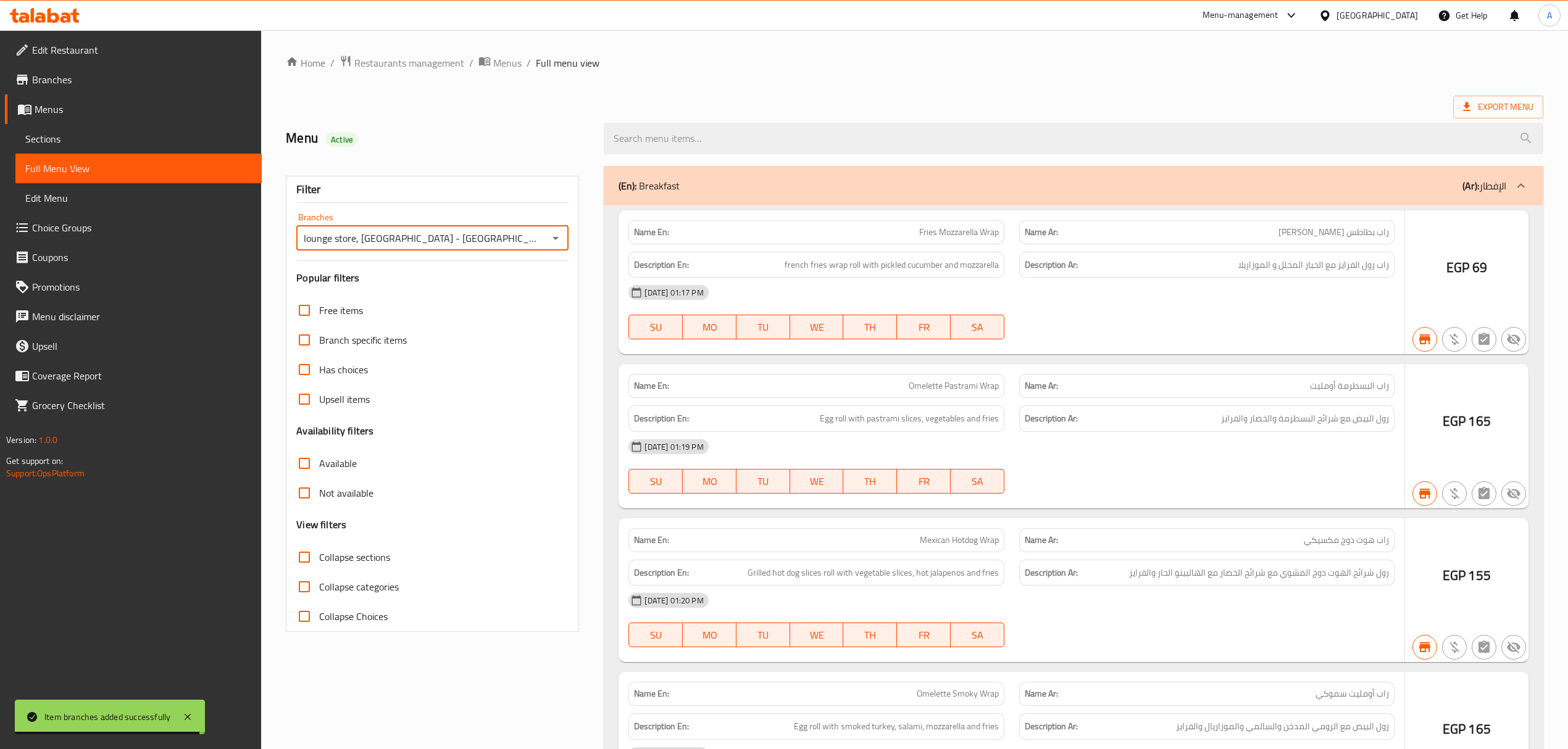
click at [863, 286] on div "[DATE] 01:17 PM" at bounding box center [1011, 292] width 781 height 30
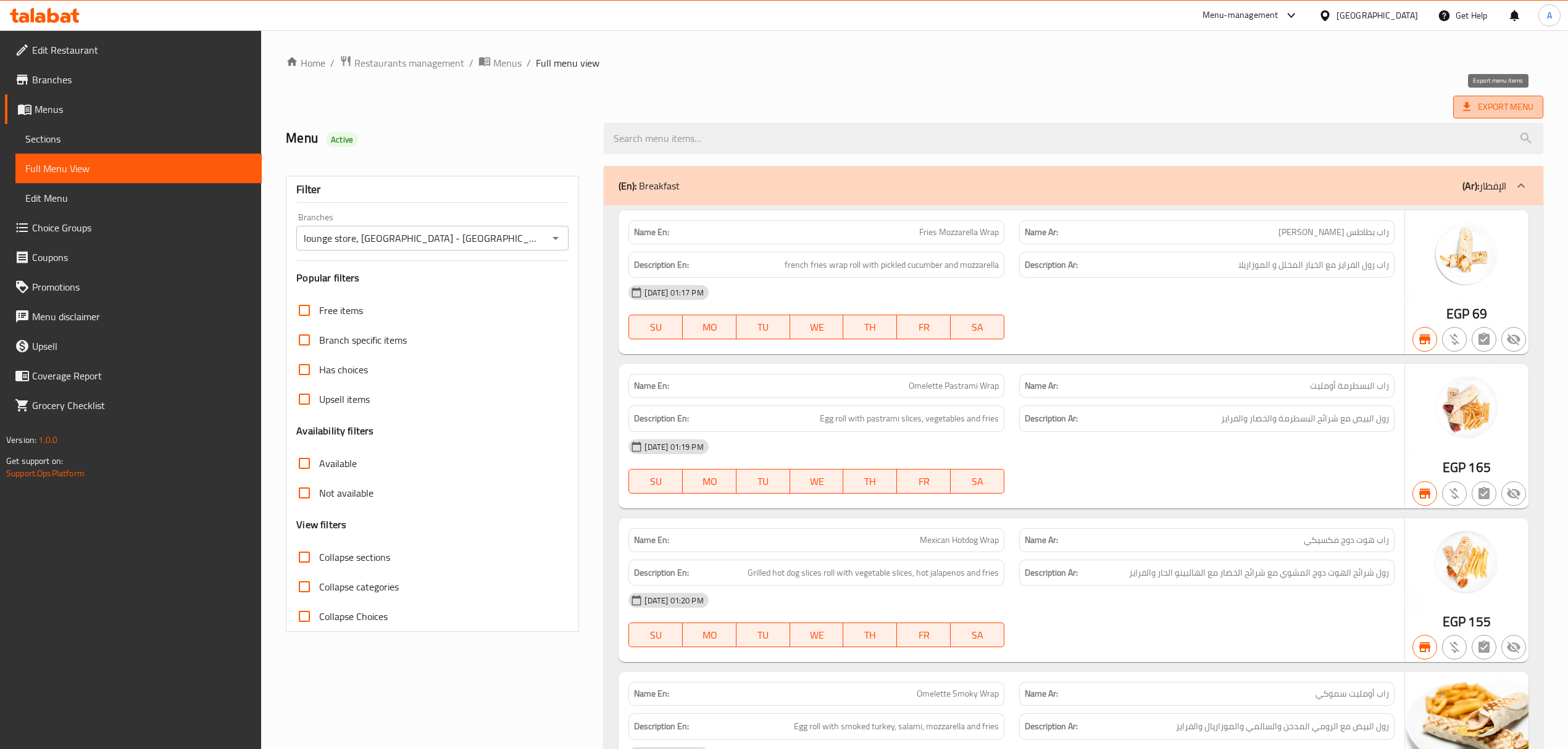
click at [1504, 112] on span "Export Menu" at bounding box center [1499, 107] width 70 height 15
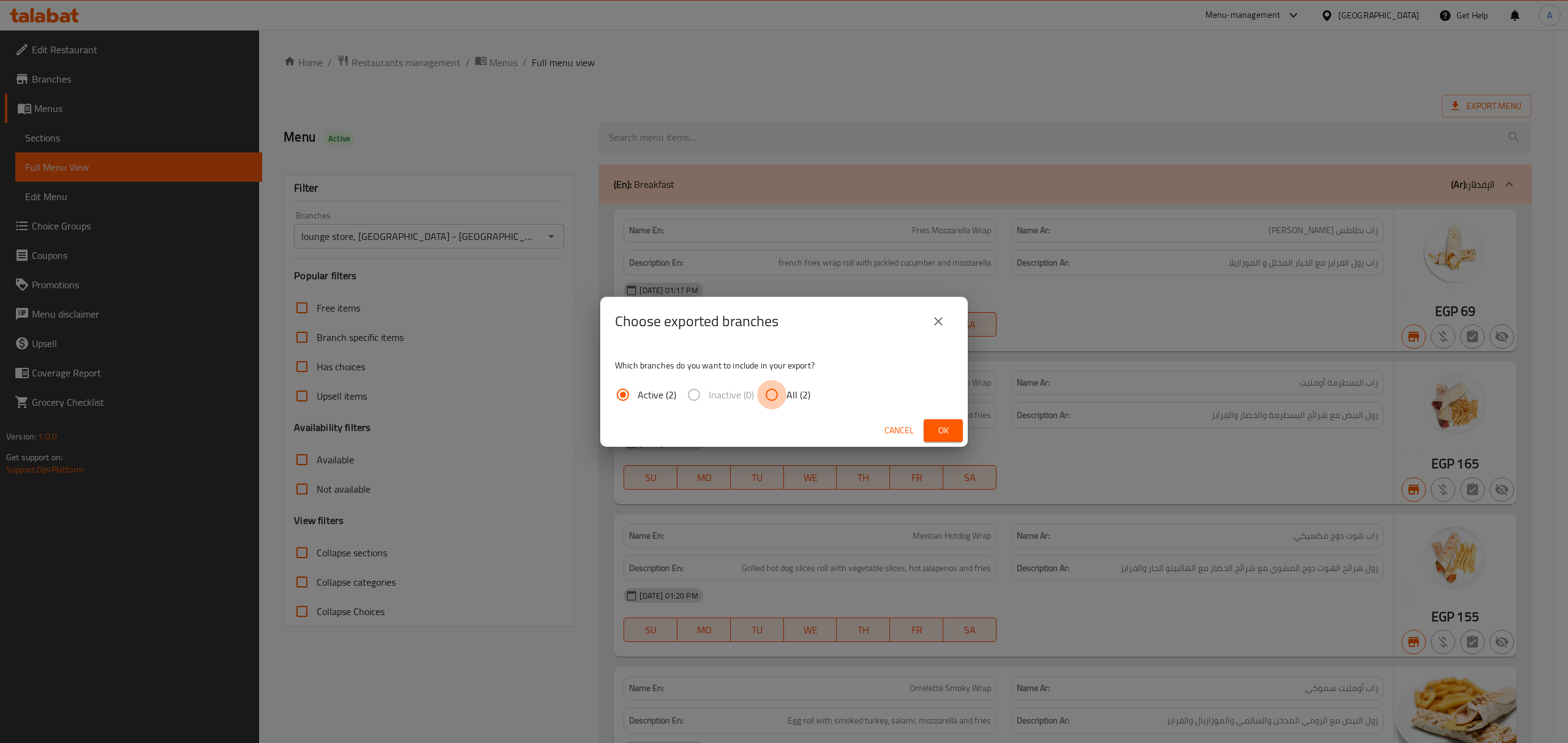
click at [761, 393] on input "All (2)" at bounding box center [771, 395] width 29 height 29
drag, startPoint x: 942, startPoint y: 429, endPoint x: 947, endPoint y: 434, distance: 7.1
click at [946, 431] on span "Ok" at bounding box center [943, 430] width 20 height 15
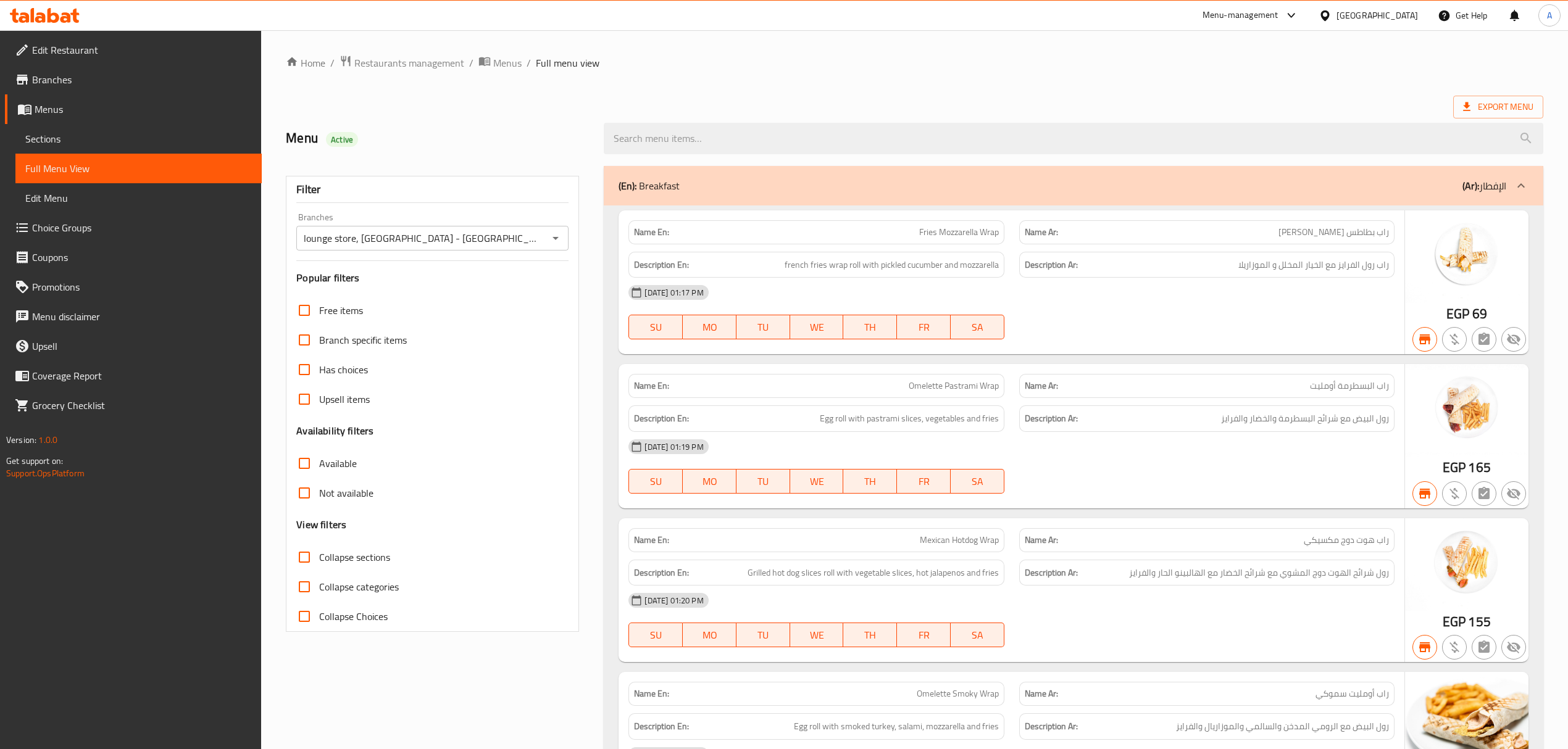
click at [848, 96] on div "Export Menu" at bounding box center [915, 107] width 1258 height 23
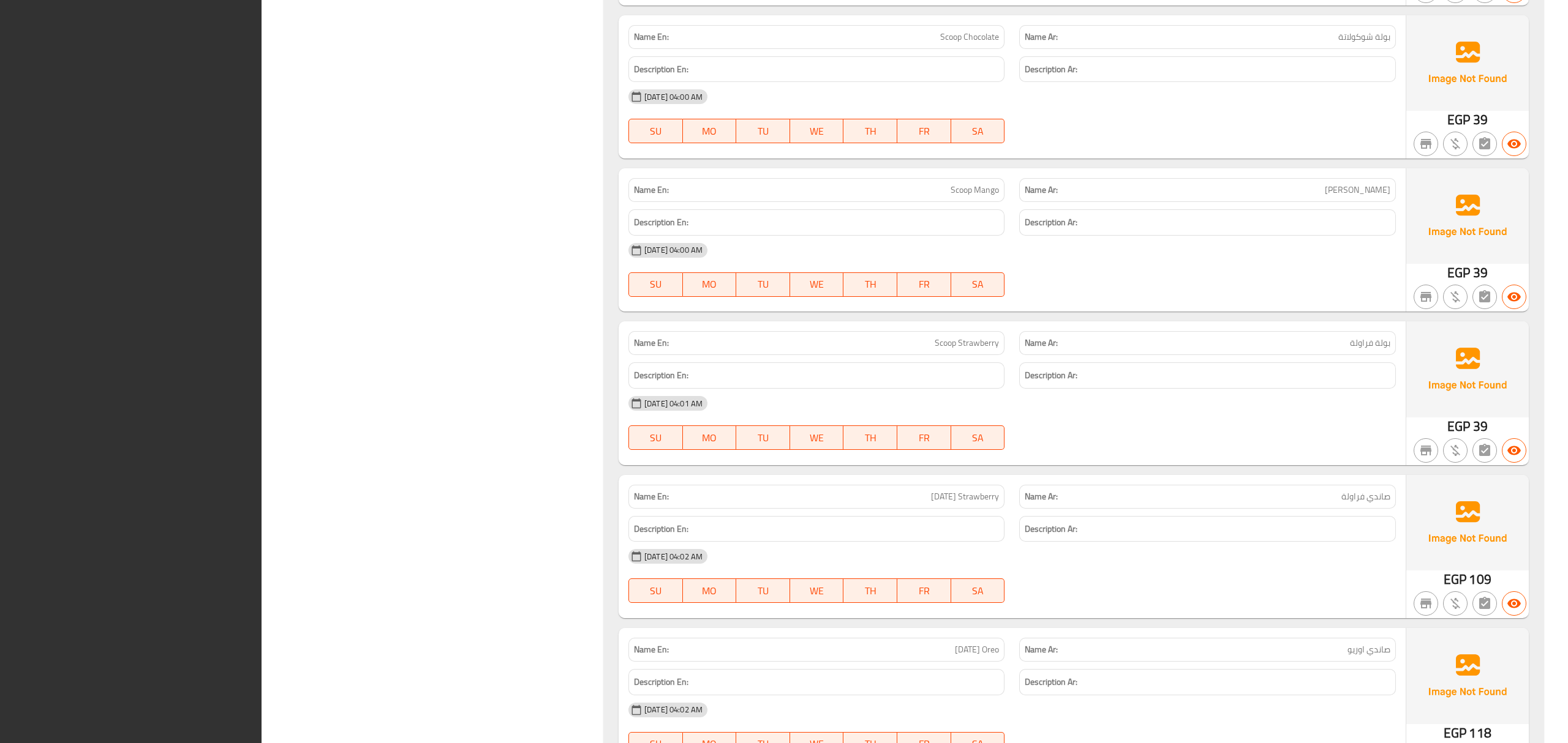
scroll to position [4956, 0]
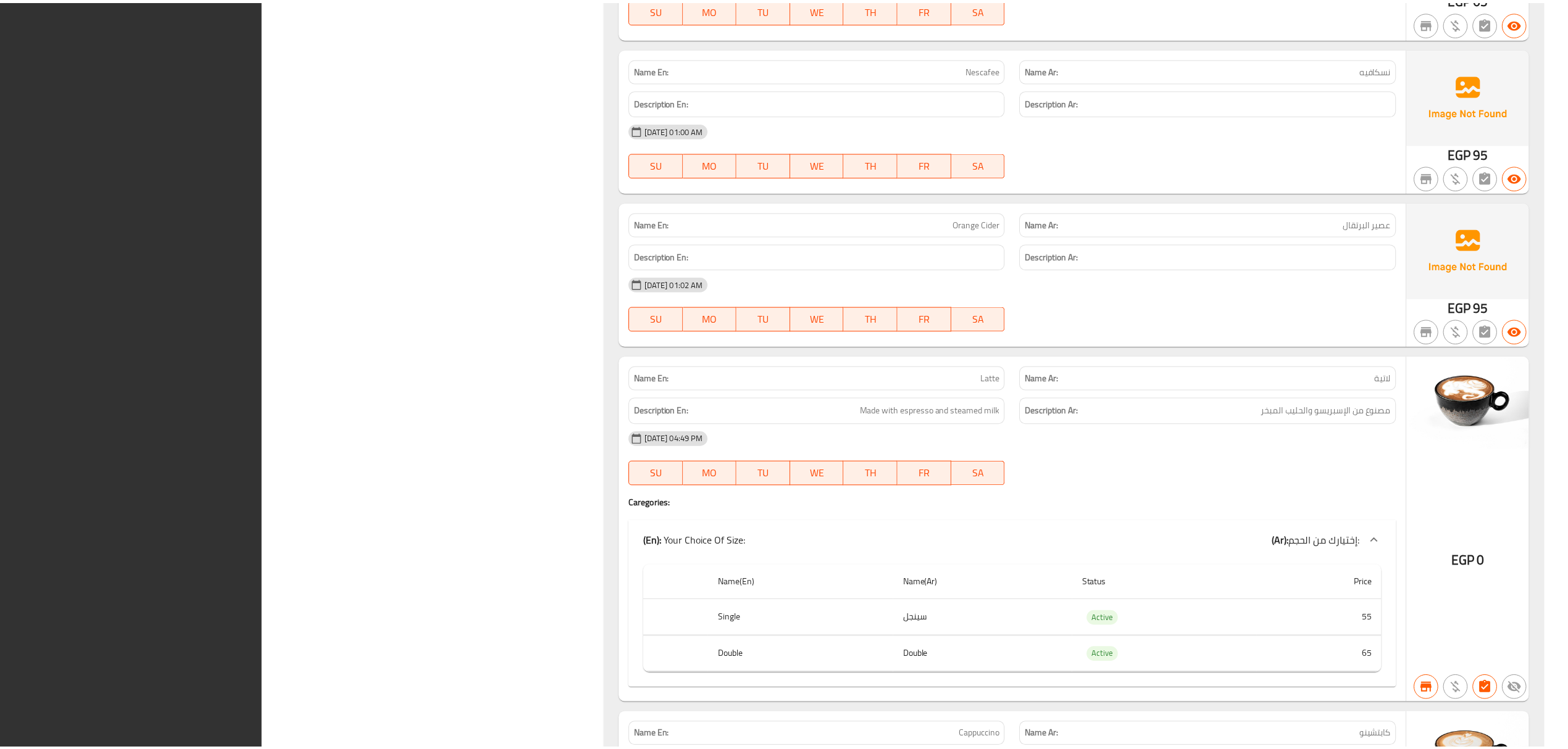
scroll to position [50590, 0]
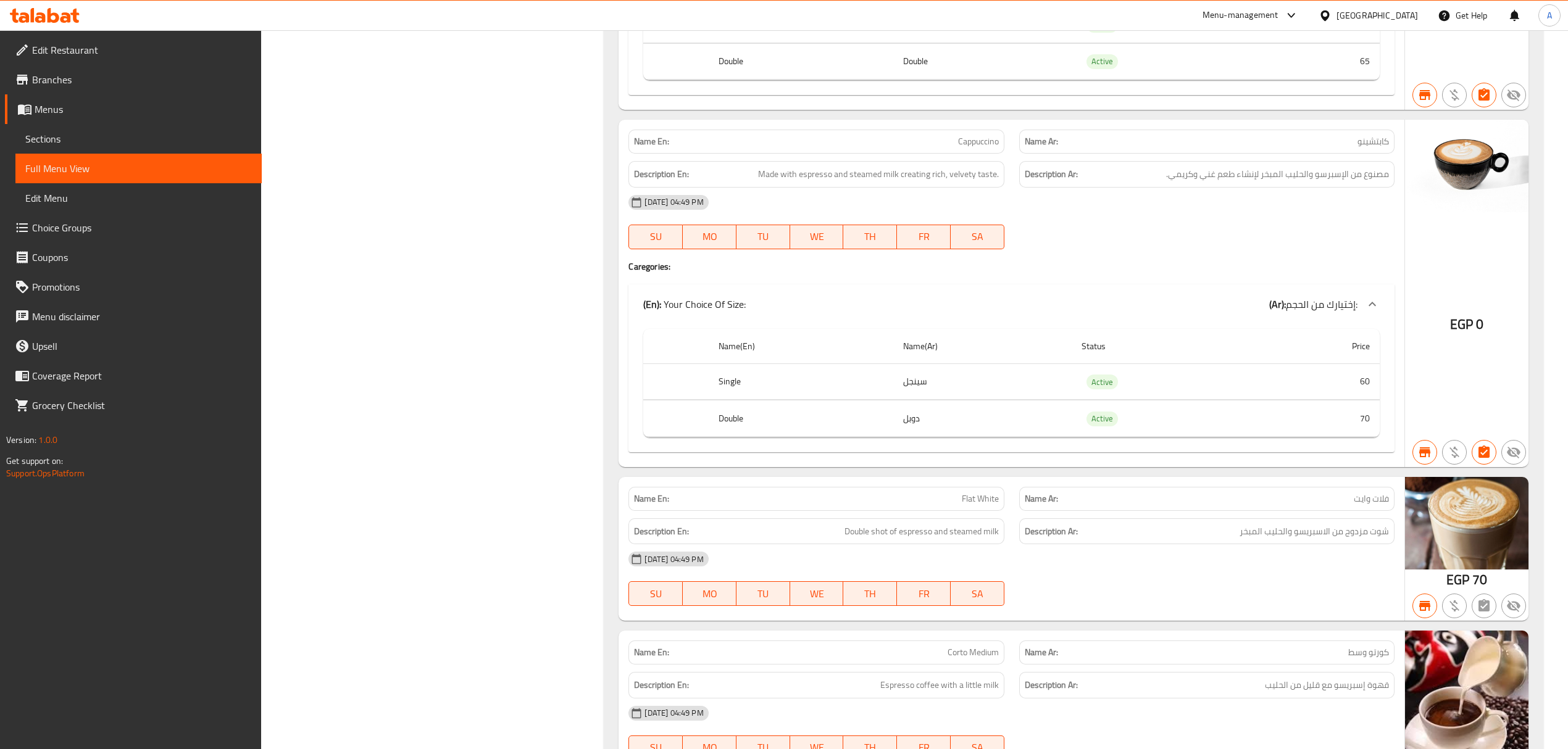
click at [100, 137] on span "Sections" at bounding box center [139, 139] width 227 height 14
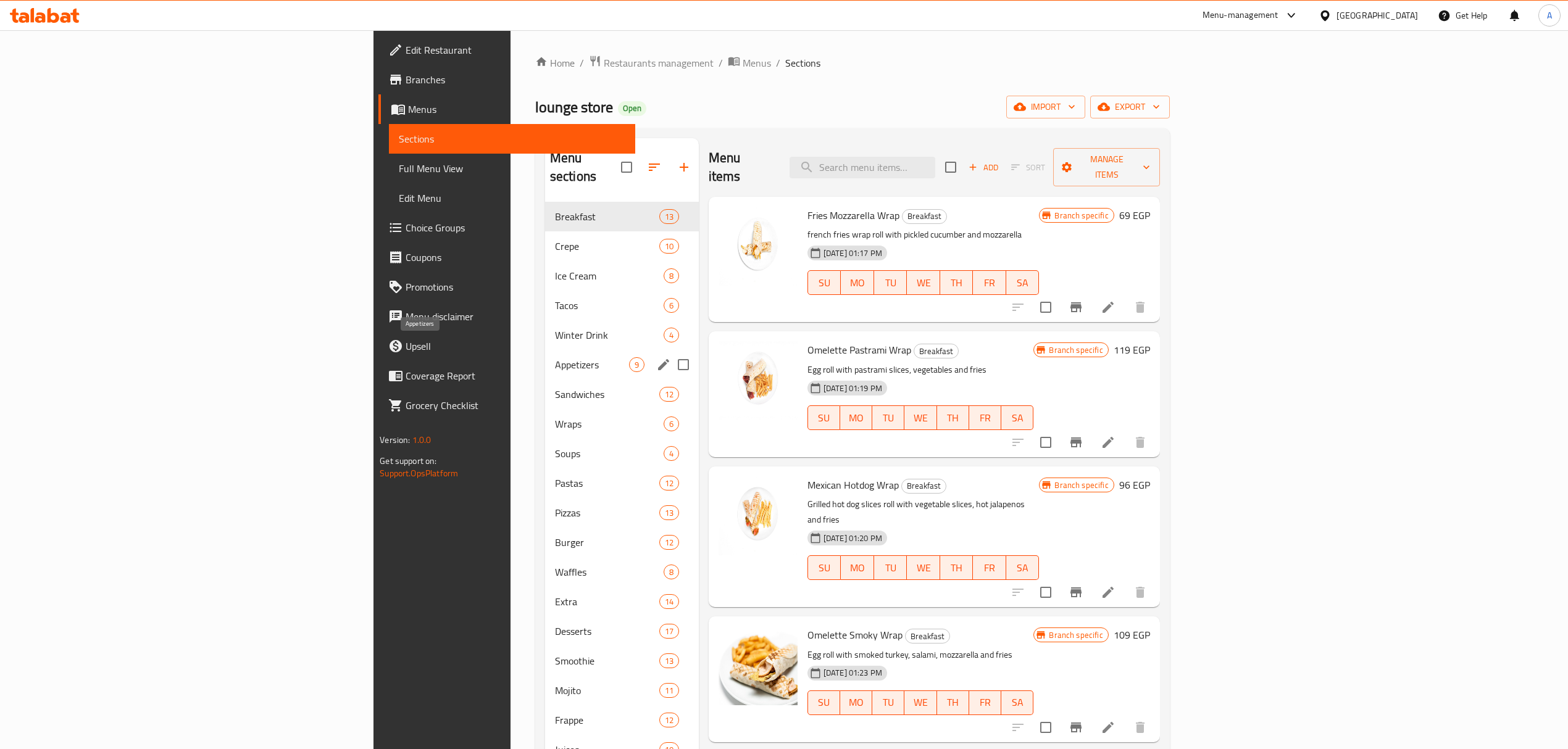
click at [555, 357] on span "Appetizers" at bounding box center [592, 364] width 74 height 14
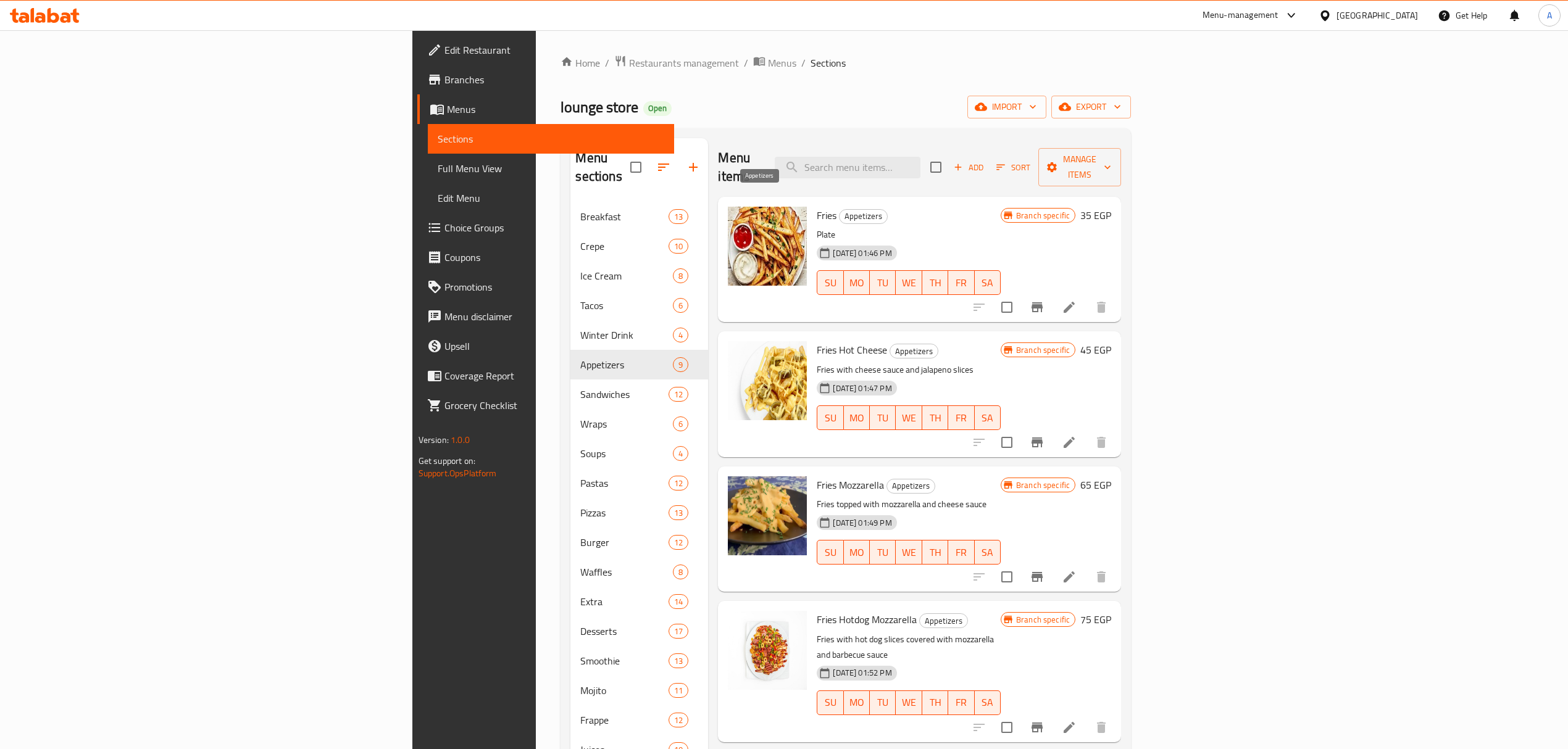
click at [840, 209] on span "Appetizers" at bounding box center [864, 216] width 47 height 14
copy span "Appetizers"
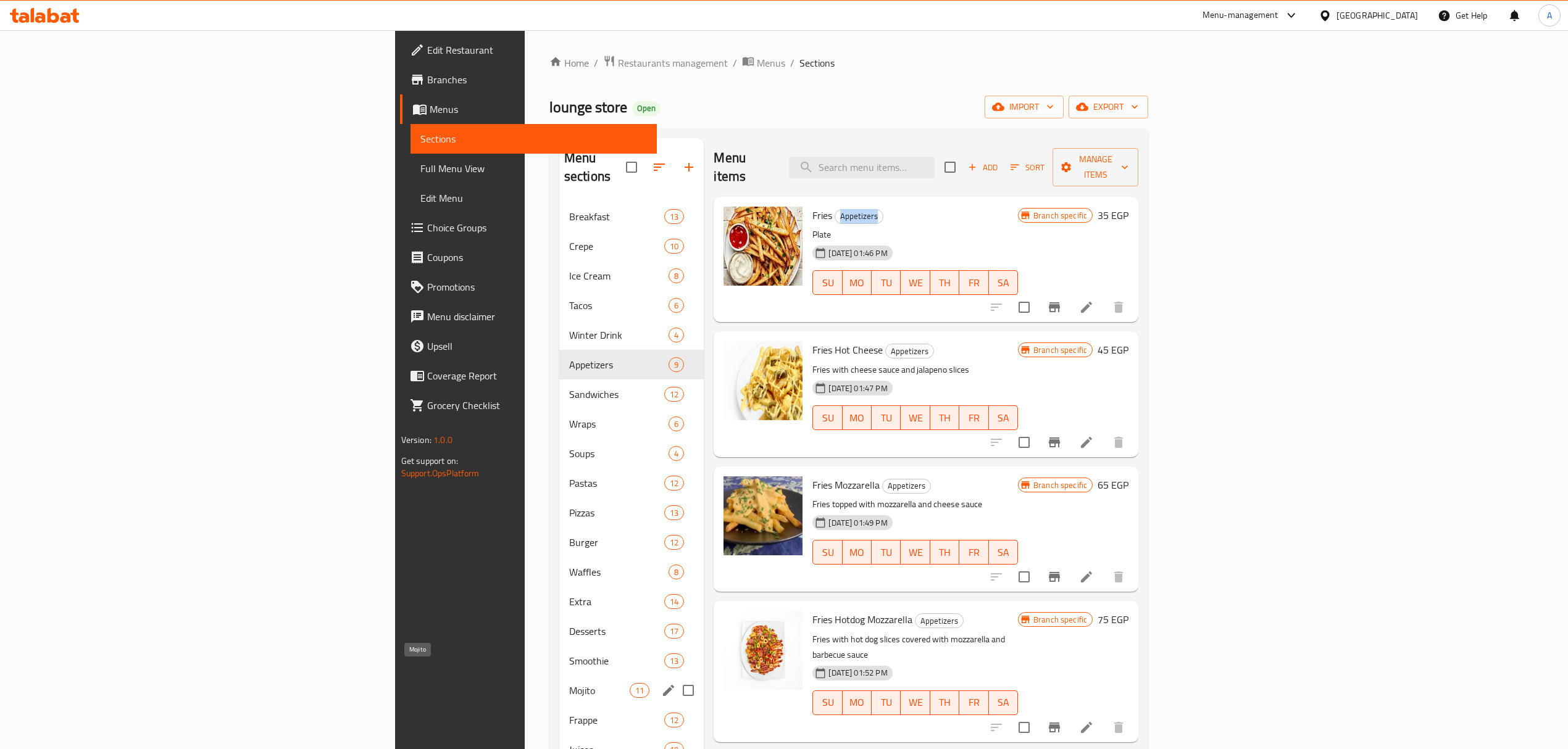
drag, startPoint x: 378, startPoint y: 677, endPoint x: 375, endPoint y: 658, distance: 19.2
click at [570, 684] on span "Mojito" at bounding box center [599, 690] width 60 height 14
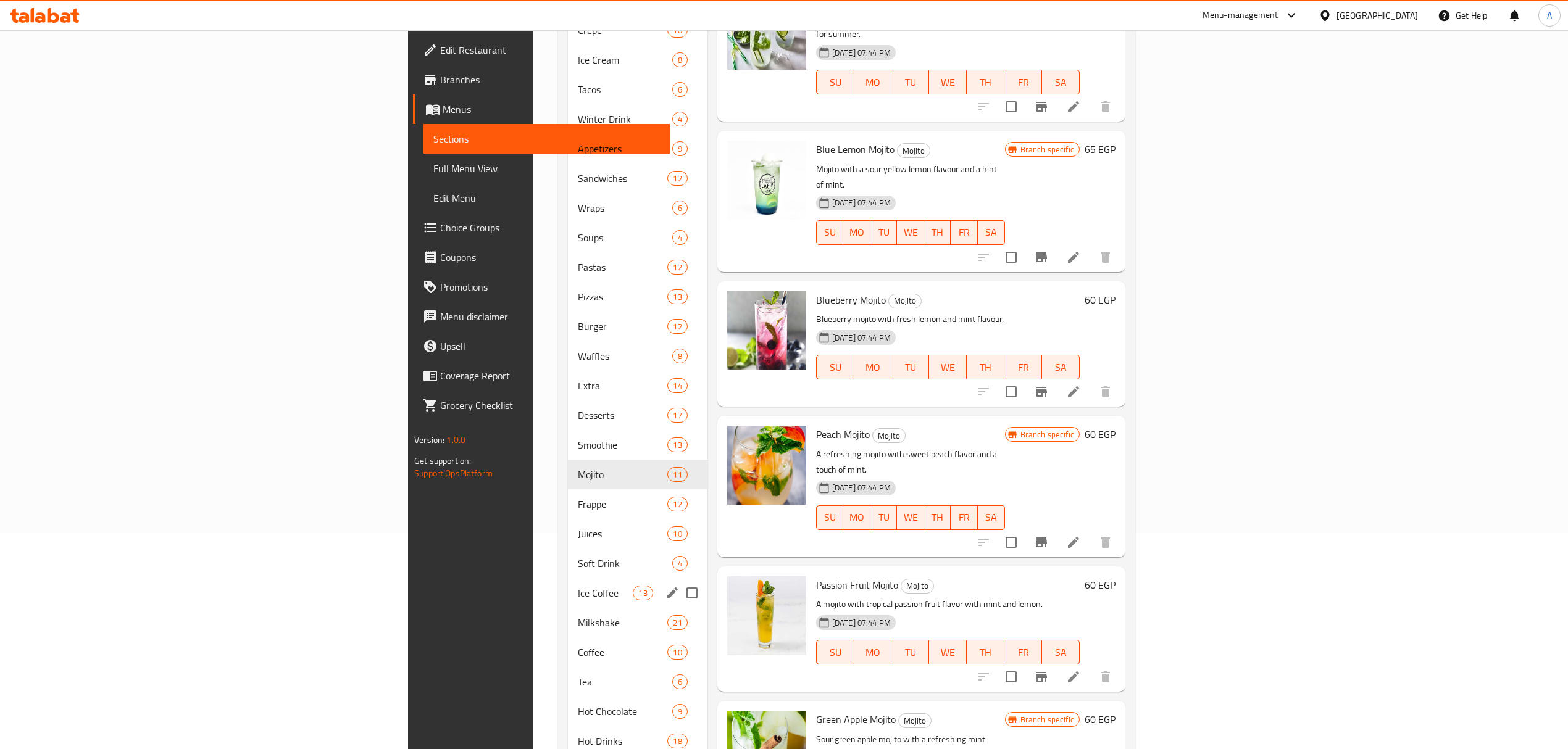
scroll to position [244, 0]
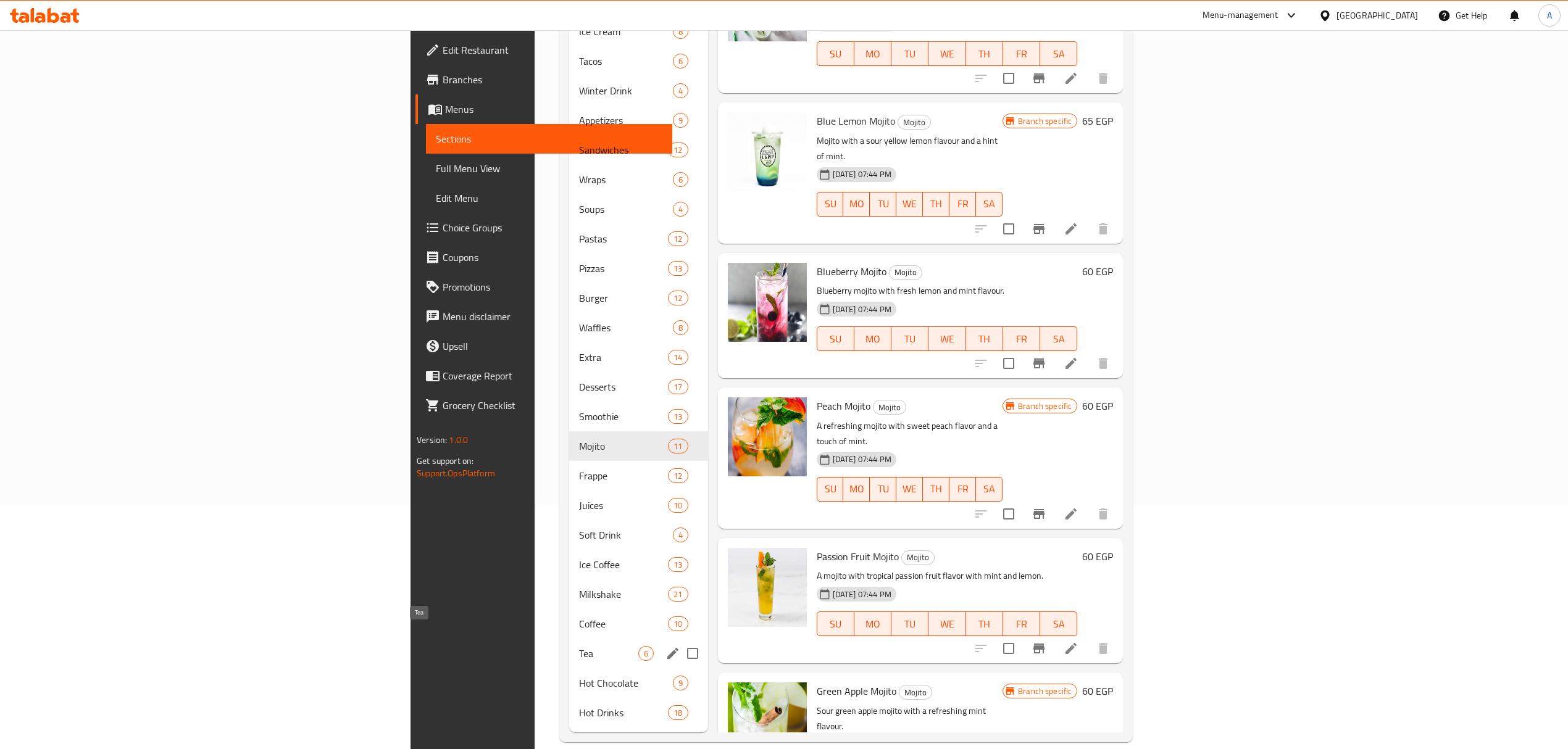
click at [580, 646] on span "Tea" at bounding box center [608, 653] width 59 height 14
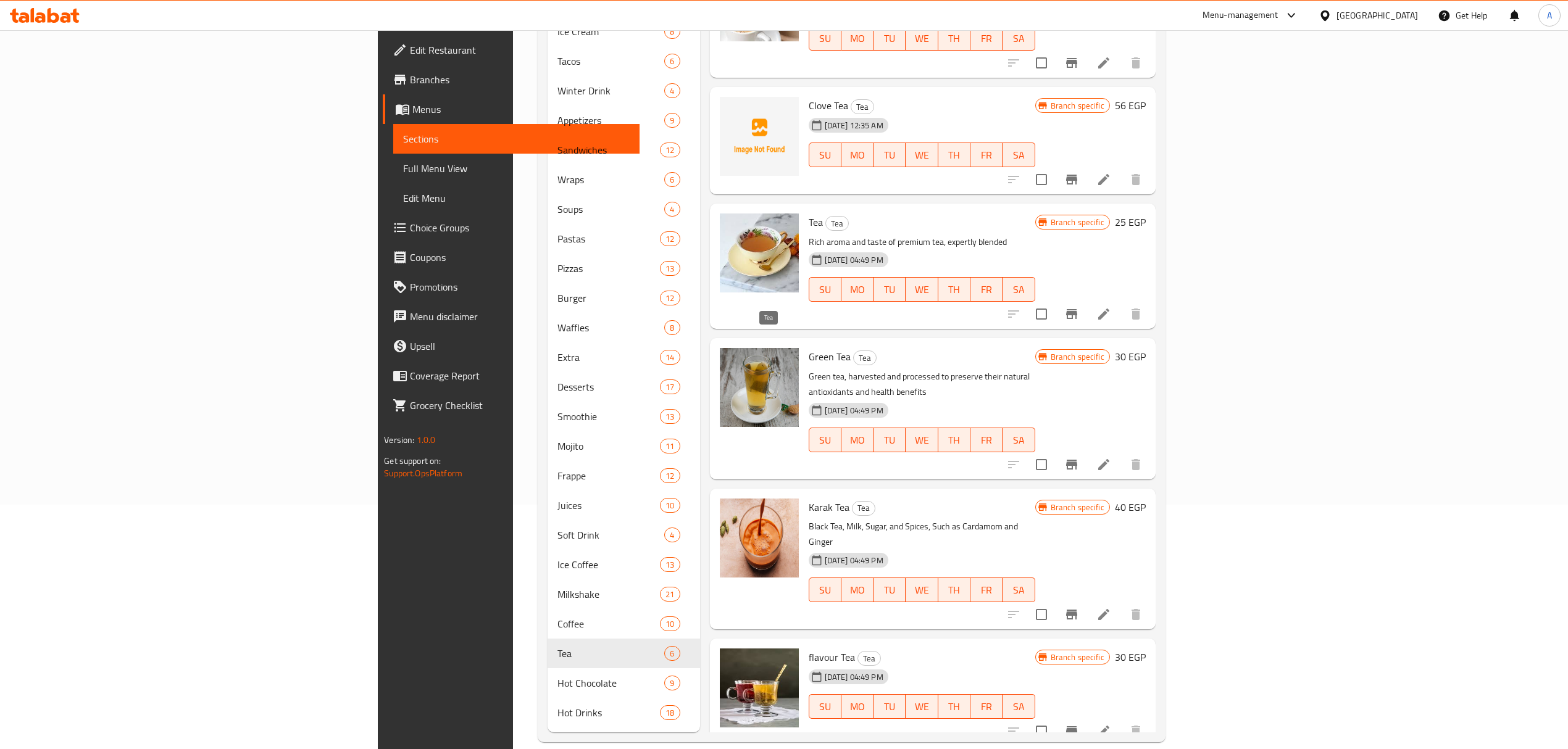
click at [854, 351] on span "Tea" at bounding box center [864, 358] width 22 height 14
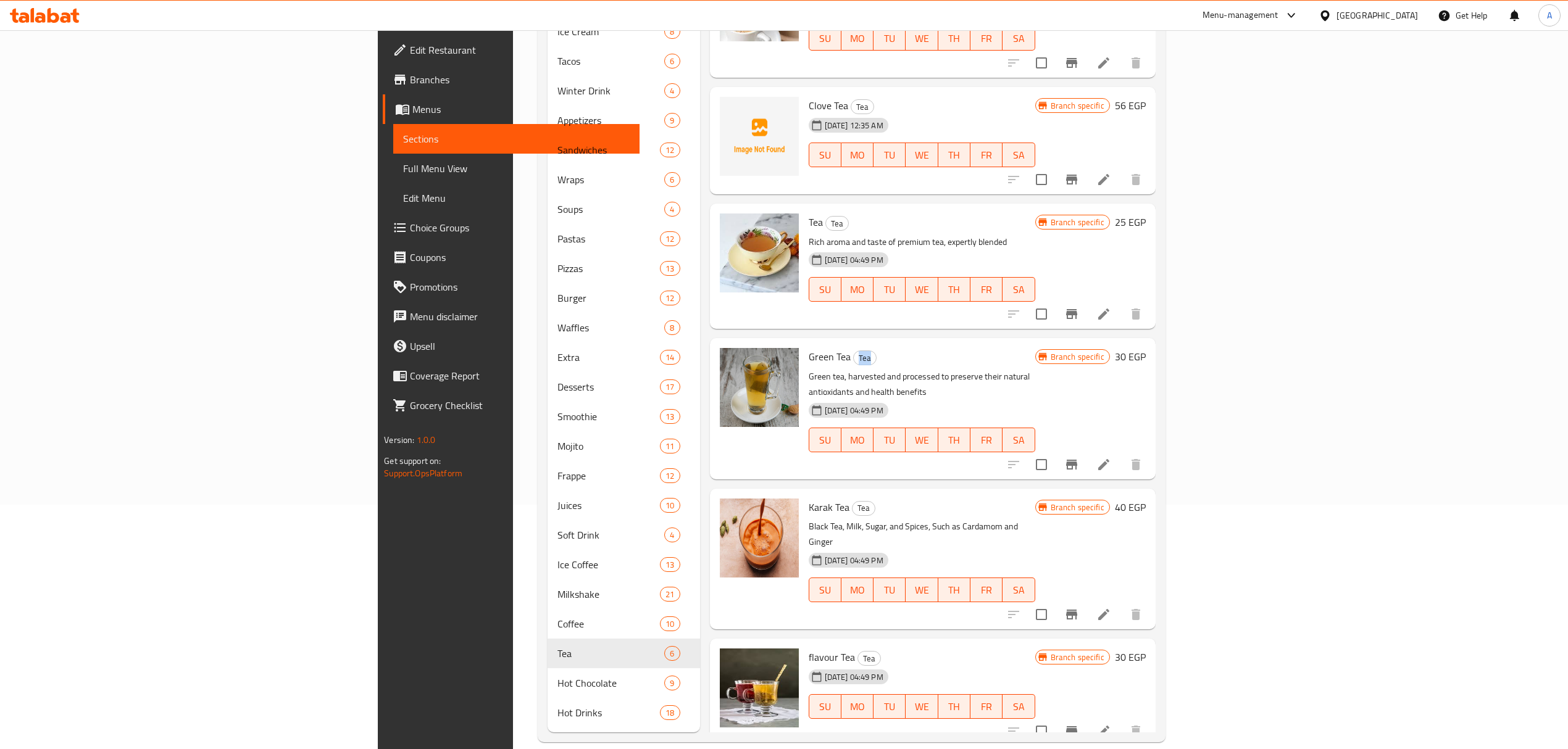
copy span "Tea"
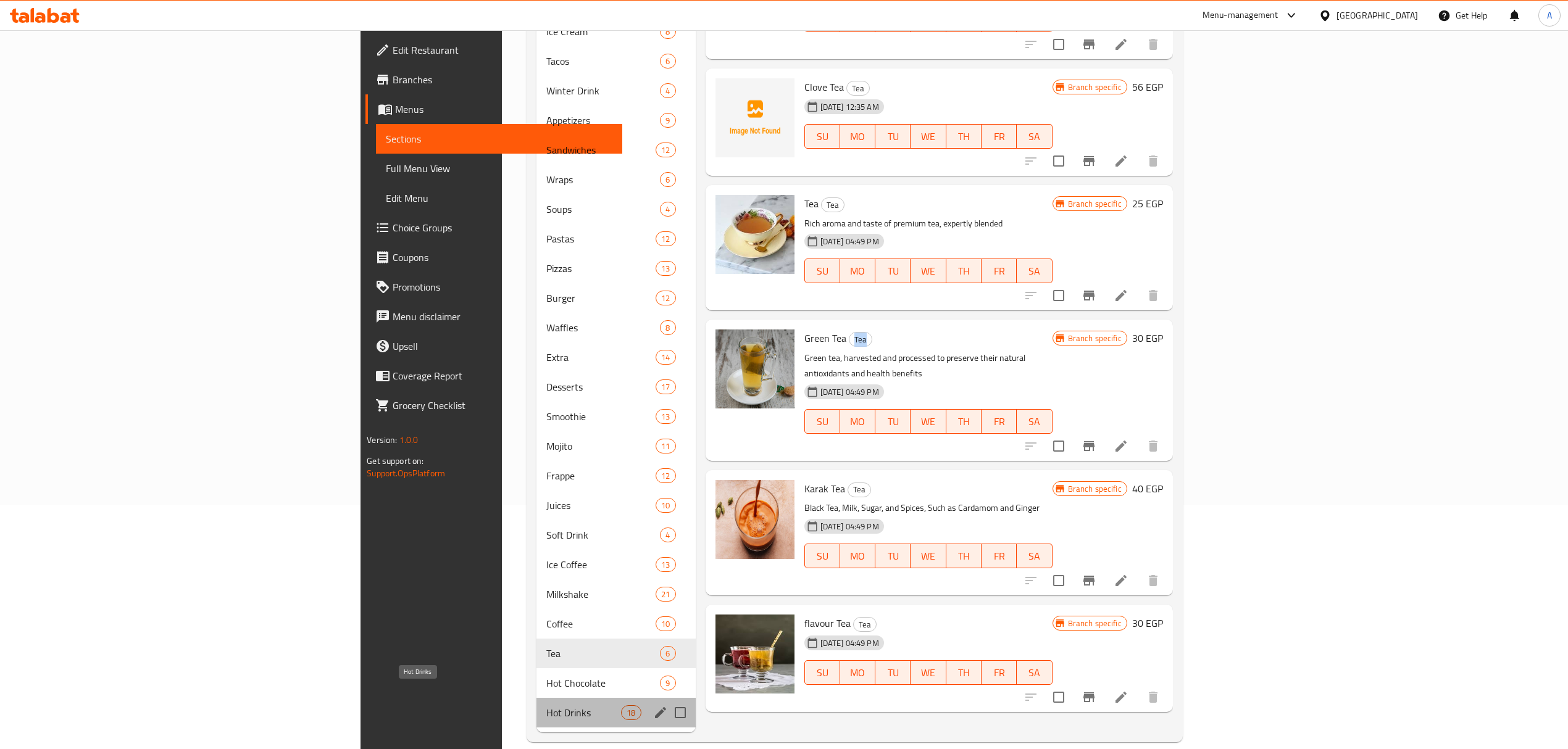
click at [547, 706] on span "Hot Drinks" at bounding box center [584, 712] width 75 height 14
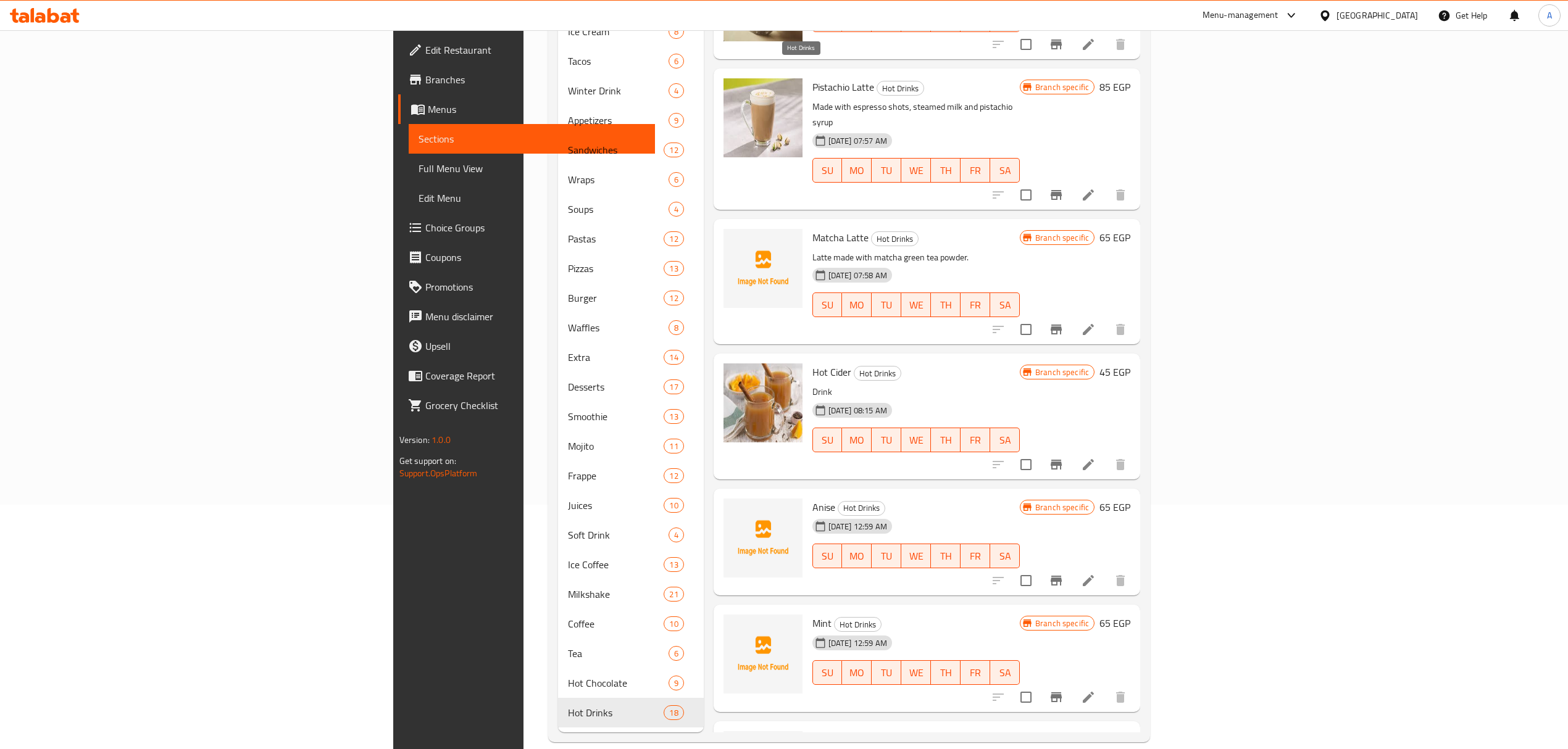
click at [877, 81] on span "Hot Drinks" at bounding box center [900, 88] width 46 height 14
copy span "Hot Drinks"
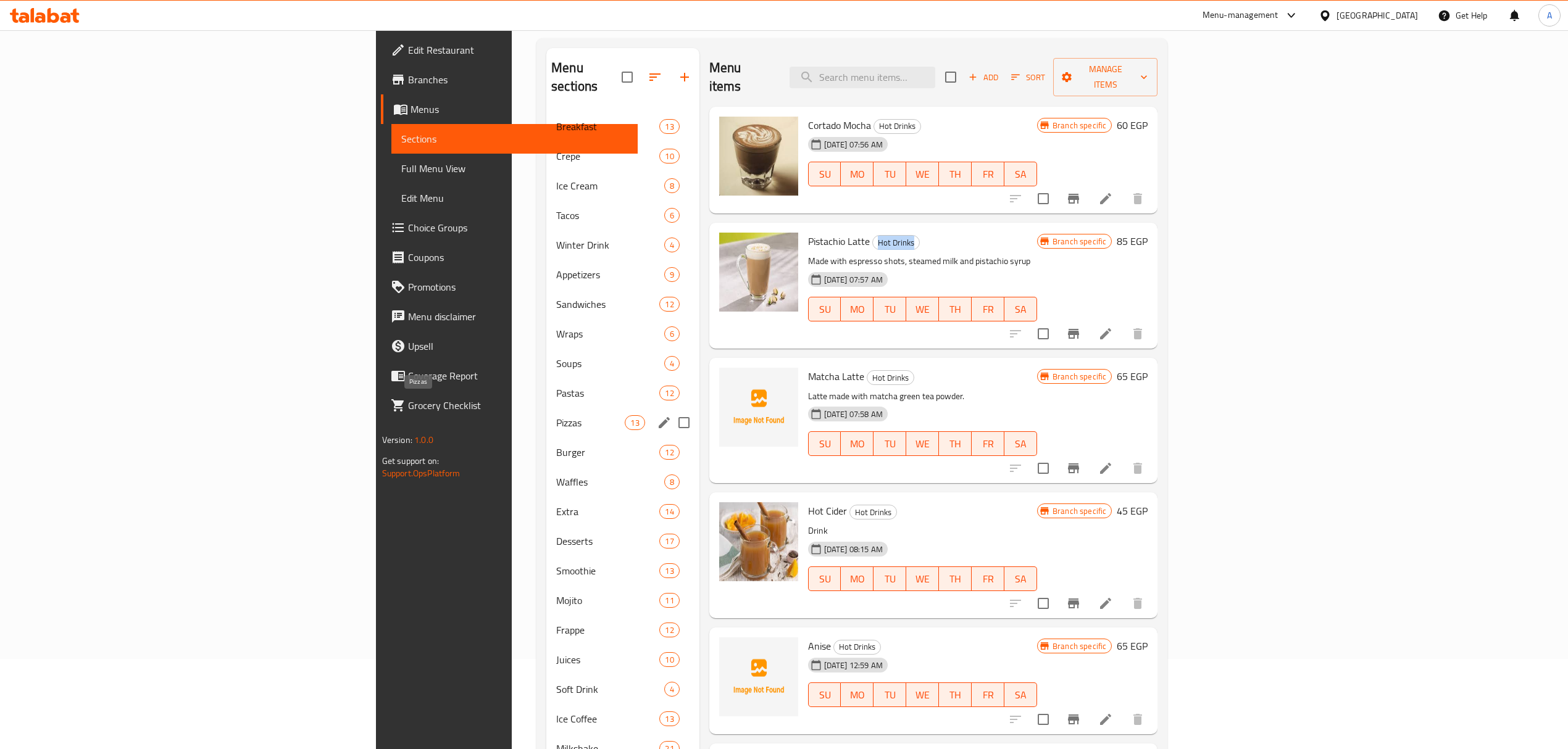
scroll to position [80, 0]
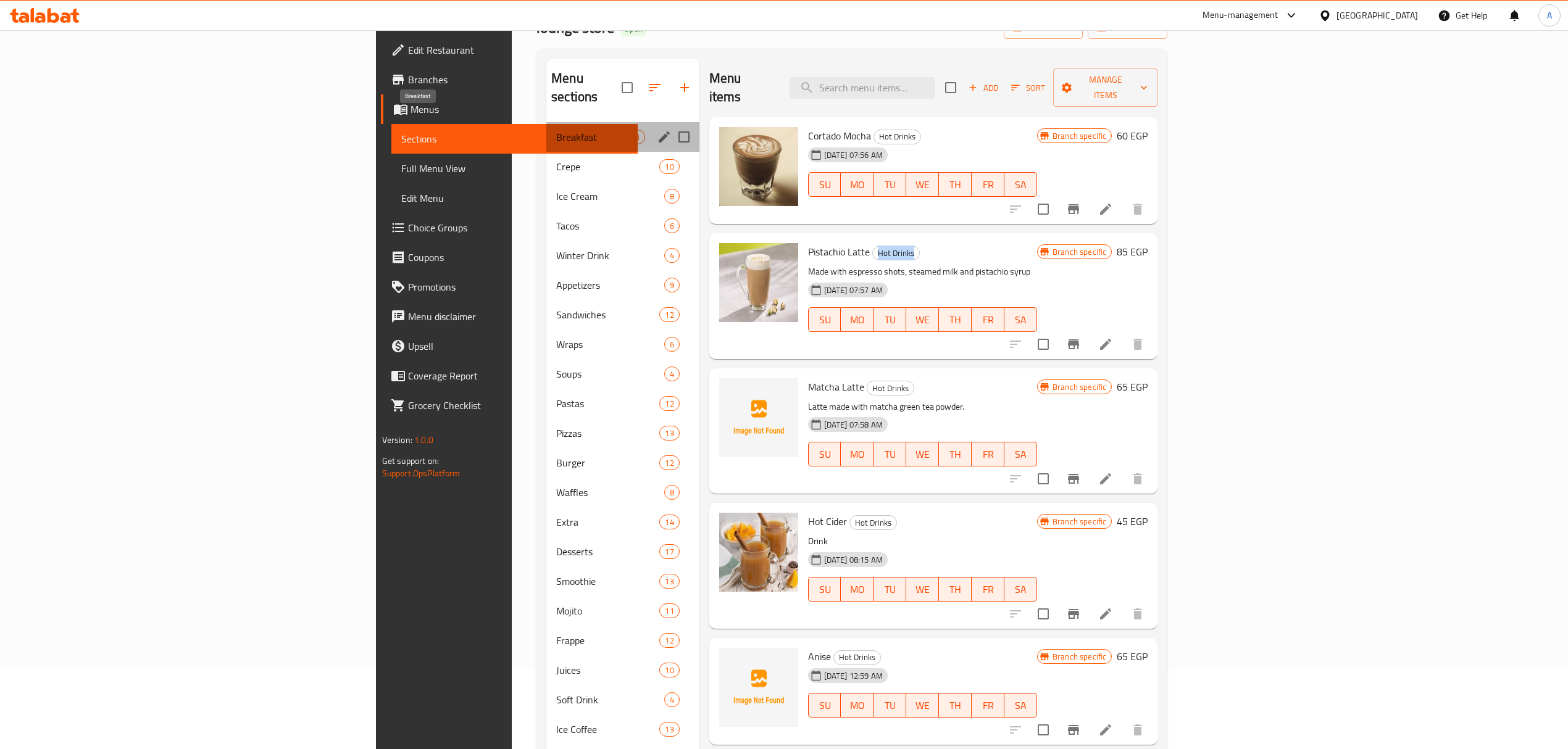
click at [557, 129] on span "Breakfast" at bounding box center [591, 136] width 69 height 14
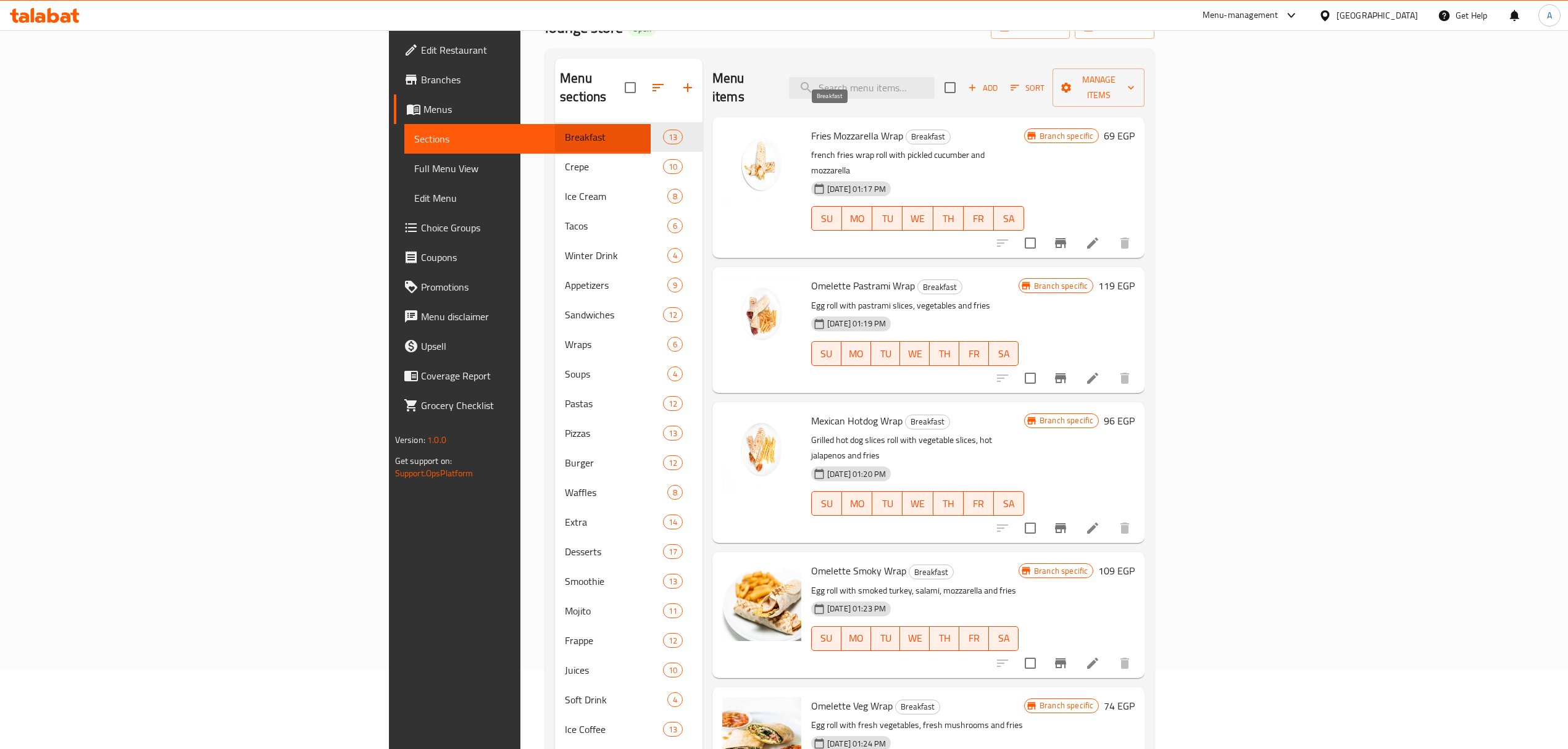
click at [906, 129] on span "Breakfast" at bounding box center [928, 136] width 44 height 14
copy span "Breakfast"
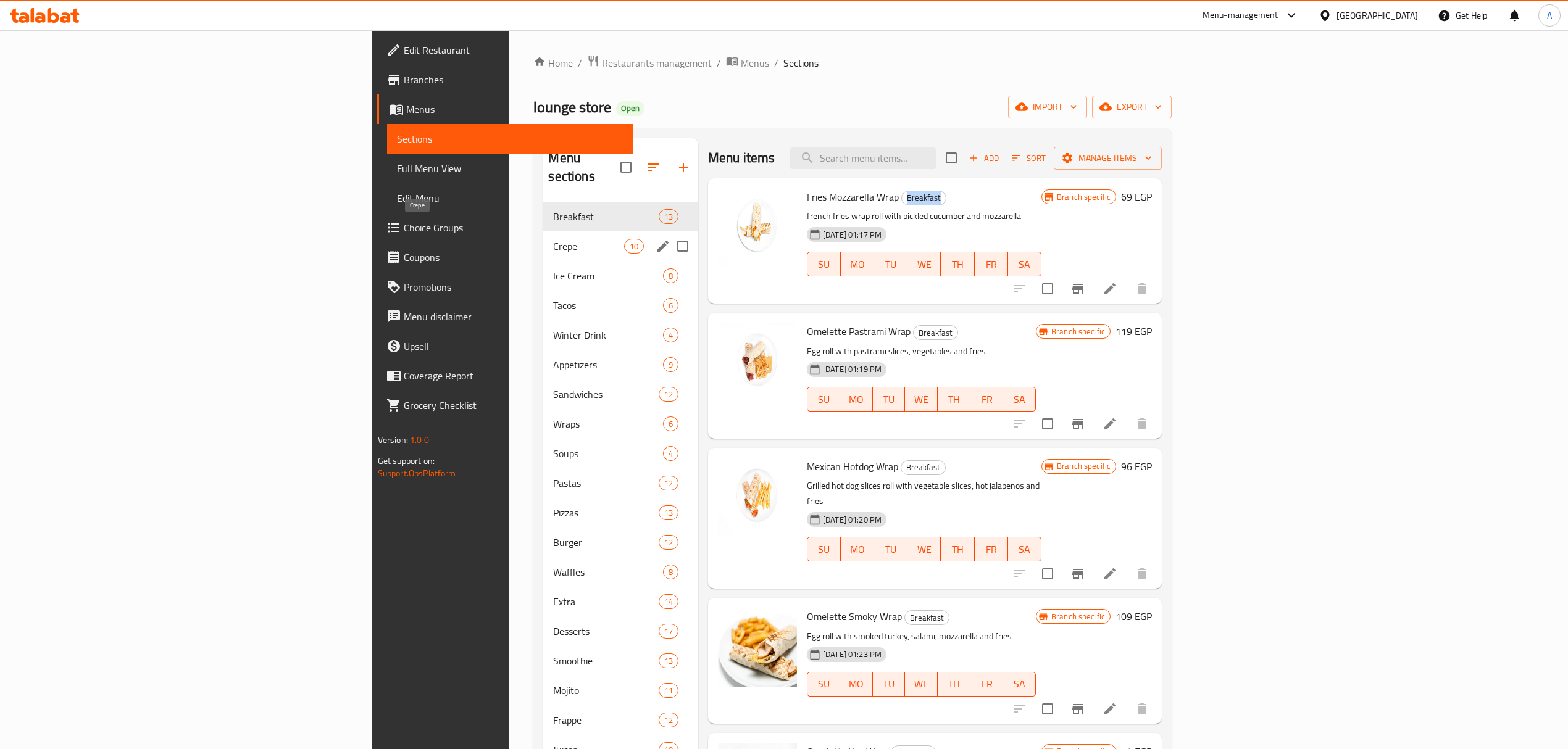
click at [553, 239] on span "Crepe" at bounding box center [588, 246] width 70 height 14
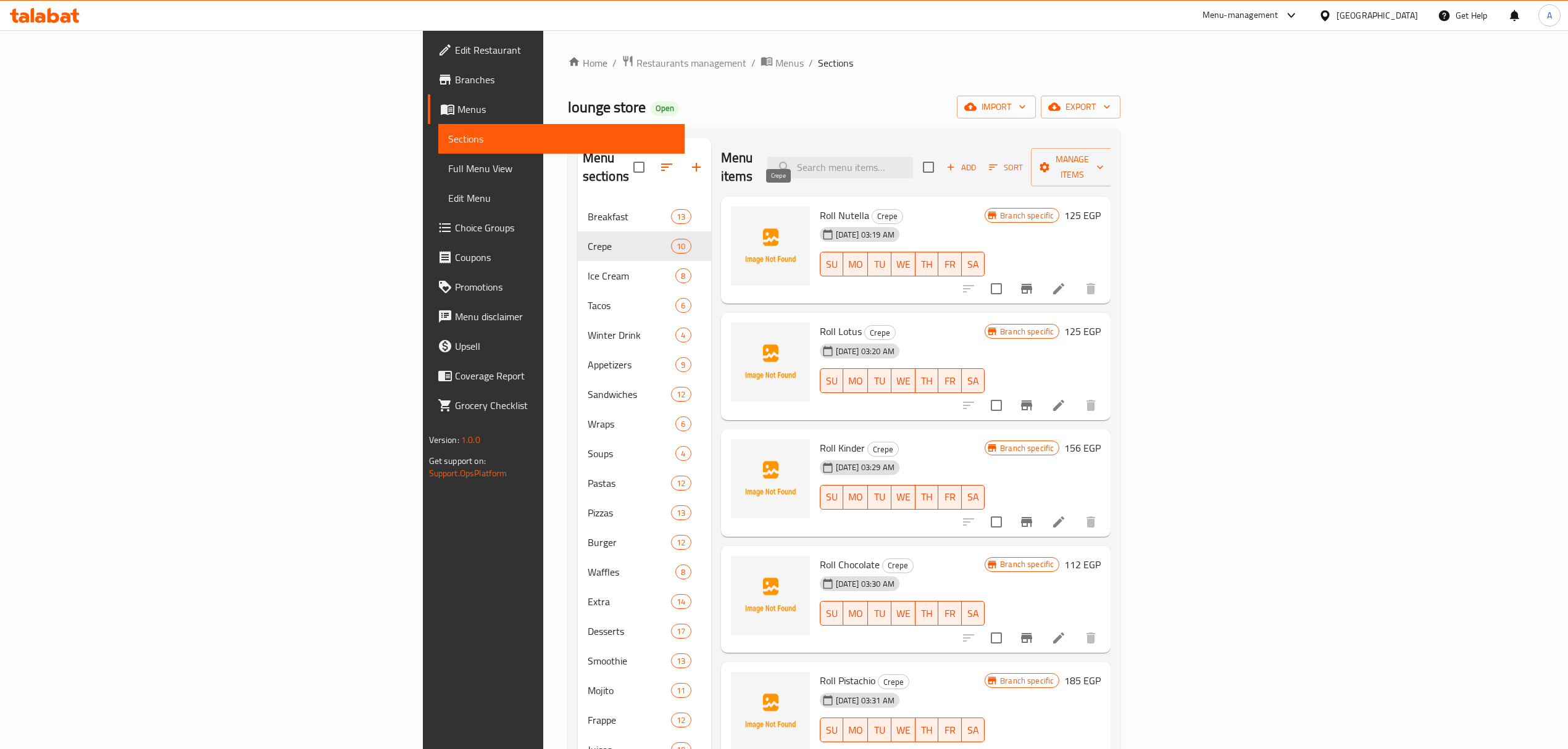
click at [873, 209] on span "Crepe" at bounding box center [888, 216] width 30 height 14
copy span "Crepe"
click at [991, 688] on div "07-10-2025 03:31 AM SU MO TU WE TH FR SA" at bounding box center [902, 722] width 175 height 67
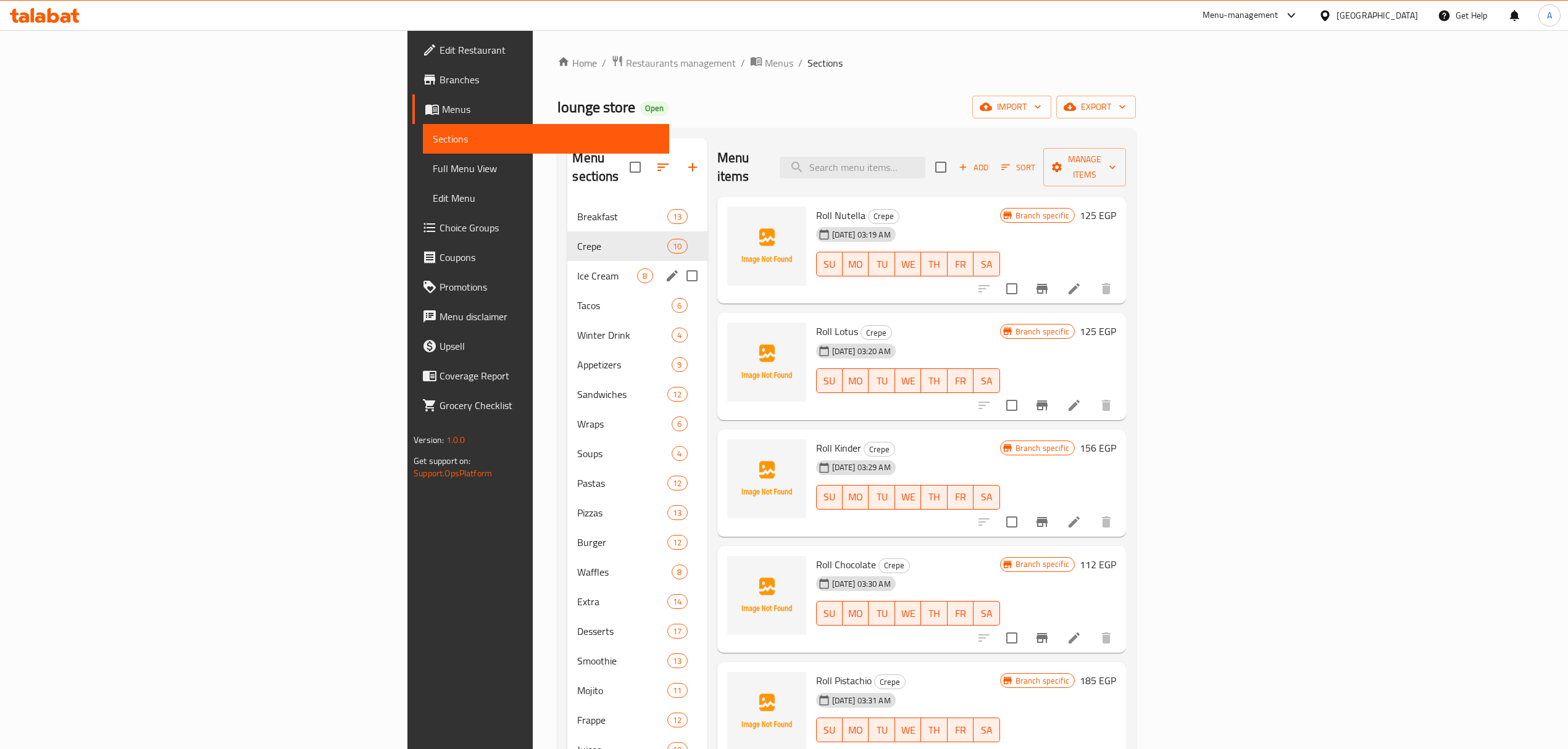
click at [567, 261] on div "Ice Cream 8" at bounding box center [637, 276] width 139 height 30
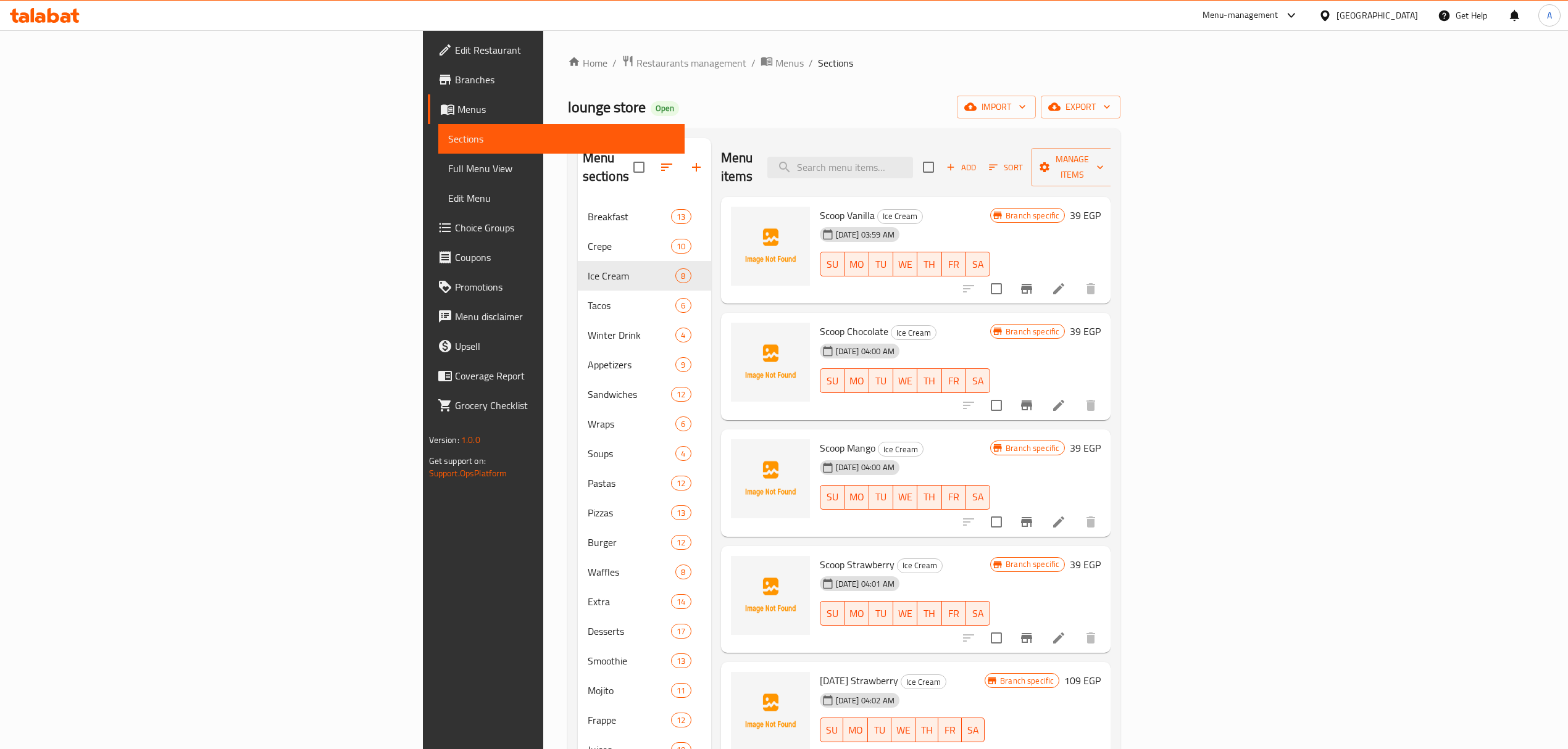
click at [815, 222] on div "07-10-2025 03:59 AM" at bounding box center [837, 234] width 45 height 24
click at [878, 209] on span "Ice Cream" at bounding box center [900, 216] width 44 height 14
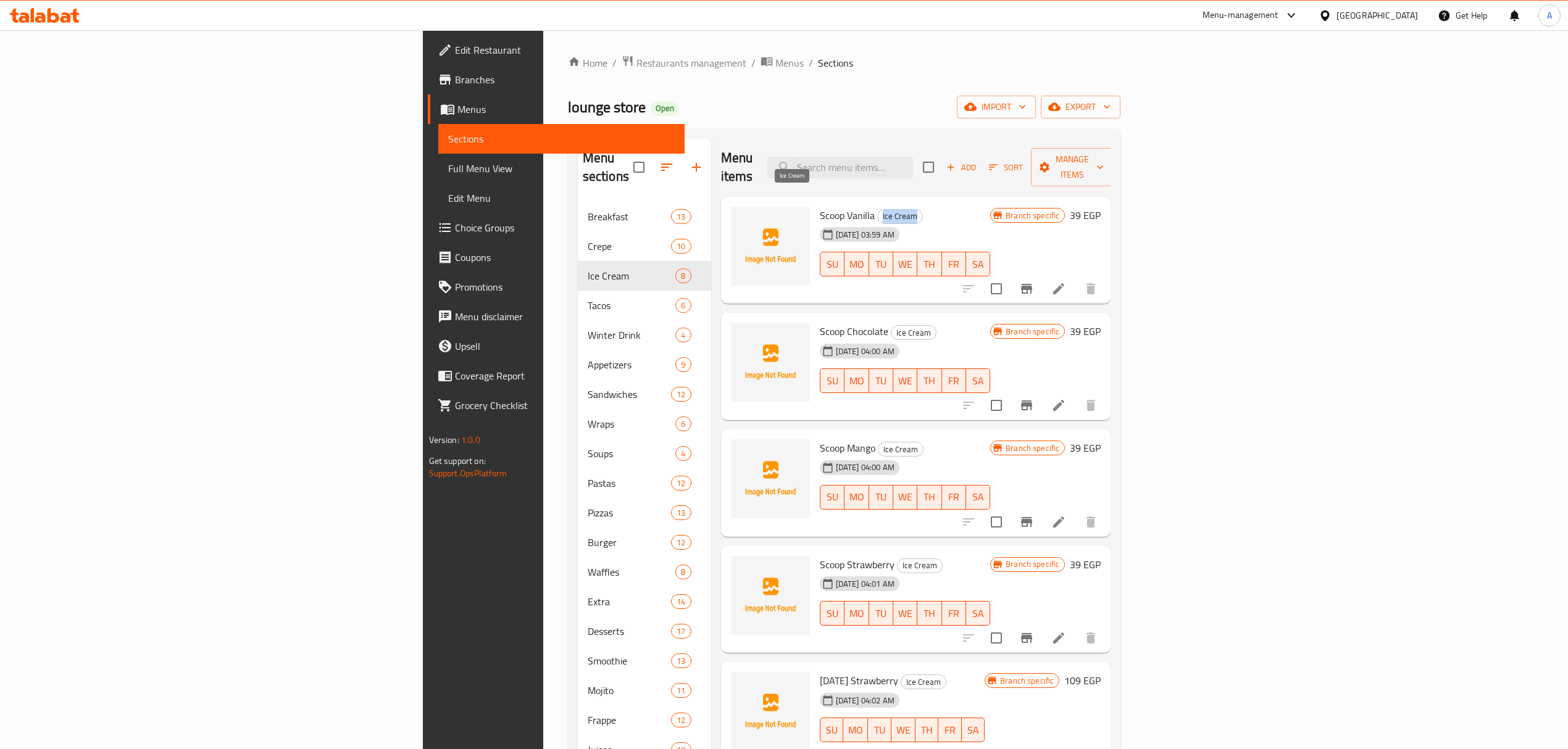
click at [878, 209] on span "Ice Cream" at bounding box center [900, 216] width 44 height 14
copy div "Ice Cream"
click at [963, 672] on h6 "Sunday Strawberry Ice Cream" at bounding box center [902, 680] width 165 height 18
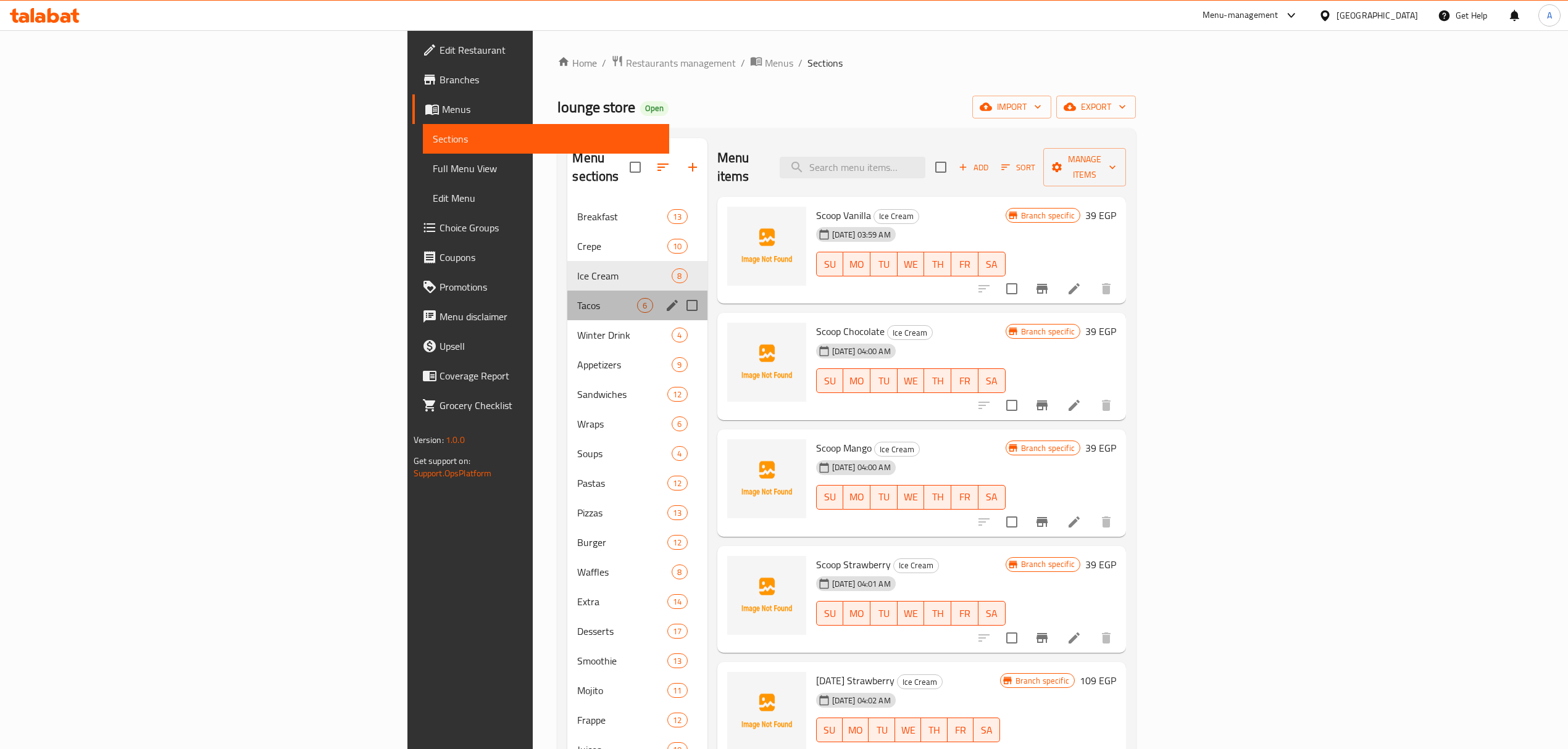
click at [567, 291] on div "Tacos 6" at bounding box center [637, 305] width 139 height 30
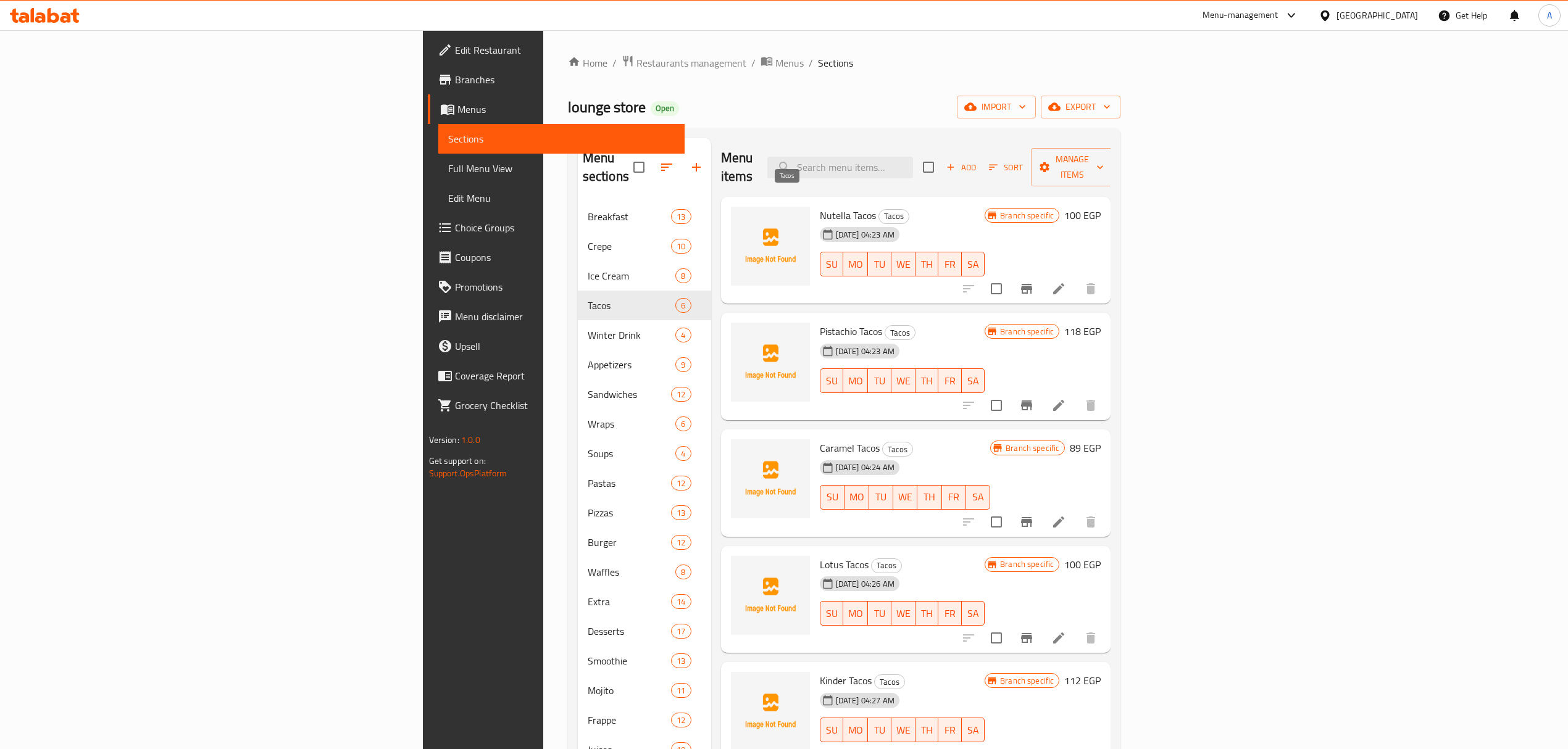
click at [880, 209] on span "Tacos" at bounding box center [894, 216] width 30 height 14
copy span "Tacos"
